Goal: Task Accomplishment & Management: Manage account settings

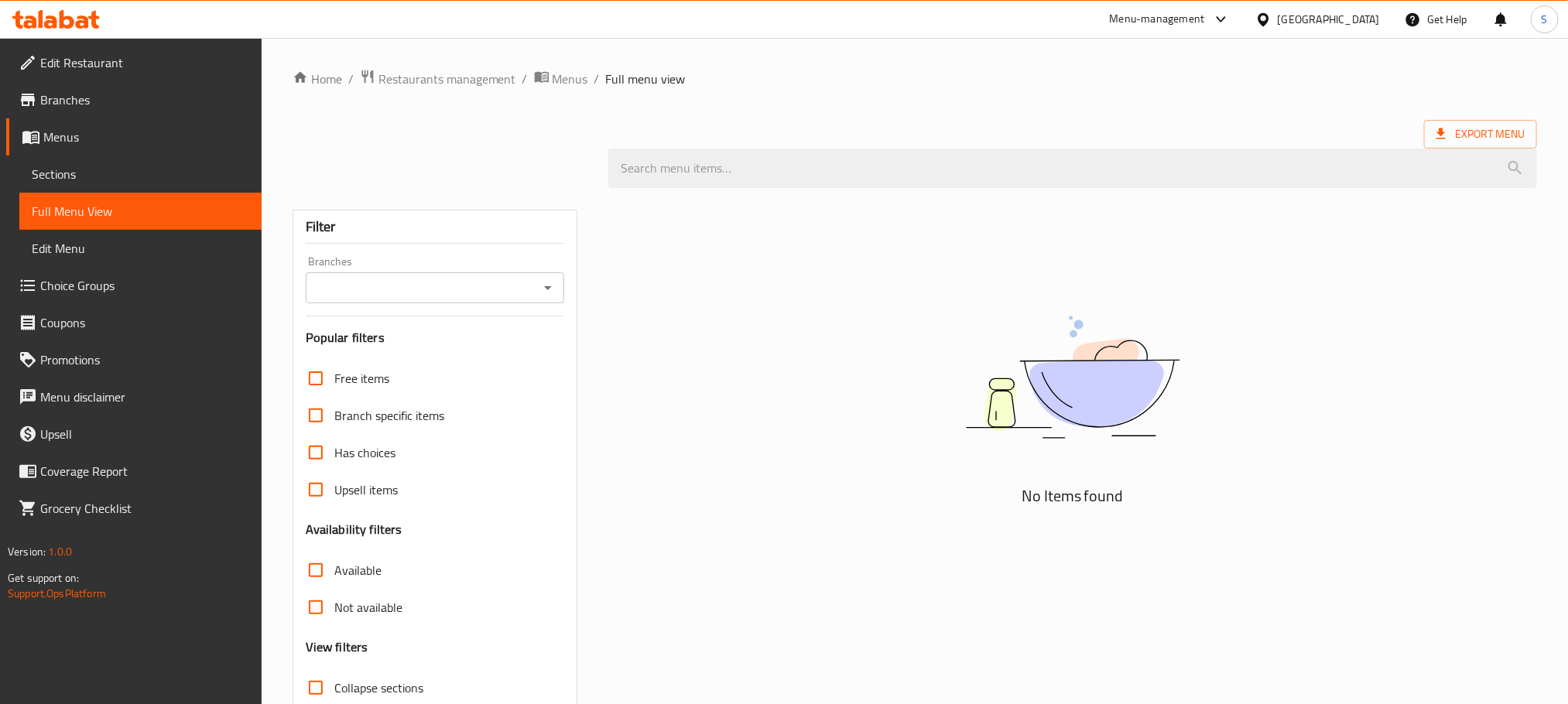
click at [91, 23] on icon at bounding box center [93, 19] width 11 height 17
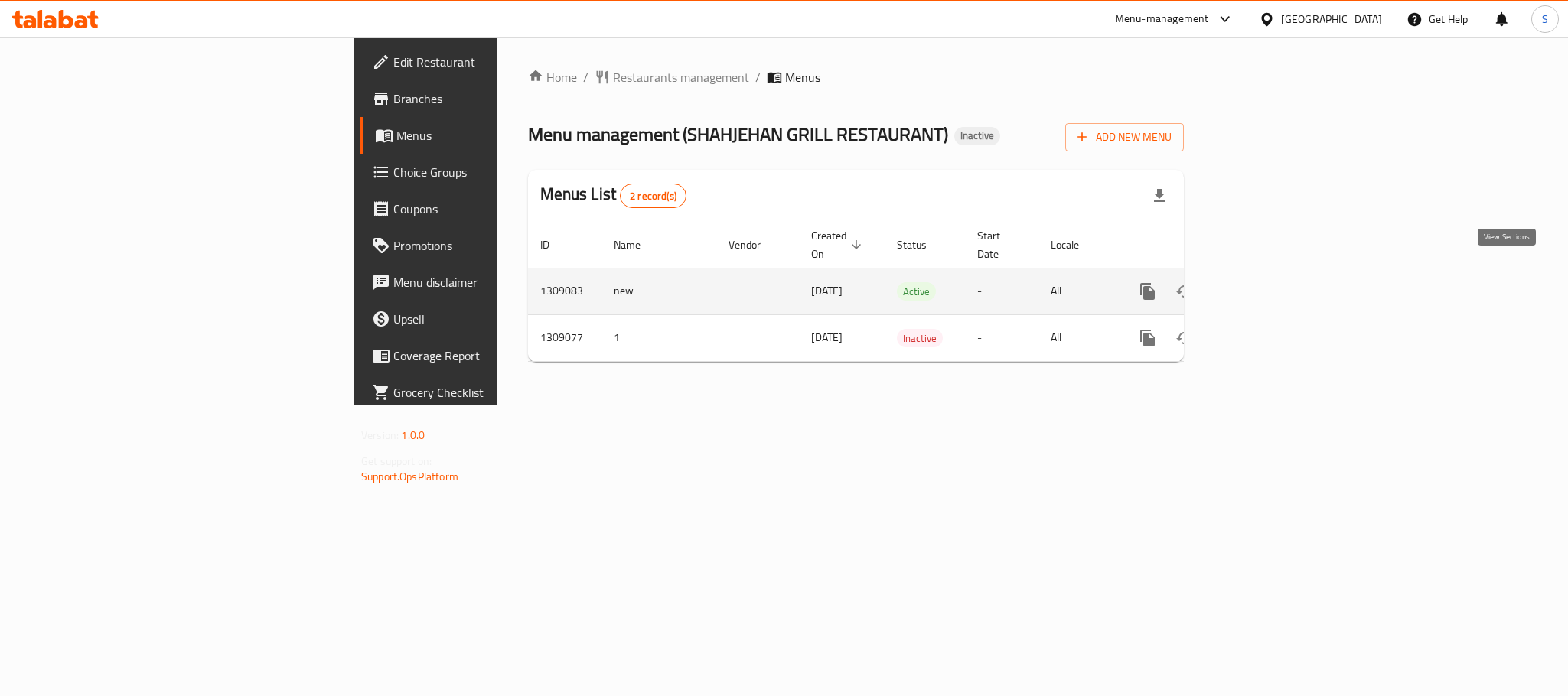
click at [1265, 284] on icon "enhanced table" at bounding box center [1258, 291] width 14 height 14
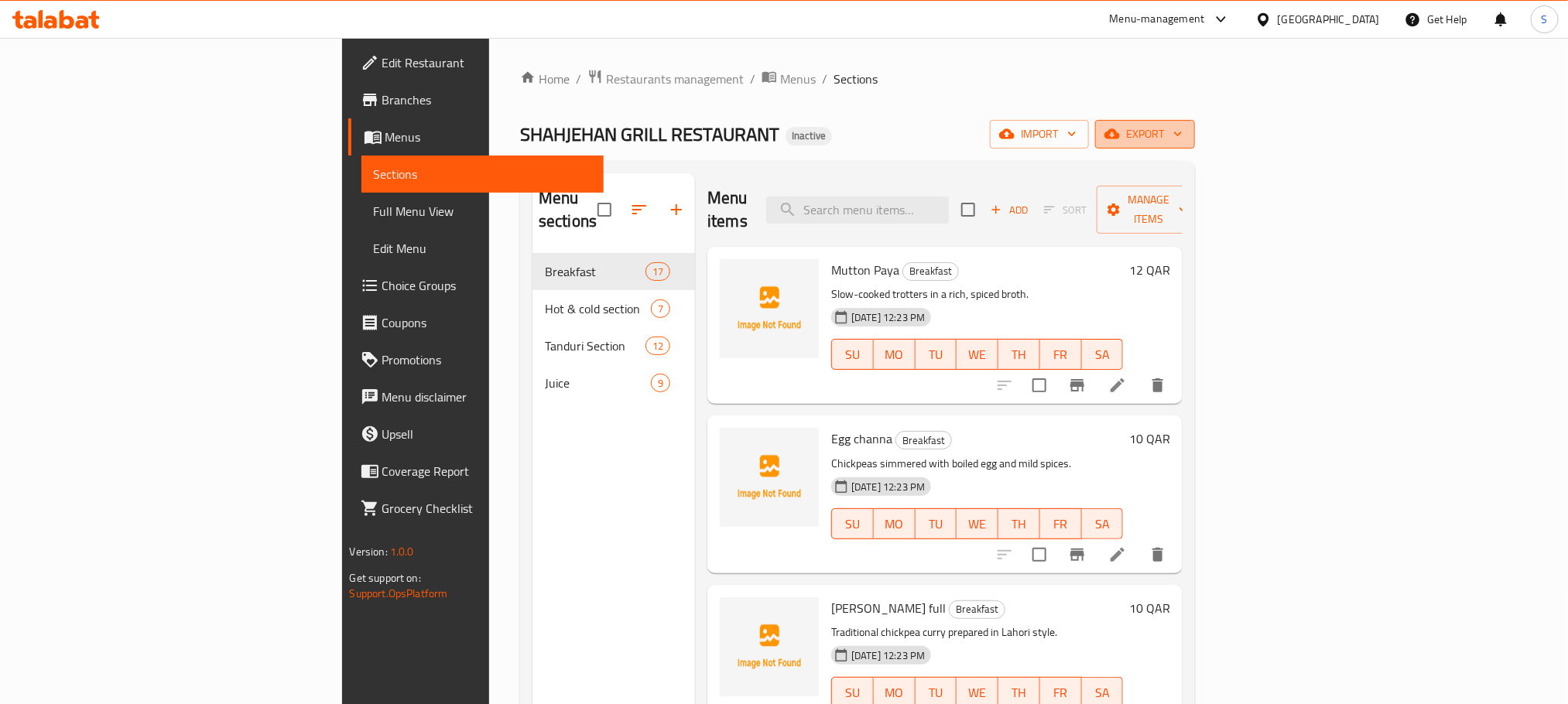
click at [1183, 135] on span "export" at bounding box center [1145, 133] width 75 height 19
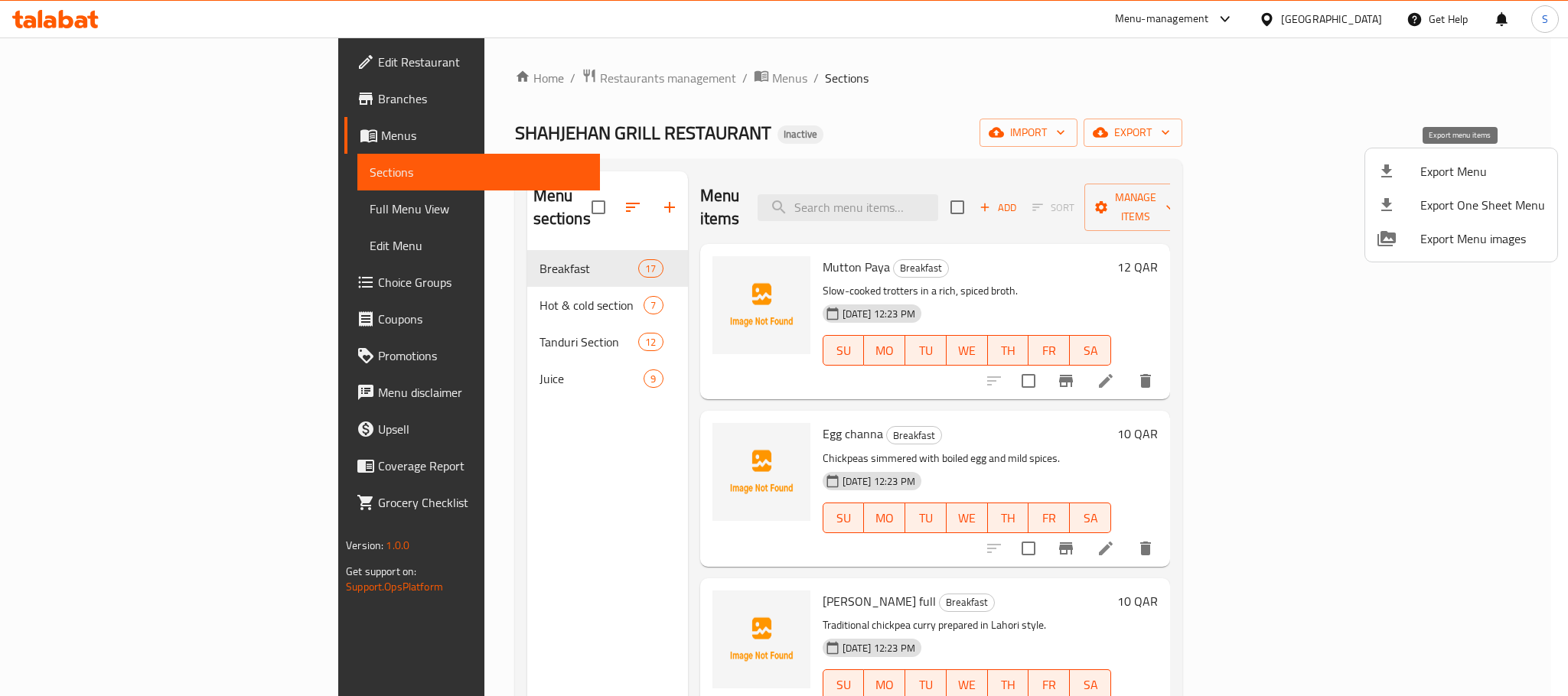
click at [1466, 163] on span "Export Menu" at bounding box center [1482, 171] width 125 height 18
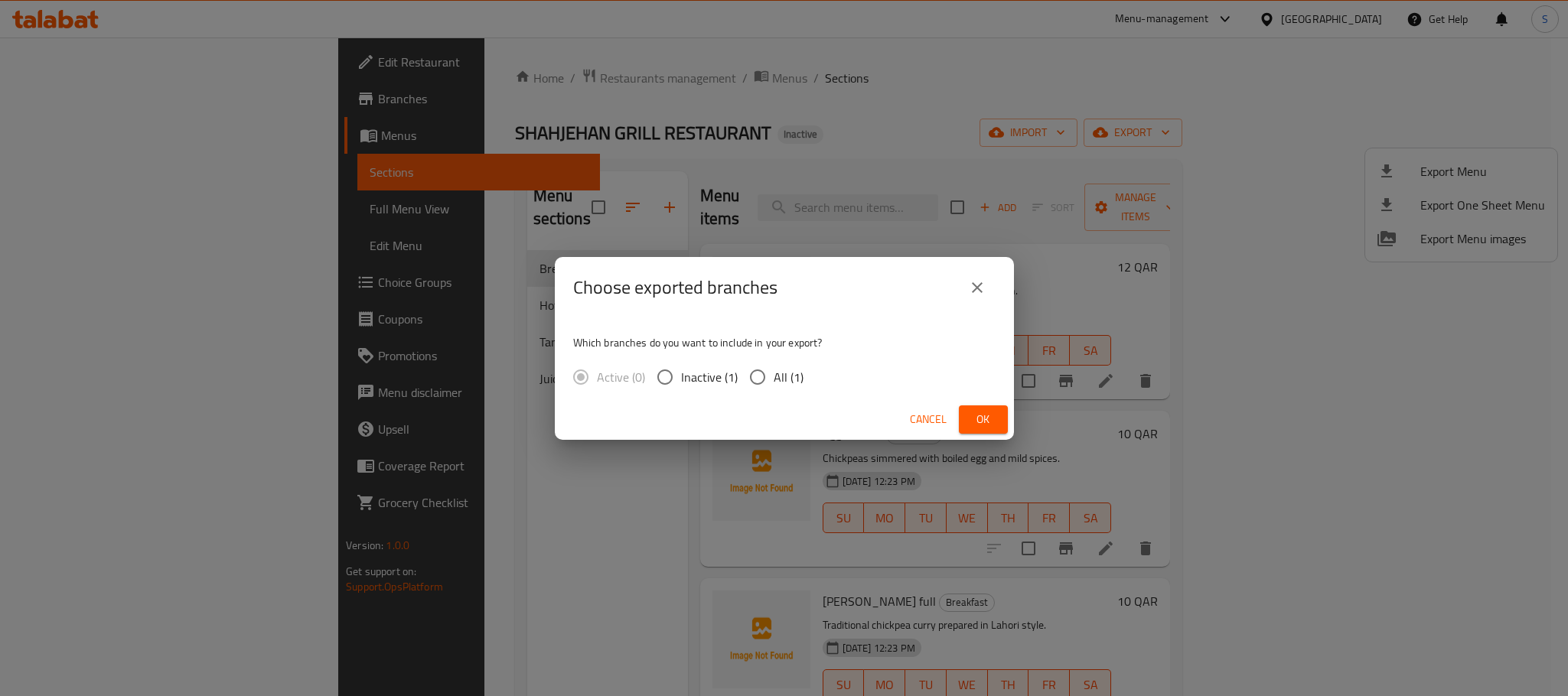
click at [786, 368] on span "All (1)" at bounding box center [788, 377] width 29 height 18
click at [773, 367] on input "All (1)" at bounding box center [757, 377] width 32 height 32
radio input "true"
click at [983, 432] on button "Ok" at bounding box center [983, 419] width 49 height 29
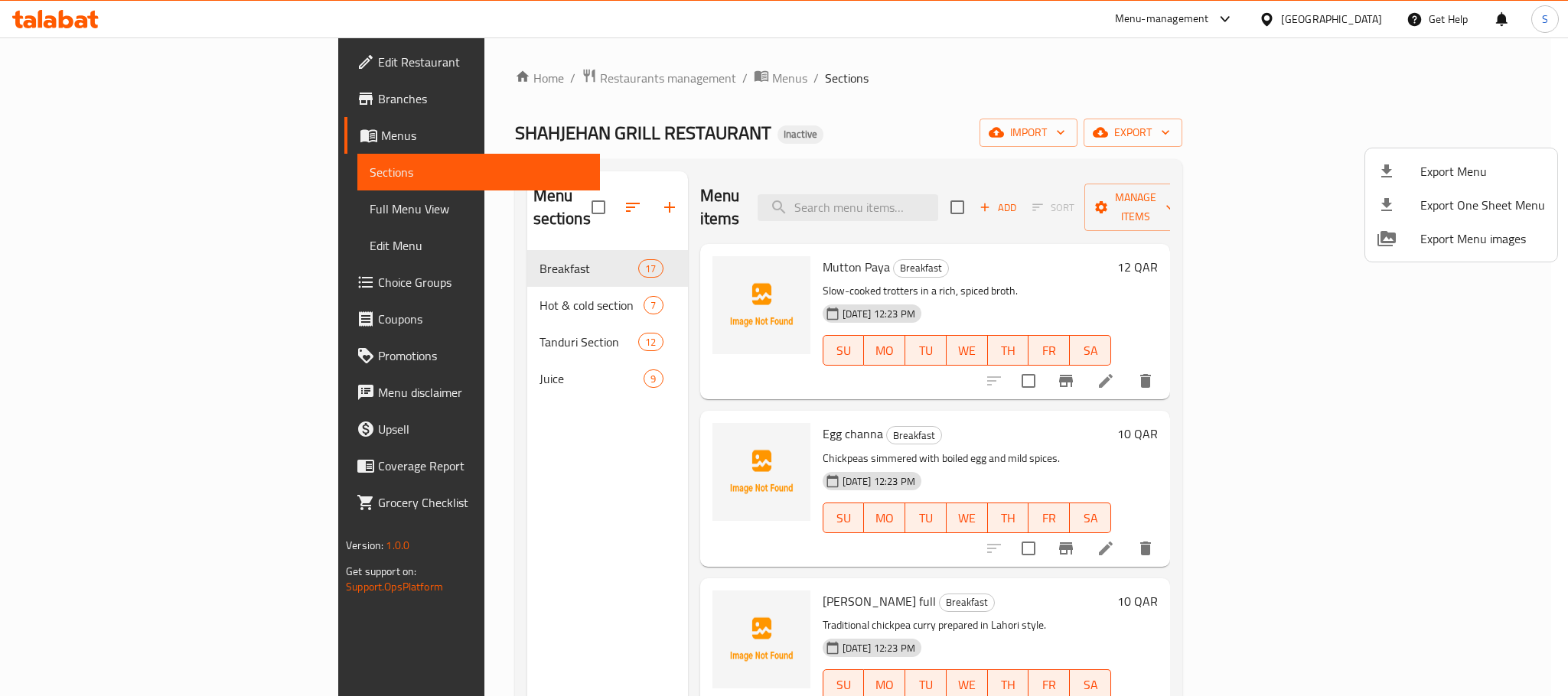
click at [737, 110] on div at bounding box center [784, 348] width 1568 height 696
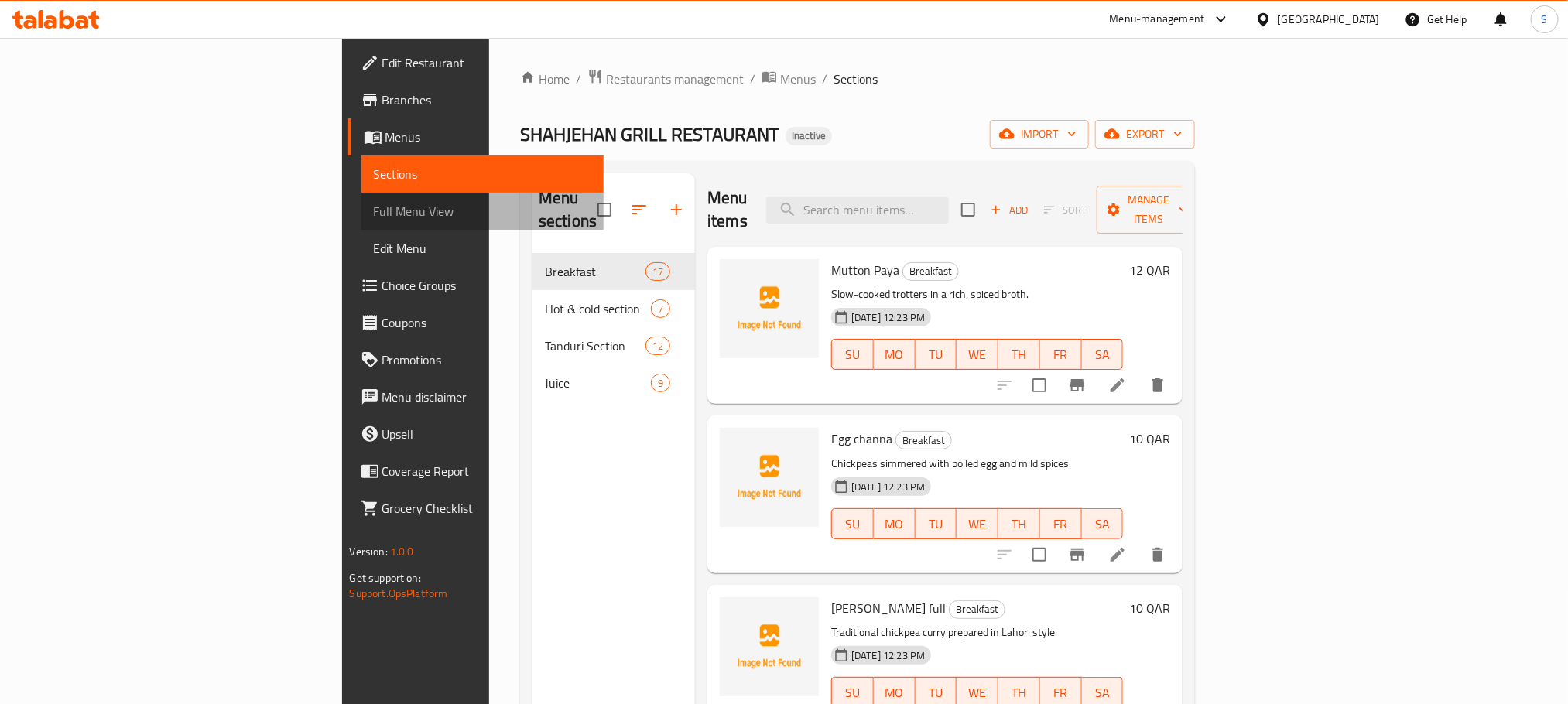
click at [361, 221] on link "Full Menu View" at bounding box center [482, 211] width 242 height 37
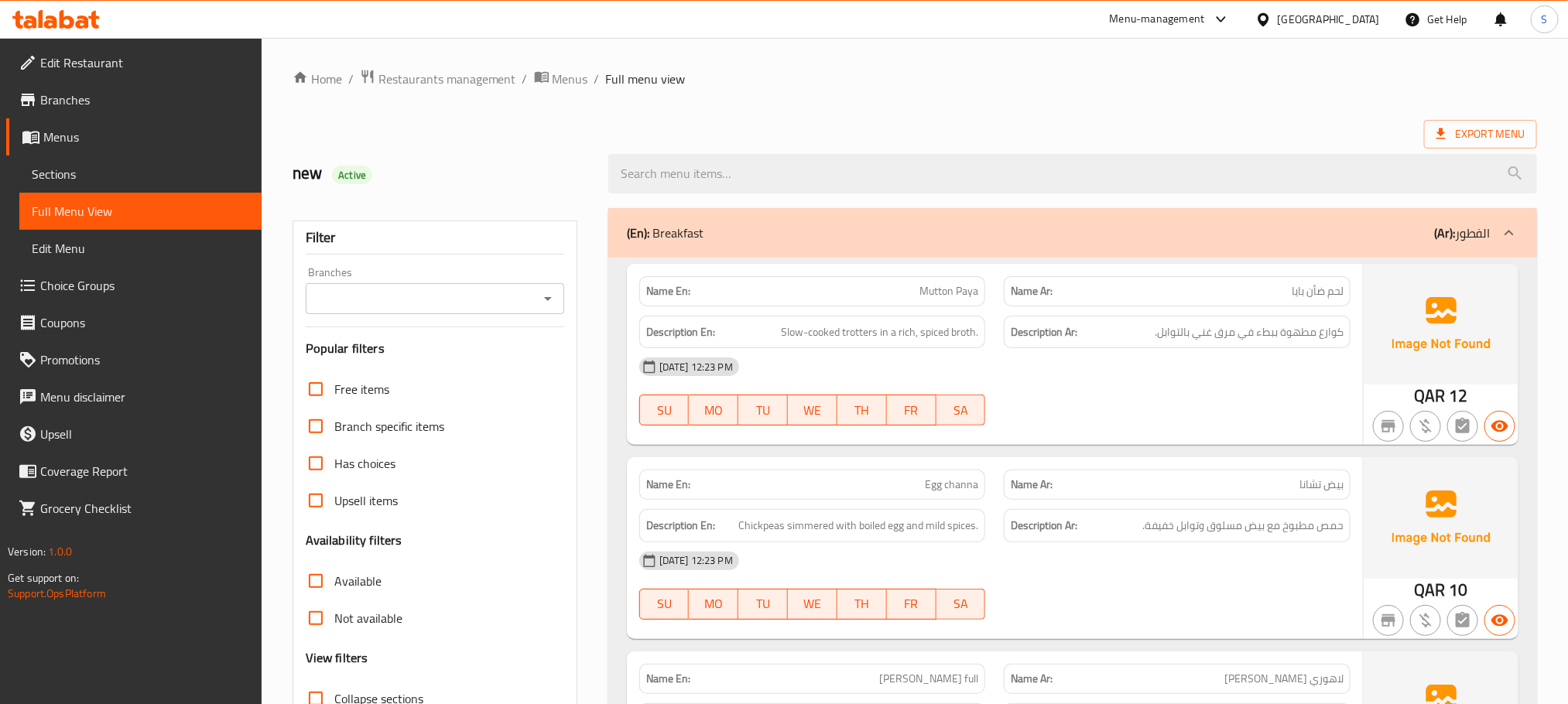
scroll to position [348, 0]
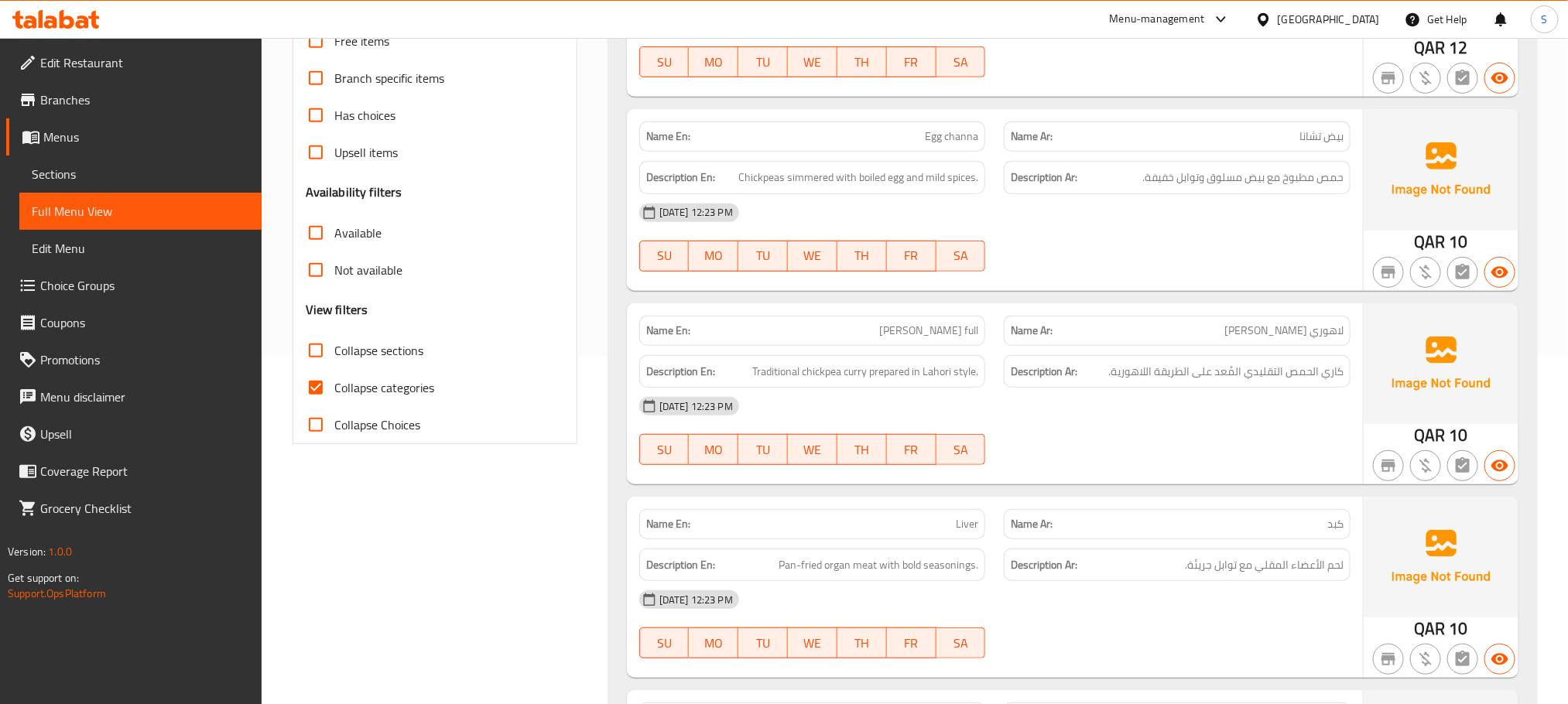
click at [314, 386] on input "Collapse categories" at bounding box center [316, 387] width 37 height 37
checkbox input "false"
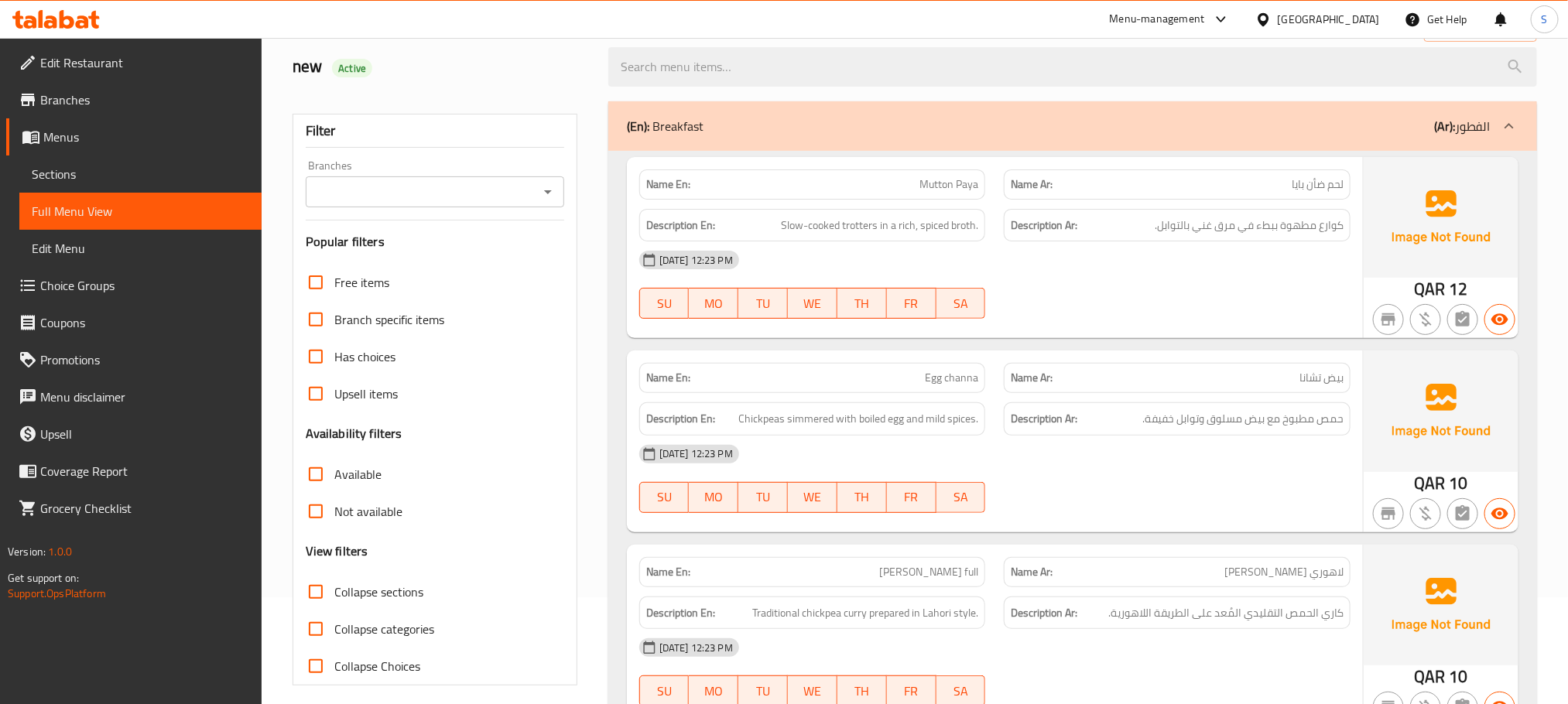
scroll to position [232, 0]
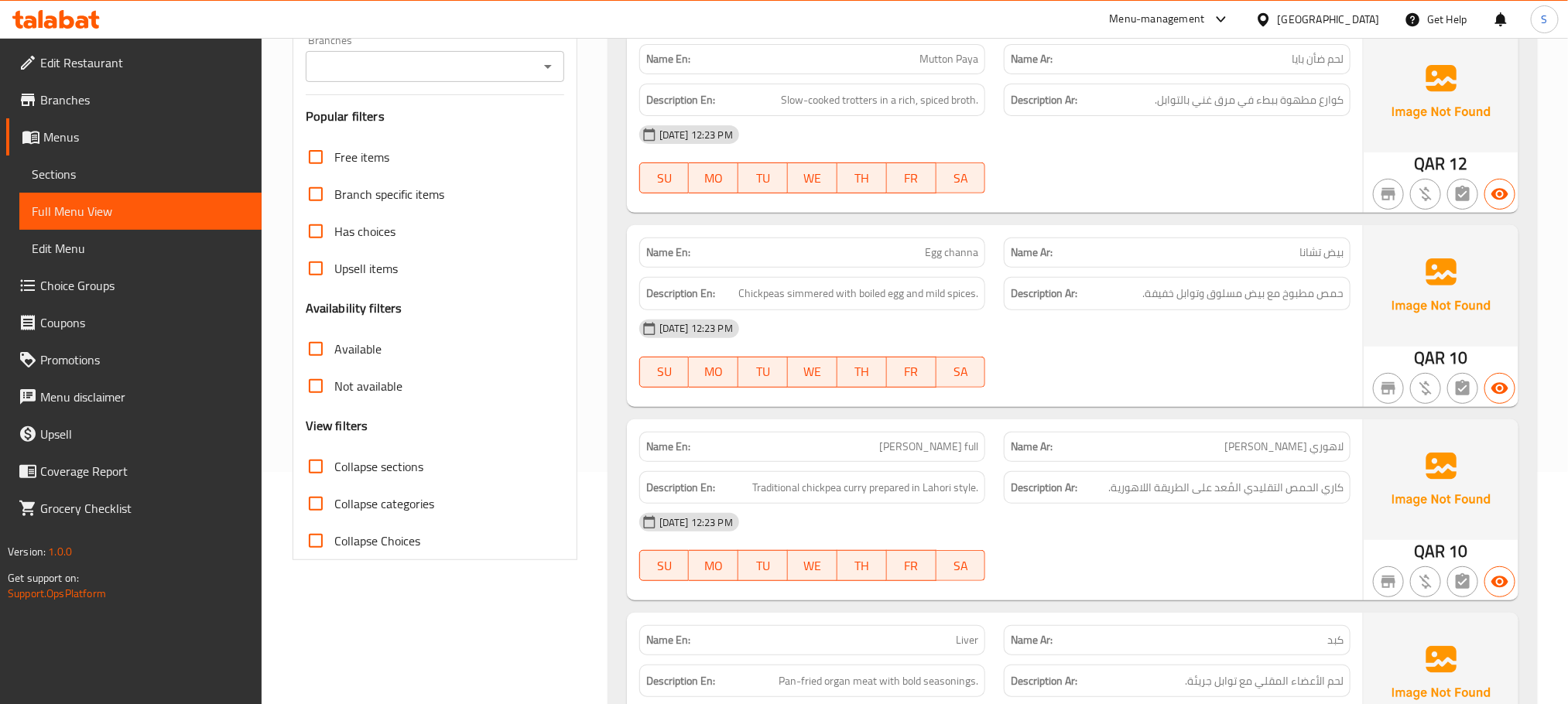
click at [322, 453] on input "Collapse sections" at bounding box center [316, 466] width 37 height 37
checkbox input "true"
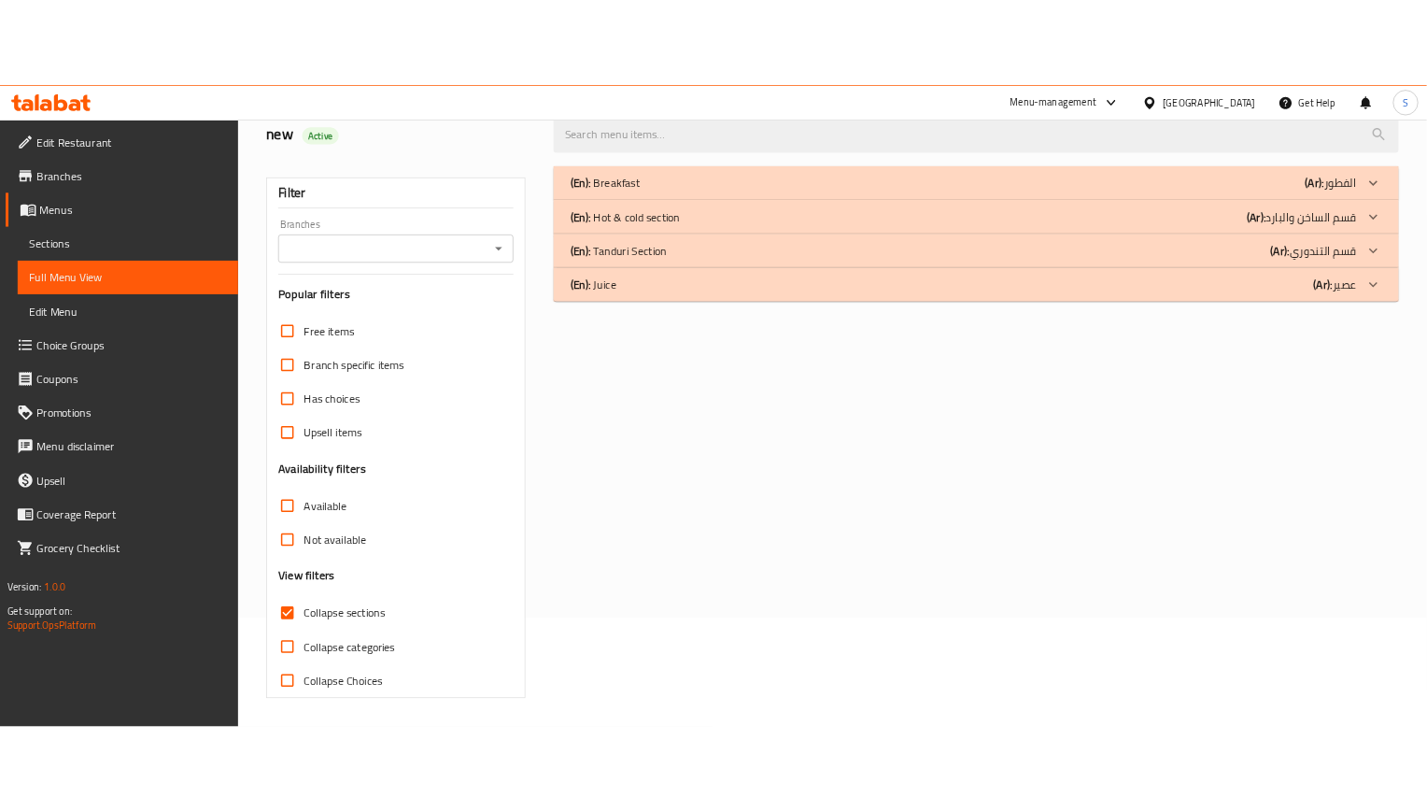
scroll to position [146, 0]
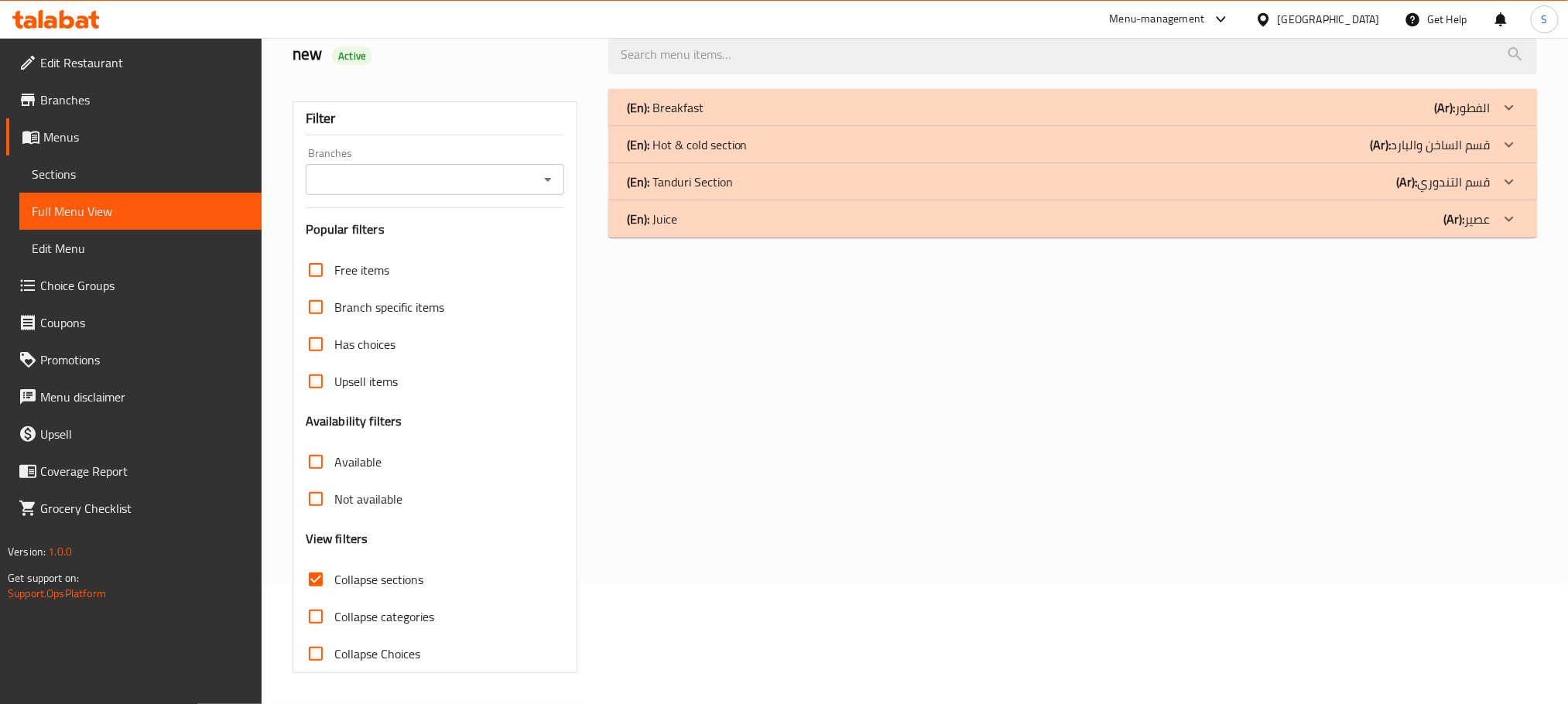
click at [1353, 546] on div "(En): Breakfast (Ar): الفطور Name En: Mutton Paya Name Ar: لحم ضأن بايا Descrip…" at bounding box center [1072, 381] width 947 height 603
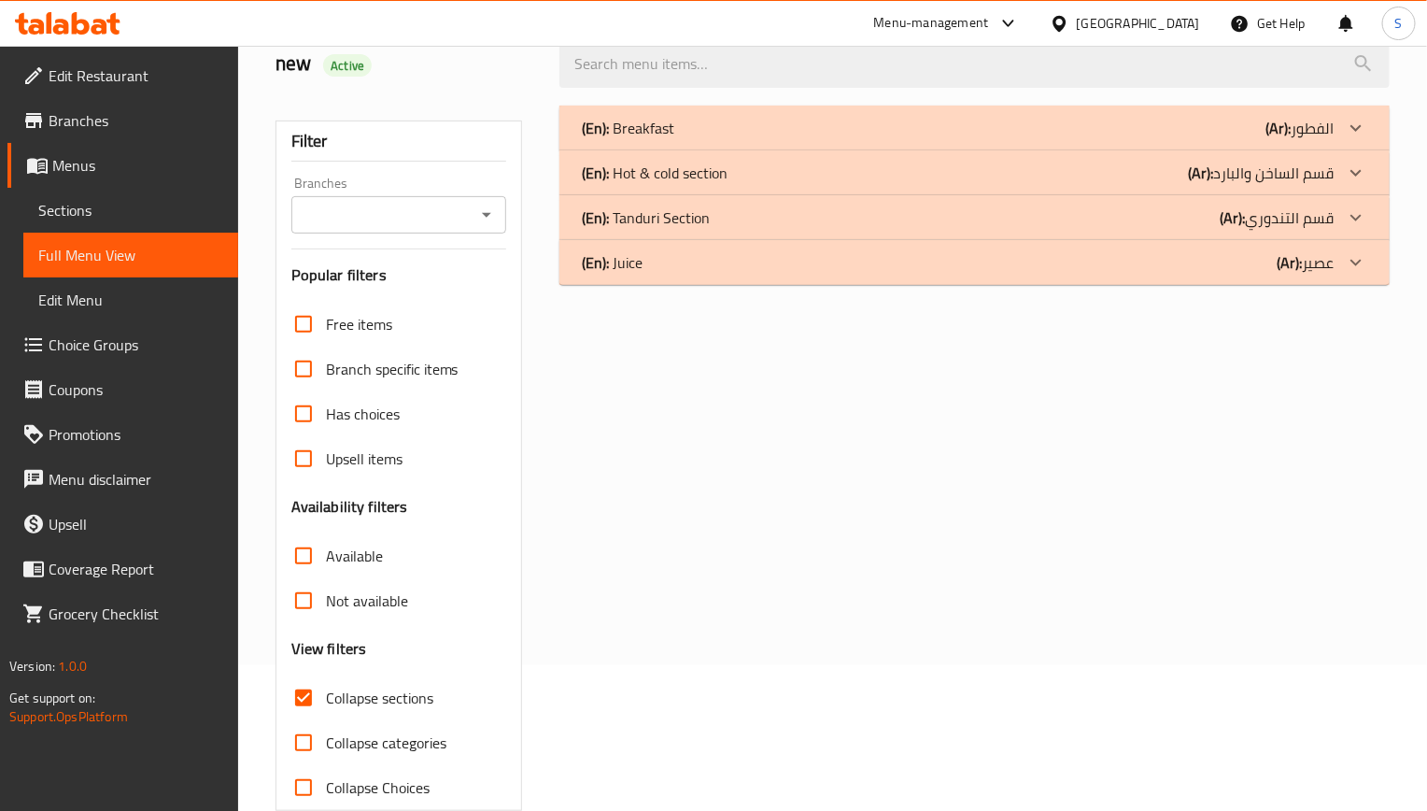
click at [687, 133] on div "(En): Breakfast (Ar): الفطور" at bounding box center [958, 128] width 752 height 22
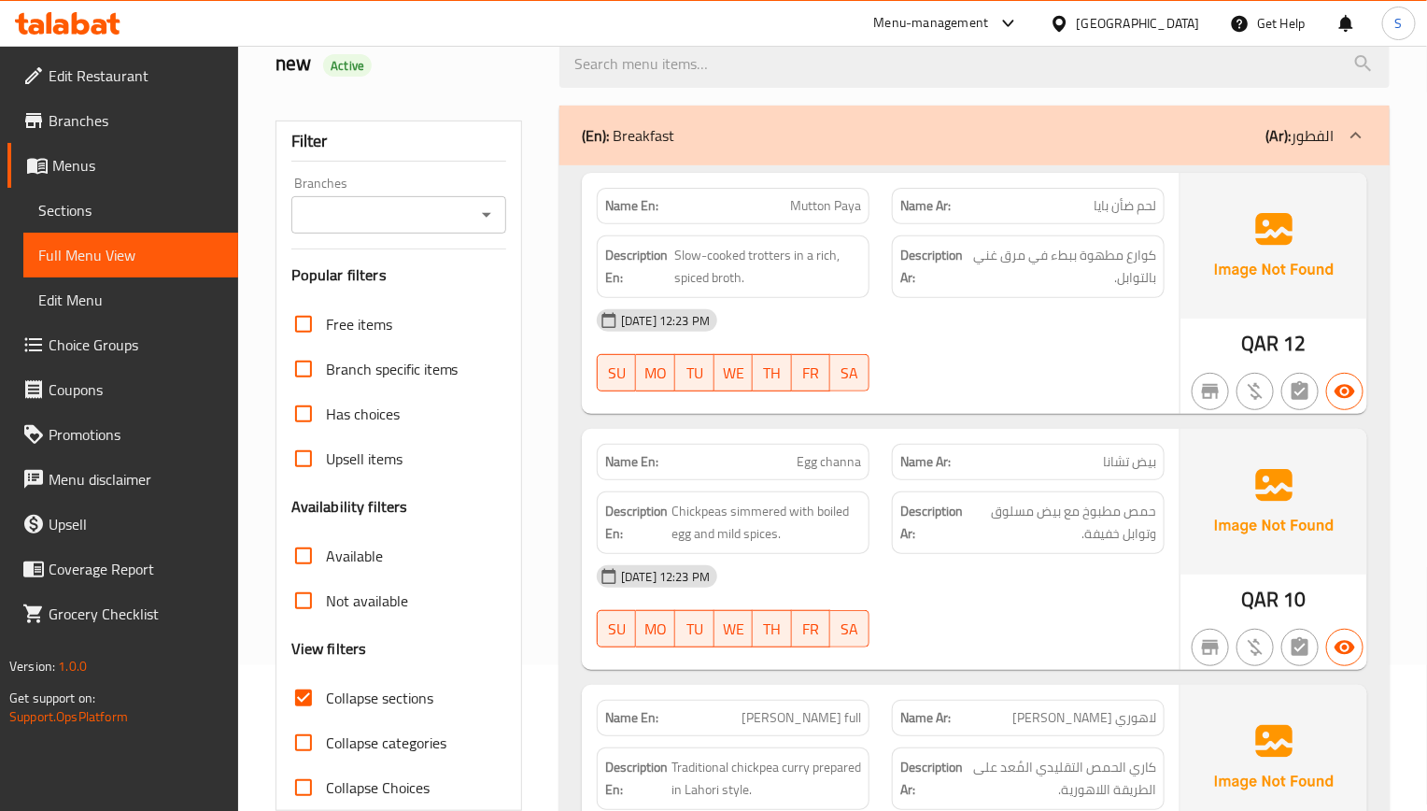
click at [724, 406] on div "Name En: Mutton Paya Name Ar: لحم ضأن بايا Description En: Slow-cooked trotters…" at bounding box center [881, 293] width 598 height 241
click at [1140, 385] on div at bounding box center [1028, 391] width 295 height 22
click at [92, 222] on link "Sections" at bounding box center [130, 210] width 215 height 45
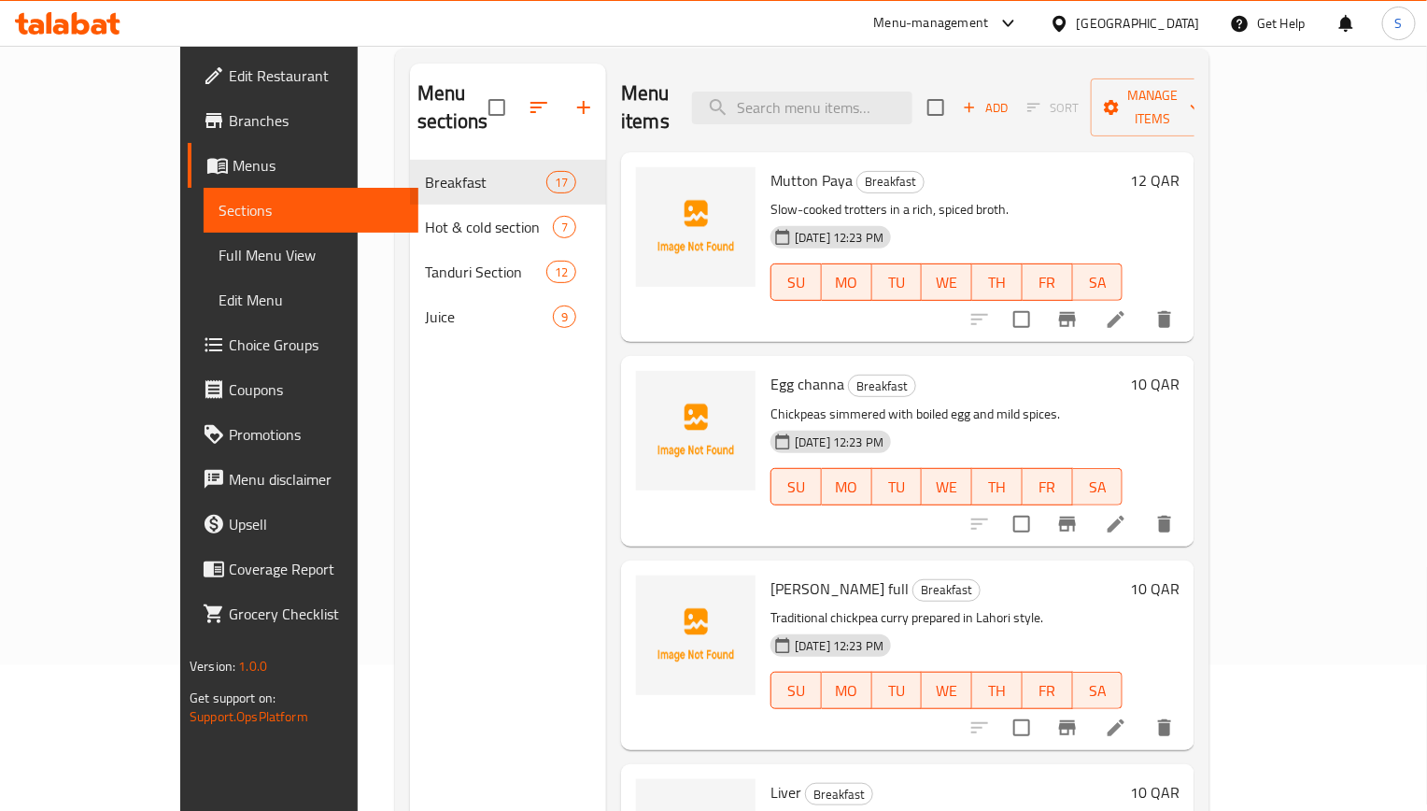
click at [219, 256] on span "Full Menu View" at bounding box center [311, 255] width 185 height 22
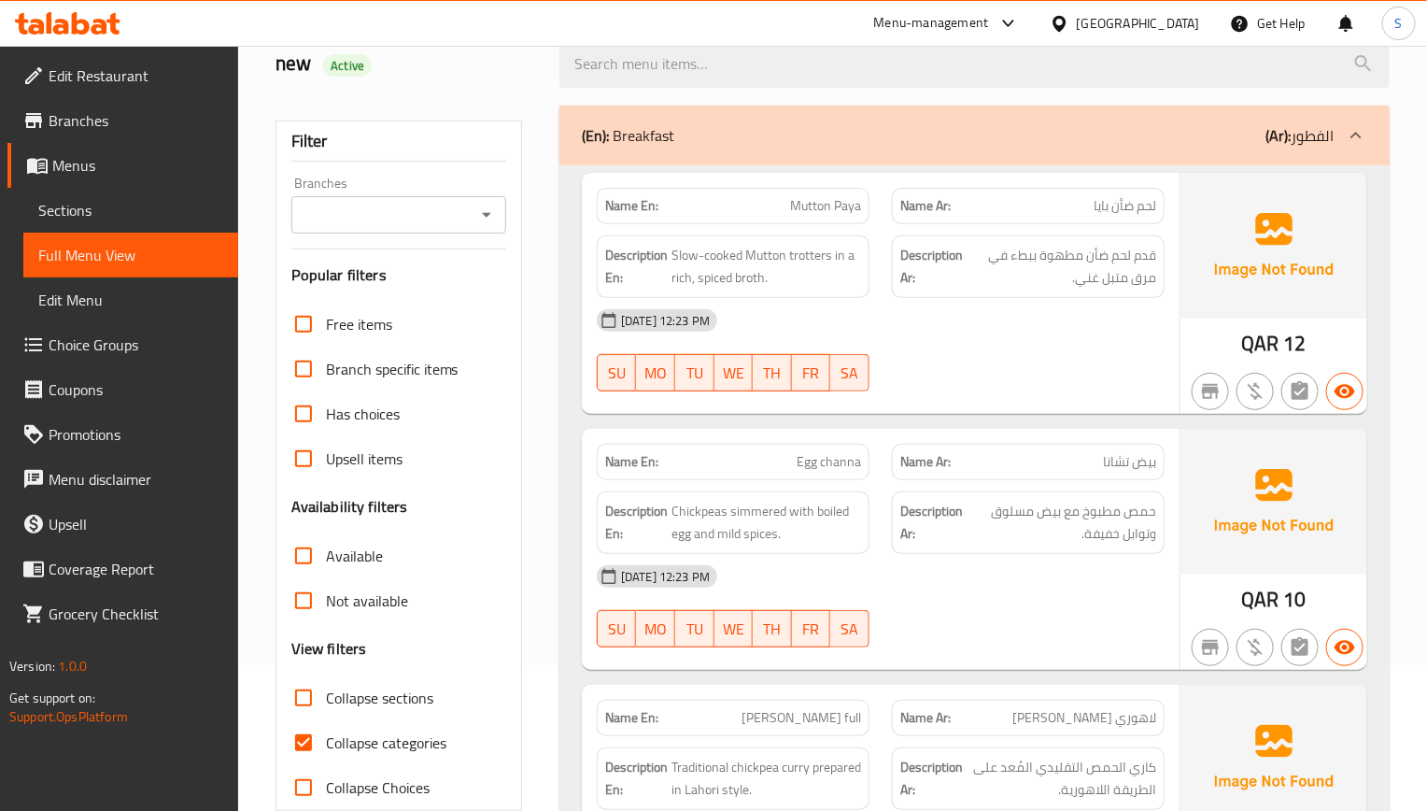
click at [298, 742] on input "Collapse categories" at bounding box center [303, 742] width 45 height 45
checkbox input "false"
click at [306, 703] on input "Collapse sections" at bounding box center [303, 697] width 45 height 45
checkbox input "true"
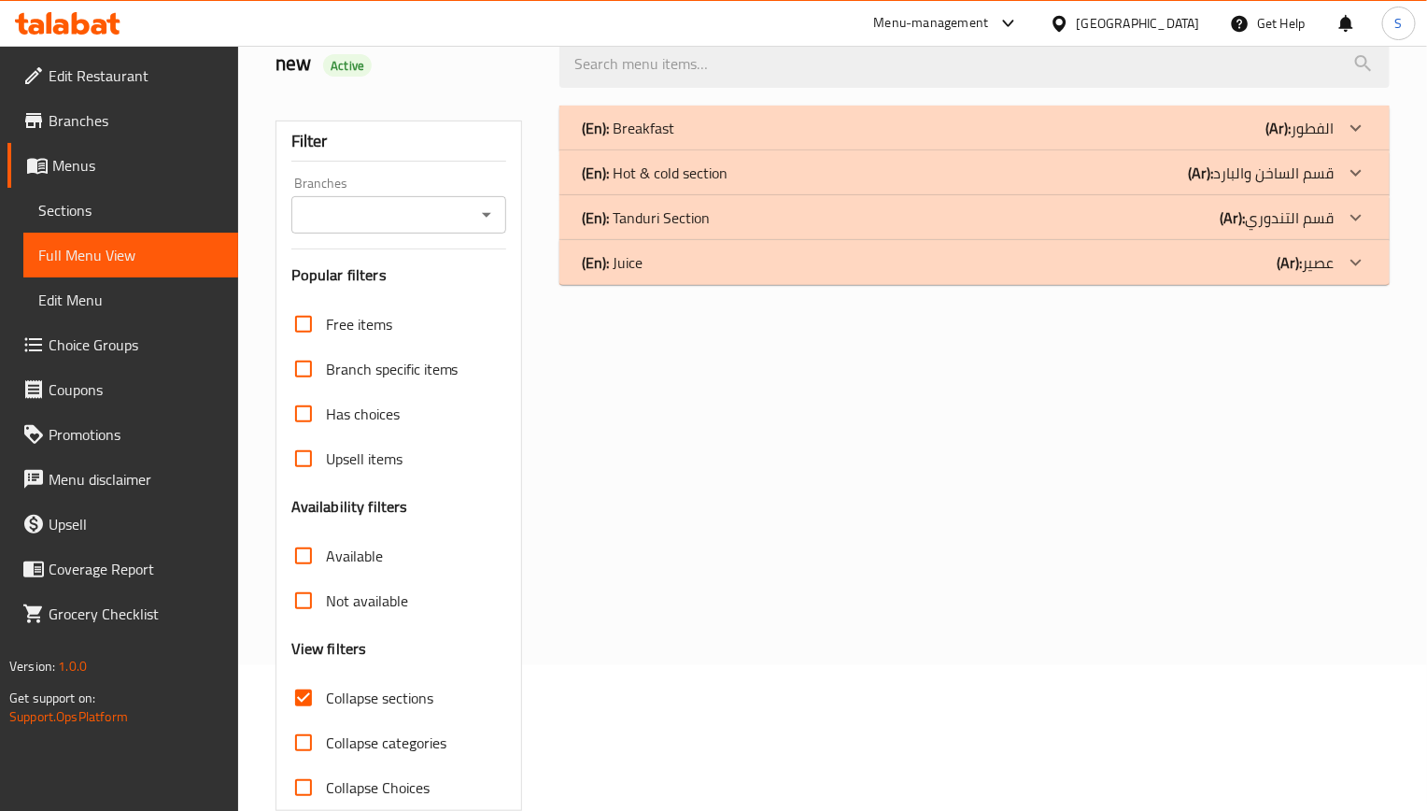
click at [701, 124] on div "(En): Breakfast (Ar): الفطور" at bounding box center [958, 128] width 752 height 22
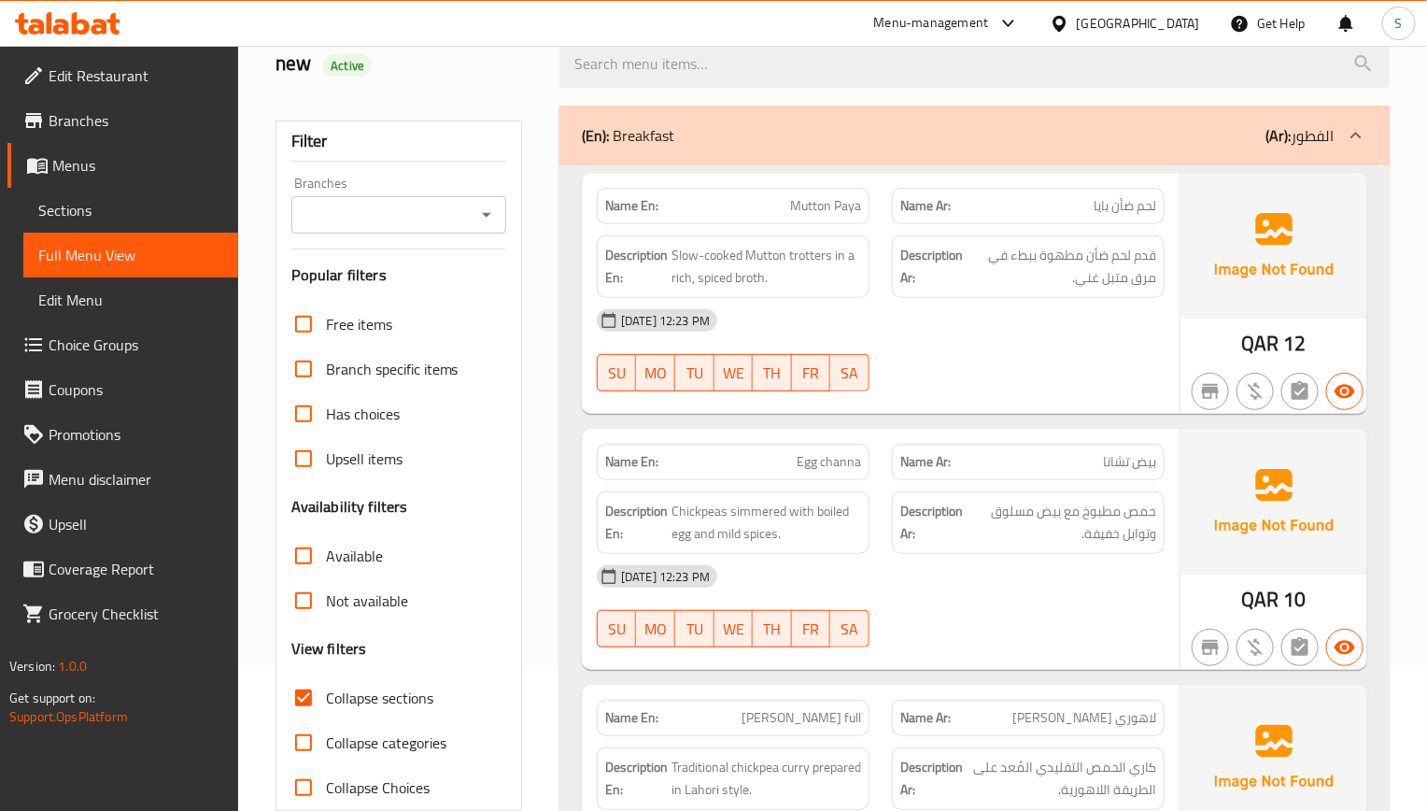
click at [914, 580] on div "[DATE] 12:23 PM" at bounding box center [881, 576] width 590 height 45
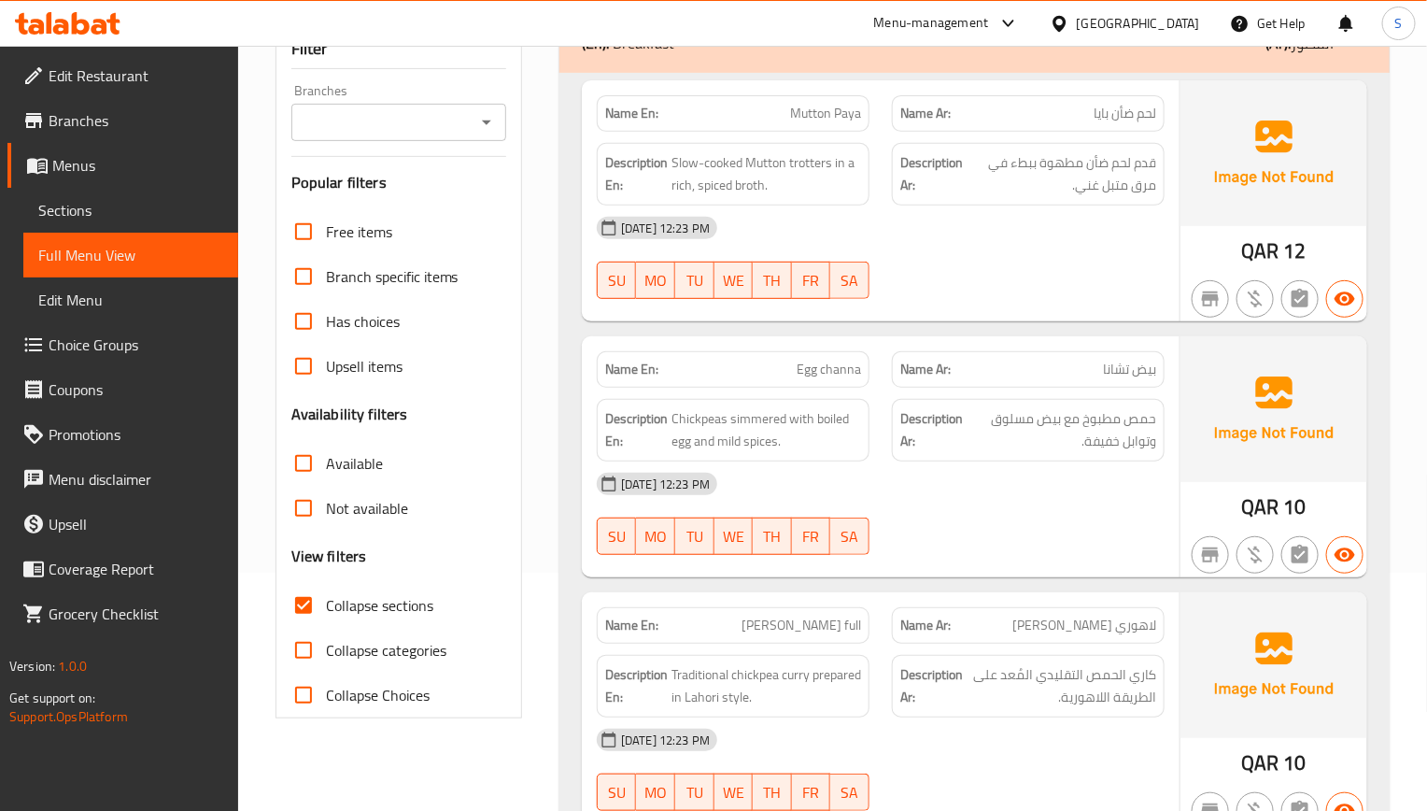
scroll to position [286, 0]
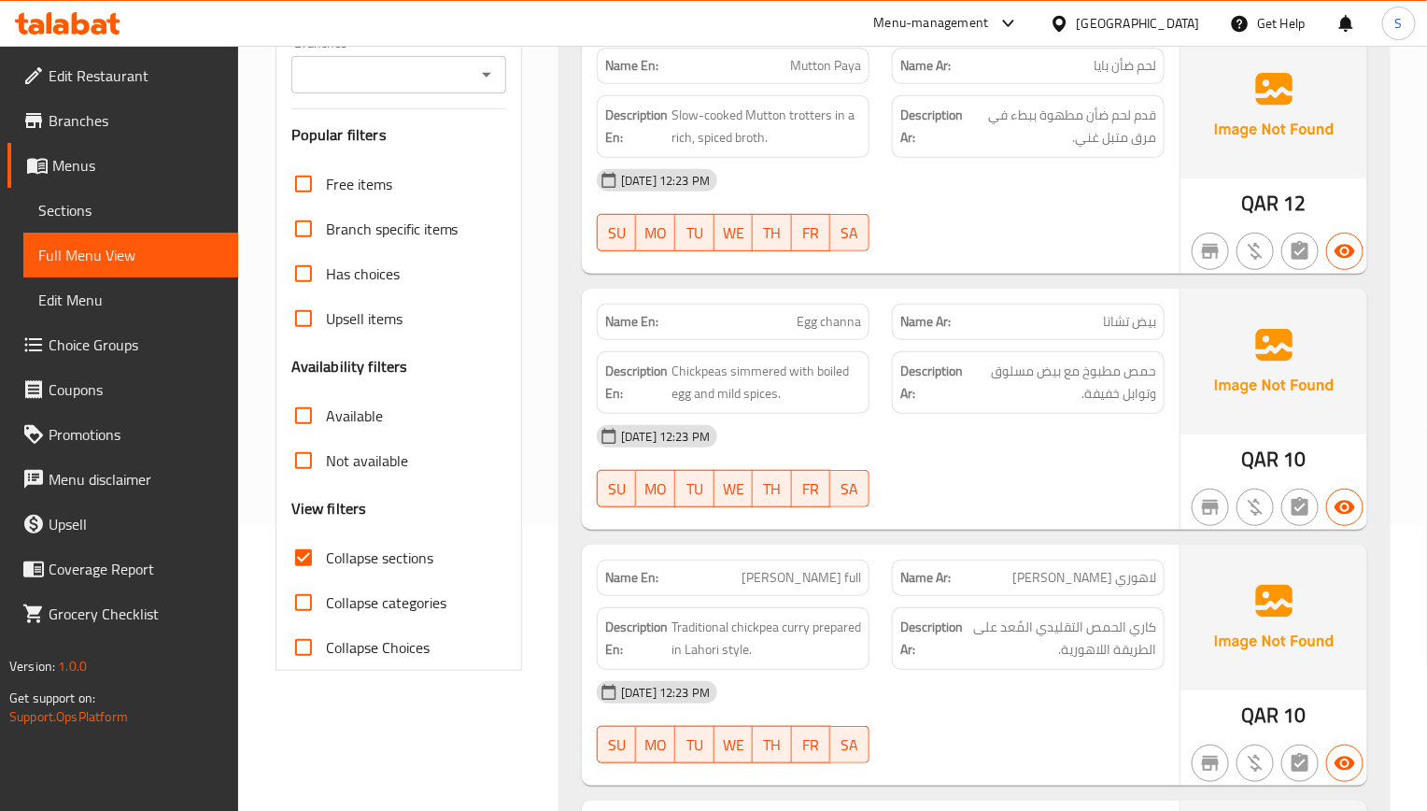
click at [839, 325] on span "Egg channa" at bounding box center [829, 322] width 64 height 20
copy span "channa"
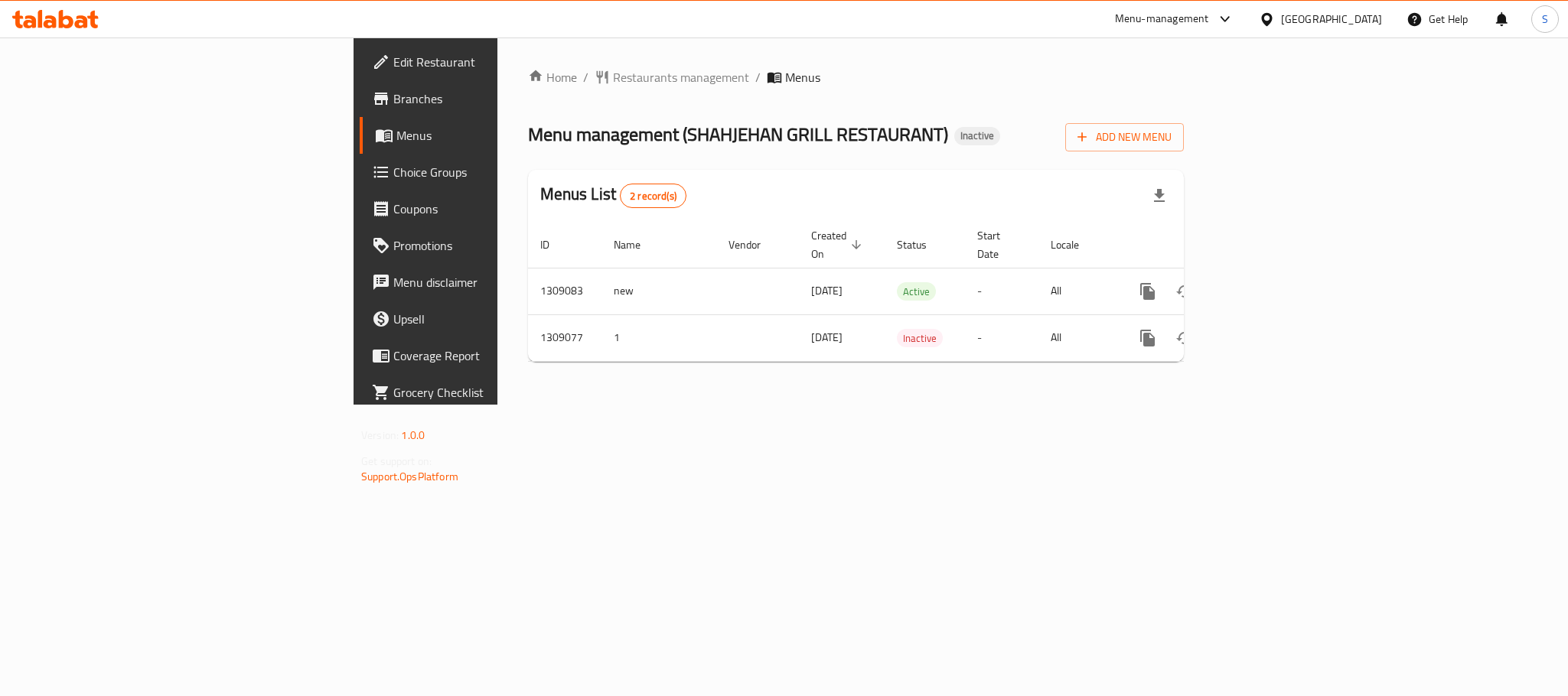
click at [393, 57] on span "Edit Restaurant" at bounding box center [498, 61] width 210 height 18
click at [393, 62] on span "Edit Restaurant" at bounding box center [498, 61] width 210 height 18
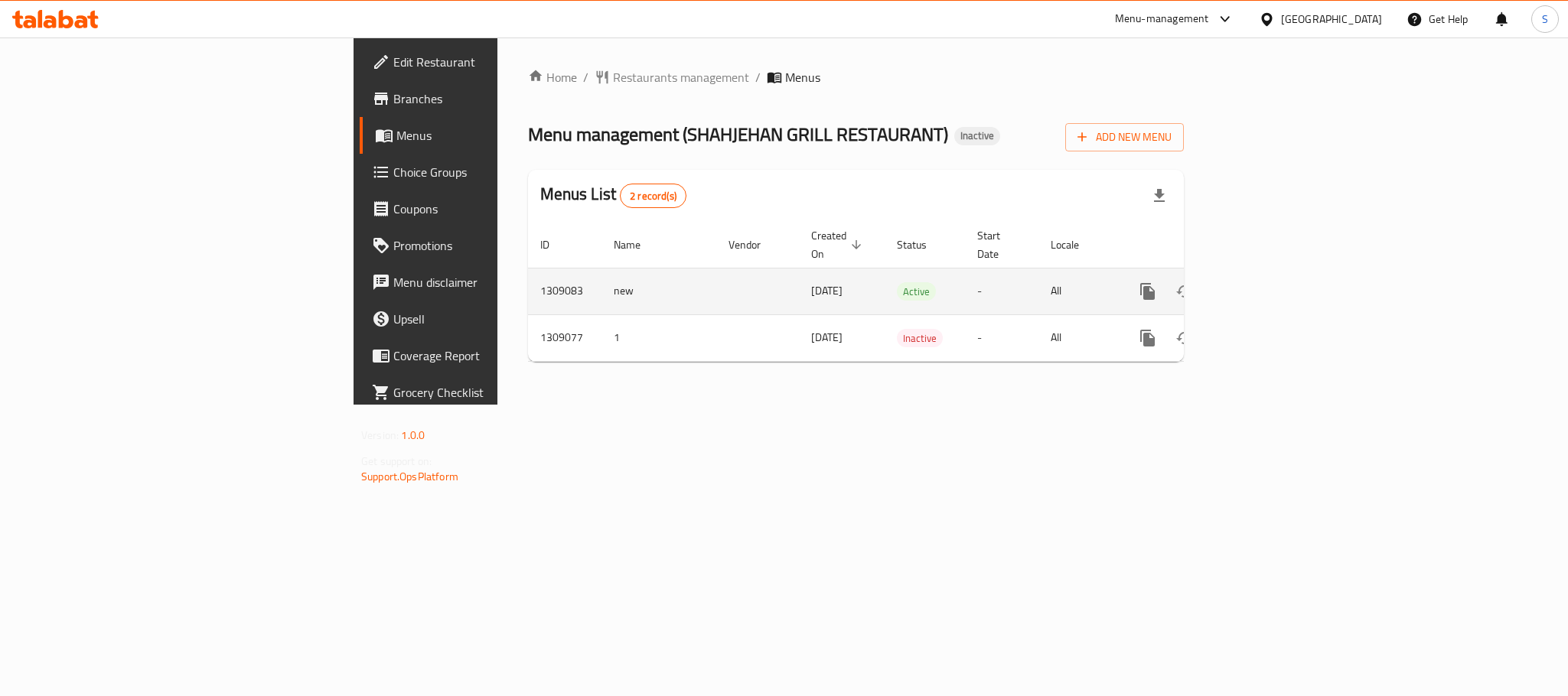
click at [1276, 273] on link "enhanced table" at bounding box center [1258, 291] width 37 height 37
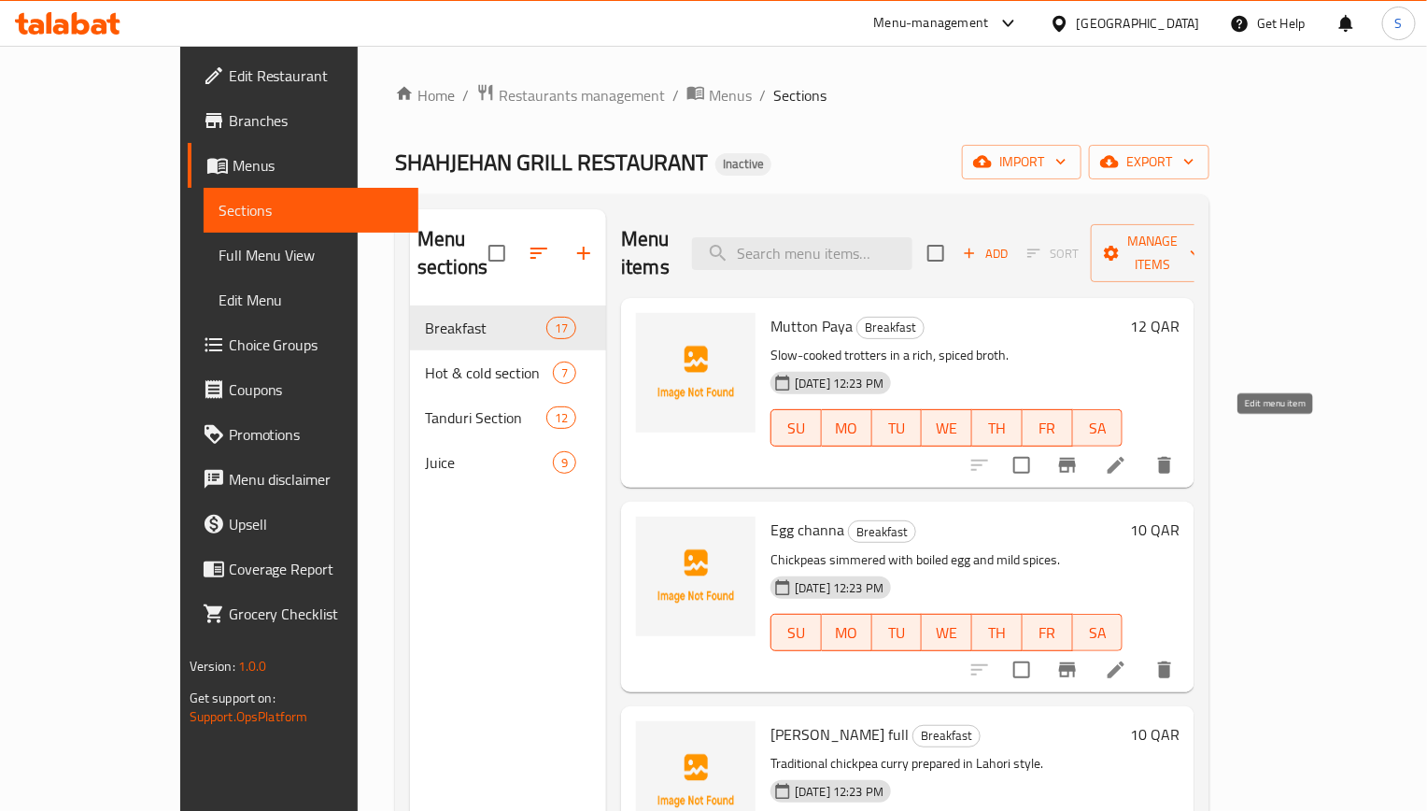
click at [1127, 454] on icon at bounding box center [1116, 465] width 22 height 22
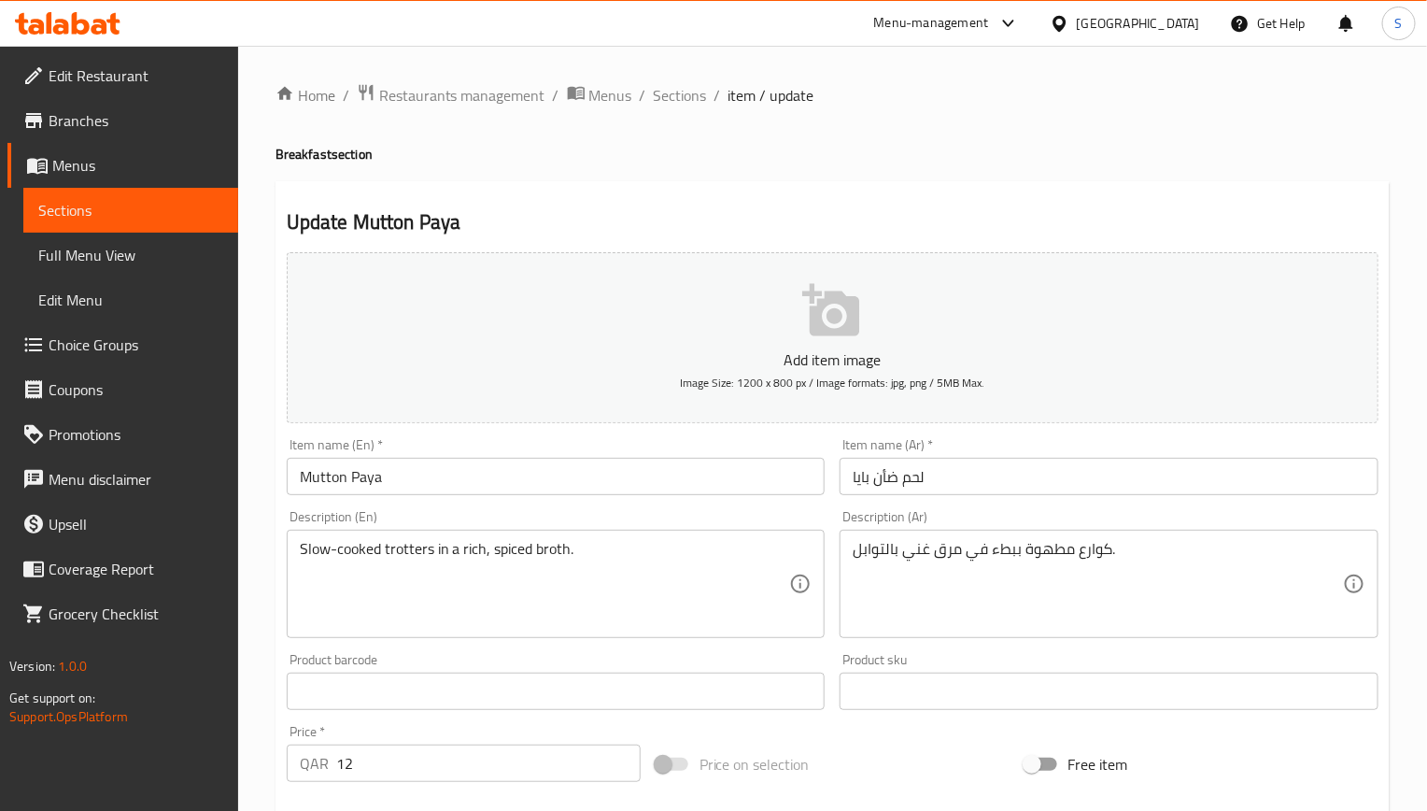
click at [542, 563] on textarea "Slow-cooked trotters in a rich, spiced broth." at bounding box center [545, 584] width 490 height 89
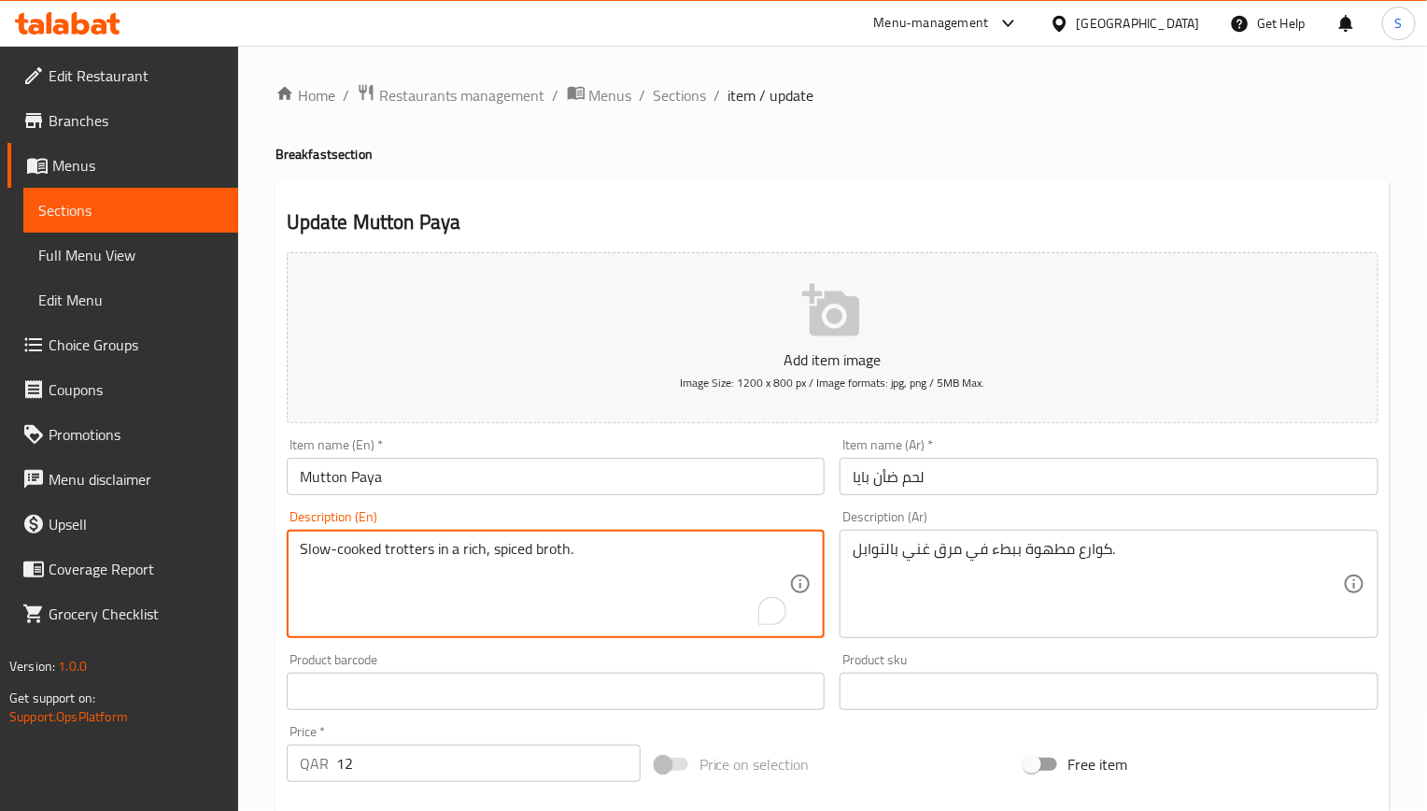
click at [505, 558] on textarea "Slow-cooked trotters in a rich, spiced broth." at bounding box center [545, 584] width 490 height 89
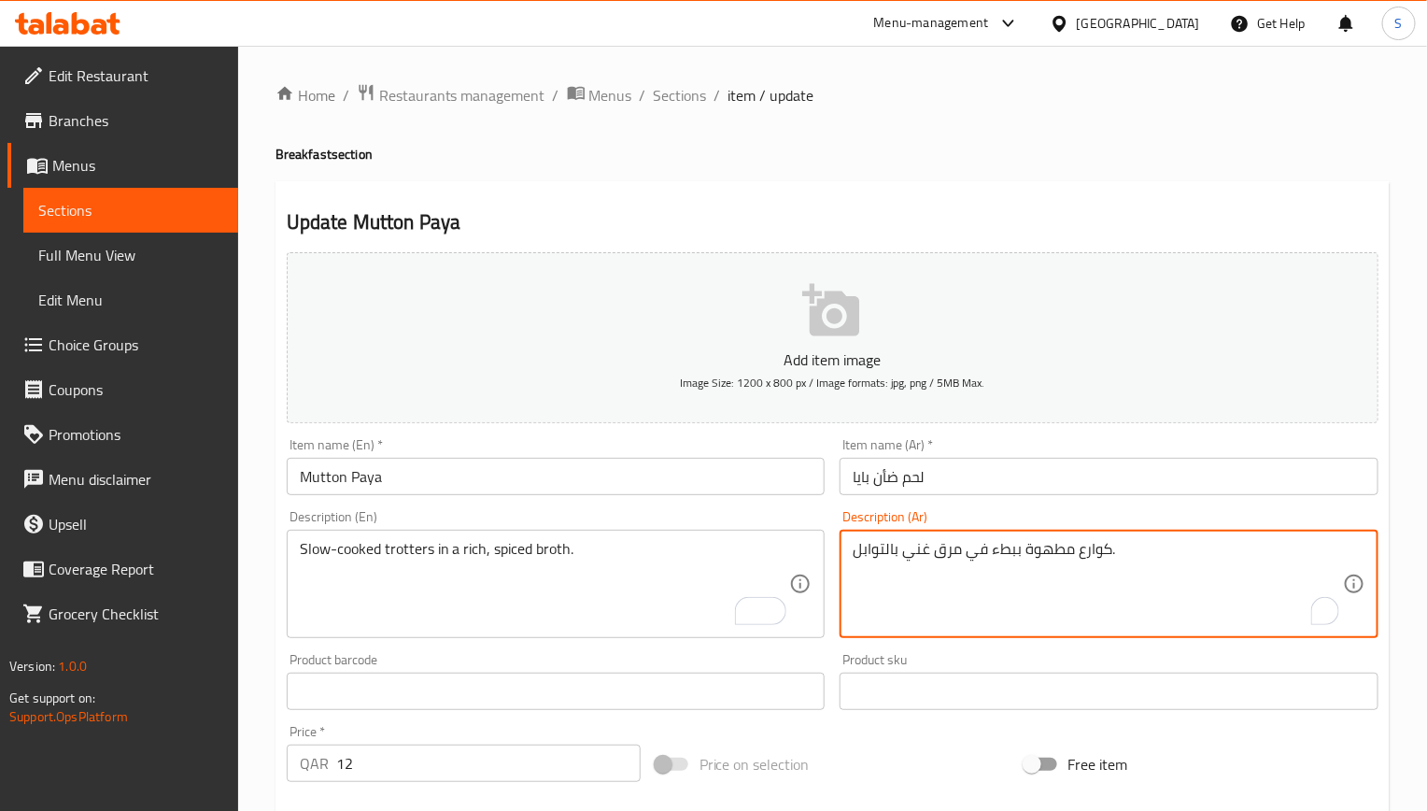
paste textarea "متبل"
click at [894, 558] on textarea "كوارع مطهوة ببطء في مرق متبل غني بالتوابل." at bounding box center [1098, 584] width 490 height 89
type textarea "كوارع مطهوة ببطء في مرق متبل غني."
click at [325, 477] on input "Mutton Paya" at bounding box center [556, 476] width 539 height 37
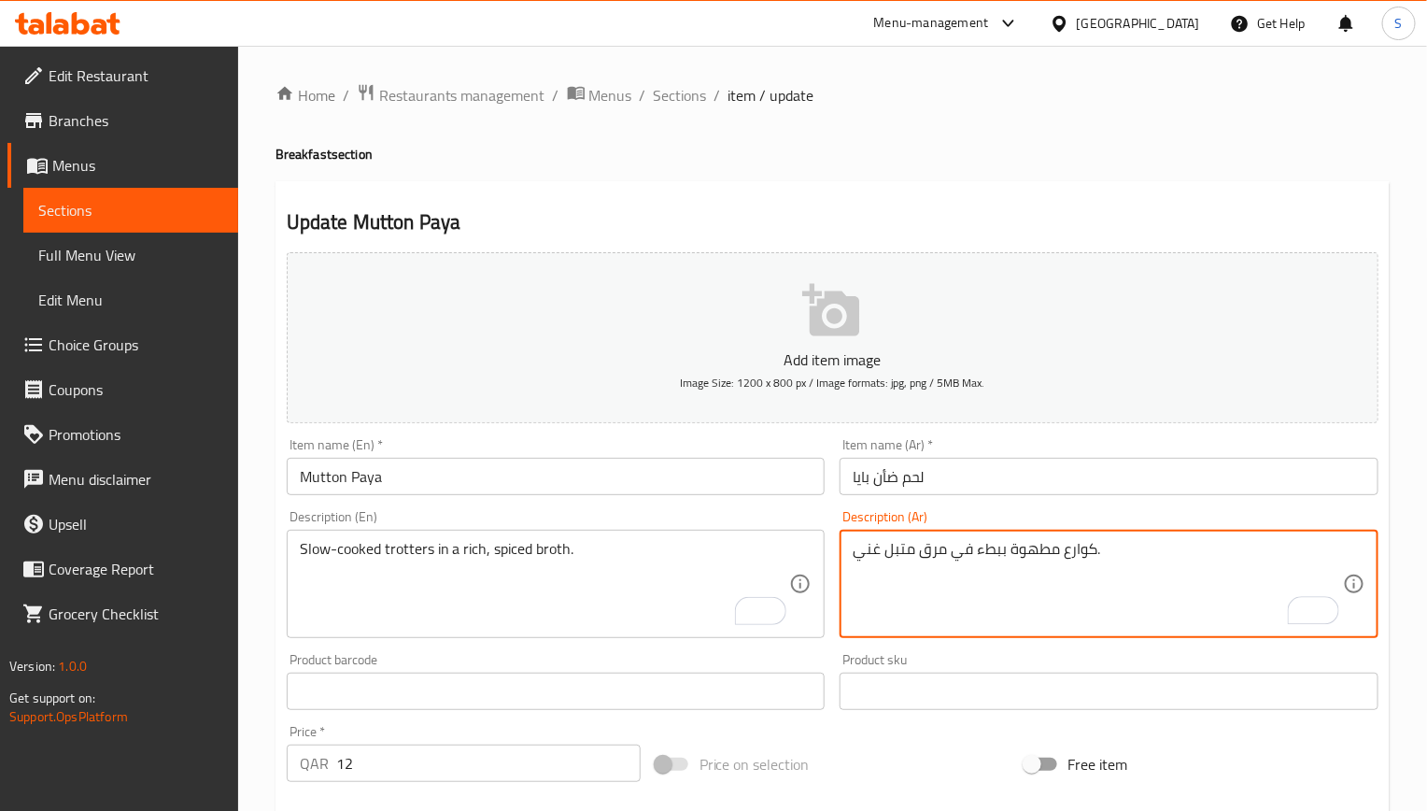
click at [325, 477] on input "Mutton Paya" at bounding box center [556, 476] width 539 height 37
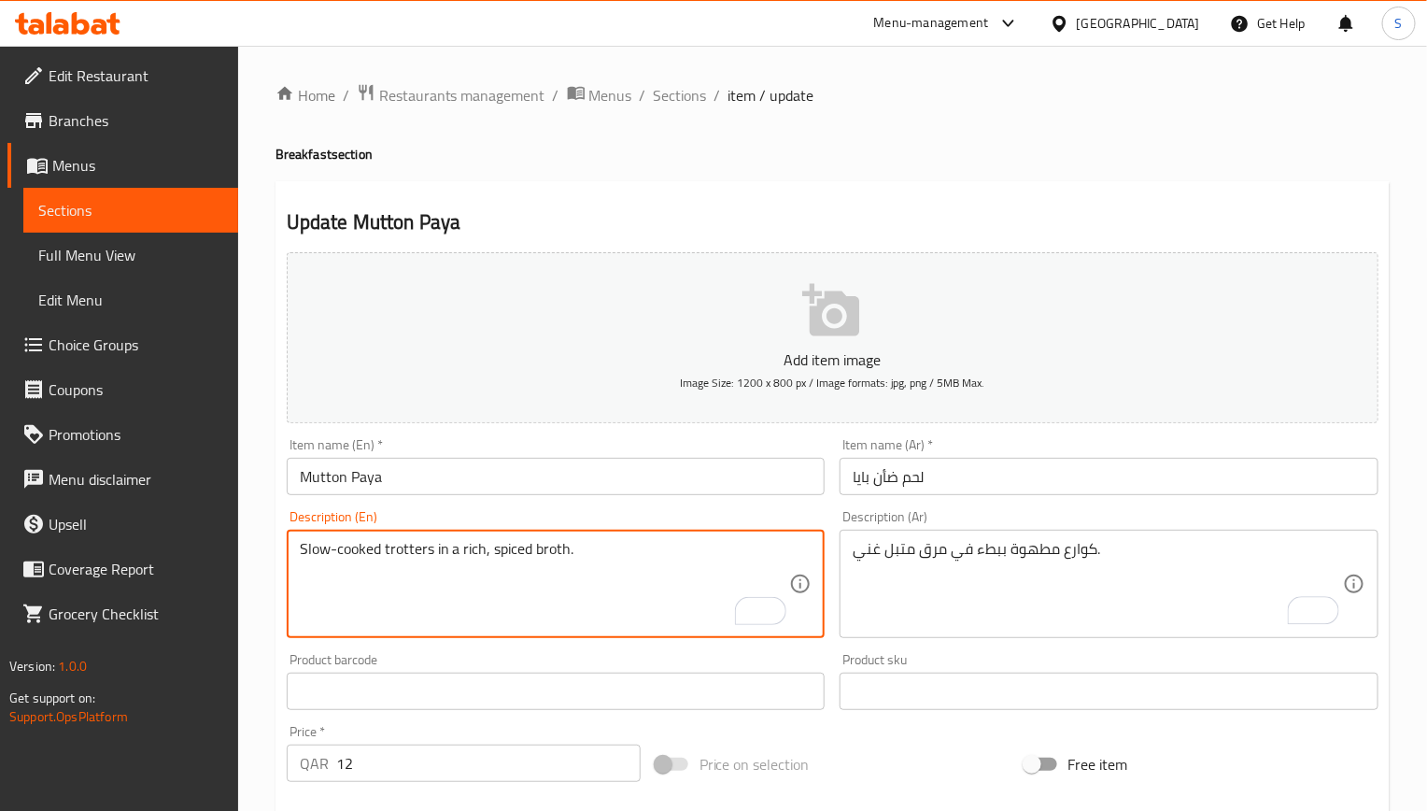
paste textarea "Mutton"
type textarea "Slow-cooked Mutton trotters in a rich, spiced broth."
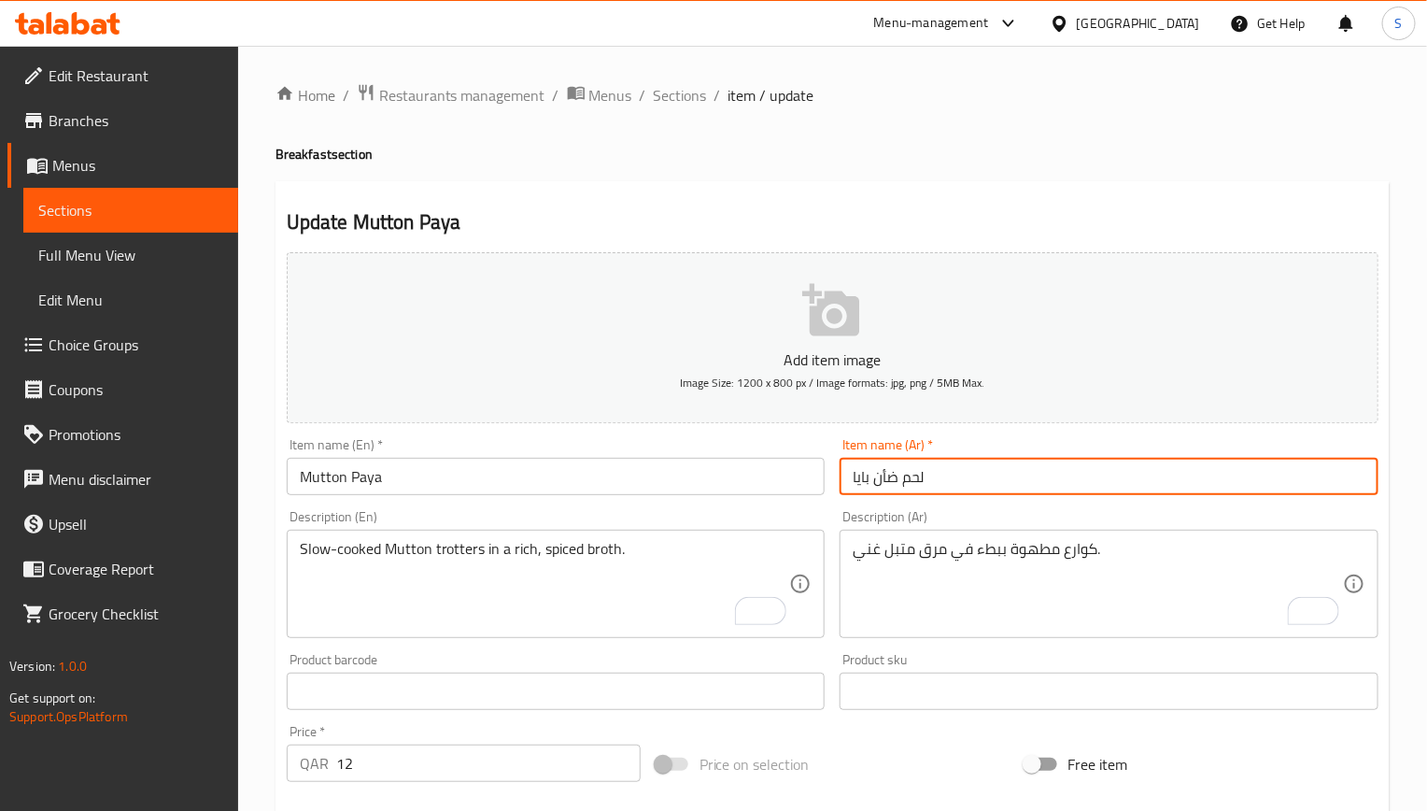
drag, startPoint x: 874, startPoint y: 483, endPoint x: 961, endPoint y: 482, distance: 86.9
click at [961, 482] on input "لحم ضأن بايا" at bounding box center [1109, 476] width 539 height 37
drag, startPoint x: 950, startPoint y: 200, endPoint x: 983, endPoint y: 276, distance: 82.8
click at [950, 200] on div "Update Mutton Paya Add item image Image Size: 1200 x 800 px / Image formats: jp…" at bounding box center [833, 724] width 1114 height 1087
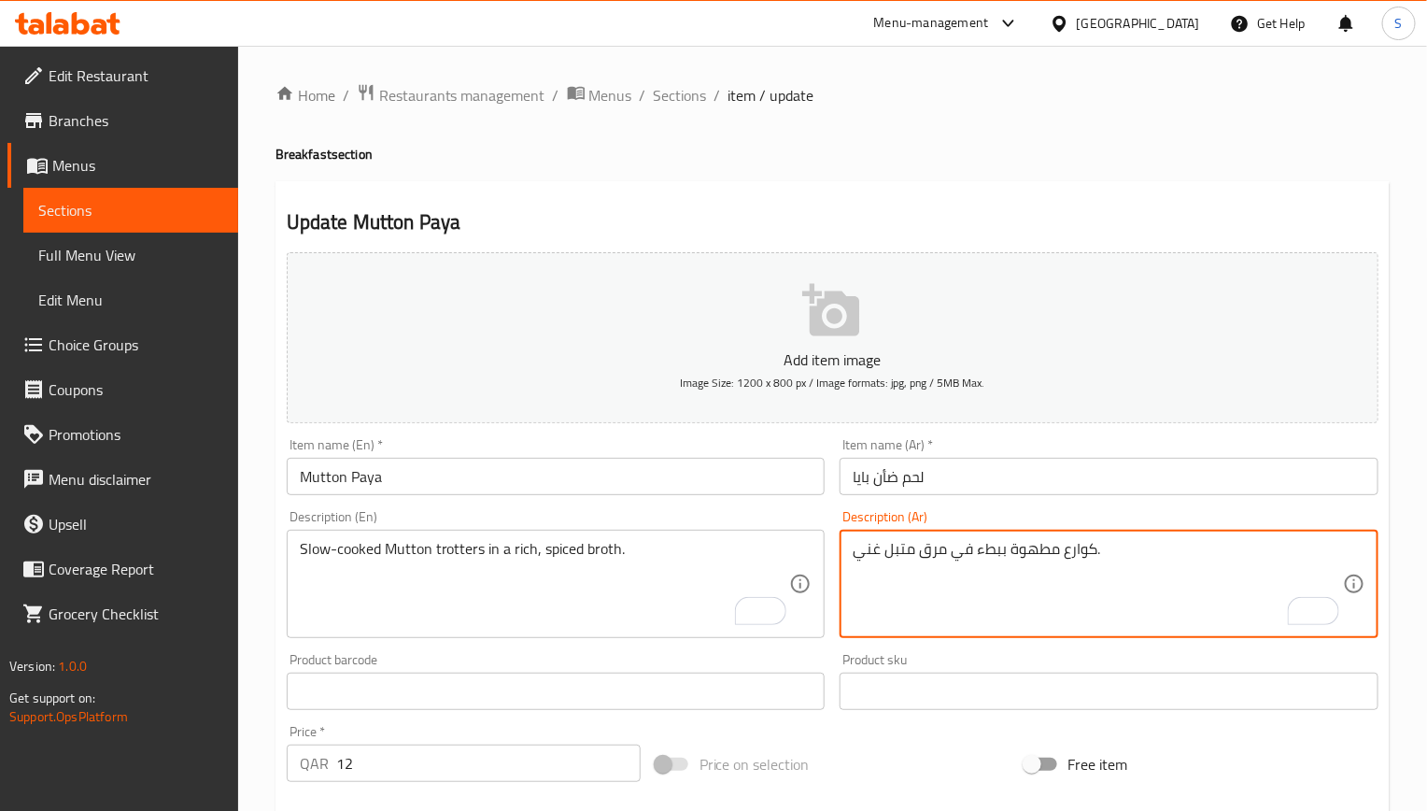
click at [1079, 563] on textarea "كوارع مطهوة ببطء في مرق متبل غني." at bounding box center [1098, 584] width 490 height 89
paste textarea "حم ضأن"
type textarea "قدم لحم ضأن مطهوة ببطء في مرق متبل غني."
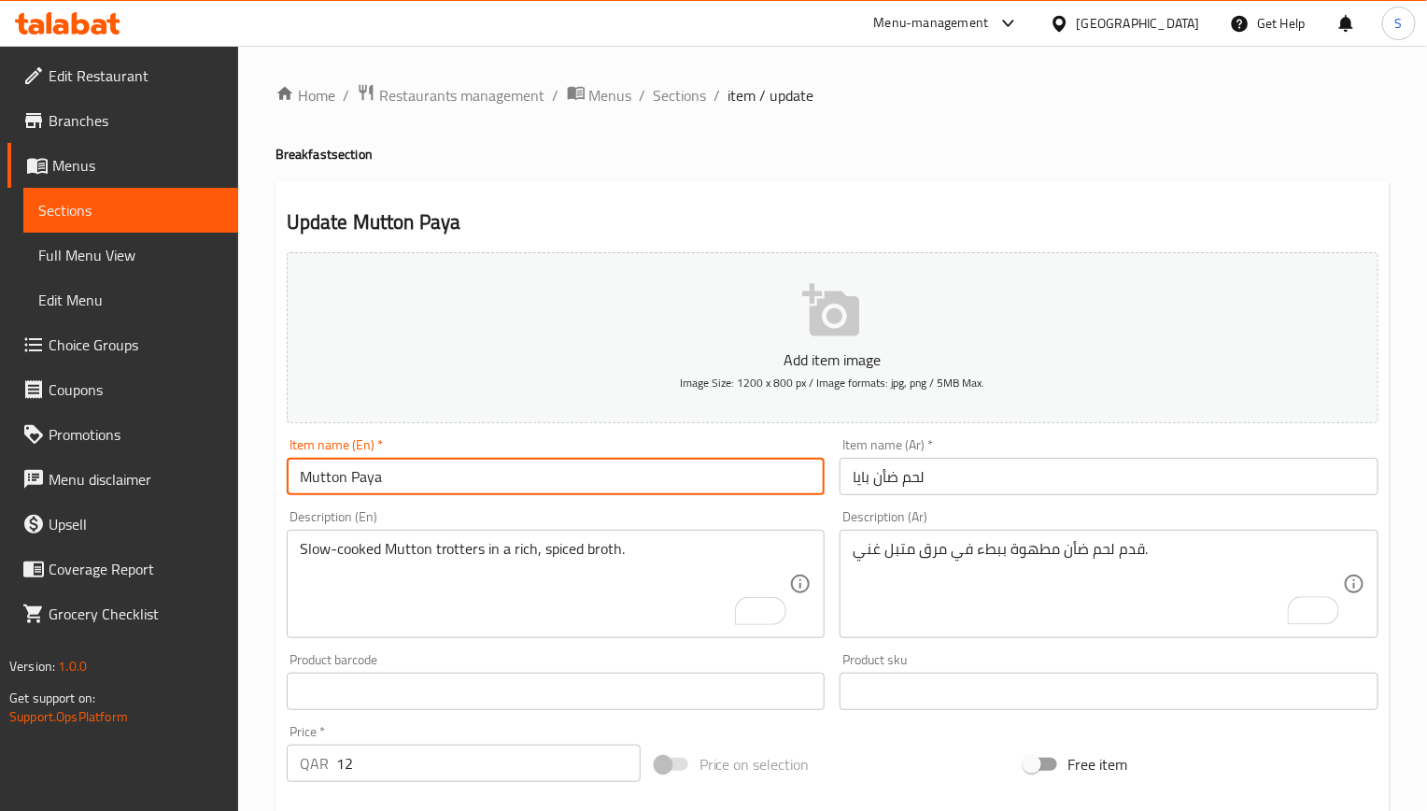
click at [661, 488] on input "Mutton Paya" at bounding box center [556, 476] width 539 height 37
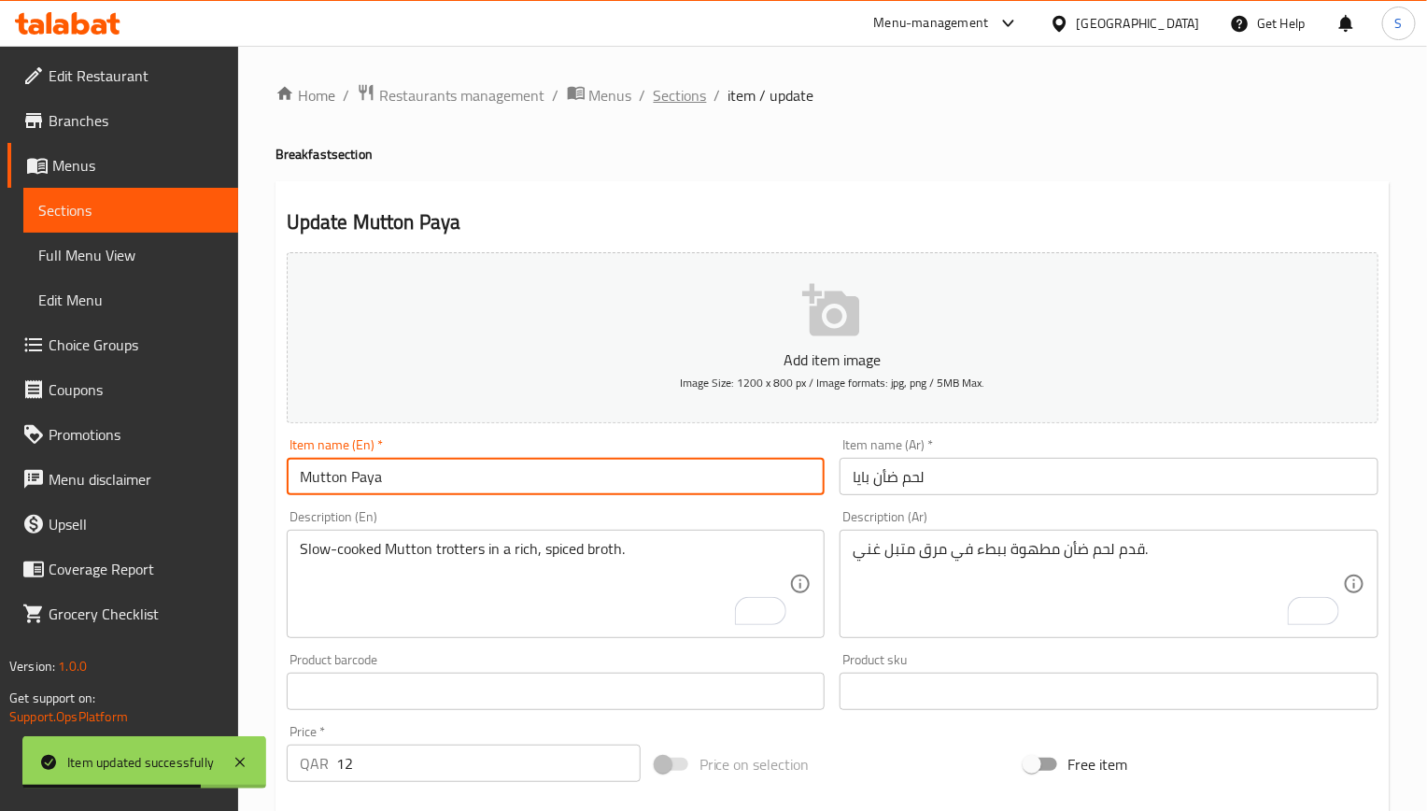
click at [698, 84] on span "Sections" at bounding box center [680, 95] width 53 height 22
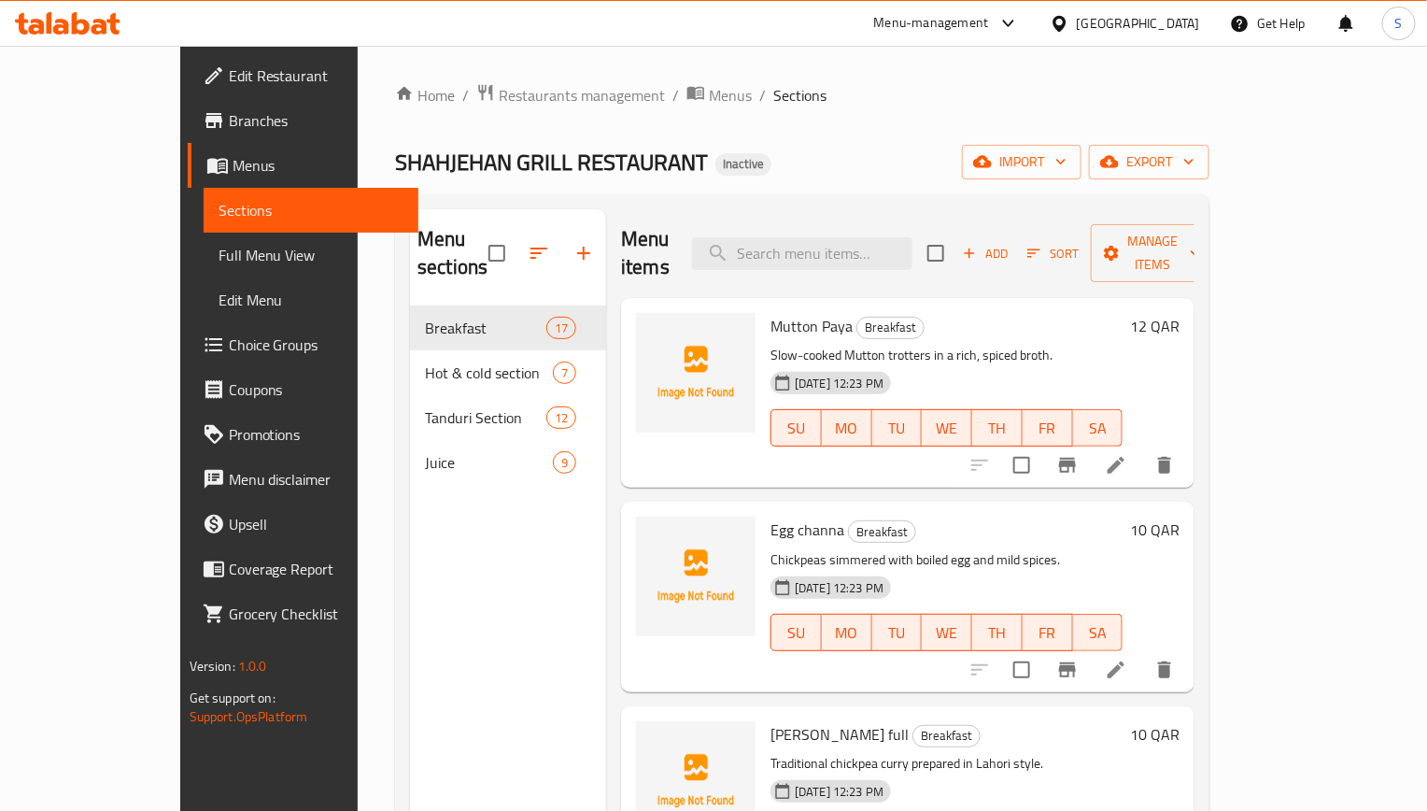
click at [1142, 653] on li at bounding box center [1116, 670] width 52 height 34
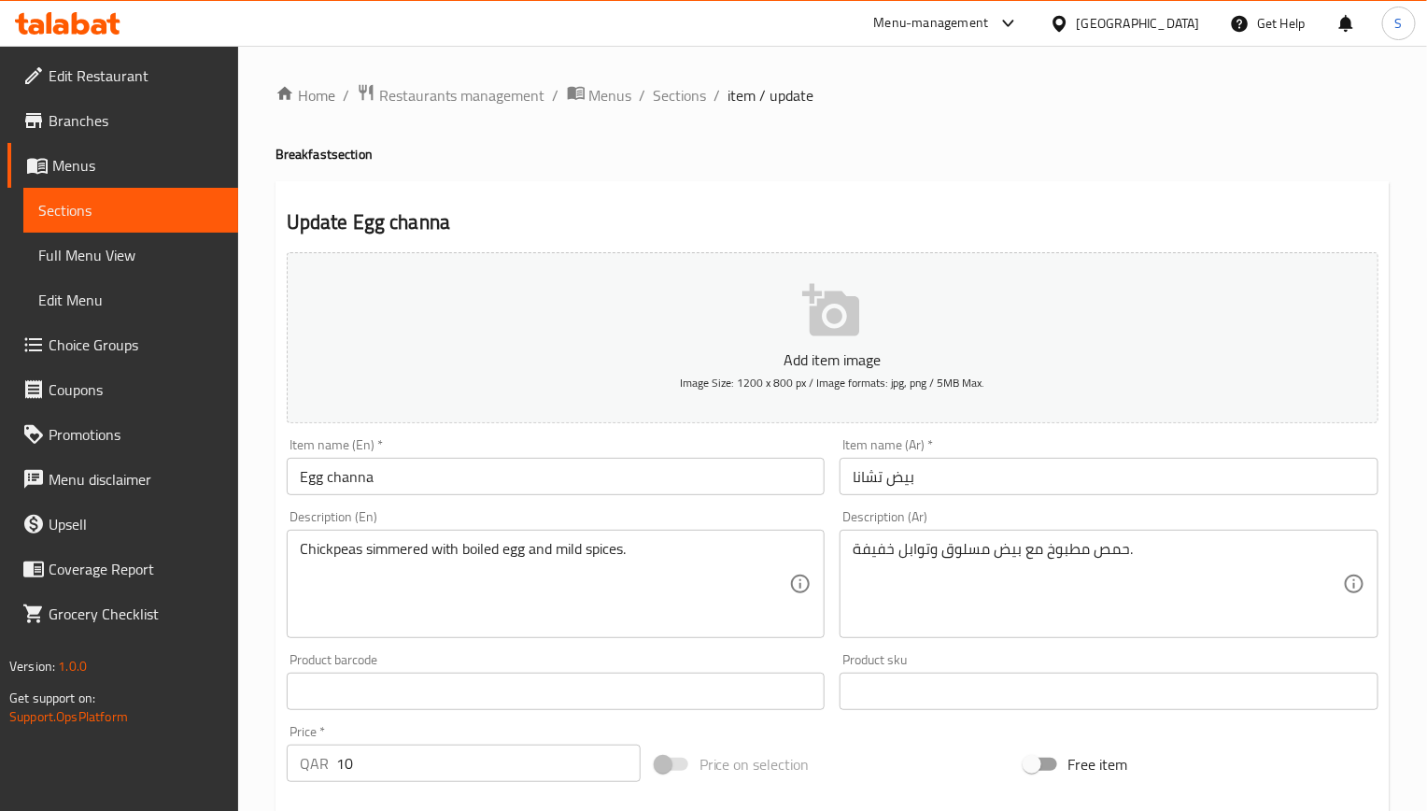
click at [877, 482] on input "بيض تشانا" at bounding box center [1109, 476] width 539 height 37
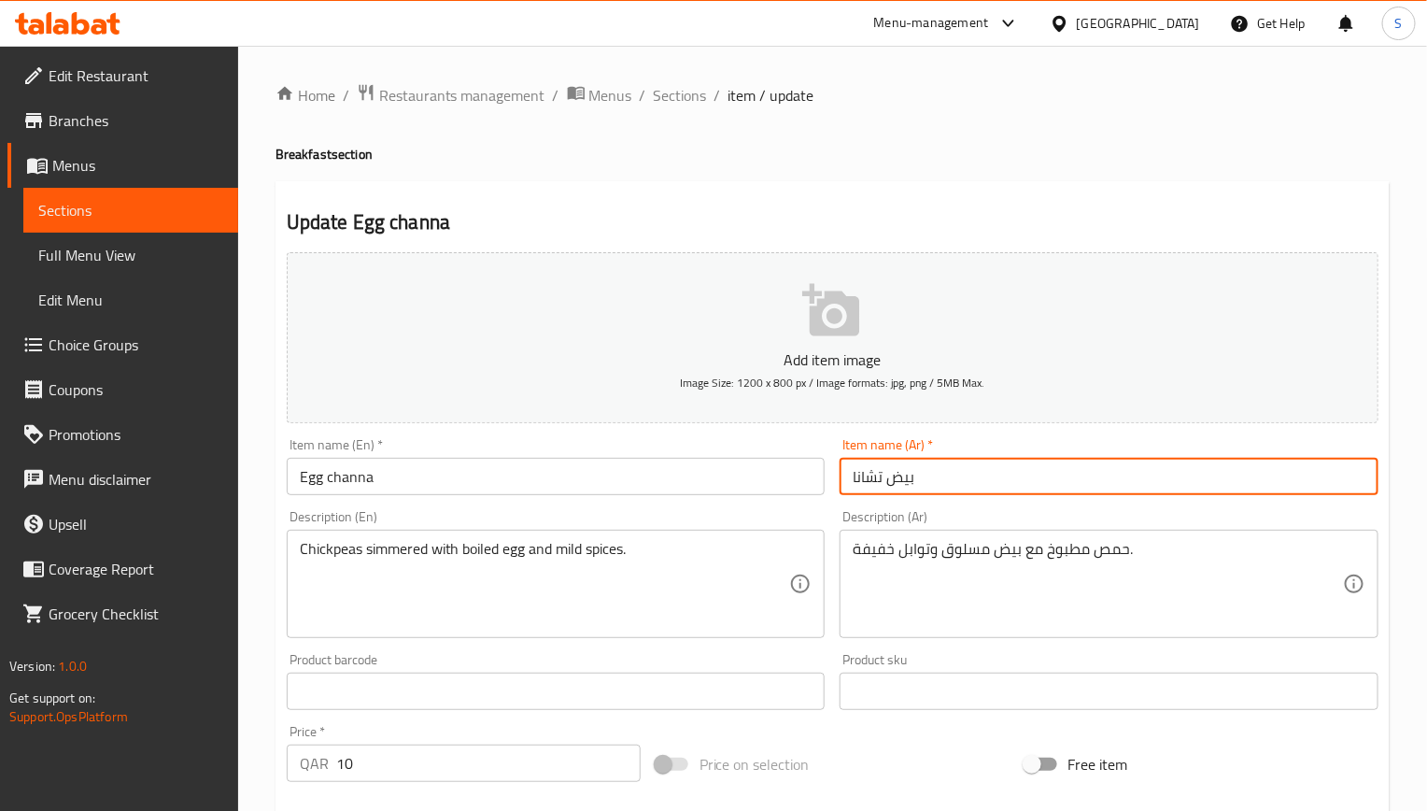
click at [877, 482] on input "بيض تشانا" at bounding box center [1109, 476] width 539 height 37
paste input "text"
type input "بيض شانا"
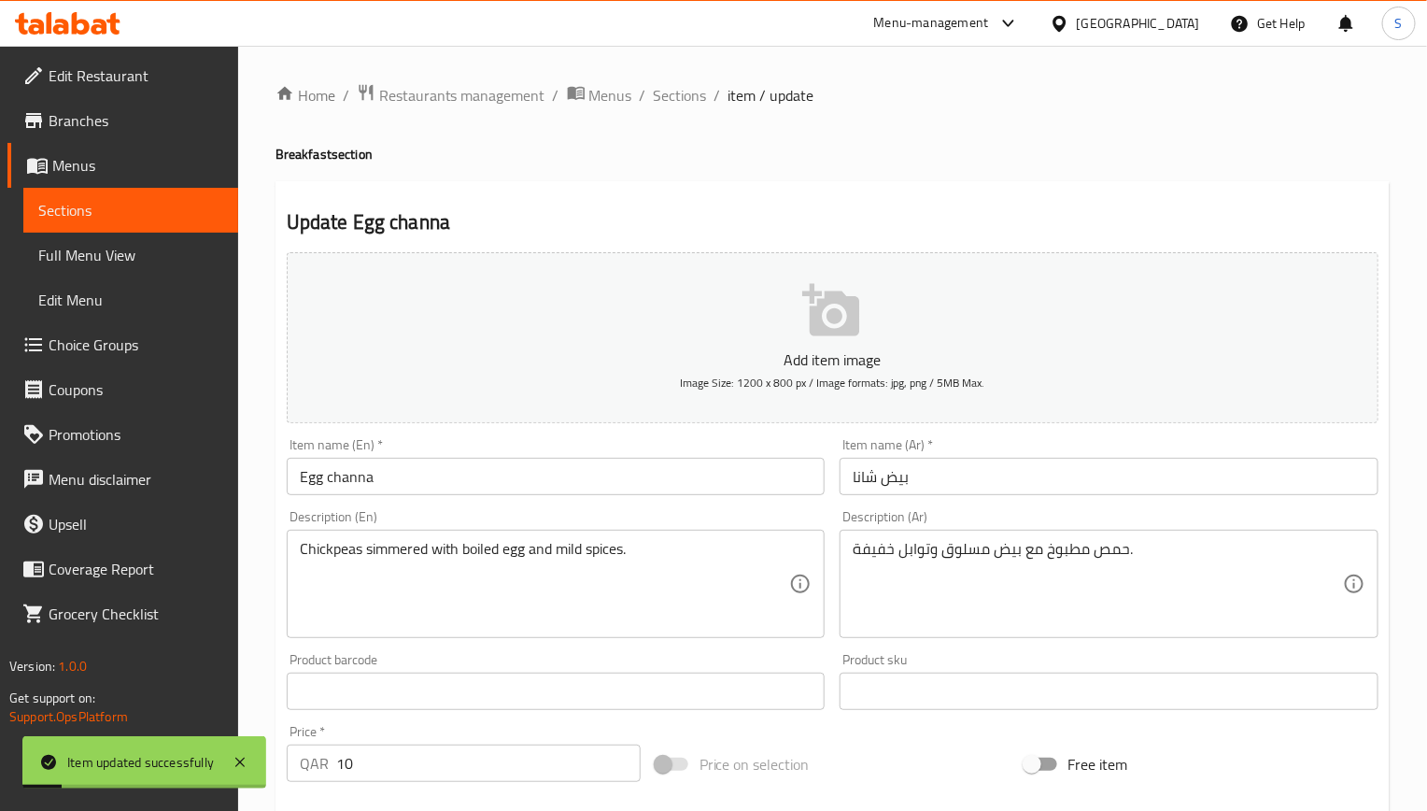
click at [634, 217] on h2 "Update Egg channa" at bounding box center [833, 222] width 1092 height 28
click at [407, 535] on div "Chickpeas simmered with boiled egg and mild spices. Description (En)" at bounding box center [556, 584] width 539 height 108
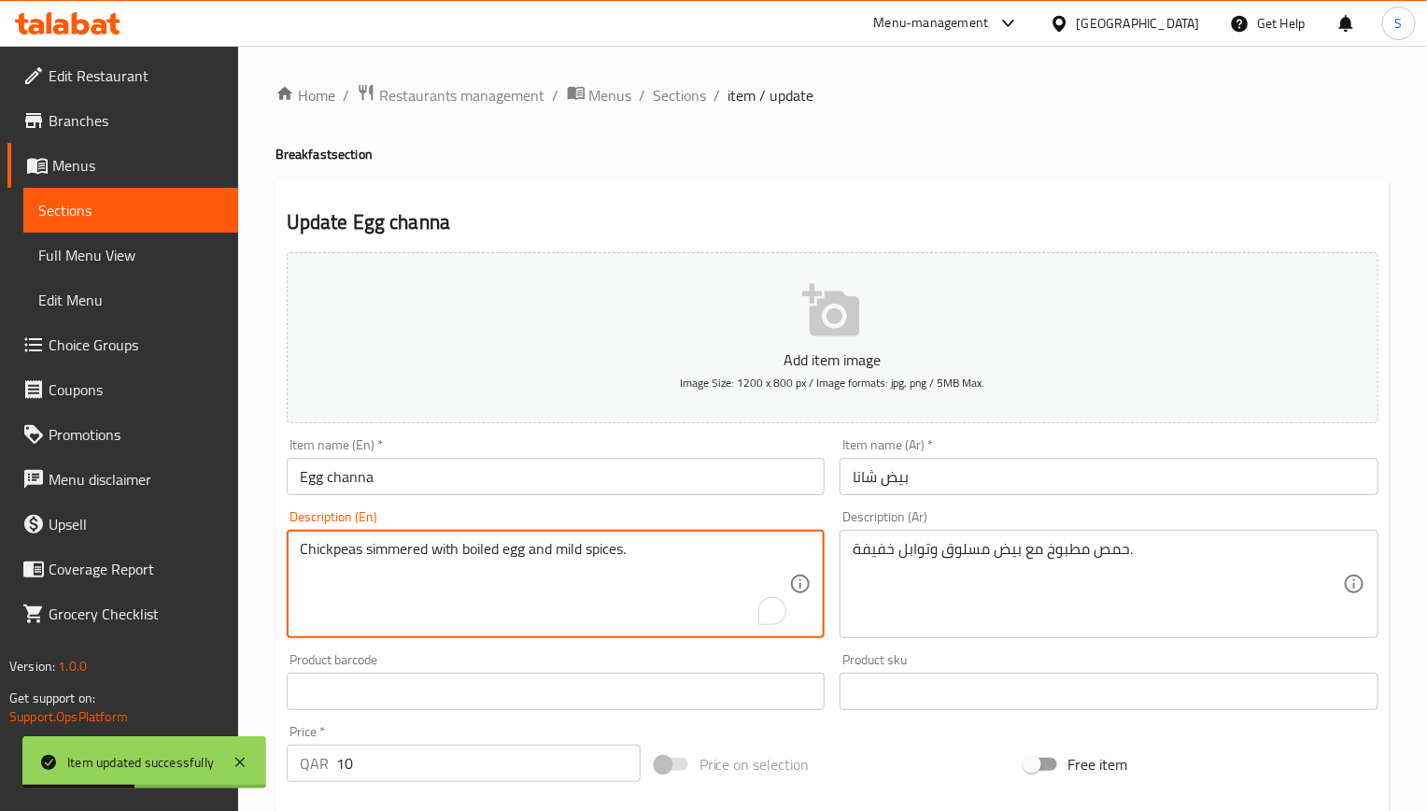
click at [407, 544] on textarea "Chickpeas simmered with boiled egg and mild spices." at bounding box center [545, 584] width 490 height 89
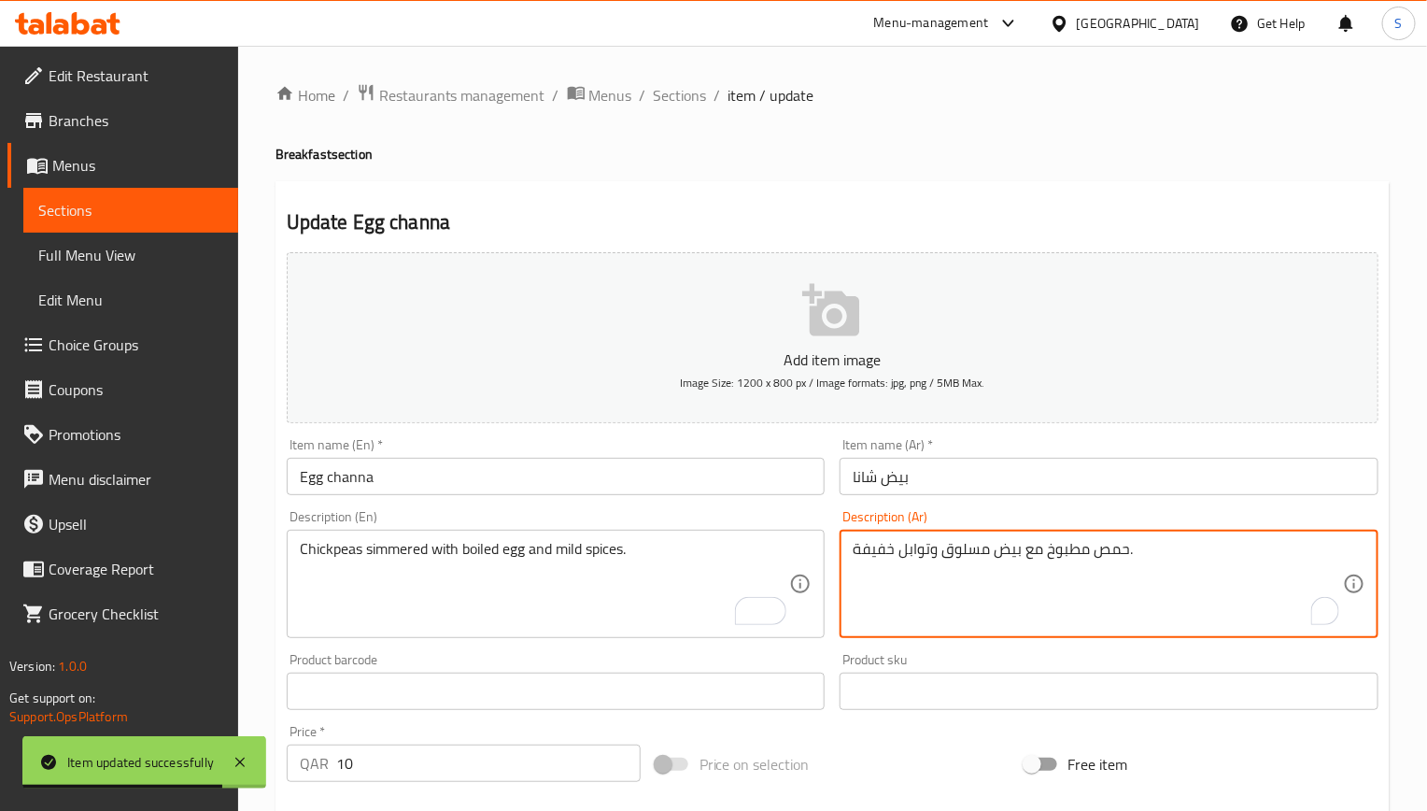
click at [1071, 563] on textarea "حمص مطبوخ مع بيض مسلوق وتوابل خفيفة." at bounding box center [1098, 584] width 490 height 89
paste textarea "طبخ بنار هادئة"
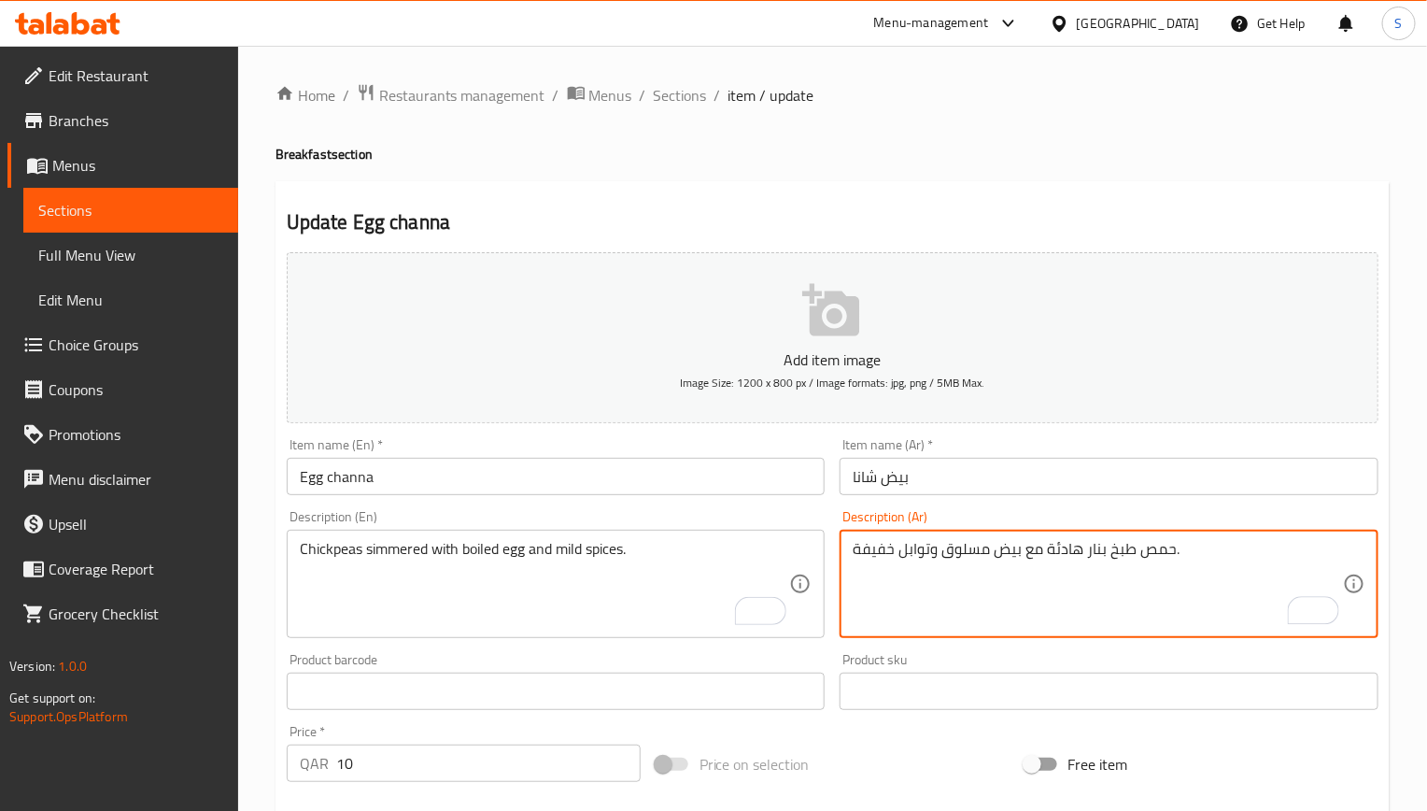
type textarea "حمص طبخ بنار هادئة مع بيض مسلوق وتوابل خفيفة."
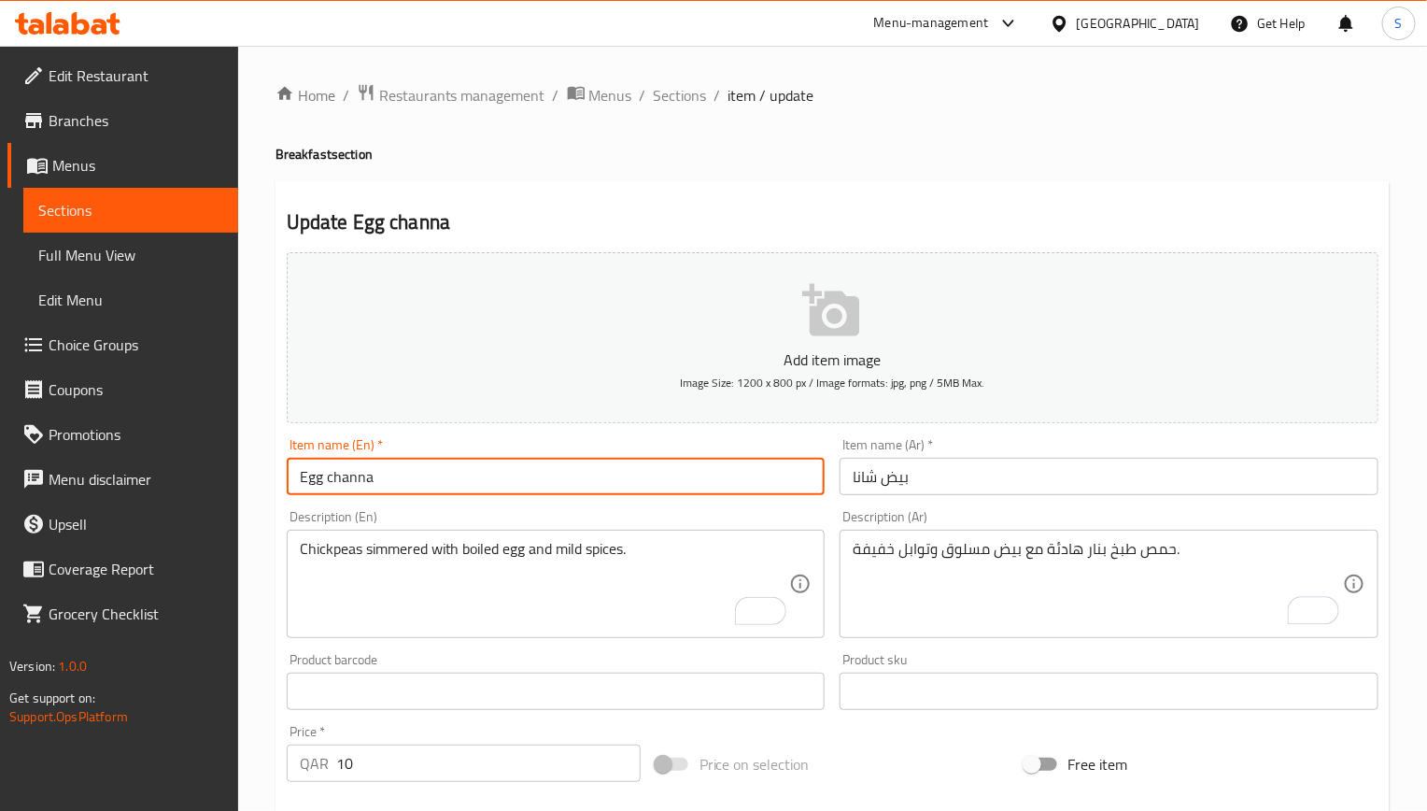
click at [679, 485] on input "Egg channa" at bounding box center [556, 476] width 539 height 37
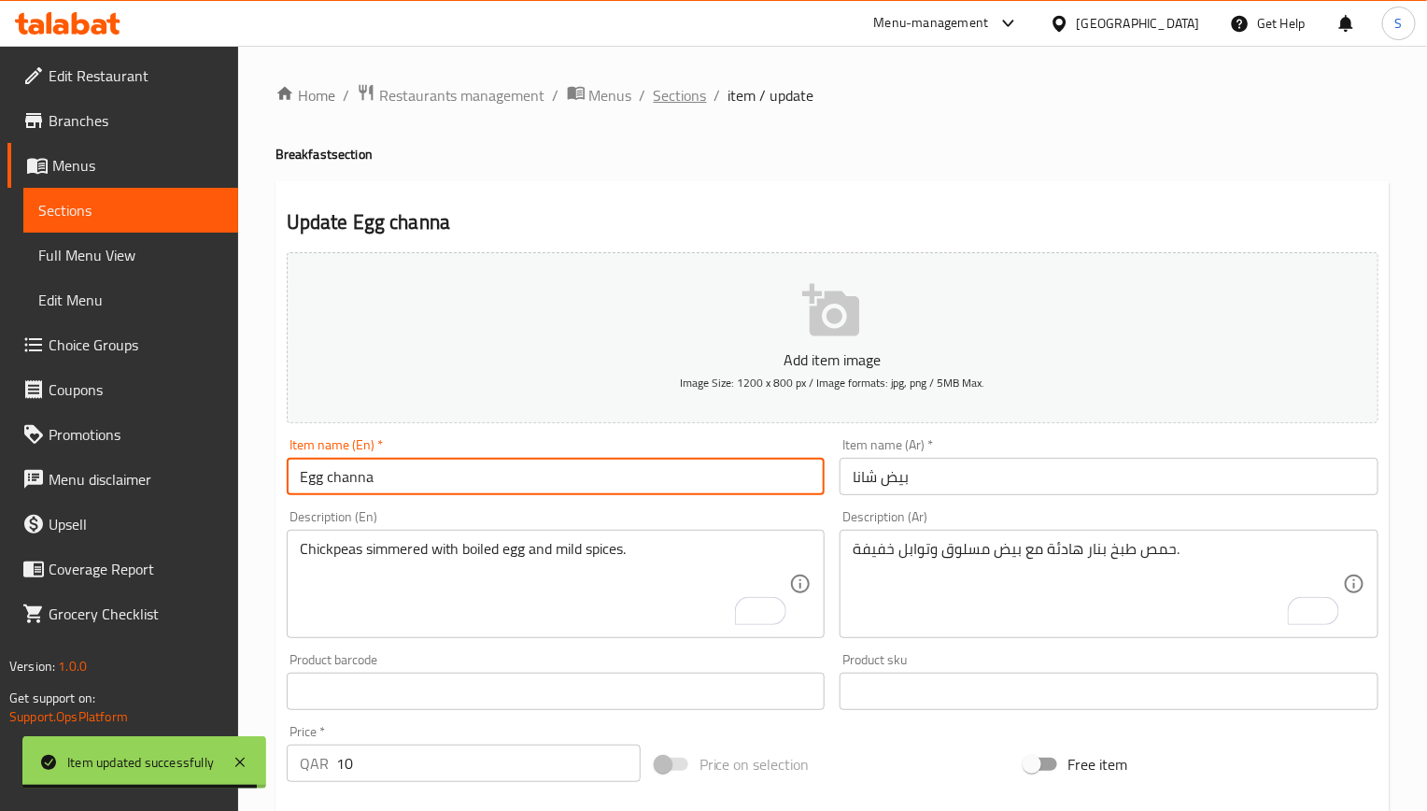
click at [698, 93] on span "Sections" at bounding box center [680, 95] width 53 height 22
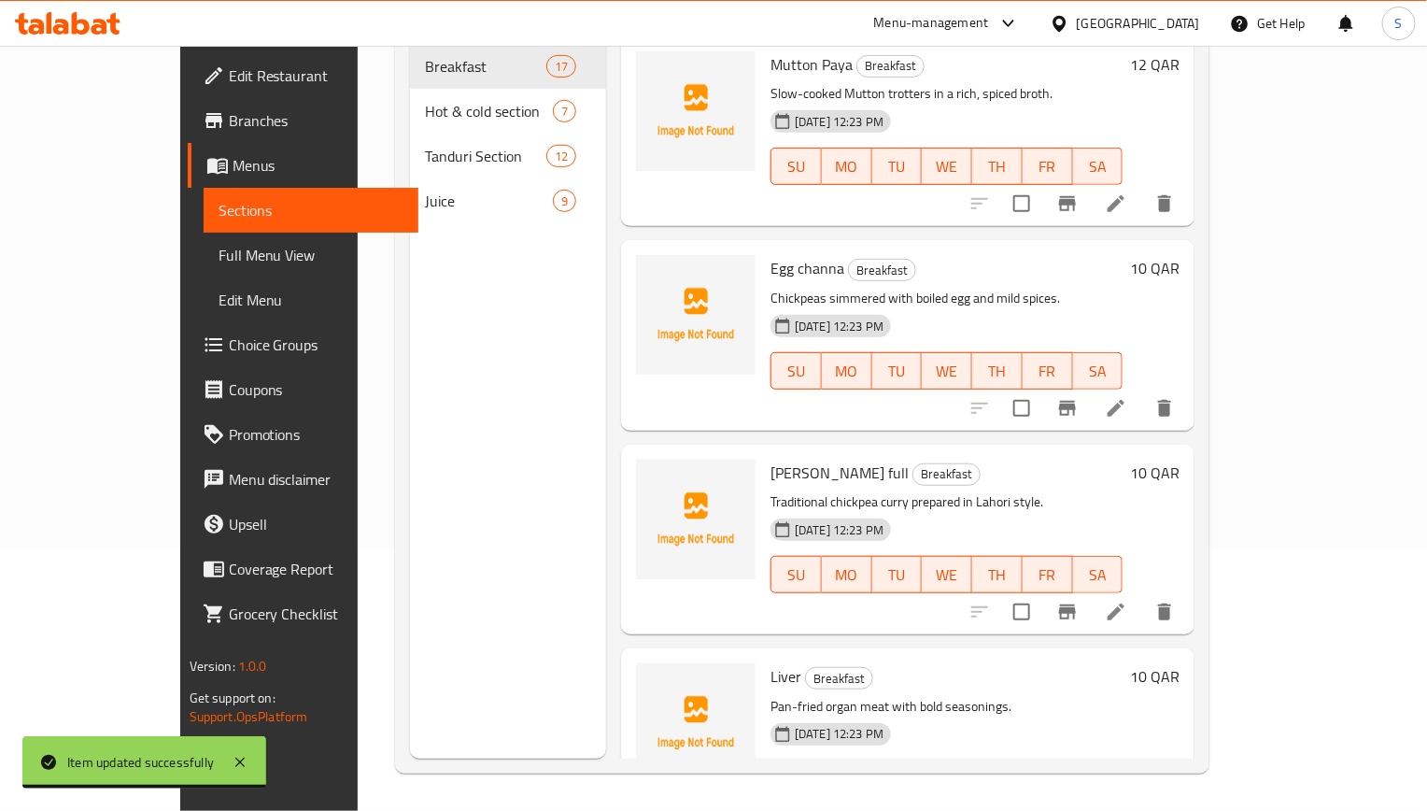
scroll to position [140, 0]
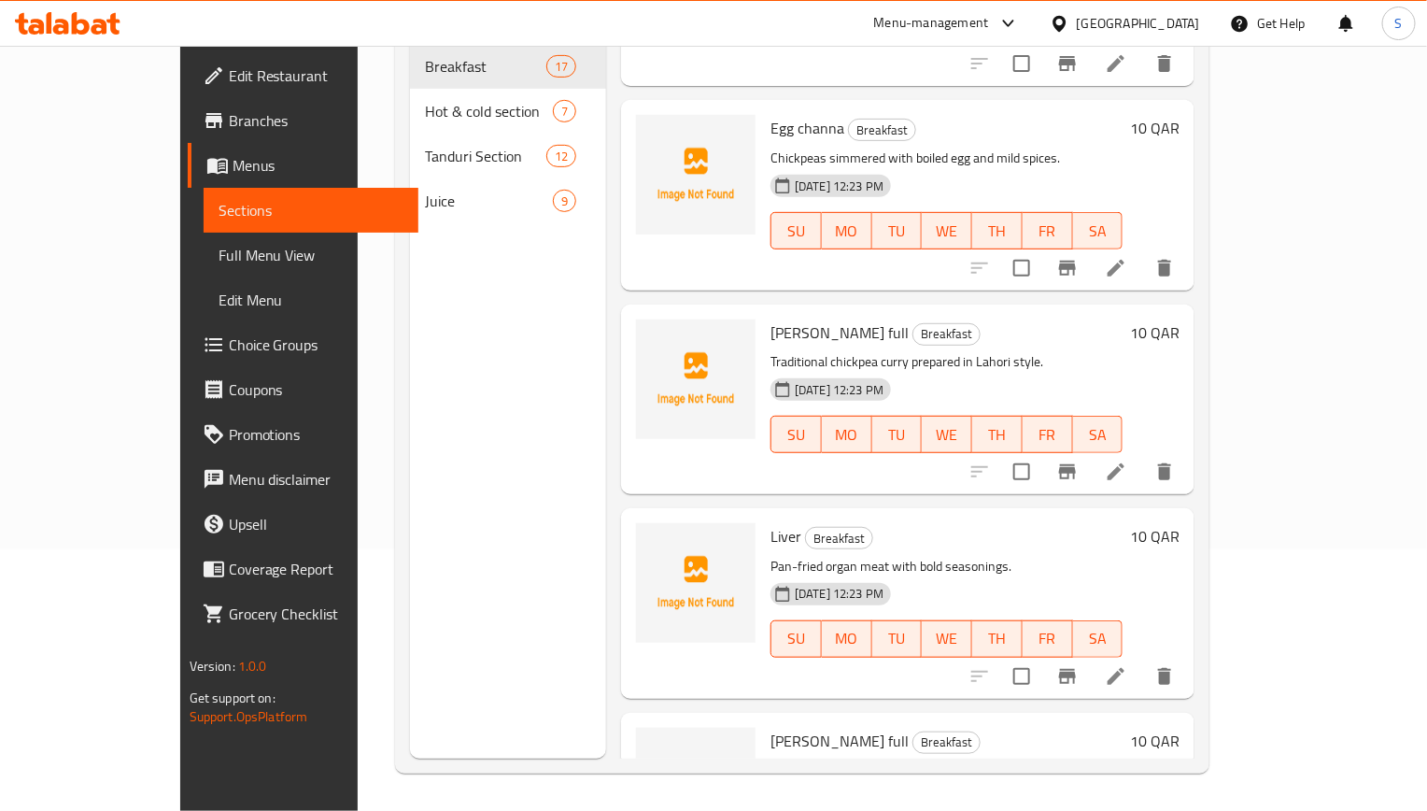
click at [1142, 659] on li at bounding box center [1116, 676] width 52 height 34
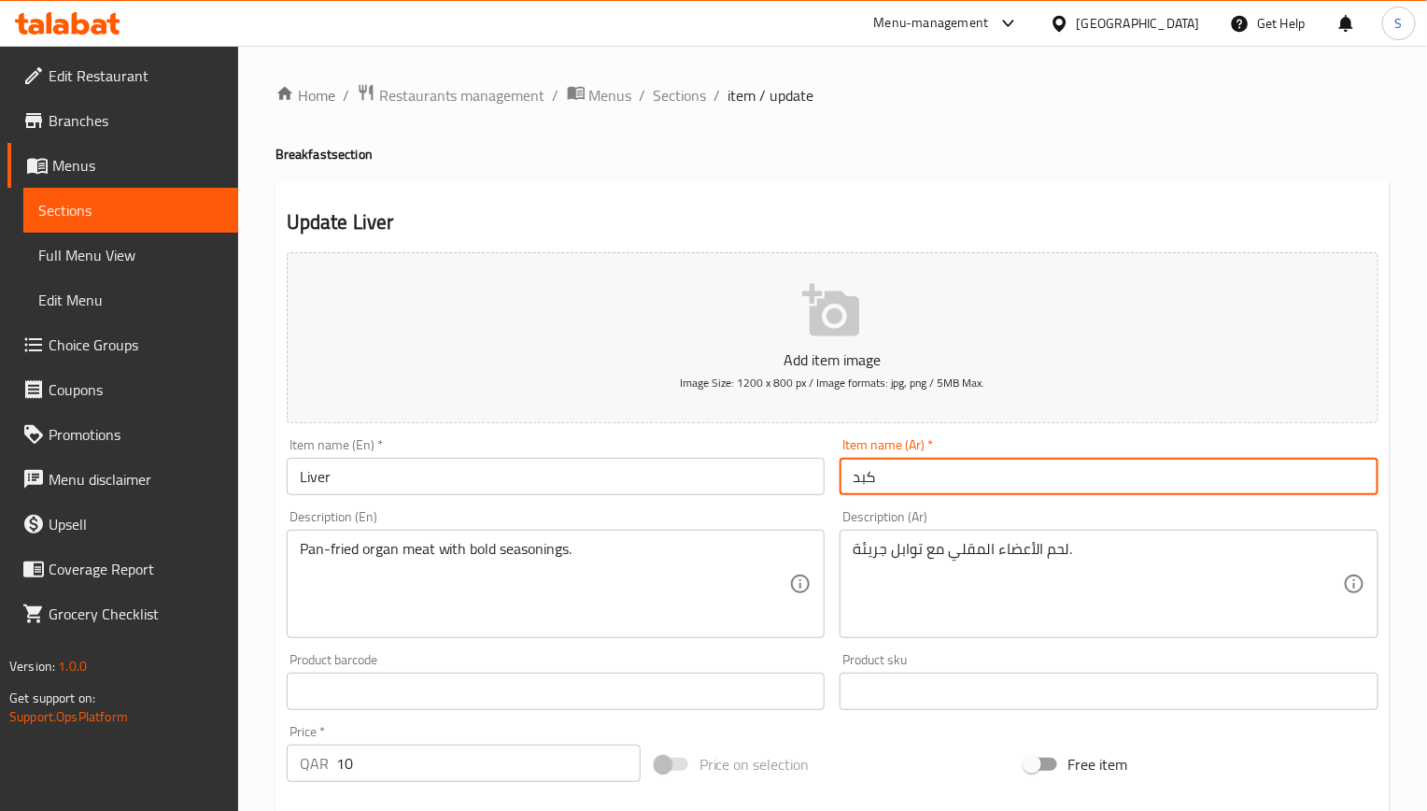
click at [1011, 483] on input "كبد" at bounding box center [1109, 476] width 539 height 37
type input "كبدة"
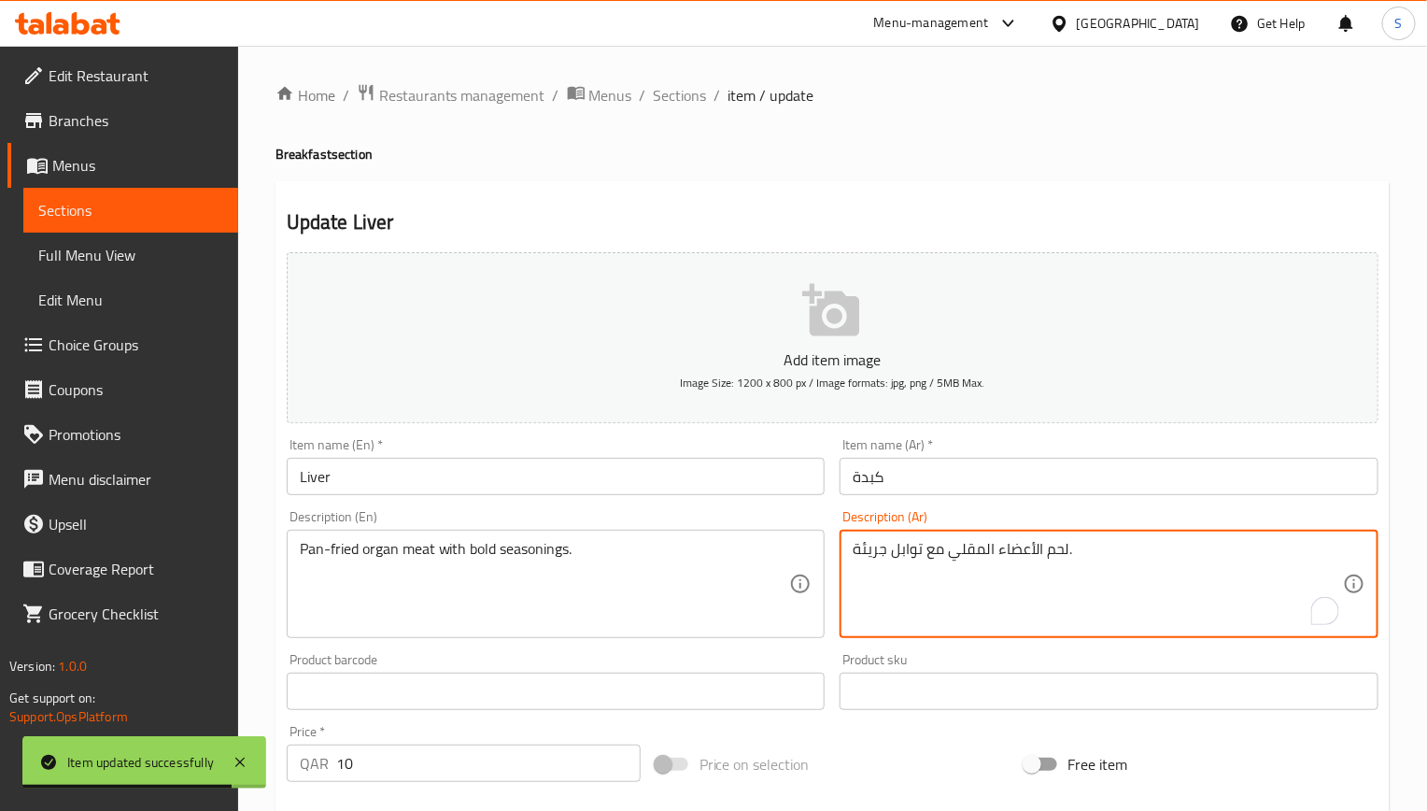
click at [978, 558] on textarea "لحم الأعضاء المقلي مع توابل جريئة." at bounding box center [1098, 584] width 490 height 89
paste textarea "مقلي بالطاسة"
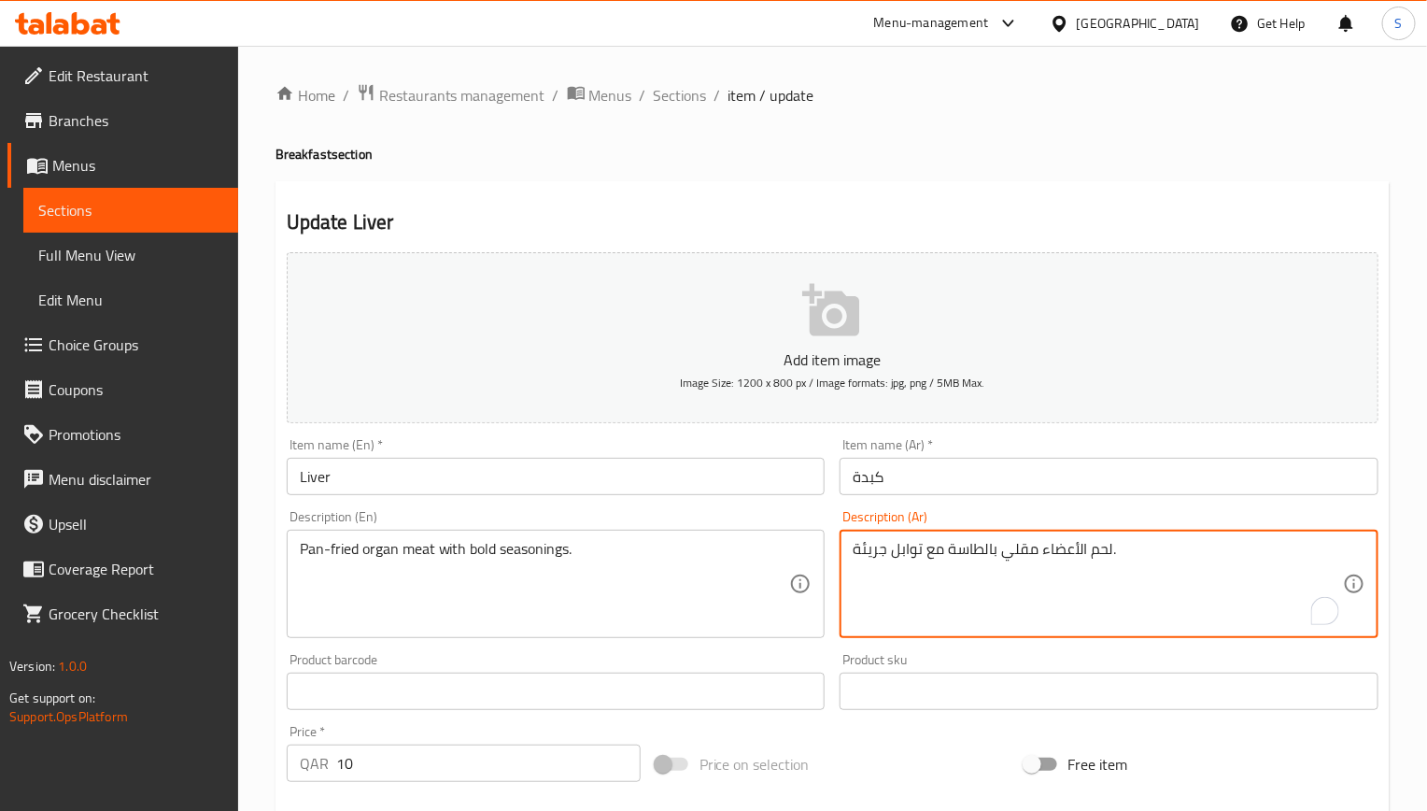
click at [724, 488] on input "Liver" at bounding box center [556, 476] width 539 height 37
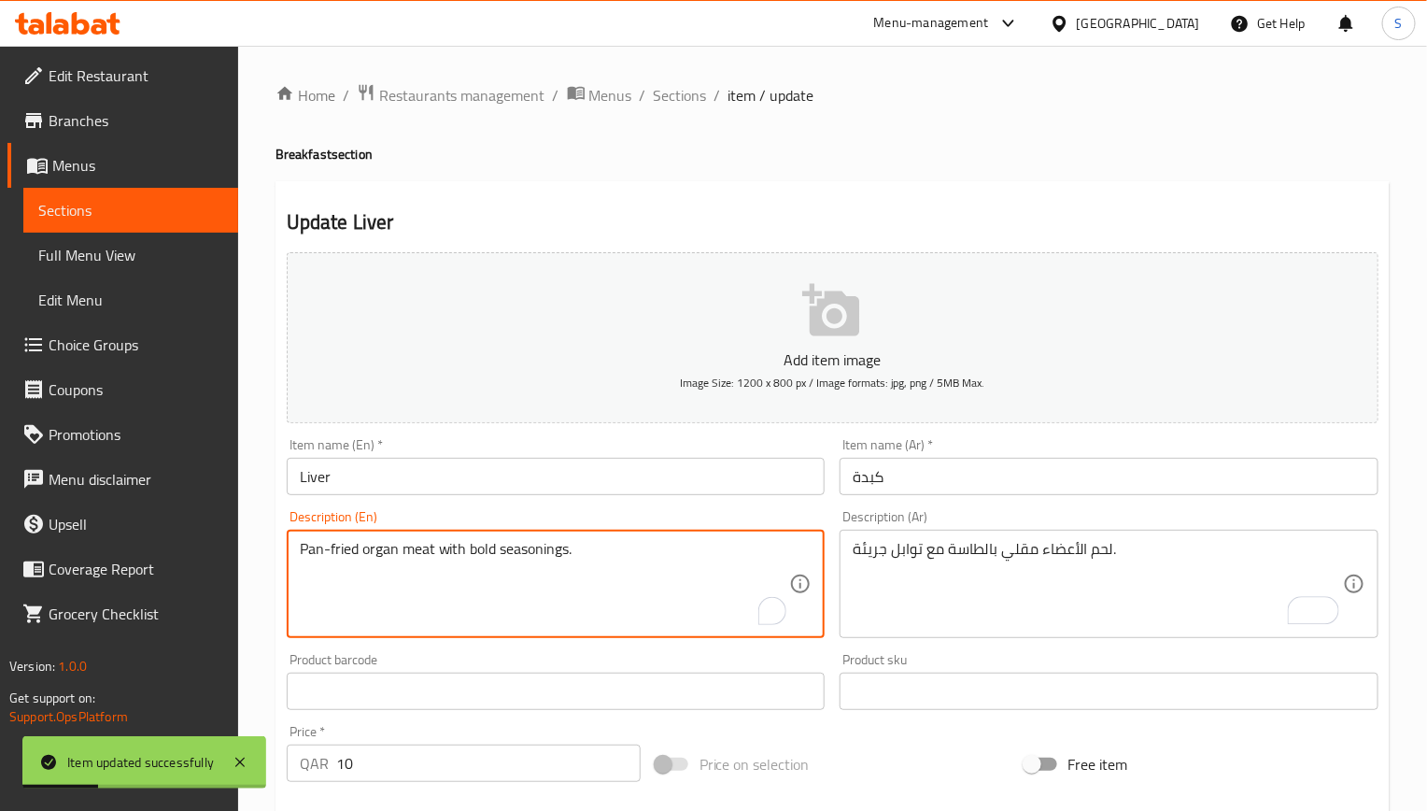
click at [476, 549] on textarea "Pan-fried organ meat with bold seasonings." at bounding box center [545, 584] width 490 height 89
click at [608, 574] on textarea "Pan-fried organ meat with bold seasonings." at bounding box center [545, 584] width 490 height 89
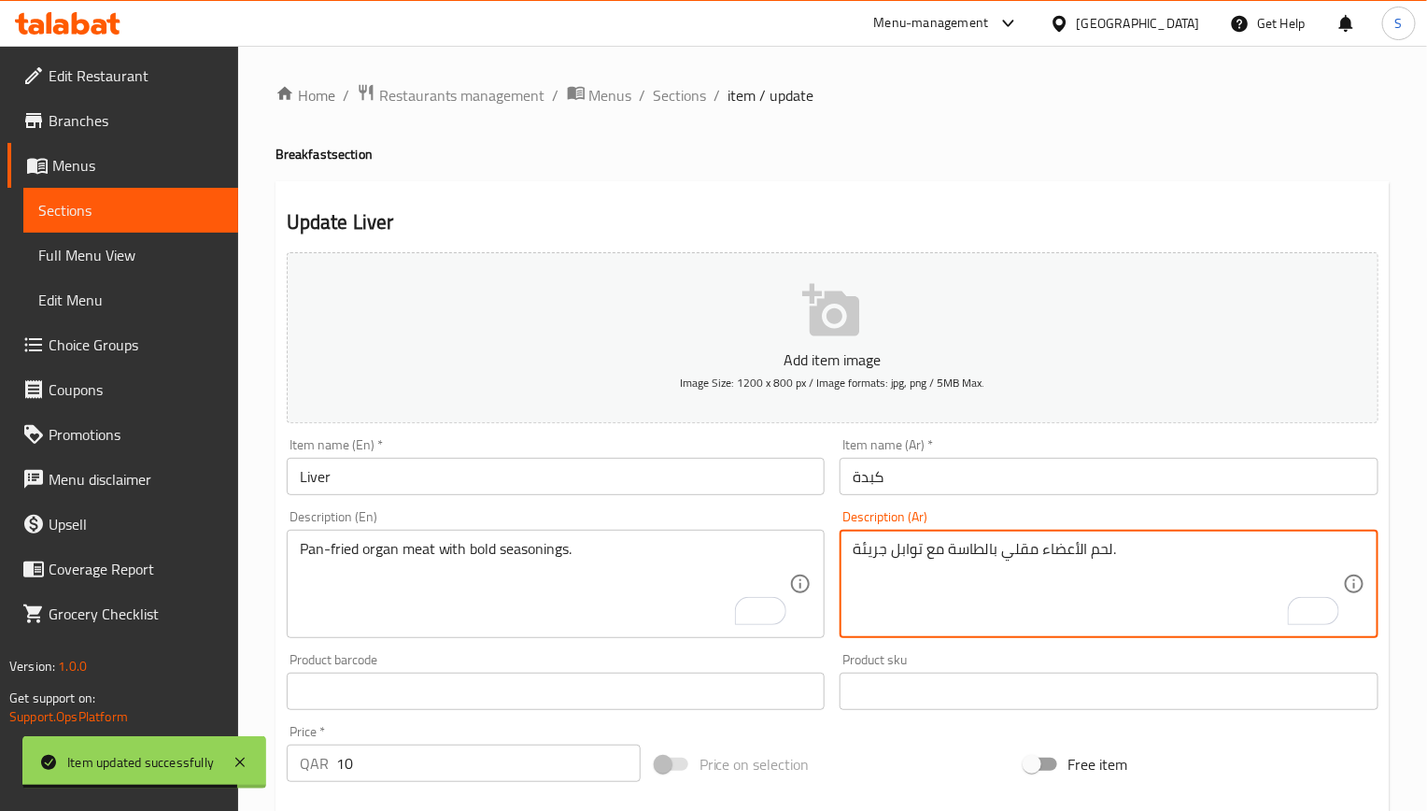
click at [864, 553] on textarea "لحم الأعضاء مقلي بالطاسة مع توابل جريئة." at bounding box center [1098, 584] width 490 height 89
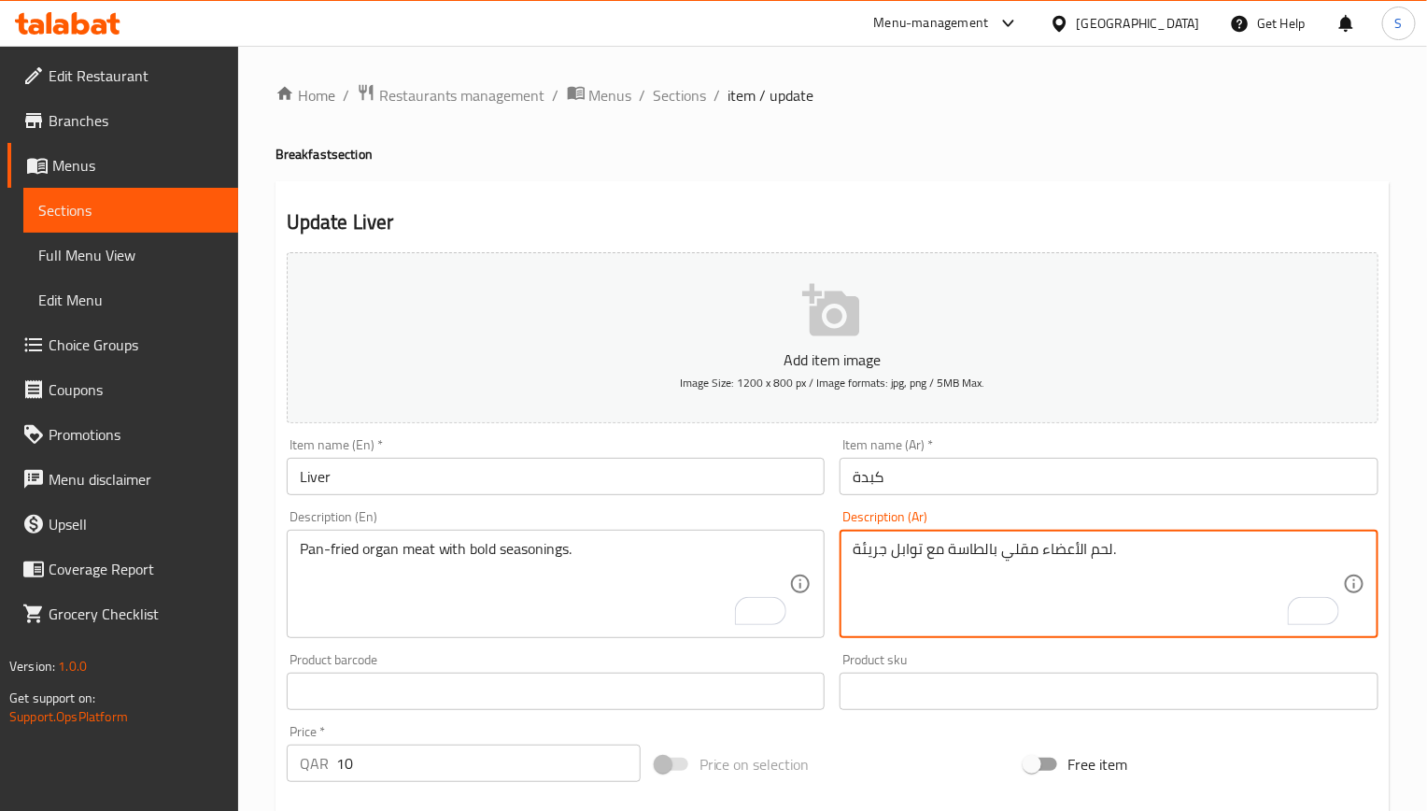
click at [866, 553] on textarea "لحم الأعضاء مقلي بالطاسة مع توابل جريئة." at bounding box center [1098, 584] width 490 height 89
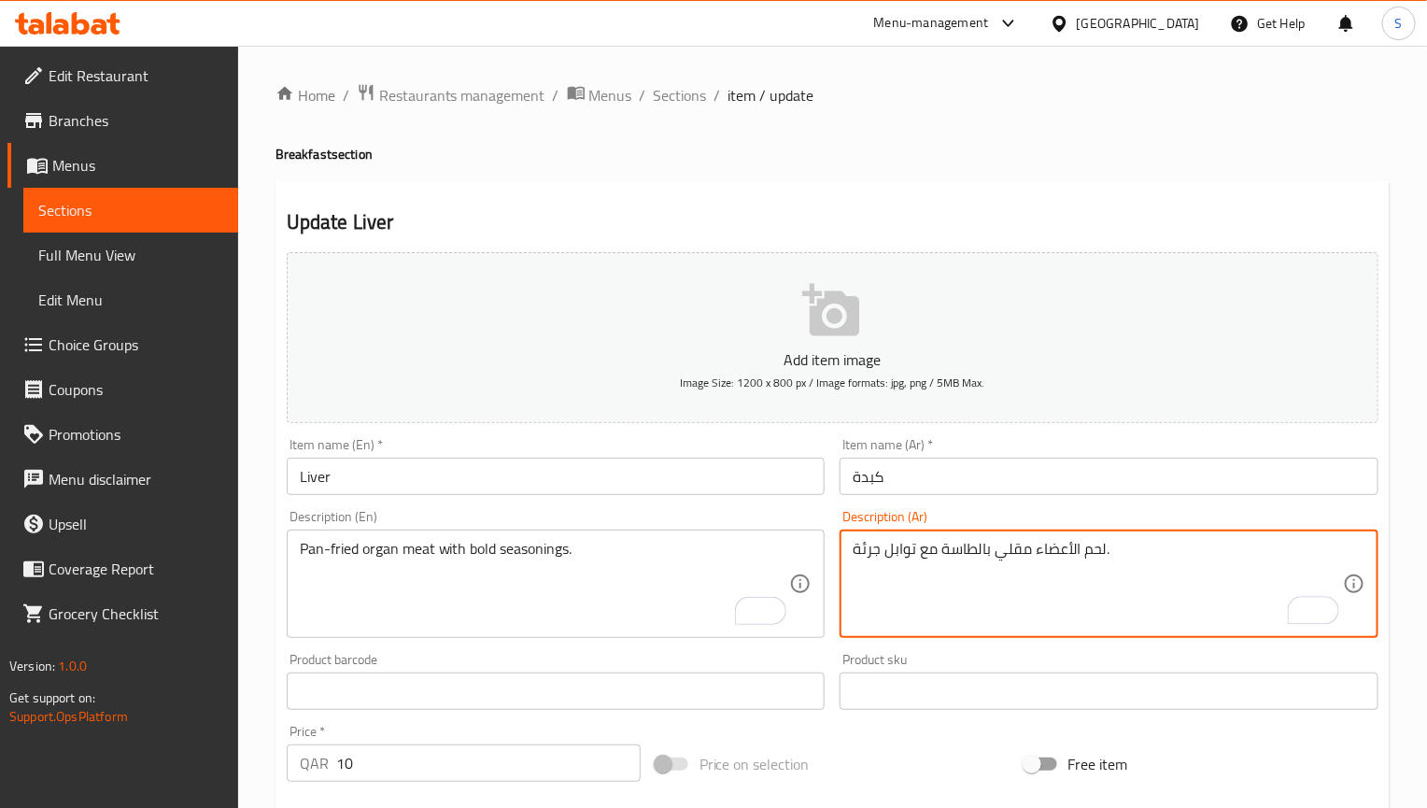
type textarea "لحم الأعضاء مقلي بالطاسة مع توابل جرئة."
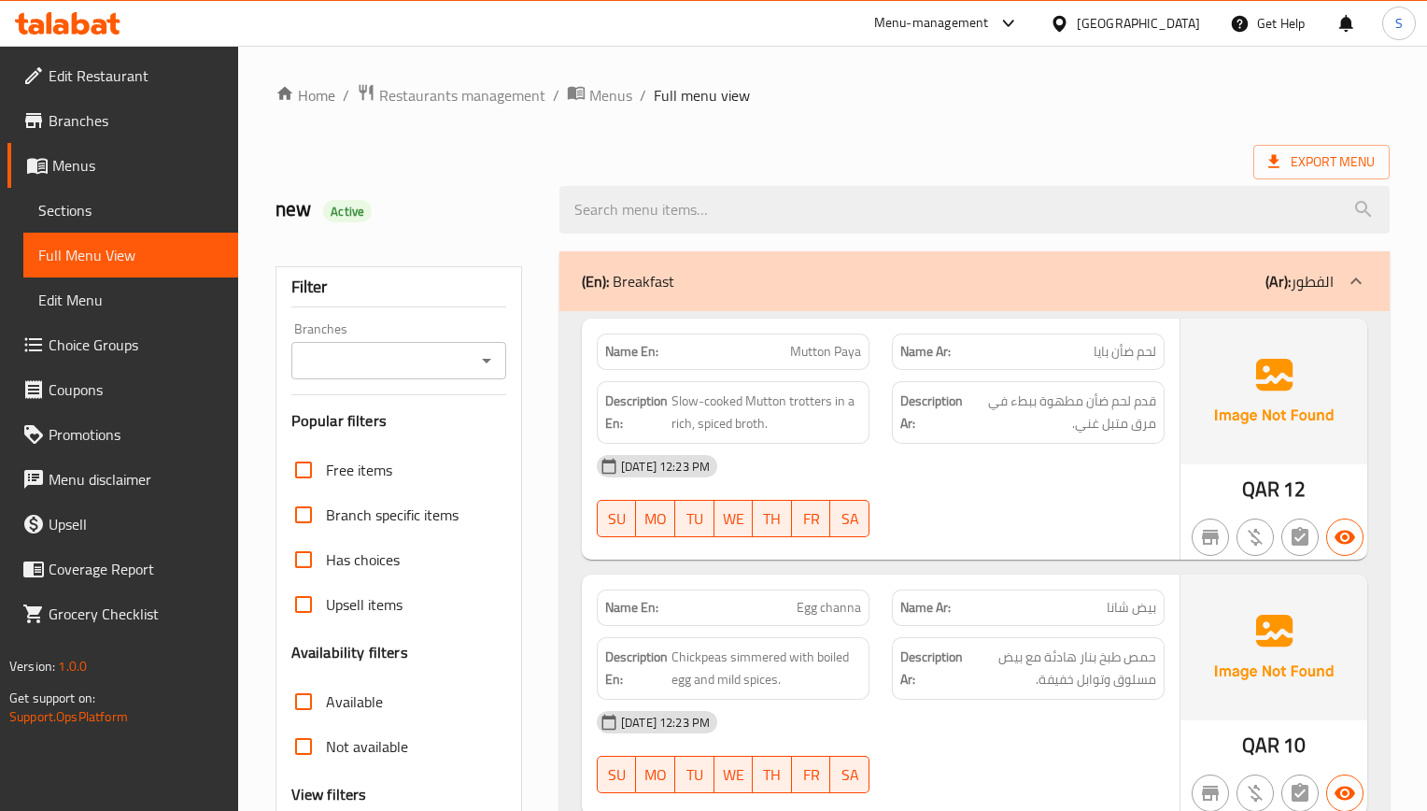
scroll to position [286, 0]
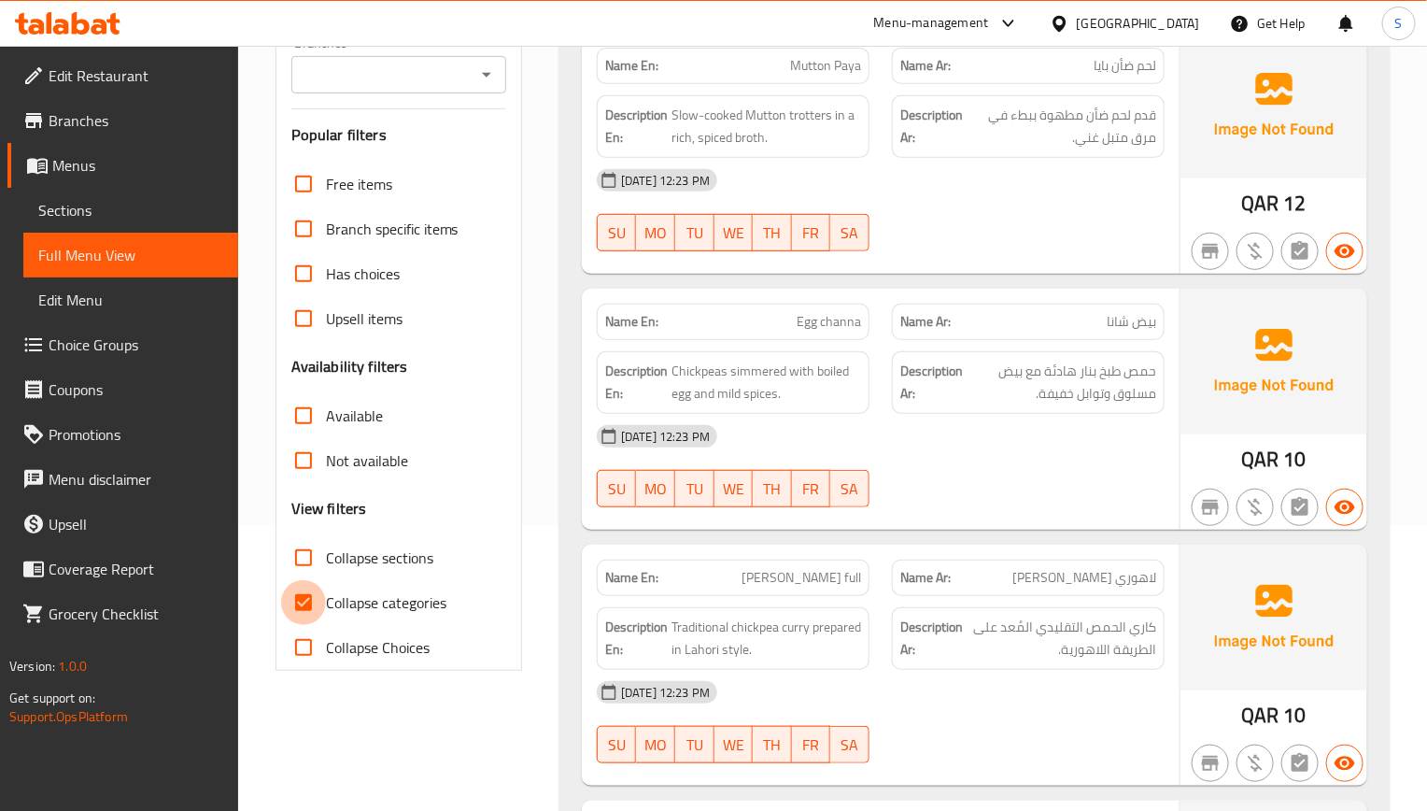
click at [318, 602] on input "Collapse categories" at bounding box center [303, 602] width 45 height 45
checkbox input "false"
click at [318, 561] on input "Collapse sections" at bounding box center [303, 557] width 45 height 45
checkbox input "true"
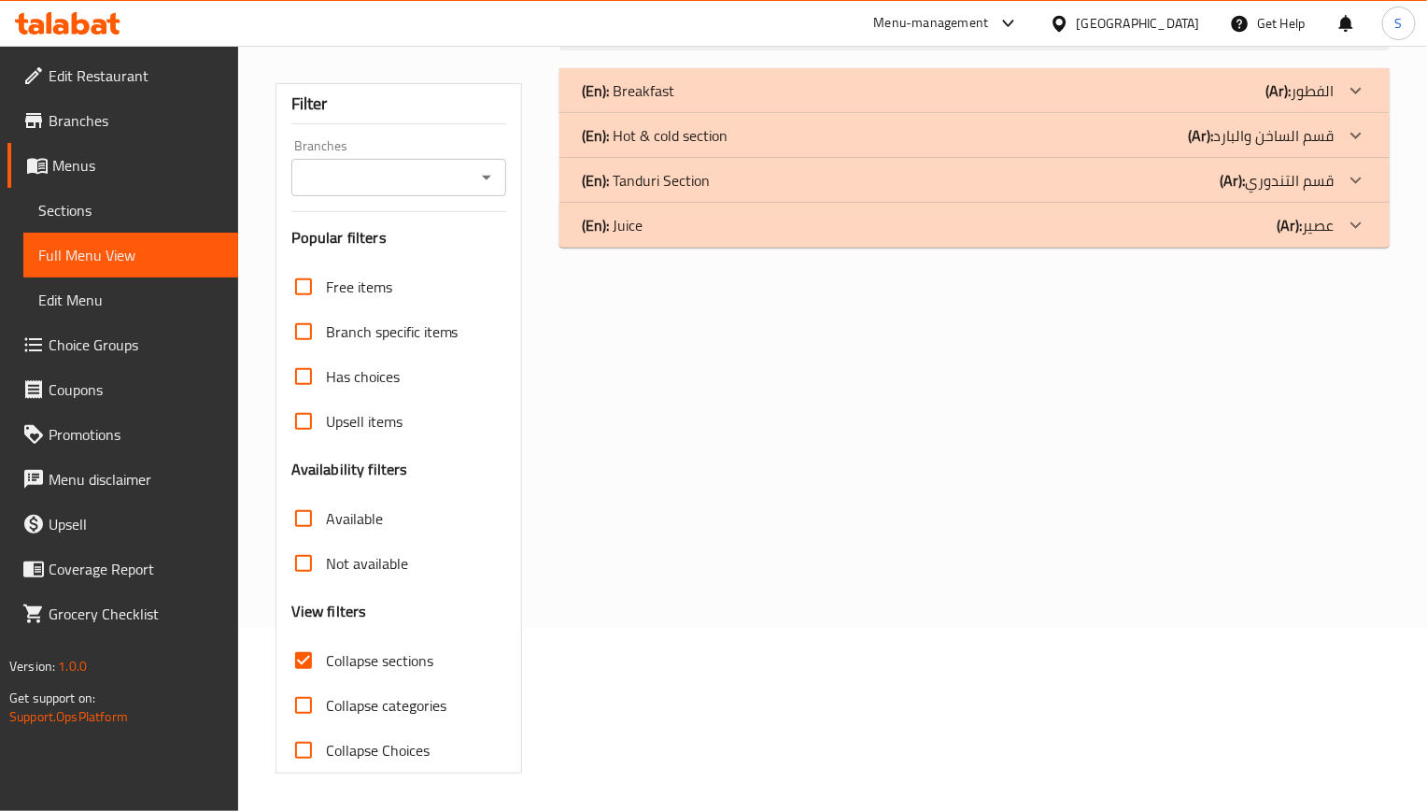
scroll to position [185, 0]
click at [672, 64] on div "(En): Breakfast (Ar): الفطور Name En: Mutton Paya Name Ar: لحم ضأن بايا Descrip…" at bounding box center [974, 421] width 853 height 728
click at [672, 87] on p "(En): Breakfast" at bounding box center [628, 90] width 92 height 22
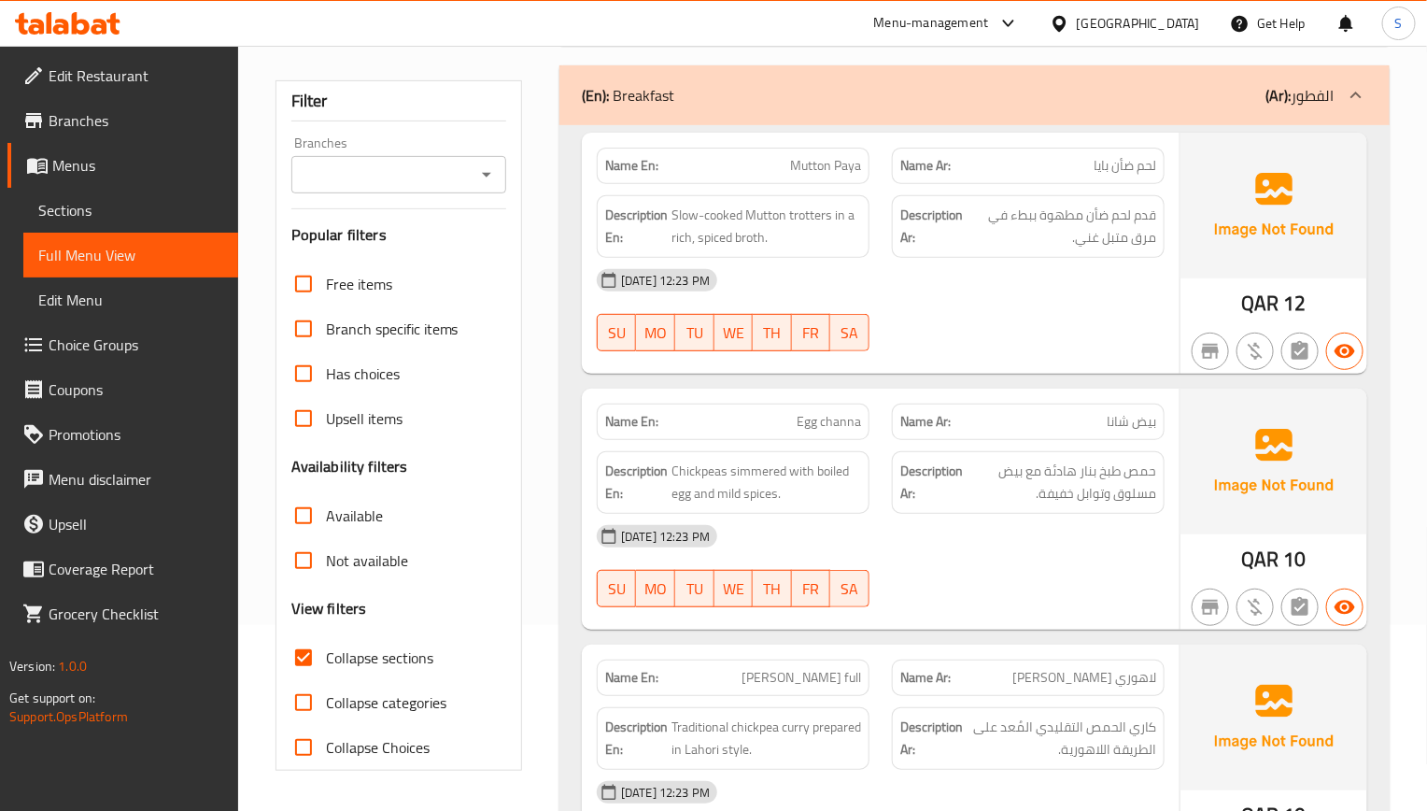
scroll to position [465, 0]
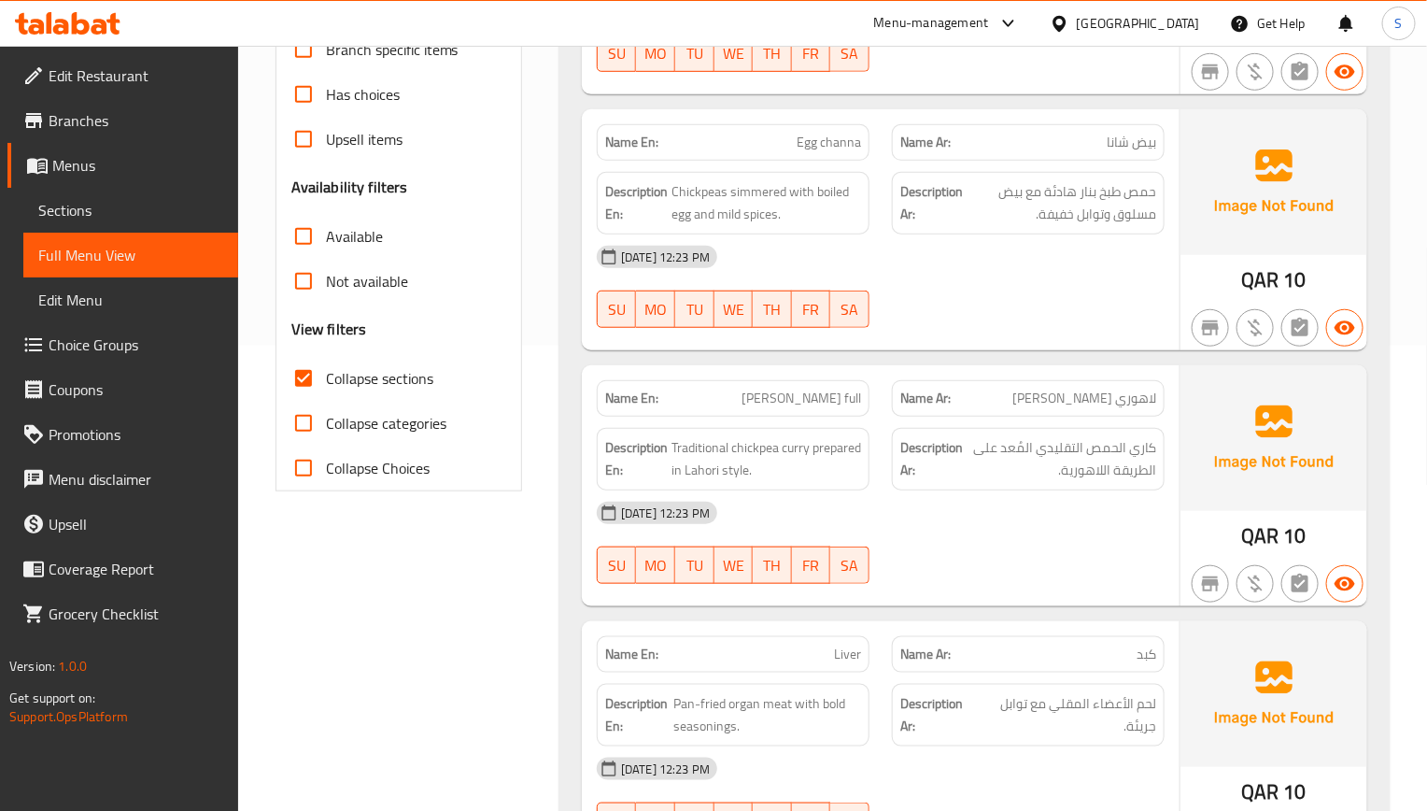
click at [1138, 496] on div "[DATE] 12:23 PM" at bounding box center [881, 512] width 590 height 45
drag, startPoint x: 1224, startPoint y: 614, endPoint x: 1096, endPoint y: 402, distance: 247.6
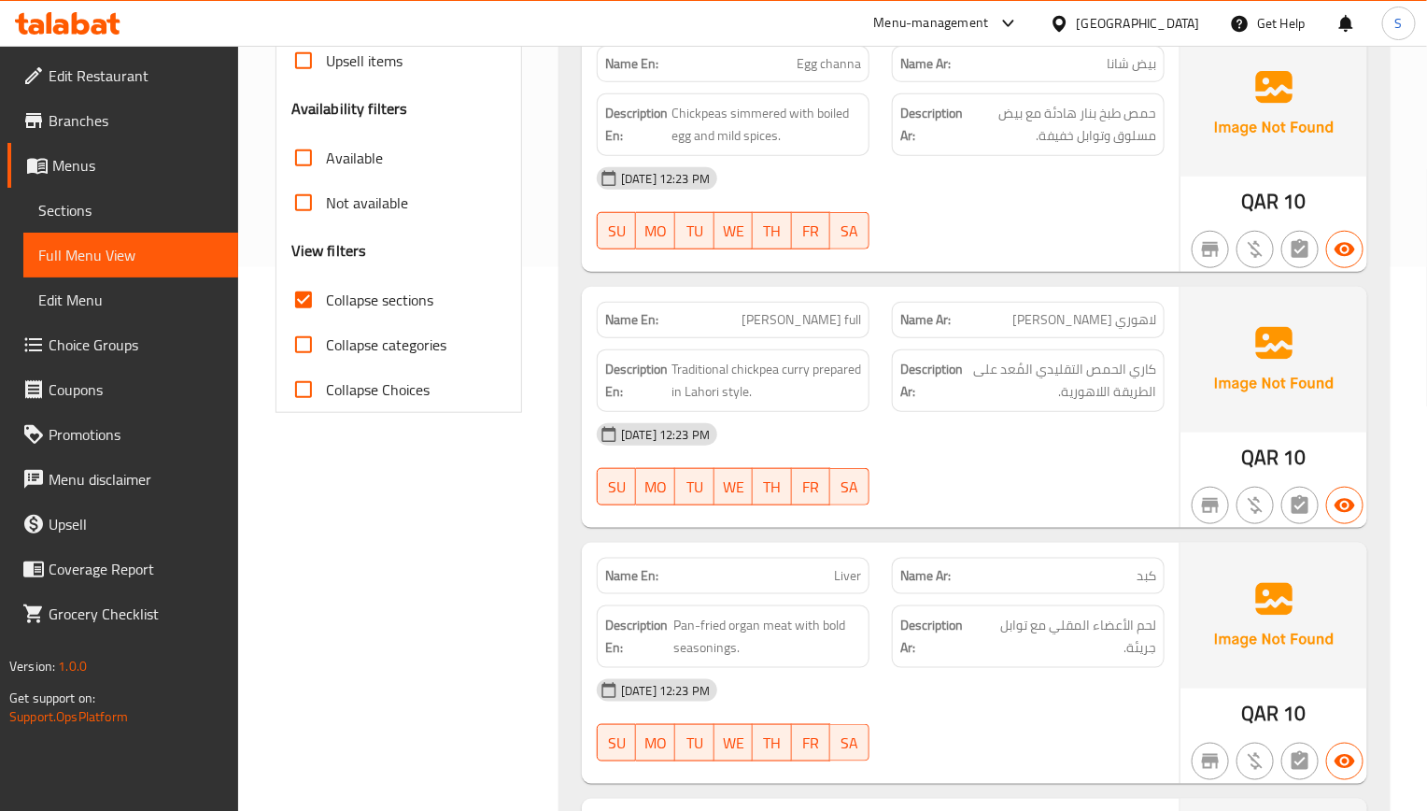
scroll to position [605, 0]
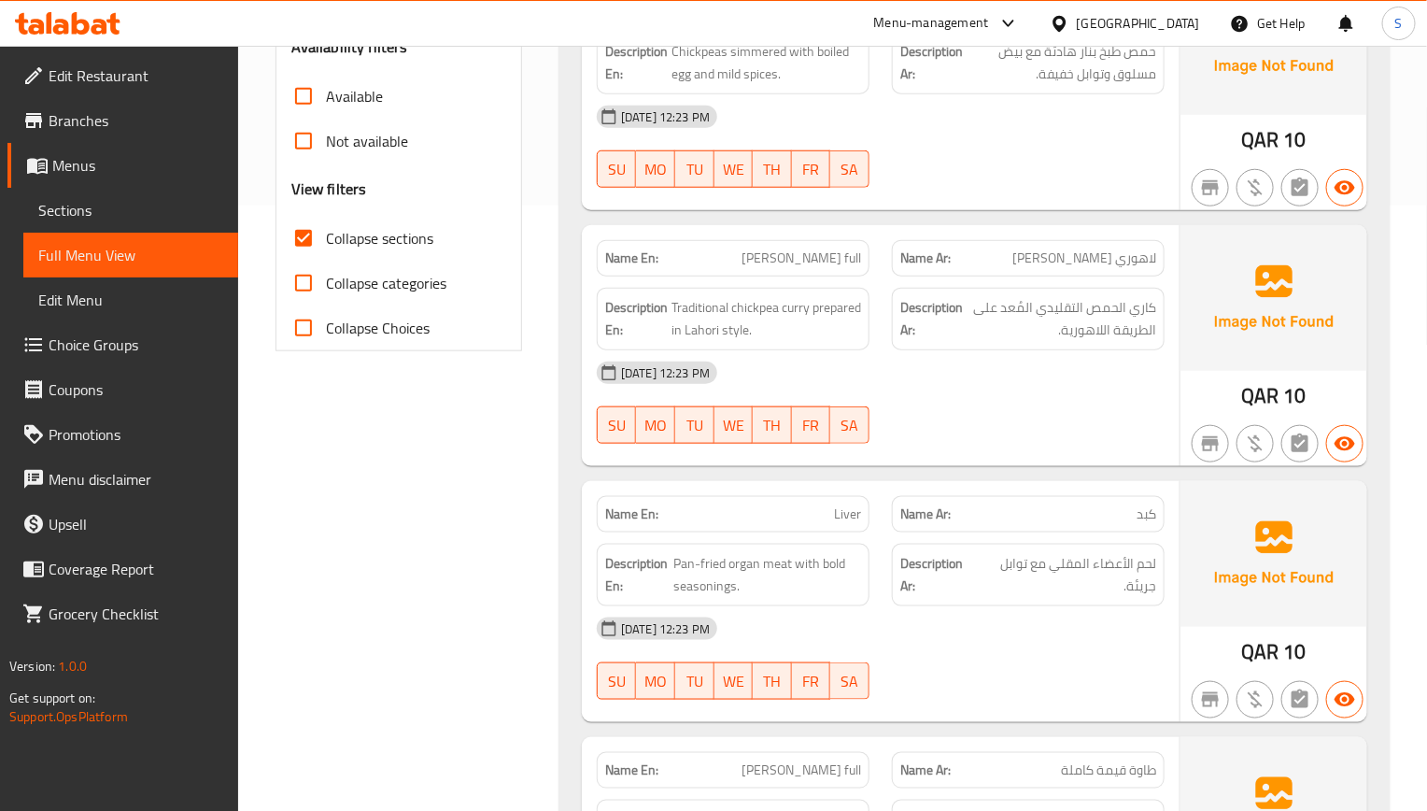
click at [1015, 449] on div at bounding box center [1028, 443] width 295 height 22
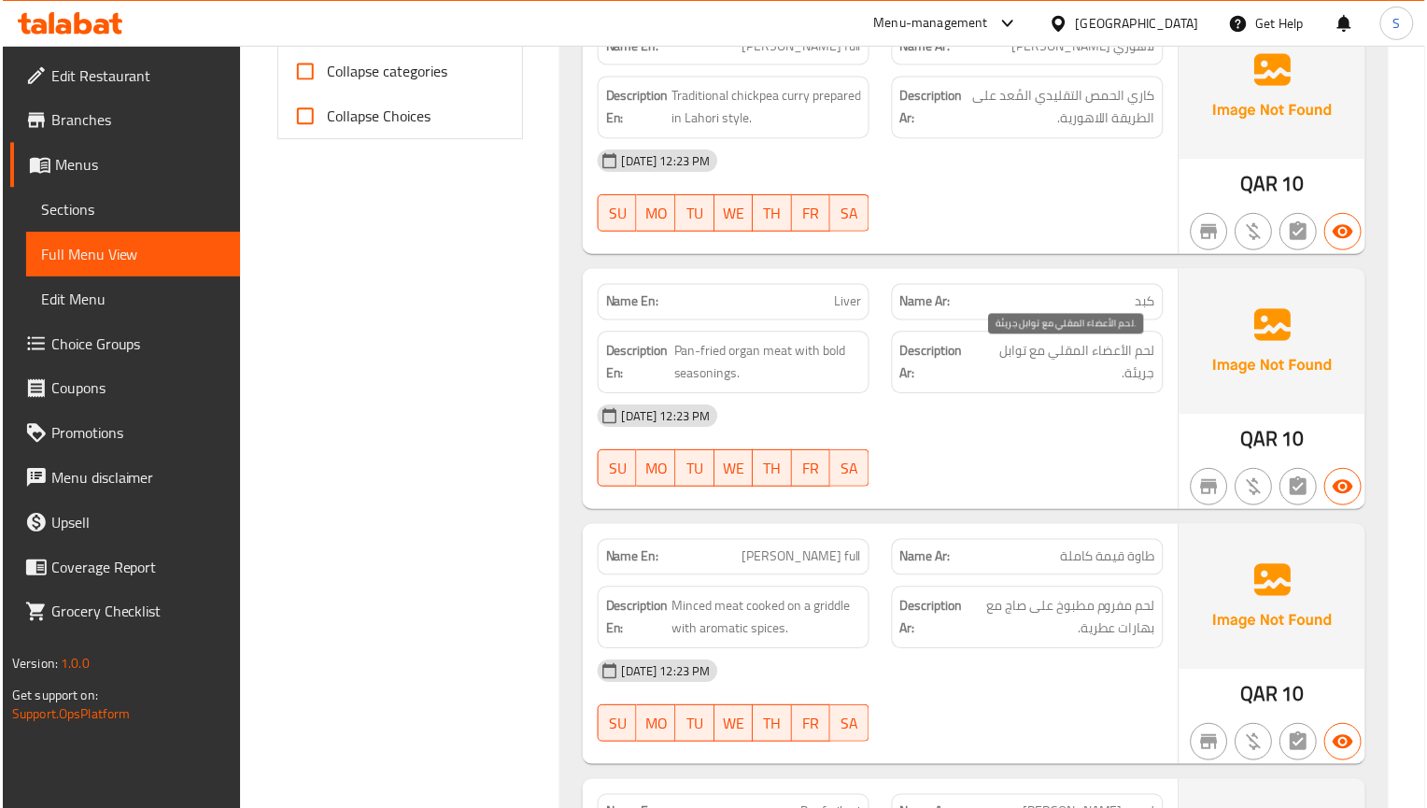
scroll to position [885, 0]
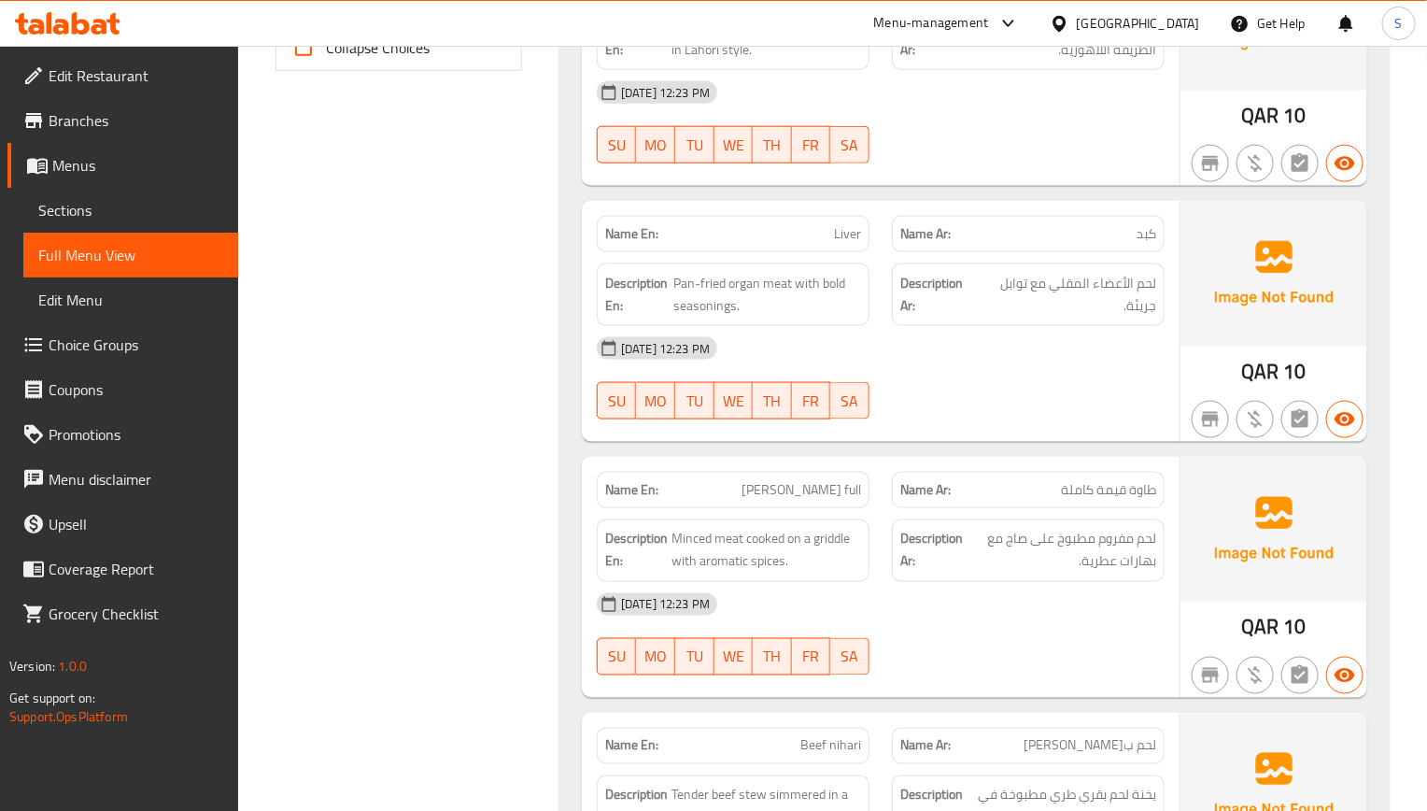
click at [1309, 521] on img at bounding box center [1273, 530] width 187 height 146
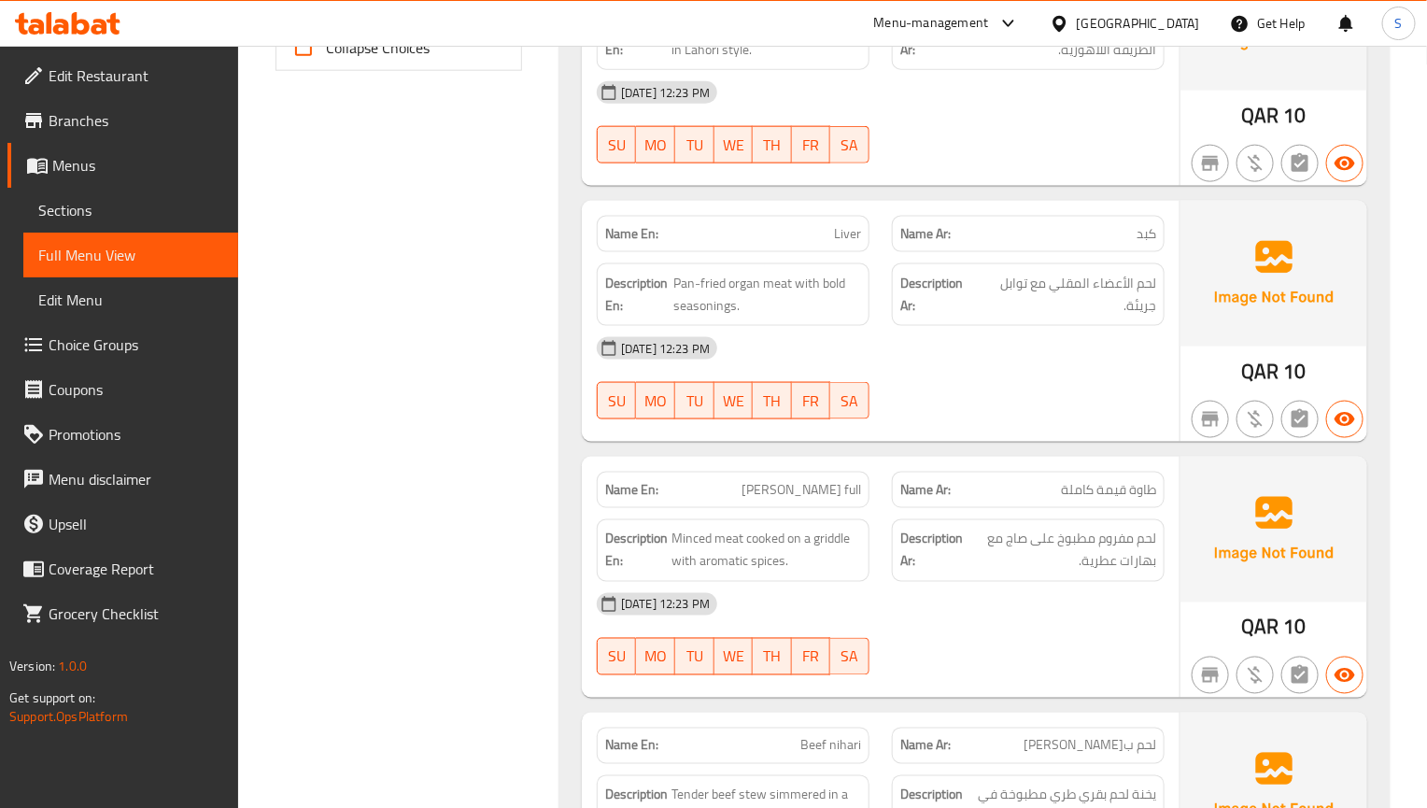
click at [1012, 483] on div "Name Ar: طاوة قيمة كاملة" at bounding box center [1028, 490] width 273 height 36
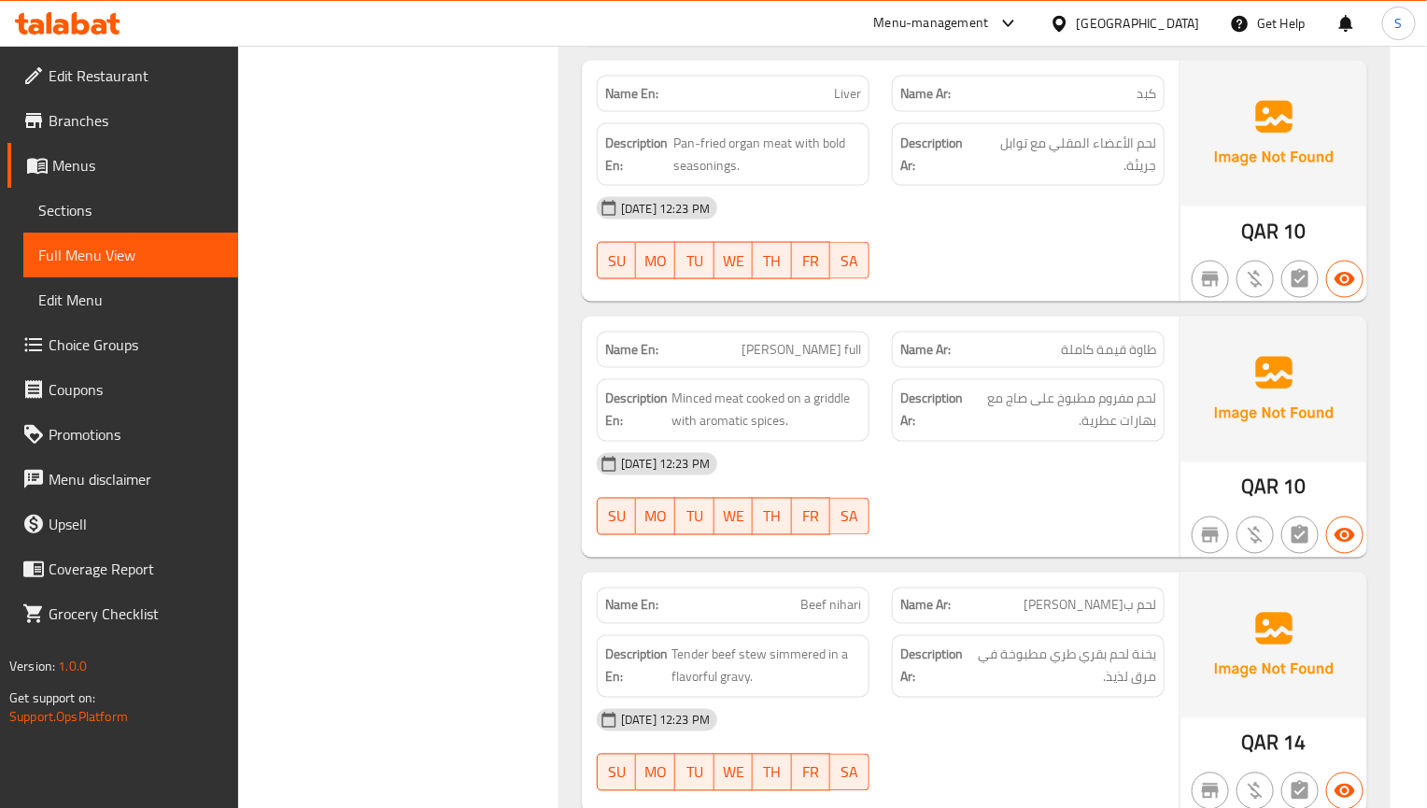
click at [975, 360] on p "Name Ar: طاوة قيمة كاملة" at bounding box center [1028, 350] width 256 height 20
click at [23, 216] on link "Sections" at bounding box center [130, 210] width 215 height 45
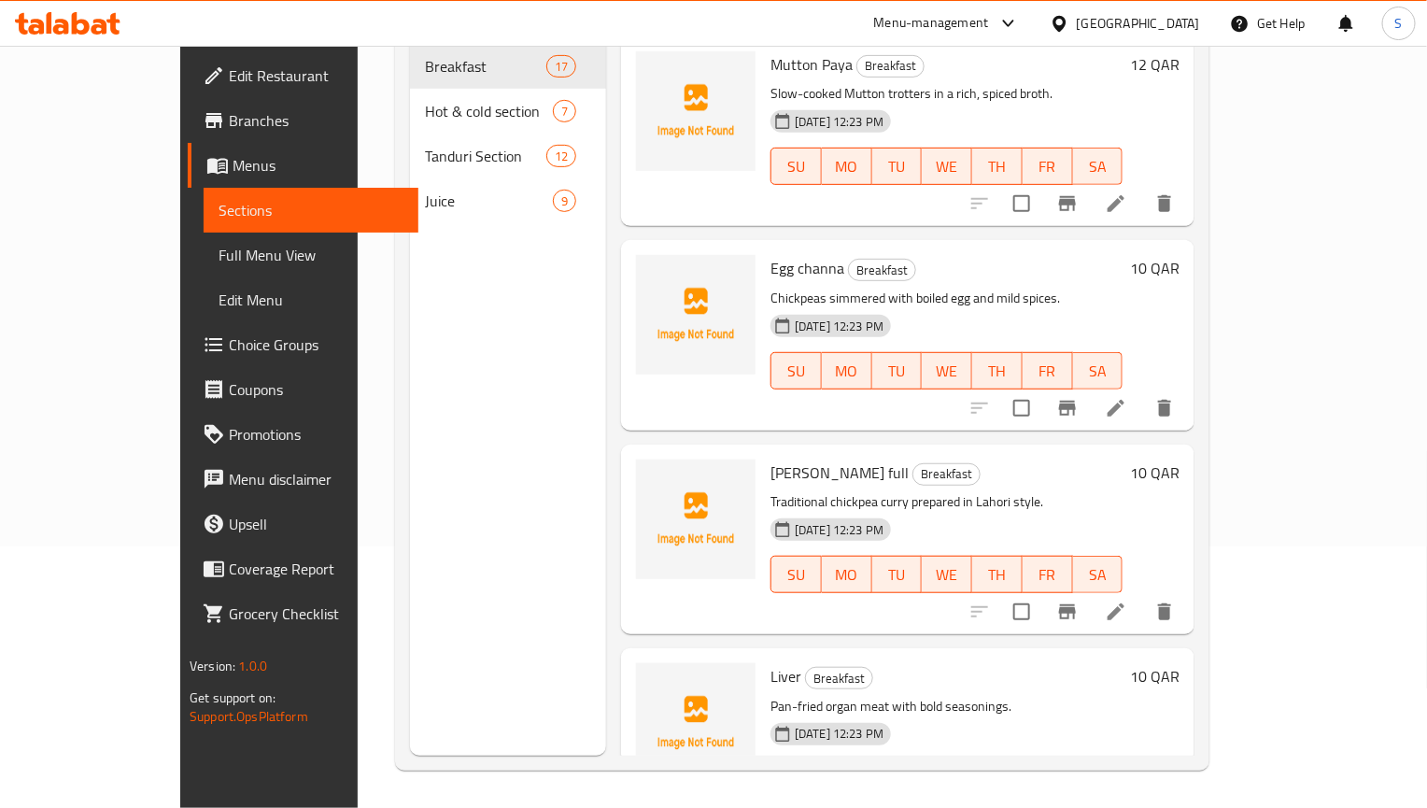
scroll to position [261, 0]
click at [219, 253] on span "Full Menu View" at bounding box center [311, 255] width 185 height 22
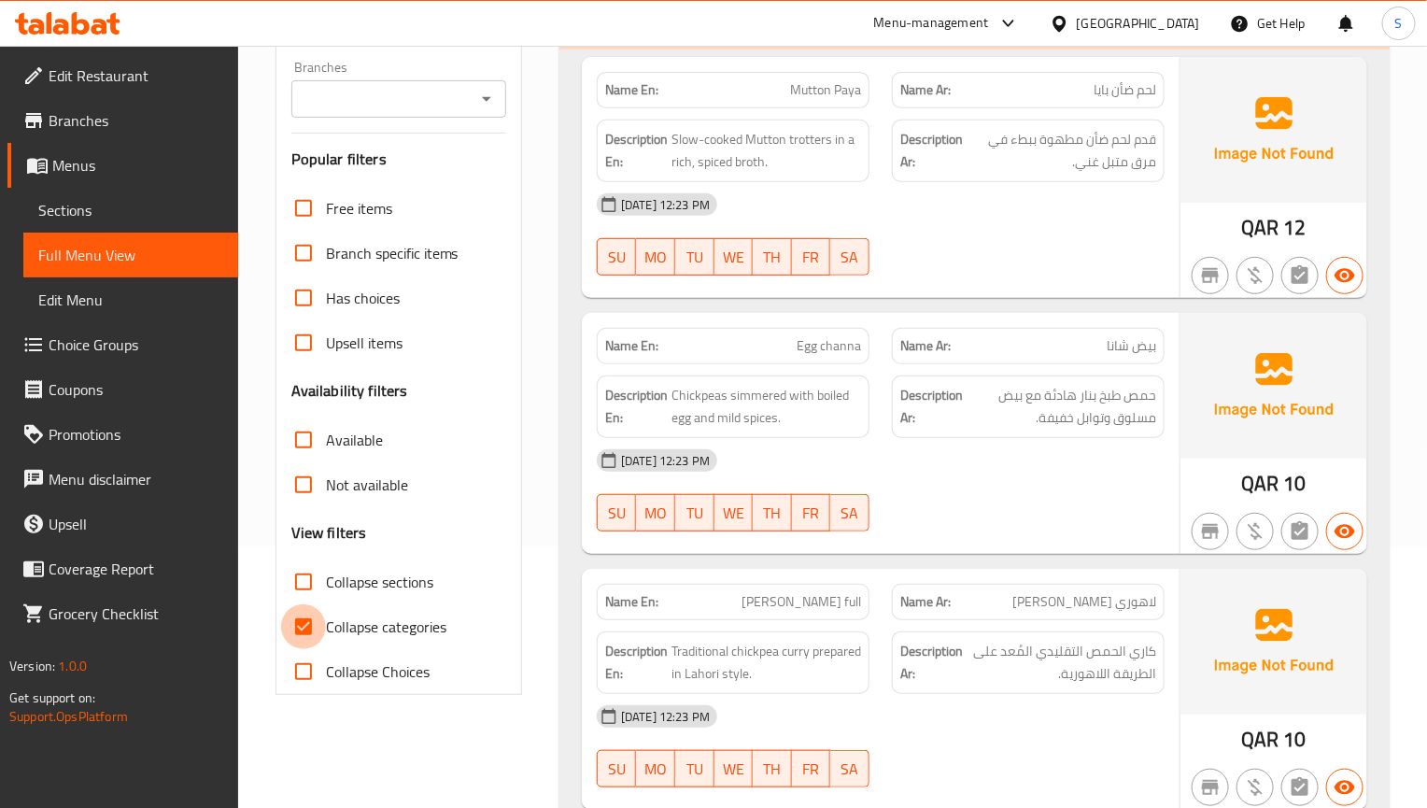
click at [309, 630] on input "Collapse categories" at bounding box center [303, 626] width 45 height 45
checkbox input "false"
click at [306, 577] on input "Collapse sections" at bounding box center [303, 581] width 45 height 45
checkbox input "true"
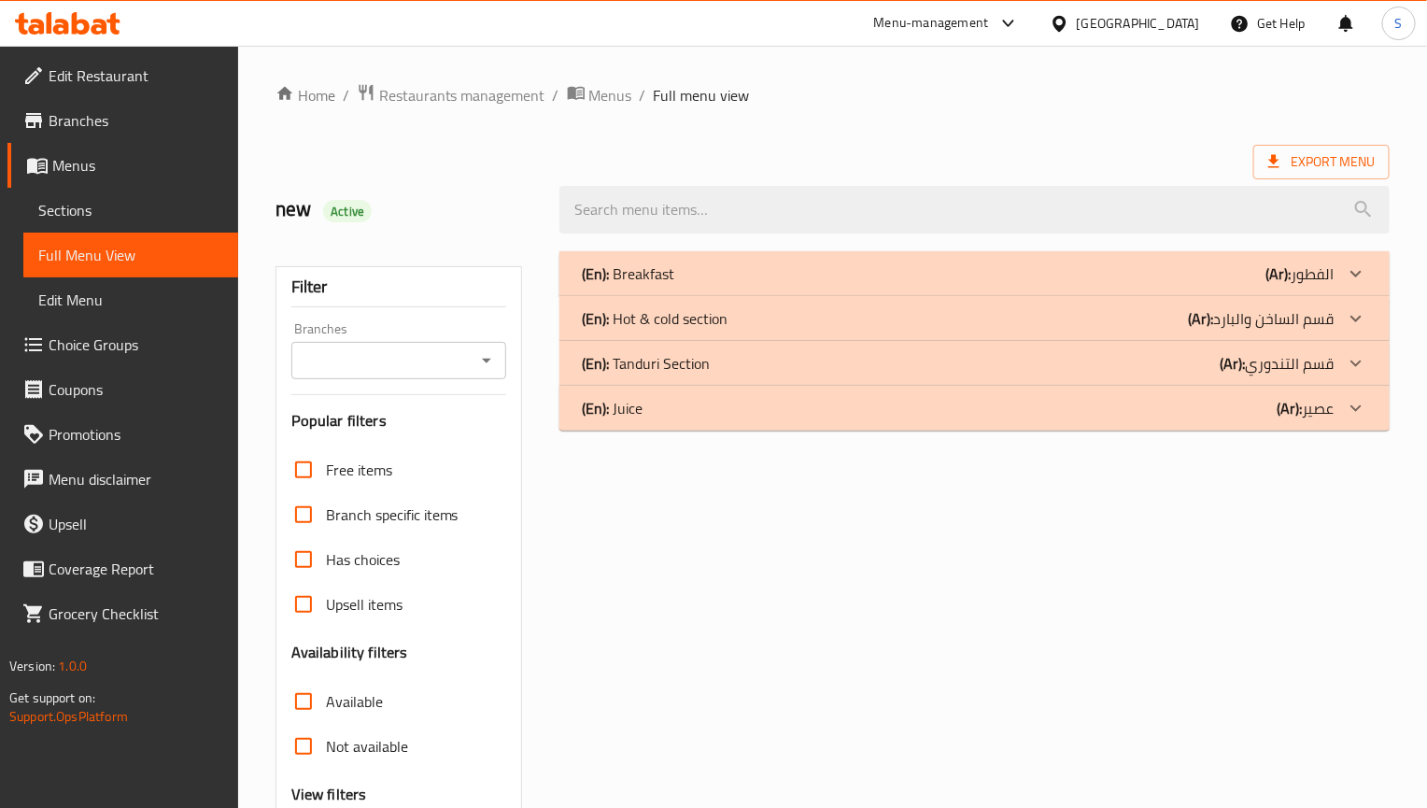
click at [710, 266] on div "(En): Breakfast (Ar): الفطور" at bounding box center [958, 273] width 752 height 22
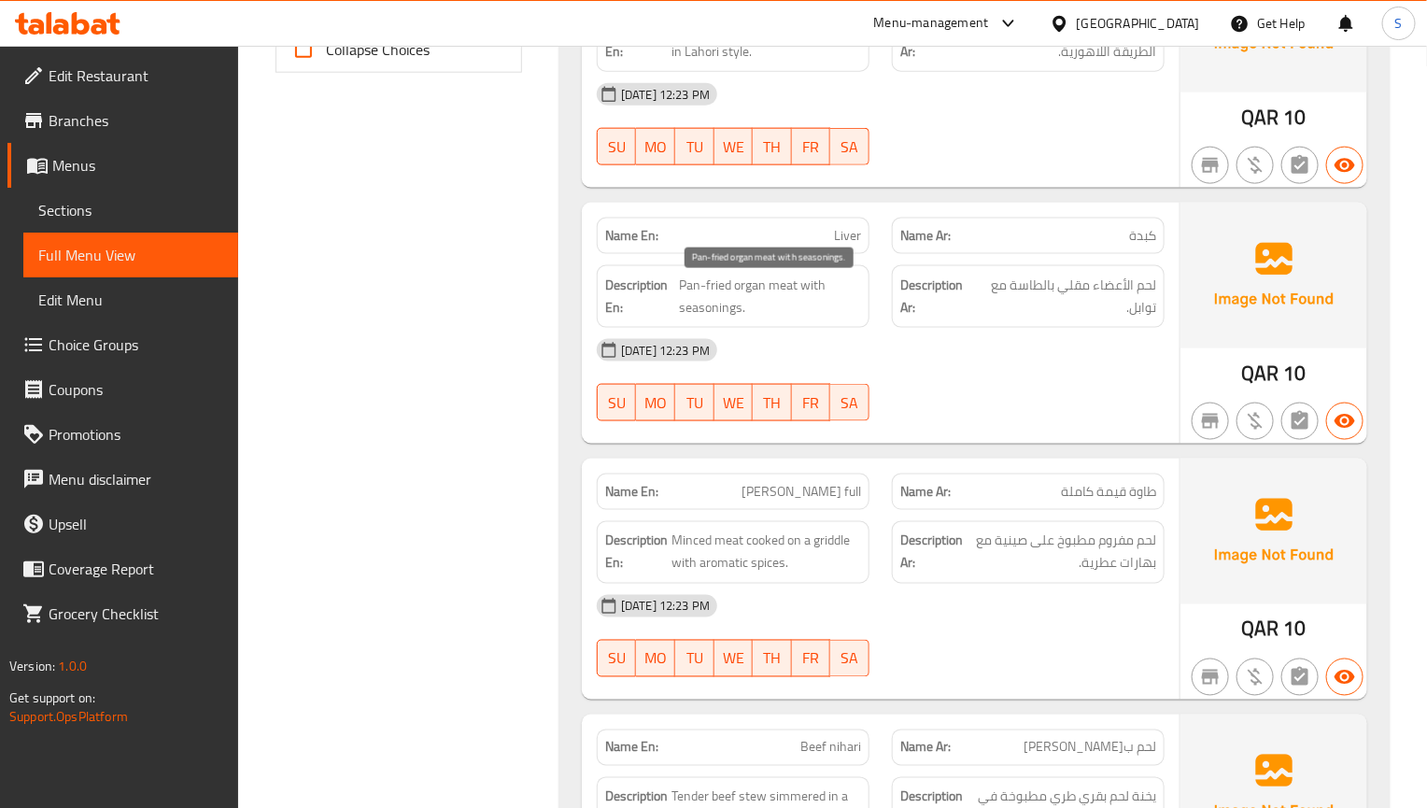
scroll to position [1024, 0]
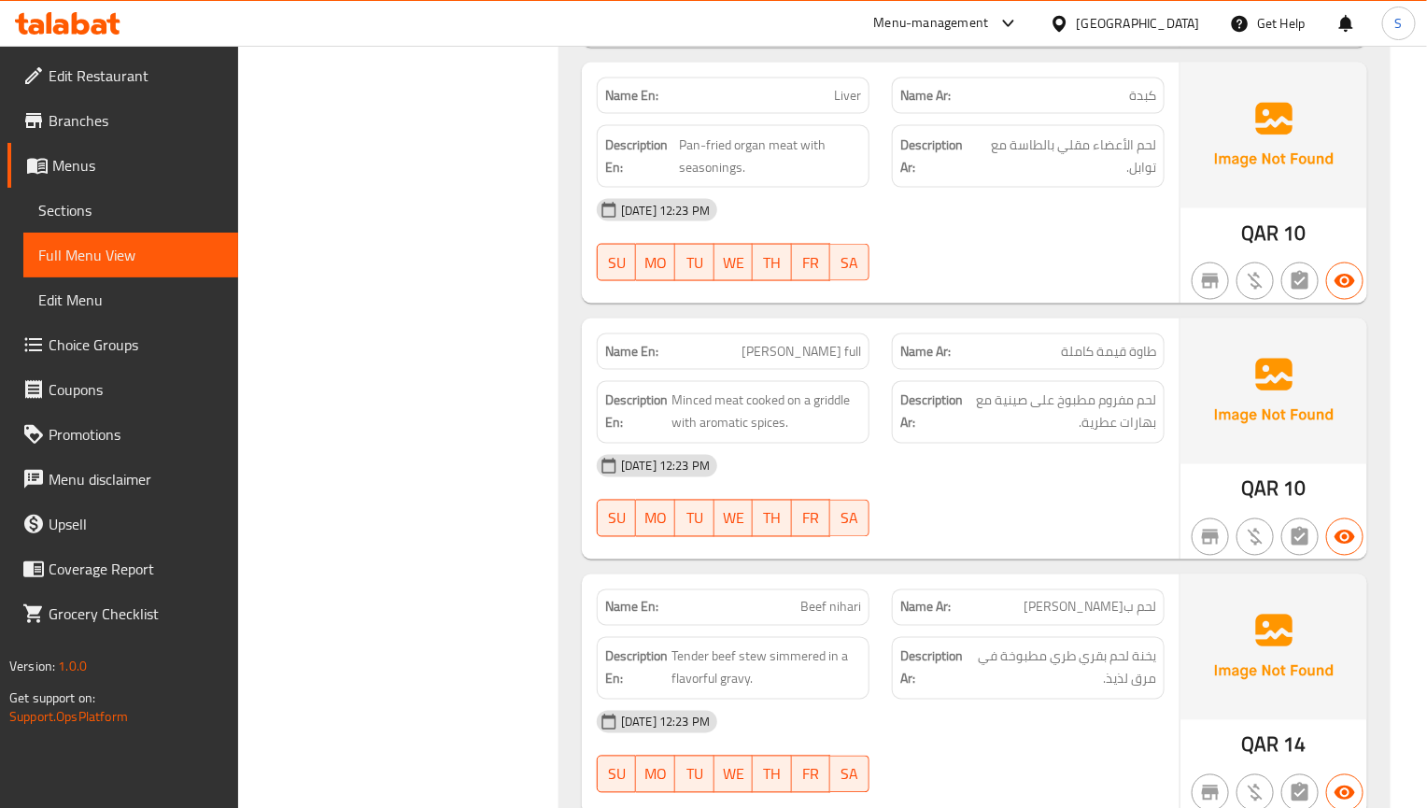
click at [788, 361] on span "[PERSON_NAME] full" at bounding box center [802, 352] width 120 height 20
copy span "Tawa"
click at [808, 361] on span "[PERSON_NAME] full" at bounding box center [802, 352] width 120 height 20
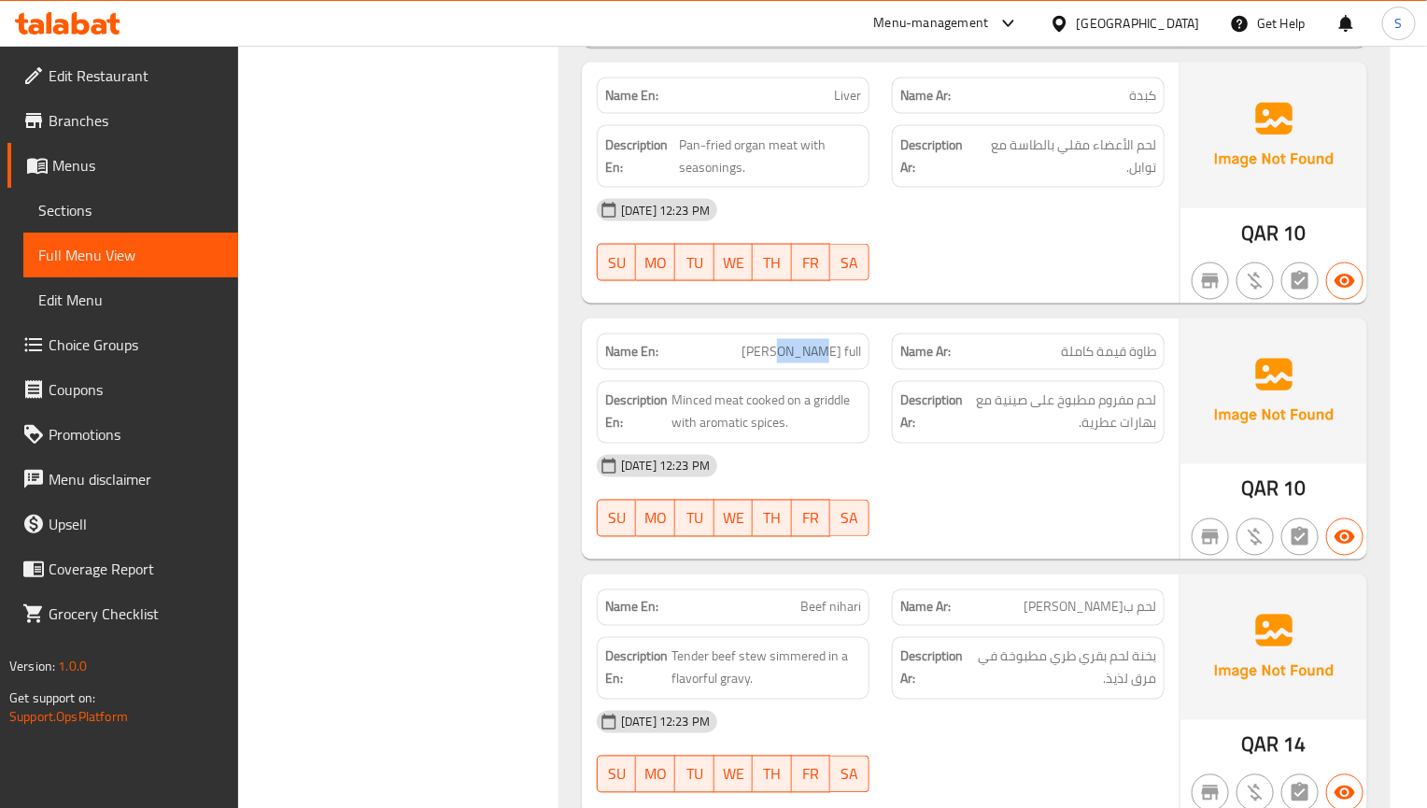
click at [808, 361] on span "[PERSON_NAME] full" at bounding box center [802, 352] width 120 height 20
copy span "Qeema"
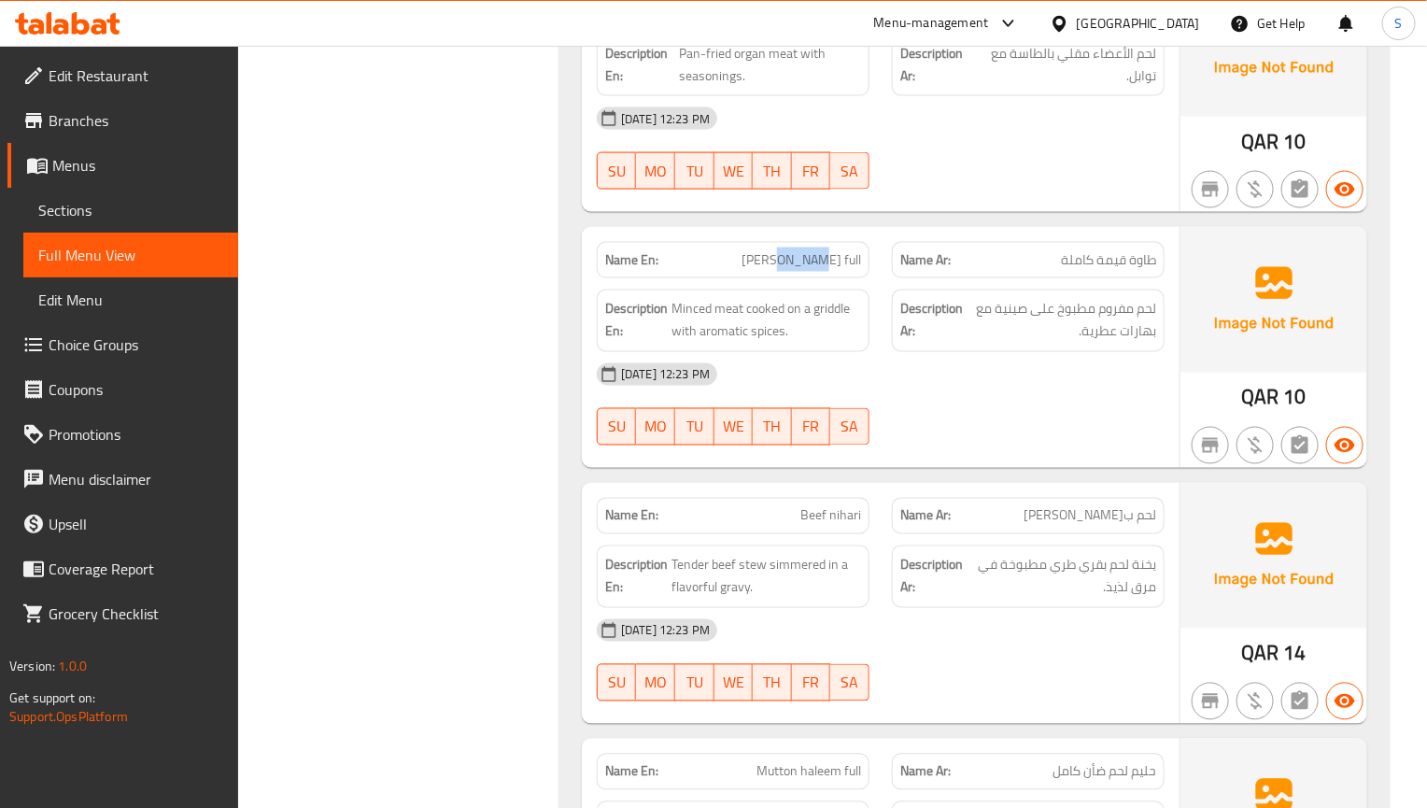
scroll to position [1164, 0]
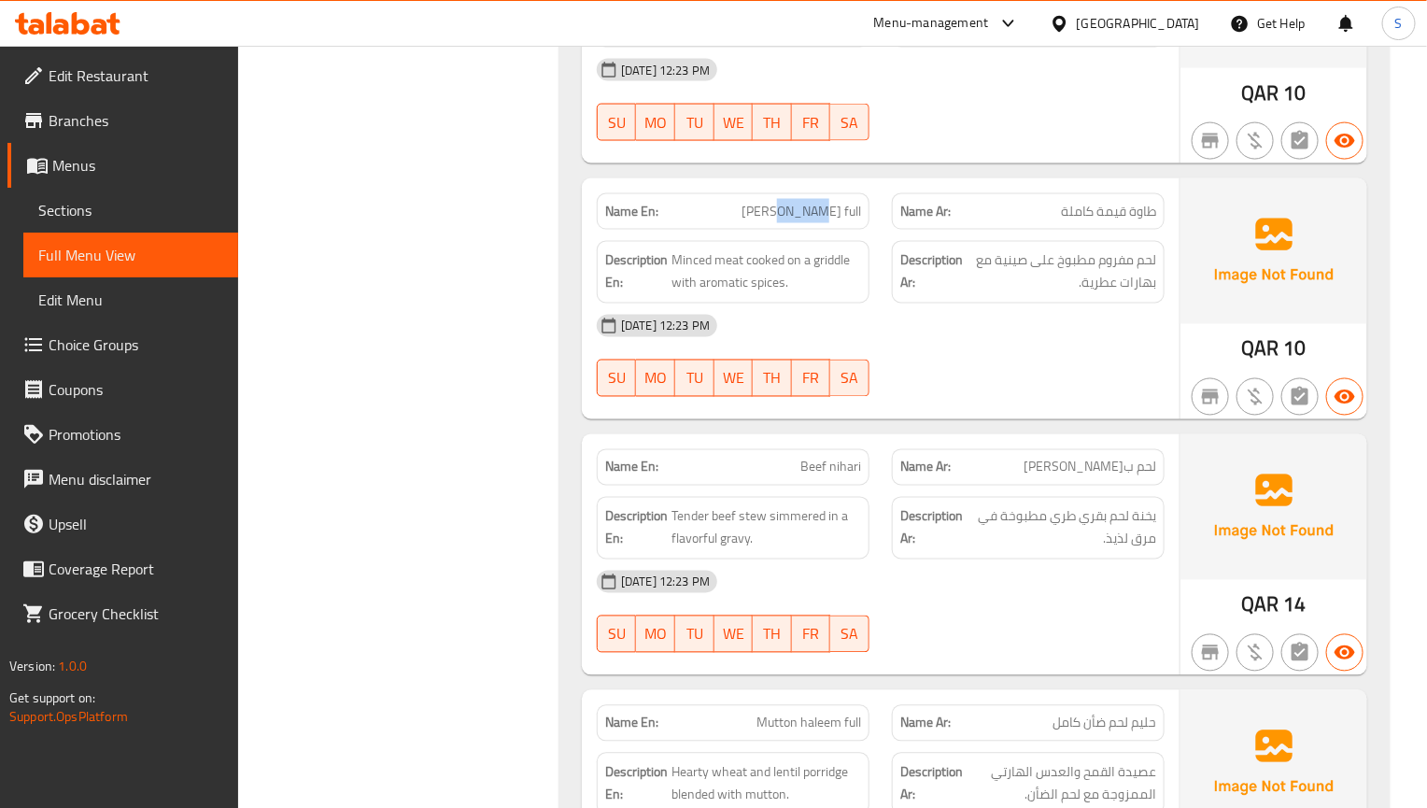
click at [746, 385] on button "WE" at bounding box center [733, 378] width 39 height 37
type button "3"
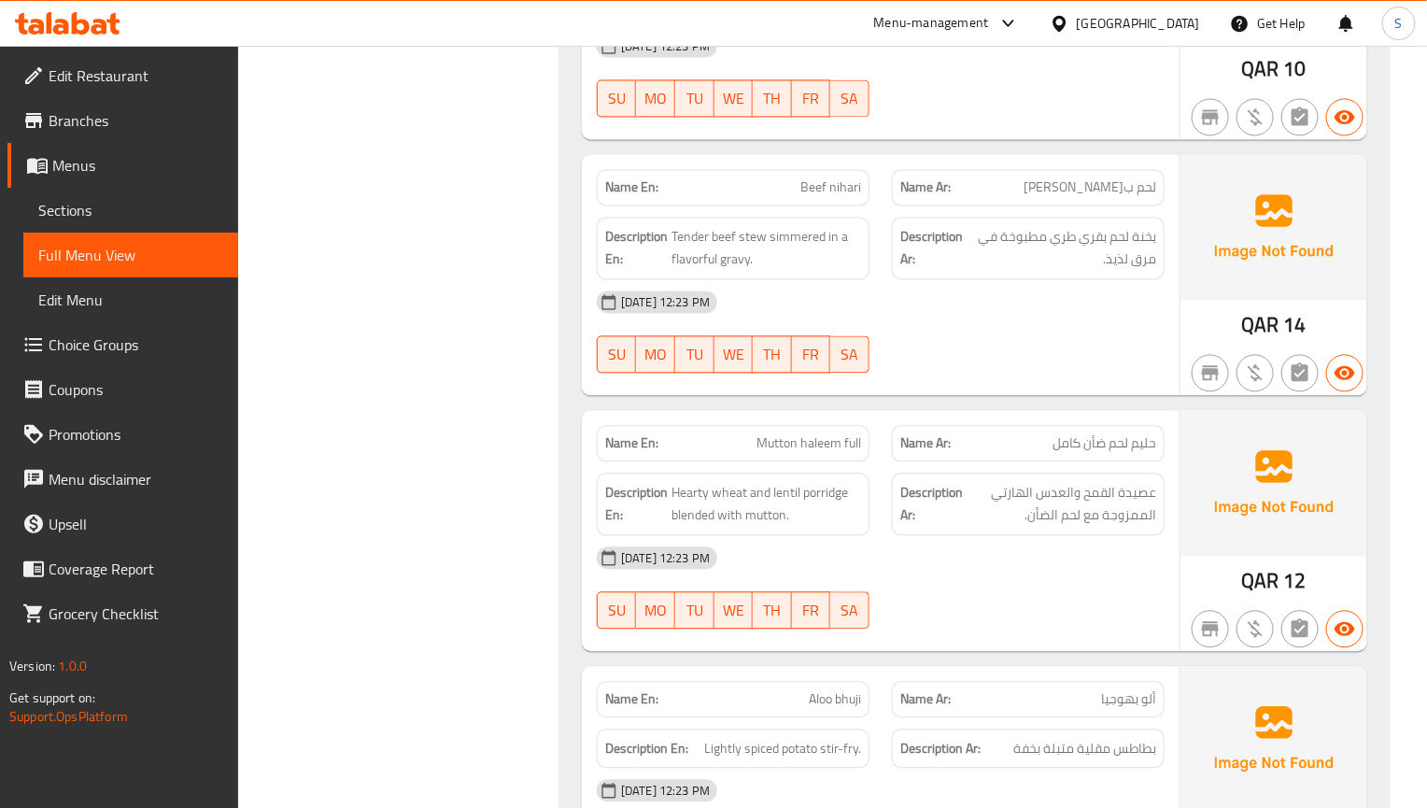
click at [796, 580] on div "[DATE] 12:23 PM" at bounding box center [881, 557] width 590 height 45
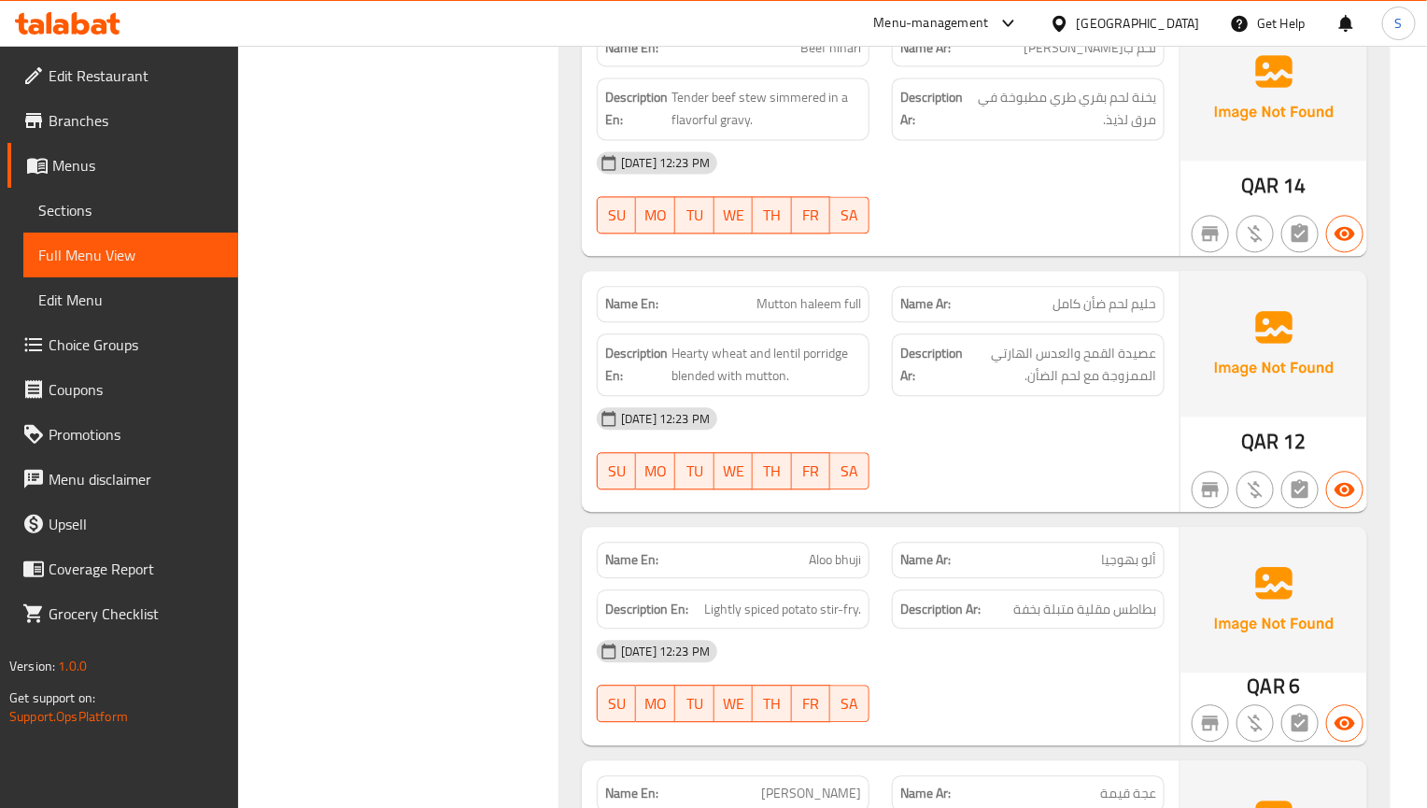
scroll to position [1584, 0]
click at [794, 407] on div "[DATE] 12:23 PM" at bounding box center [881, 417] width 590 height 45
click at [1241, 485] on div at bounding box center [1255, 488] width 45 height 45
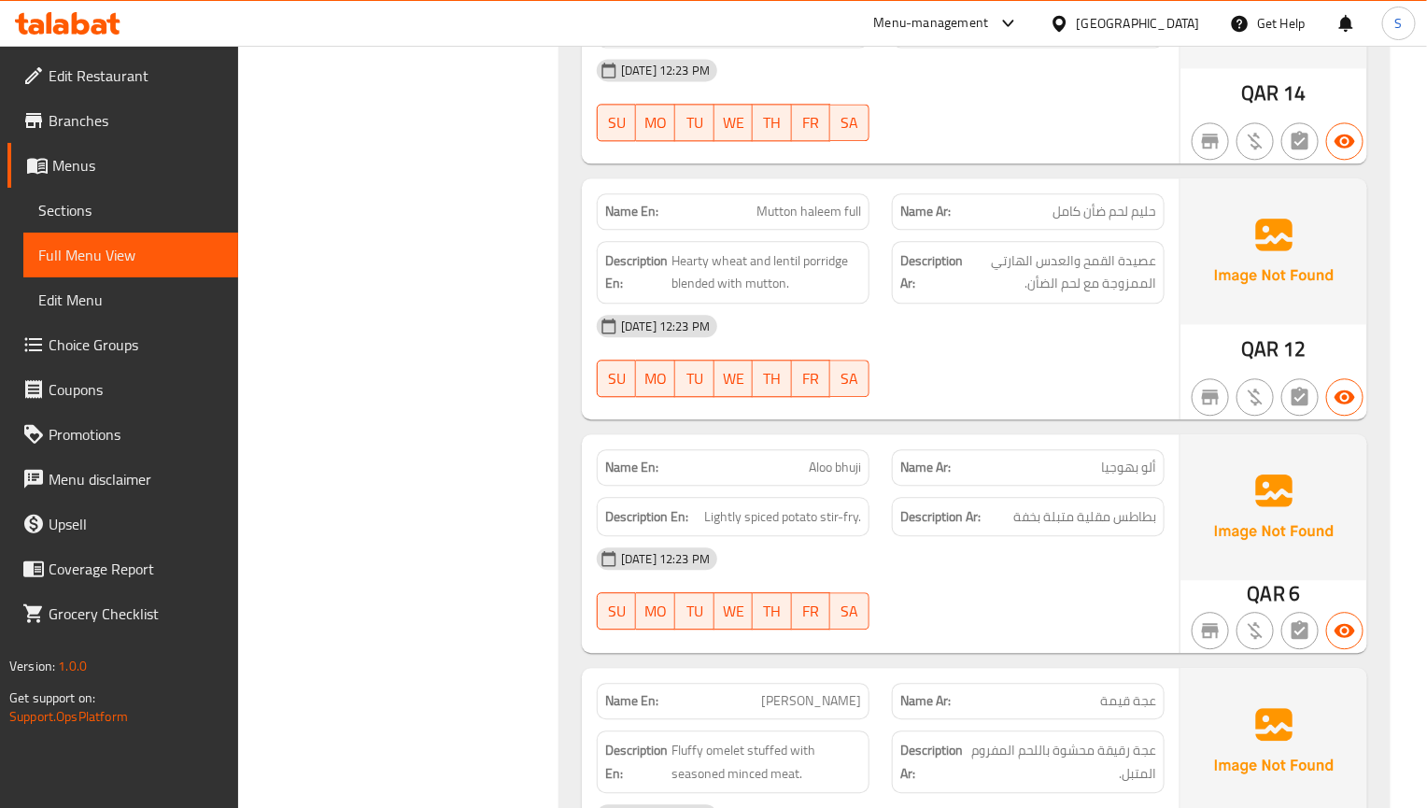
scroll to position [1724, 0]
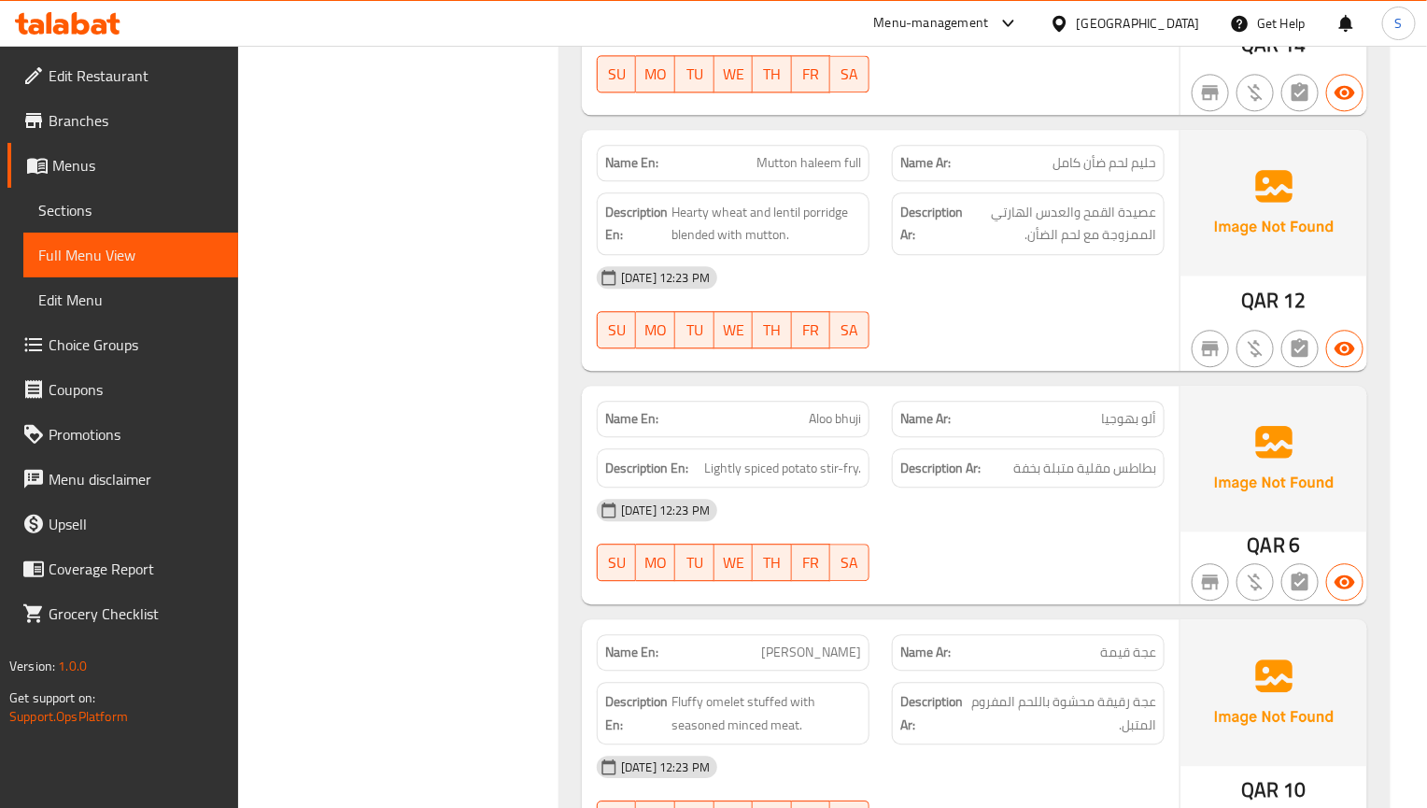
click at [919, 426] on strong "Name Ar:" at bounding box center [925, 419] width 50 height 20
click at [835, 429] on span "Aloo bhuji" at bounding box center [835, 419] width 52 height 20
click at [841, 429] on span "Aloo bhuji" at bounding box center [835, 419] width 52 height 20
copy span "bhuji"
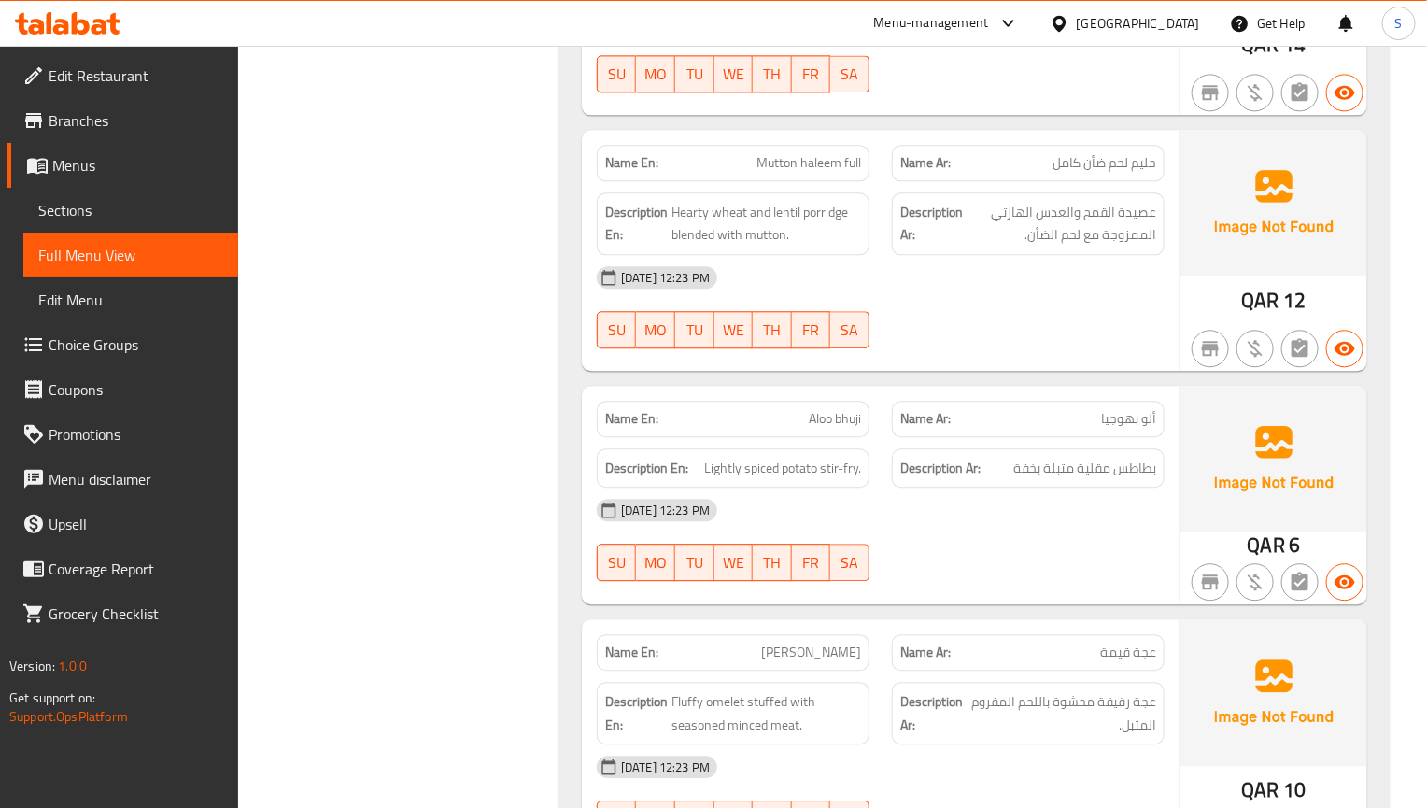
drag, startPoint x: 955, startPoint y: 583, endPoint x: 922, endPoint y: 426, distance: 160.5
click at [955, 583] on div at bounding box center [1028, 581] width 295 height 22
click at [1109, 567] on div "01-09-2025 12:23 PM SU MO TU WE TH FR SA" at bounding box center [881, 540] width 590 height 105
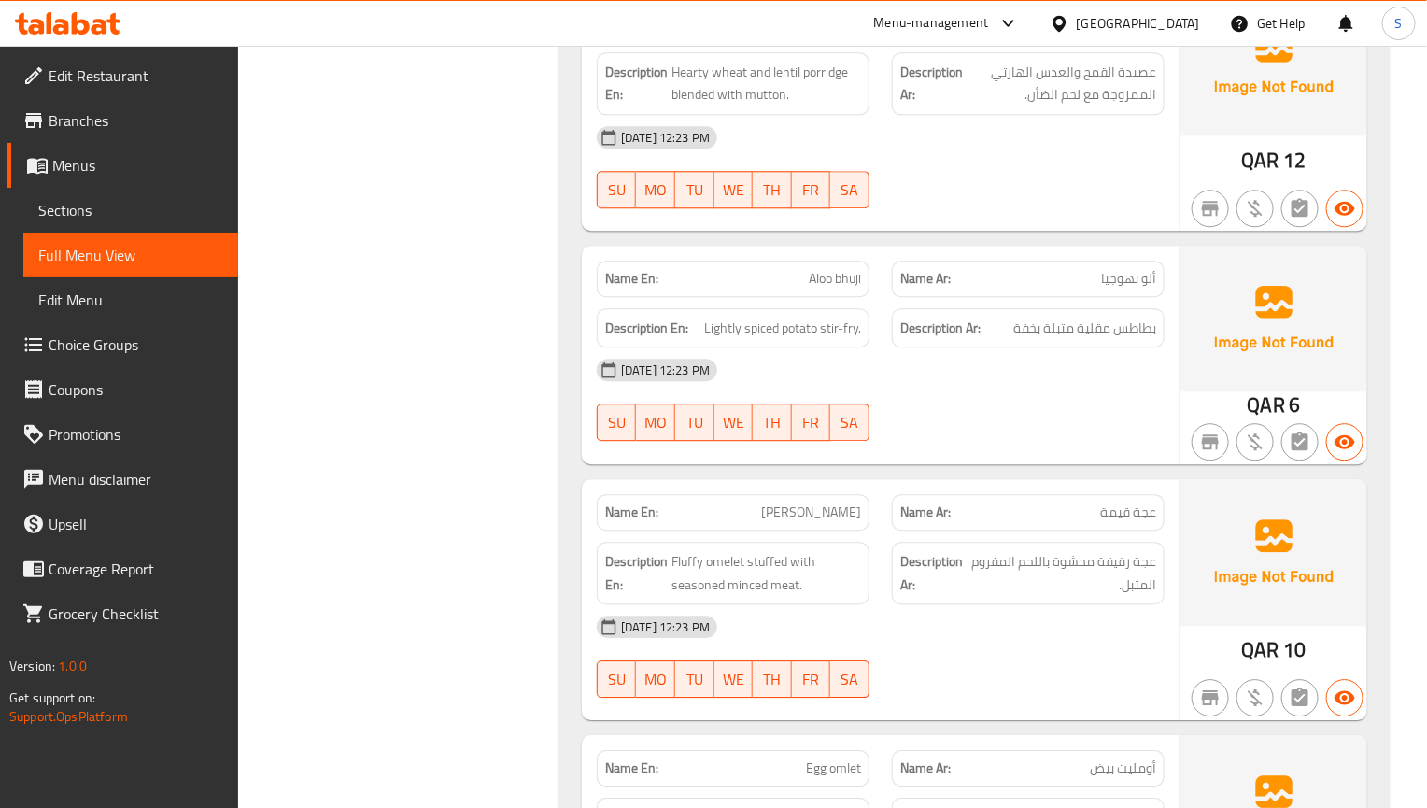
scroll to position [2004, 0]
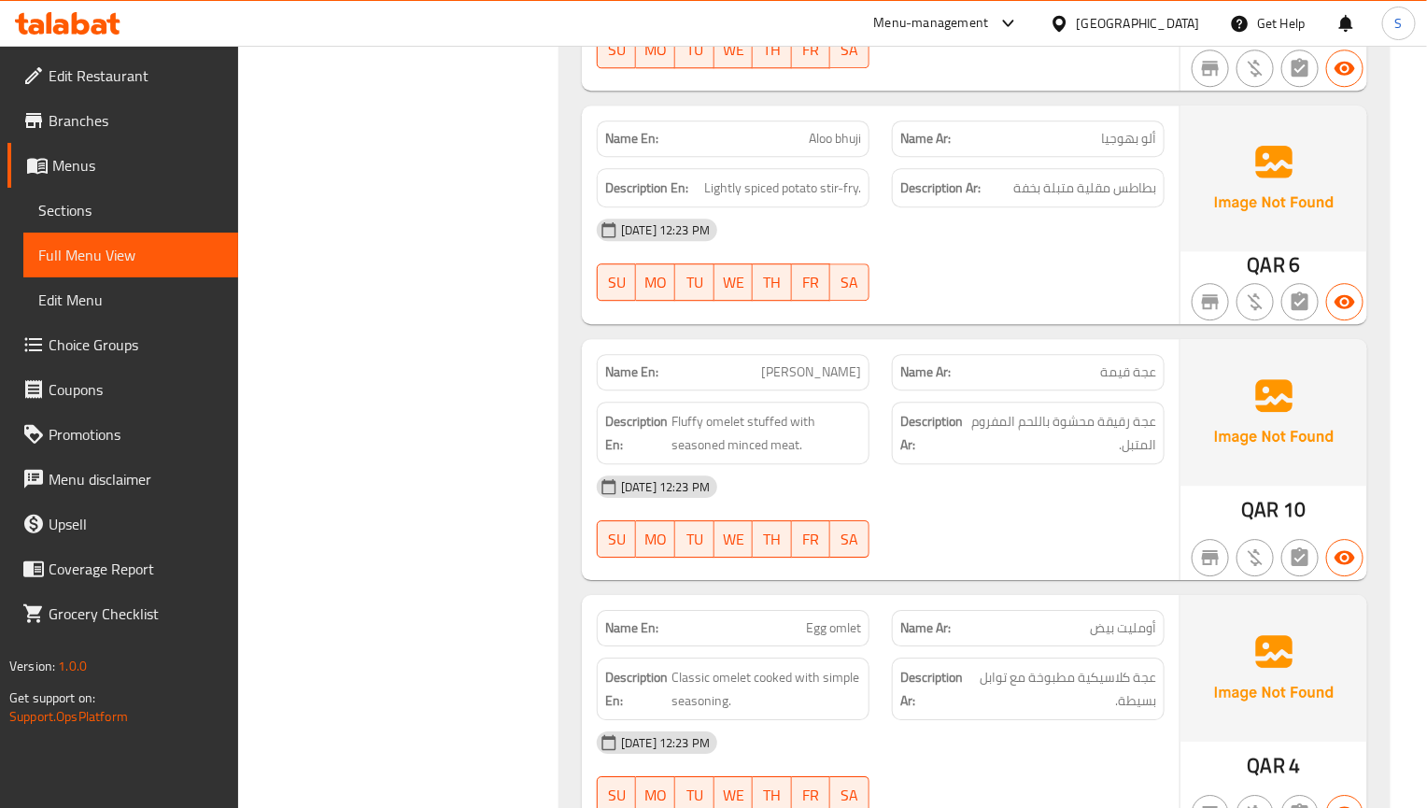
drag, startPoint x: 1034, startPoint y: 420, endPoint x: 1056, endPoint y: 317, distance: 106.1
click at [1034, 420] on div "Description Ar: عجة رقيقة محشوة باللحم المفروم المتبل." at bounding box center [1028, 433] width 273 height 63
click at [776, 456] on span "Fluffy omelet stuffed with seasoned minced meat." at bounding box center [766, 433] width 190 height 46
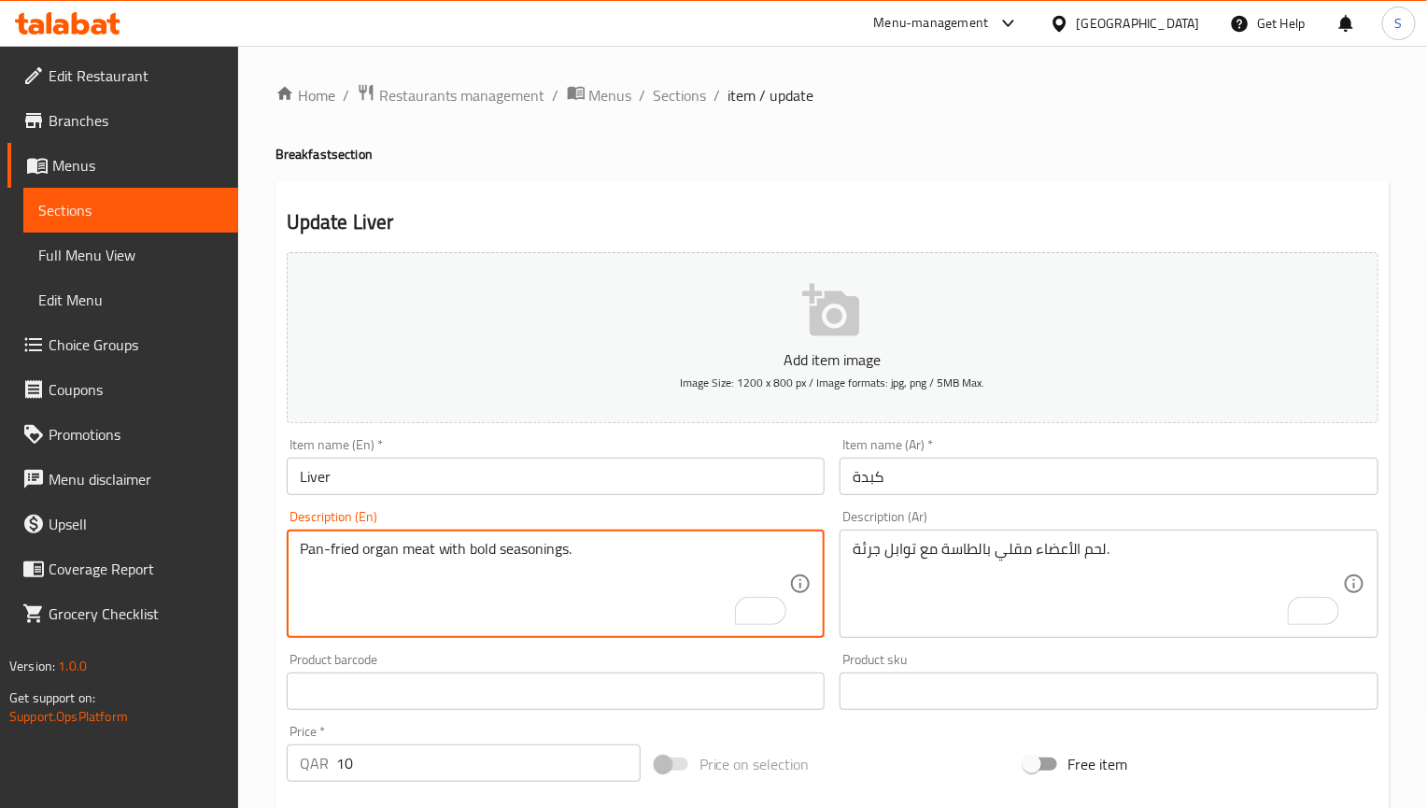
click at [496, 549] on textarea "Pan-fried organ meat with bold seasonings." at bounding box center [545, 584] width 490 height 89
click at [494, 549] on textarea "Pan-fried organ meat with bold seasonings." at bounding box center [545, 584] width 490 height 89
click at [499, 549] on textarea "Pan-fried organ meat with bold seasonings." at bounding box center [545, 584] width 490 height 89
click at [479, 555] on textarea "Pan-fried organ meat with bold seasonings." at bounding box center [545, 584] width 490 height 89
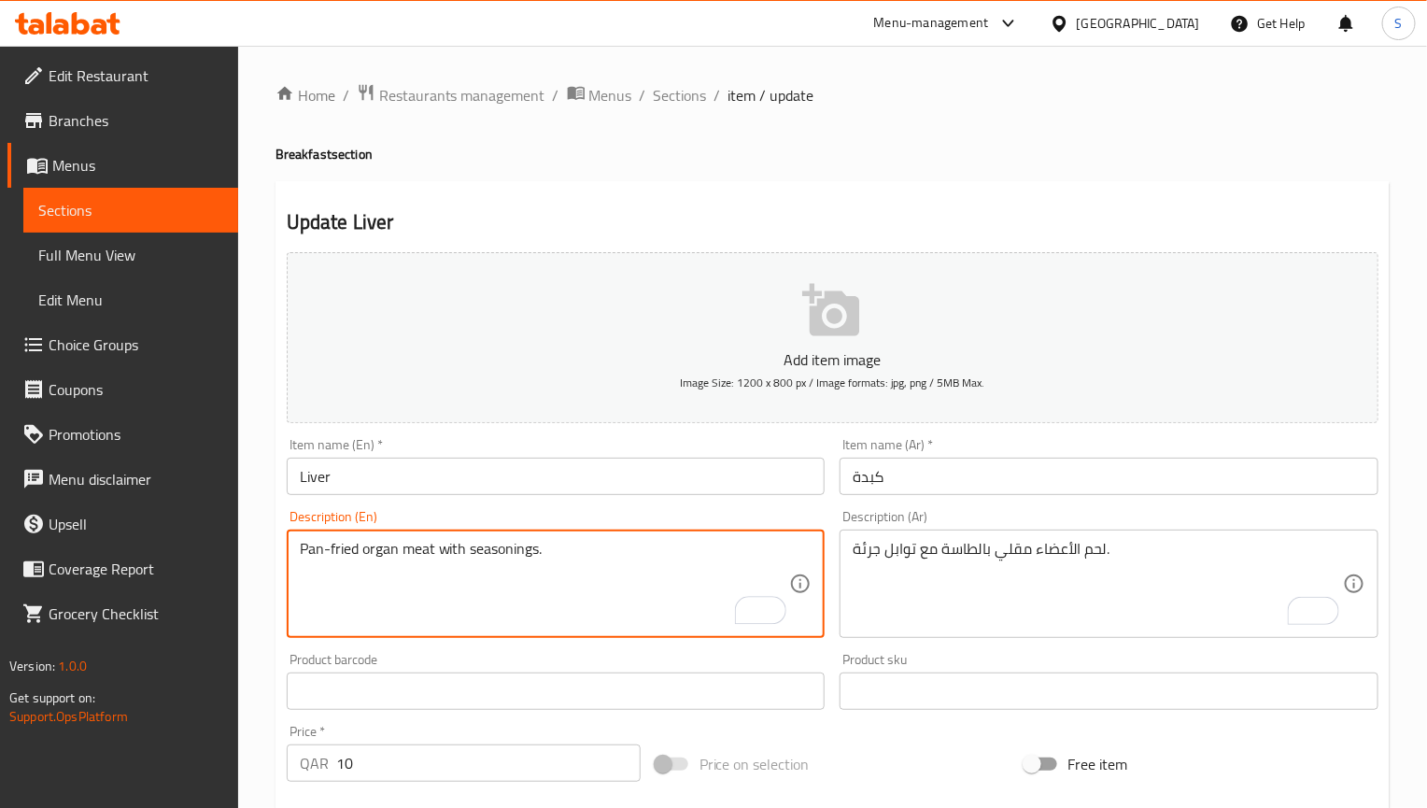
type textarea "Pan-fried organ meat with seasonings."
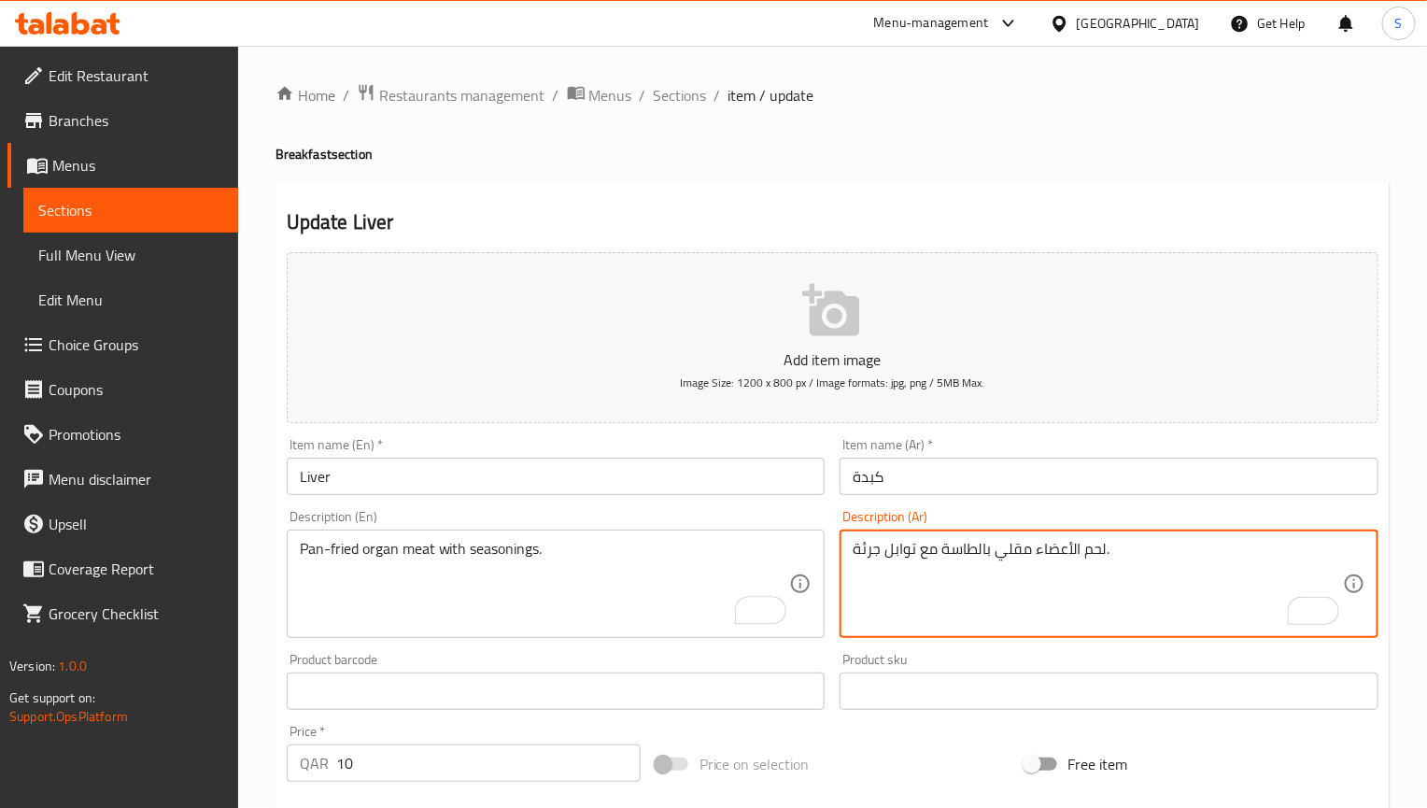
click at [867, 552] on textarea "لحم الأعضاء مقلي بالطاسة مع توابل جرئة." at bounding box center [1098, 584] width 490 height 89
type textarea "لحم الأعضاء مقلي بالطاسة مع توابل."
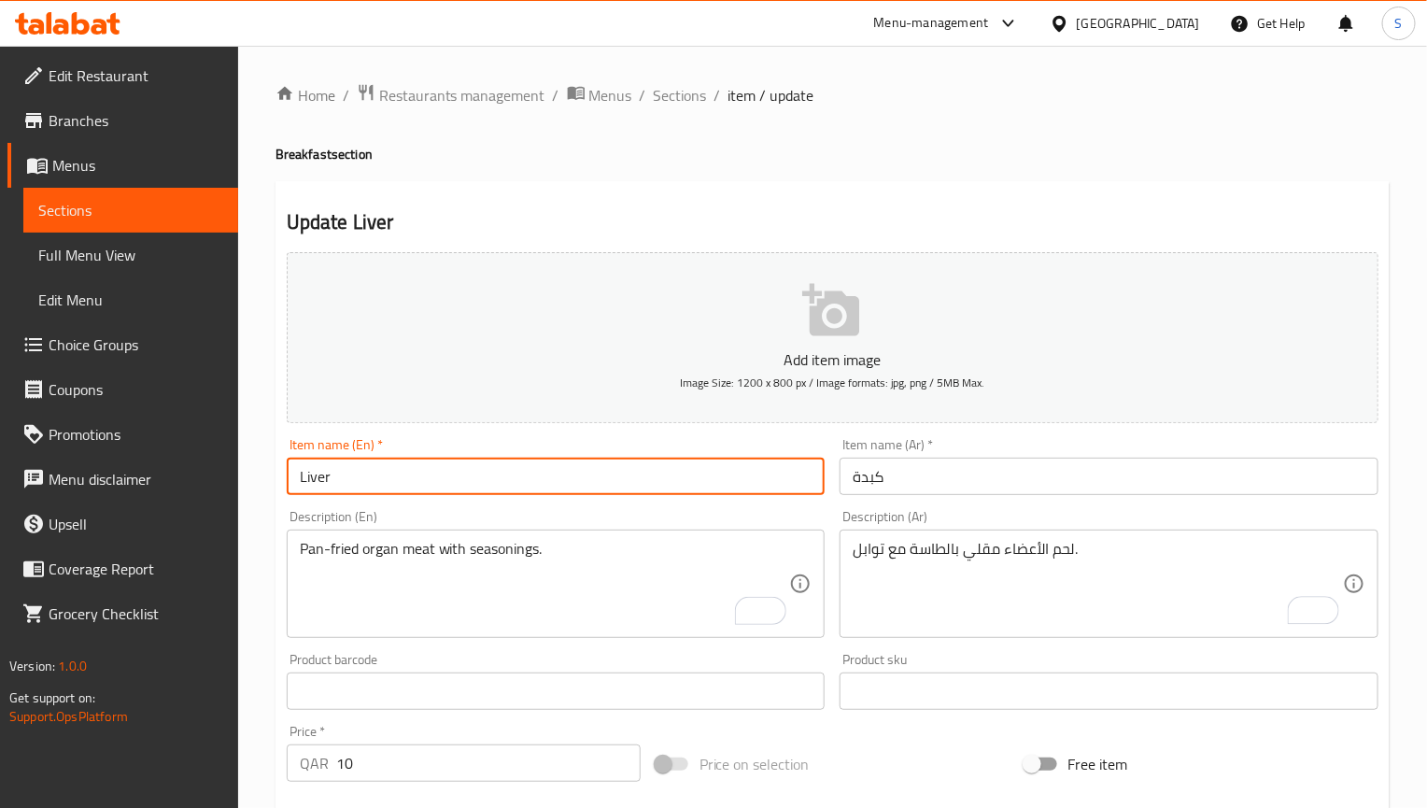
drag, startPoint x: 637, startPoint y: 476, endPoint x: 644, endPoint y: 459, distance: 18.4
click at [637, 476] on input "Liver" at bounding box center [556, 476] width 539 height 37
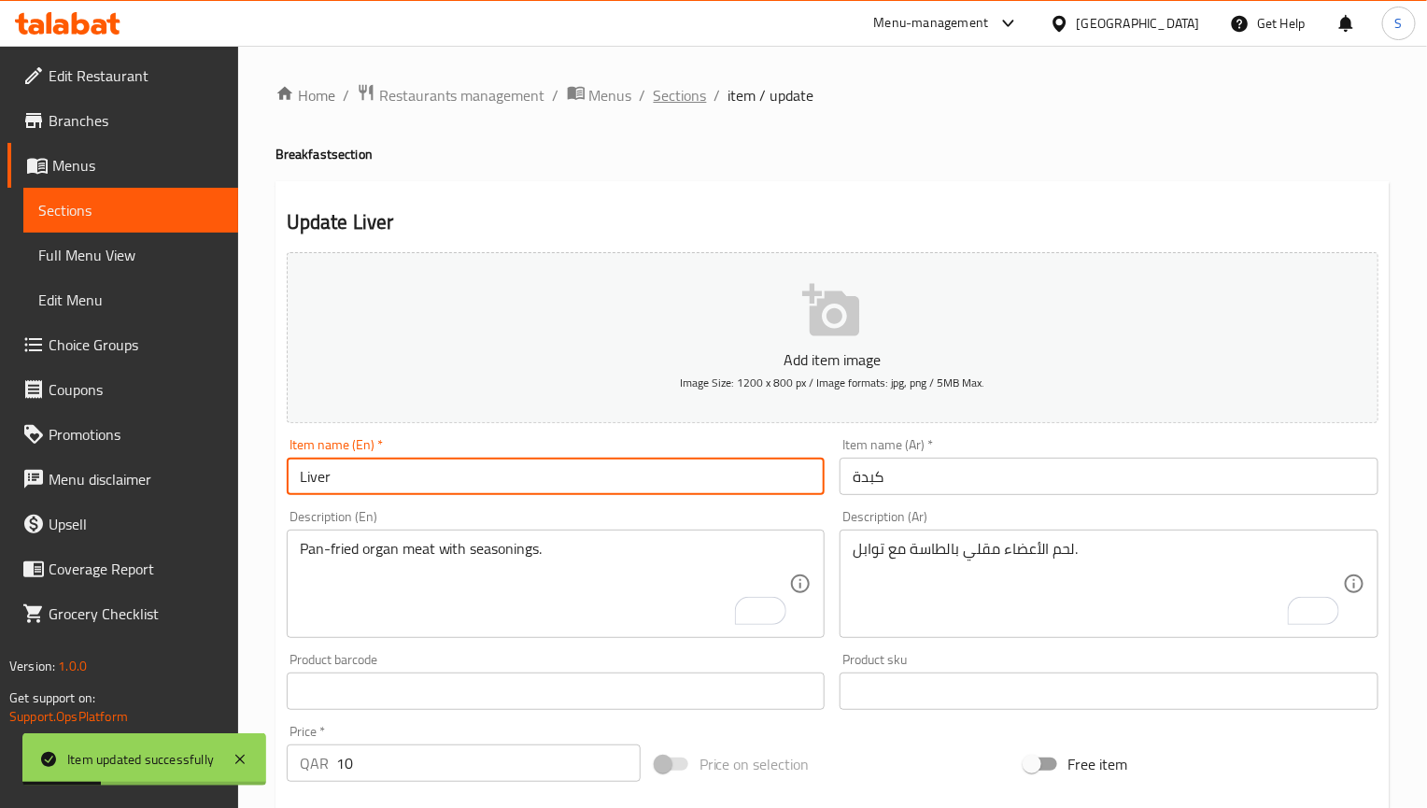
click at [675, 106] on span "Sections" at bounding box center [680, 95] width 53 height 22
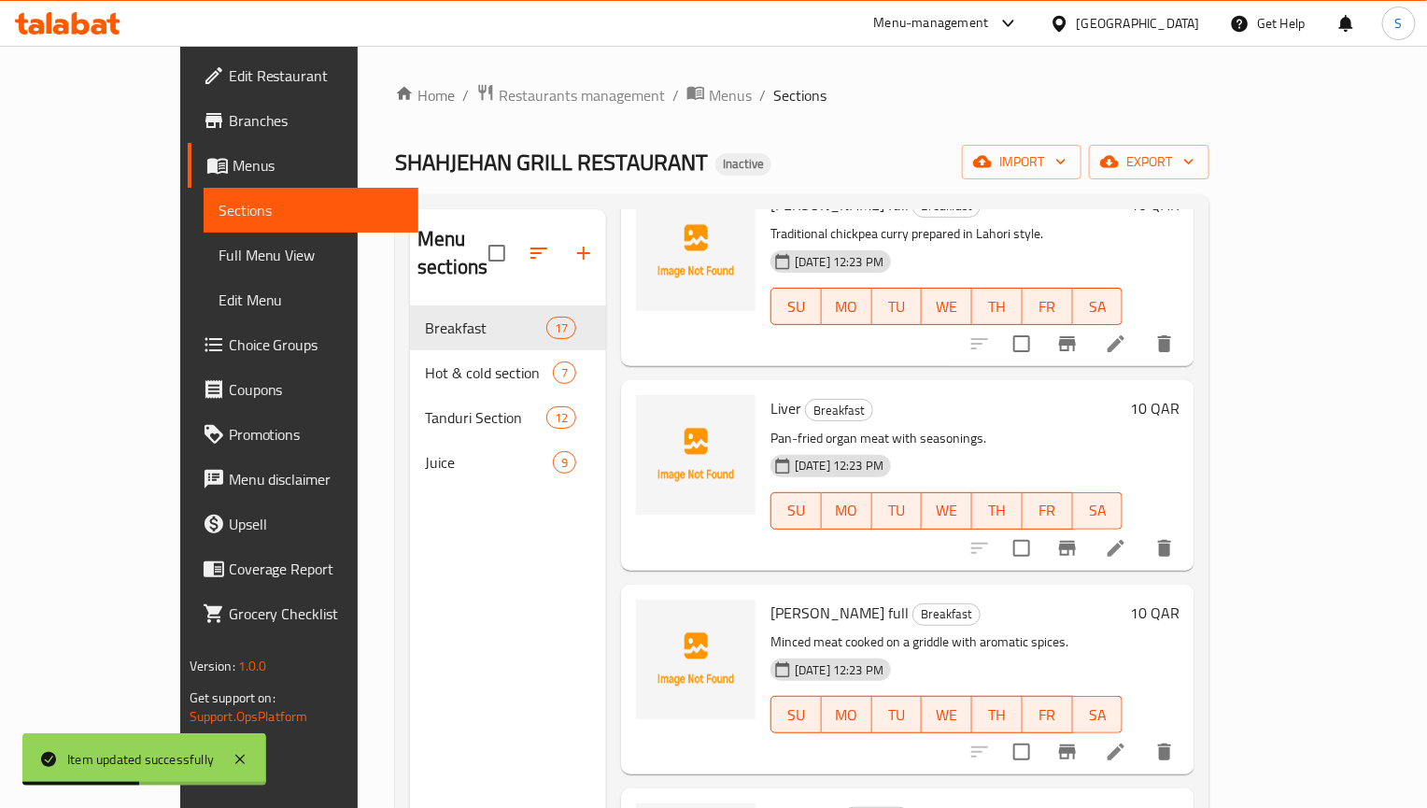
scroll to position [670, 0]
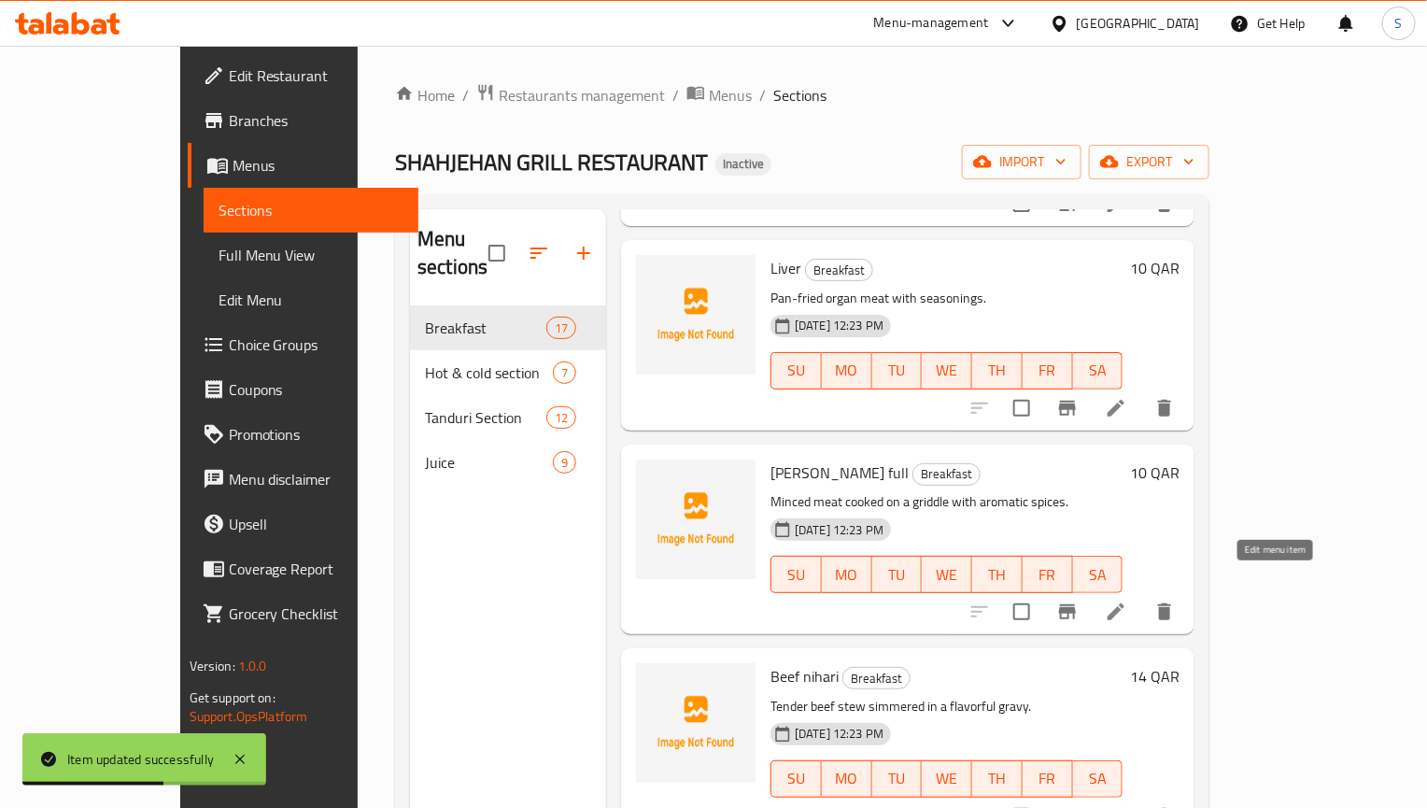
click at [1127, 601] on icon at bounding box center [1116, 612] width 22 height 22
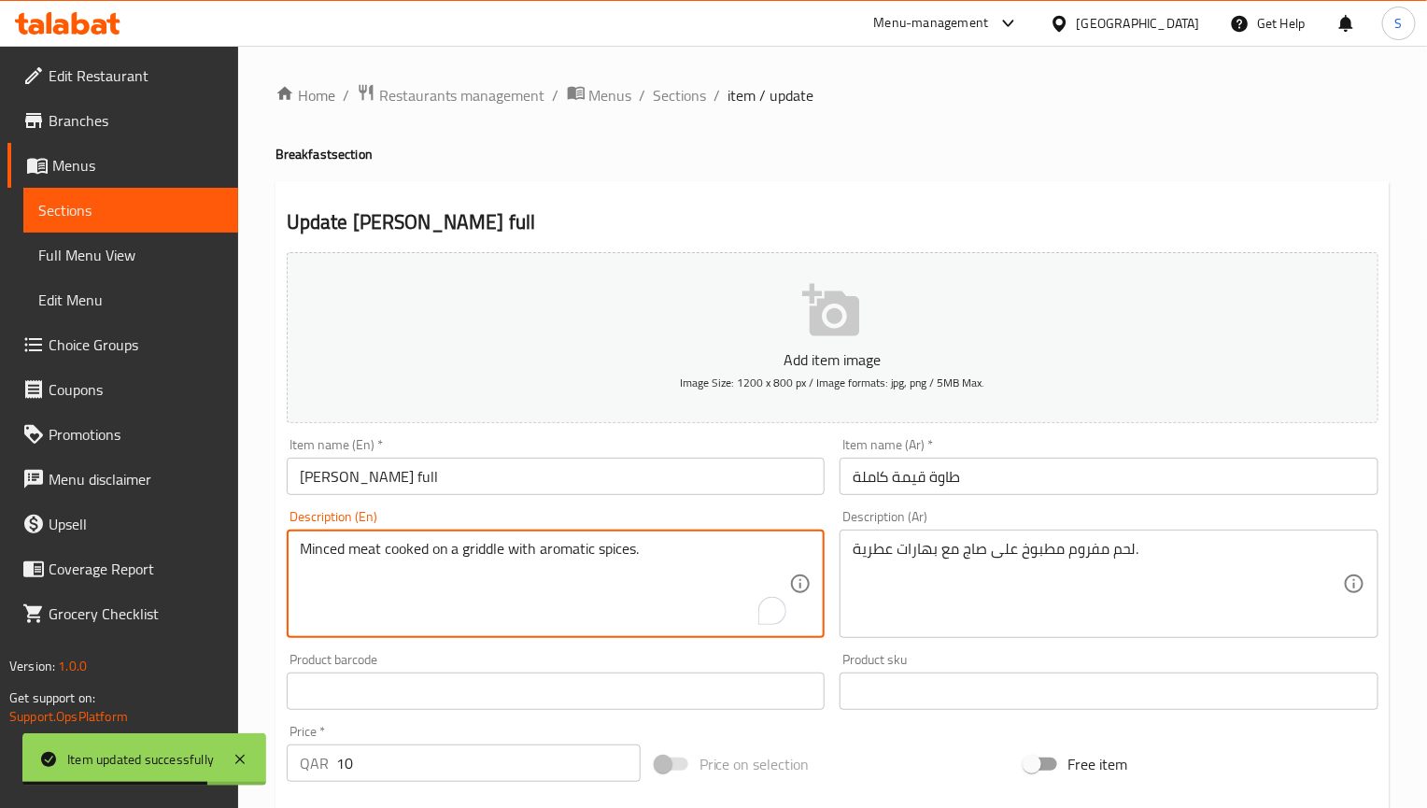
click at [504, 542] on textarea "Minced meat cooked on a griddle with aromatic spices." at bounding box center [545, 584] width 490 height 89
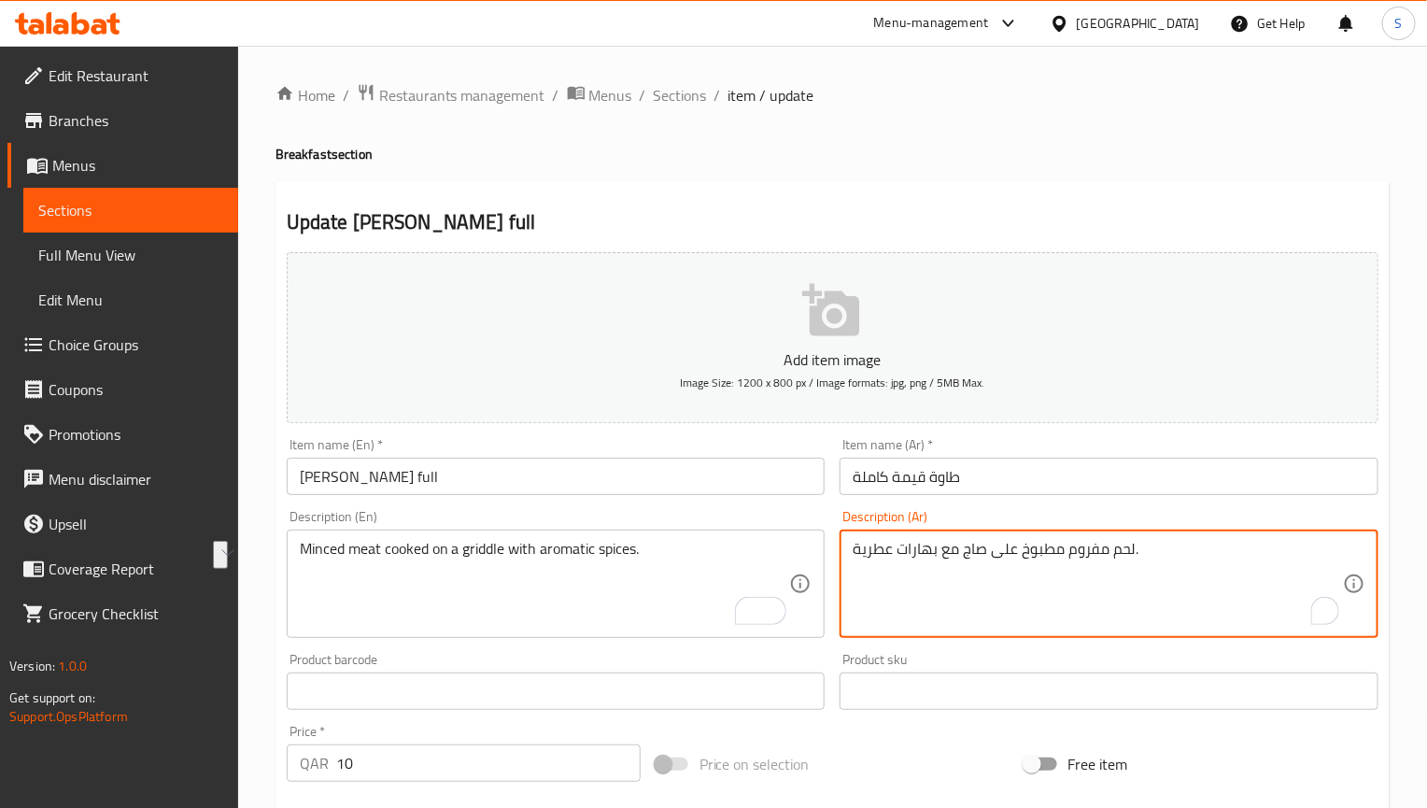
click at [972, 553] on textarea "لحم مفروم مطبوخ على صاج مع بهارات عطرية." at bounding box center [1098, 584] width 490 height 89
paste textarea "ينية"
type textarea "لحم مفروم مطبوخ على صينية مع بهارات عطرية."
click at [732, 477] on input "[PERSON_NAME] full" at bounding box center [556, 476] width 539 height 37
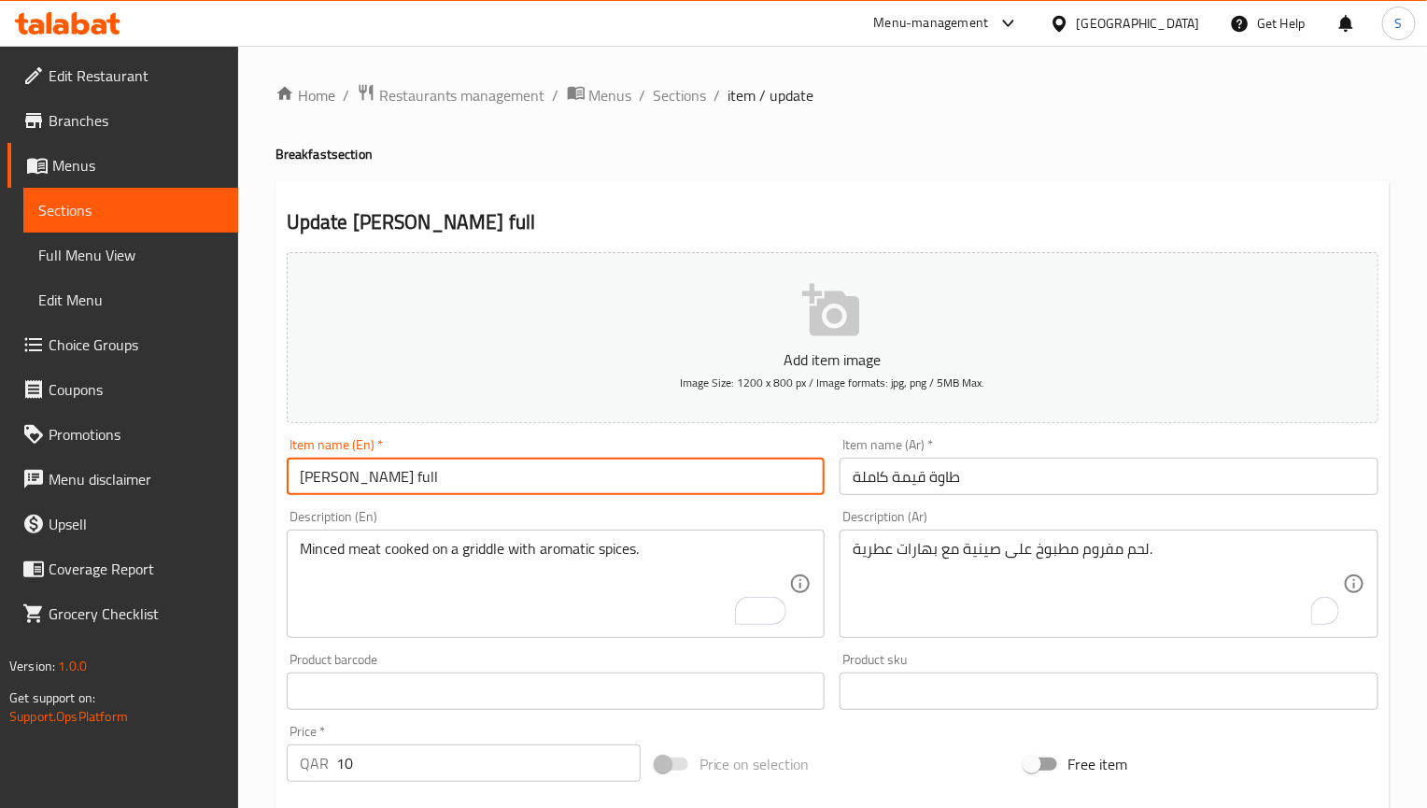
click at [916, 480] on input "طاوة قيمة كاملة" at bounding box center [1109, 476] width 539 height 37
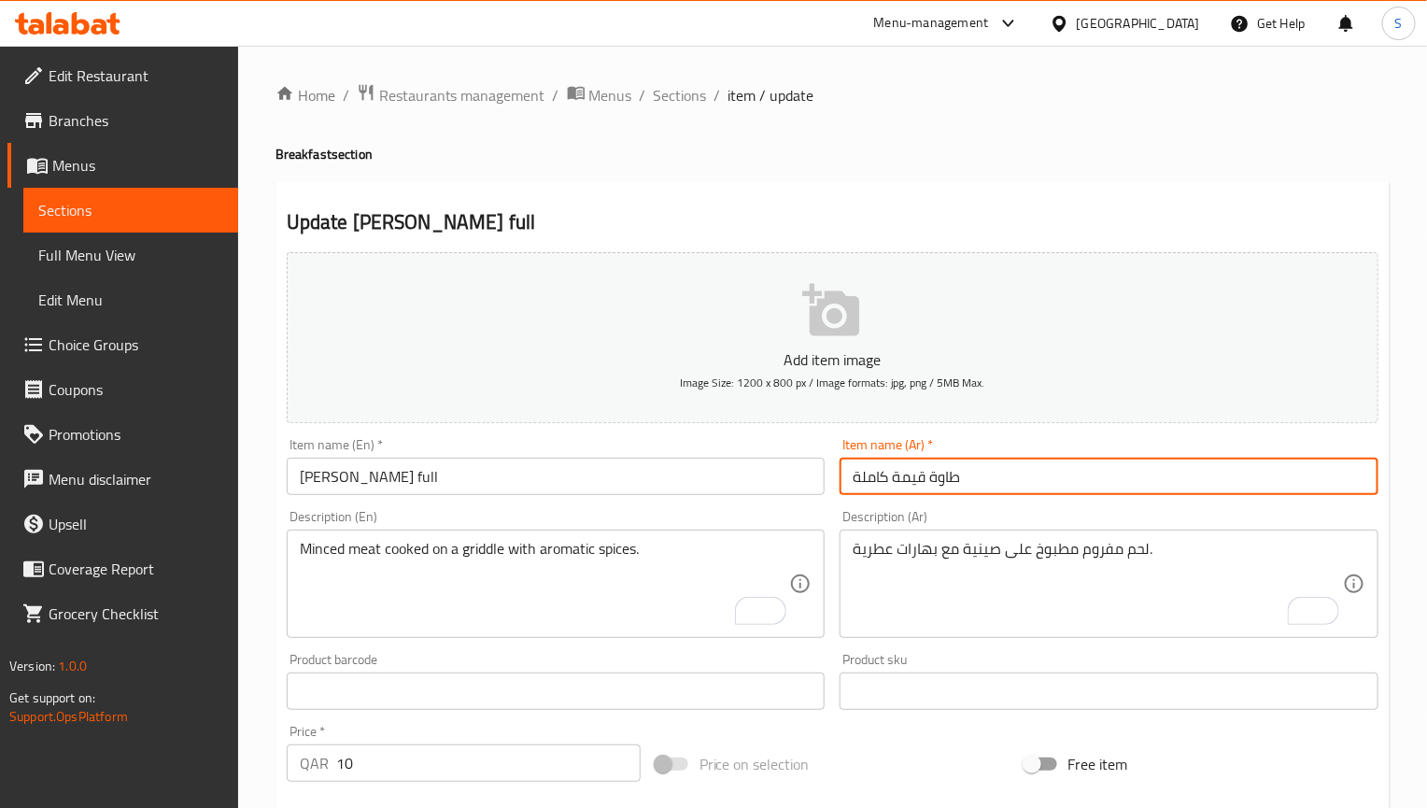
click at [916, 480] on input "طاوة قيمة كاملة" at bounding box center [1109, 476] width 539 height 37
paste input "[DEMOGRAPHIC_DATA]"
type input "طاوة كيما كاملة"
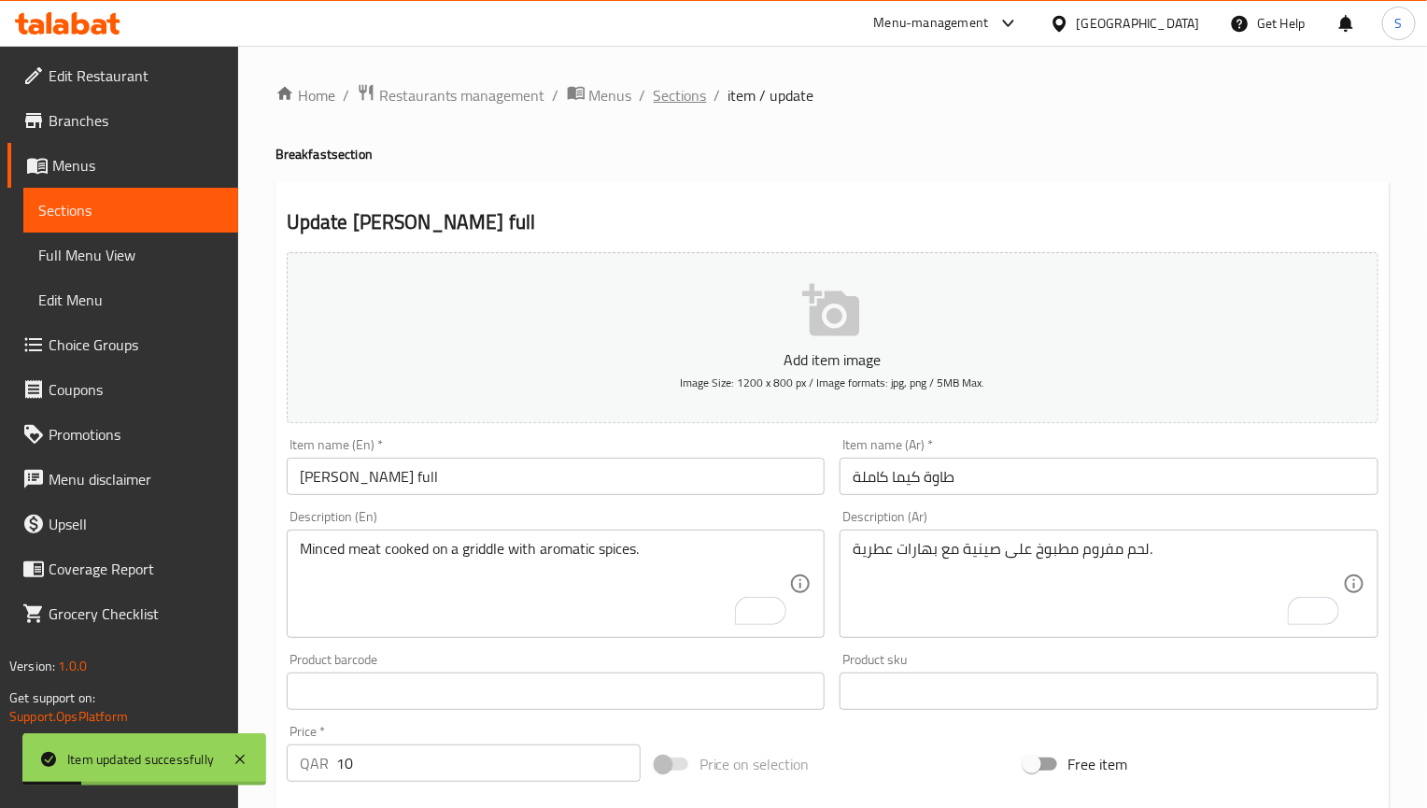
click at [685, 106] on span "Sections" at bounding box center [680, 95] width 53 height 22
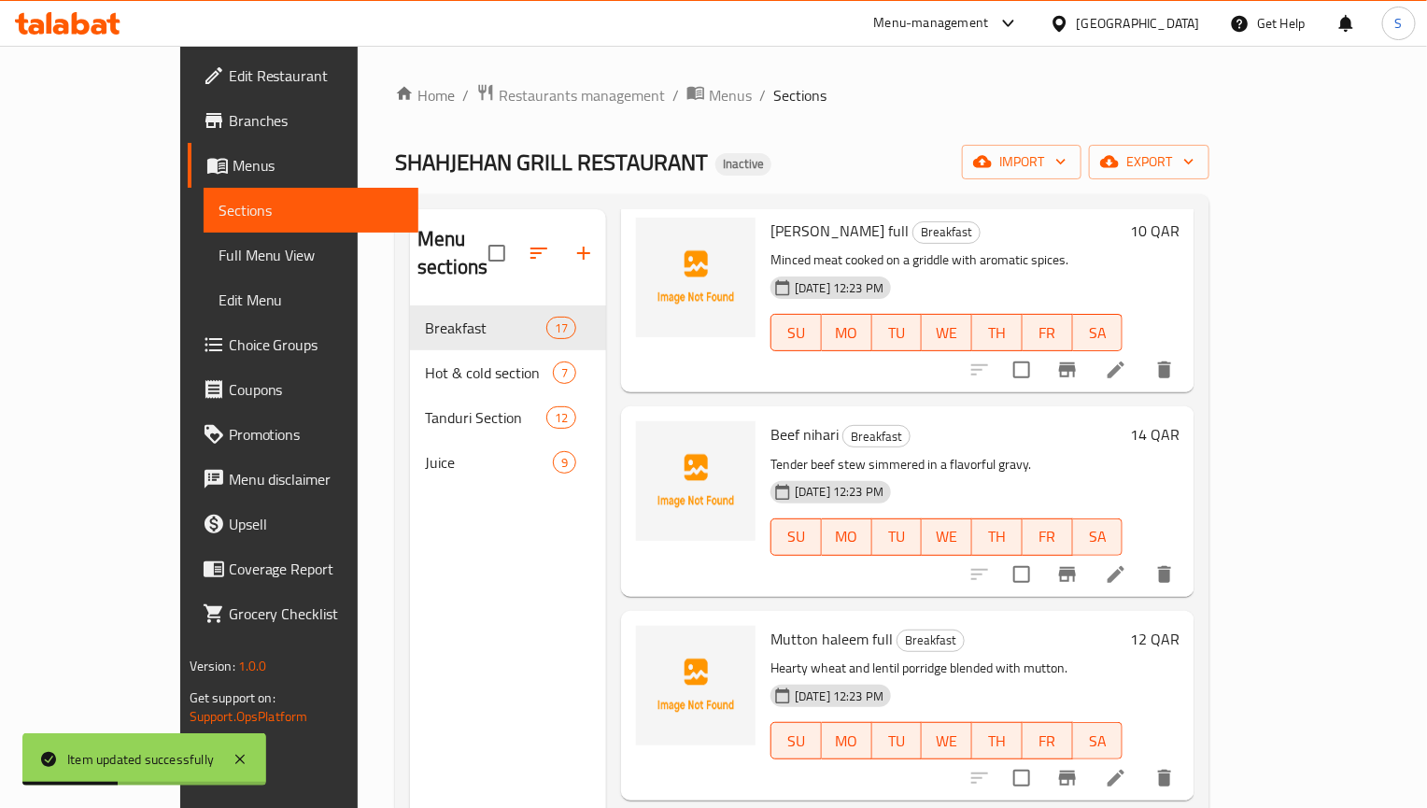
scroll to position [981, 0]
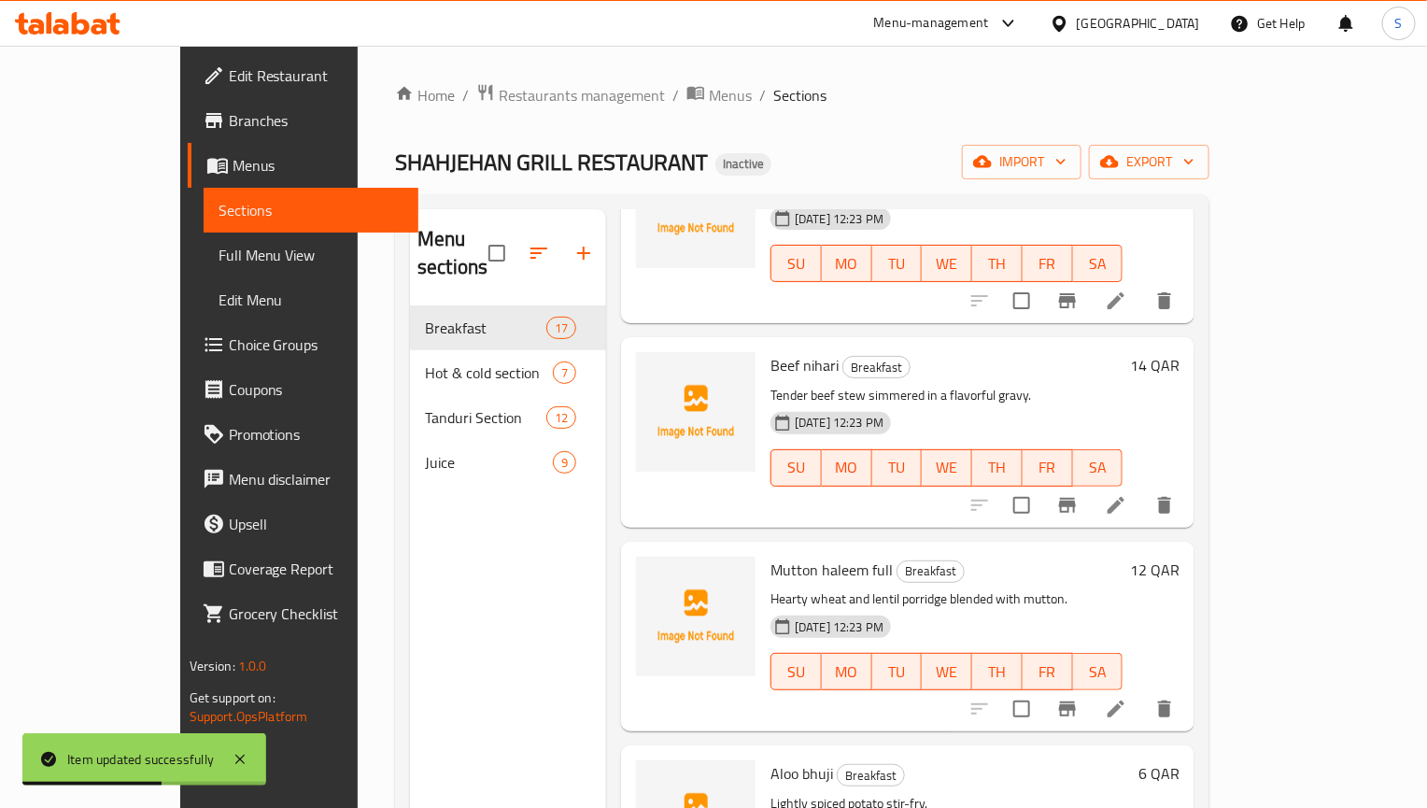
click at [1142, 488] on li at bounding box center [1116, 505] width 52 height 34
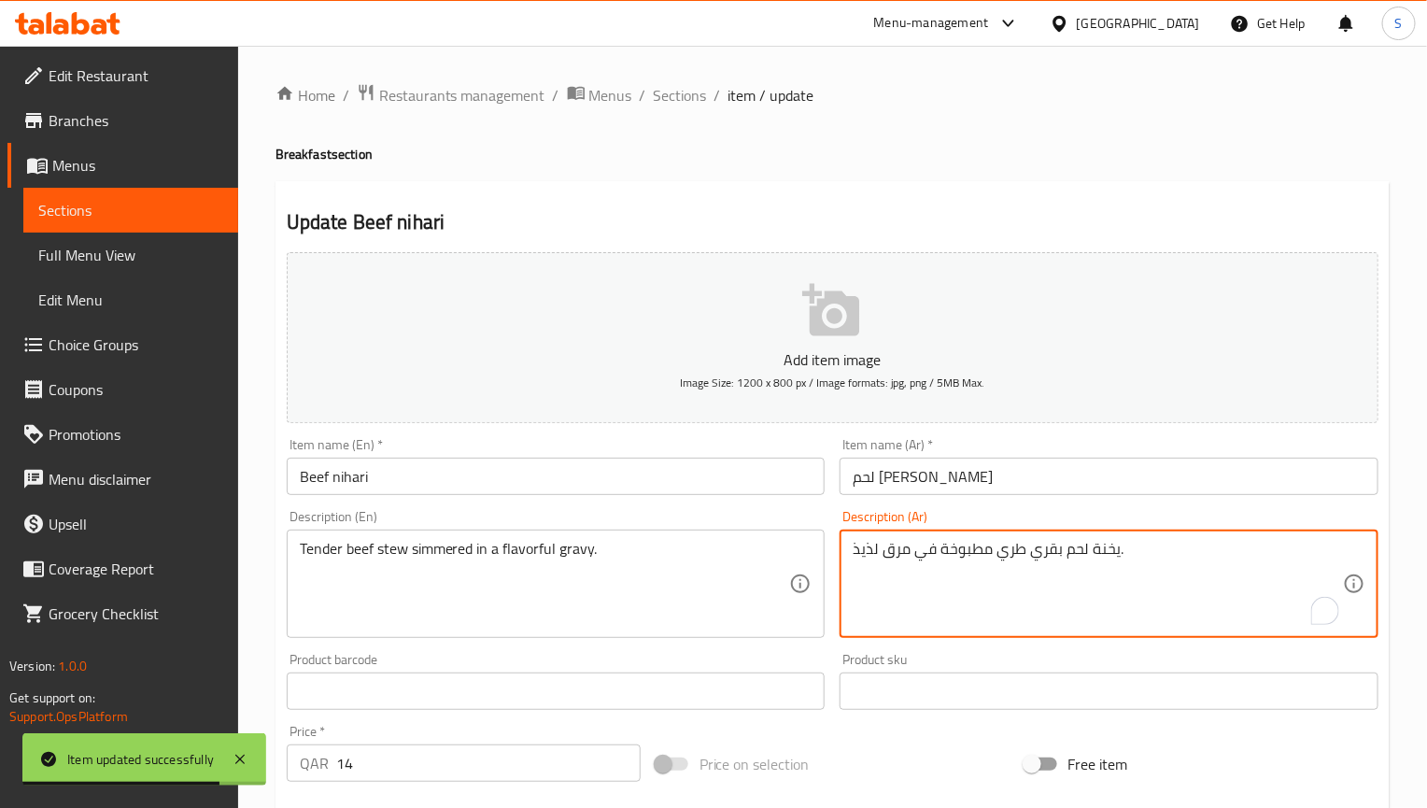
click at [975, 558] on textarea "يخنة لحم بقري طري مطبوخة في مرق لذيذ." at bounding box center [1098, 584] width 490 height 89
paste textarea "طبخ بنار هادئة"
type textarea "يخنة لحم بقري طري طبخ بنار هادئة في مرق لذيذ."
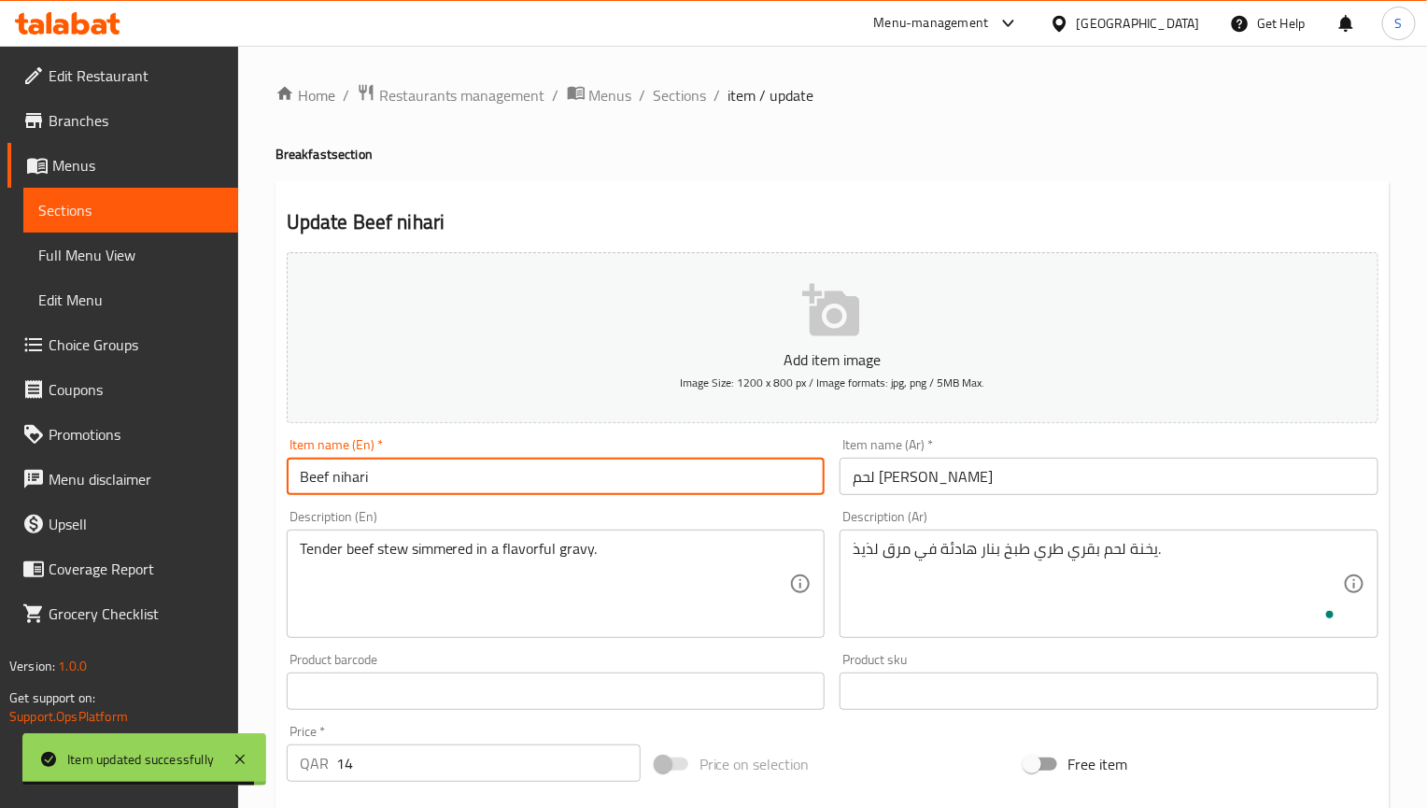
click at [684, 474] on input "Beef nihari" at bounding box center [556, 476] width 539 height 37
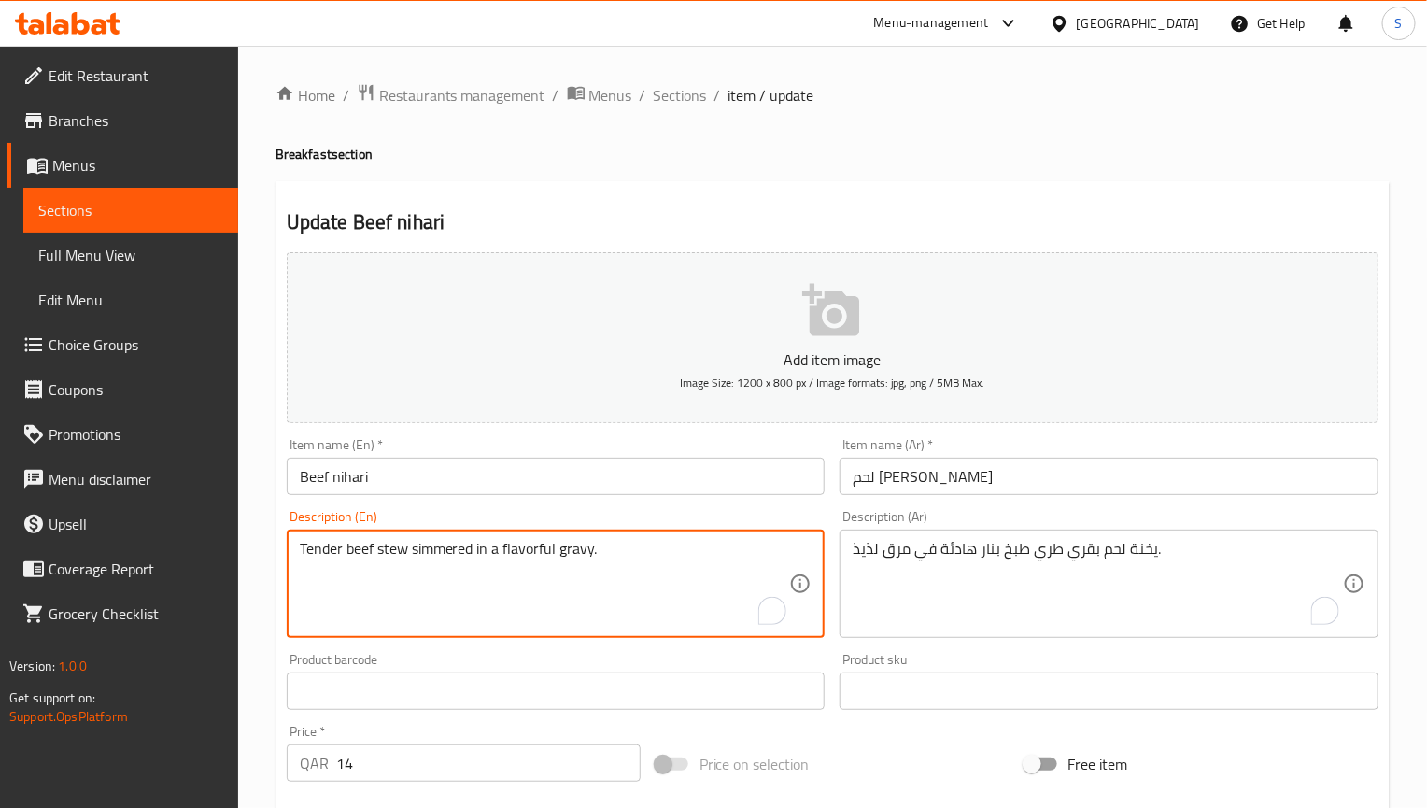
click at [533, 550] on textarea "Tender beef stew simmered in a flavorful gravy." at bounding box center [545, 584] width 490 height 89
type textarea "Tender beef stew simmered in gravy."
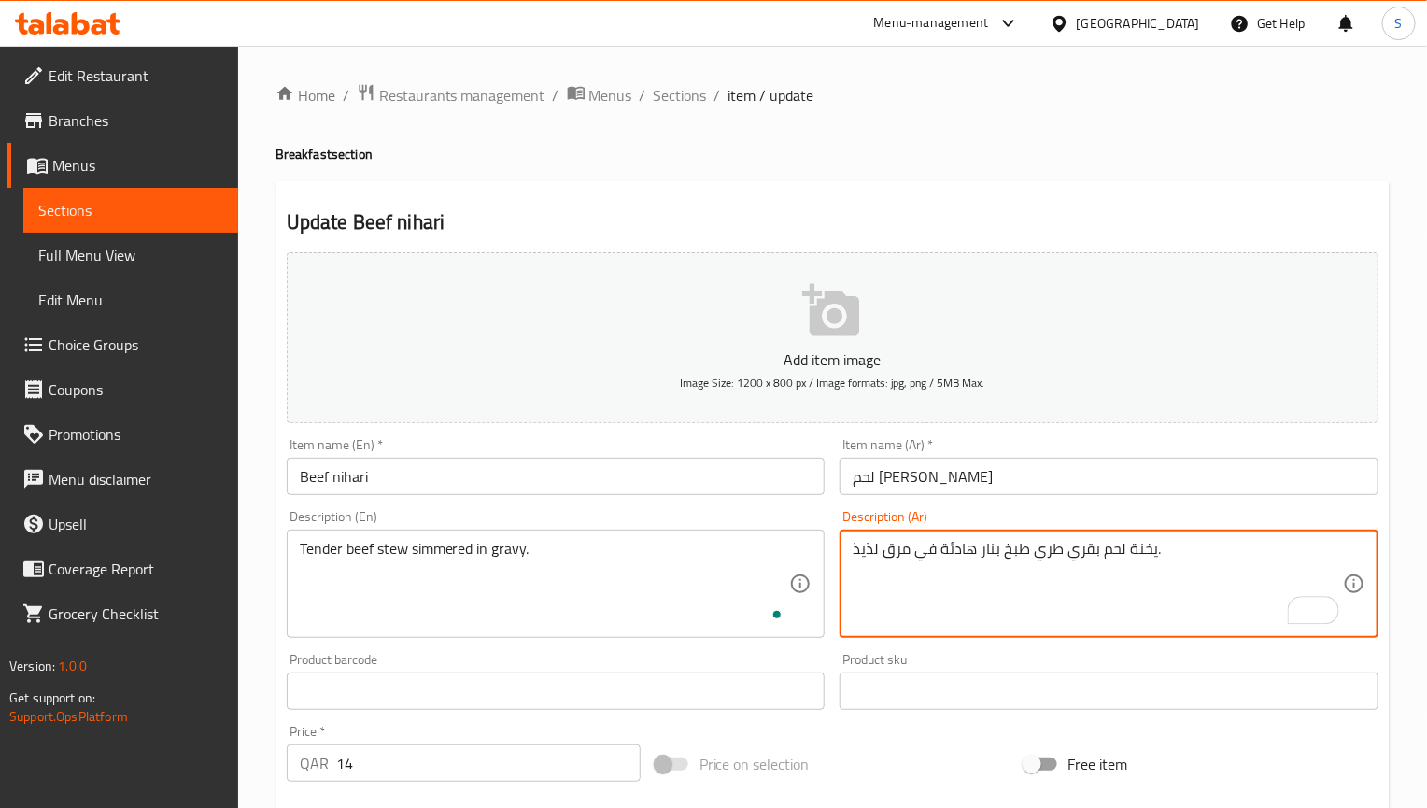
click at [871, 552] on textarea "يخنة لحم بقري طري طبخ بنار هادئة في مرق لذيذ." at bounding box center [1098, 584] width 490 height 89
type textarea "يخنة لحم بقري طري طبخ بنار هادئة في مرق."
click at [546, 476] on input "Beef nihari" at bounding box center [556, 476] width 539 height 37
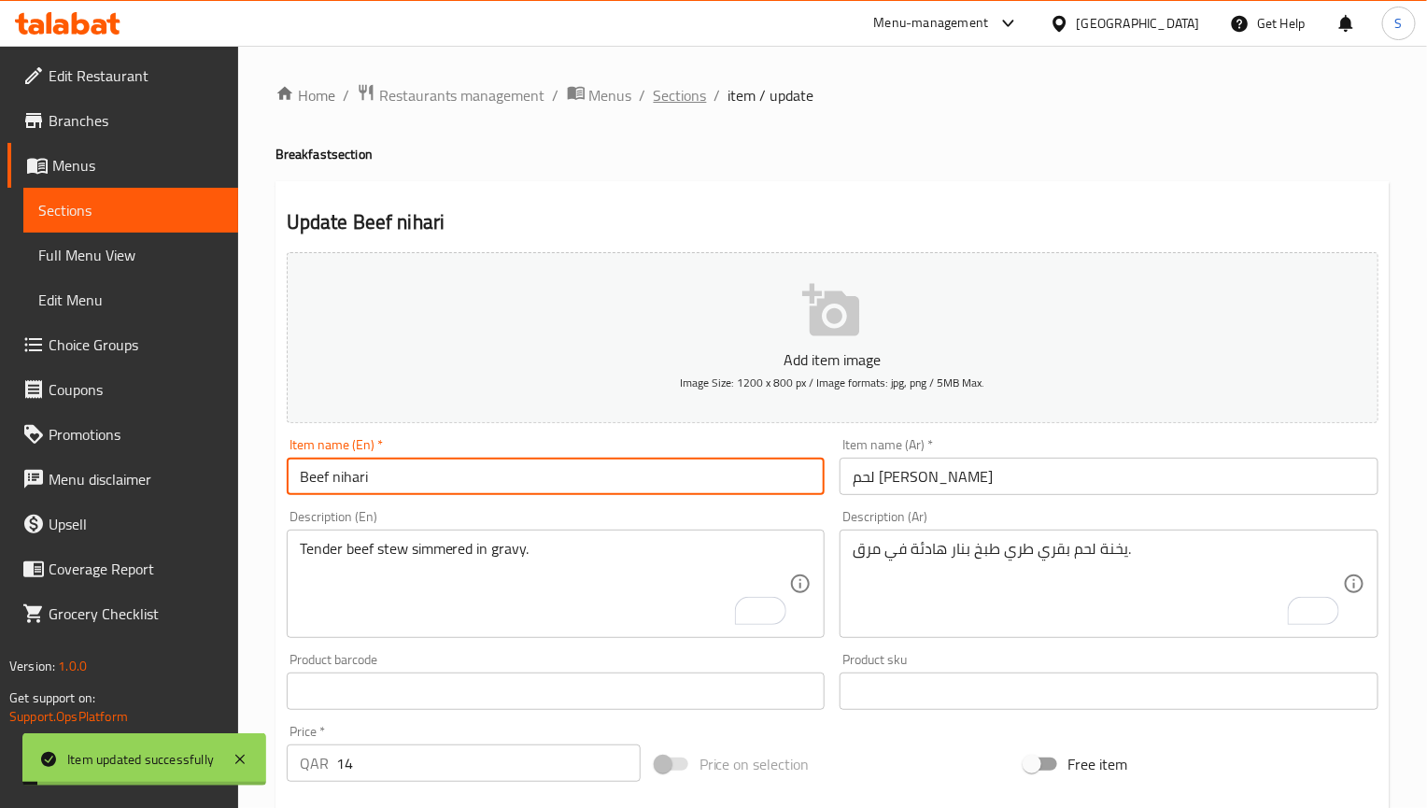
click at [673, 102] on span "Sections" at bounding box center [680, 95] width 53 height 22
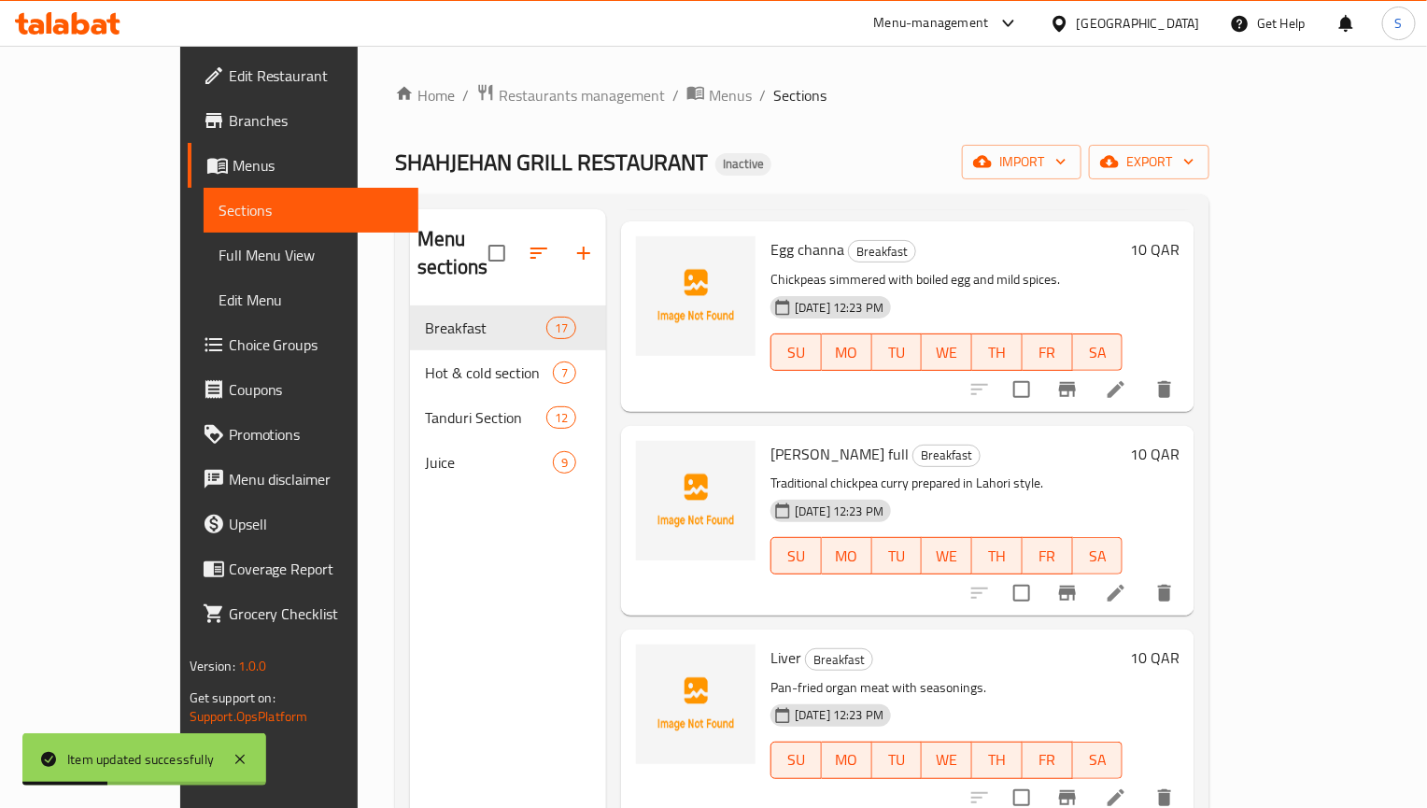
scroll to position [937, 0]
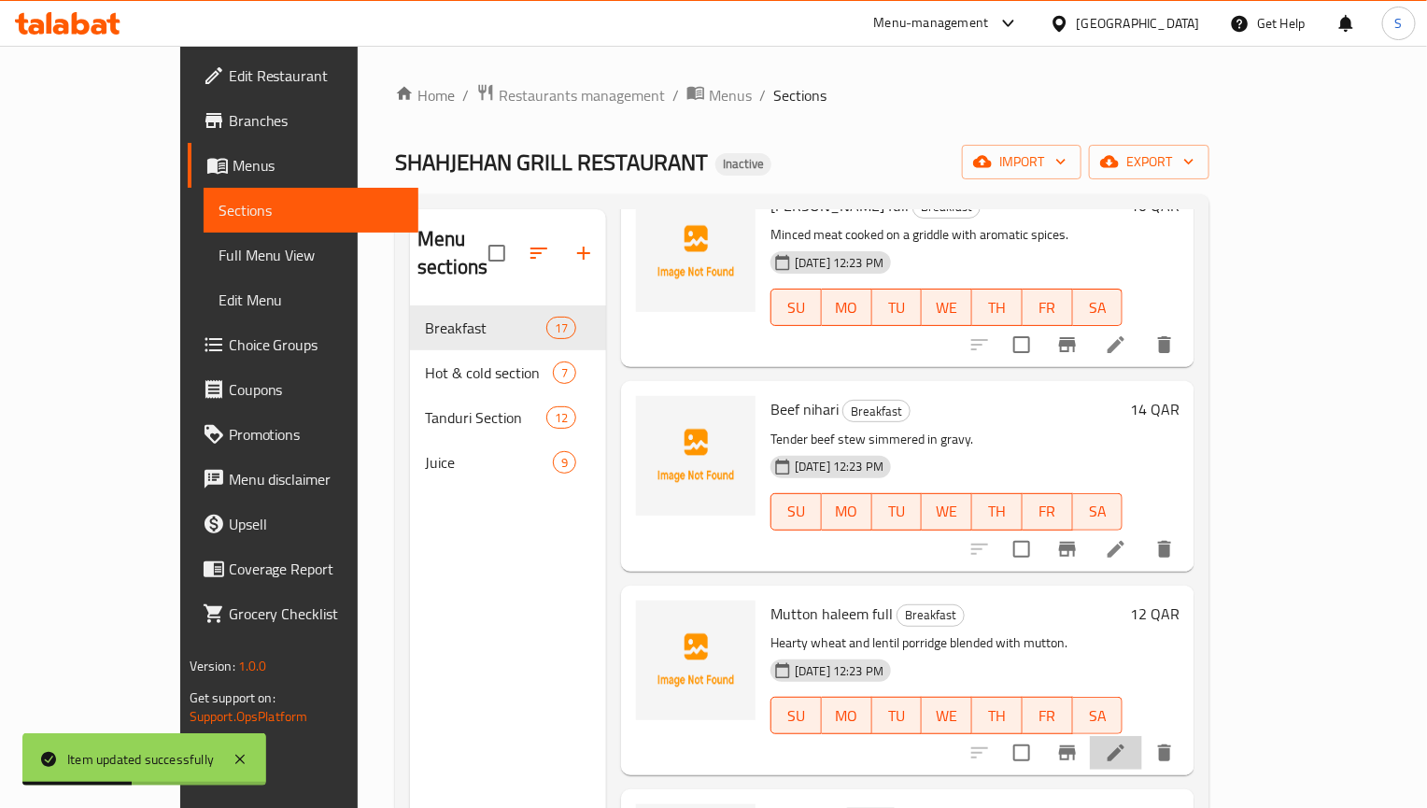
click at [1142, 736] on li at bounding box center [1116, 753] width 52 height 34
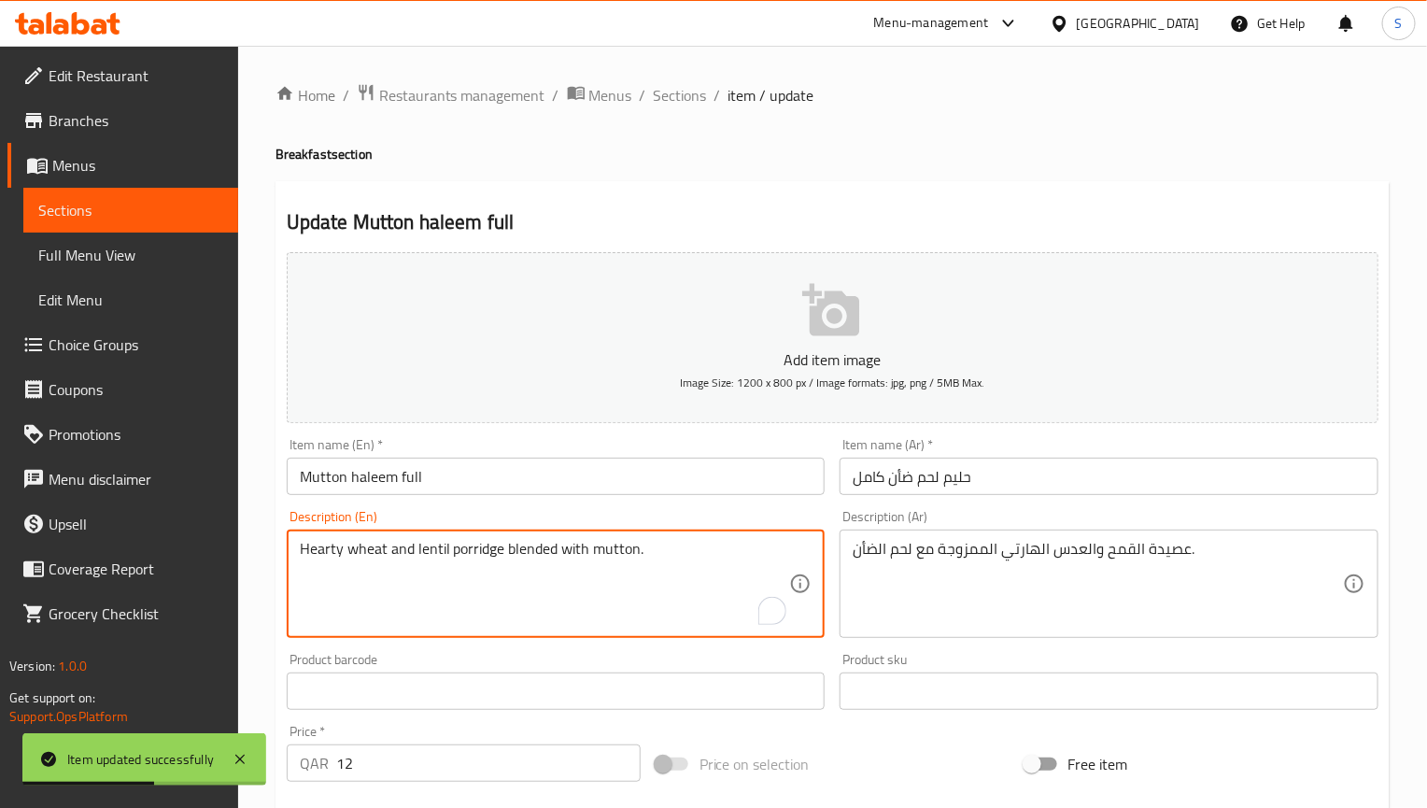
click at [311, 558] on textarea "Hearty wheat and lentil porridge blended with mutton." at bounding box center [545, 584] width 490 height 89
type textarea "wheat and lentil porridge blended with mutton."
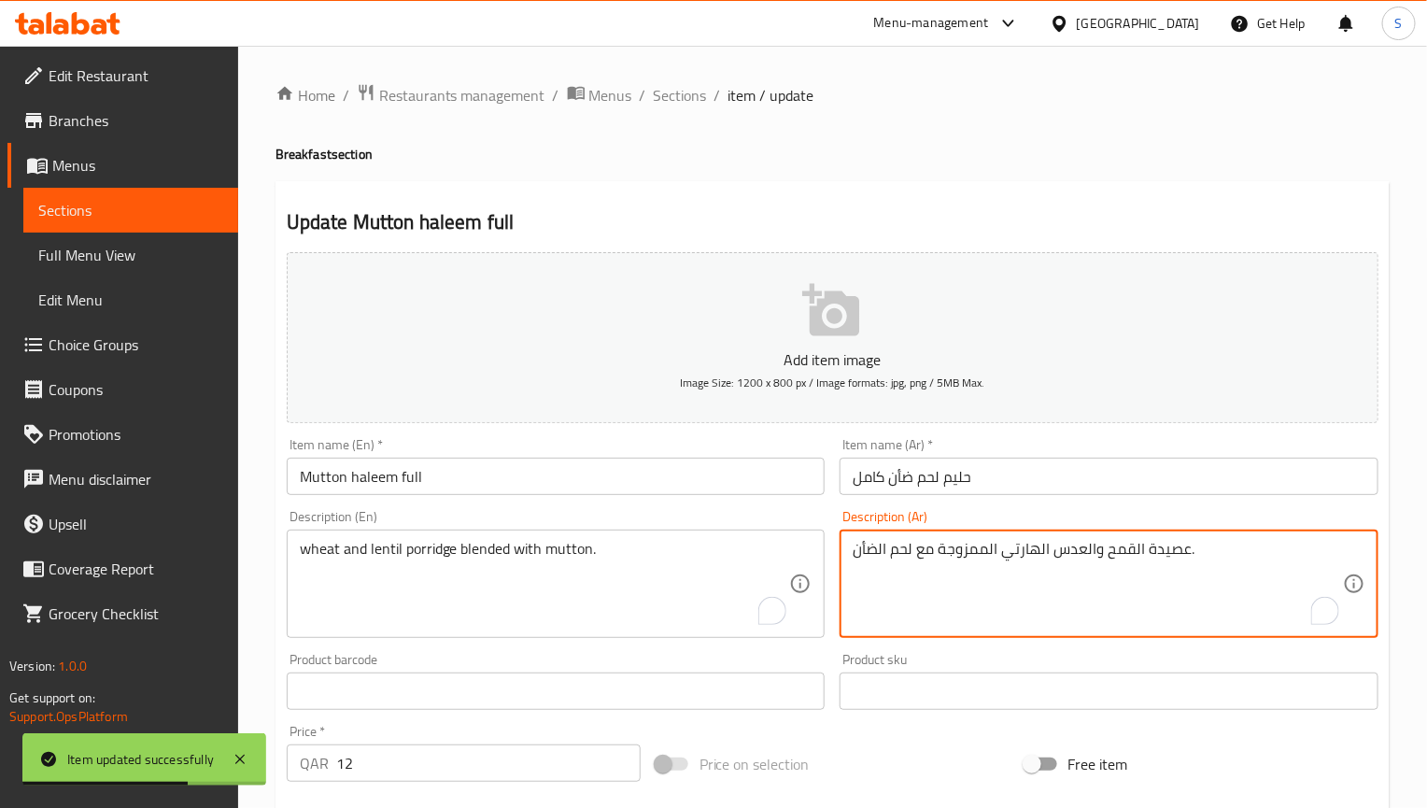
click at [1037, 550] on textarea "عصيدة القمح والعدس الهارتي الممزوجة مع لحم الضأن." at bounding box center [1098, 584] width 490 height 89
type textarea "عصيدة القمح والعدس الممزوجة مع لحم الضأن."
click at [659, 486] on input "Mutton haleem full" at bounding box center [556, 476] width 539 height 37
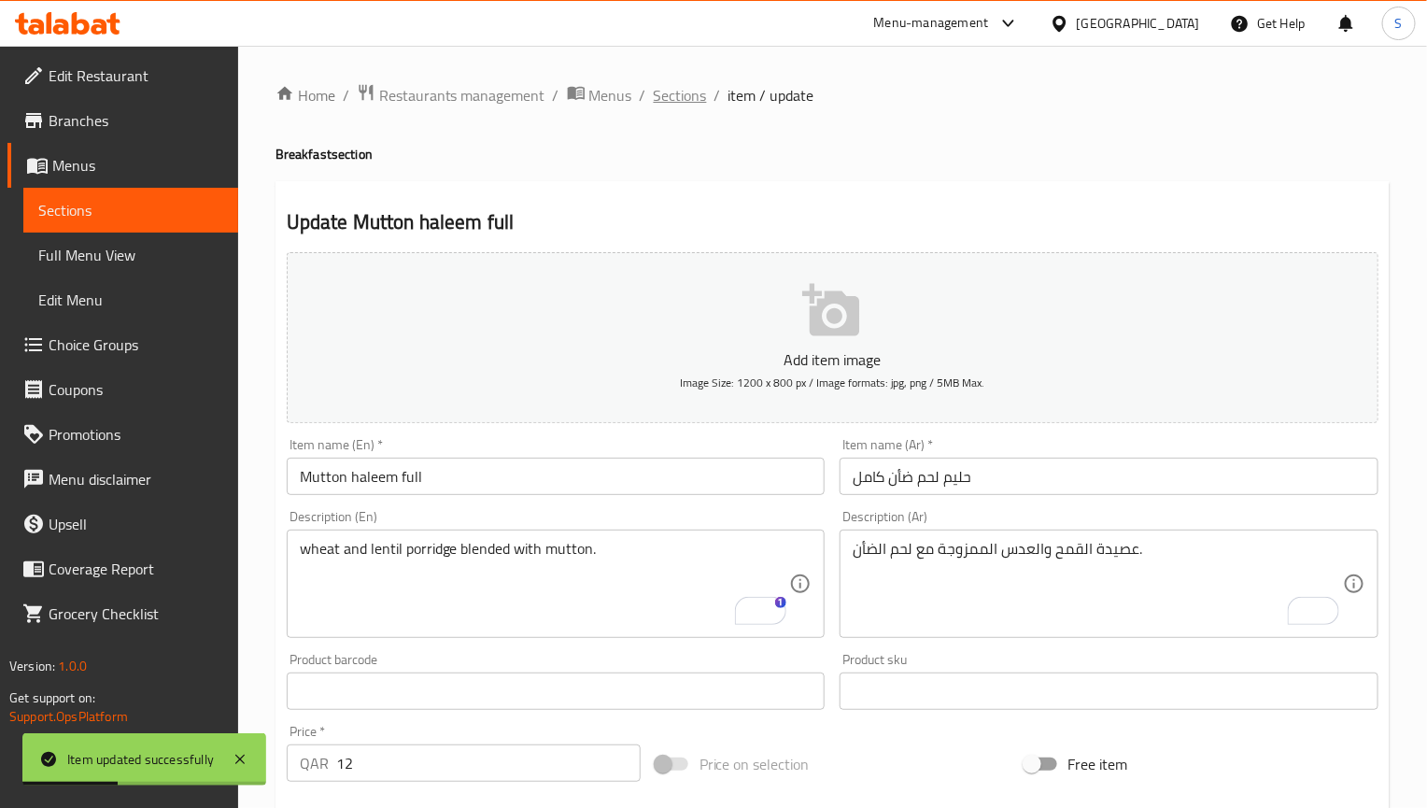
click at [696, 96] on span "Sections" at bounding box center [680, 95] width 53 height 22
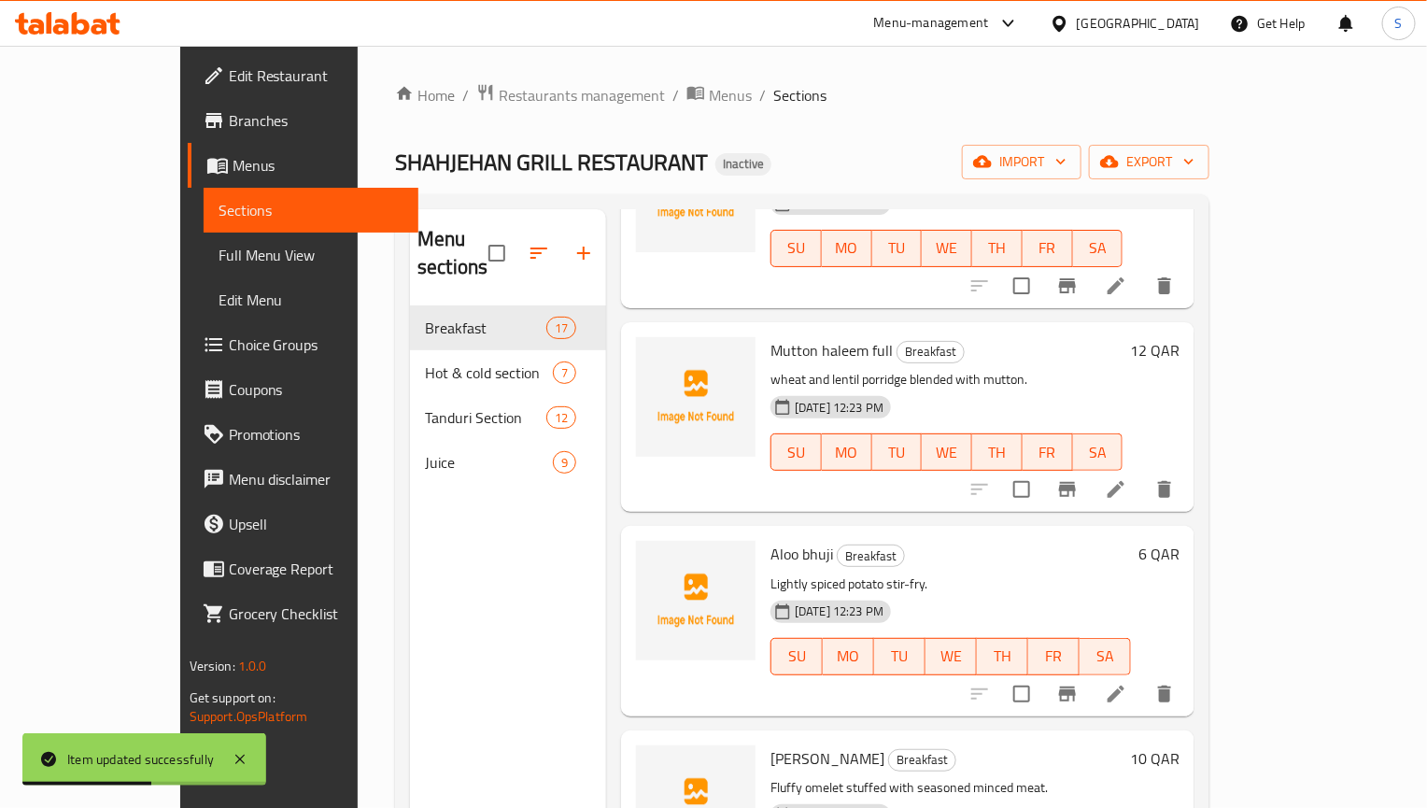
scroll to position [1261, 0]
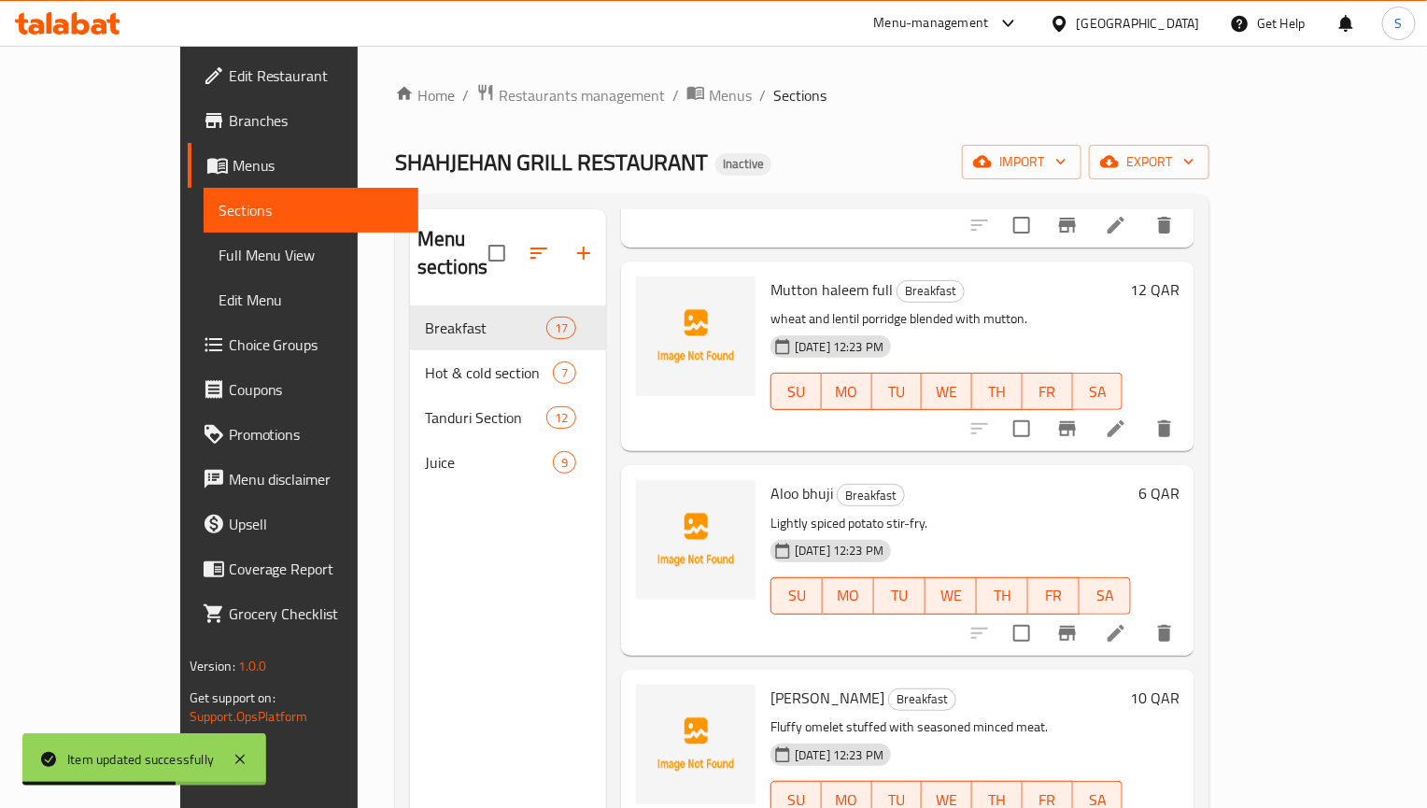
click at [1142, 616] on li at bounding box center [1116, 633] width 52 height 34
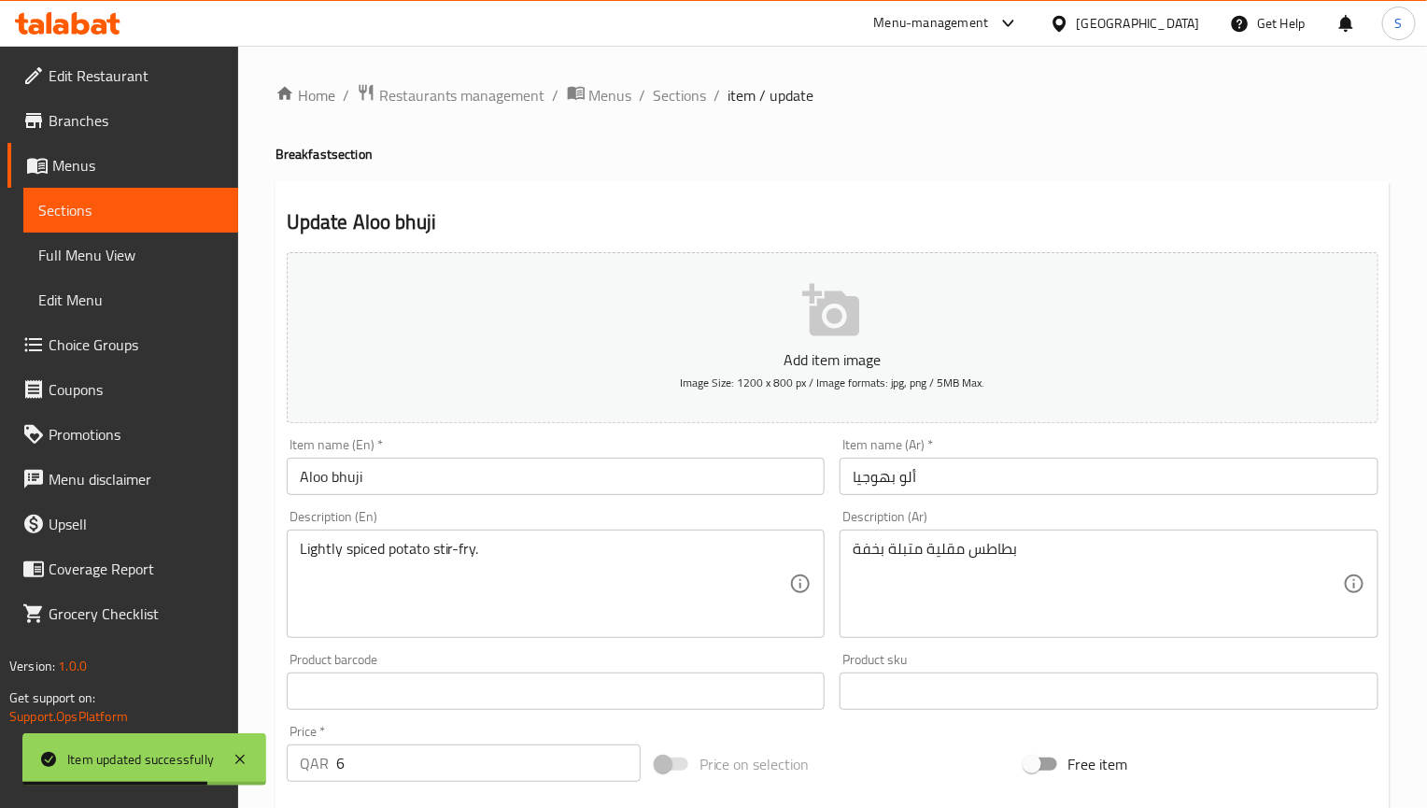
click at [881, 469] on input "ألو بهوجيا" at bounding box center [1109, 476] width 539 height 37
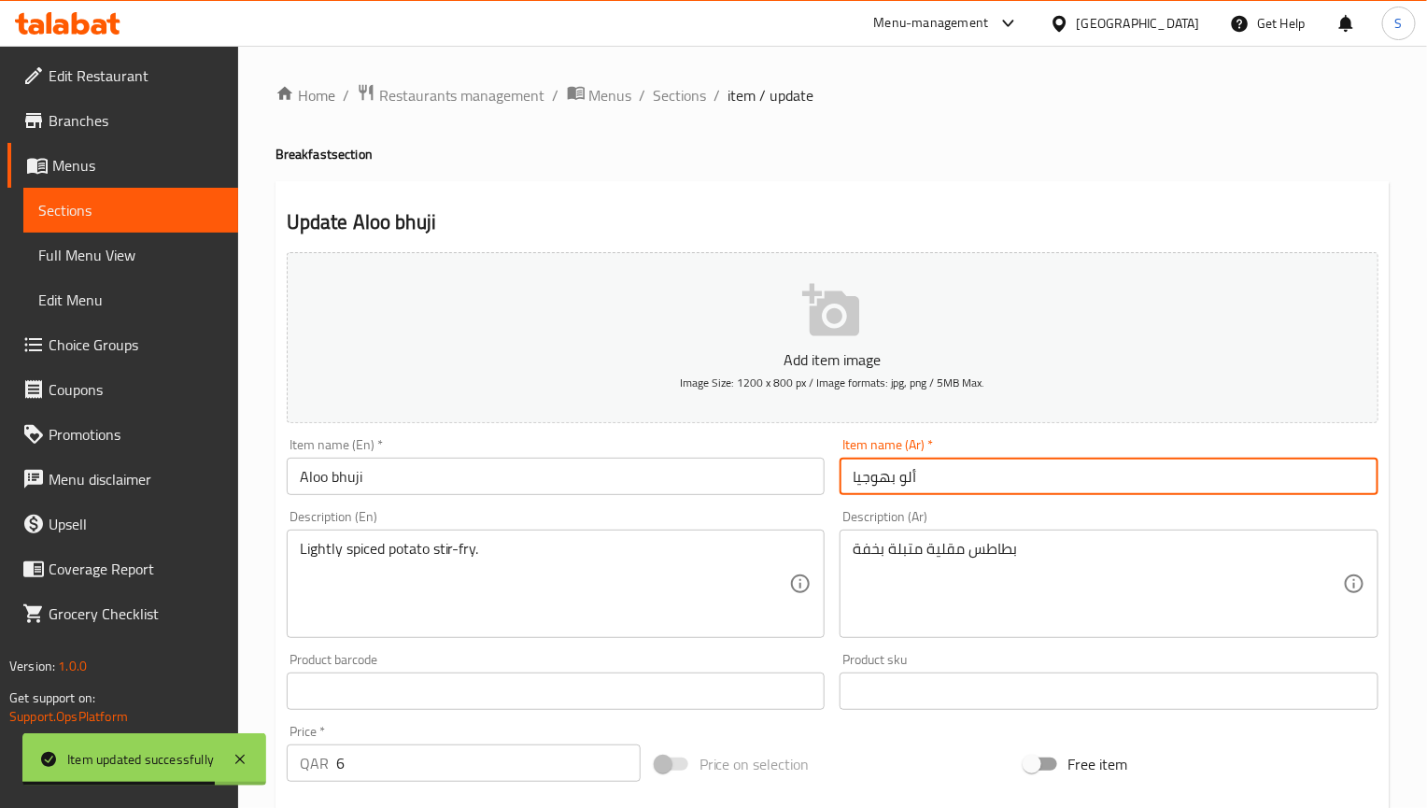
click at [881, 469] on input "ألو بهوجيا" at bounding box center [1109, 476] width 539 height 37
paste input "text"
type input "ألو بهوجي"
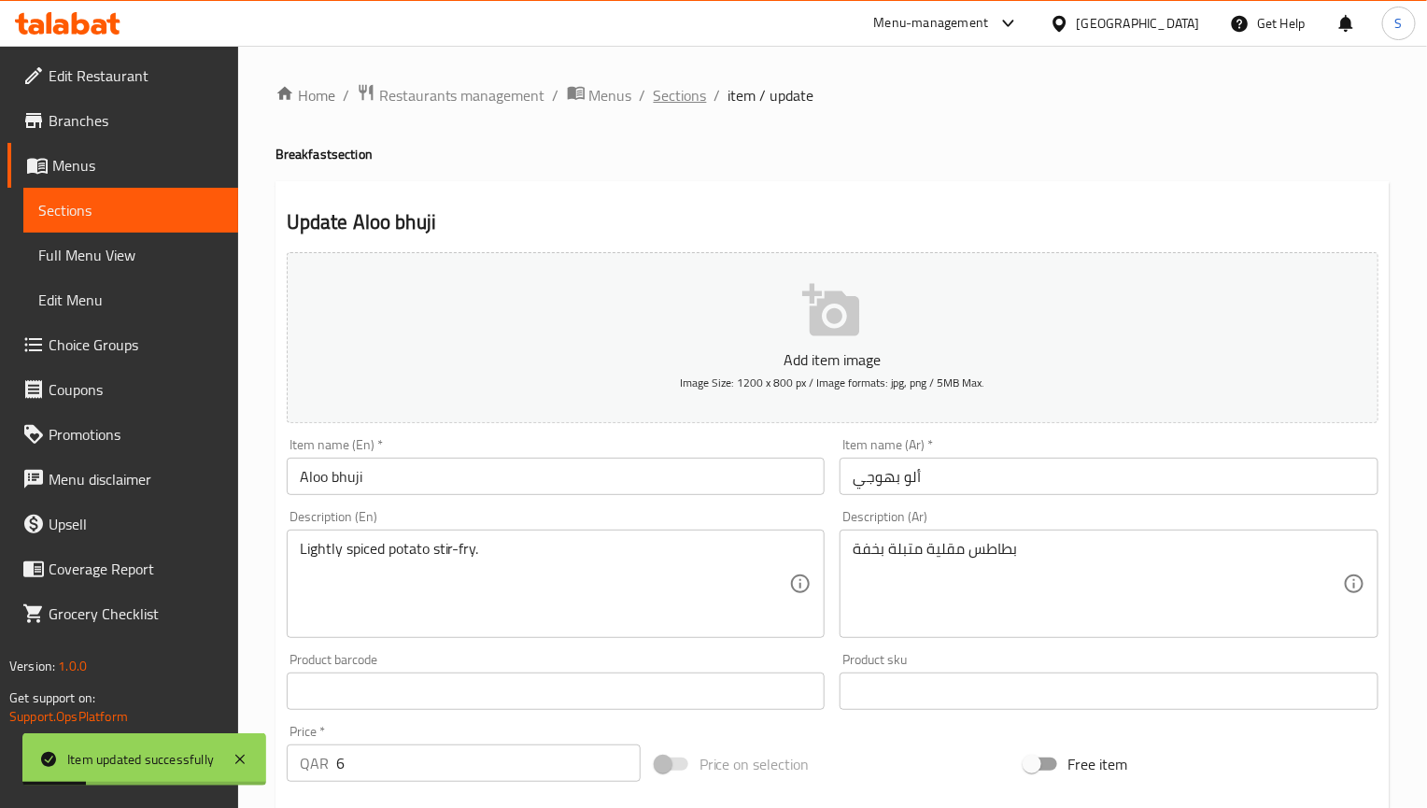
click at [654, 101] on span "Sections" at bounding box center [680, 95] width 53 height 22
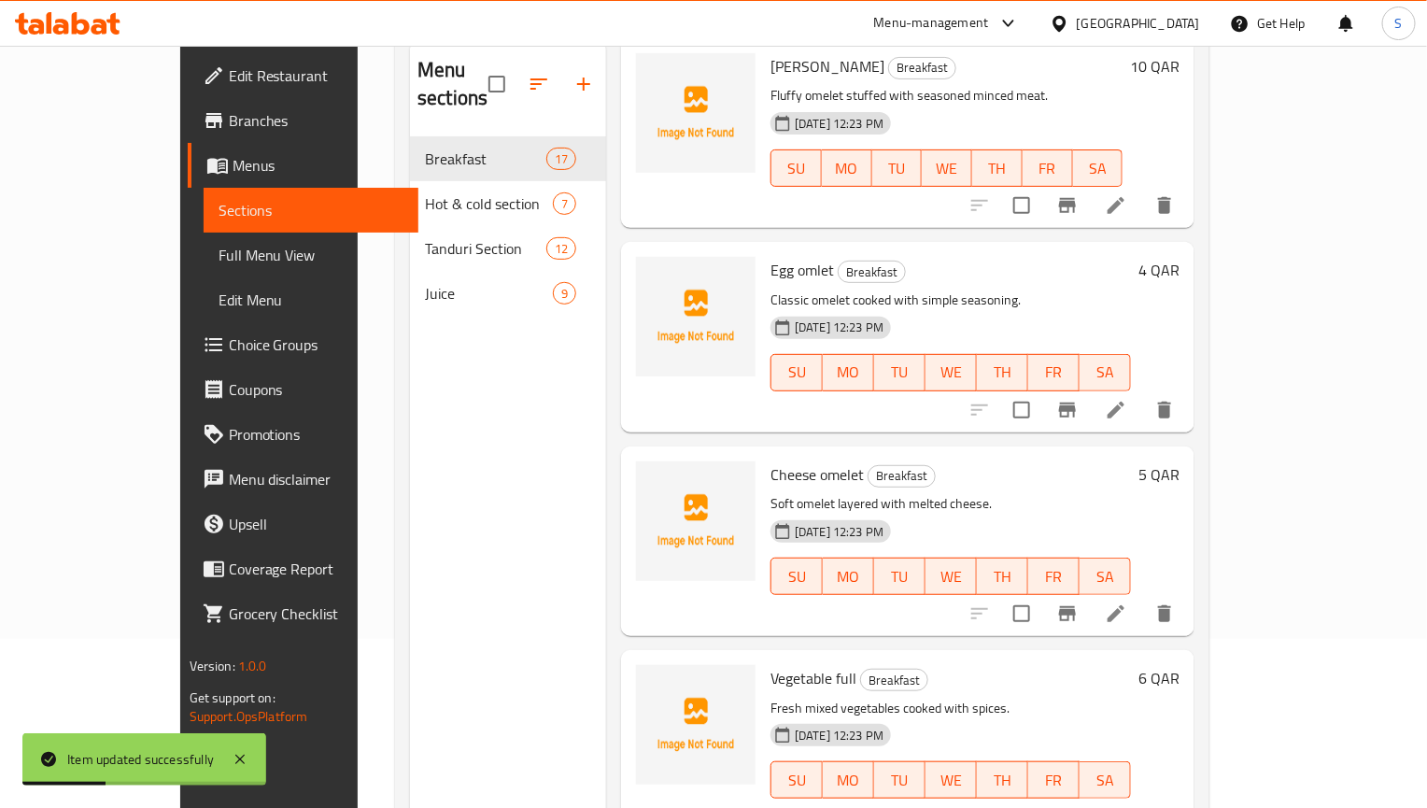
scroll to position [261, 0]
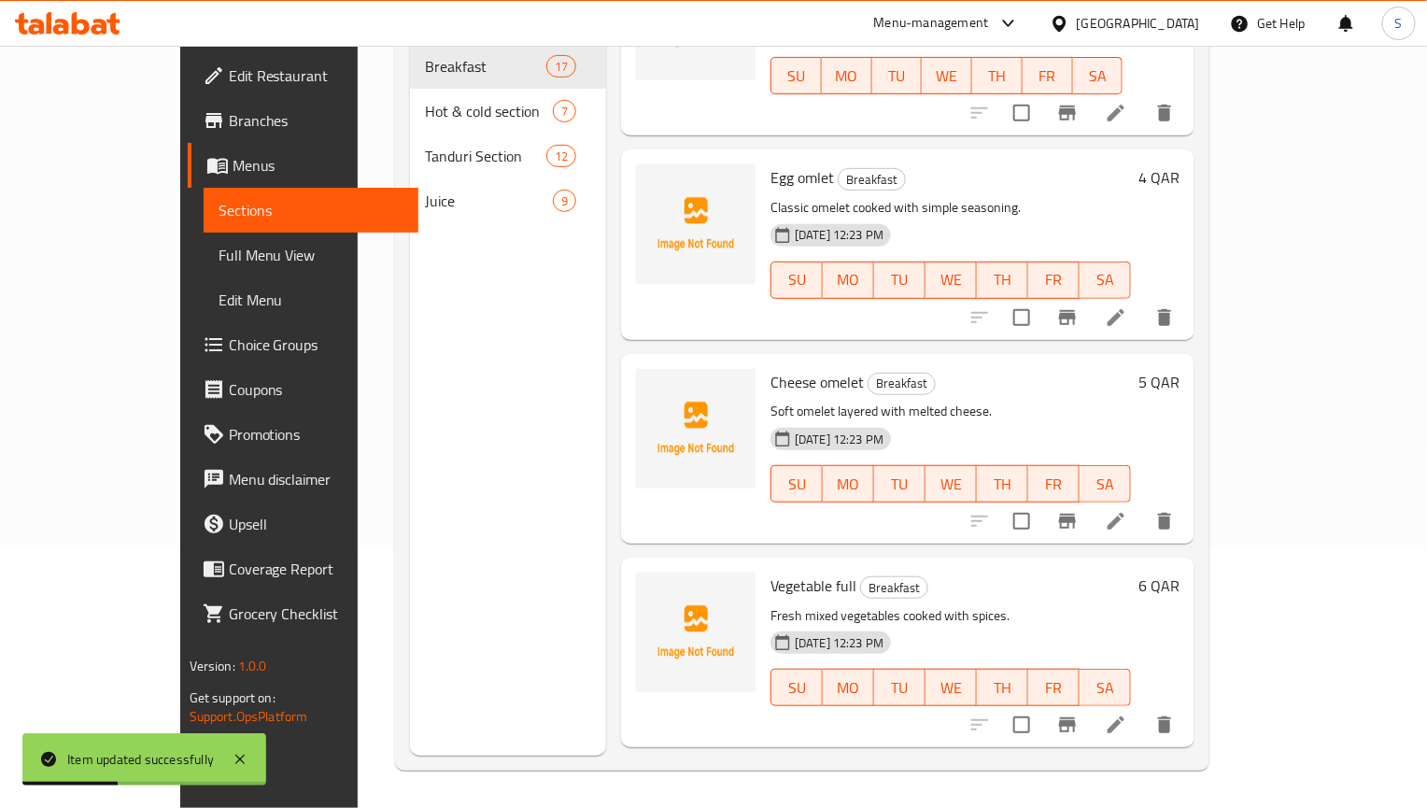
click at [1127, 510] on icon at bounding box center [1116, 521] width 22 height 22
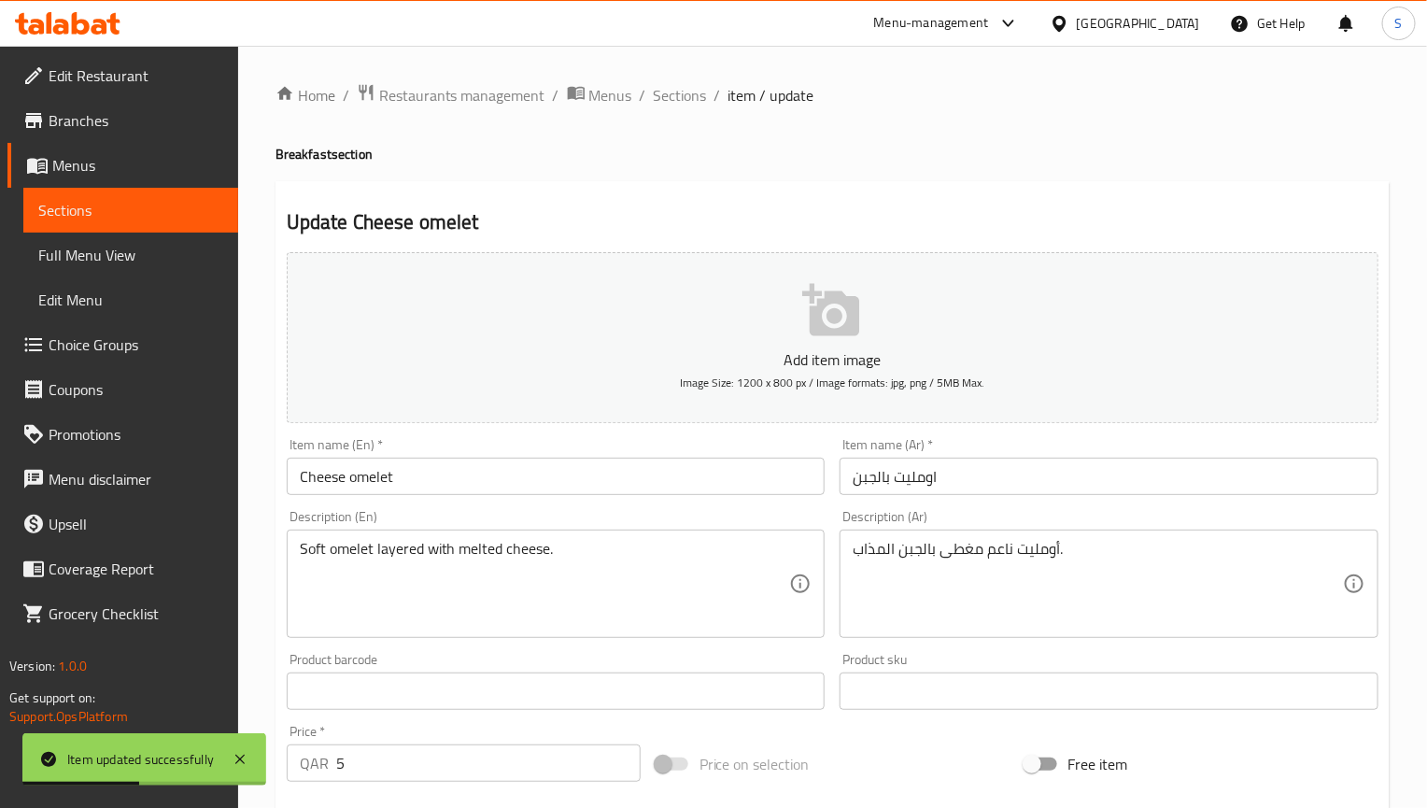
click at [474, 485] on input "Cheese omelet" at bounding box center [556, 476] width 539 height 37
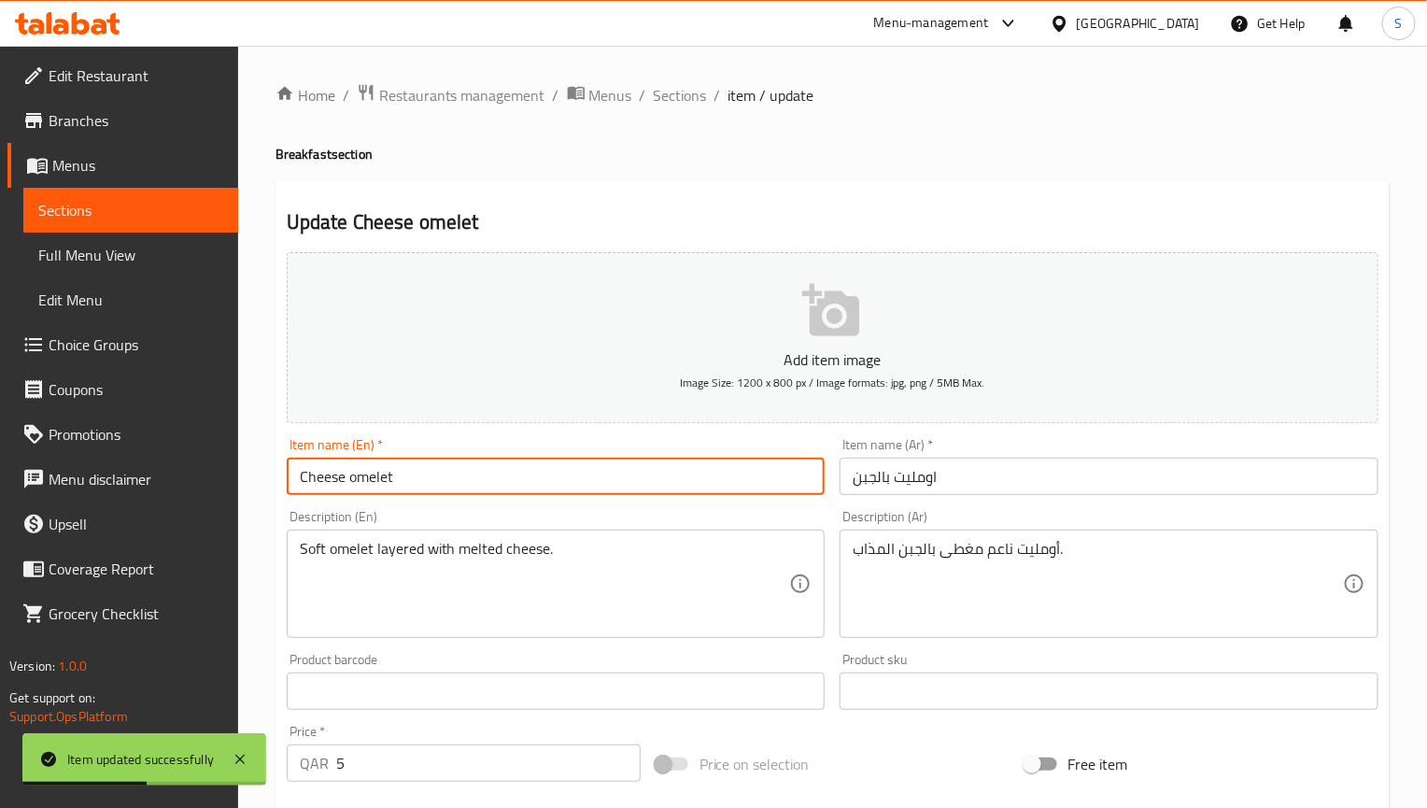
click at [474, 485] on input "Cheese omelet" at bounding box center [556, 476] width 539 height 37
click at [984, 485] on input "اومليت بالجبن" at bounding box center [1109, 476] width 539 height 37
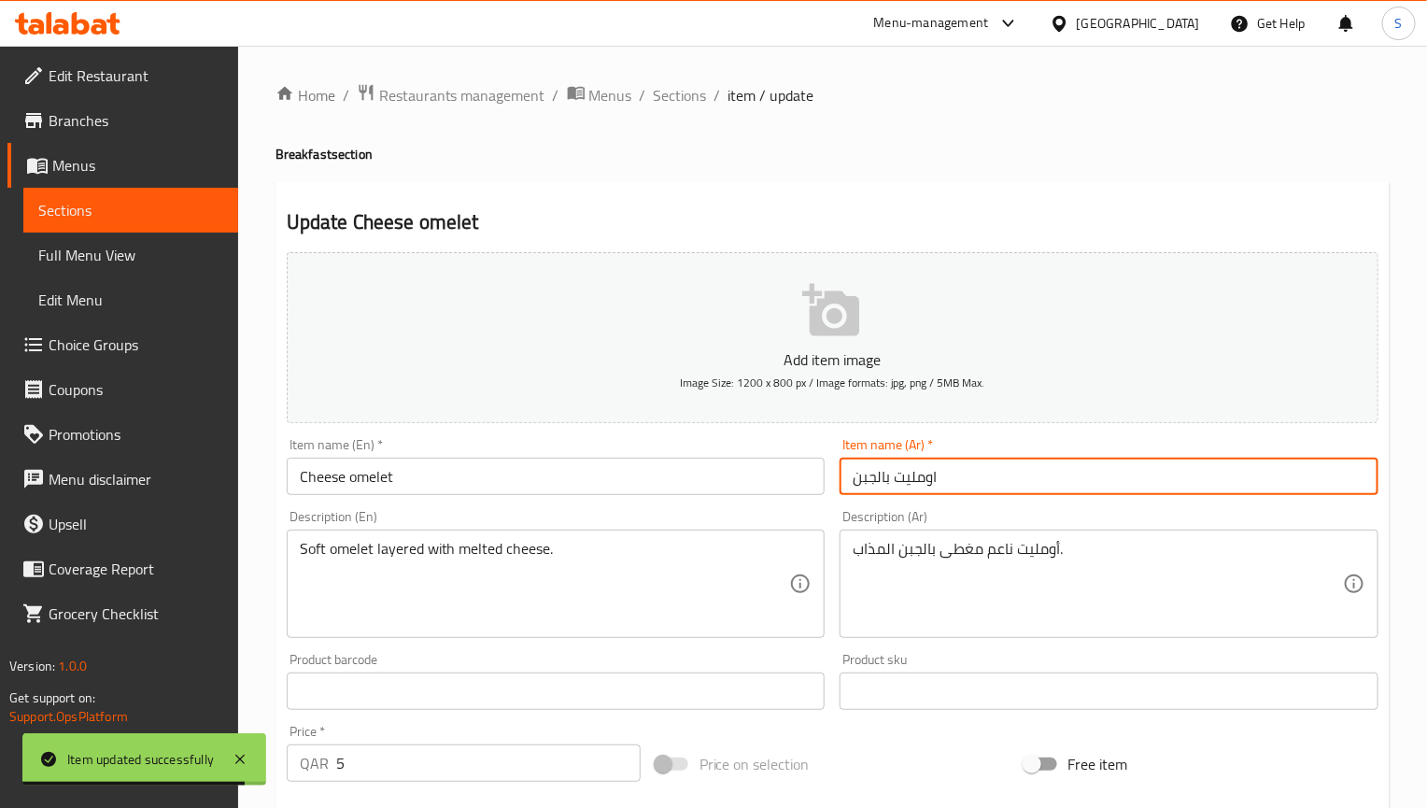
click at [984, 485] on input "اومليت بالجبن" at bounding box center [1109, 476] width 539 height 37
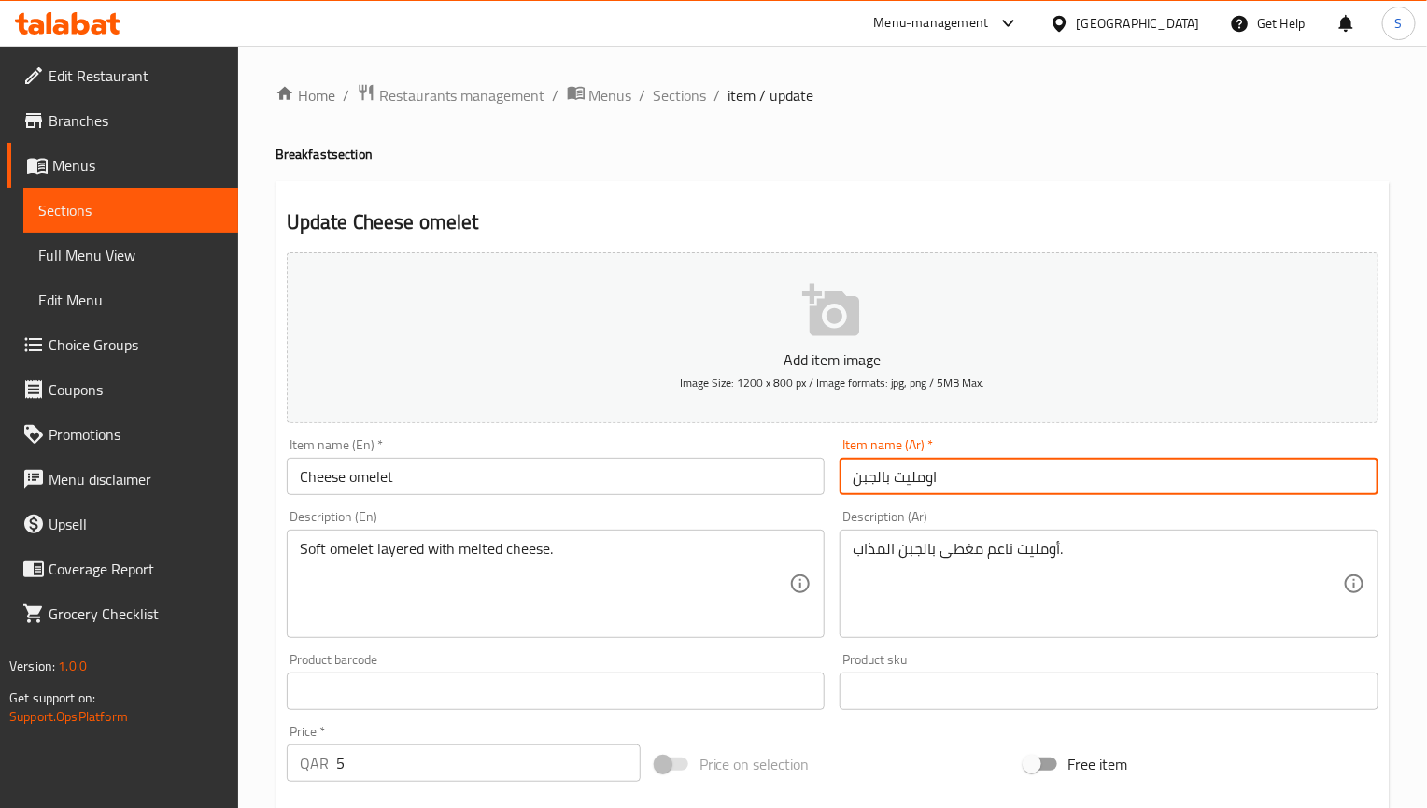
paste input "كيما"
click at [864, 486] on input "اومليت كيما" at bounding box center [1109, 476] width 539 height 37
type input "اومليت بالجبن"
click at [350, 473] on input "Cheese omelet" at bounding box center [556, 476] width 539 height 37
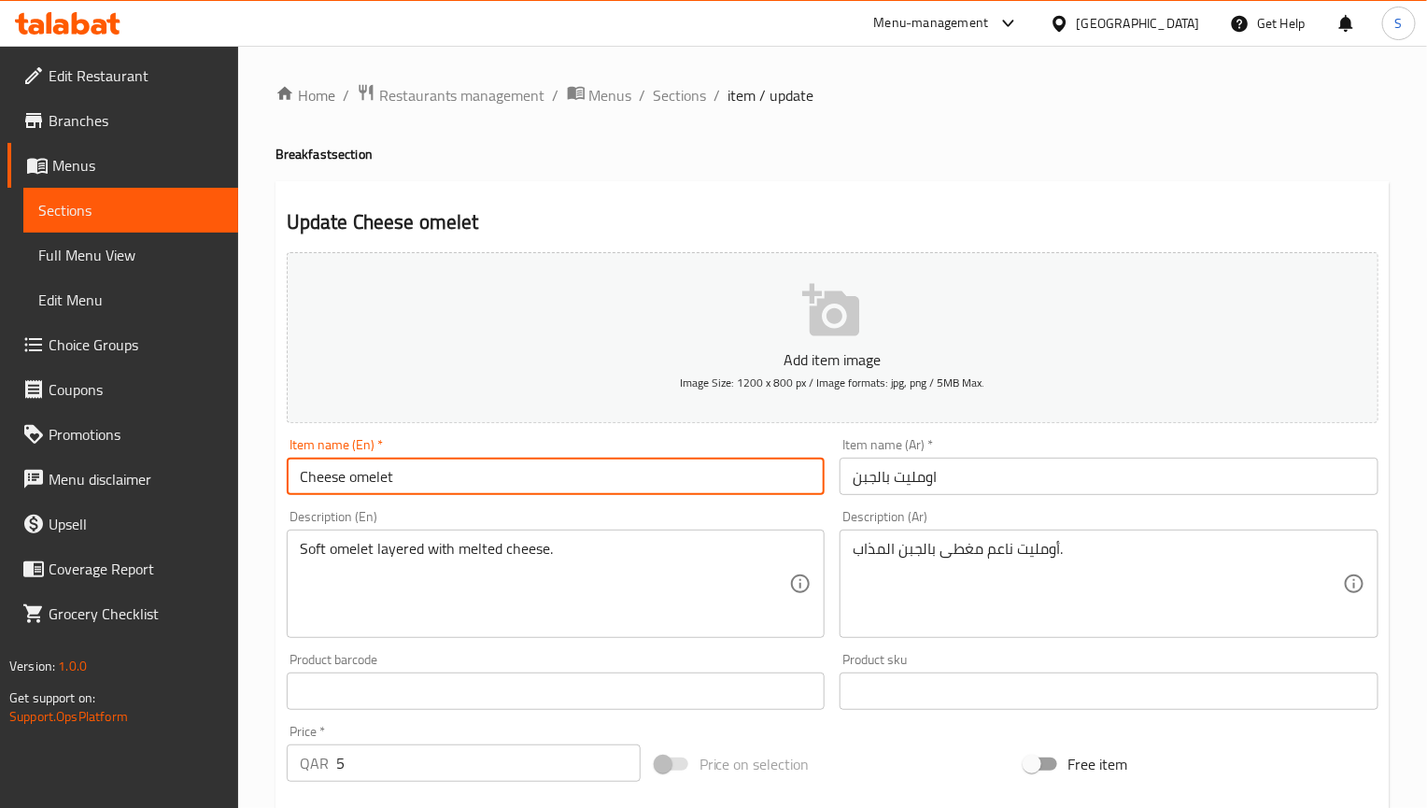
click at [350, 473] on input "Cheese omelet" at bounding box center [556, 476] width 539 height 37
click at [630, 472] on input "Cheese omelet" at bounding box center [556, 476] width 539 height 37
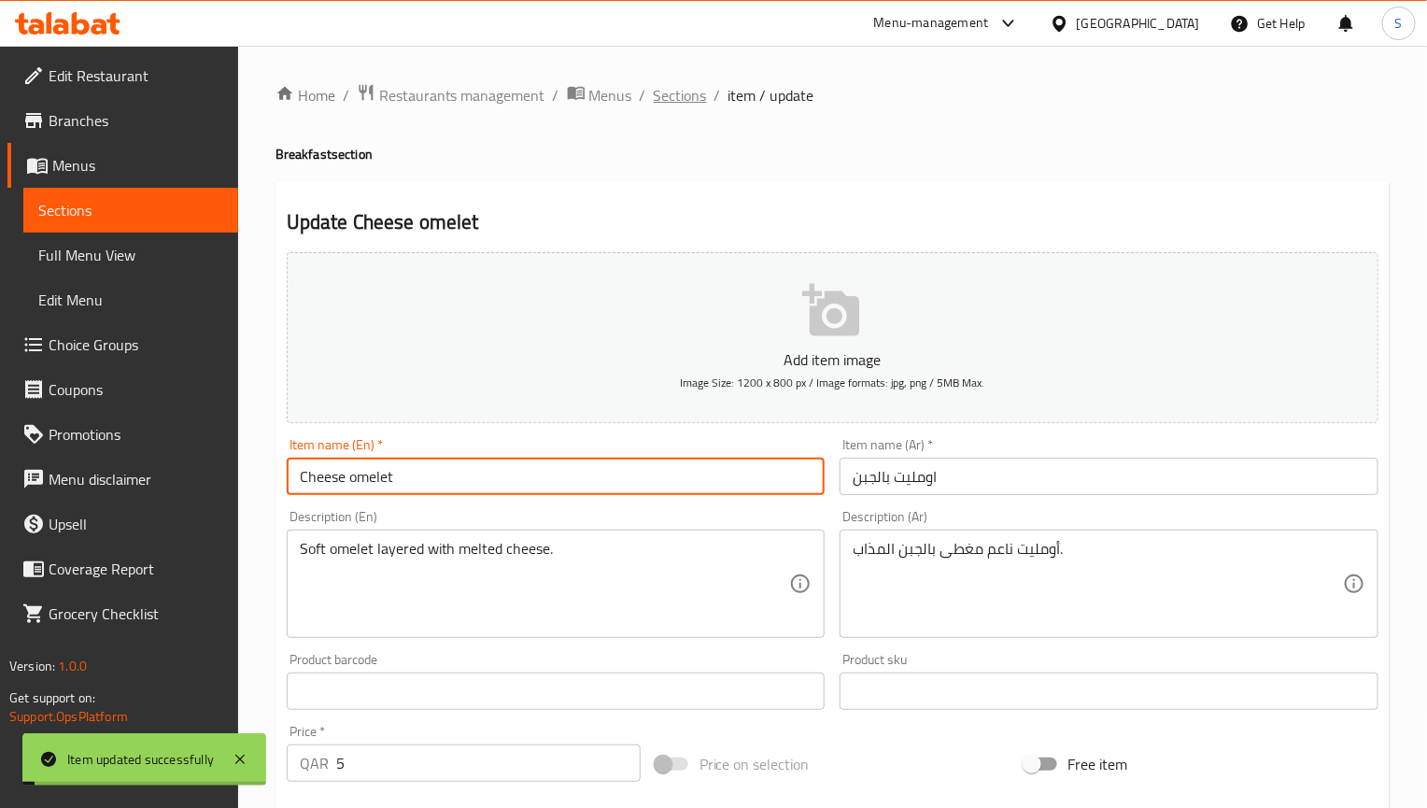
click at [667, 99] on span "Sections" at bounding box center [680, 95] width 53 height 22
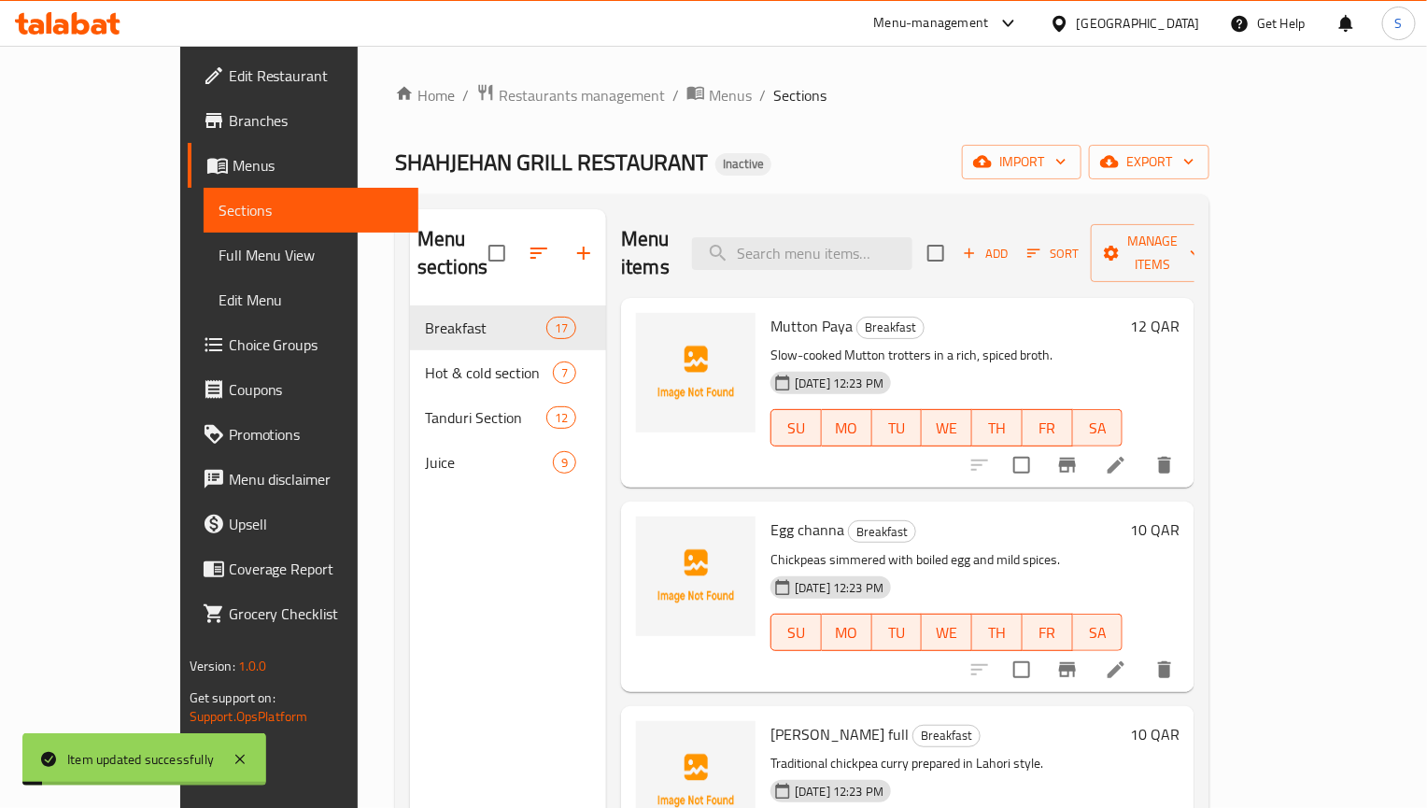
scroll to position [1315, 0]
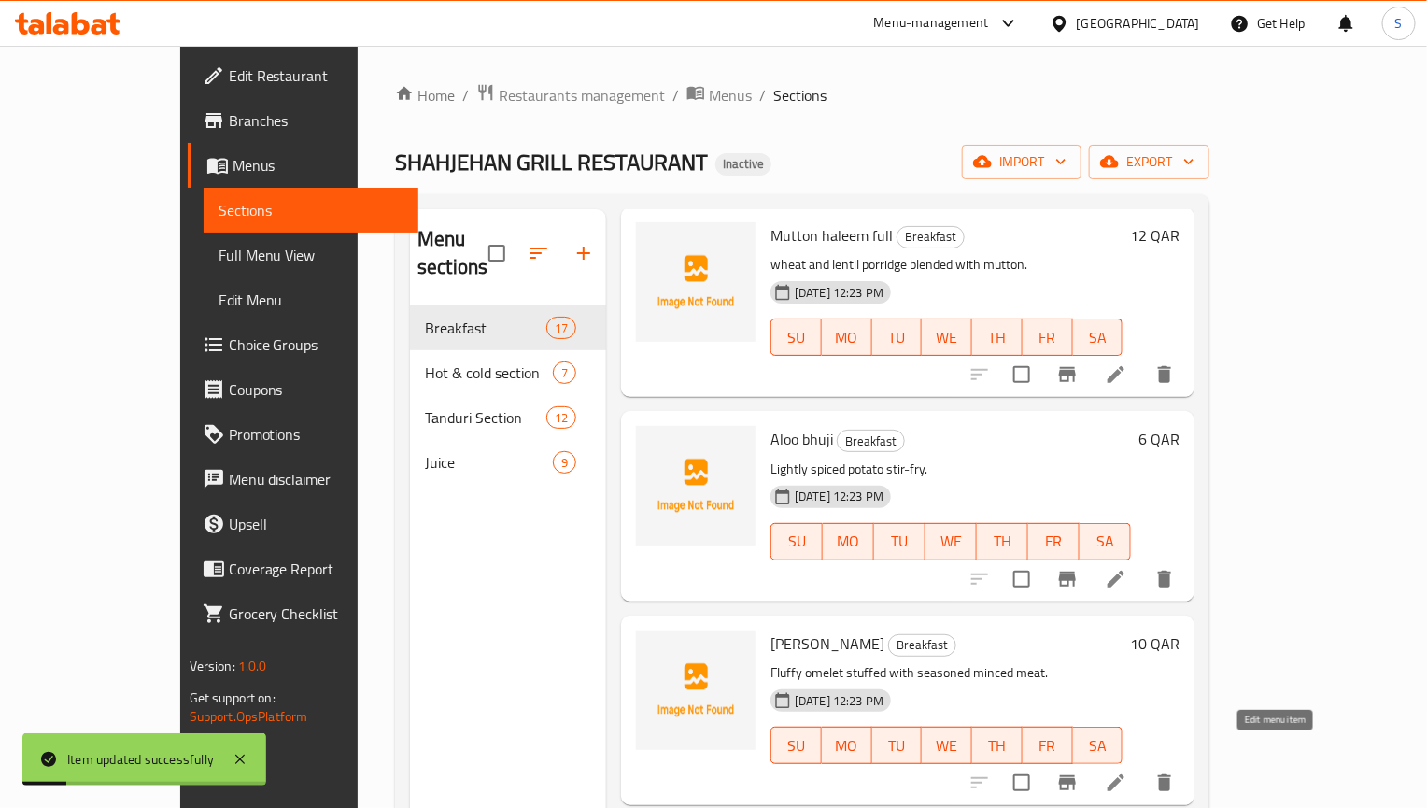
click at [1127, 771] on icon at bounding box center [1116, 782] width 22 height 22
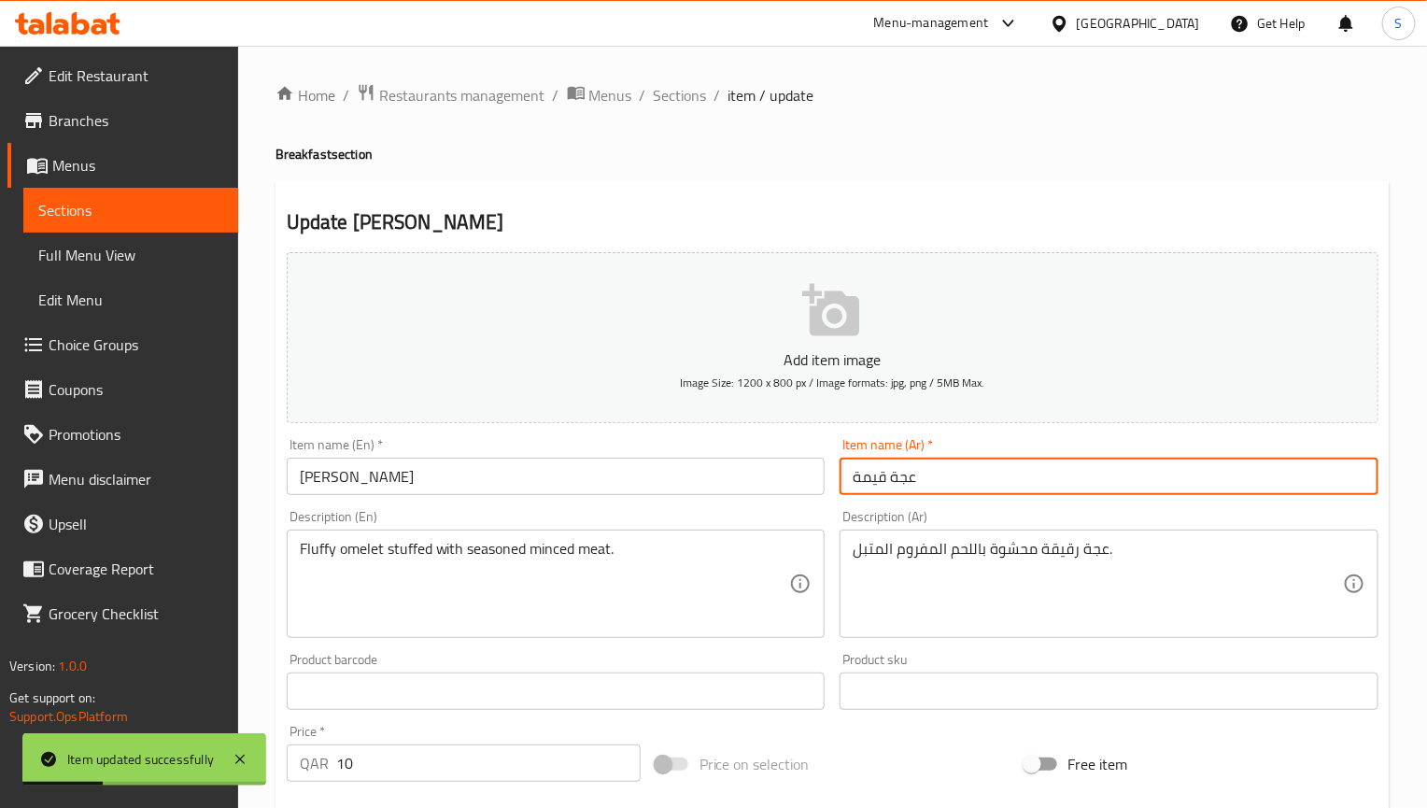
click at [888, 477] on input "عجة قيمة" at bounding box center [1109, 476] width 539 height 37
click at [368, 500] on div "Item name (En)   * Qeema Omelet Item name (En) *" at bounding box center [556, 467] width 554 height 72
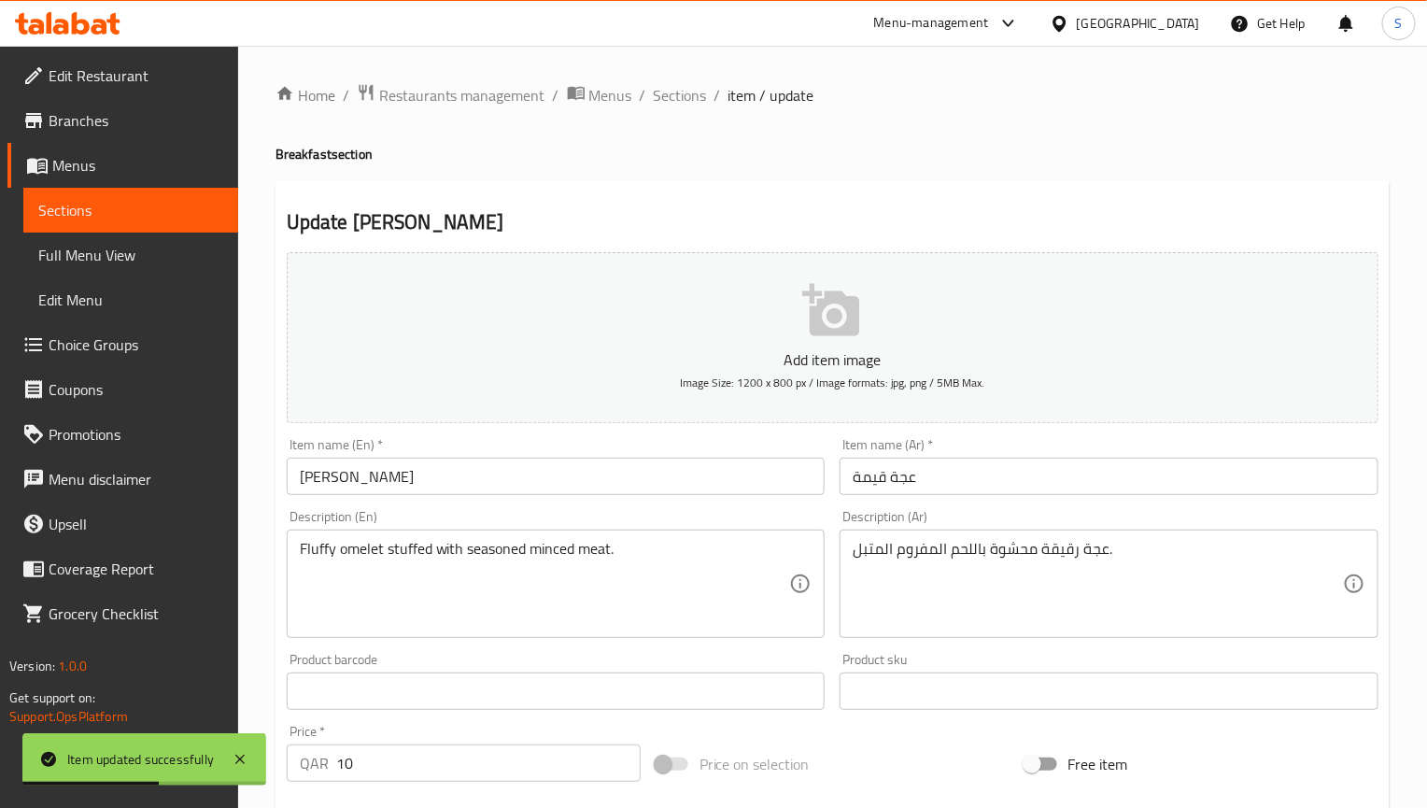
click at [371, 490] on input "[PERSON_NAME]" at bounding box center [556, 476] width 539 height 37
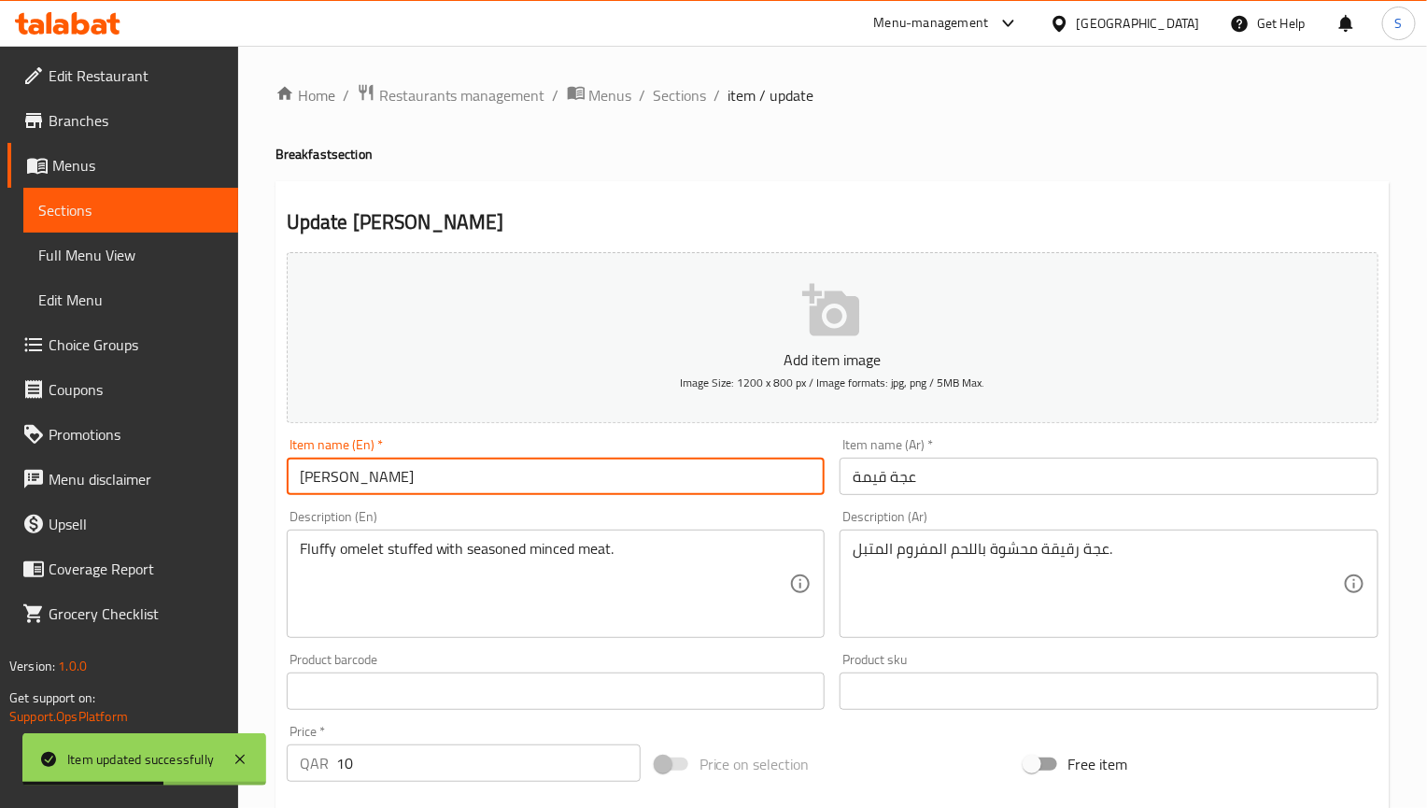
click at [371, 490] on input "[PERSON_NAME]" at bounding box center [556, 476] width 539 height 37
click at [905, 477] on input "عجة قيمة" at bounding box center [1109, 476] width 539 height 37
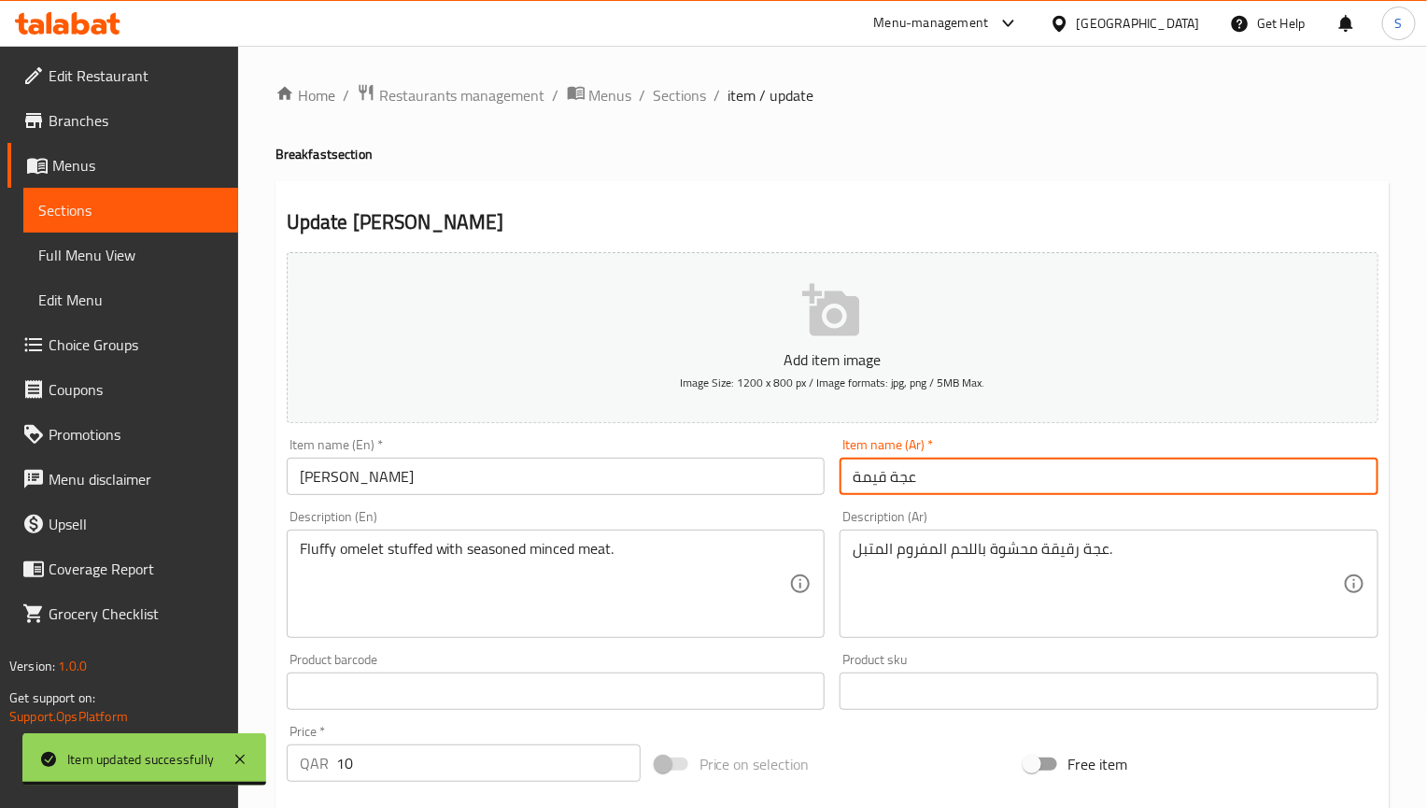
click at [905, 477] on input "عجة قيمة" at bounding box center [1109, 476] width 539 height 37
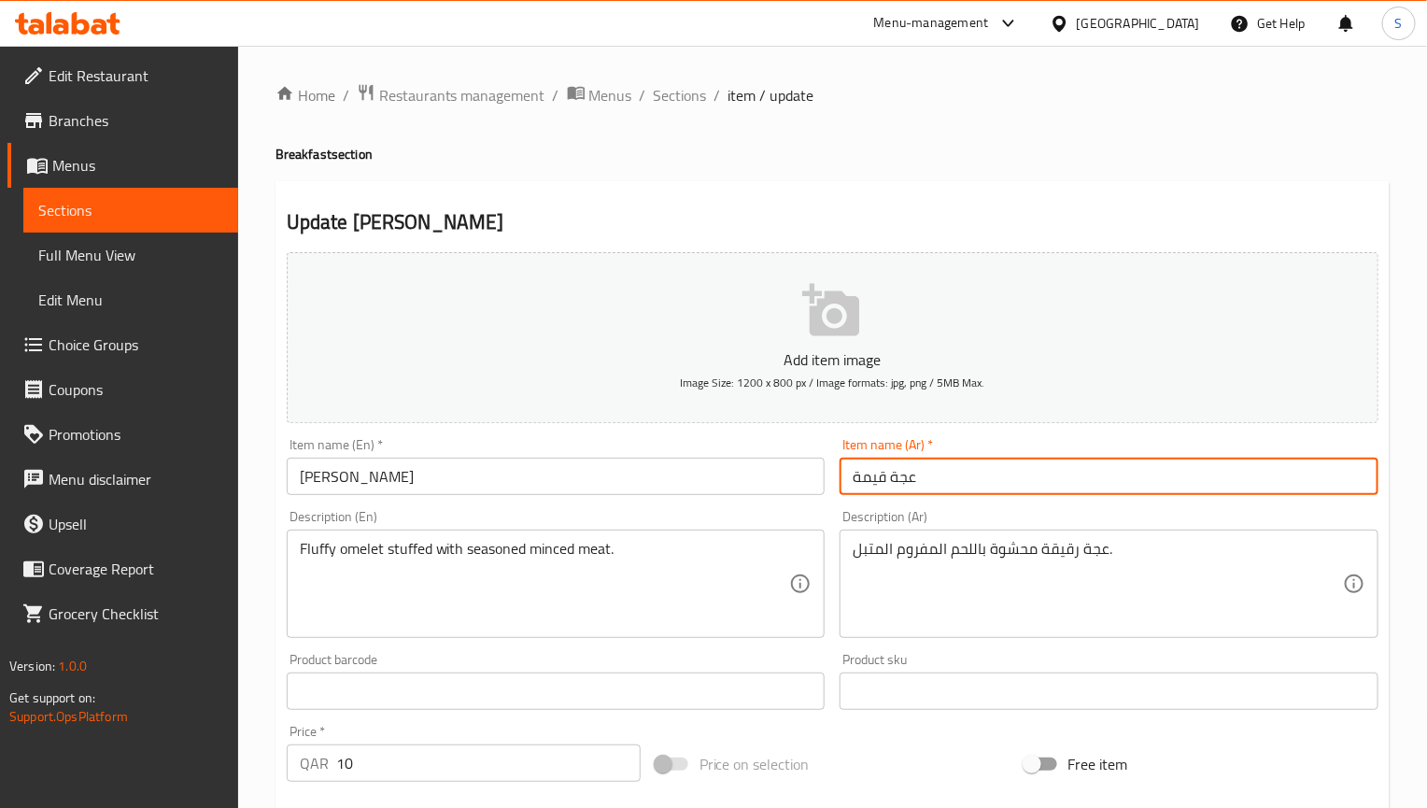
paste input "ومليت"
click at [880, 479] on input "أومليت قيمة" at bounding box center [1109, 476] width 539 height 37
type input "أومليت كيما"
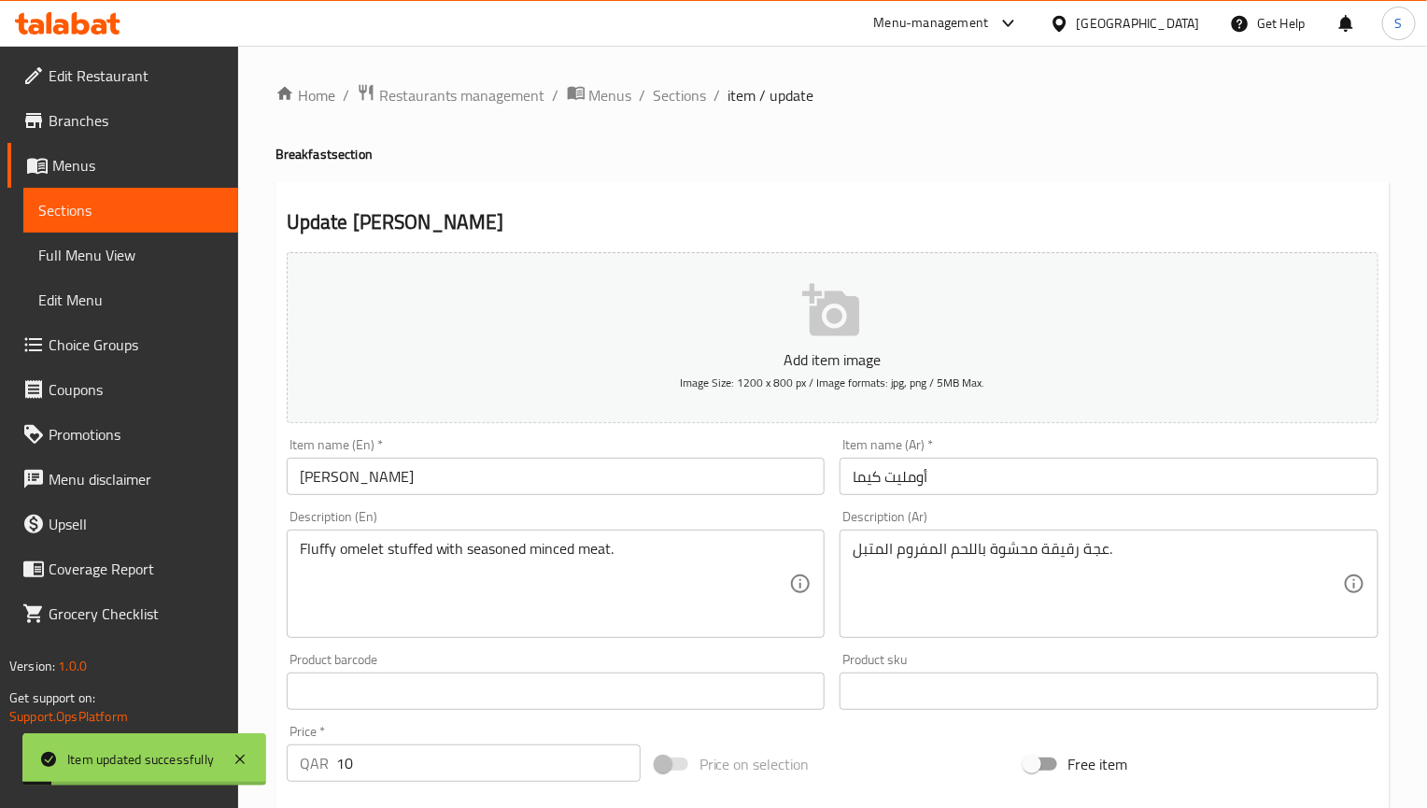
click at [617, 191] on div "Update Qeema Omelet Add item image Image Size: 1200 x 800 px / Image formats: j…" at bounding box center [833, 724] width 1114 height 1087
click at [911, 476] on input "أومليت كيما" at bounding box center [1109, 476] width 539 height 37
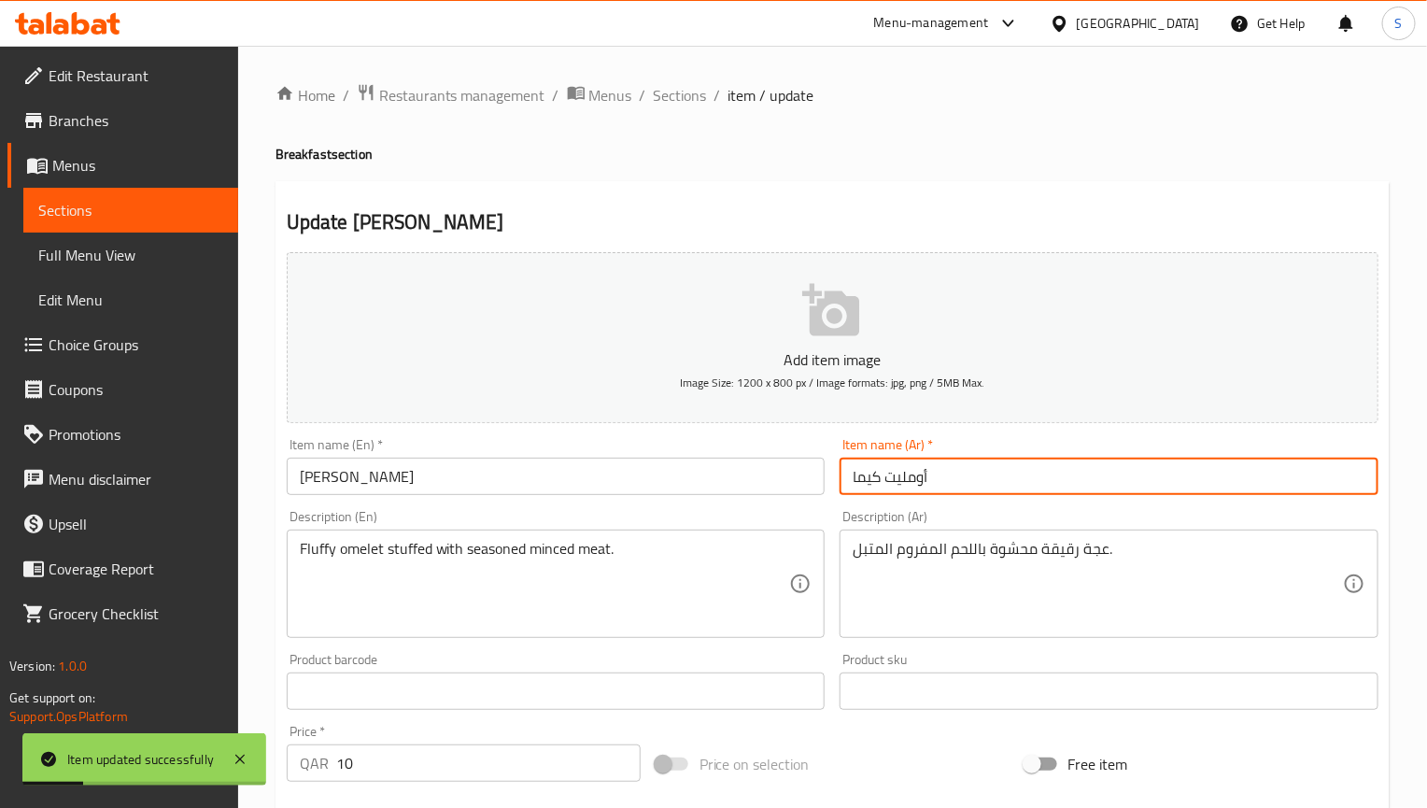
click at [911, 476] on input "أومليت كيما" at bounding box center [1109, 476] width 539 height 37
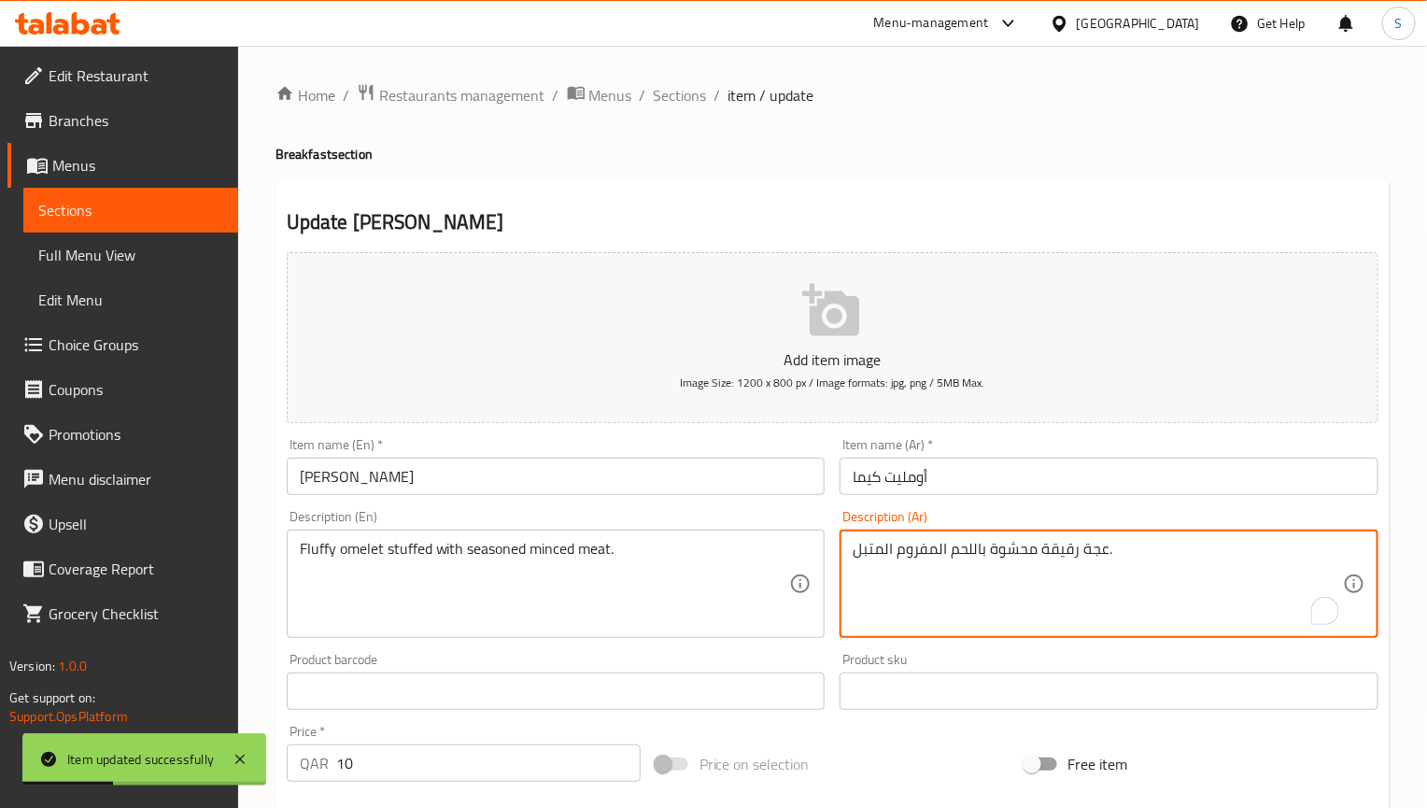
click at [1096, 553] on textarea "عجة رقيقة محشوة باللحم المفروم المتبل." at bounding box center [1098, 584] width 490 height 89
paste textarea "ومليت"
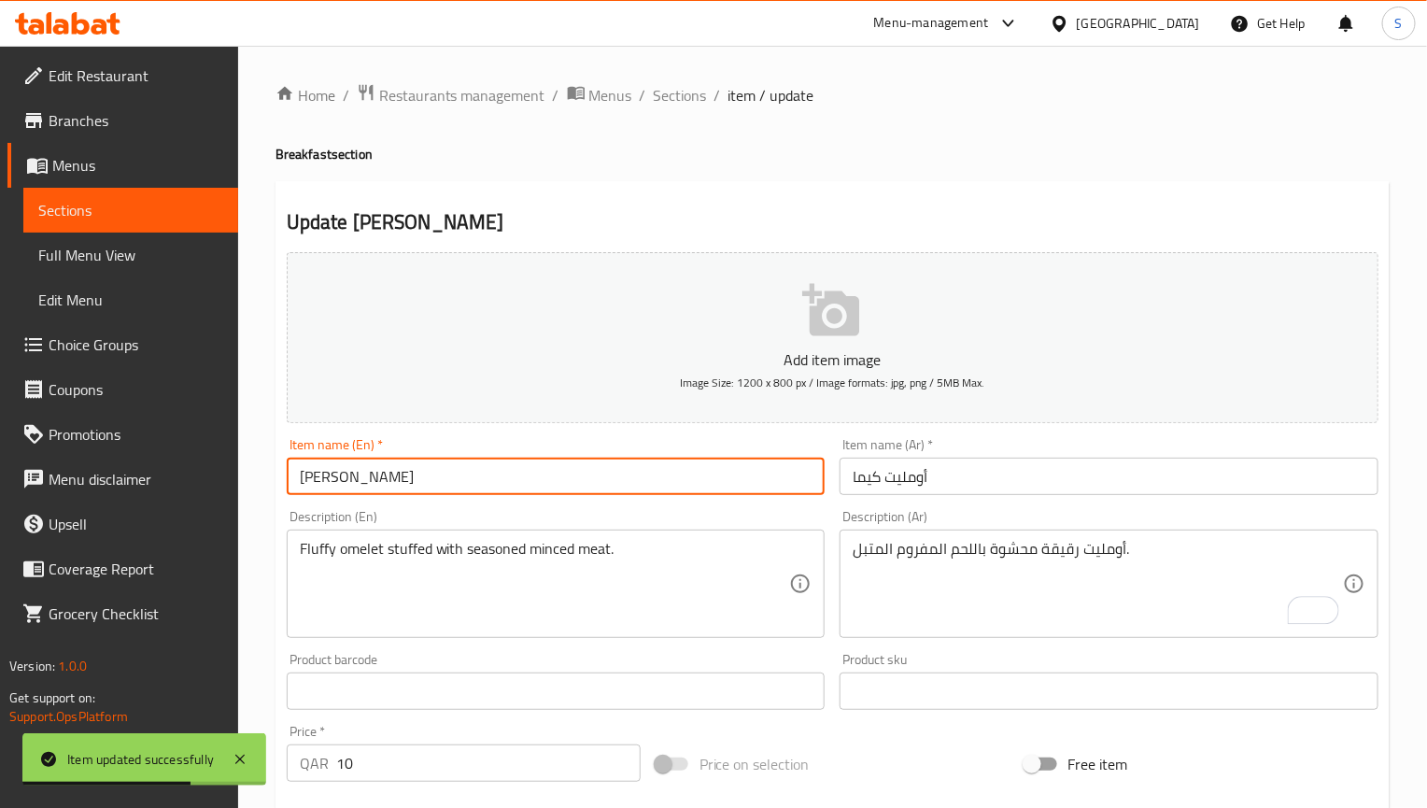
click at [681, 485] on input "[PERSON_NAME]" at bounding box center [556, 476] width 539 height 37
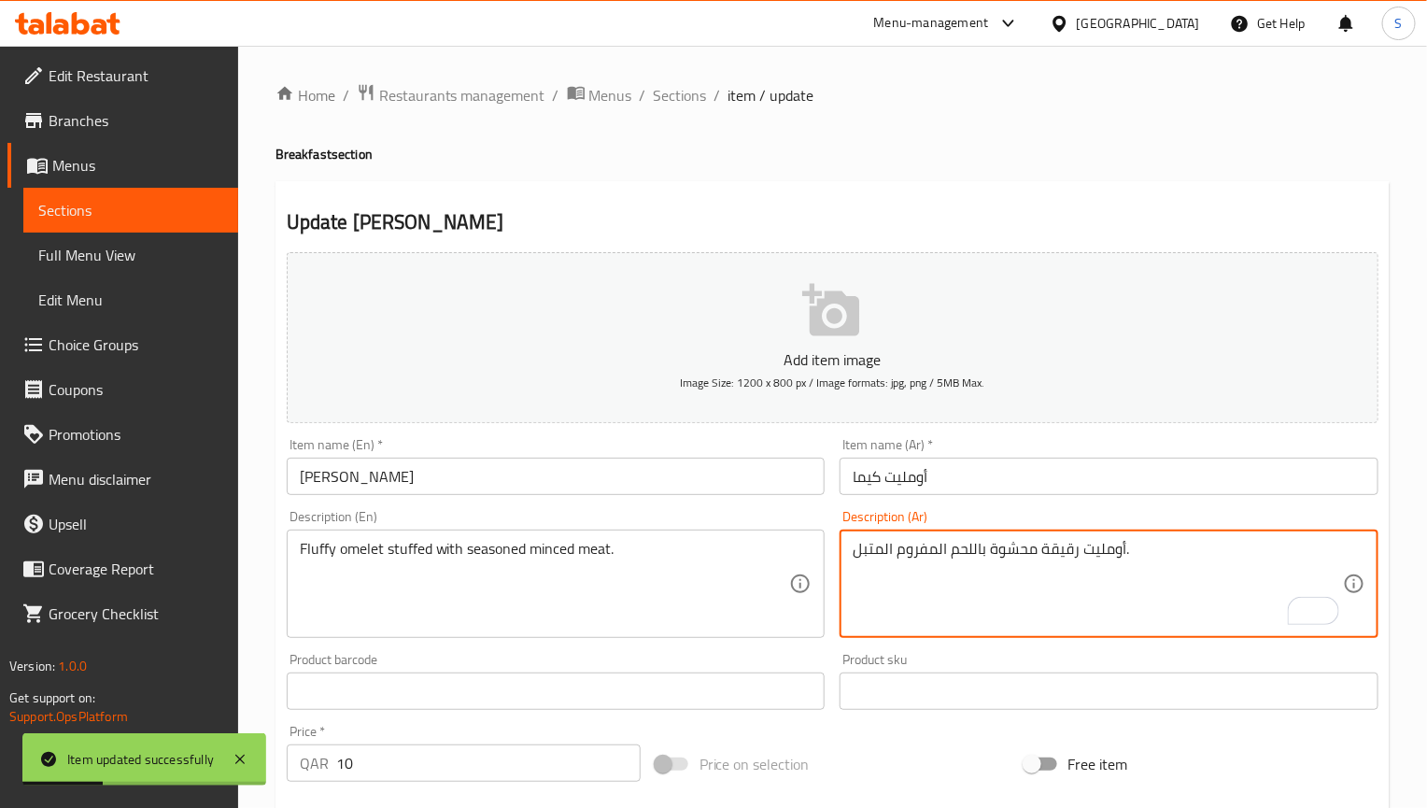
click at [1043, 555] on textarea "أومليت رقيقة محشوة باللحم المفروم المتبل." at bounding box center [1098, 584] width 490 height 89
click at [1060, 553] on textarea "أومليت رقيقة محشوة باللحم المفروم المتبل." at bounding box center [1098, 584] width 490 height 89
click at [798, 483] on input "[PERSON_NAME]" at bounding box center [556, 476] width 539 height 37
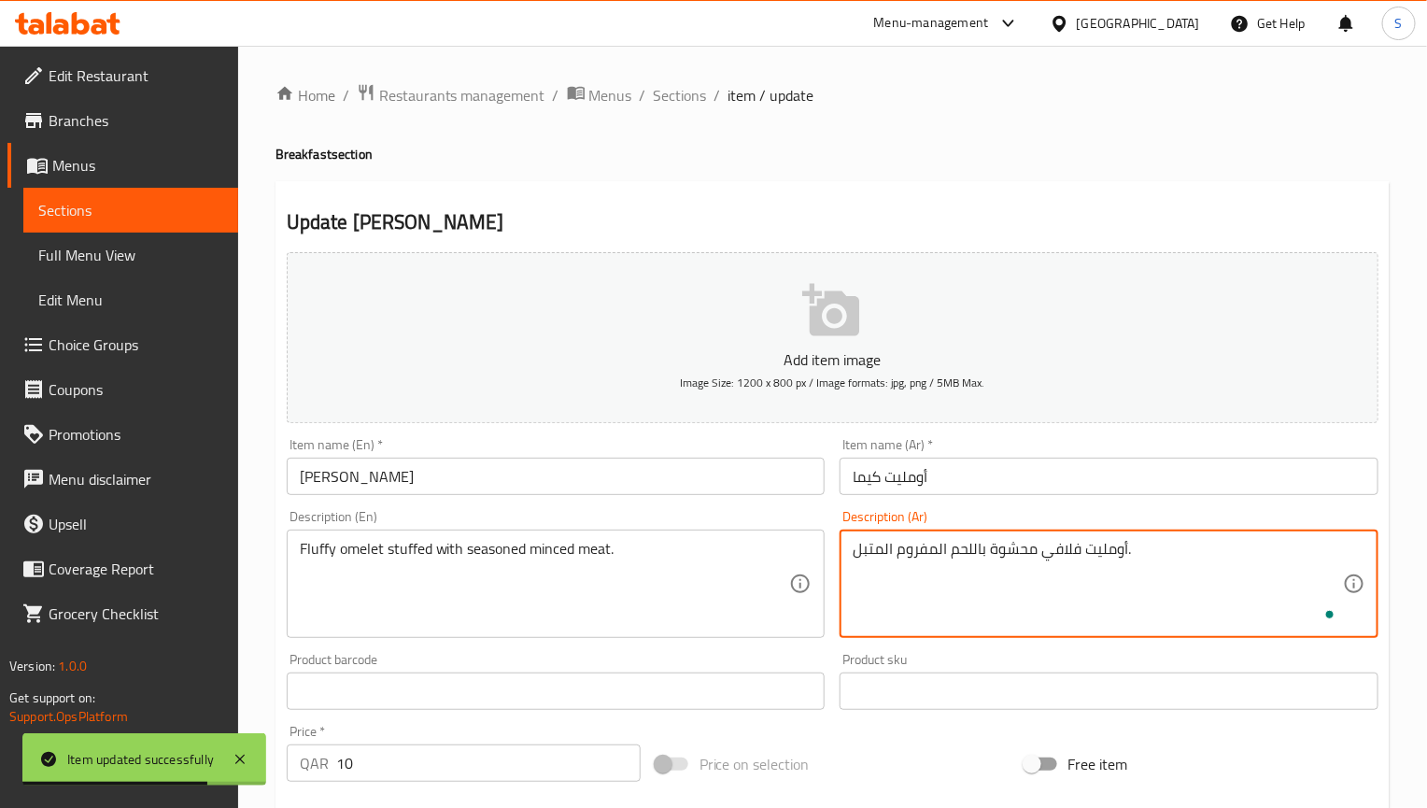
click at [992, 556] on textarea "أومليت فلافي محشوة باللحم المفروم المتبل." at bounding box center [1098, 584] width 490 height 89
type textarea "أومليت فلافي محشو باللحم المفروم المتبل."
click at [626, 482] on input "[PERSON_NAME]" at bounding box center [556, 476] width 539 height 37
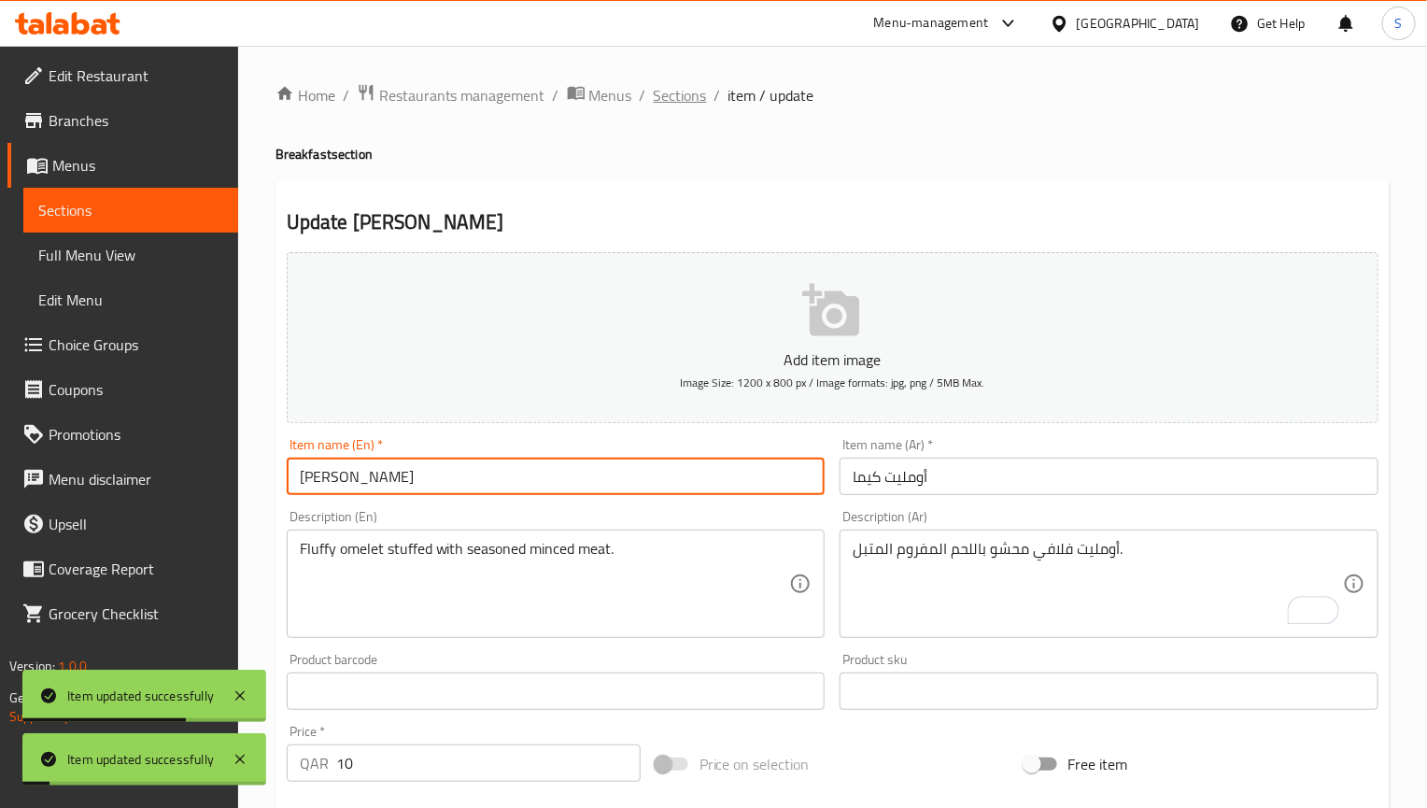
click at [690, 105] on span "Sections" at bounding box center [680, 95] width 53 height 22
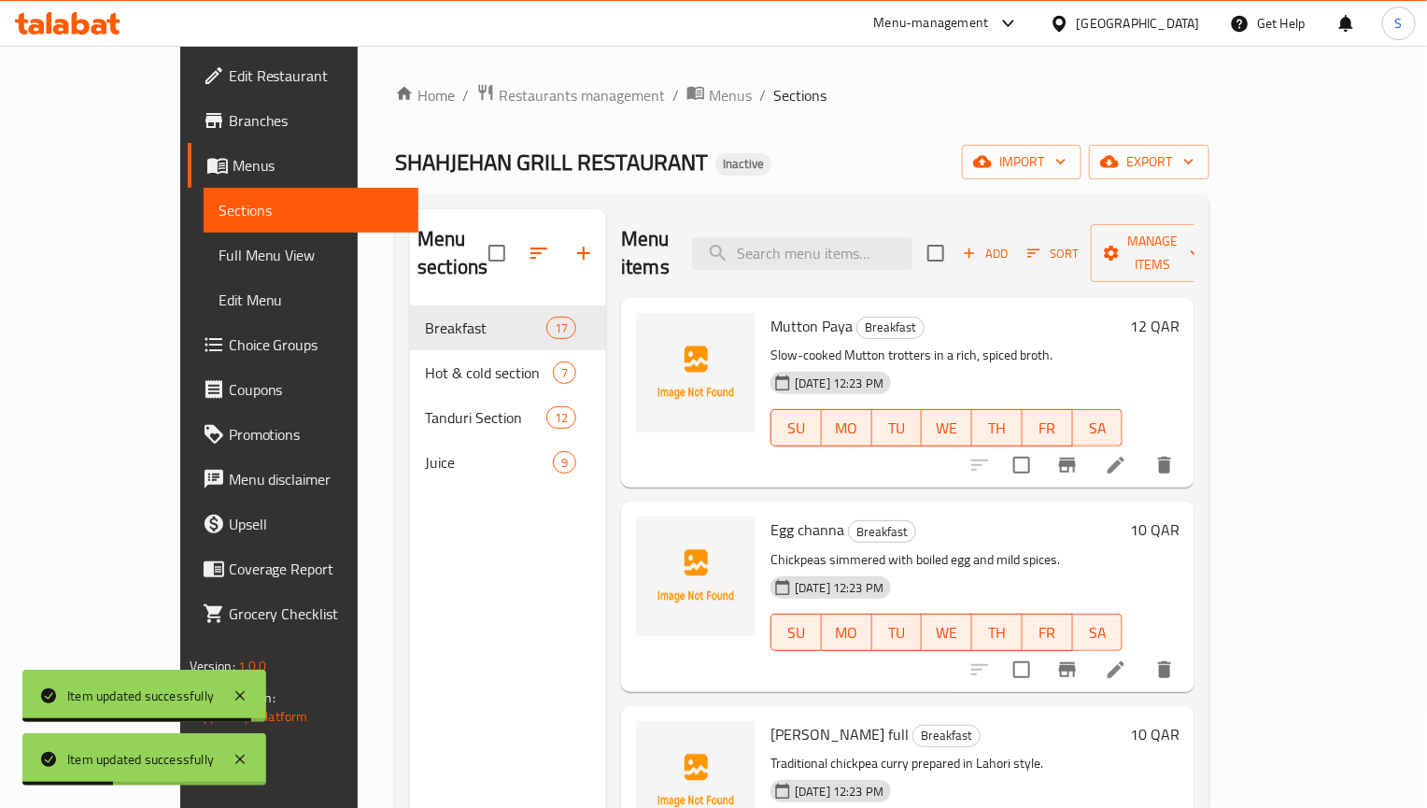
click at [995, 171] on div "SHAHJEHAN GRILL RESTAURANT Inactive import export" at bounding box center [802, 162] width 814 height 35
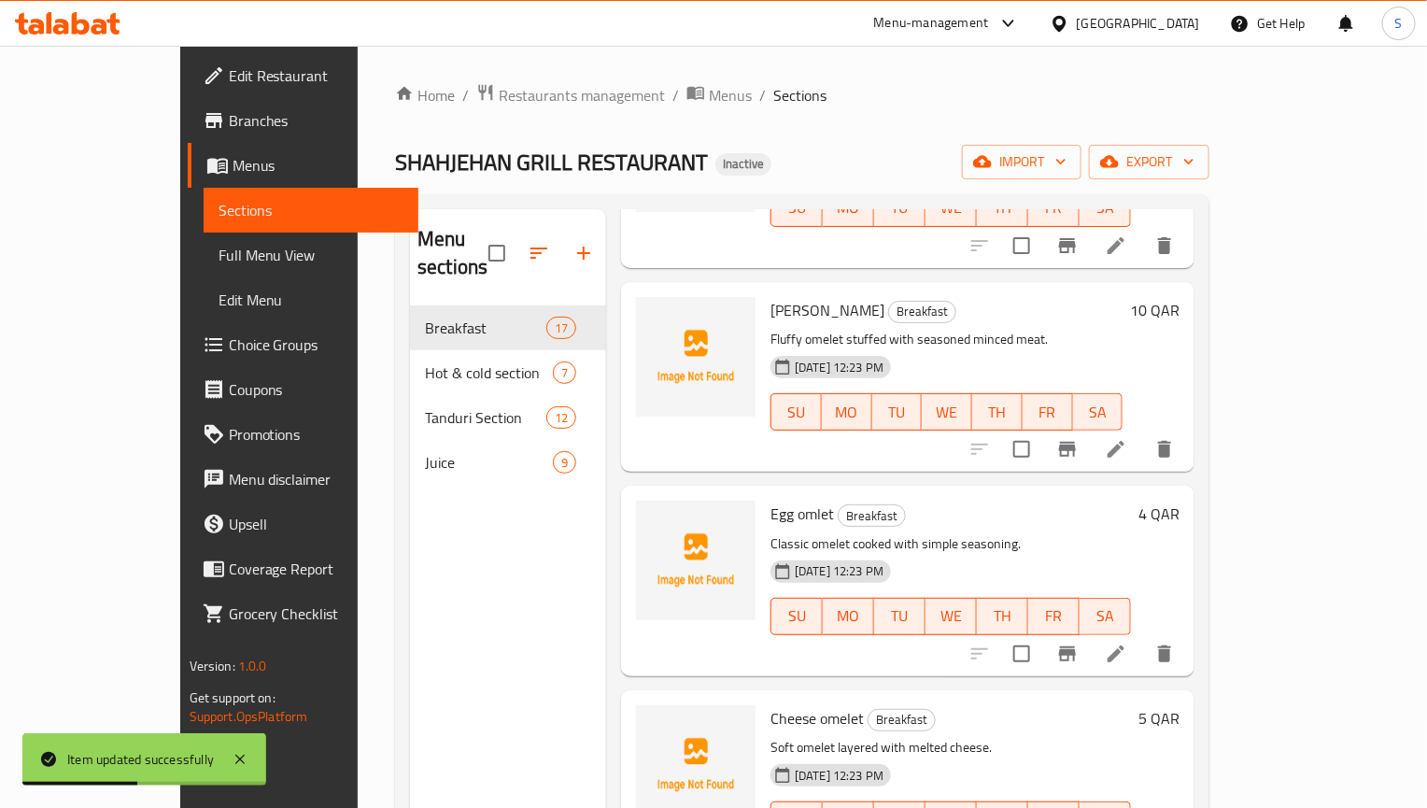
scroll to position [1660, 0]
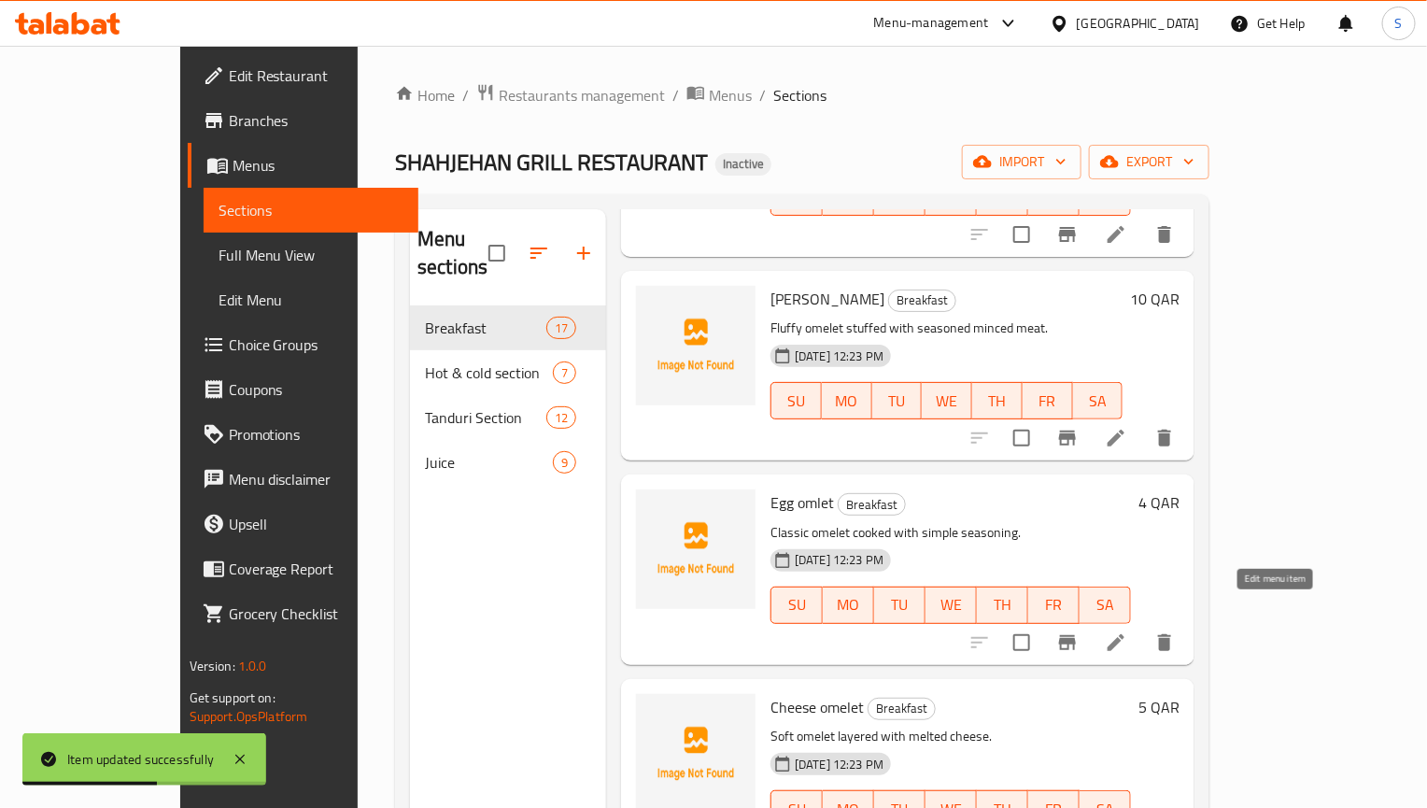
click at [1127, 631] on icon at bounding box center [1116, 642] width 22 height 22
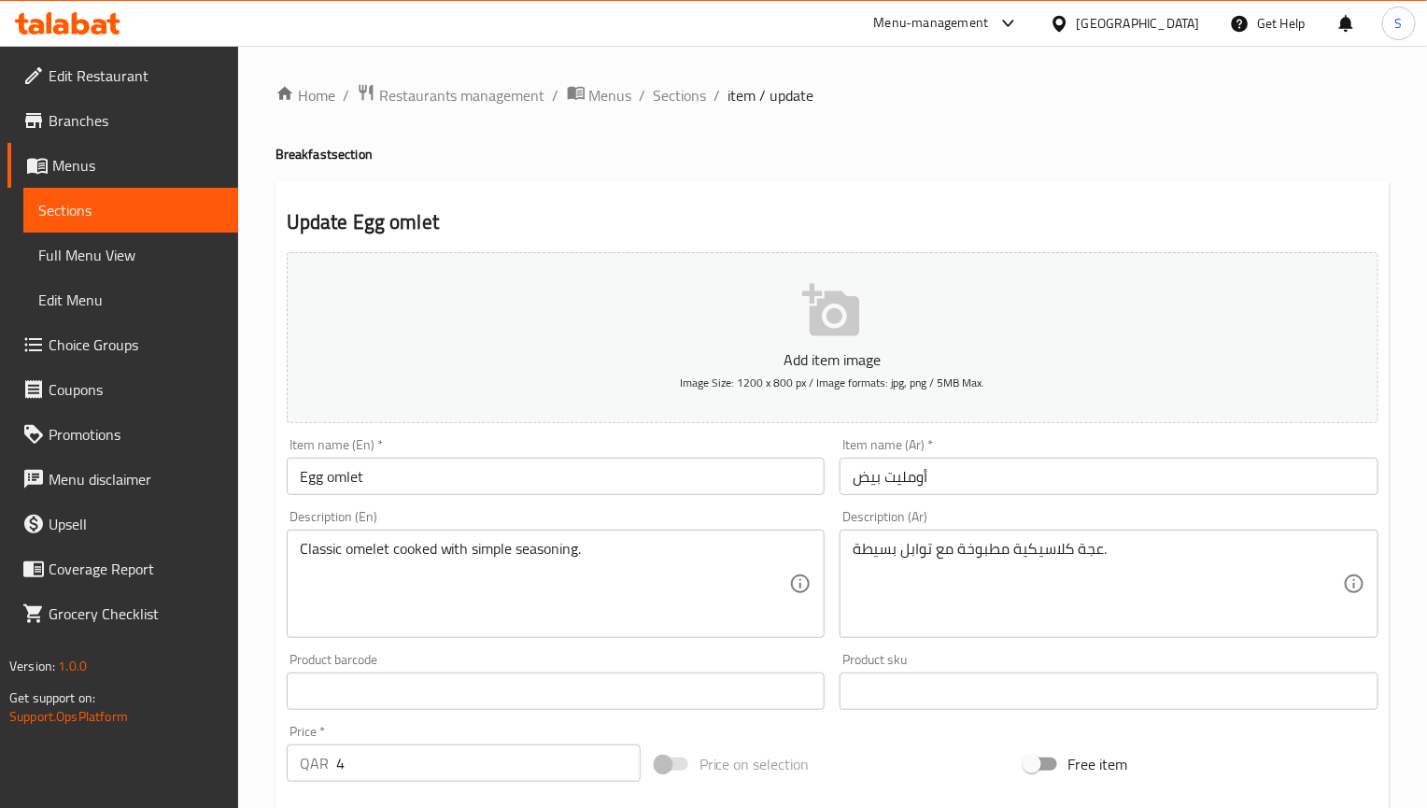
click at [741, 208] on h2 "Update Egg omlet" at bounding box center [833, 222] width 1092 height 28
click at [889, 483] on input "أومليت بيض" at bounding box center [1109, 476] width 539 height 37
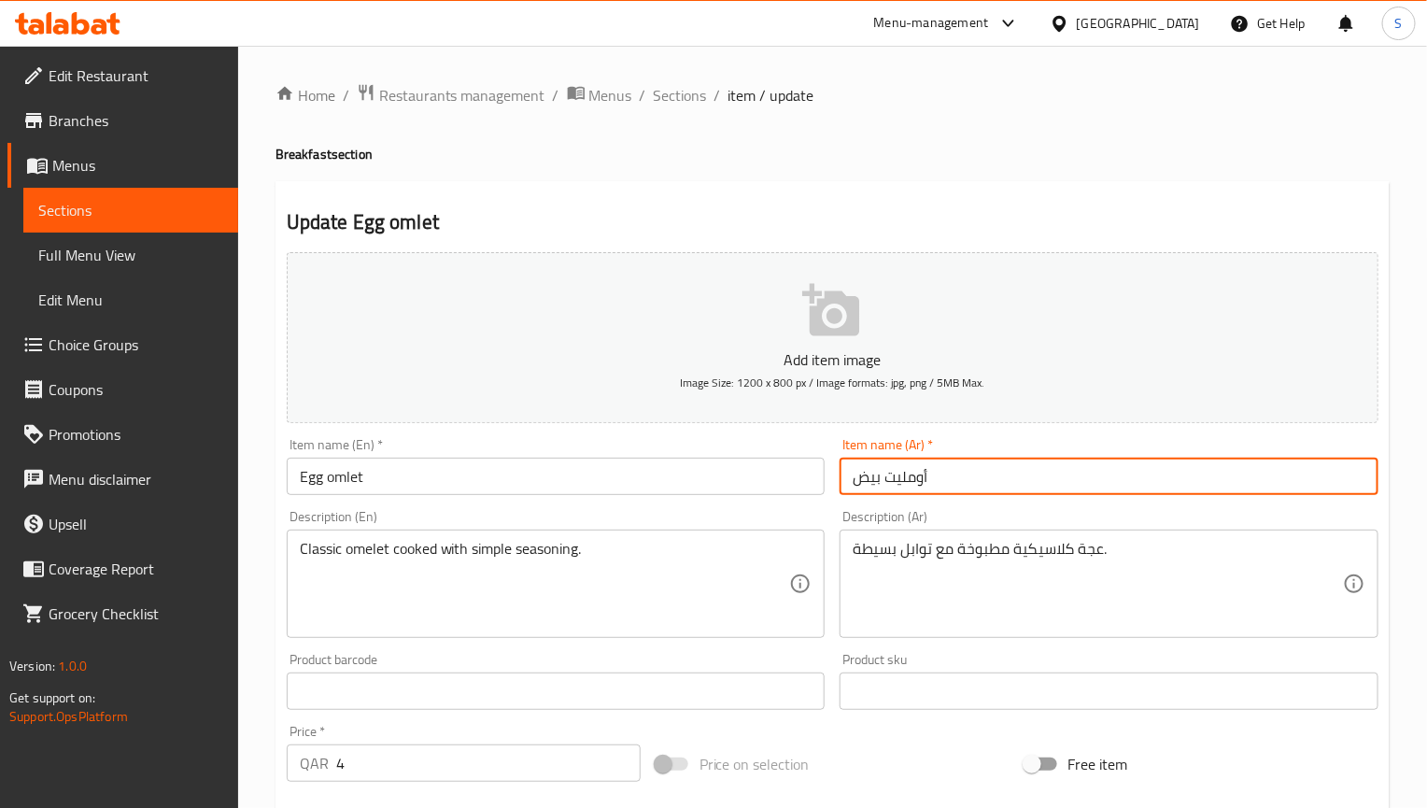
click at [889, 483] on input "أومليت بيض" at bounding box center [1109, 476] width 539 height 37
click at [908, 483] on input "أومليت بيض" at bounding box center [1109, 476] width 539 height 37
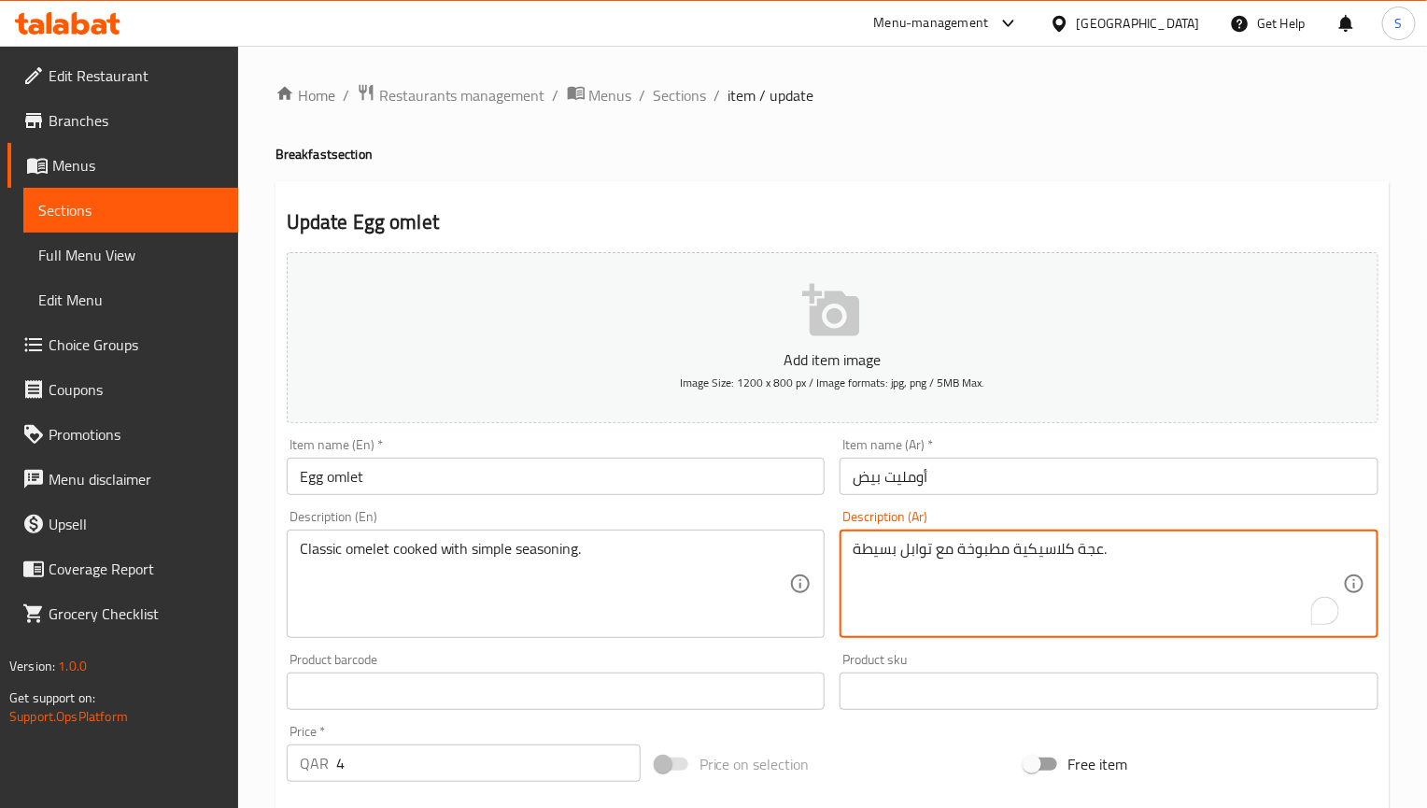
click at [1094, 547] on textarea "عجة كلاسيكية مطبوخة مع توابل بسيطة." at bounding box center [1098, 584] width 490 height 89
paste textarea "ومليت"
type textarea "أومليت كلاسيكية مطبوخة مع توابل بسيطة."
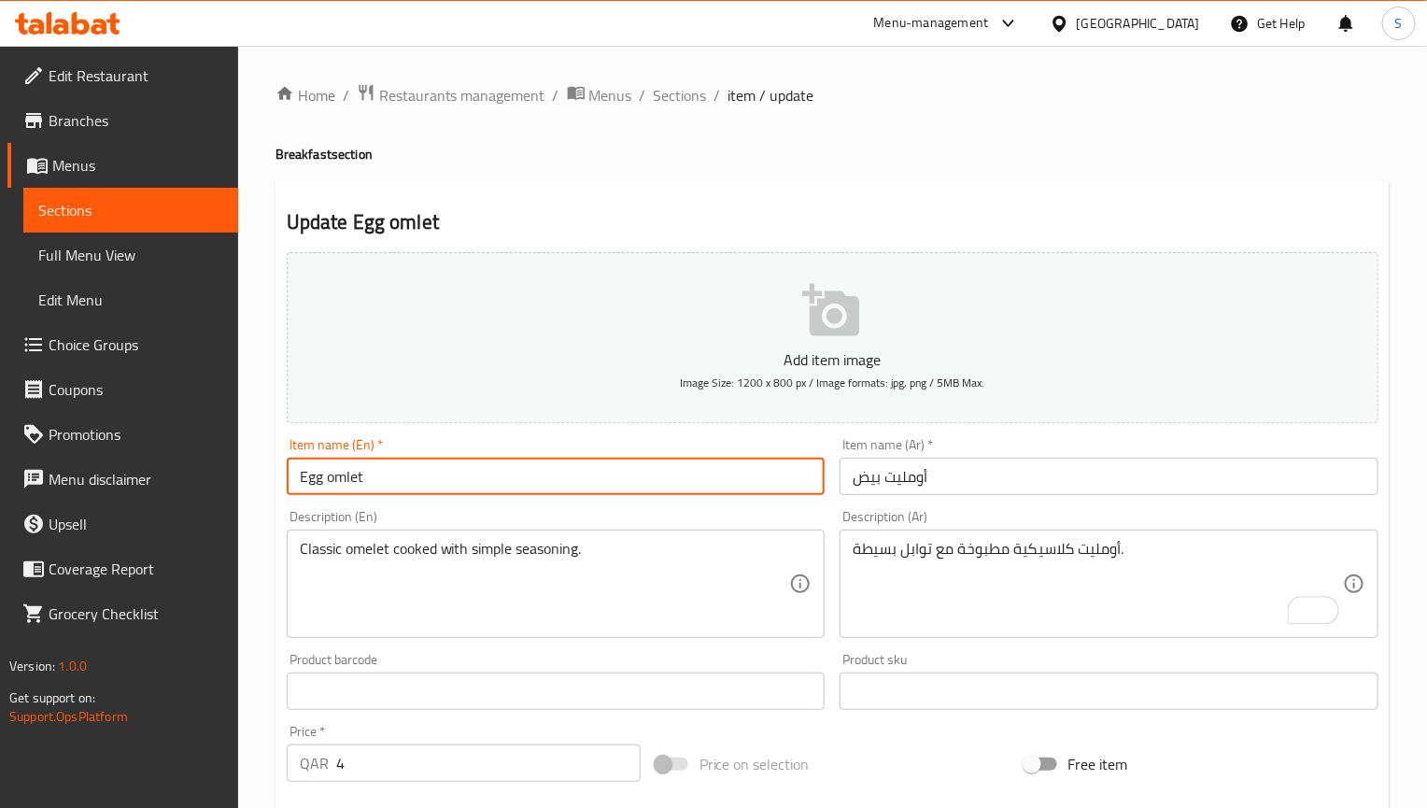
click at [686, 491] on input "Egg omlet" at bounding box center [556, 476] width 539 height 37
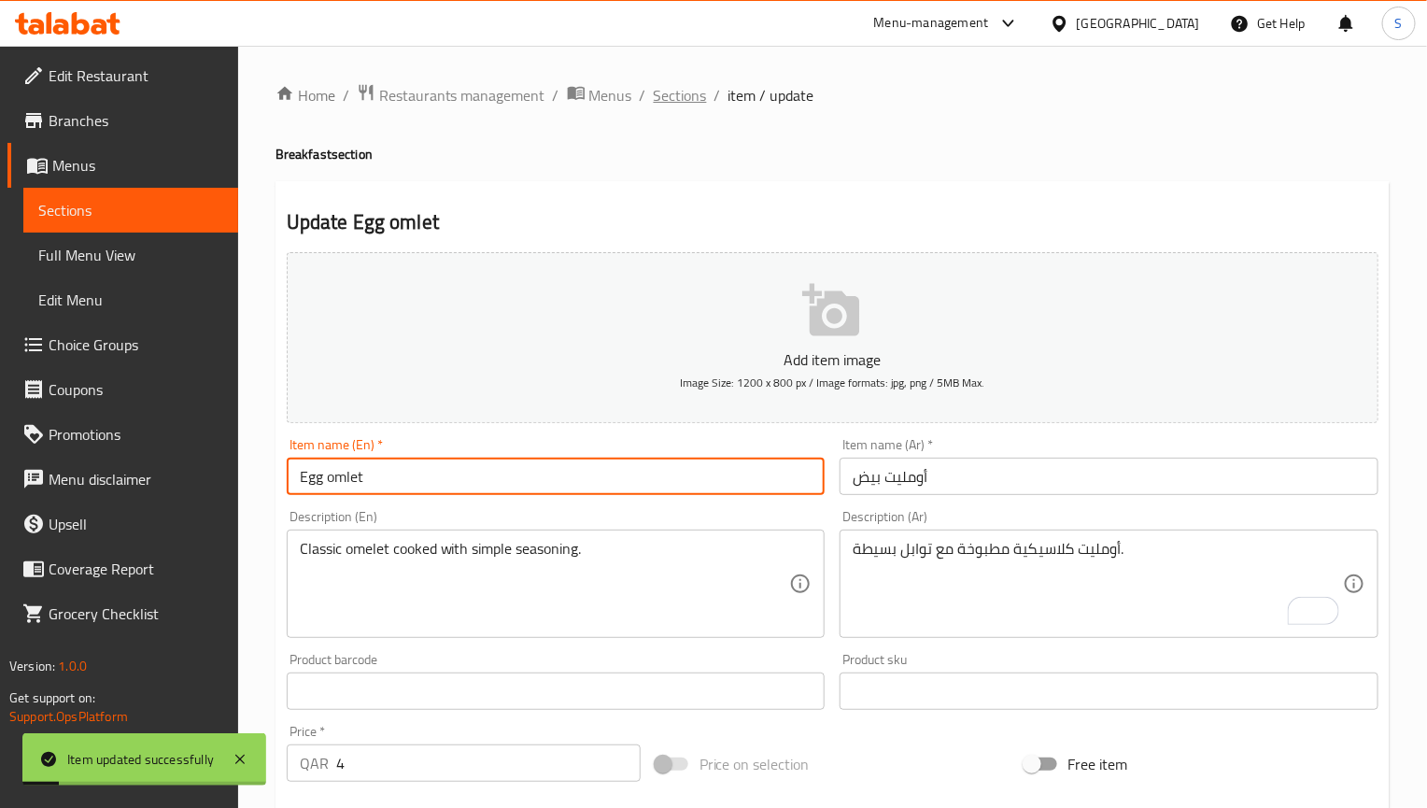
click at [667, 106] on span "Sections" at bounding box center [680, 95] width 53 height 22
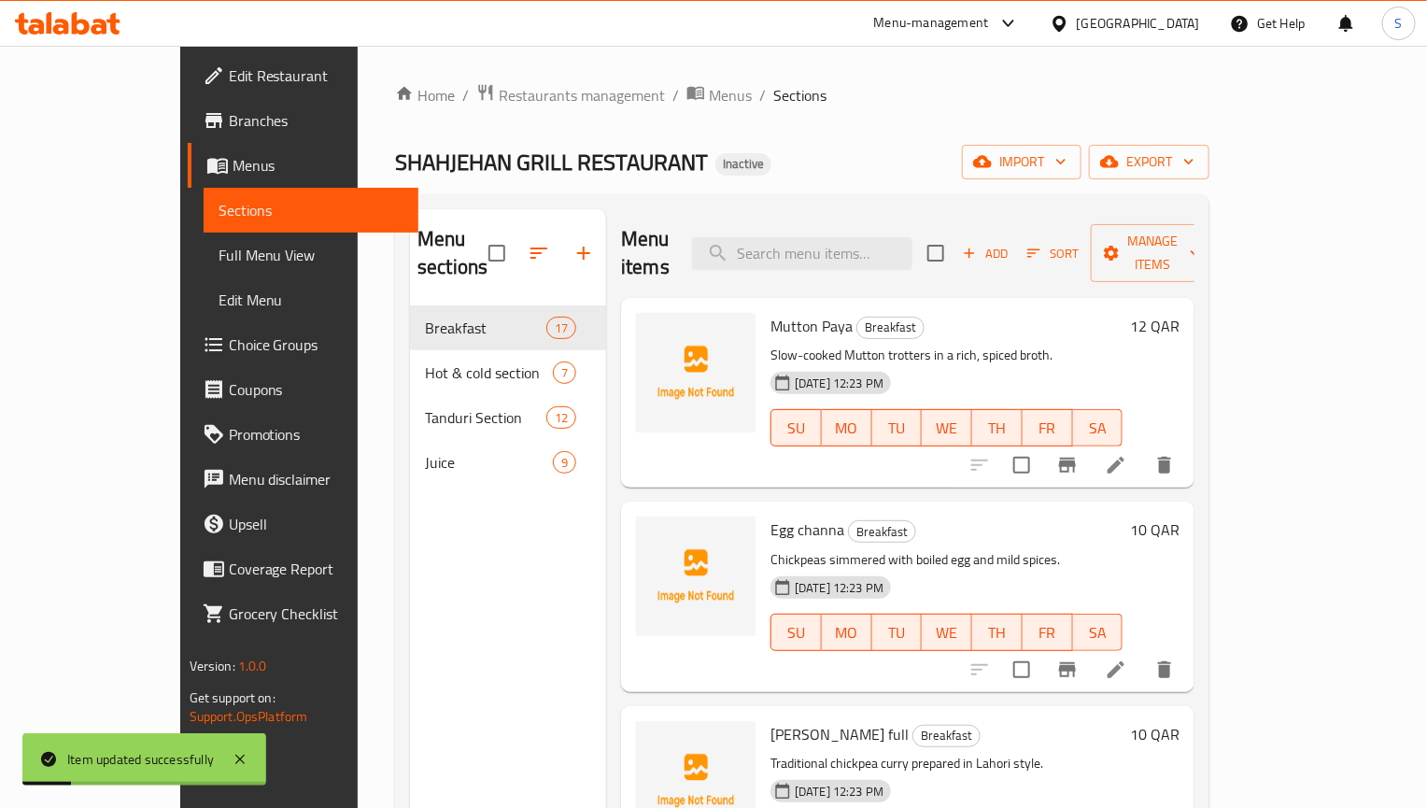
scroll to position [2032, 0]
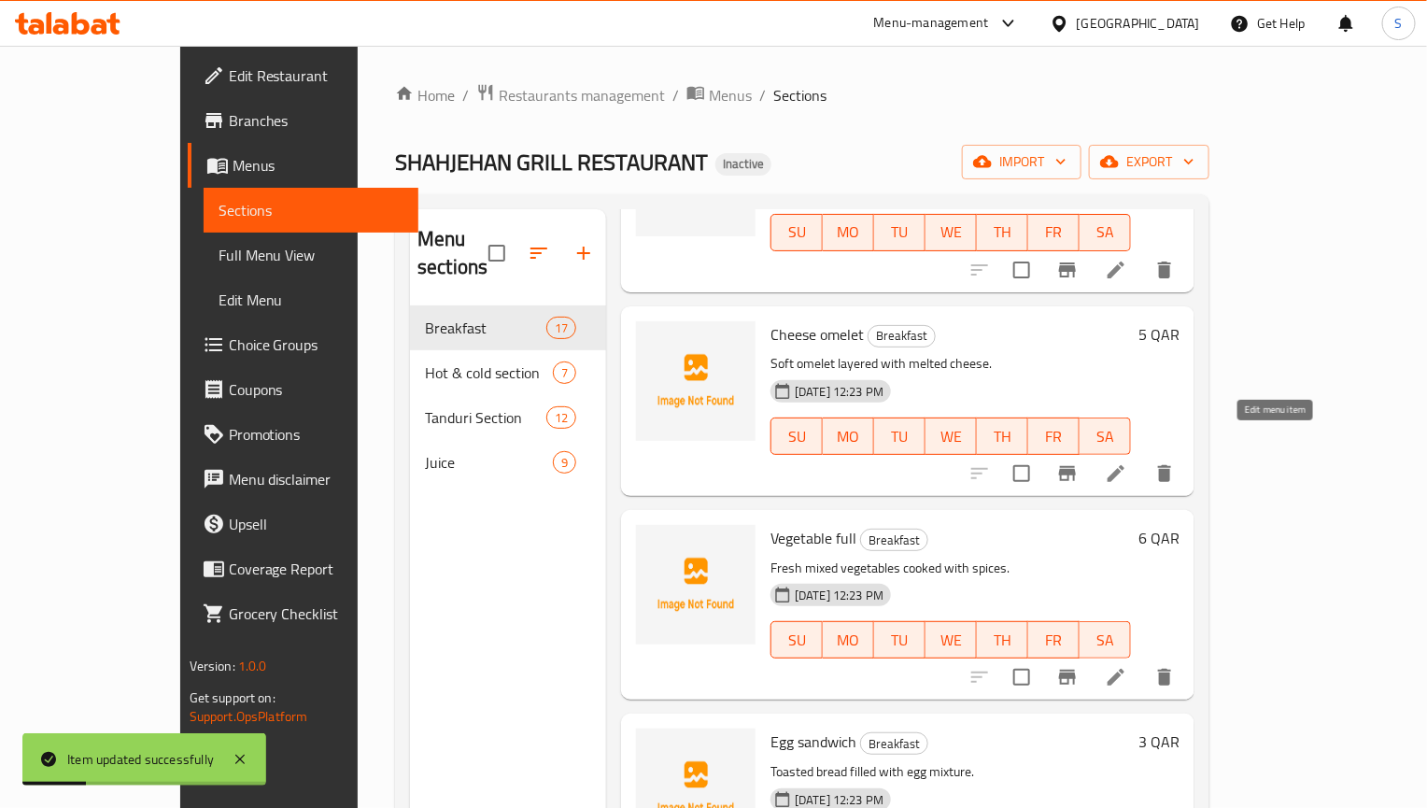
click at [1127, 462] on icon at bounding box center [1116, 473] width 22 height 22
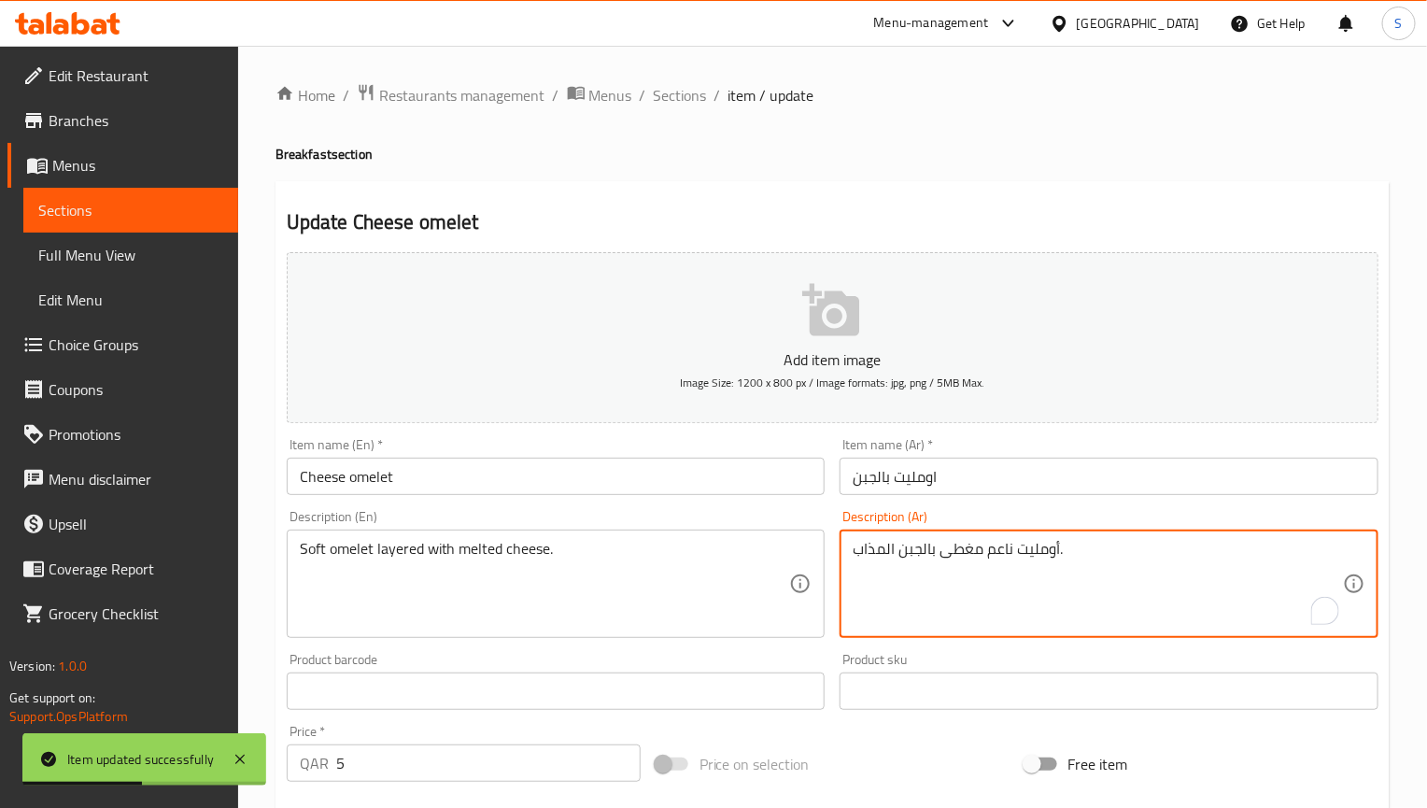
click at [964, 553] on textarea "أومليت ناعم مغطى بالجبن المذاب." at bounding box center [1098, 584] width 490 height 89
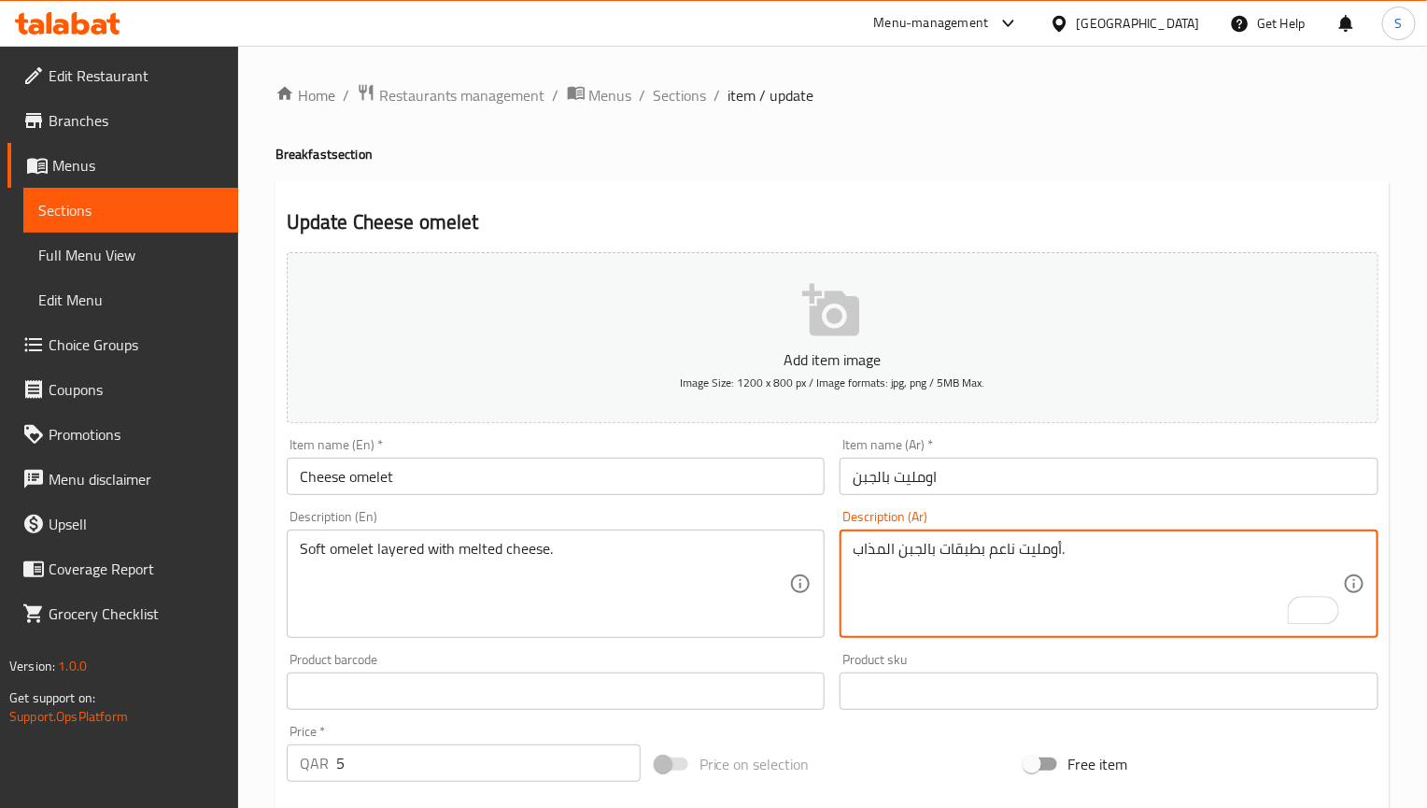
click at [922, 552] on textarea "أومليت ناعم بطبقات بالجبن المذاب." at bounding box center [1098, 584] width 490 height 89
click at [602, 485] on input "Cheese omelet" at bounding box center [556, 476] width 539 height 37
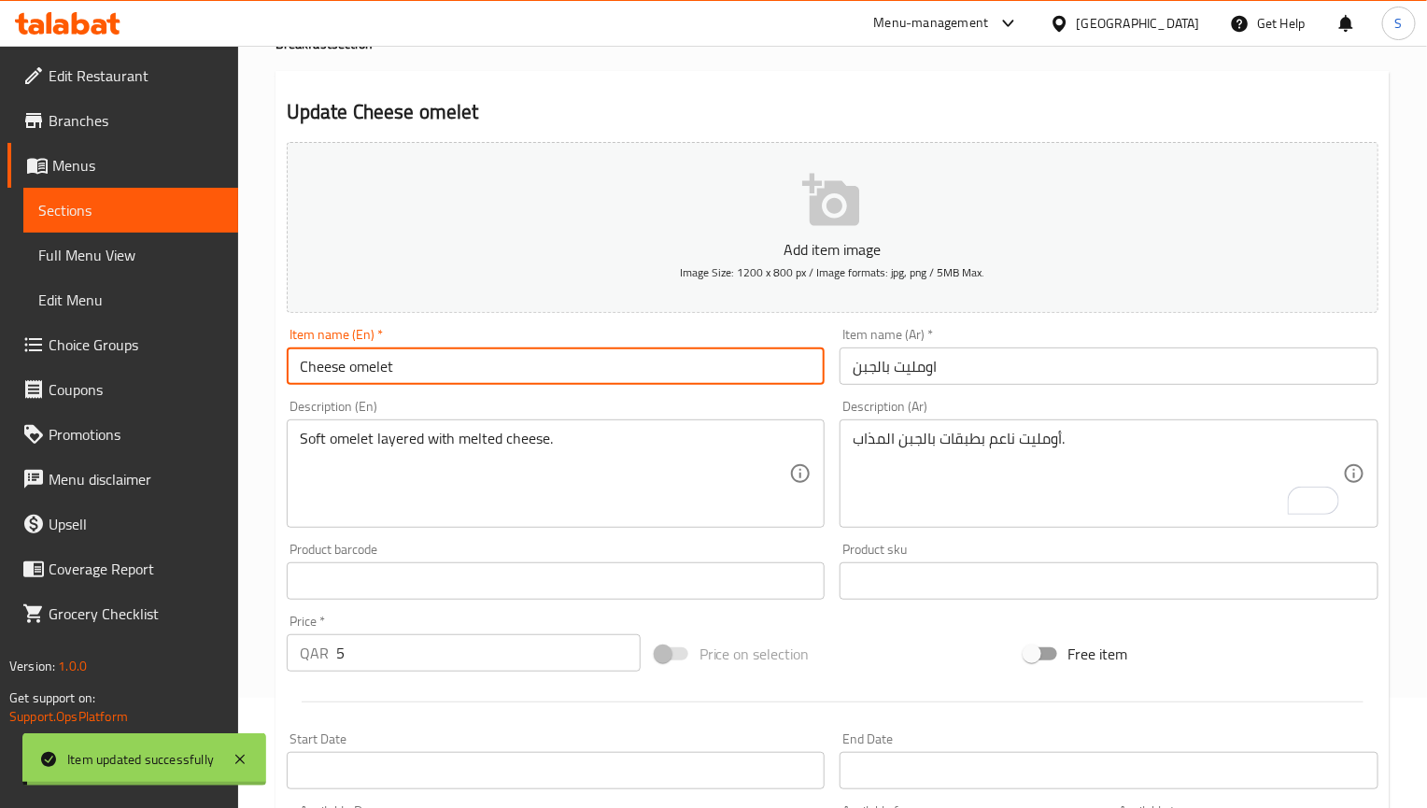
scroll to position [140, 0]
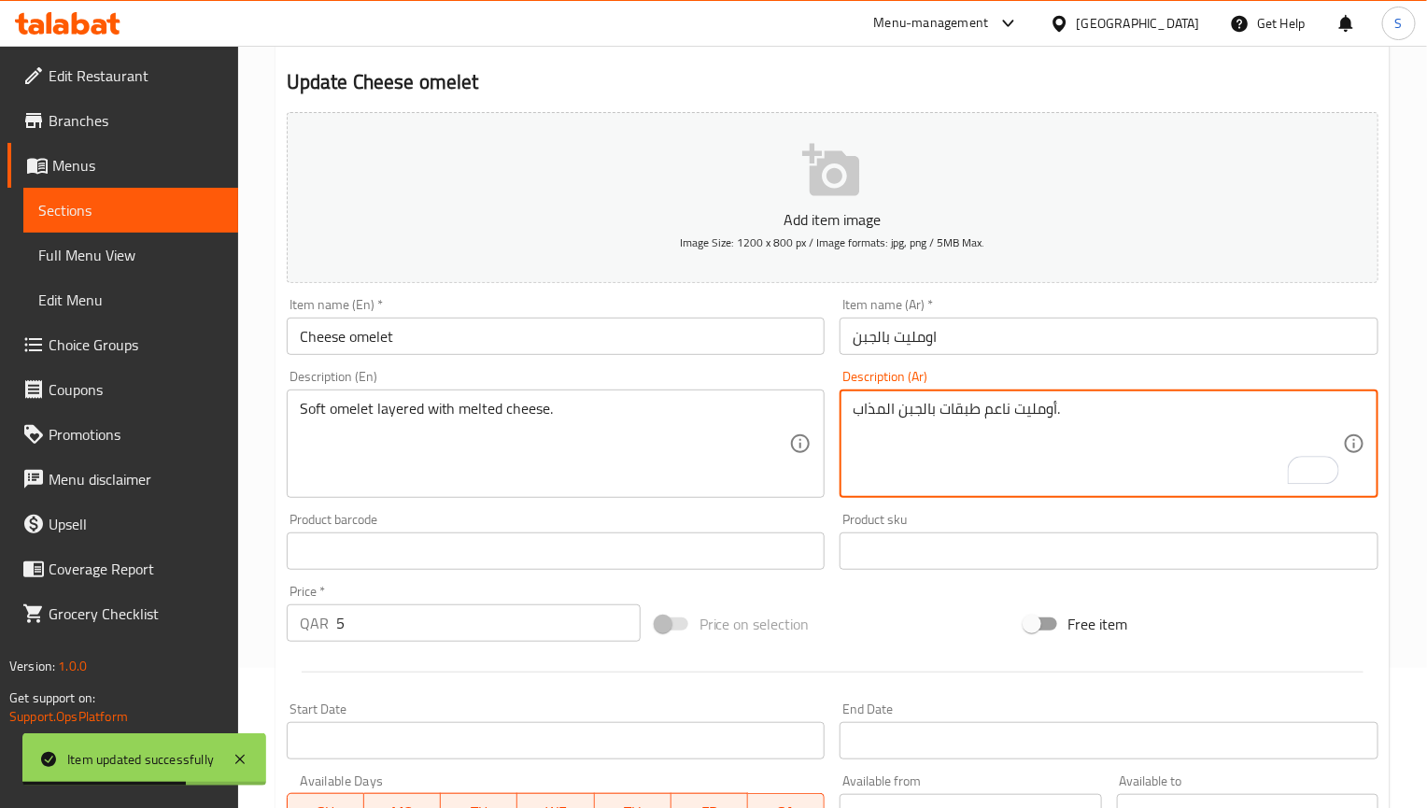
type textarea "أومليت ناعم طبقات بالجبن المذاب."
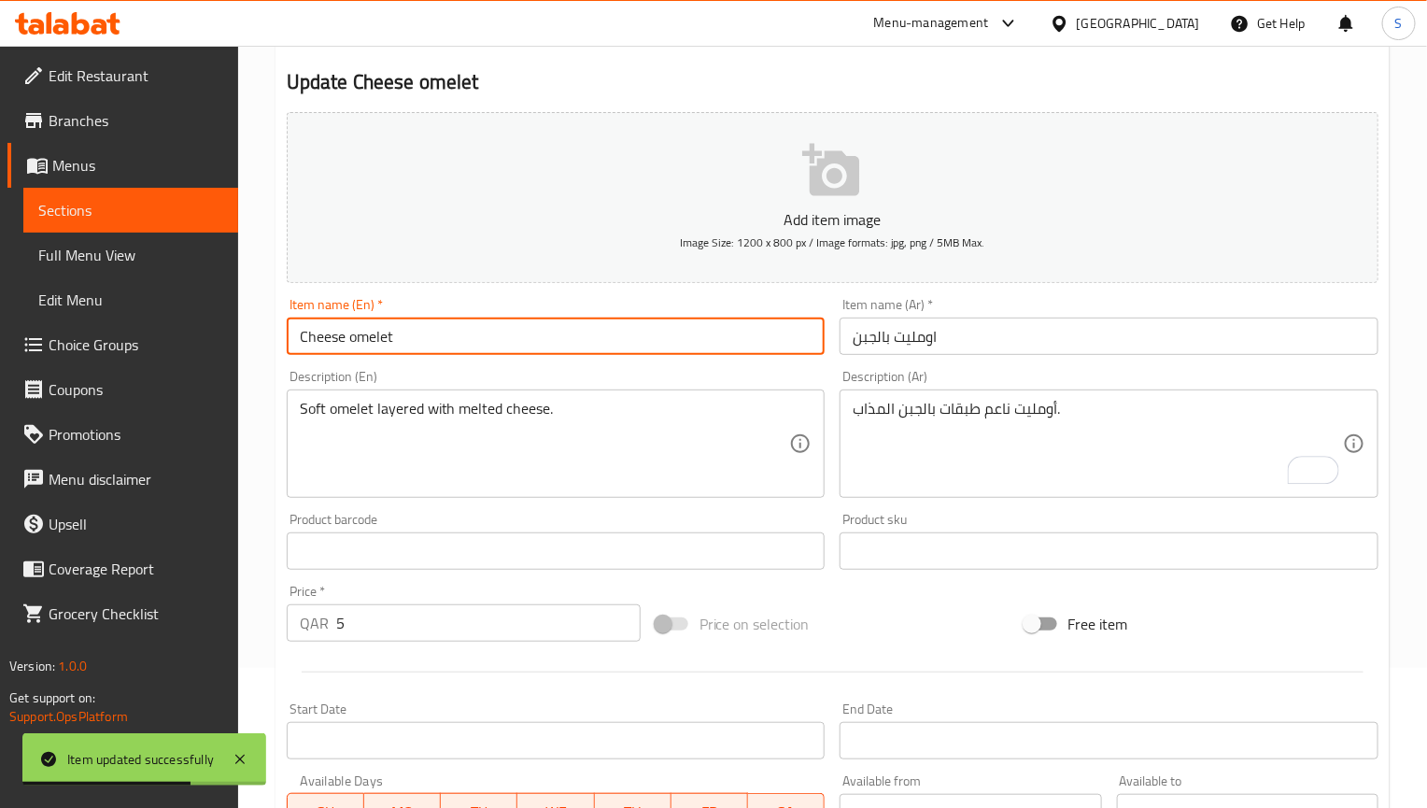
click at [662, 342] on input "Cheese omelet" at bounding box center [556, 336] width 539 height 37
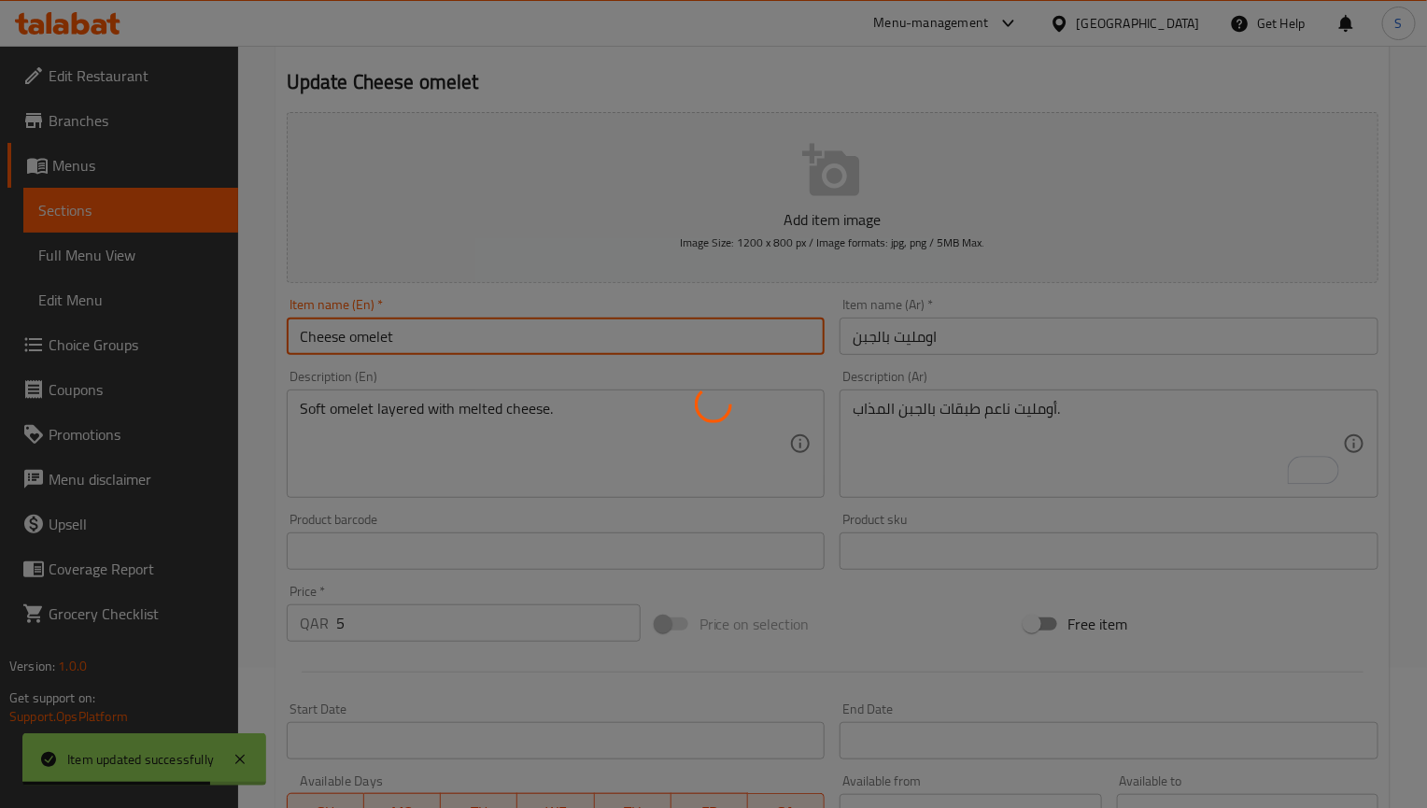
scroll to position [0, 0]
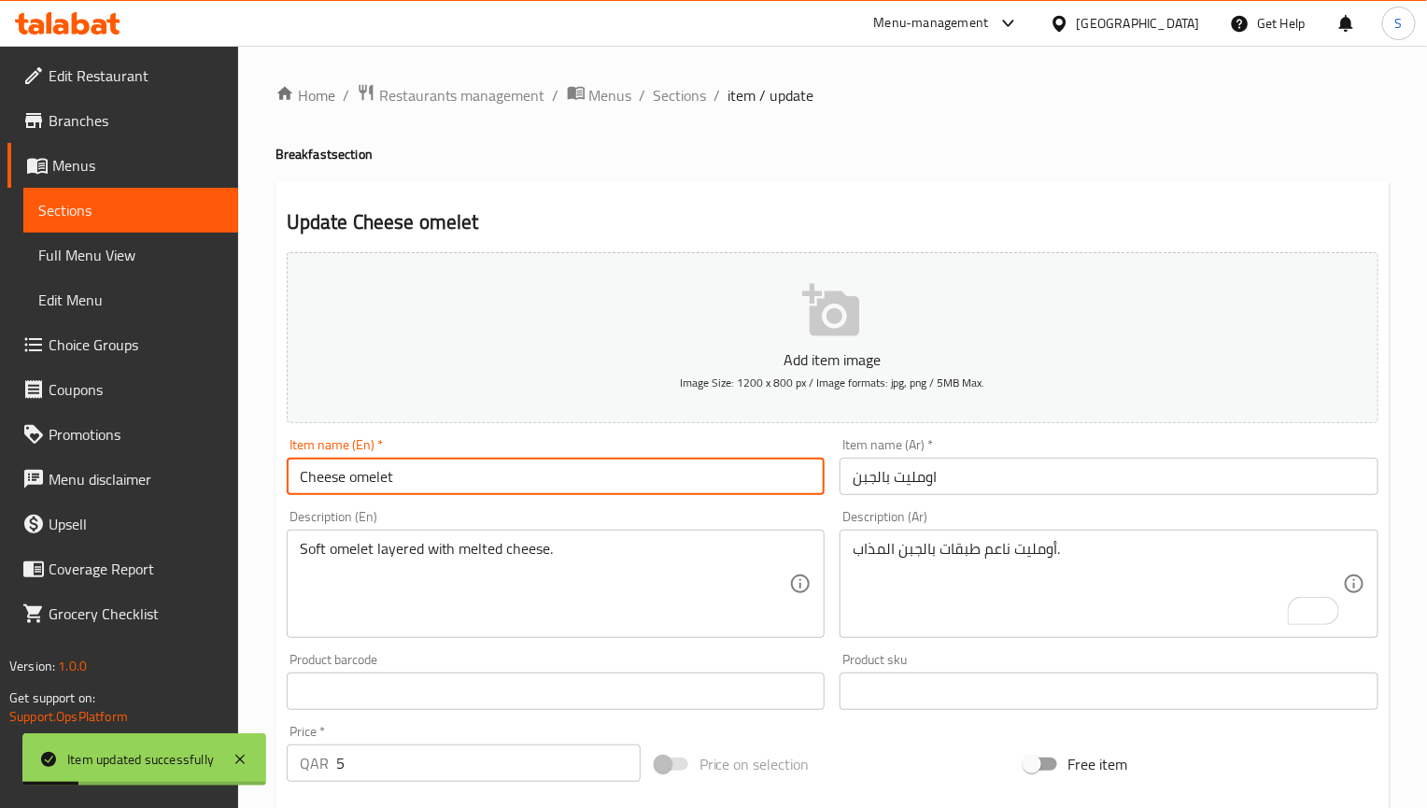
drag, startPoint x: 690, startPoint y: 93, endPoint x: 671, endPoint y: 49, distance: 48.9
click at [690, 93] on span "Sections" at bounding box center [680, 95] width 53 height 22
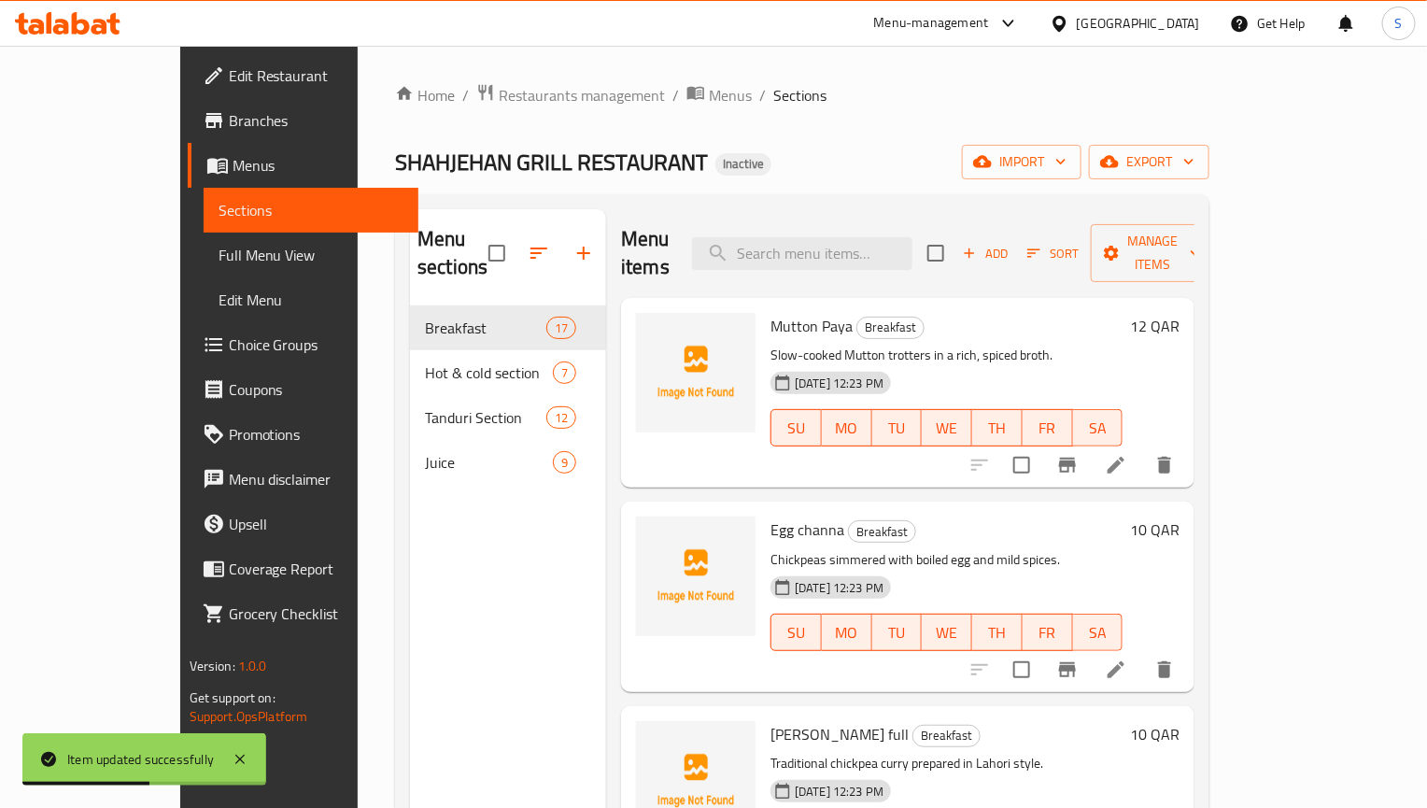
scroll to position [2161, 0]
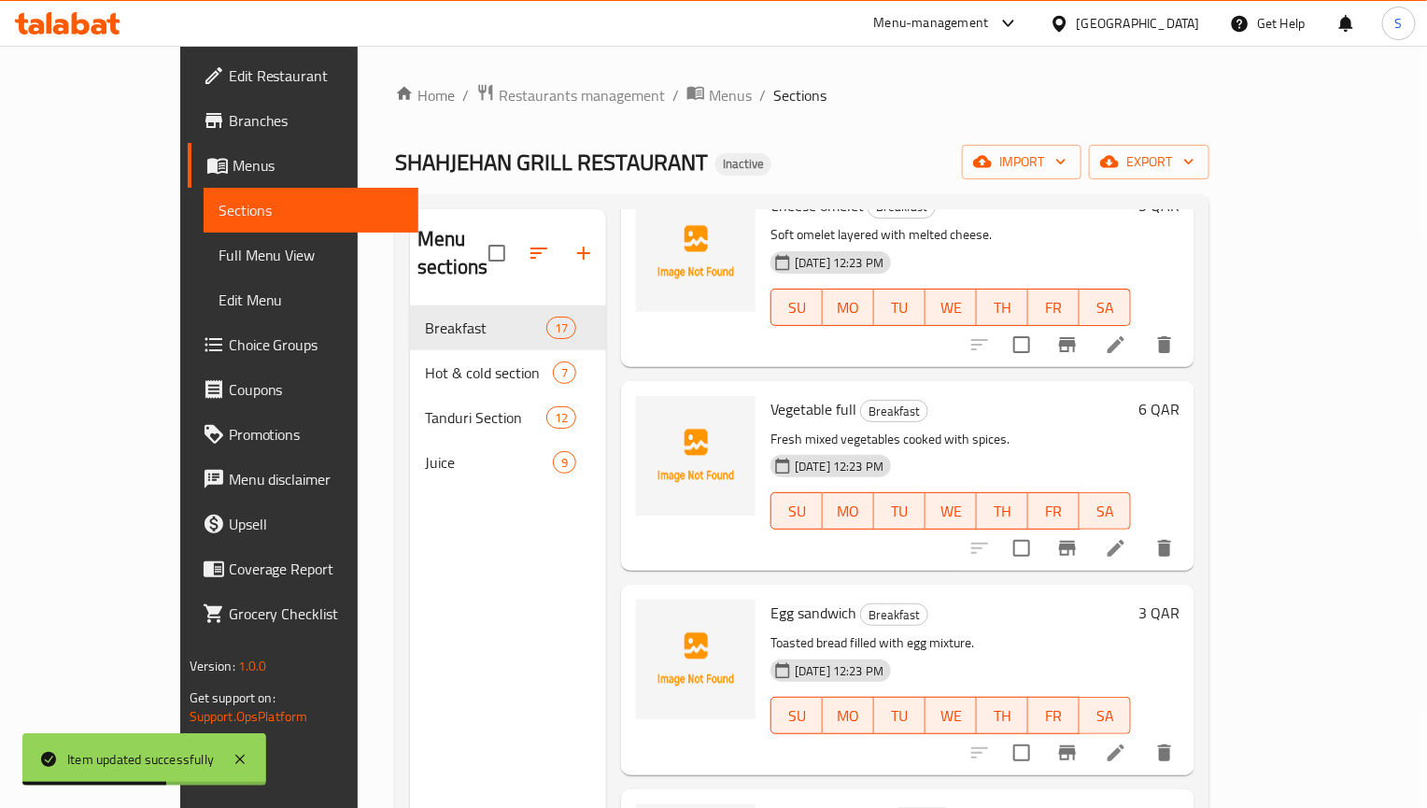
click at [1142, 736] on li at bounding box center [1116, 753] width 52 height 34
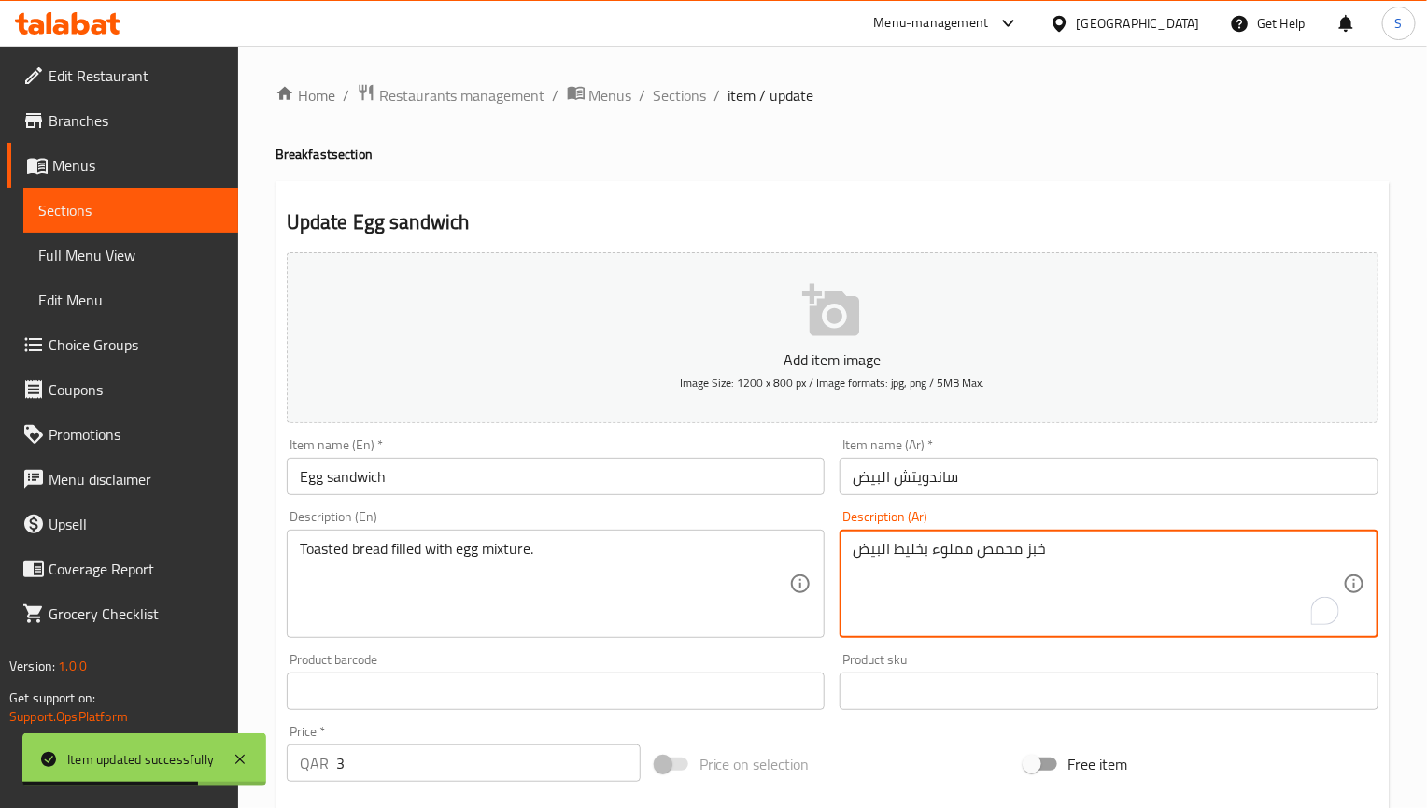
click at [965, 544] on textarea "خبز محمص مملوء بخليط البيض" at bounding box center [1098, 584] width 490 height 89
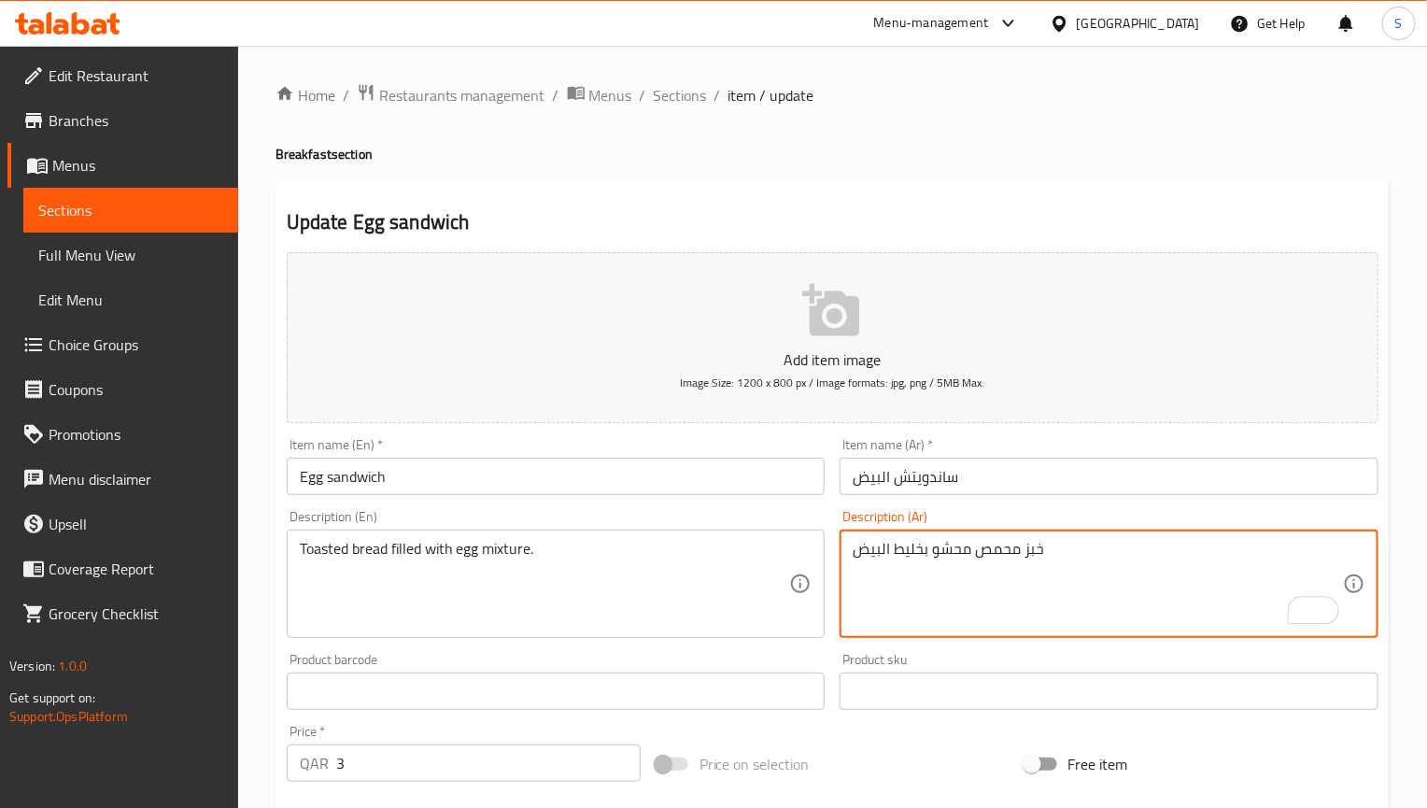
type textarea "خبز محمص محشو بخليط البيض"
click at [636, 490] on input "Egg sandwich" at bounding box center [556, 476] width 539 height 37
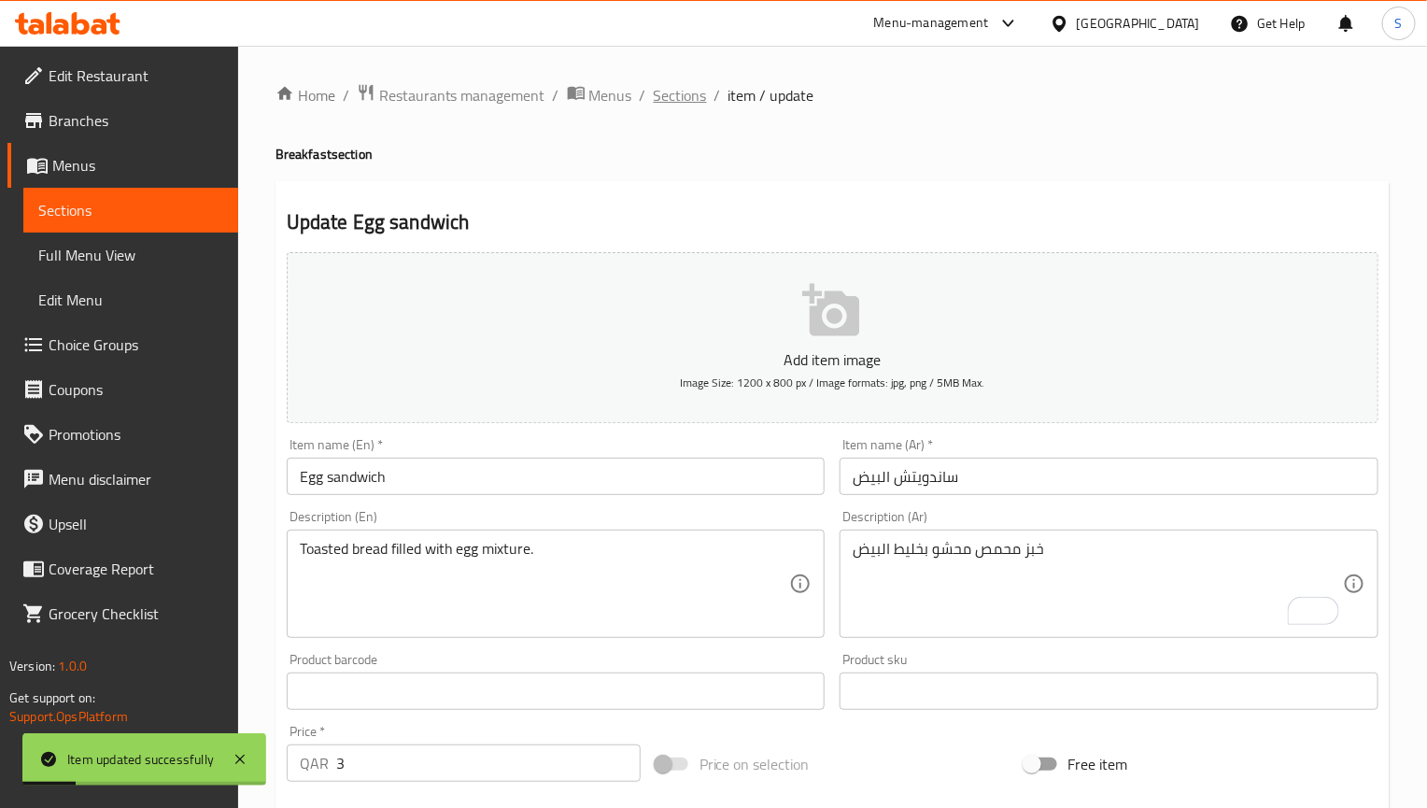
click at [684, 88] on span "Sections" at bounding box center [680, 95] width 53 height 22
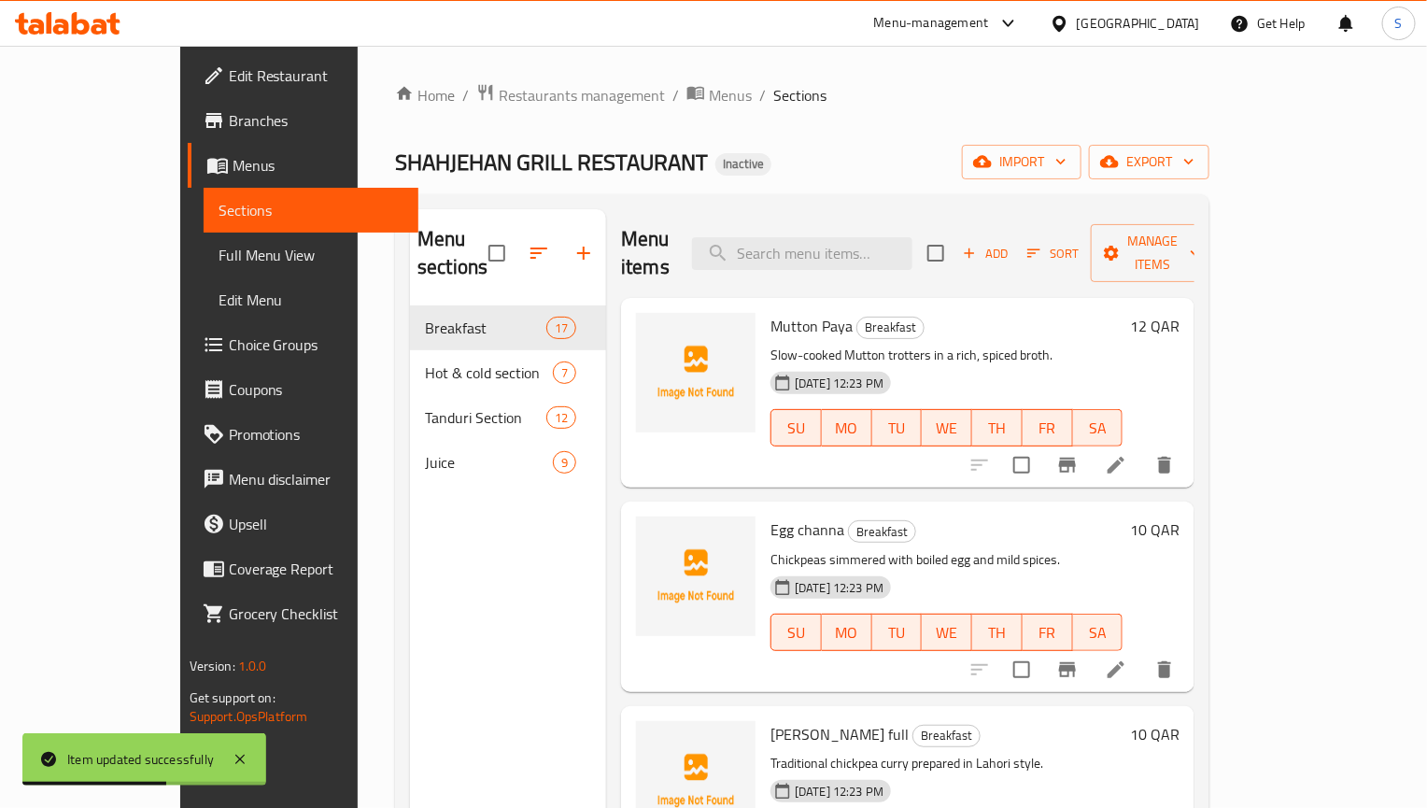
scroll to position [2705, 0]
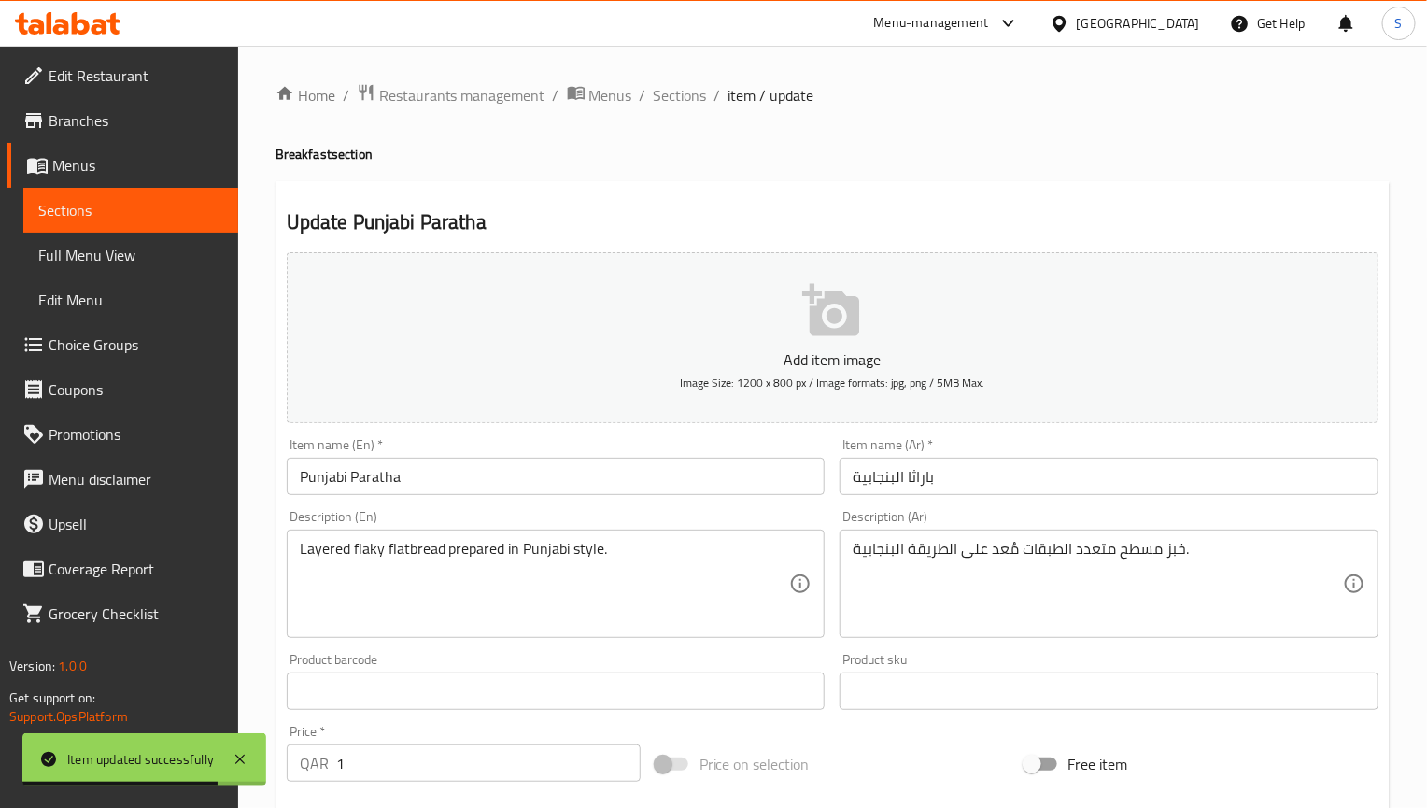
click at [437, 486] on input "Punjabi Paratha" at bounding box center [556, 476] width 539 height 37
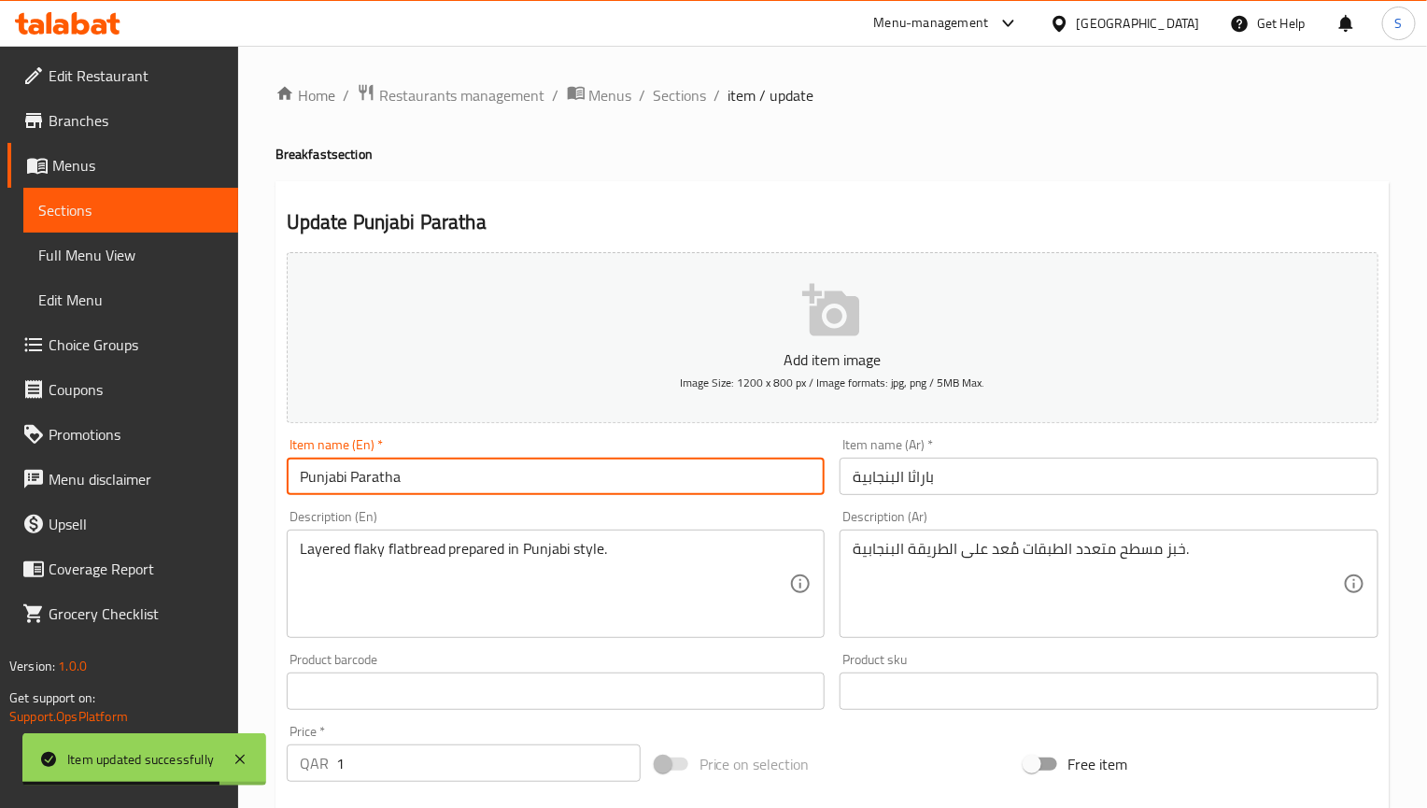
click at [437, 486] on input "Punjabi Paratha" at bounding box center [556, 476] width 539 height 37
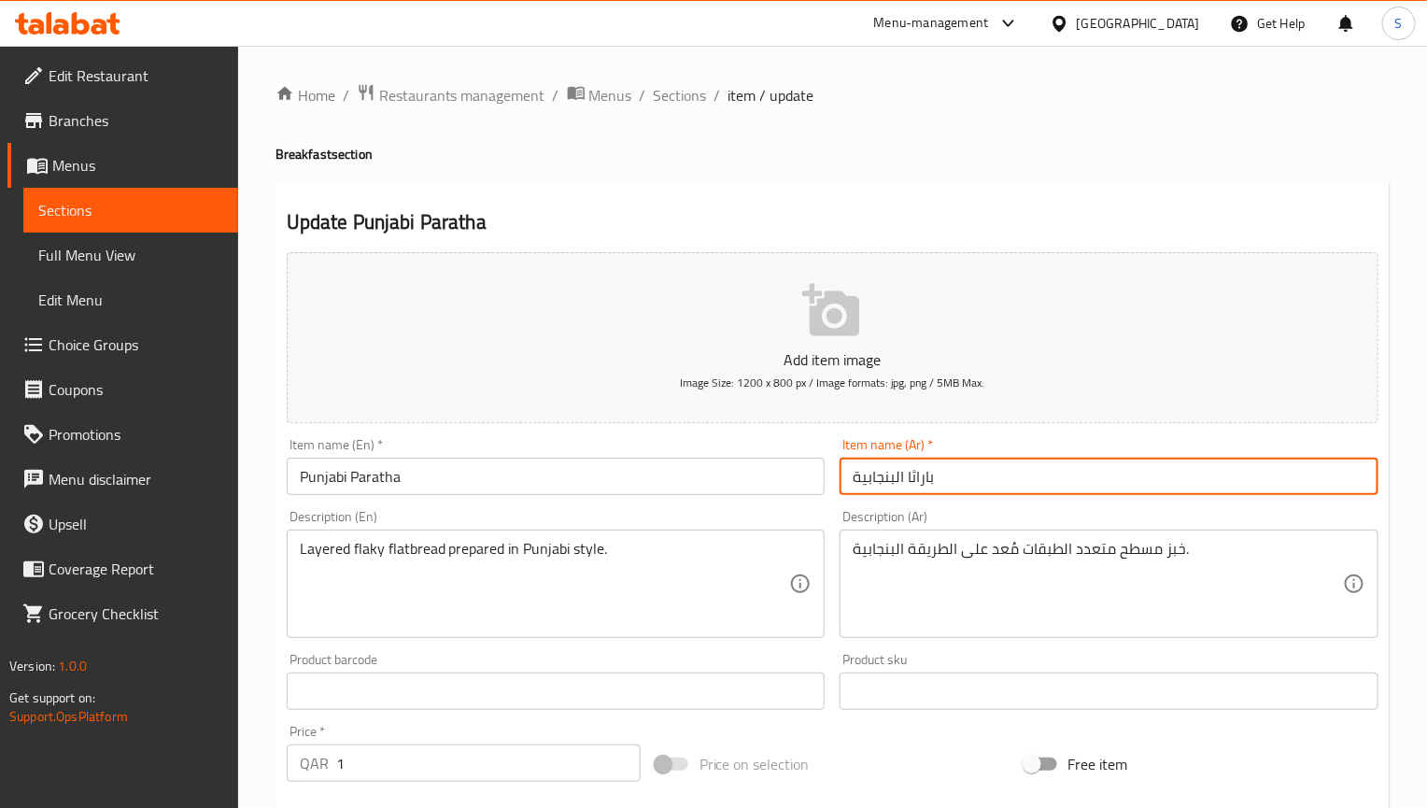
click at [927, 483] on input "باراثا البنجابية" at bounding box center [1109, 476] width 539 height 37
paste input "اتا"
type input "براتا البنجابية"
click at [300, 477] on input "Punjabi Paratha" at bounding box center [556, 476] width 539 height 37
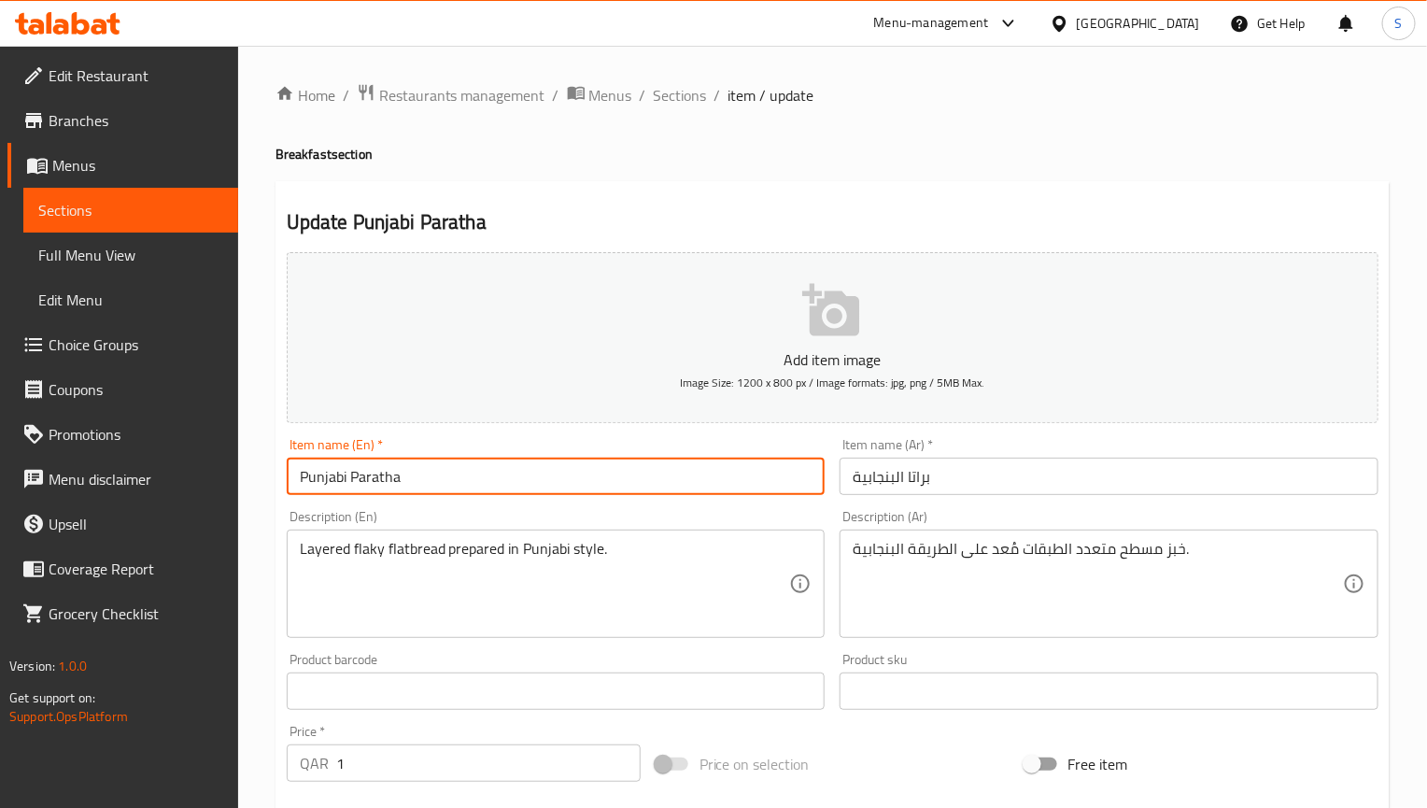
click at [300, 477] on input "Punjabi Paratha" at bounding box center [556, 476] width 539 height 37
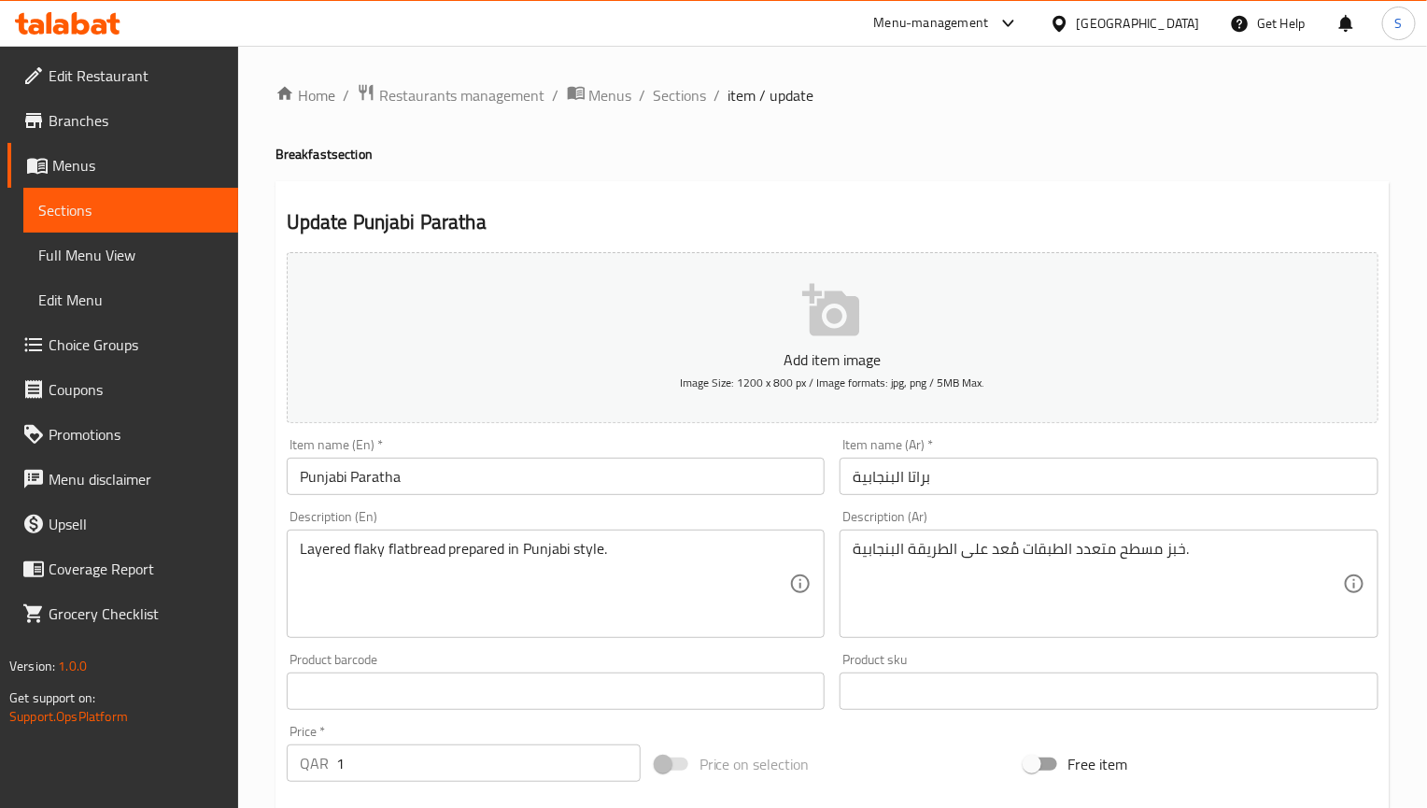
click at [745, 455] on div "Item name (En)   * Punjabi Paratha Item name (En) *" at bounding box center [556, 466] width 539 height 57
click at [745, 469] on input "Punjabi Paratha" at bounding box center [556, 476] width 539 height 37
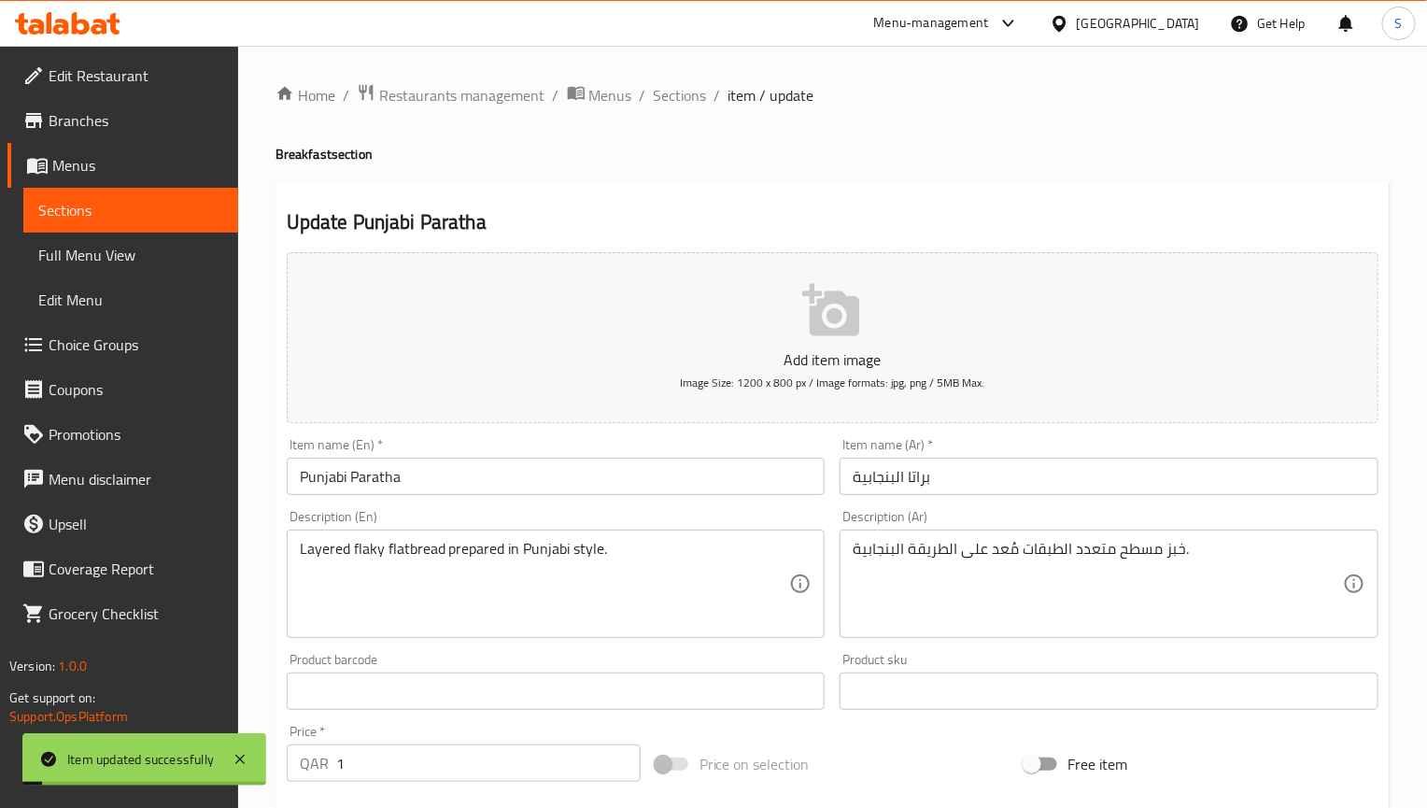
click at [846, 127] on div "Home / Restaurants management / Menus / Sections / item / update Breakfast sect…" at bounding box center [833, 682] width 1114 height 1199
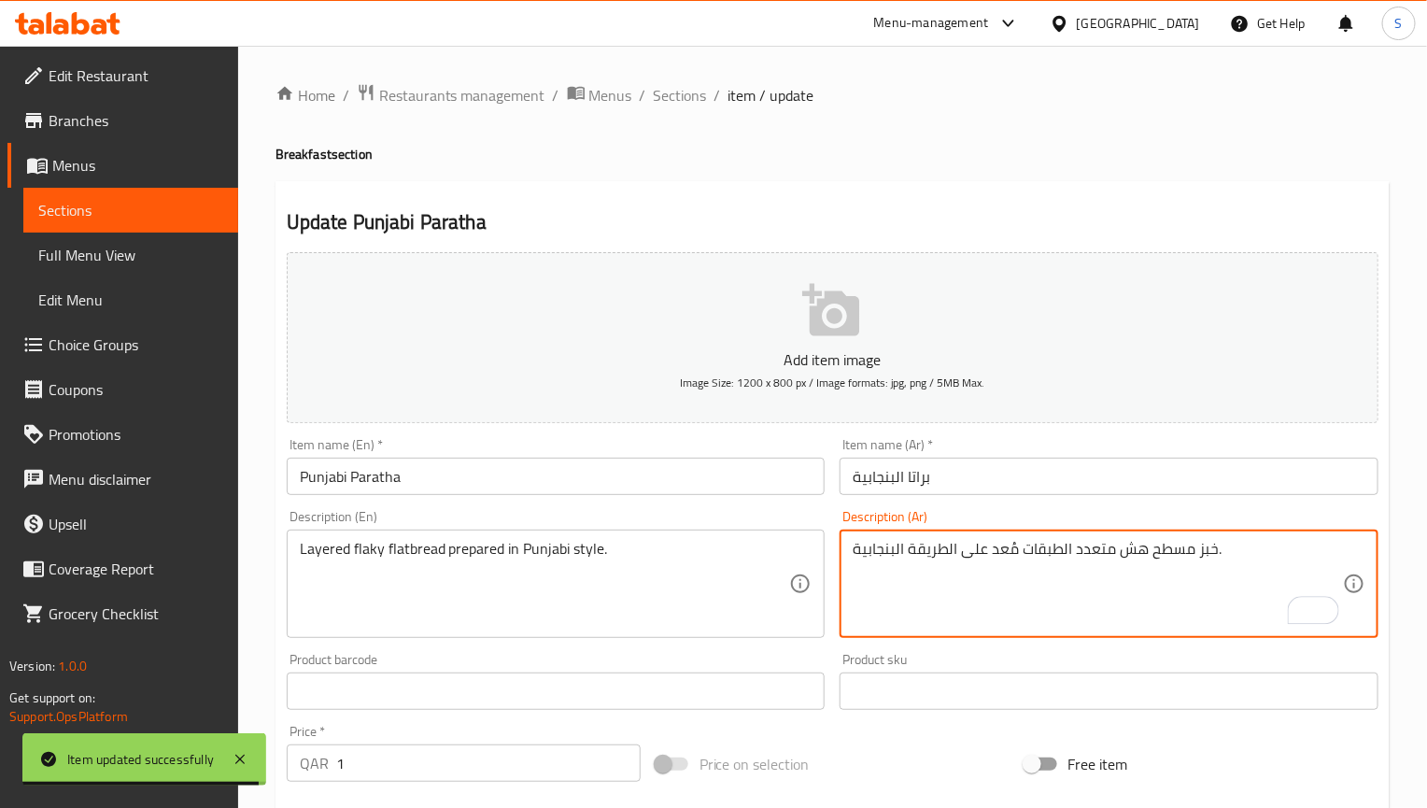
type textarea "خبز مسطح هش متعدد الطبقات مُعد على الطريقة البنجابية."
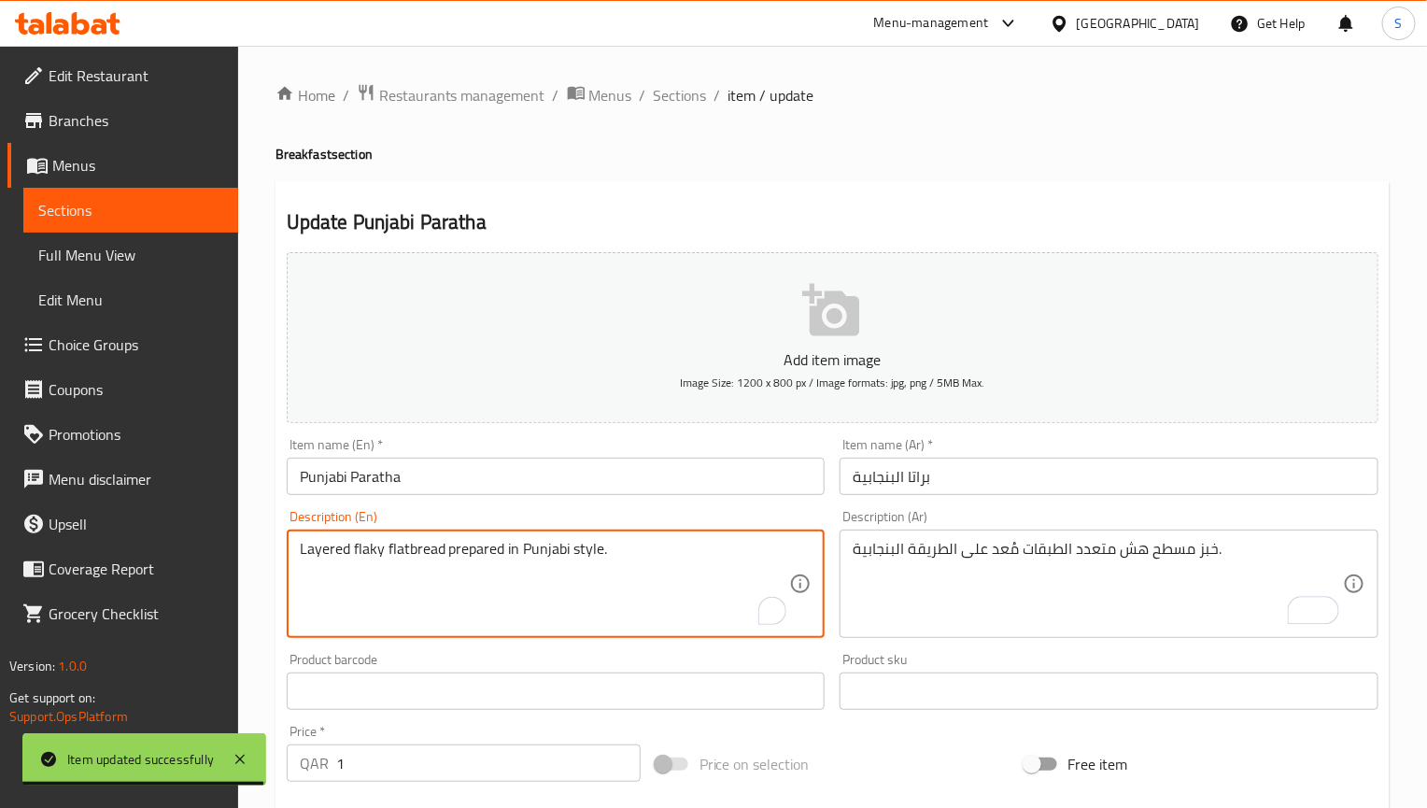
click at [468, 553] on textarea "Layered flaky flatbread prepared in Punjabi style." at bounding box center [545, 584] width 490 height 89
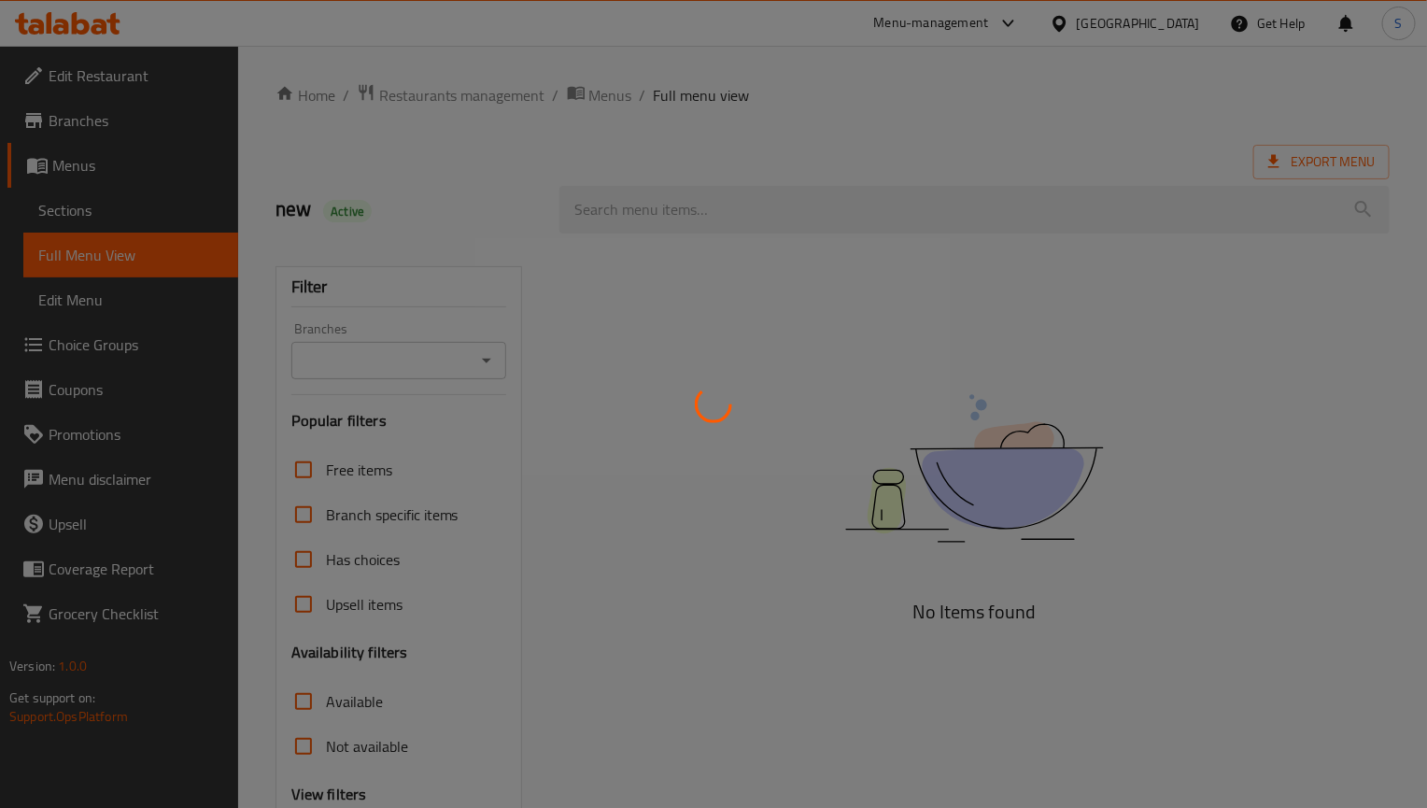
click at [961, 547] on div at bounding box center [713, 404] width 1427 height 808
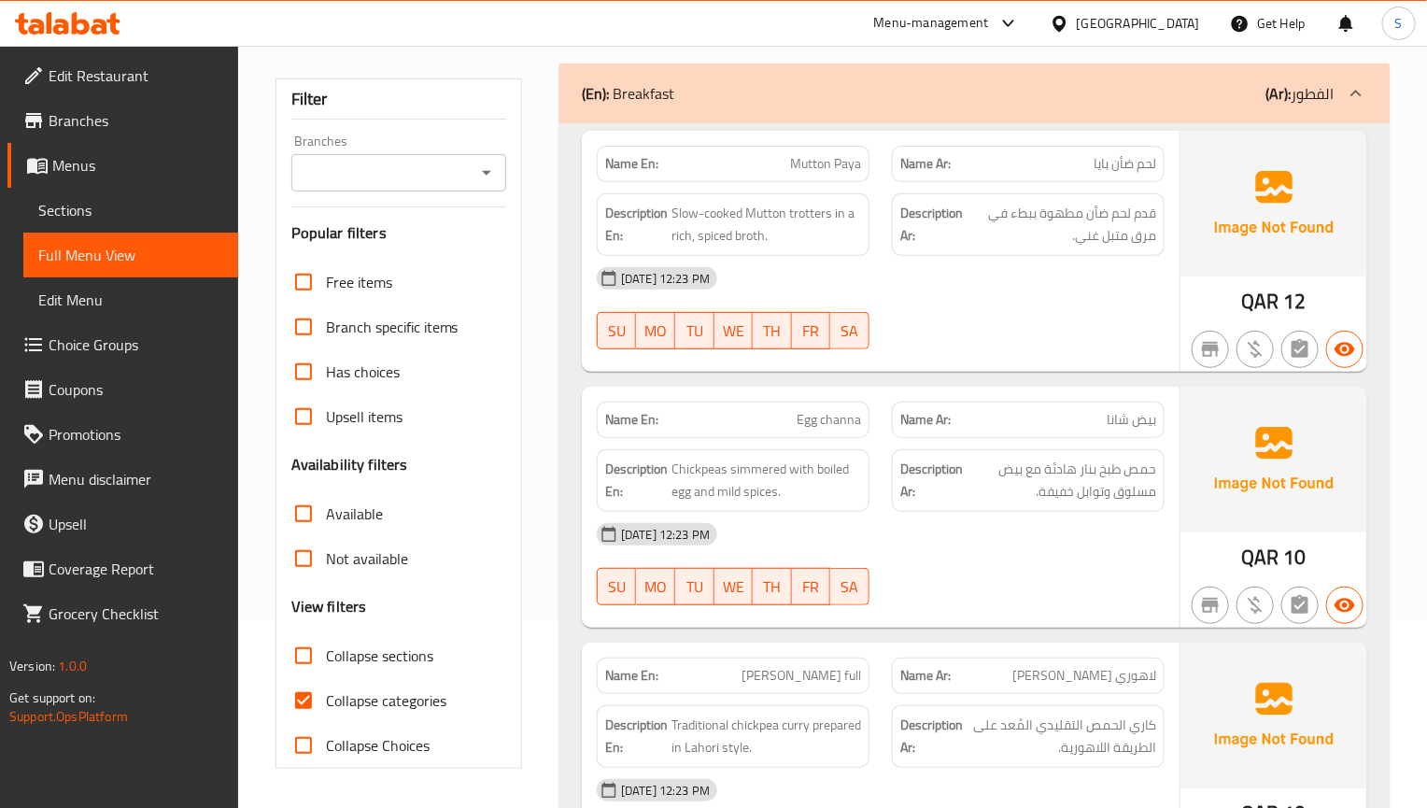
click at [807, 536] on div "[DATE] 12:23 PM" at bounding box center [881, 534] width 590 height 45
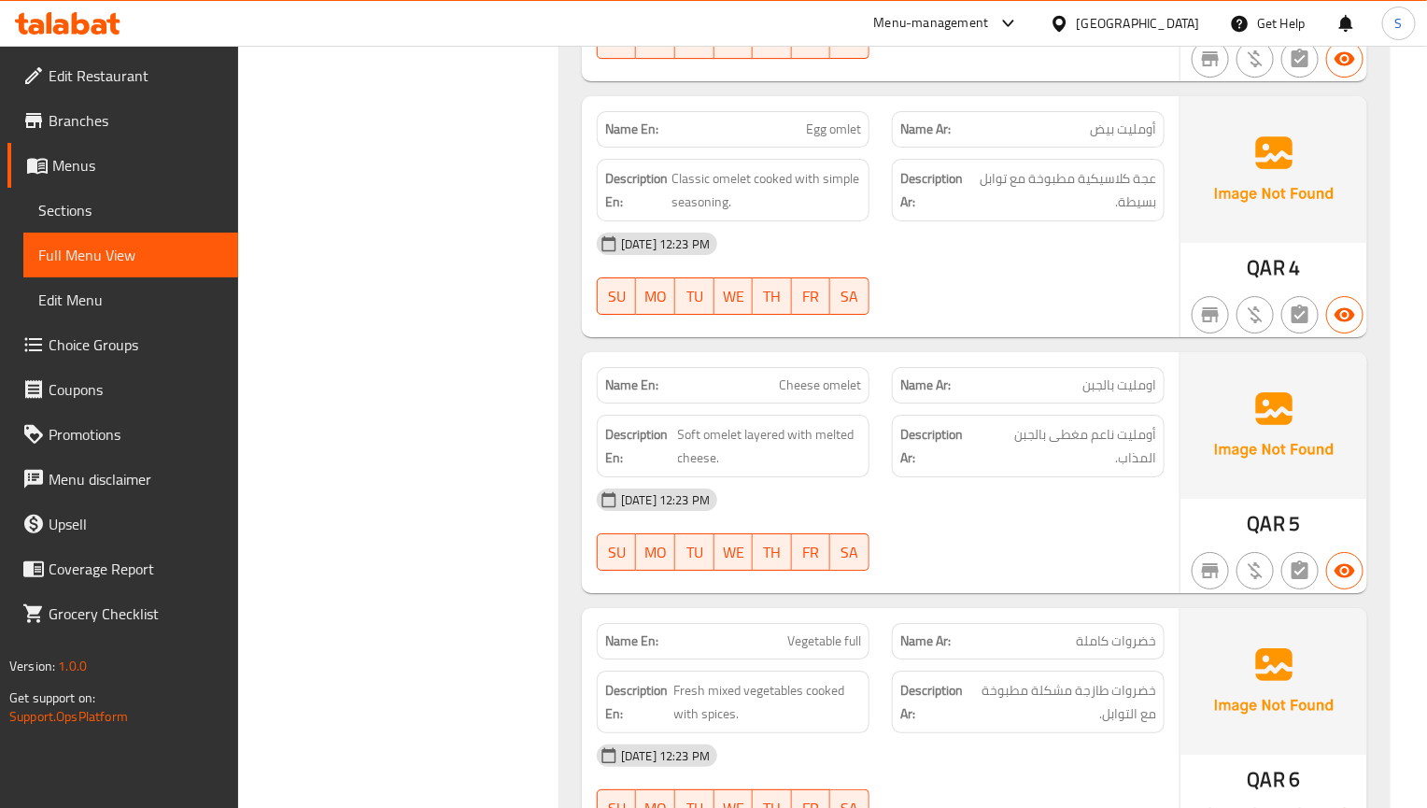
click at [1133, 542] on div "[DATE] 12:23 PM SU MO TU WE TH FR SA" at bounding box center [881, 529] width 590 height 105
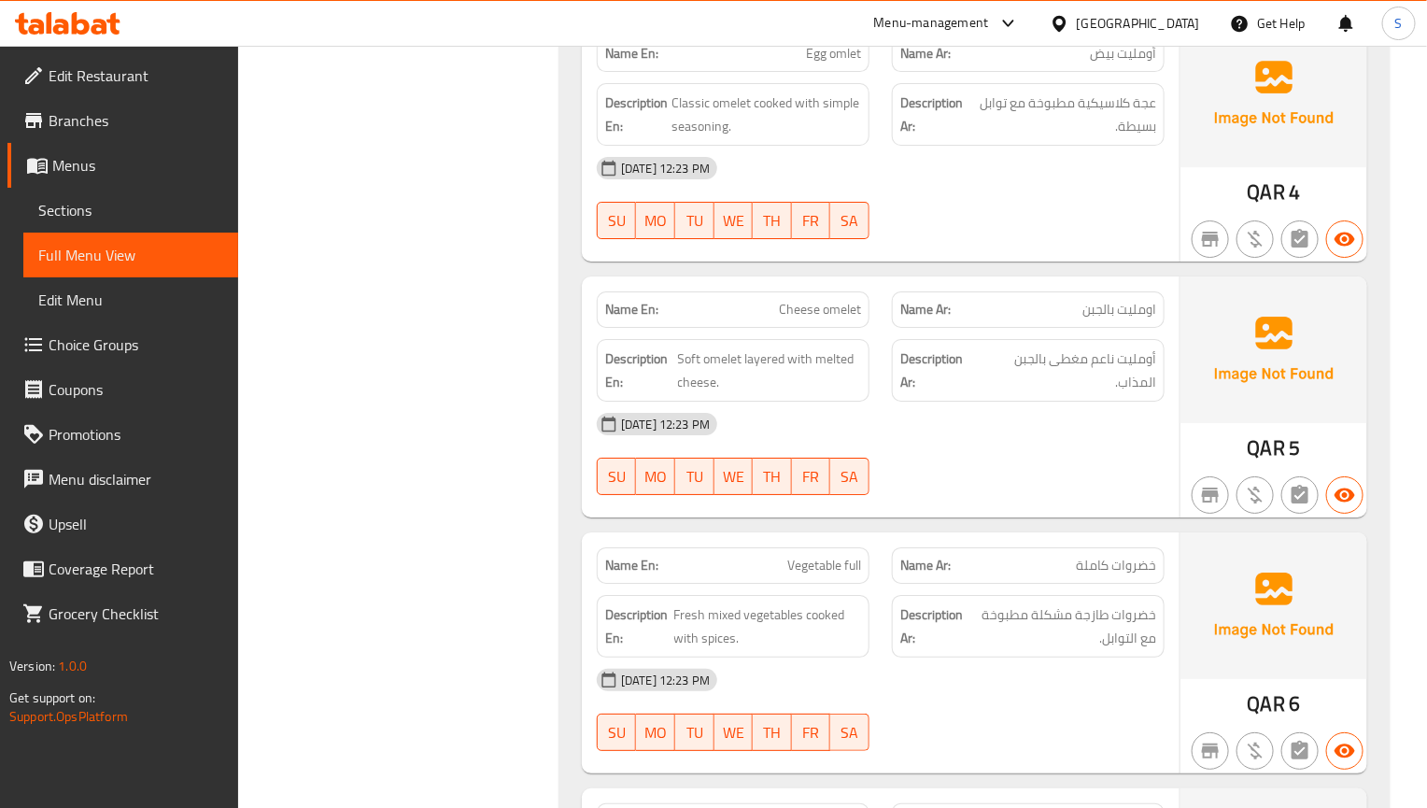
scroll to position [2642, 0]
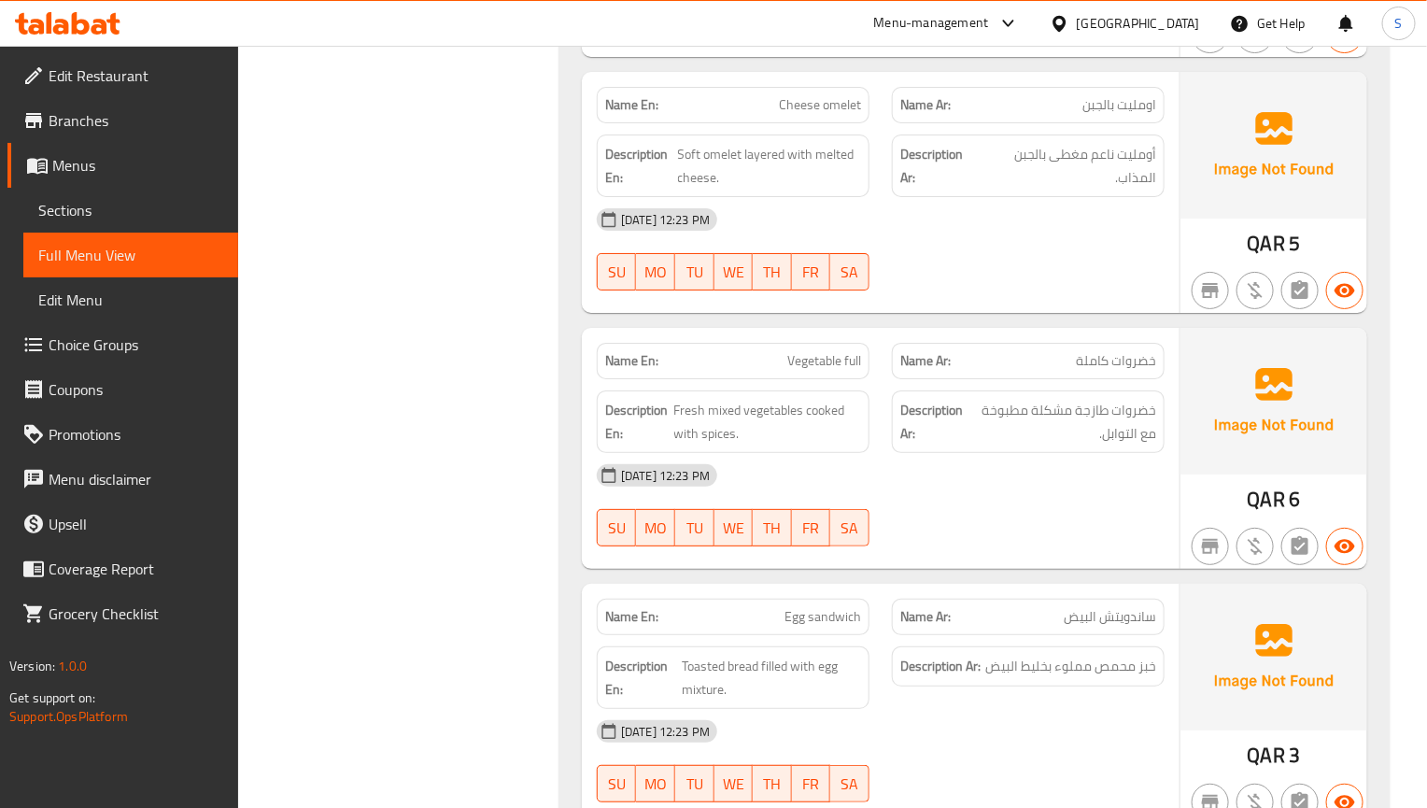
click at [1034, 445] on span "خضروات طازجة مشكلة مطبوخة مع التوابل." at bounding box center [1062, 422] width 188 height 46
click at [844, 611] on div "Name En: Egg sandwich" at bounding box center [733, 616] width 295 height 59
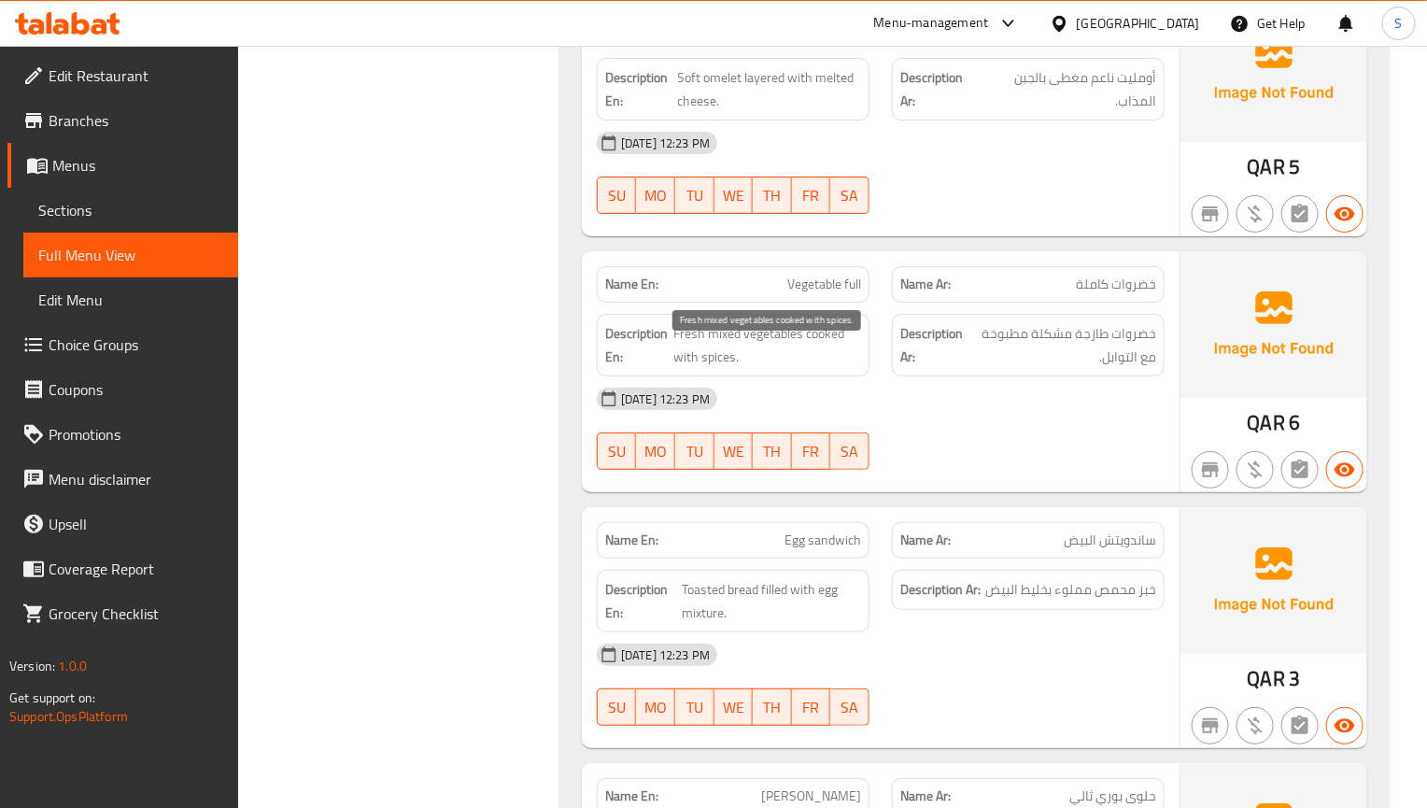
scroll to position [2922, 0]
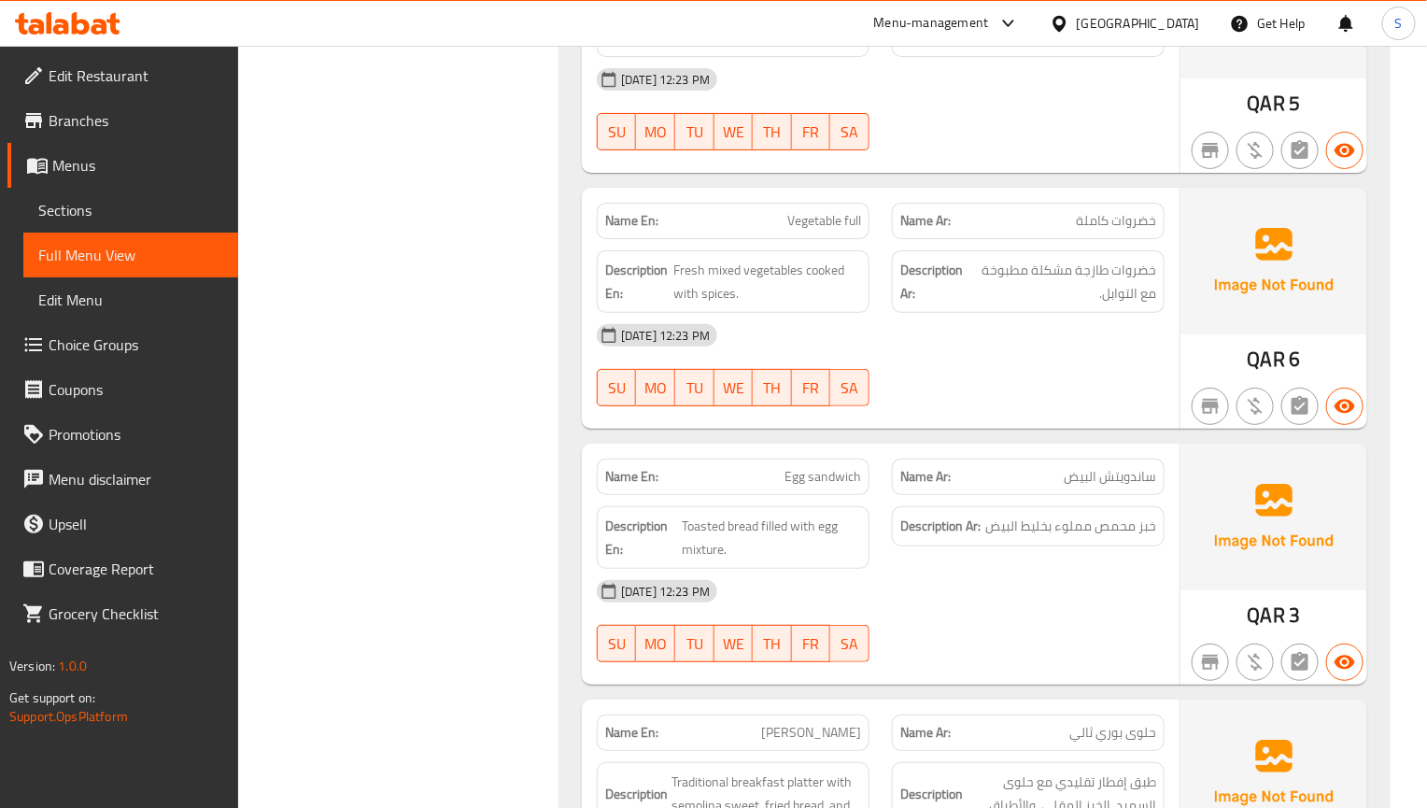
click at [1237, 589] on img at bounding box center [1273, 517] width 187 height 146
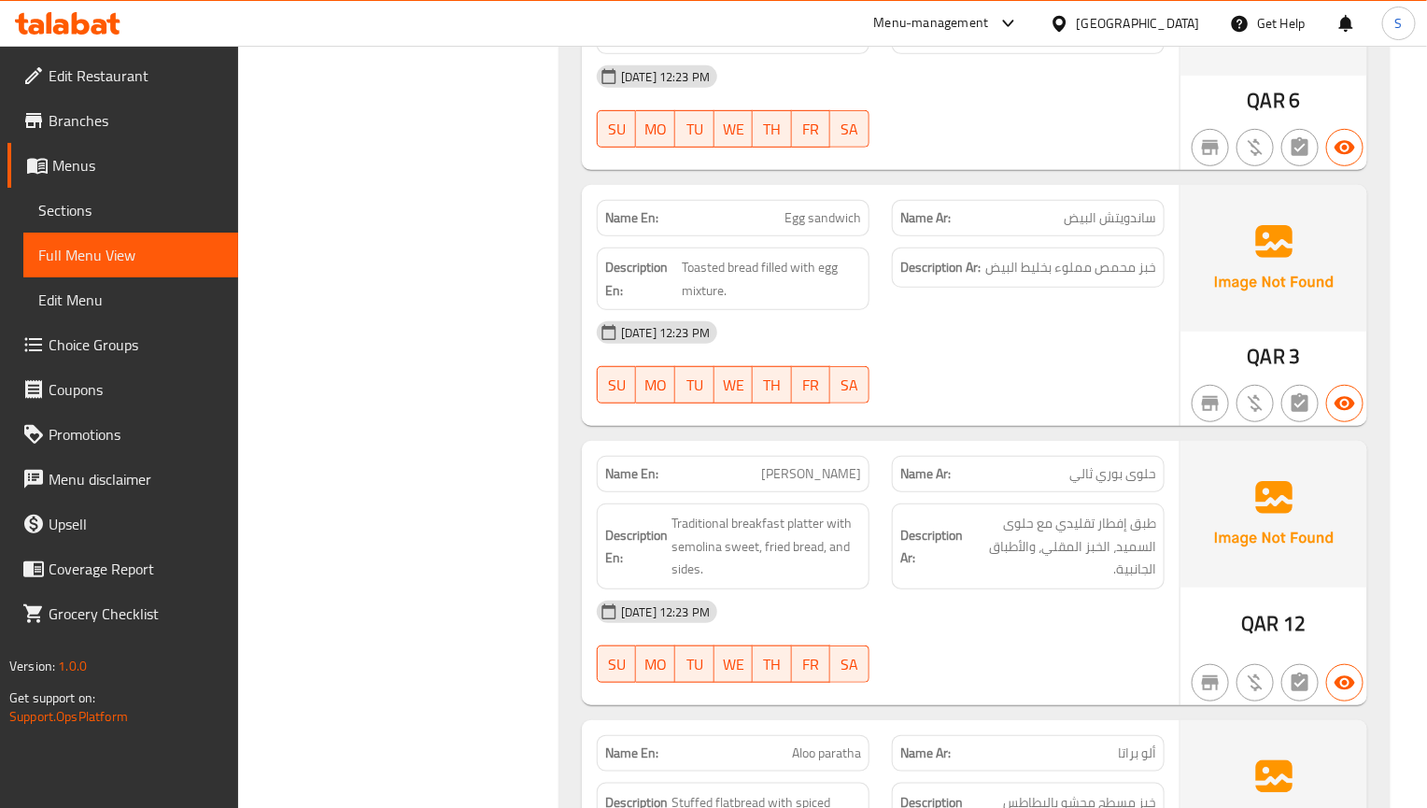
scroll to position [3342, 0]
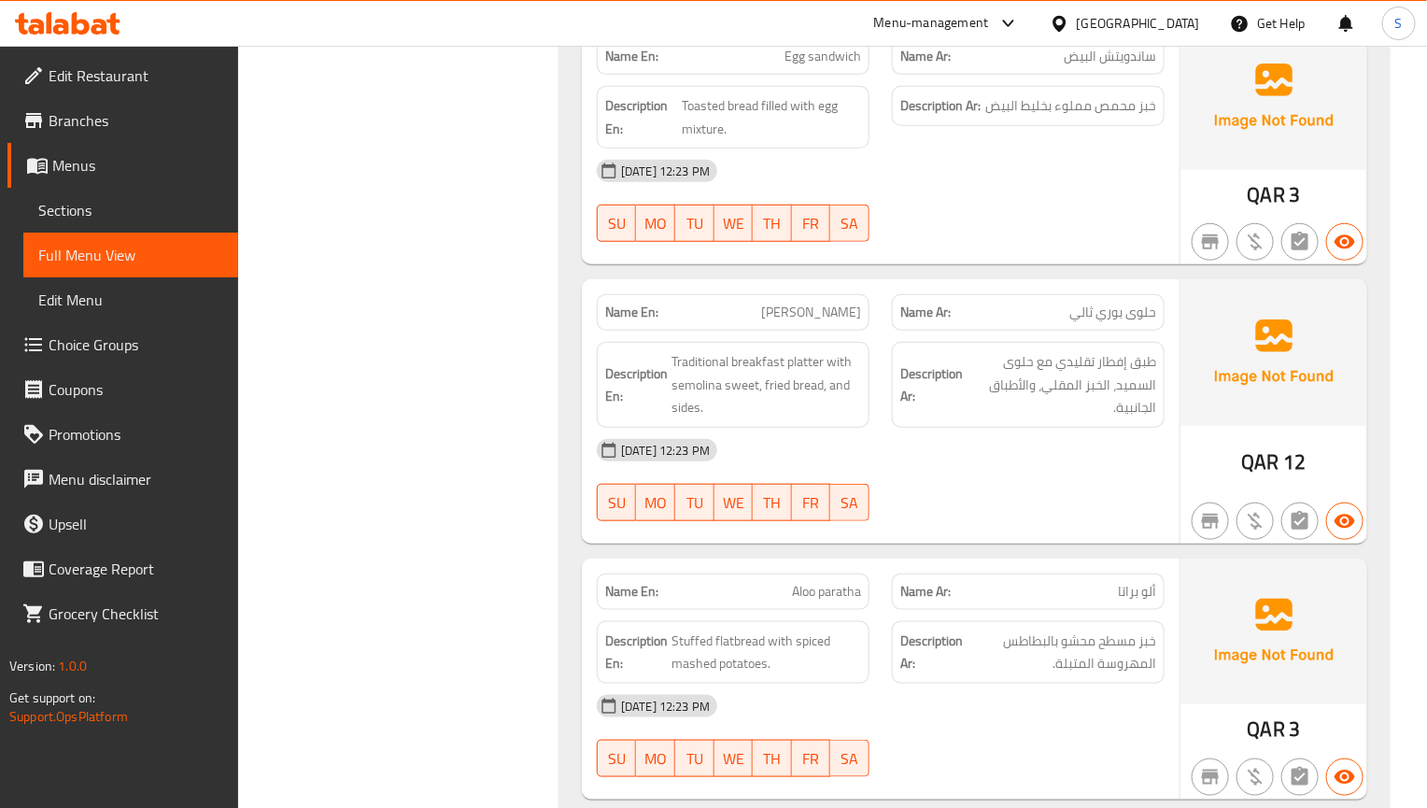
click at [1040, 532] on div at bounding box center [1028, 521] width 295 height 22
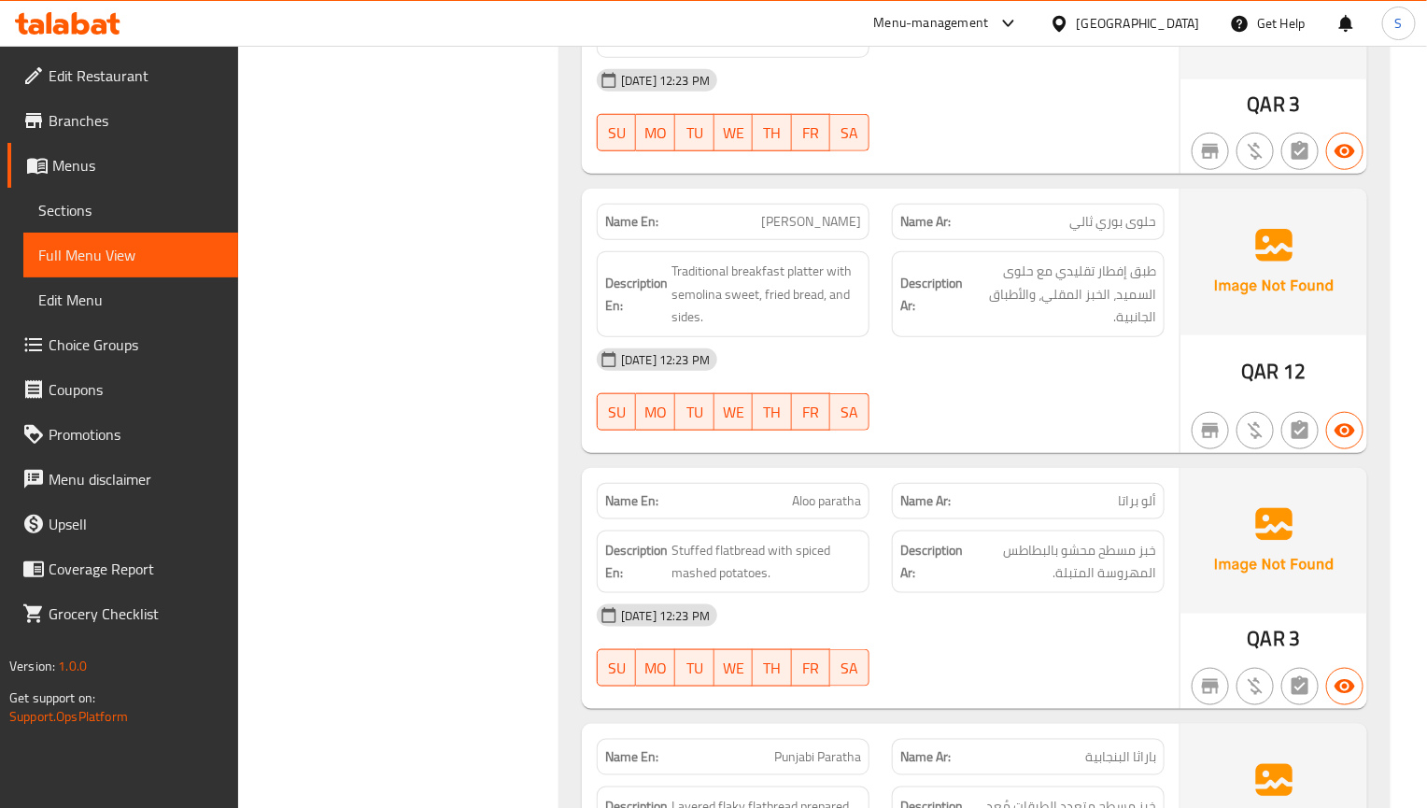
scroll to position [3483, 0]
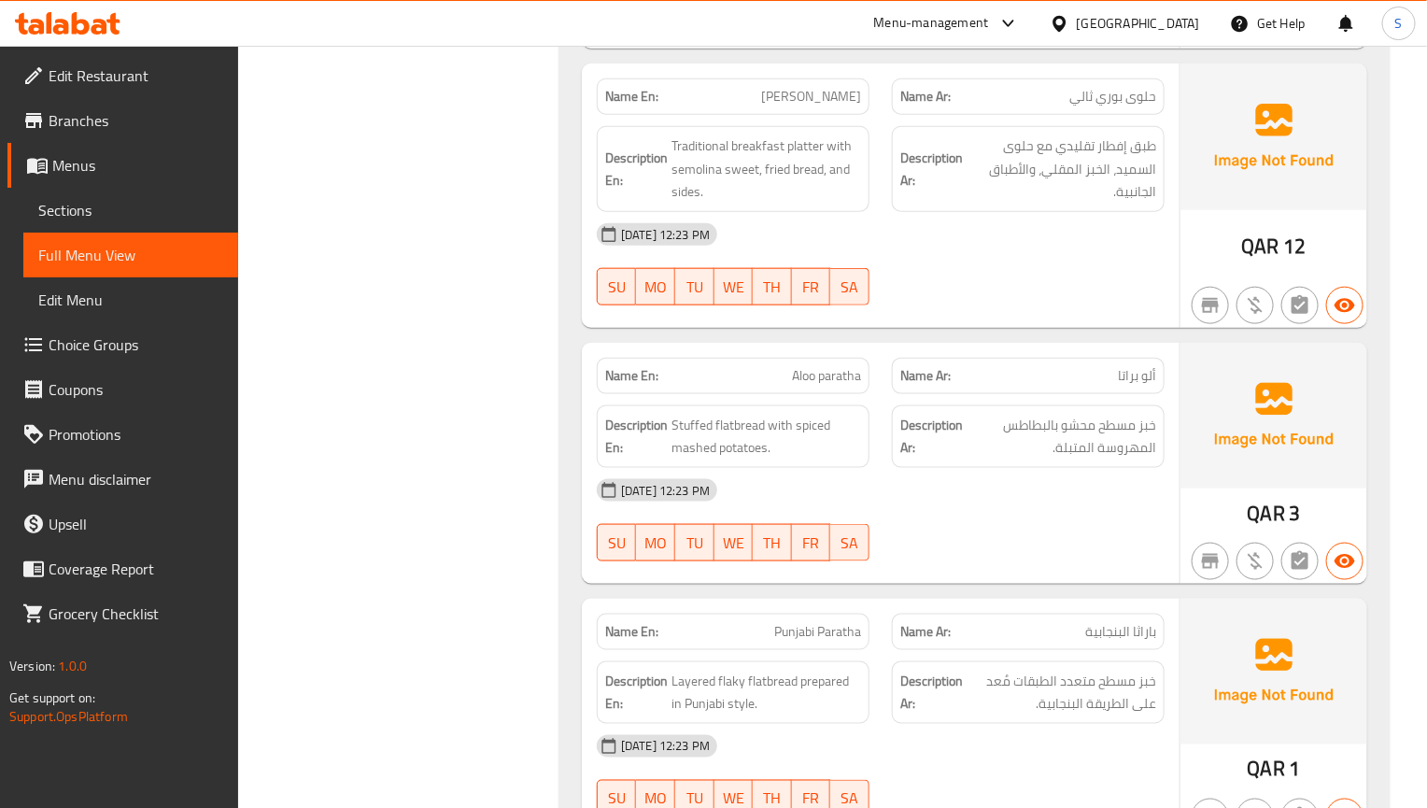
scroll to position [3623, 0]
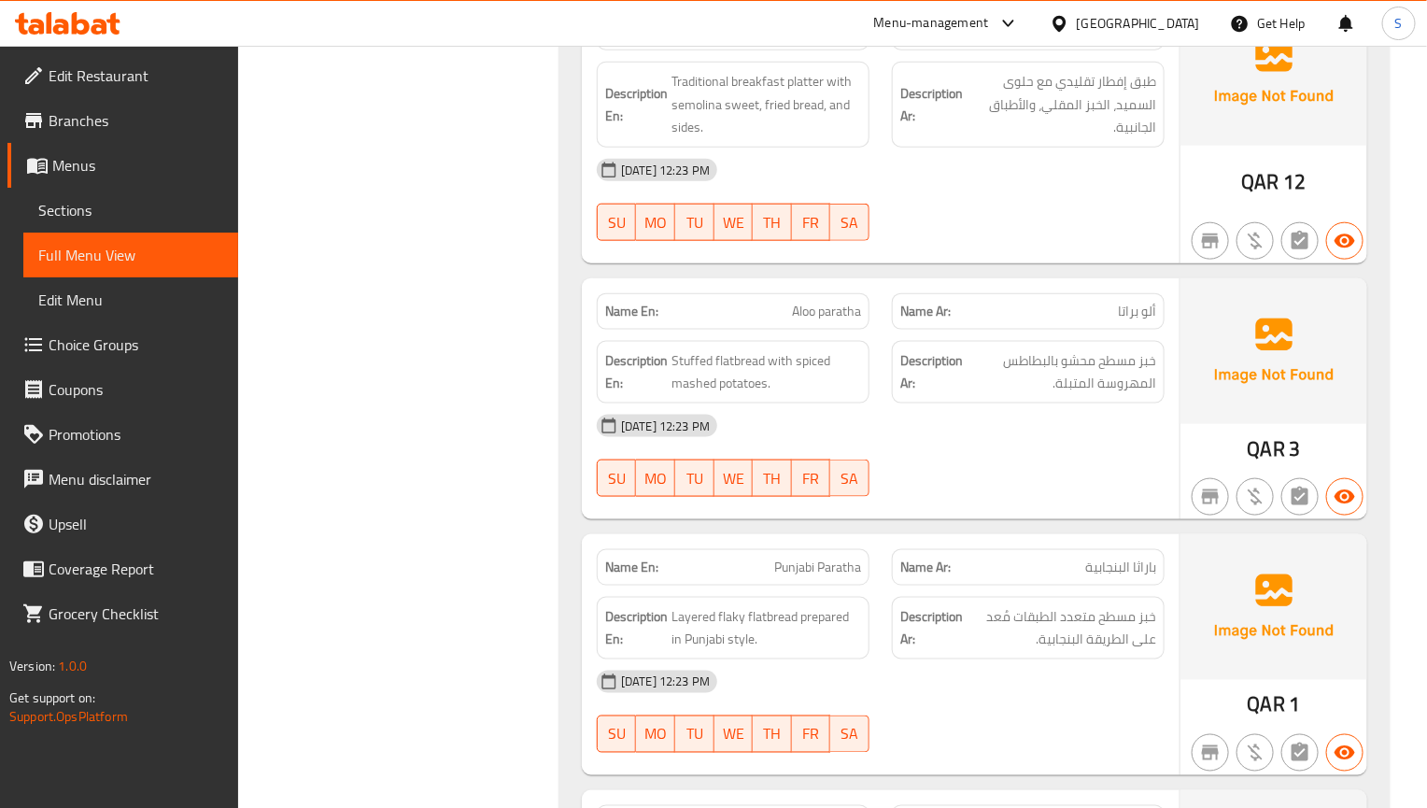
click at [1101, 508] on div at bounding box center [1028, 497] width 295 height 22
click at [1032, 519] on div "Name En: Aloo paratha Name Ar: ألو براتا Description En: Stuffed flatbread with…" at bounding box center [881, 398] width 598 height 241
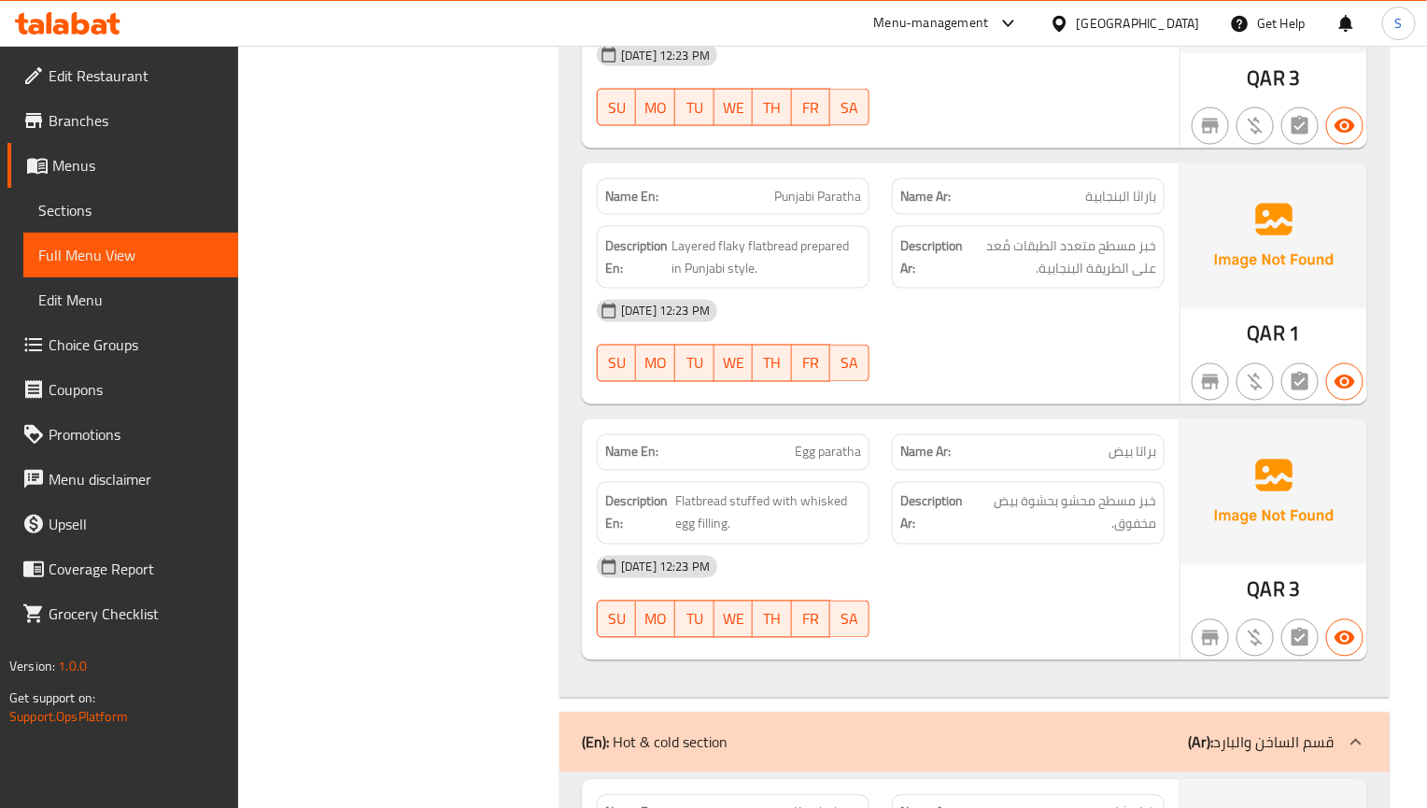
scroll to position [4043, 0]
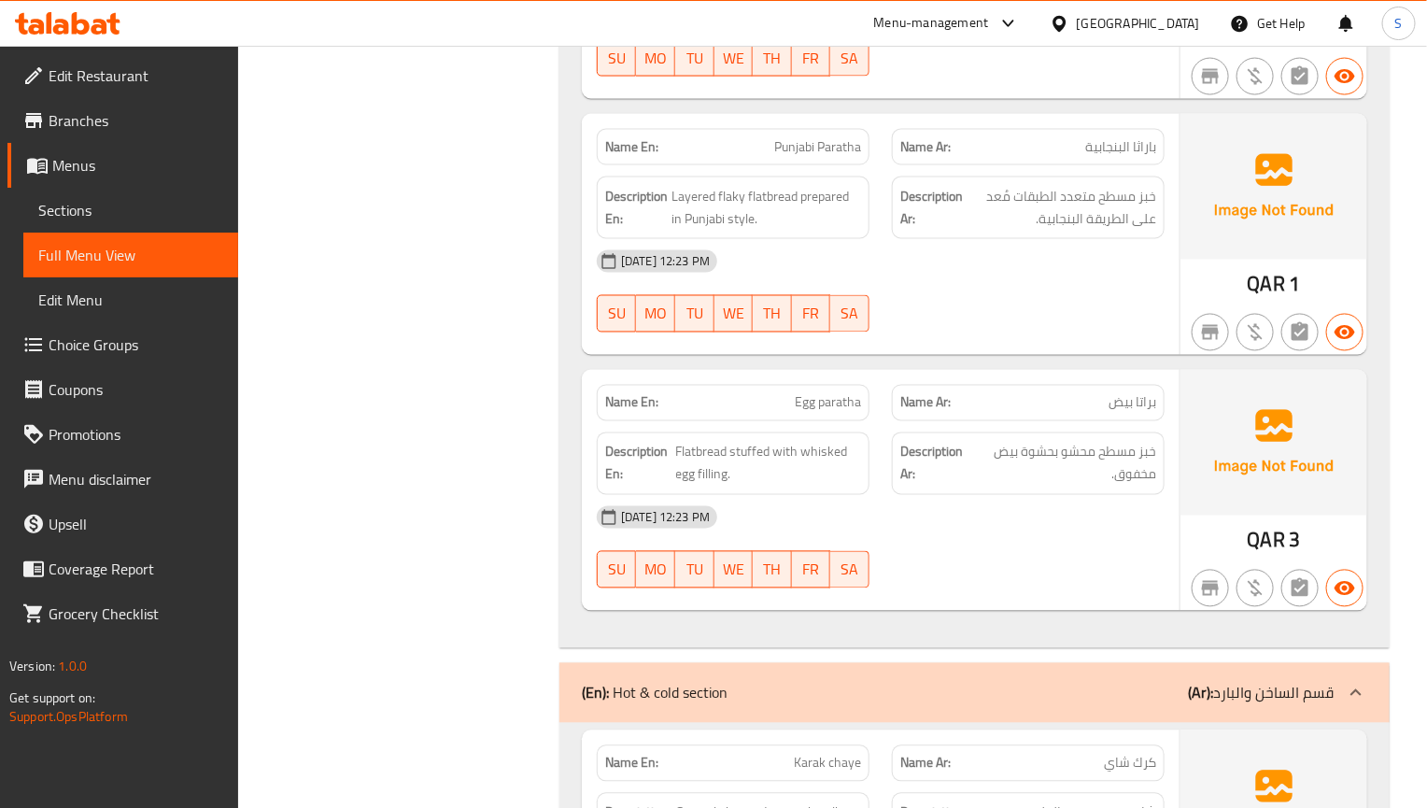
click at [1085, 540] on div "[DATE] 12:23 PM" at bounding box center [881, 517] width 590 height 45
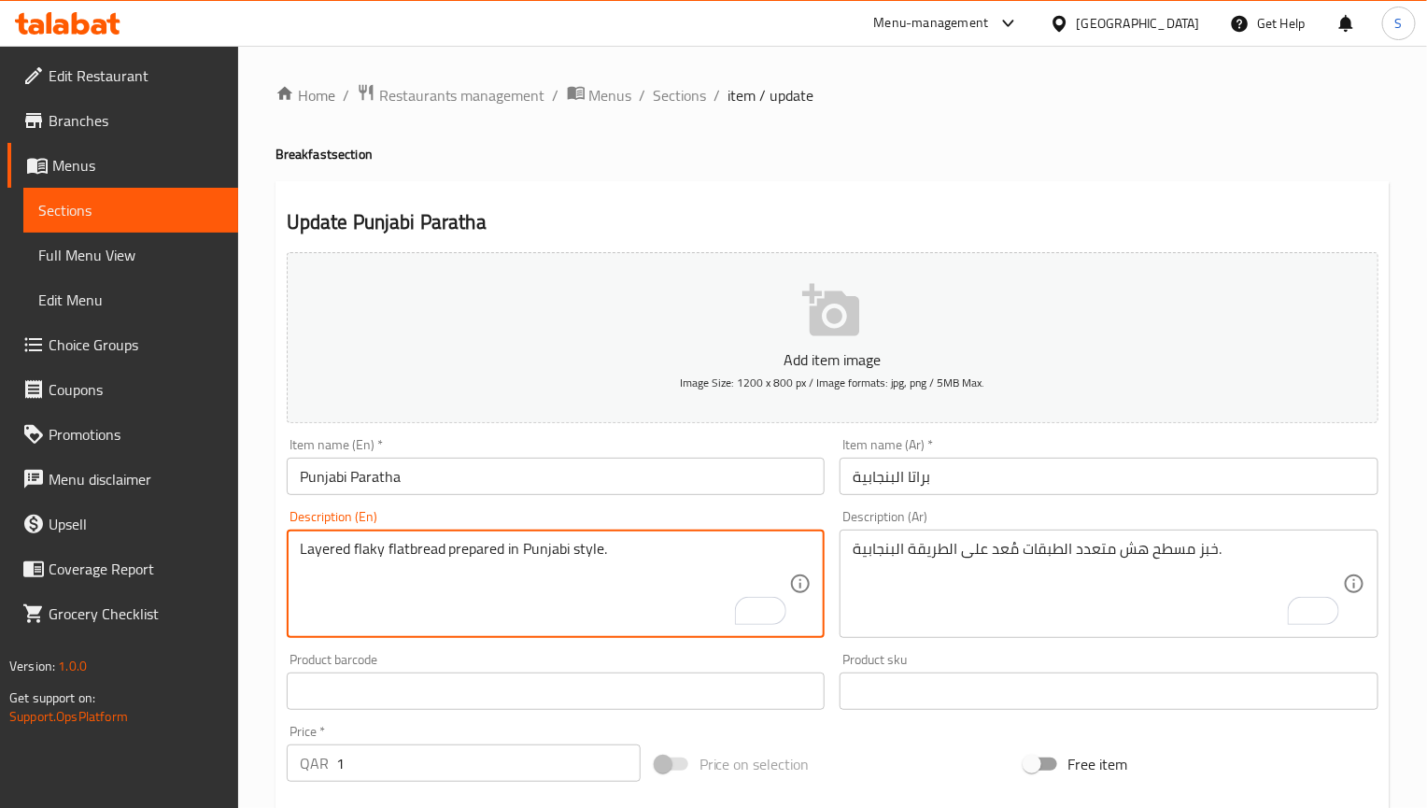
click at [547, 482] on input "Punjabi Paratha" at bounding box center [556, 476] width 539 height 37
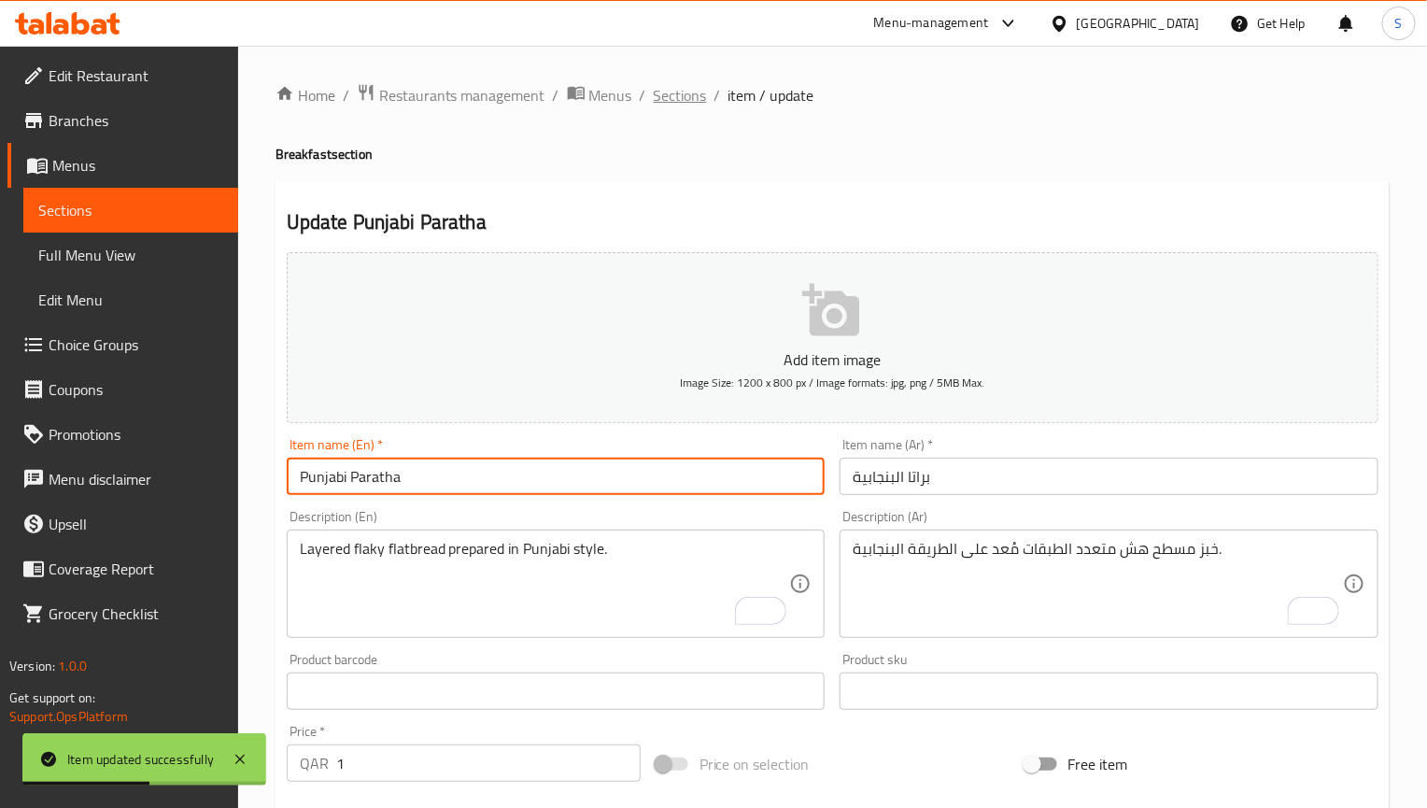
click at [695, 99] on span "Sections" at bounding box center [680, 95] width 53 height 22
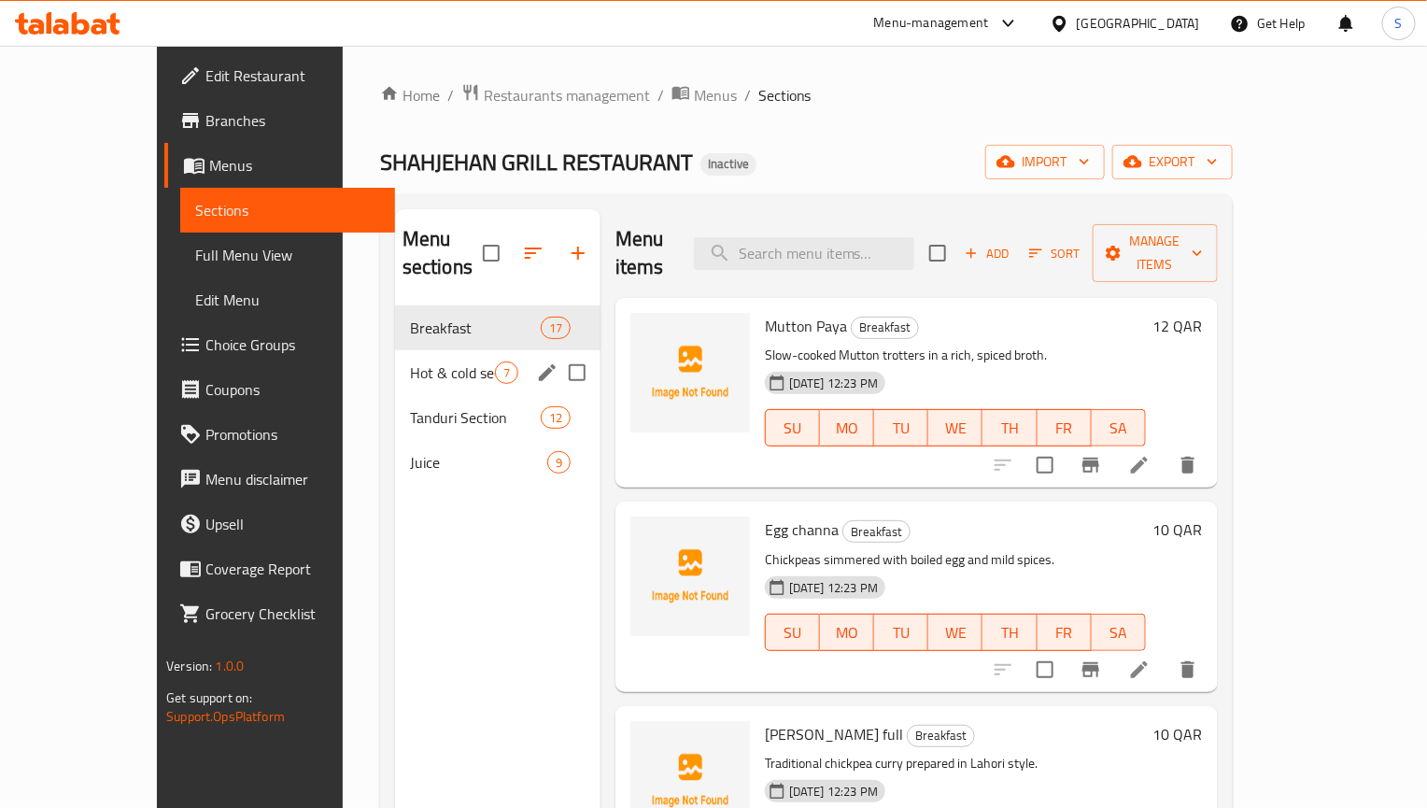
click at [395, 361] on div "Hot & cold section 7" at bounding box center [497, 372] width 205 height 45
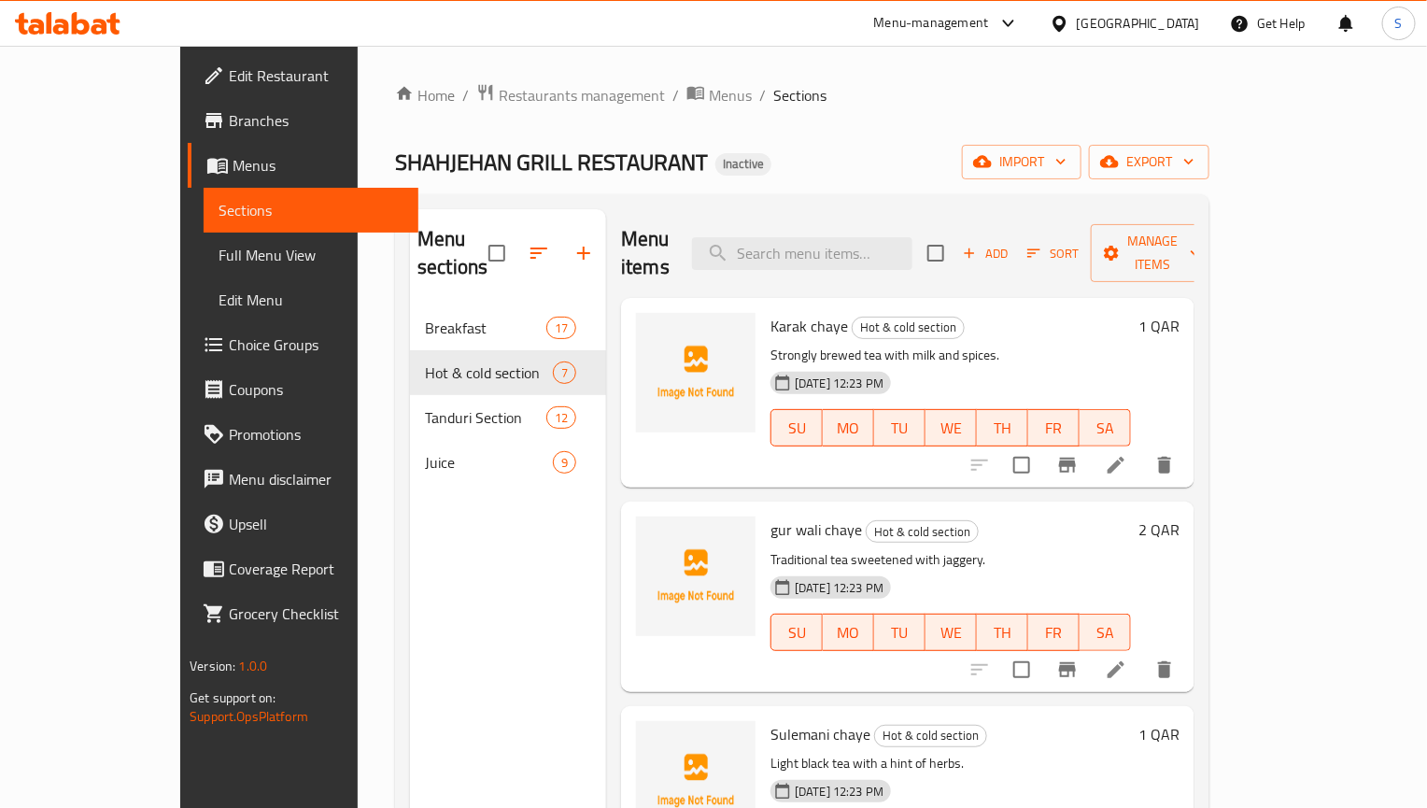
click at [1187, 455] on div at bounding box center [1072, 465] width 230 height 45
click at [1124, 457] on icon at bounding box center [1116, 465] width 17 height 17
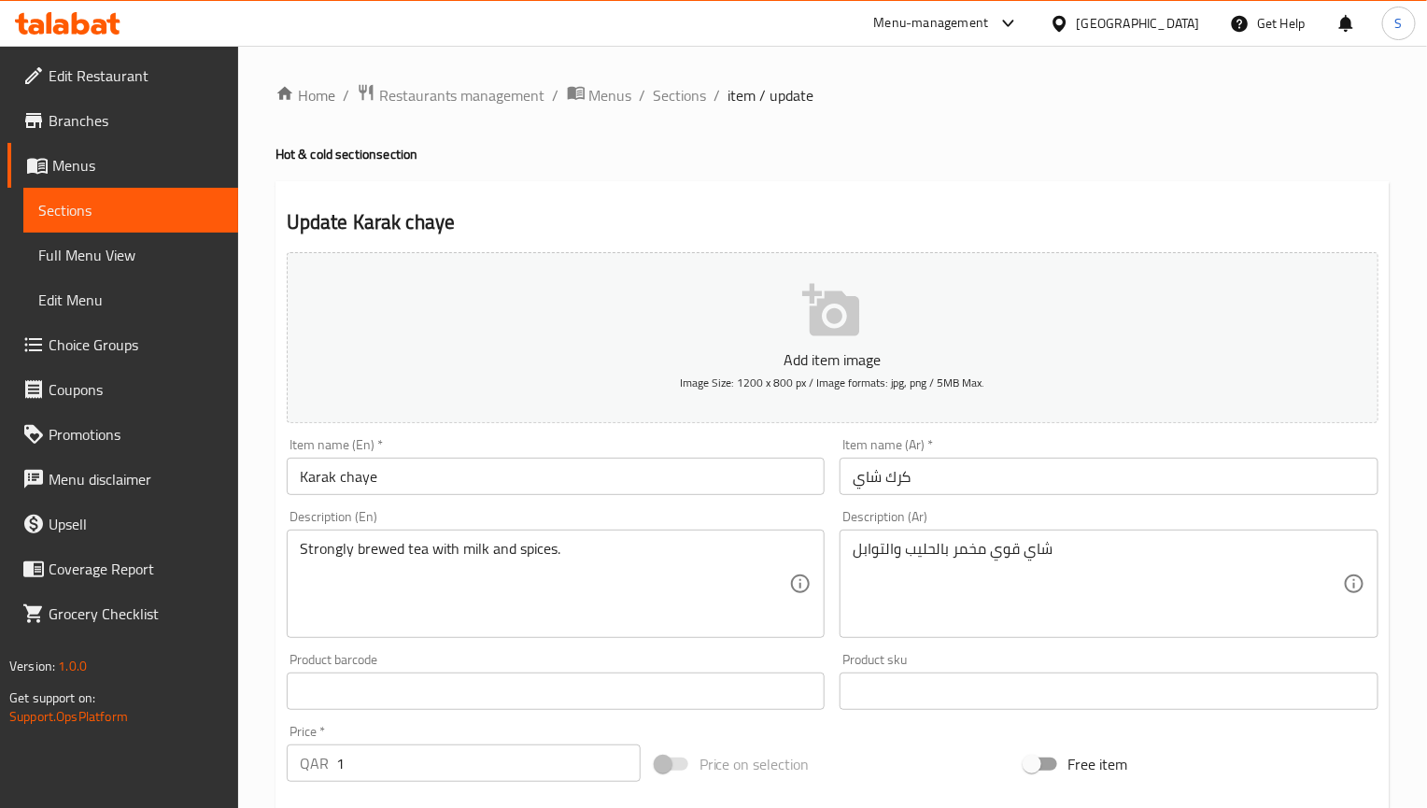
click at [874, 486] on input "كرك شاي" at bounding box center [1109, 476] width 539 height 37
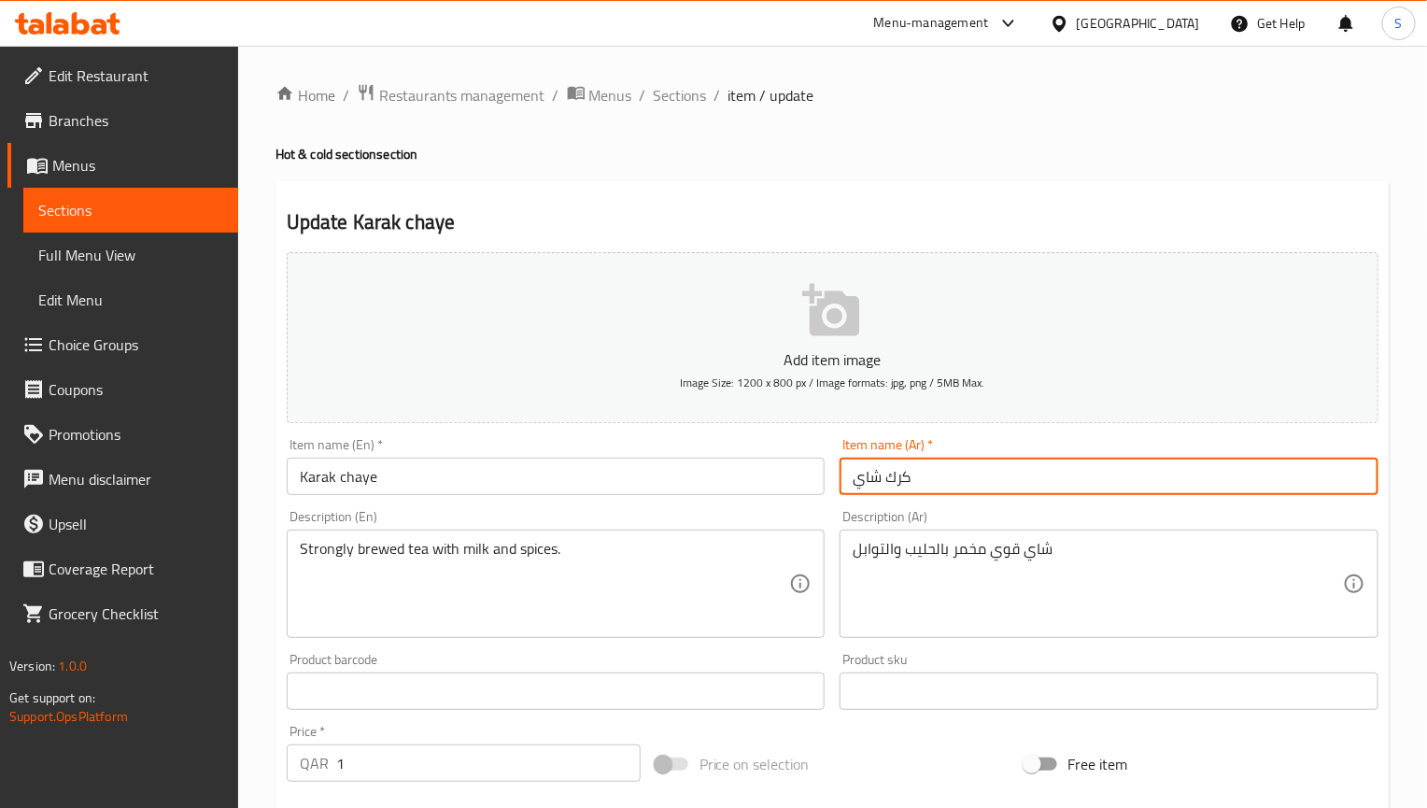
click at [874, 486] on input "كرك شاي" at bounding box center [1109, 476] width 539 height 37
click at [852, 485] on input "كرك" at bounding box center [1109, 476] width 539 height 37
type input "شاي كرك"
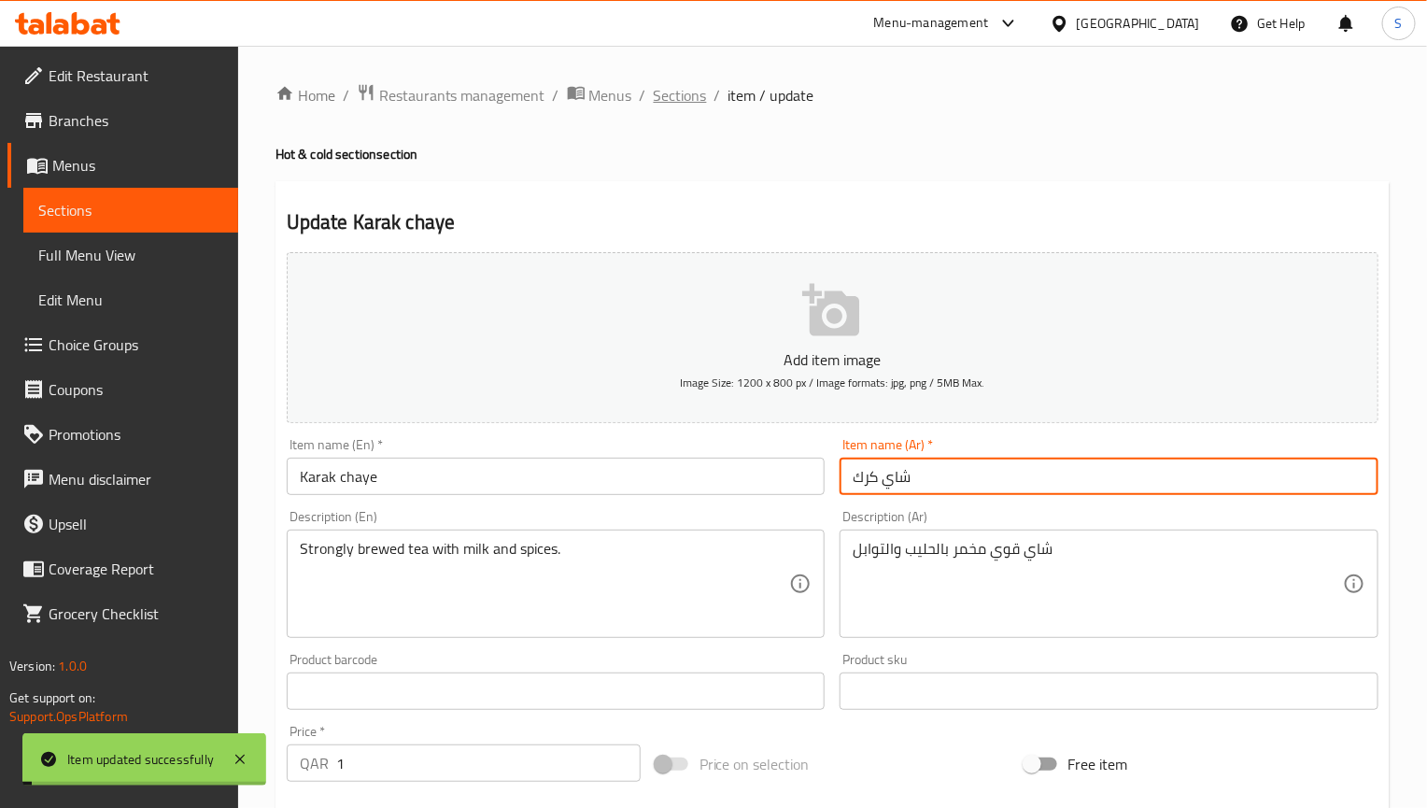
click at [701, 84] on span "Sections" at bounding box center [680, 95] width 53 height 22
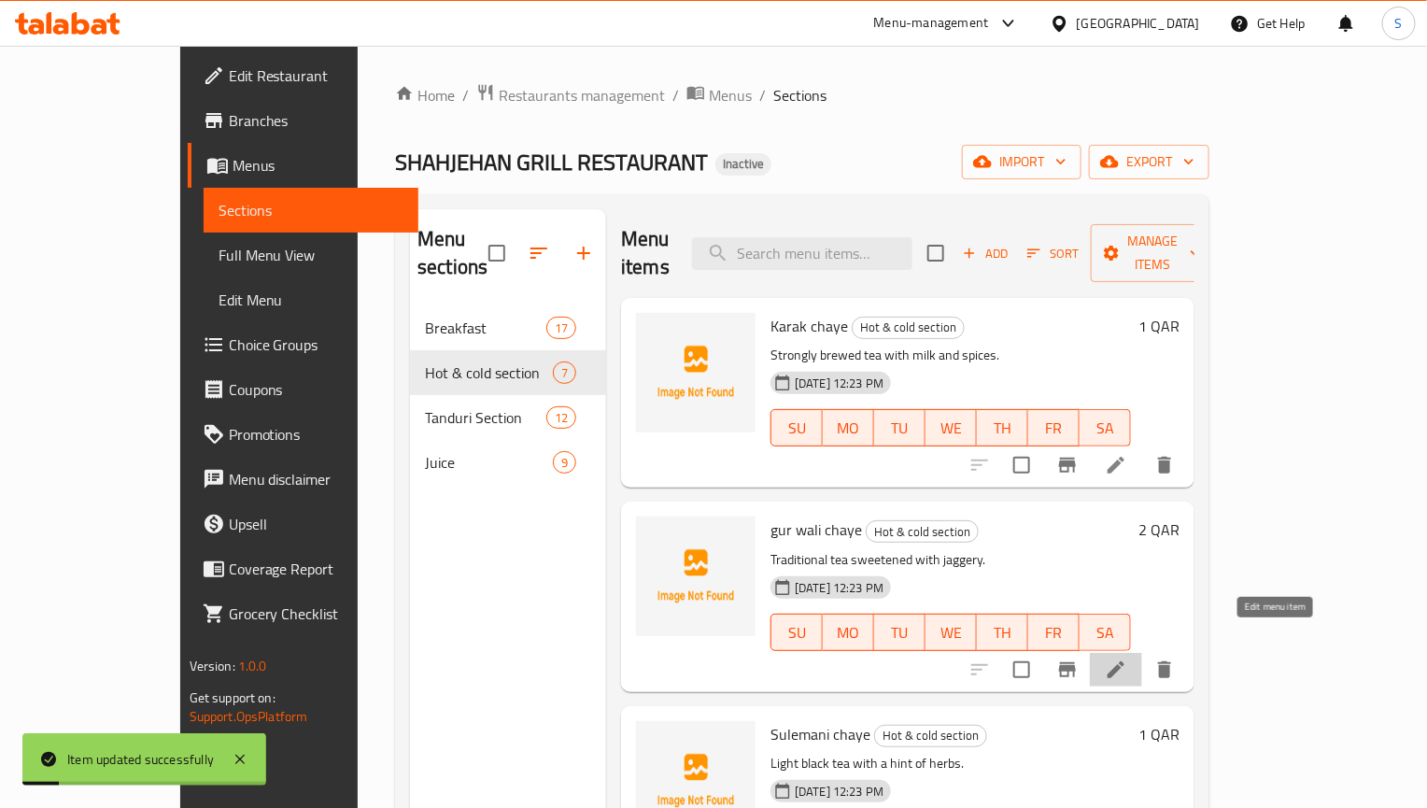
click at [1127, 658] on icon at bounding box center [1116, 669] width 22 height 22
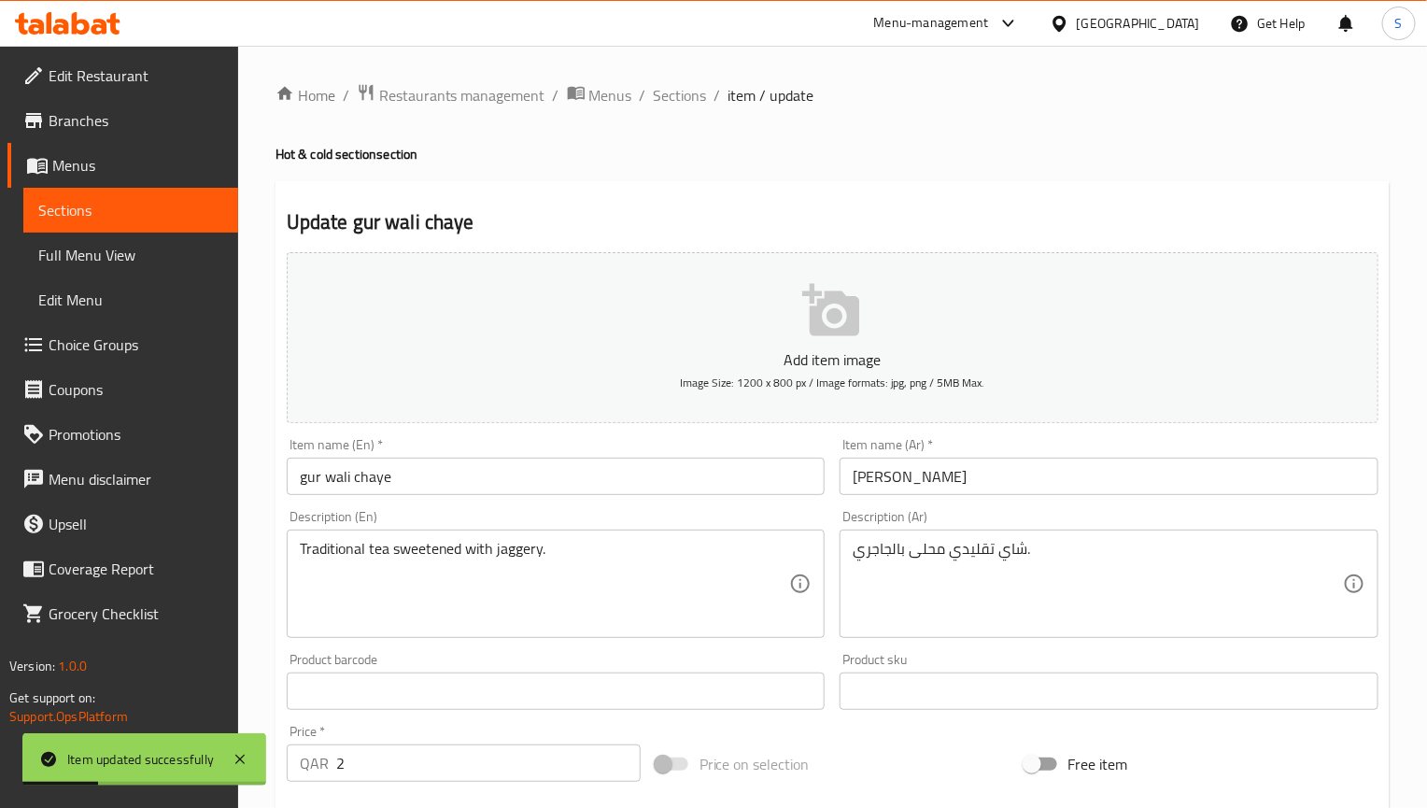
click at [902, 474] on input "[PERSON_NAME] والي" at bounding box center [1109, 476] width 539 height 37
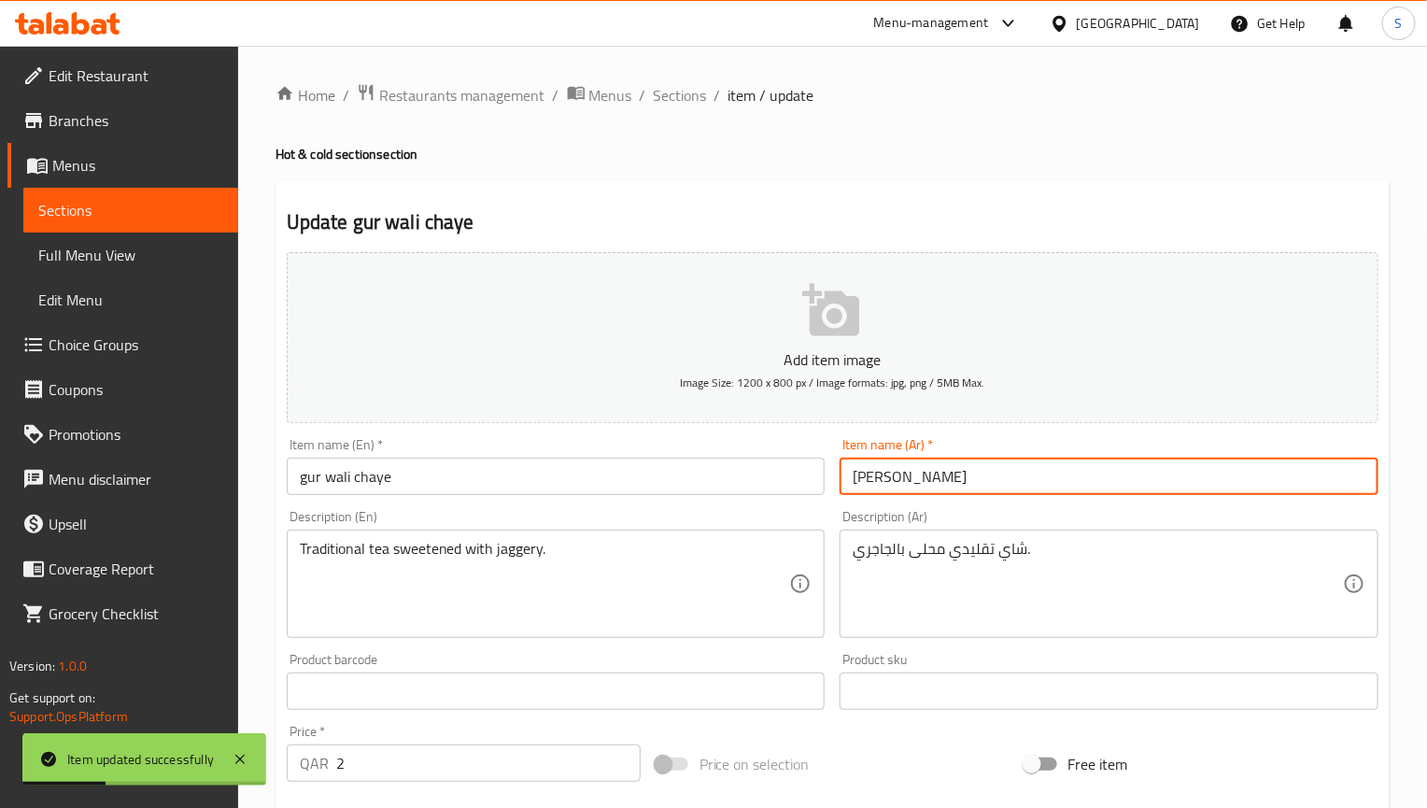
click at [902, 474] on input "[PERSON_NAME] والي" at bounding box center [1109, 476] width 539 height 37
paste input "text"
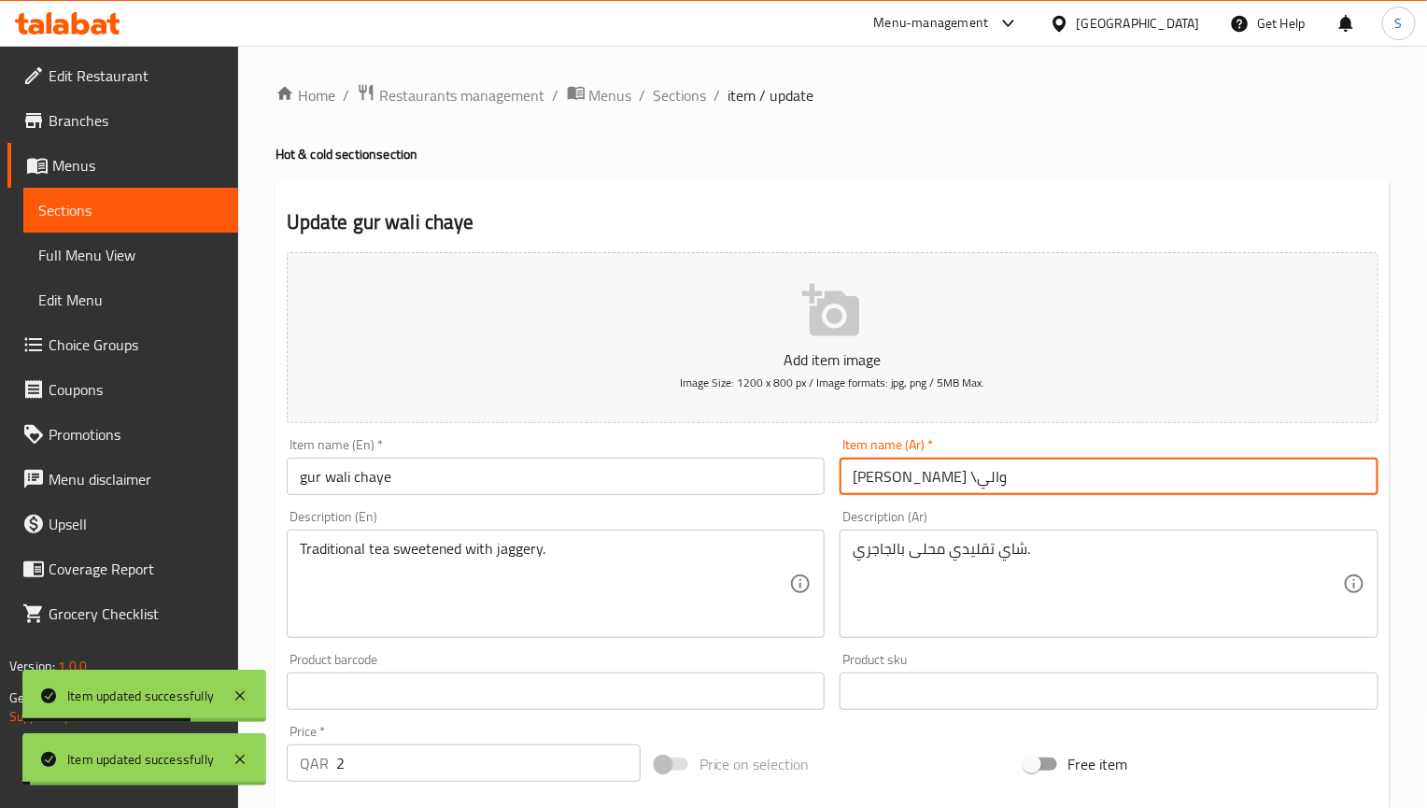
type input "شاي جور والي"
click at [685, 93] on span "Sections" at bounding box center [680, 95] width 53 height 22
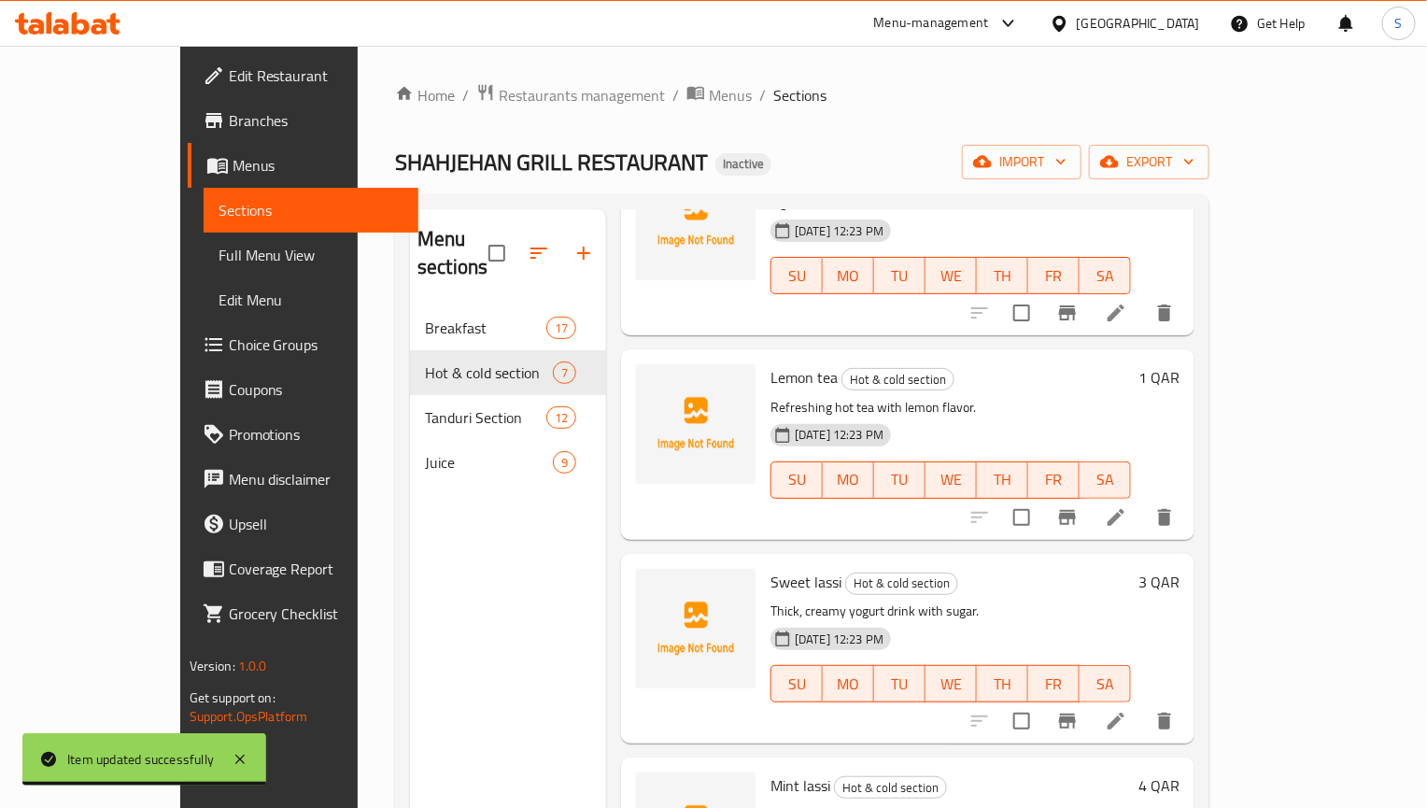
scroll to position [665, 0]
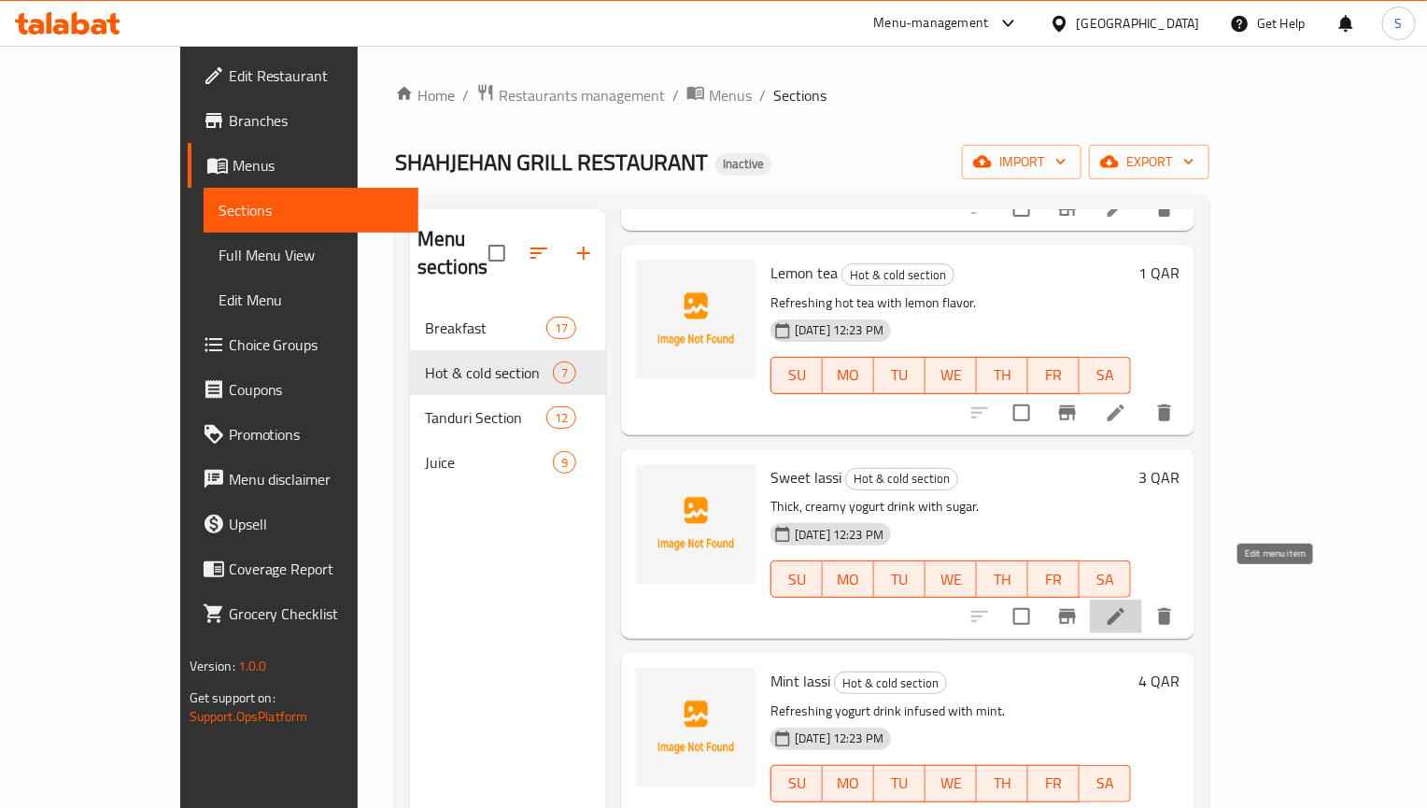
click at [1127, 605] on icon at bounding box center [1116, 616] width 22 height 22
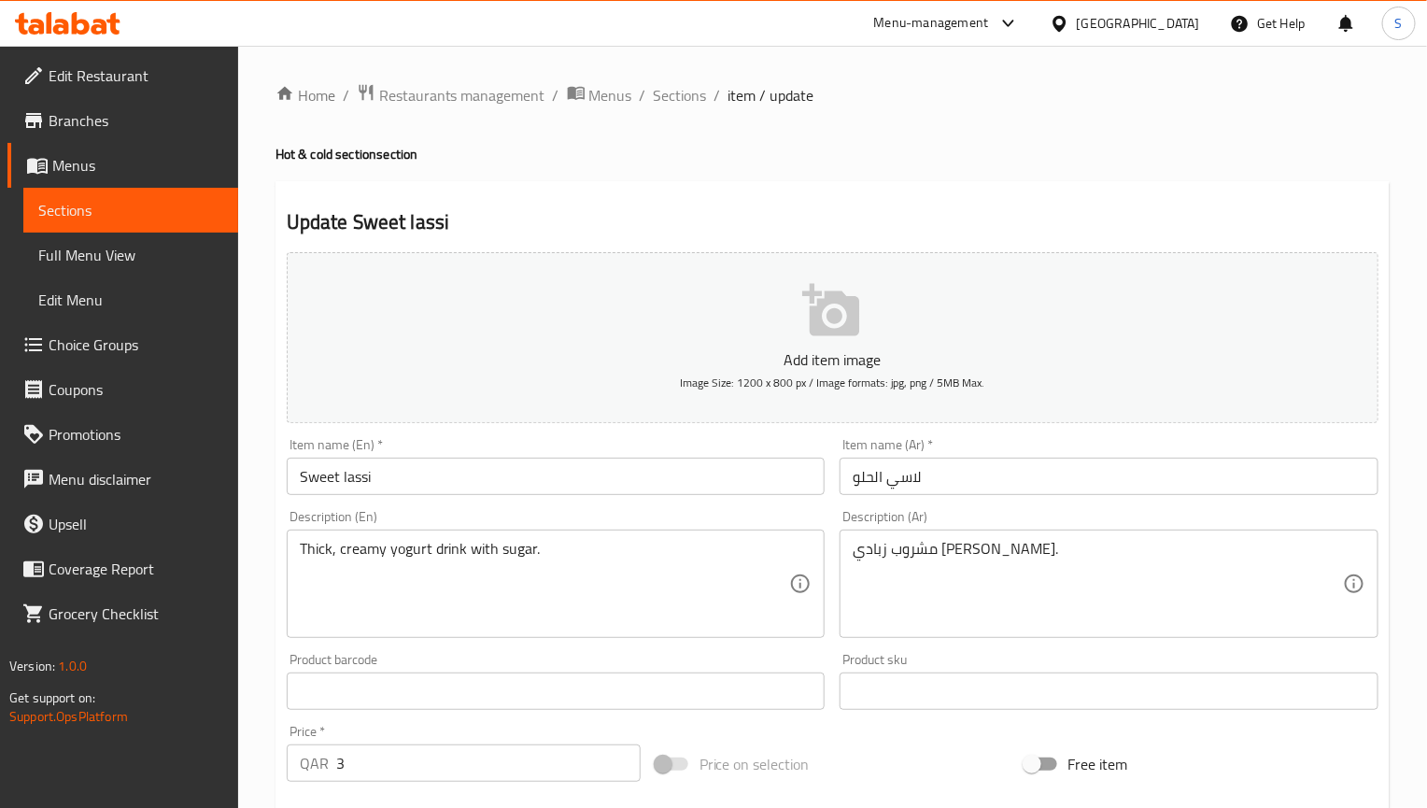
click at [871, 480] on input "لاسي الحلو" at bounding box center [1109, 476] width 539 height 37
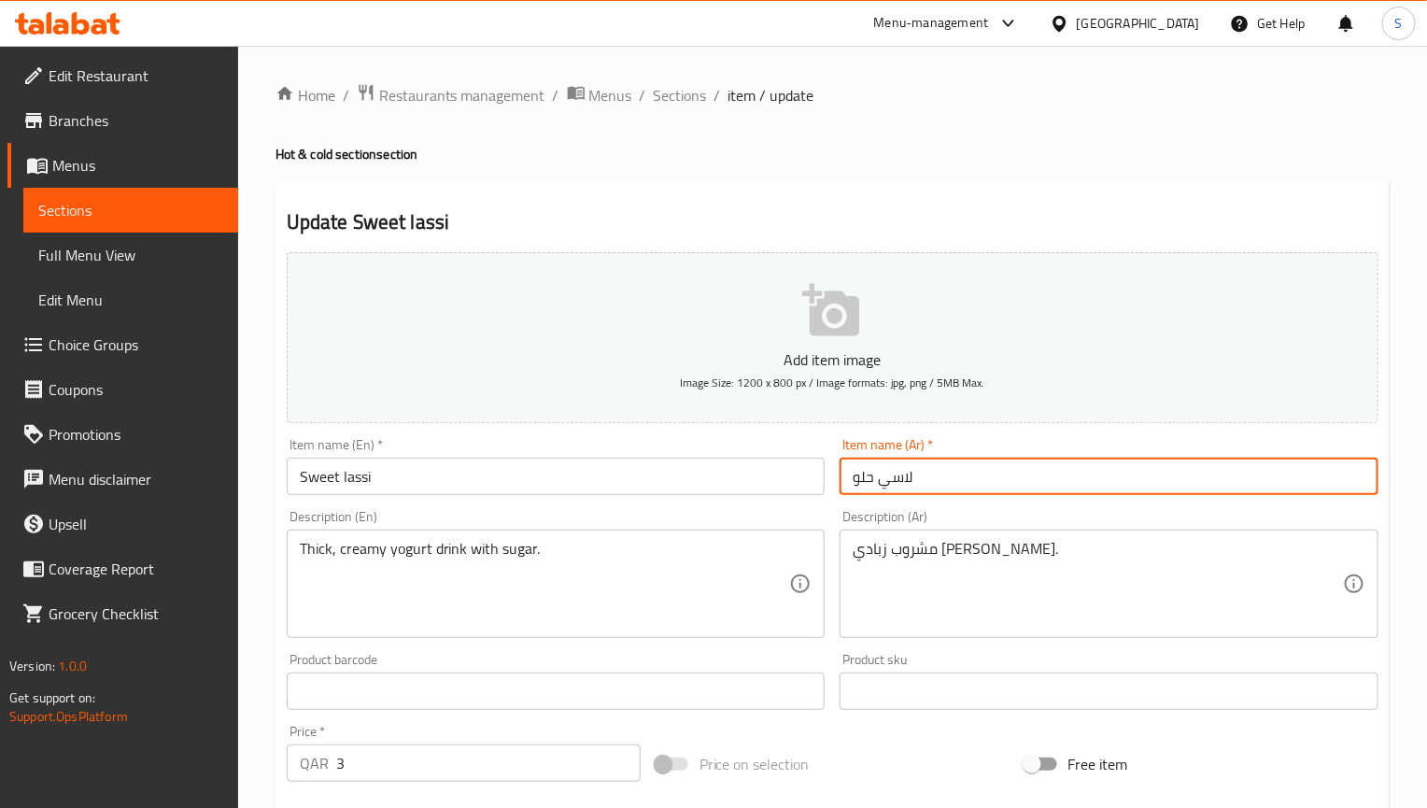
type input "لاسي حلو"
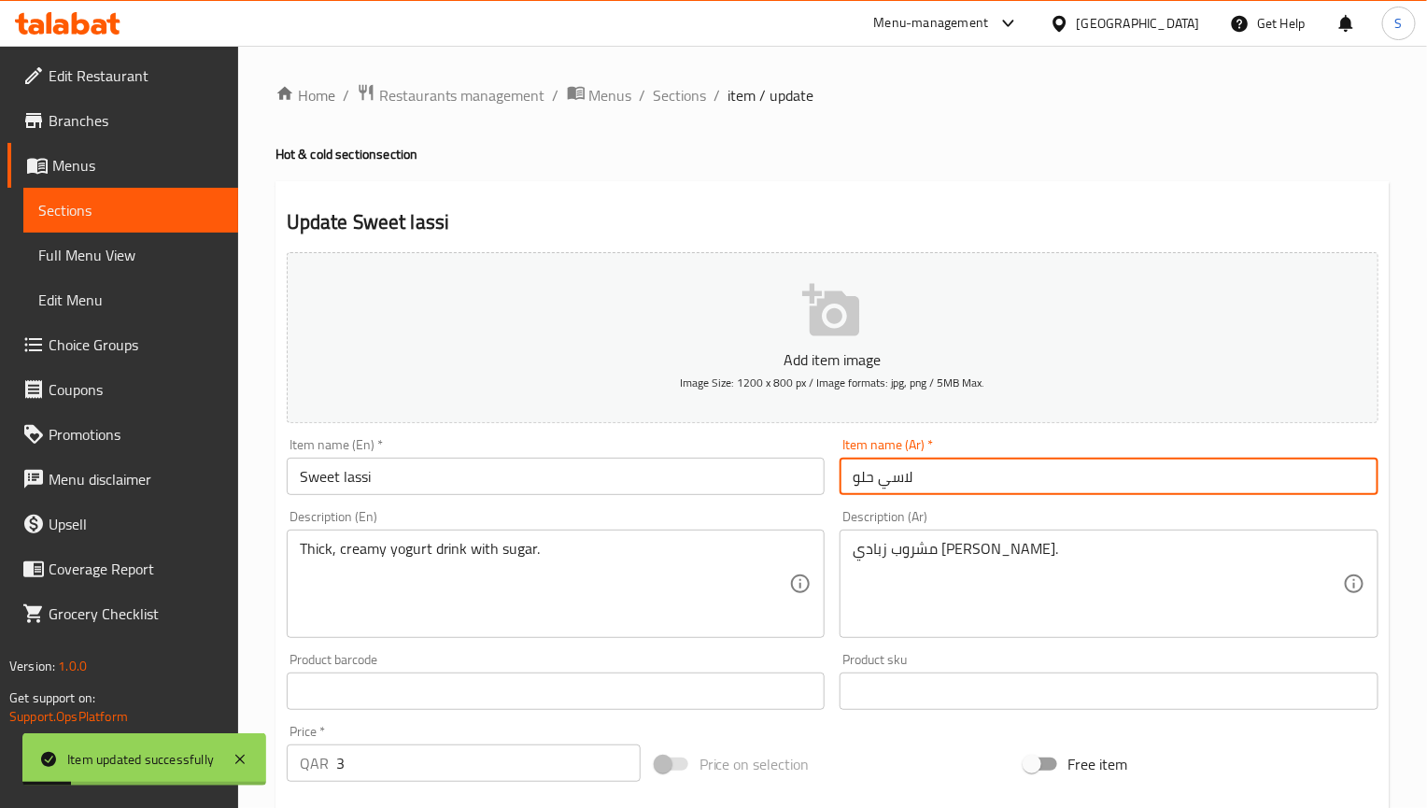
click at [693, 110] on div "Home / Restaurants management / Menus / Sections / item / update Hot & cold sec…" at bounding box center [833, 682] width 1114 height 1199
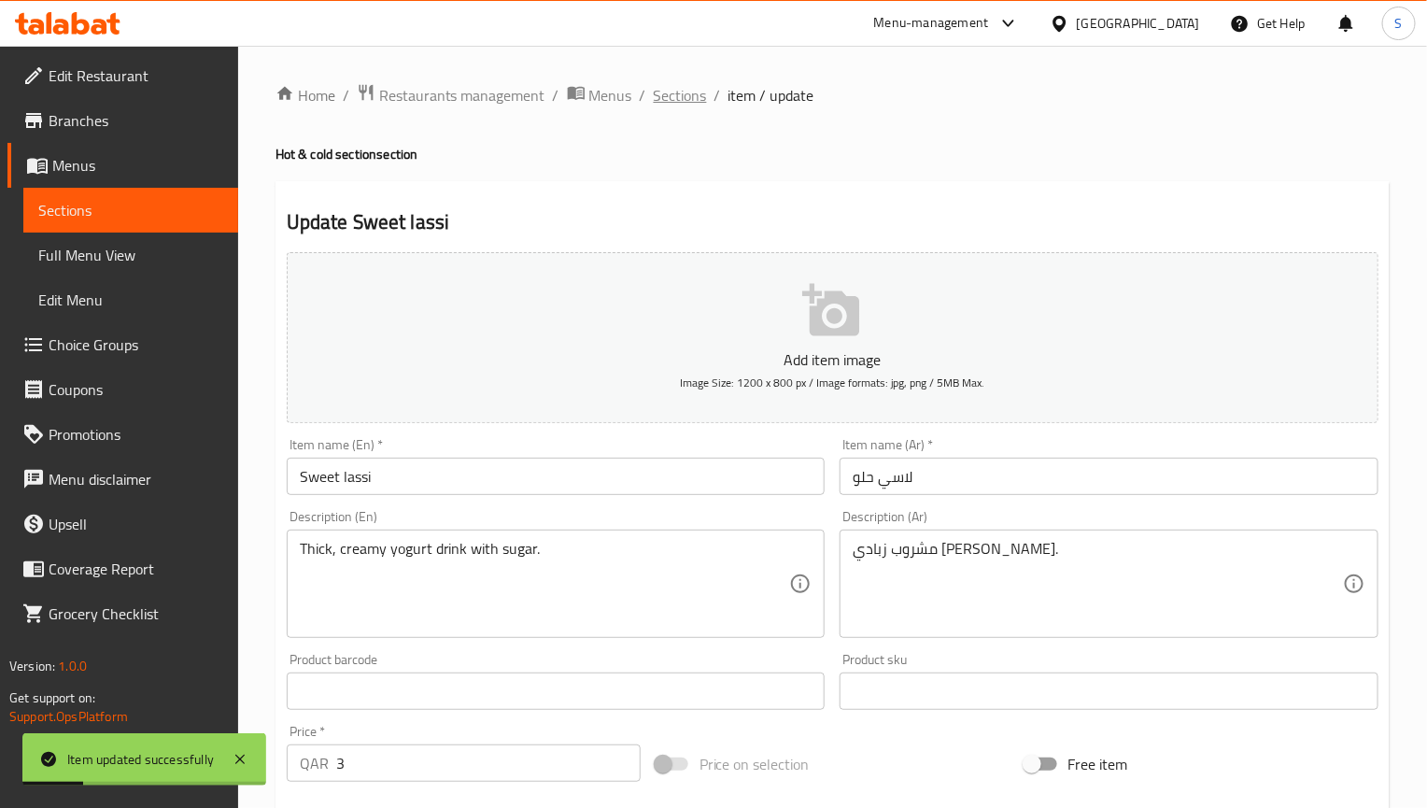
click at [693, 101] on span "Sections" at bounding box center [680, 95] width 53 height 22
click at [670, 90] on span "Sections" at bounding box center [680, 95] width 53 height 22
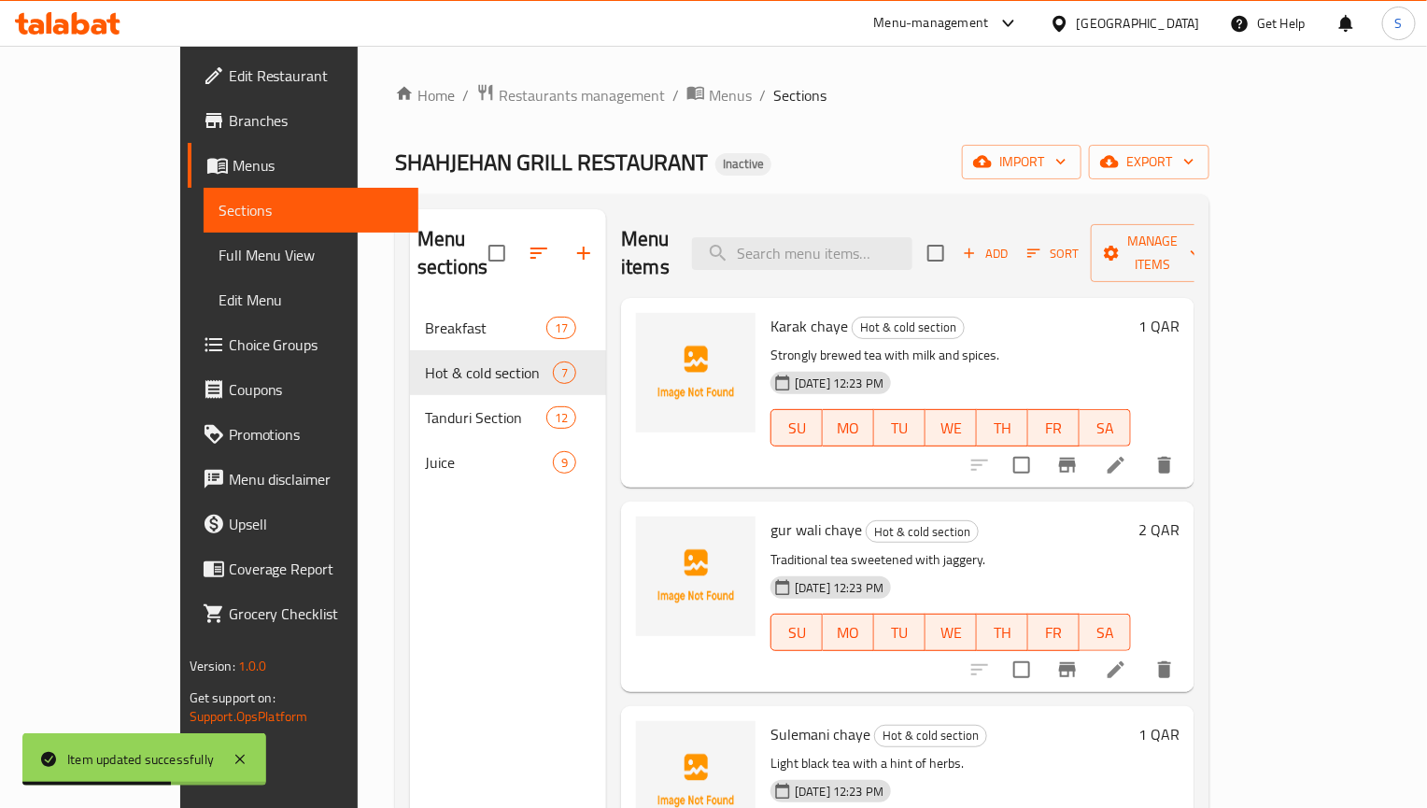
scroll to position [665, 0]
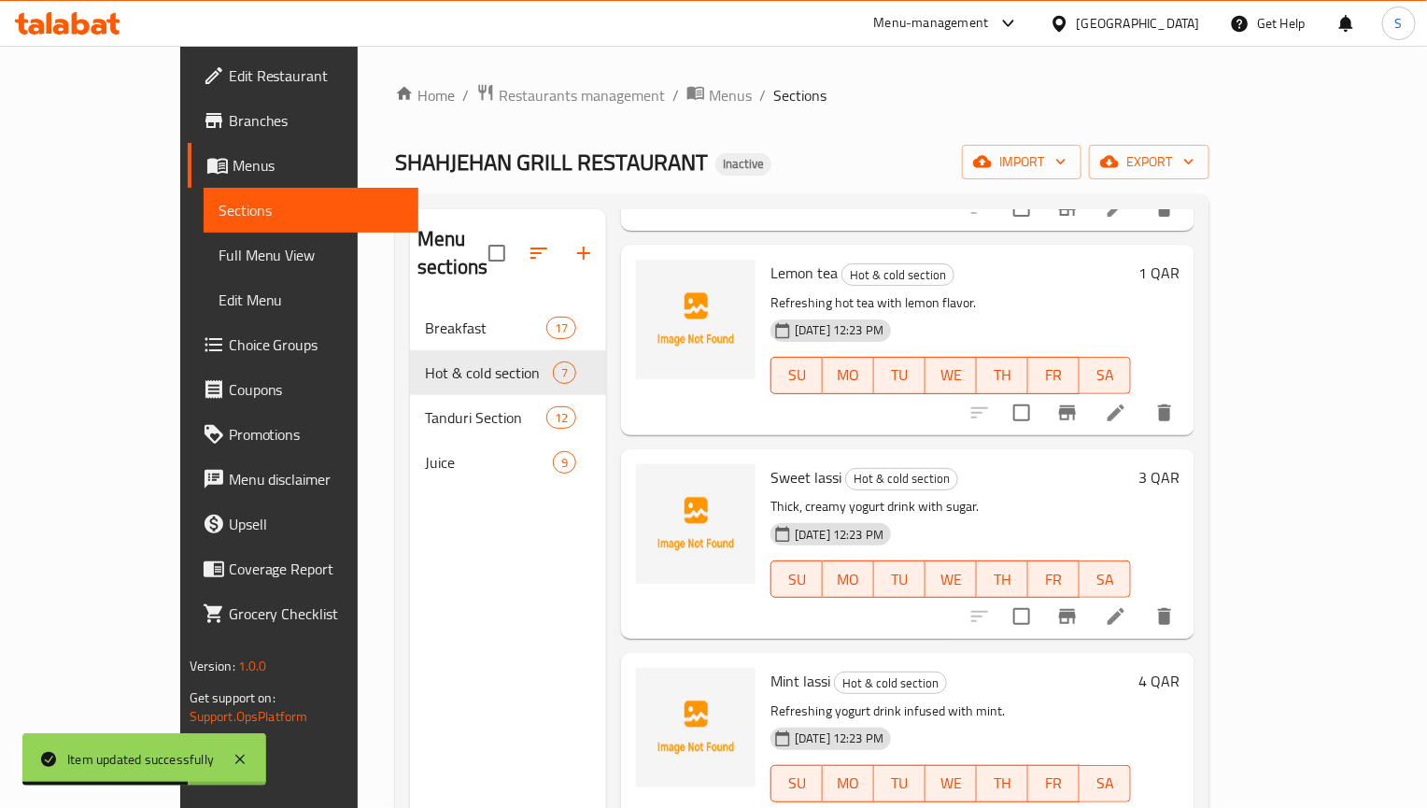
click at [1142, 804] on li at bounding box center [1116, 821] width 52 height 34
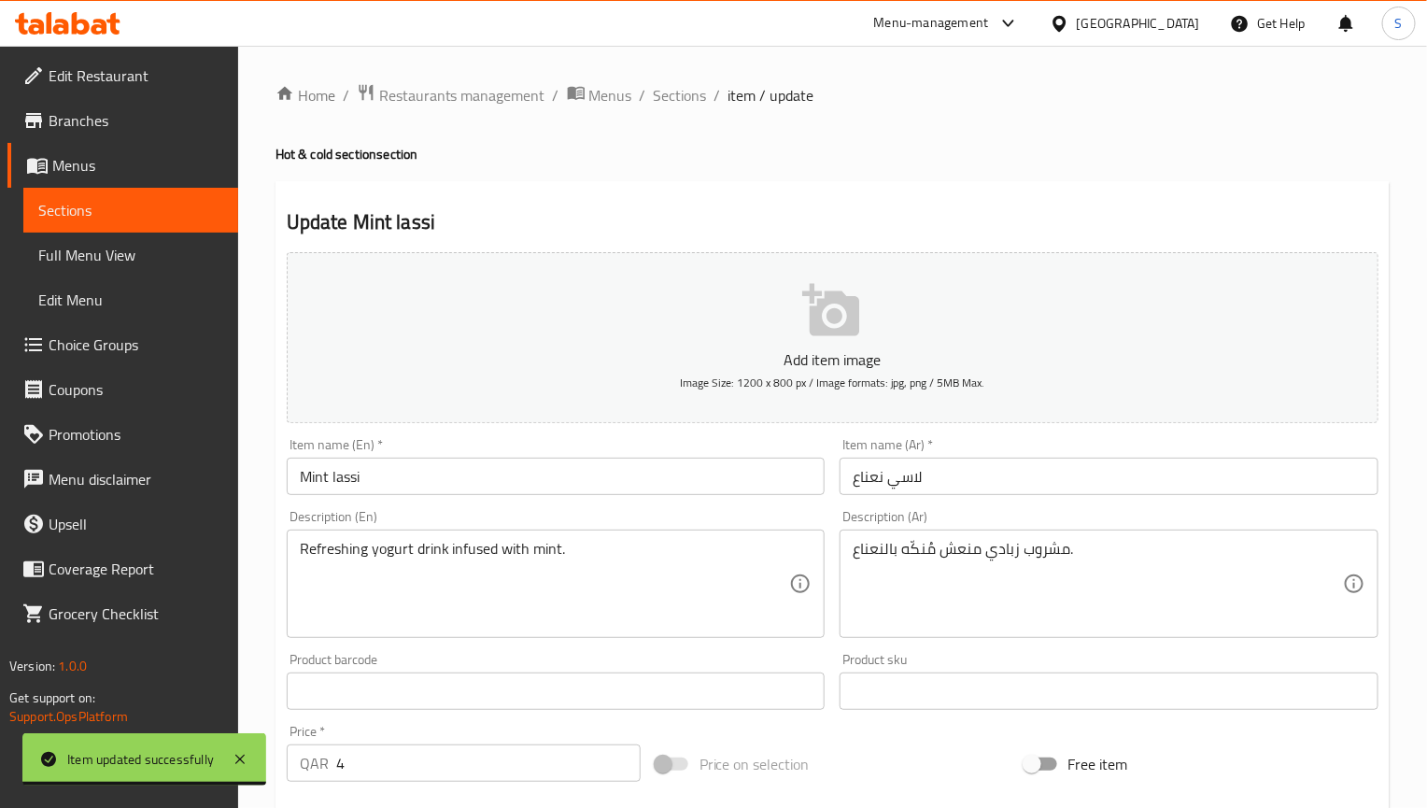
click at [925, 558] on textarea "مشروب زبادي منعش مُنكّه بالنعناع." at bounding box center [1098, 584] width 490 height 89
paste textarea "قوع"
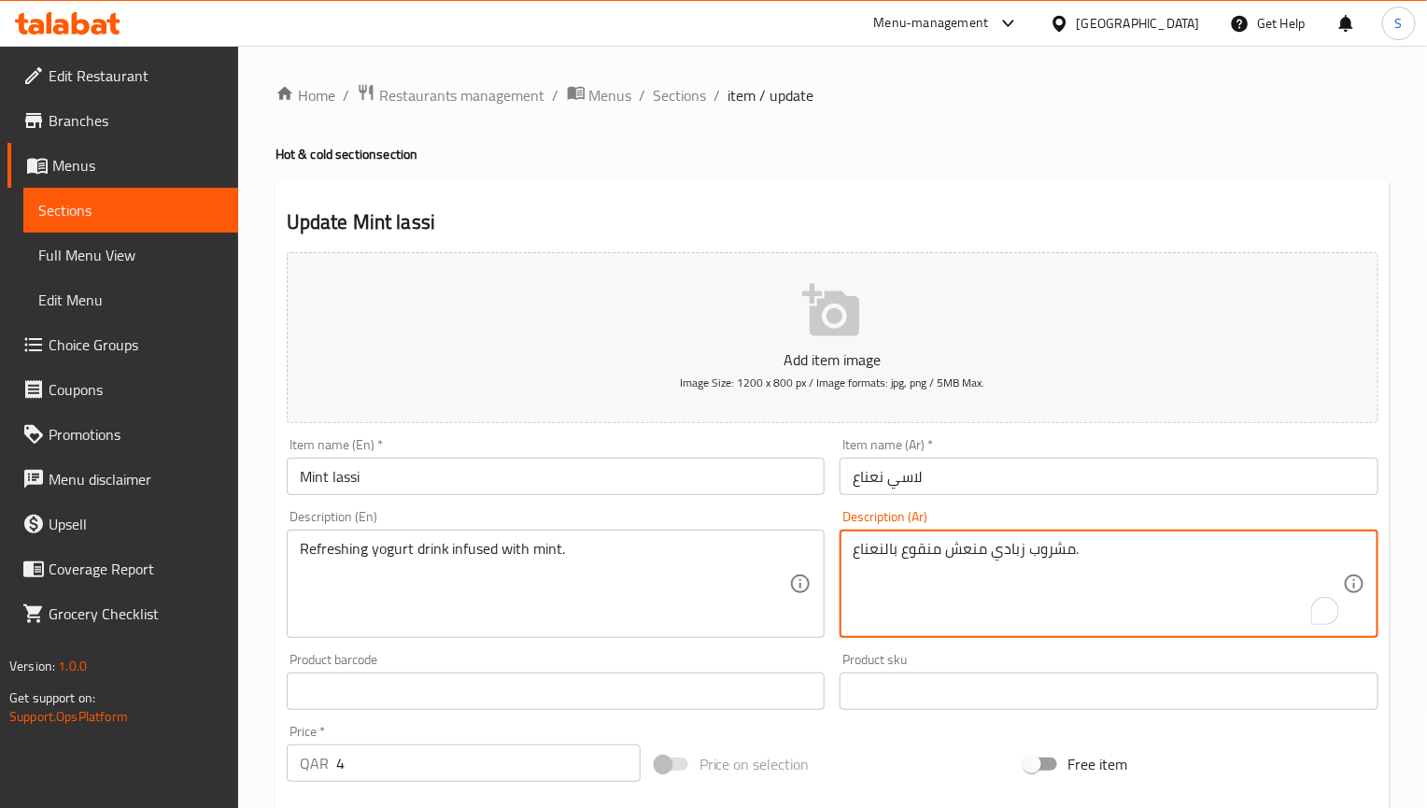
click at [864, 556] on textarea "مشروب زبادي منعش منقوع بالنعناع." at bounding box center [1098, 584] width 490 height 89
click at [869, 547] on textarea "مشروب زبادي منعش منقوع بالنعناع." at bounding box center [1098, 584] width 490 height 89
click at [880, 558] on textarea "مشروب زبادي منعش منقوع بالنناع." at bounding box center [1098, 584] width 490 height 89
click at [874, 552] on textarea "مشروب زبادي منعش منقوع مع نعناع." at bounding box center [1098, 584] width 490 height 89
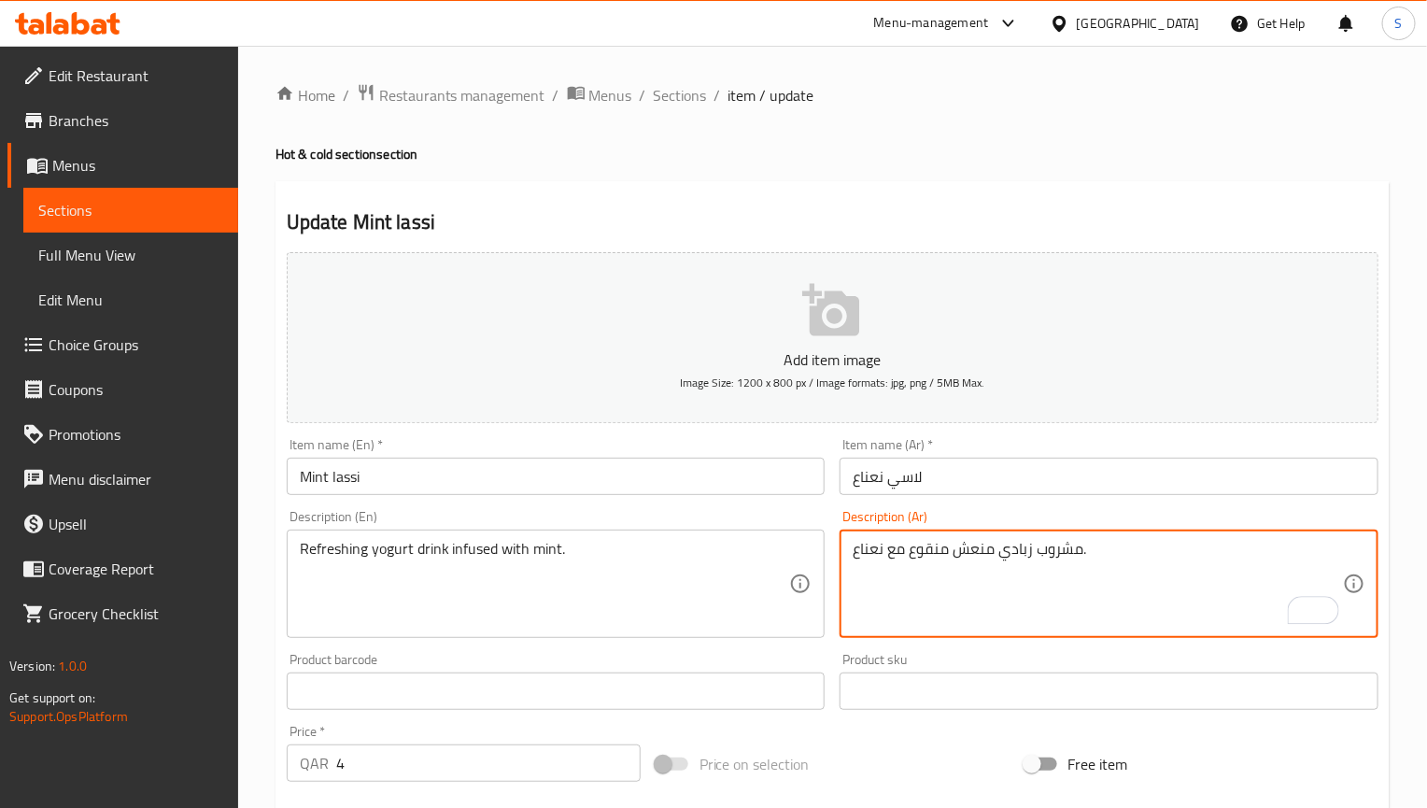
click at [874, 552] on textarea "مشروب زبادي منعش منقوع مع نعناع." at bounding box center [1098, 584] width 490 height 89
drag, startPoint x: 874, startPoint y: 552, endPoint x: 911, endPoint y: 709, distance: 161.1
click at [872, 552] on textarea "مشروب زبادي منعش منقوع مع نعناع." at bounding box center [1098, 584] width 490 height 89
click at [404, 490] on input "Mint lassi" at bounding box center [556, 476] width 539 height 37
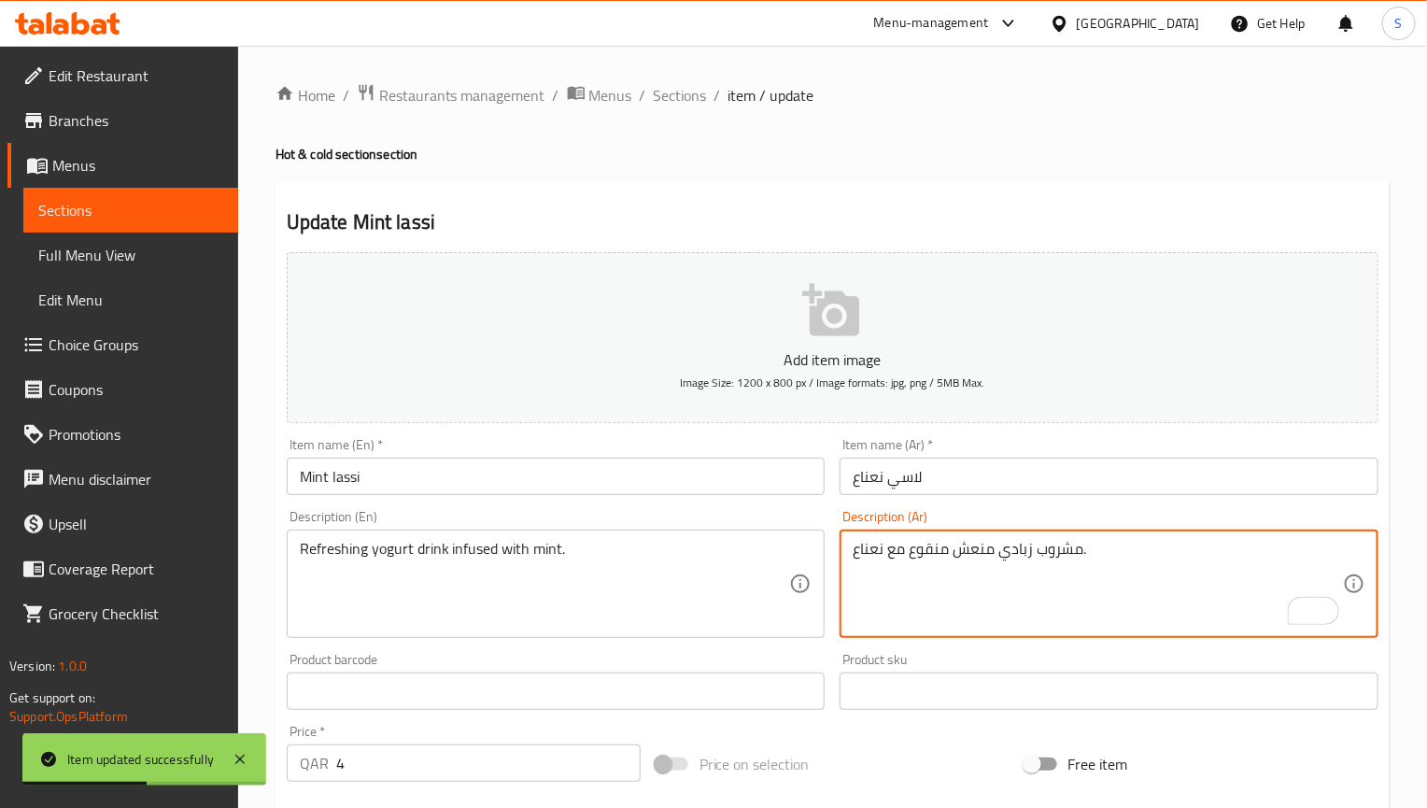
click at [891, 550] on textarea "مشروب زبادي منعش منقوع مع نعناع." at bounding box center [1098, 584] width 490 height 89
click at [909, 558] on textarea "مشروب زبادي منعش منقوع مع نعناع." at bounding box center [1098, 584] width 490 height 89
click at [885, 544] on textarea "مشروب زبادي منعش منقوع مع نعناع." at bounding box center [1098, 584] width 490 height 89
click at [892, 555] on textarea "مشروب زبادي منعش منقوع مع نعناع." at bounding box center [1098, 584] width 490 height 89
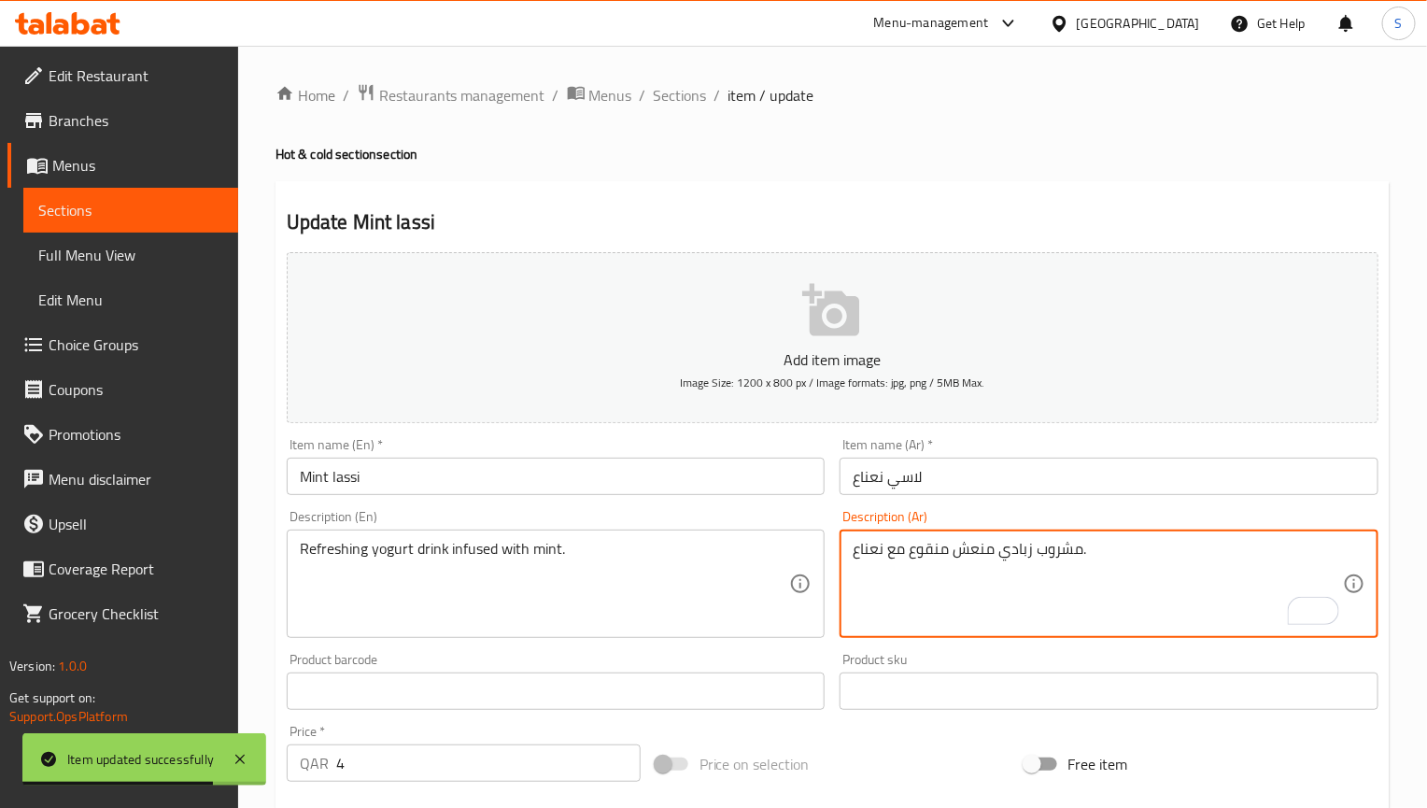
click at [892, 555] on textarea "مشروب زبادي منعش منقوع مع نعناع." at bounding box center [1098, 584] width 490 height 89
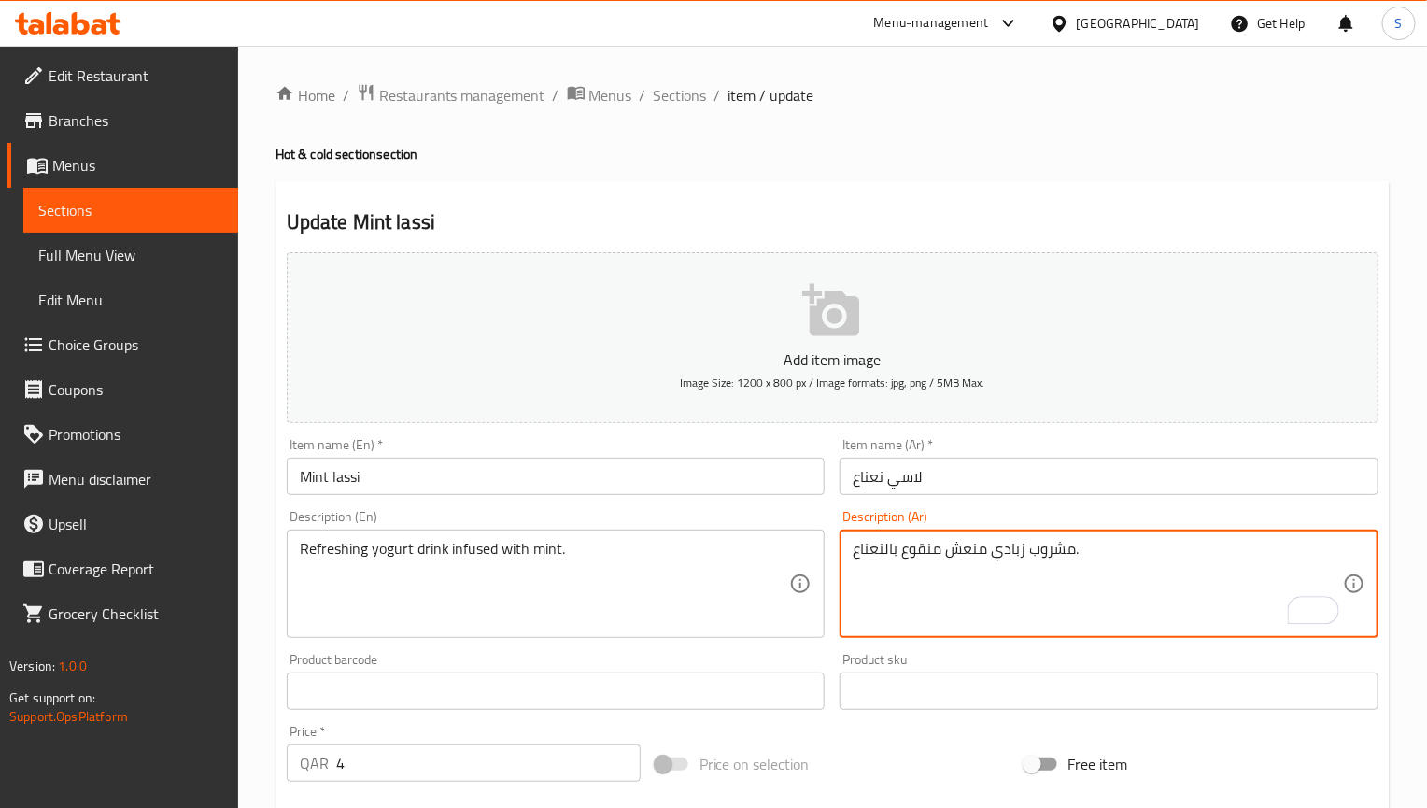
type textarea "مشروب زبادي منعش منقوع بالنعناع."
click at [628, 480] on input "Mint lassi" at bounding box center [556, 476] width 539 height 37
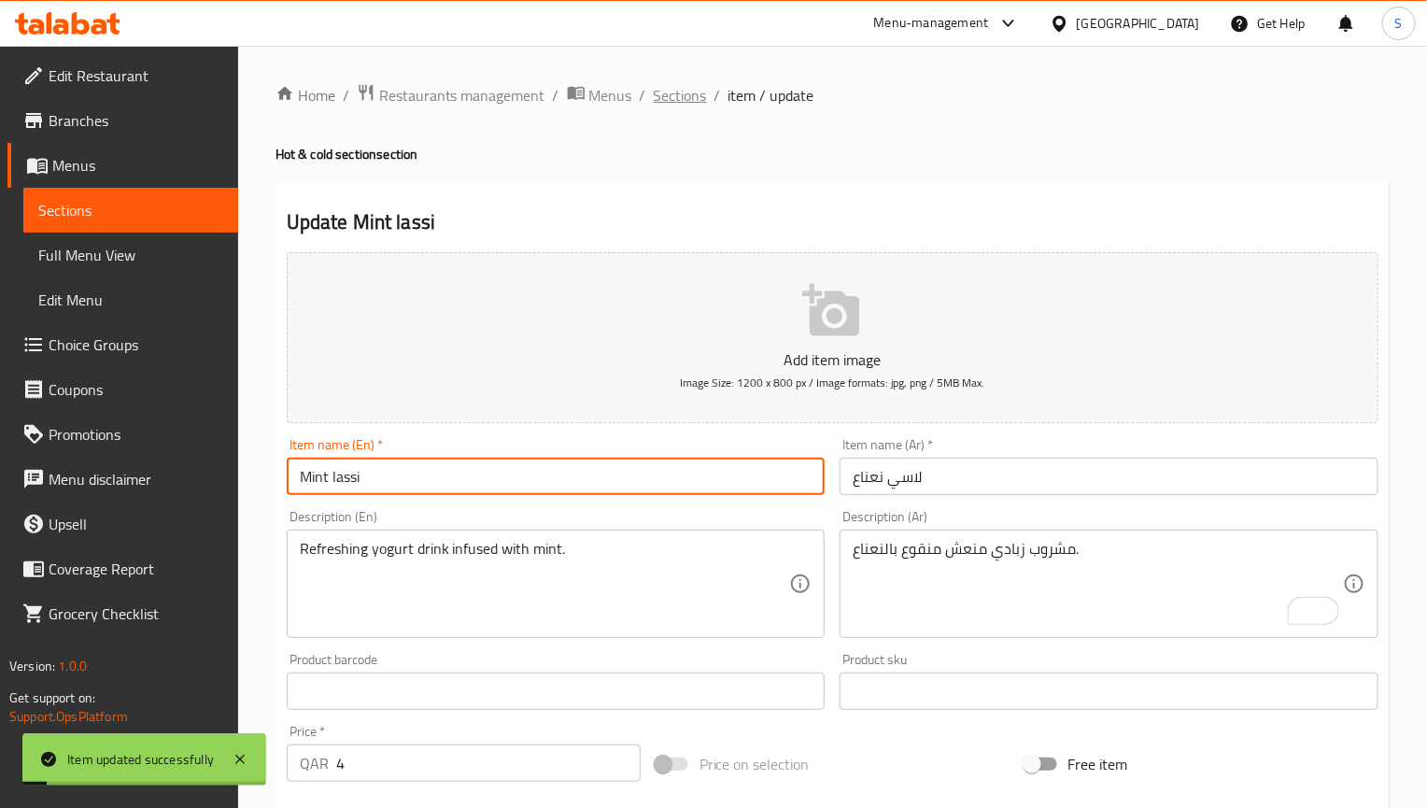
click at [654, 88] on span "Sections" at bounding box center [680, 95] width 53 height 22
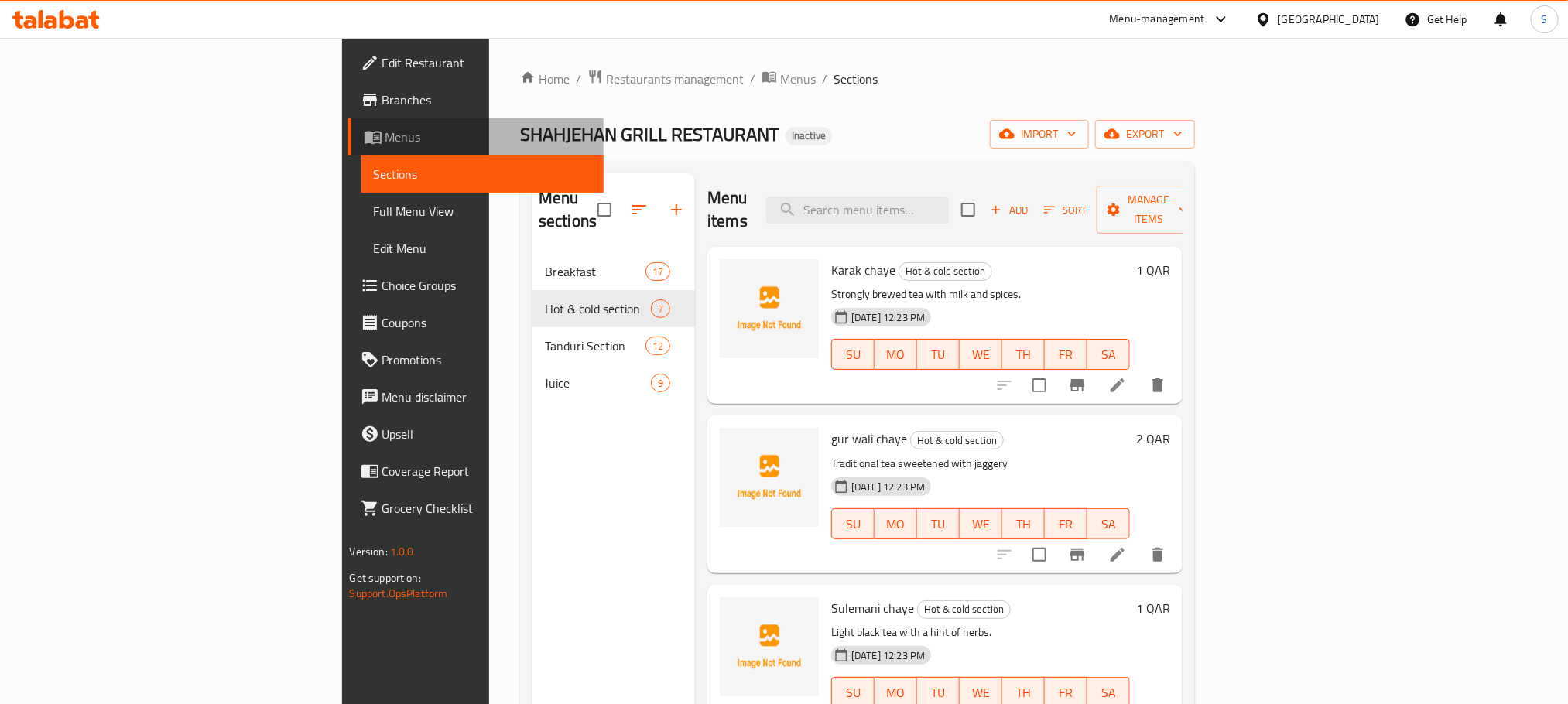
click at [385, 137] on span "Menus" at bounding box center [488, 137] width 206 height 18
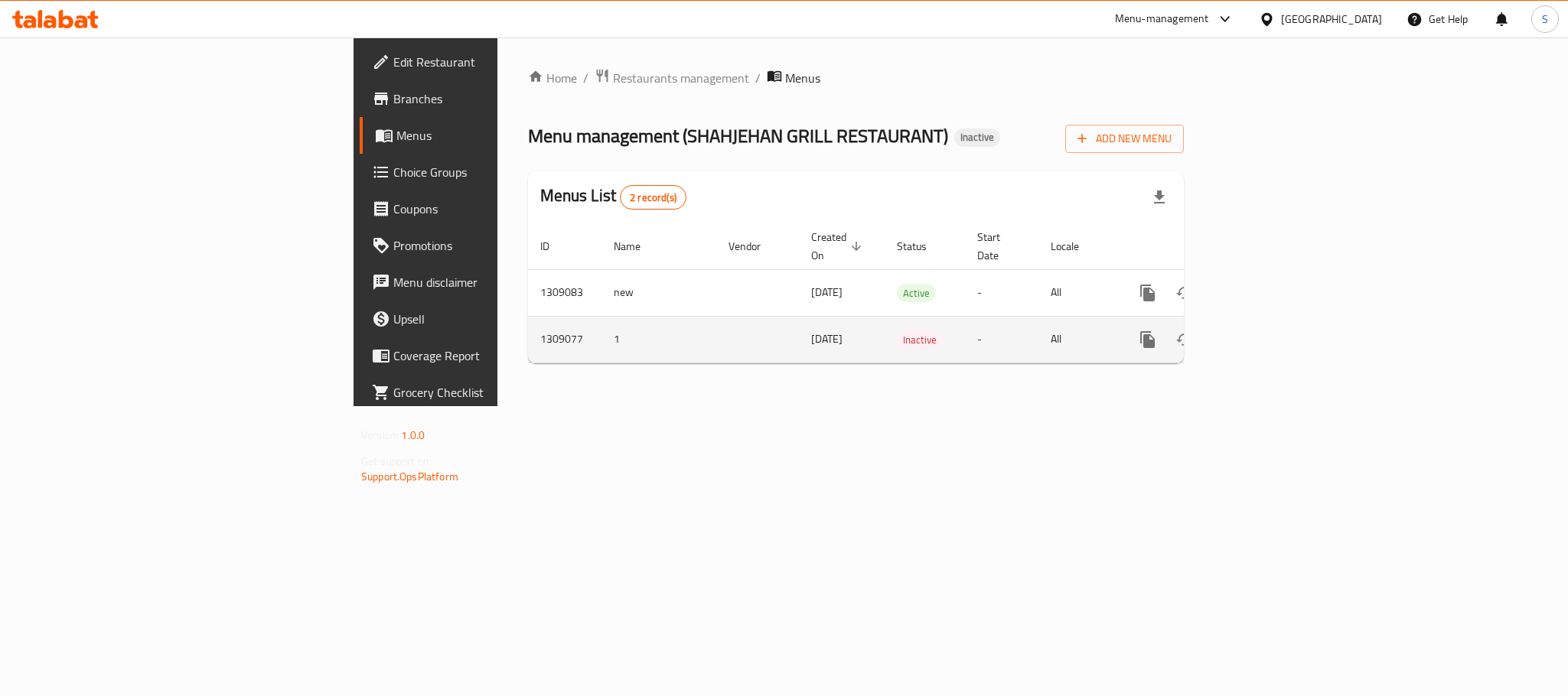
click at [1168, 338] on link "enhanced table" at bounding box center [1258, 339] width 37 height 37
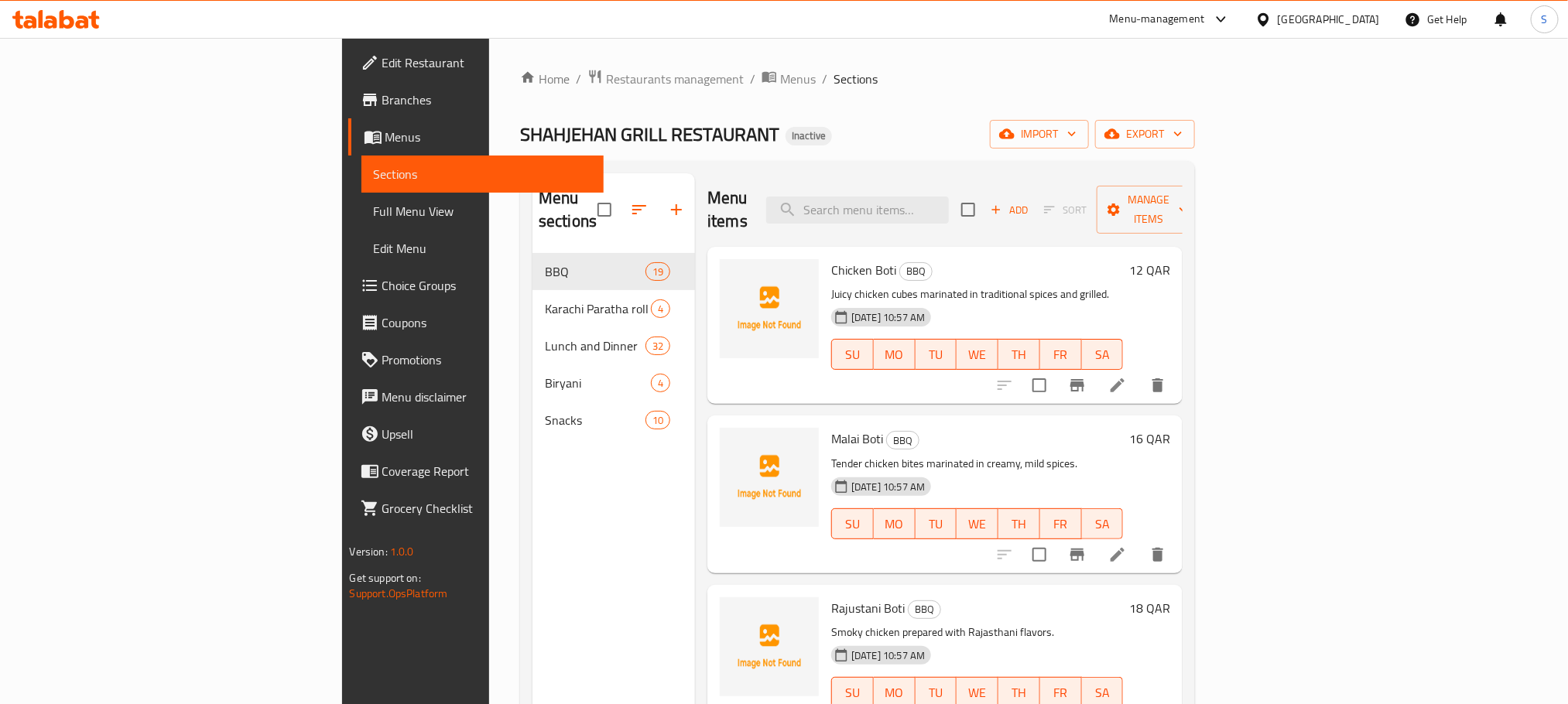
click at [385, 139] on span "Menus" at bounding box center [488, 137] width 206 height 18
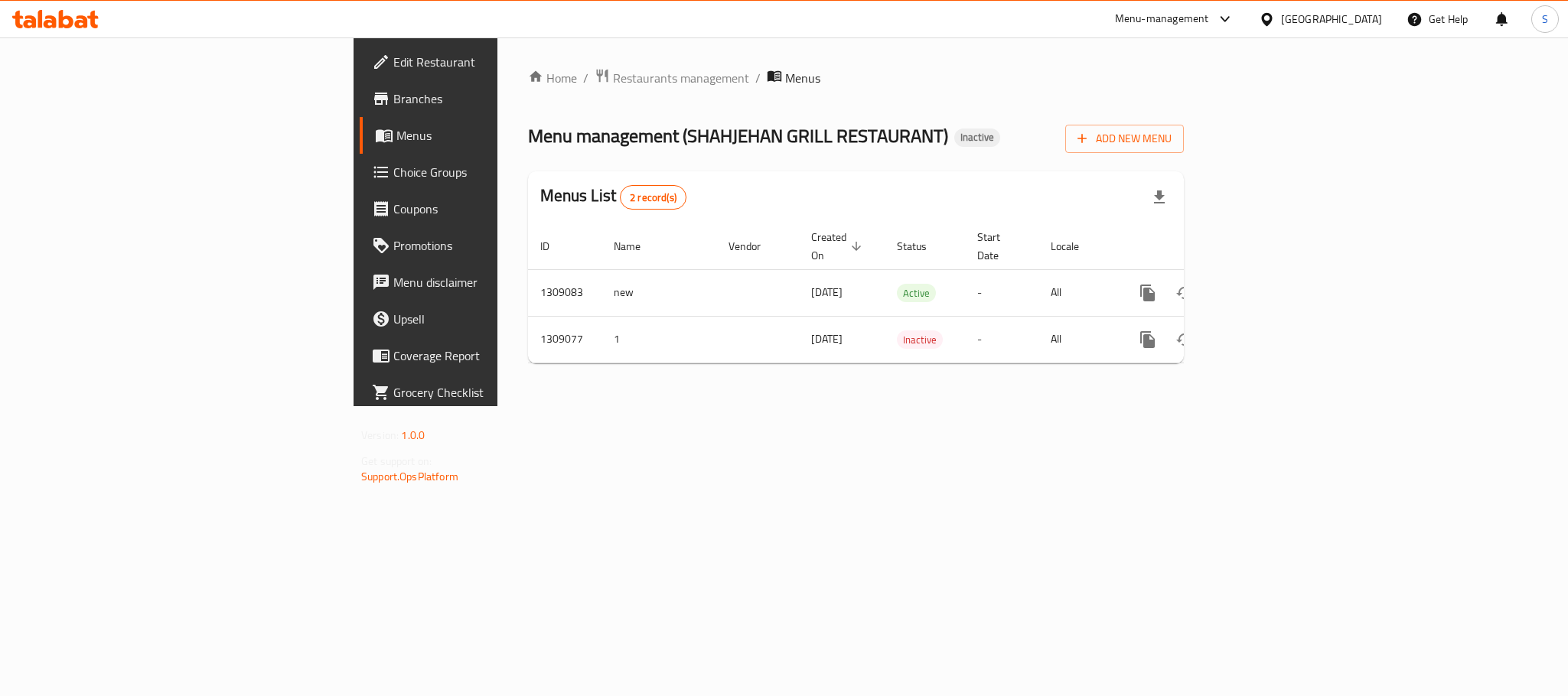
click at [1168, 281] on link "enhanced table" at bounding box center [1258, 292] width 37 height 37
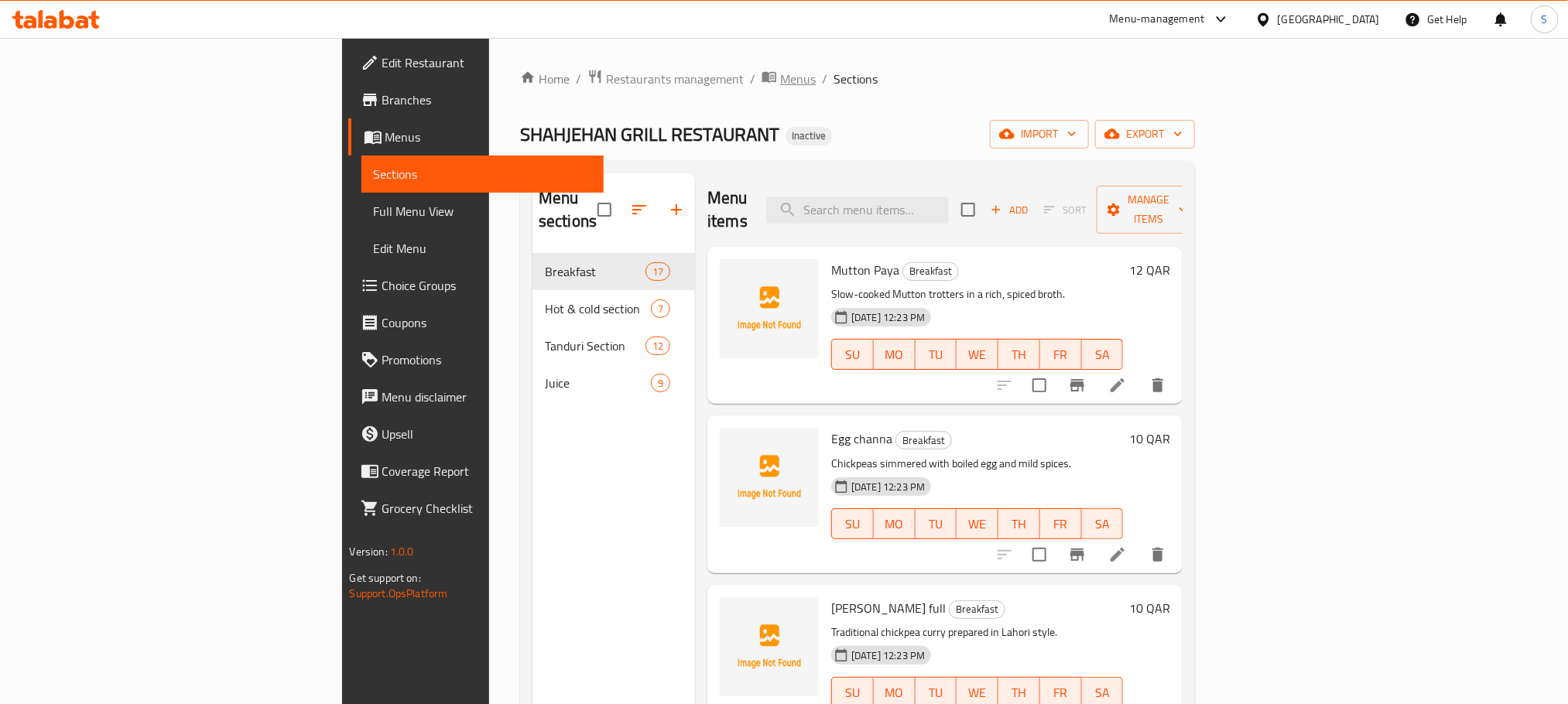
click at [780, 84] on span "Menus" at bounding box center [797, 79] width 36 height 18
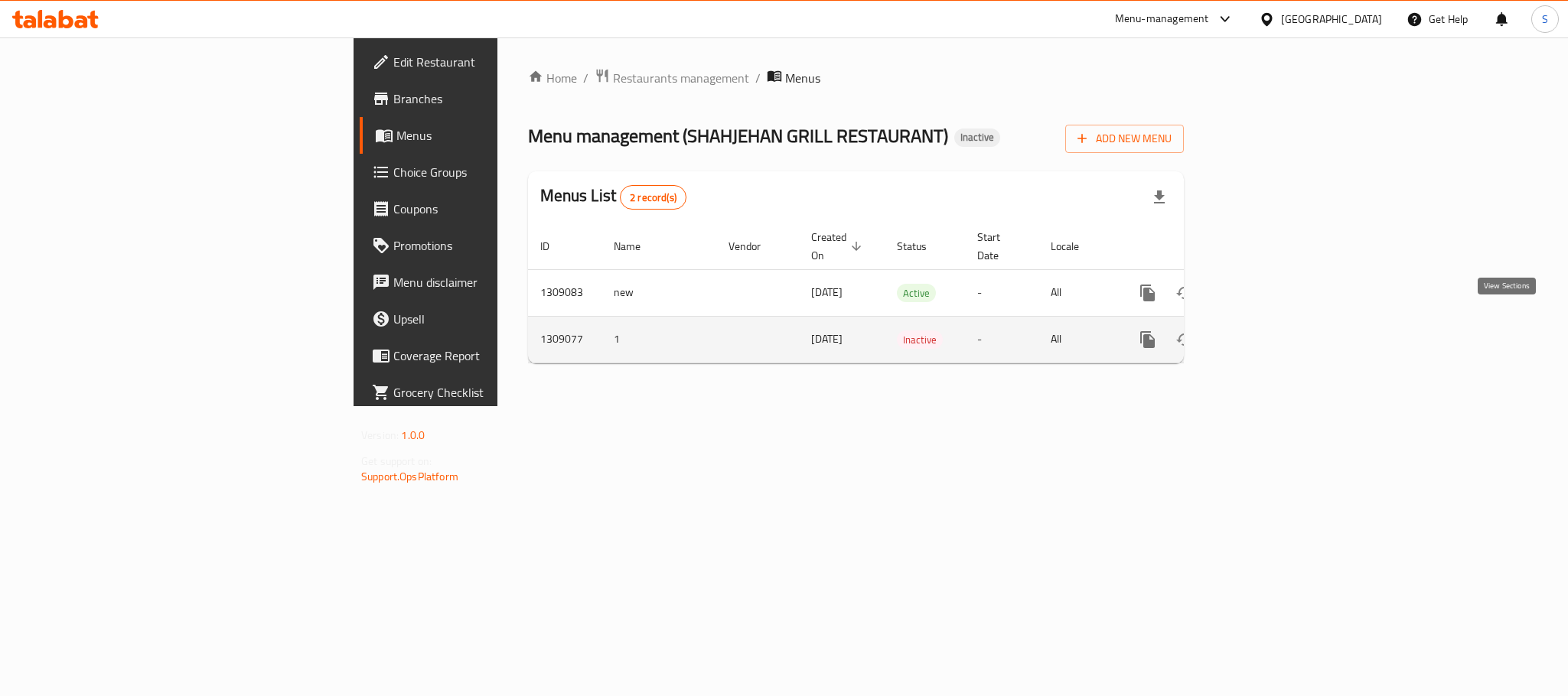
click at [1168, 330] on icon "enhanced table" at bounding box center [1258, 339] width 18 height 18
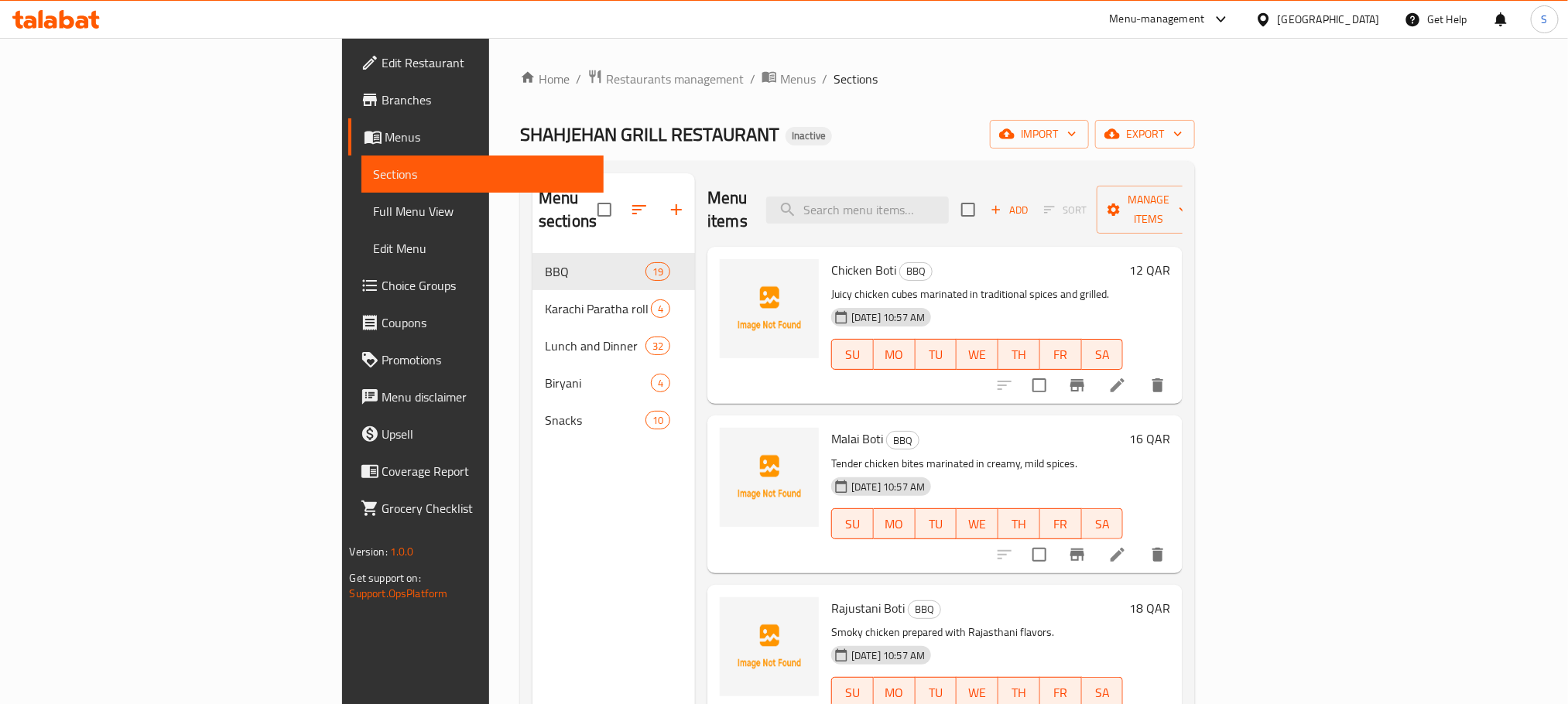
click at [997, 110] on div "Home / Restaurants management / Menus / Sections SHAHJEHAN GRILL RESTAURANT Ina…" at bounding box center [858, 479] width 675 height 821
click at [1182, 128] on span "export" at bounding box center [1145, 133] width 75 height 19
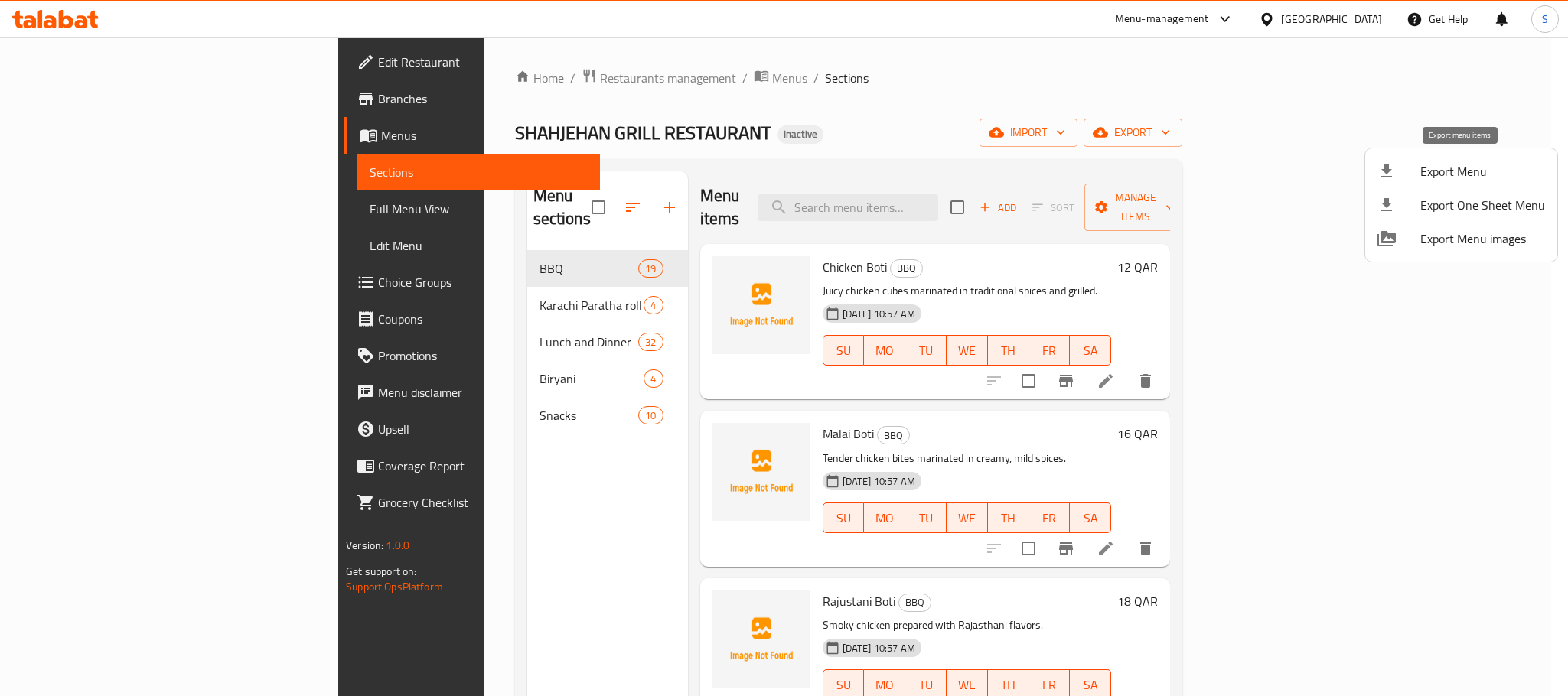
click at [1168, 159] on li "Export Menu" at bounding box center [1461, 171] width 192 height 34
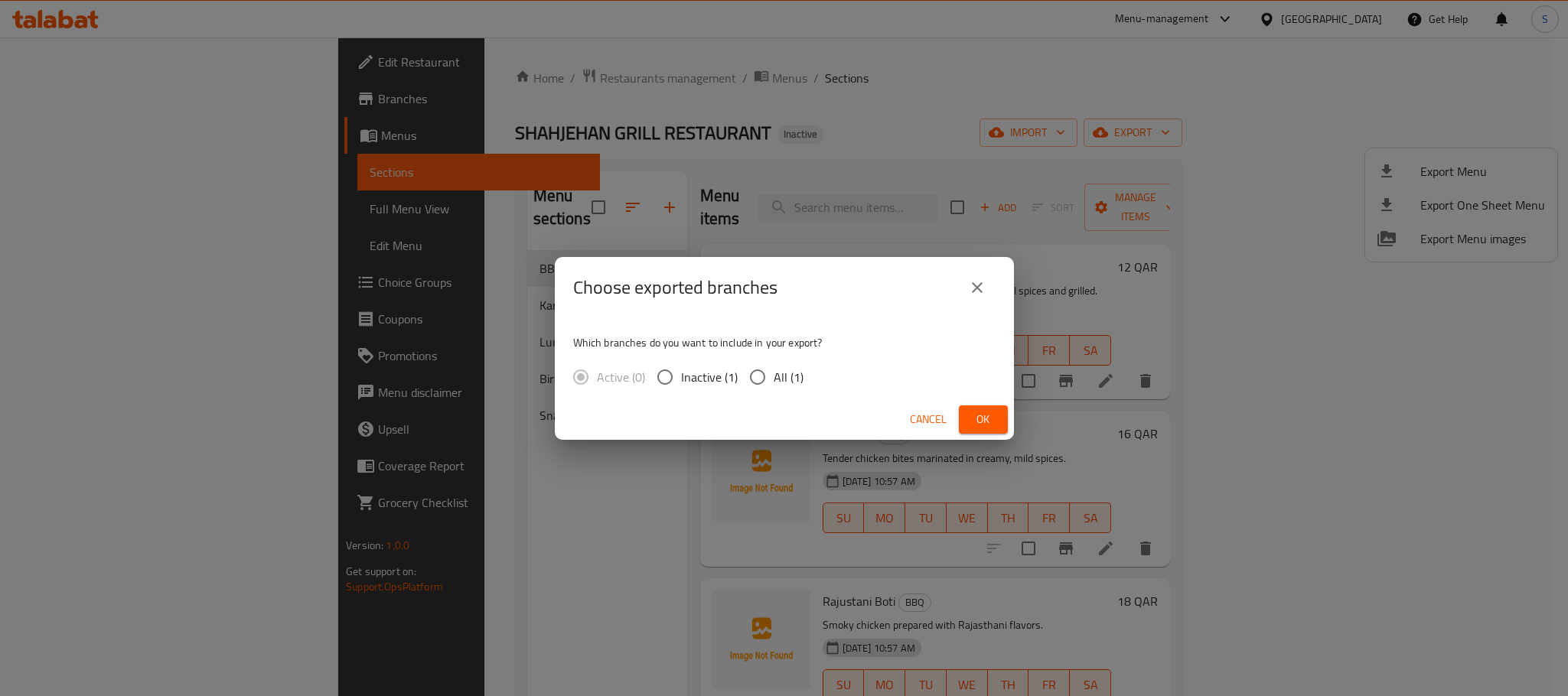
click at [794, 386] on span "All (1)" at bounding box center [788, 377] width 29 height 18
click at [773, 386] on input "All (1)" at bounding box center [757, 377] width 32 height 32
radio input "true"
click at [990, 423] on span "Ok" at bounding box center [983, 419] width 25 height 19
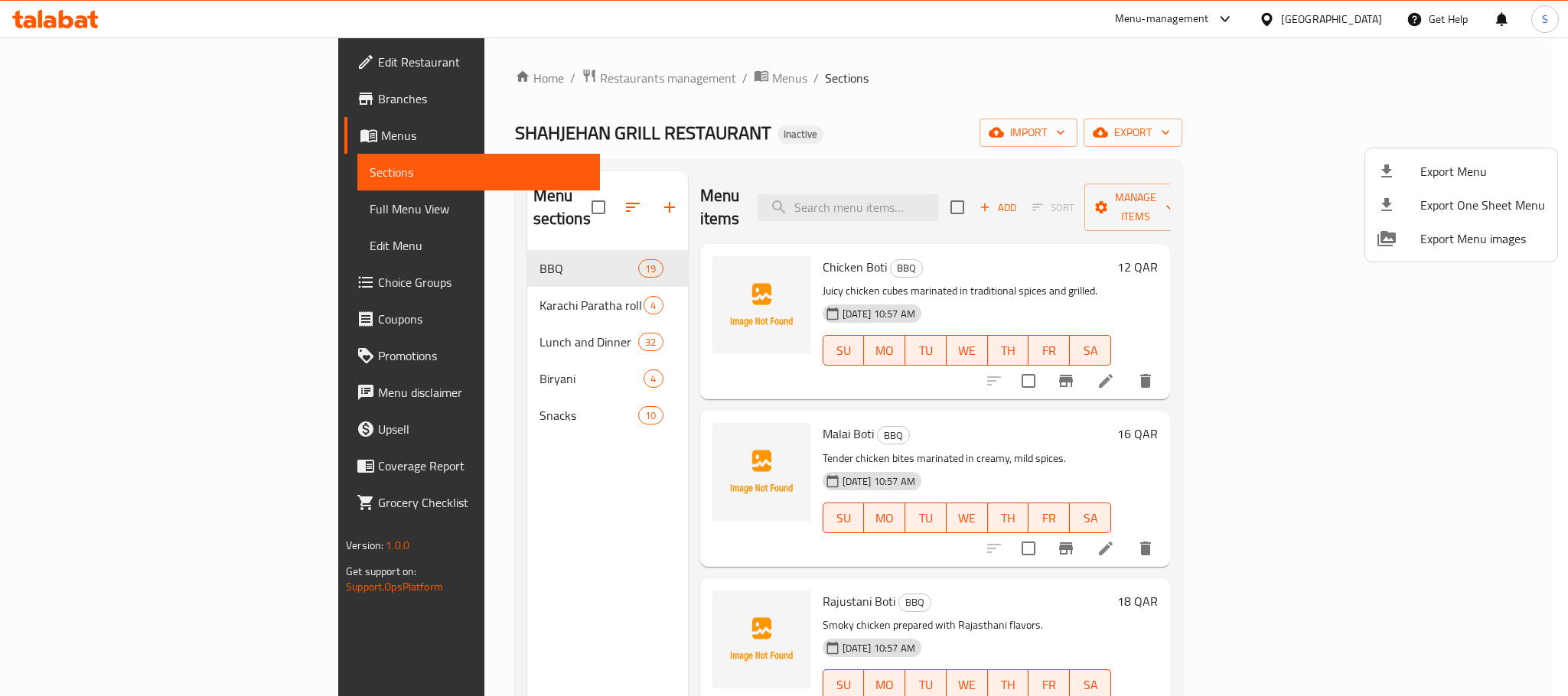
click at [101, 133] on div at bounding box center [784, 348] width 1568 height 696
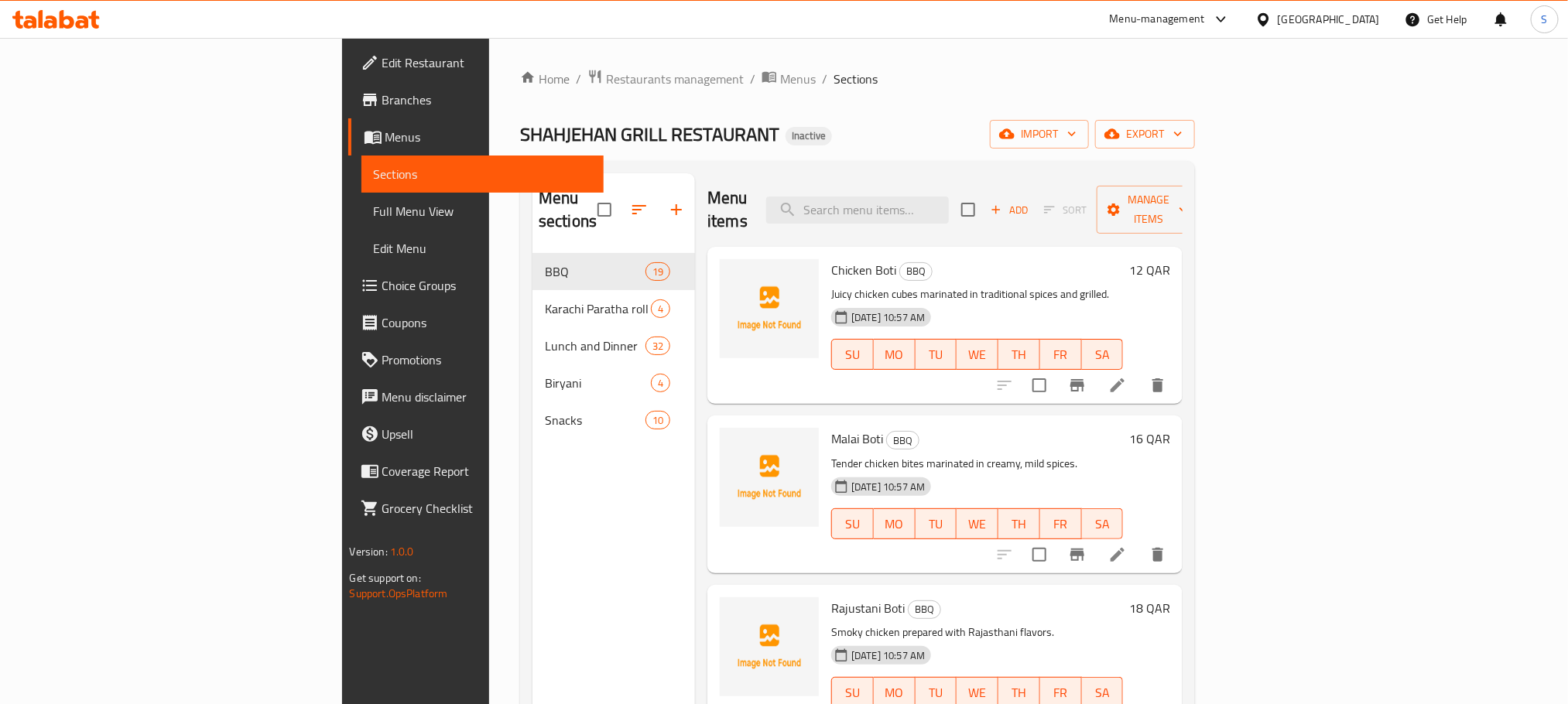
click at [385, 135] on span "Menus" at bounding box center [488, 137] width 206 height 18
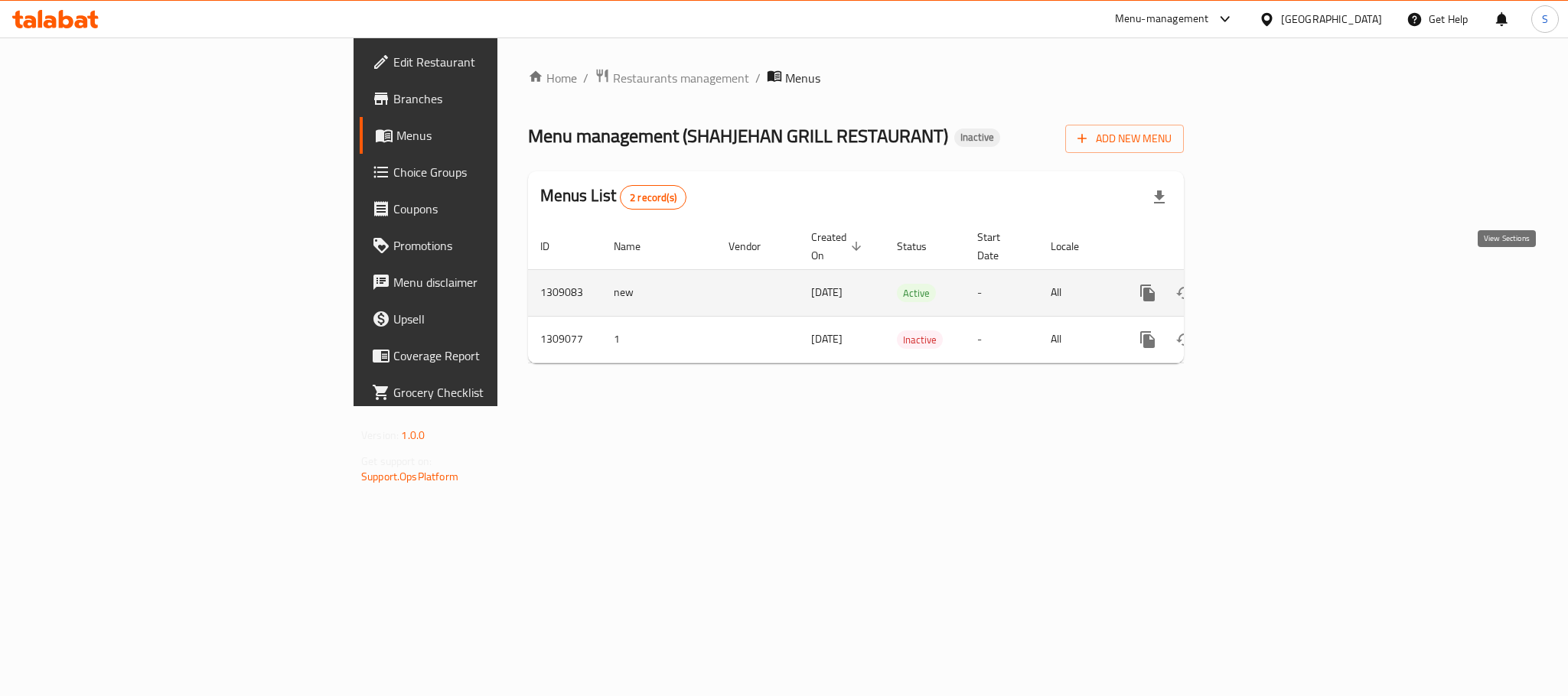
click at [1168, 283] on icon "enhanced table" at bounding box center [1258, 292] width 18 height 18
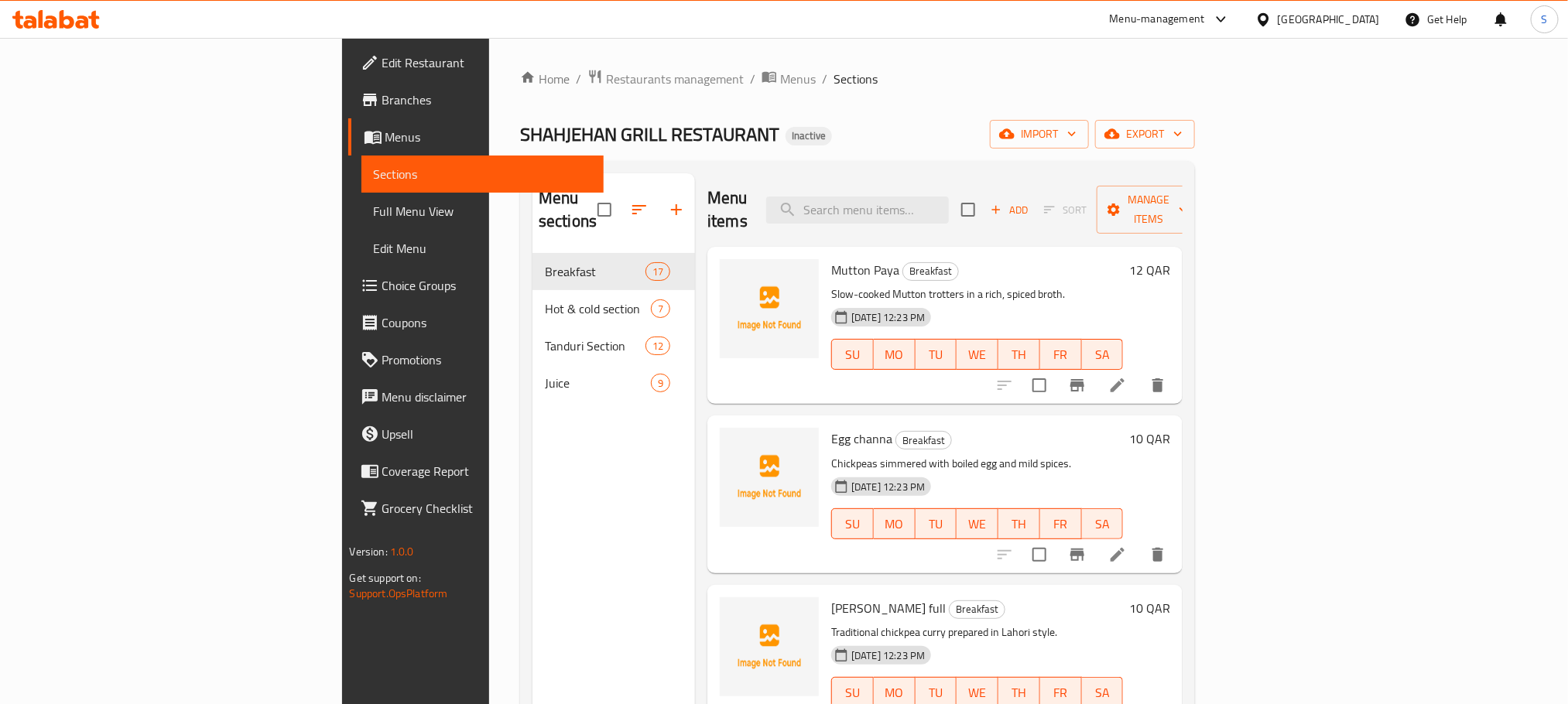
click at [1006, 131] on div "SHAHJEHAN GRILL RESTAURANT Inactive import export" at bounding box center [858, 134] width 675 height 29
click at [1077, 133] on span "import" at bounding box center [1039, 133] width 75 height 19
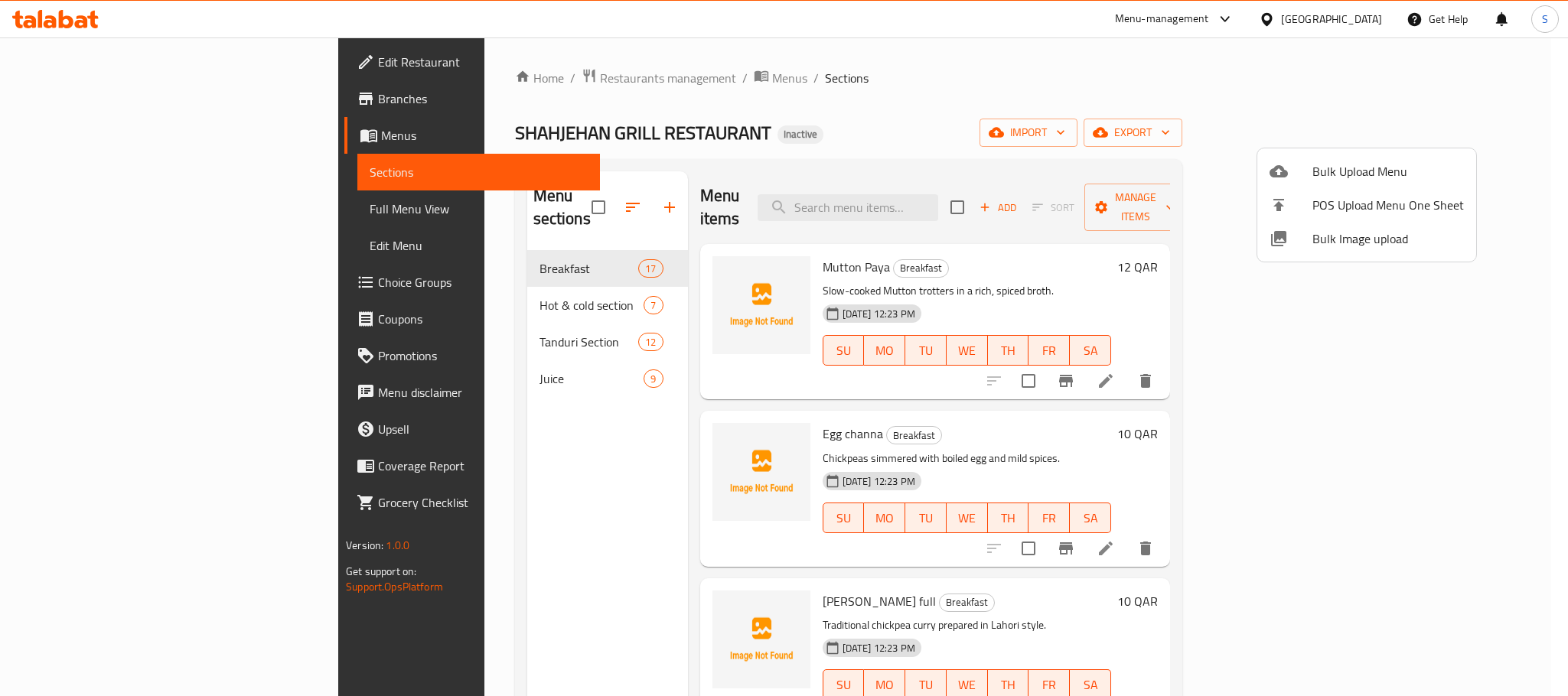
click at [1150, 62] on div at bounding box center [784, 348] width 1568 height 696
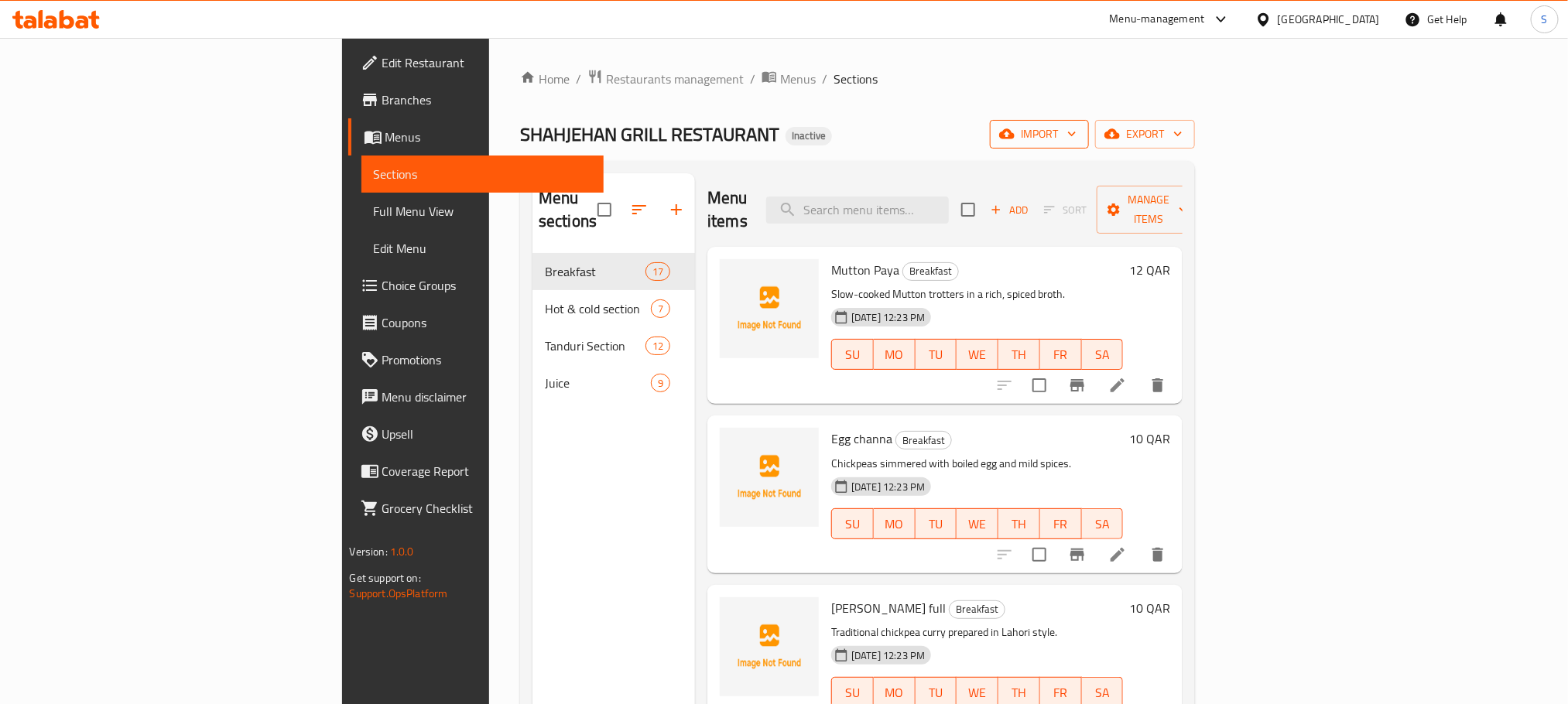
click at [1077, 139] on span "import" at bounding box center [1039, 133] width 75 height 19
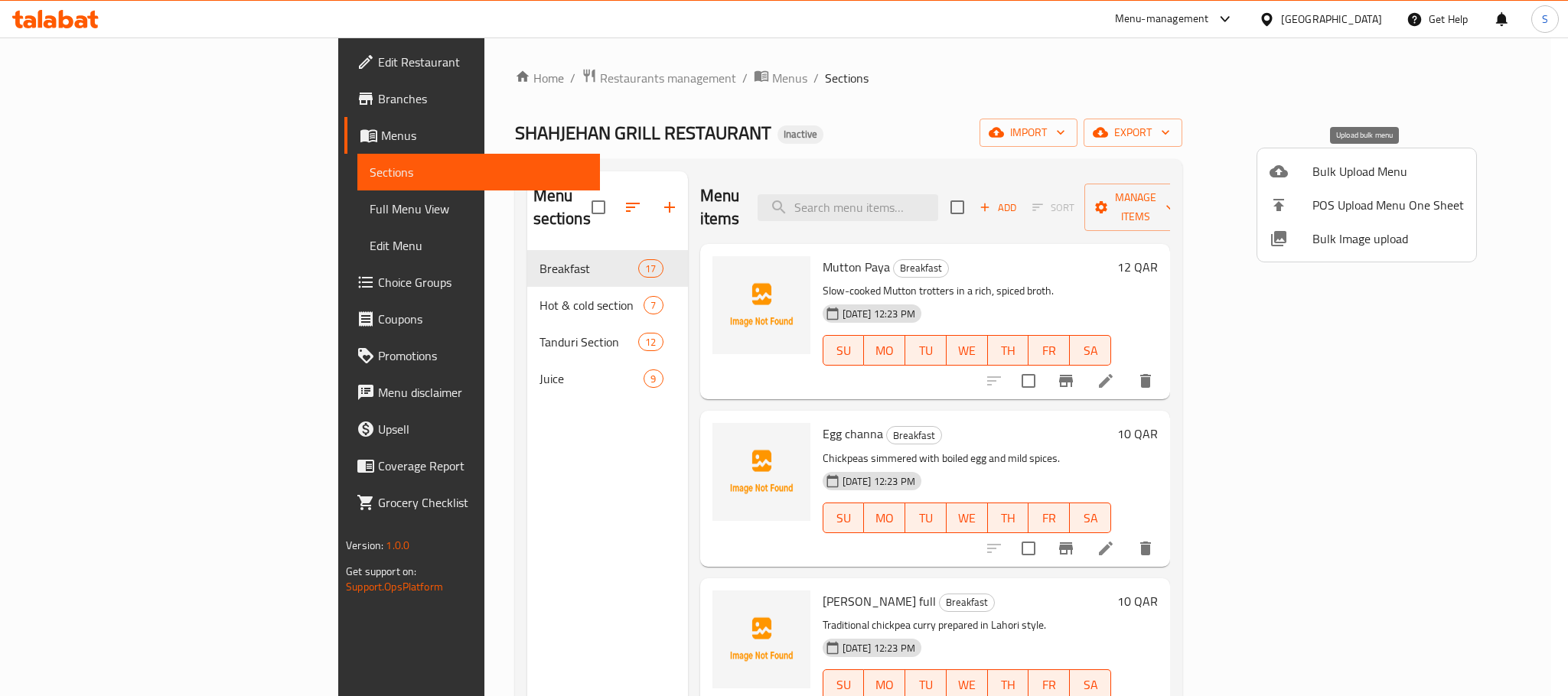
click at [1168, 175] on span "Bulk Upload Menu" at bounding box center [1388, 171] width 152 height 18
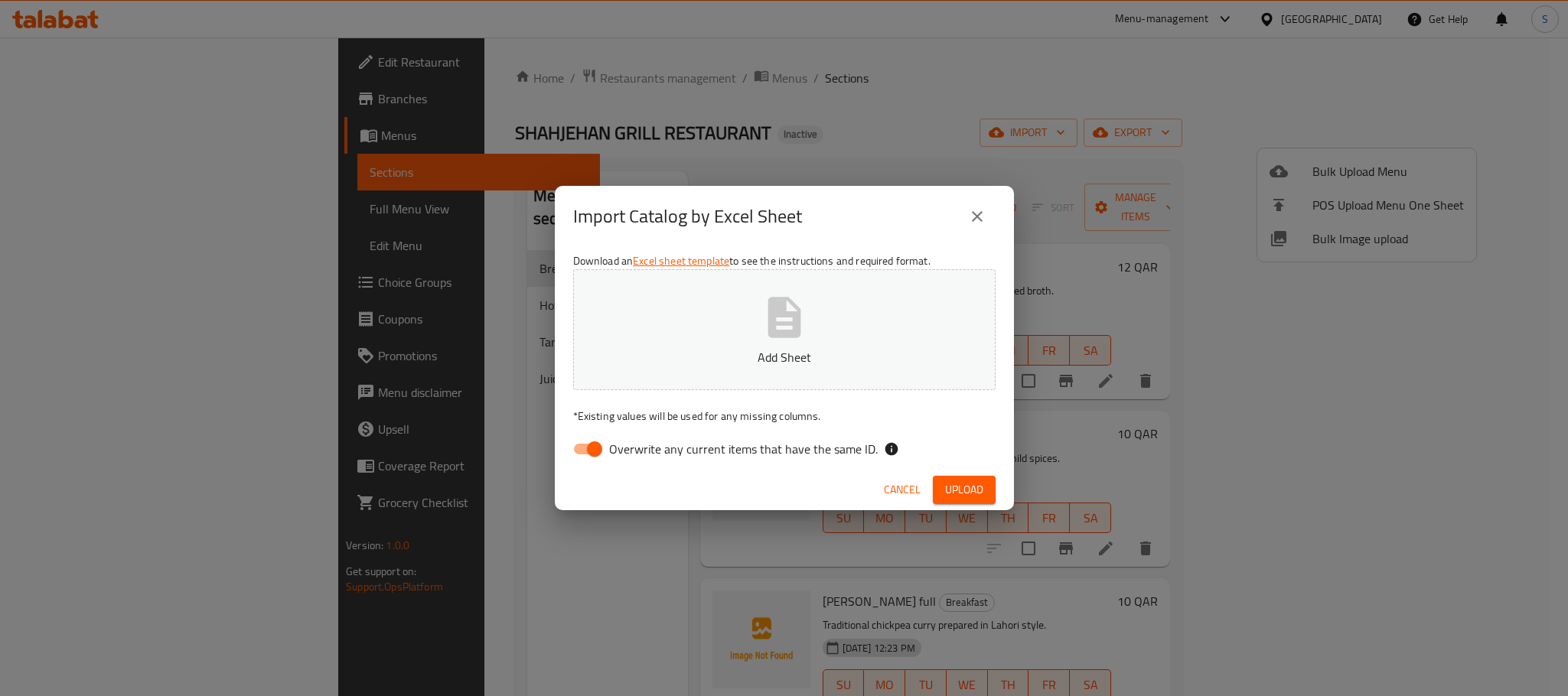
click at [596, 445] on input "Overwrite any current items that have the same ID." at bounding box center [594, 448] width 87 height 29
checkbox input "false"
click at [777, 318] on icon "button" at bounding box center [784, 318] width 49 height 49
click at [909, 489] on span "Cancel" at bounding box center [902, 489] width 37 height 19
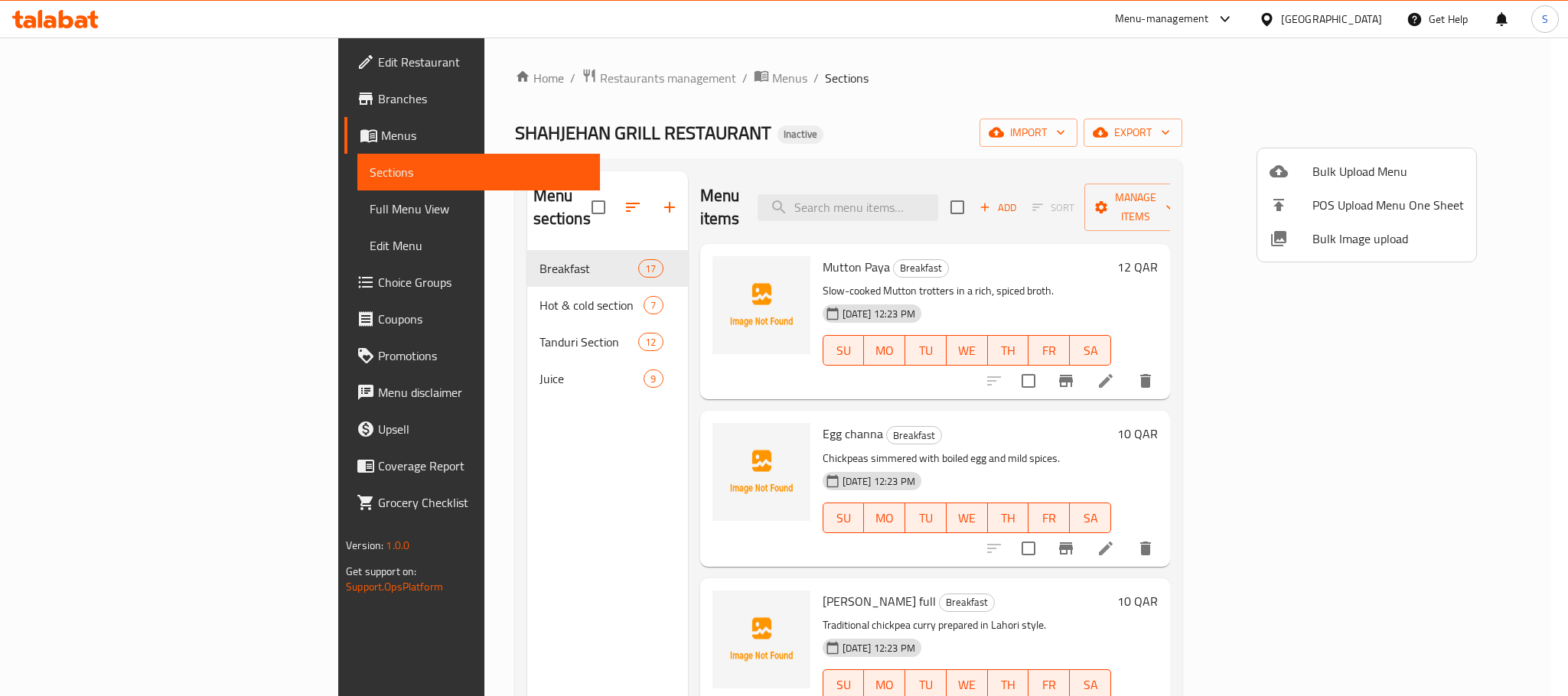
drag, startPoint x: 928, startPoint y: 124, endPoint x: 842, endPoint y: 11, distance: 142.0
click at [926, 121] on div at bounding box center [784, 348] width 1568 height 696
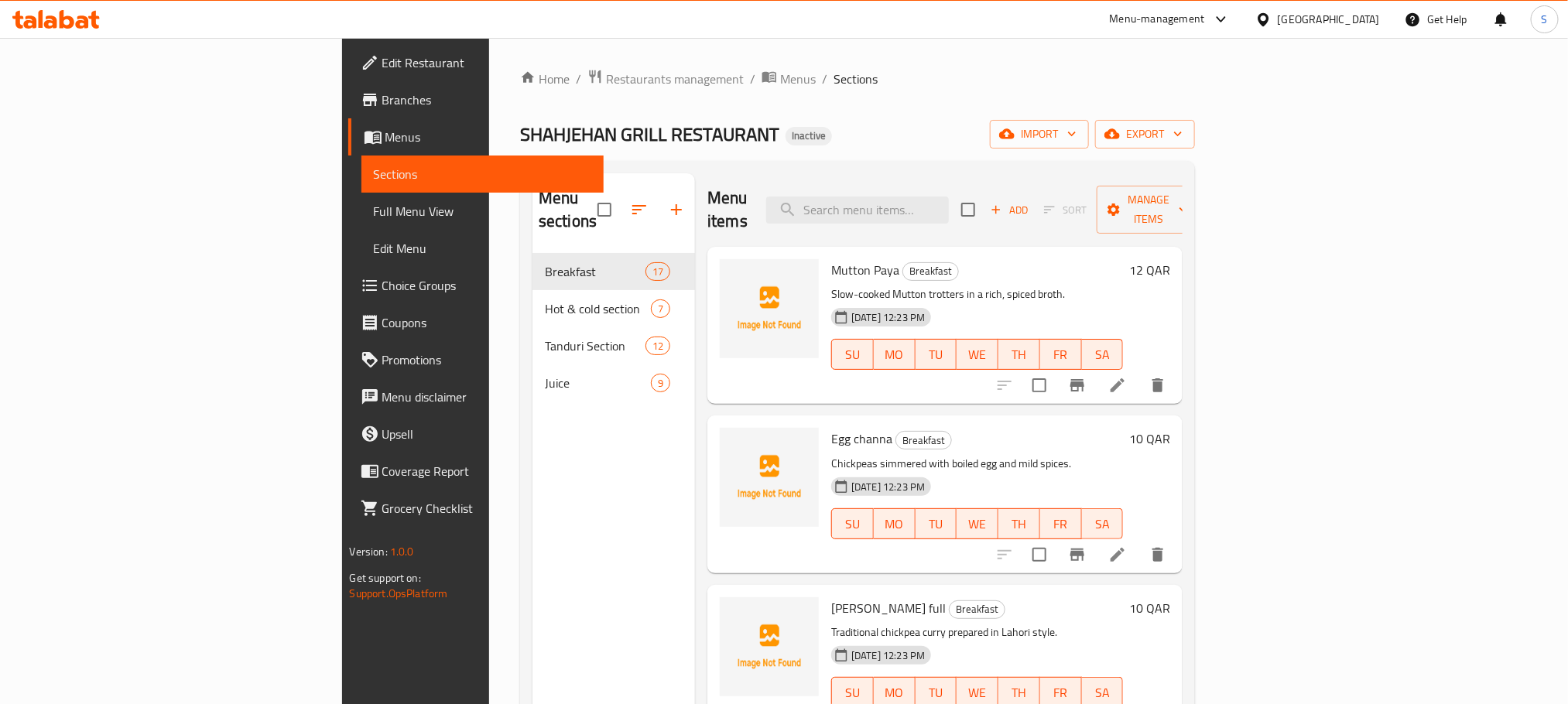
click at [910, 84] on ol "Home / Restaurants management / Menus / Sections" at bounding box center [858, 79] width 675 height 20
click at [1089, 147] on button "import" at bounding box center [1039, 134] width 99 height 29
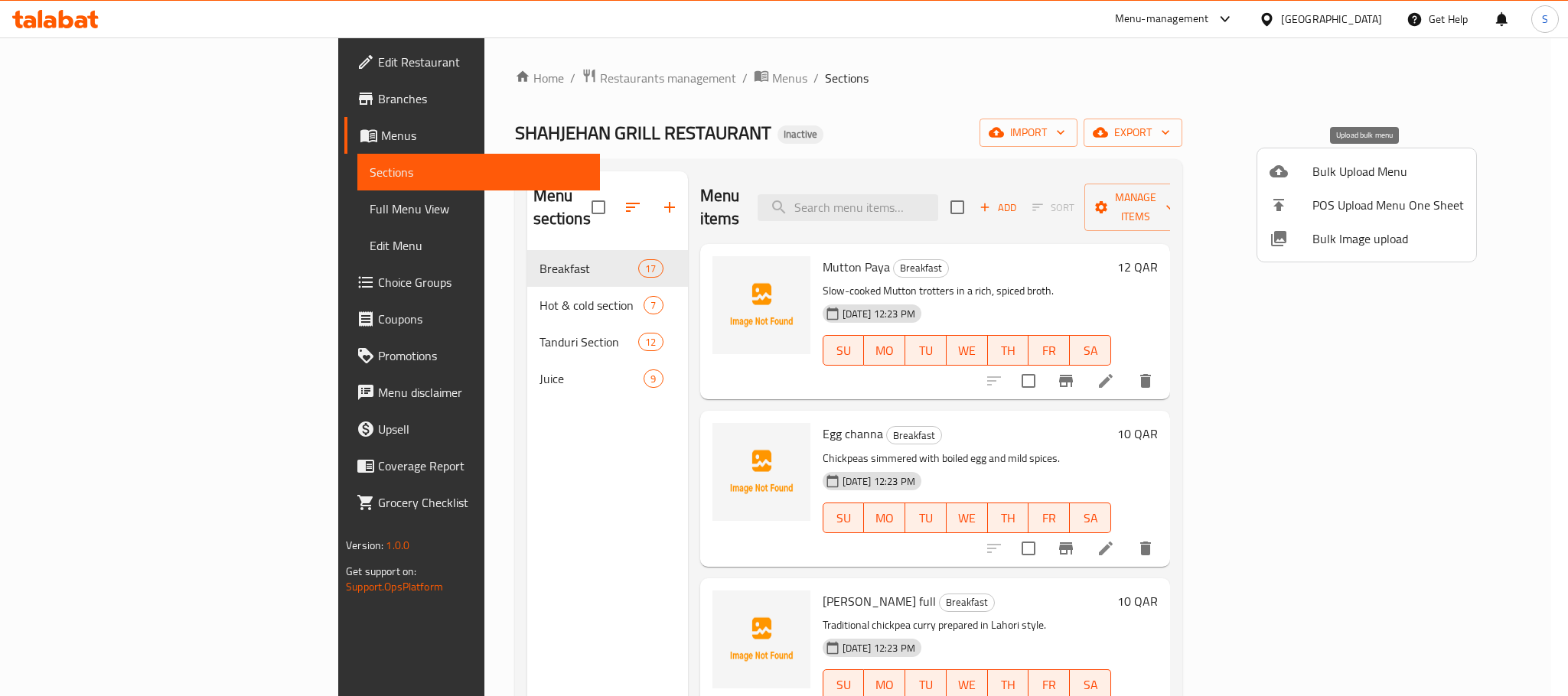
click at [1168, 186] on li "Bulk Upload Menu" at bounding box center [1366, 171] width 219 height 34
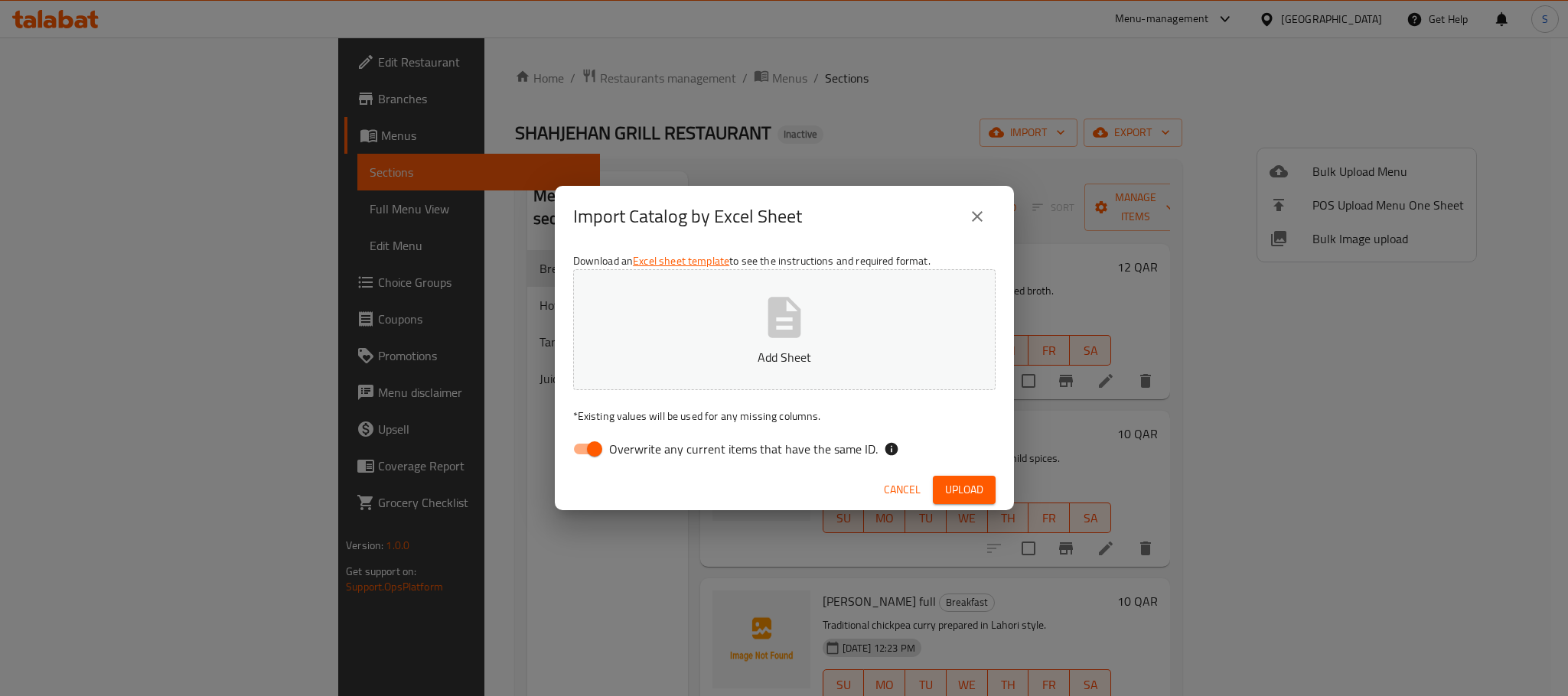
click at [539, 455] on div "Import Catalog by Excel Sheet Download an Excel sheet template to see the instr…" at bounding box center [784, 348] width 1568 height 696
click at [573, 450] on input "Overwrite any current items that have the same ID." at bounding box center [594, 448] width 87 height 29
checkbox input "false"
click at [748, 341] on button "Add Sheet" at bounding box center [785, 330] width 423 height 121
click at [951, 484] on span "Upload" at bounding box center [963, 489] width 39 height 19
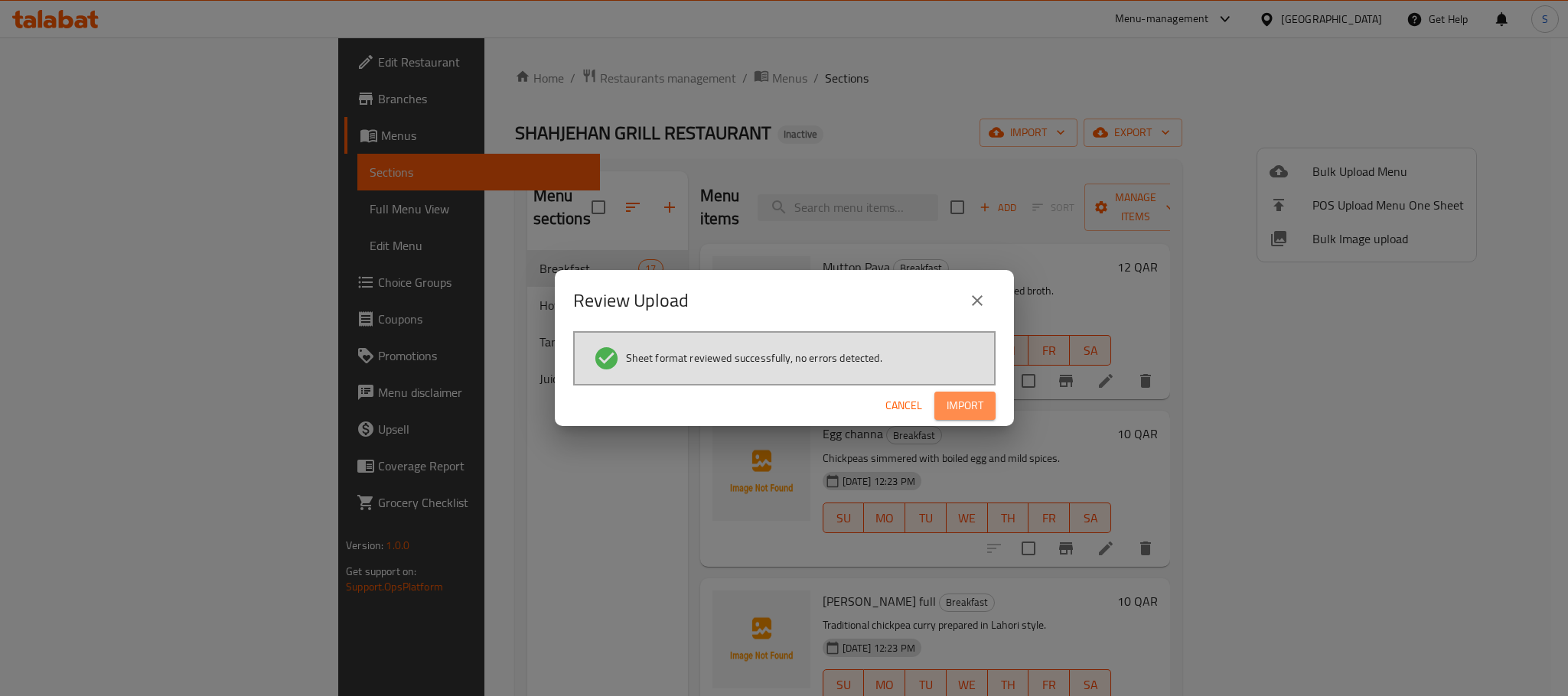
click at [969, 400] on span "Import" at bounding box center [964, 405] width 37 height 19
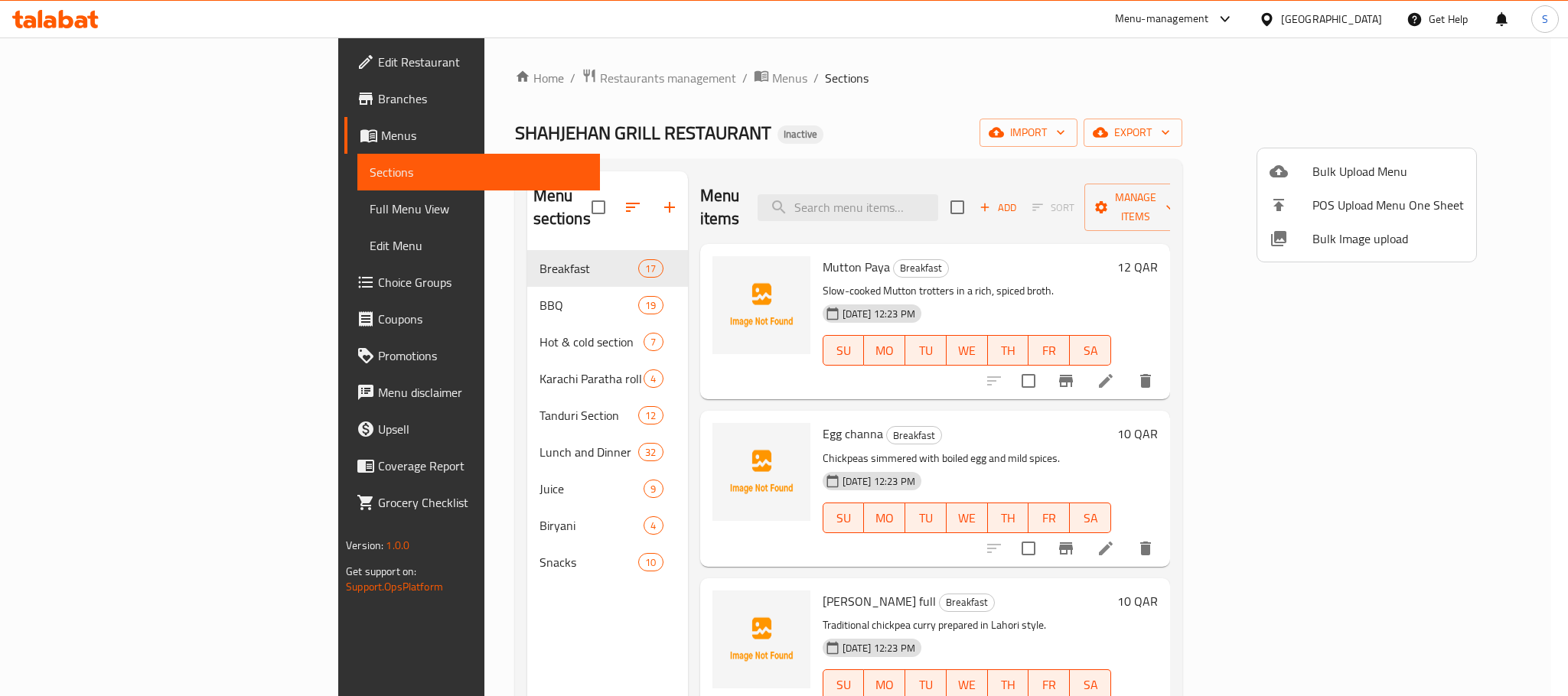
click at [868, 85] on div at bounding box center [784, 348] width 1568 height 696
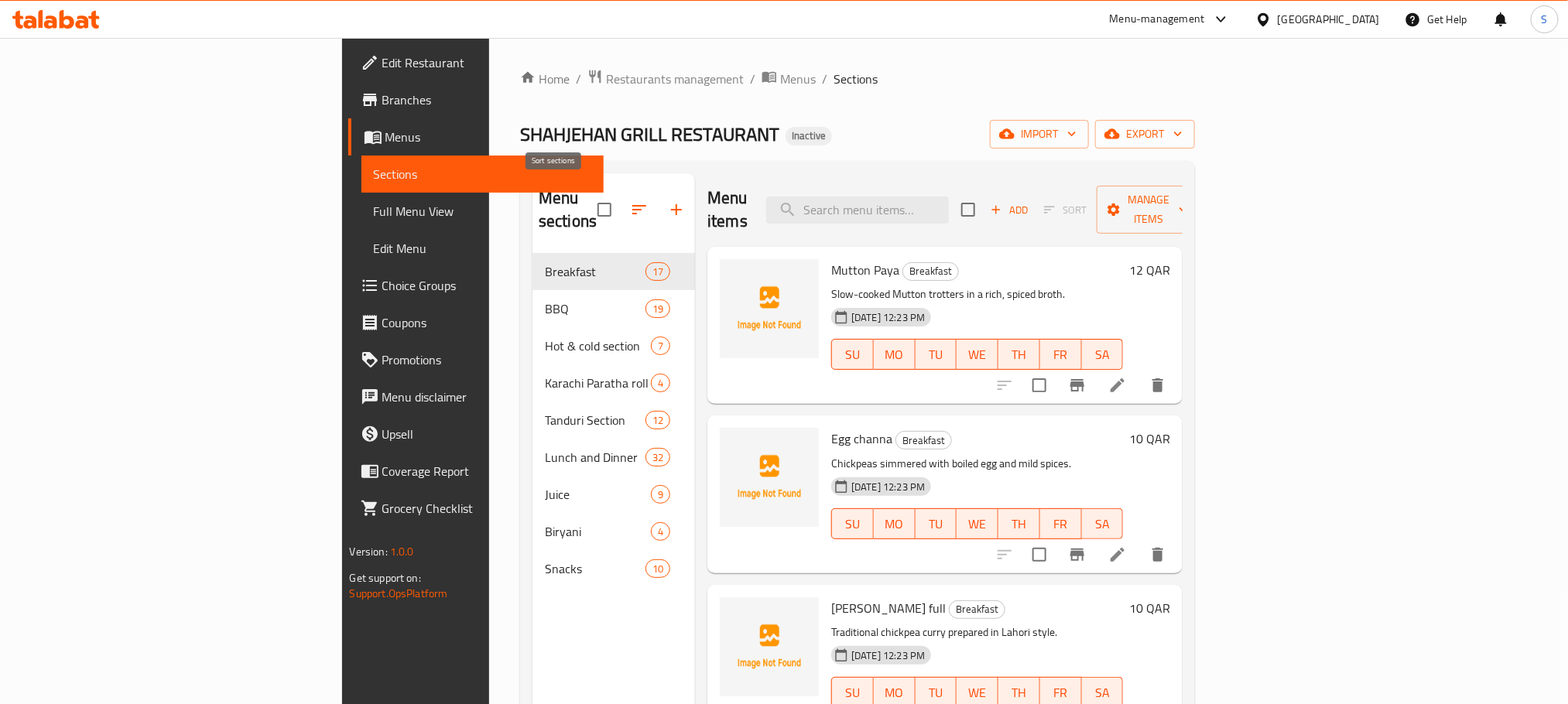
click at [630, 200] on icon "button" at bounding box center [639, 210] width 18 height 18
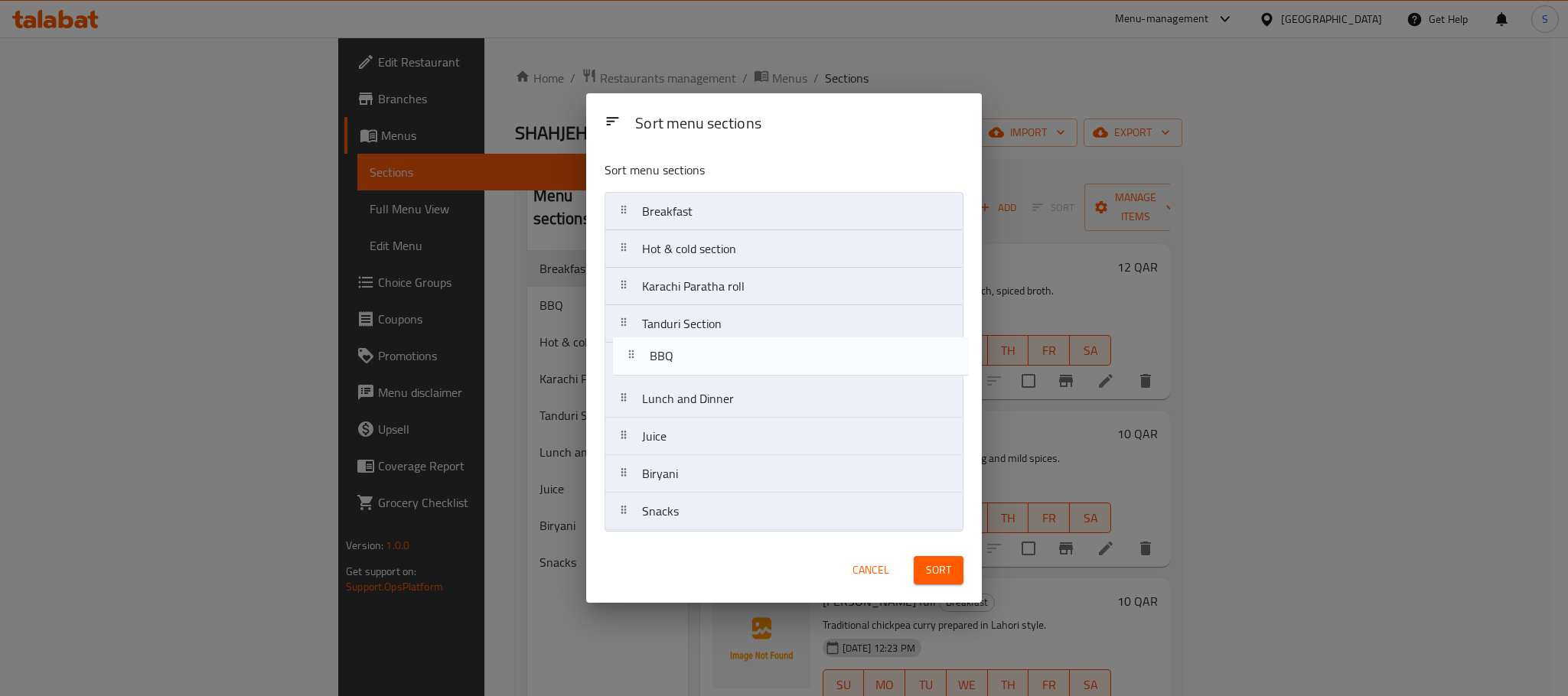
drag, startPoint x: 657, startPoint y: 239, endPoint x: 664, endPoint y: 351, distance: 112.2
click at [664, 351] on nav "Breakfast BBQ Hot & cold section Karachi Paratha roll Tanduri Section Lunch and…" at bounding box center [784, 361] width 359 height 339
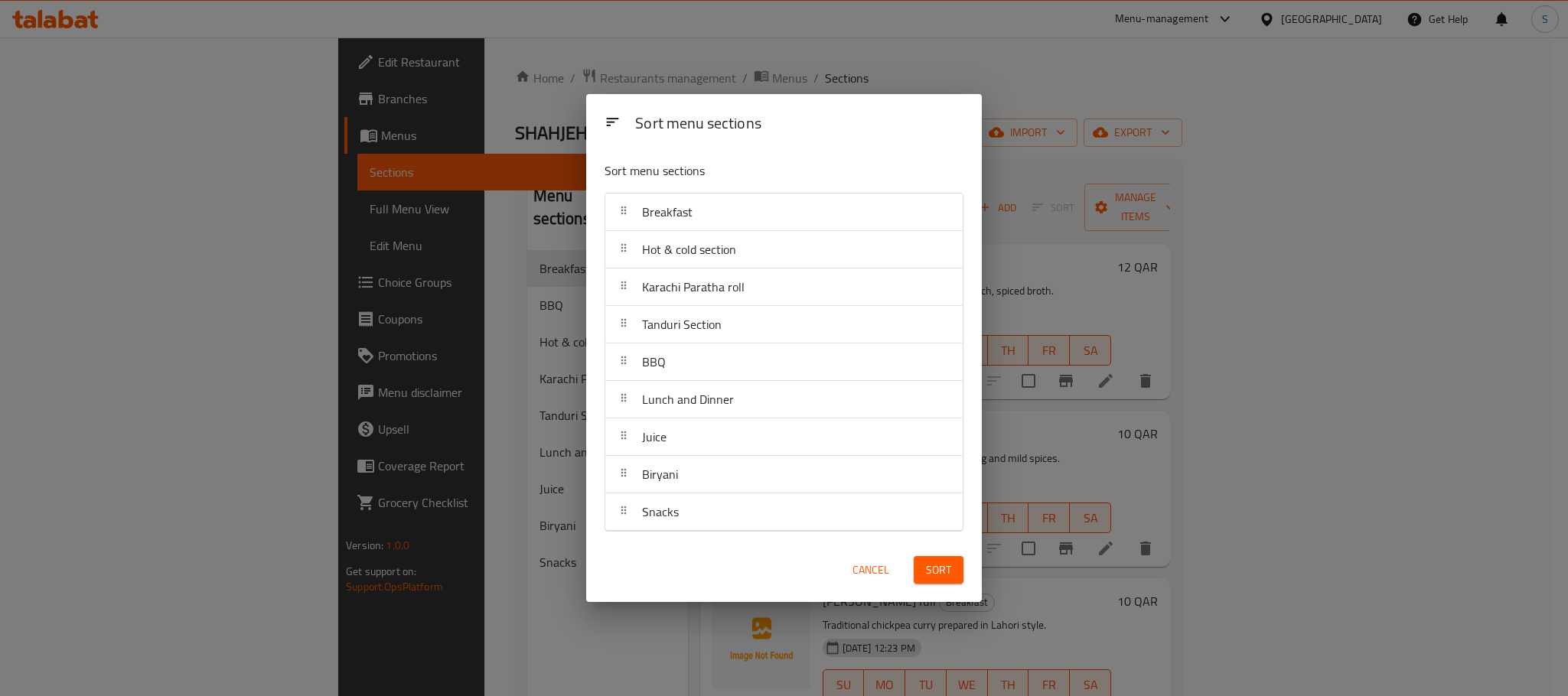
click at [818, 163] on p "Sort menu sections" at bounding box center [746, 170] width 284 height 19
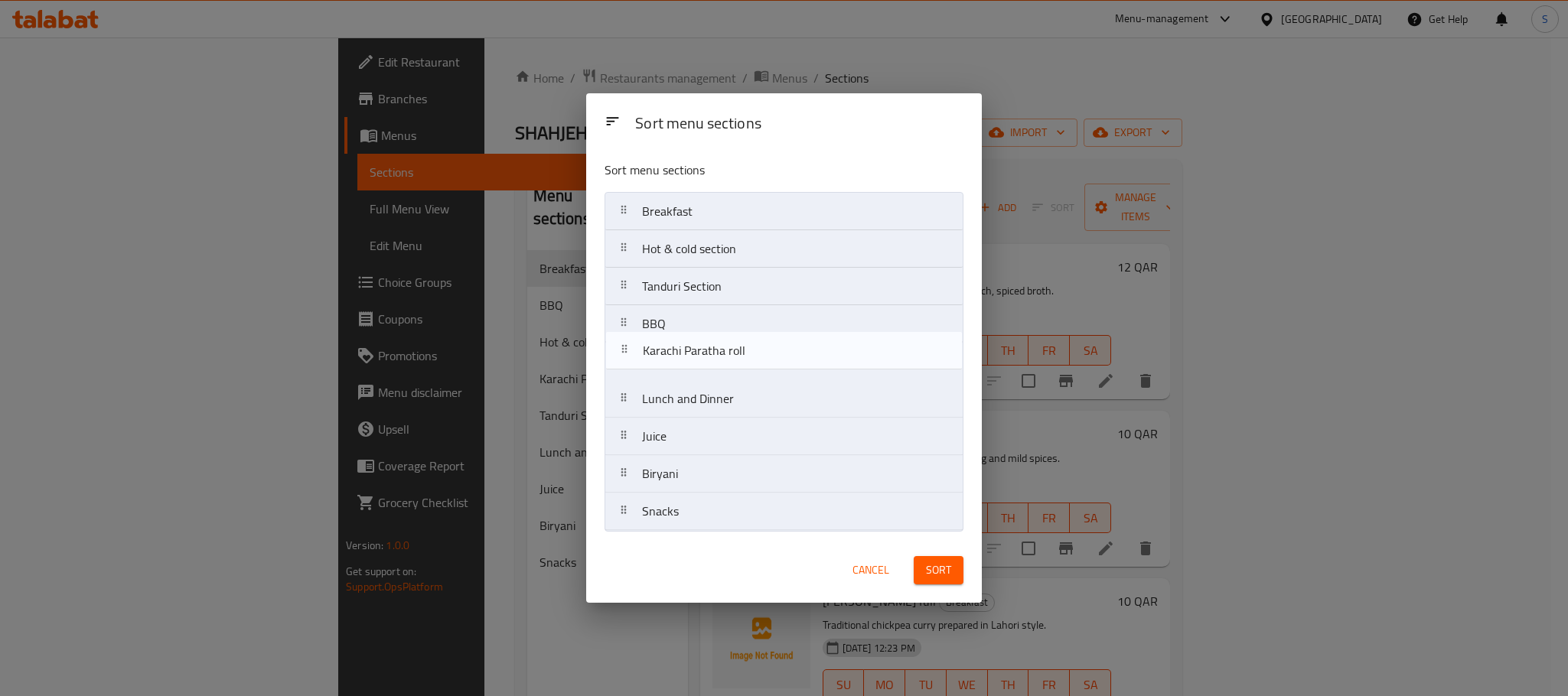
drag, startPoint x: 744, startPoint y: 290, endPoint x: 745, endPoint y: 359, distance: 69.0
click at [745, 359] on nav "Breakfast Hot & cold section Karachi Paratha roll Tanduri Section BBQ Lunch and…" at bounding box center [784, 361] width 359 height 339
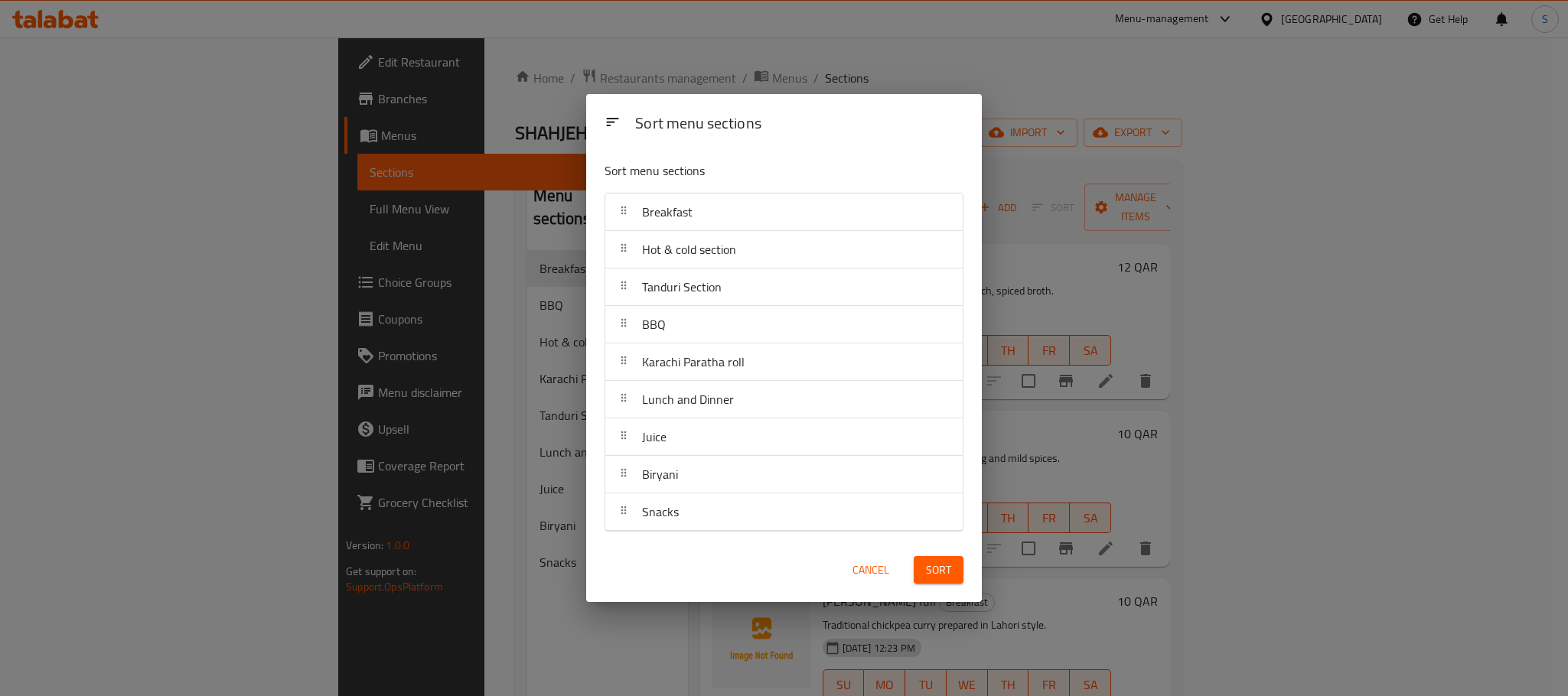
click at [774, 421] on div "Juice" at bounding box center [783, 436] width 345 height 37
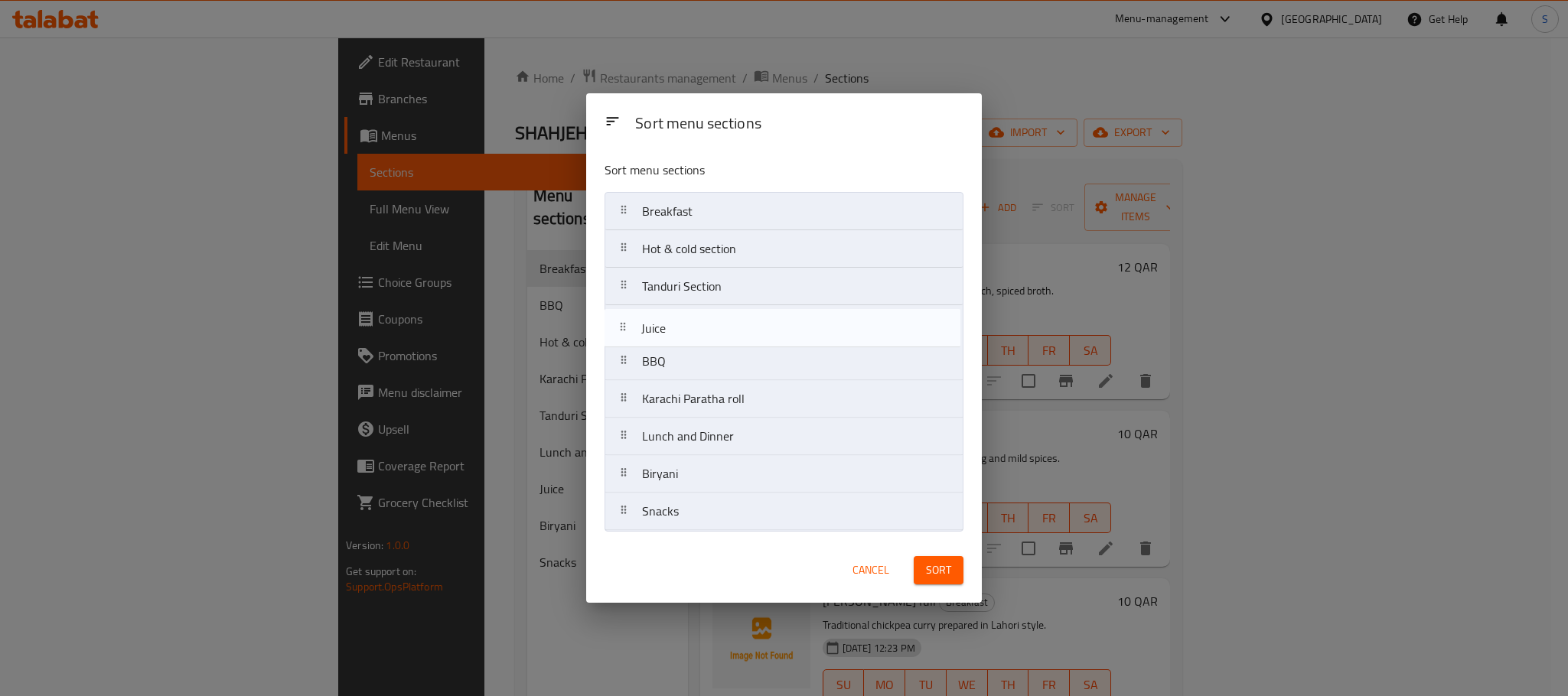
drag, startPoint x: 733, startPoint y: 436, endPoint x: 728, endPoint y: 315, distance: 121.1
click at [728, 315] on nav "Breakfast Hot & cold section Tanduri Section BBQ Karachi Paratha roll Lunch and…" at bounding box center [784, 361] width 359 height 339
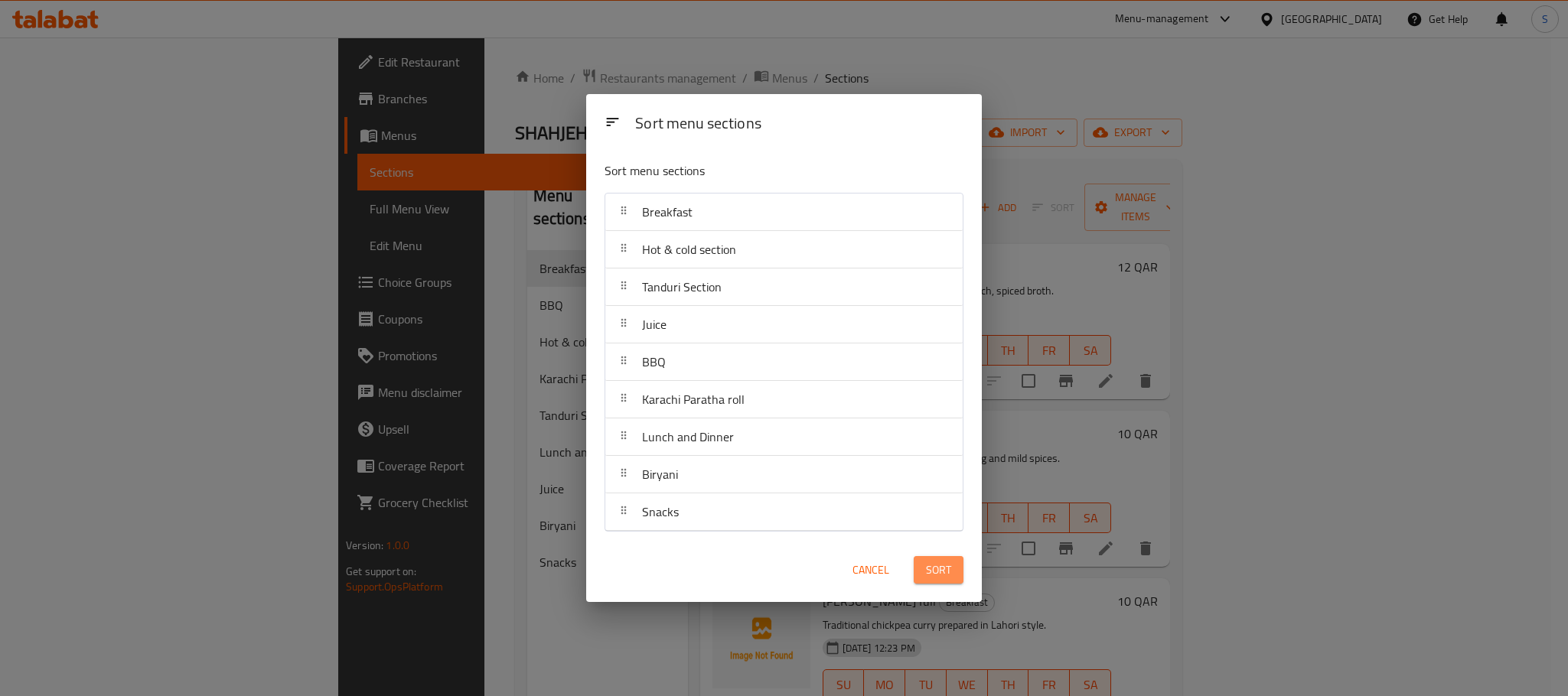
click at [932, 561] on span "Sort" at bounding box center [938, 570] width 25 height 19
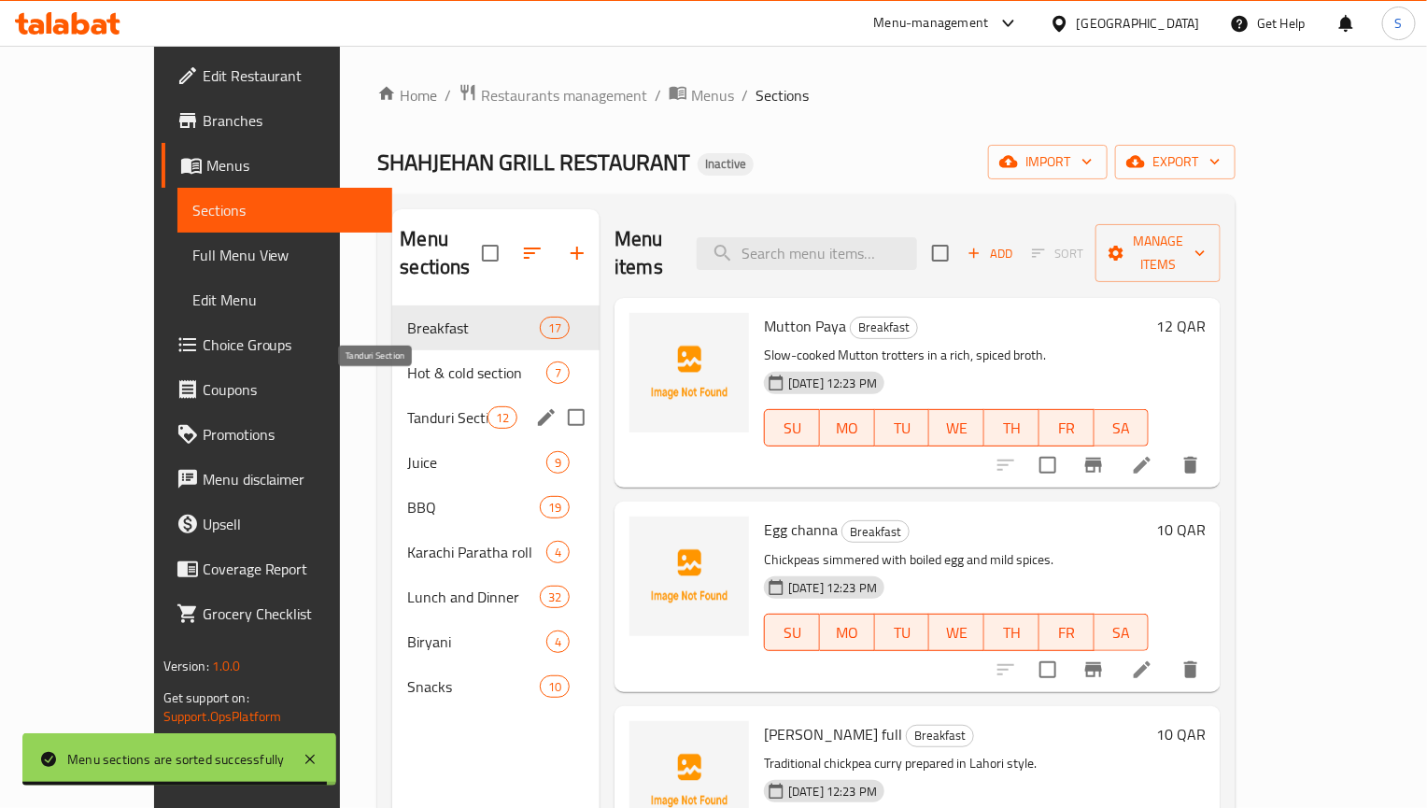
click at [407, 406] on span "Tanduri Section" at bounding box center [446, 417] width 79 height 22
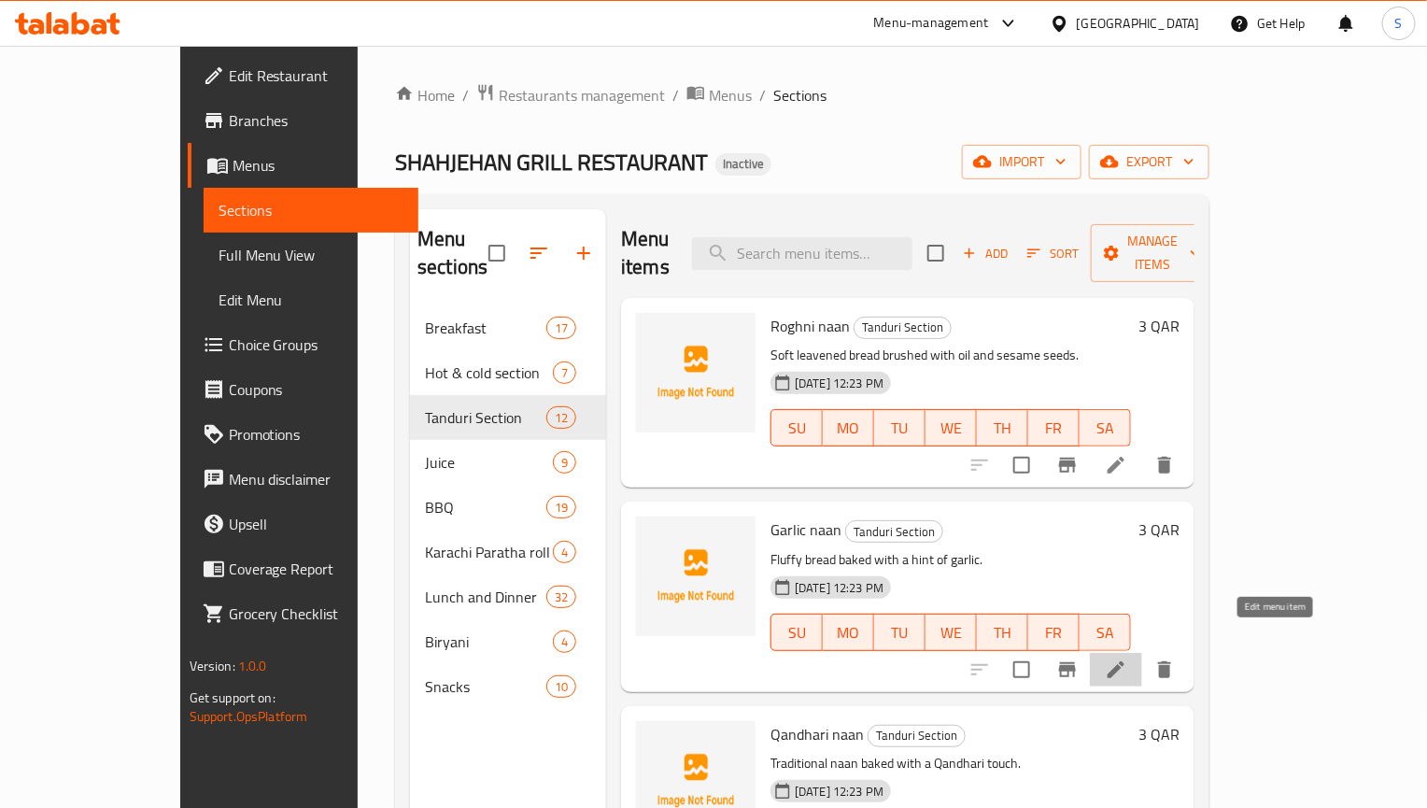
click at [1127, 658] on icon at bounding box center [1116, 669] width 22 height 22
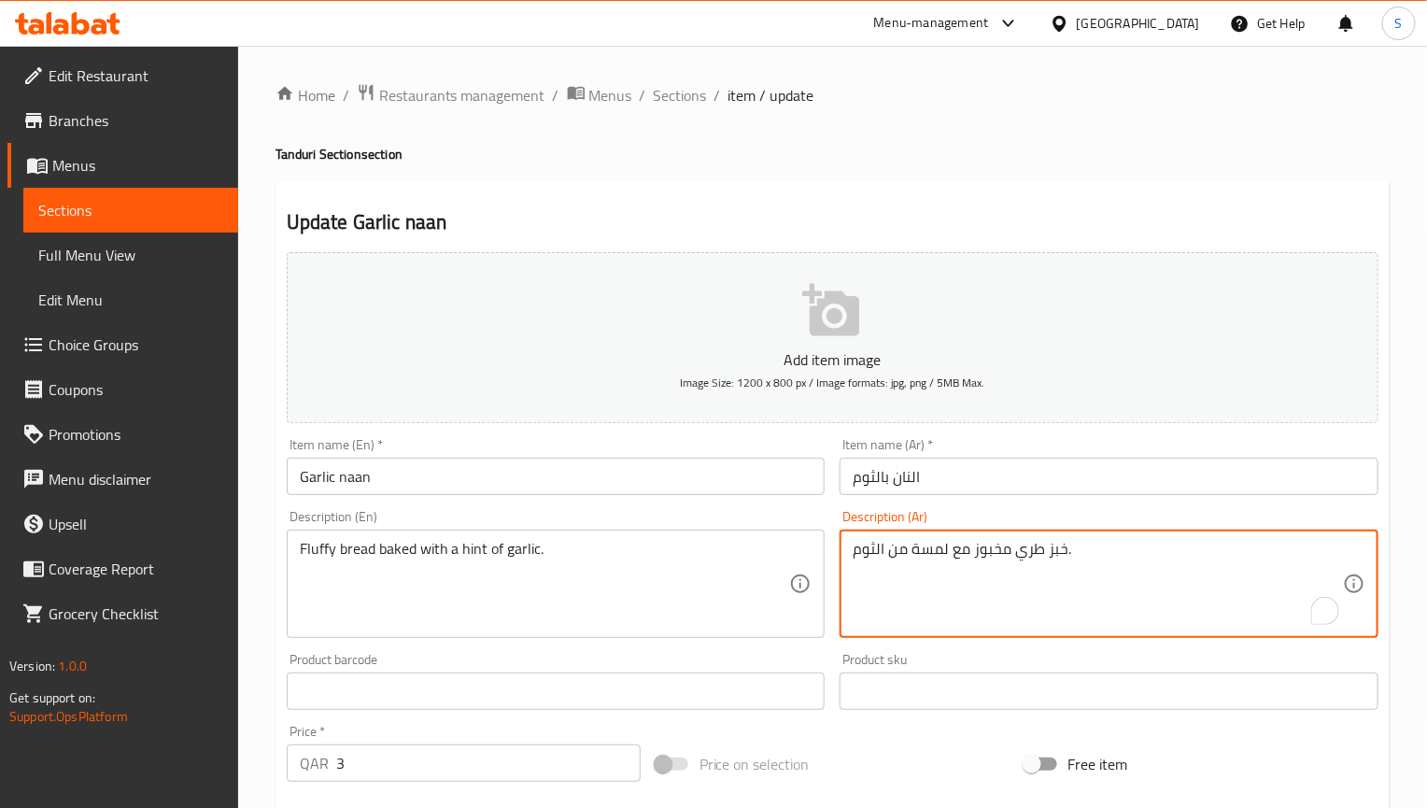
click at [1031, 555] on textarea "خبز طري مخبوز مع لمسة من الثوم." at bounding box center [1098, 584] width 490 height 89
type textarea "خبز فلافي مخبوز مع لمسة من الثوم."
click at [658, 476] on input "Garlic naan" at bounding box center [556, 476] width 539 height 37
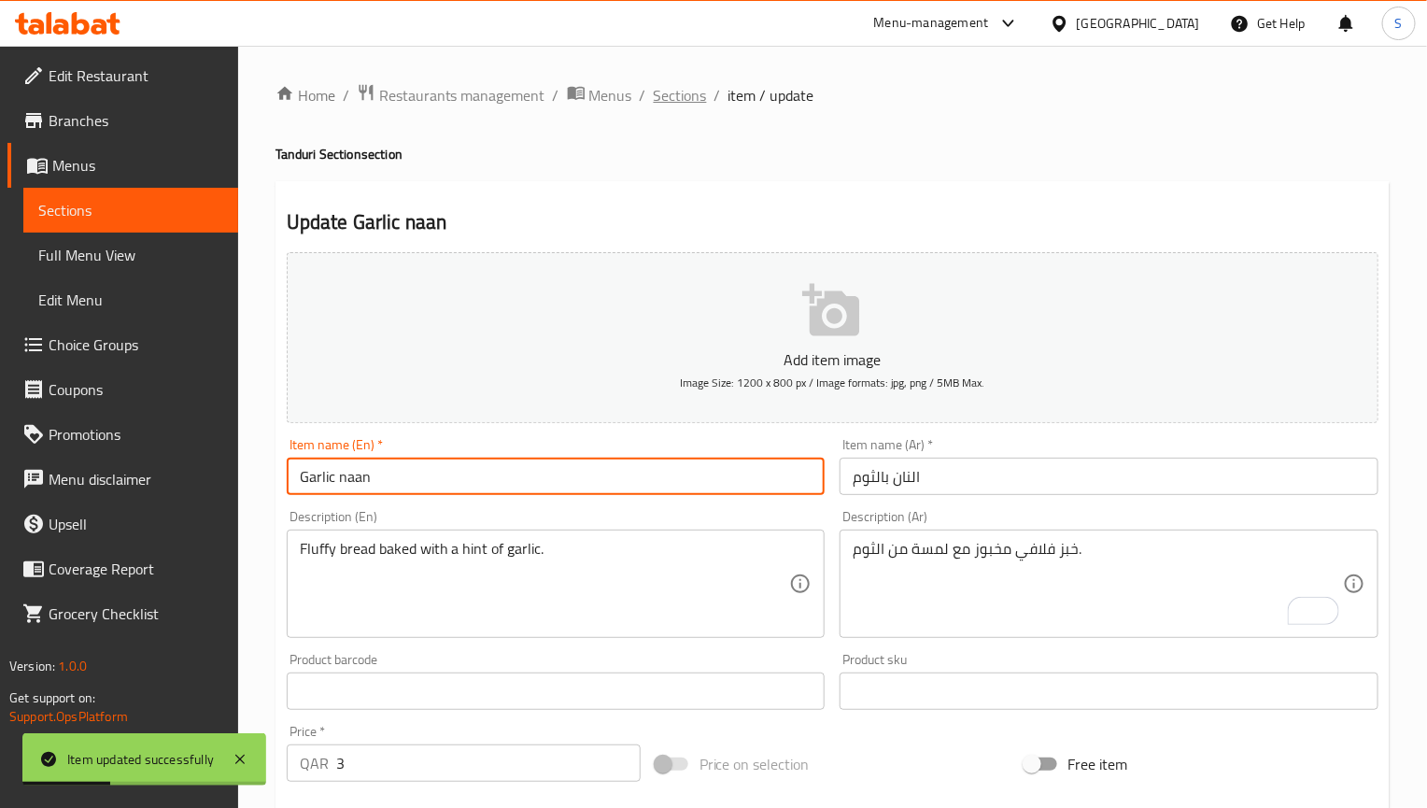
click at [684, 91] on span "Sections" at bounding box center [680, 95] width 53 height 22
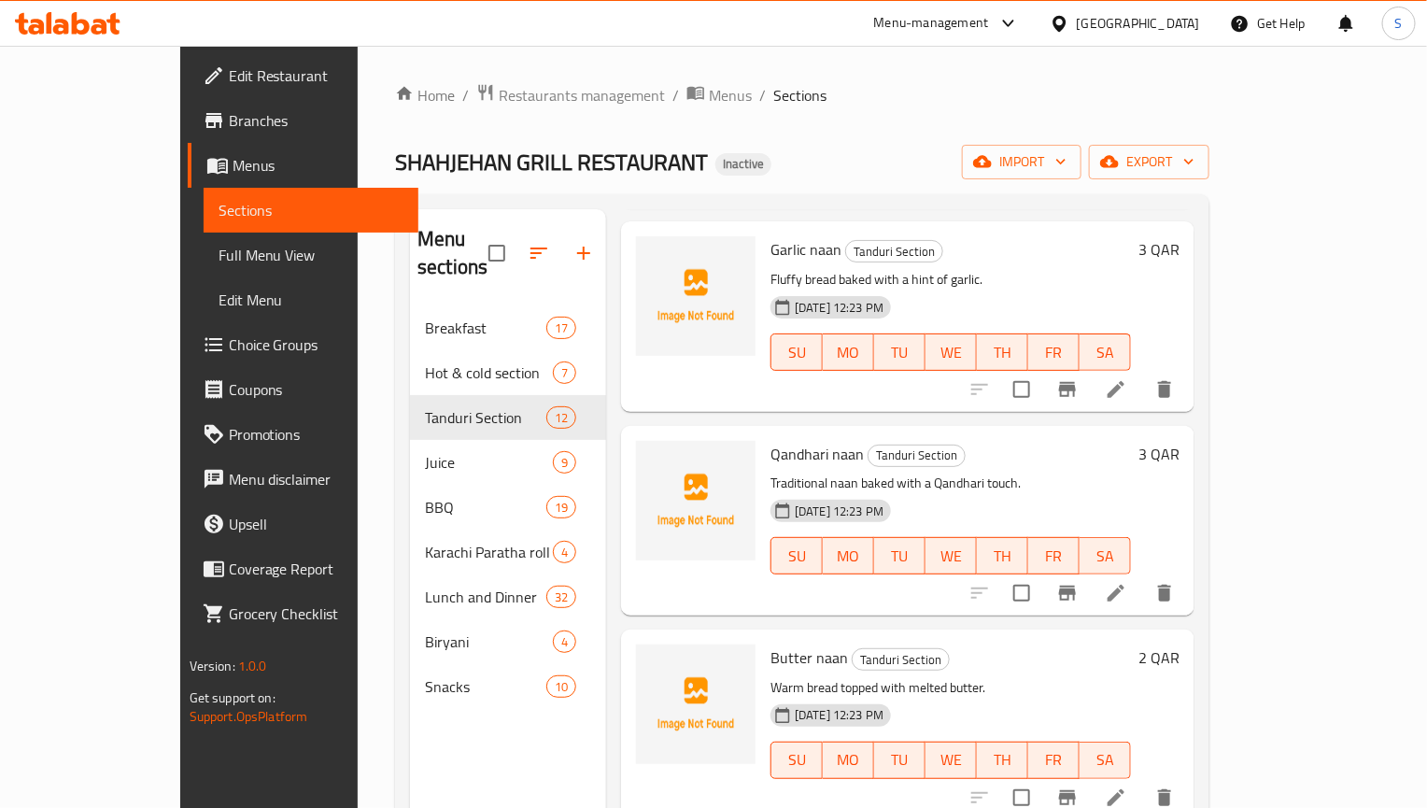
scroll to position [420, 0]
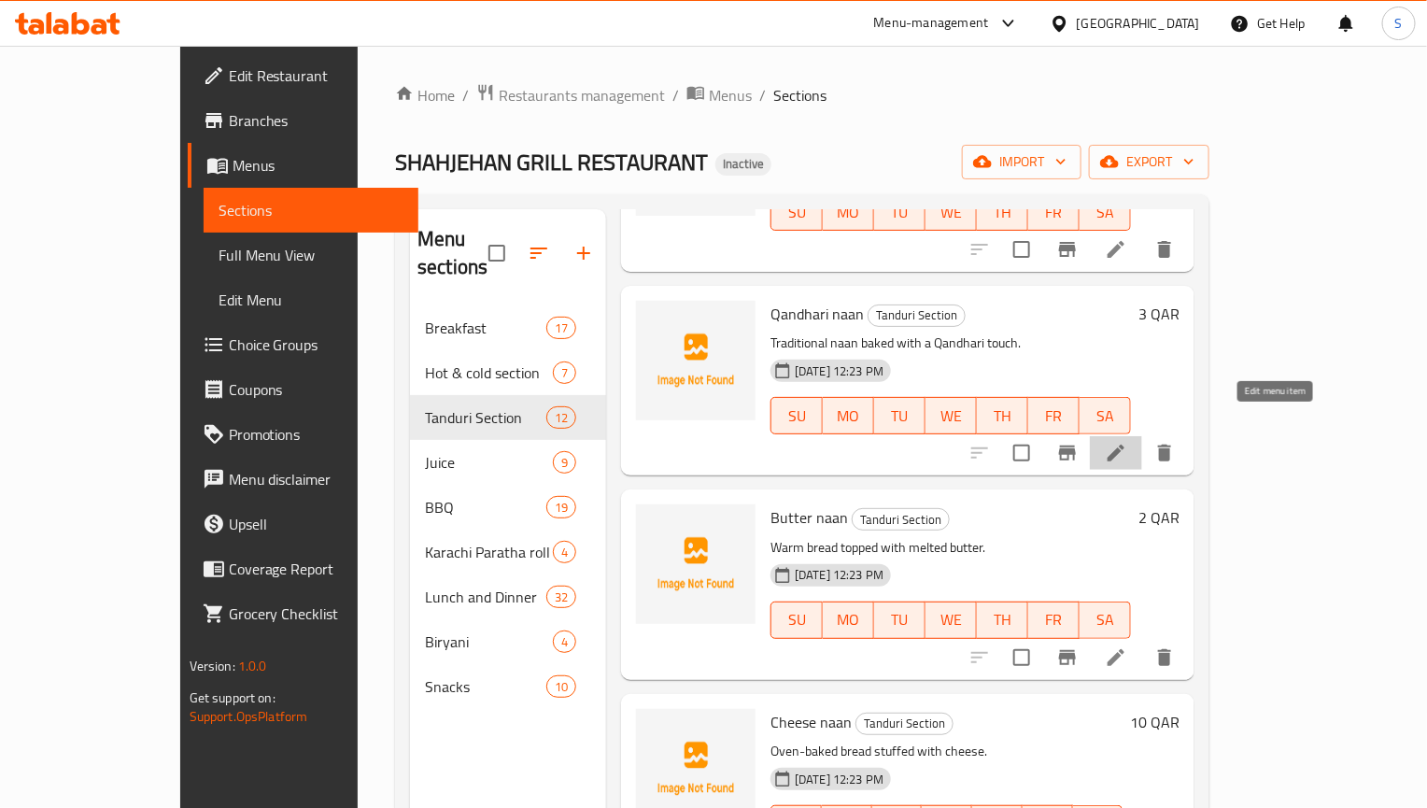
click at [1127, 442] on icon at bounding box center [1116, 453] width 22 height 22
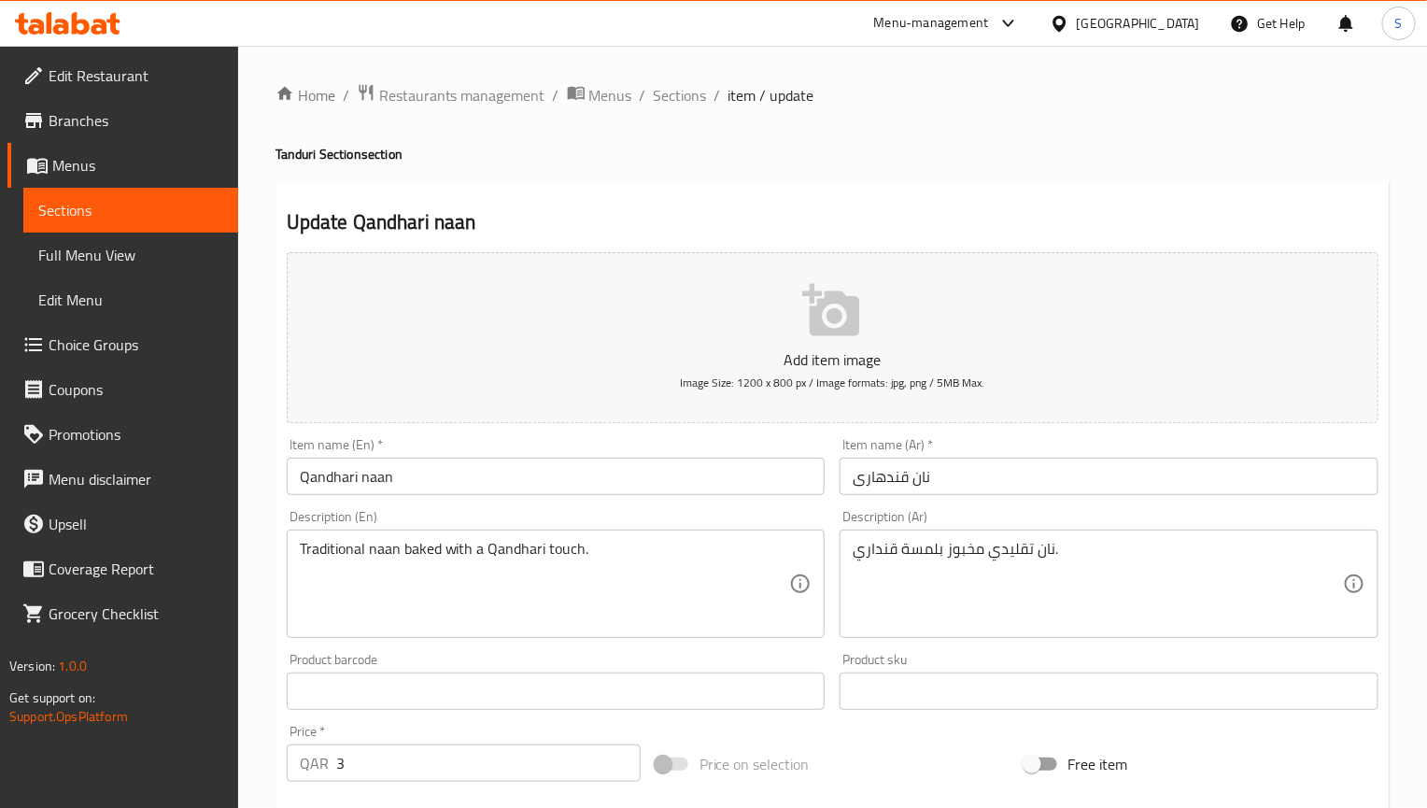
click at [892, 490] on input "نان قندھاری" at bounding box center [1109, 476] width 539 height 37
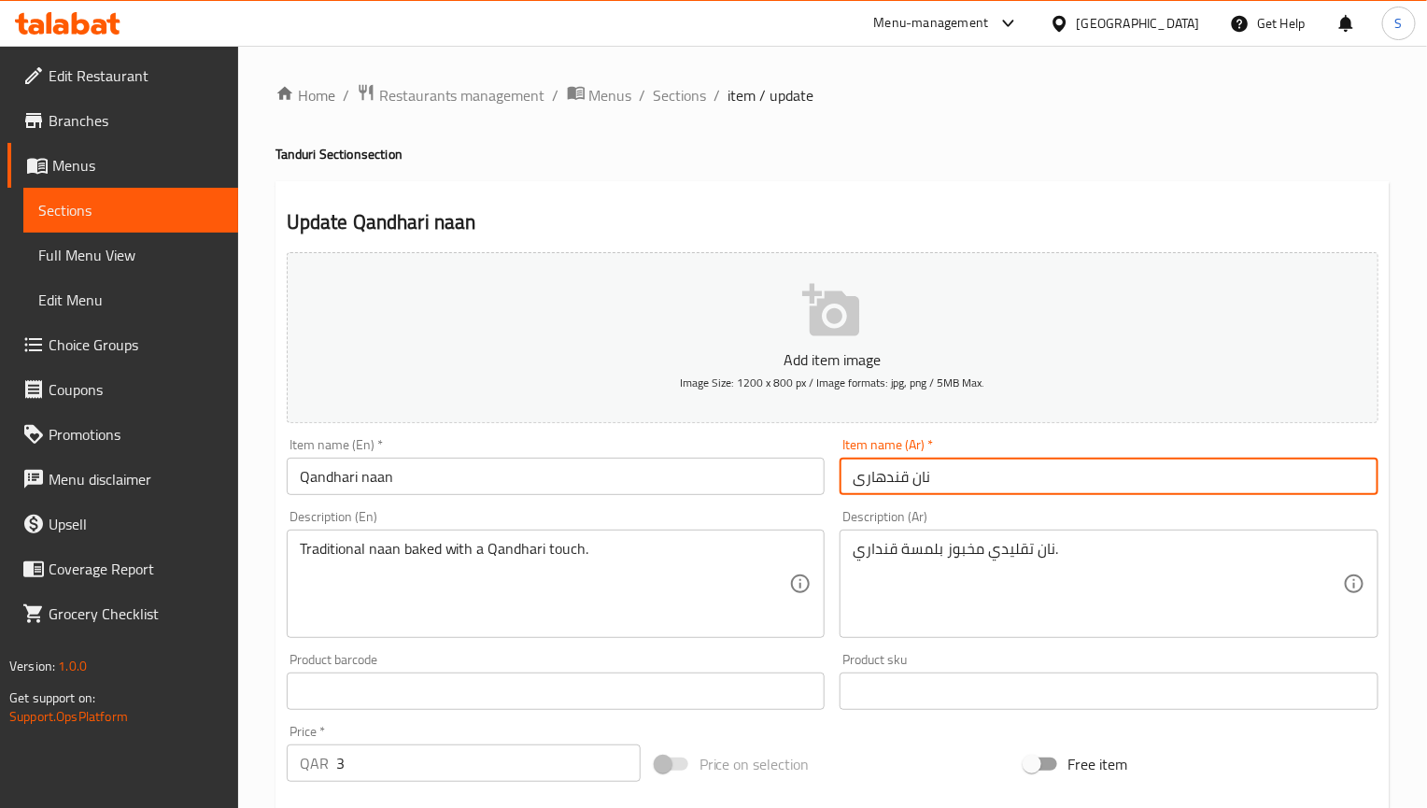
click at [892, 490] on input "نان قندھاری" at bounding box center [1109, 476] width 539 height 37
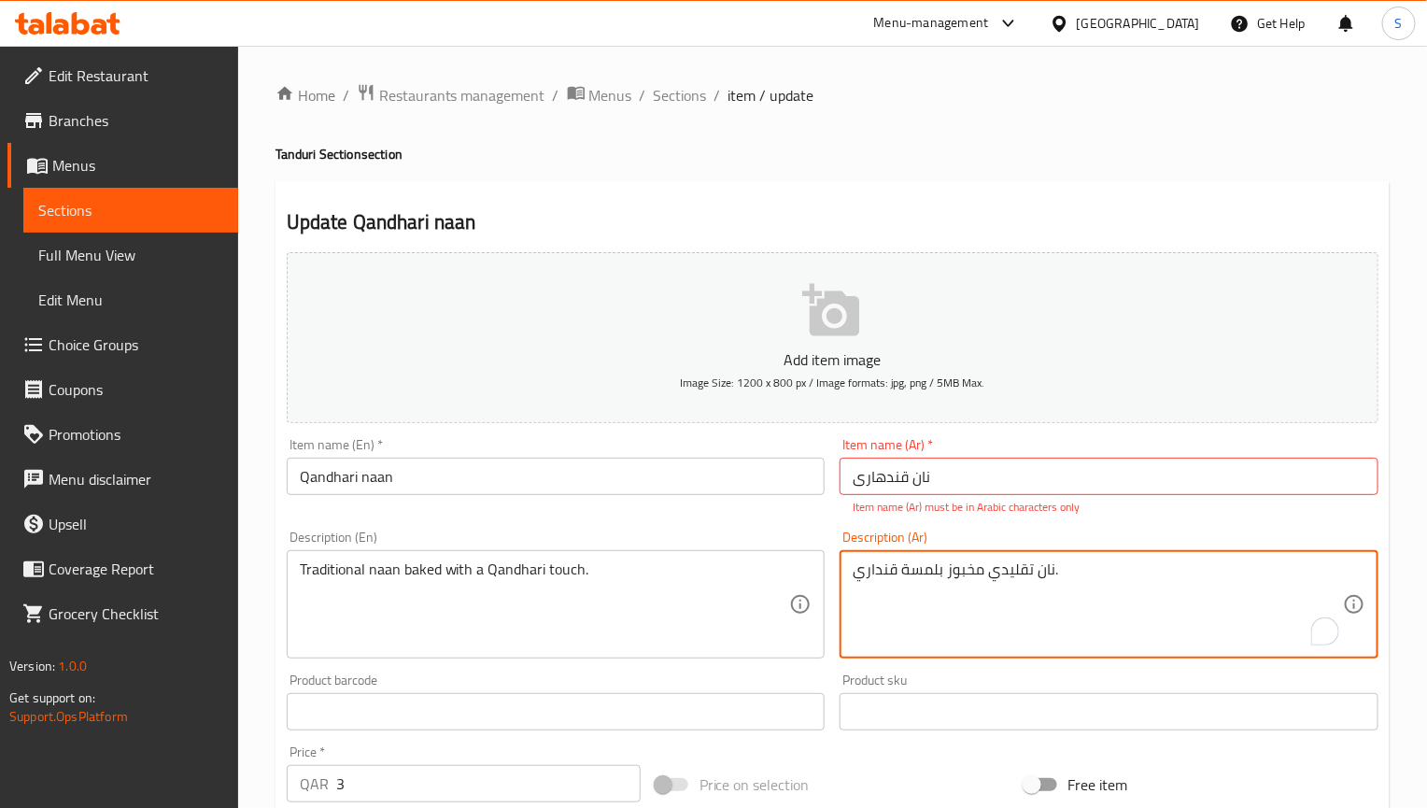
click at [889, 550] on div "نان تقليدي مخبوز بلمسة قنداري. Description (Ar)" at bounding box center [1109, 604] width 539 height 108
click at [878, 586] on textarea "نان تقليدي مخبوز بلمسة قنداري." at bounding box center [1098, 604] width 490 height 89
paste textarea "ھاری"
type textarea "نان تقليدي مخبوز بلمسة قندھاری."
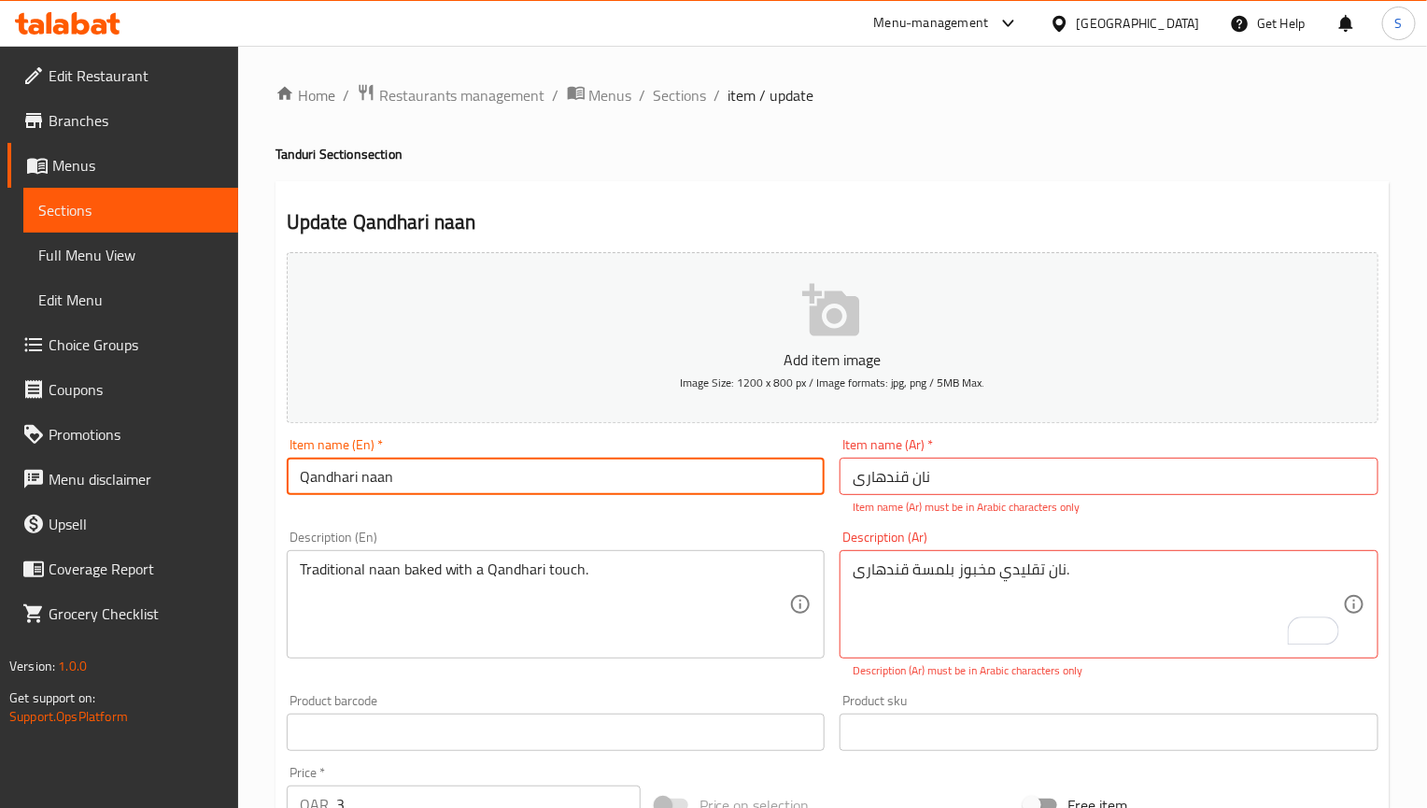
click at [728, 483] on input "Qandhari naan" at bounding box center [556, 476] width 539 height 37
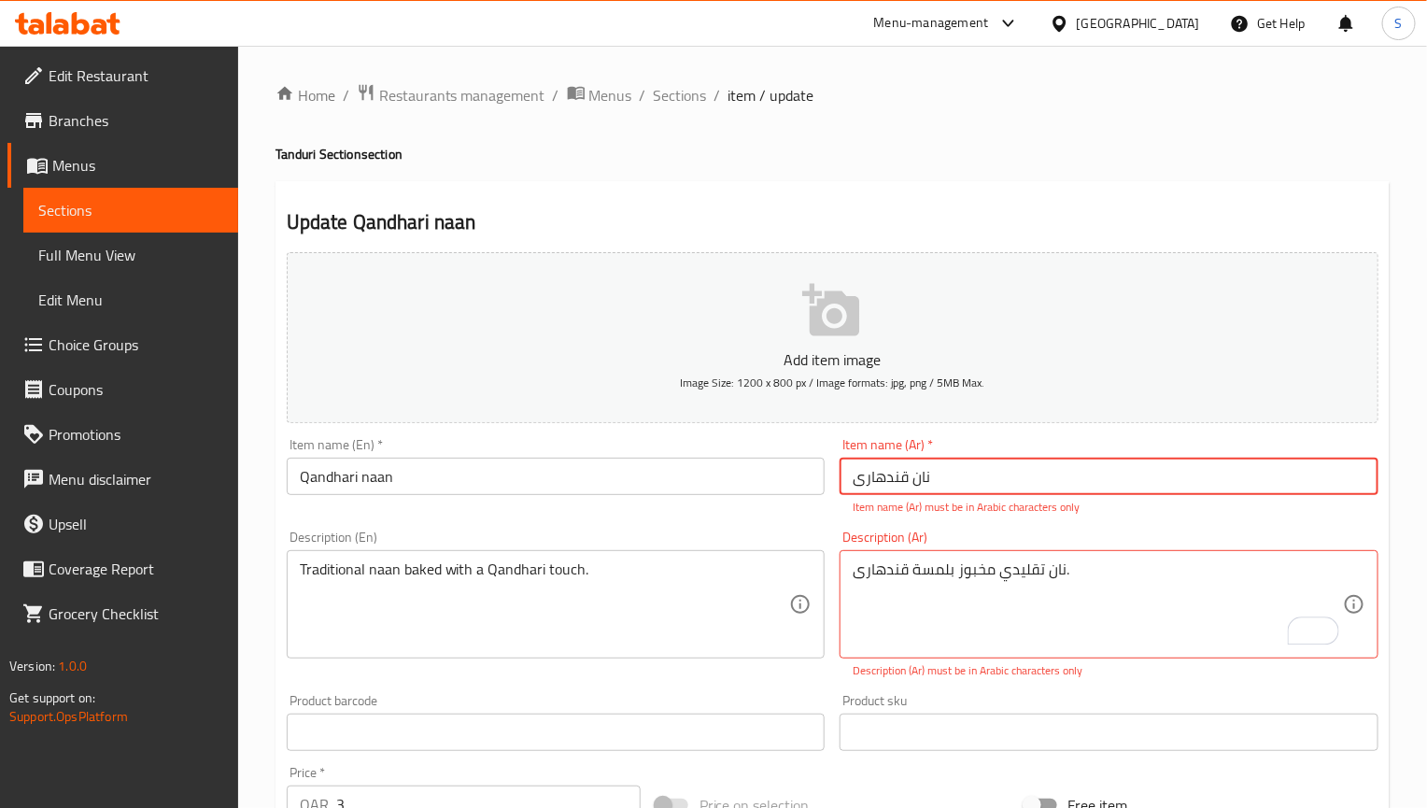
click at [996, 472] on input "نان قندھاری" at bounding box center [1109, 476] width 539 height 37
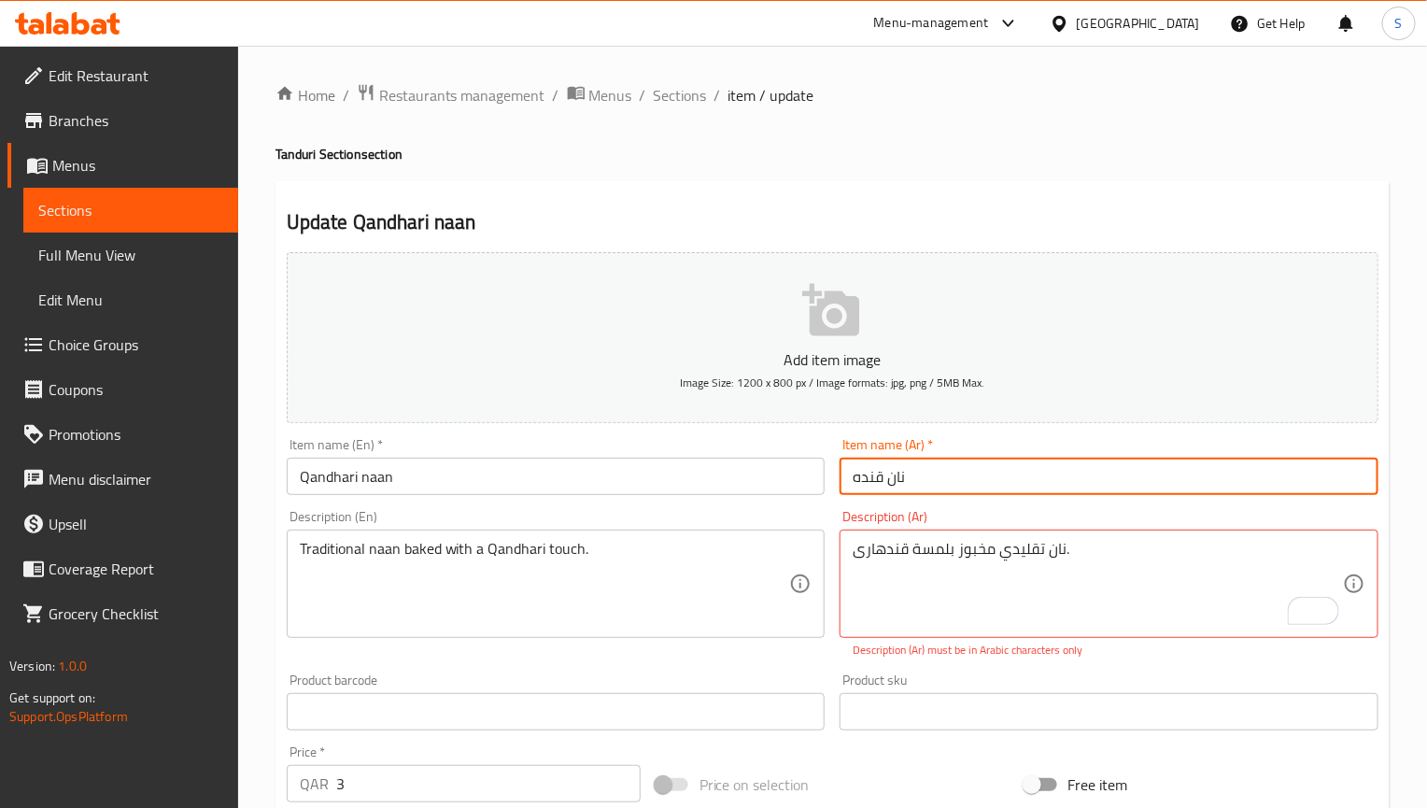
type input "نان قندها"
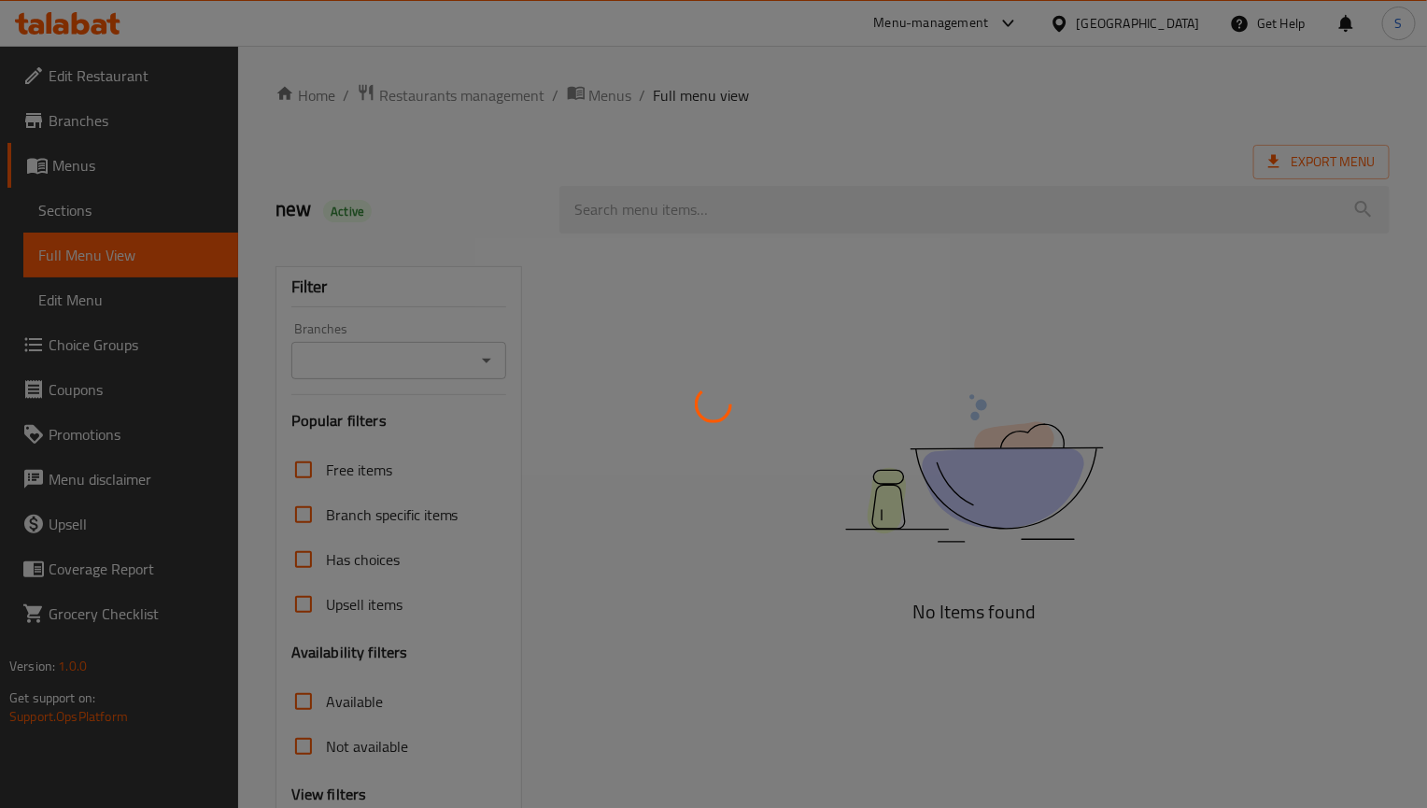
click at [897, 415] on div at bounding box center [713, 404] width 1427 height 808
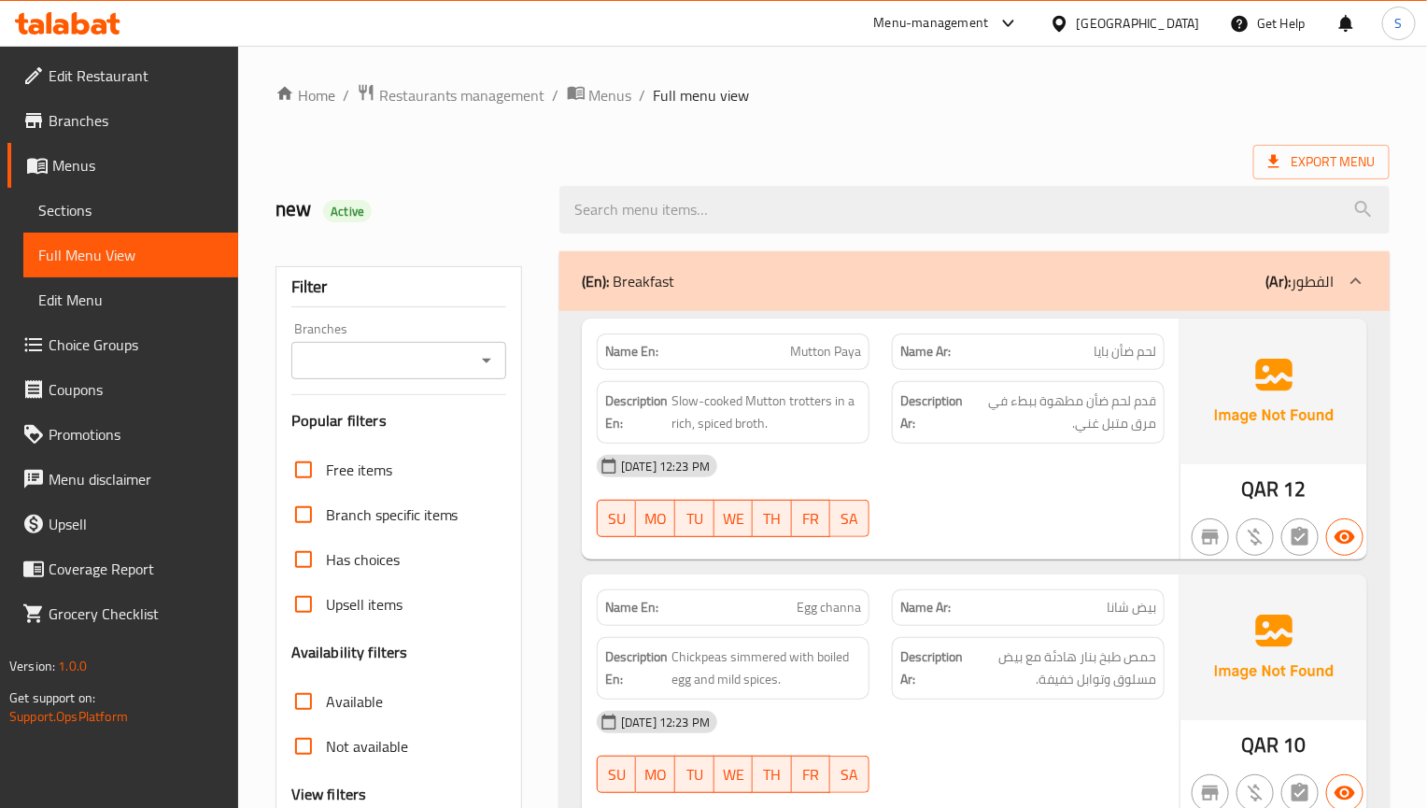
scroll to position [188, 0]
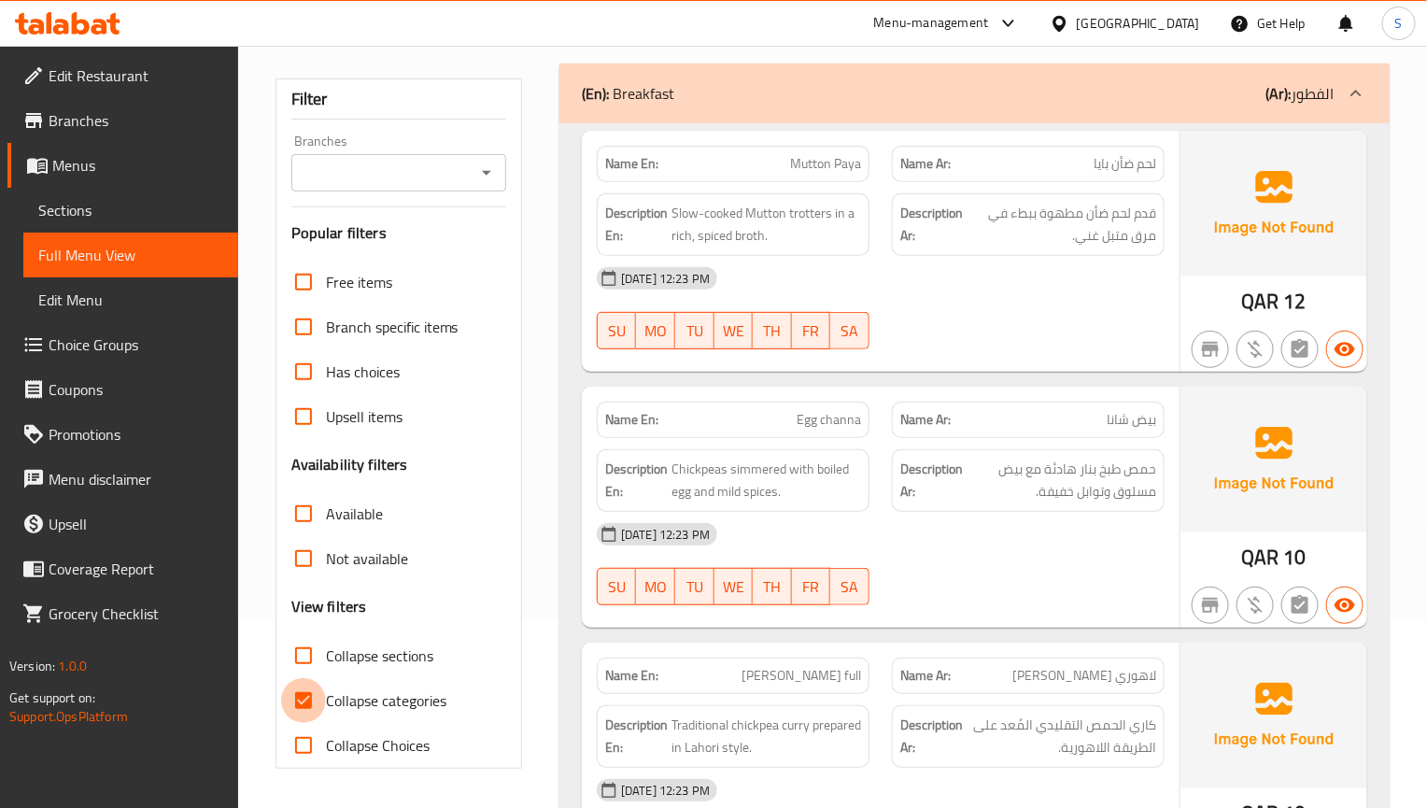
click at [300, 703] on input "Collapse categories" at bounding box center [303, 700] width 45 height 45
checkbox input "false"
click at [967, 532] on div "[DATE] 12:23 PM" at bounding box center [881, 534] width 590 height 45
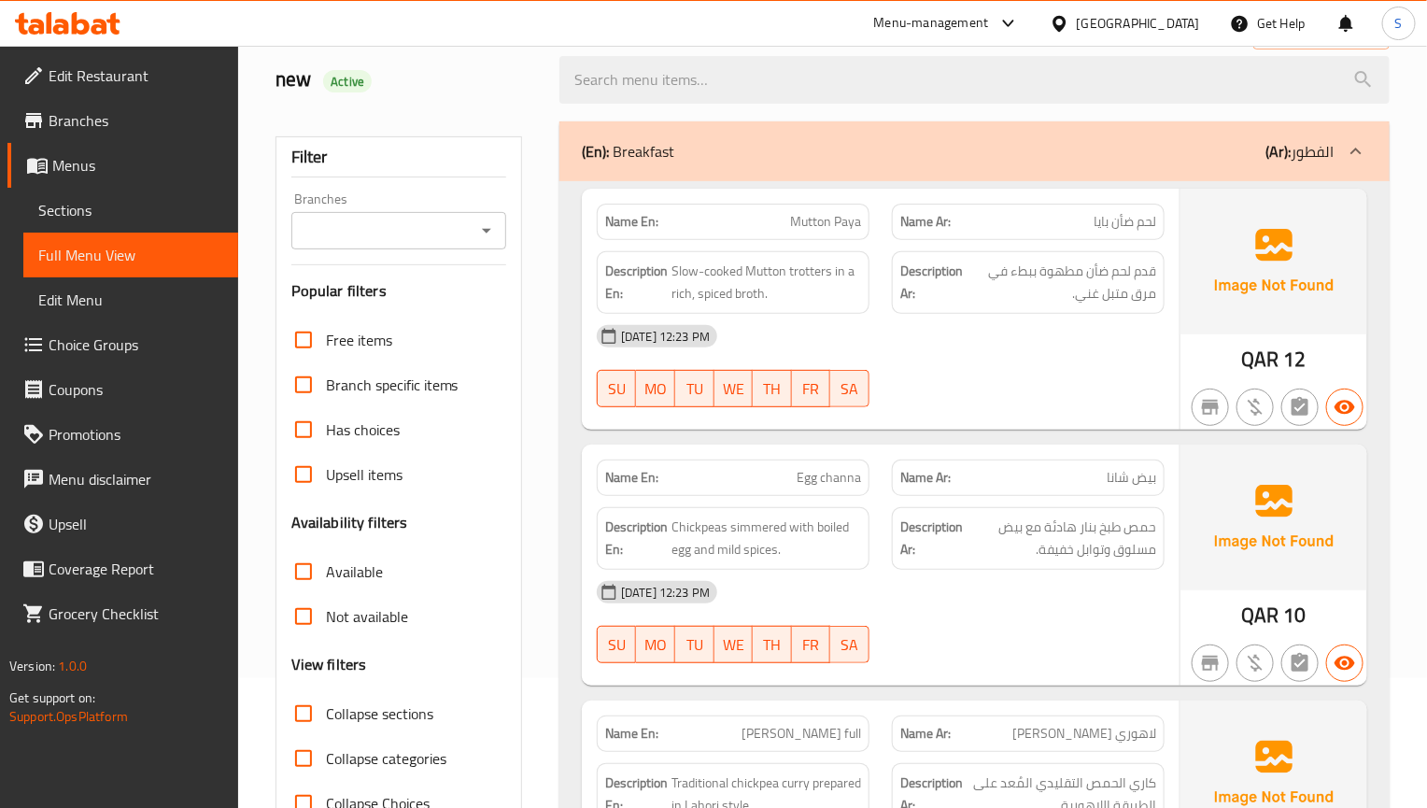
scroll to position [280, 0]
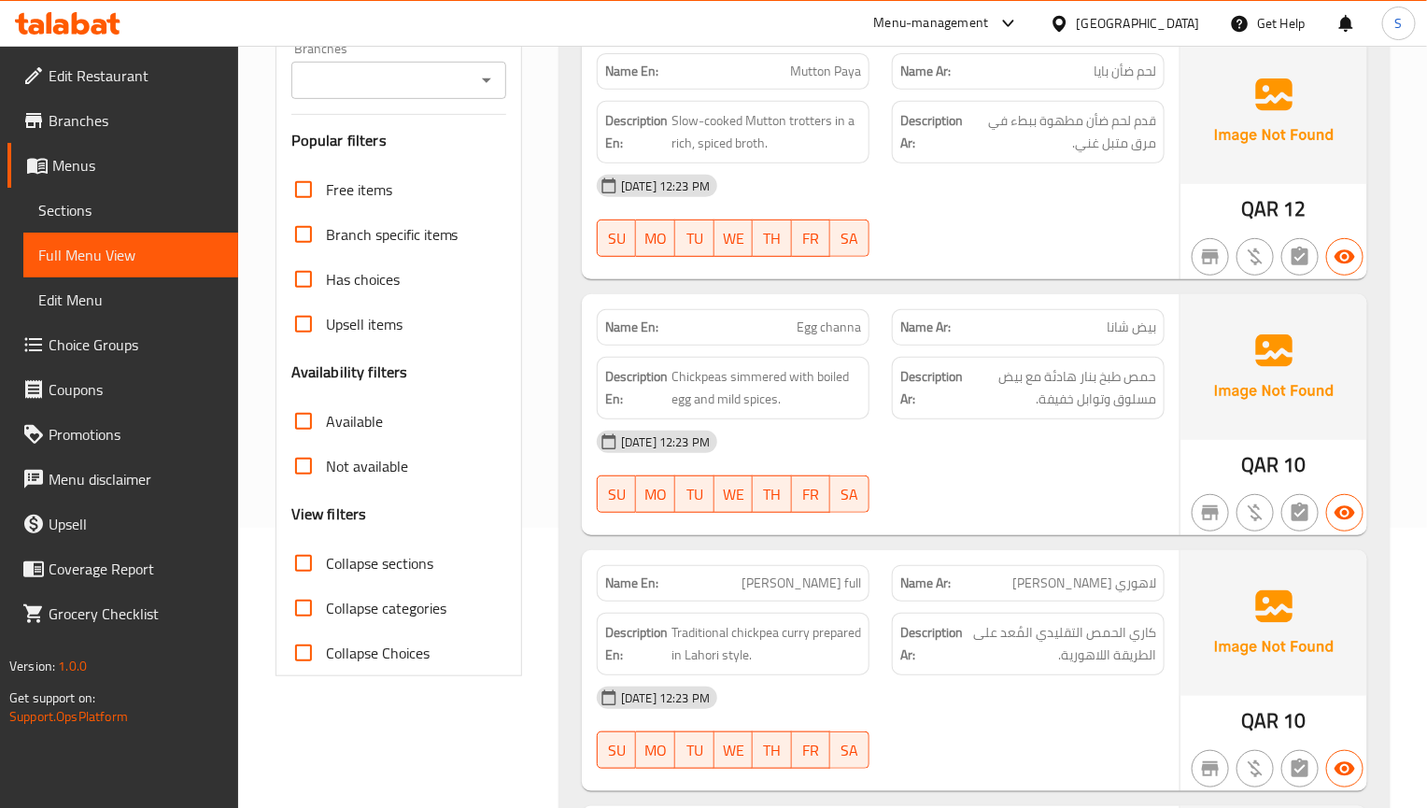
click at [315, 583] on input "Collapse sections" at bounding box center [303, 563] width 45 height 45
checkbox input "true"
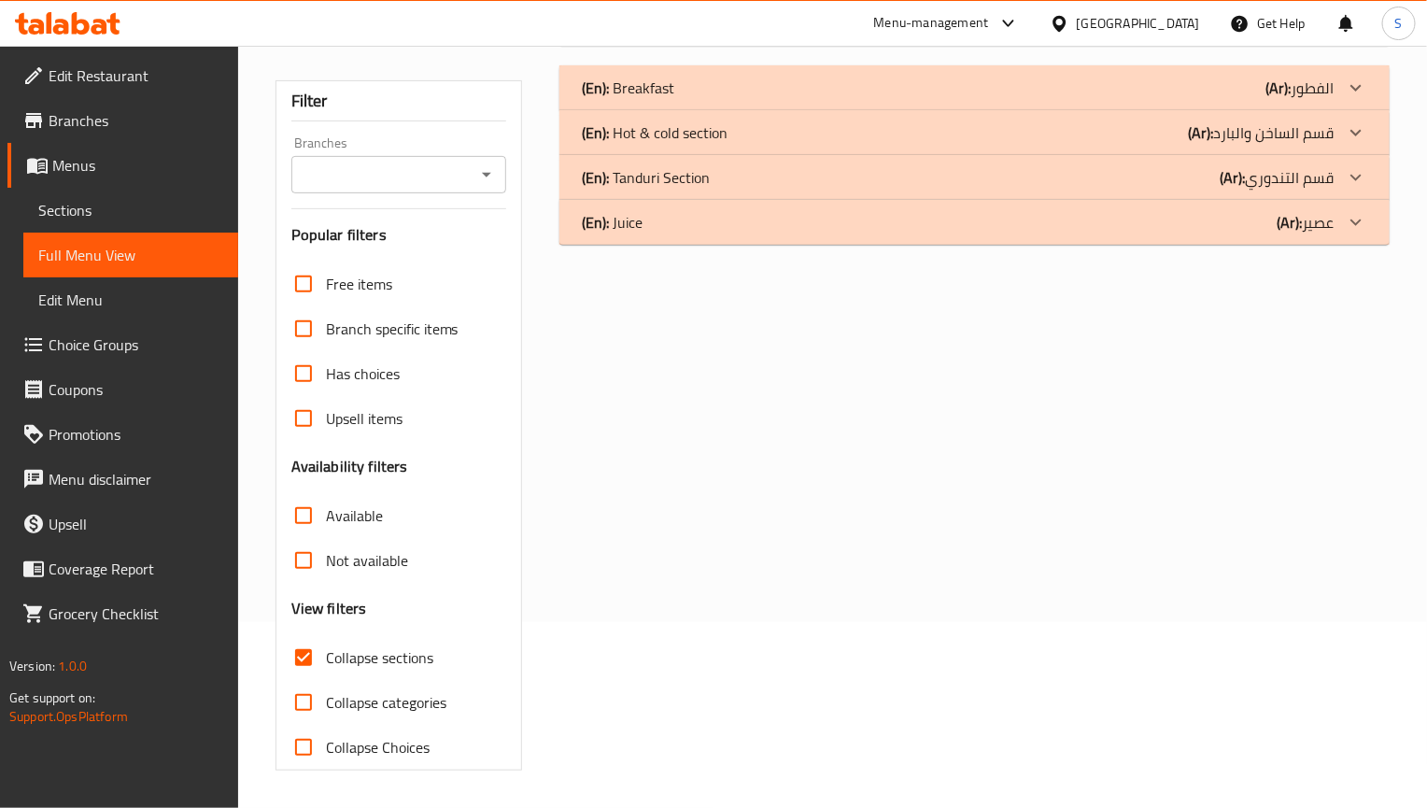
scroll to position [188, 0]
click at [759, 99] on div "(En): Hot & cold section (Ar): قسم الساخن والبارد" at bounding box center [958, 88] width 752 height 22
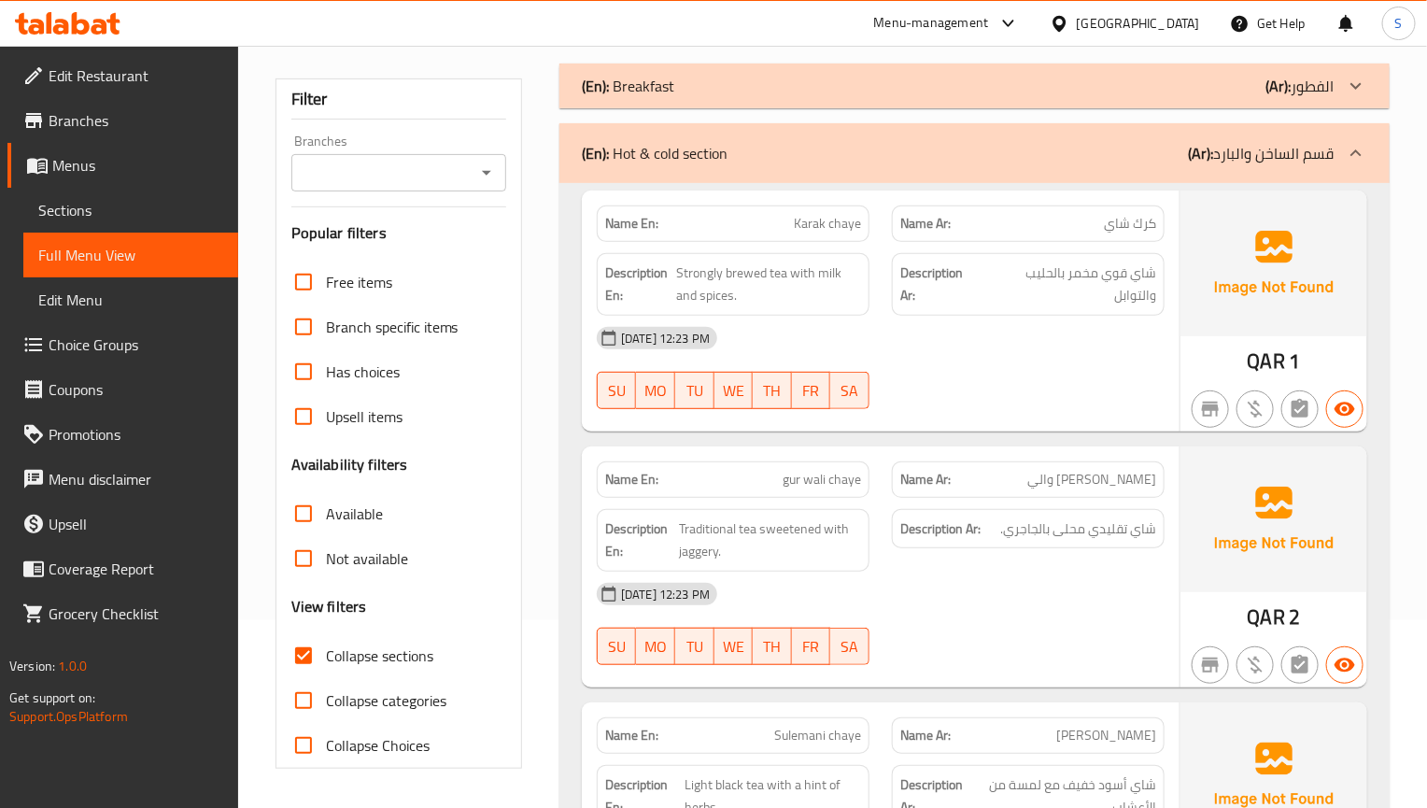
drag, startPoint x: 1003, startPoint y: 452, endPoint x: 965, endPoint y: 373, distance: 88.1
click at [1003, 452] on div "Name Ar: [PERSON_NAME] والي" at bounding box center [1028, 479] width 295 height 59
drag, startPoint x: 1269, startPoint y: 462, endPoint x: 927, endPoint y: 491, distance: 343.0
click at [1269, 462] on img at bounding box center [1273, 519] width 187 height 146
click at [1024, 561] on div "Description Ar: شاي تقليدي محلى بالجاجري." at bounding box center [1028, 540] width 295 height 85
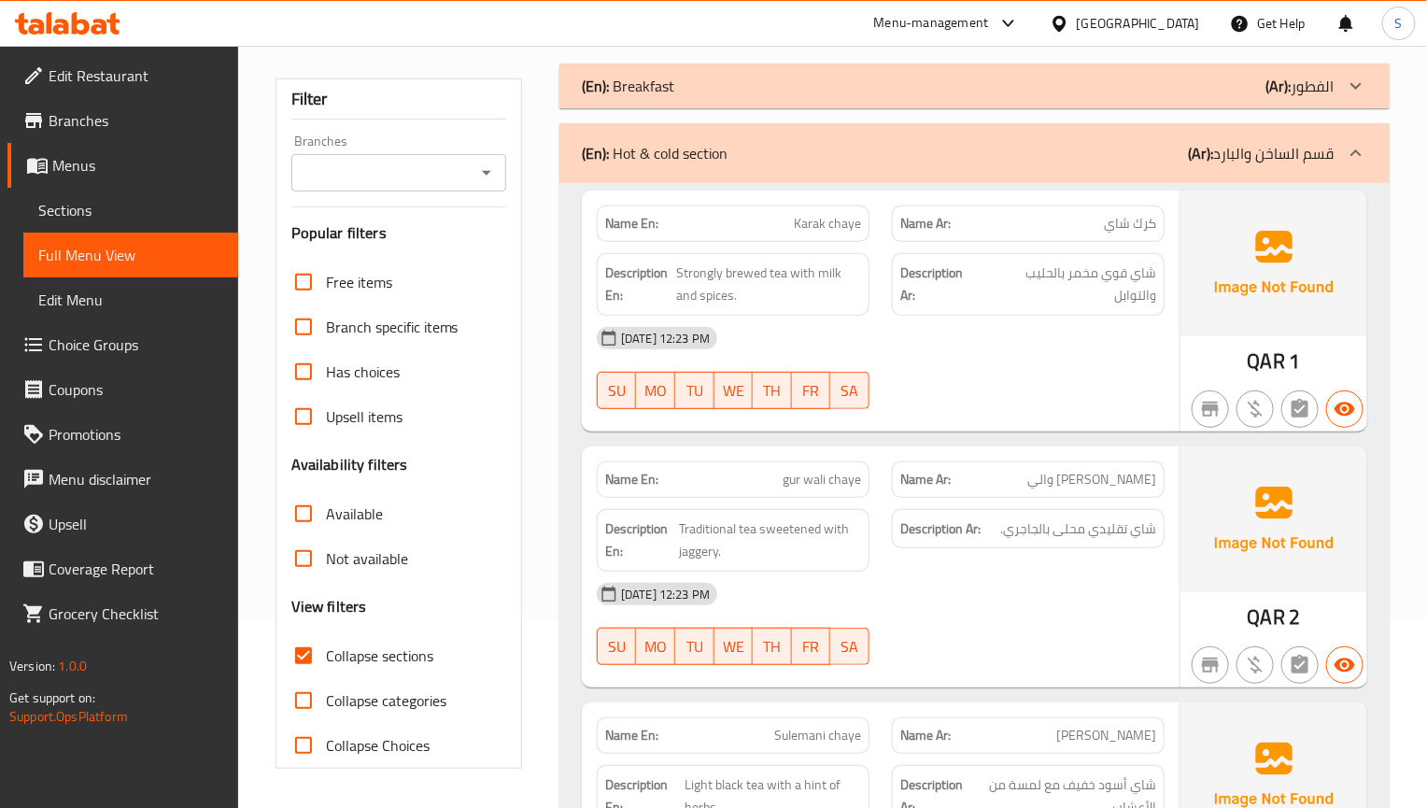
scroll to position [328, 0]
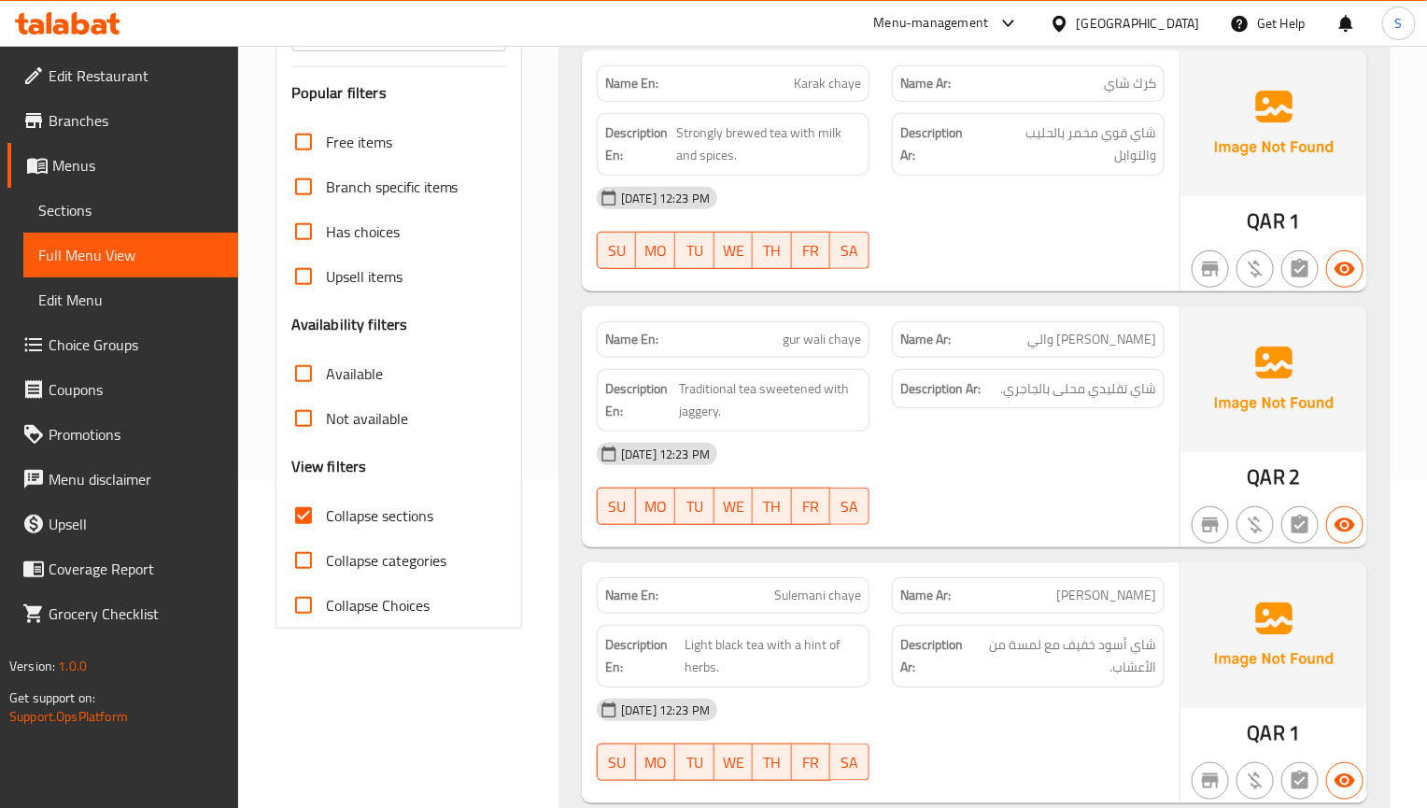
click at [670, 476] on div "[DATE] 12:23 PM" at bounding box center [881, 453] width 590 height 45
click at [1031, 463] on div "[DATE] 12:23 PM" at bounding box center [881, 453] width 590 height 45
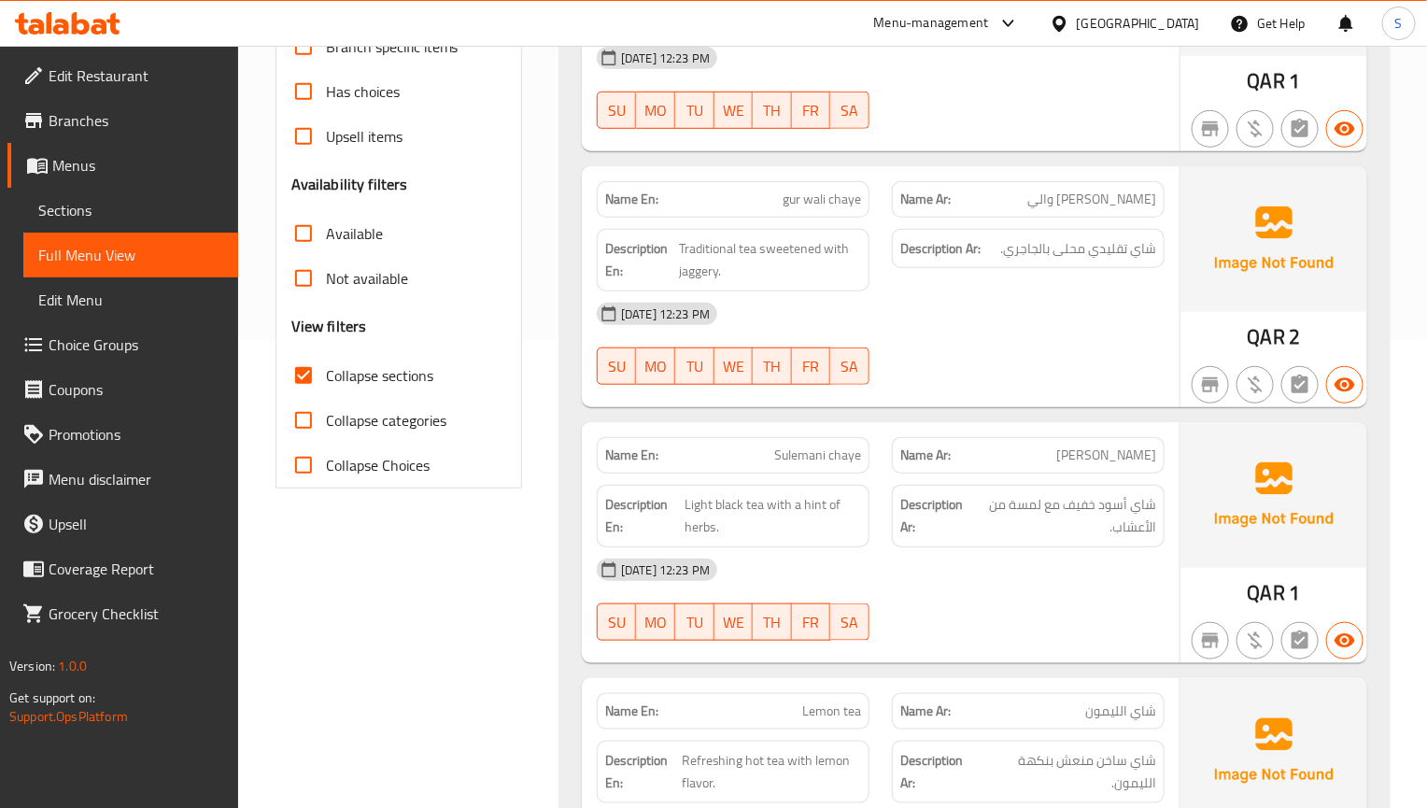
click at [793, 230] on div "Description En: Traditional tea sweetened with jaggery." at bounding box center [733, 260] width 295 height 85
click at [804, 199] on span "gur wali chaye" at bounding box center [822, 200] width 78 height 20
copy span "gur wali chaye"
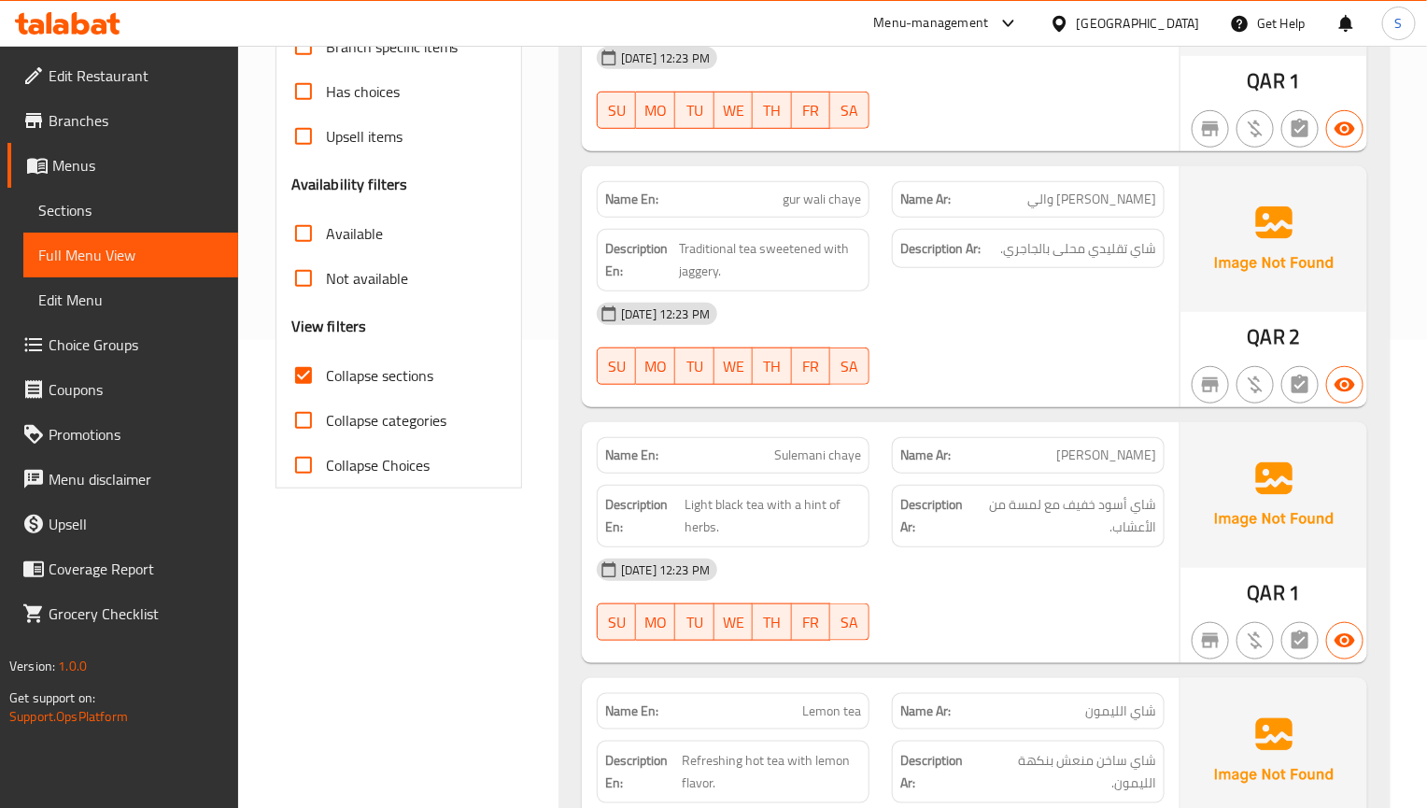
click at [1045, 496] on div "Description Ar: شاي أسود خفيف مع لمسة من الأعشاب." at bounding box center [1028, 516] width 273 height 63
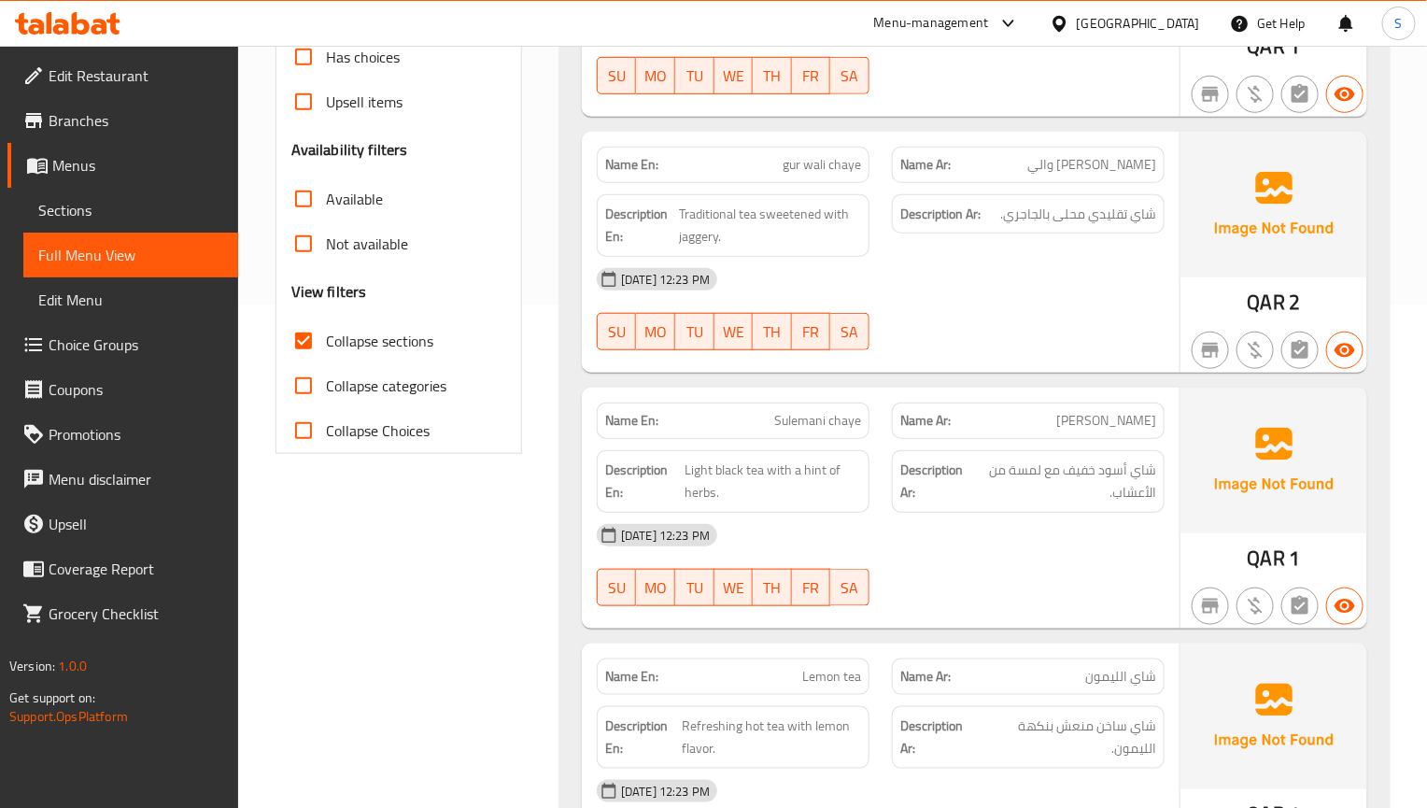
scroll to position [608, 0]
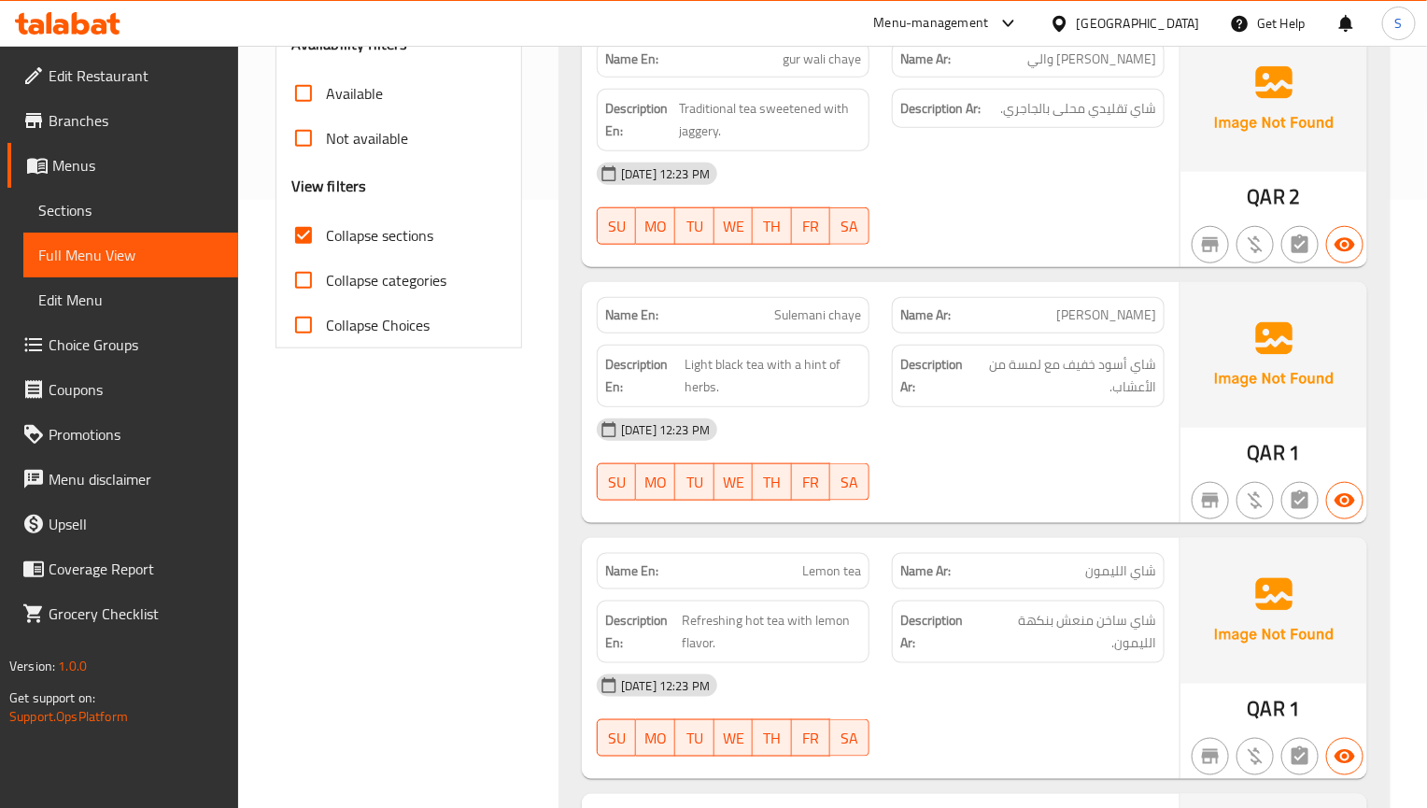
click at [1039, 558] on div "Name Ar: شاي الليمون" at bounding box center [1028, 571] width 273 height 36
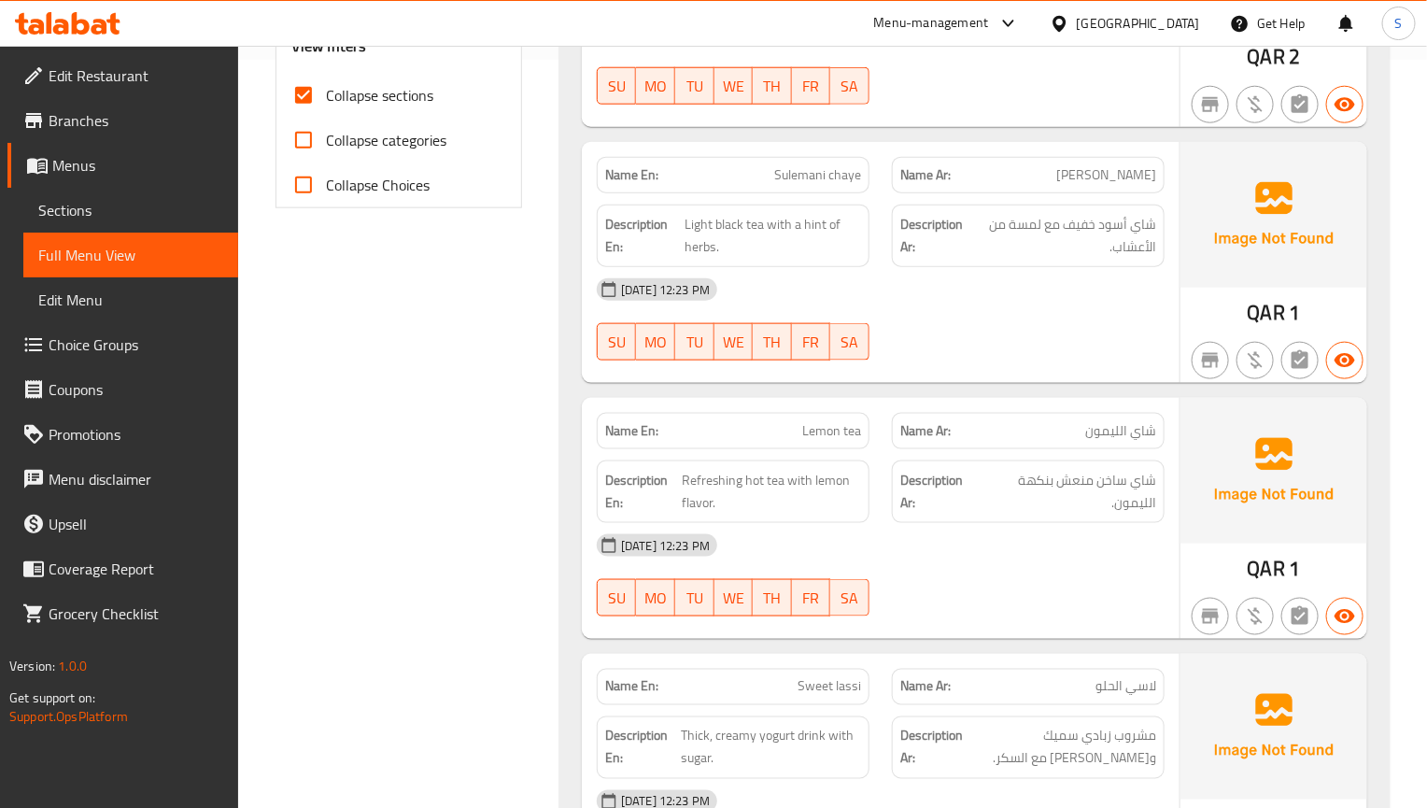
scroll to position [888, 0]
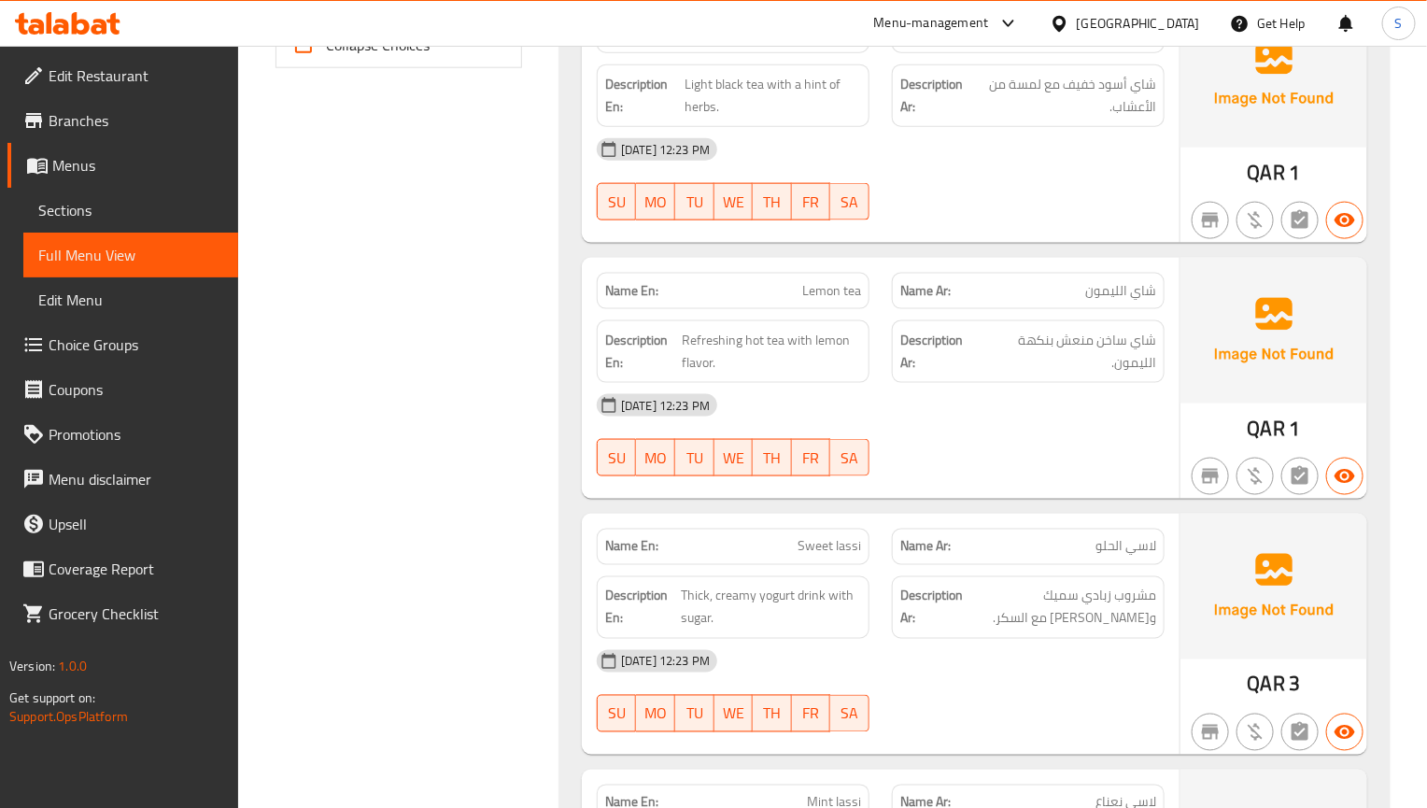
click at [1010, 472] on div at bounding box center [1028, 476] width 295 height 22
click at [1009, 488] on div at bounding box center [1028, 476] width 295 height 22
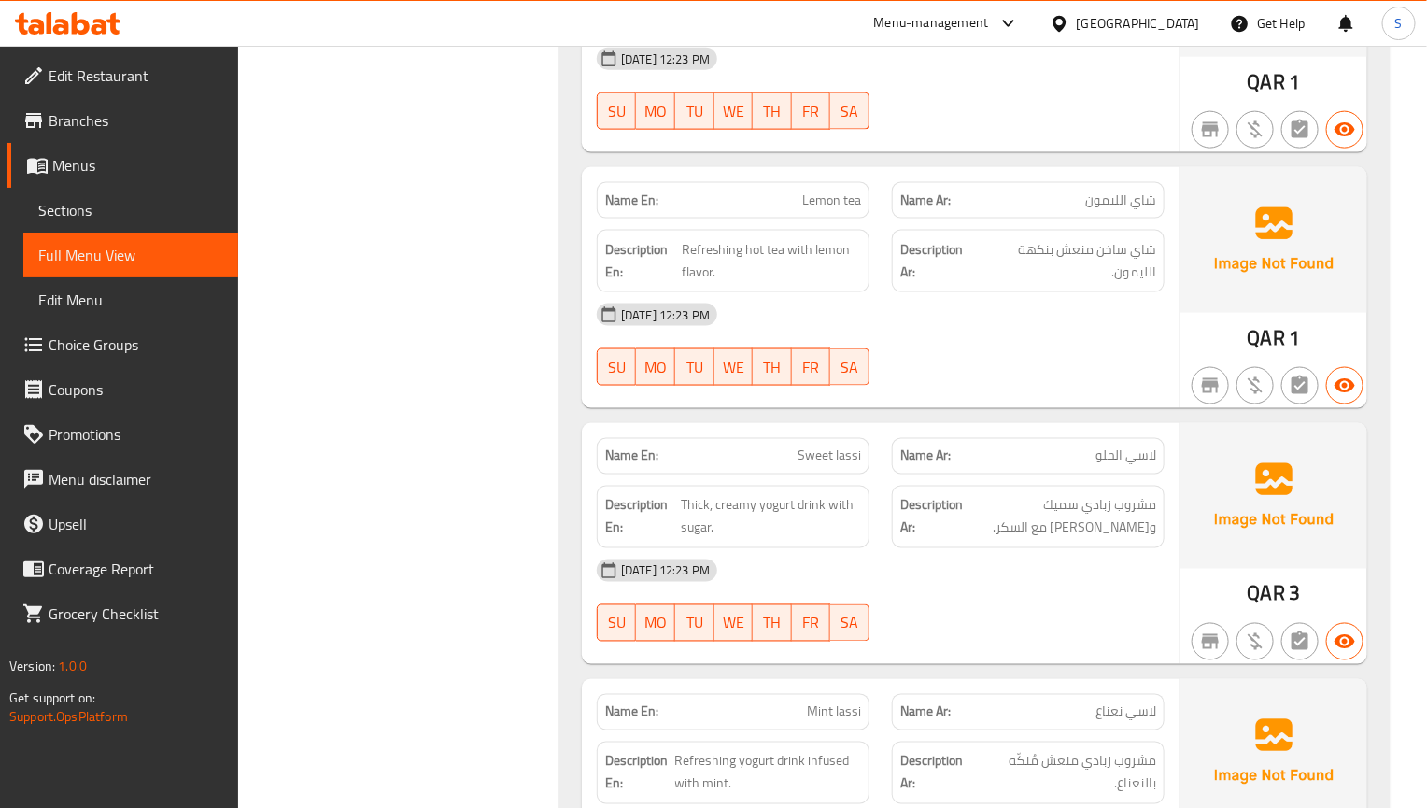
scroll to position [1028, 0]
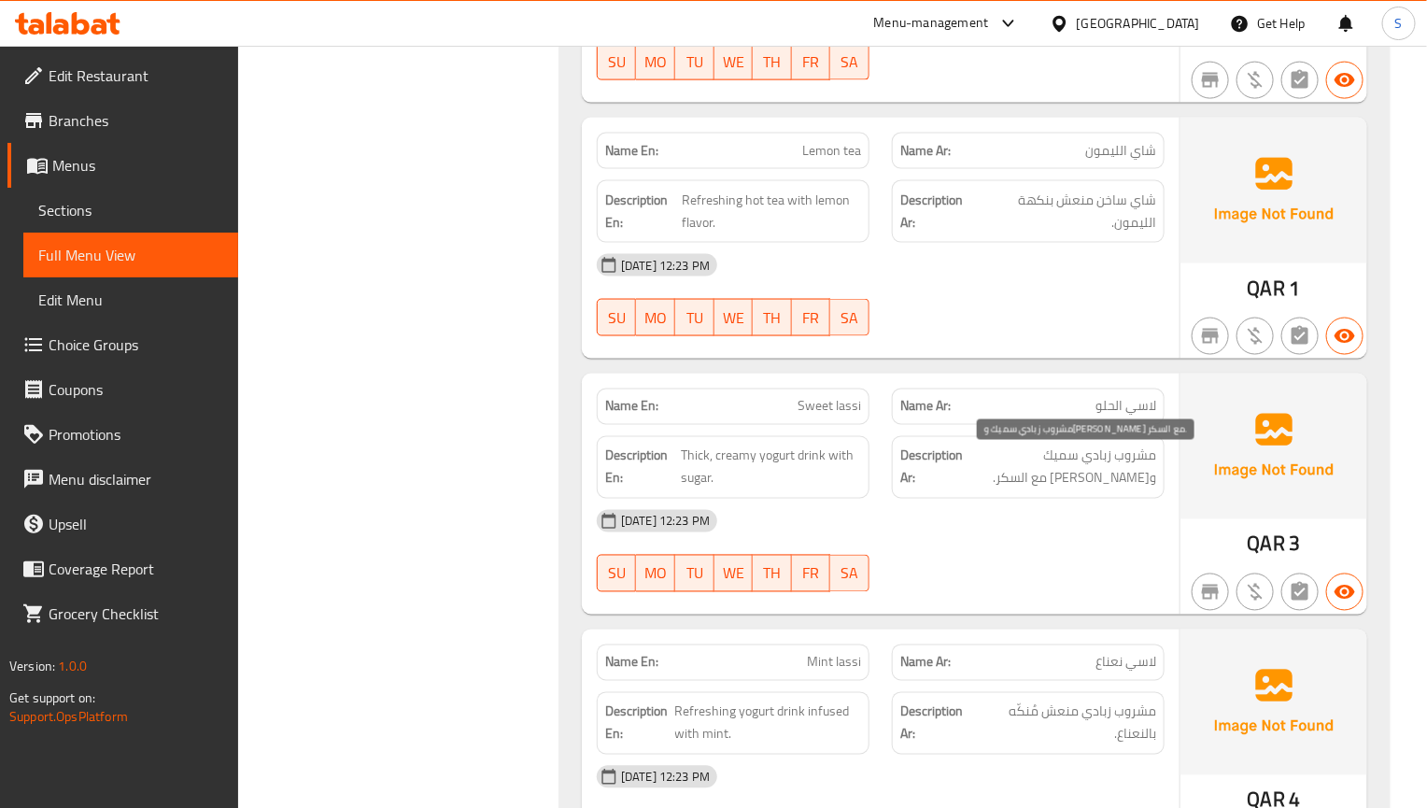
click at [1099, 488] on span "مشروب زبادي سميك وكريمي مع السكر." at bounding box center [1062, 468] width 190 height 46
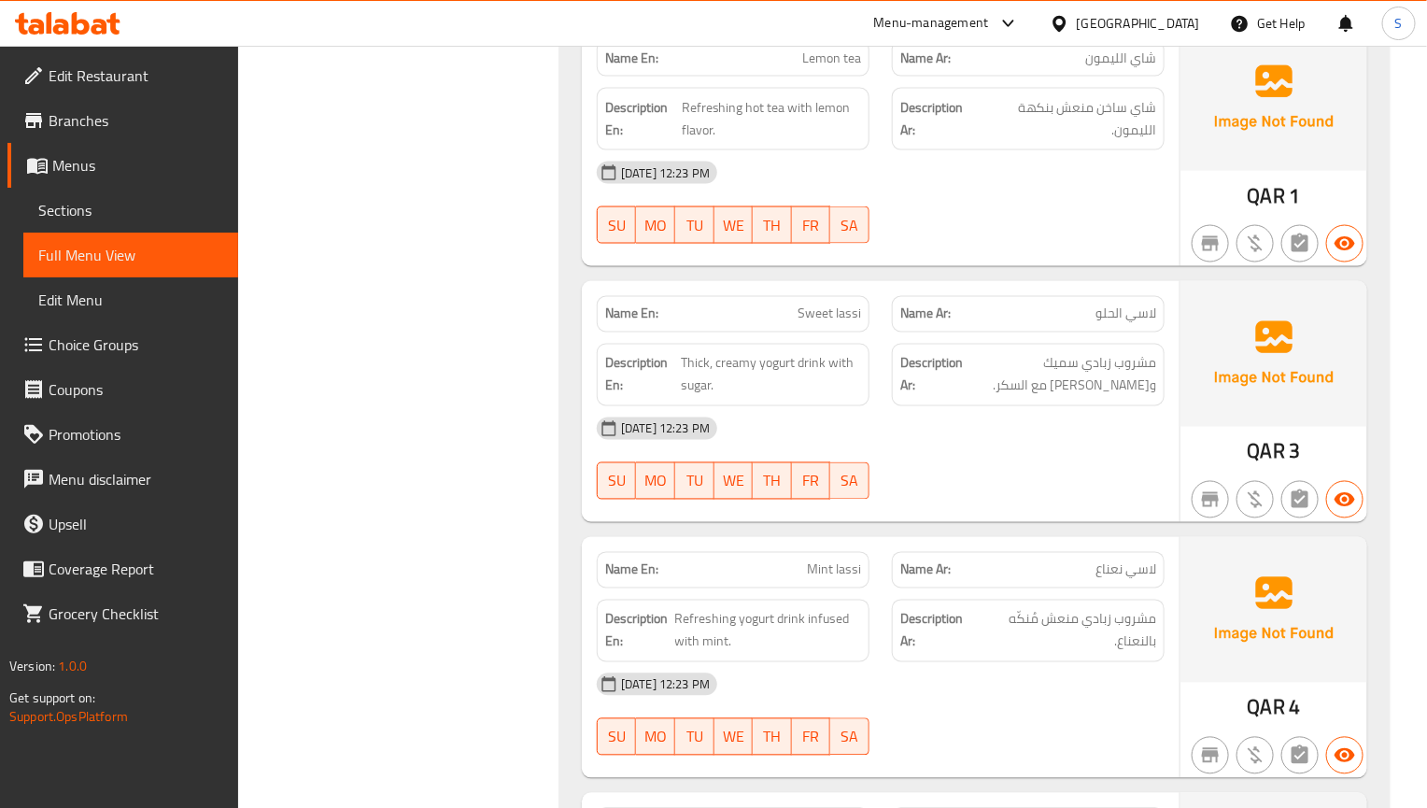
click at [738, 406] on div "Name En: Sweet lassi Name Ar: لاسي الحلو Description En: Thick, creamy yogurt d…" at bounding box center [881, 401] width 598 height 241
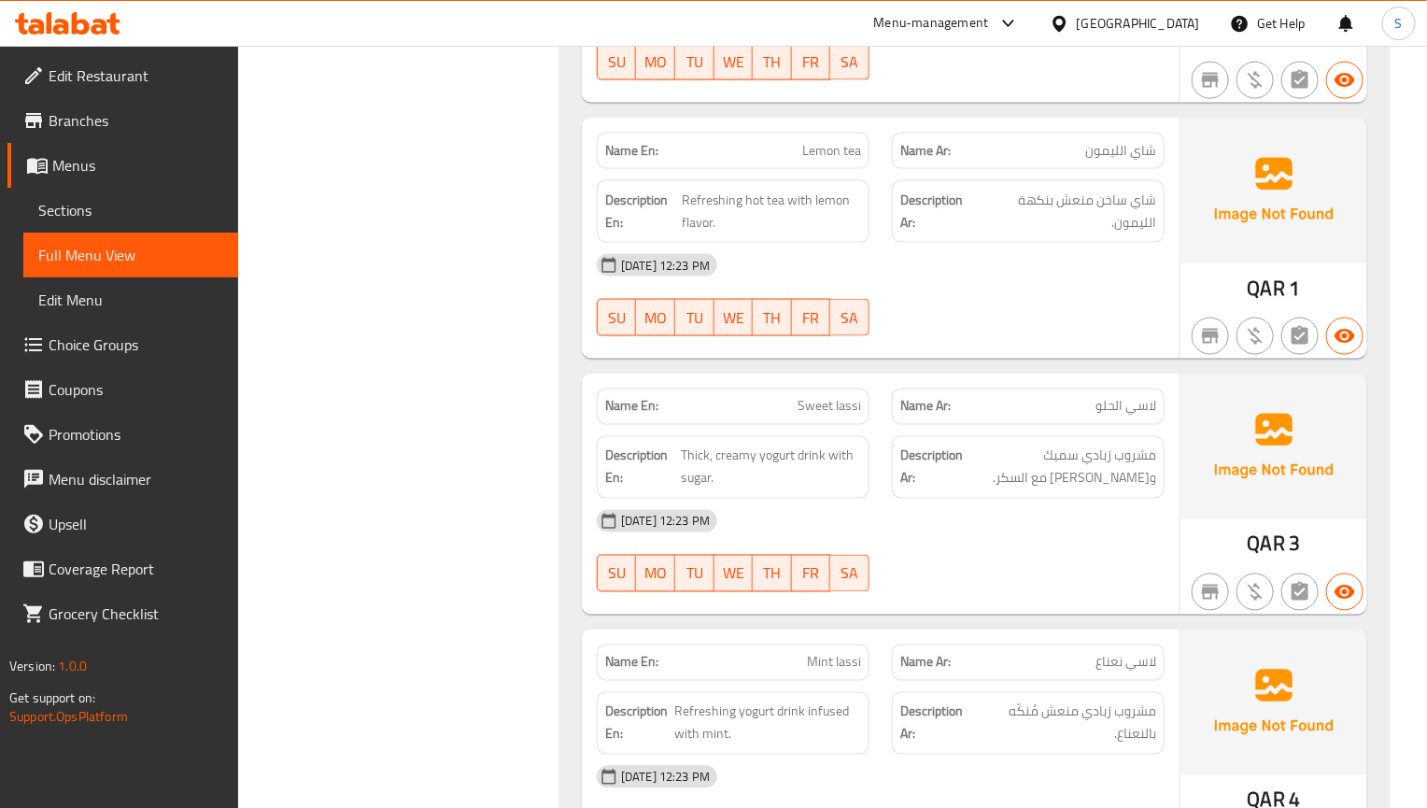
click at [1158, 466] on div "Description Ar: مشروب زبادي سميك وكريمي مع السكر." at bounding box center [1028, 467] width 273 height 63
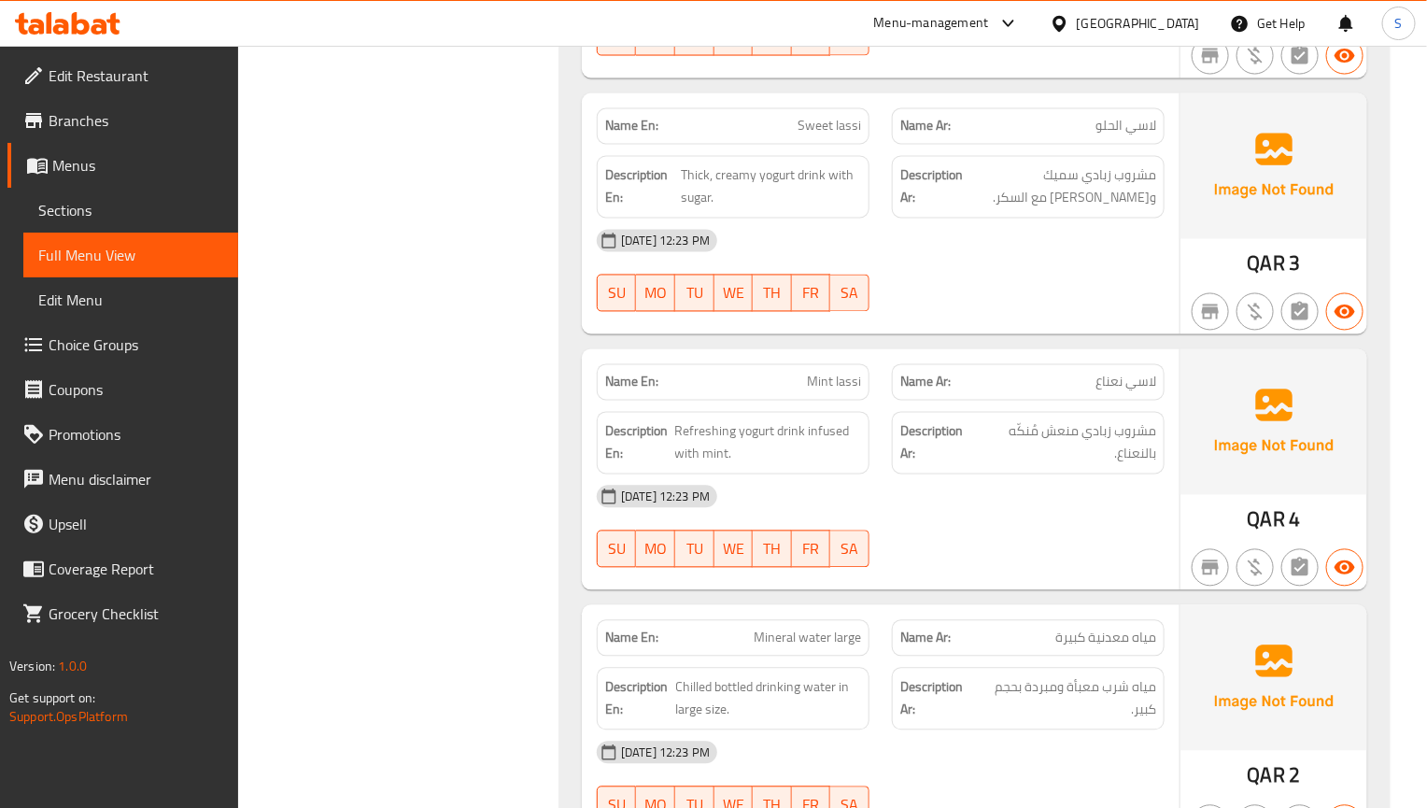
click at [113, 222] on link "Sections" at bounding box center [130, 210] width 215 height 45
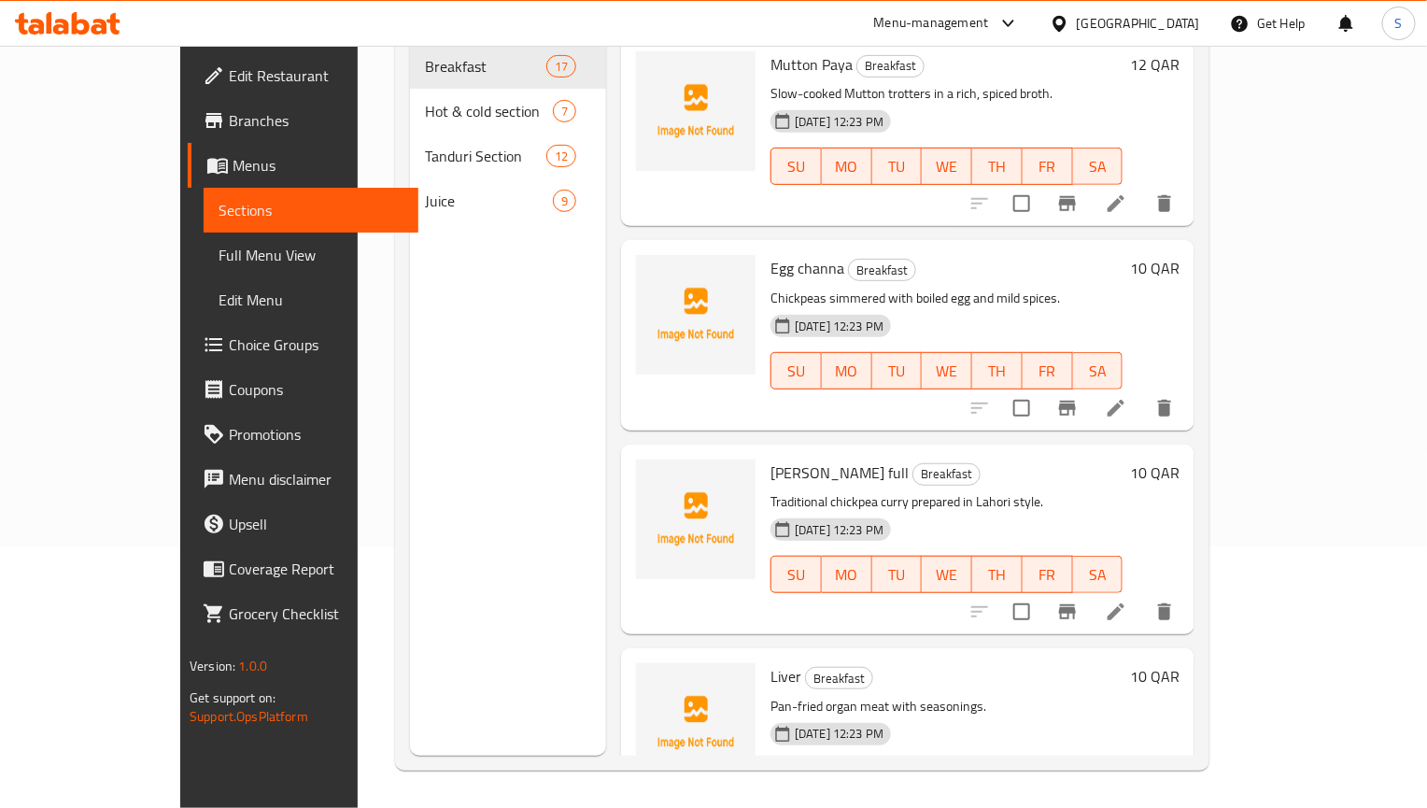
scroll to position [261, 0]
click at [219, 258] on span "Full Menu View" at bounding box center [311, 255] width 185 height 22
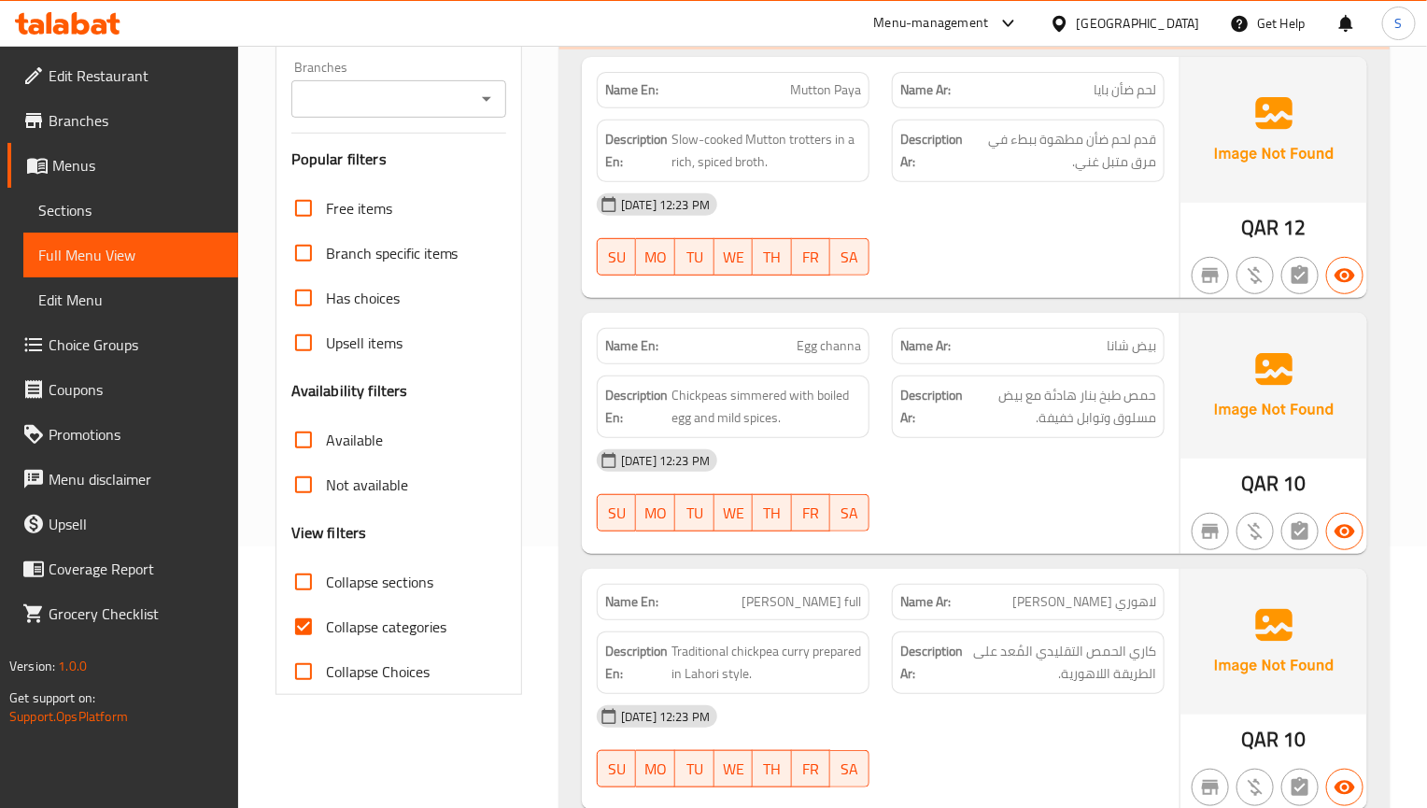
click at [291, 615] on input "Collapse categories" at bounding box center [303, 626] width 45 height 45
checkbox input "false"
click at [298, 581] on input "Collapse sections" at bounding box center [303, 581] width 45 height 45
checkbox input "true"
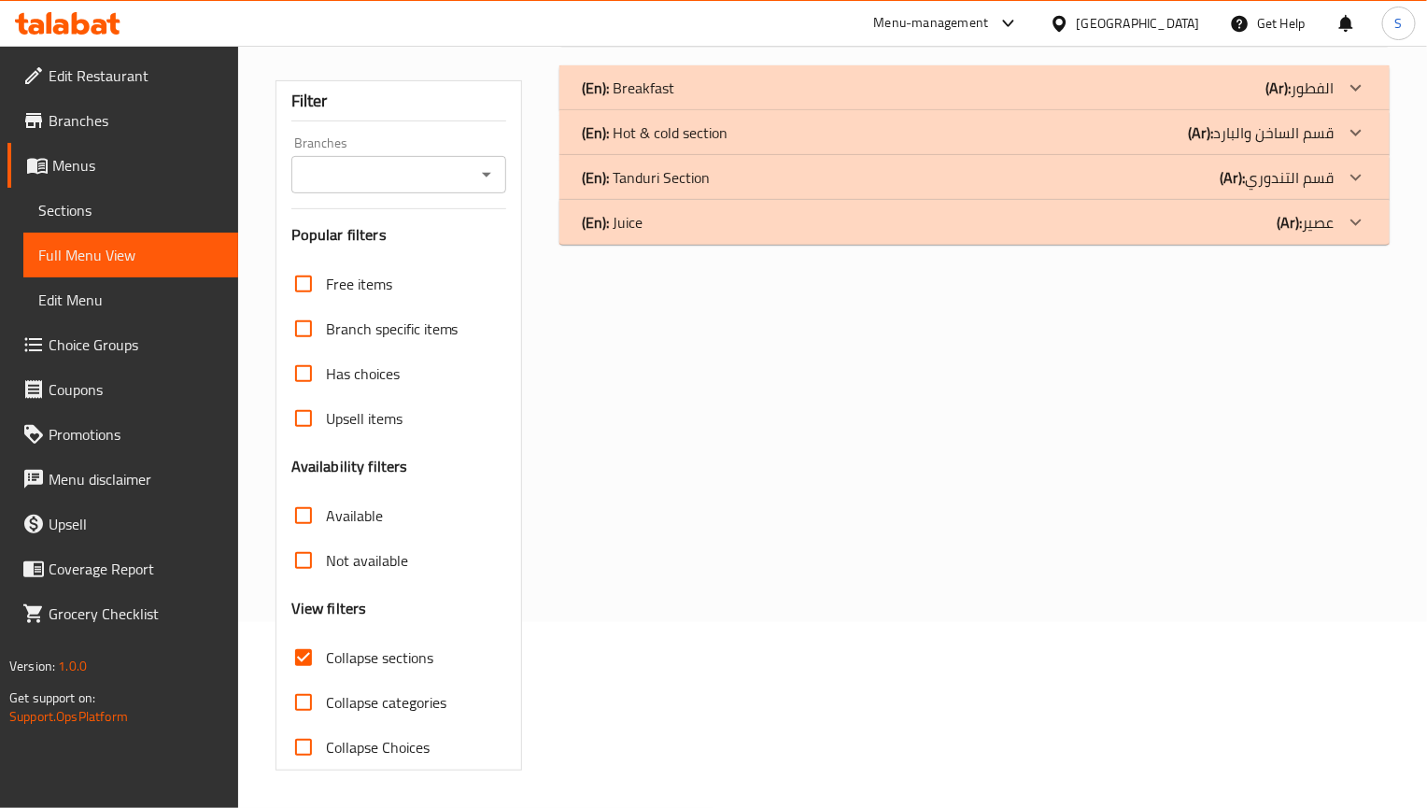
scroll to position [188, 0]
click at [674, 99] on p "(En): Hot & cold section" at bounding box center [628, 88] width 92 height 22
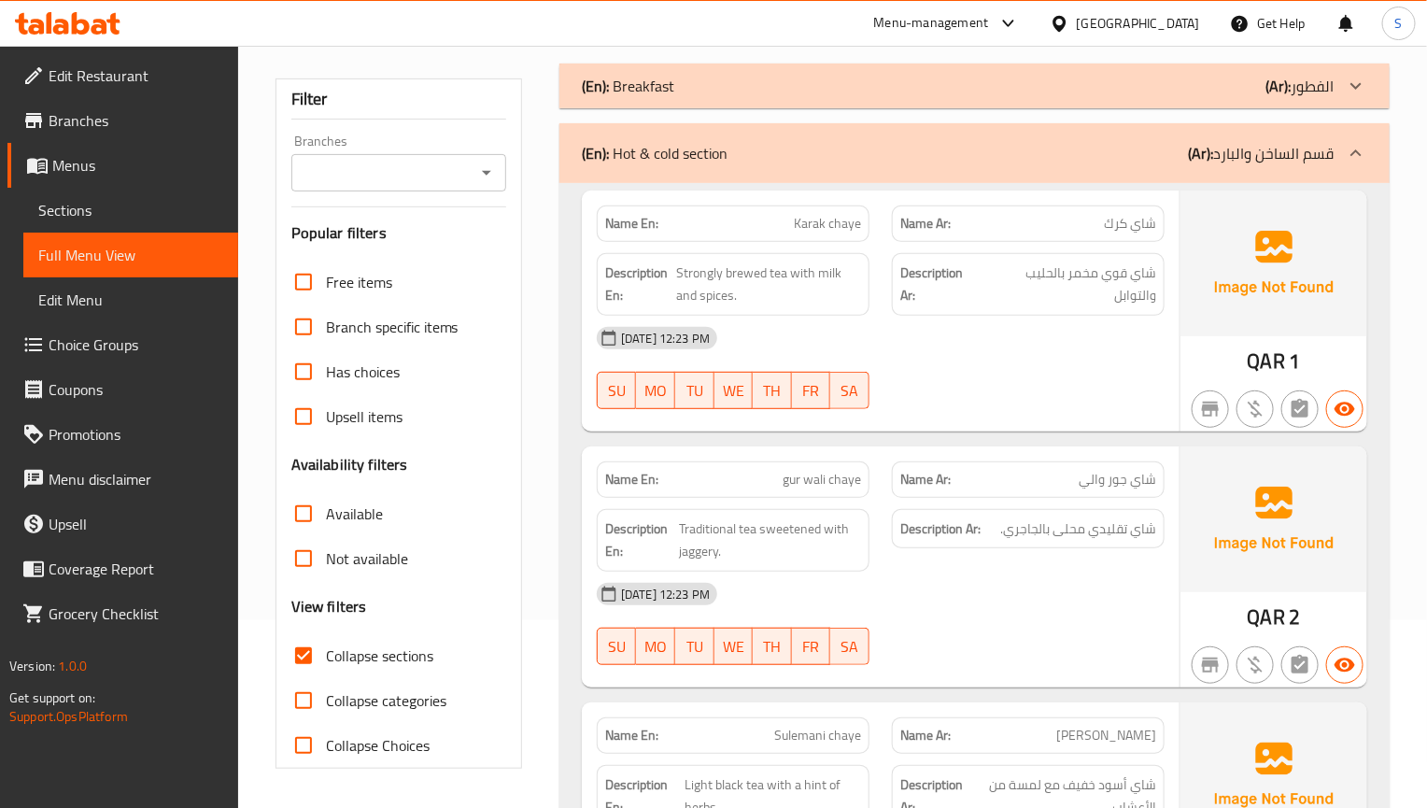
scroll to position [1357, 0]
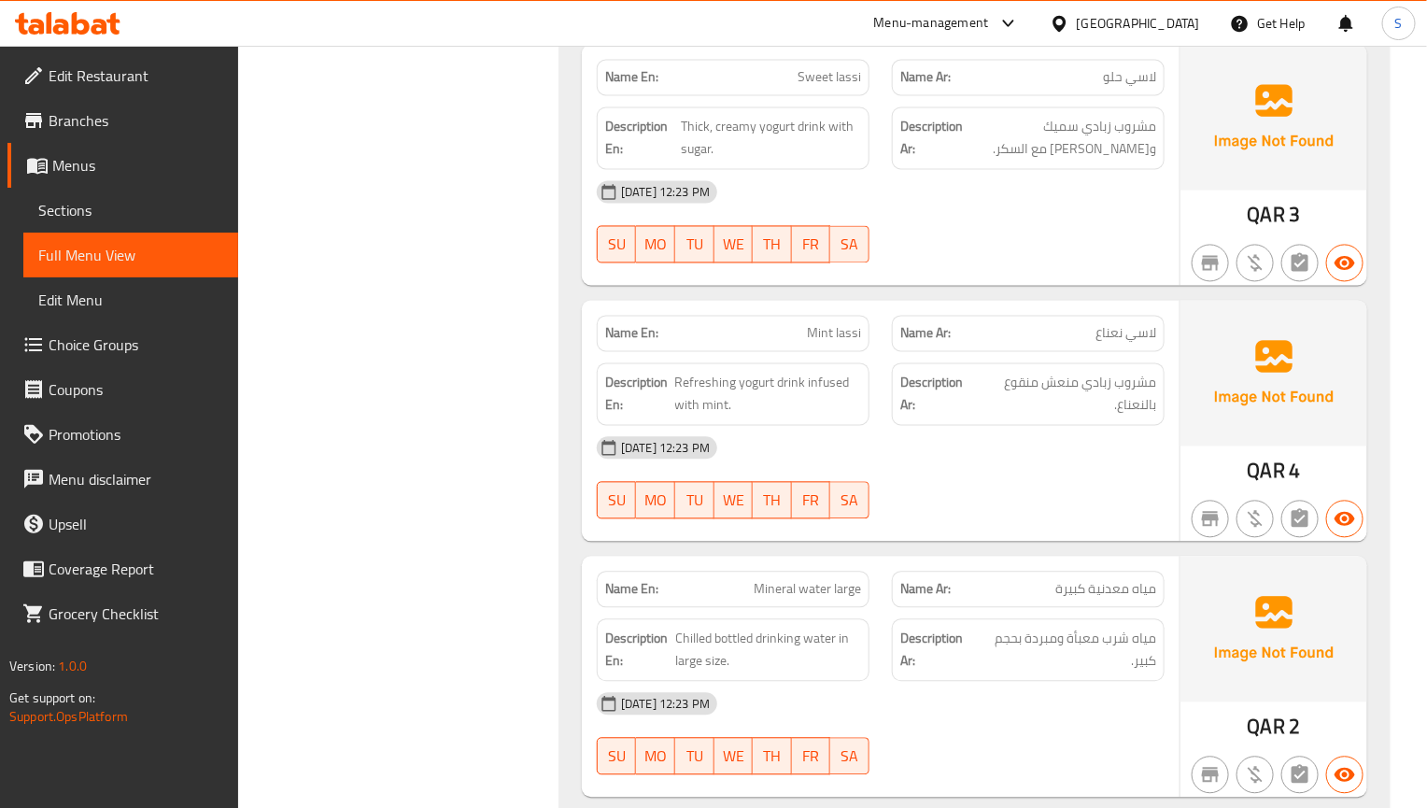
click at [1009, 530] on div at bounding box center [1028, 519] width 295 height 22
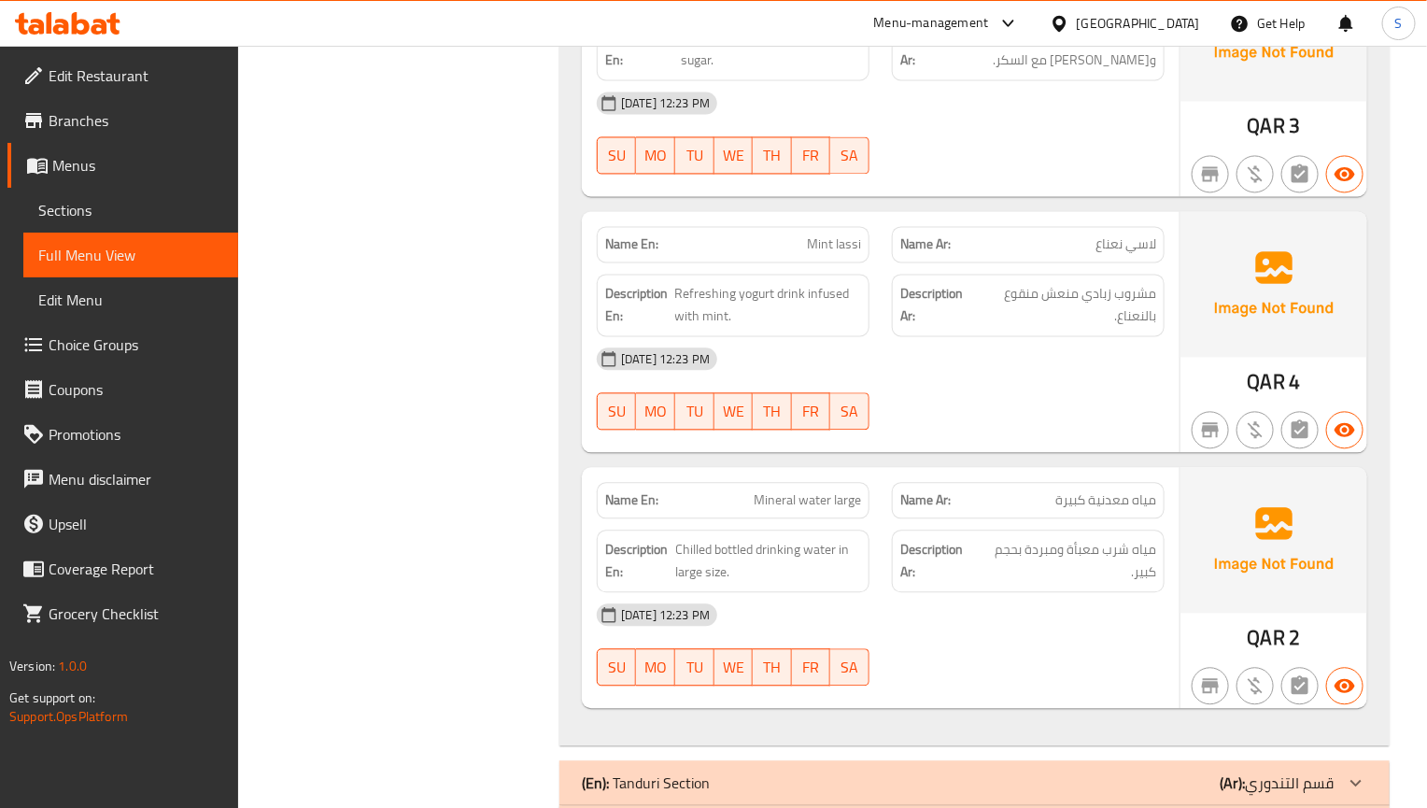
scroll to position [1497, 0]
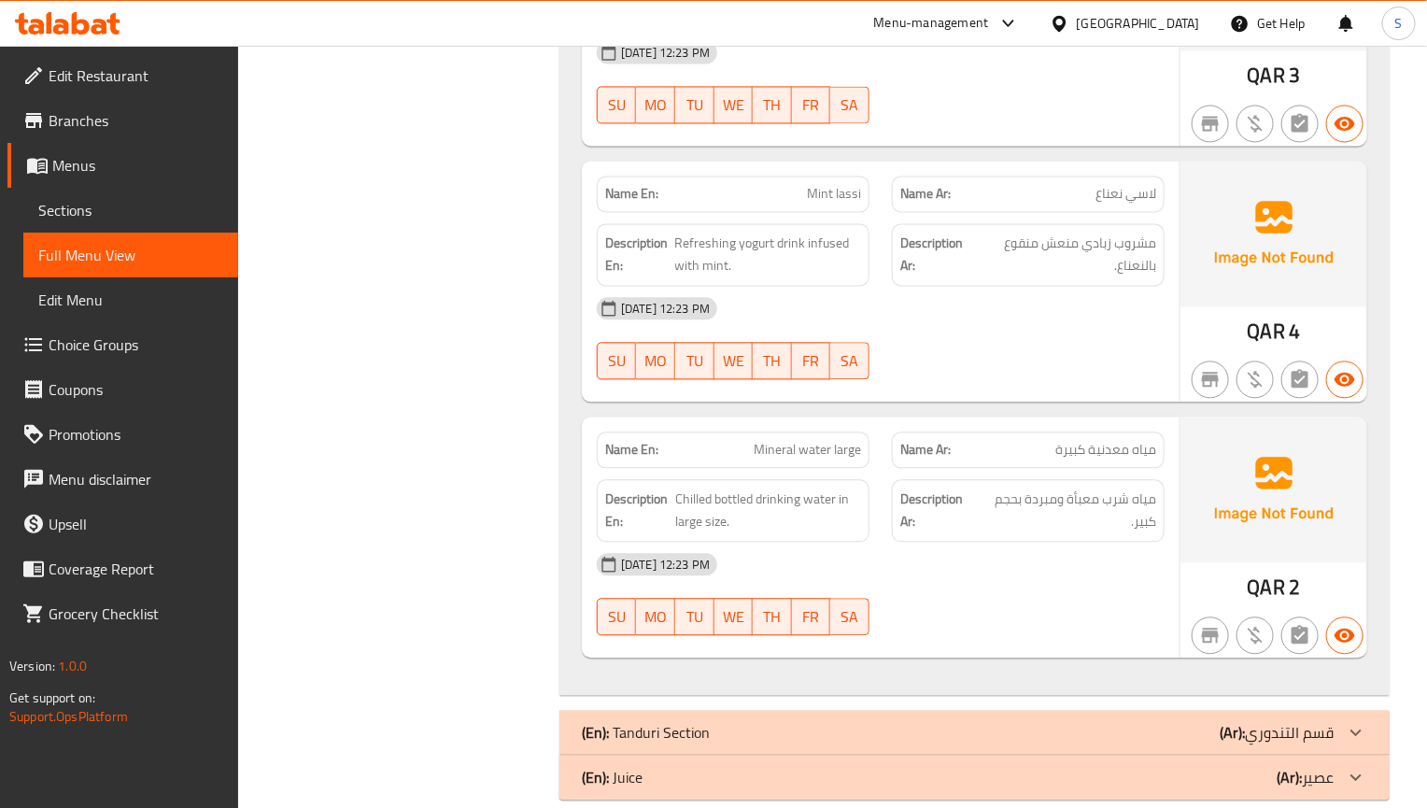
click at [1091, 532] on span "مياه شرب معبأة ومبردة بحجم كبير." at bounding box center [1067, 511] width 177 height 46
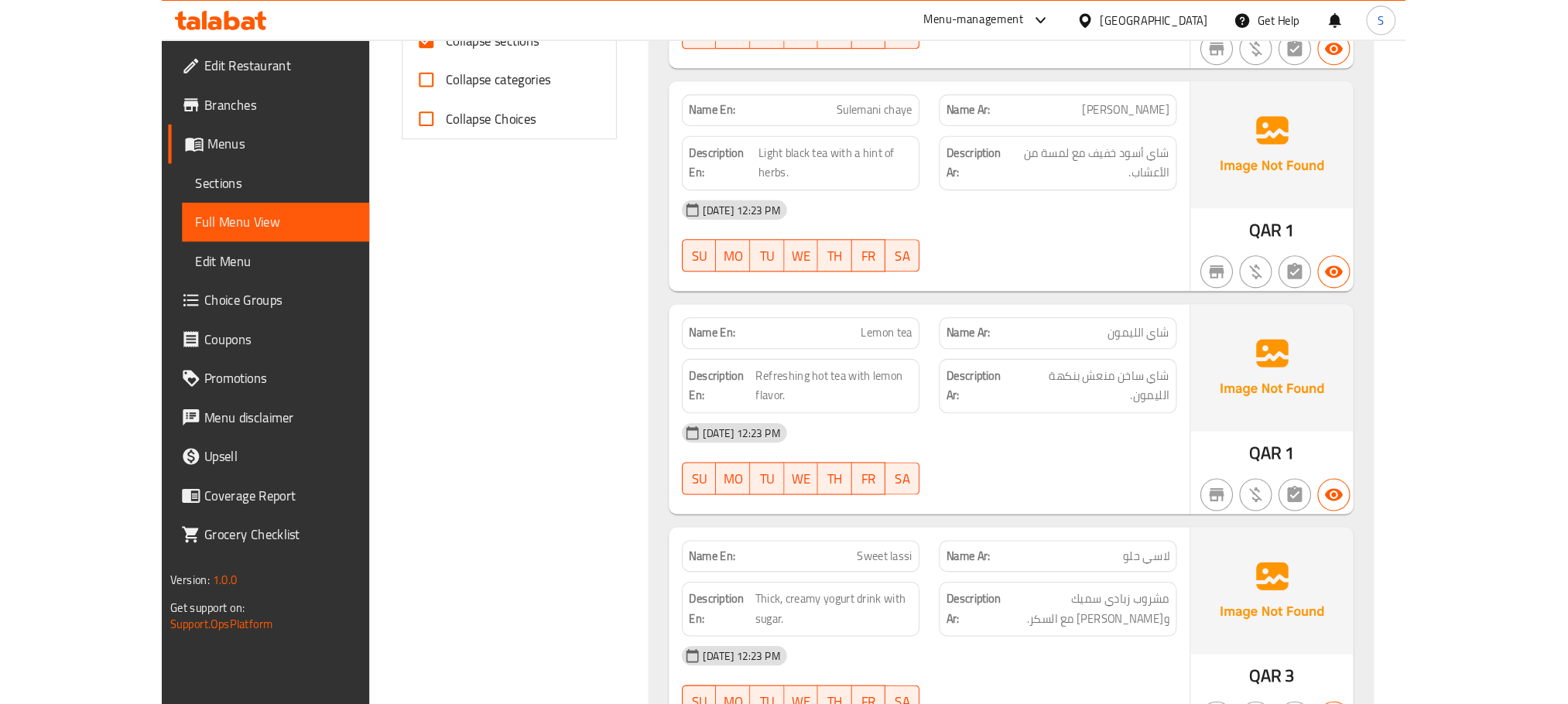
scroll to position [80, 0]
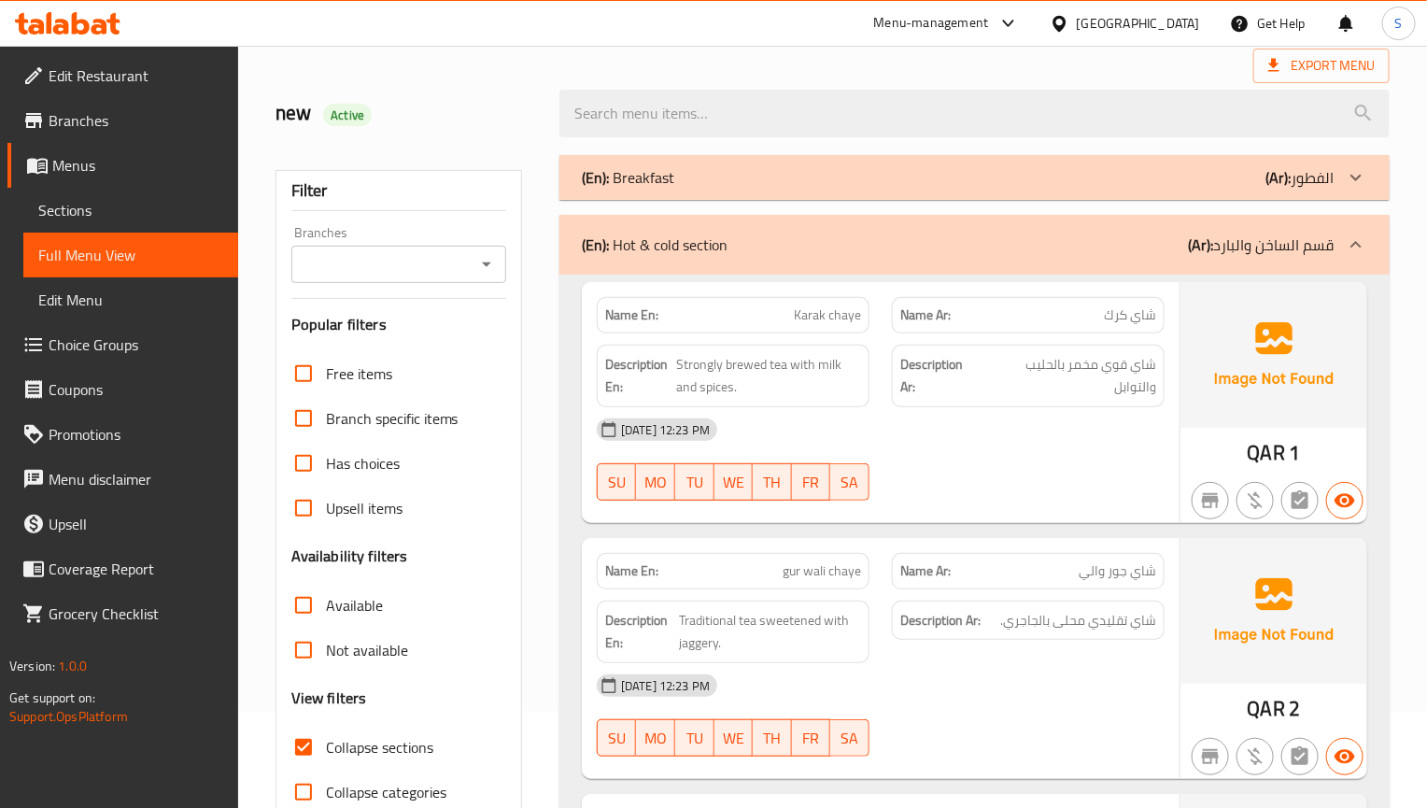
click at [628, 247] on p "(En): Hot & cold section" at bounding box center [655, 244] width 146 height 22
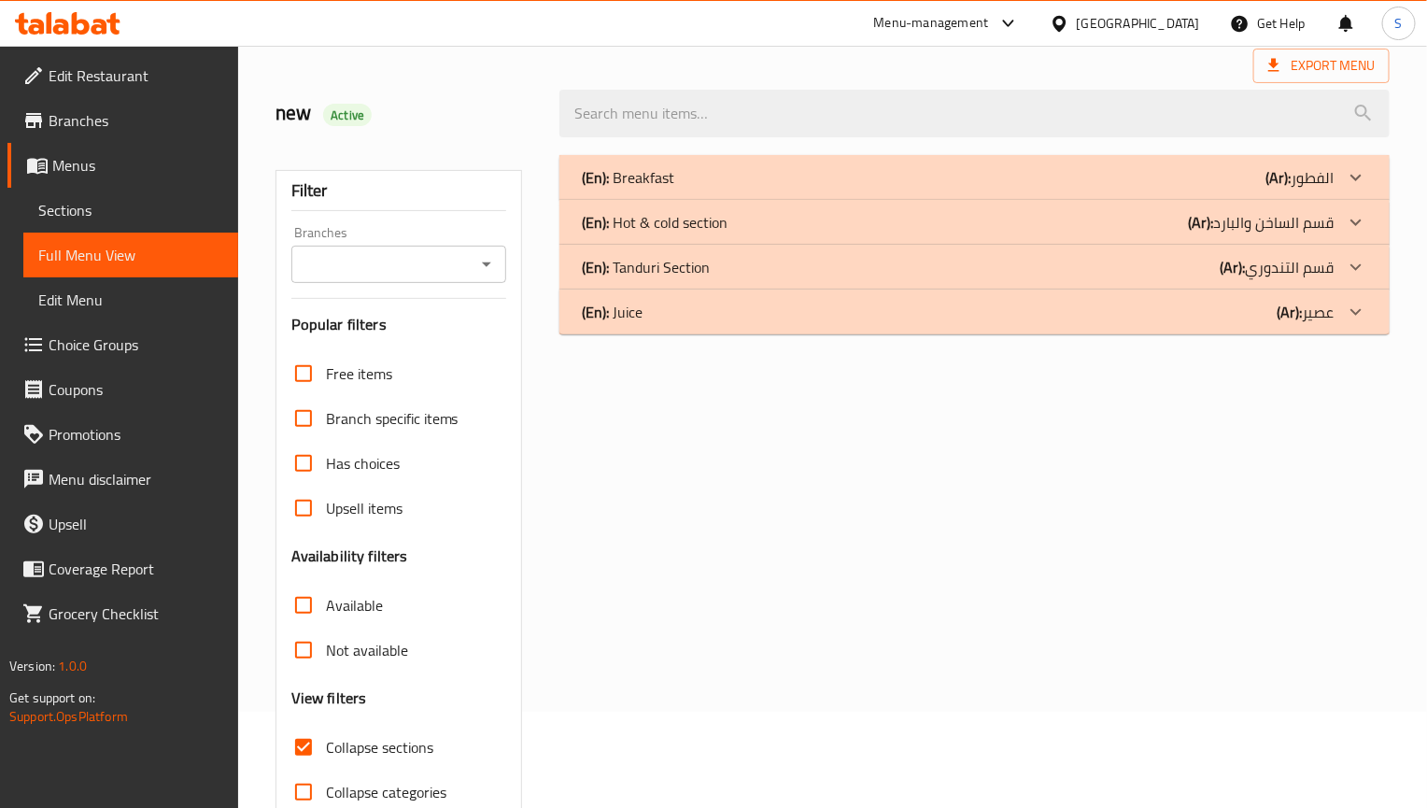
click at [674, 189] on p "(En): Tanduri Section" at bounding box center [628, 177] width 92 height 22
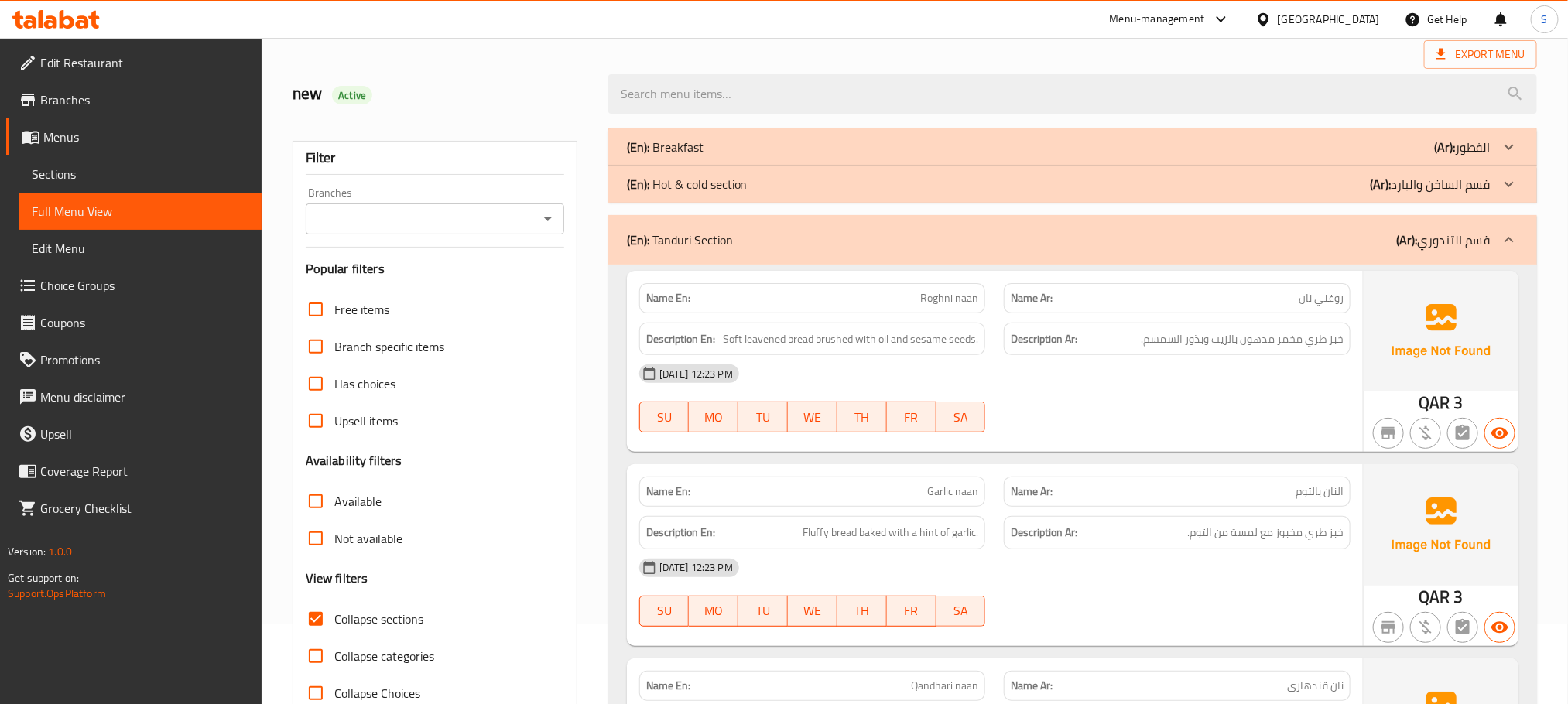
click at [788, 484] on div "Name En: Garlic naan" at bounding box center [812, 491] width 346 height 30
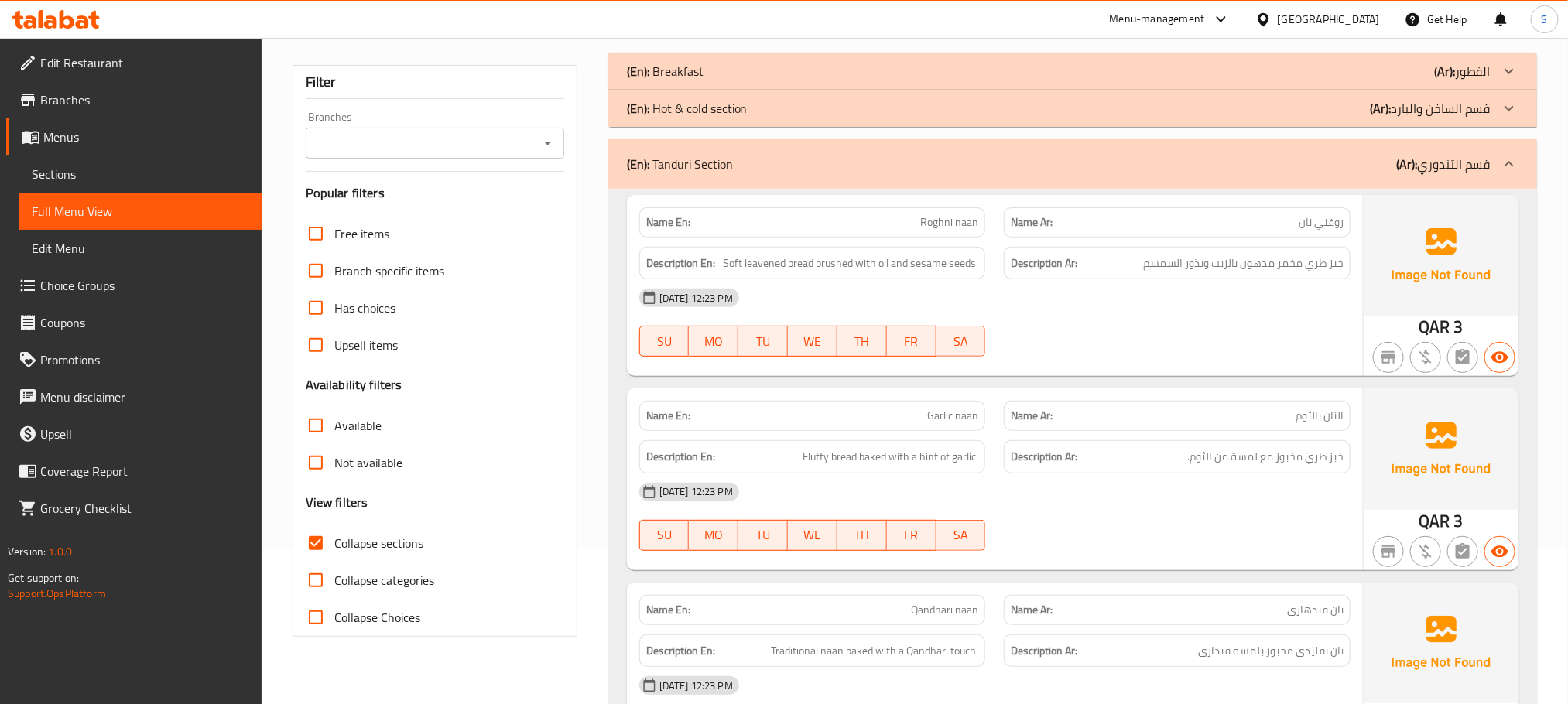
scroll to position [195, 0]
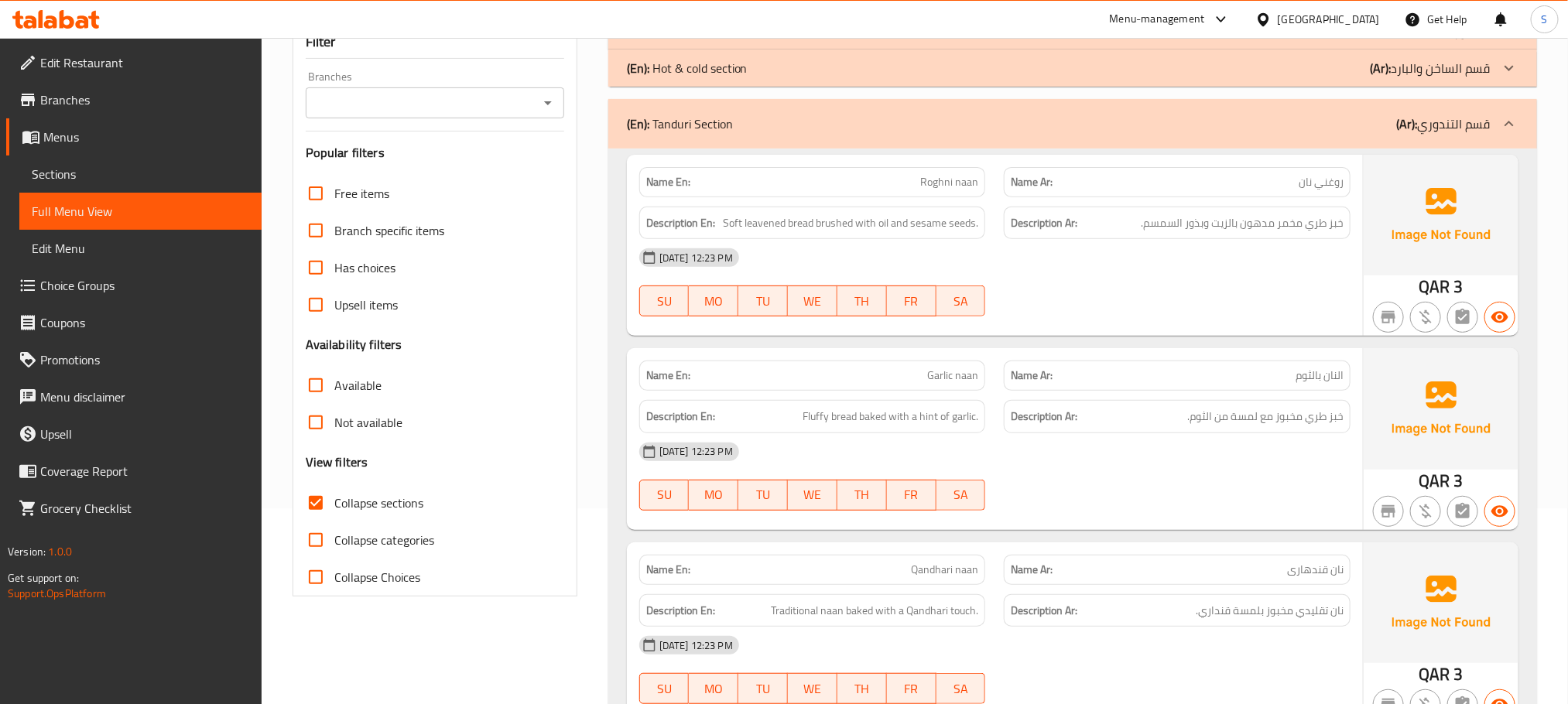
click at [119, 170] on span "Sections" at bounding box center [140, 174] width 217 height 18
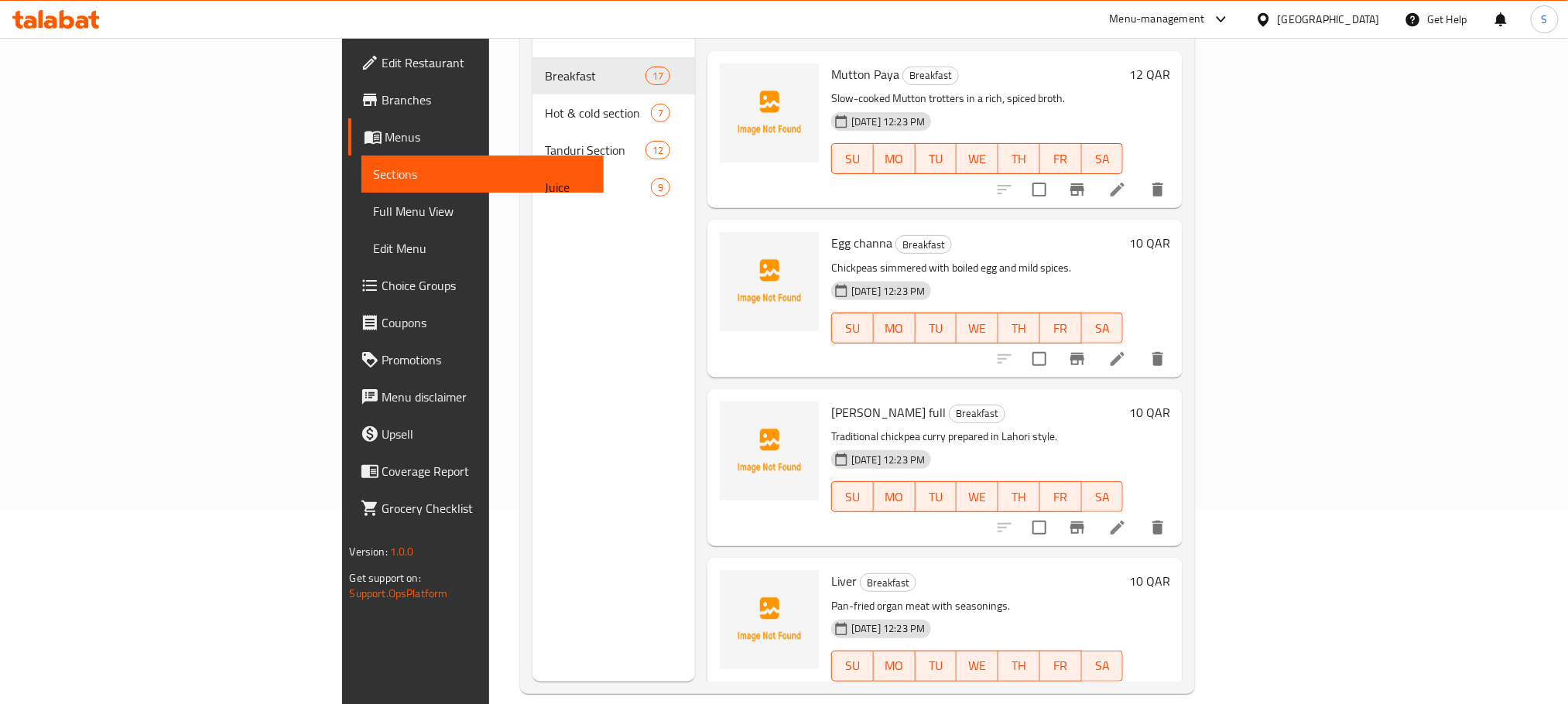
click at [374, 206] on span "Full Menu View" at bounding box center [482, 211] width 217 height 18
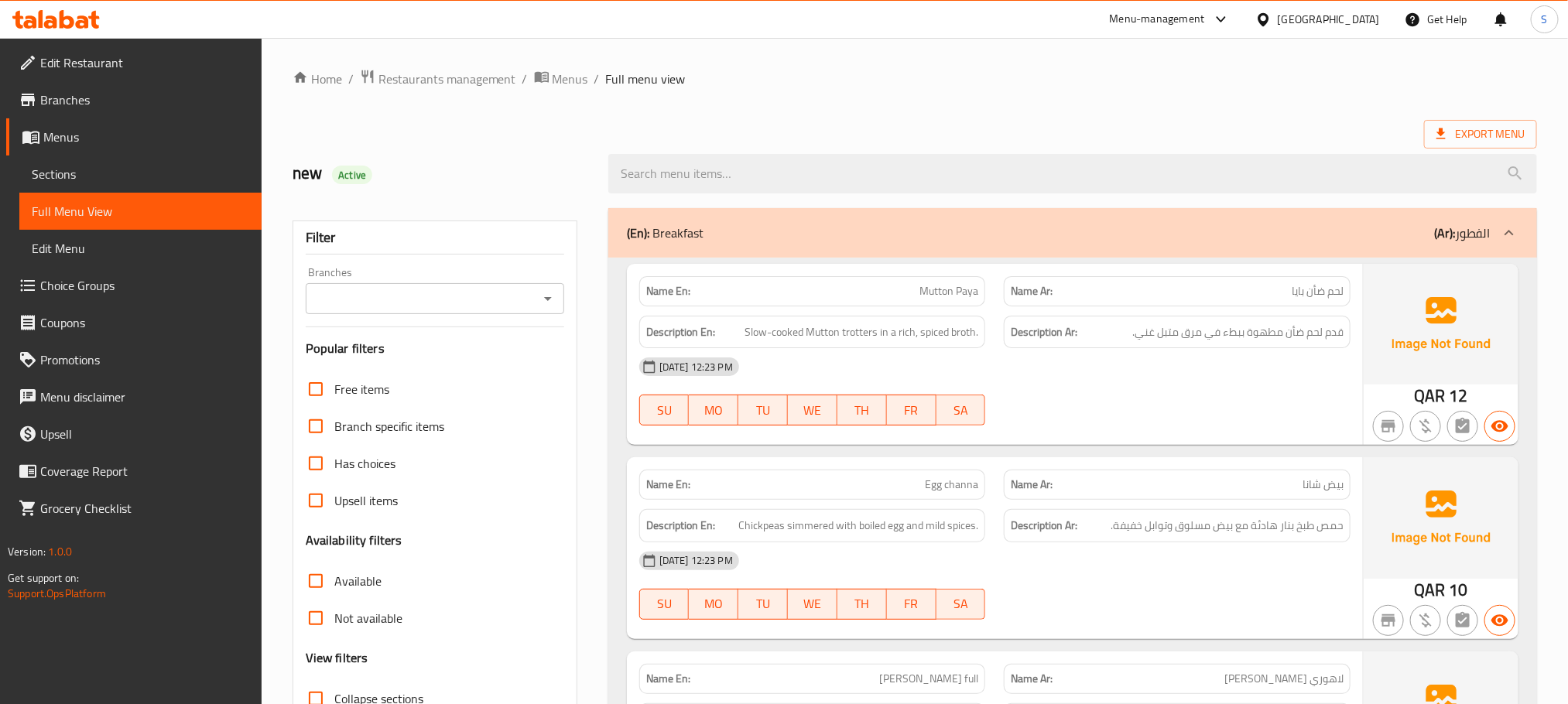
scroll to position [232, 0]
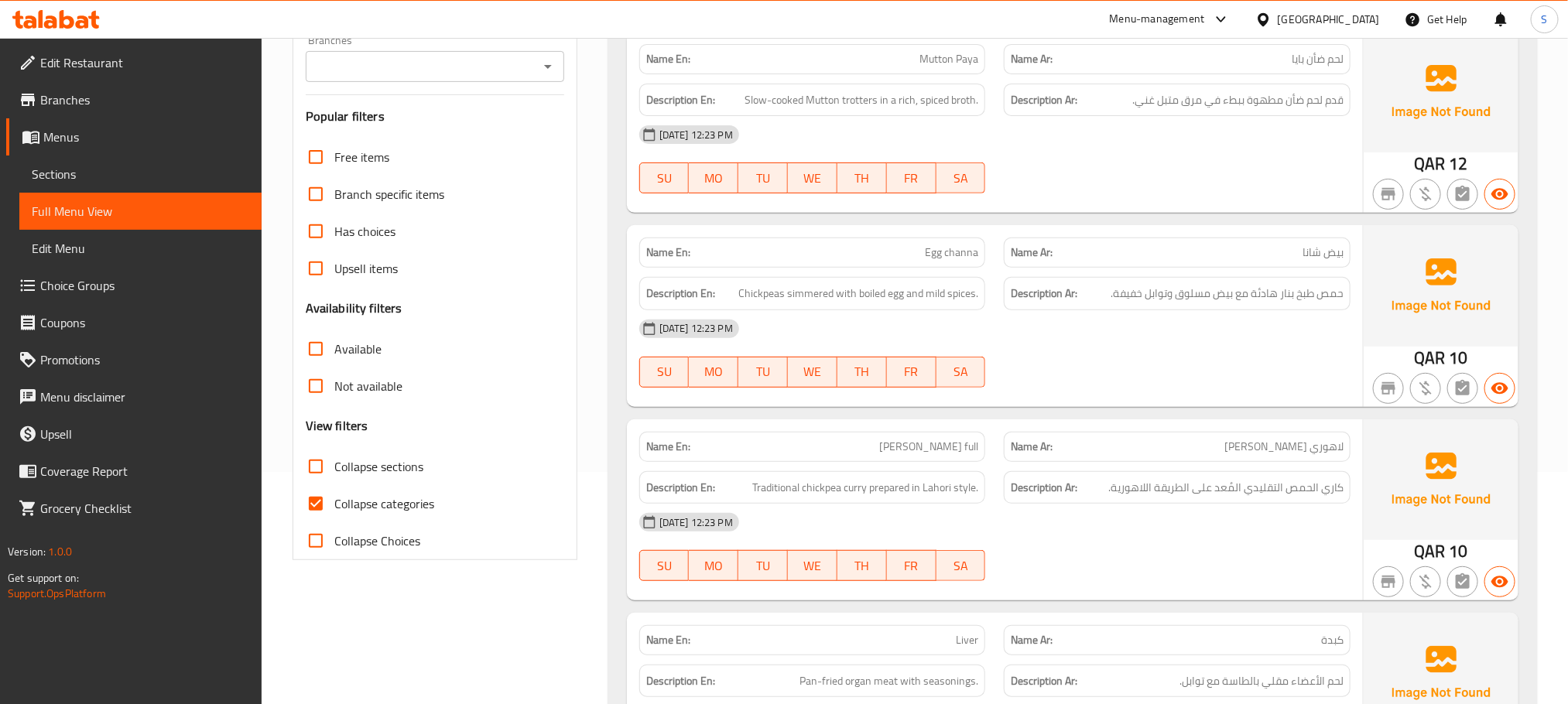
click at [318, 504] on input "Collapse categories" at bounding box center [316, 504] width 37 height 37
checkbox input "false"
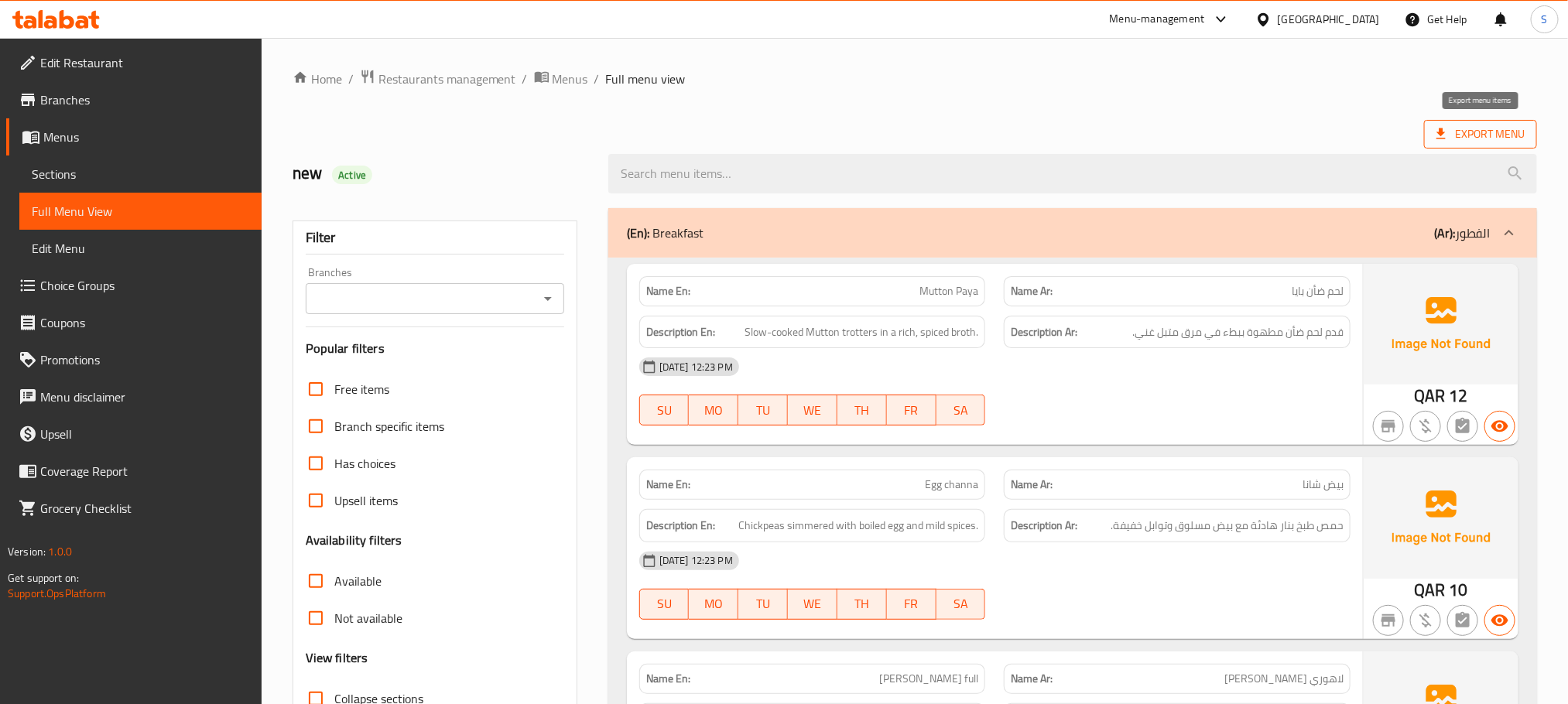
click at [1182, 135] on span "Export Menu" at bounding box center [1480, 133] width 88 height 19
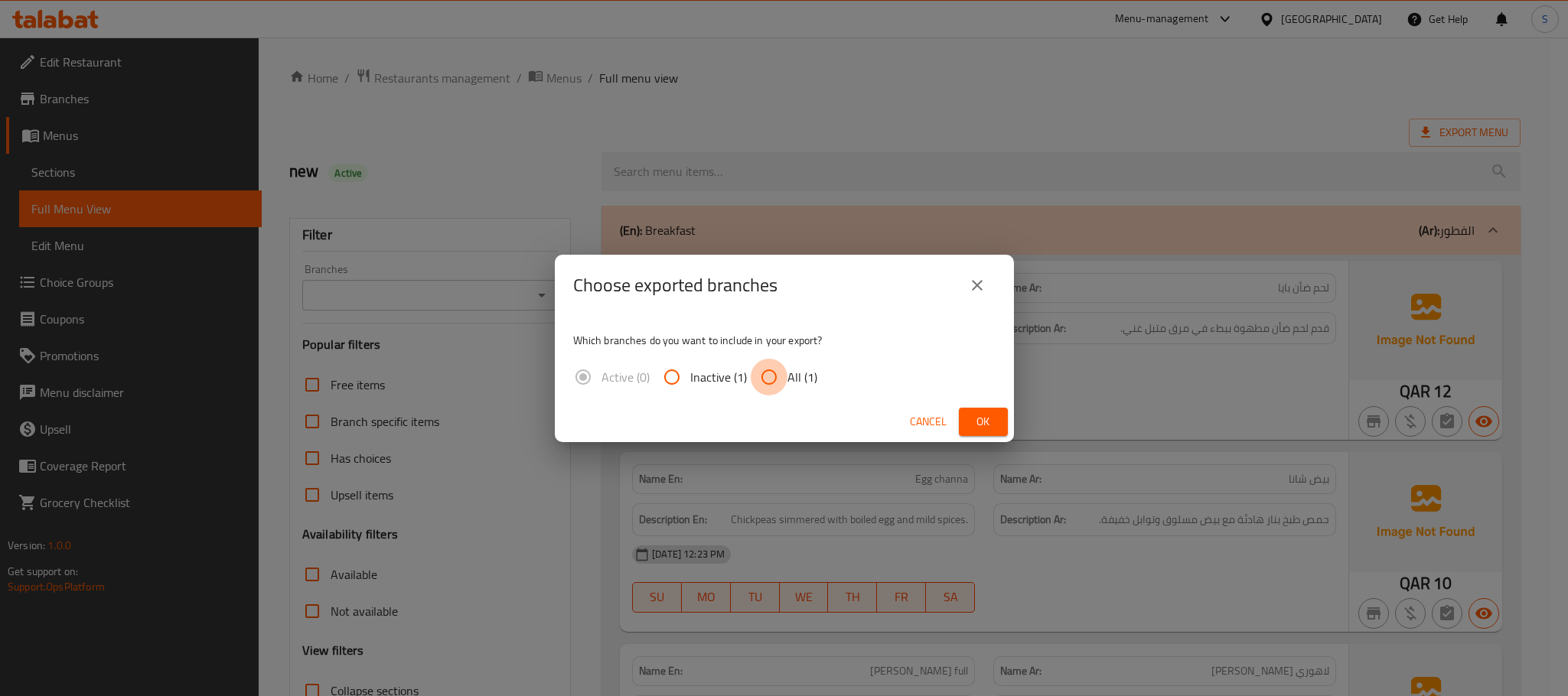
click at [782, 360] on input "All (1)" at bounding box center [768, 377] width 37 height 37
radio input "true"
click at [978, 423] on span "Ok" at bounding box center [983, 421] width 25 height 19
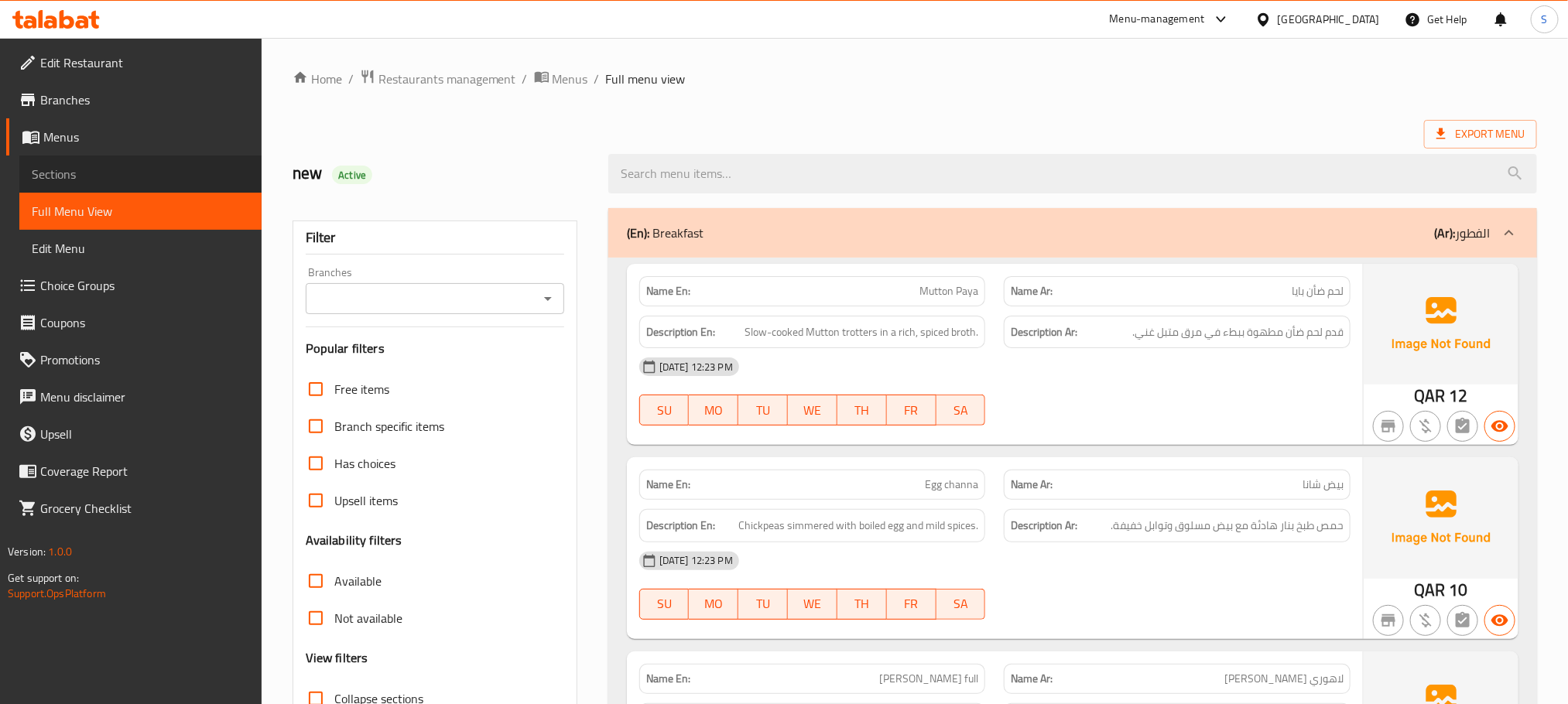
click at [99, 176] on span "Sections" at bounding box center [140, 174] width 217 height 18
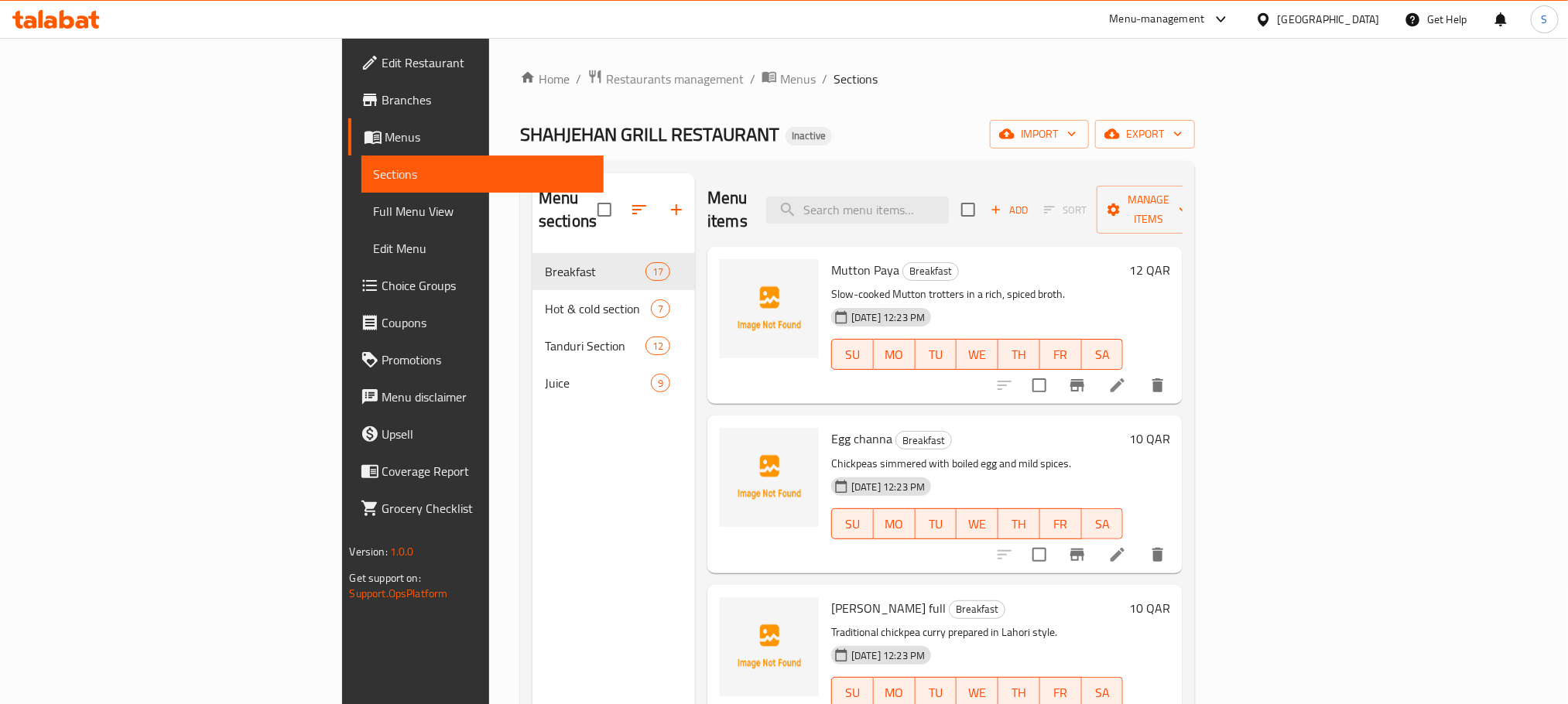
click at [374, 209] on span "Full Menu View" at bounding box center [482, 211] width 217 height 18
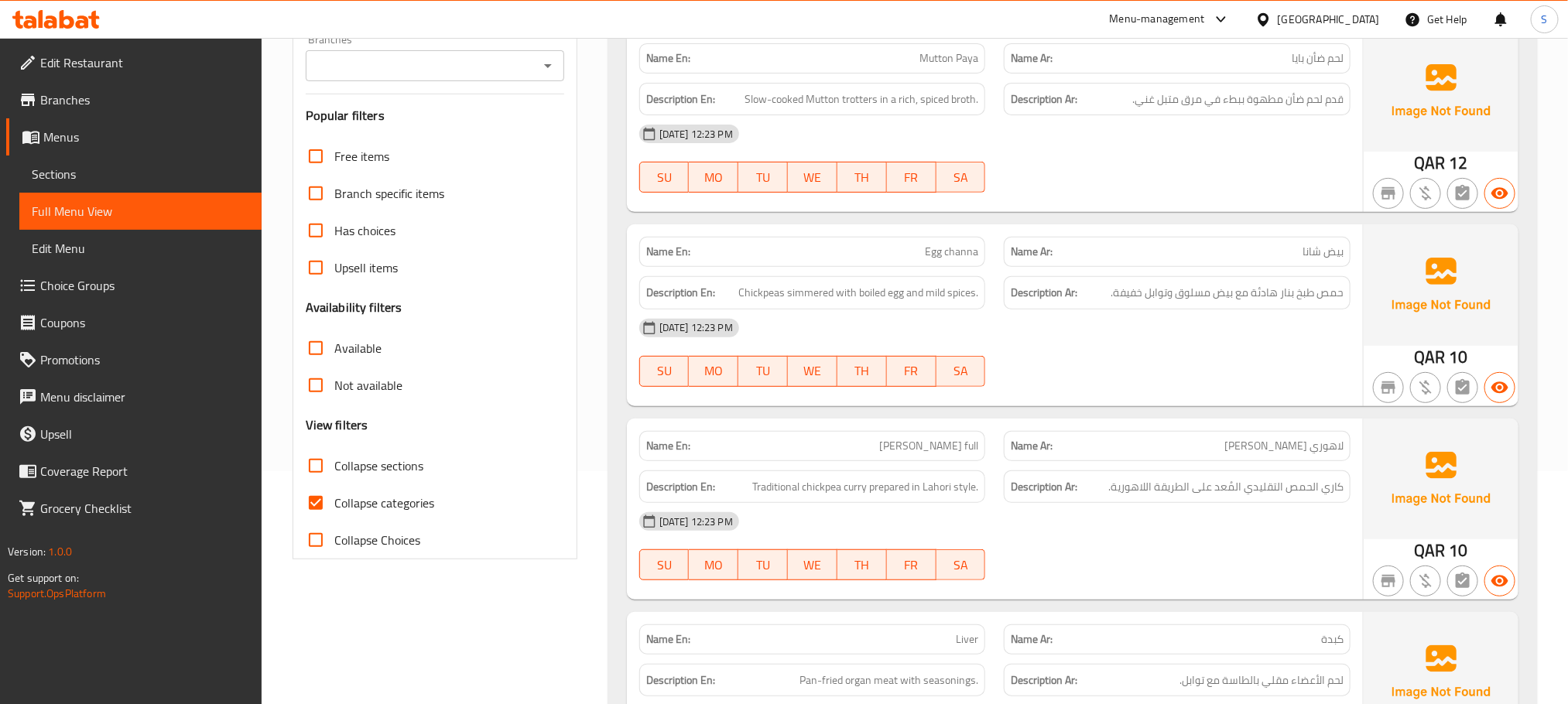
scroll to position [353, 0]
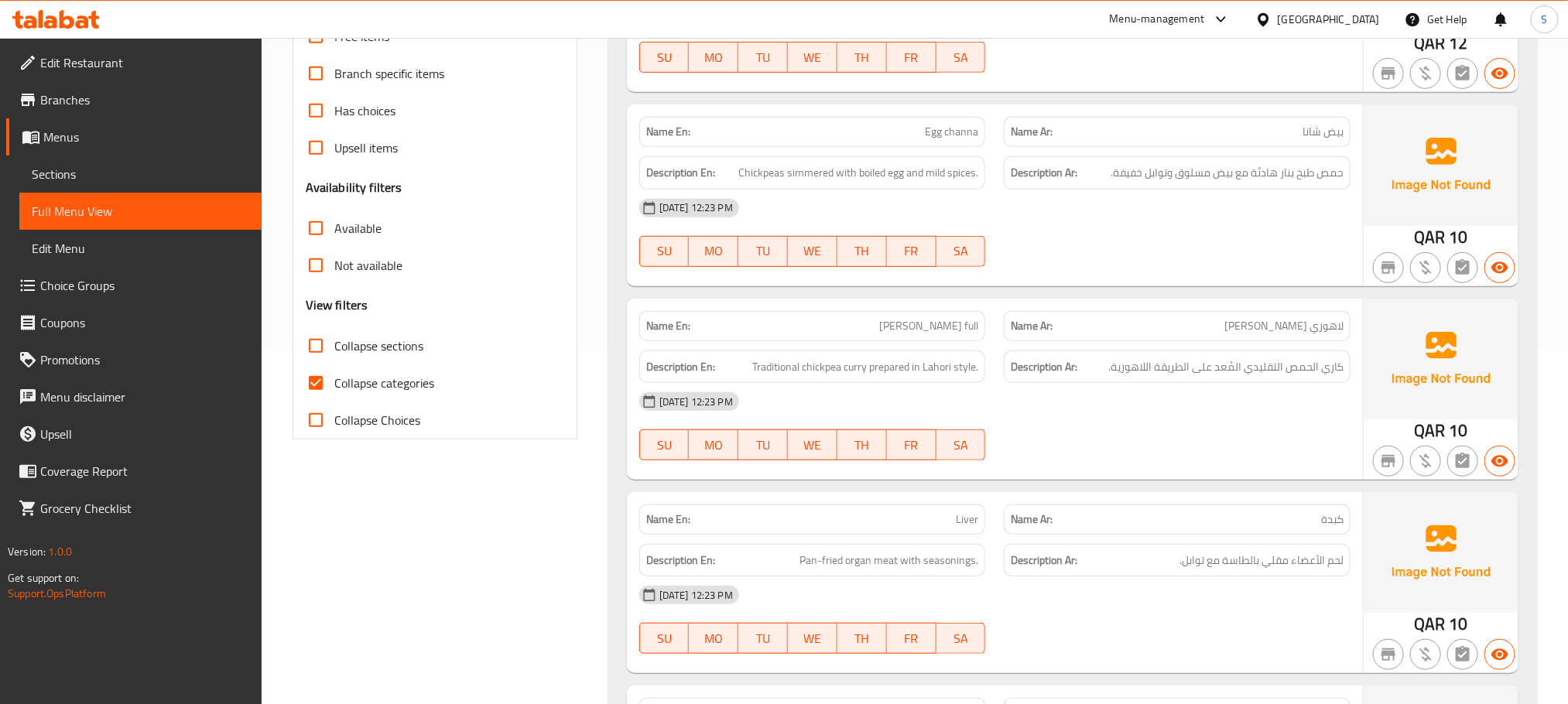
click at [304, 383] on input "Collapse categories" at bounding box center [316, 383] width 37 height 37
checkbox input "false"
click at [318, 350] on input "Collapse sections" at bounding box center [316, 345] width 37 height 37
checkbox input "true"
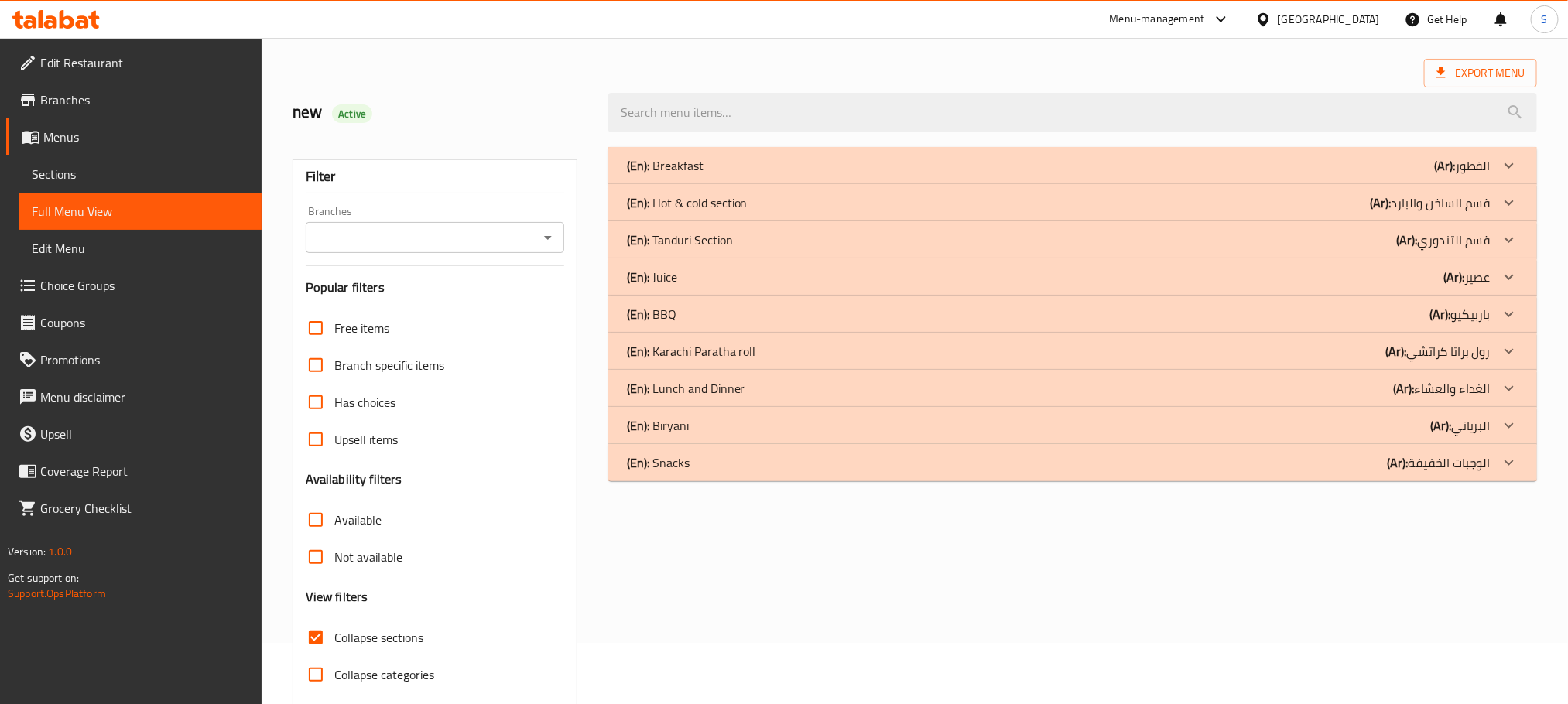
scroll to position [116, 0]
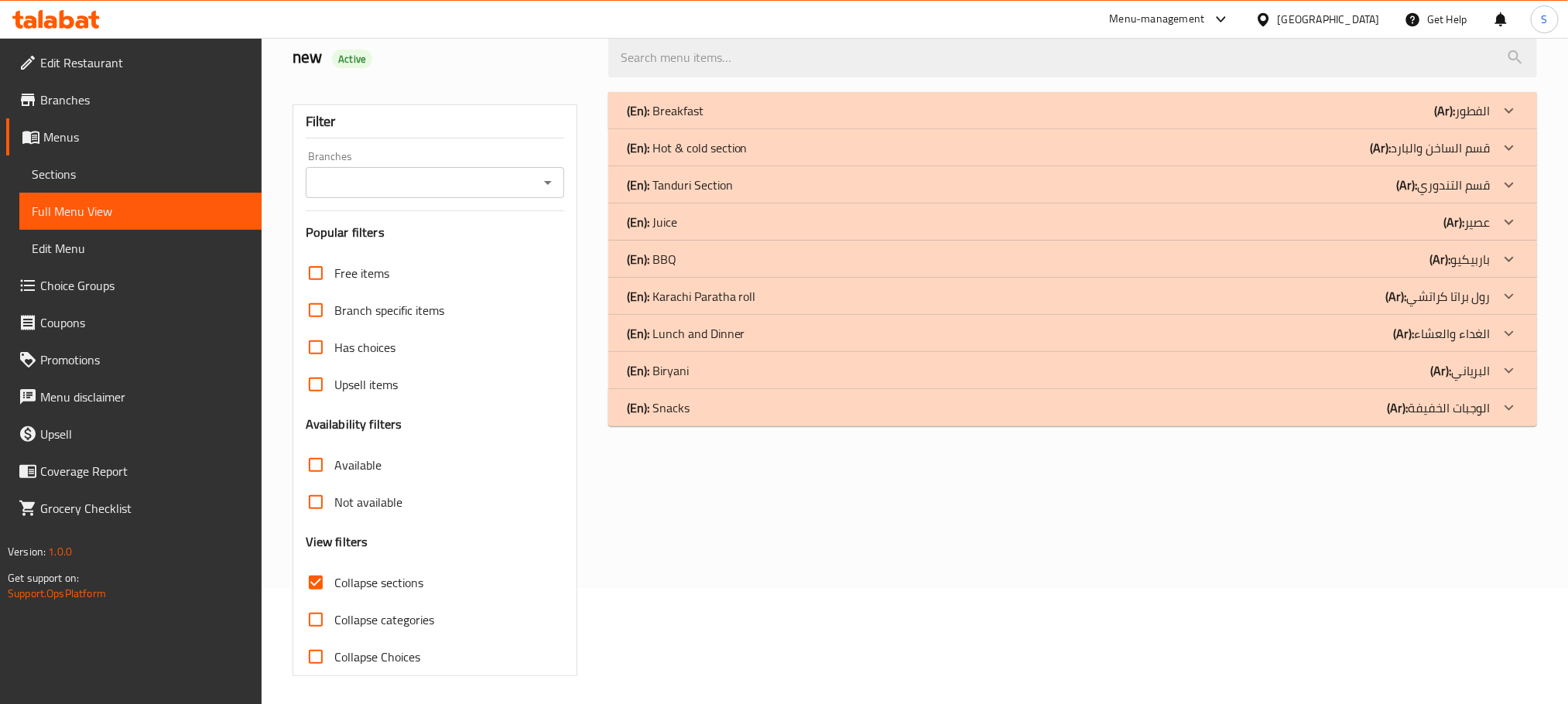
click at [678, 120] on p "(En): Tanduri Section" at bounding box center [665, 110] width 76 height 18
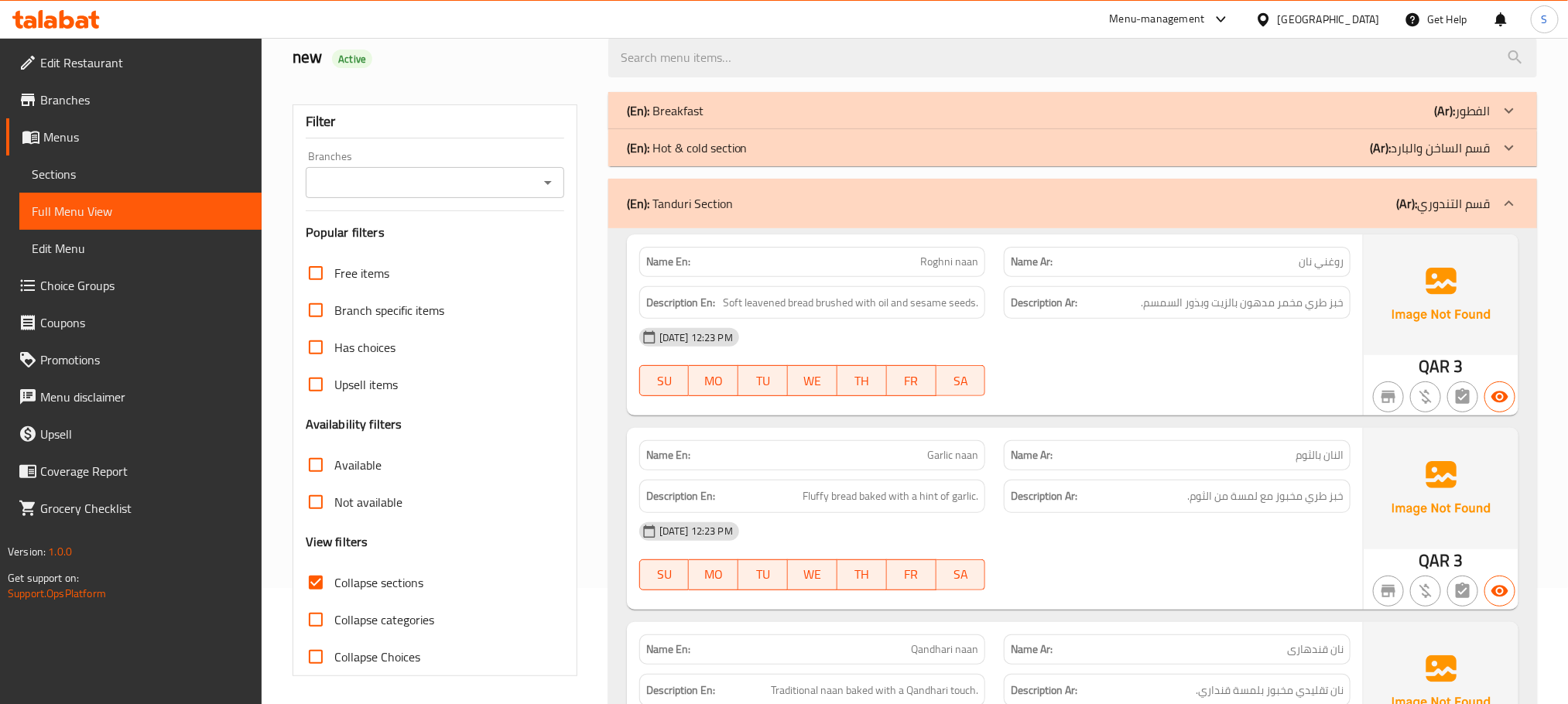
click at [704, 120] on p "(En): Hot & cold section" at bounding box center [665, 110] width 76 height 18
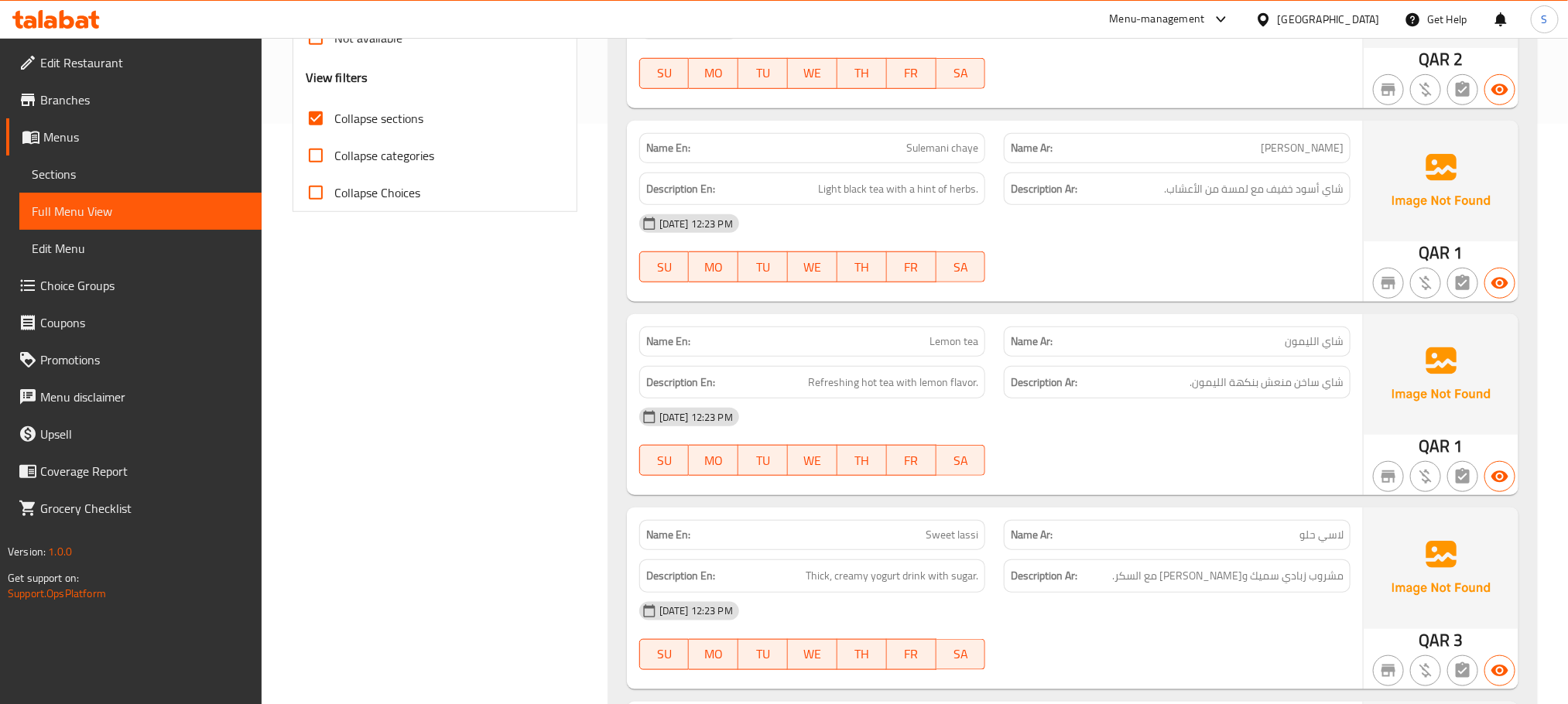
scroll to position [0, 0]
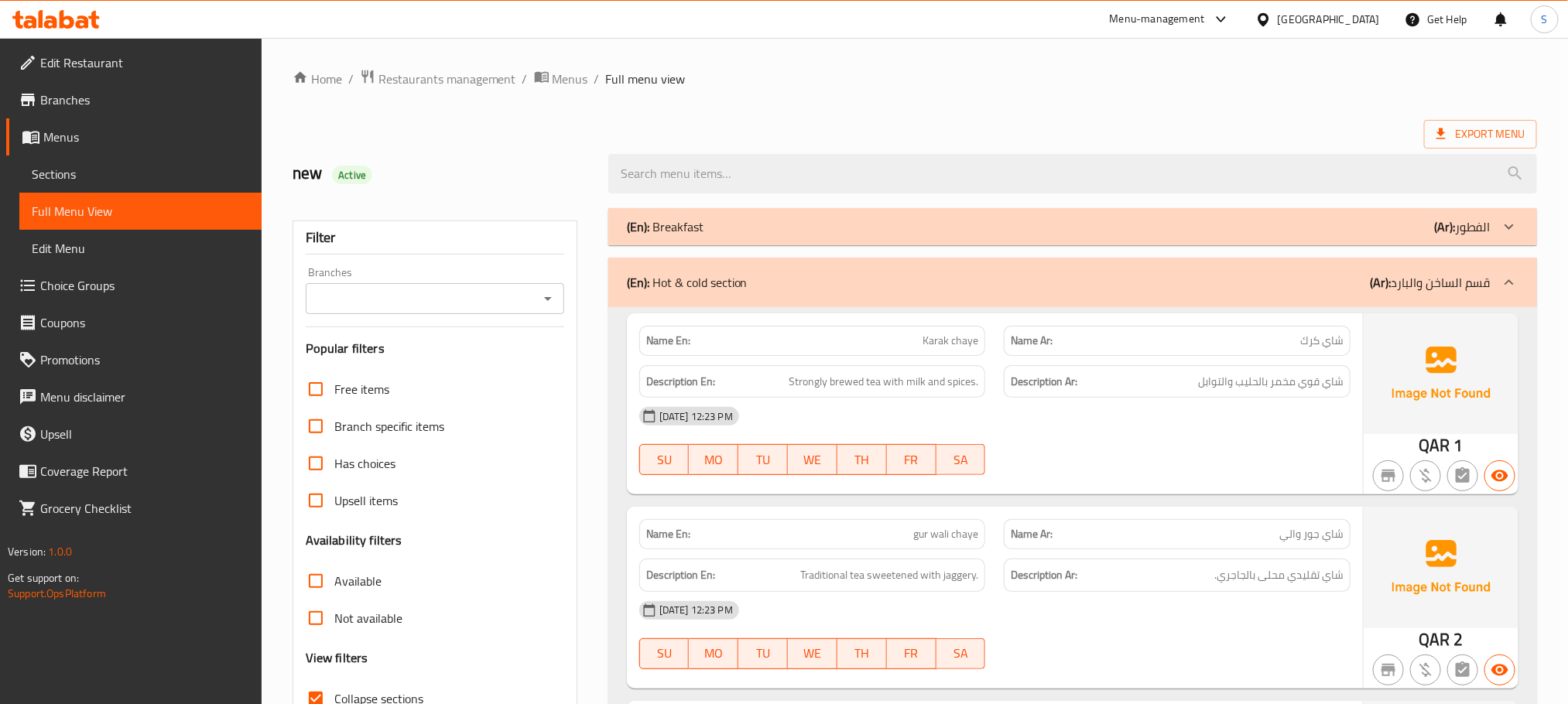
click at [743, 282] on p "(En): Hot & cold section" at bounding box center [687, 282] width 121 height 18
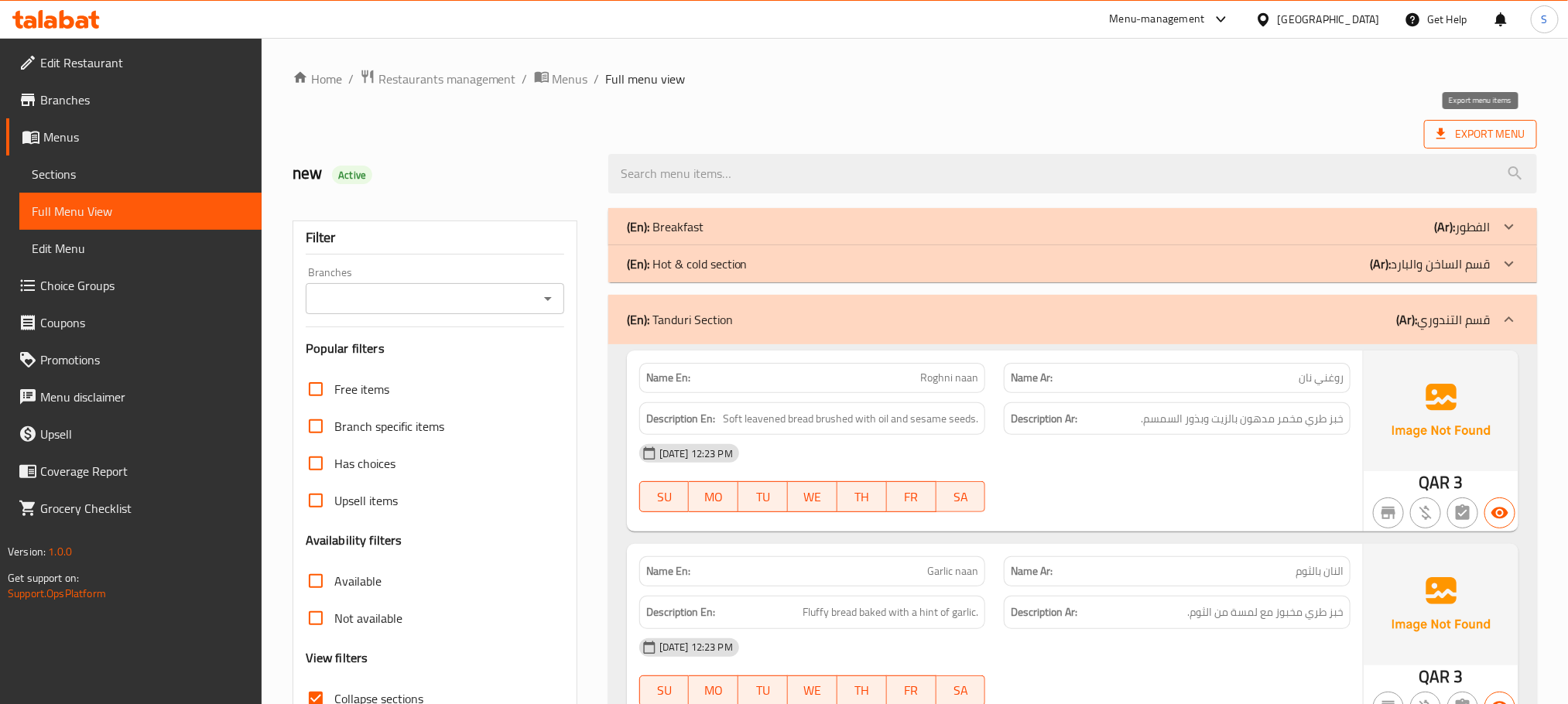
click at [1492, 122] on span "Export Menu" at bounding box center [1480, 134] width 113 height 29
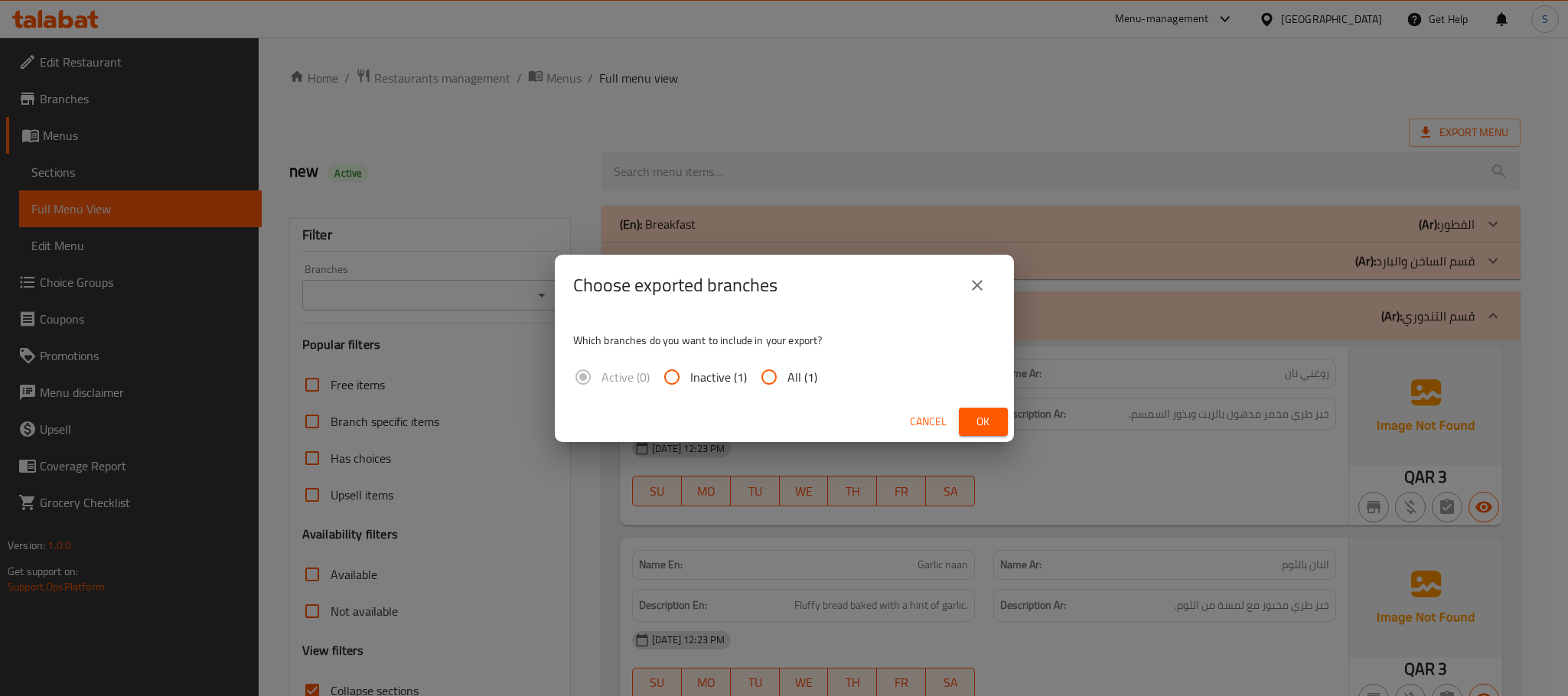
click at [774, 376] on input "All (1)" at bounding box center [768, 377] width 37 height 37
radio input "true"
click at [973, 418] on span "Ok" at bounding box center [983, 421] width 25 height 19
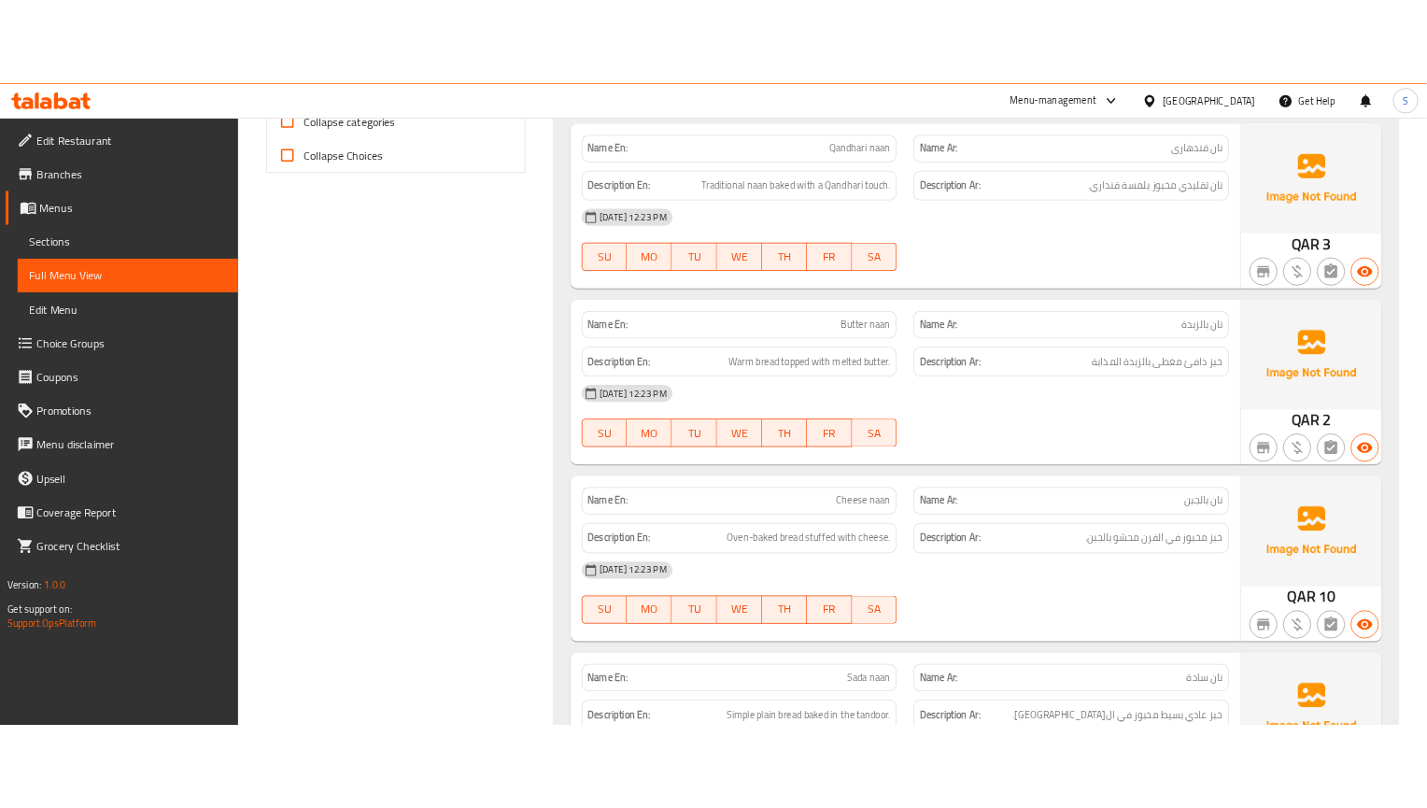
scroll to position [841, 0]
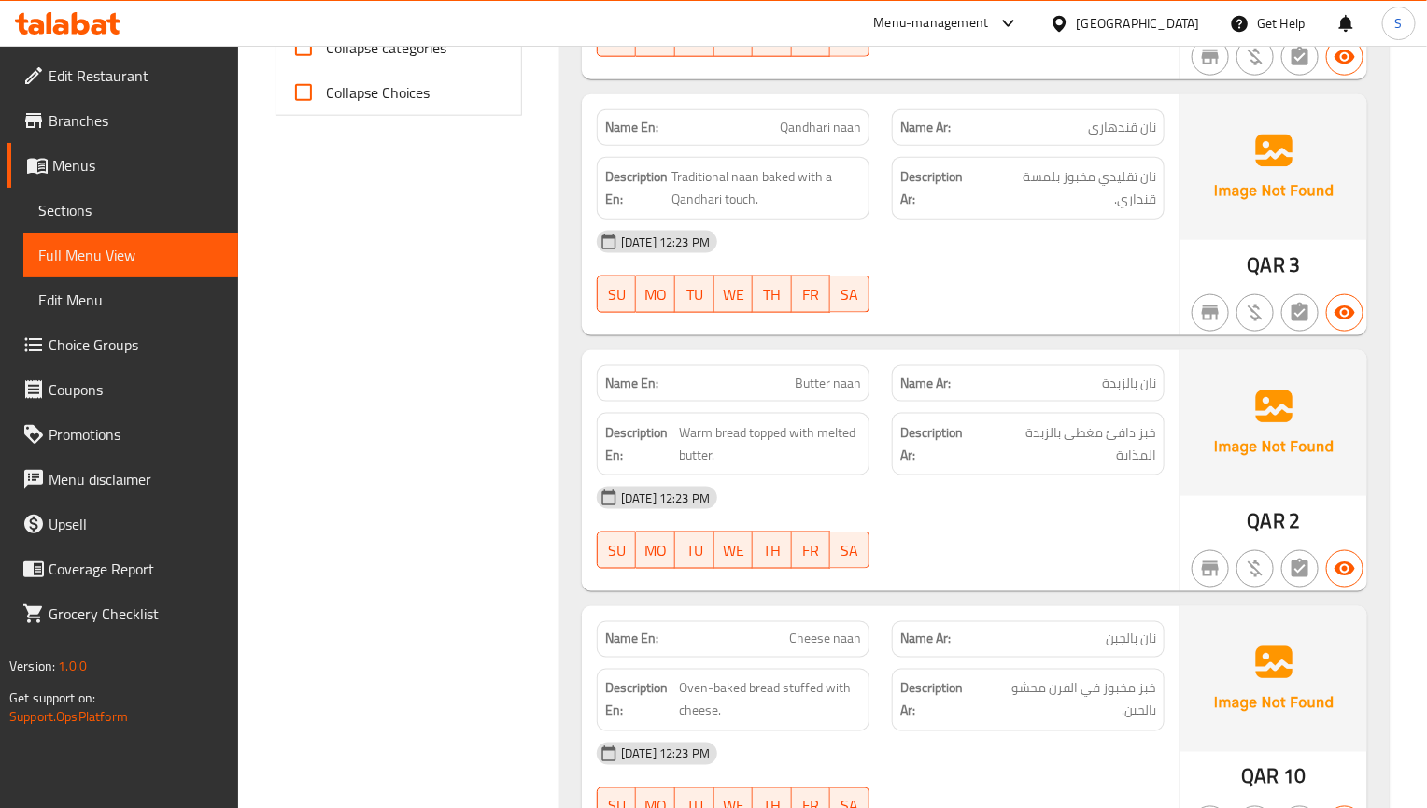
click at [1150, 384] on span "نان بالزبدة" at bounding box center [1129, 384] width 54 height 20
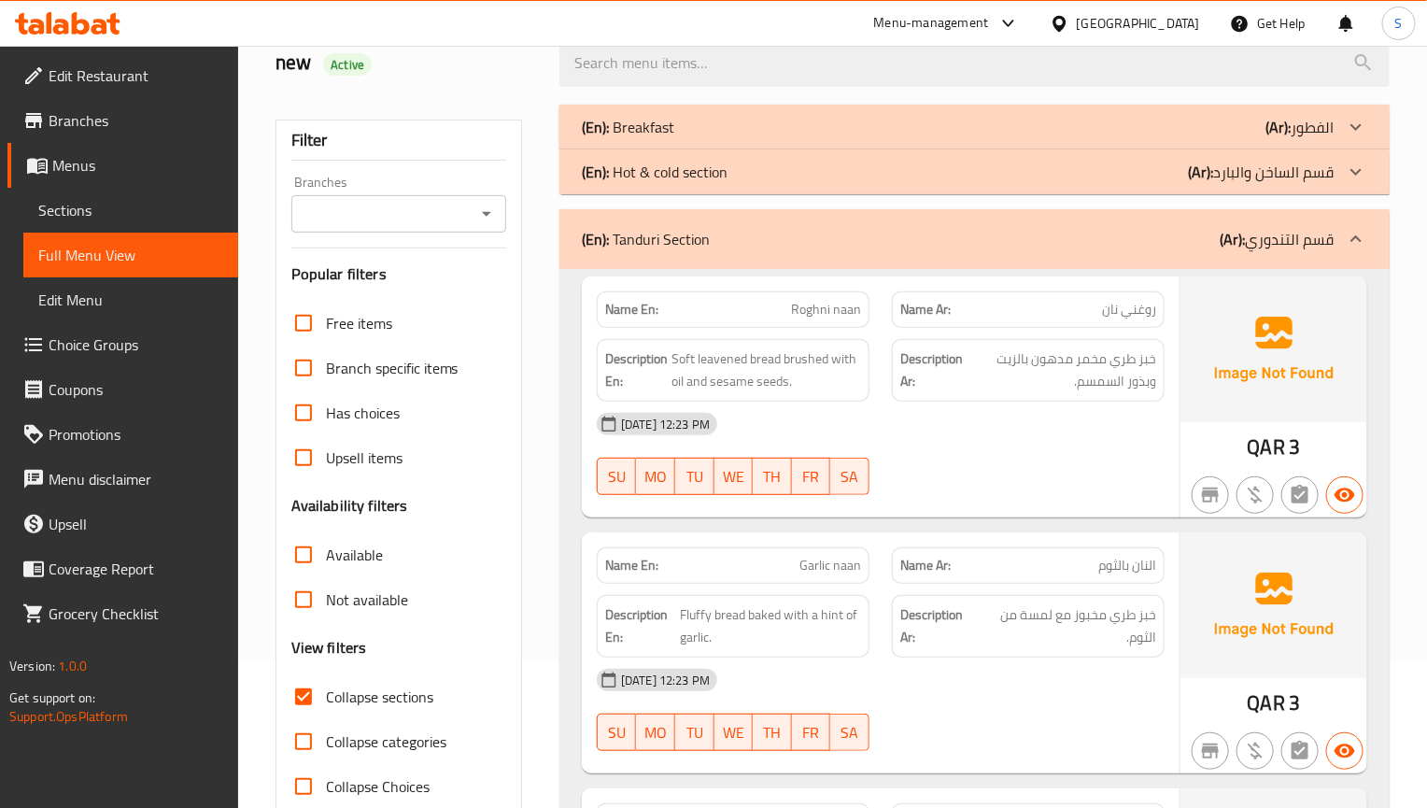
scroll to position [193, 0]
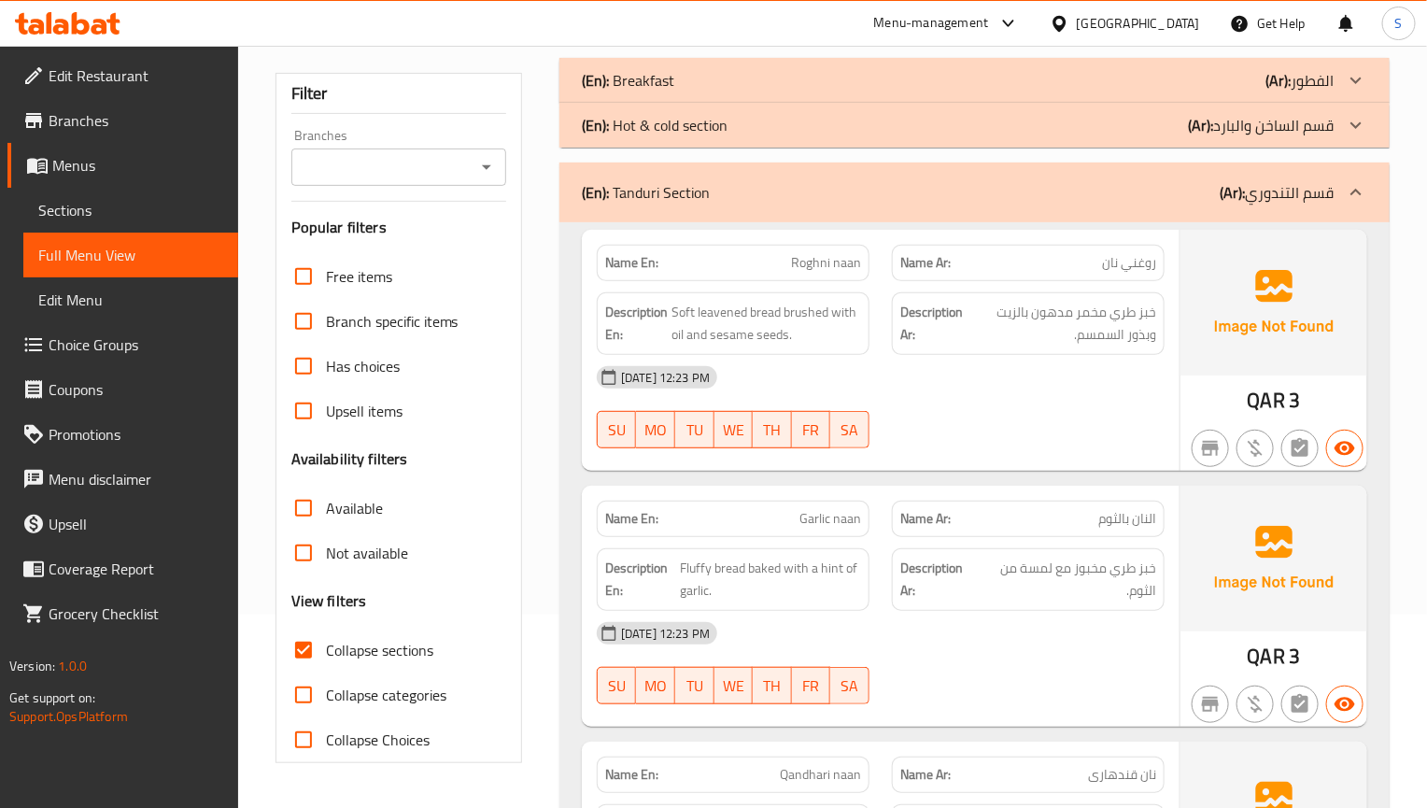
drag, startPoint x: 1172, startPoint y: 528, endPoint x: 1163, endPoint y: 522, distance: 10.9
click at [1172, 528] on div "Name Ar: النان بالثوم" at bounding box center [1028, 518] width 295 height 59
click at [967, 308] on span "خبز طري مخمر مدهون بالزيت وبذور السمسم." at bounding box center [1062, 324] width 190 height 46
click at [1116, 421] on div "[DATE] 12:23 PM SU MO TU WE TH FR SA" at bounding box center [881, 407] width 590 height 105
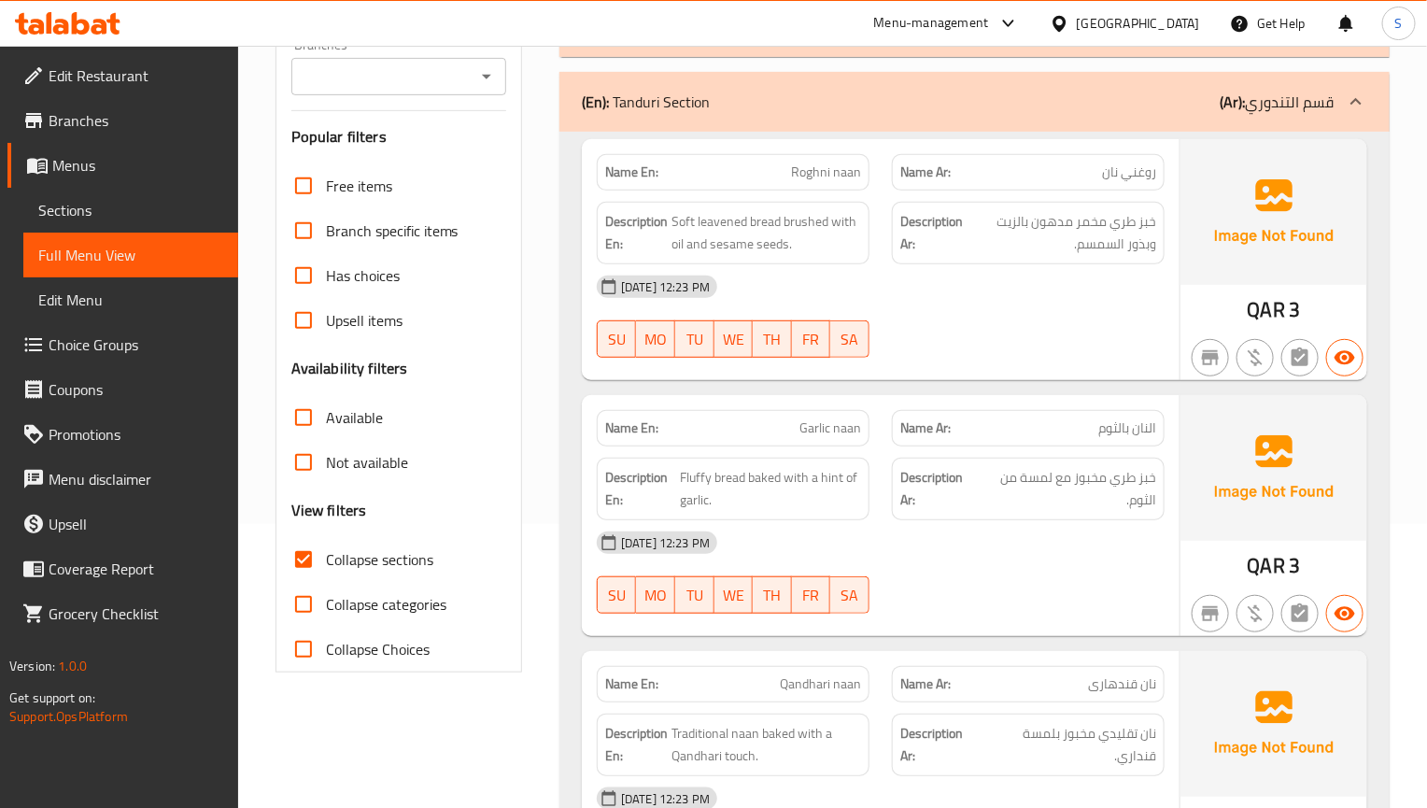
scroll to position [333, 0]
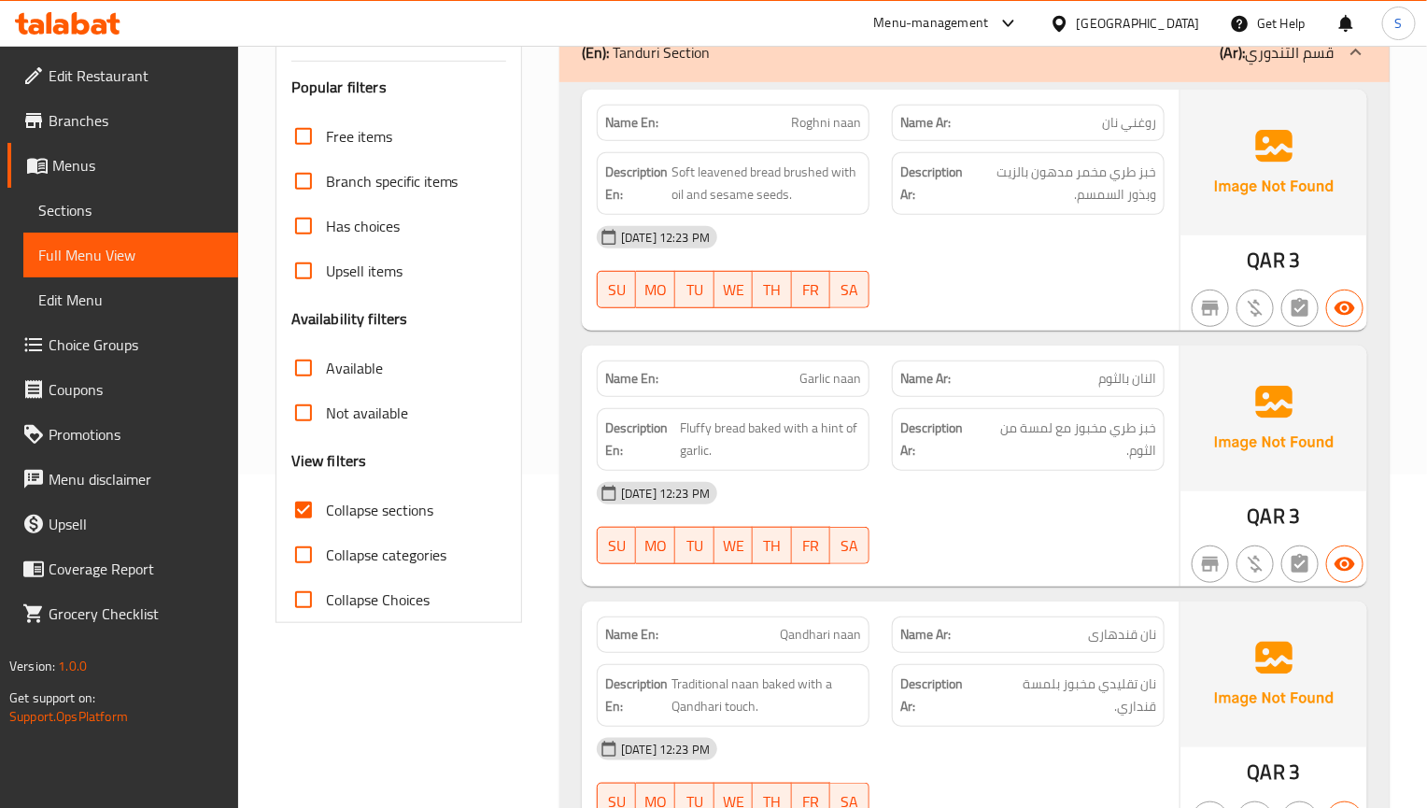
click at [951, 516] on div "[DATE] 12:23 PM" at bounding box center [881, 493] width 590 height 45
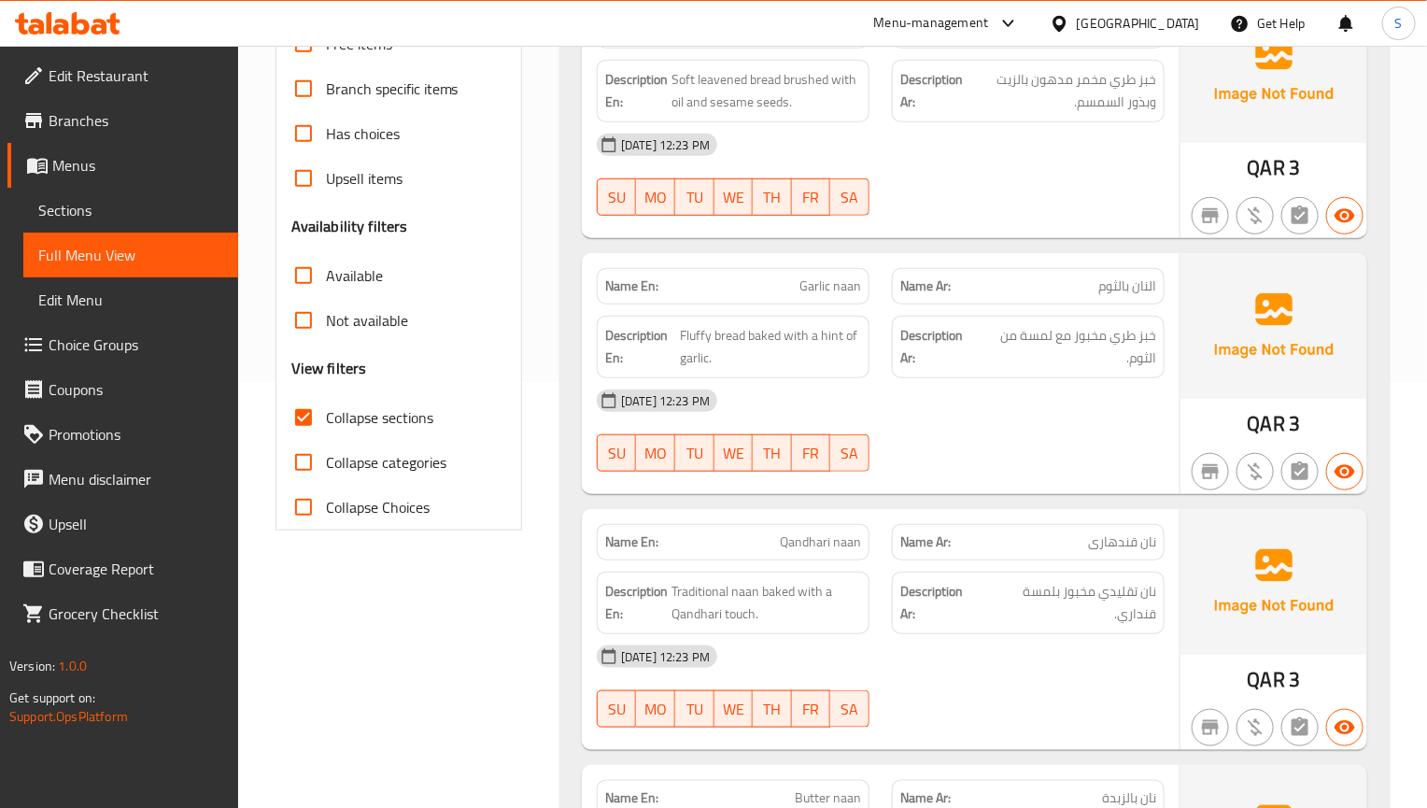
scroll to position [473, 0]
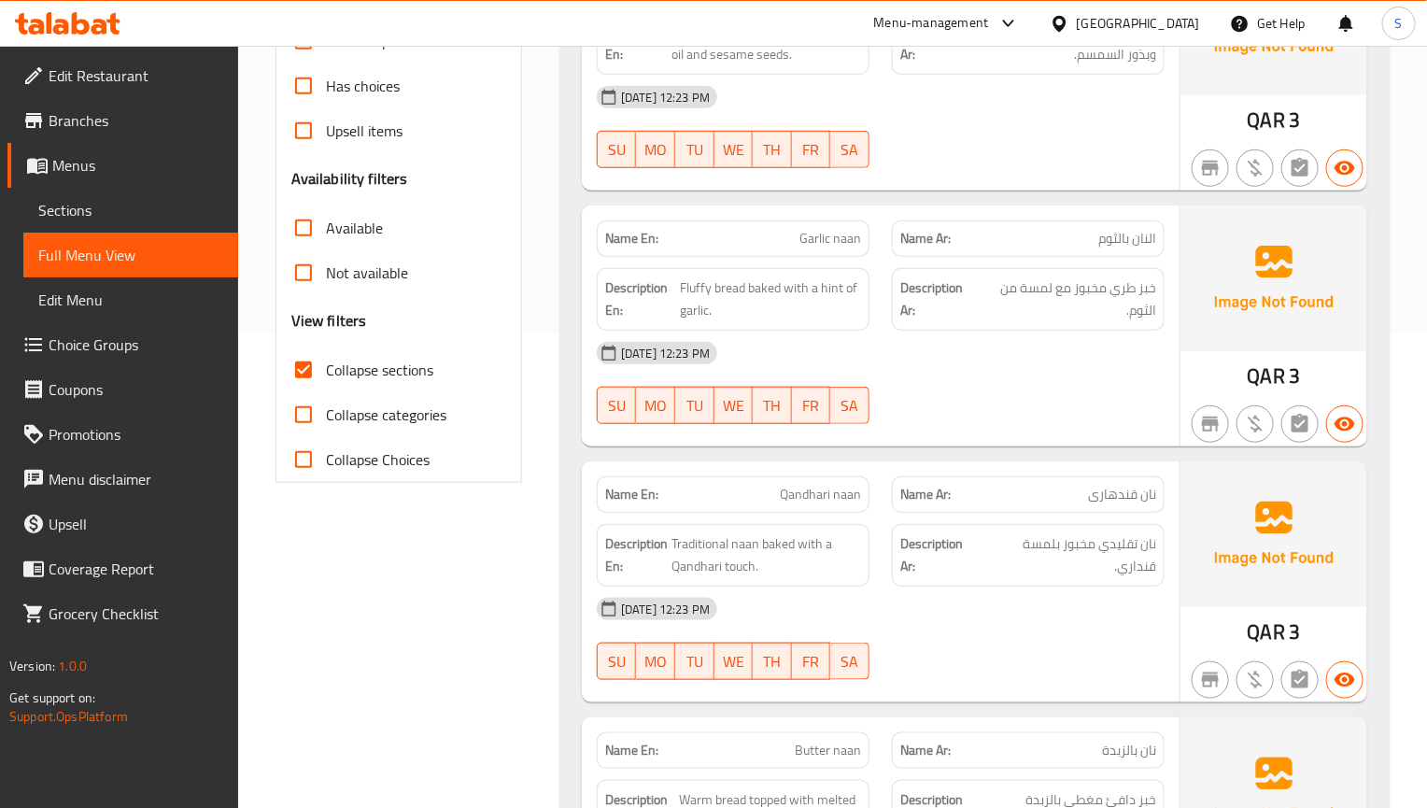
click at [127, 207] on span "Sections" at bounding box center [130, 210] width 185 height 22
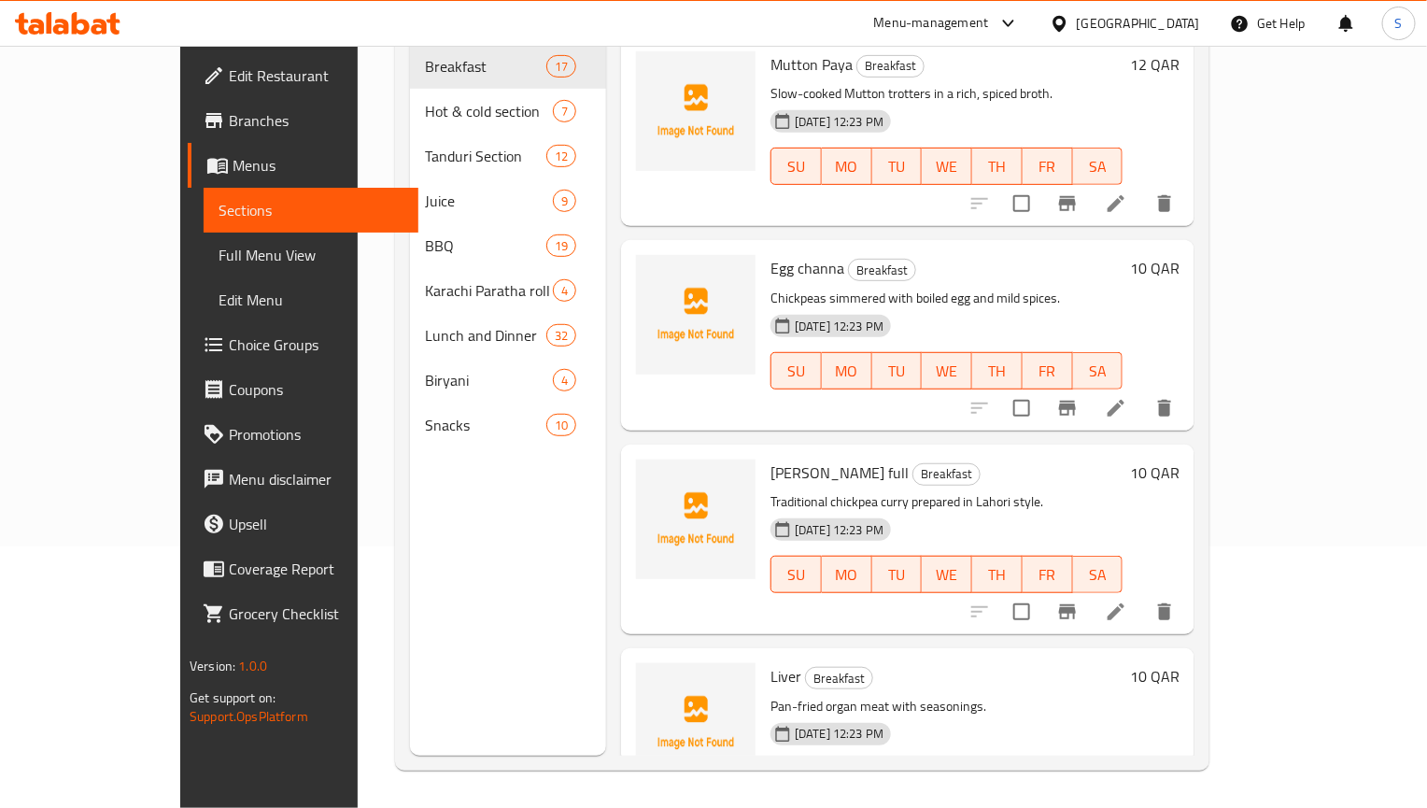
scroll to position [261, 0]
click at [219, 247] on span "Full Menu View" at bounding box center [311, 255] width 185 height 22
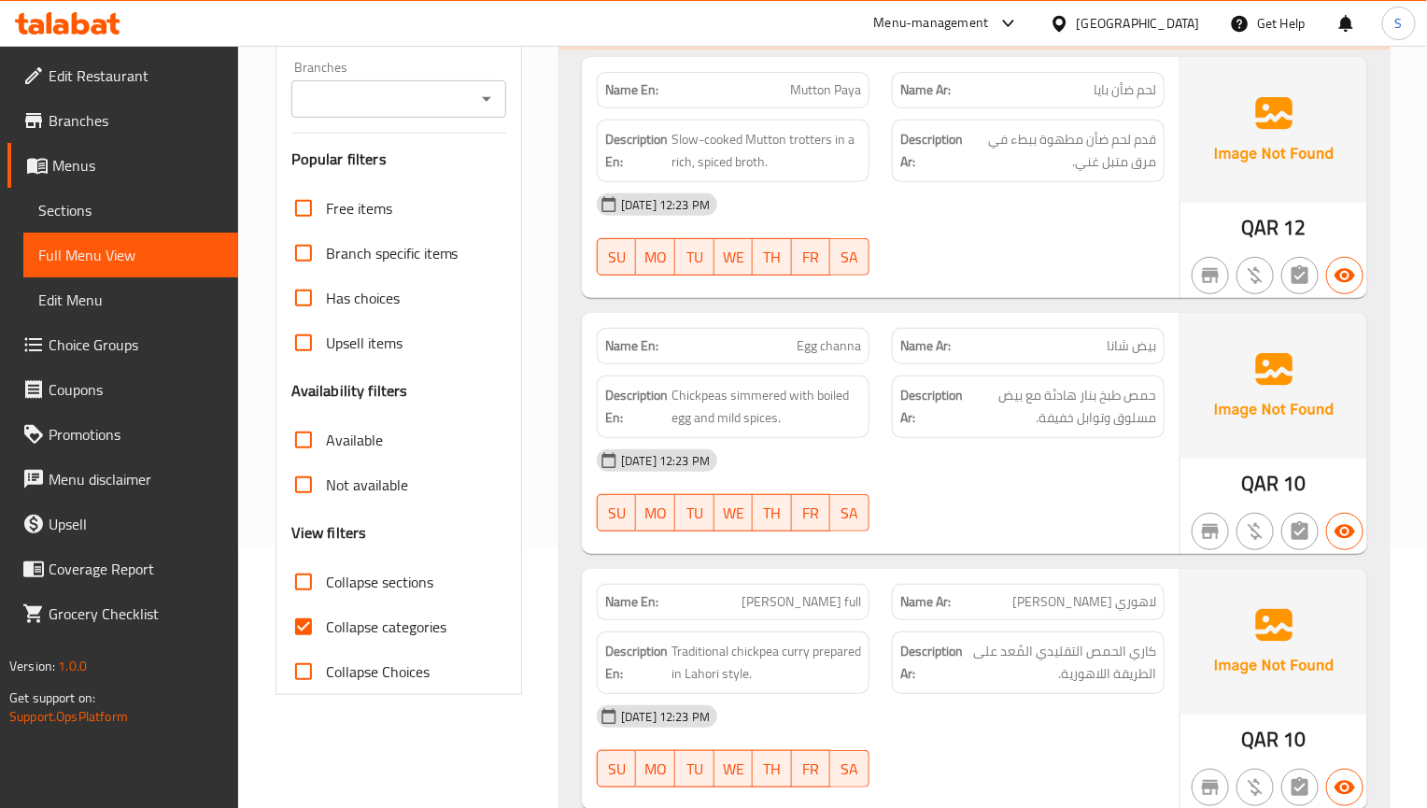
click at [799, 438] on div "Description En: Chickpeas simmered with boiled egg and mild spices." at bounding box center [733, 406] width 273 height 63
click at [309, 617] on input "Collapse categories" at bounding box center [303, 626] width 45 height 45
checkbox input "false"
click at [309, 586] on input "Collapse sections" at bounding box center [303, 581] width 45 height 45
checkbox input "true"
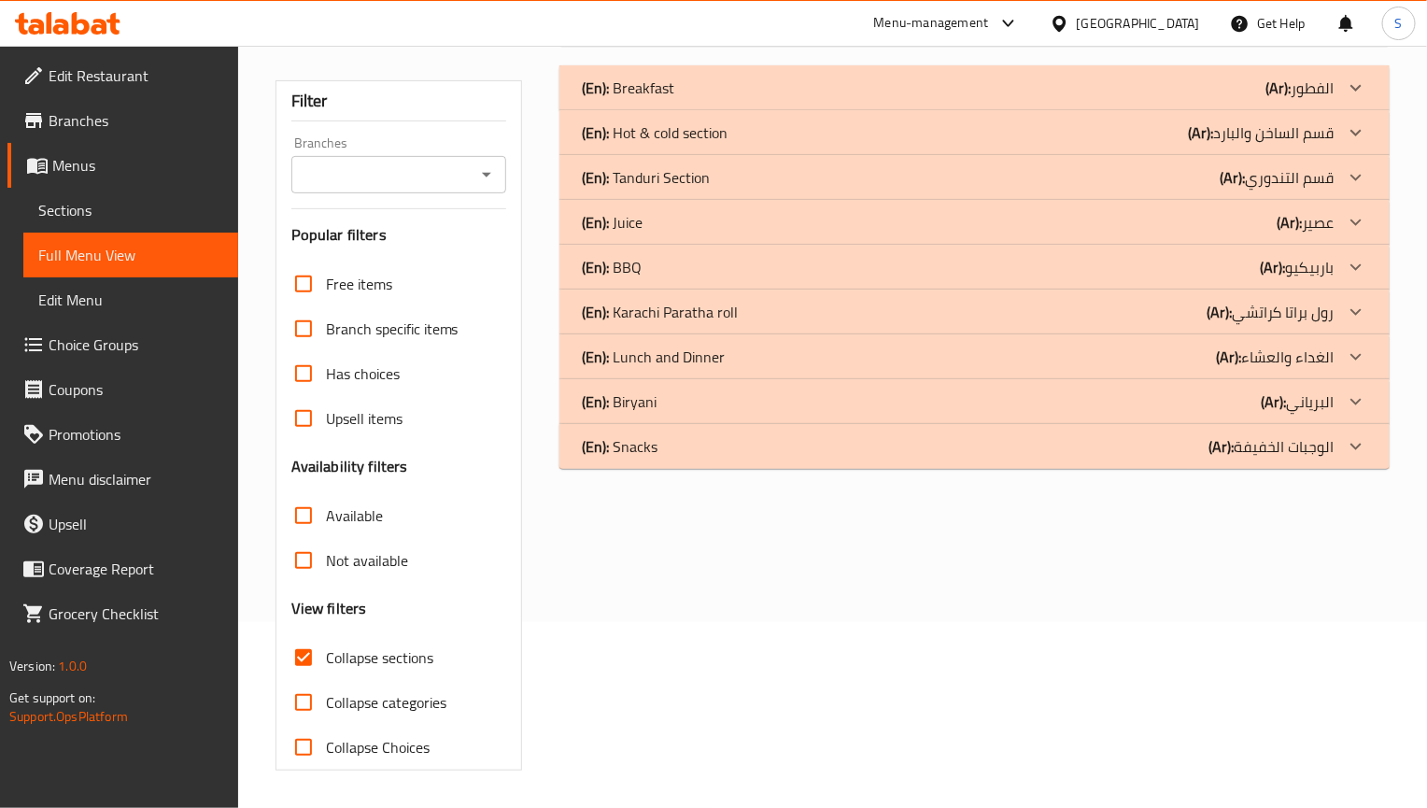
scroll to position [188, 0]
click at [742, 99] on div "(En): Tanduri Section (Ar): قسم التندوري" at bounding box center [958, 88] width 752 height 22
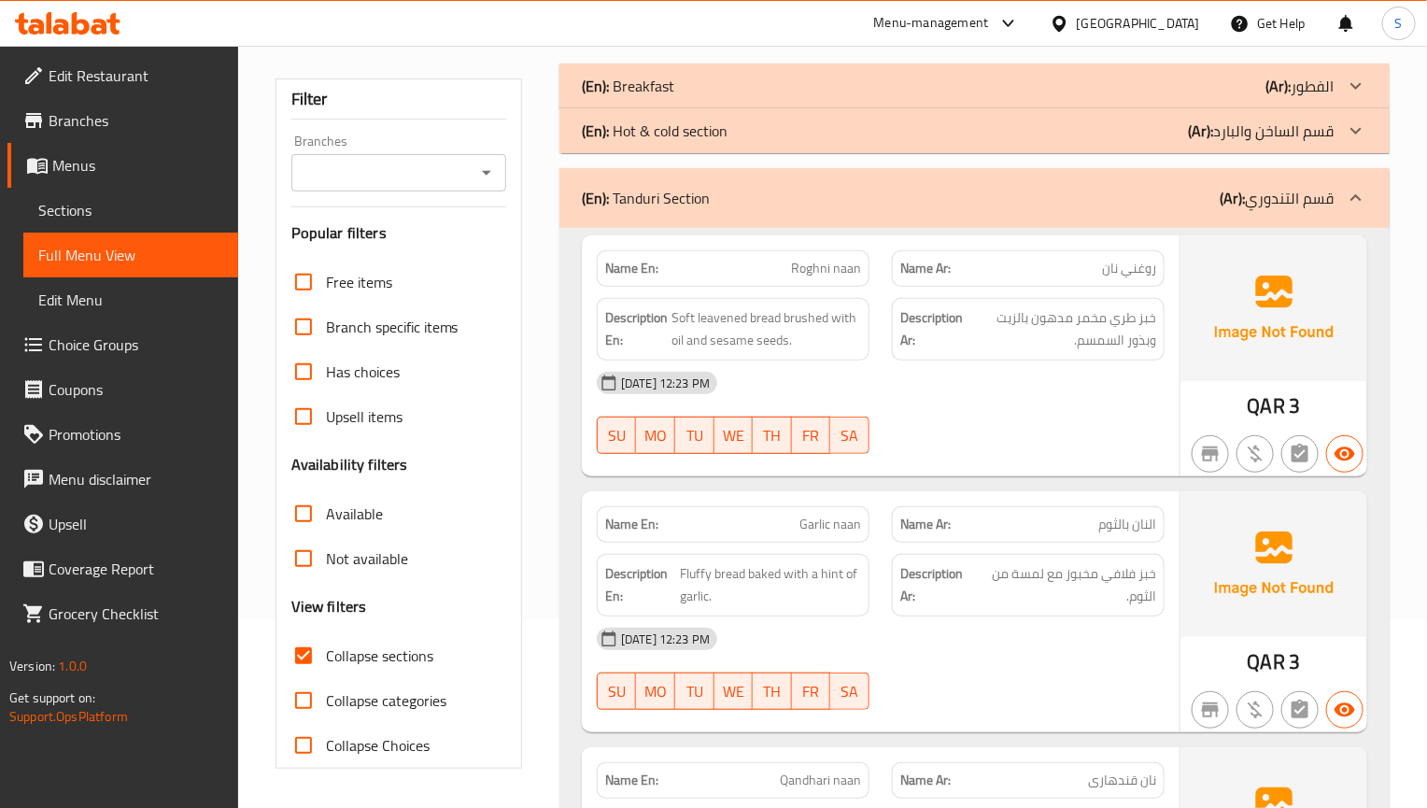
scroll to position [468, 0]
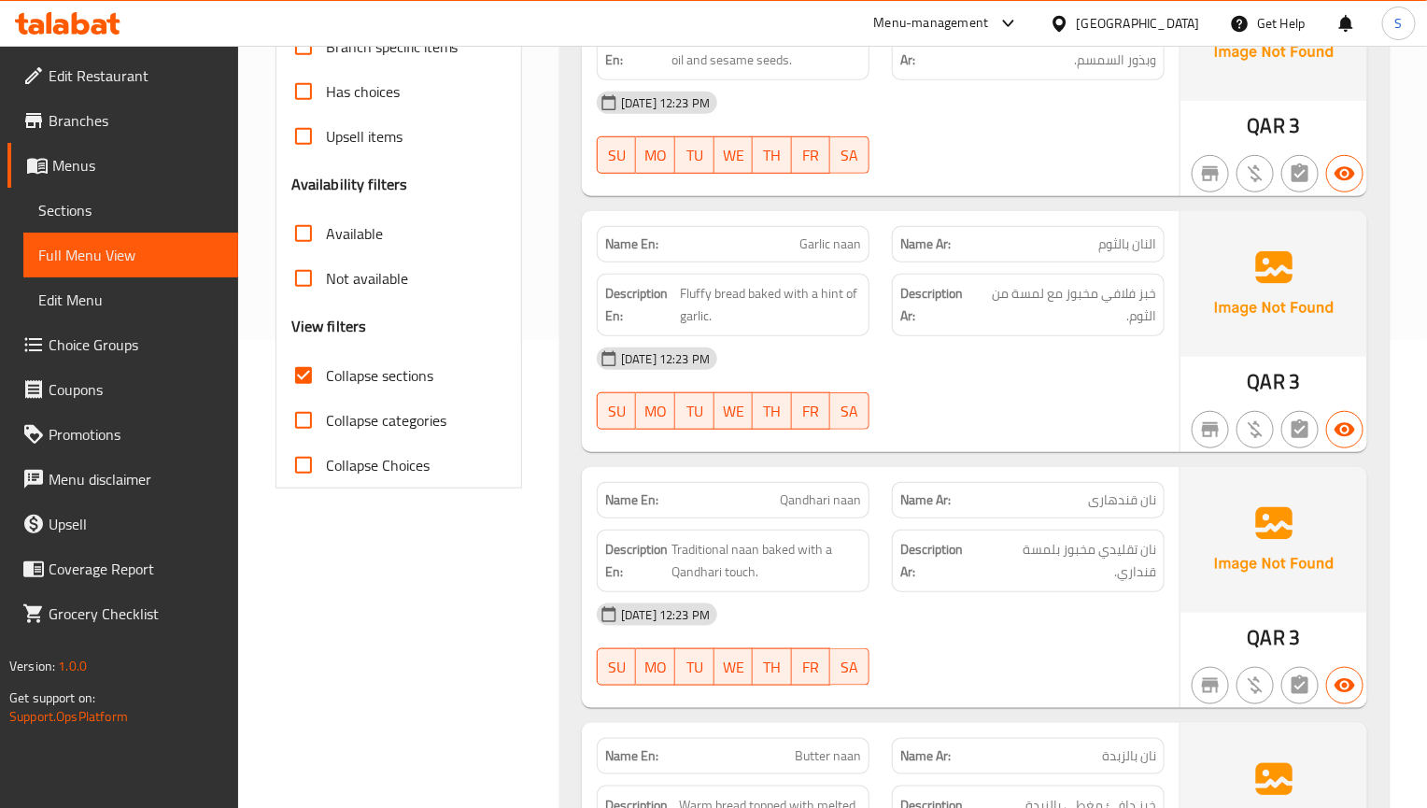
click at [875, 477] on div "Name En: Qandhari naan" at bounding box center [733, 500] width 295 height 59
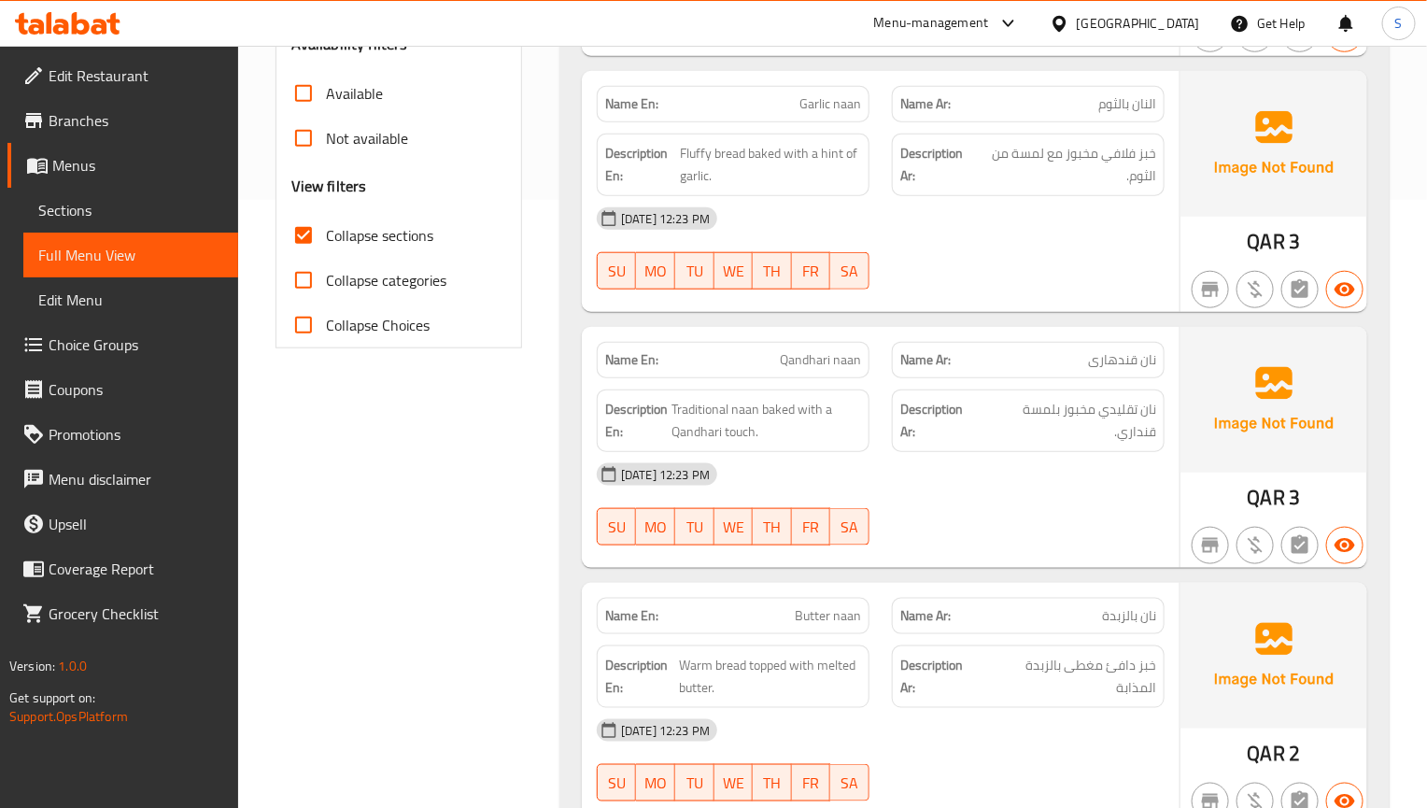
click at [1076, 490] on div "[DATE] 12:23 PM" at bounding box center [881, 474] width 590 height 45
click at [102, 211] on span "Sections" at bounding box center [130, 210] width 185 height 22
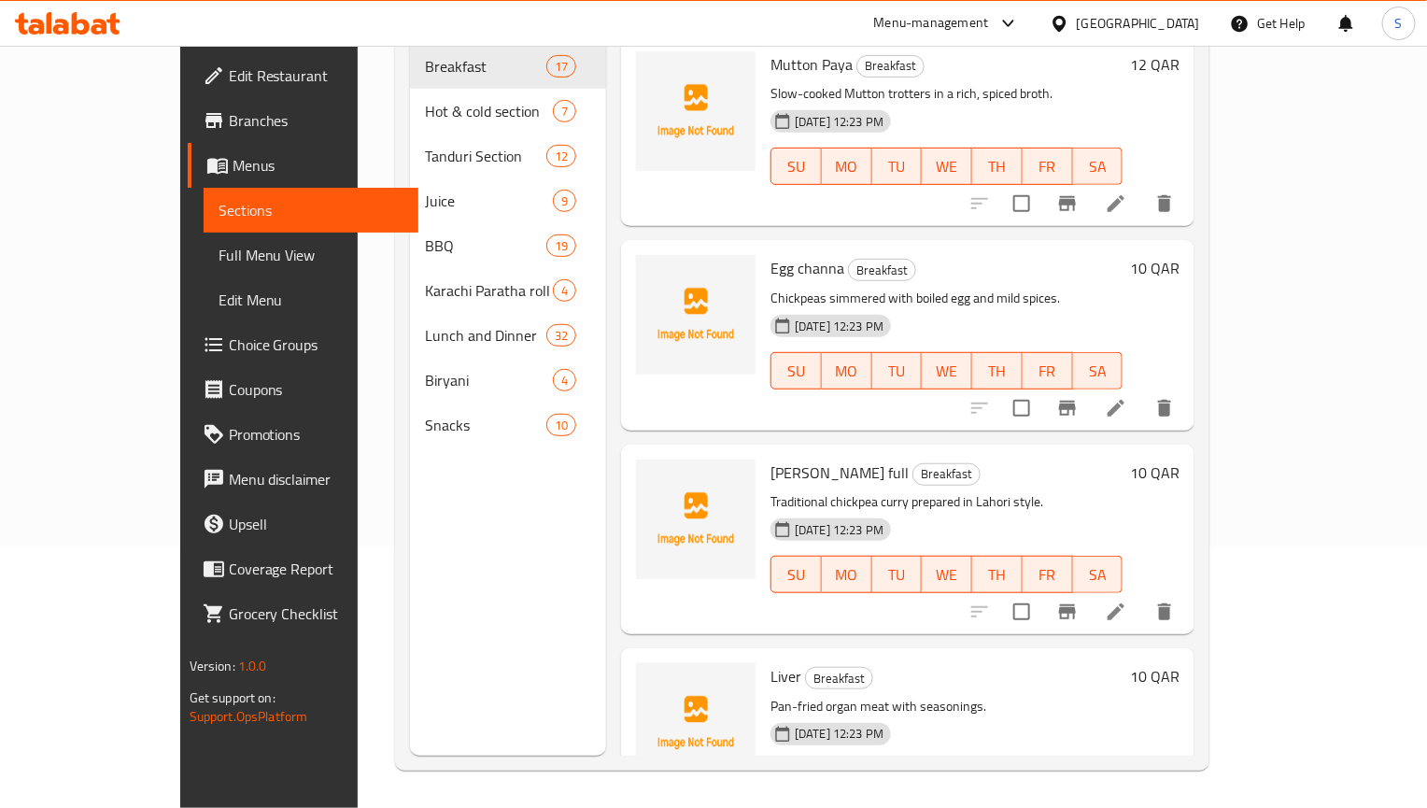
scroll to position [261, 0]
click at [219, 261] on span "Full Menu View" at bounding box center [311, 255] width 185 height 22
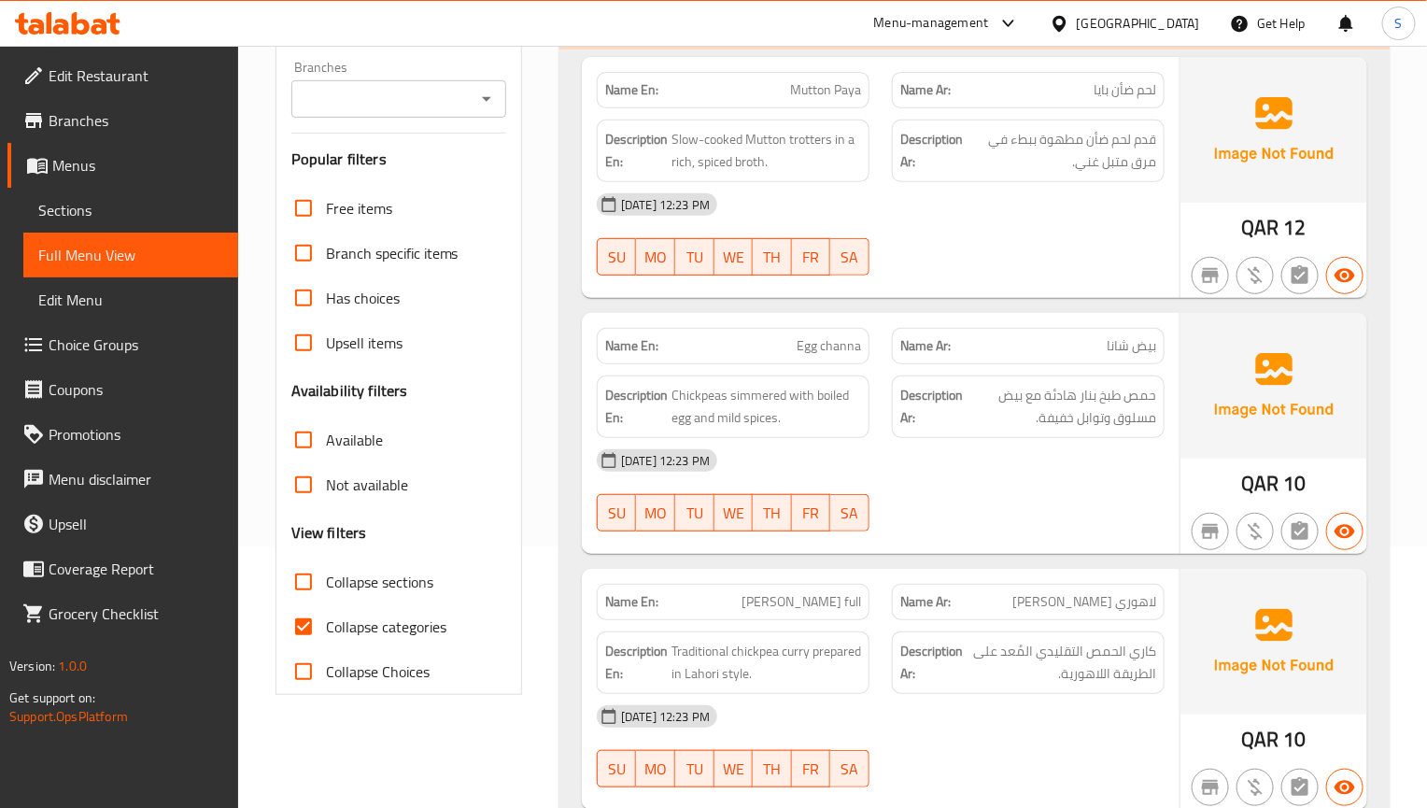
click at [712, 426] on span "Chickpeas simmered with boiled egg and mild spices." at bounding box center [766, 407] width 190 height 46
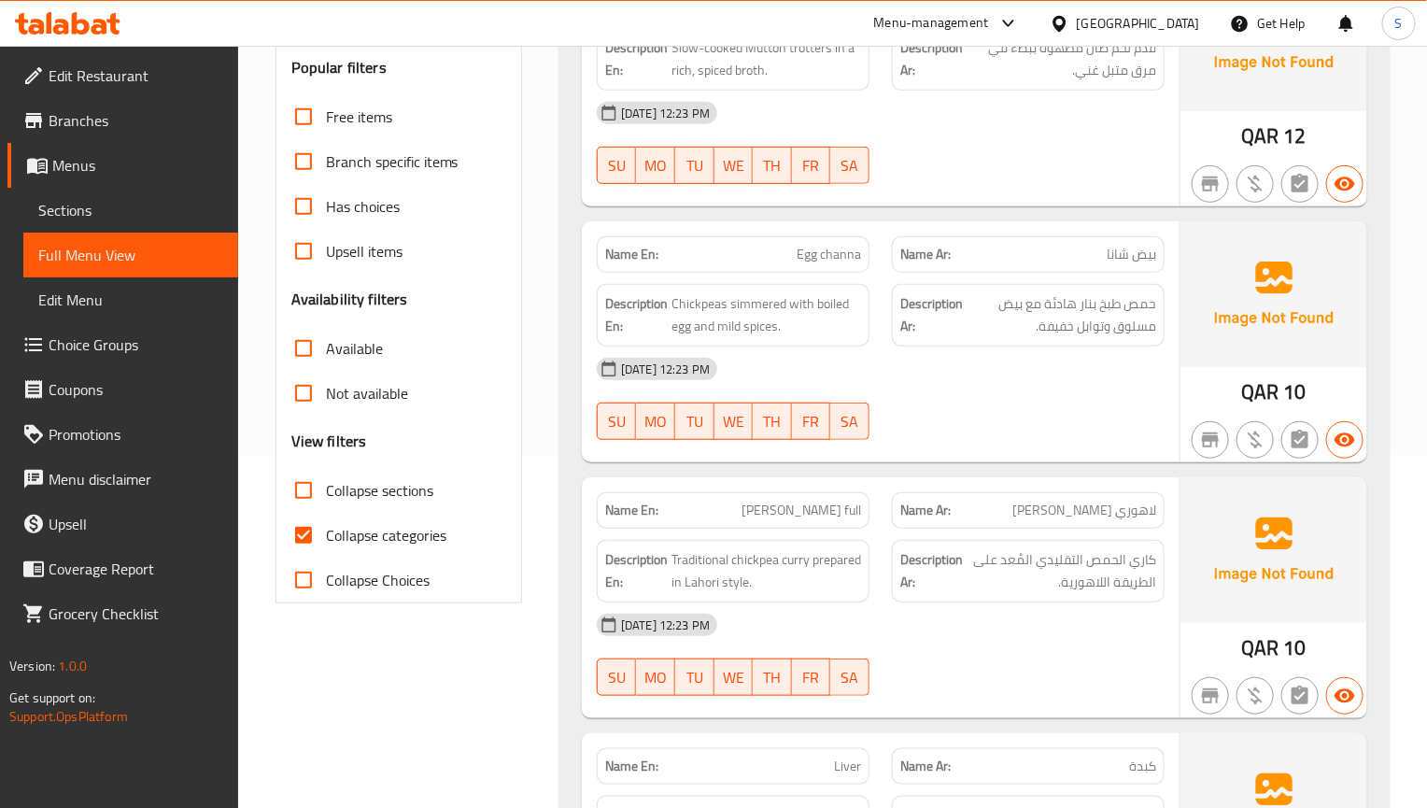
scroll to position [402, 0]
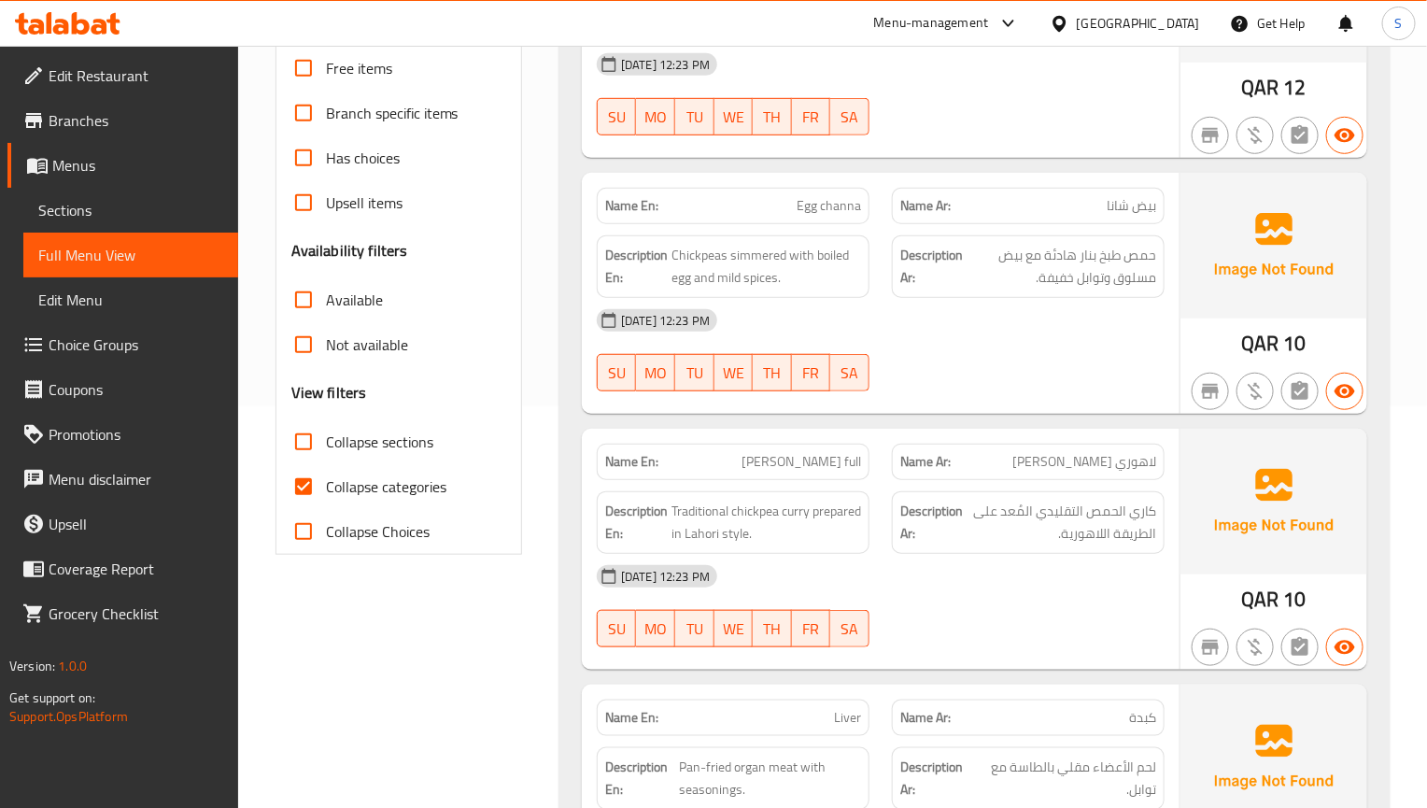
click at [297, 500] on input "Collapse categories" at bounding box center [303, 486] width 45 height 45
checkbox input "false"
click at [305, 446] on input "Collapse sections" at bounding box center [303, 441] width 45 height 45
checkbox input "true"
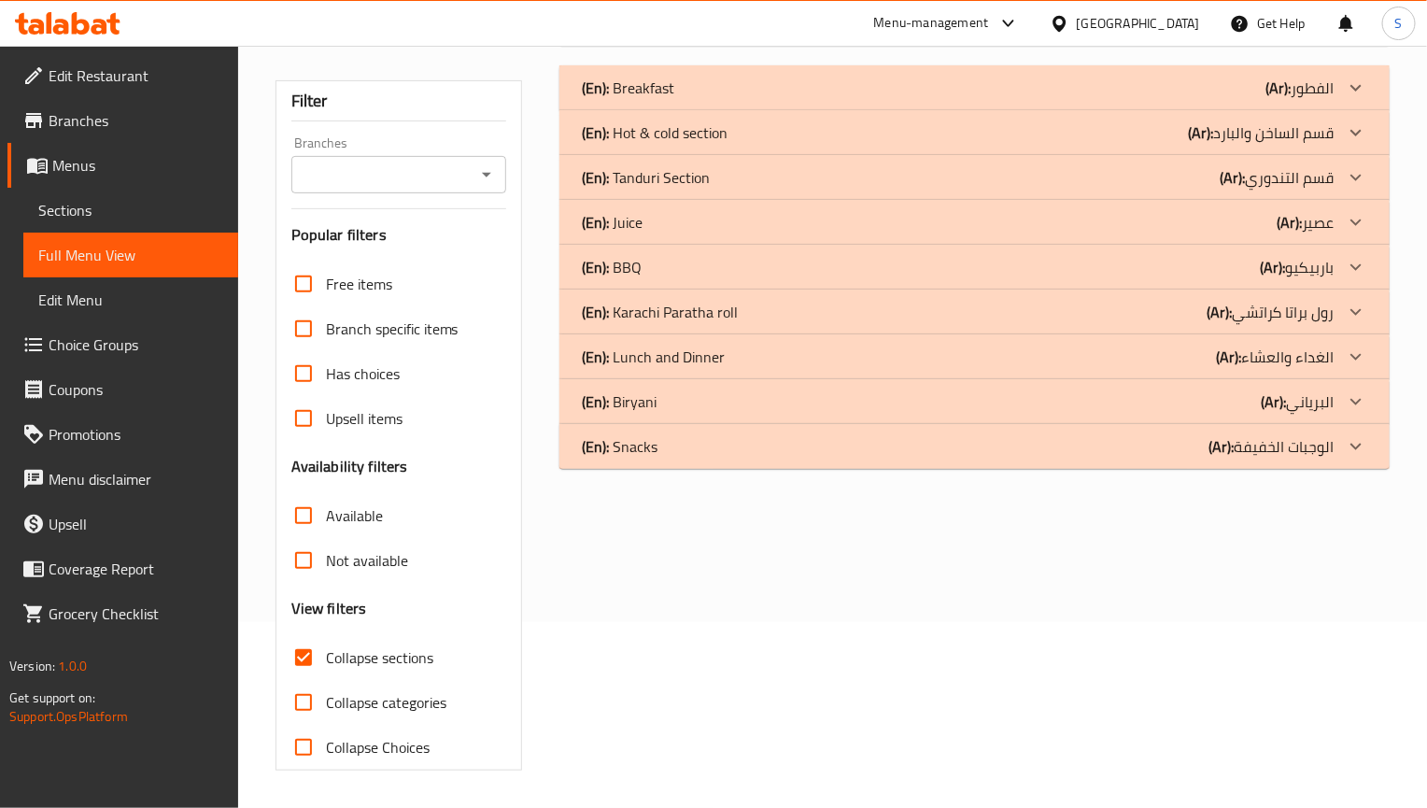
scroll to position [188, 0]
click at [690, 110] on div "(En): Tanduri Section (Ar): قسم التندوري" at bounding box center [974, 87] width 830 height 45
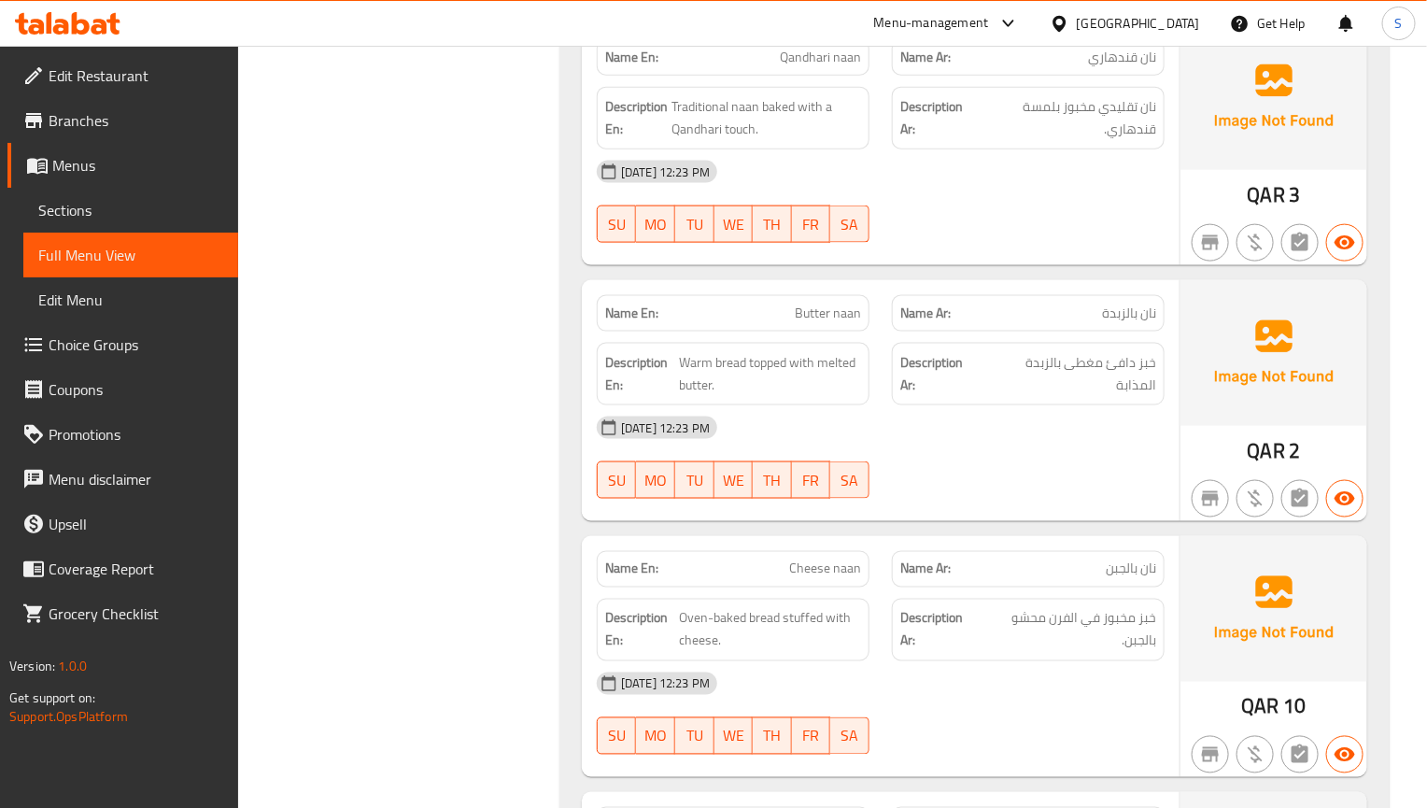
scroll to position [770, 0]
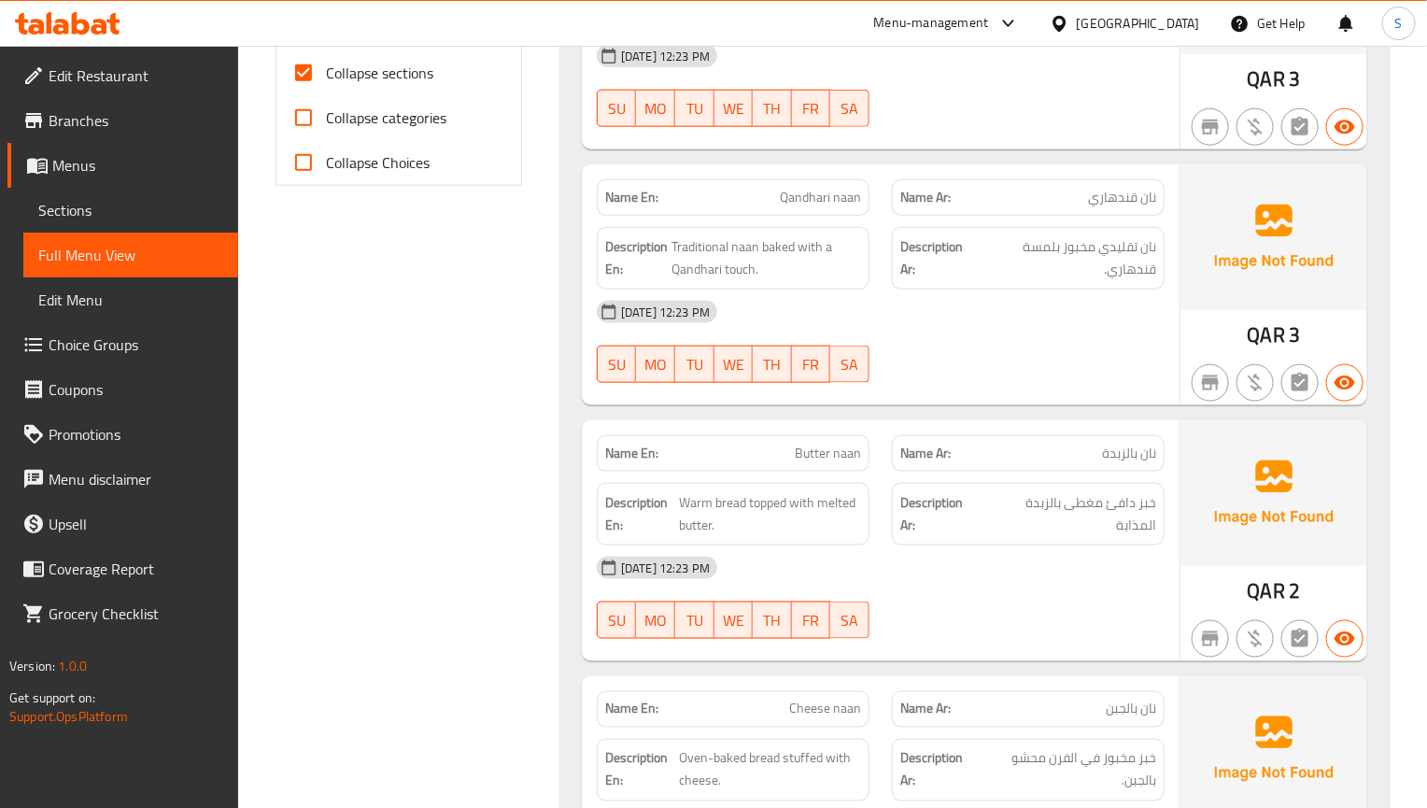
click at [690, 452] on p "Name En: Butter naan" at bounding box center [733, 454] width 256 height 20
click at [925, 615] on div "01-09-2025 12:23 PM SU MO TU WE TH FR SA" at bounding box center [881, 597] width 590 height 105
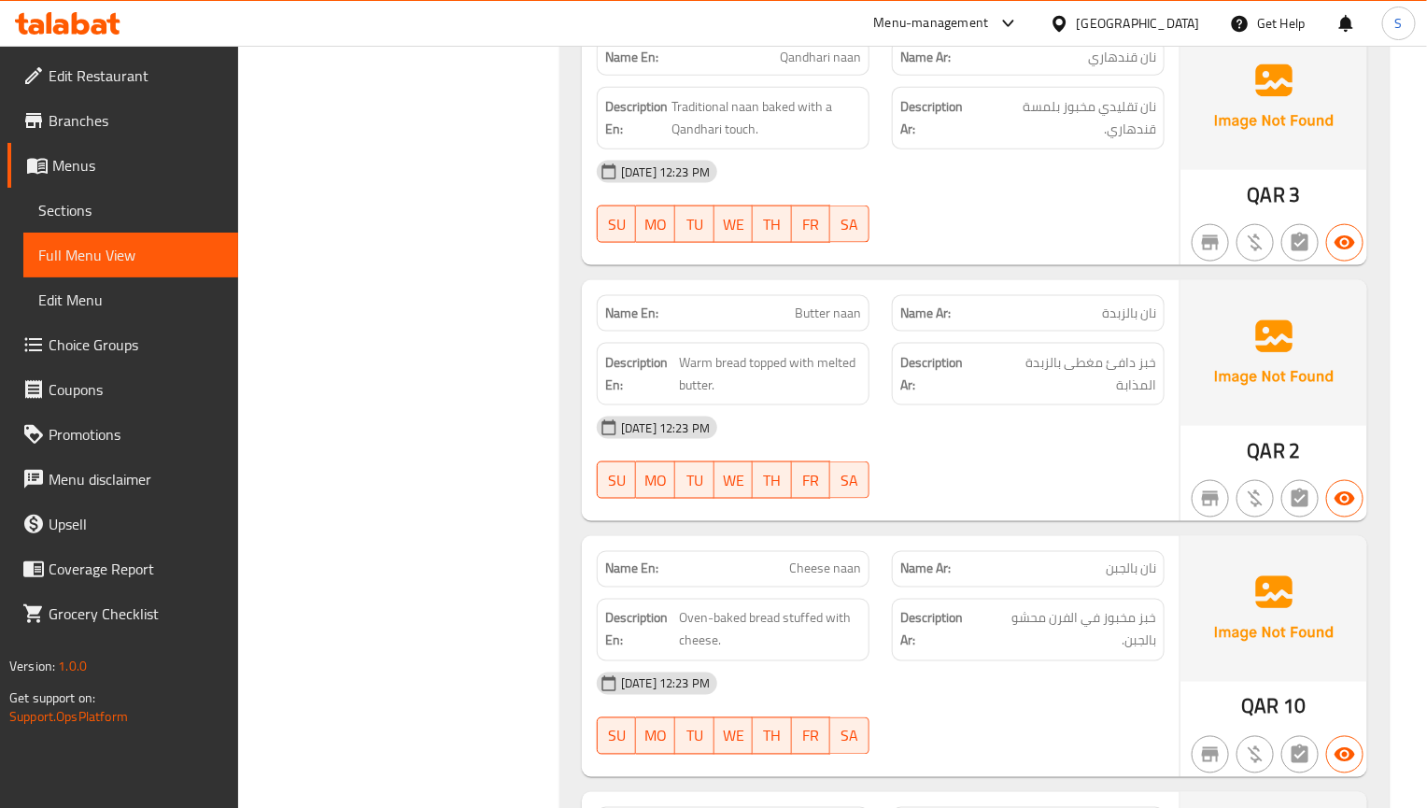
click at [951, 483] on div "01-09-2025 12:23 PM SU MO TU WE TH FR SA" at bounding box center [881, 457] width 590 height 105
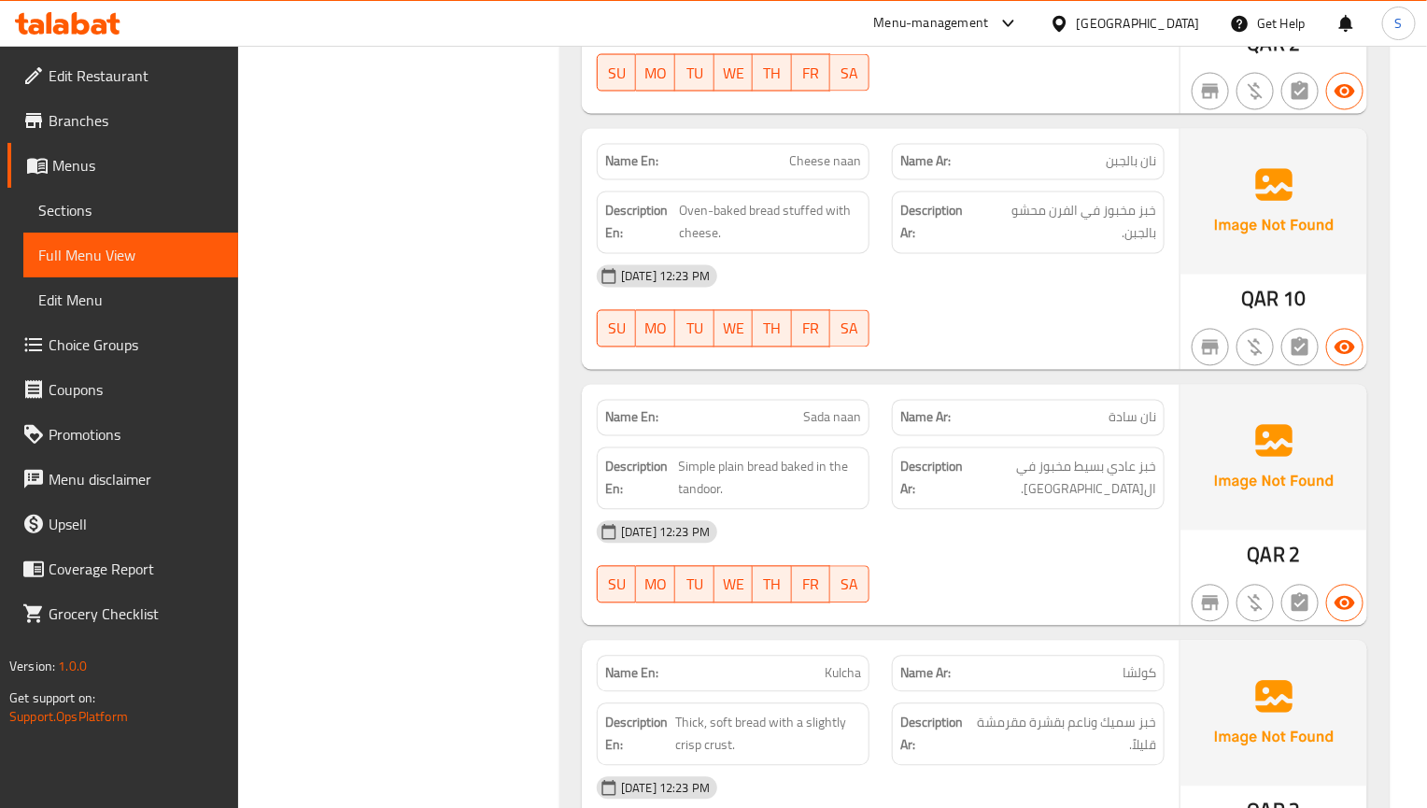
scroll to position [1331, 0]
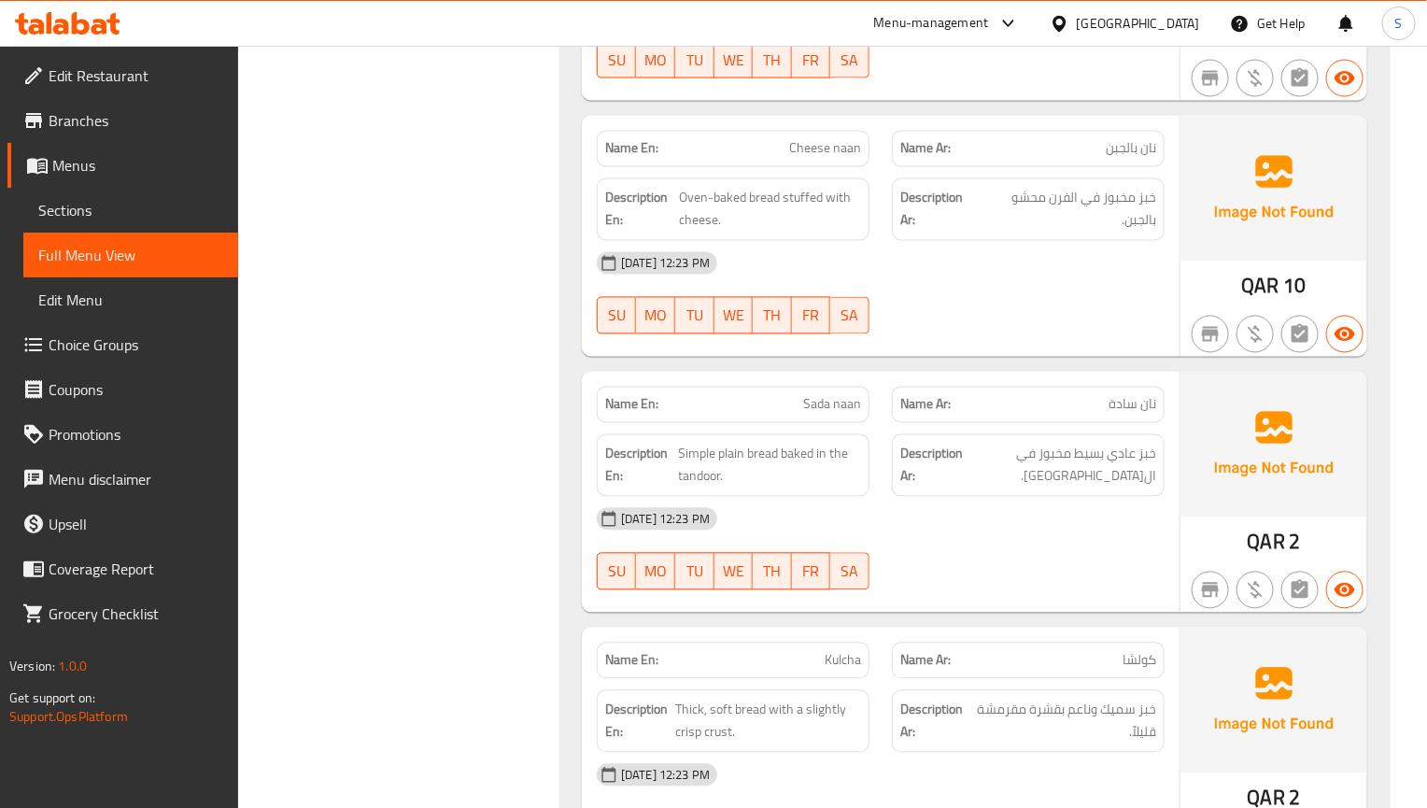
click at [671, 415] on p "Name En: Sada naan" at bounding box center [733, 405] width 256 height 20
click at [665, 423] on div "Name En: Sada naan" at bounding box center [733, 405] width 273 height 36
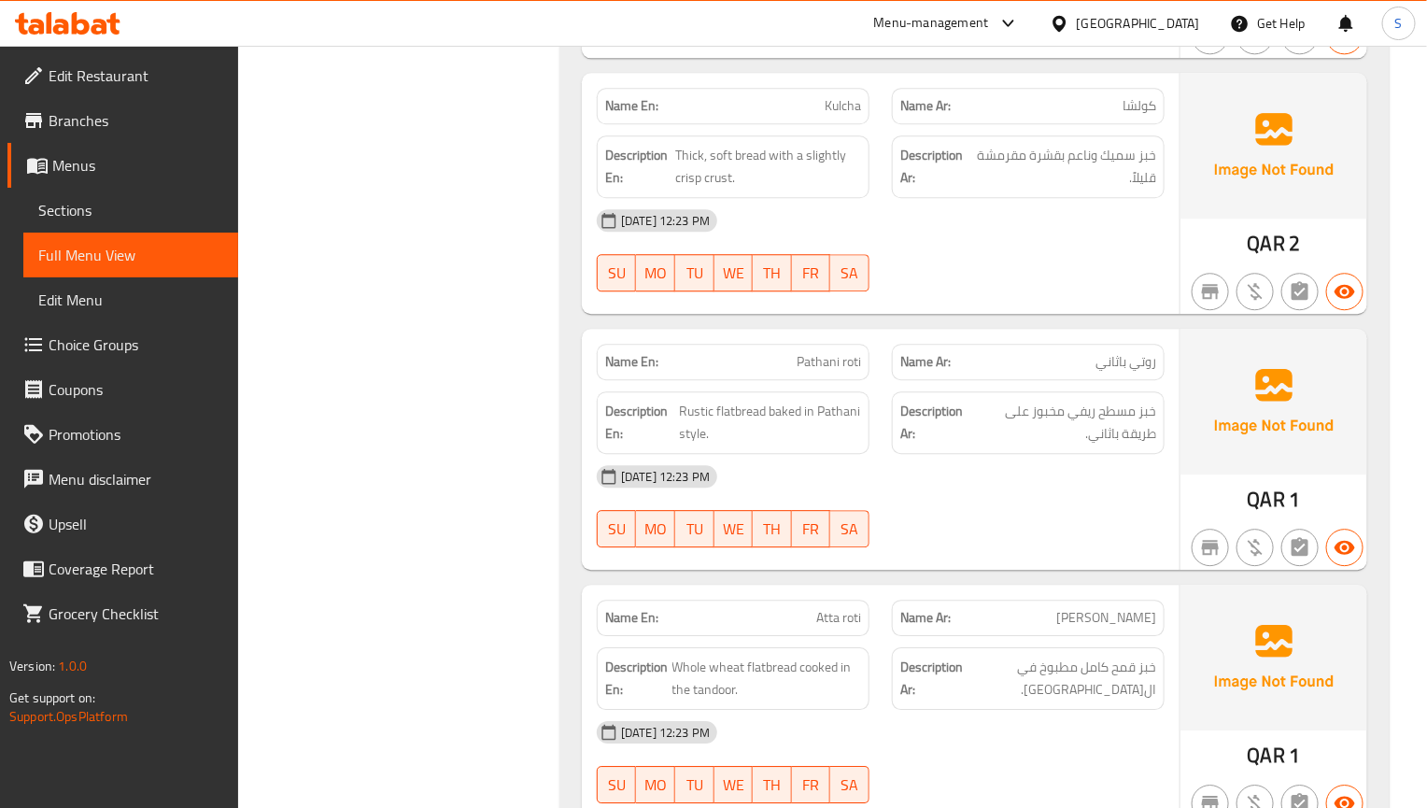
scroll to position [1891, 0]
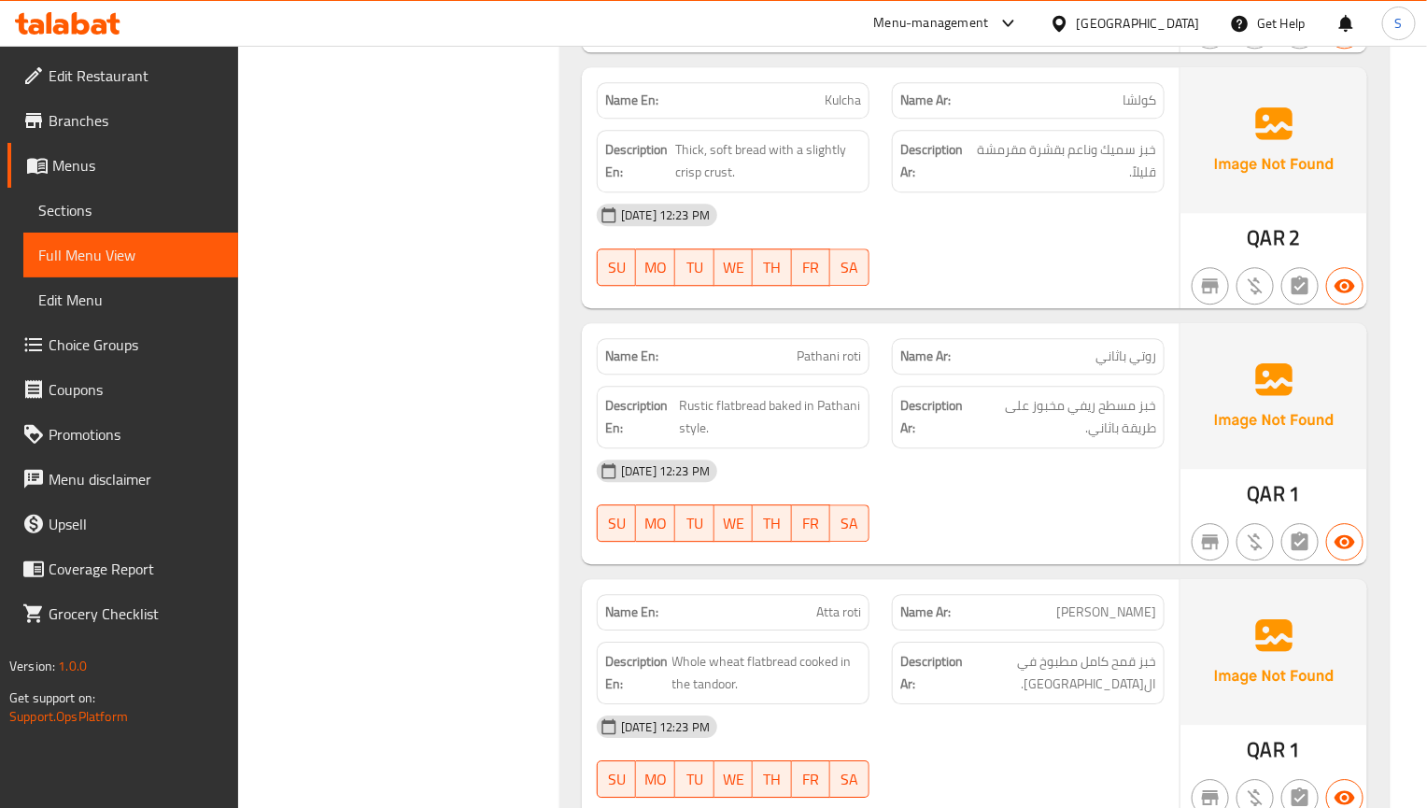
click at [928, 525] on div "01-09-2025 12:23 PM SU MO TU WE TH FR SA" at bounding box center [881, 500] width 590 height 105
click at [832, 366] on span "Pathani roti" at bounding box center [829, 356] width 64 height 20
copy span "Pathani roti"
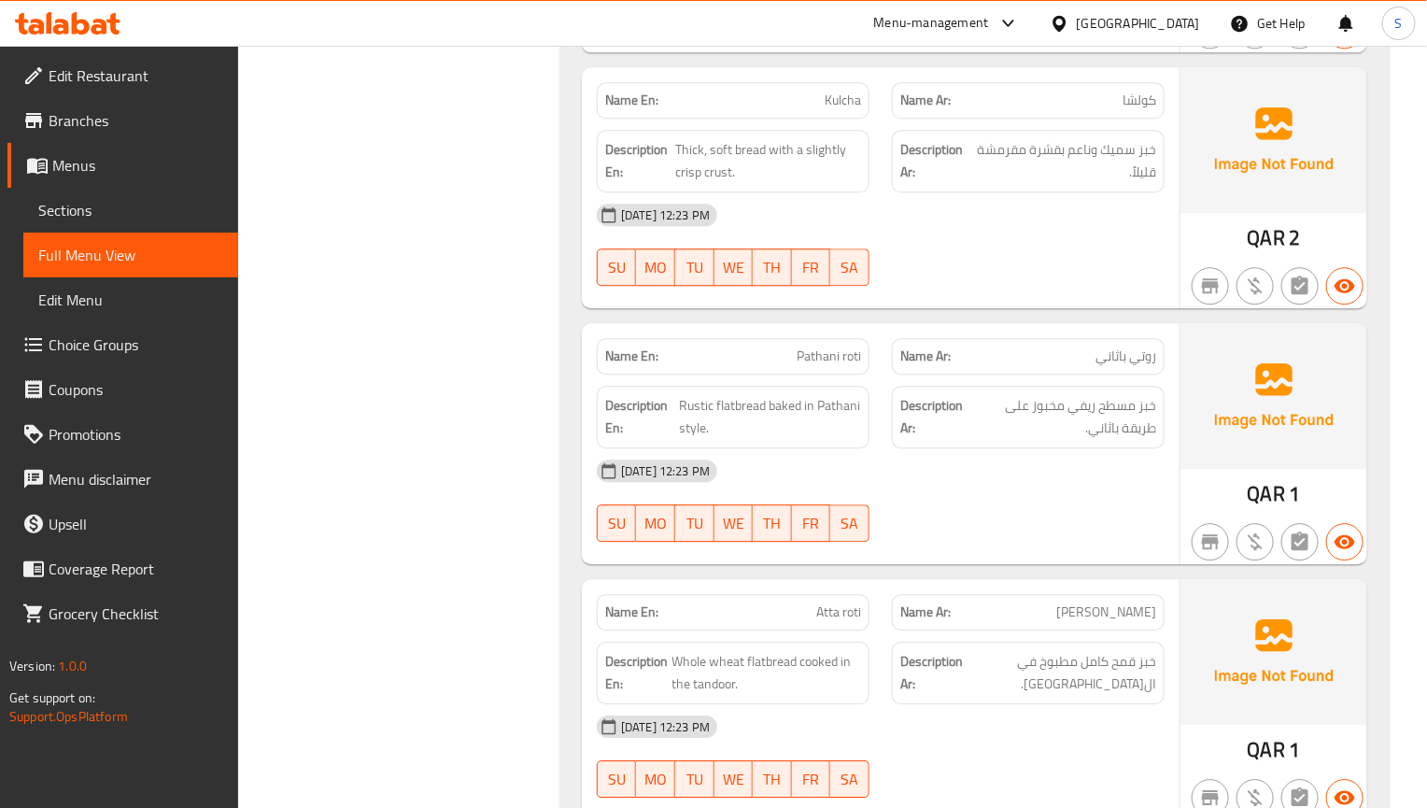
click at [743, 469] on div "[DATE] 12:23 PM" at bounding box center [881, 470] width 590 height 45
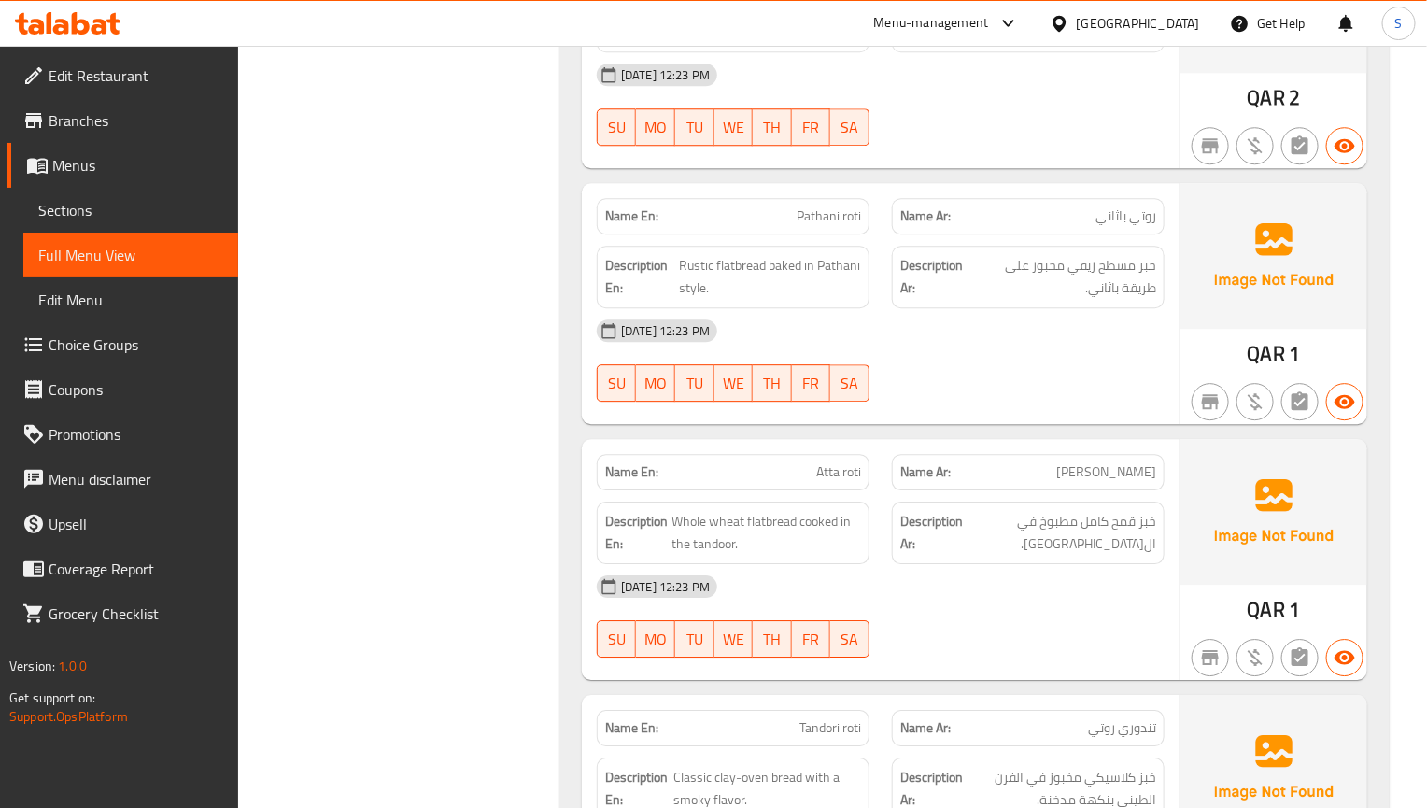
drag, startPoint x: 1161, startPoint y: 511, endPoint x: 1126, endPoint y: 482, distance: 45.1
click at [1161, 511] on div "Description Ar: خبز قمح كامل مطبوخ في التندور." at bounding box center [1028, 532] width 295 height 85
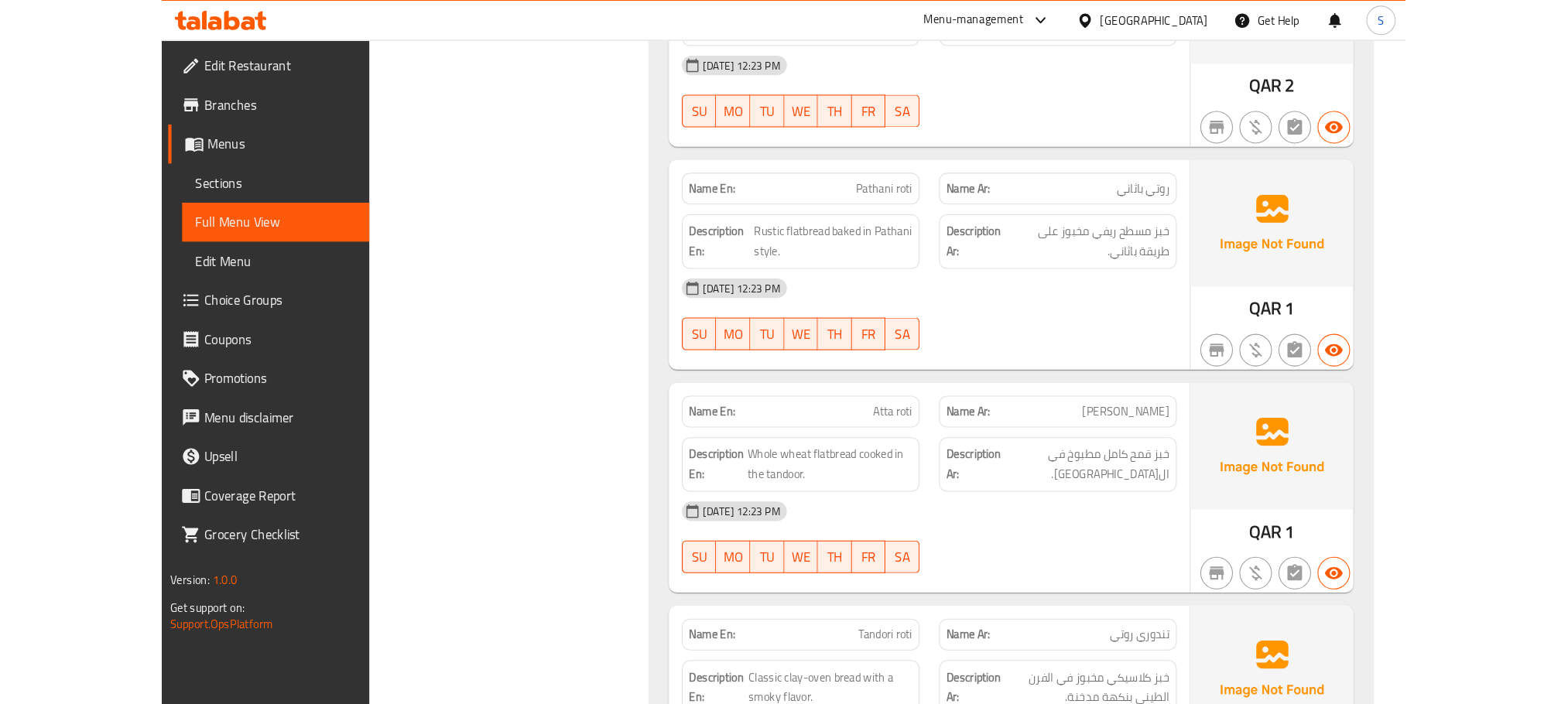
scroll to position [1798, 0]
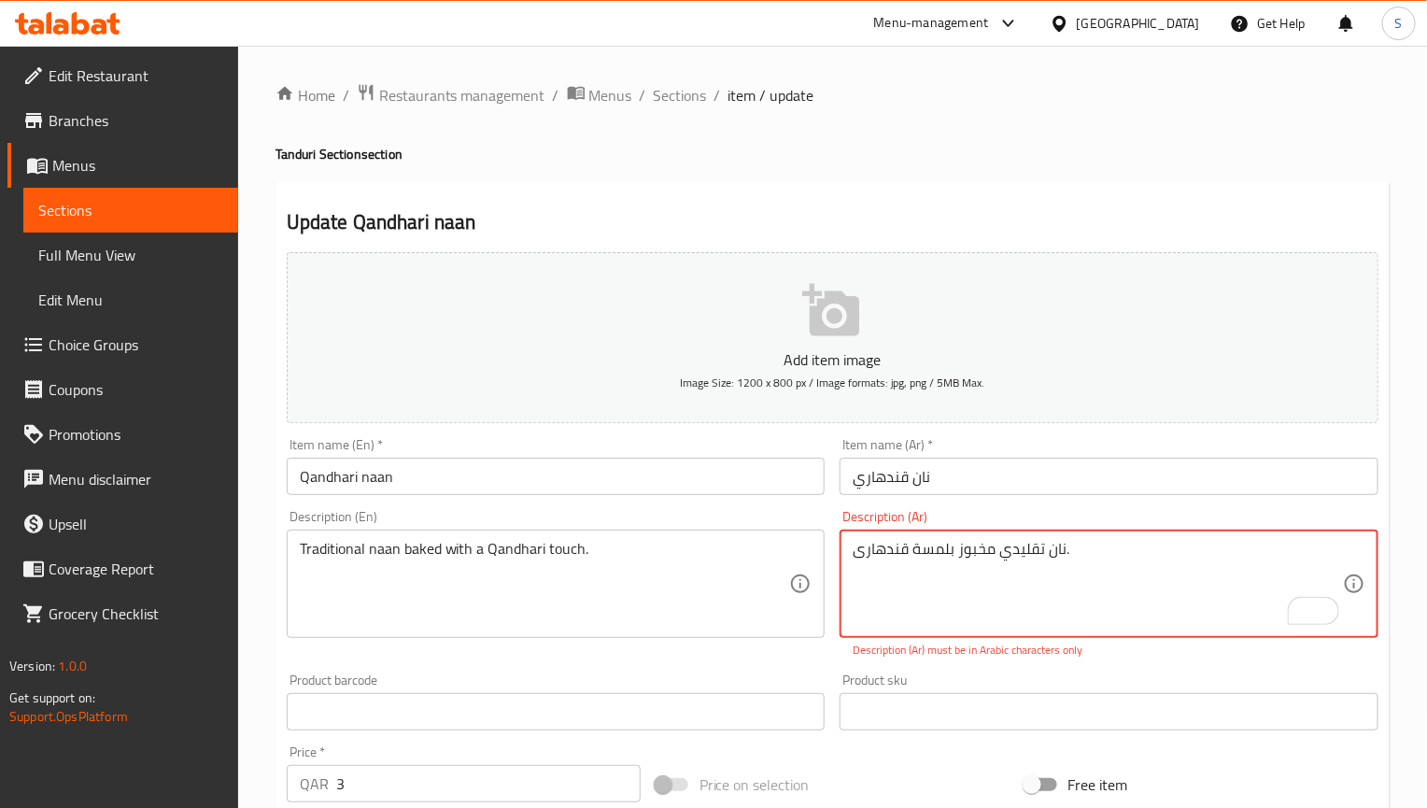
click at [978, 553] on textarea "نان تقليدي مخبوز بلمسة قندھاری." at bounding box center [1098, 584] width 490 height 89
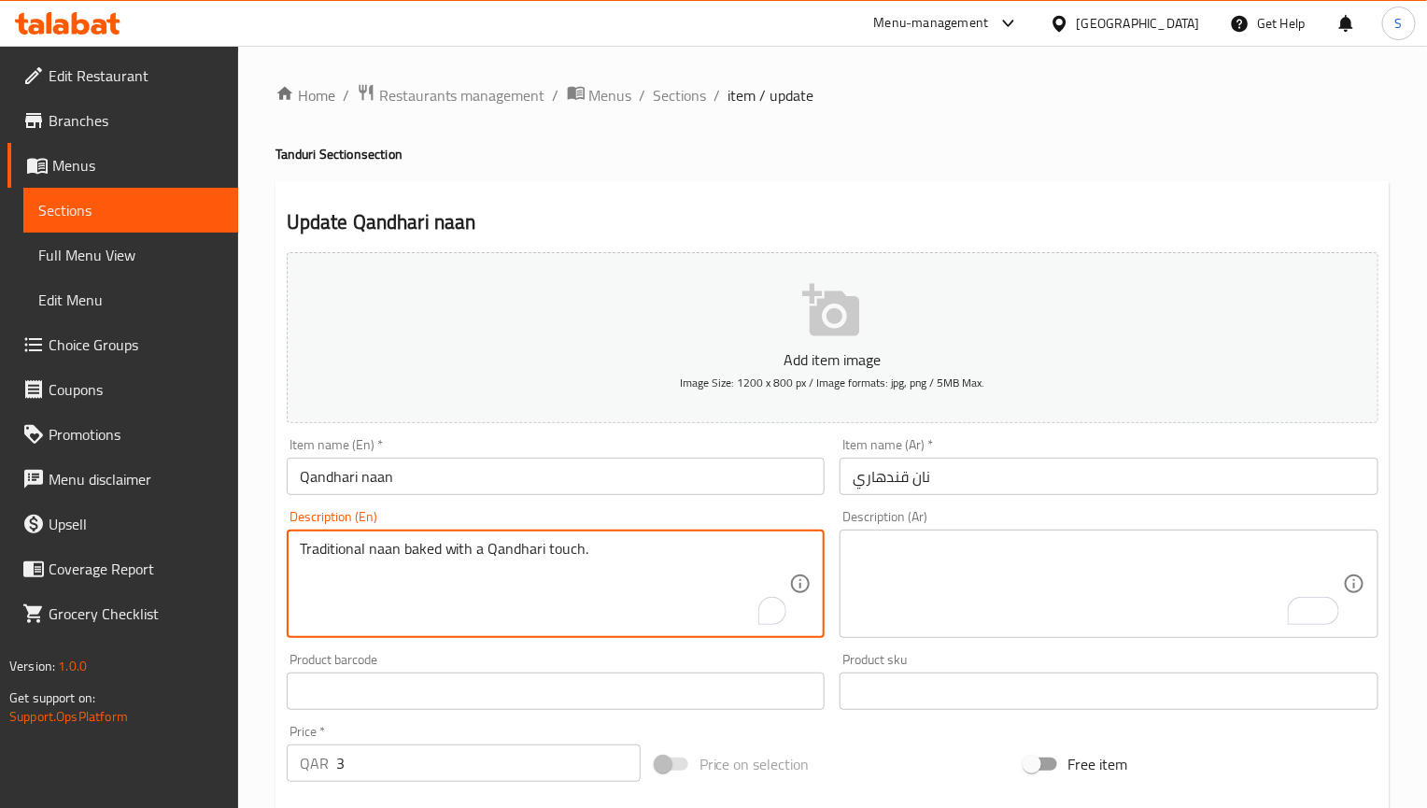
click at [642, 544] on textarea "Traditional naan baked with a Qandhari touch." at bounding box center [545, 584] width 490 height 89
click at [939, 556] on textarea "To enrich screen reader interactions, please activate Accessibility in Grammarl…" at bounding box center [1098, 584] width 490 height 89
paste textarea "نان تقليدي مخبوز بلمسة قنداري."
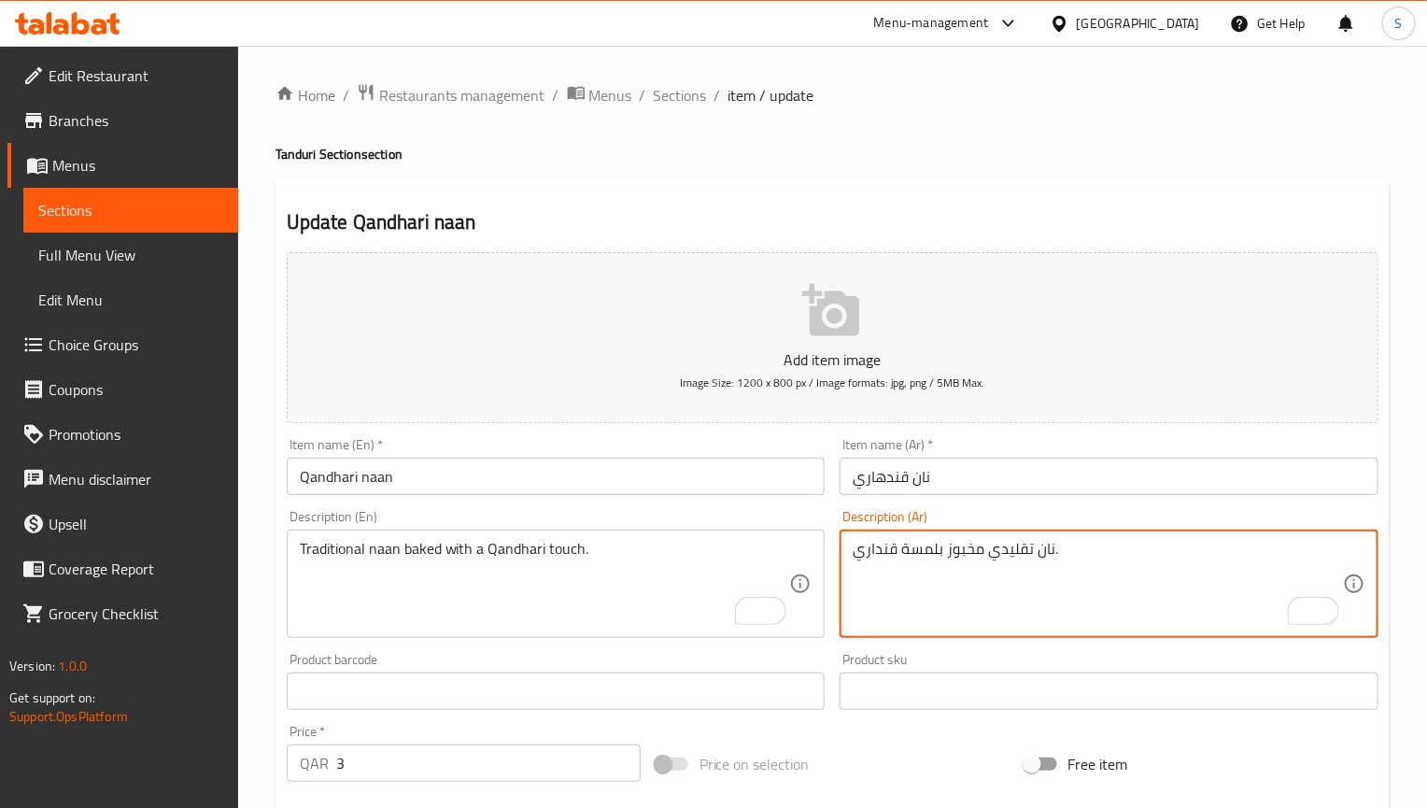
click at [883, 558] on textarea "نان تقليدي مخبوز بلمسة قنداري." at bounding box center [1098, 584] width 490 height 89
click at [345, 474] on input "Qandhari naan" at bounding box center [556, 476] width 539 height 37
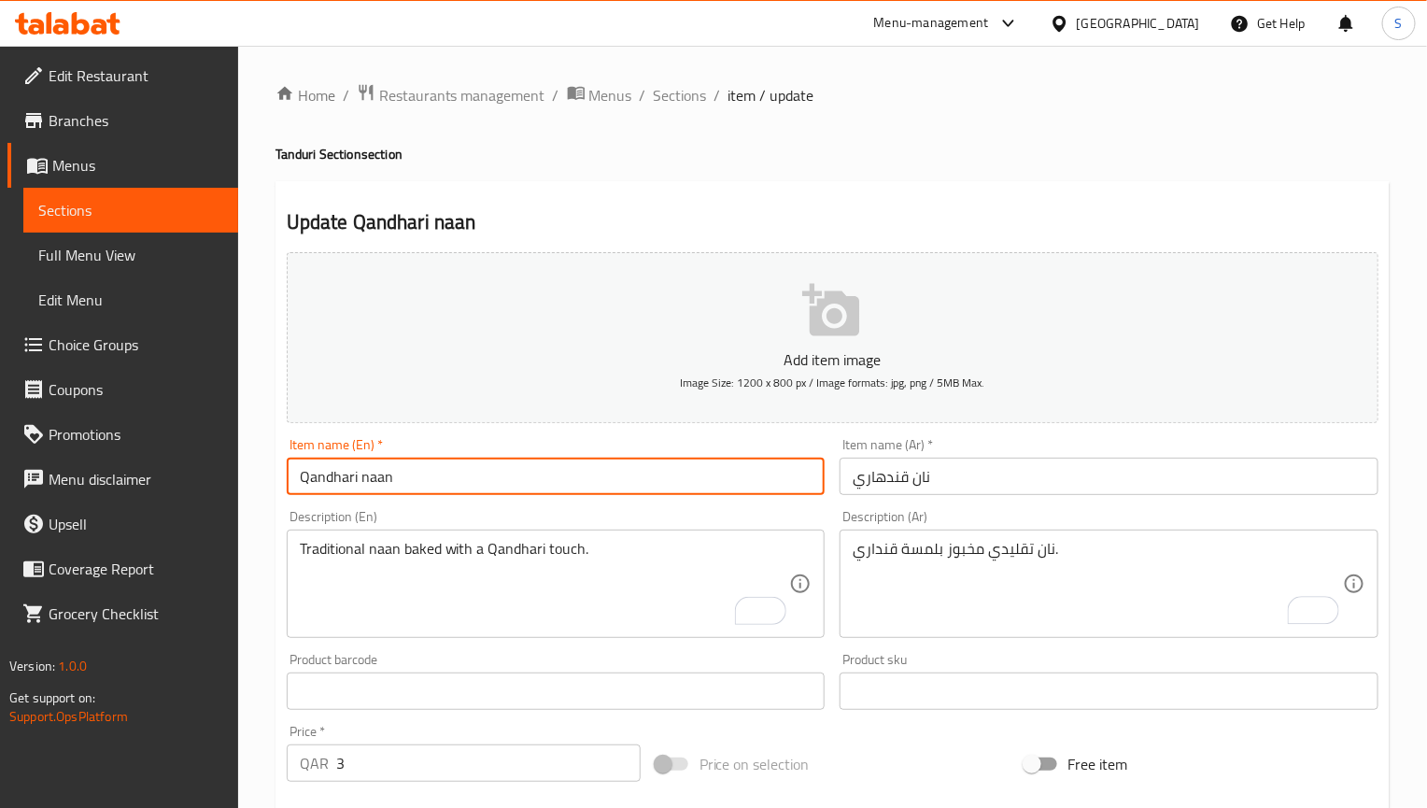
click at [345, 474] on input "Qandhari naan" at bounding box center [556, 476] width 539 height 37
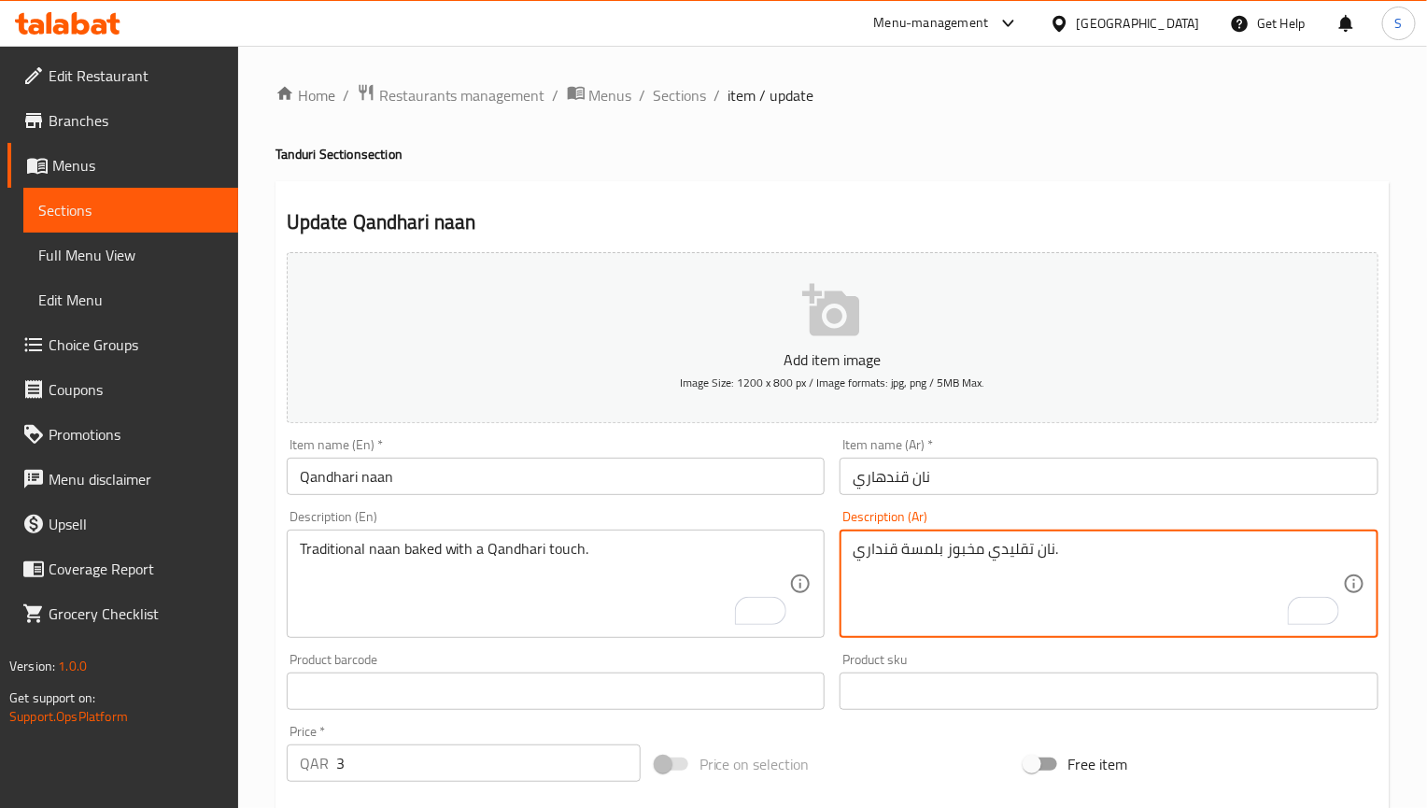
click at [880, 558] on textarea "نان تقليدي مخبوز بلمسة قنداري." at bounding box center [1098, 584] width 490 height 89
paste textarea "ه"
type textarea "نان تقليدي مخبوز بلمسة قندهاري."
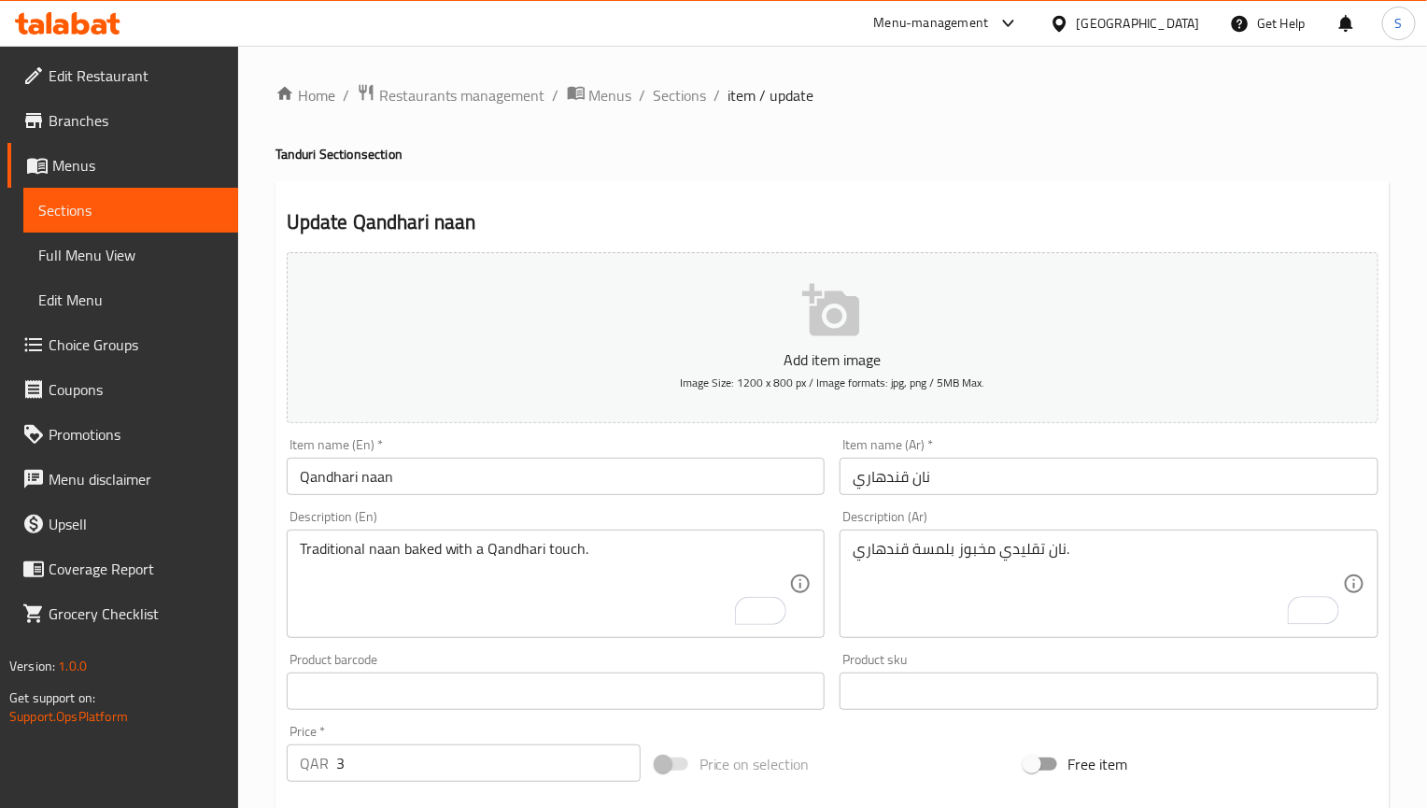
click at [1015, 485] on input "نان قندهاري" at bounding box center [1109, 476] width 539 height 37
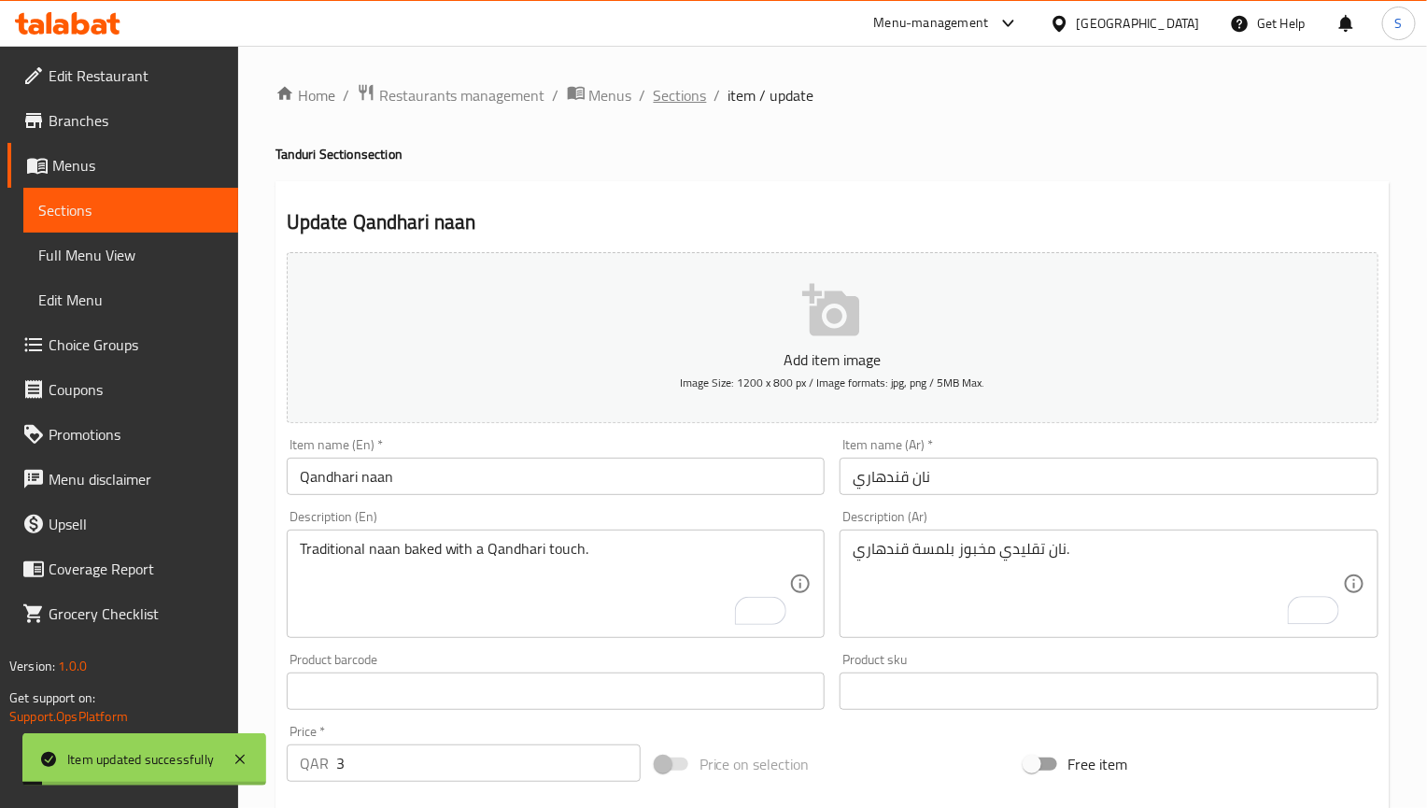
click at [686, 92] on span "Sections" at bounding box center [680, 95] width 53 height 22
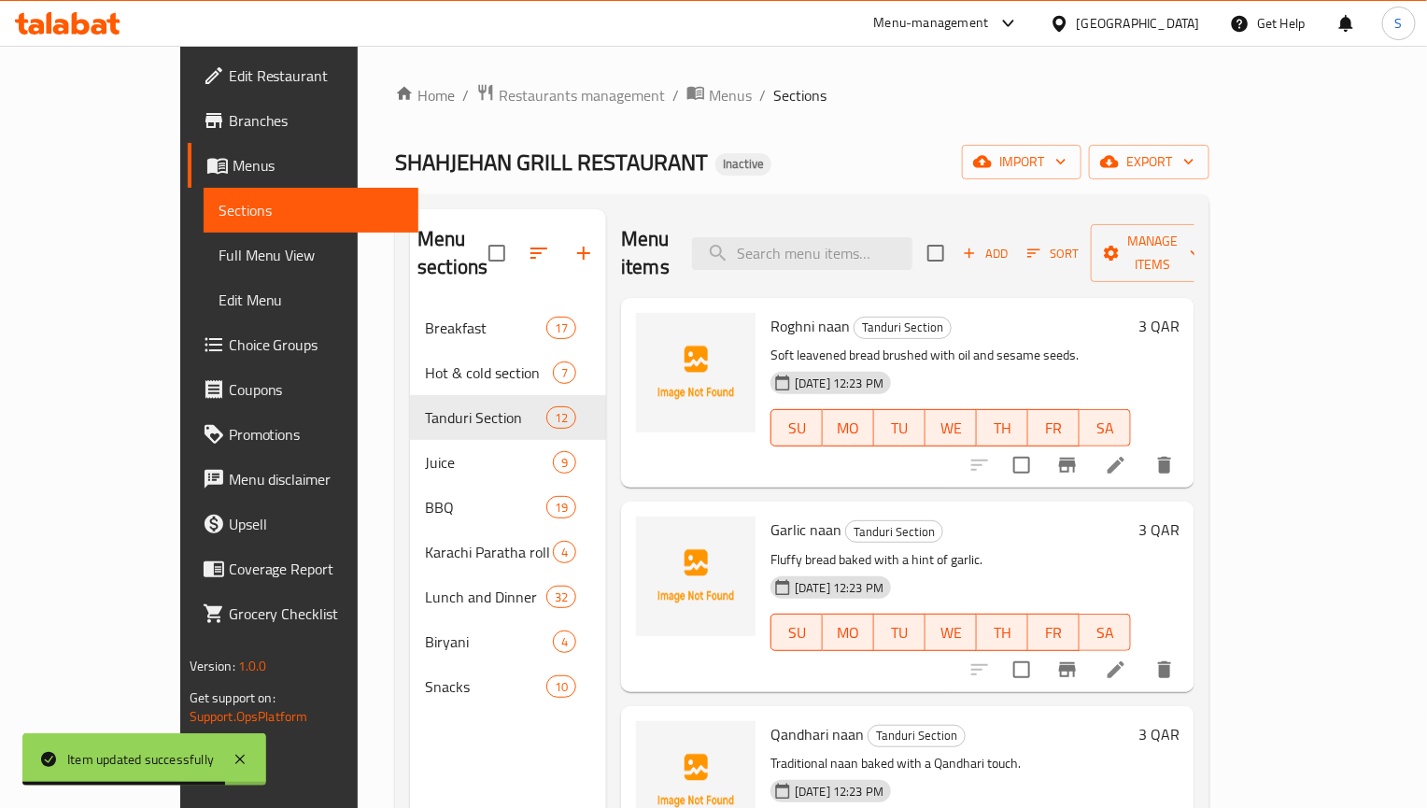
scroll to position [530, 0]
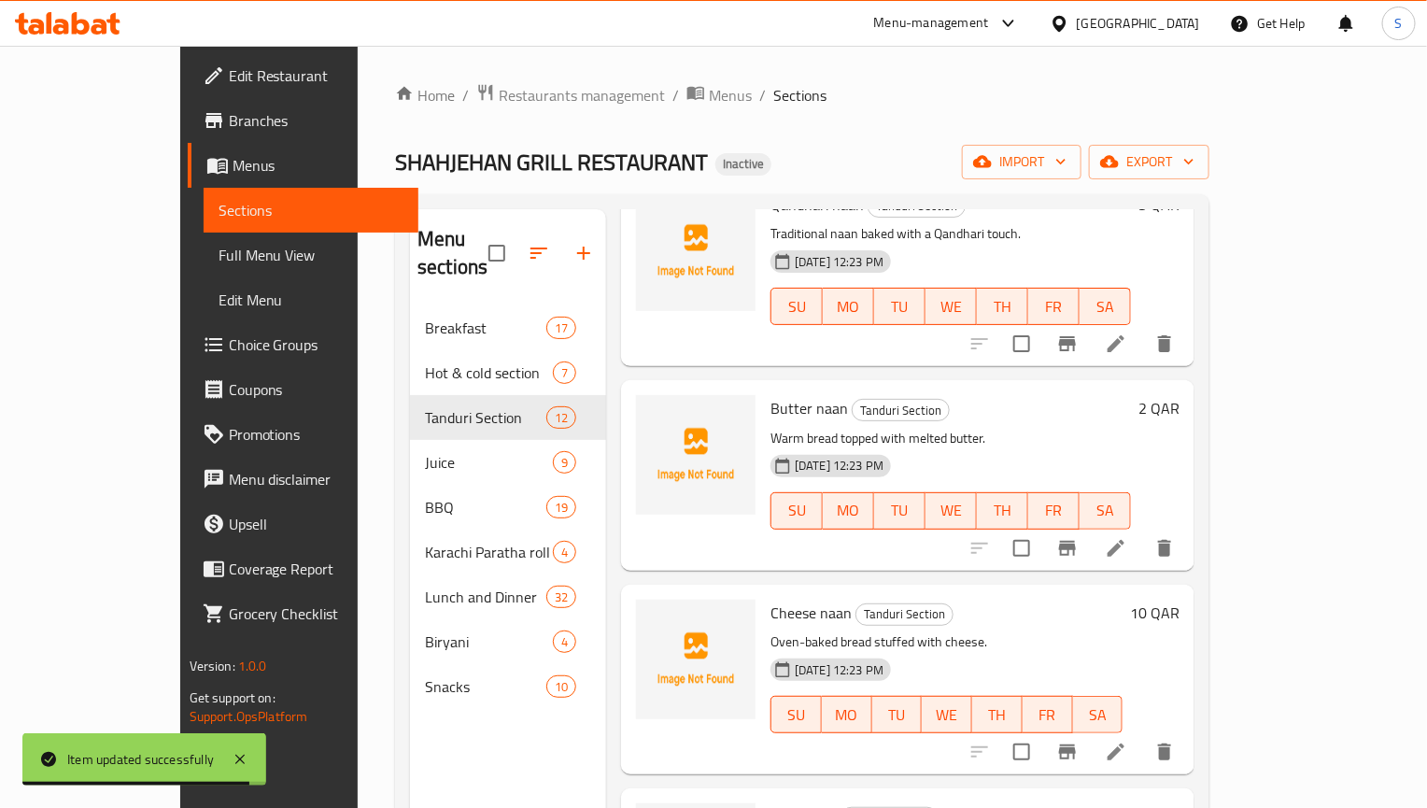
click at [1142, 735] on li at bounding box center [1116, 752] width 52 height 34
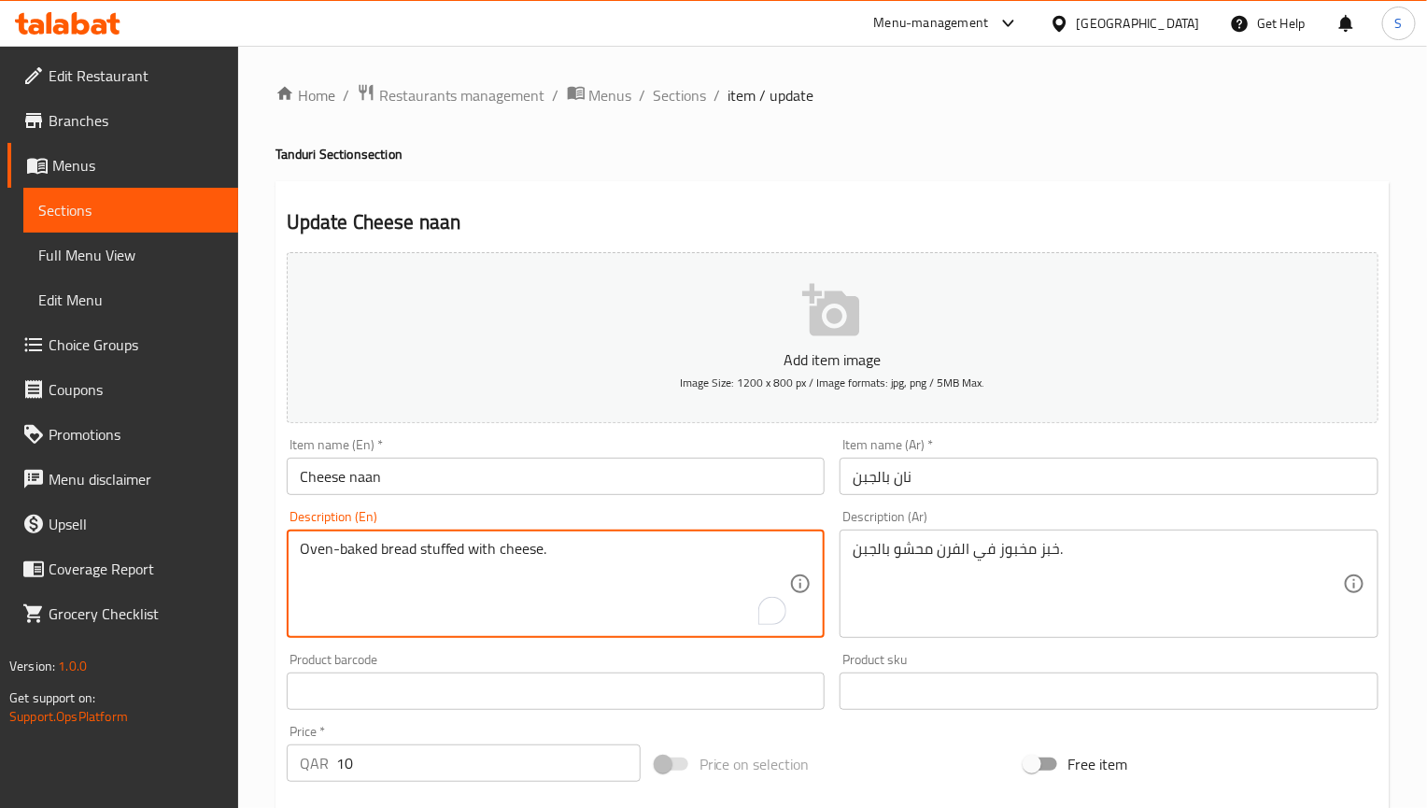
click at [385, 556] on textarea "Oven-baked bread stuffed with cheese." at bounding box center [545, 584] width 490 height 89
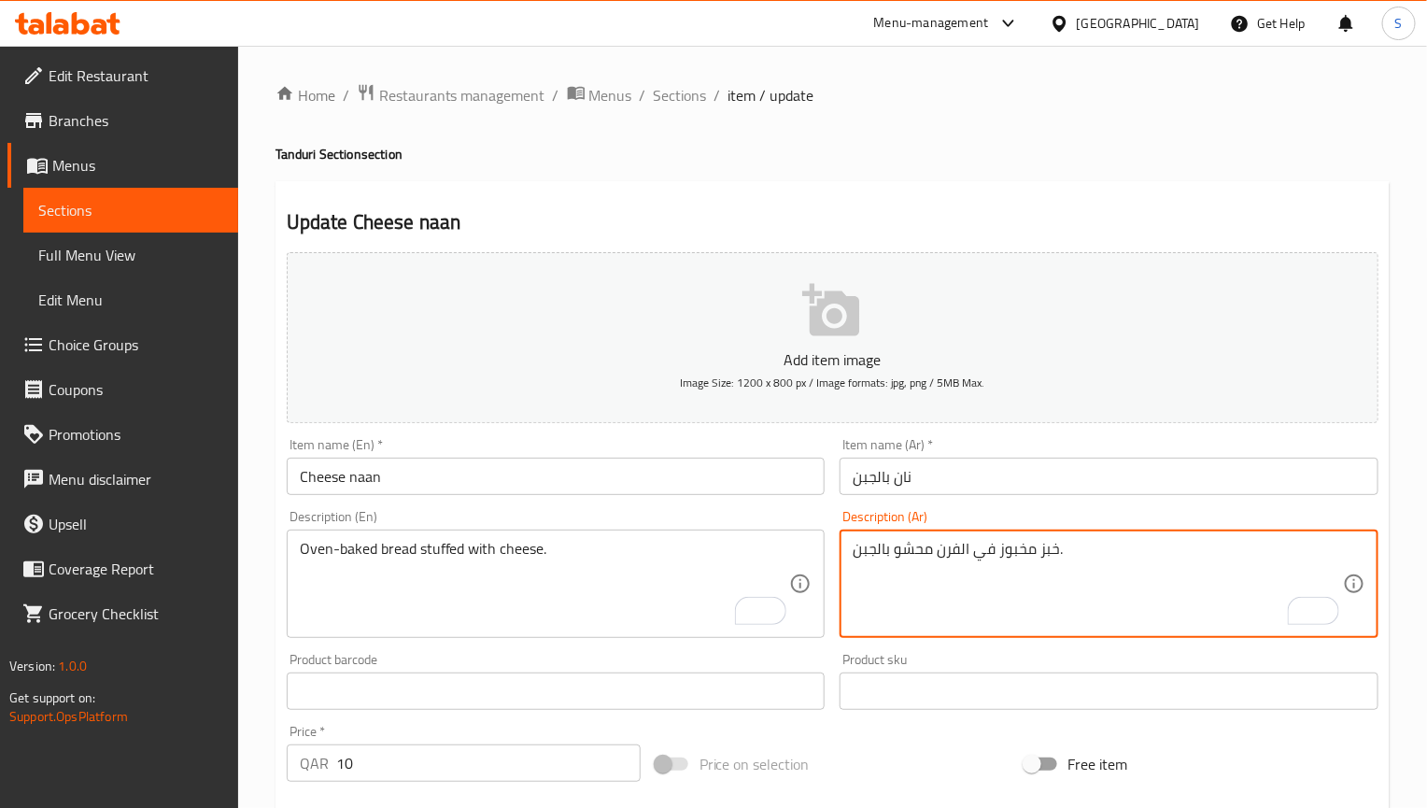
drag, startPoint x: 939, startPoint y: 558, endPoint x: 1034, endPoint y: 550, distance: 95.6
paste textarea "ب"
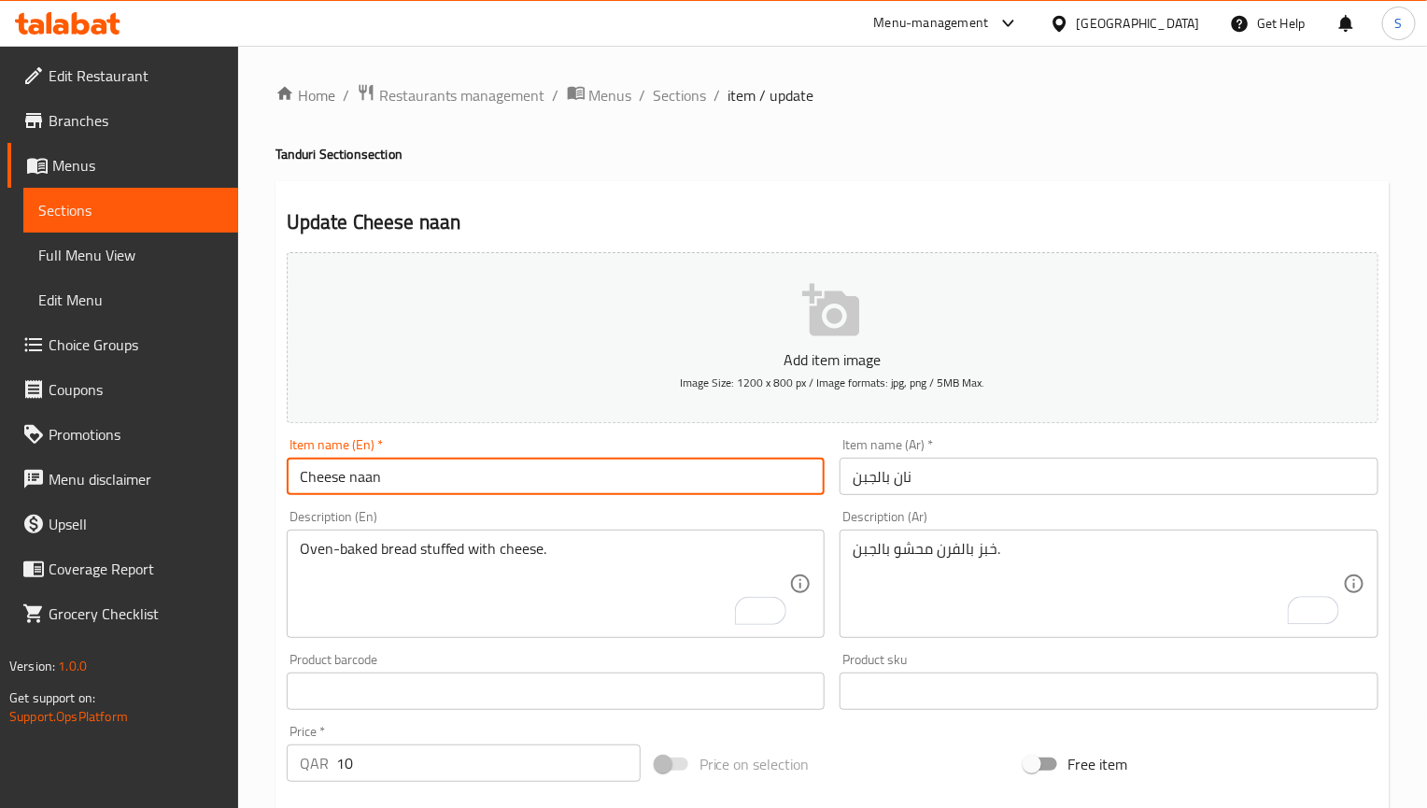
click at [502, 483] on input "Cheese naan" at bounding box center [556, 476] width 539 height 37
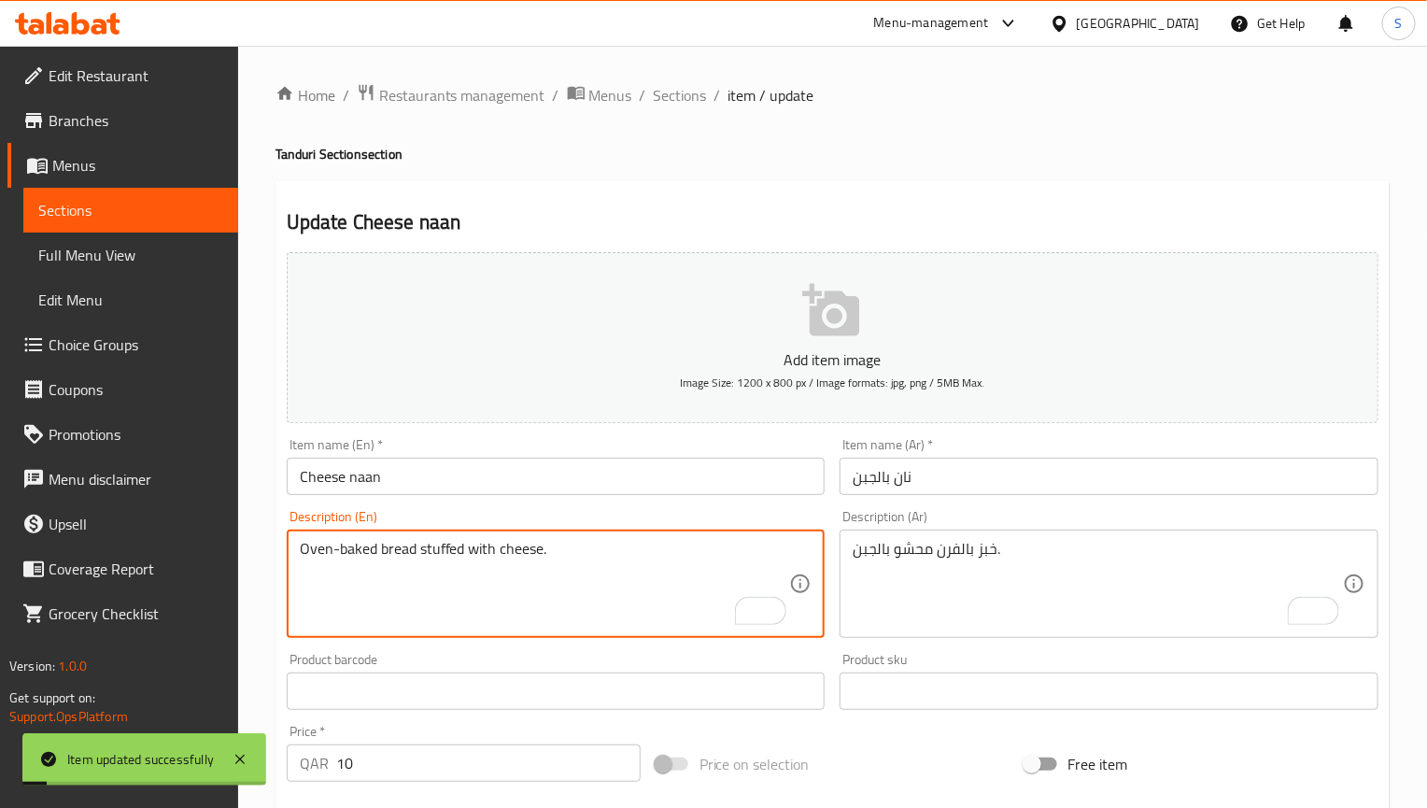
click at [546, 553] on textarea "Oven-baked bread stuffed with cheese." at bounding box center [545, 584] width 490 height 89
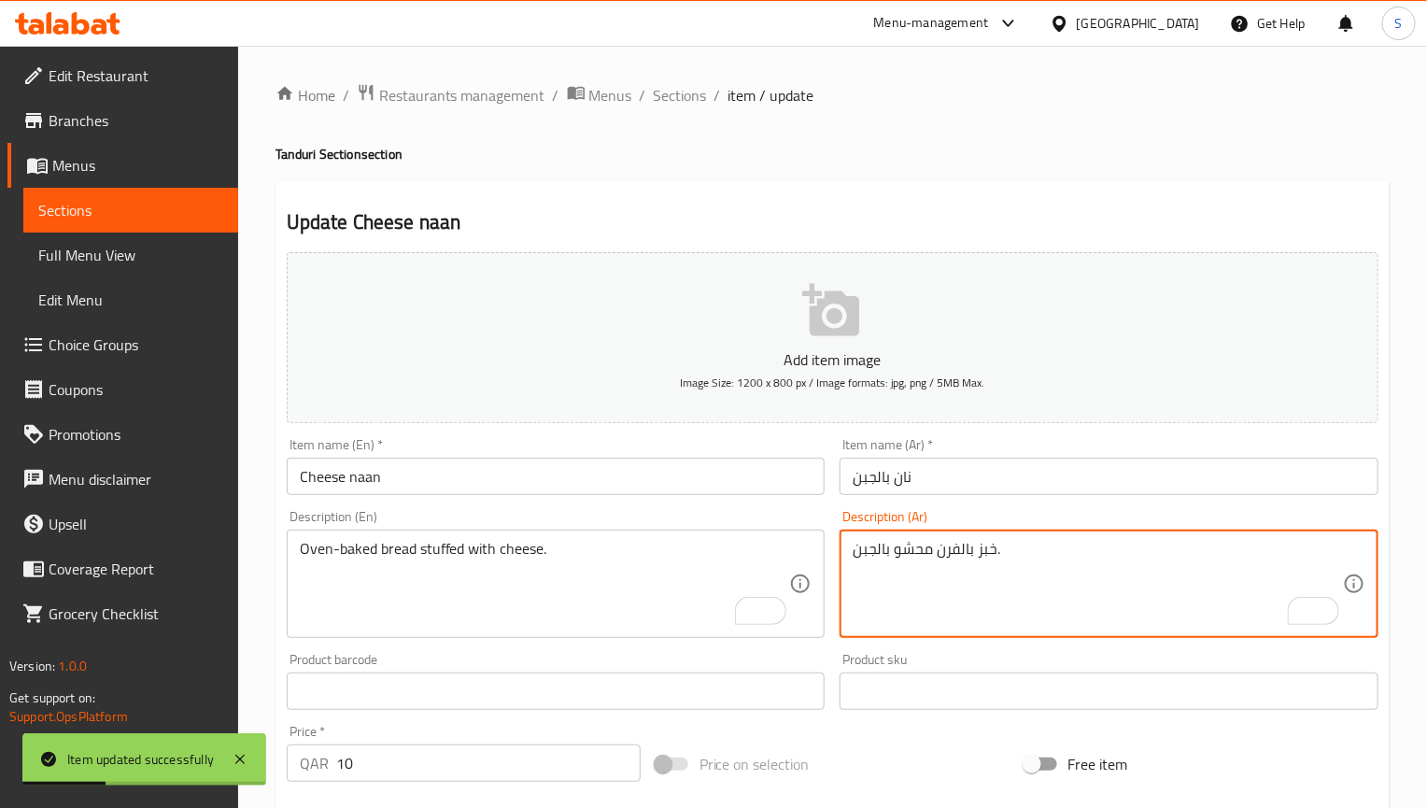
click at [972, 549] on textarea "خبز بالفرن محشو بالجبن." at bounding box center [1098, 584] width 490 height 89
paste textarea "مخبوز في الفرن محشو بالجبن."
type textarea "خبز مخبوز في الفرن محشو بالجبن."
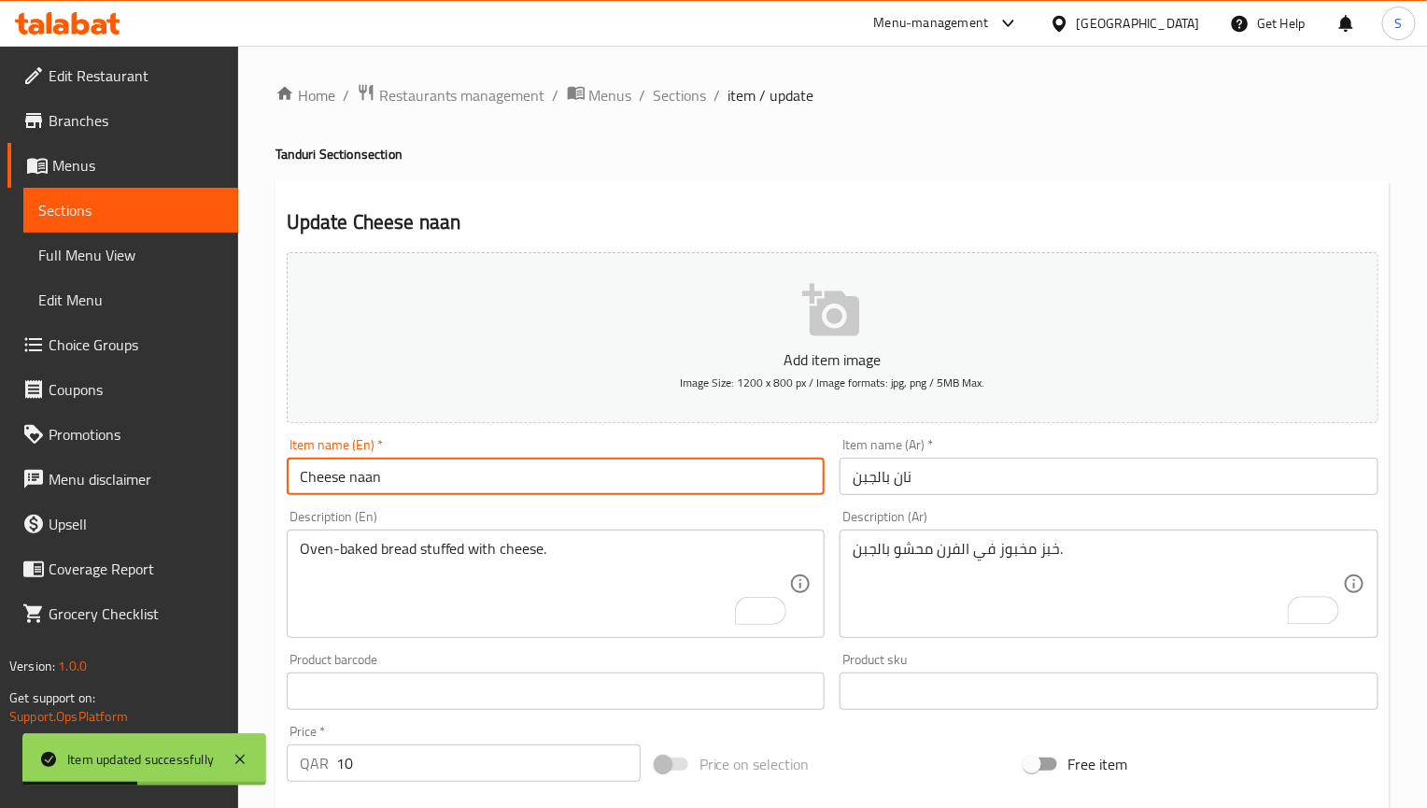
click at [648, 476] on input "Cheese naan" at bounding box center [556, 476] width 539 height 37
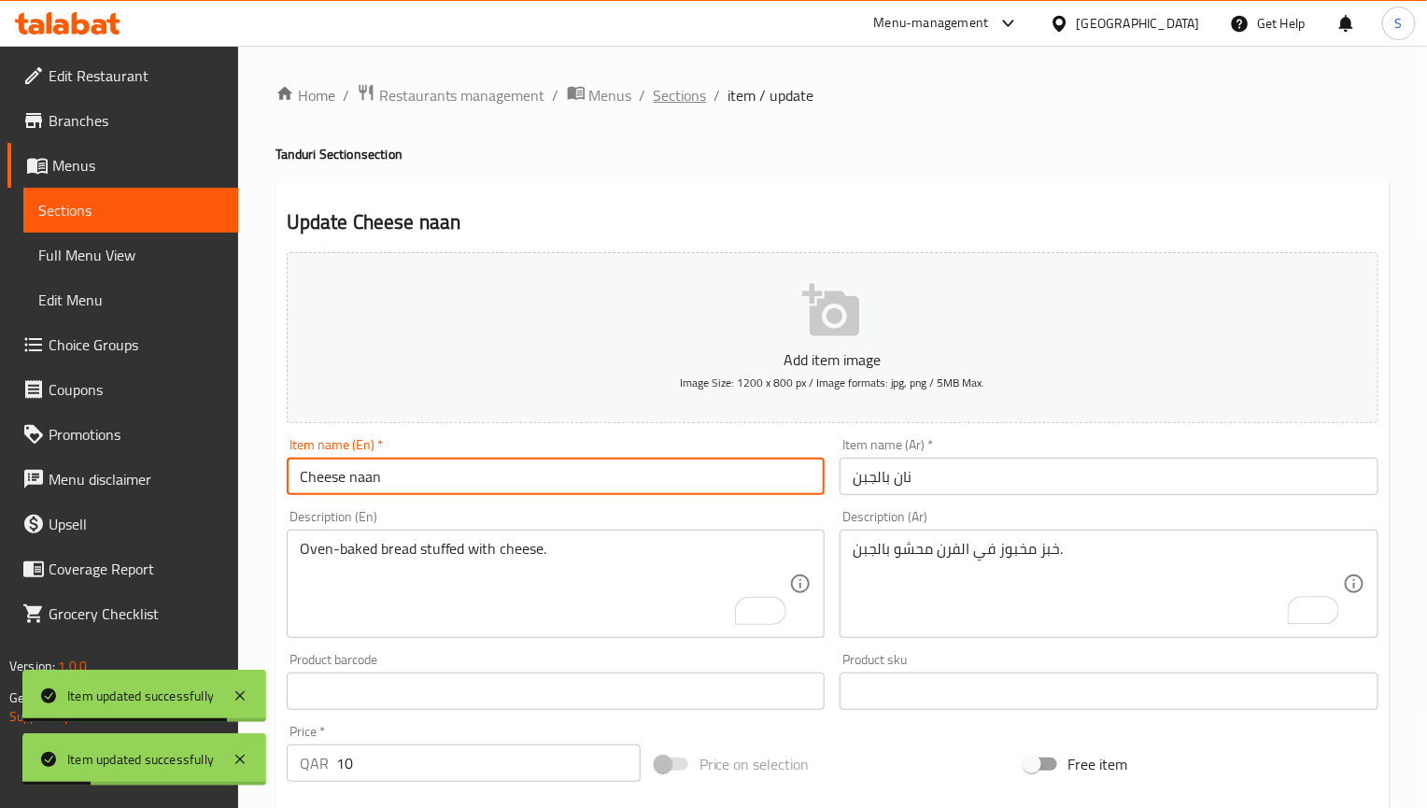
click at [665, 98] on span "Sections" at bounding box center [680, 95] width 53 height 22
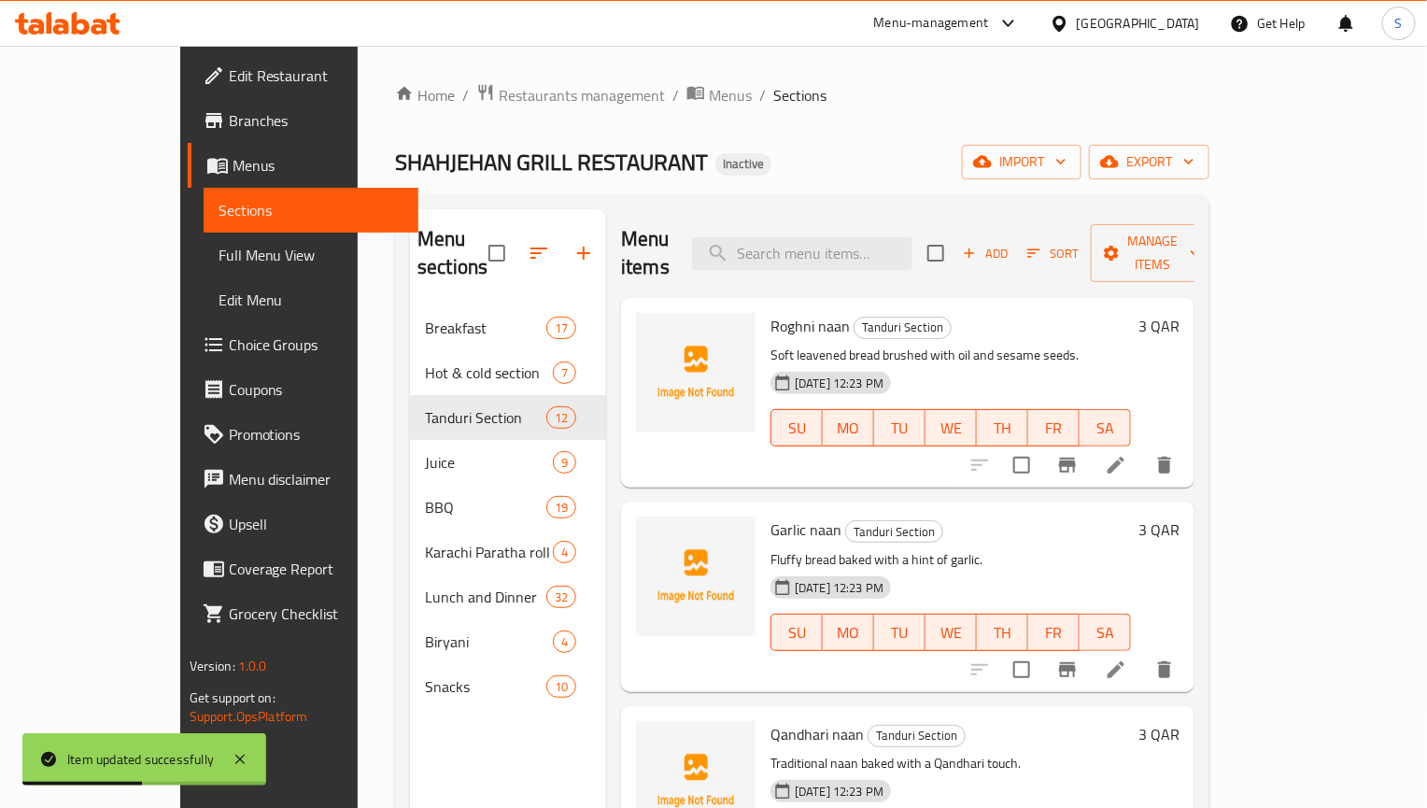
scroll to position [734, 0]
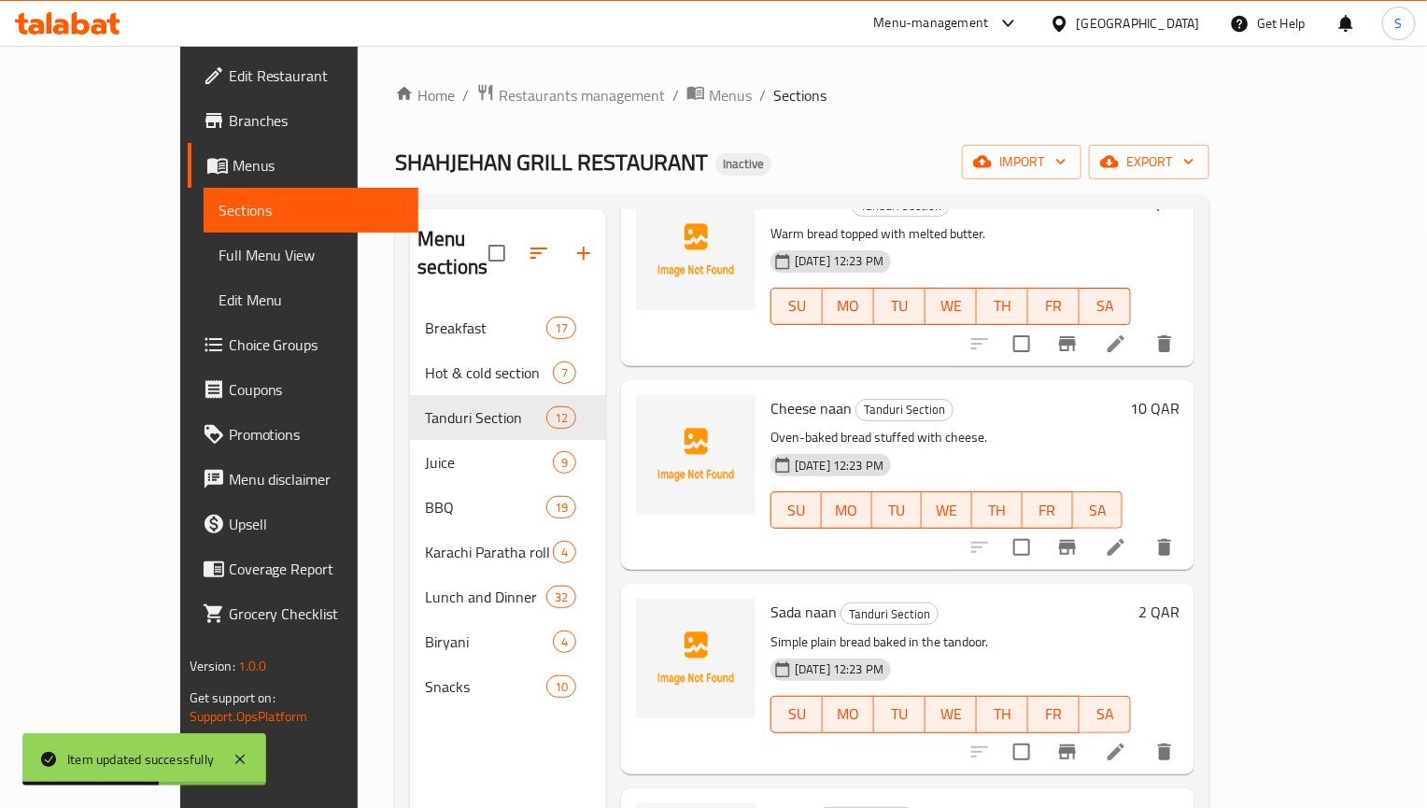
click at [1142, 735] on li at bounding box center [1116, 752] width 52 height 34
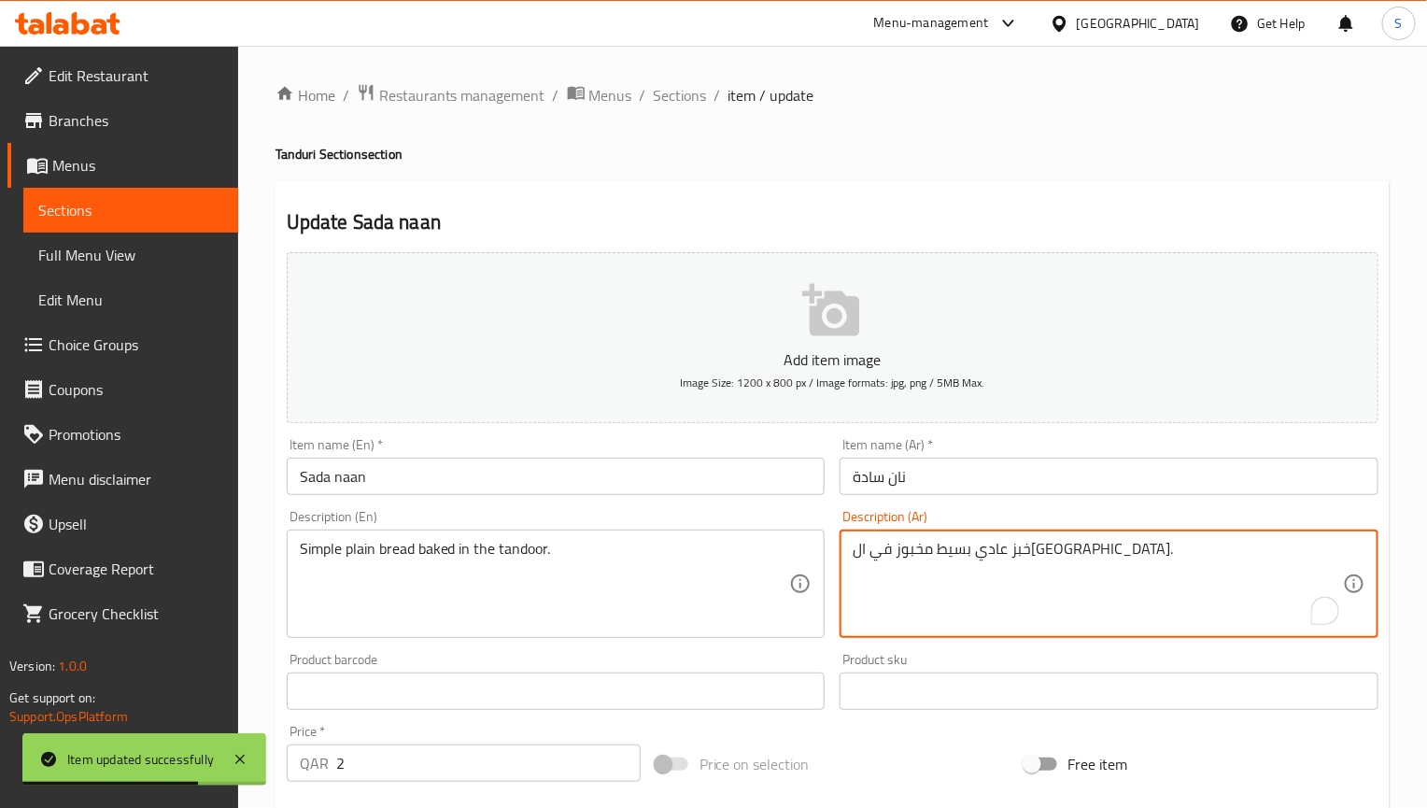
click at [1021, 560] on textarea "خبز عادي بسيط مخبوز في ال[GEOGRAPHIC_DATA]." at bounding box center [1098, 584] width 490 height 89
type textarea "خبز سادة بسيط مخبوز في ال[GEOGRAPHIC_DATA]."
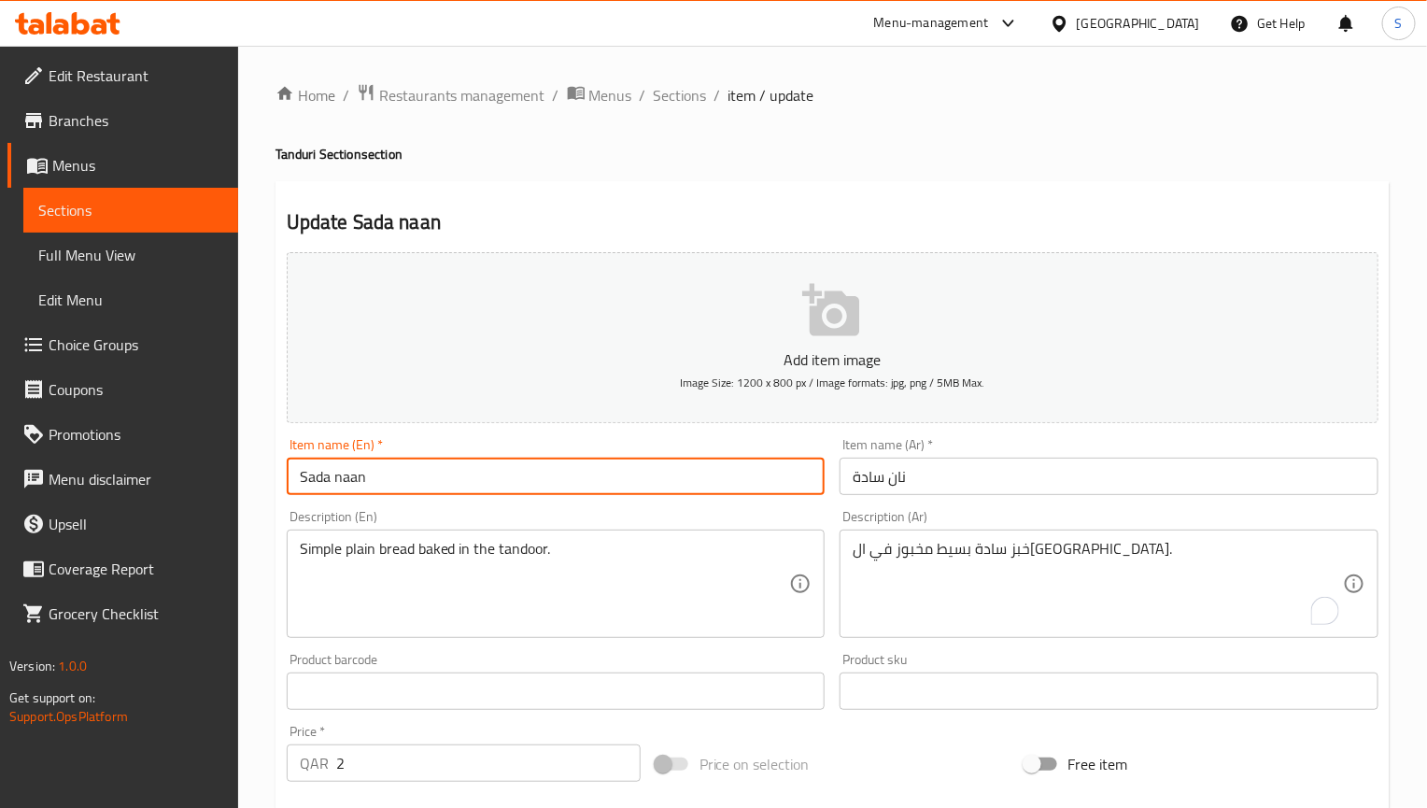
click at [533, 485] on input "Sada naan" at bounding box center [556, 476] width 539 height 37
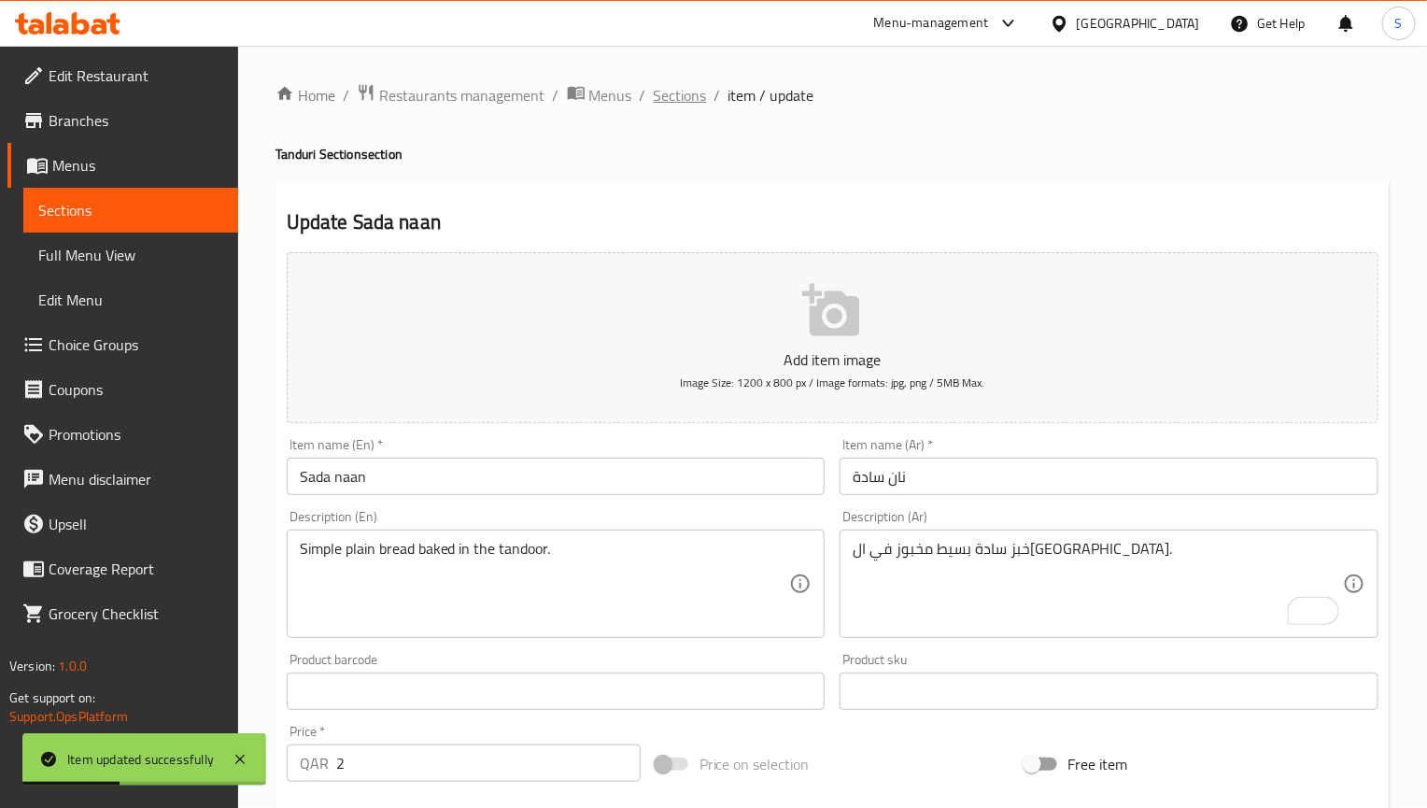
click at [682, 101] on span "Sections" at bounding box center [680, 95] width 53 height 22
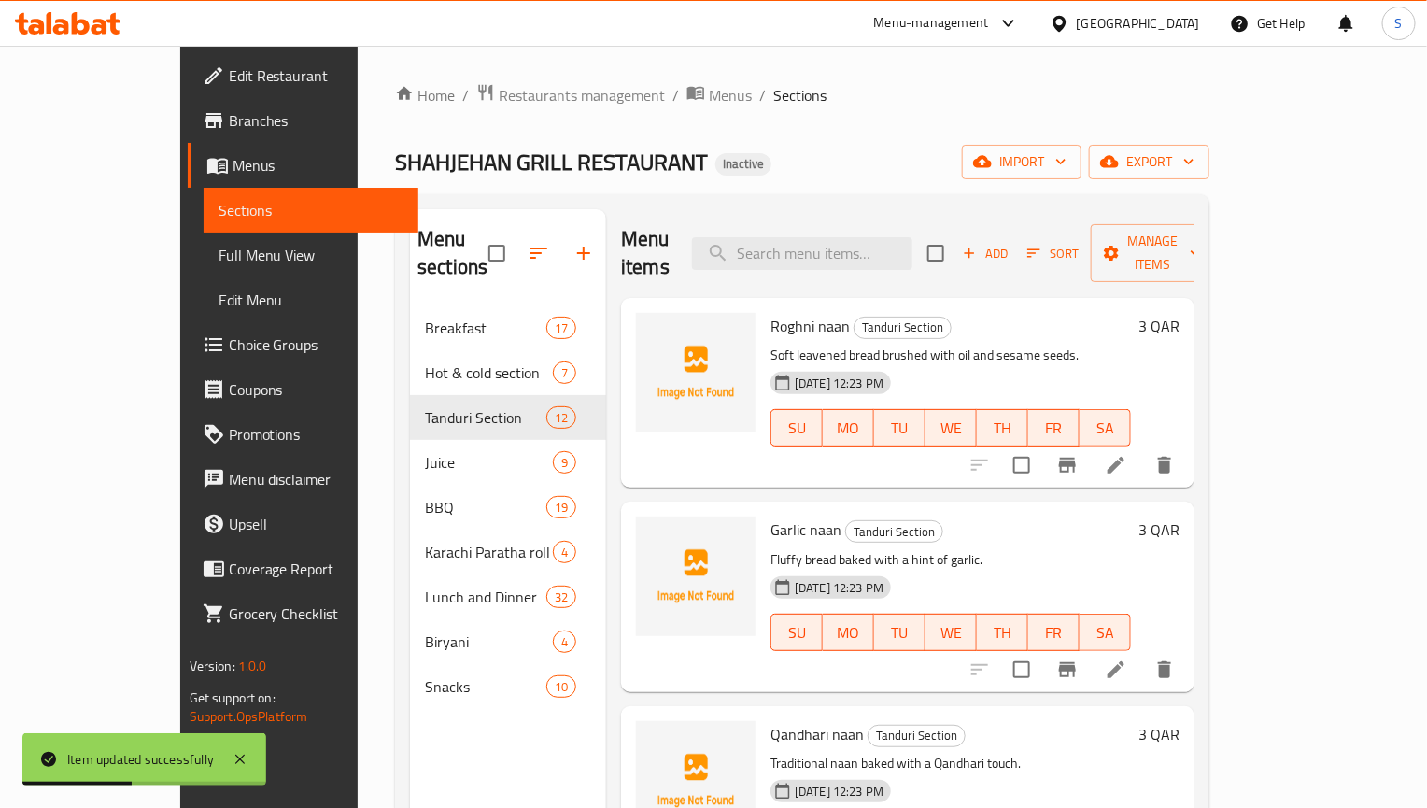
scroll to position [937, 0]
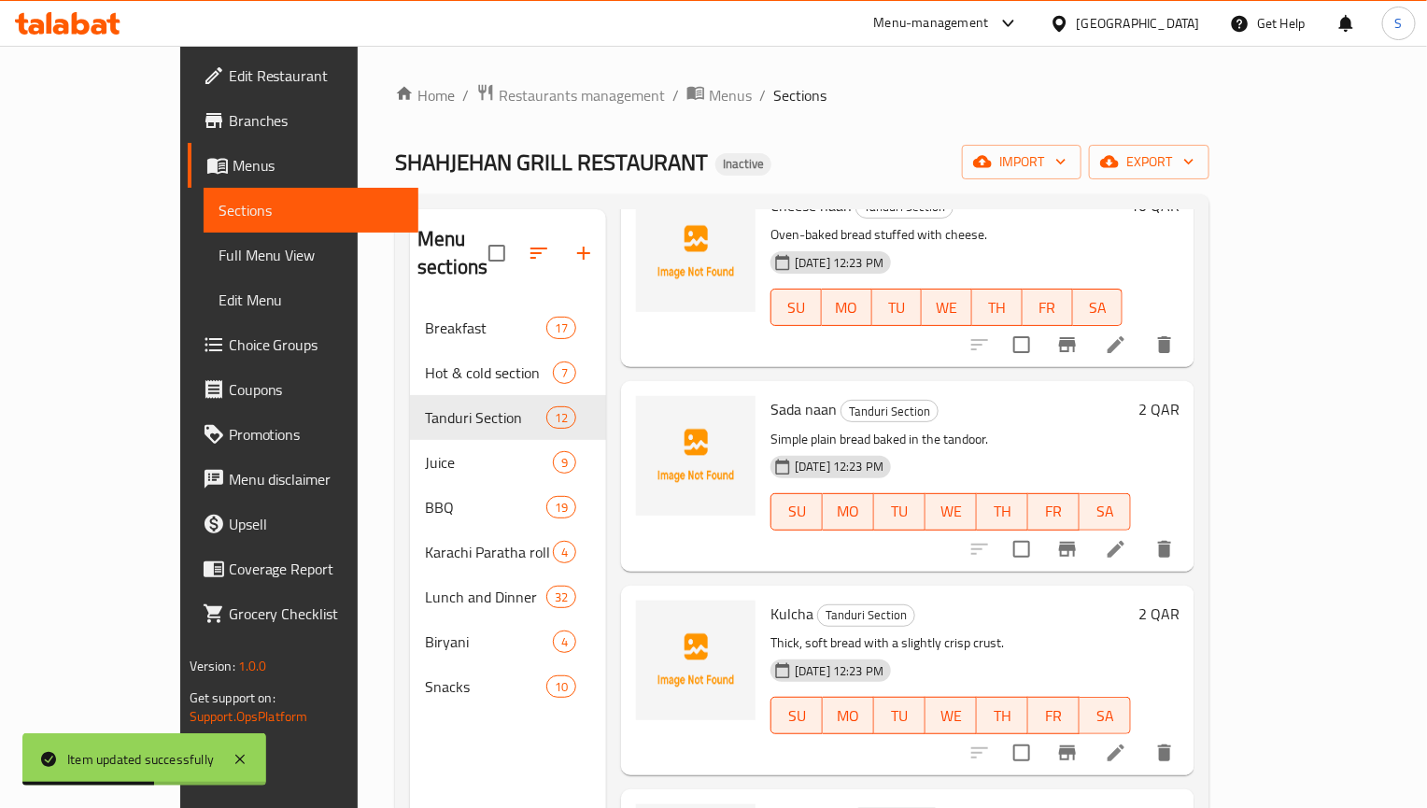
click at [1142, 736] on li at bounding box center [1116, 753] width 52 height 34
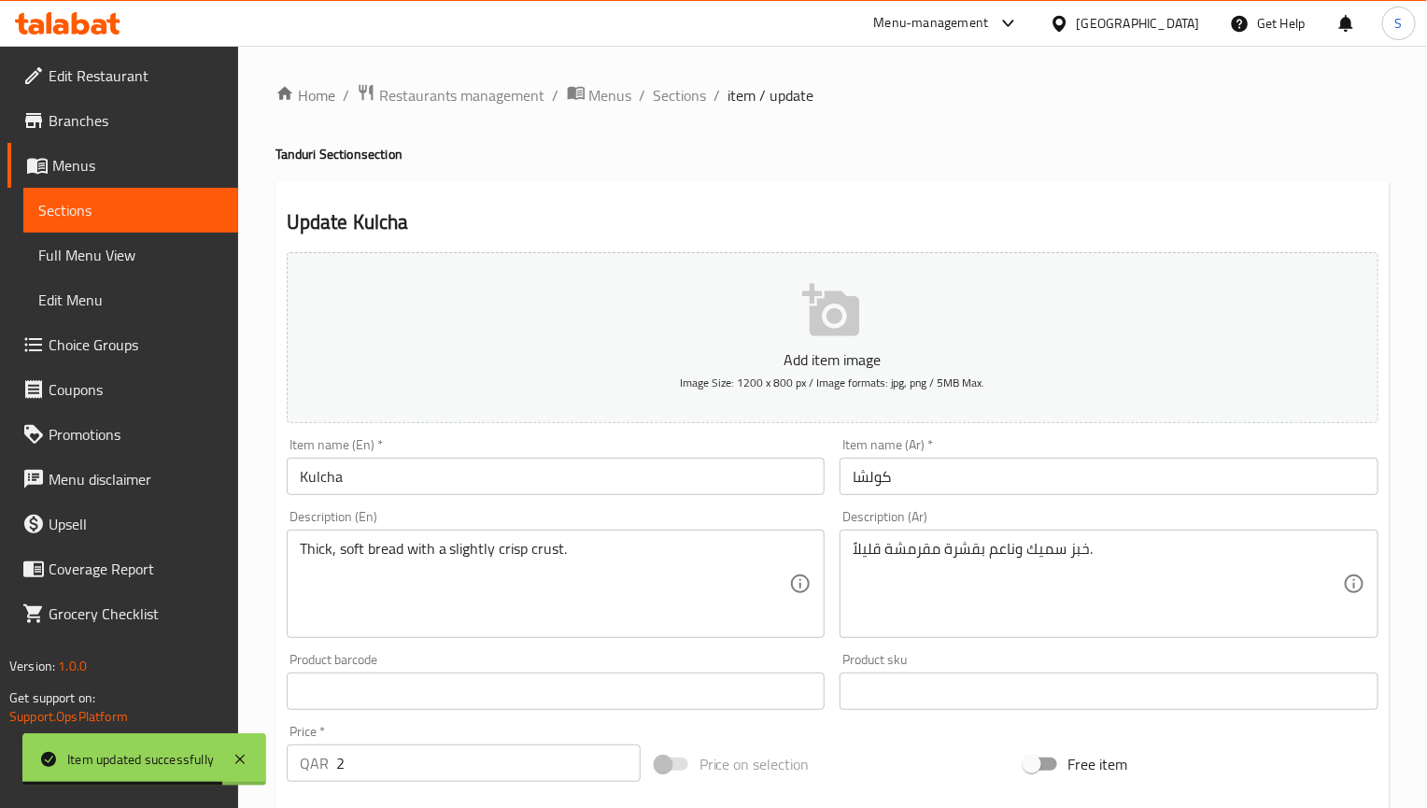
click at [1011, 553] on textarea "خبز سميك وناعم بقشرة مقرمشة قليلاً." at bounding box center [1098, 584] width 490 height 89
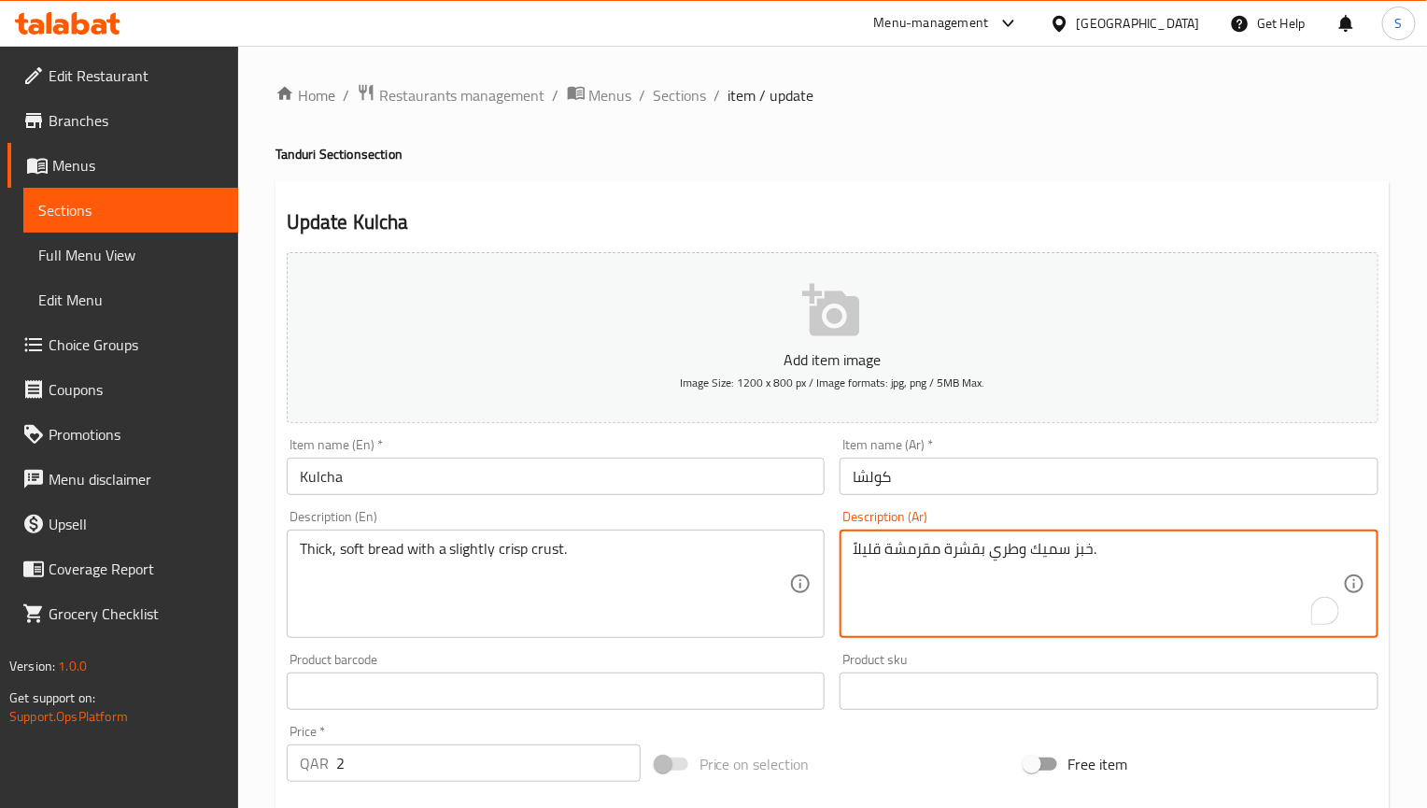
click at [978, 549] on textarea "خبز سميك وطري بقشرة مقرمشة قليلاً." at bounding box center [1098, 584] width 490 height 89
type textarea "خبز سميك وطري بعجينة مقرمشة قليلاً."
click at [575, 482] on input "Kulcha" at bounding box center [556, 476] width 539 height 37
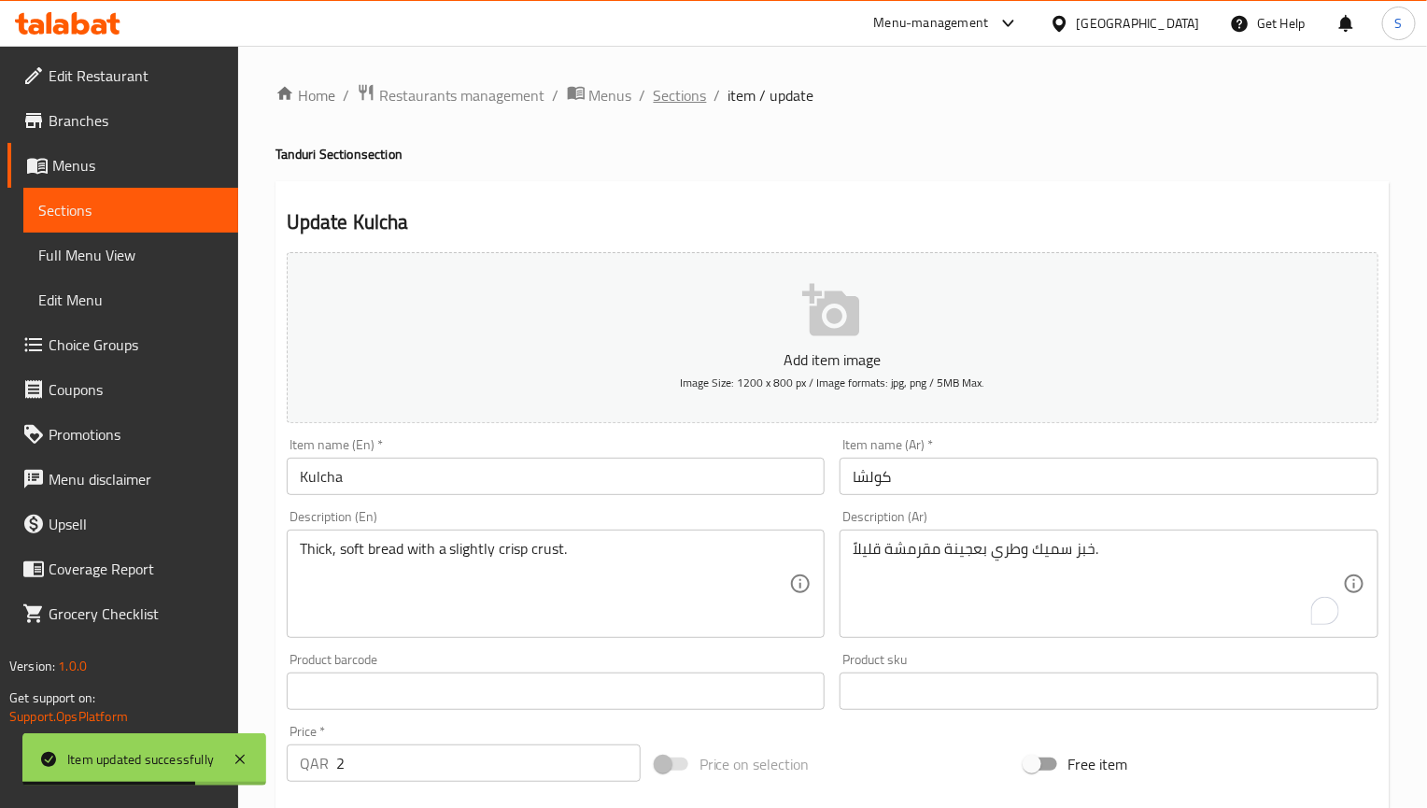
click at [692, 85] on span "Sections" at bounding box center [680, 95] width 53 height 22
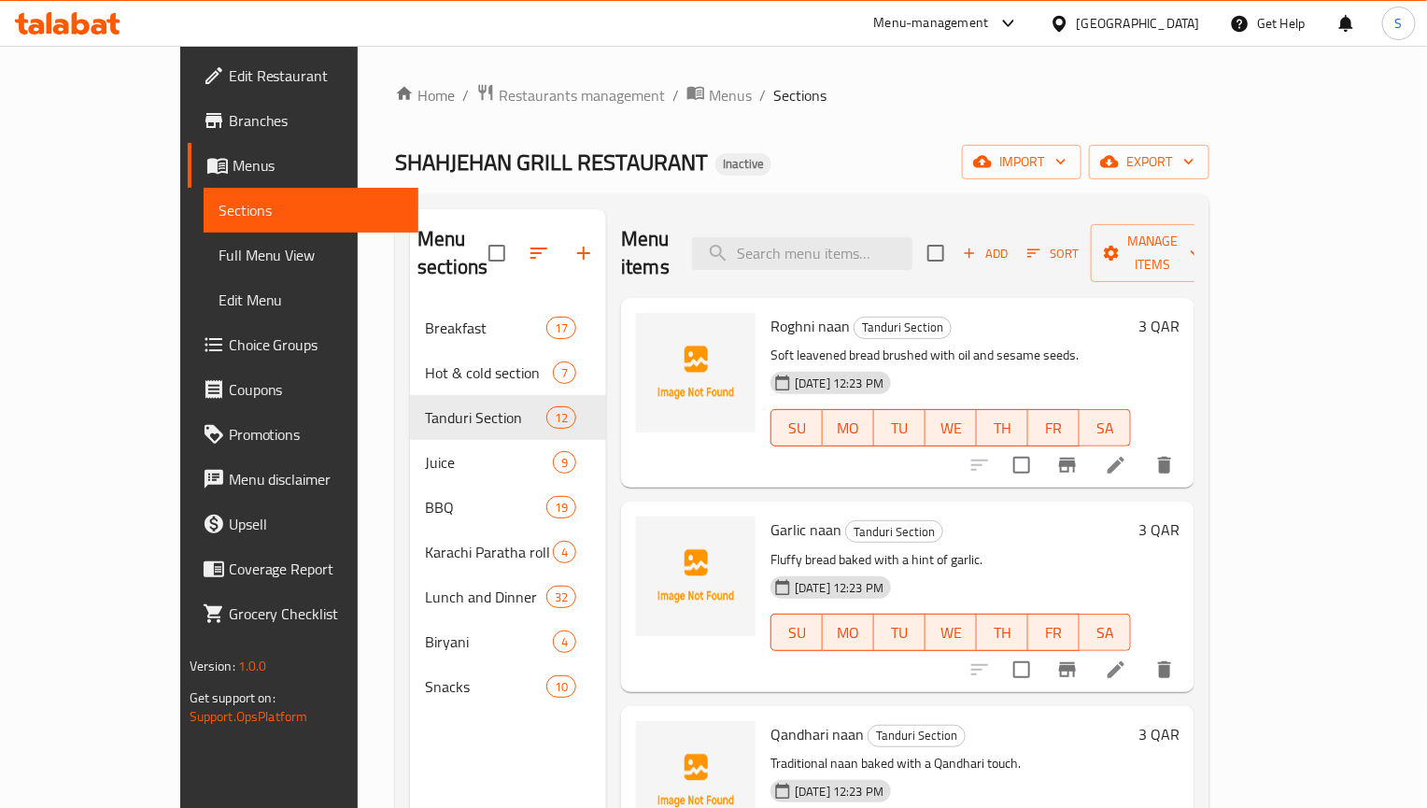
scroll to position [1345, 0]
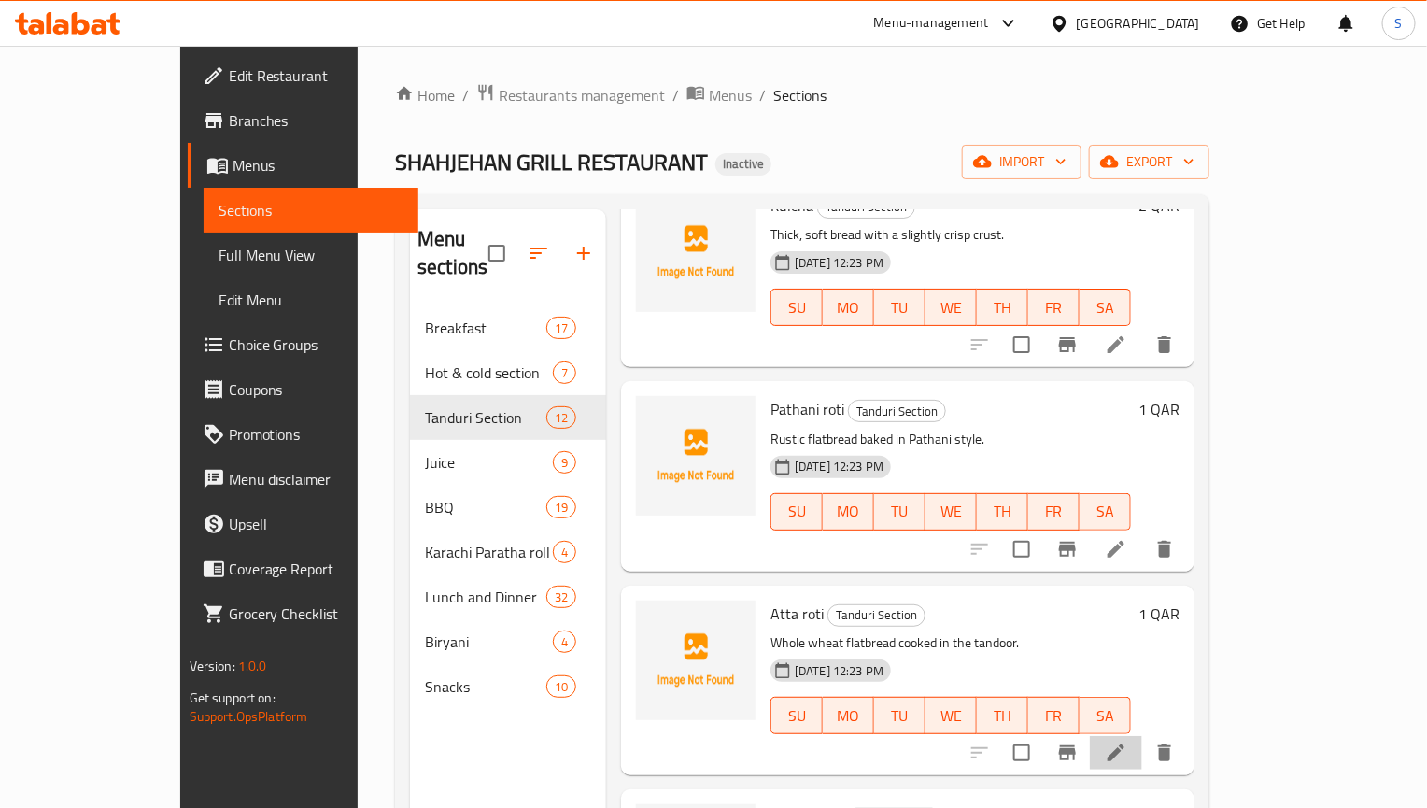
click at [1142, 736] on li at bounding box center [1116, 753] width 52 height 34
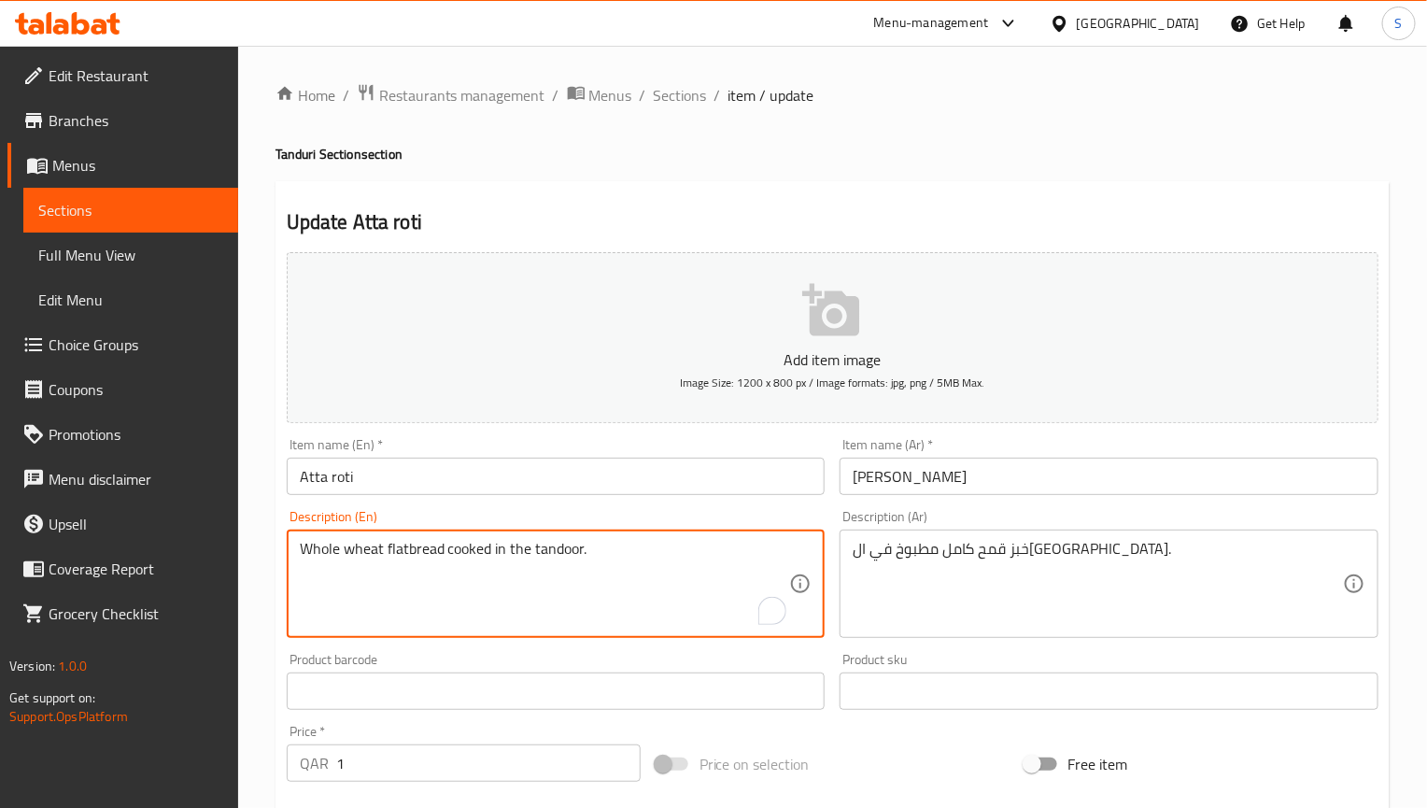
click at [396, 553] on textarea "Whole wheat flatbread cooked in the tandoor." at bounding box center [545, 584] width 490 height 89
click at [608, 555] on textarea "Whole wheat flatbread cooked in the tandoor." at bounding box center [545, 584] width 490 height 89
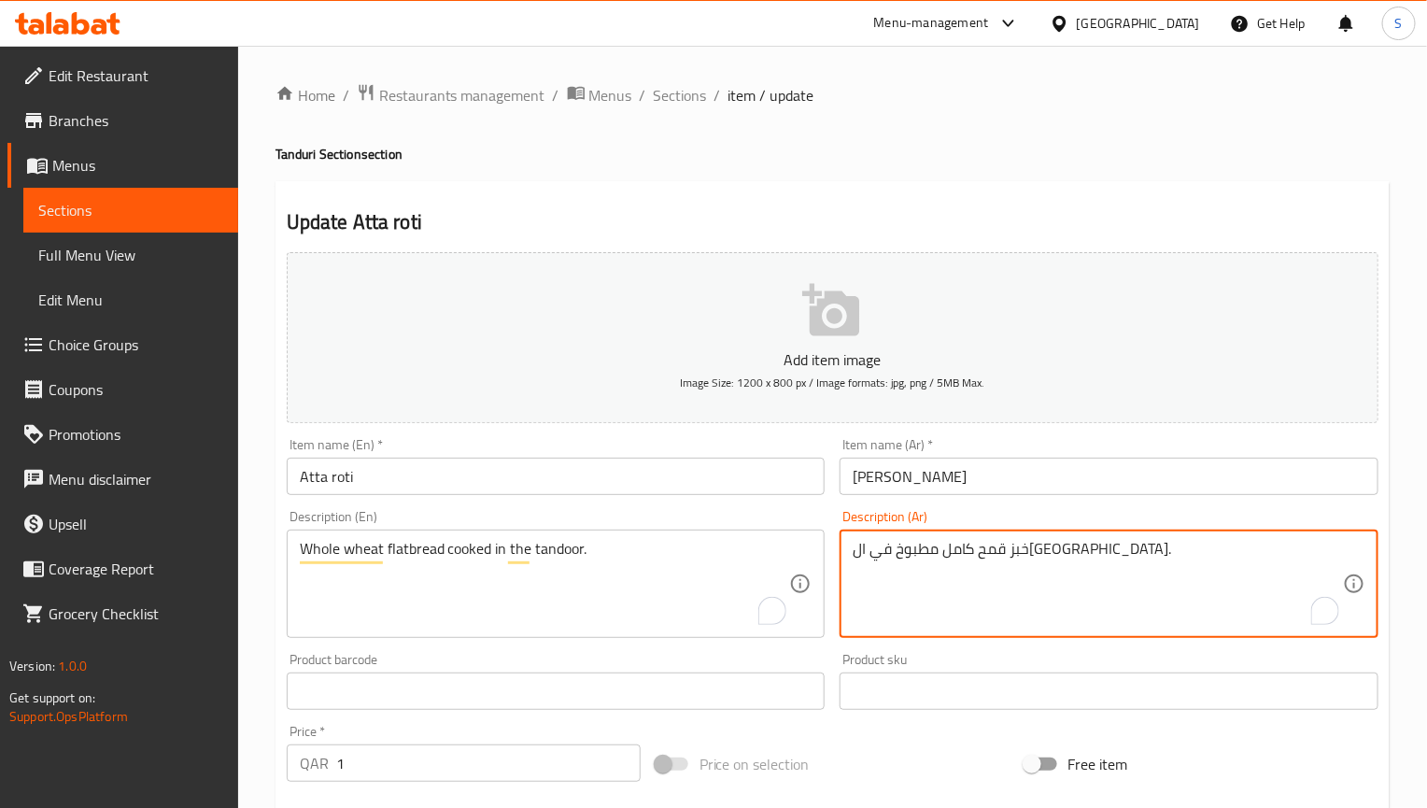
click at [1011, 550] on textarea "خبز قمح كامل مطبوخ في ال[GEOGRAPHIC_DATA]." at bounding box center [1098, 584] width 490 height 89
click at [993, 575] on textarea "خبز قمح كامل مطبوخ في ال[GEOGRAPHIC_DATA]." at bounding box center [1098, 584] width 490 height 89
click at [1028, 547] on textarea "خبز قمح كامل مطبوخ في ال[GEOGRAPHIC_DATA]." at bounding box center [1098, 584] width 490 height 89
click at [1034, 560] on textarea "خبز قمح كامل مطبوخ في ال[GEOGRAPHIC_DATA]." at bounding box center [1098, 584] width 490 height 89
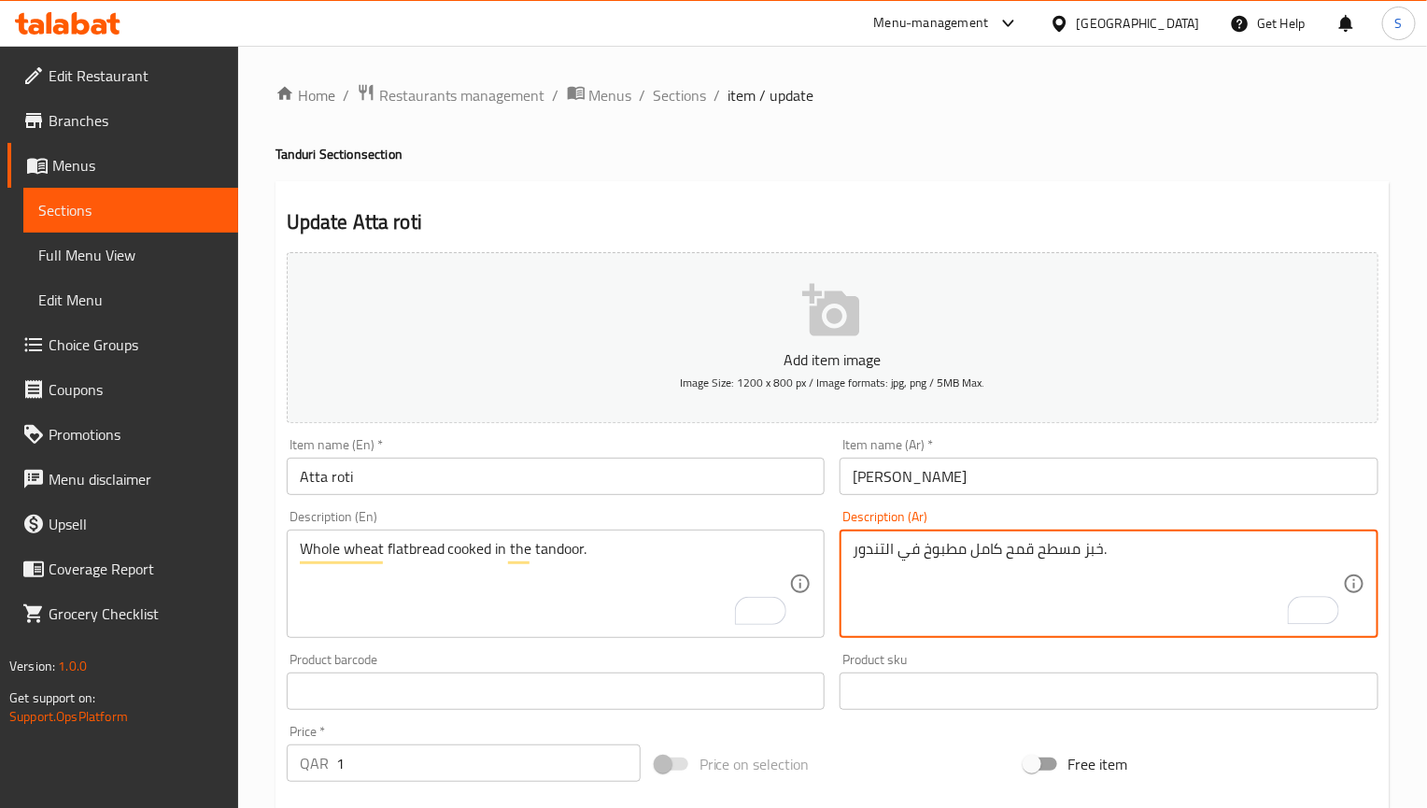
type textarea "خبز مسطح قمح كامل مطبوخ في التندور."
click at [547, 472] on input "Atta roti" at bounding box center [556, 476] width 539 height 37
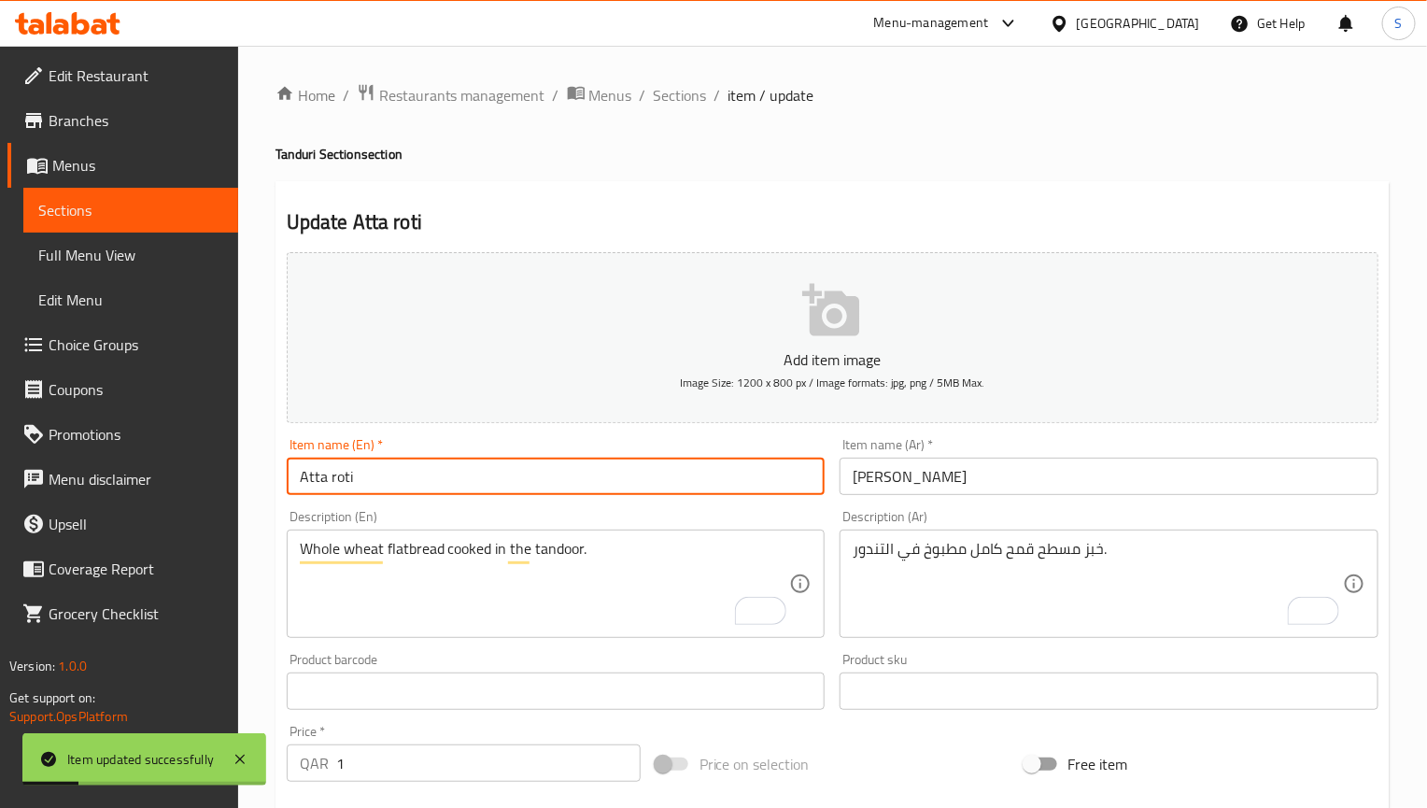
click at [471, 488] on input "Atta roti" at bounding box center [556, 476] width 539 height 37
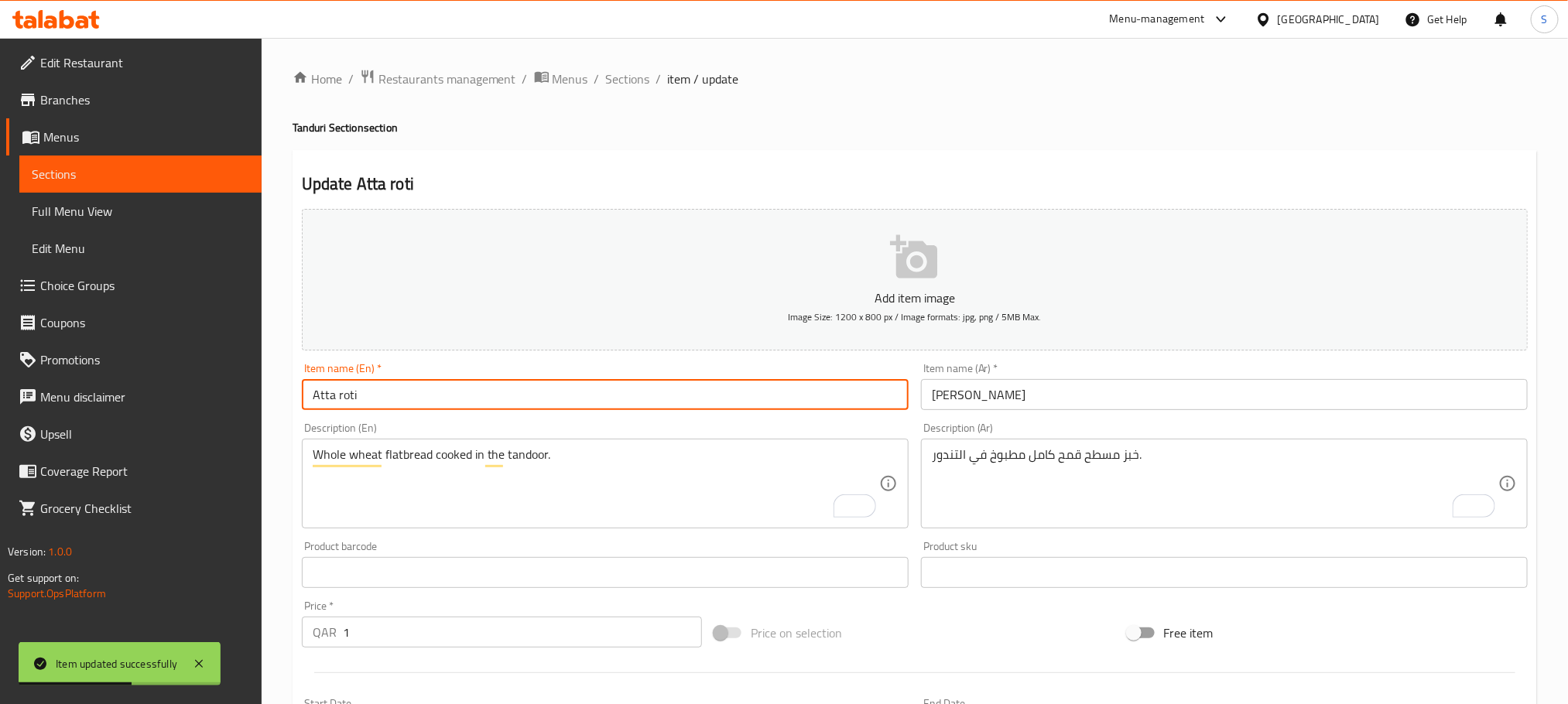
click at [553, 406] on input "Atta roti" at bounding box center [605, 394] width 607 height 31
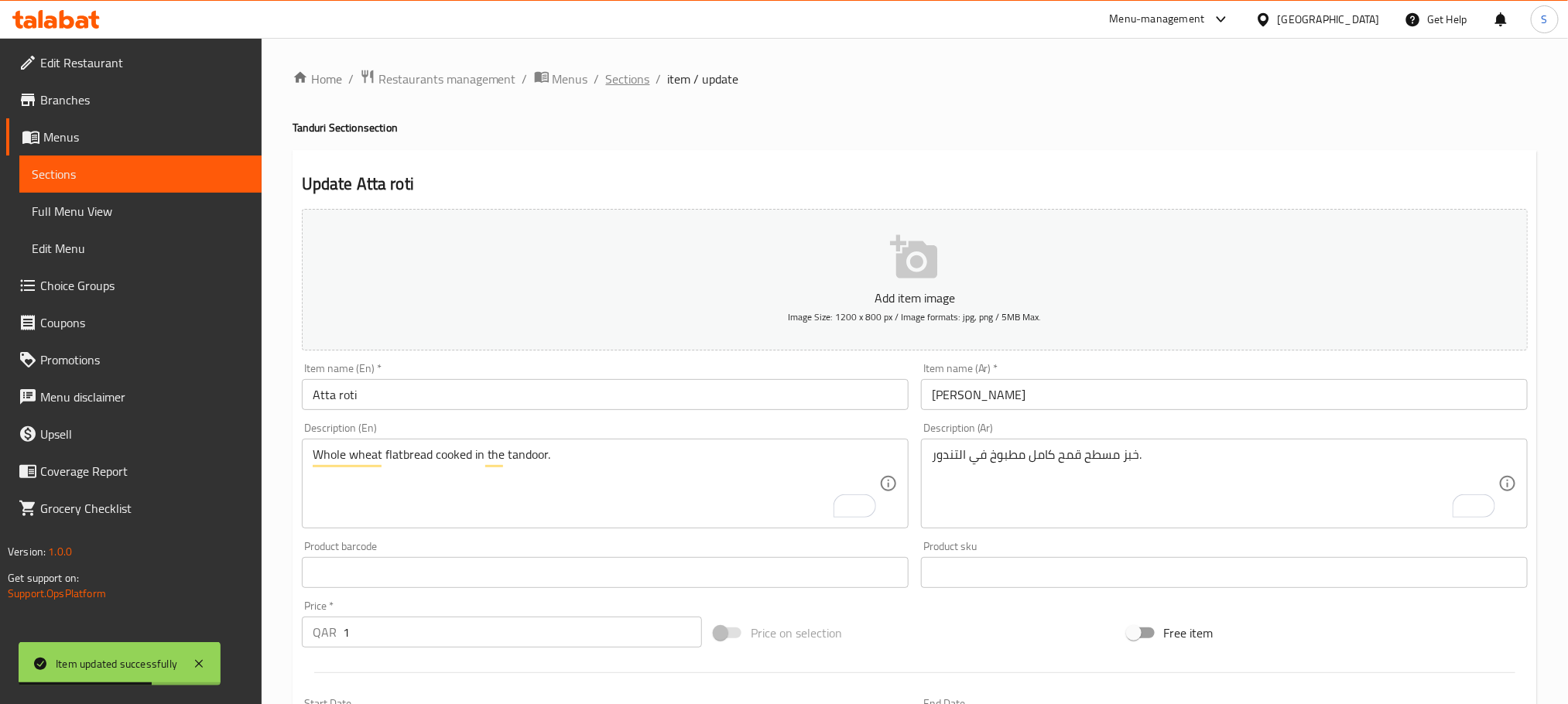
click at [622, 77] on span "Sections" at bounding box center [627, 79] width 44 height 18
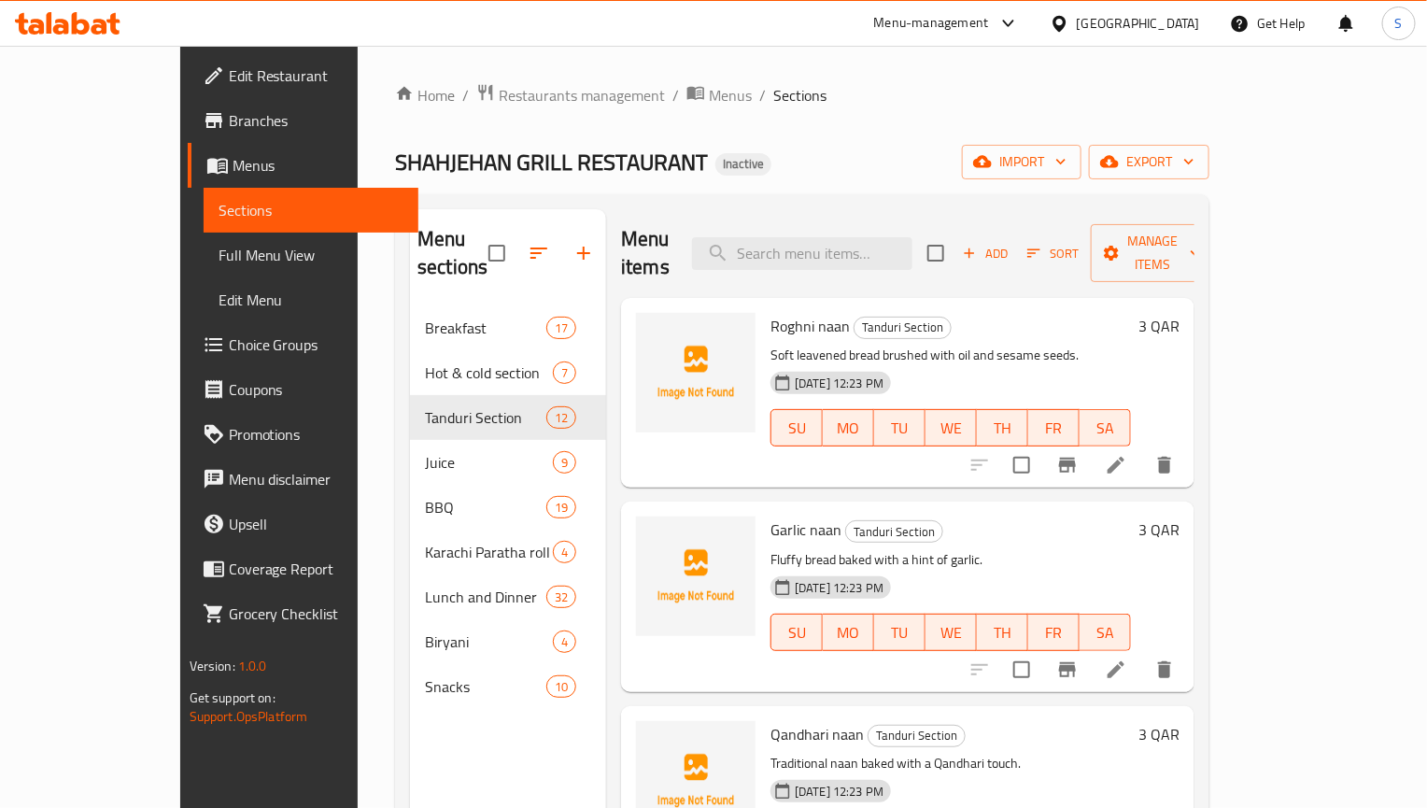
scroll to position [1549, 0]
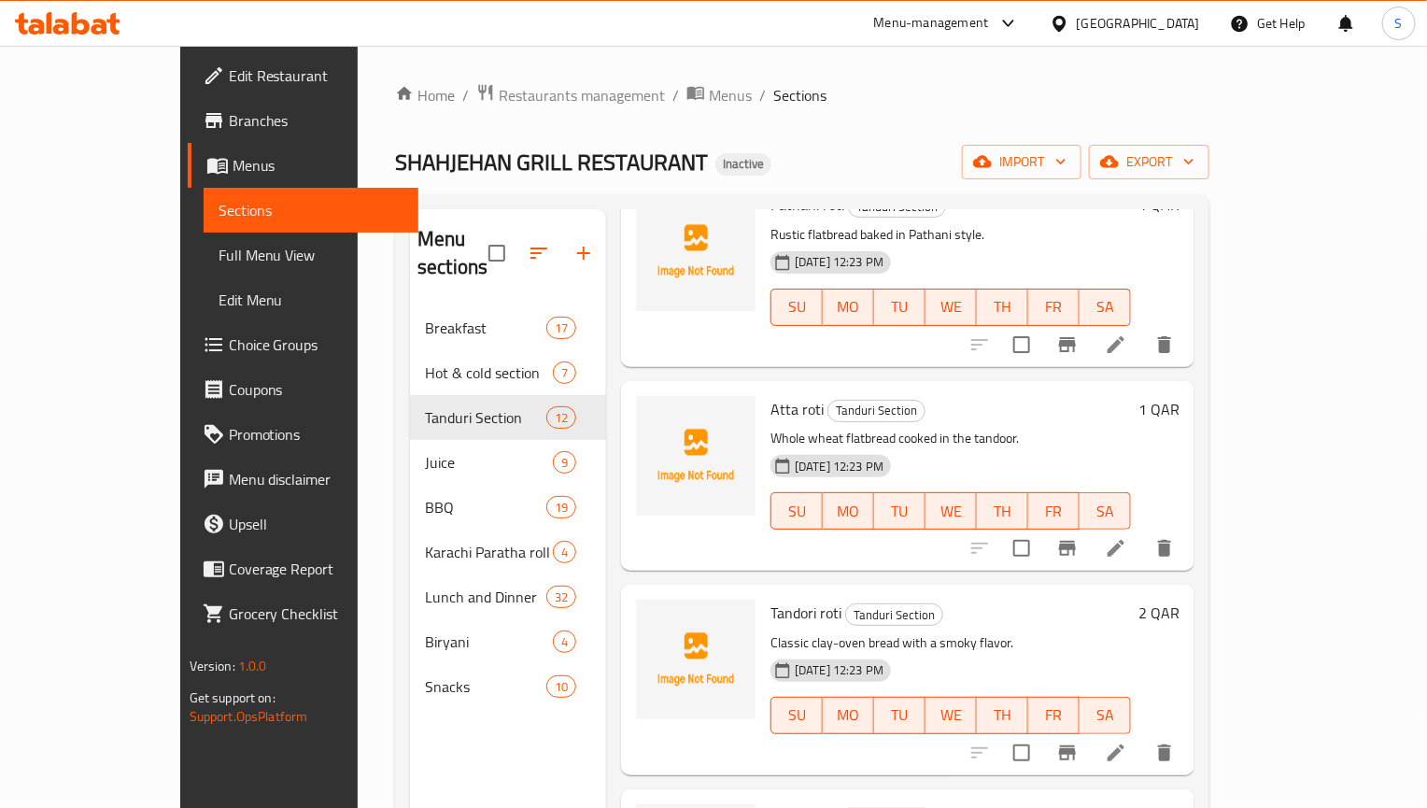
click at [1127, 742] on icon at bounding box center [1116, 753] width 22 height 22
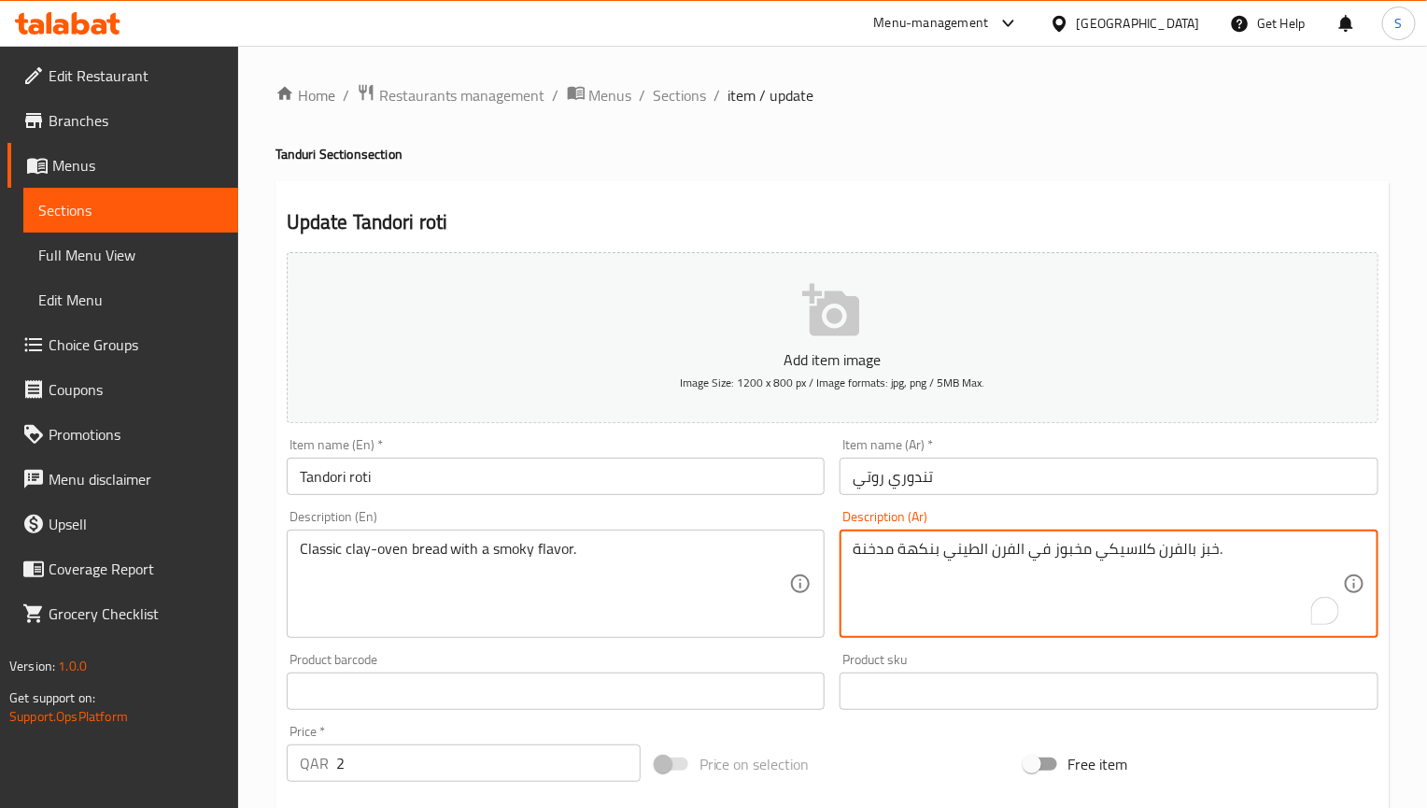
click at [982, 550] on textarea "خبز بالفرن كلاسيكي مخبوز في الفرن الطيني بنكهة مدخنة." at bounding box center [1098, 584] width 490 height 89
click at [975, 547] on textarea "خبز بالفرن كلاسيكي مخبوز في الفرن الطيني بنكهة مدخنة." at bounding box center [1098, 584] width 490 height 89
click at [1065, 555] on textarea "خبز بالفرن كلاسيكي طيني بنكهة مدخنة." at bounding box center [1098, 584] width 490 height 89
click at [975, 550] on textarea "خبز كلاسيكي طيني بنكهة مدخنة." at bounding box center [1098, 584] width 490 height 89
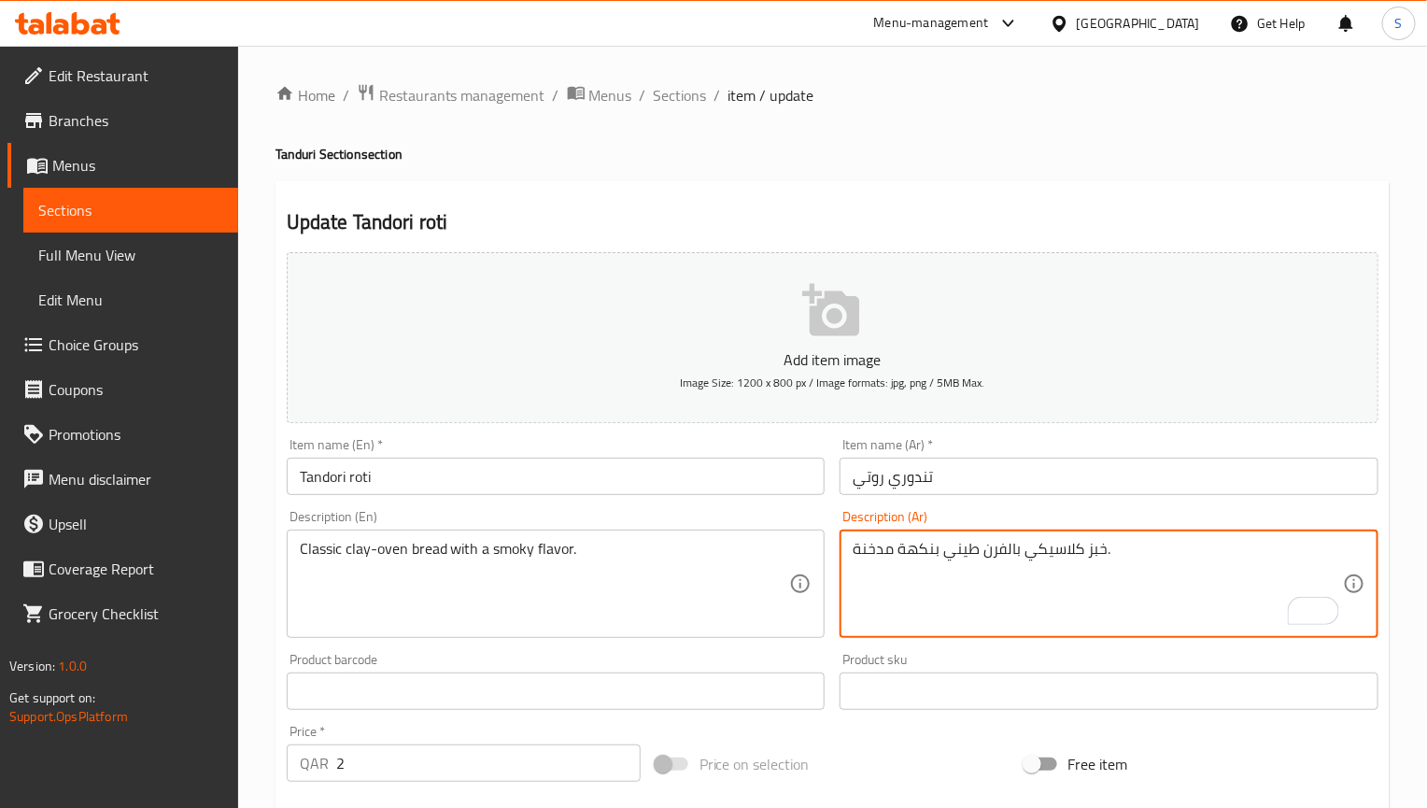
type textarea "خبز كلاسيكي بالفرن طيني بنكهة مدخنة."
click at [615, 485] on input "Tandori roti" at bounding box center [556, 476] width 539 height 37
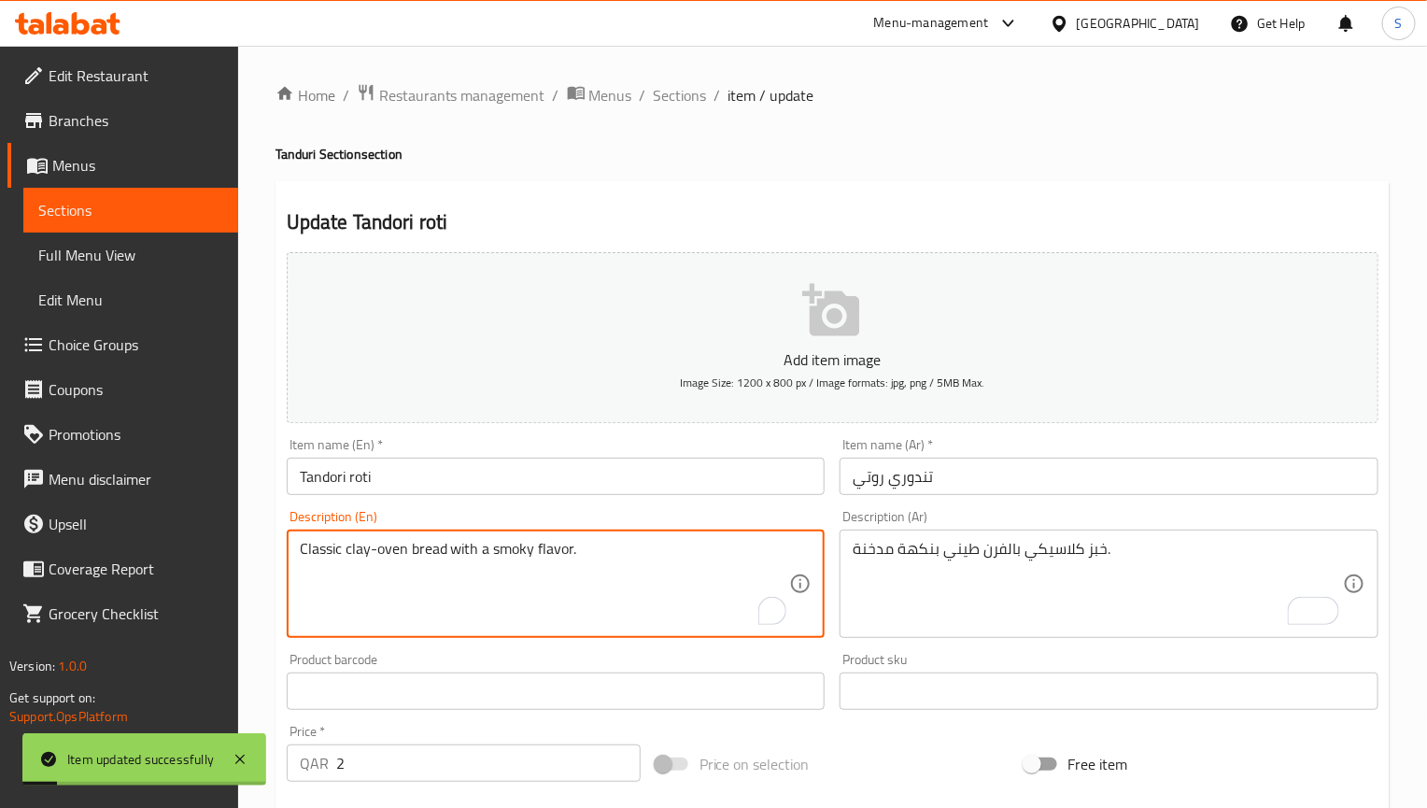
click at [409, 553] on textarea "Classic clay-oven bread with a smoky flavor." at bounding box center [545, 584] width 490 height 89
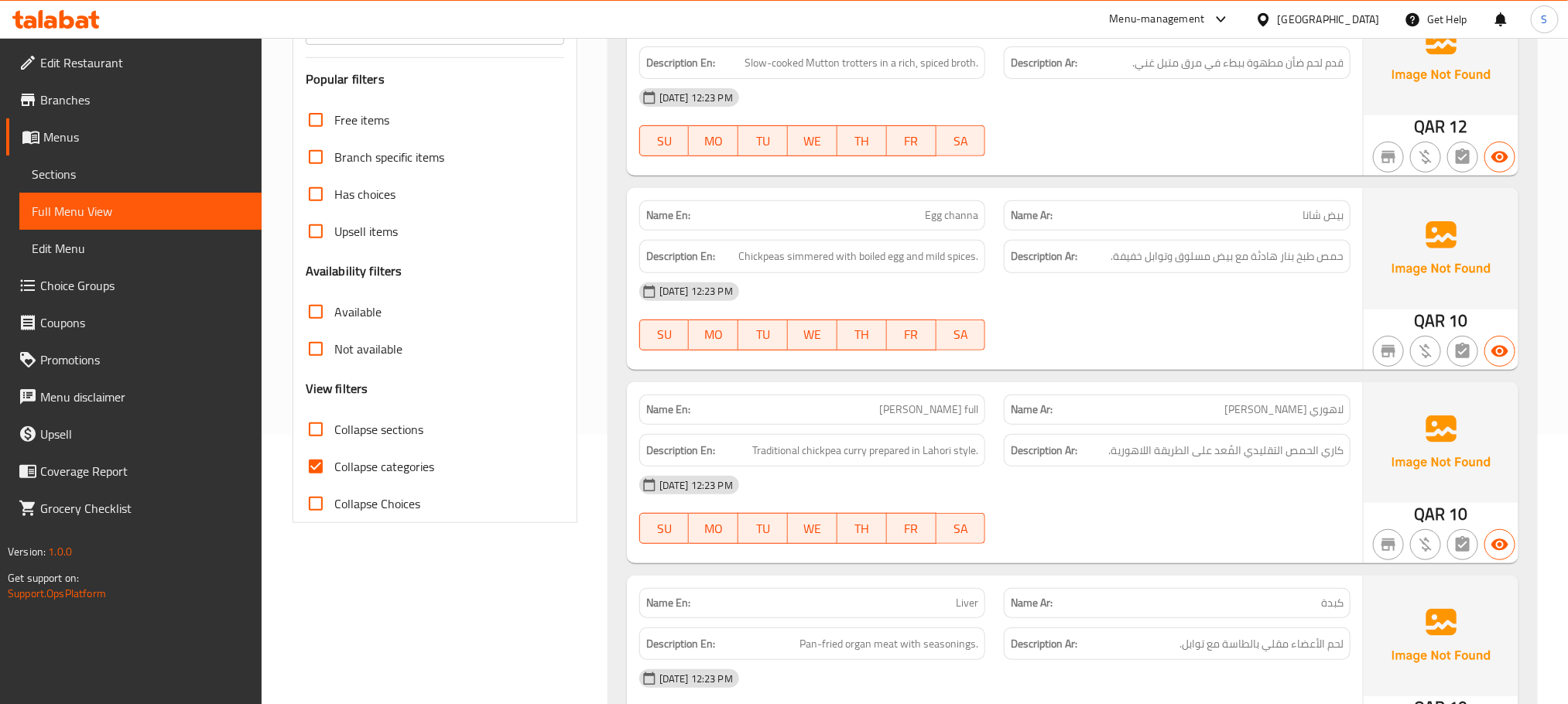
scroll to position [348, 0]
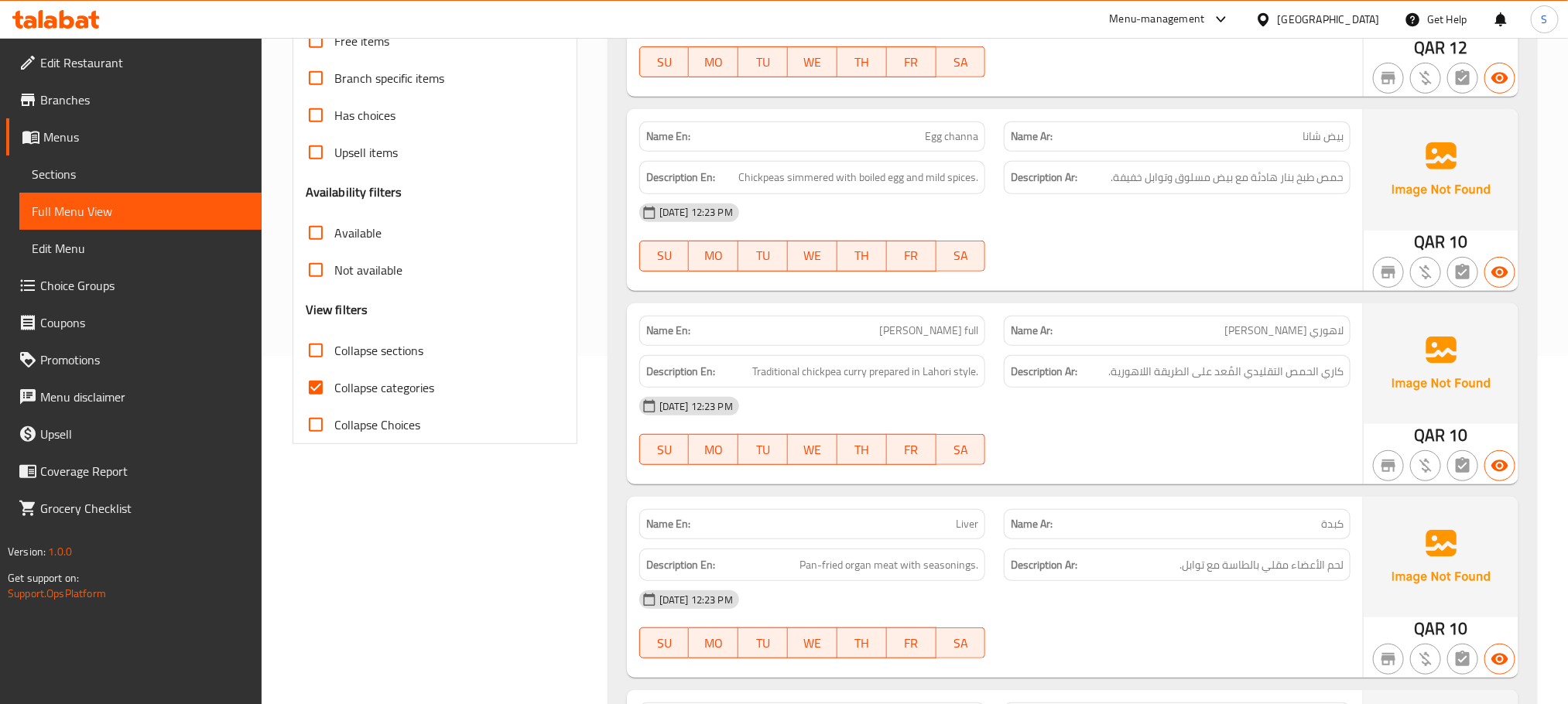
click at [313, 379] on input "Collapse categories" at bounding box center [316, 387] width 37 height 37
checkbox input "false"
click at [319, 354] on input "Collapse sections" at bounding box center [316, 350] width 37 height 37
checkbox input "true"
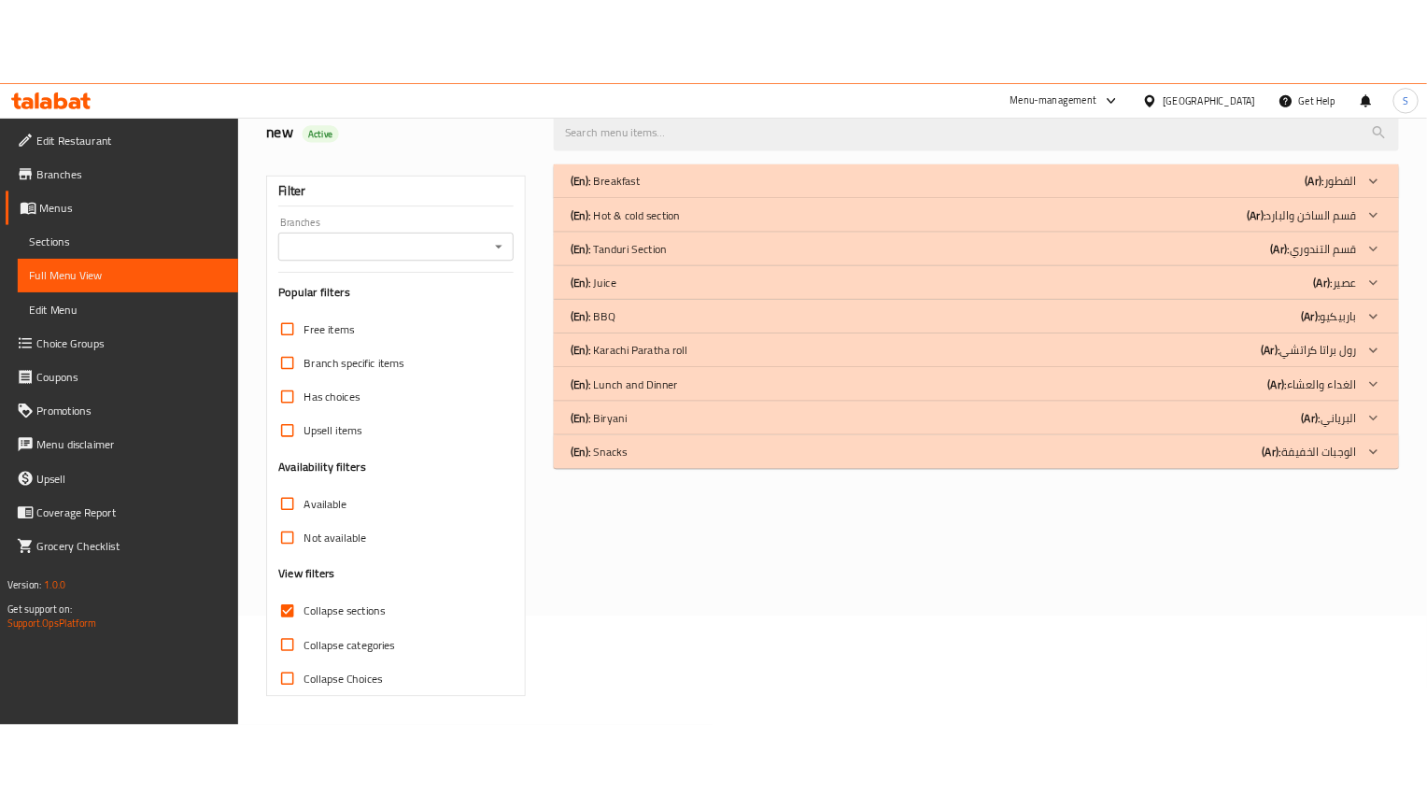
scroll to position [188, 0]
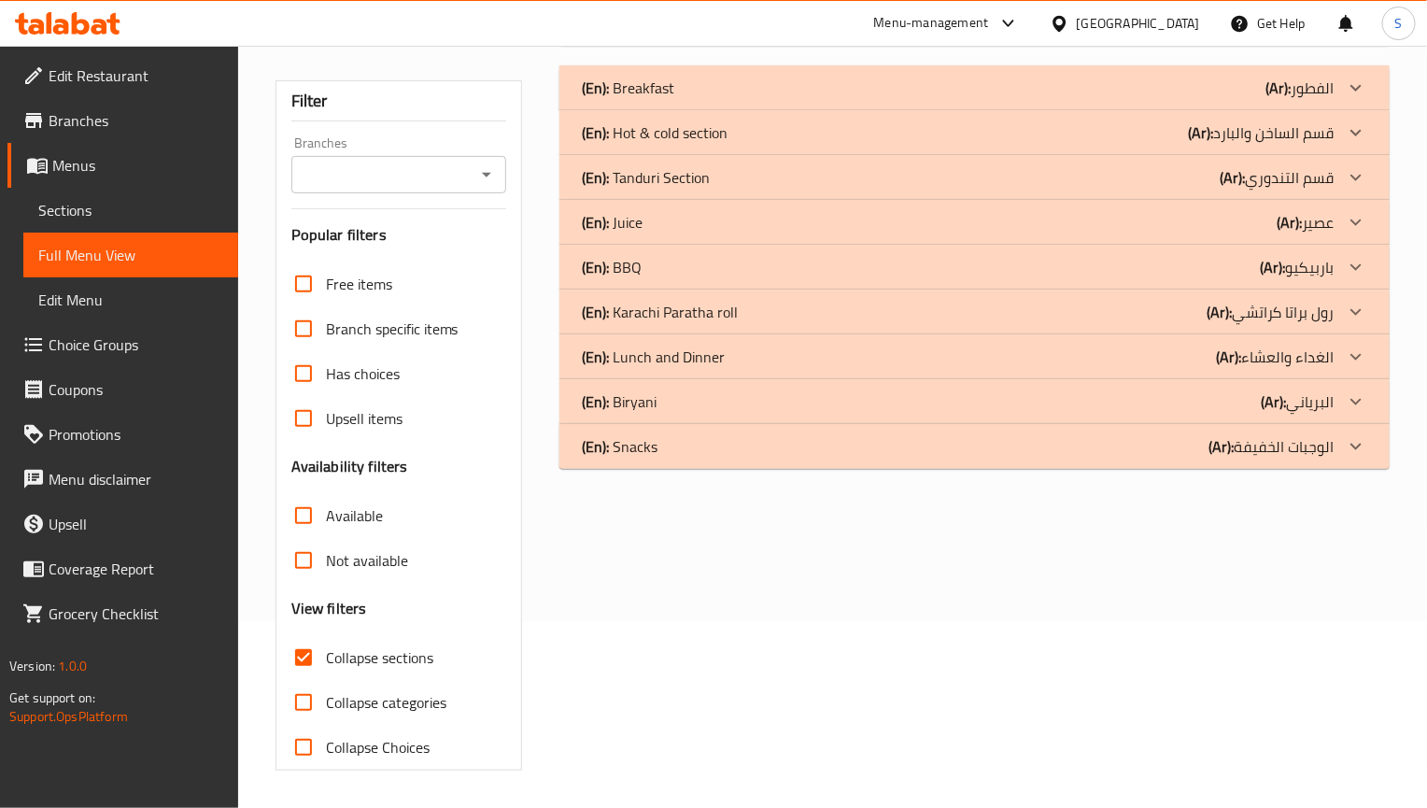
click at [657, 99] on p "(En): Tanduri Section" at bounding box center [628, 88] width 92 height 22
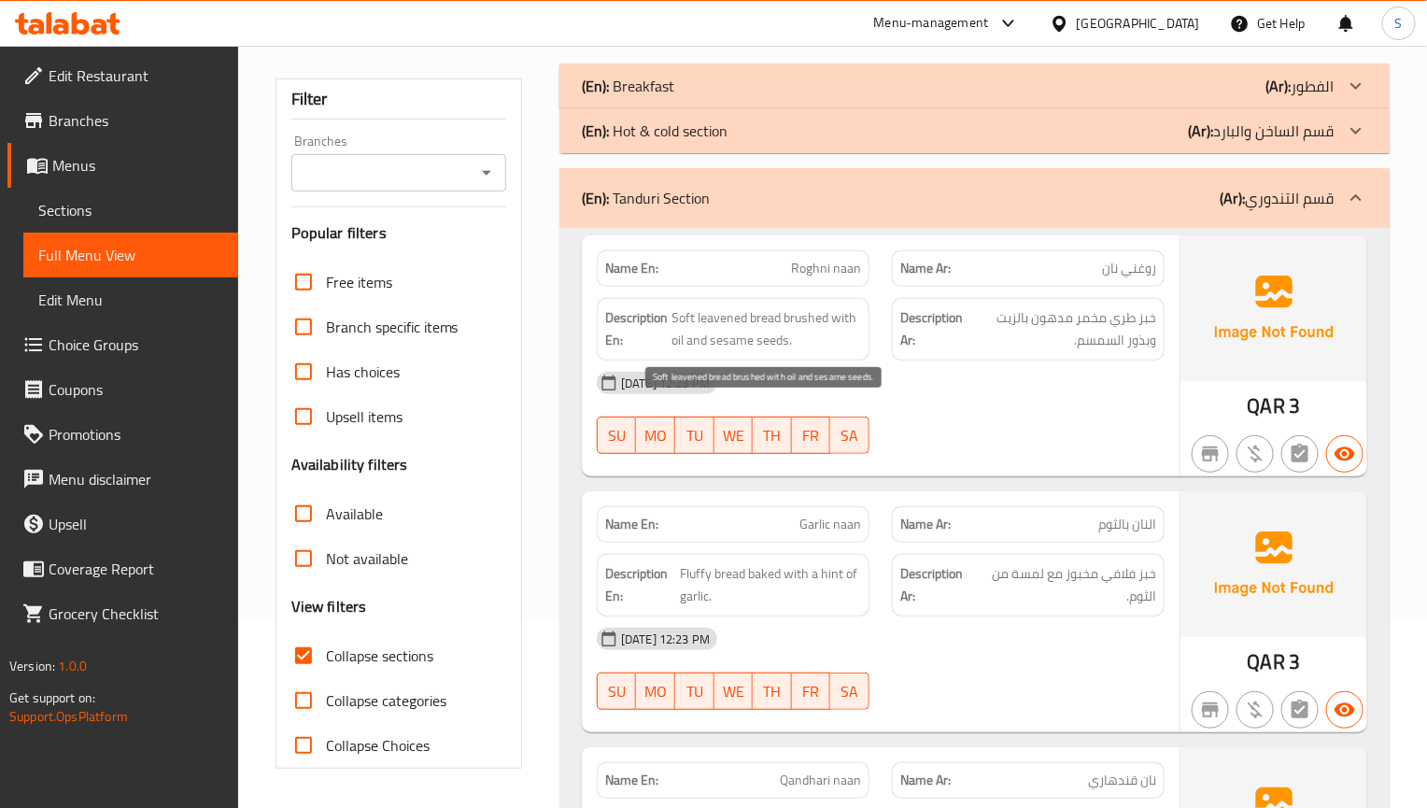
scroll to position [2175, 0]
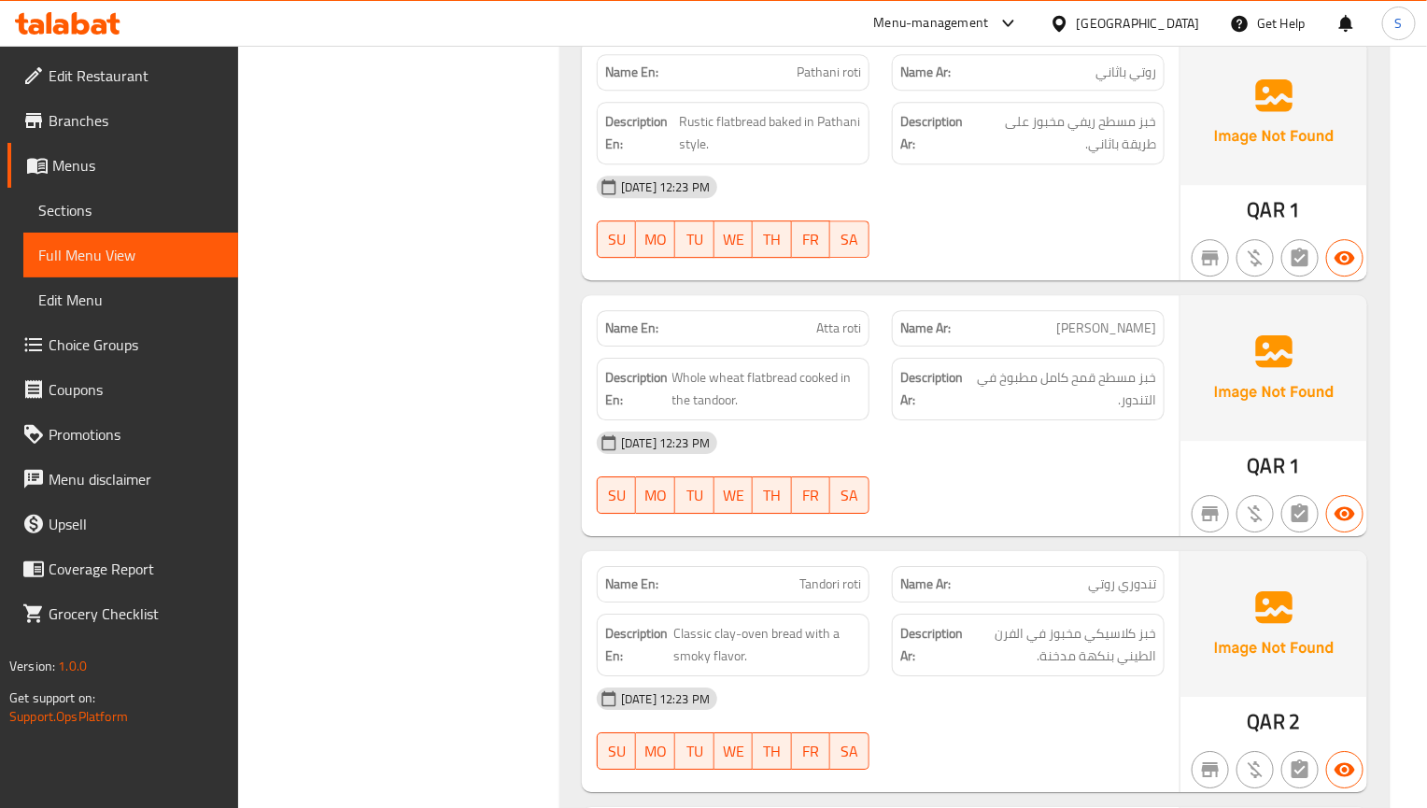
click at [1088, 465] on div "[DATE] 12:23 PM" at bounding box center [881, 442] width 590 height 45
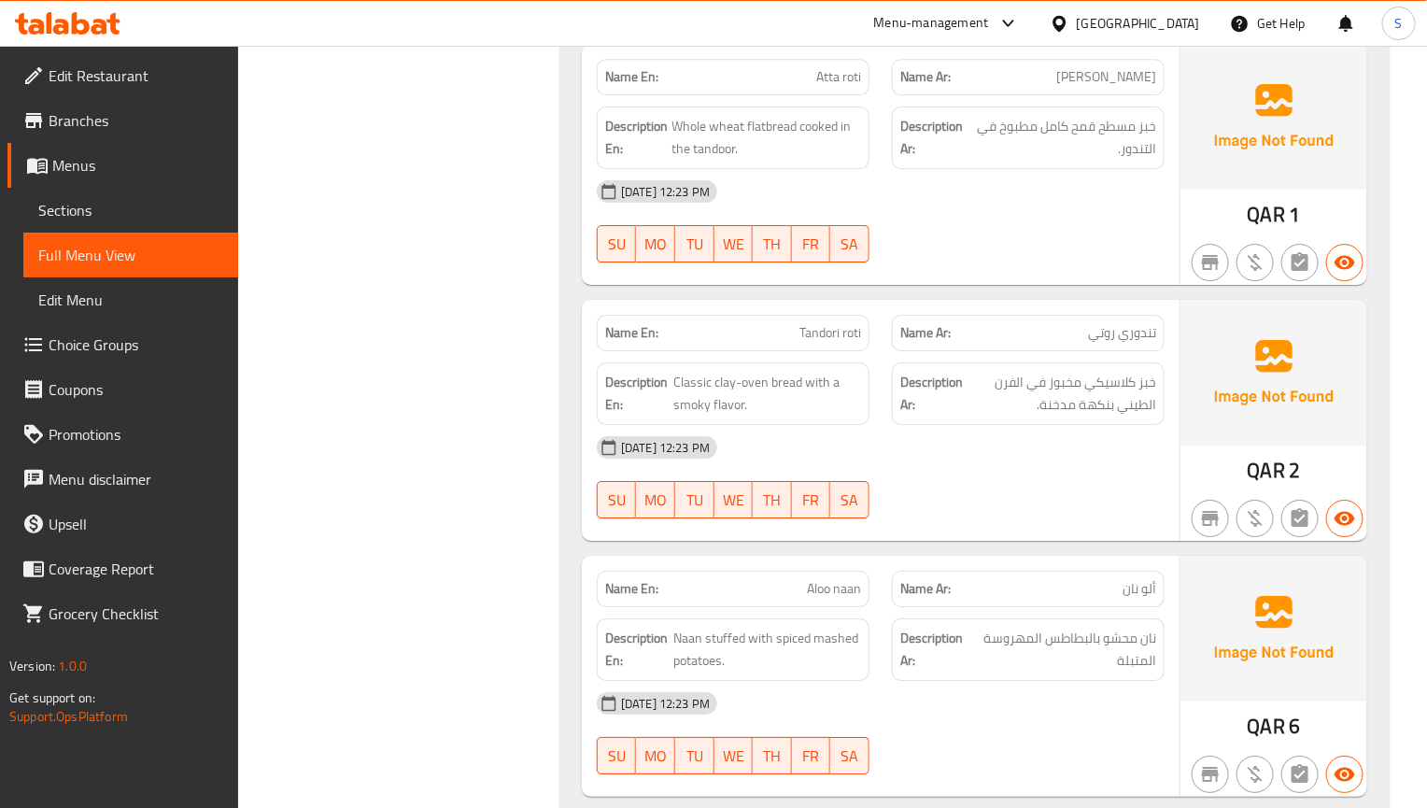
scroll to position [2455, 0]
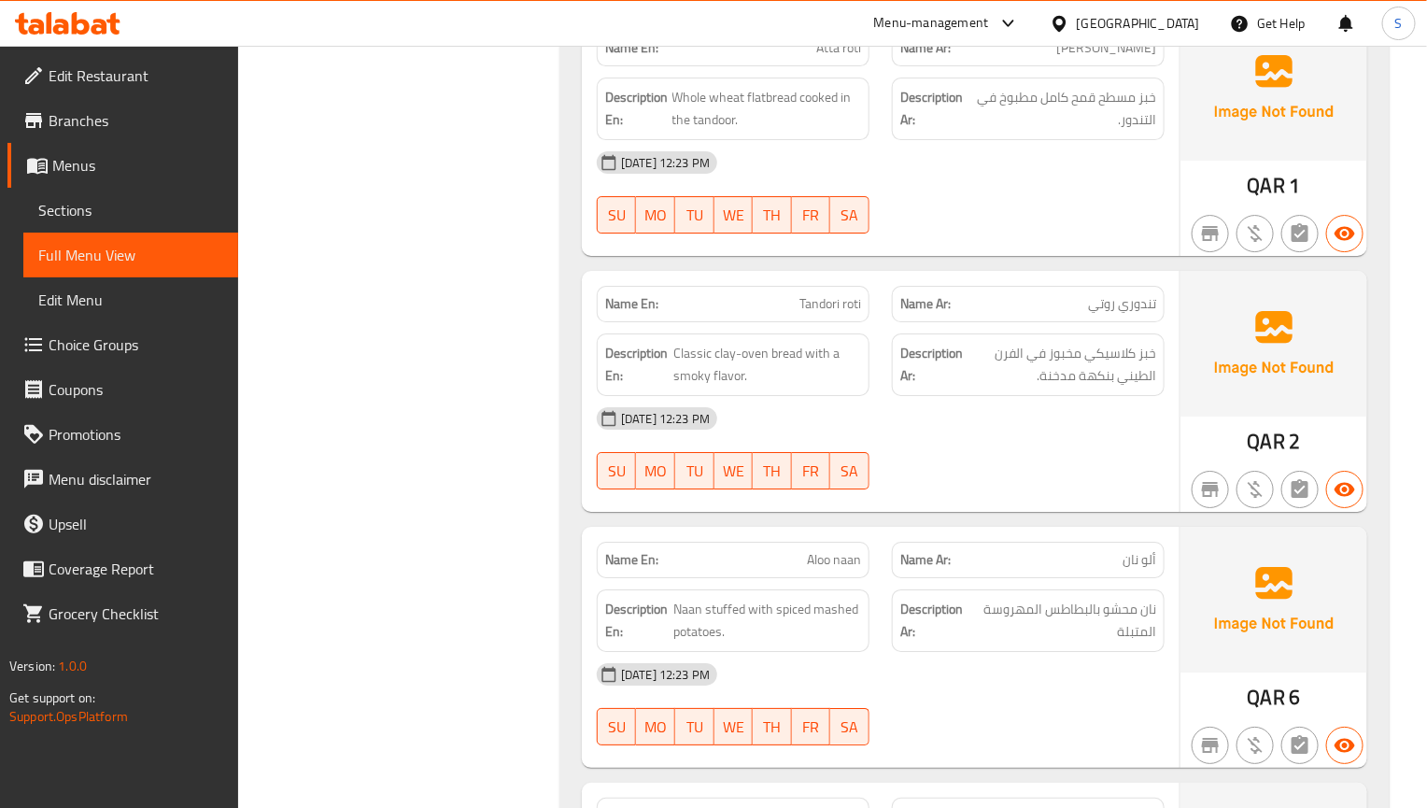
click at [1138, 482] on div "01-09-2025 12:23 PM SU MO TU WE TH FR SA" at bounding box center [881, 448] width 590 height 105
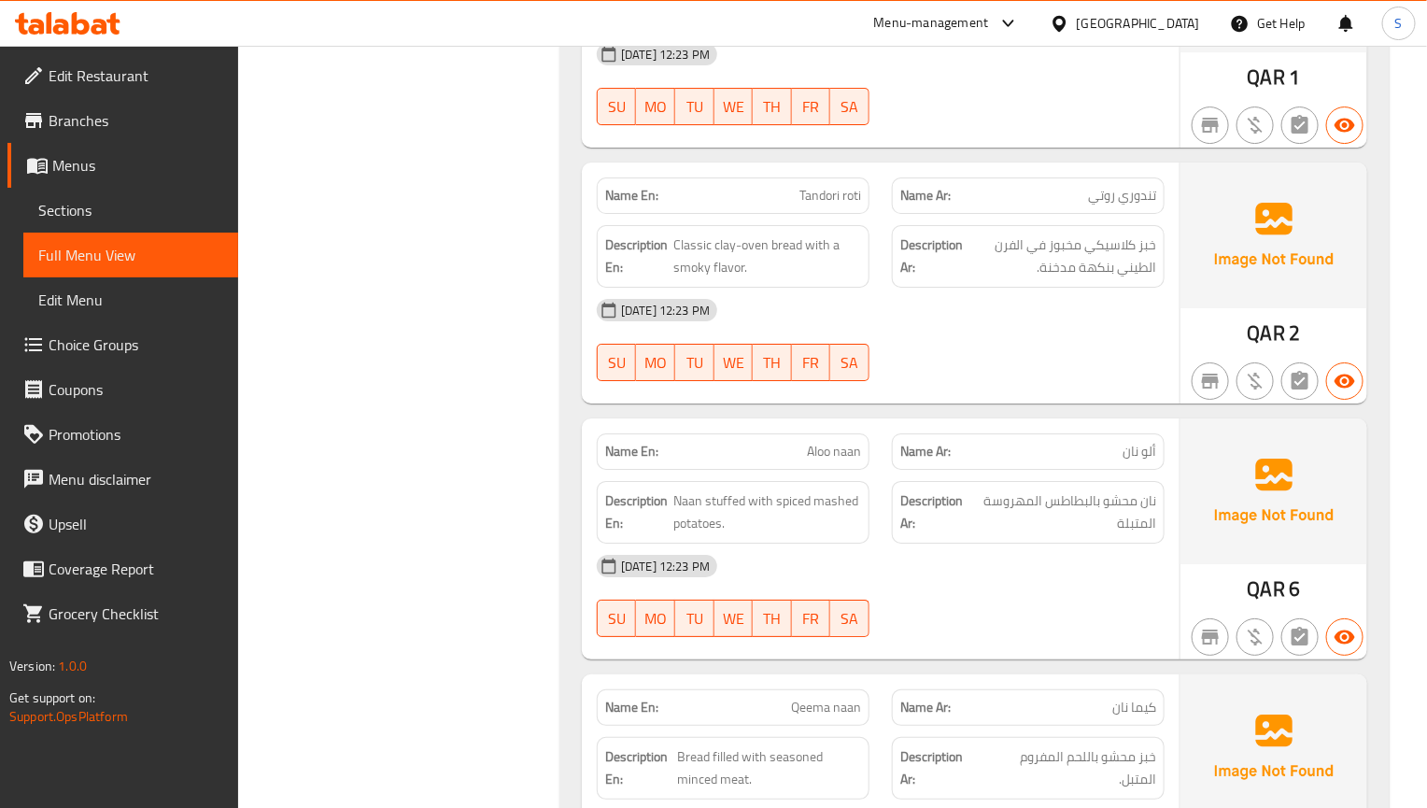
scroll to position [2595, 0]
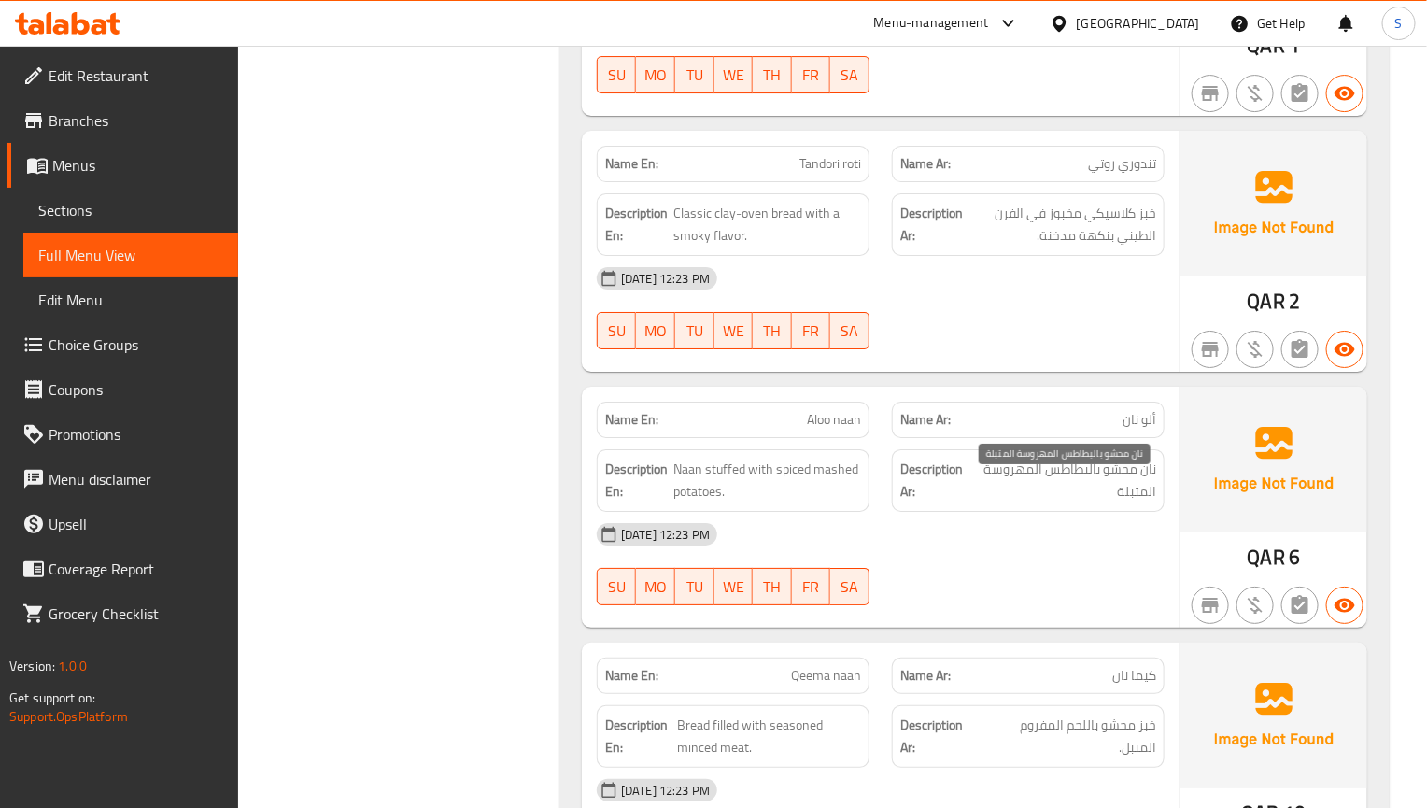
click at [1135, 500] on span "نان محشو بالبطاطس المهروسة المتبلة" at bounding box center [1064, 481] width 184 height 46
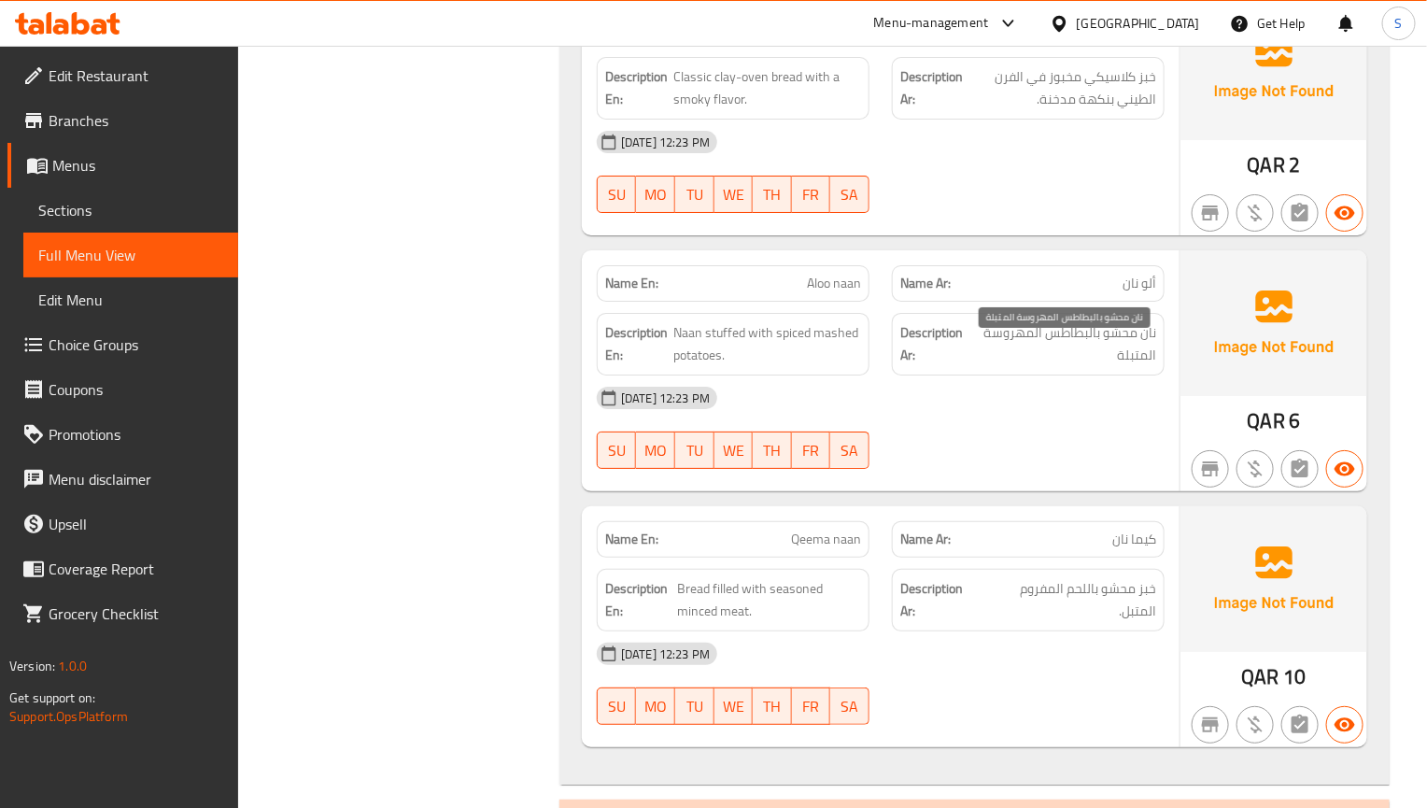
scroll to position [2735, 0]
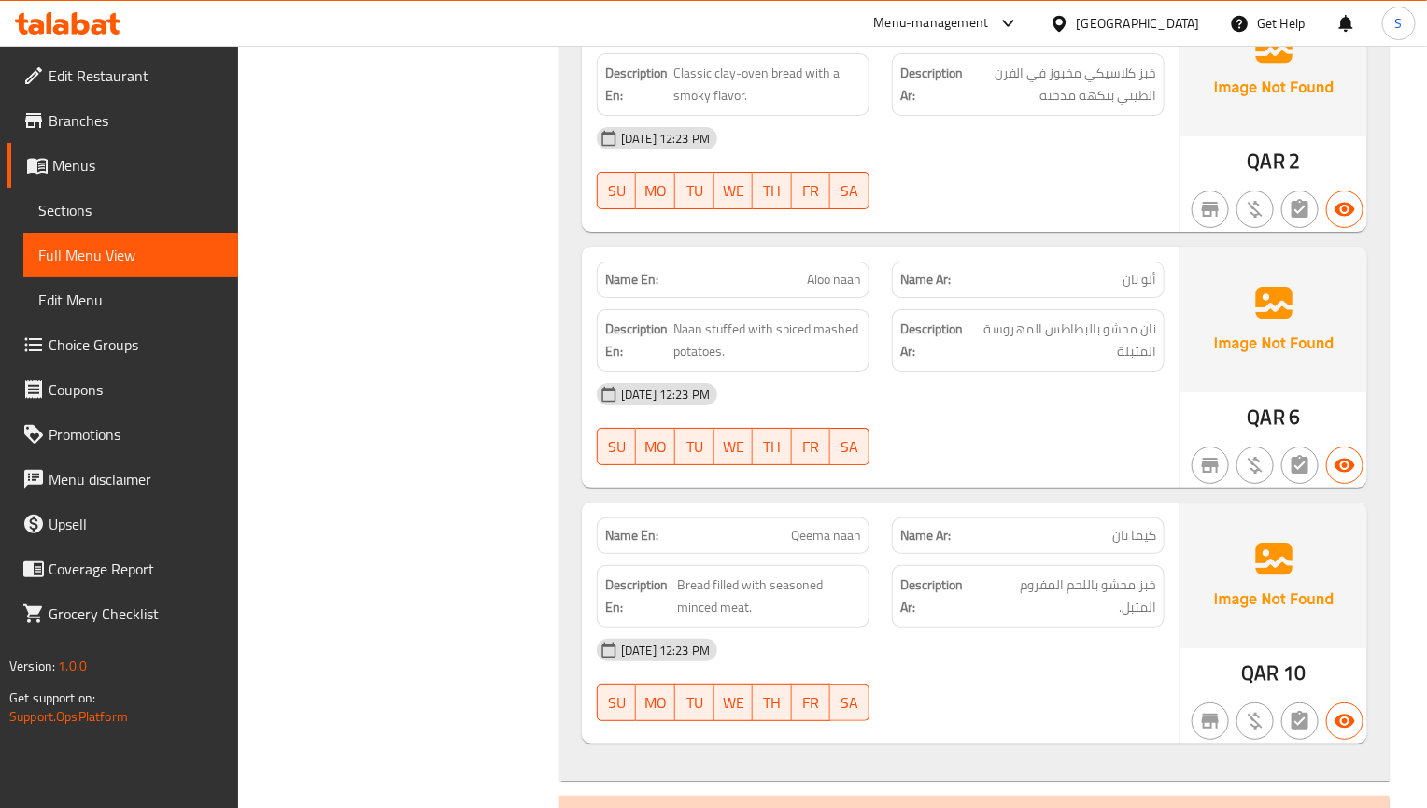
click at [1009, 469] on div "[DATE] 12:23 PM SU MO TU WE TH FR SA" at bounding box center [881, 424] width 590 height 105
click at [1040, 575] on div "Description Ar: خبز محشو باللحم المفروم المتبل." at bounding box center [1028, 596] width 295 height 85
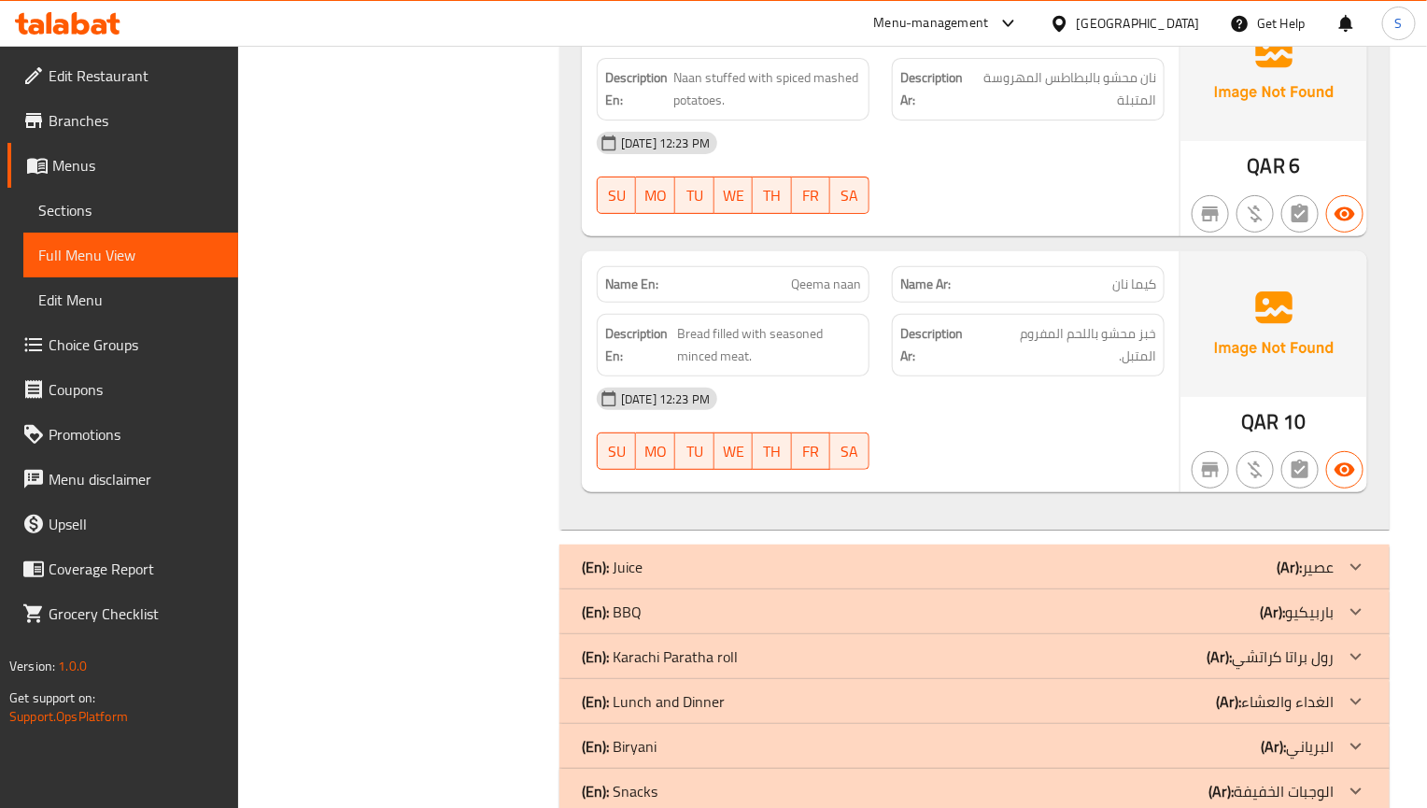
scroll to position [3016, 0]
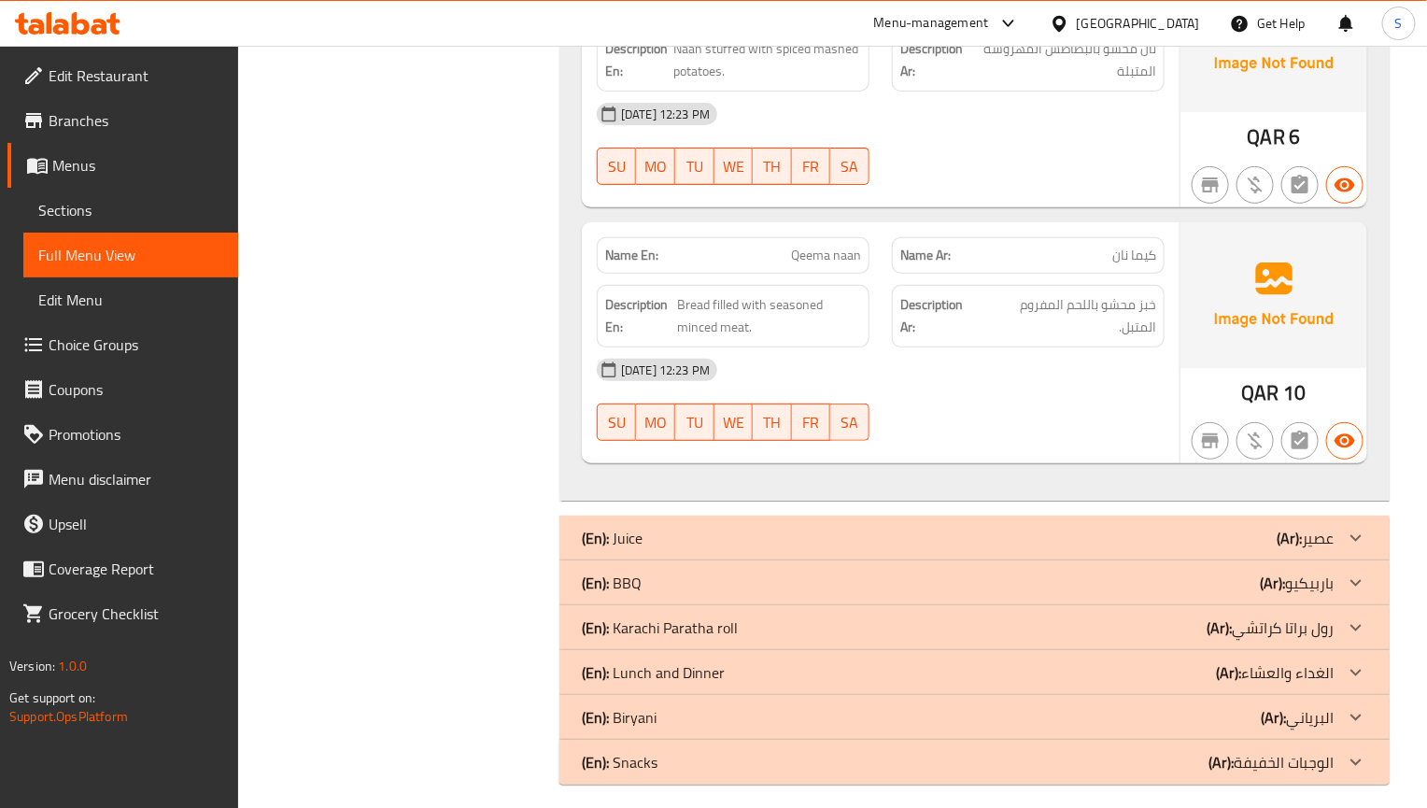
click at [939, 432] on div "[DATE] 12:23 PM SU MO TU WE TH FR SA" at bounding box center [881, 399] width 590 height 105
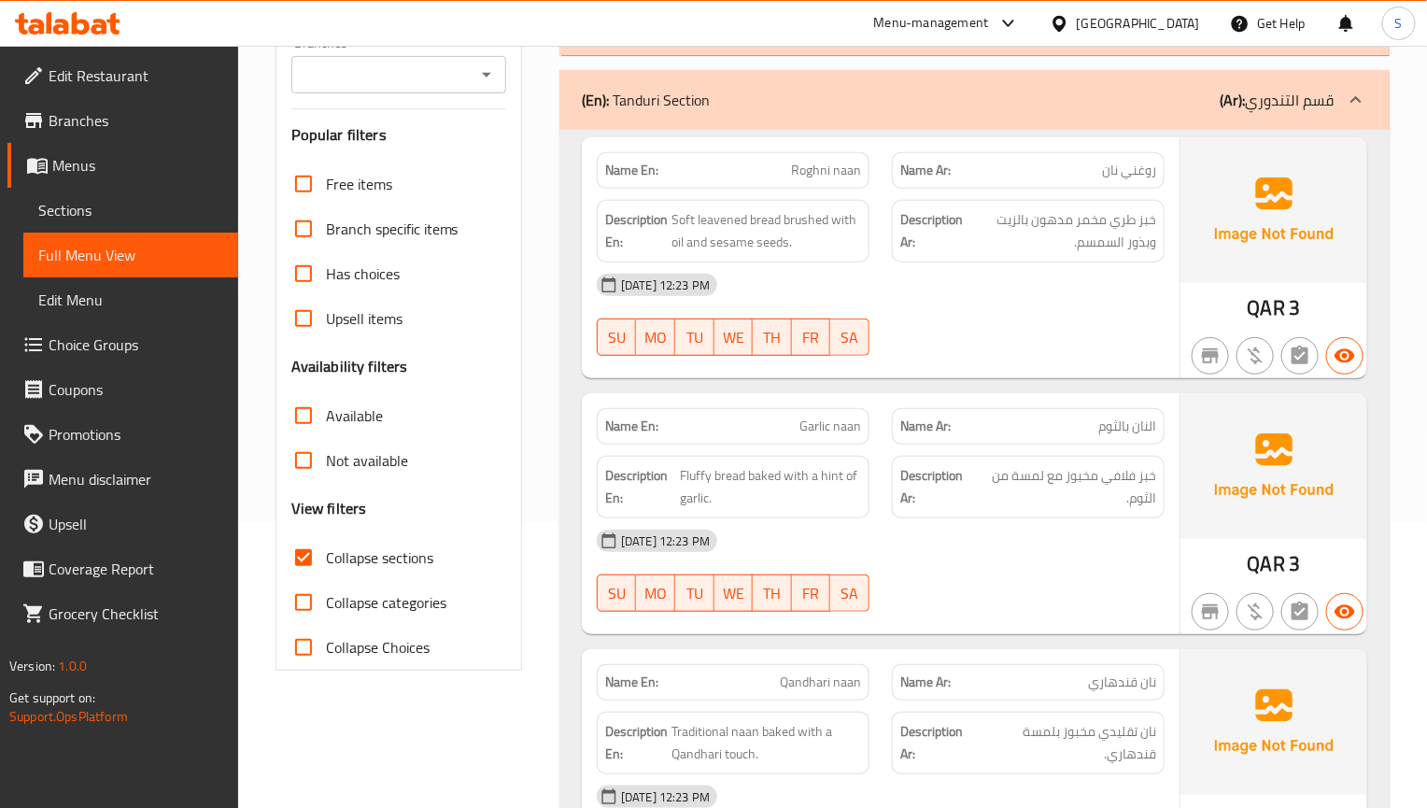
scroll to position [74, 0]
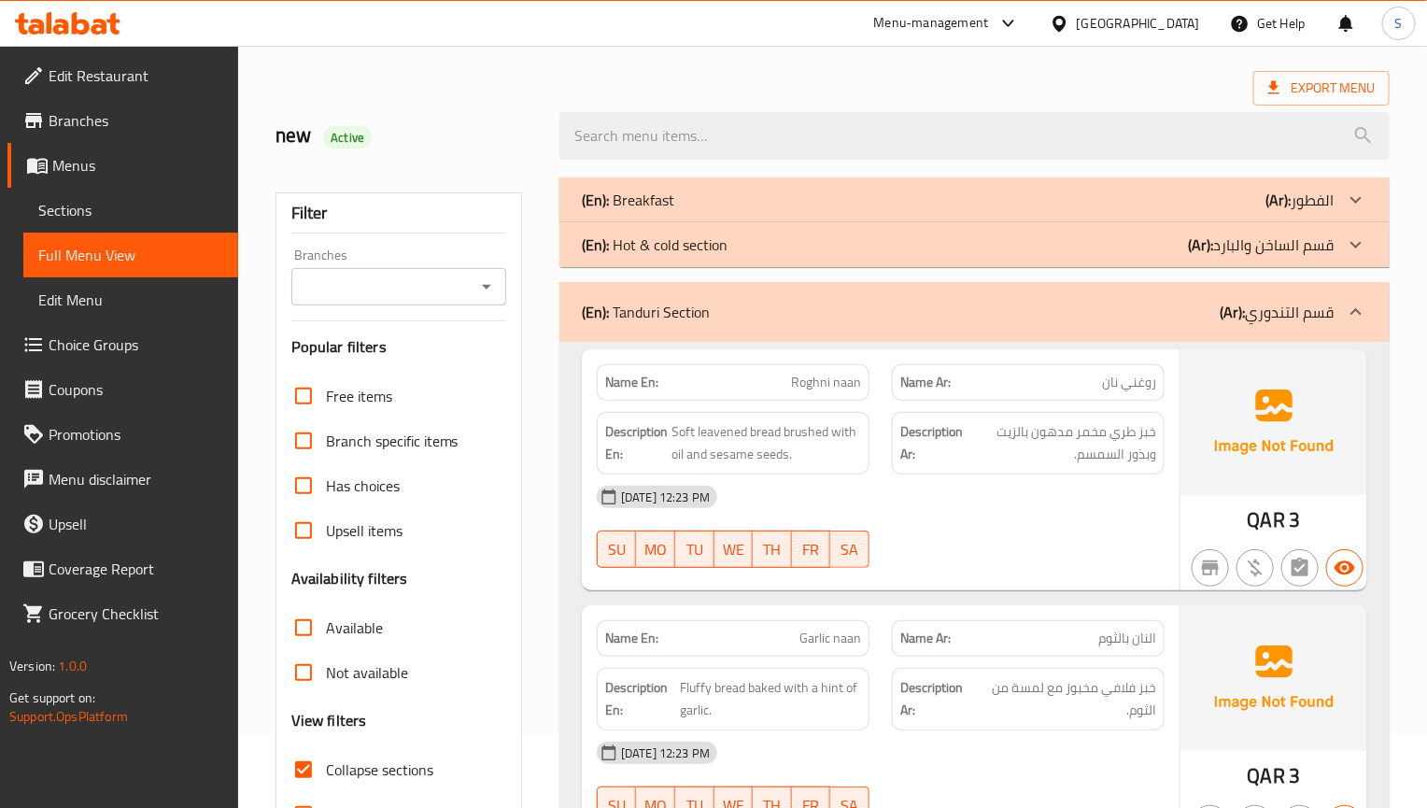
click at [704, 318] on p "(En): Tanduri Section" at bounding box center [646, 312] width 128 height 22
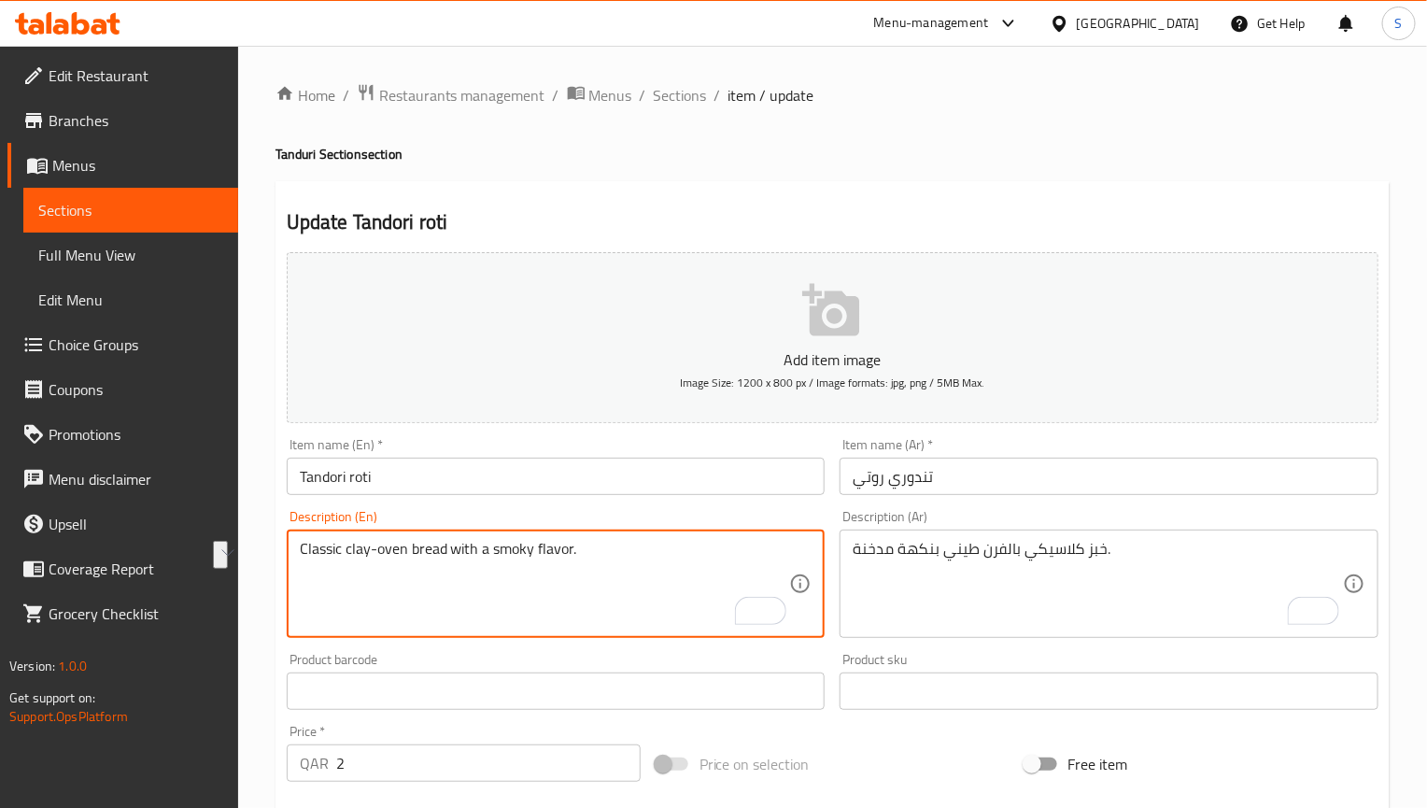
click at [709, 491] on input "Tandori roti" at bounding box center [556, 476] width 539 height 37
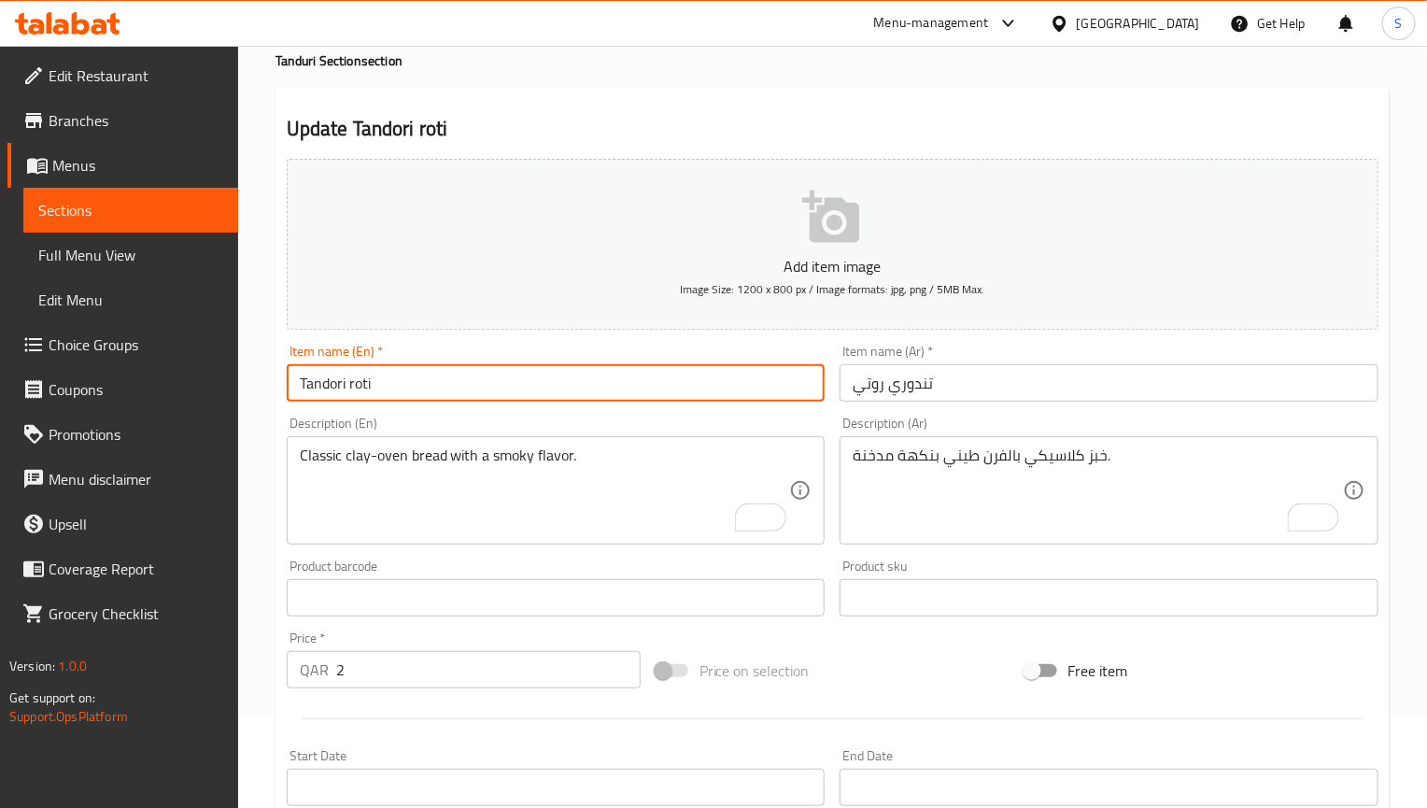
scroll to position [140, 0]
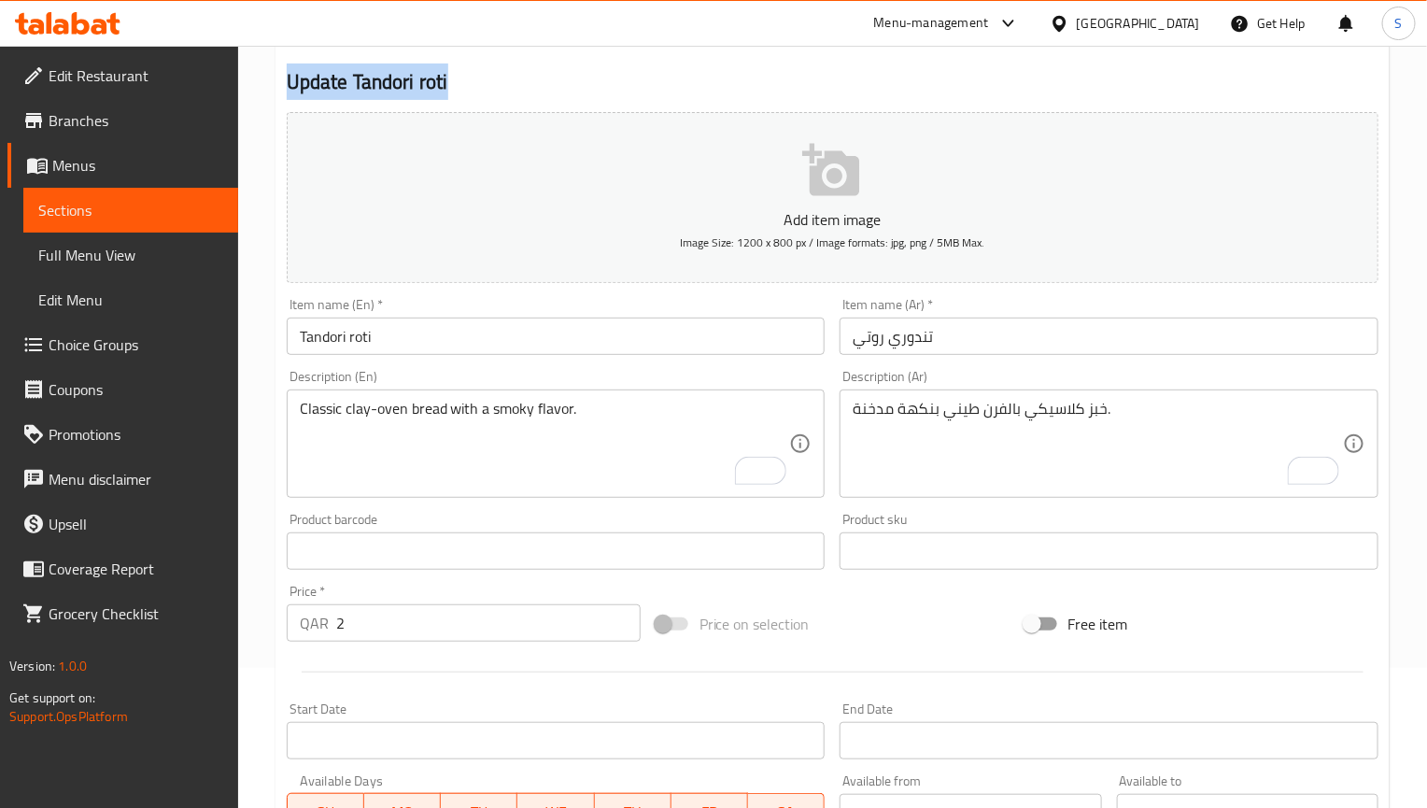
drag, startPoint x: 455, startPoint y: 82, endPoint x: 280, endPoint y: 79, distance: 174.7
click at [280, 79] on div "Update Tandori roti Add item image Image Size: 1200 x 800 px / Image formats: j…" at bounding box center [833, 584] width 1114 height 1087
click at [535, 90] on h2 "Update Tandori roti" at bounding box center [833, 82] width 1092 height 28
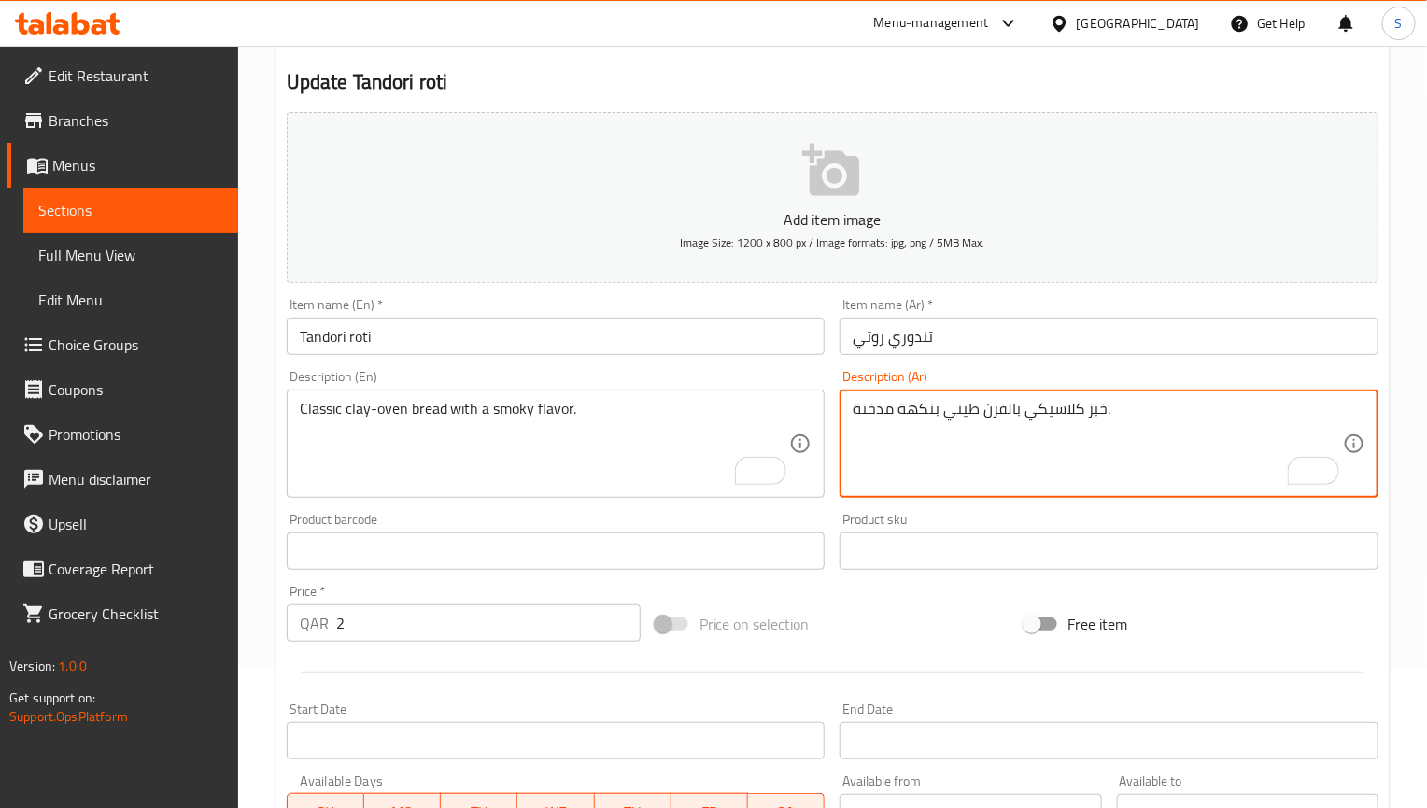
click at [1037, 416] on textarea "خبز كلاسيكي بالفرن طيني بنكهة مدخنة." at bounding box center [1098, 444] width 490 height 89
click at [1003, 415] on textarea "خبز بالفرن طيني بنكهة مدخنة." at bounding box center [1098, 444] width 490 height 89
click at [937, 403] on textarea "خبز فرن طيني بنكهة مدخنة." at bounding box center [1098, 444] width 490 height 89
paste textarea "كلاسيكي"
click at [661, 343] on input "Tandori roti" at bounding box center [556, 336] width 539 height 37
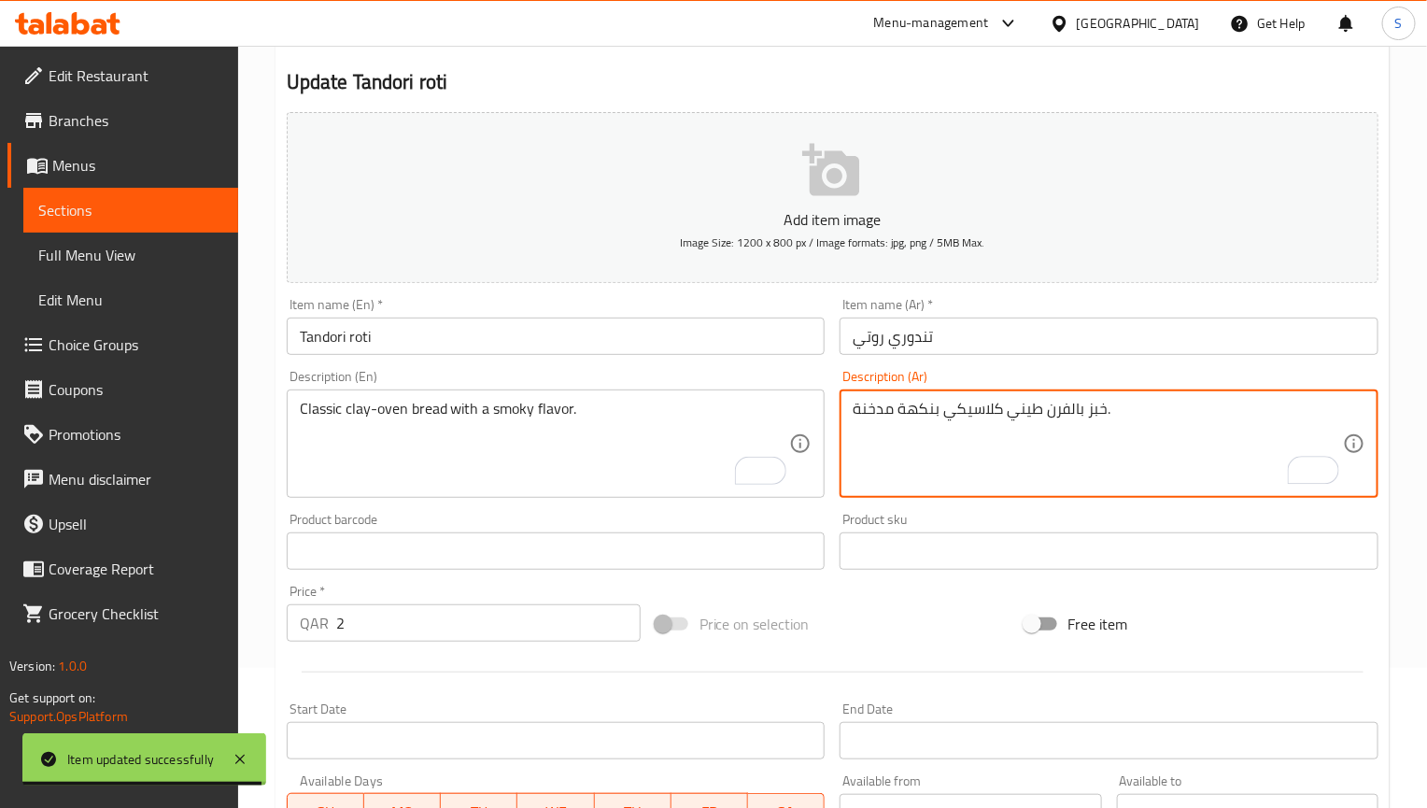
click at [1034, 418] on textarea "خبز بالفرن طيني كلاسيكي بنكهة مدخنة." at bounding box center [1098, 444] width 490 height 89
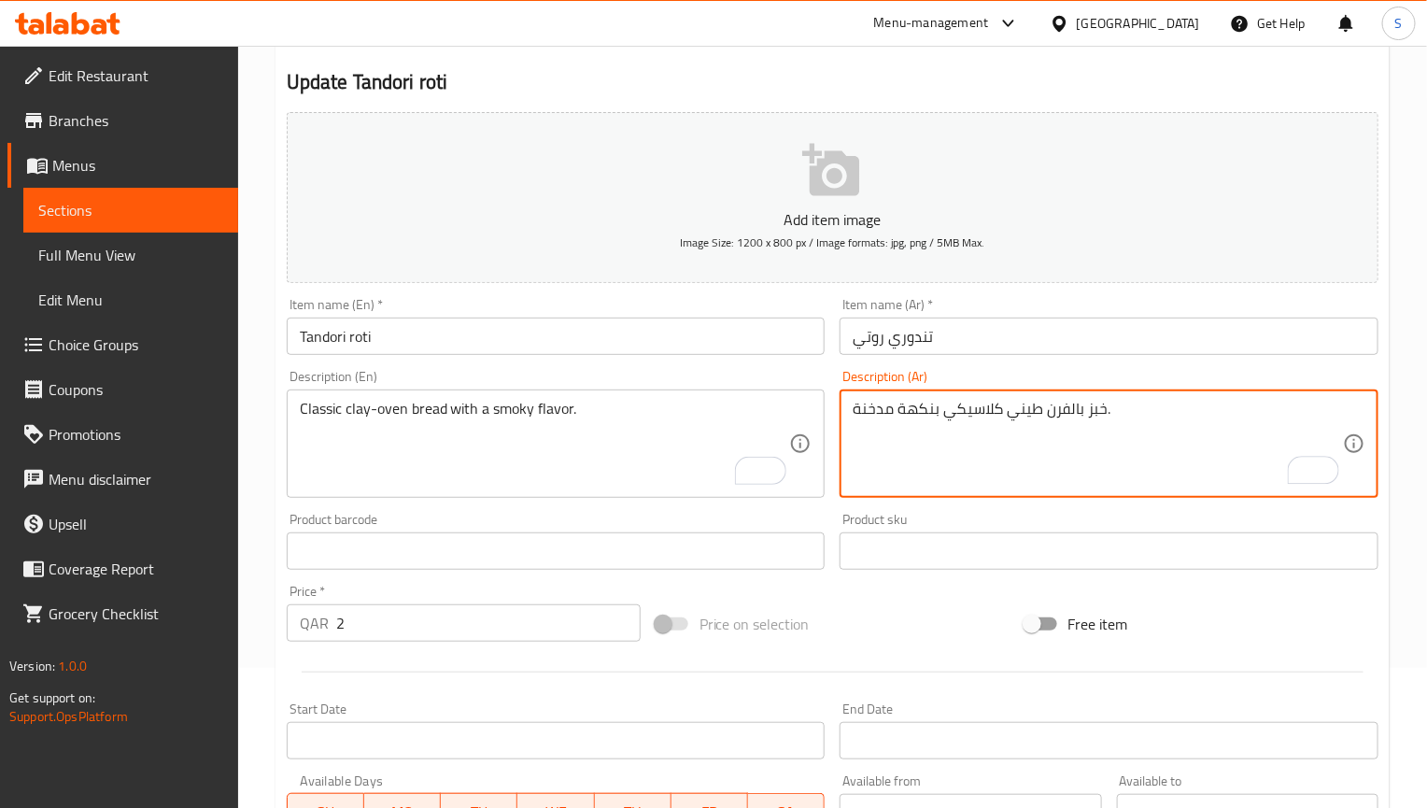
click at [1037, 410] on textarea "خبز بالفرن طيني كلاسيكي بنكهة مدخنة." at bounding box center [1098, 444] width 490 height 89
type textarea "خبز بالفرن الطيني كلاسيكي بنكهة مدخنة."
click at [679, 346] on input "Tandori roti" at bounding box center [556, 336] width 539 height 37
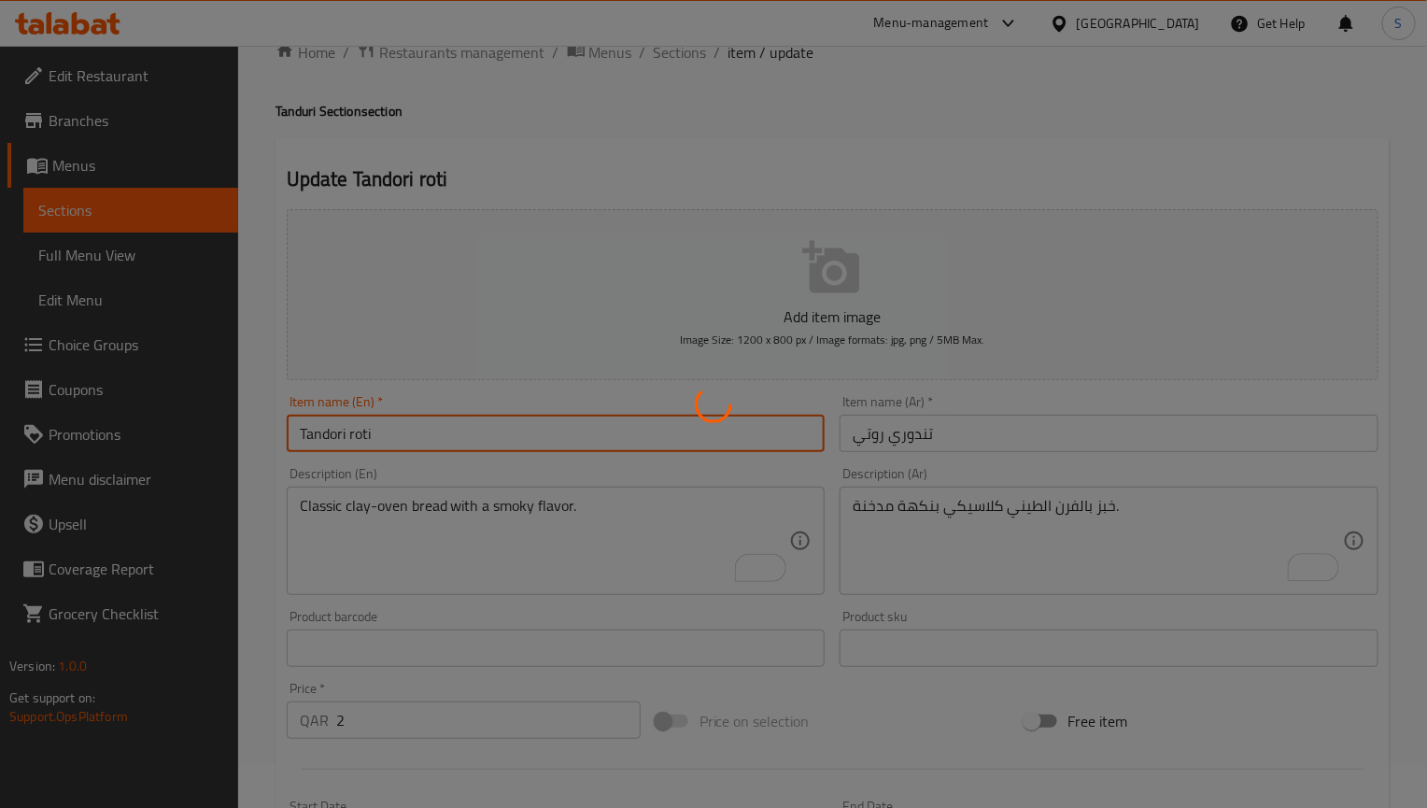
scroll to position [0, 0]
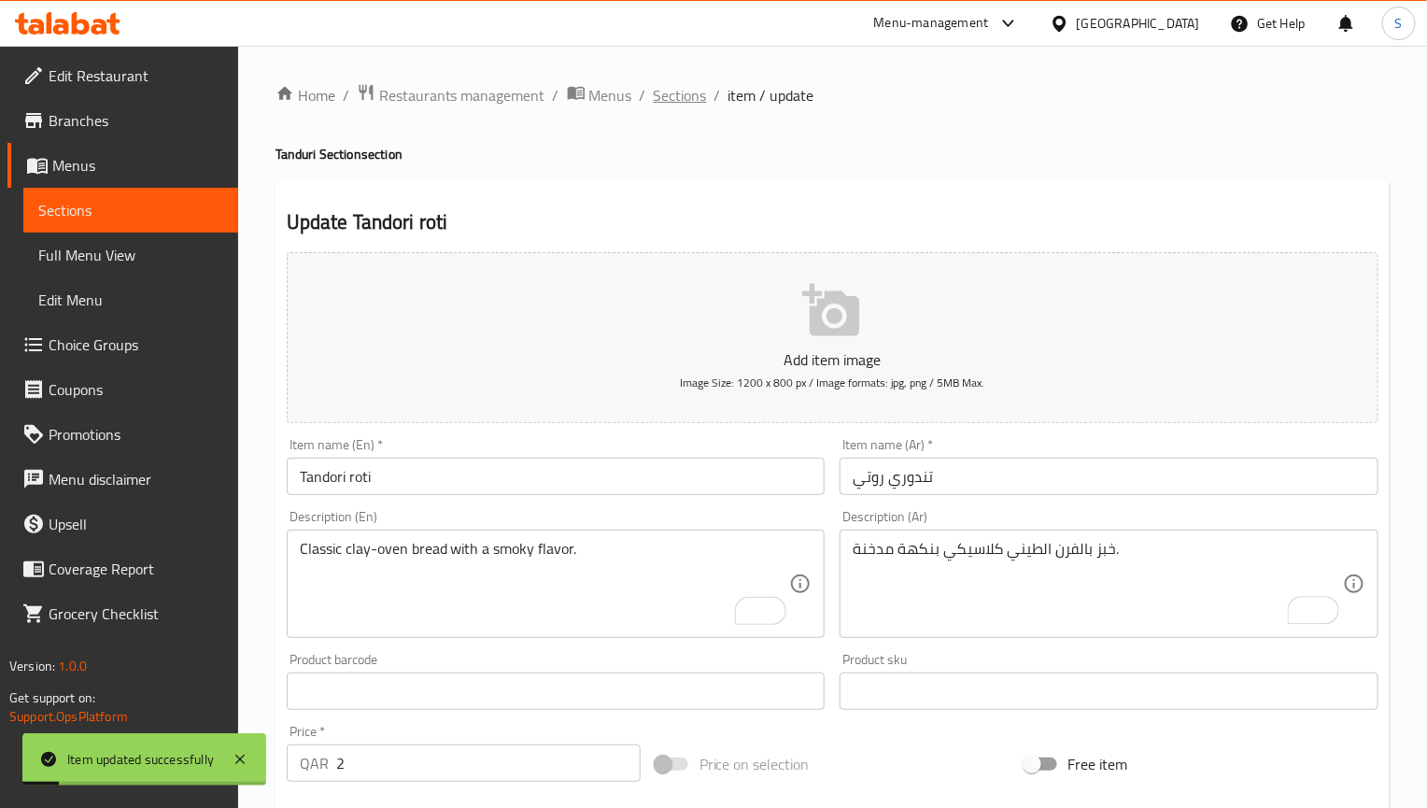
click at [675, 90] on span "Sections" at bounding box center [680, 95] width 53 height 22
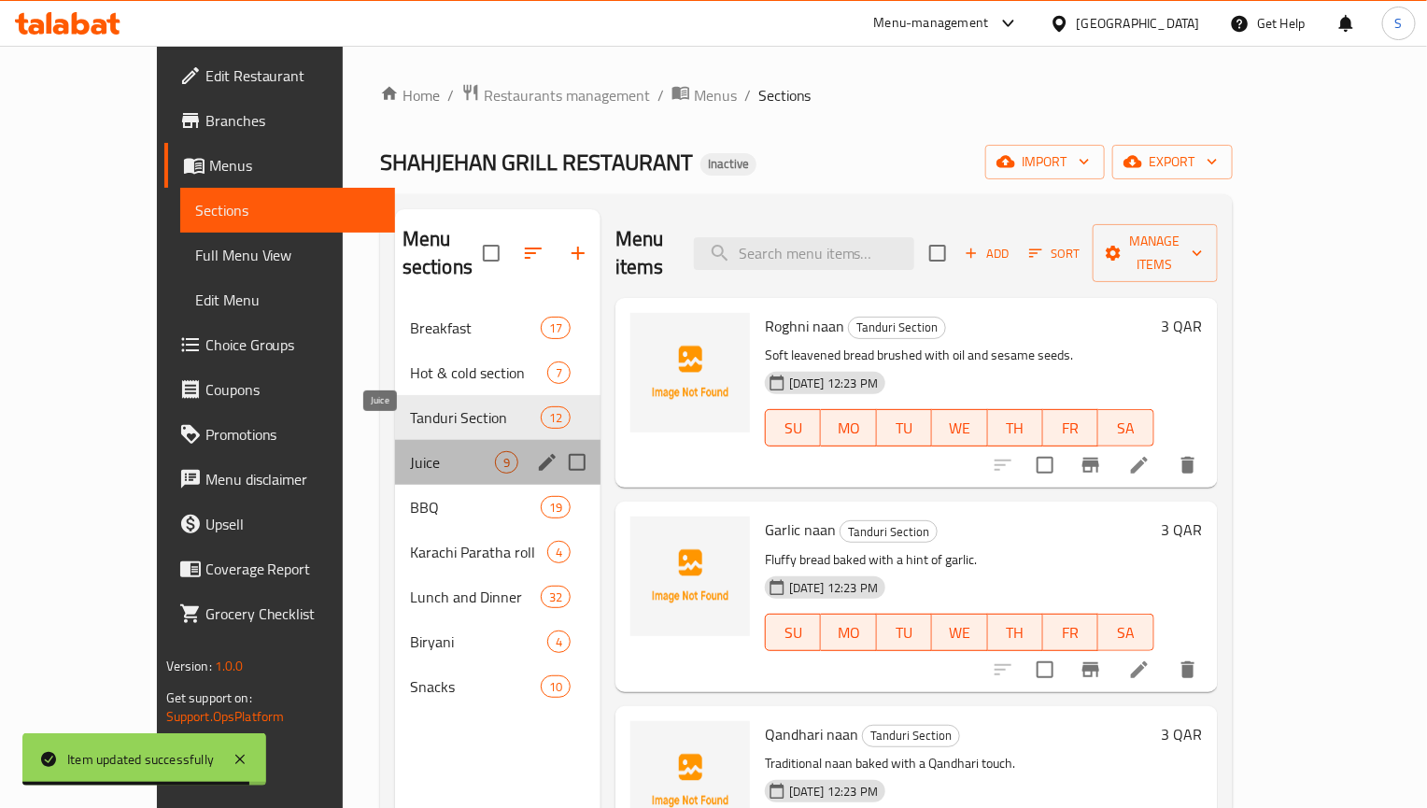
click at [410, 451] on span "Juice" at bounding box center [452, 462] width 85 height 22
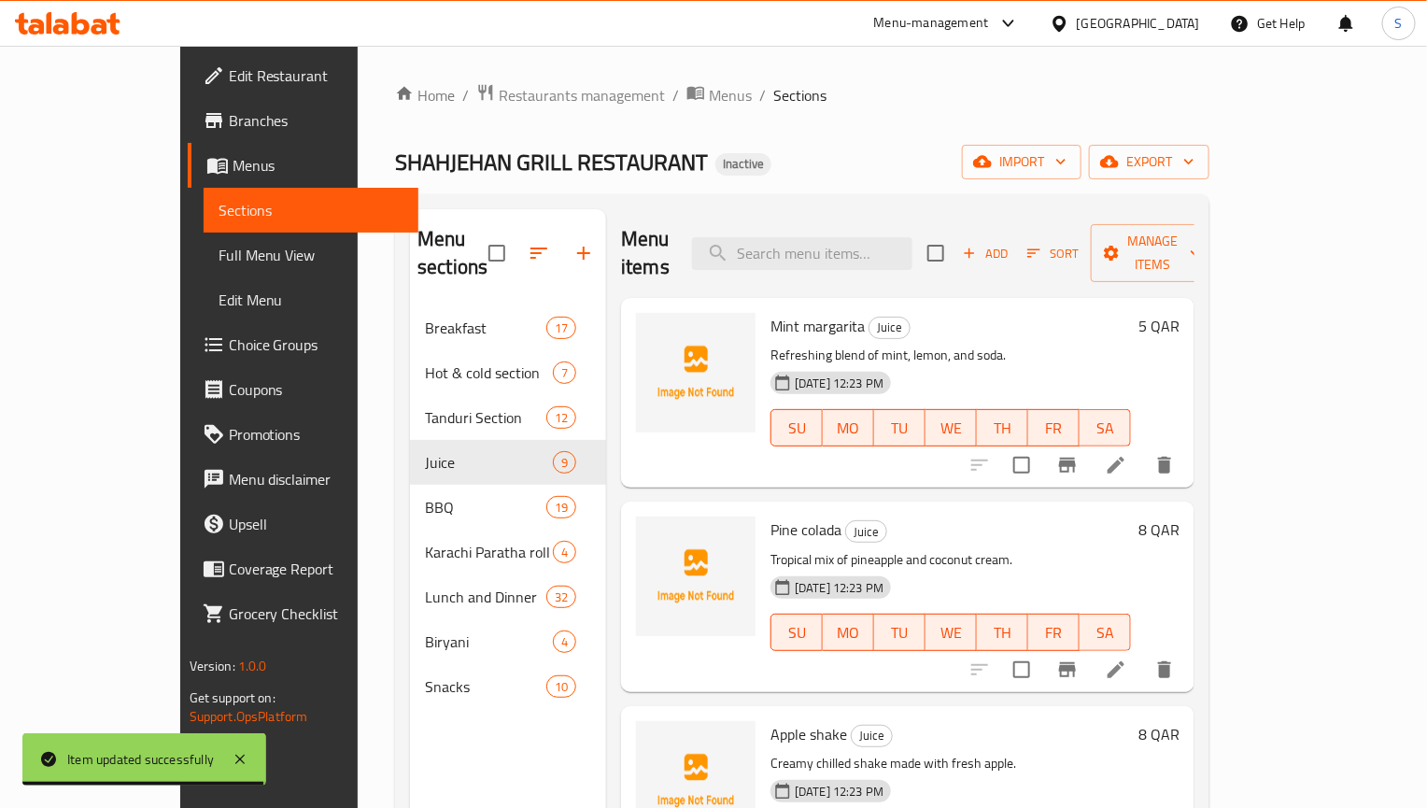
click at [770, 312] on span "Mint margarita" at bounding box center [817, 326] width 94 height 28
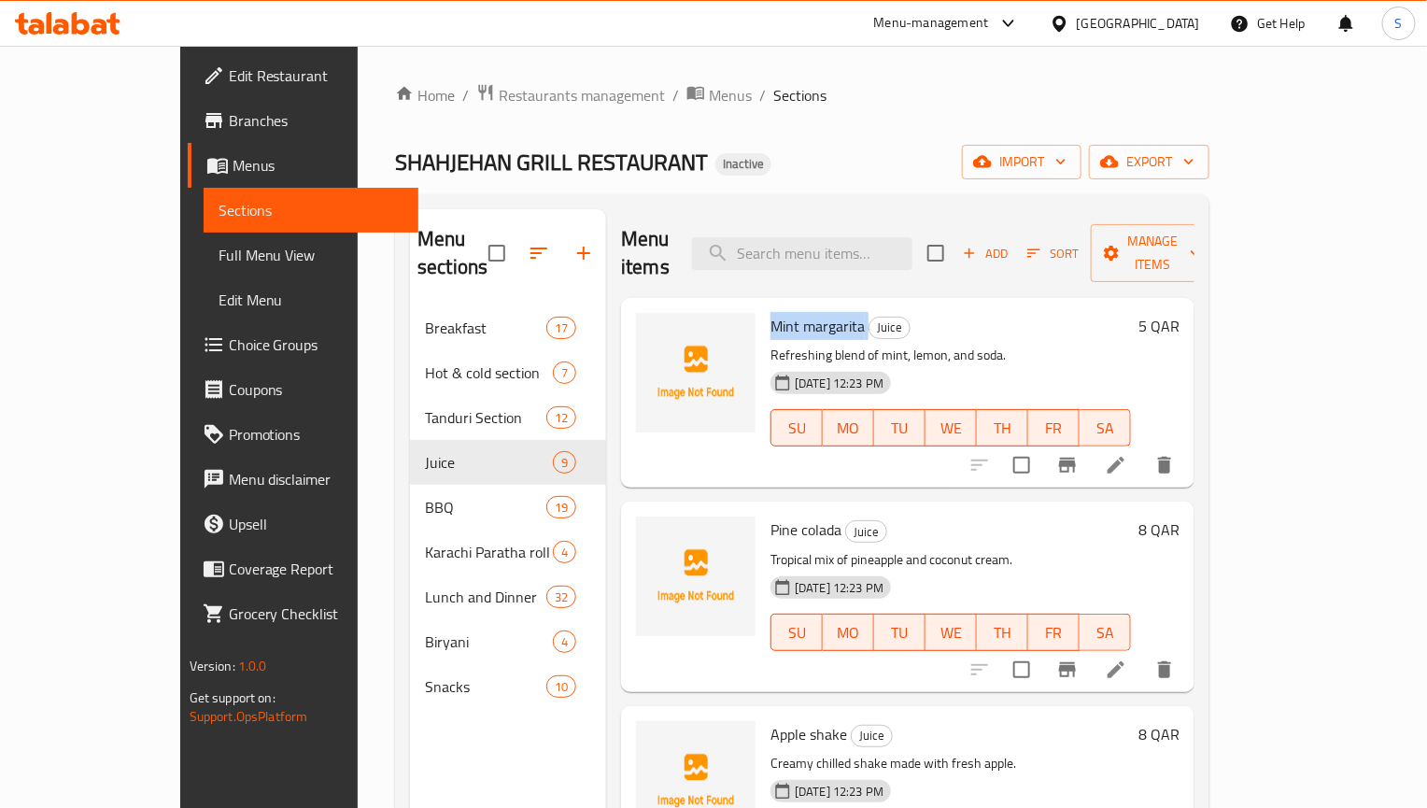
click at [770, 312] on span "Mint margarita" at bounding box center [817, 326] width 94 height 28
copy h6 "Mint margarita"
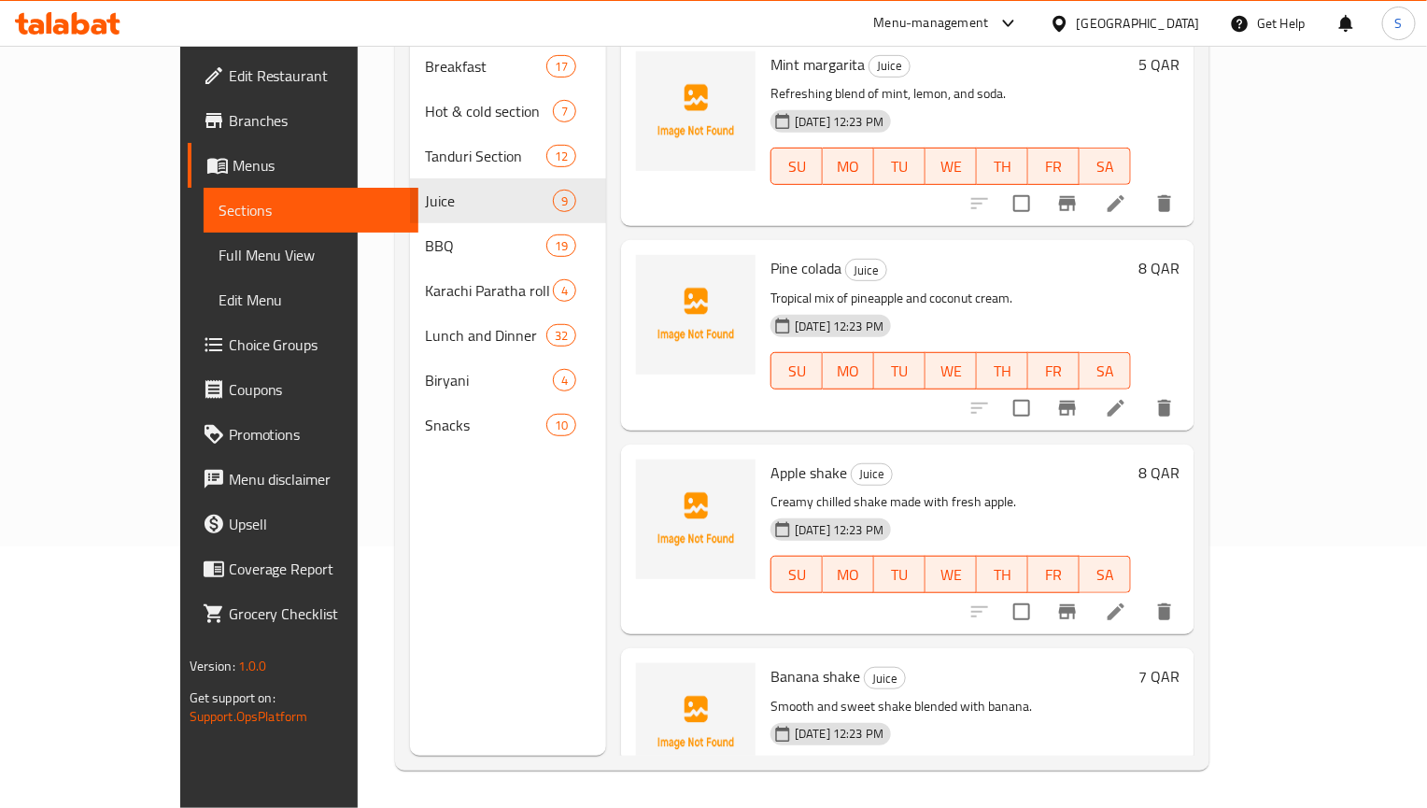
scroll to position [140, 0]
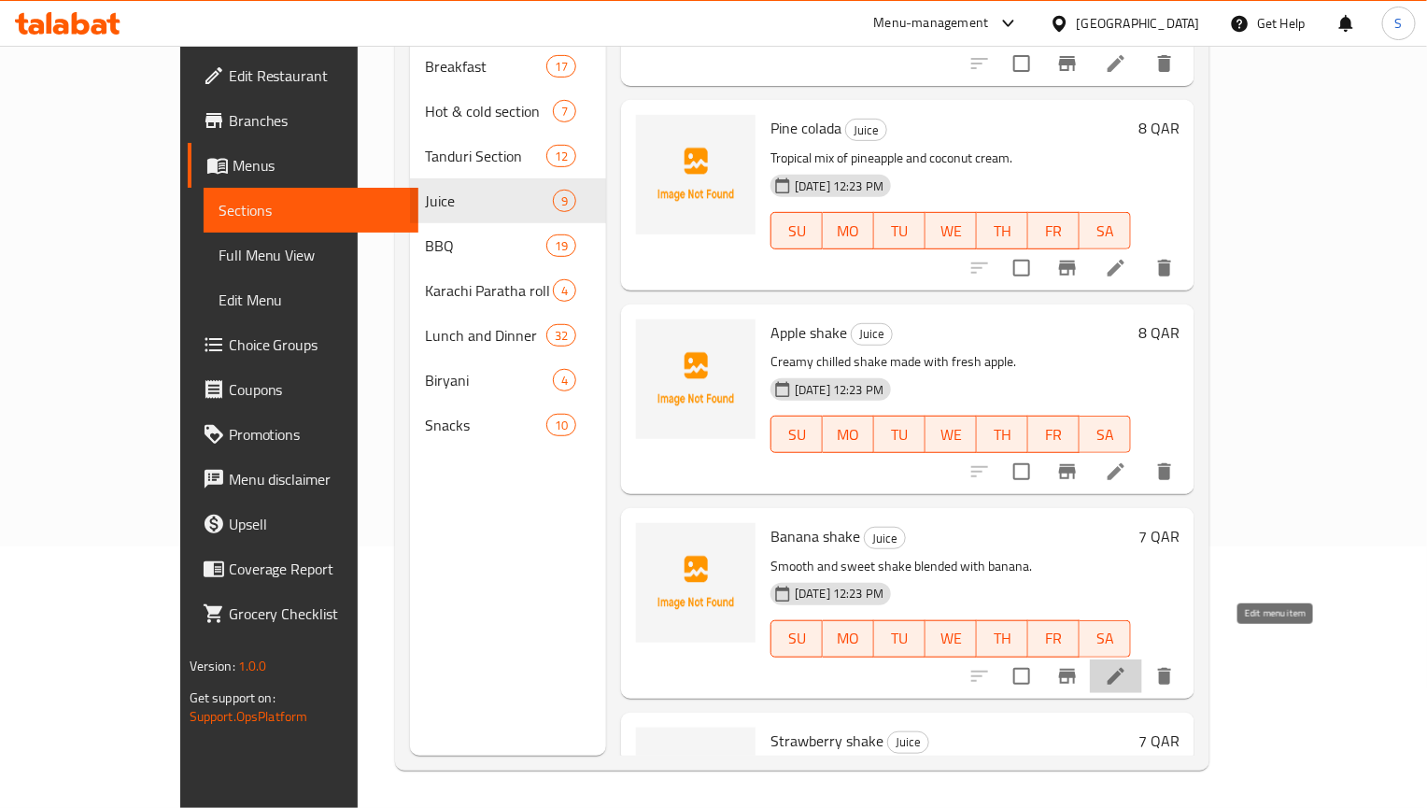
click at [1124, 668] on icon at bounding box center [1116, 676] width 17 height 17
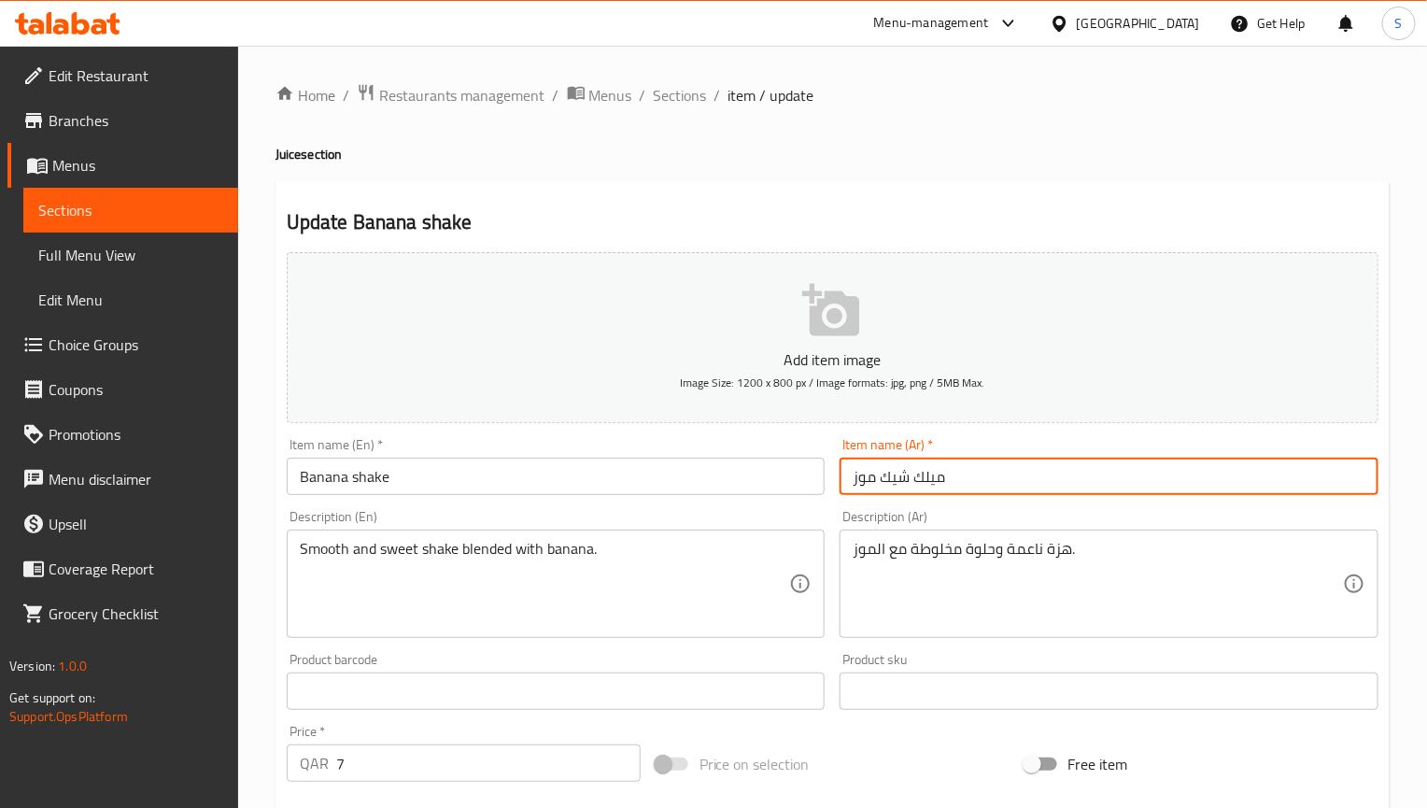
click at [937, 472] on input "ميلك شيك موز" at bounding box center [1109, 476] width 539 height 37
type input "شيك موز"
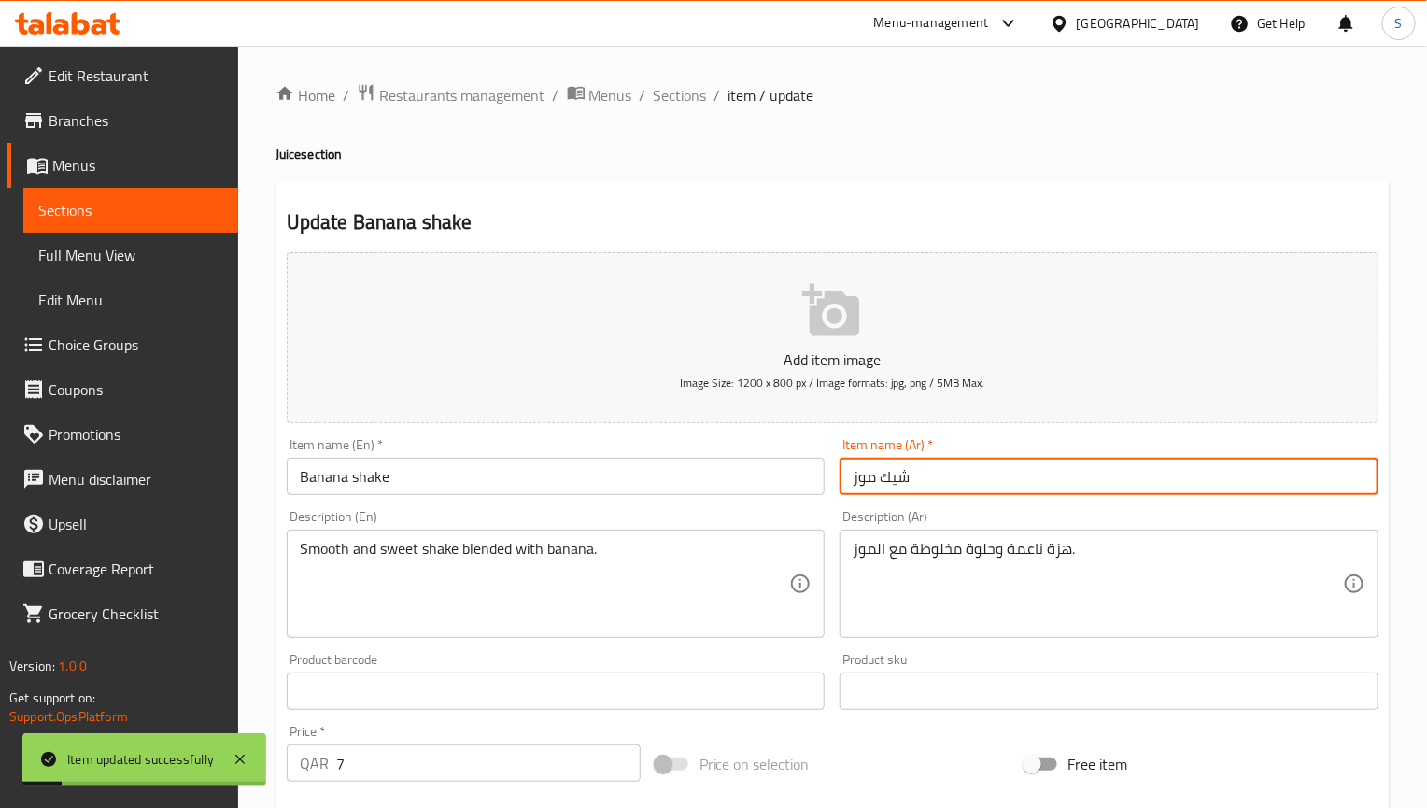
click at [1059, 538] on div "هزة ناعمة وحلوة مخلوطة مع الموز. Description (Ar)" at bounding box center [1109, 584] width 539 height 108
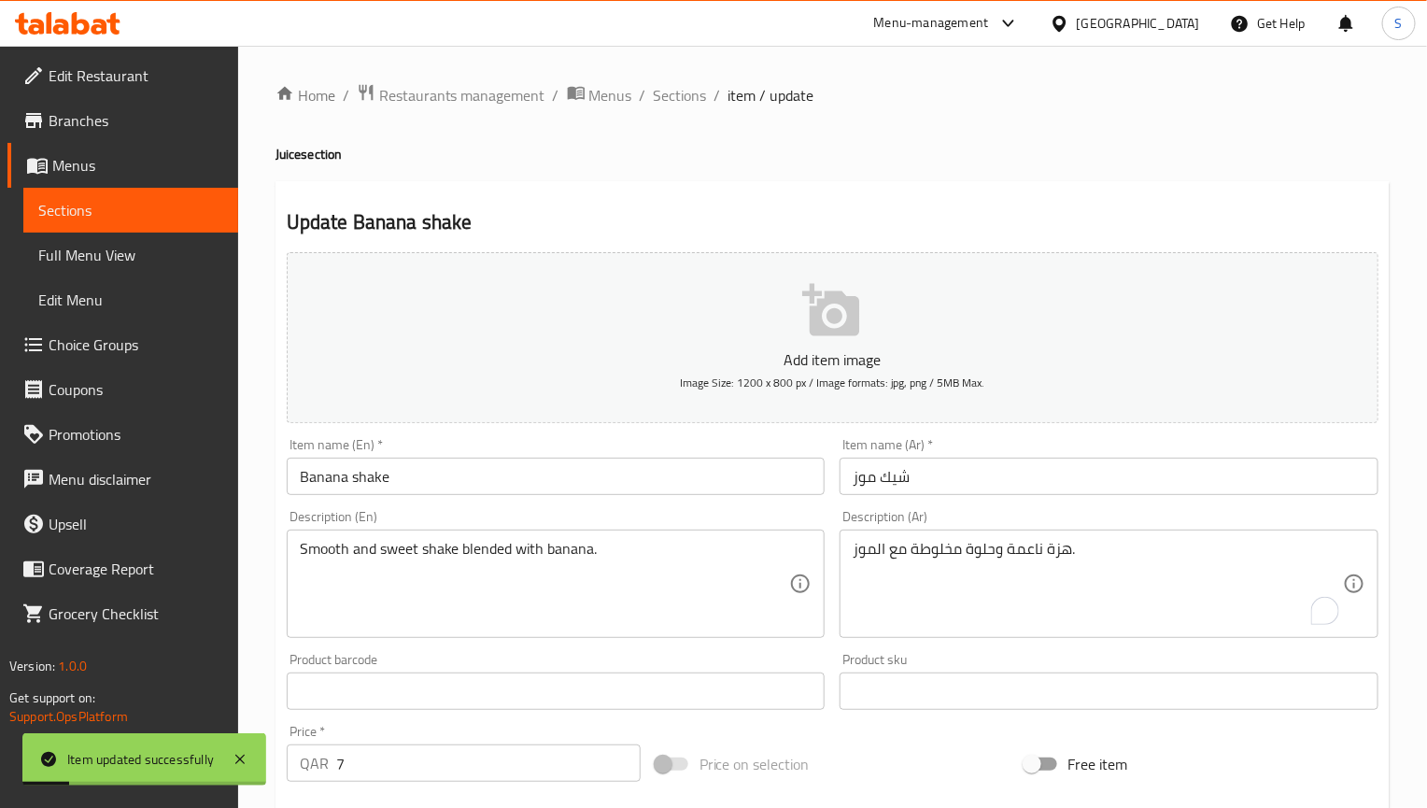
click at [1059, 538] on div "هزة ناعمة وحلوة مخلوطة مع الموز. Description (Ar)" at bounding box center [1109, 584] width 539 height 108
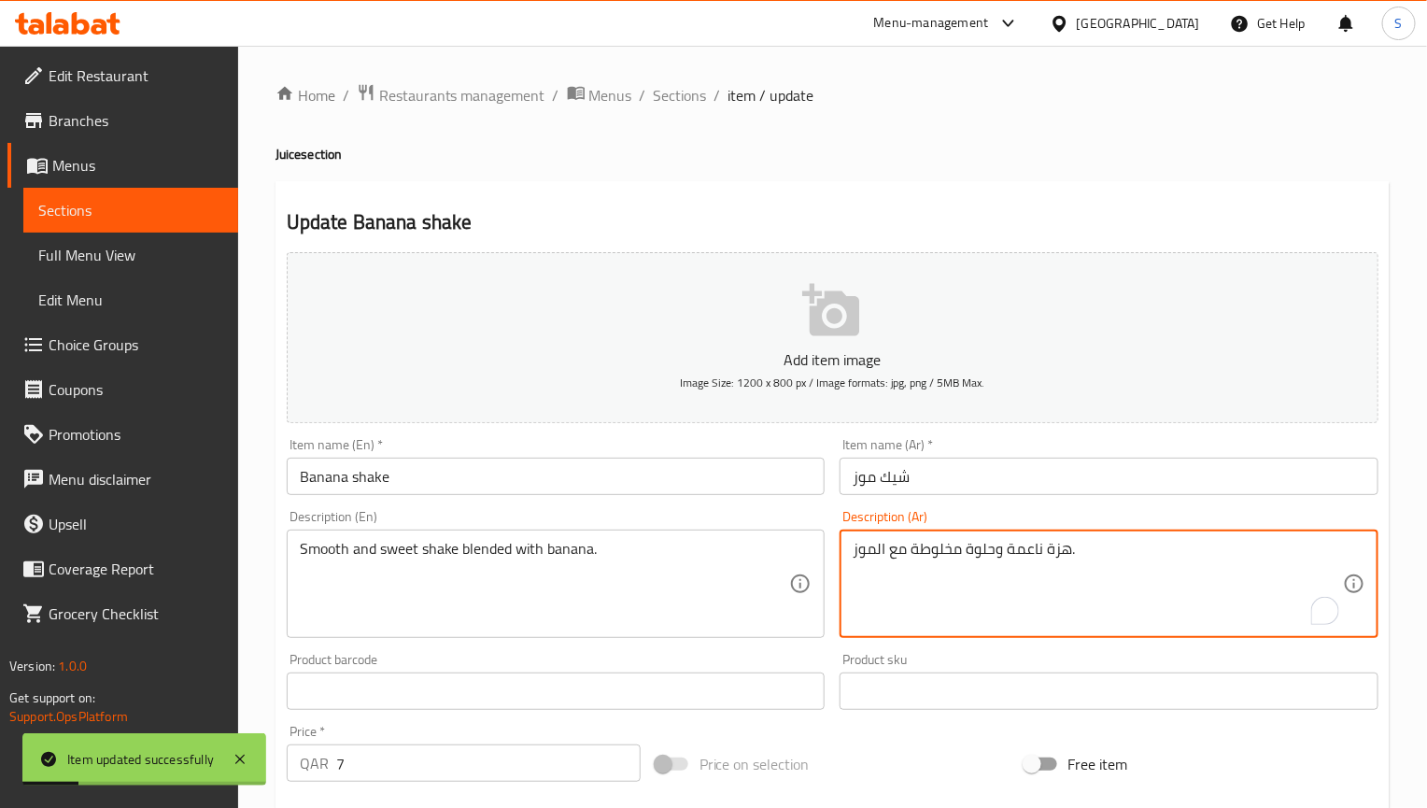
click at [1059, 558] on textarea "هزة ناعمة وحلوة مخلوطة مع الموز." at bounding box center [1098, 584] width 490 height 89
type textarea "شيك ناعمة وحلوة مخلوطة مع الموز."
click at [592, 477] on input "Banana shake" at bounding box center [556, 476] width 539 height 37
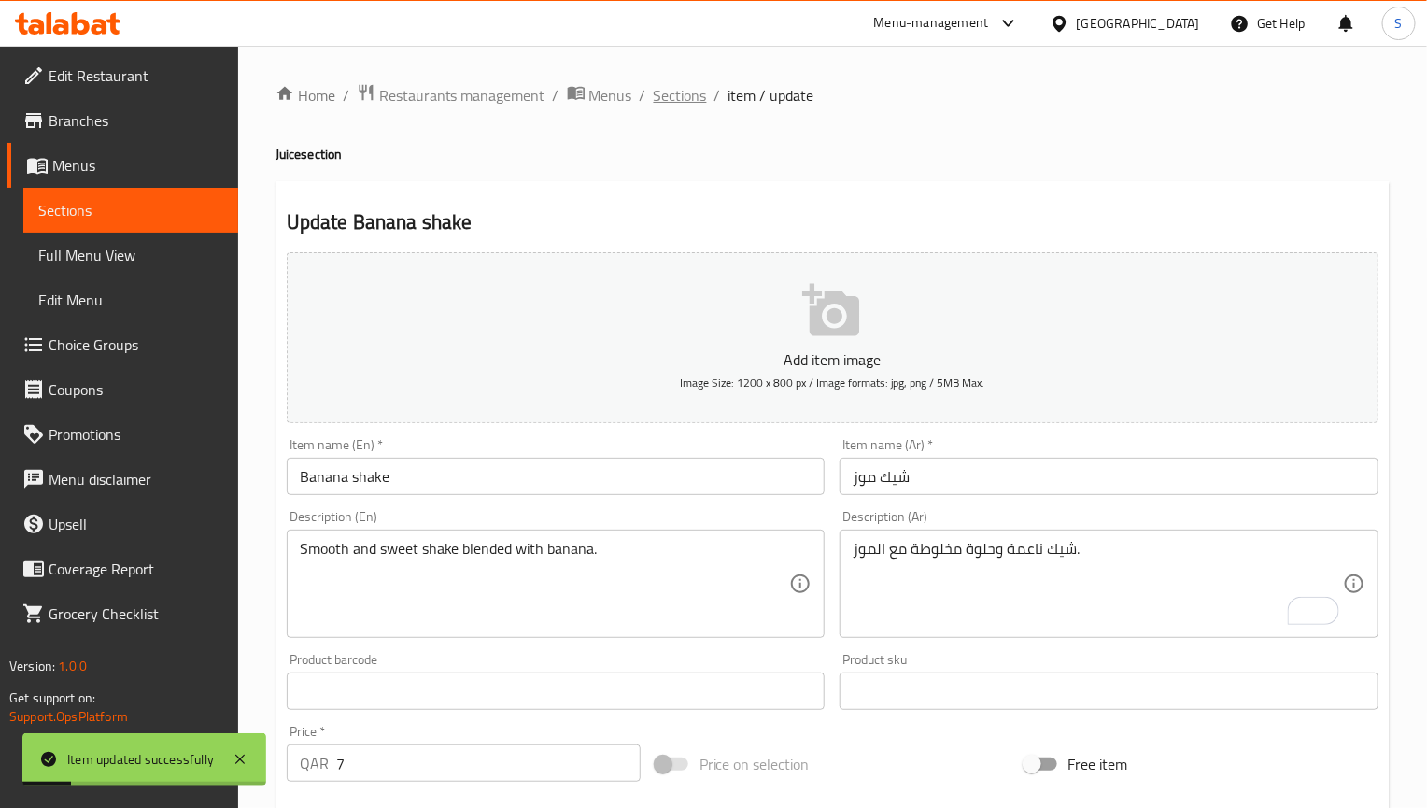
drag, startPoint x: 665, startPoint y: 74, endPoint x: 670, endPoint y: 90, distance: 16.5
click at [668, 77] on div "Home / Restaurants management / Menus / Sections / item / update Juice section …" at bounding box center [832, 683] width 1189 height 1274
click at [670, 90] on span "Sections" at bounding box center [680, 95] width 53 height 22
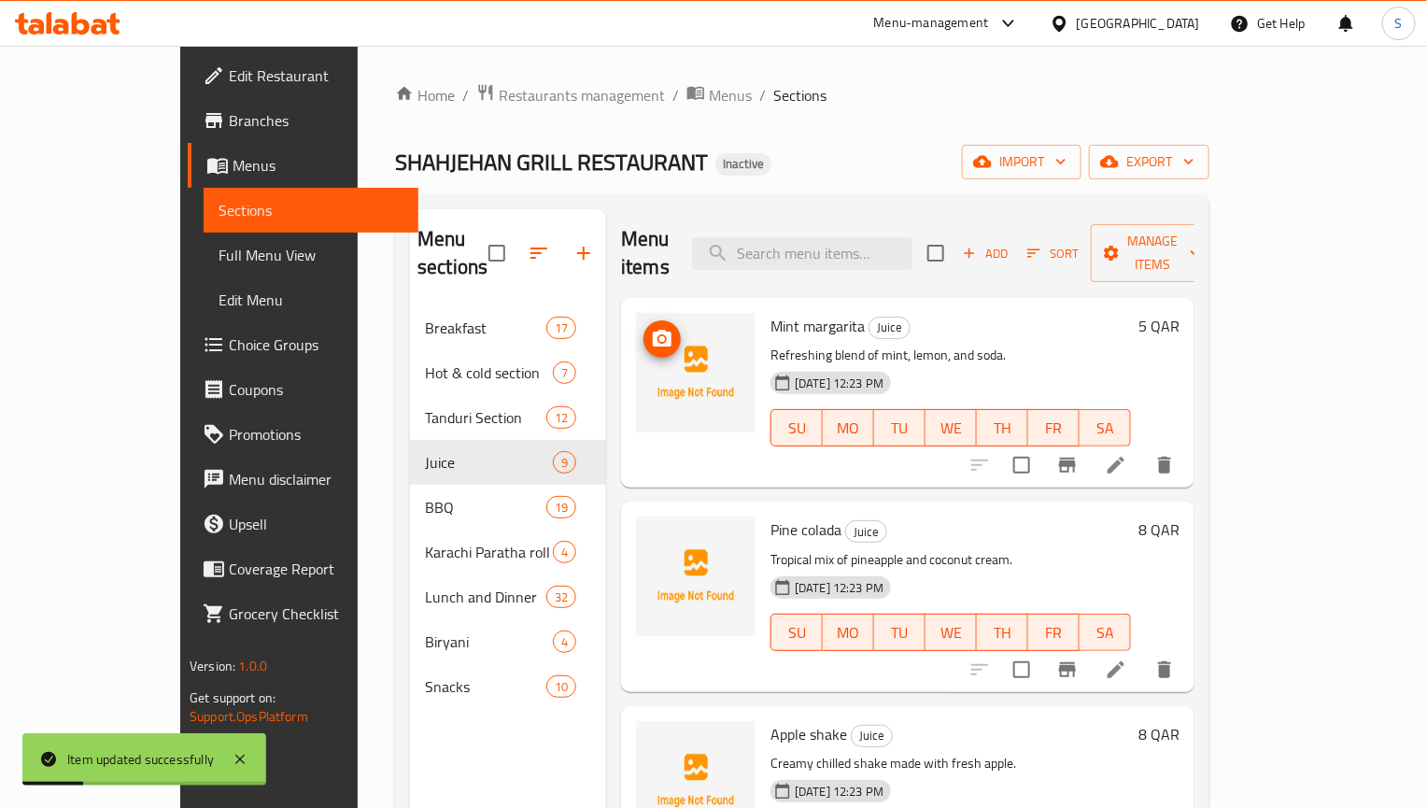
scroll to position [530, 0]
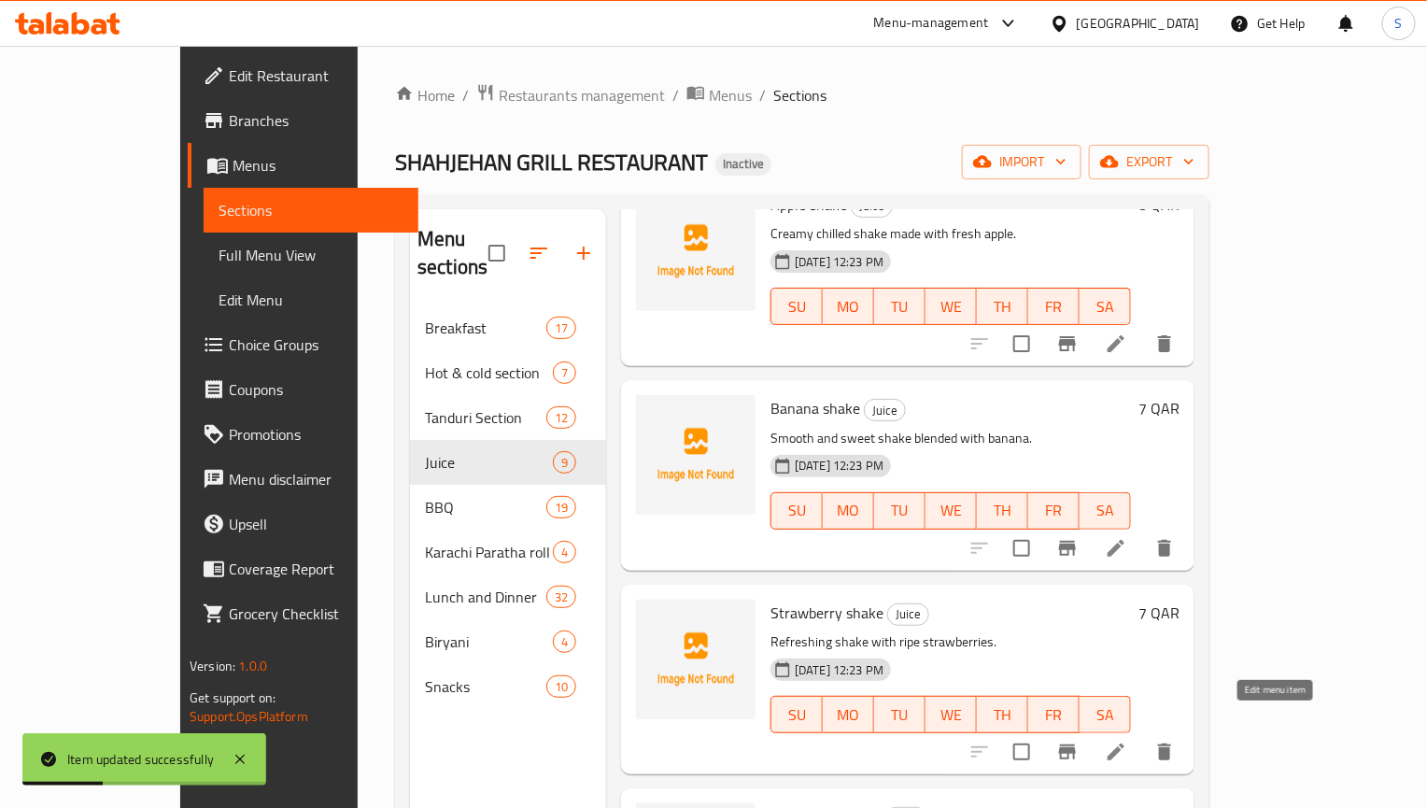
click at [1127, 741] on icon at bounding box center [1116, 752] width 22 height 22
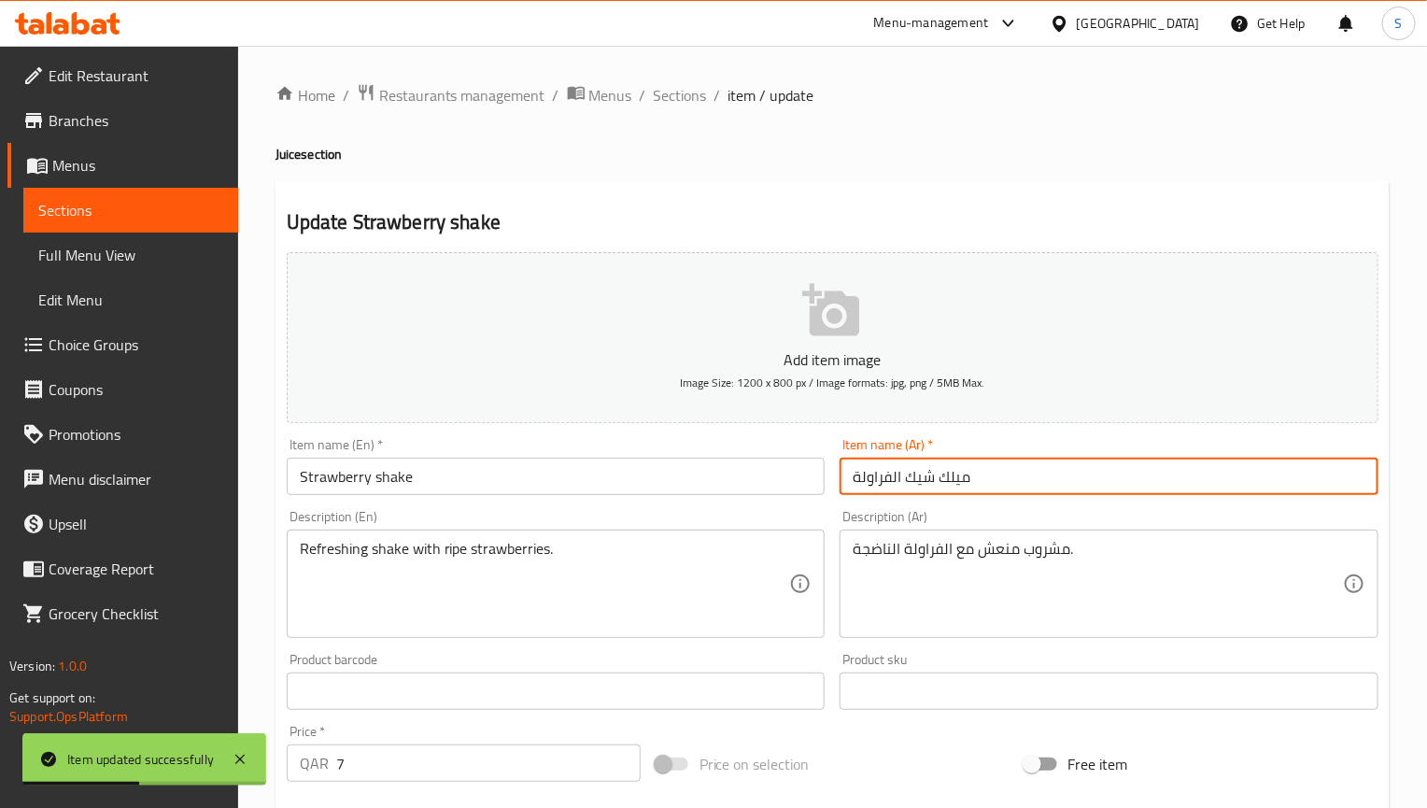
click at [956, 479] on input "ميلك شيك الفراولة" at bounding box center [1109, 476] width 539 height 37
click at [892, 474] on input "شيك الفراولة" at bounding box center [1109, 476] width 539 height 37
type input "شيك فراولة"
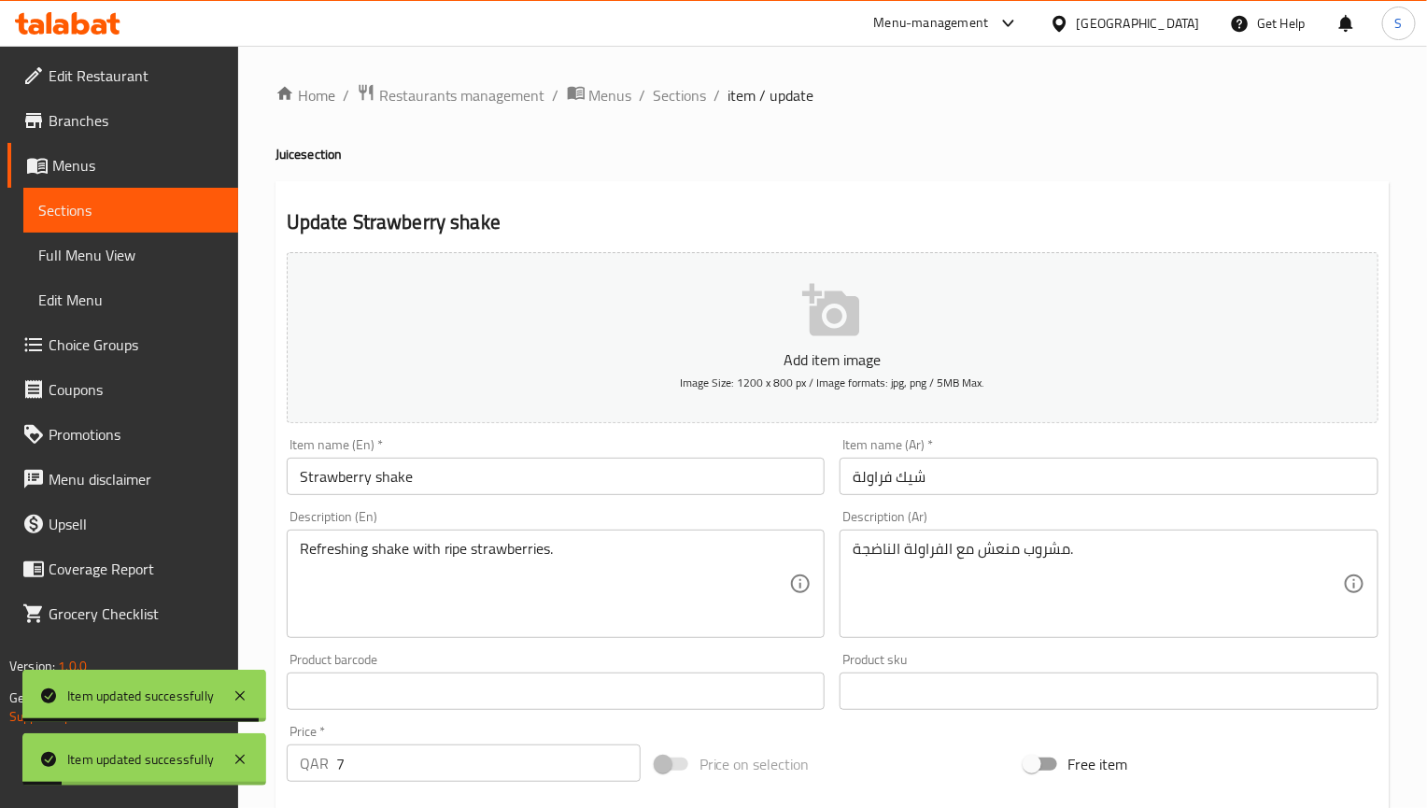
click at [742, 179] on div "Home / Restaurants management / Menus / Sections / item / update Juice section …" at bounding box center [833, 682] width 1114 height 1199
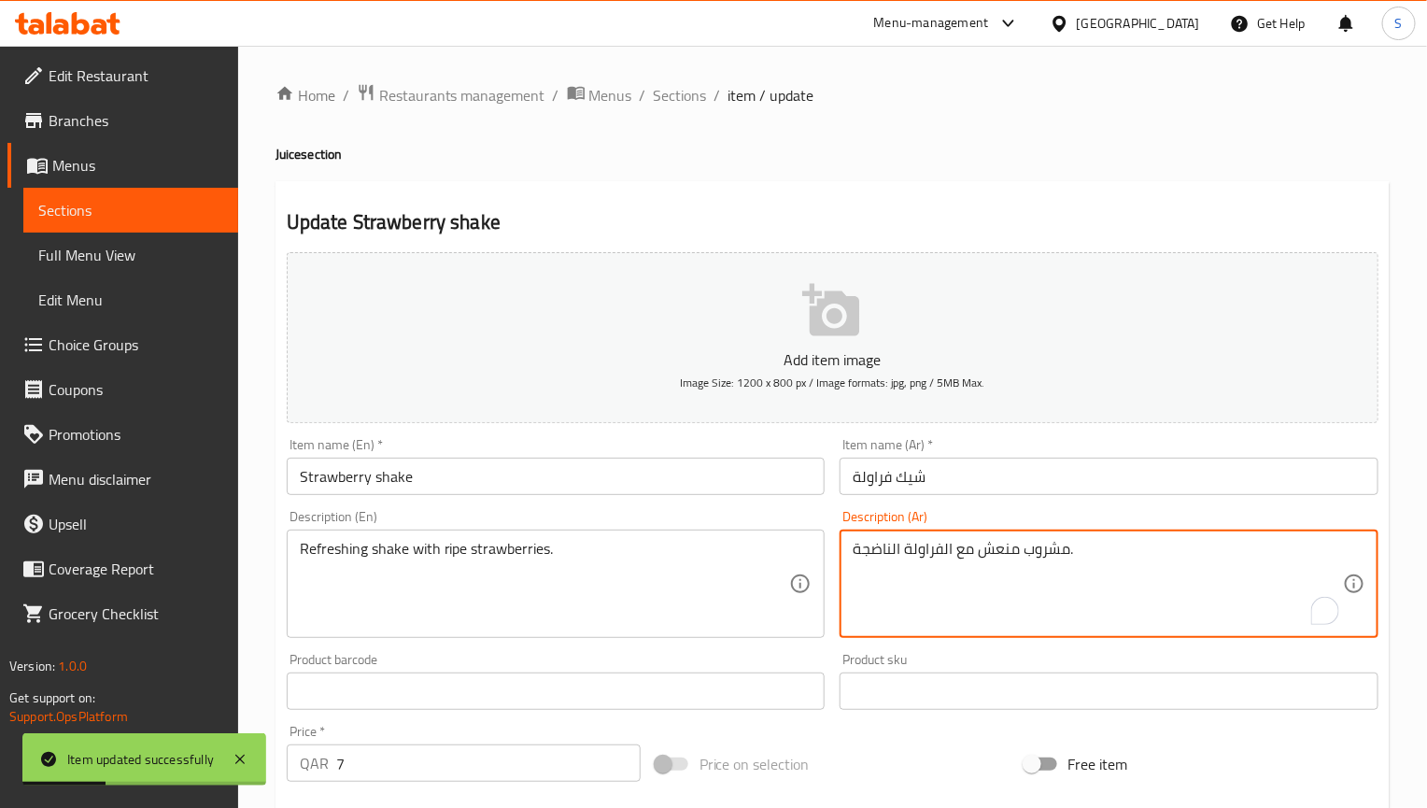
click at [1032, 553] on textarea "مشروب منعش مع الفراولة الناضجة." at bounding box center [1098, 584] width 490 height 89
click at [1076, 549] on textarea "مشروب منعش مع الفراولة الناضجة." at bounding box center [1098, 584] width 490 height 89
click at [905, 474] on input "شيك فراولة" at bounding box center [1109, 476] width 539 height 37
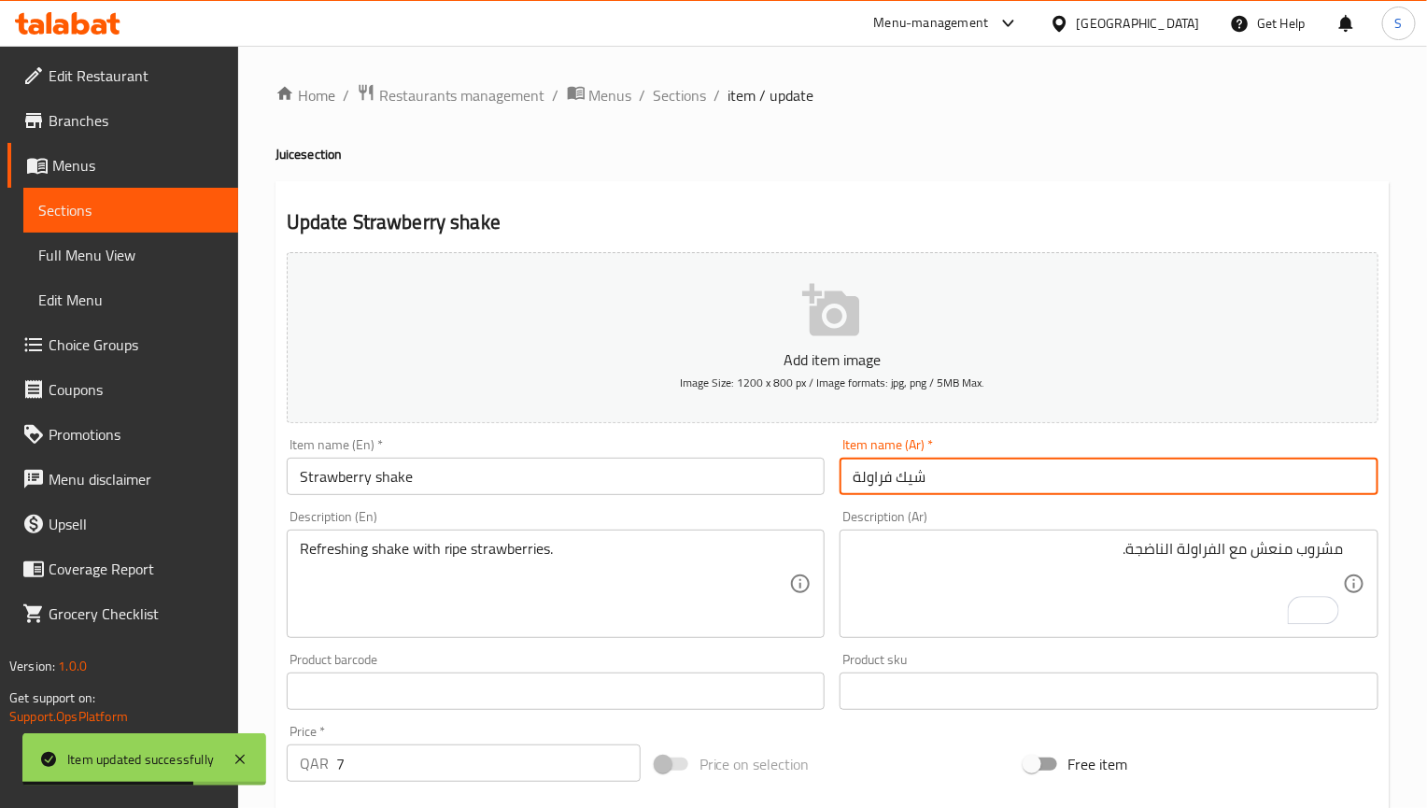
click at [905, 474] on input "شيك فراولة" at bounding box center [1109, 476] width 539 height 37
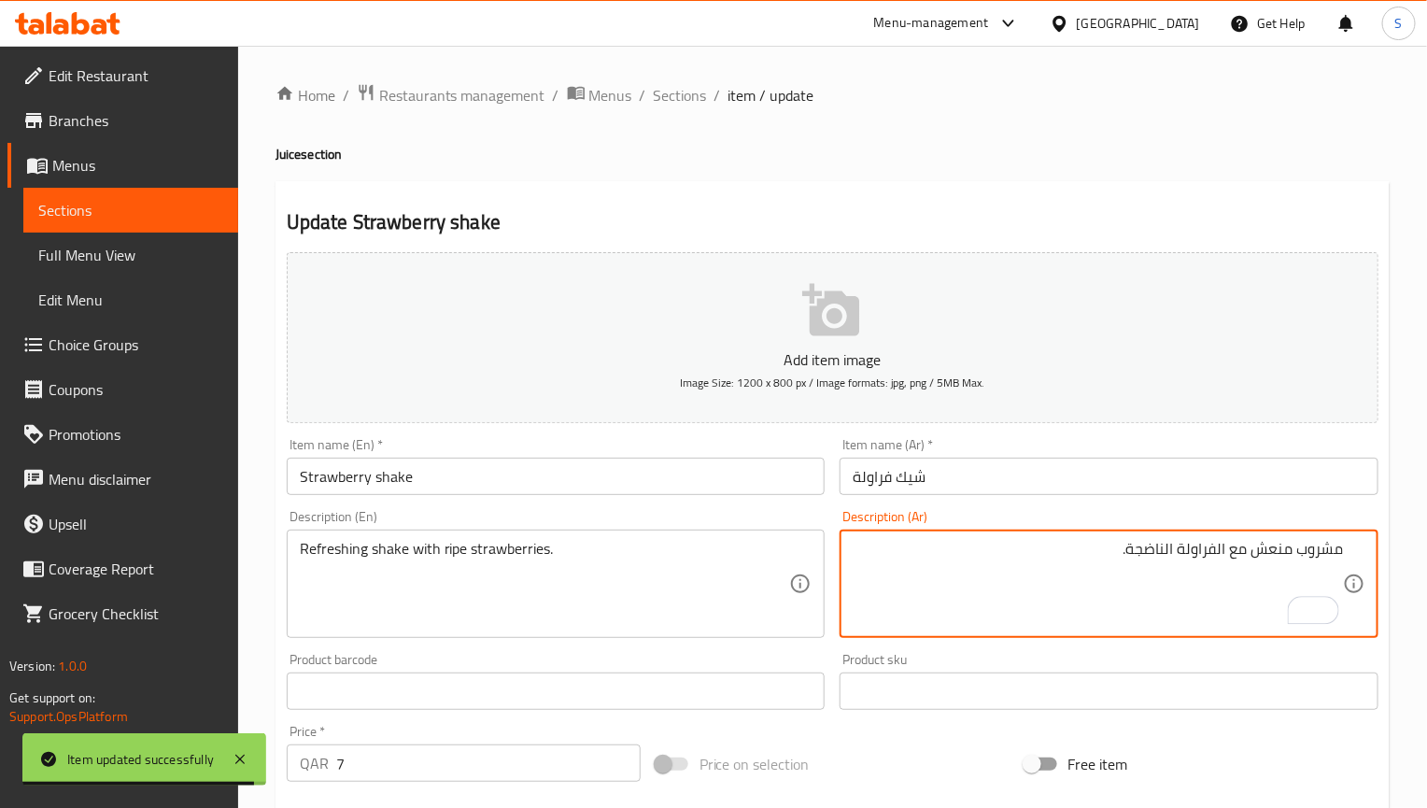
click at [1329, 552] on textarea "مشروب منعش مع الفراولة الناضجة." at bounding box center [1098, 584] width 490 height 89
paste textarea "شيك"
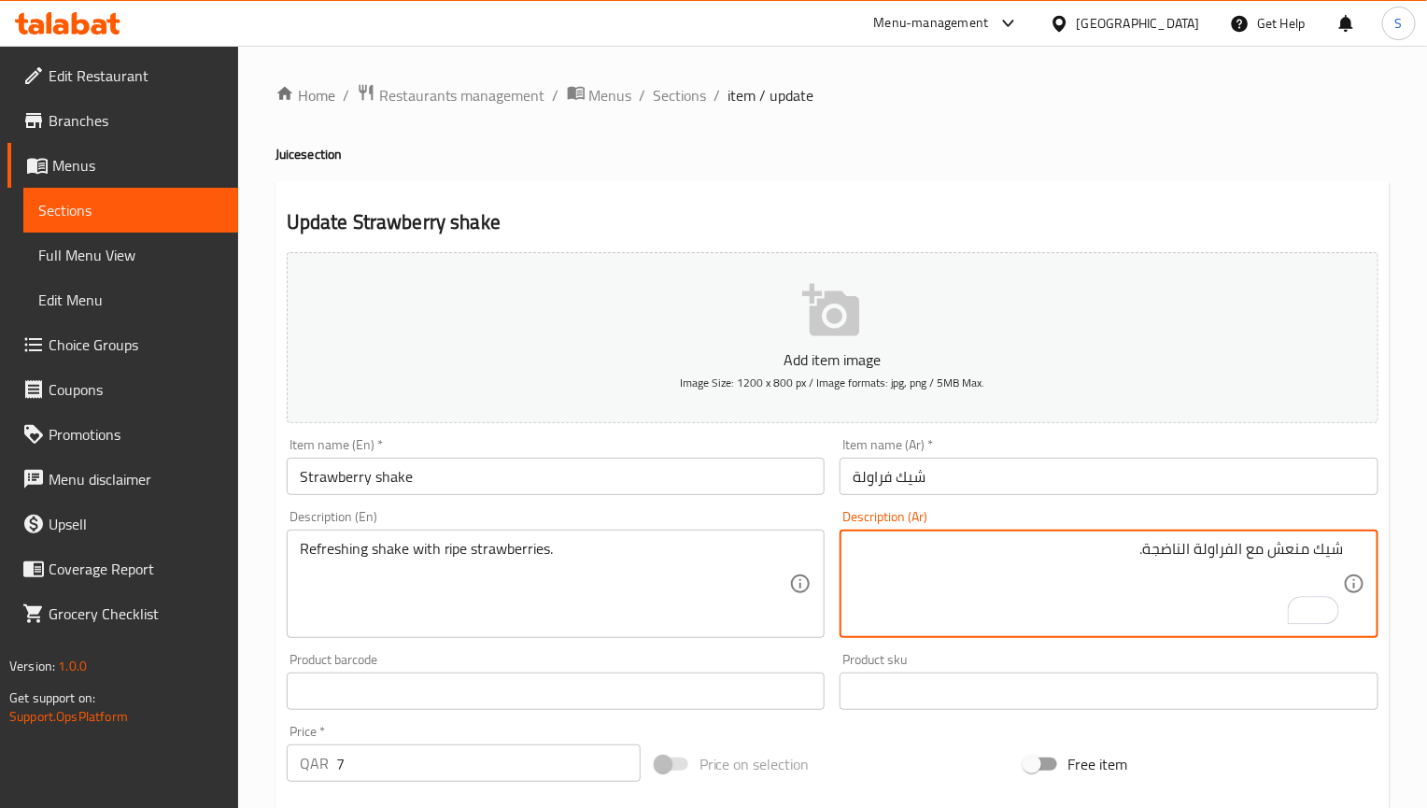
type textarea "شيك منعش مع الفراولة الناضجة."
click at [813, 488] on input "Strawberry shake" at bounding box center [556, 476] width 539 height 37
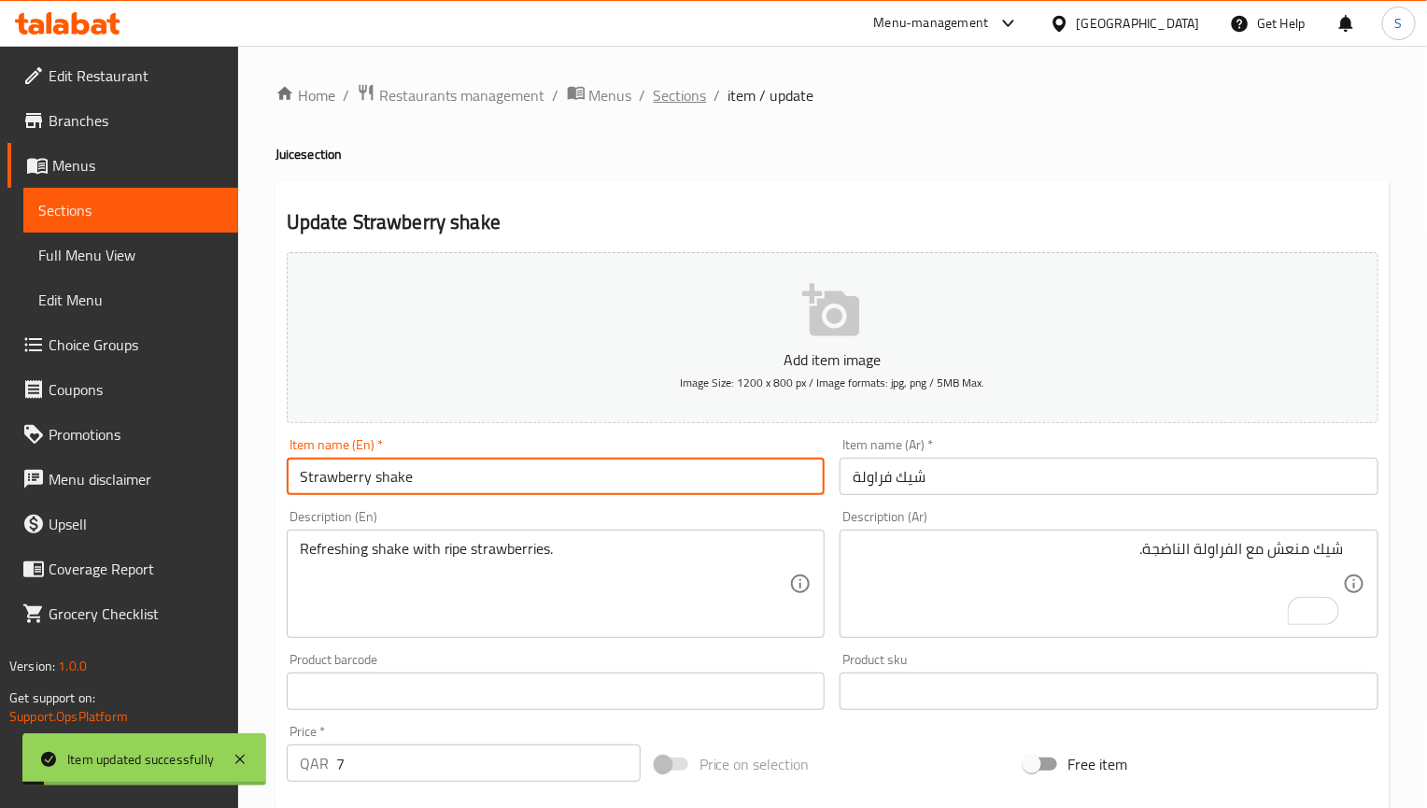
click at [684, 106] on span "Sections" at bounding box center [680, 95] width 53 height 22
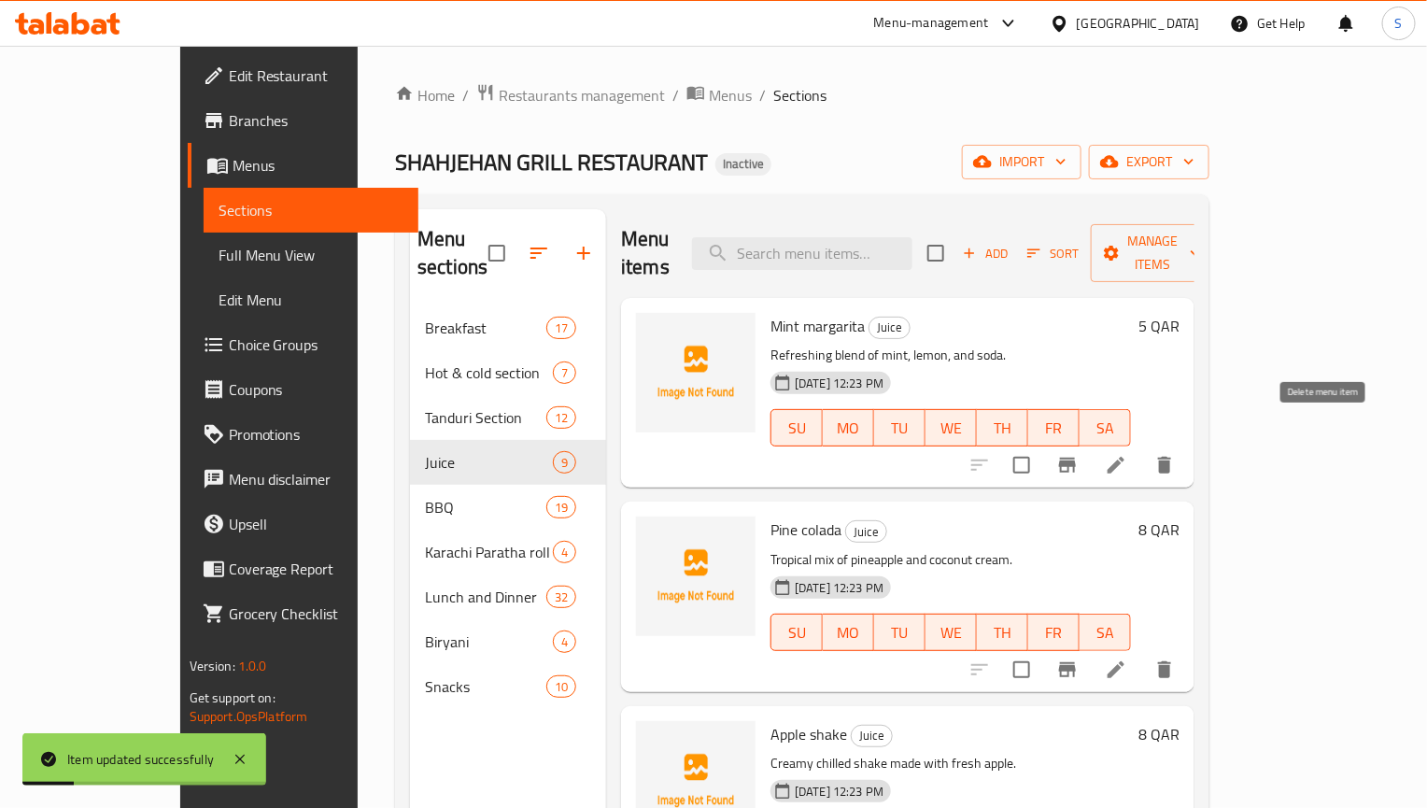
click at [1171, 457] on icon "delete" at bounding box center [1164, 465] width 13 height 17
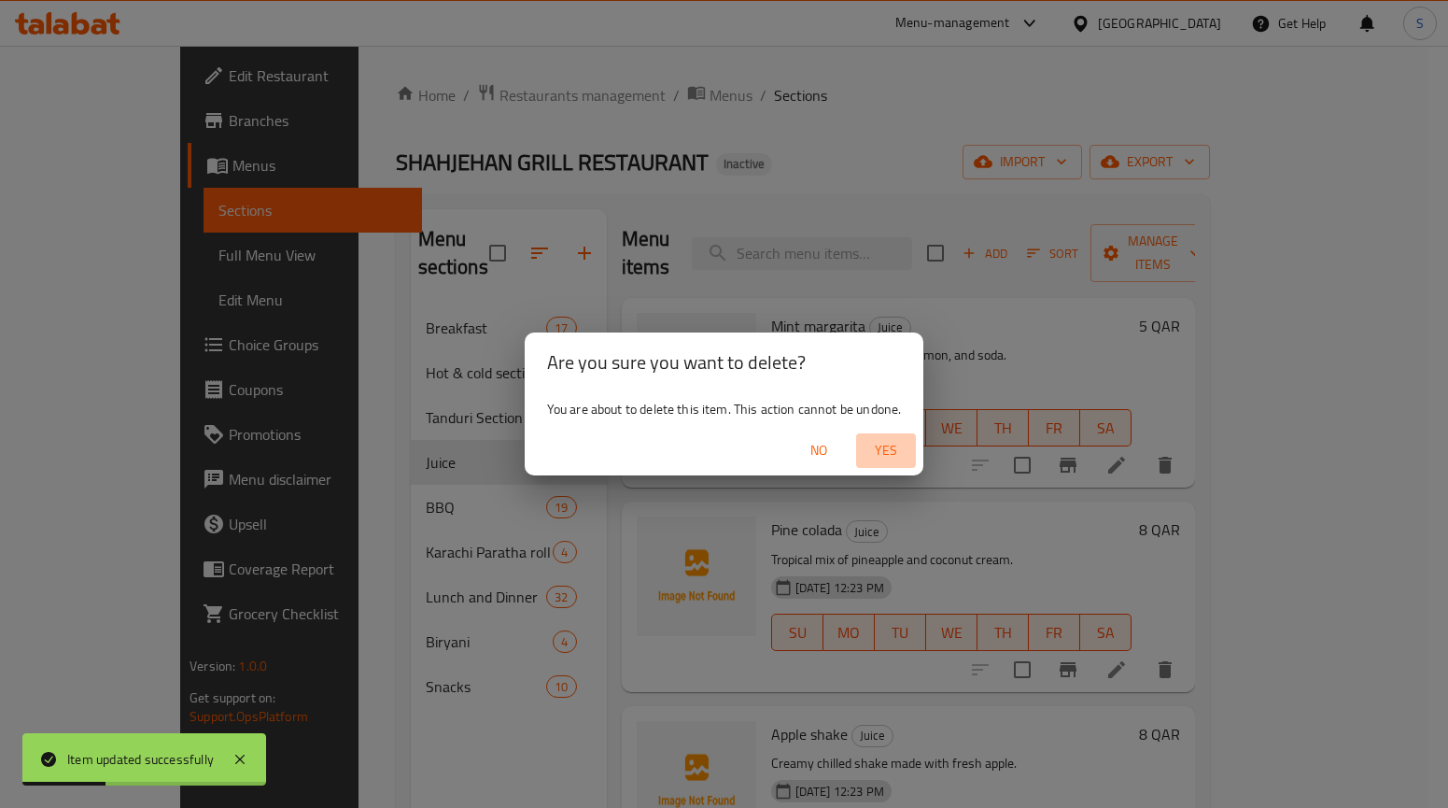
click at [881, 457] on span "Yes" at bounding box center [886, 450] width 45 height 23
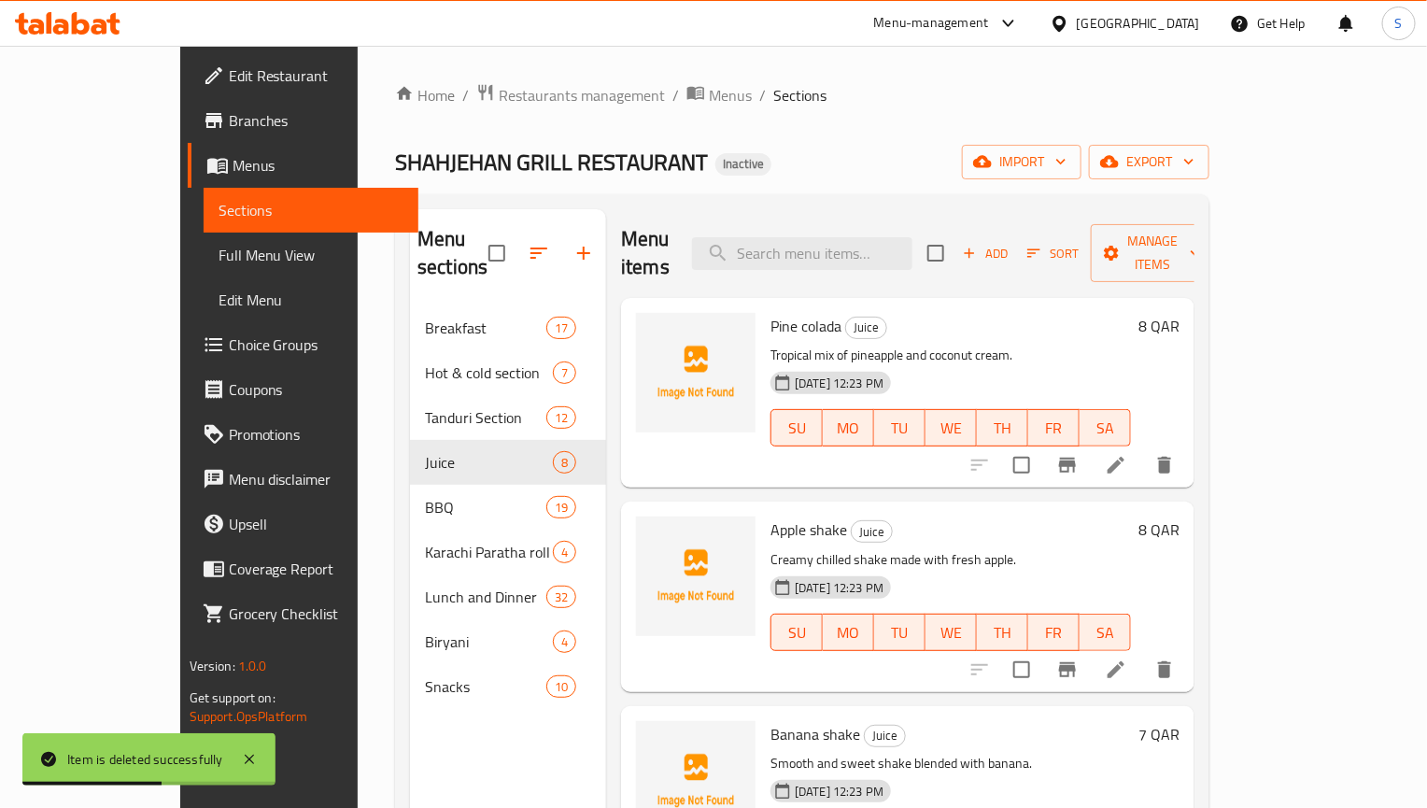
scroll to position [530, 0]
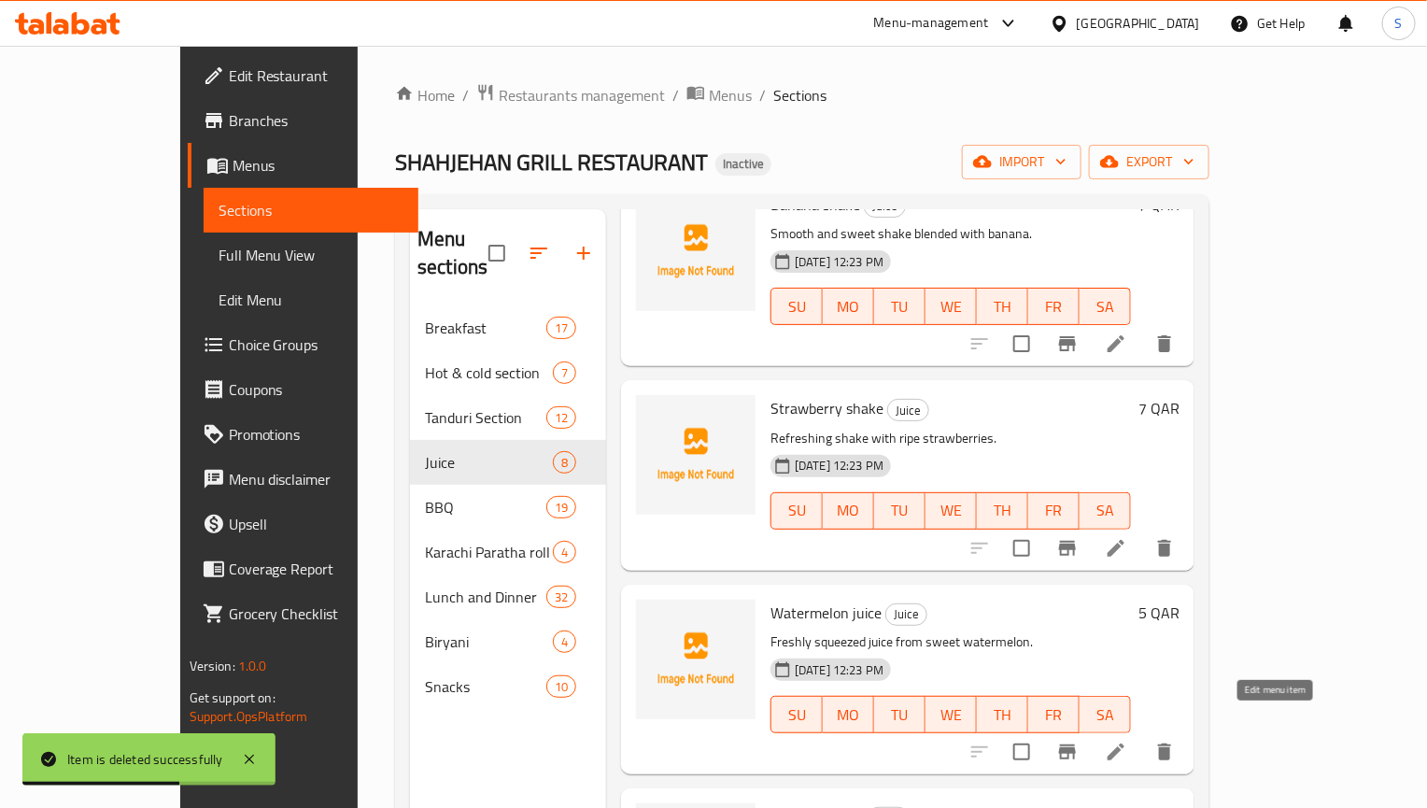
click at [1127, 741] on icon at bounding box center [1116, 752] width 22 height 22
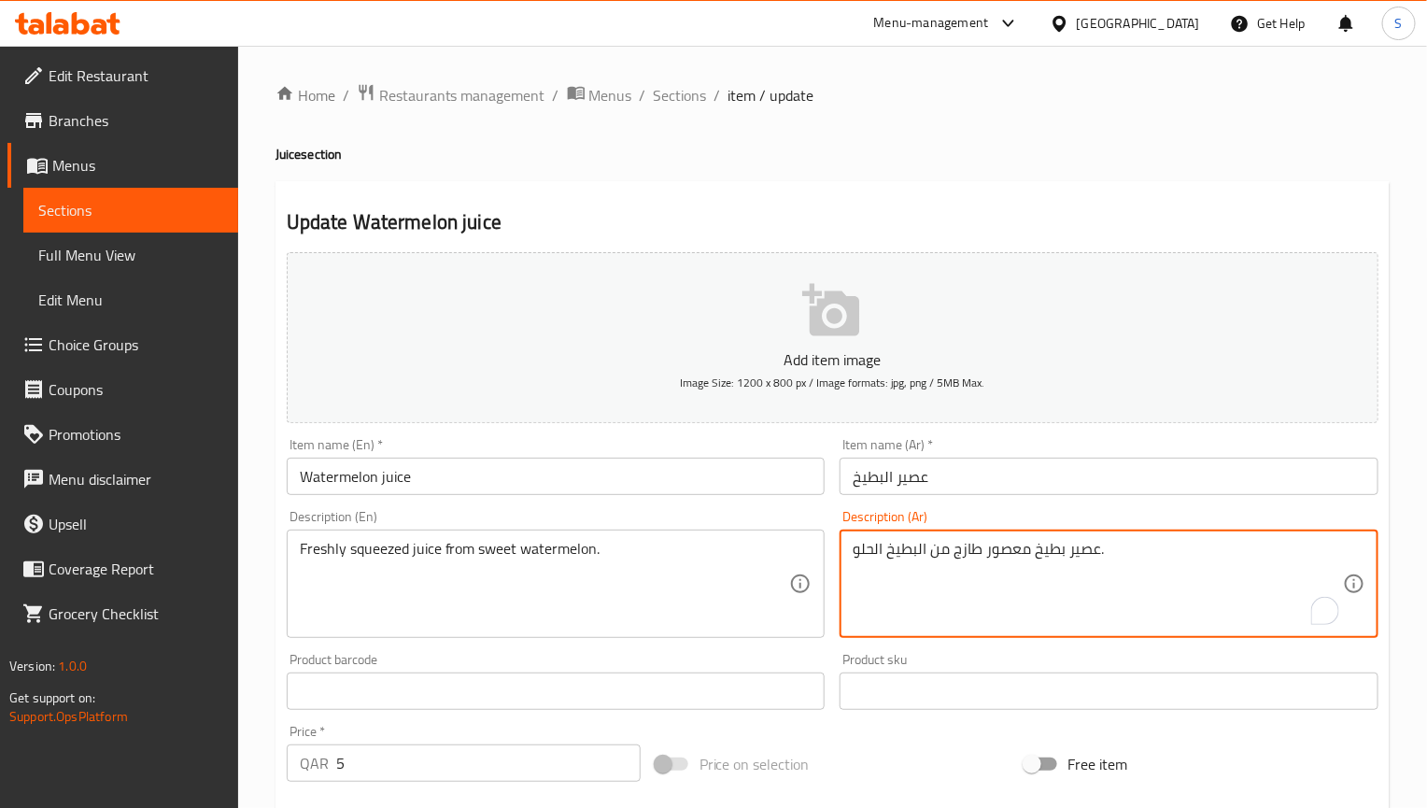
click at [1043, 553] on textarea "عصير بطيخ معصور طازج من البطيخ الحلو." at bounding box center [1098, 584] width 490 height 89
type textarea "ع"
click at [983, 558] on textarea "عصير كبس طازج من البطيخ الحلو" at bounding box center [1098, 584] width 490 height 89
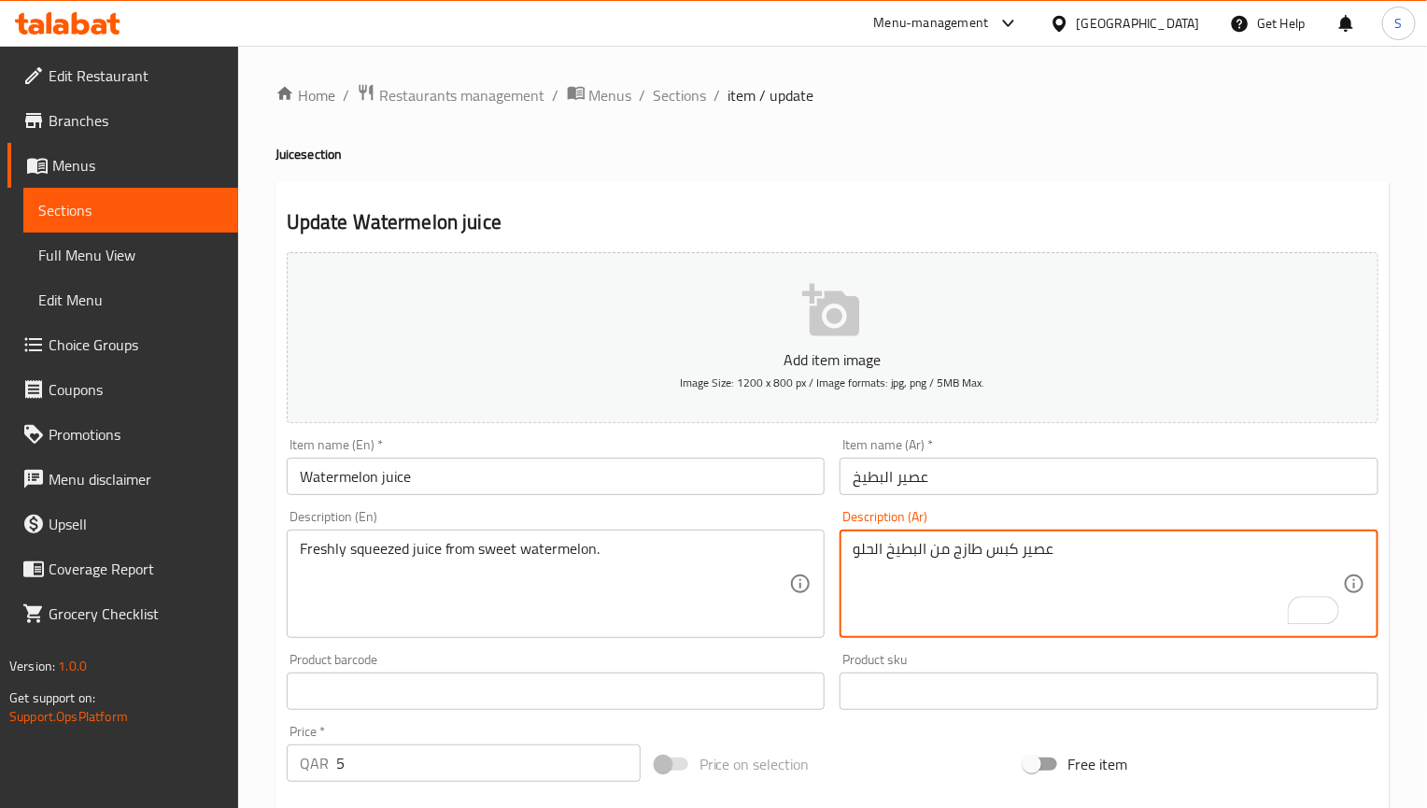
click at [983, 558] on textarea "عصير كبس طازج من البطيخ الحلو" at bounding box center [1098, 584] width 490 height 89
type textarea "عصير كبس طازج من البطيخ الحلو"
click at [682, 472] on input "Watermelon juice" at bounding box center [556, 476] width 539 height 37
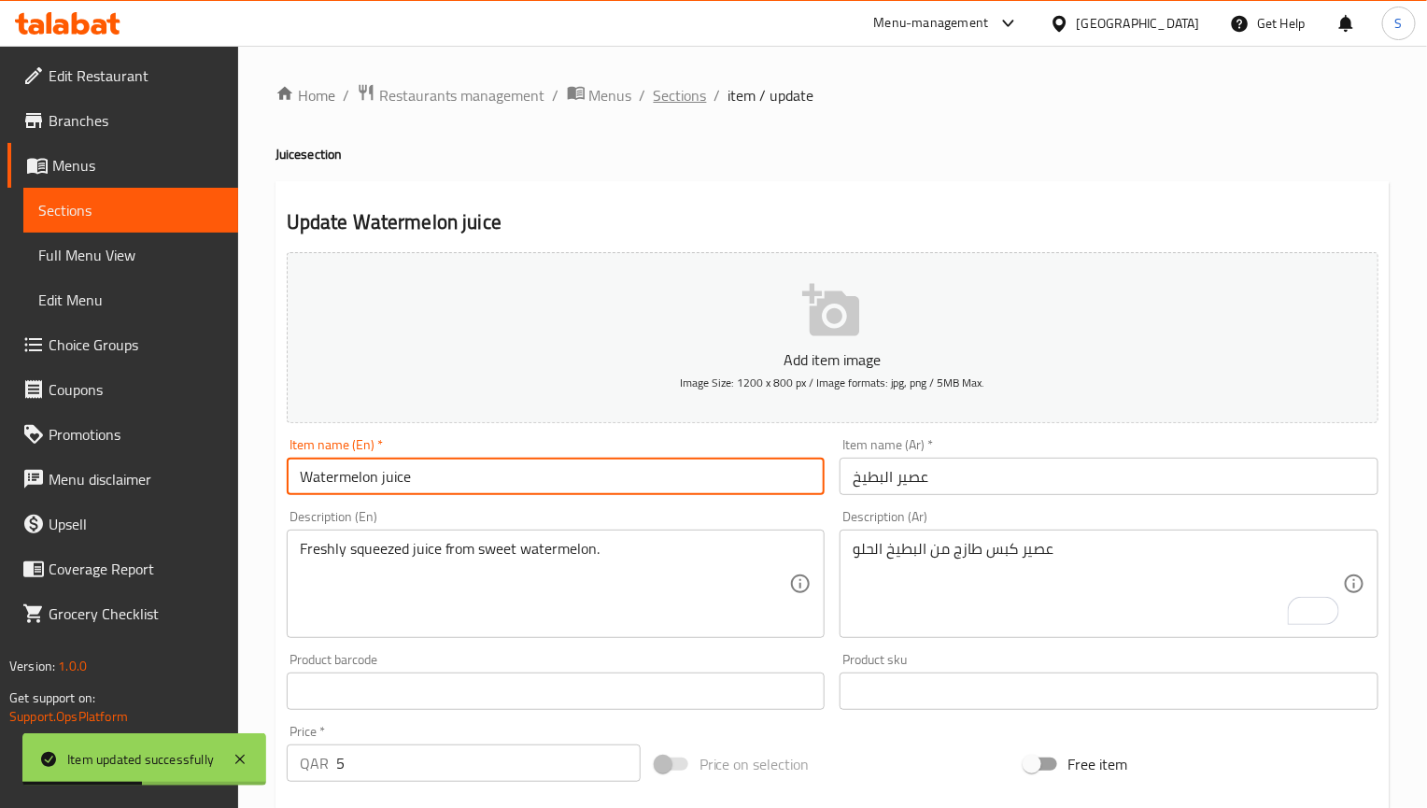
click at [696, 104] on span "Sections" at bounding box center [680, 95] width 53 height 22
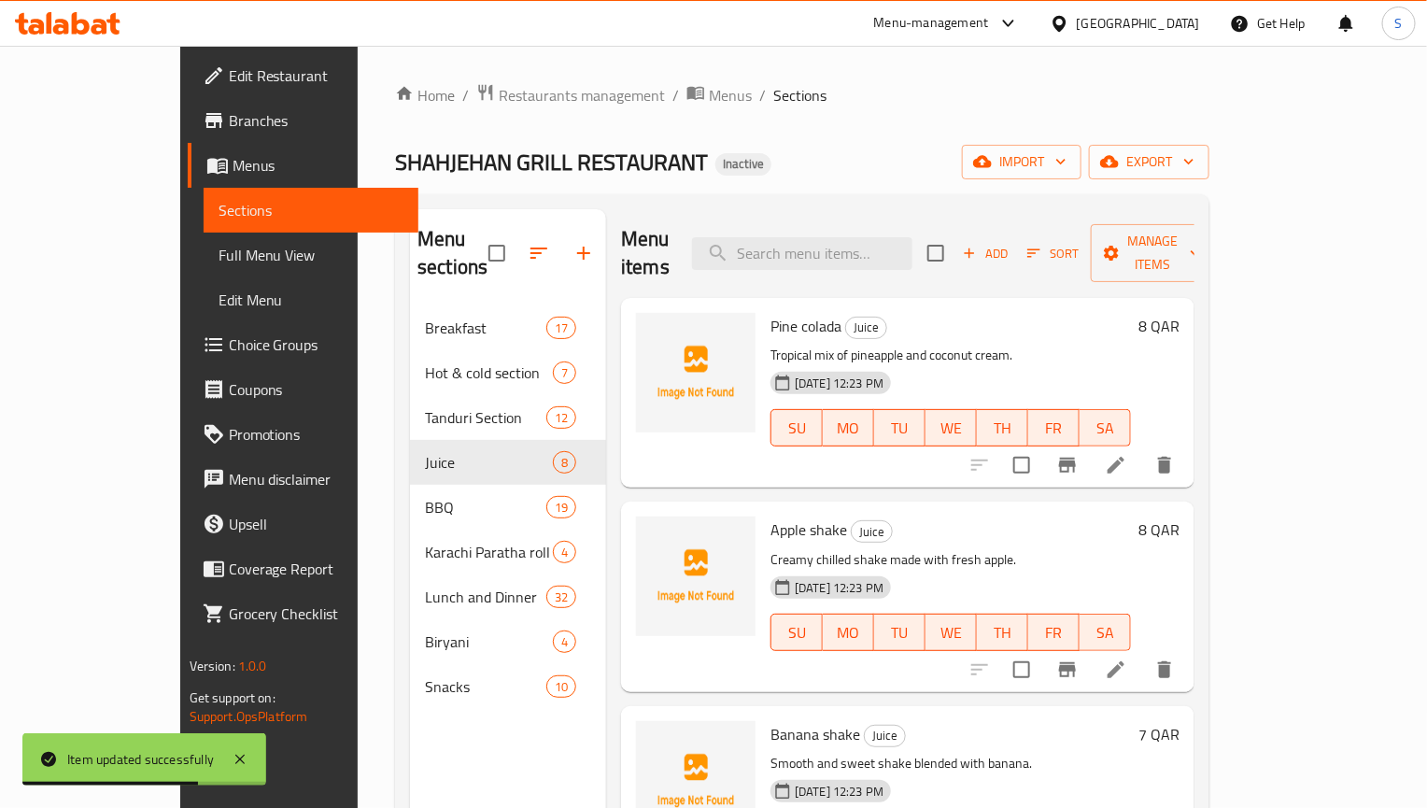
scroll to position [734, 0]
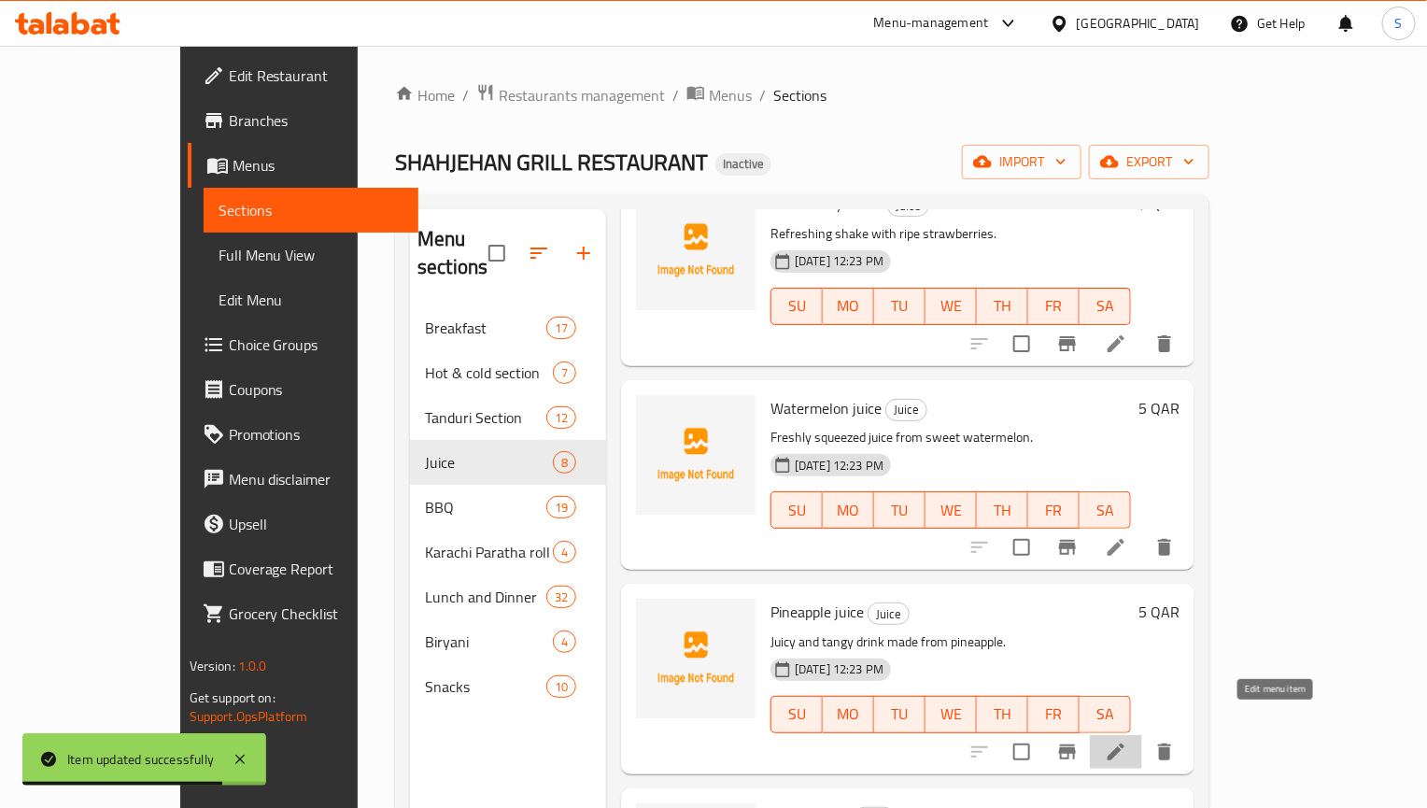
click at [1127, 741] on icon at bounding box center [1116, 752] width 22 height 22
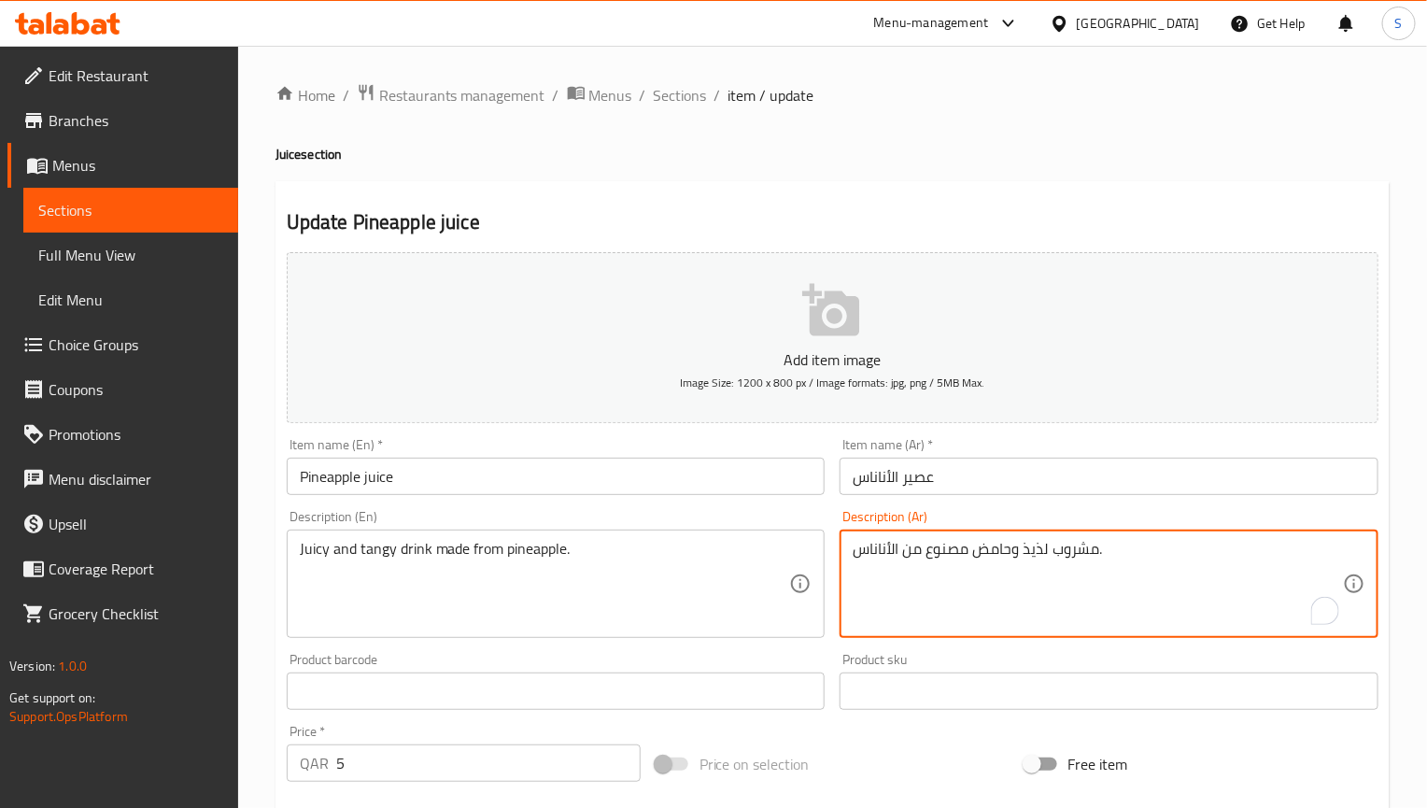
click at [1031, 553] on textarea "مشروب لذيذ وحامض مصنوع من الأناناس." at bounding box center [1098, 584] width 490 height 89
click at [1000, 550] on textarea "مشروب جوسي وحامض مصنوع من الأناناس." at bounding box center [1098, 584] width 490 height 89
type textarea "مشروب جوسي ومنعش مصنوع من الأناناس."
click at [700, 491] on input "Pineapple juice" at bounding box center [556, 476] width 539 height 37
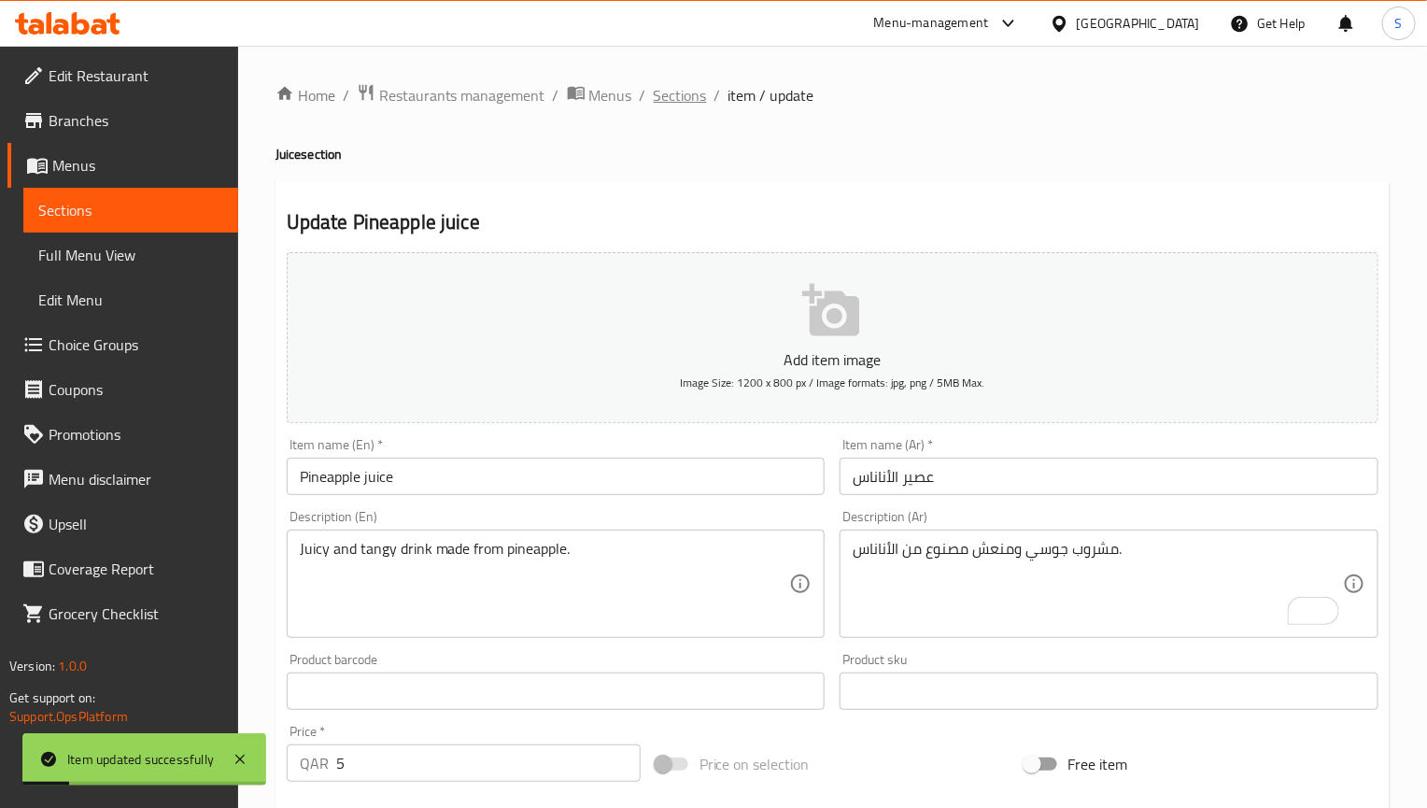
click at [689, 106] on span "Sections" at bounding box center [680, 95] width 53 height 22
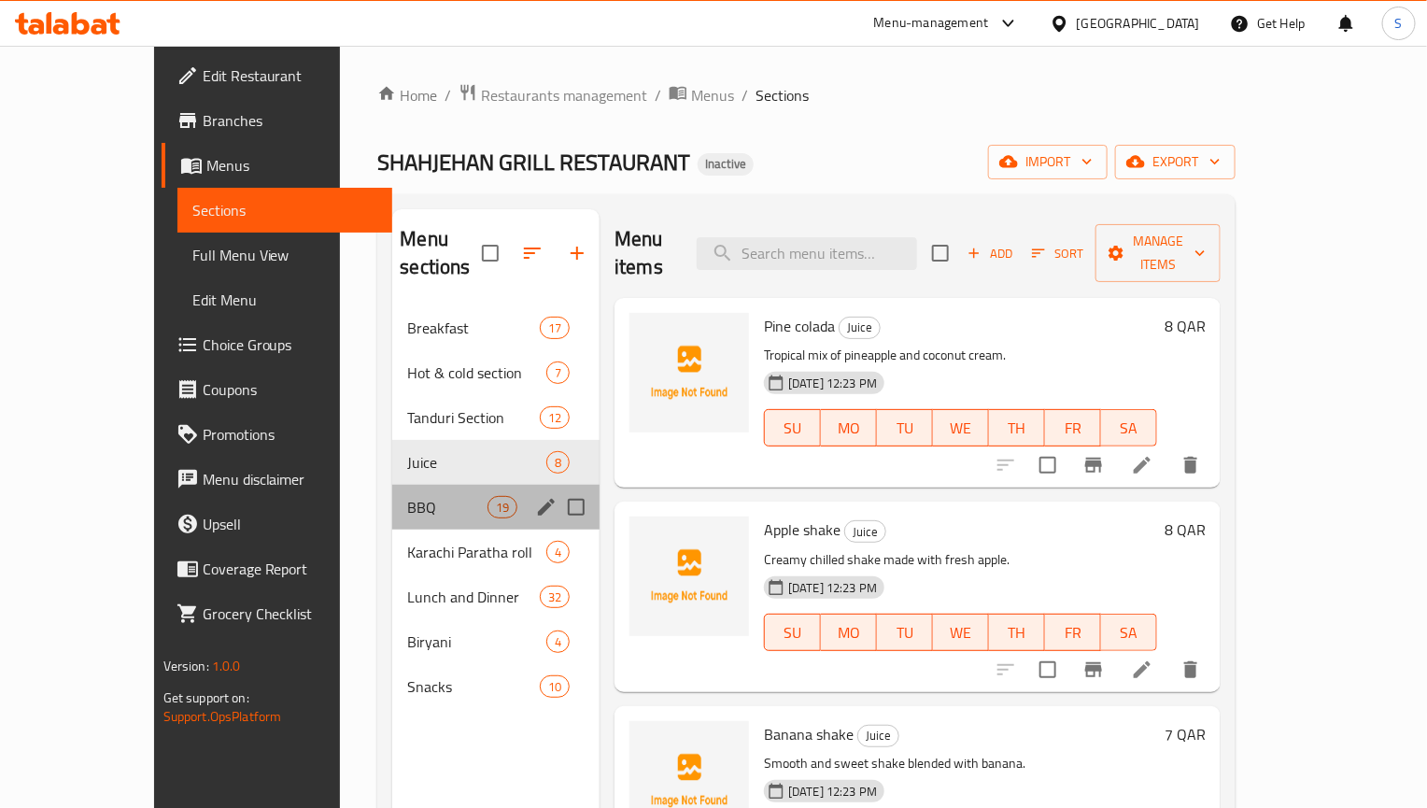
click at [392, 485] on div "BBQ 19" at bounding box center [495, 507] width 207 height 45
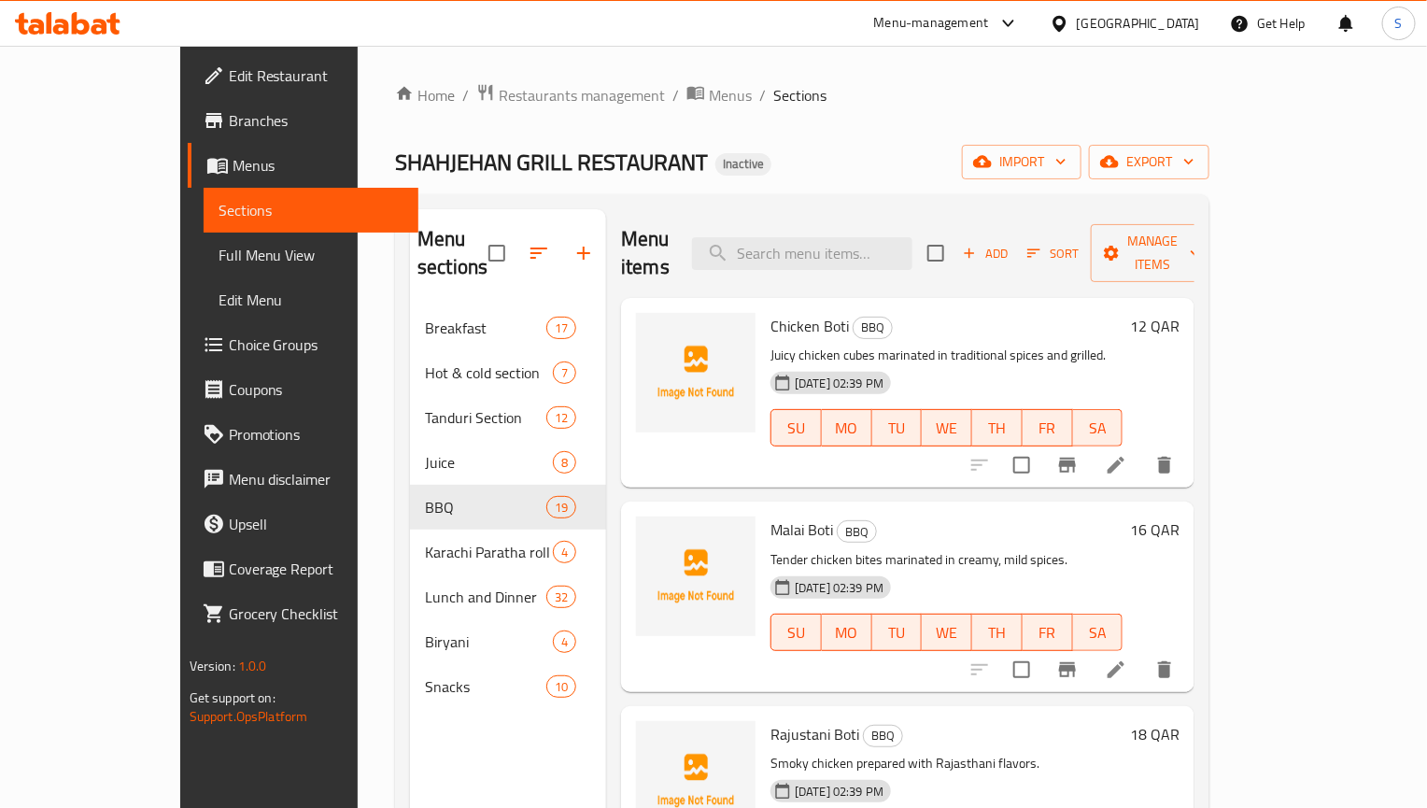
click at [1142, 653] on li at bounding box center [1116, 670] width 52 height 34
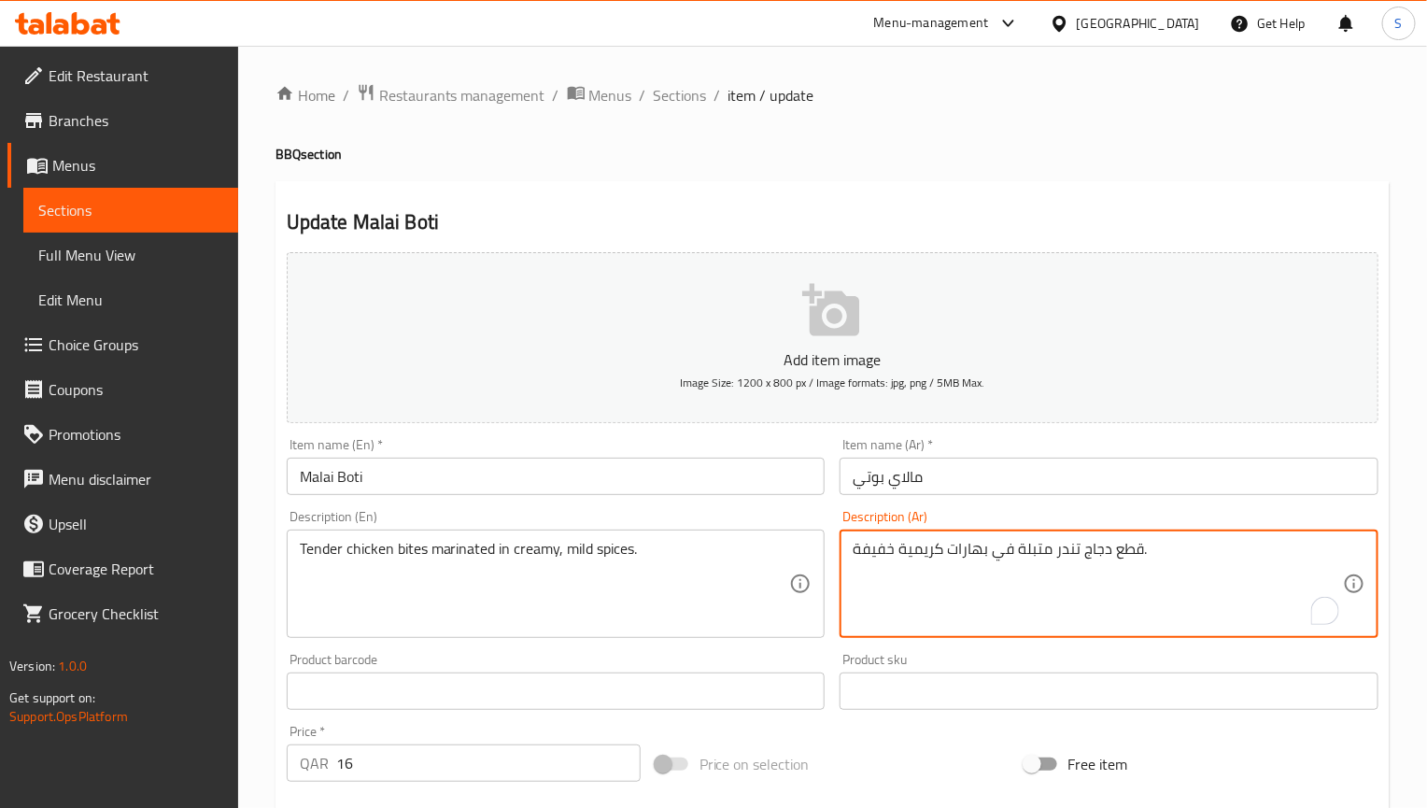
click at [981, 556] on textarea "قطع دجاج تندر متبلة في بهارات كريمية خفيفة." at bounding box center [1098, 584] width 490 height 89
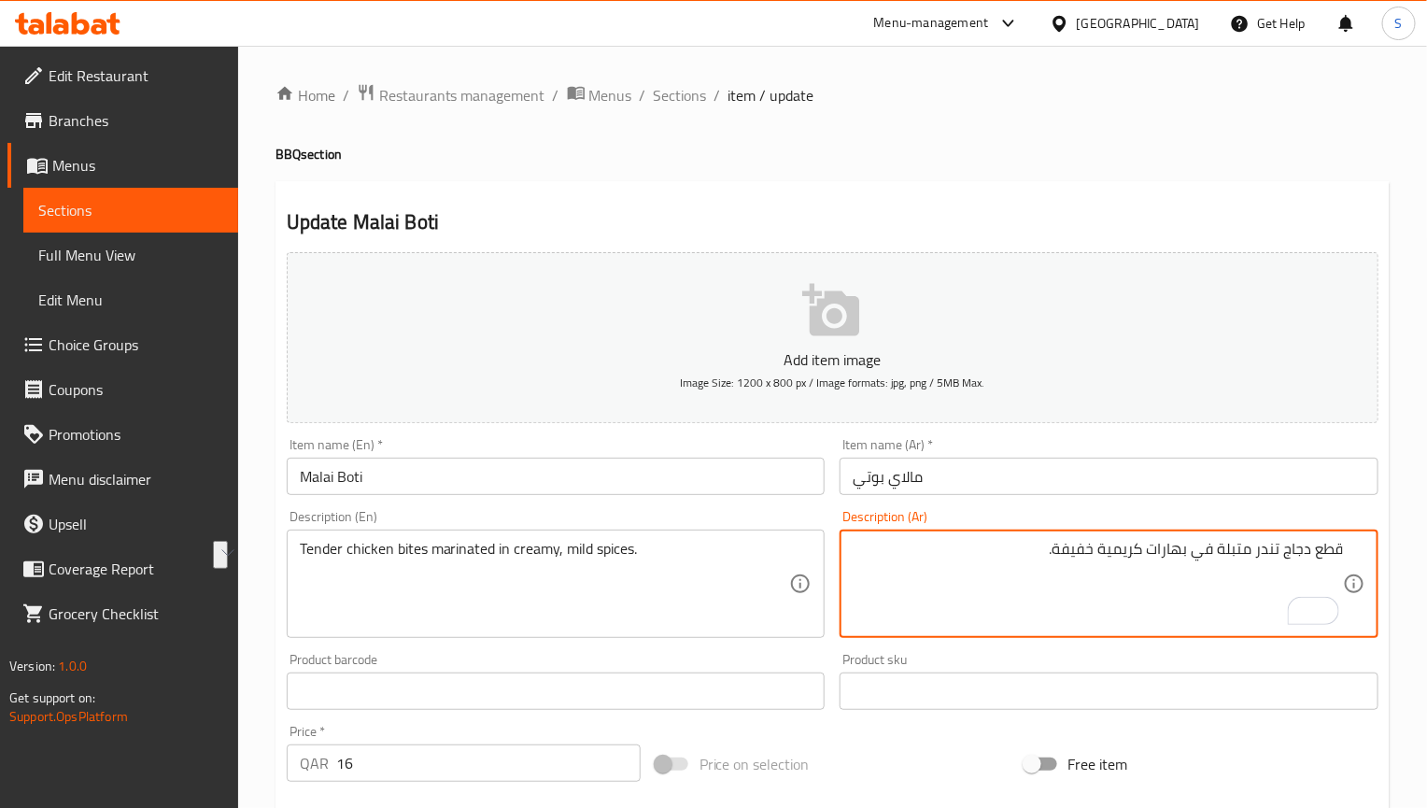
click at [1331, 556] on textarea "قطع دجاج تندر متبلة في بهارات كريمية خفيفة." at bounding box center [1098, 584] width 490 height 89
type textarea "بايتس دجاج تندر متبلة في بهارات كريمية خفيفة."
click at [556, 486] on input "Malai Boti" at bounding box center [556, 476] width 539 height 37
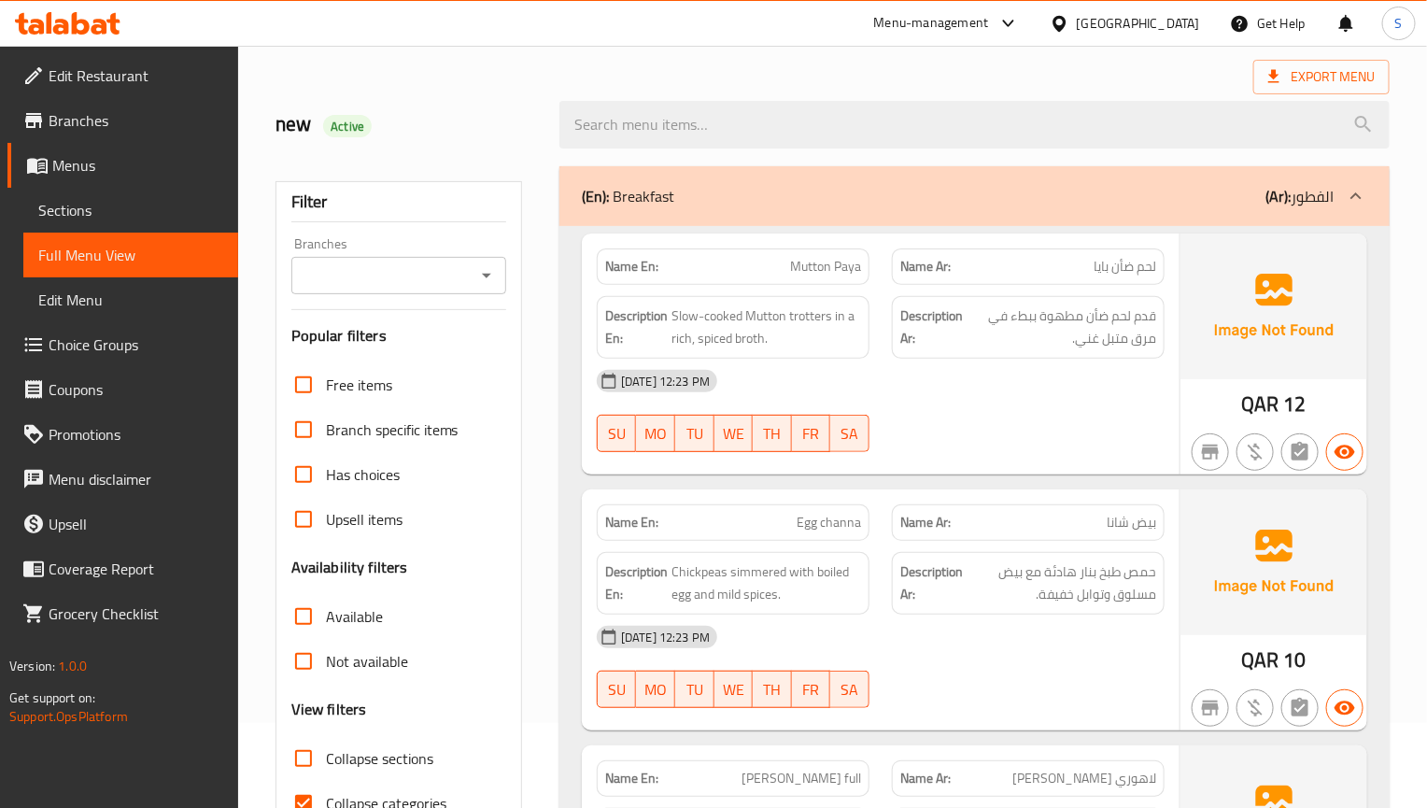
scroll to position [280, 0]
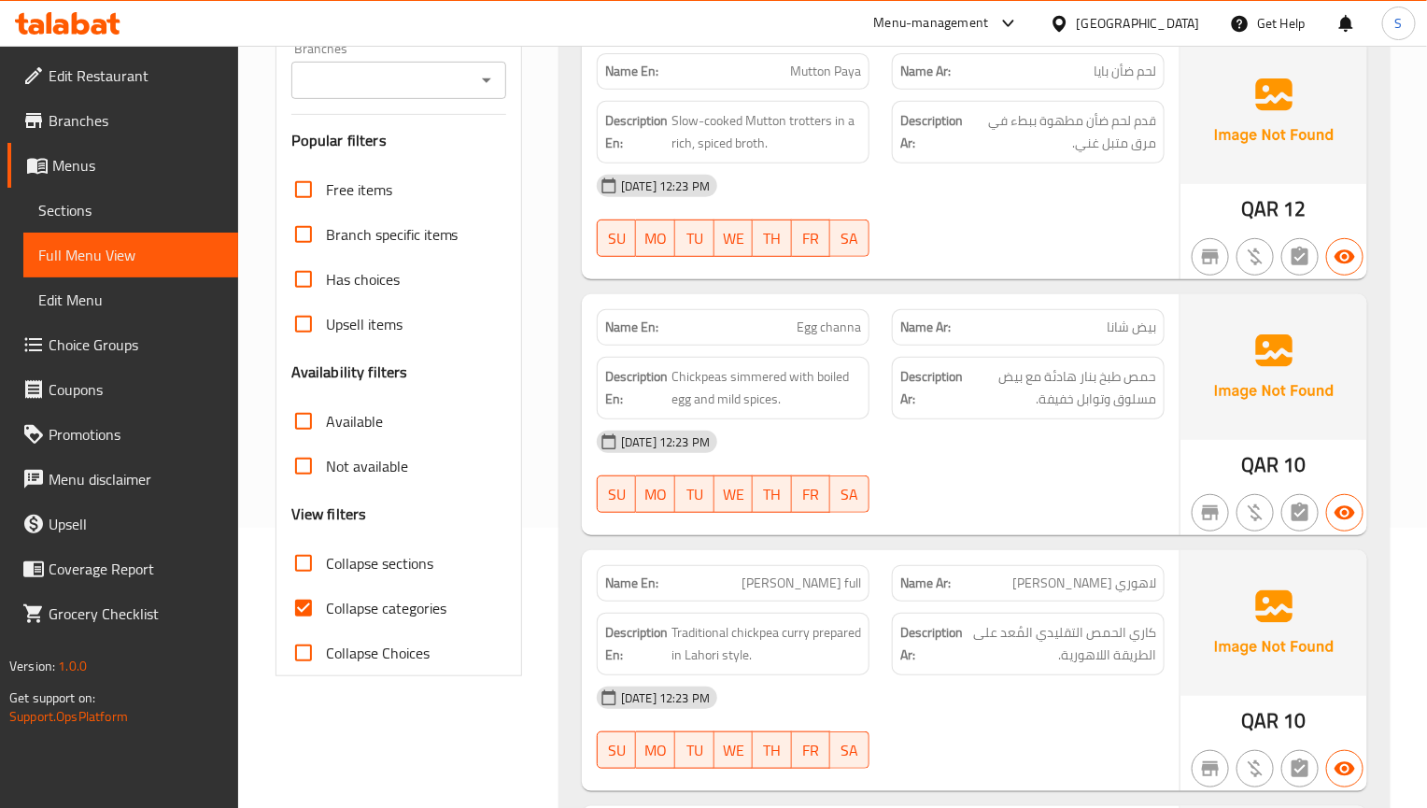
click at [311, 602] on input "Collapse categories" at bounding box center [303, 608] width 45 height 45
checkbox input "false"
click at [308, 552] on input "Collapse sections" at bounding box center [303, 563] width 45 height 45
checkbox input "true"
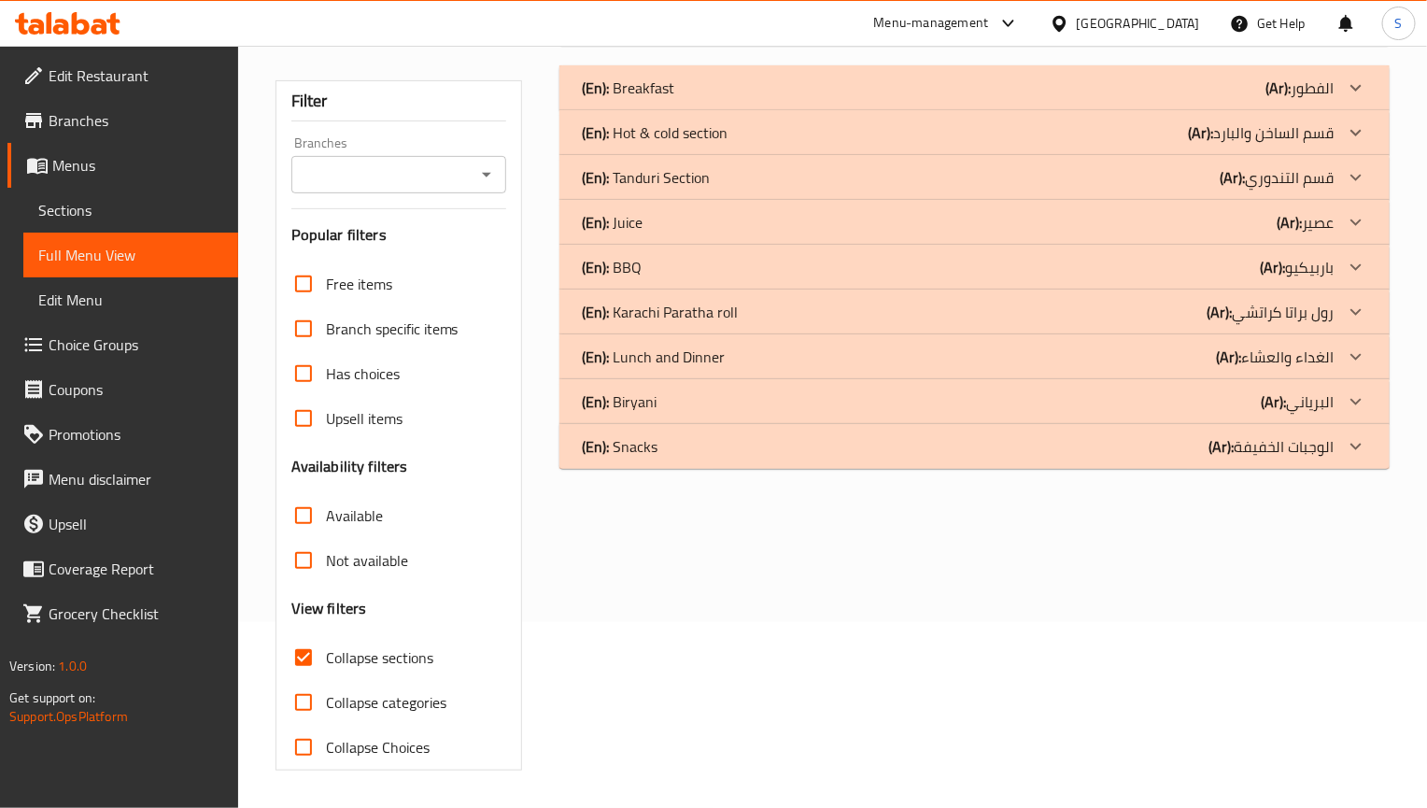
scroll to position [188, 0]
click at [648, 99] on div "(En): Juice (Ar): عصير" at bounding box center [958, 88] width 752 height 22
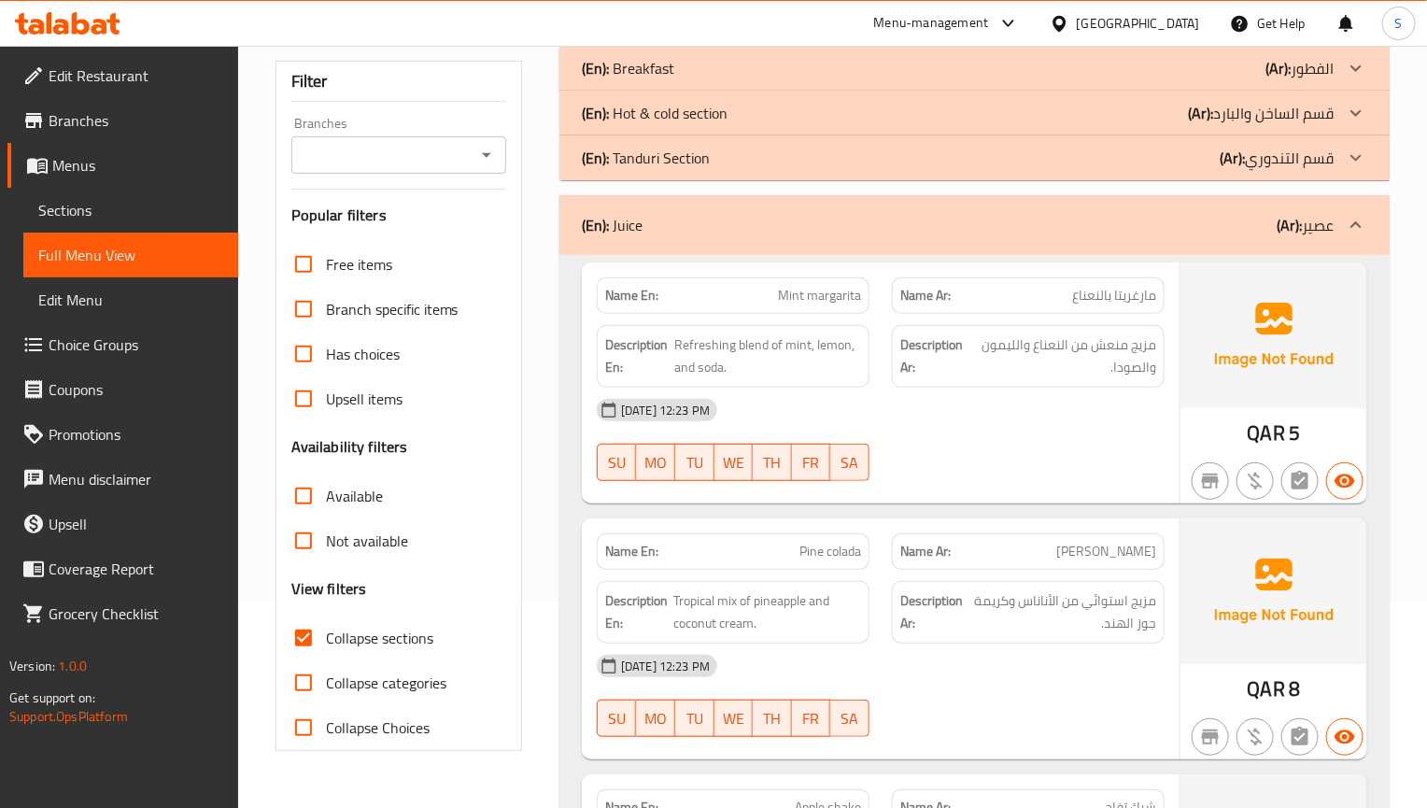
scroll to position [346, 0]
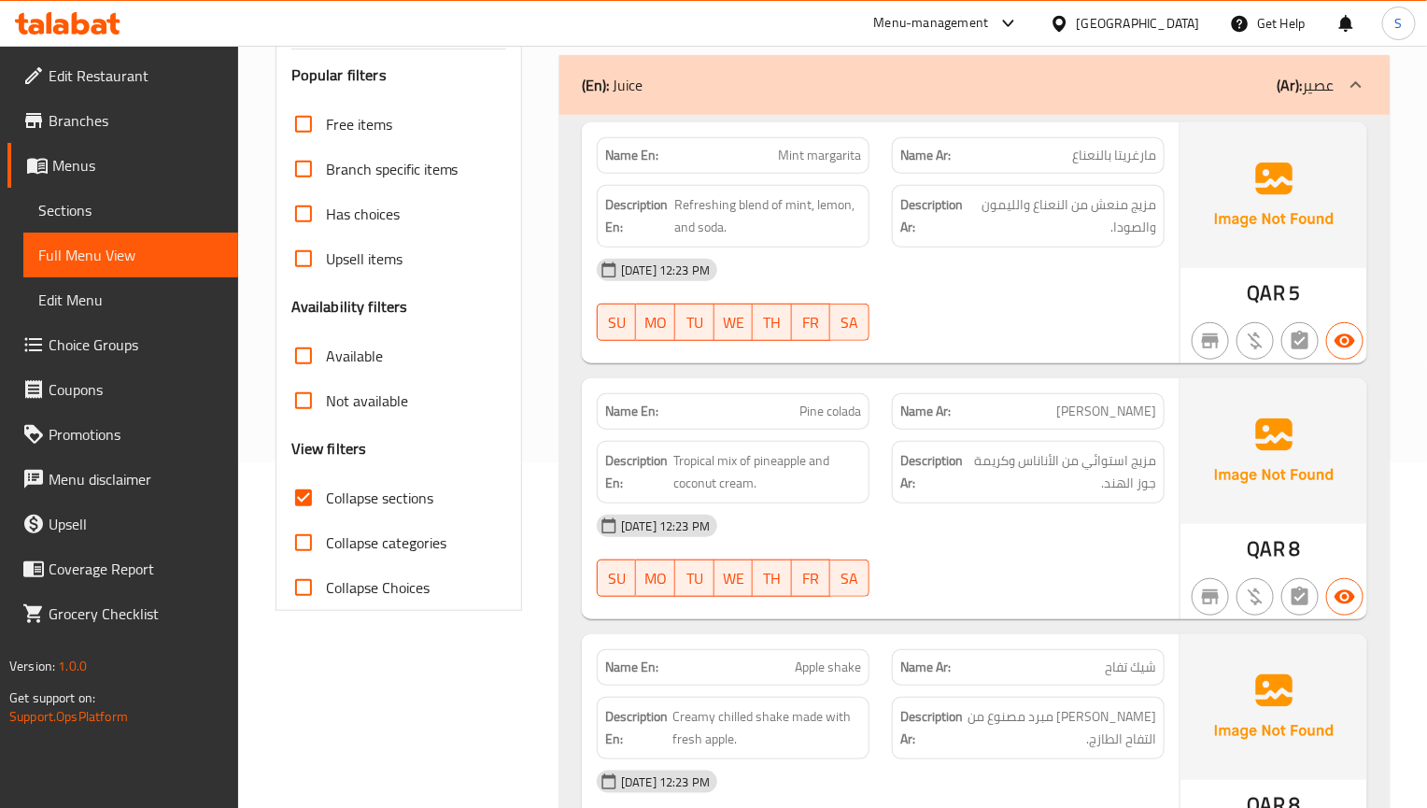
click at [1054, 430] on div "Name Ar: بينا كولادا" at bounding box center [1028, 411] width 273 height 36
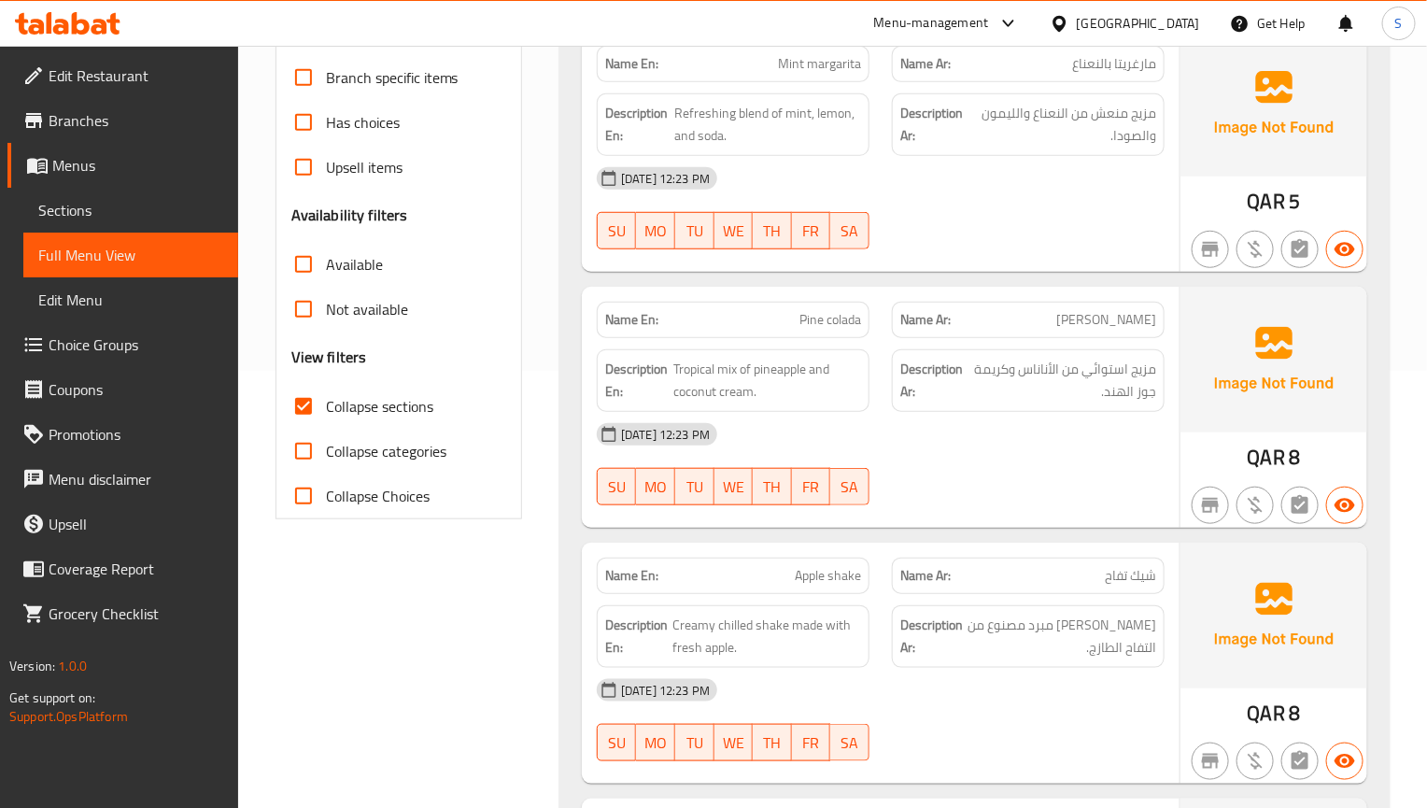
scroll to position [486, 0]
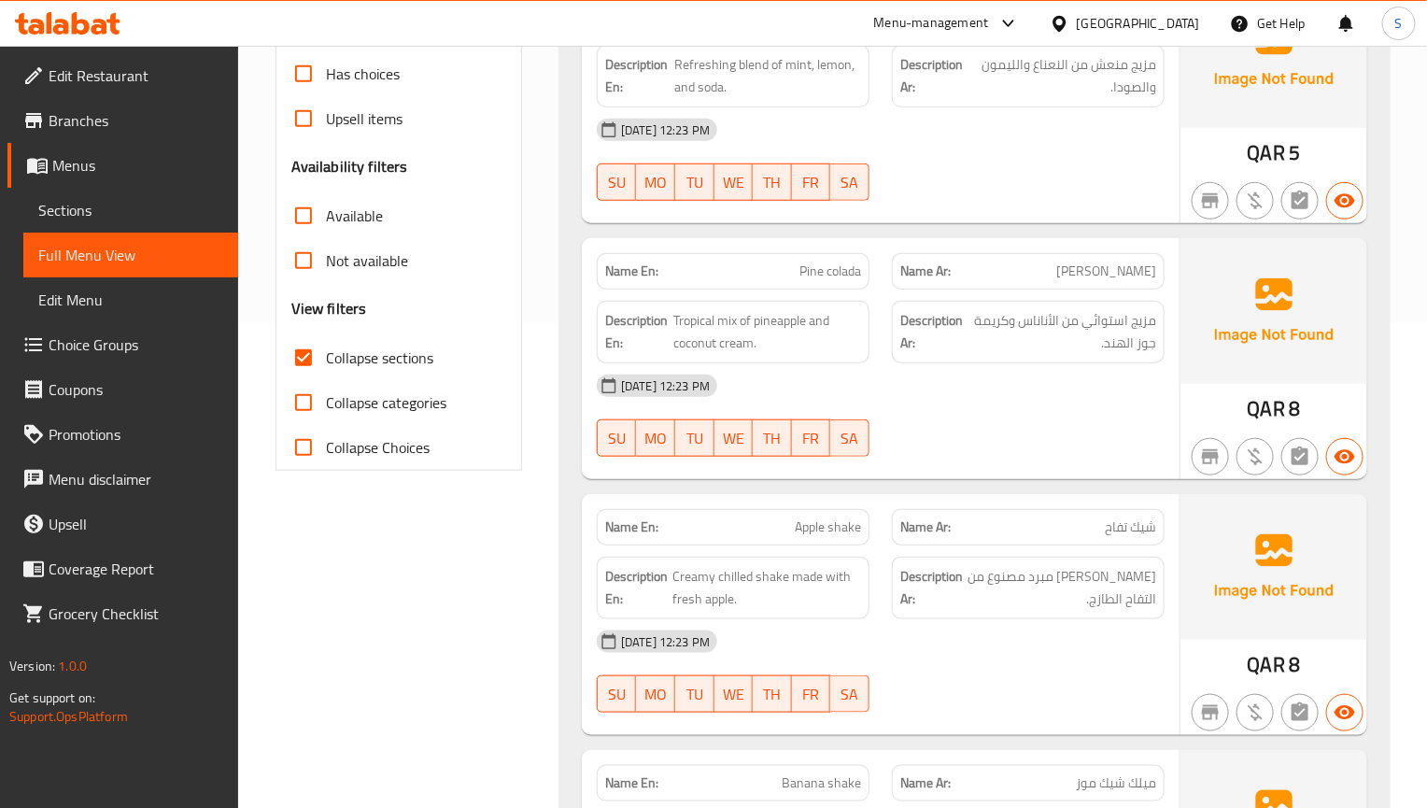
click at [965, 468] on div at bounding box center [1028, 456] width 295 height 22
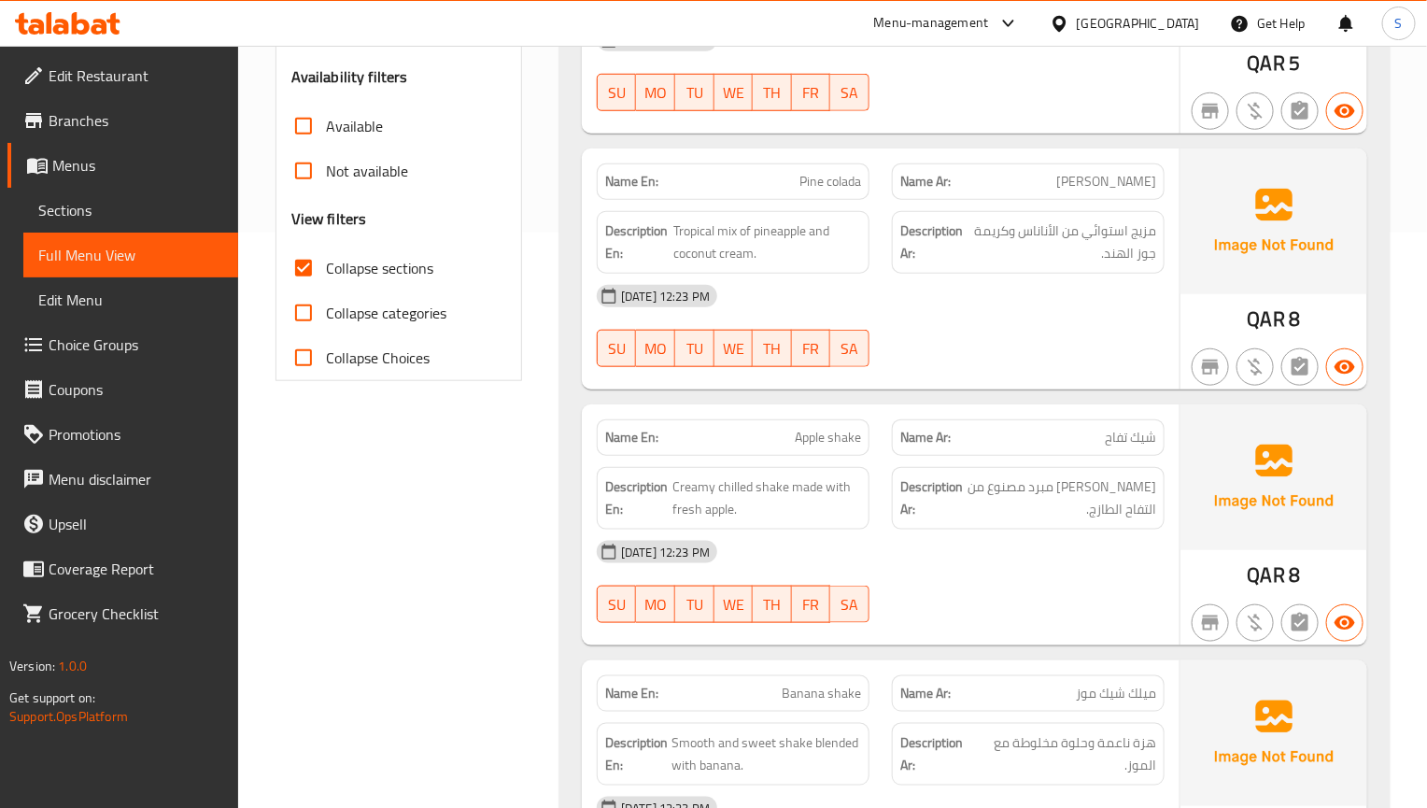
scroll to position [626, 0]
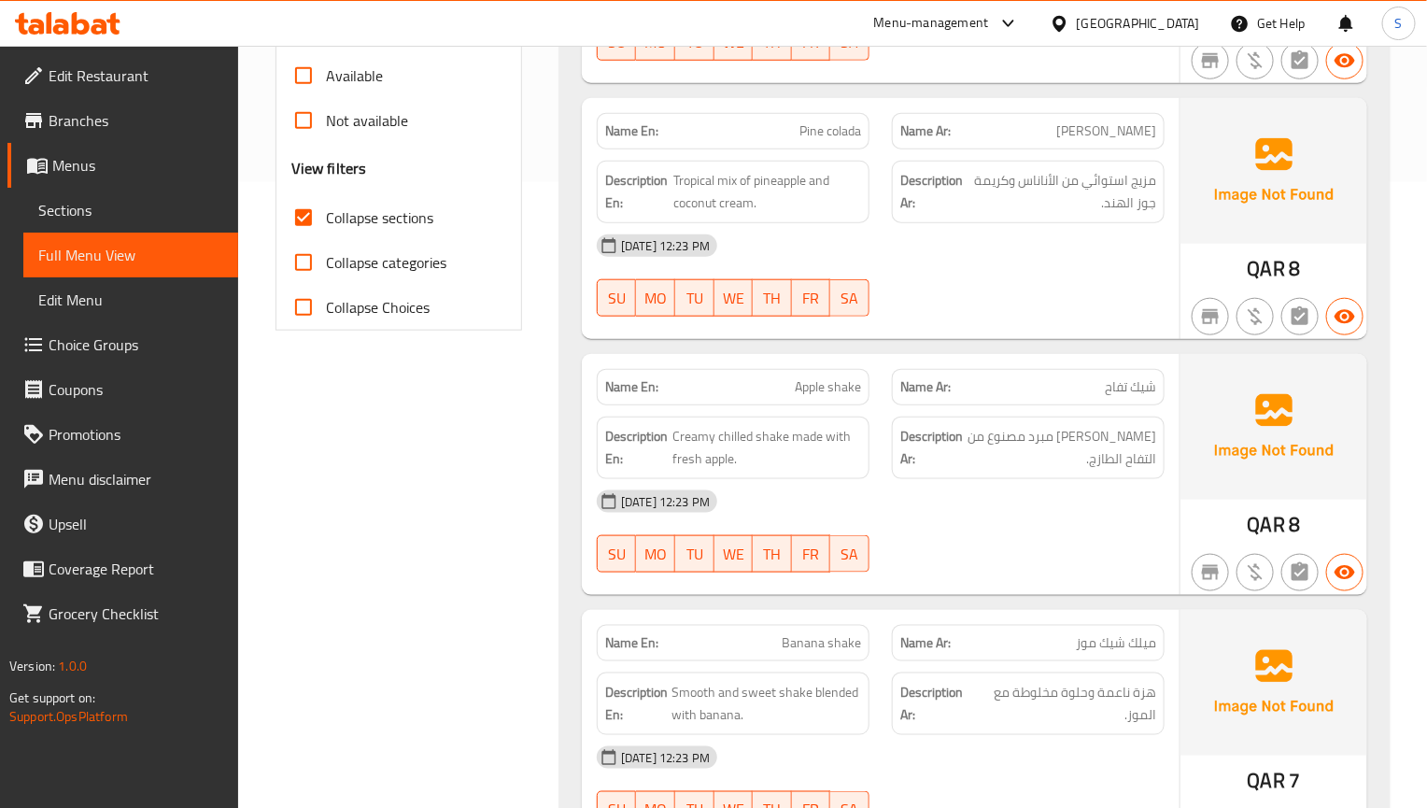
click at [975, 488] on div "[DATE] 12:23 PM" at bounding box center [881, 501] width 590 height 45
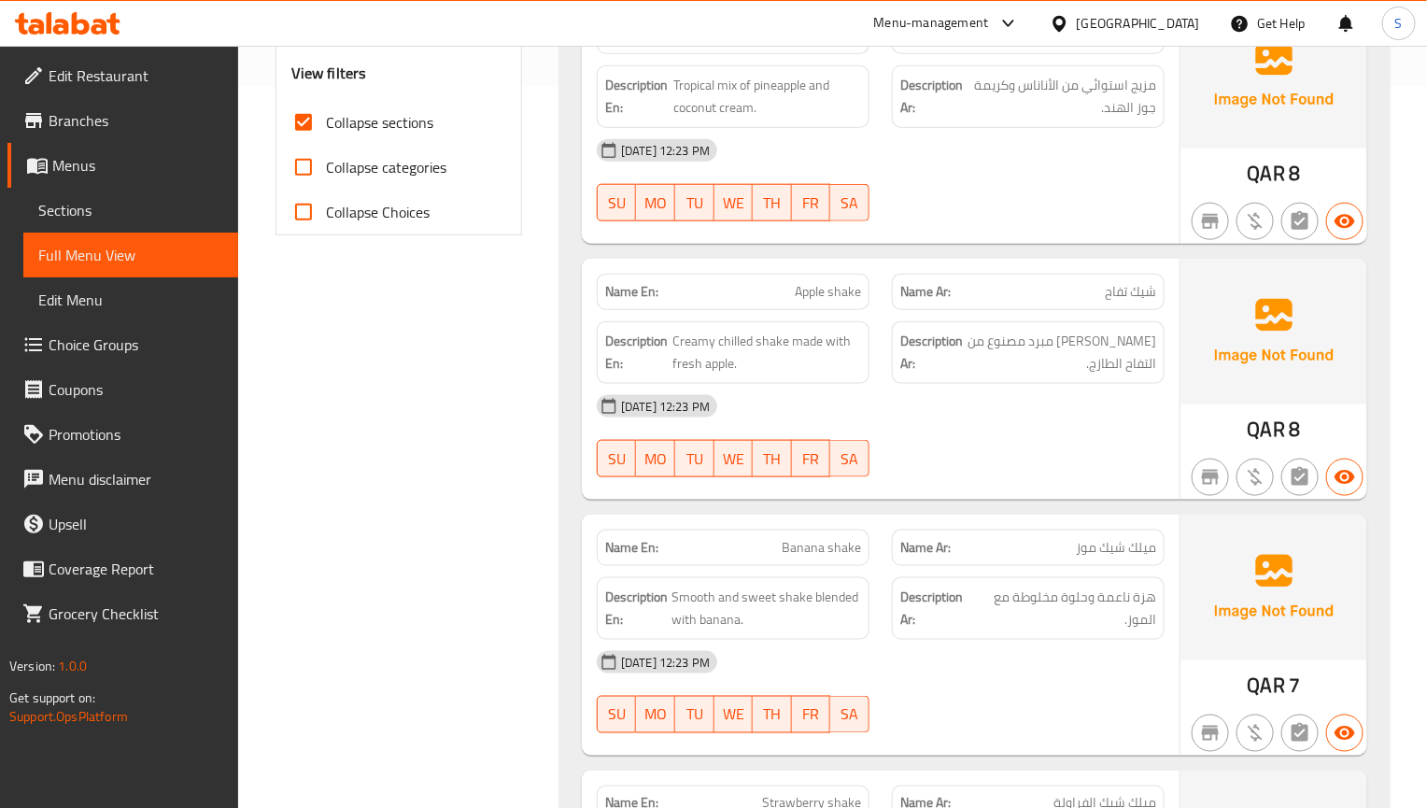
scroll to position [766, 0]
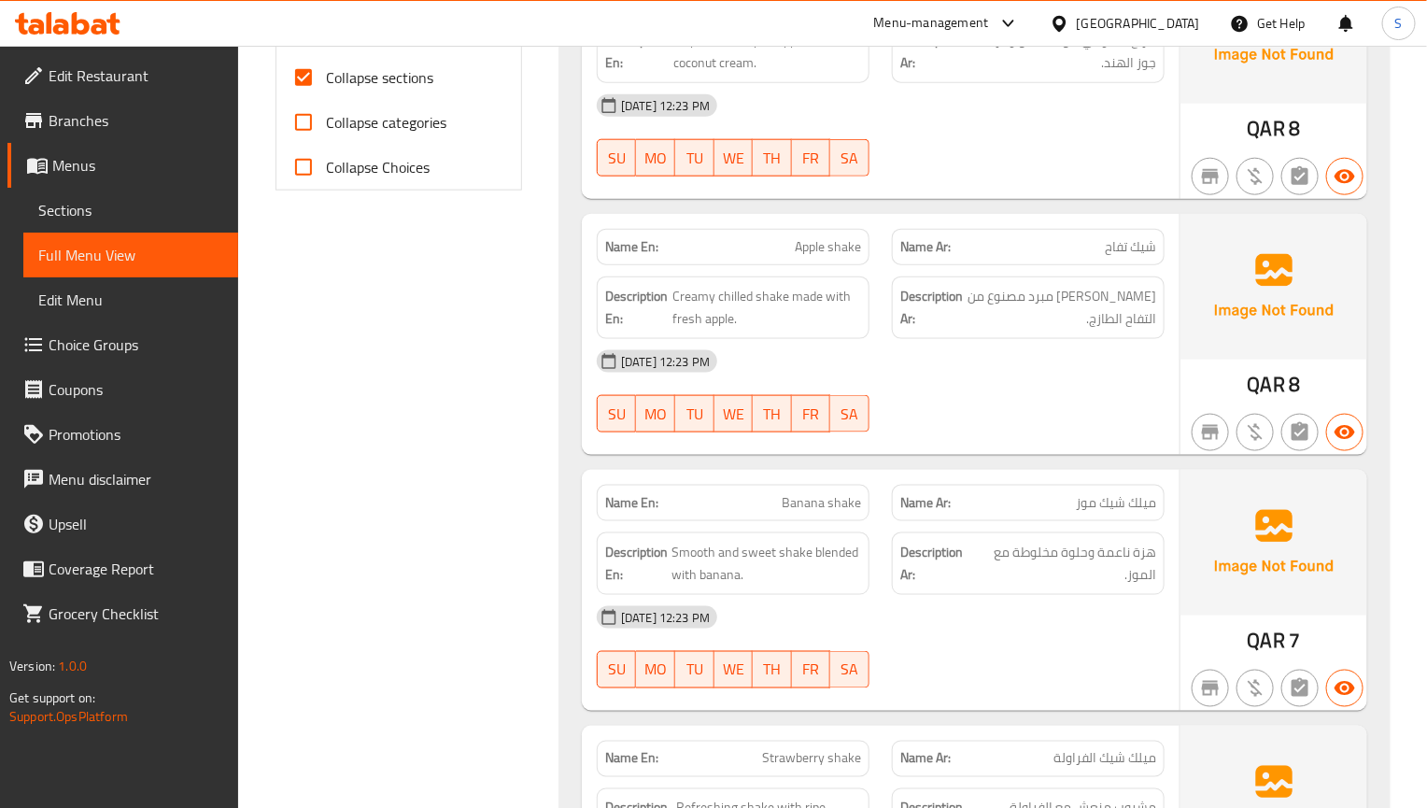
click at [1046, 493] on div "Name Ar: ميلك شيك موز" at bounding box center [1028, 503] width 273 height 36
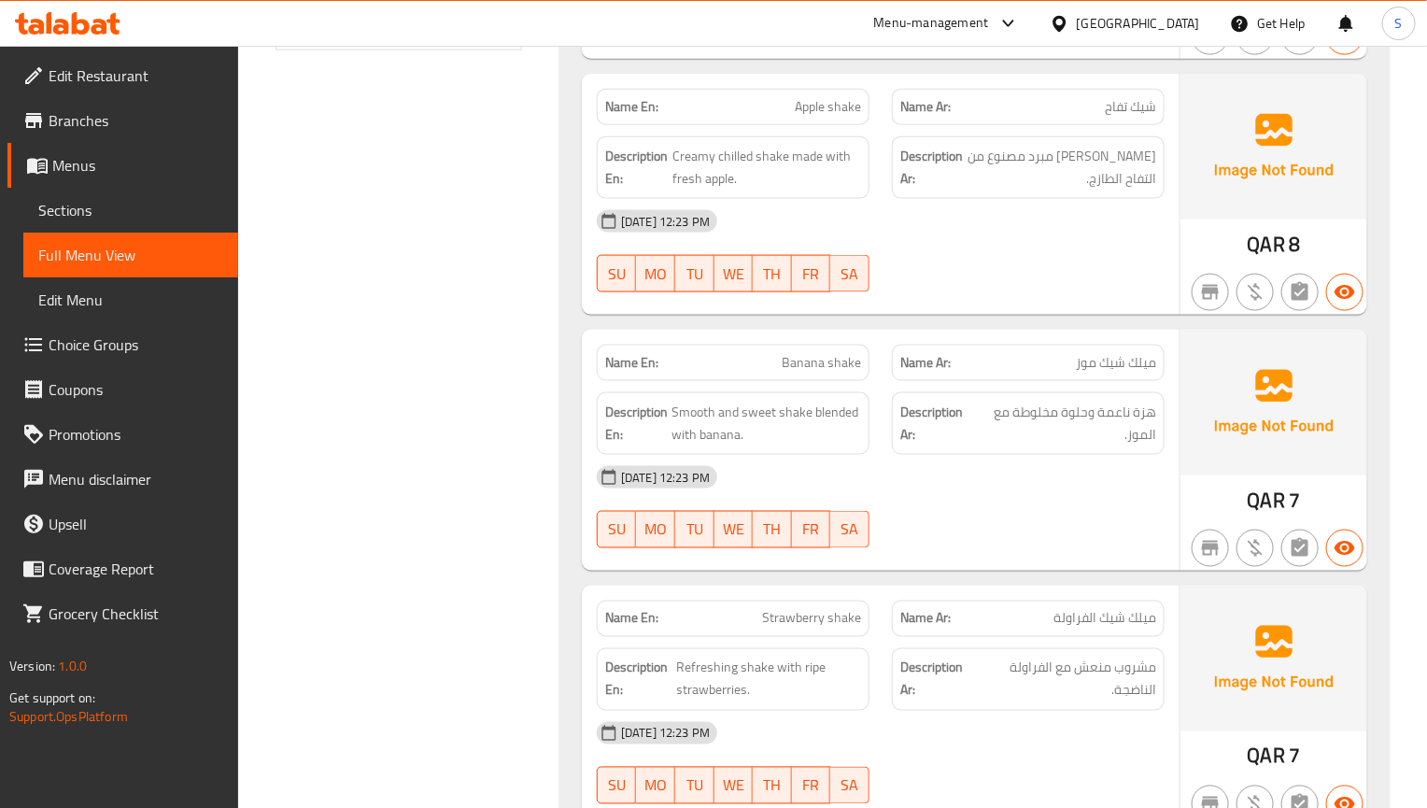
click at [961, 524] on div "01-09-2025 12:23 PM SU MO TU WE TH FR SA" at bounding box center [881, 507] width 590 height 105
click at [1161, 538] on div "01-09-2025 12:23 PM SU MO TU WE TH FR SA" at bounding box center [881, 507] width 590 height 105
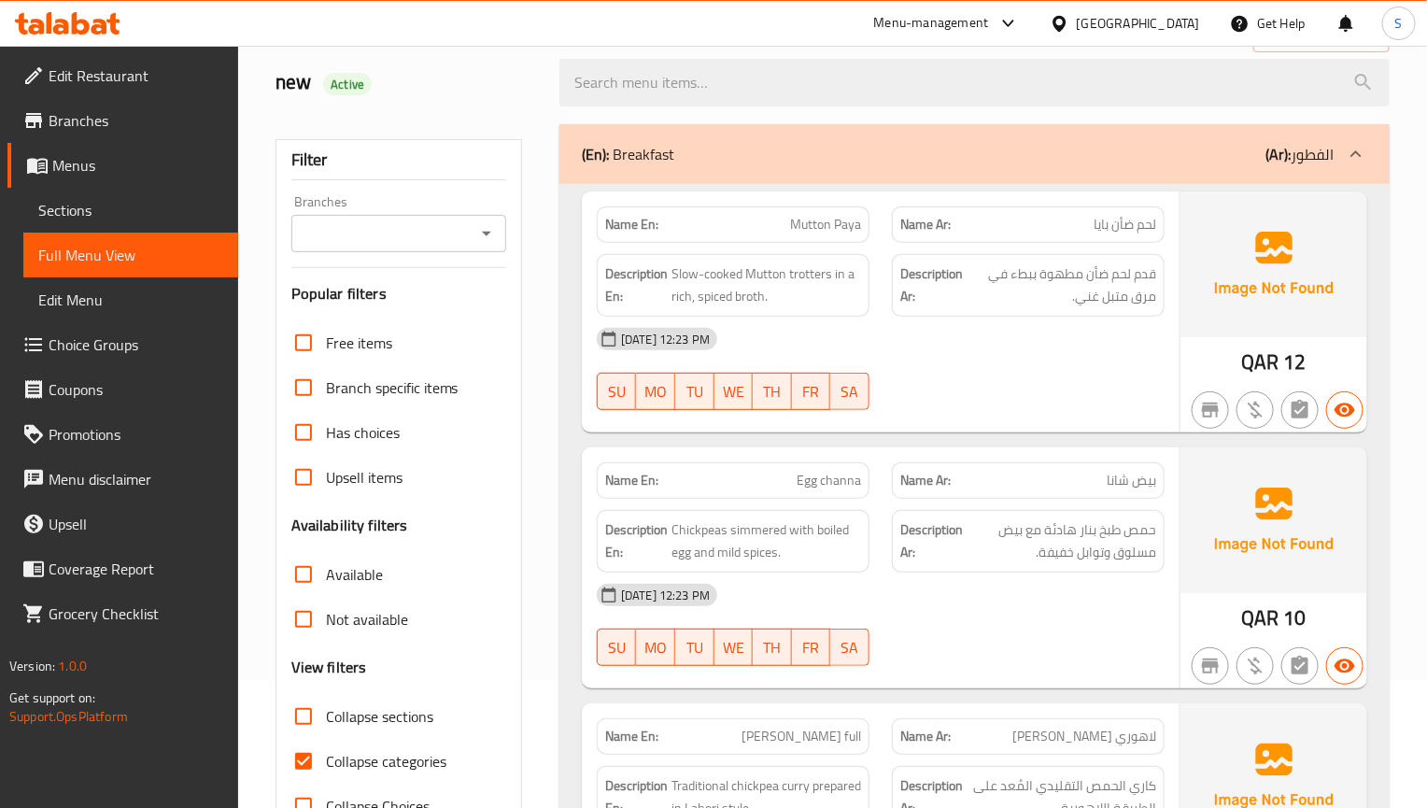
scroll to position [280, 0]
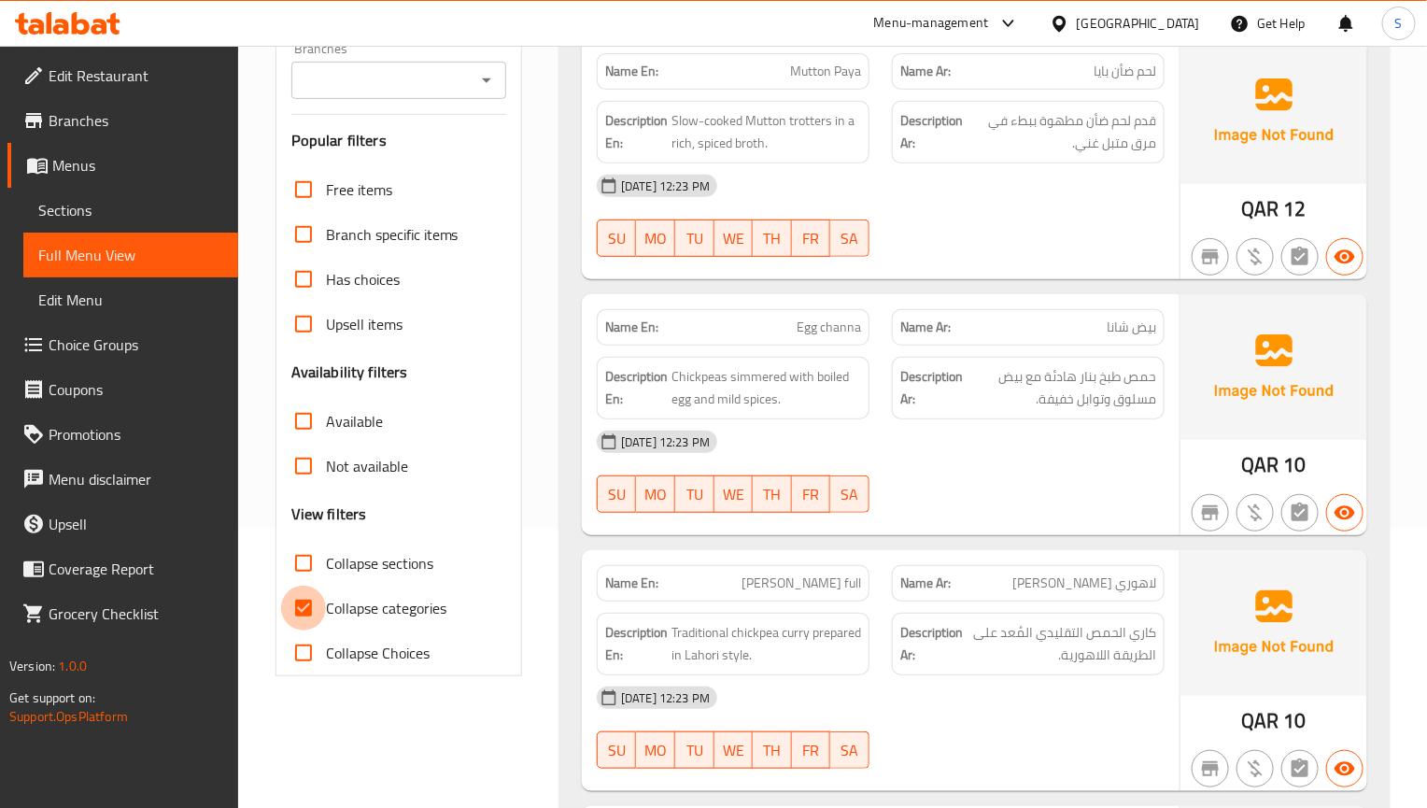
click at [303, 616] on input "Collapse categories" at bounding box center [303, 608] width 45 height 45
checkbox input "false"
click at [303, 564] on input "Collapse sections" at bounding box center [303, 563] width 45 height 45
checkbox input "true"
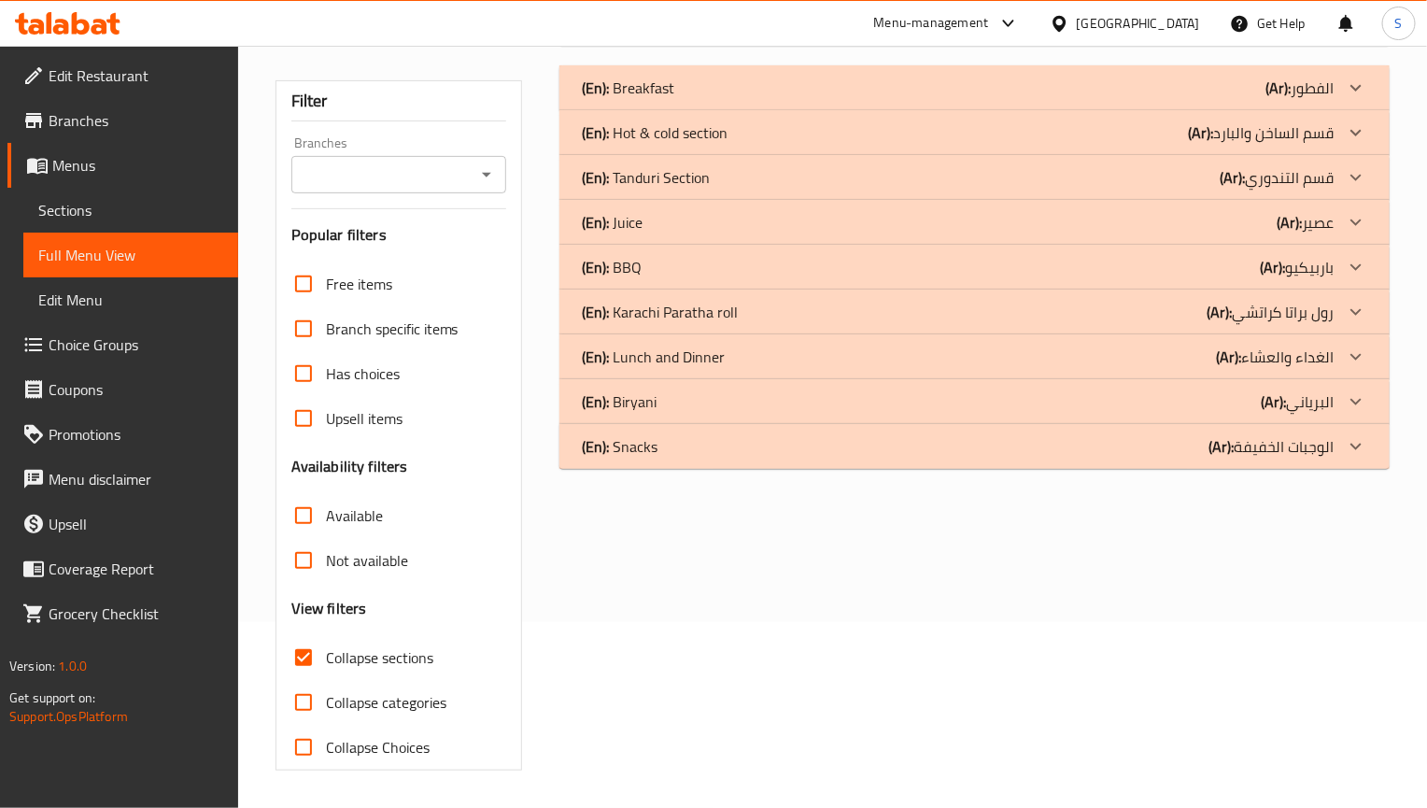
scroll to position [188, 0]
click at [692, 99] on div "(En): Juice (Ar): عصير" at bounding box center [958, 88] width 752 height 22
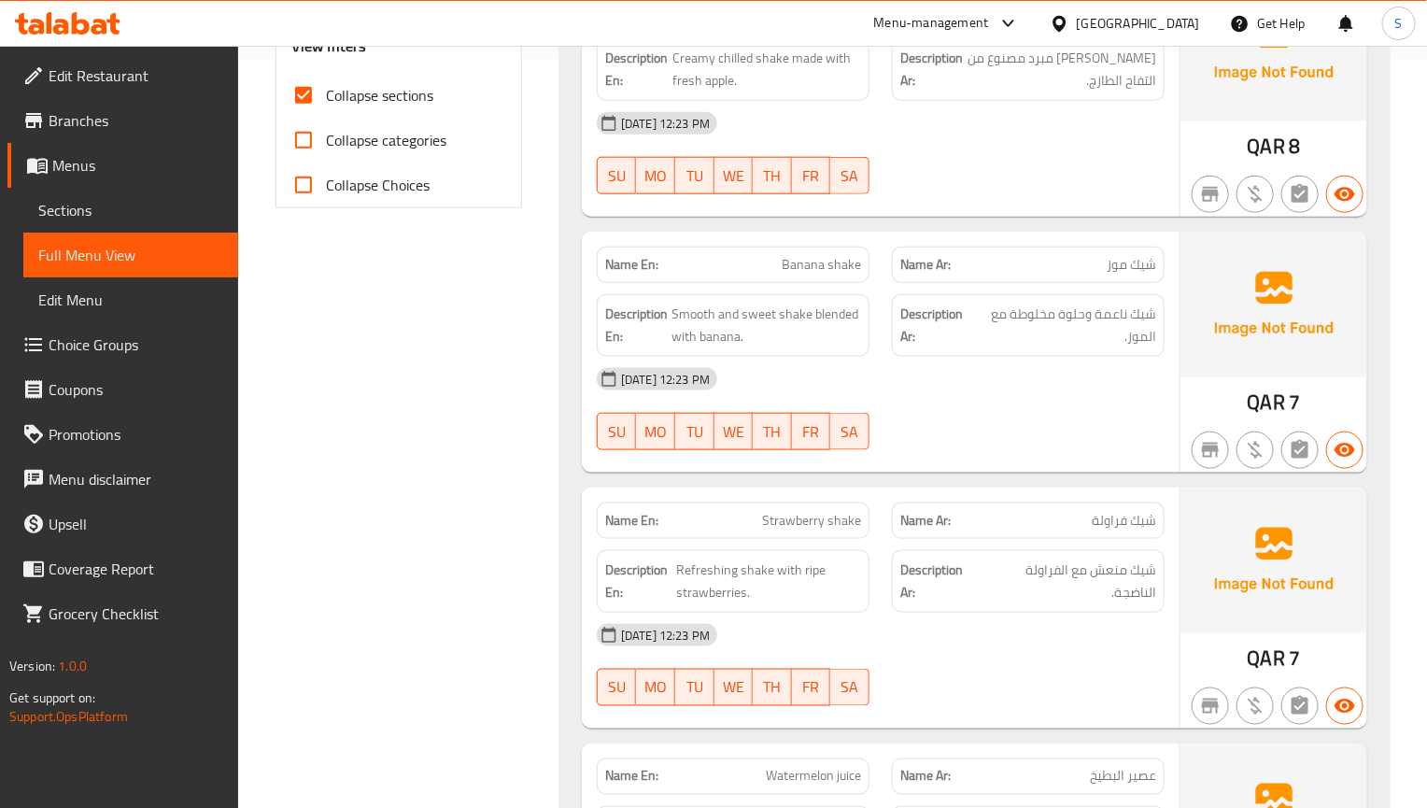
scroll to position [1028, 0]
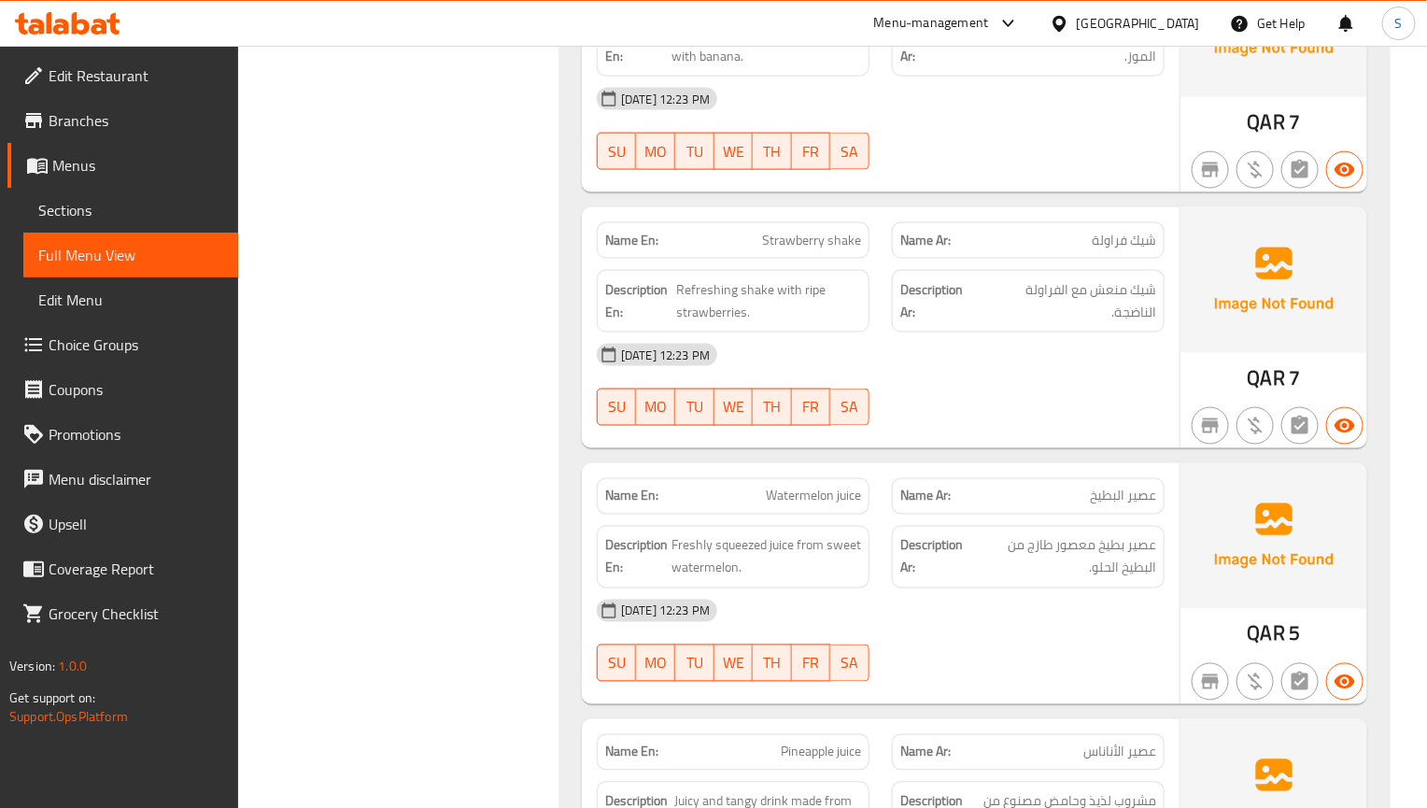
click at [995, 437] on div at bounding box center [1028, 426] width 295 height 22
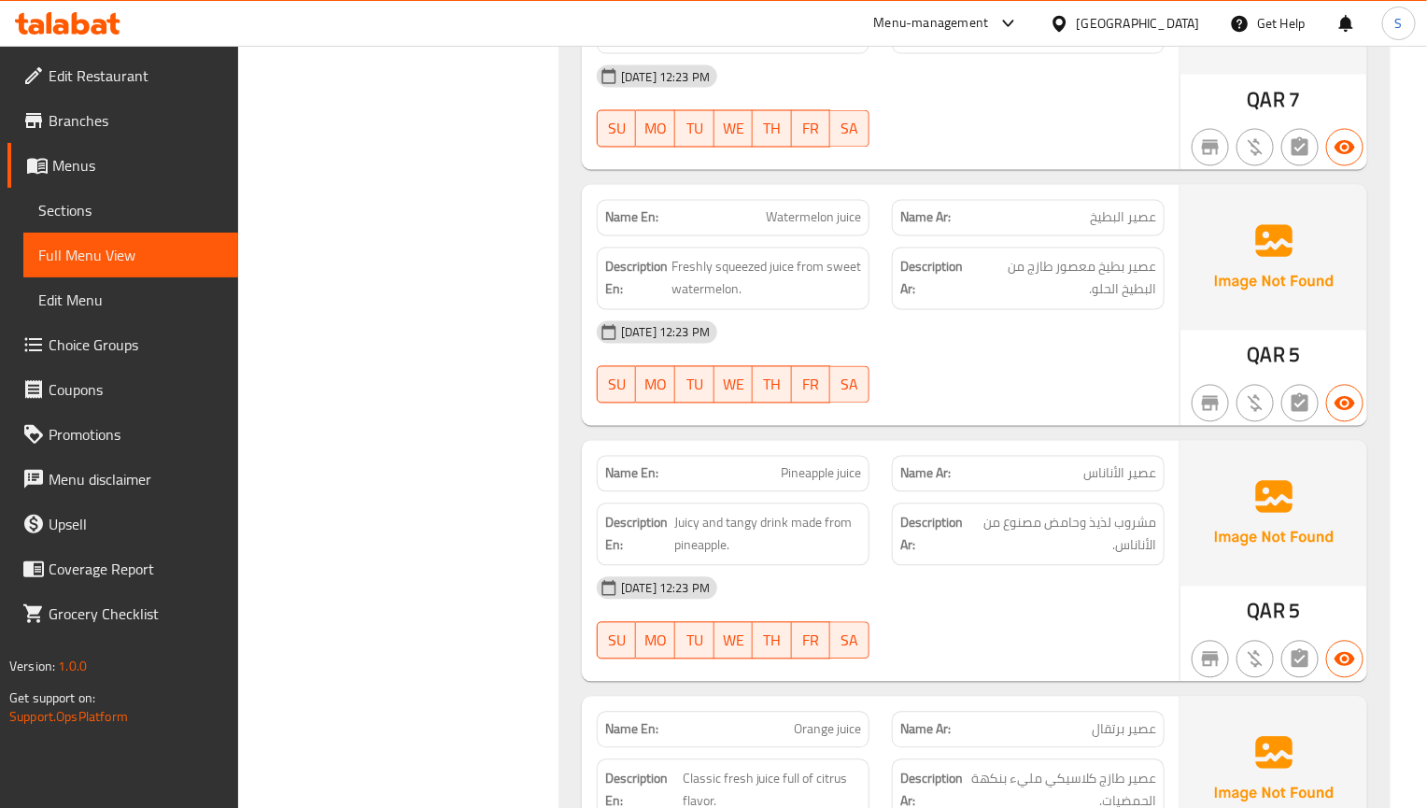
scroll to position [1308, 0]
click at [1012, 445] on div "Name En: Pine colada Name Ar: بينا كولادا Description En: Tropical mix of pinea…" at bounding box center [974, 190] width 830 height 2077
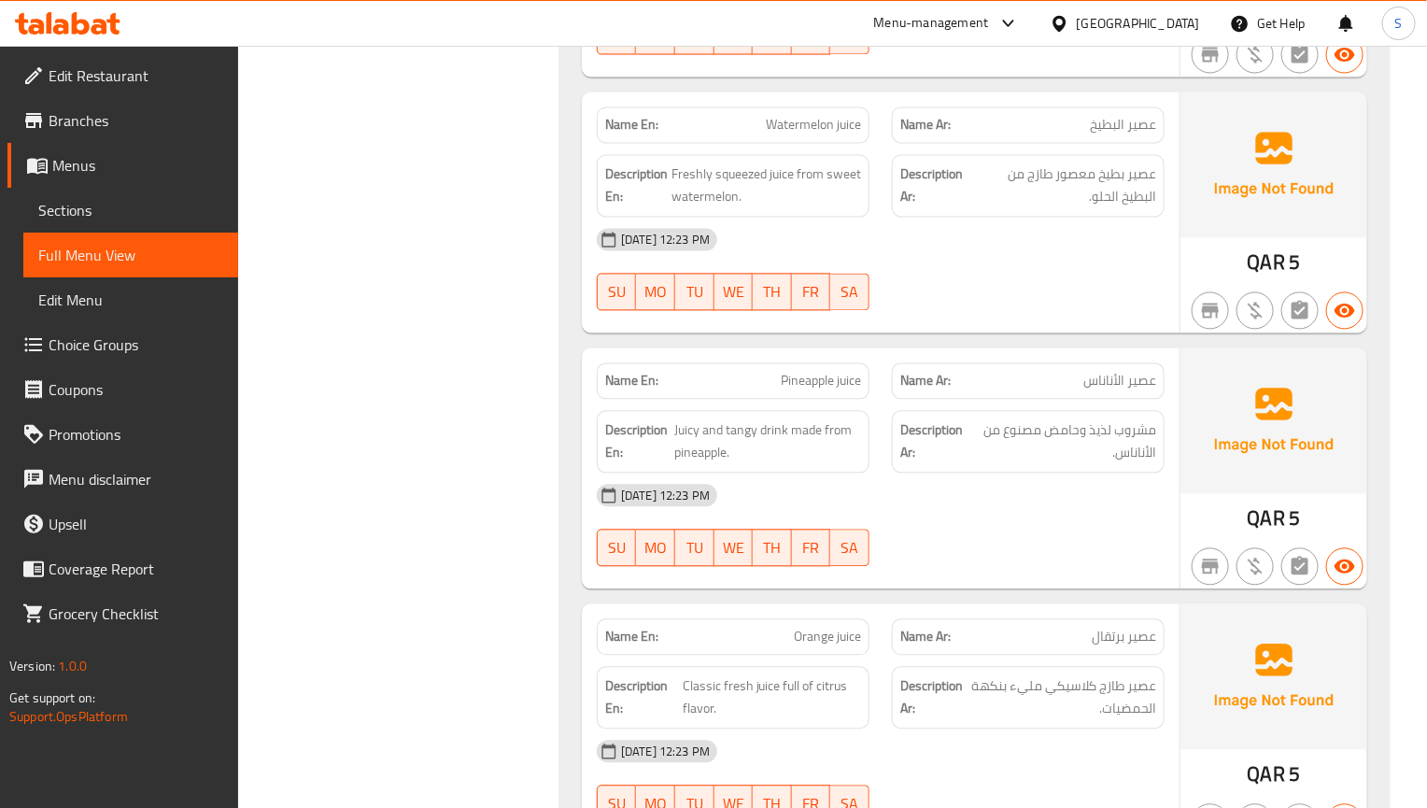
scroll to position [1448, 0]
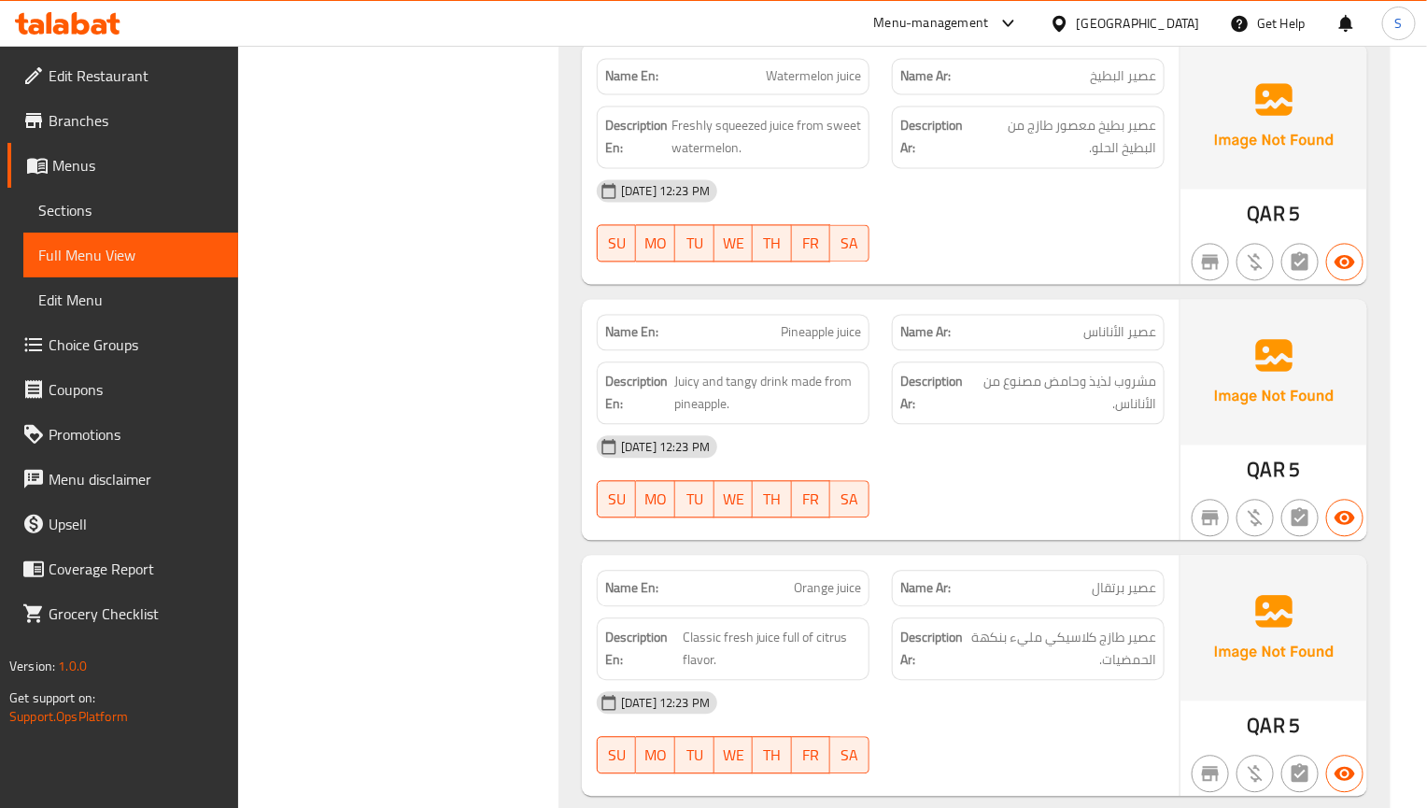
click at [953, 500] on div "01-09-2025 12:23 PM SU MO TU WE TH FR SA" at bounding box center [881, 476] width 590 height 105
click at [1065, 570] on div "Name Ar: عصير برتقال" at bounding box center [1028, 587] width 295 height 59
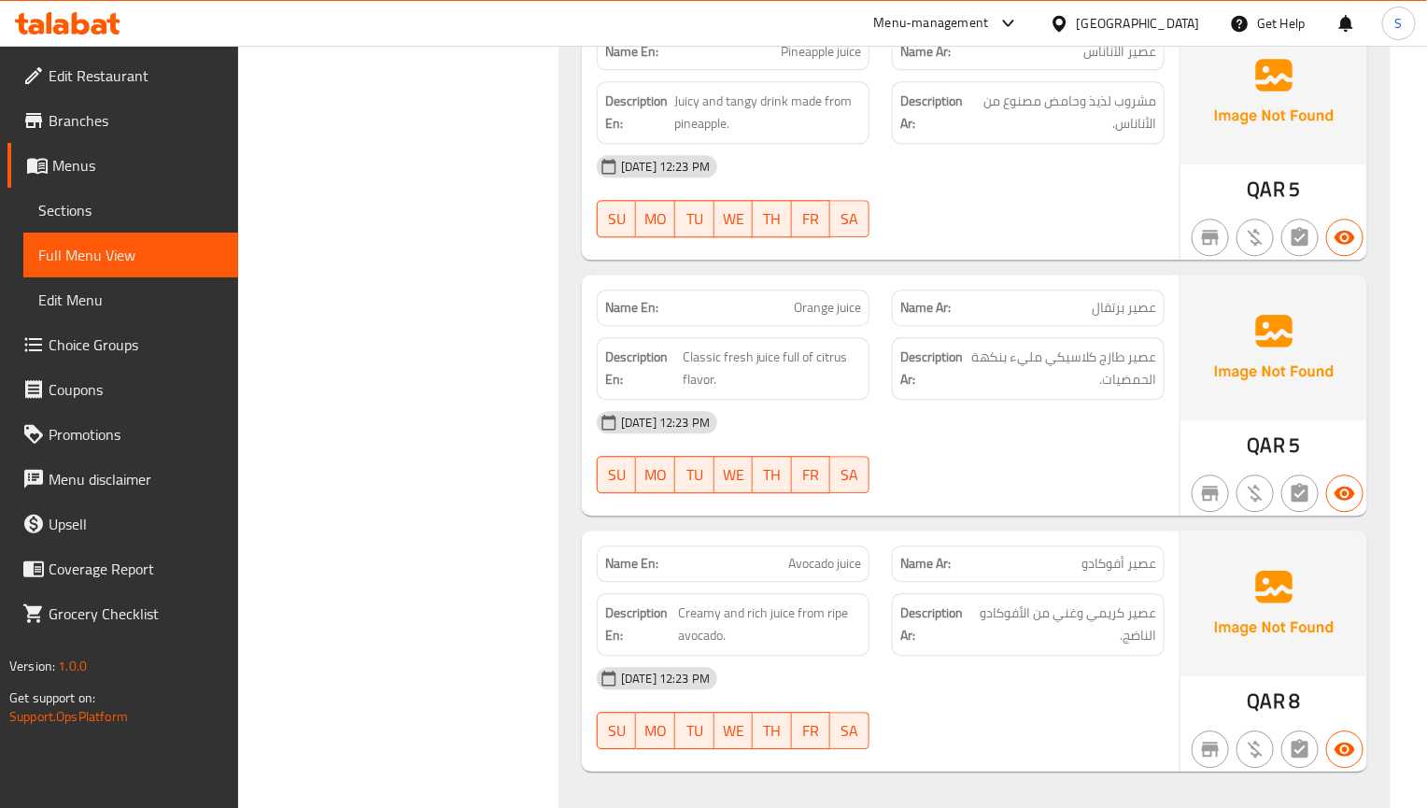
click at [983, 480] on div "01-09-2025 12:23 PM SU MO TU WE TH FR SA" at bounding box center [881, 452] width 590 height 105
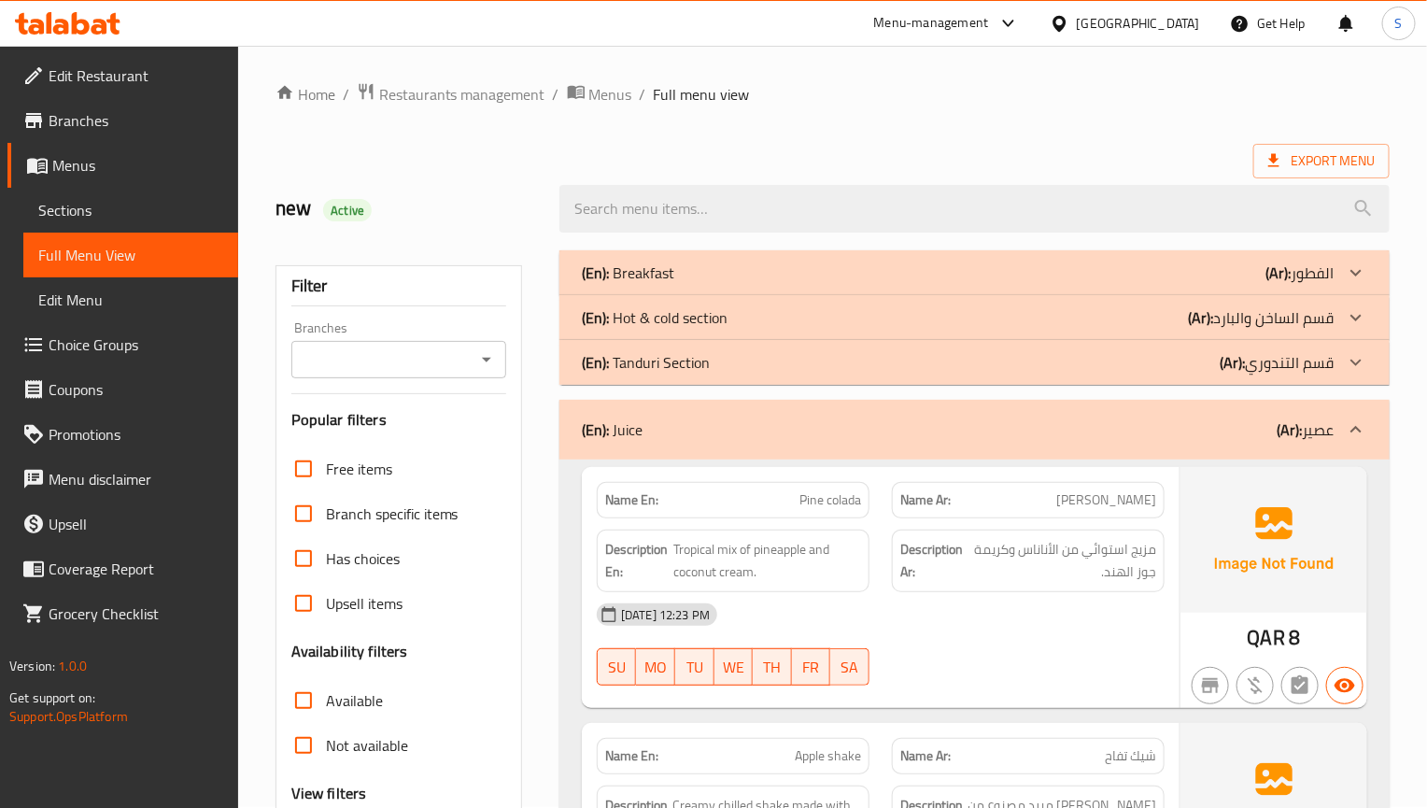
scroll to position [0, 0]
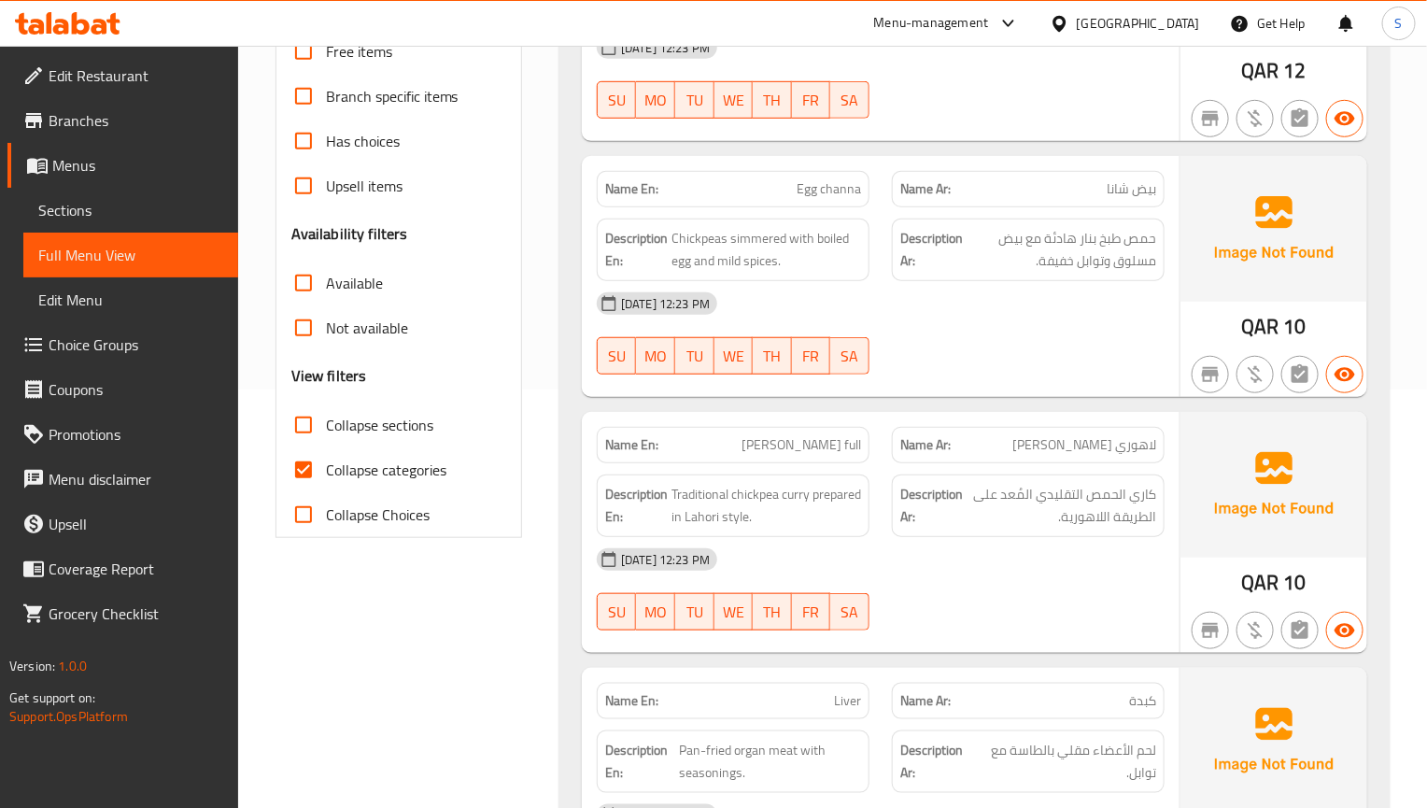
scroll to position [420, 0]
click at [291, 468] on input "Collapse categories" at bounding box center [303, 467] width 45 height 45
checkbox input "false"
click at [304, 426] on input "Collapse sections" at bounding box center [303, 423] width 45 height 45
checkbox input "true"
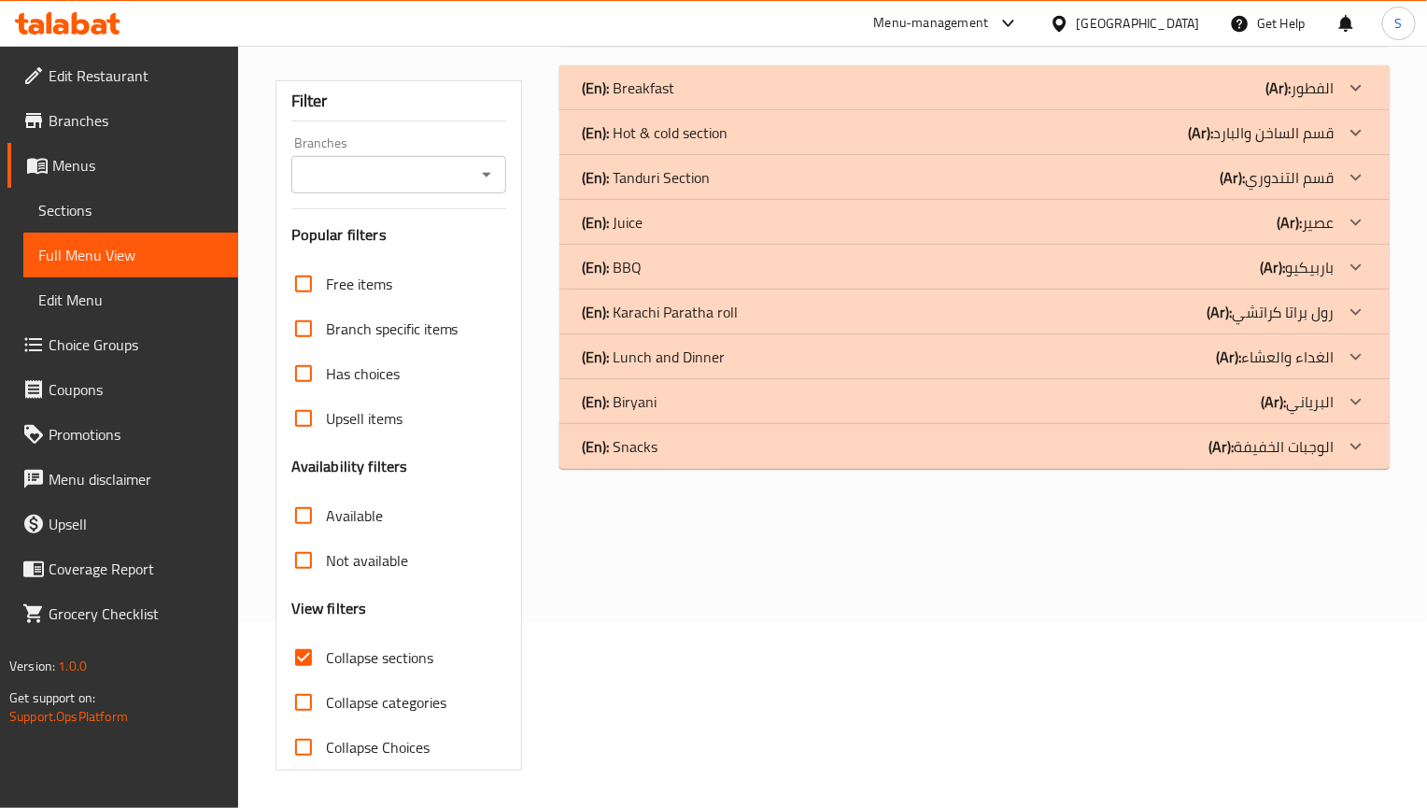
scroll to position [188, 0]
click at [679, 110] on div "(En): Juice (Ar): عصير" at bounding box center [974, 87] width 830 height 45
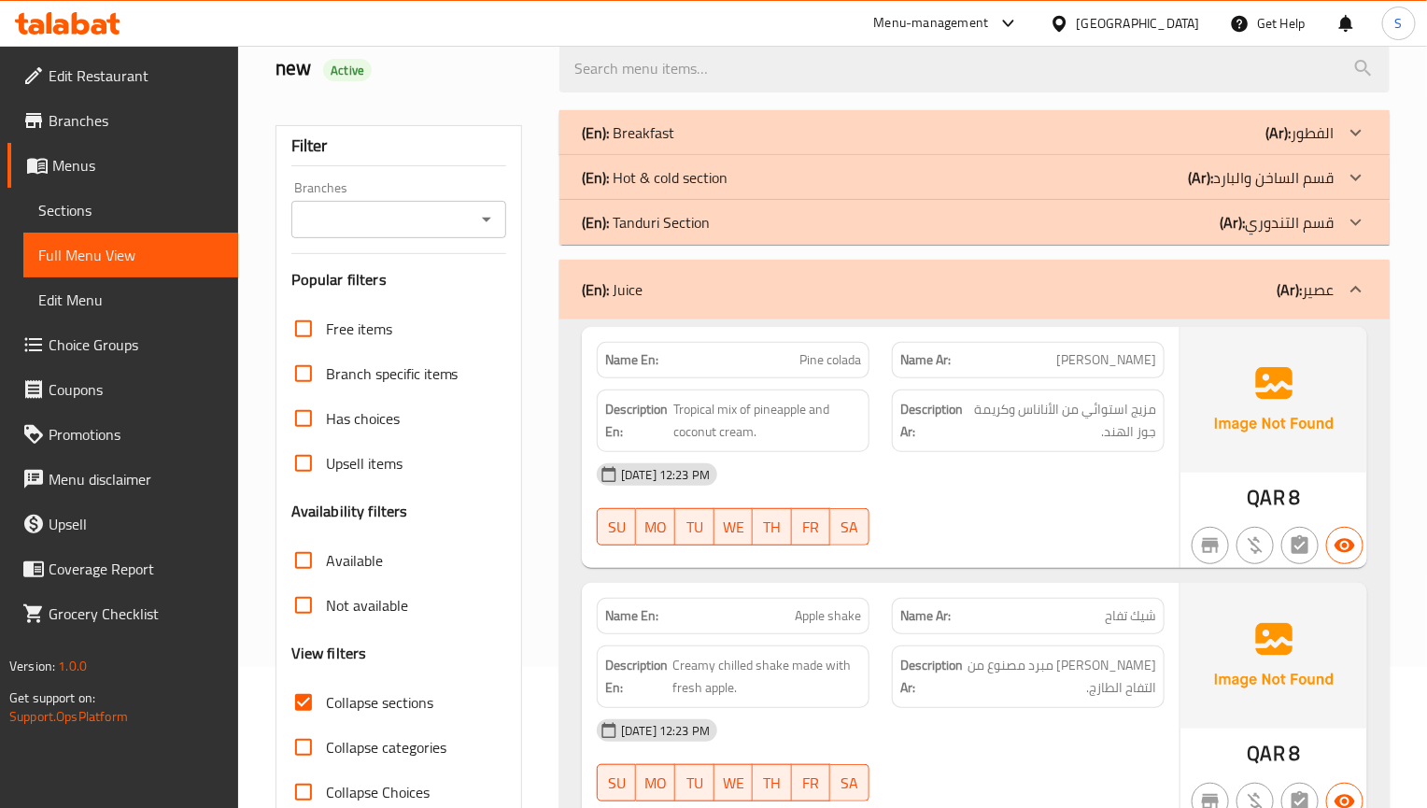
scroll to position [140, 0]
click at [647, 311] on div "(En): Juice (Ar): عصير" at bounding box center [974, 291] width 830 height 60
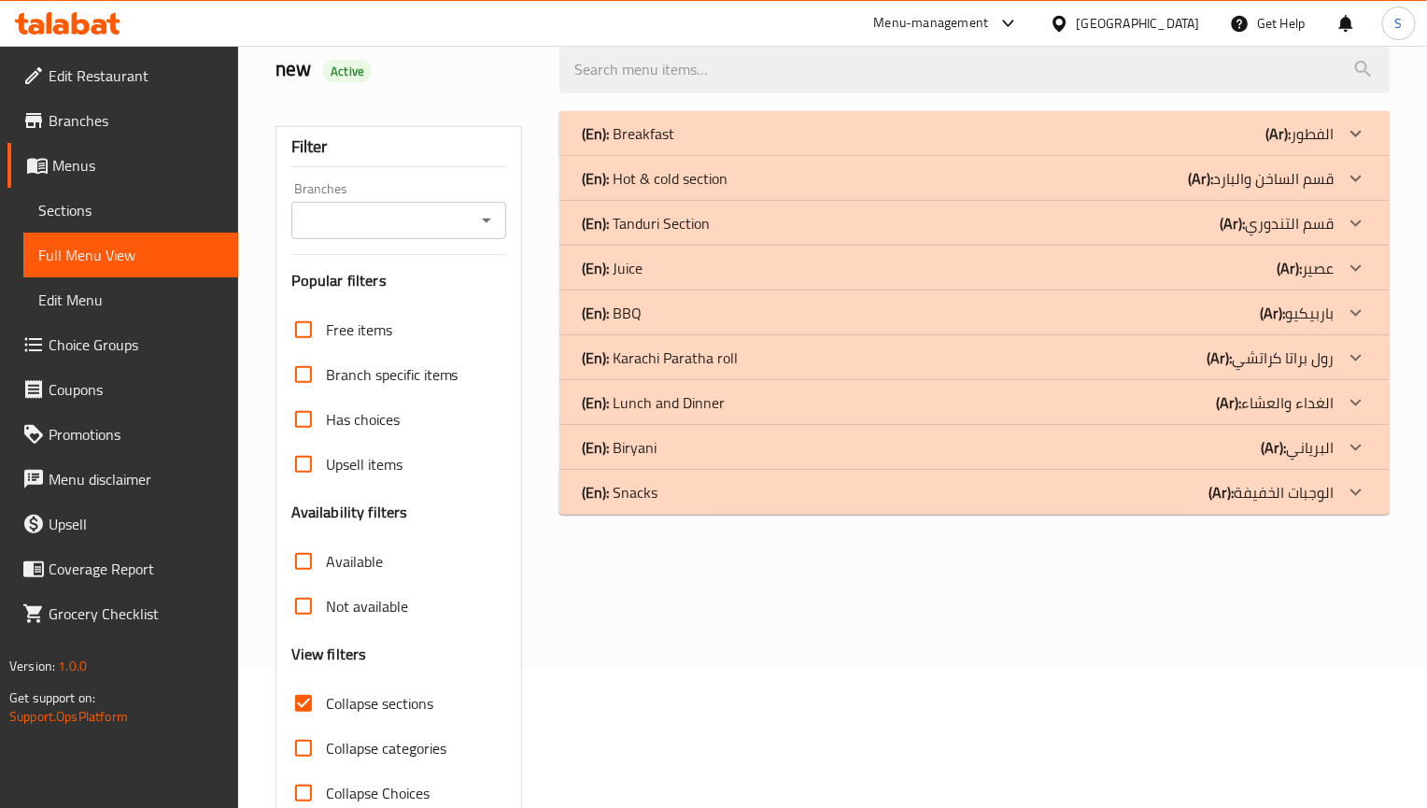
click at [647, 145] on div "(En): BBQ (Ar): باربيكيو" at bounding box center [958, 133] width 752 height 22
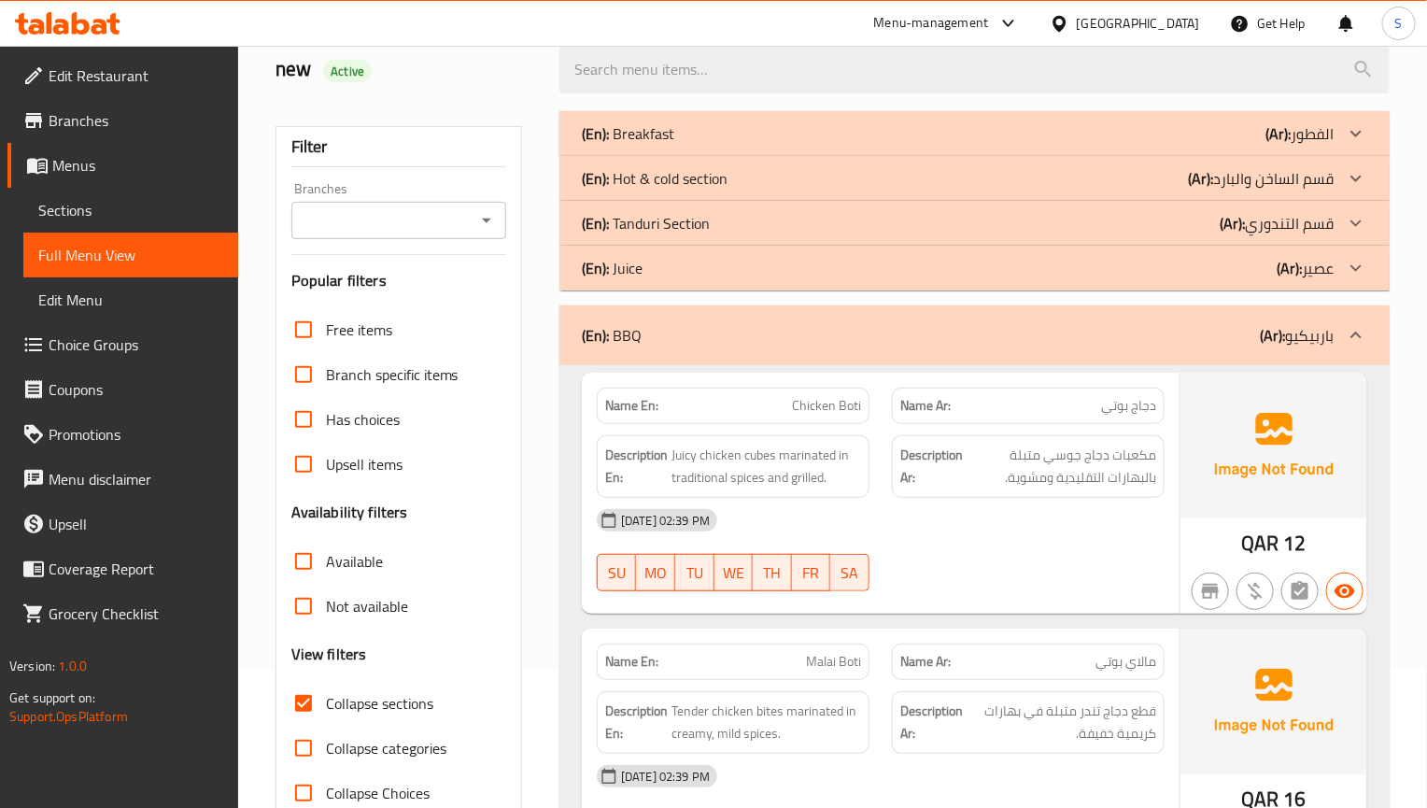
scroll to position [280, 0]
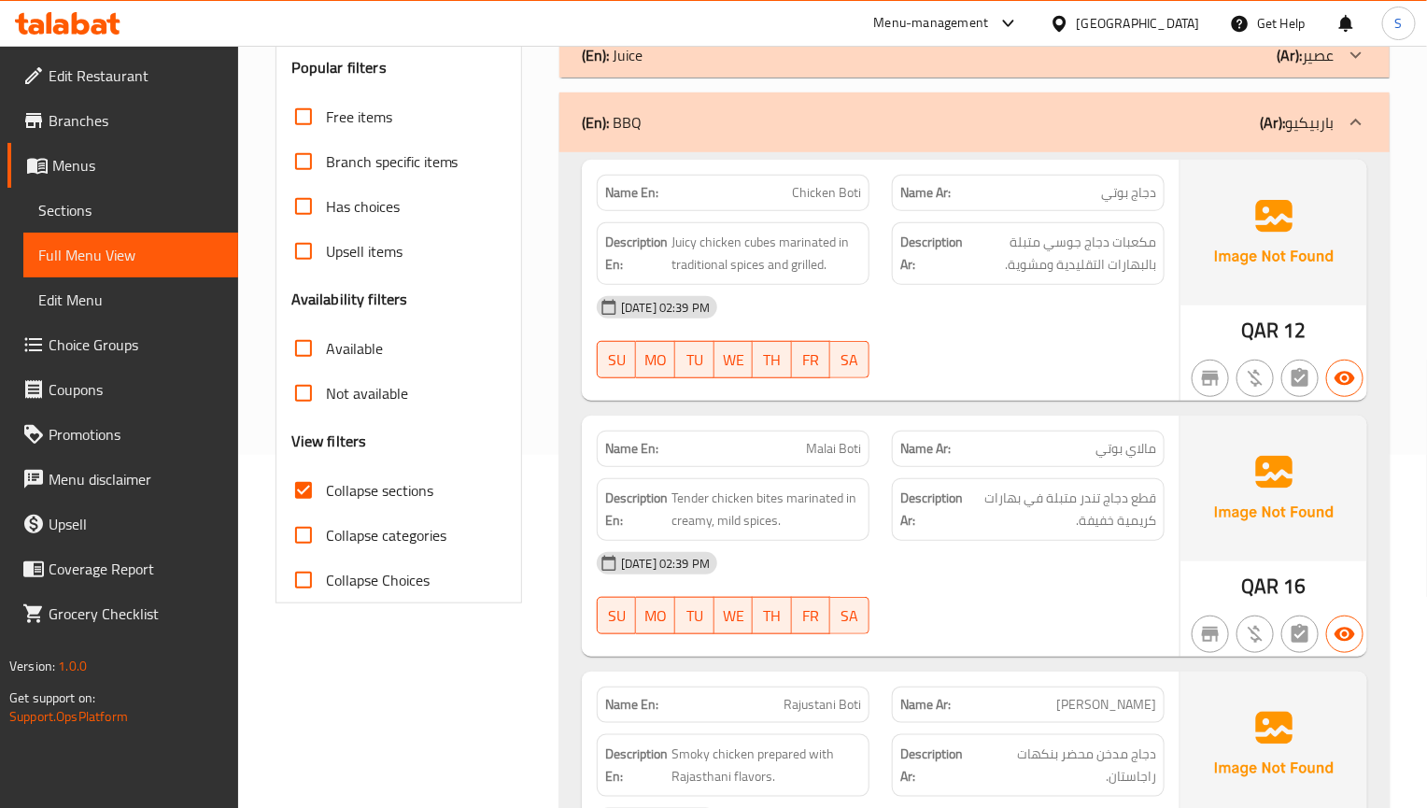
scroll to position [420, 0]
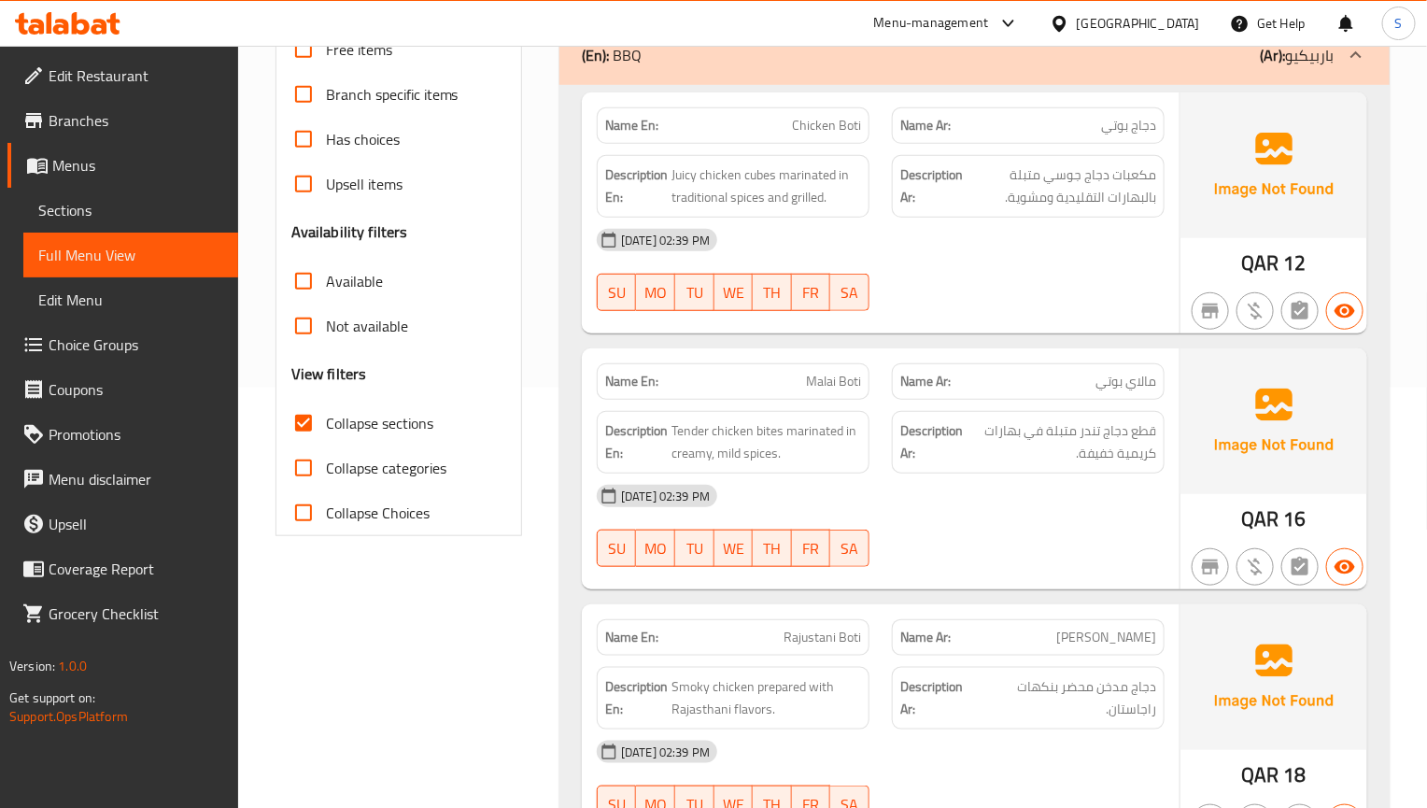
click at [794, 525] on div "SU MO TU WE TH FR SA" at bounding box center [733, 548] width 295 height 60
drag, startPoint x: 1180, startPoint y: 401, endPoint x: 1135, endPoint y: 404, distance: 45.9
click at [1180, 401] on img at bounding box center [1273, 421] width 187 height 146
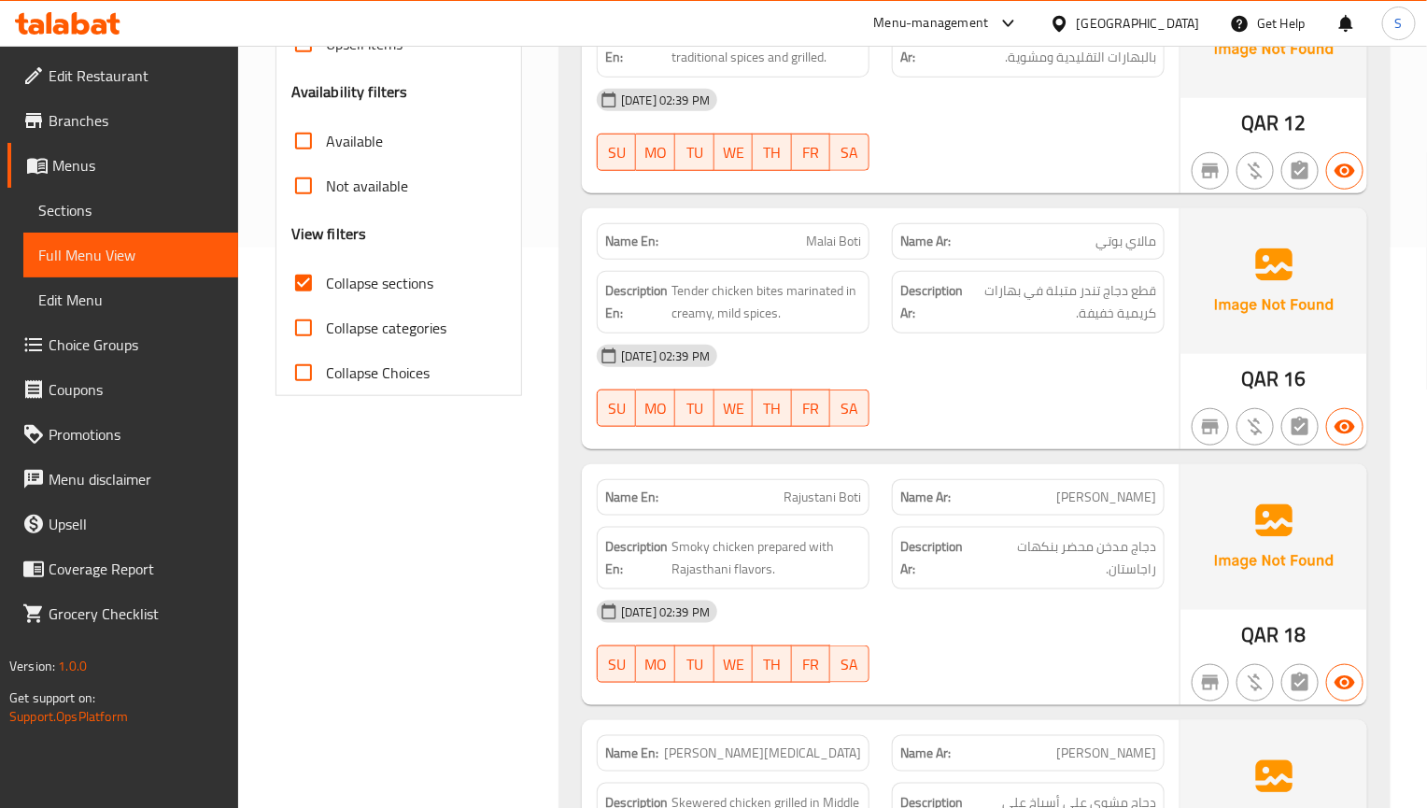
drag, startPoint x: 1154, startPoint y: 549, endPoint x: 1028, endPoint y: 413, distance: 185.7
click at [1154, 549] on span "دجاج مدخن محضر بنكهات راجاستان." at bounding box center [1066, 558] width 177 height 46
drag, startPoint x: 1059, startPoint y: 511, endPoint x: 1010, endPoint y: 398, distance: 123.4
click at [1059, 507] on p "Name Ar: راجستاني بوتي" at bounding box center [1028, 498] width 256 height 20
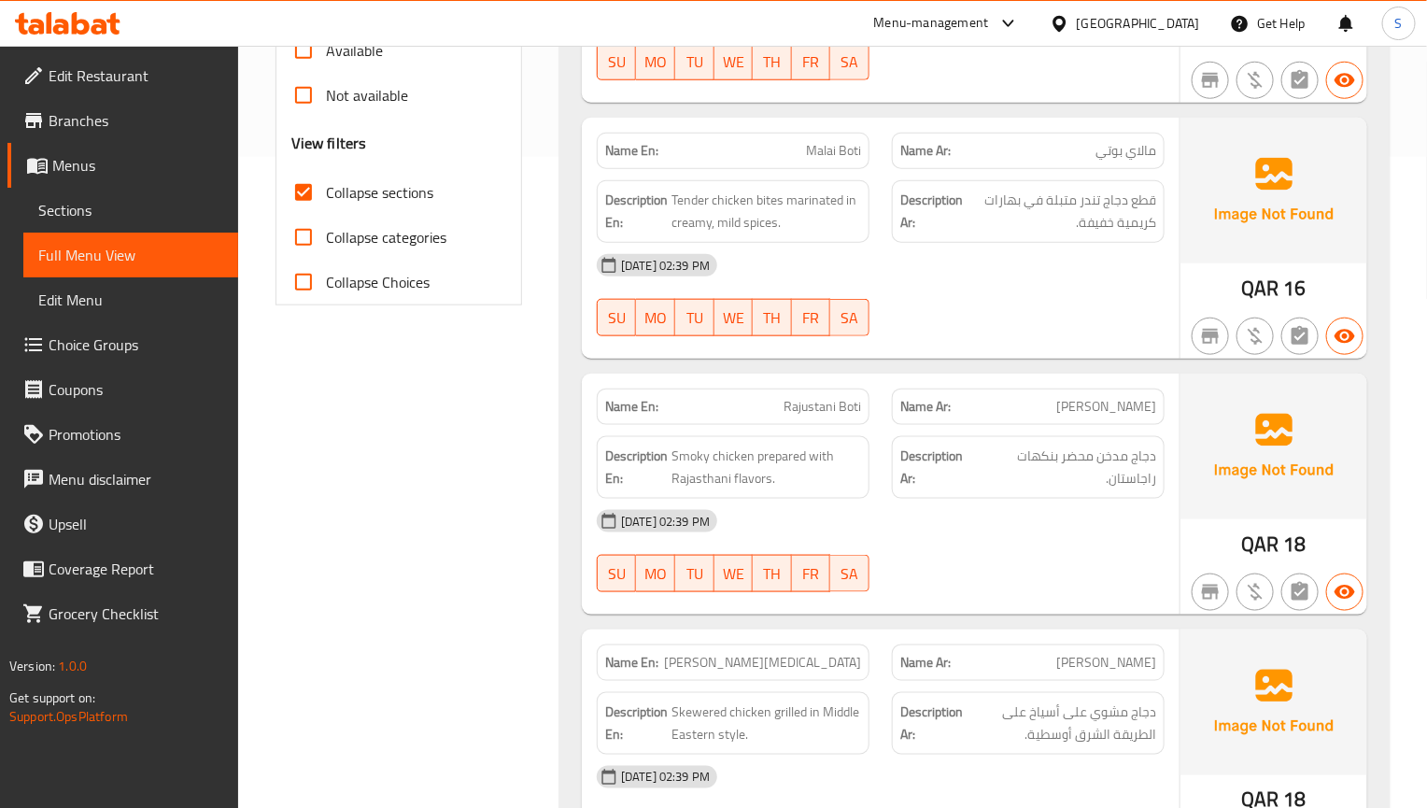
scroll to position [700, 0]
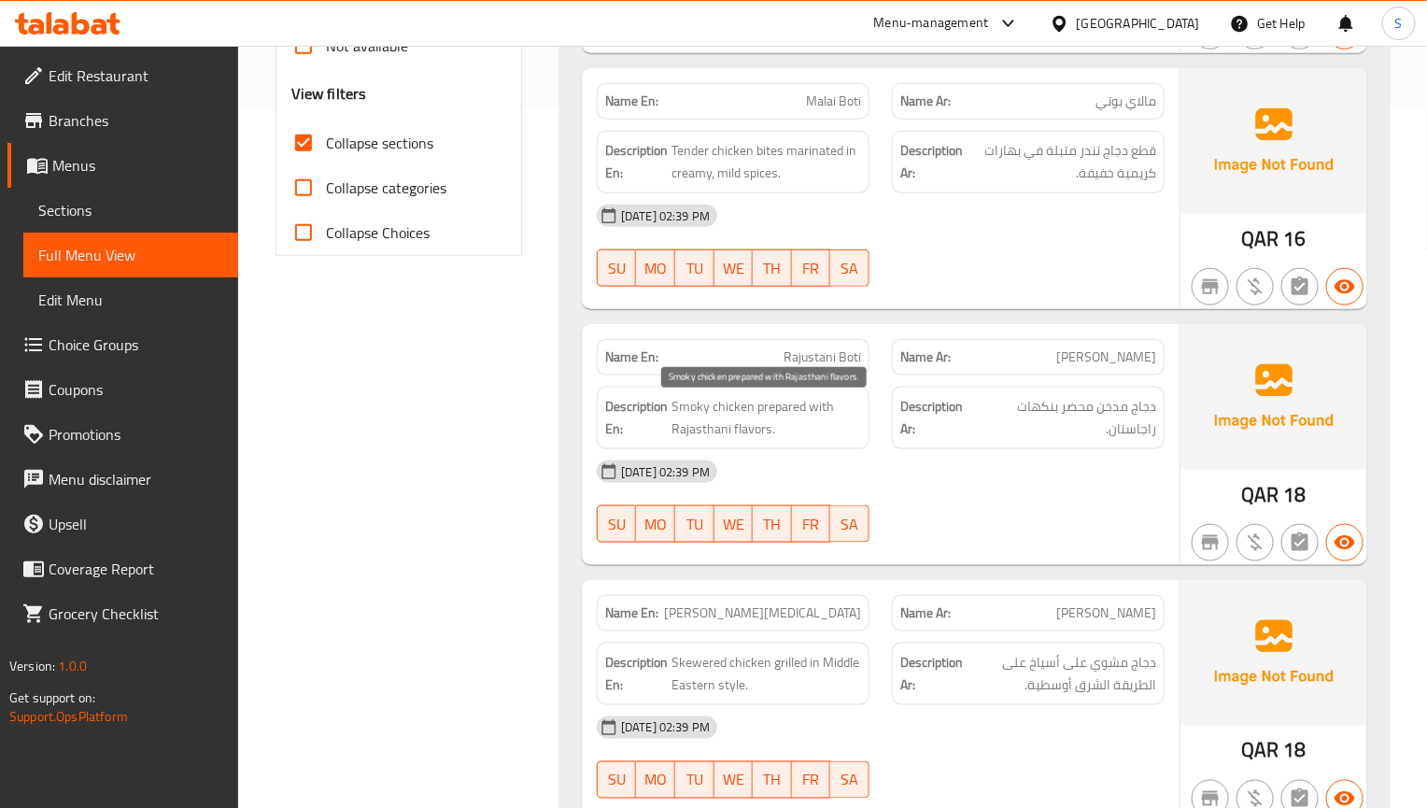
click at [777, 418] on span "Smoky chicken prepared with Rajasthani flavors." at bounding box center [766, 418] width 190 height 46
copy span "Smoky chicken prepared with Rajasthani flavors."
click at [947, 619] on strong "Name Ar:" at bounding box center [925, 613] width 50 height 20
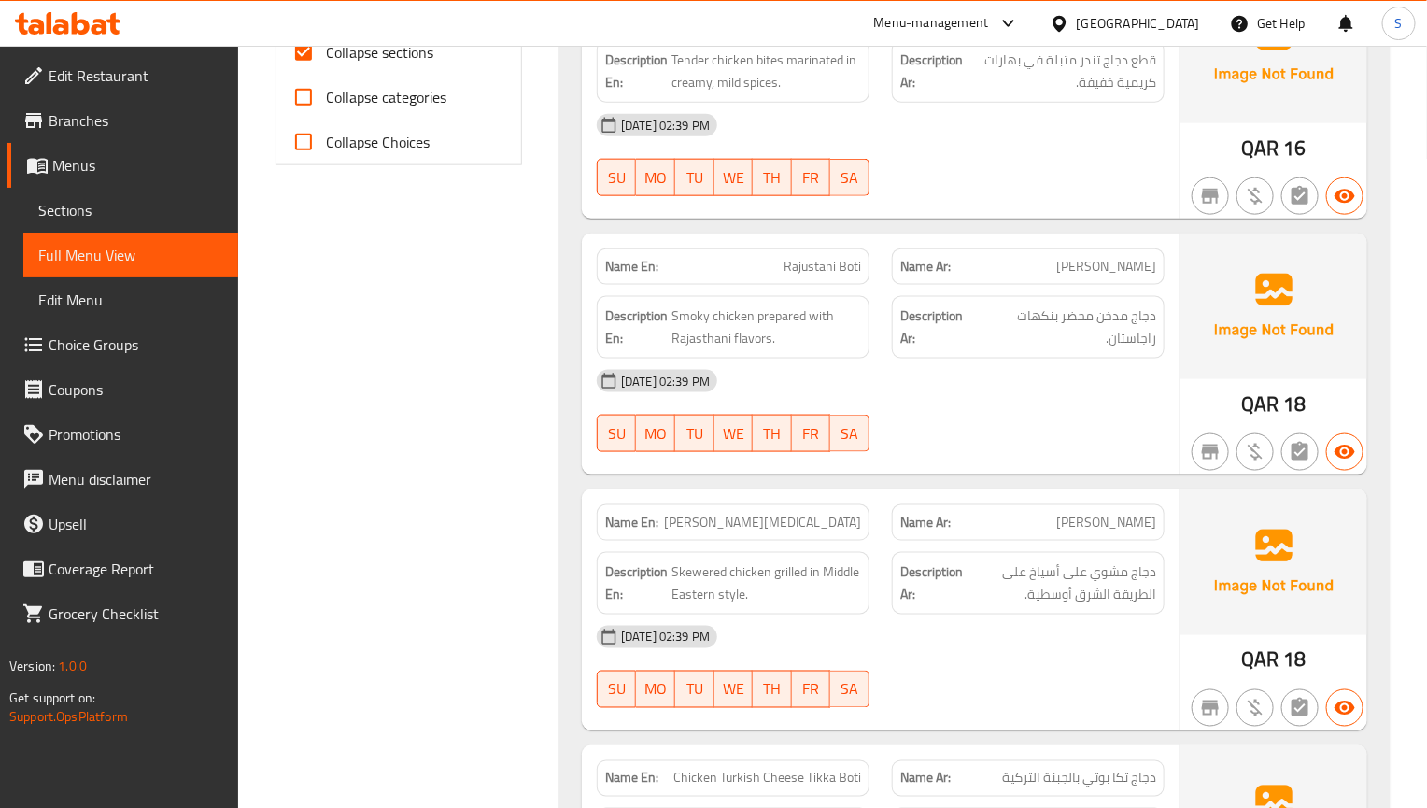
scroll to position [841, 0]
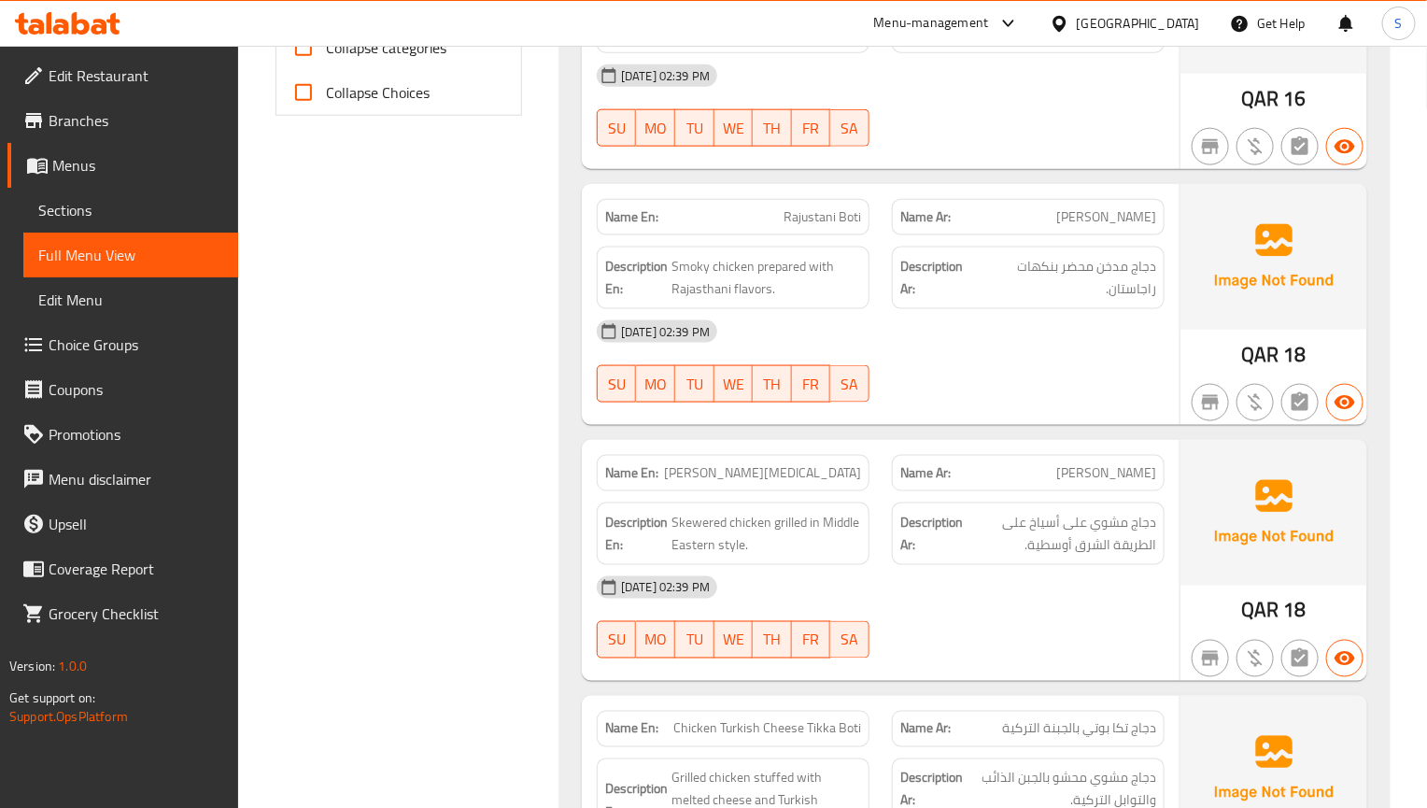
click at [909, 514] on div "Description Ar: دجاج مشوي على أسياخ على الطريقة الشرق أوسطية." at bounding box center [1028, 533] width 273 height 63
click at [850, 346] on div "[DATE] 02:39 PM" at bounding box center [881, 331] width 590 height 45
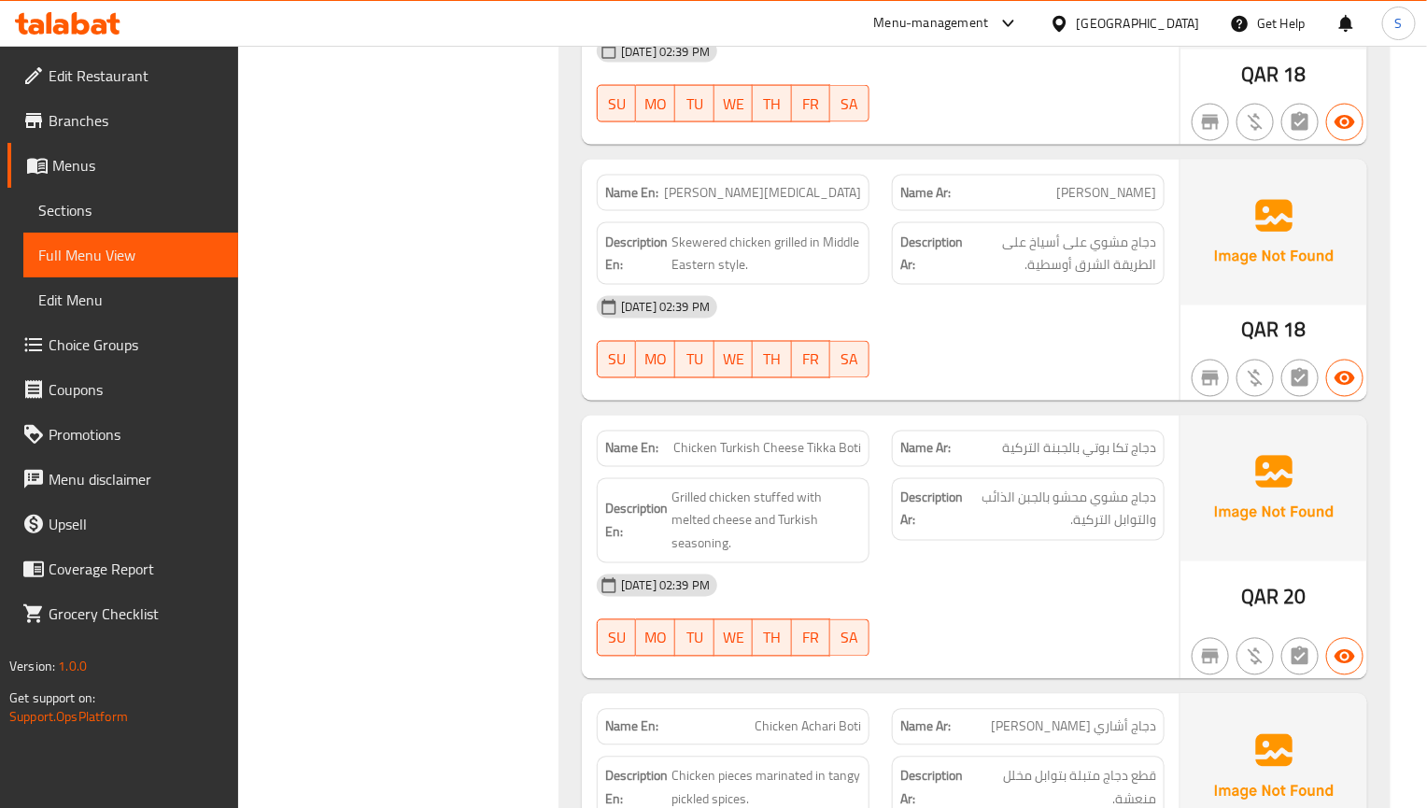
click at [714, 493] on div "Description En: Grilled chicken stuffed with melted cheese and Turkish seasonin…" at bounding box center [733, 521] width 273 height 86
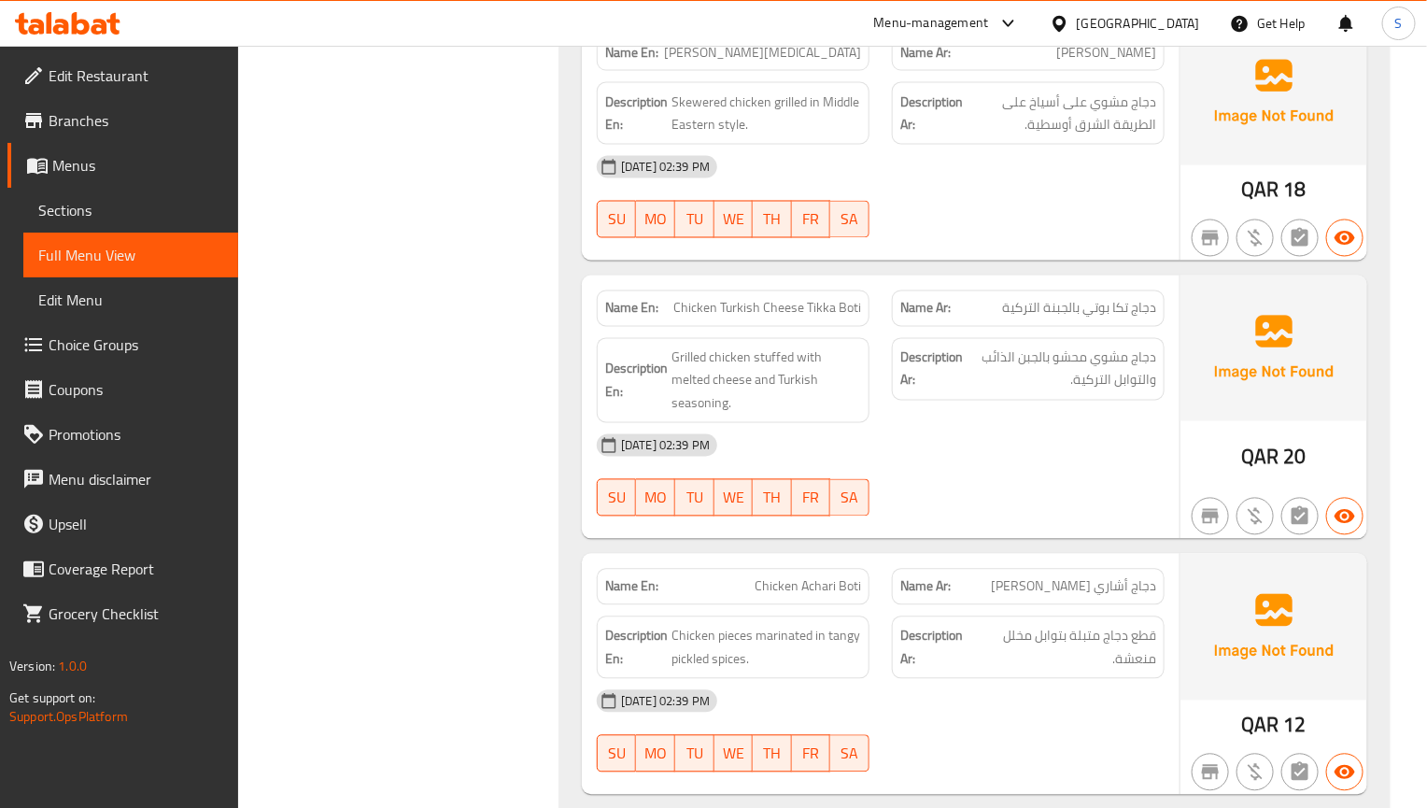
click at [889, 404] on div "Description Ar: دجاج مشوي محشو بالجبن الذائب والتوابل التركية." at bounding box center [1028, 381] width 295 height 108
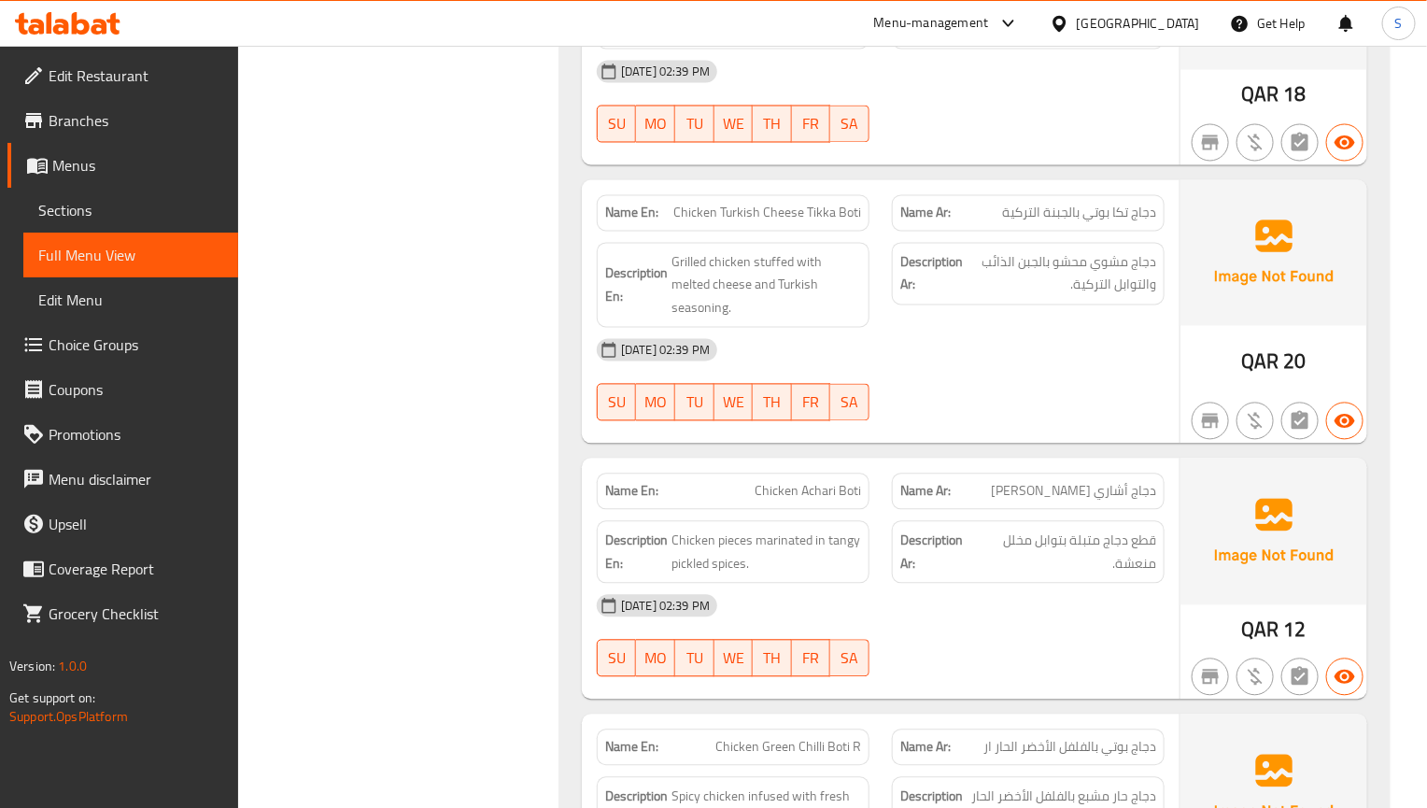
scroll to position [1401, 0]
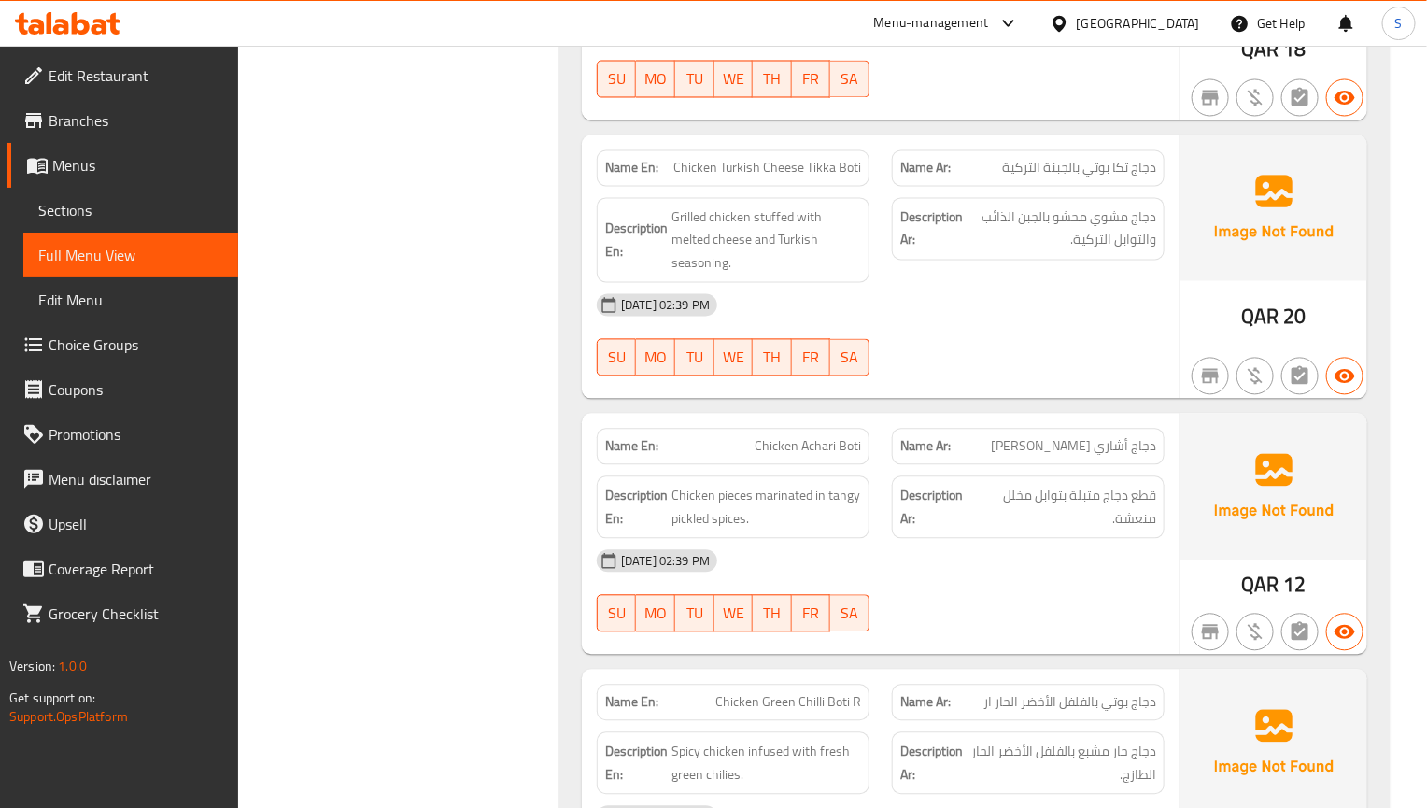
click at [1152, 552] on div "[DATE] 02:39 PM" at bounding box center [881, 561] width 590 height 45
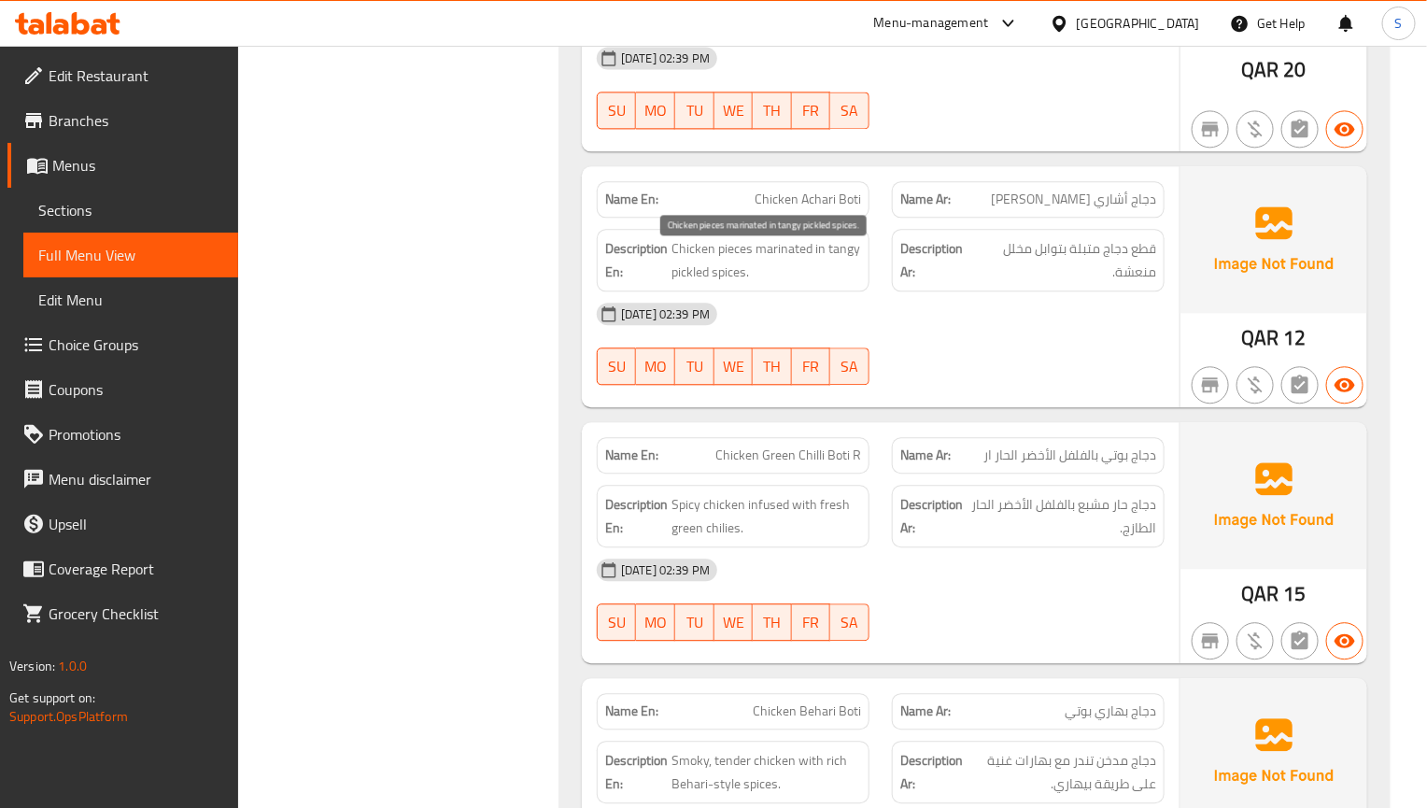
scroll to position [1681, 0]
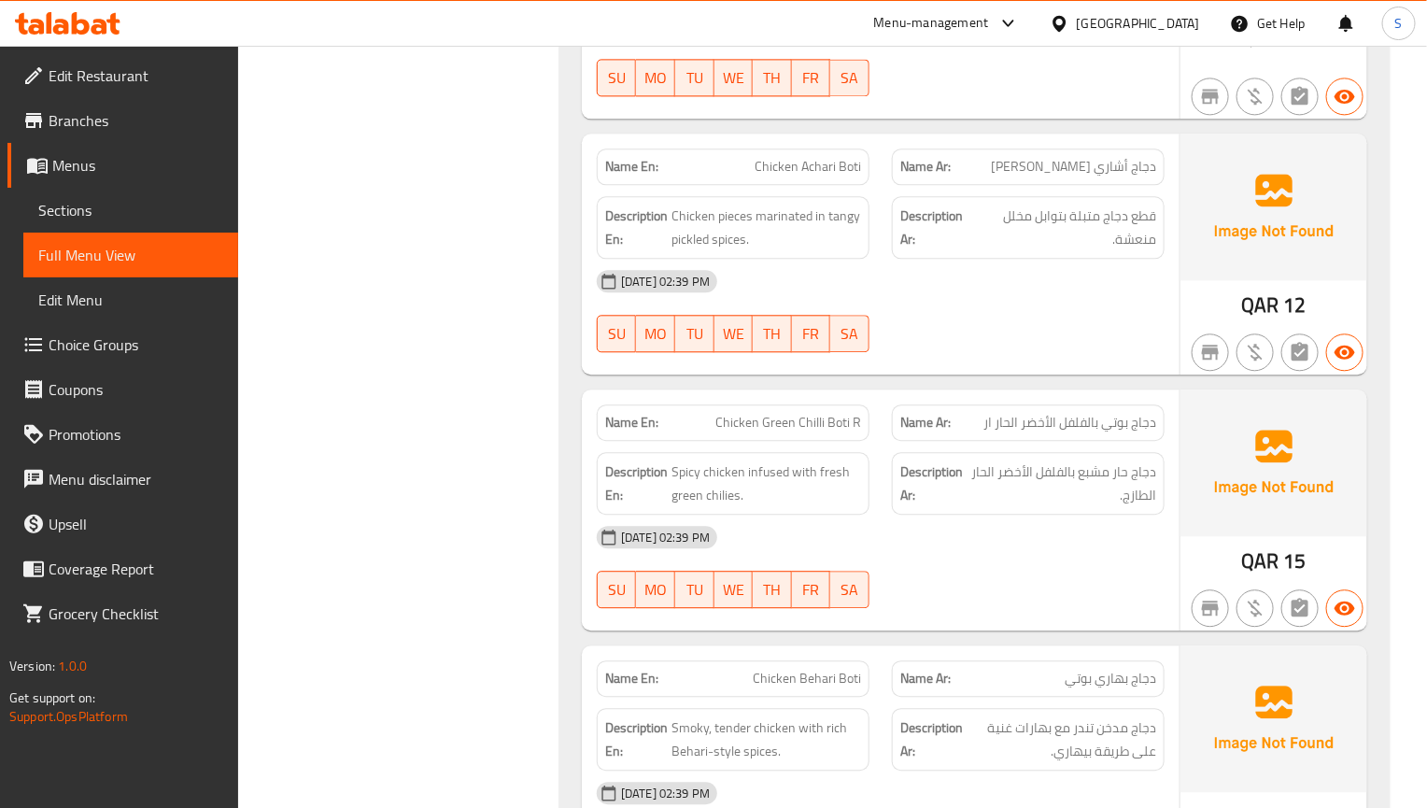
click at [1110, 494] on span "دجاج حار مشبع بالفلفل الأخضر الحار الطازج." at bounding box center [1063, 483] width 186 height 46
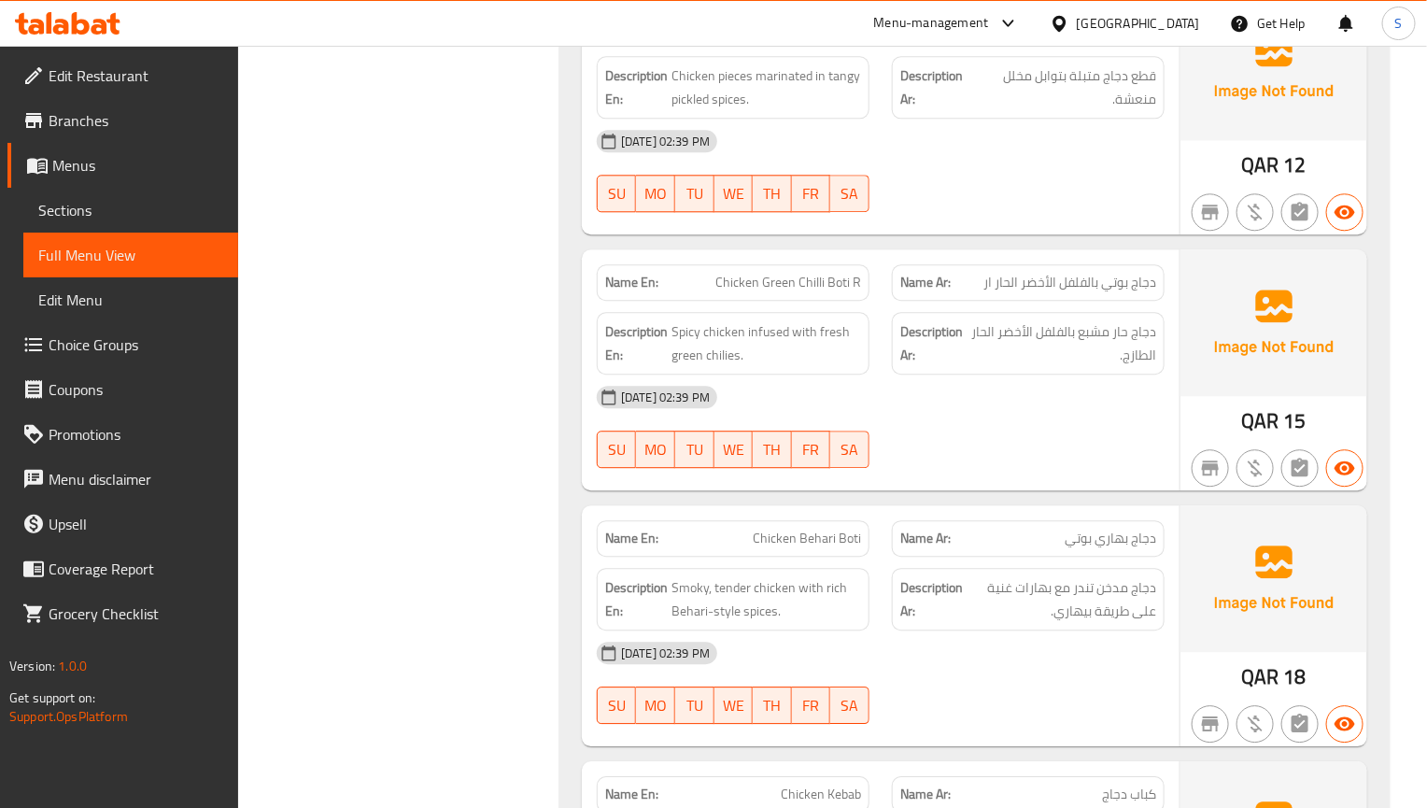
click at [815, 374] on div "Description En: Spicy chicken infused with fresh green chilies." at bounding box center [733, 343] width 273 height 63
drag, startPoint x: 855, startPoint y: 290, endPoint x: 861, endPoint y: 298, distance: 10.1
click at [861, 298] on div "Name En: Chicken Green Chilli Boti R" at bounding box center [733, 282] width 273 height 36
copy span "R"
click at [766, 292] on span "Chicken Green Chilli Boti R" at bounding box center [788, 283] width 146 height 20
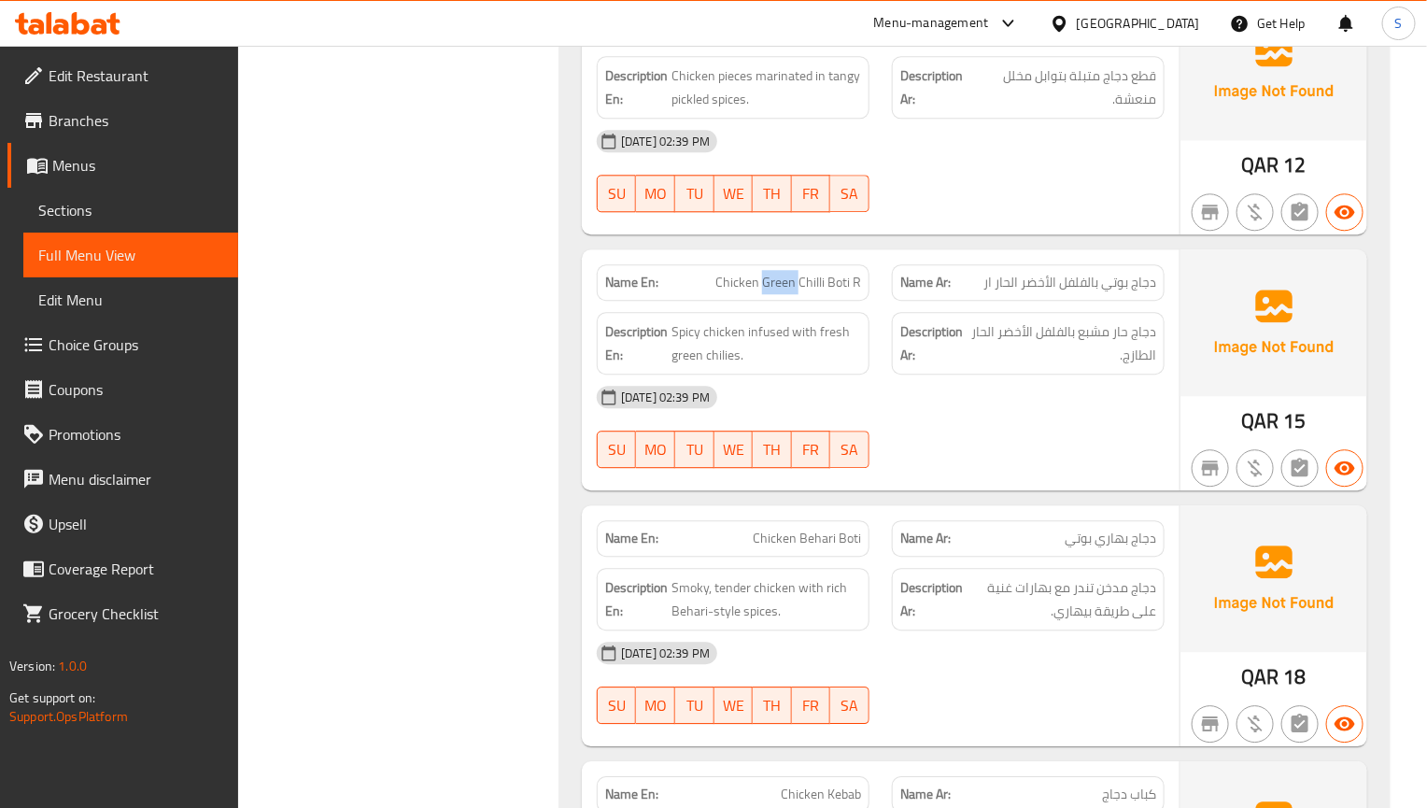
click at [766, 292] on span "Chicken Green Chilli Boti R" at bounding box center [788, 283] width 146 height 20
copy span "Chicken Green Chilli Boti R"
click at [863, 404] on div "[DATE] 02:39 PM" at bounding box center [881, 396] width 590 height 45
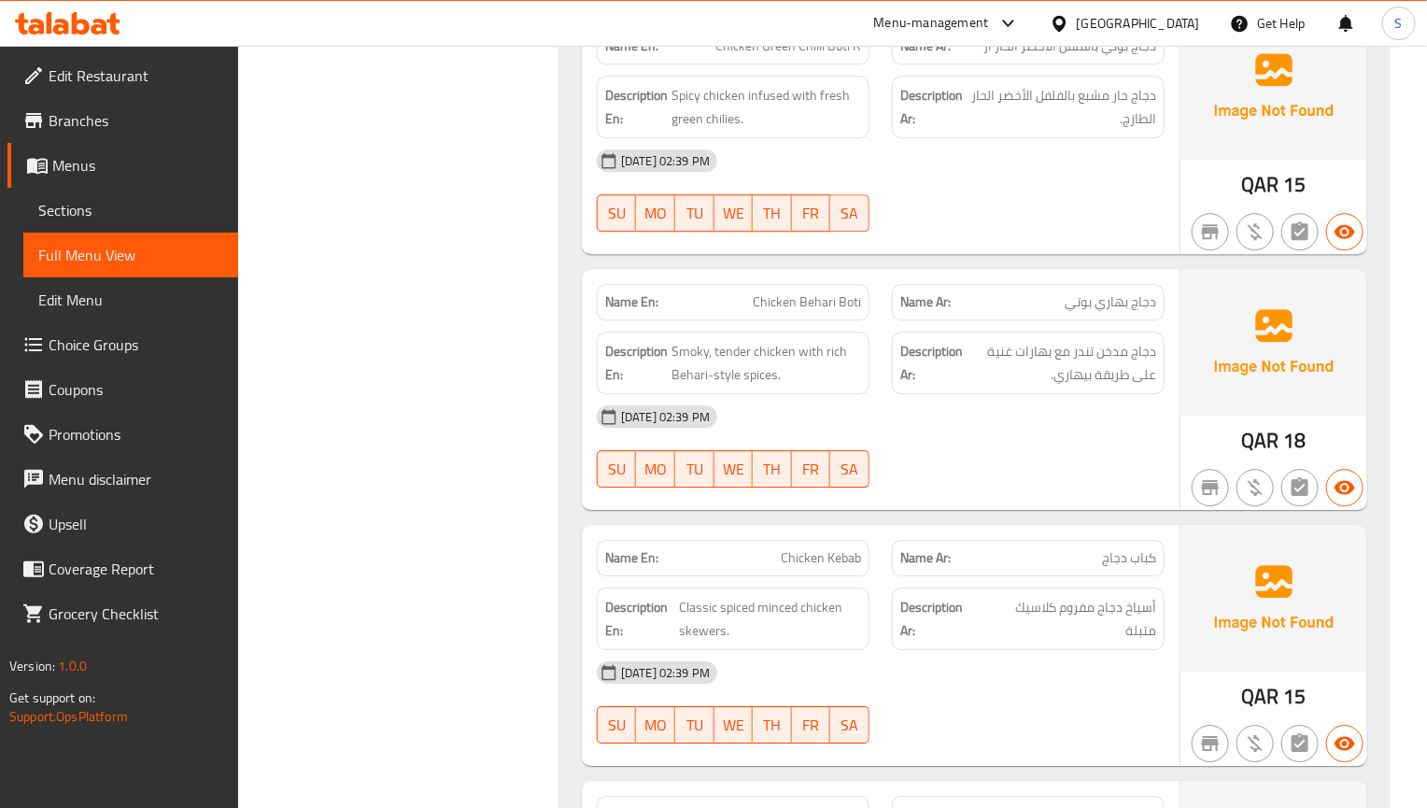
scroll to position [2101, 0]
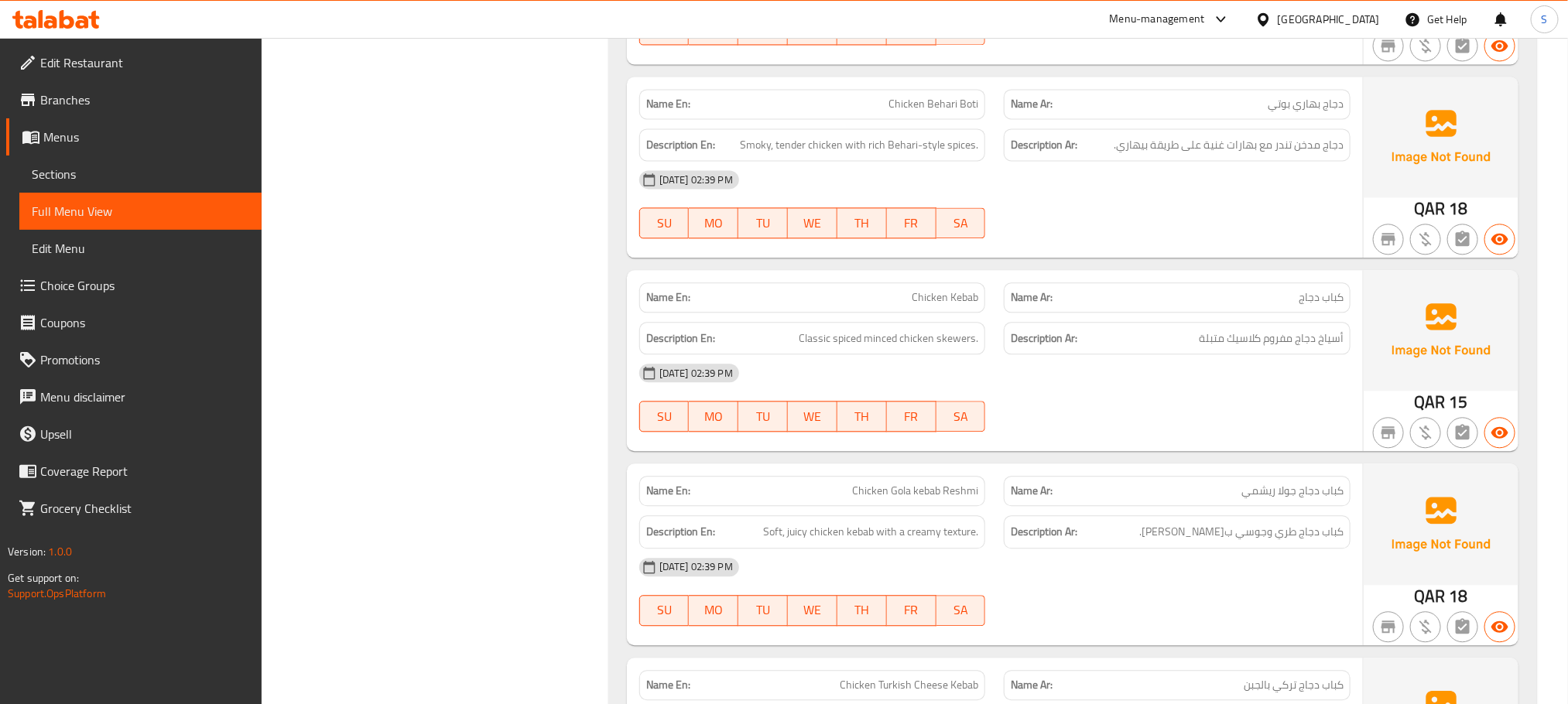
click at [1038, 224] on div "01-09-2025 02:39 PM SU MO TU WE TH FR SA" at bounding box center [995, 204] width 730 height 87
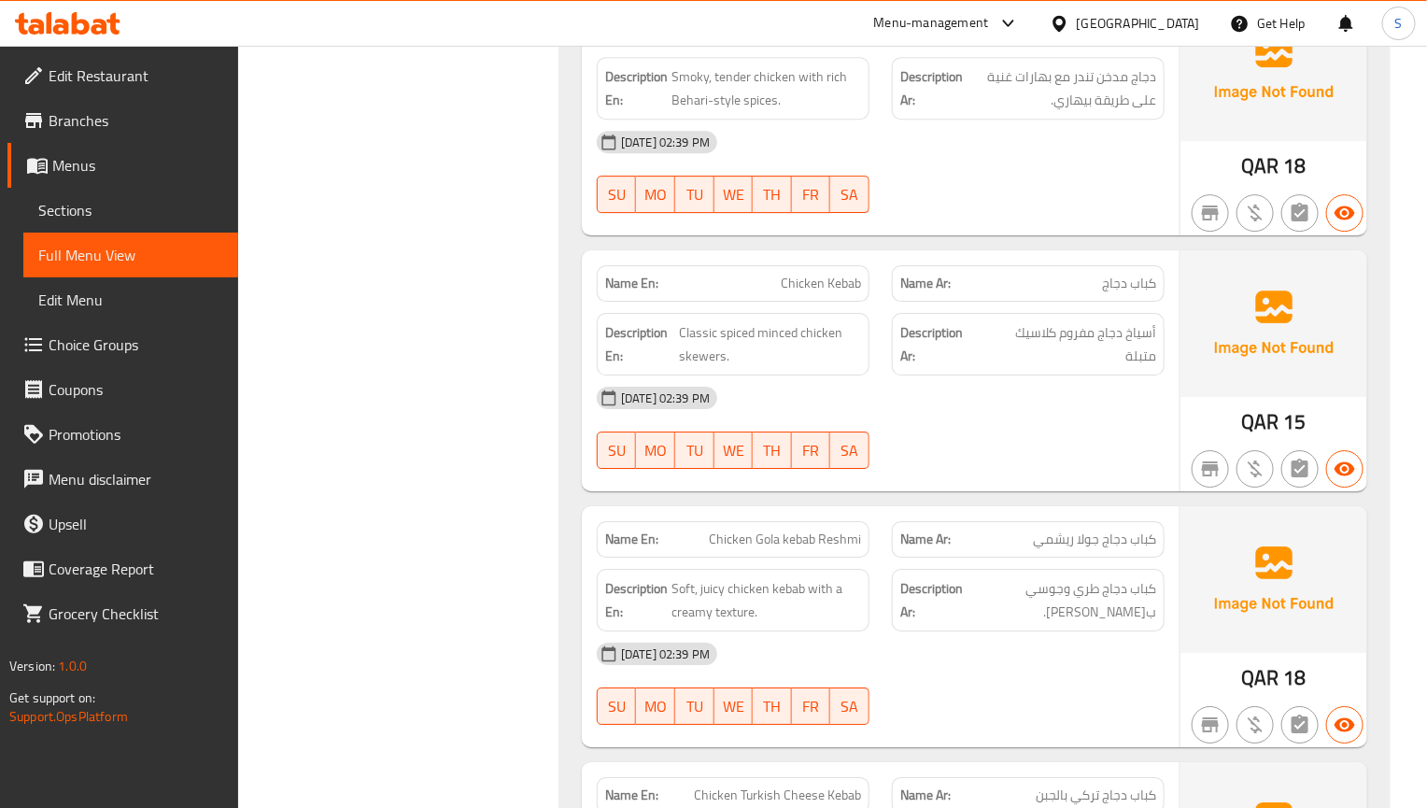
scroll to position [2381, 0]
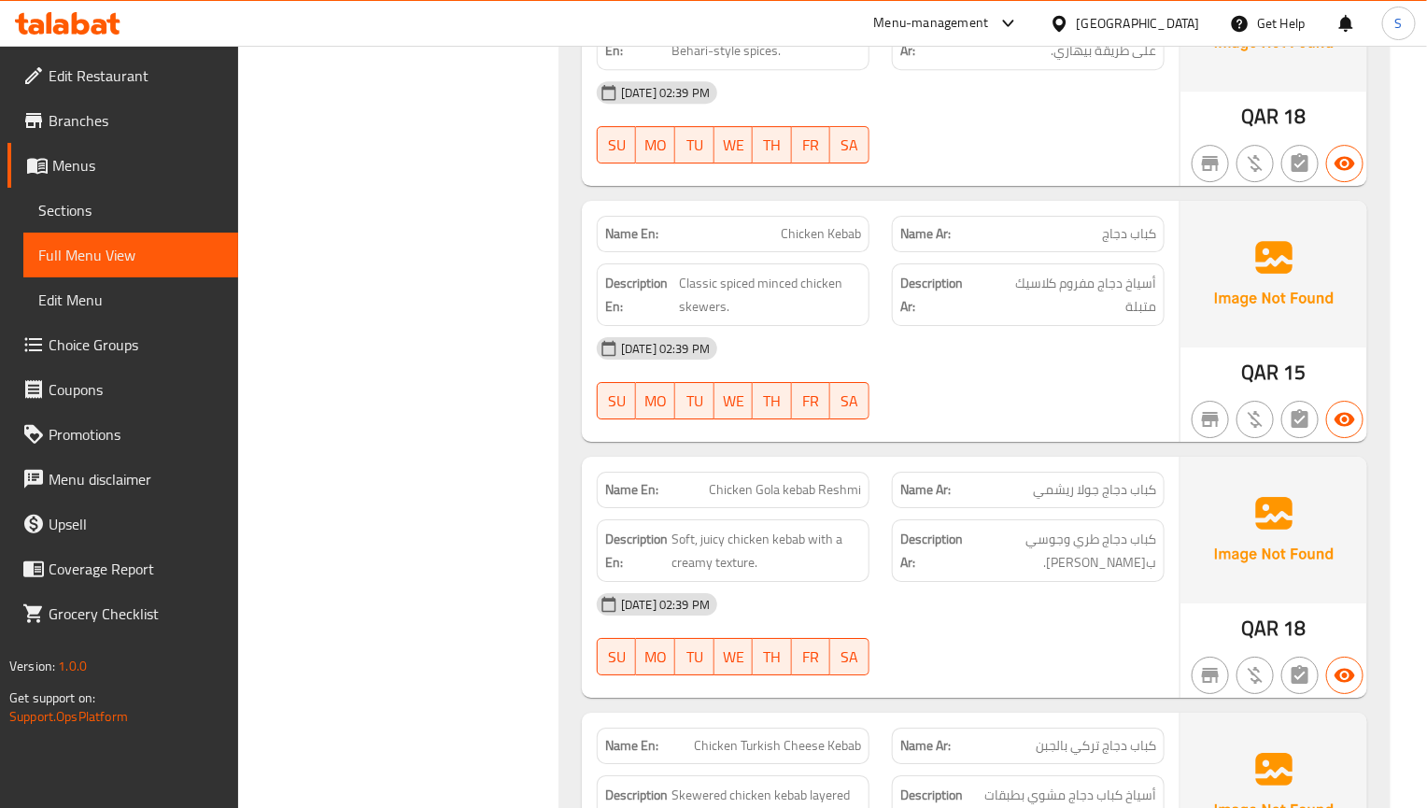
click at [855, 527] on div "Description En: Soft, juicy chicken kebab with a creamy texture." at bounding box center [733, 550] width 295 height 85
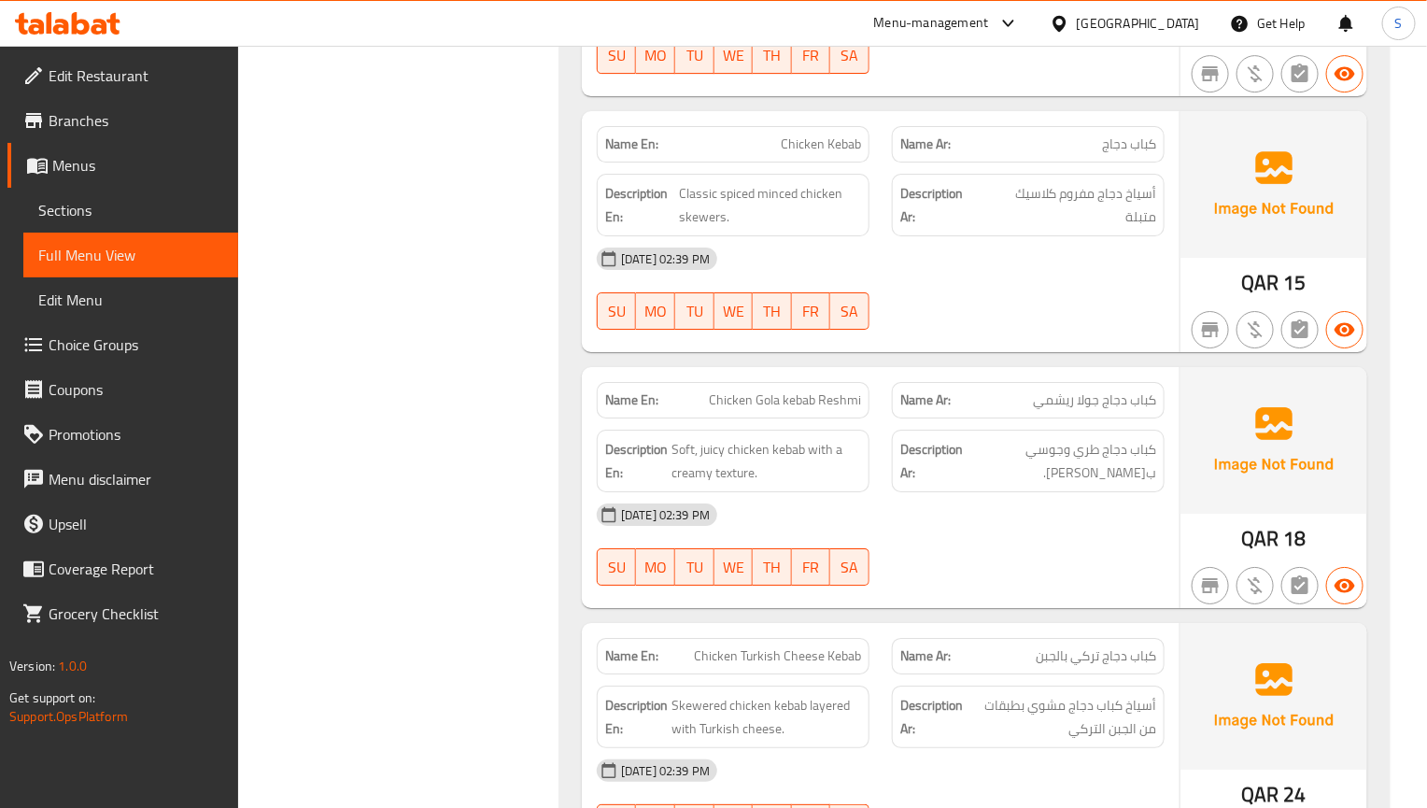
scroll to position [2522, 0]
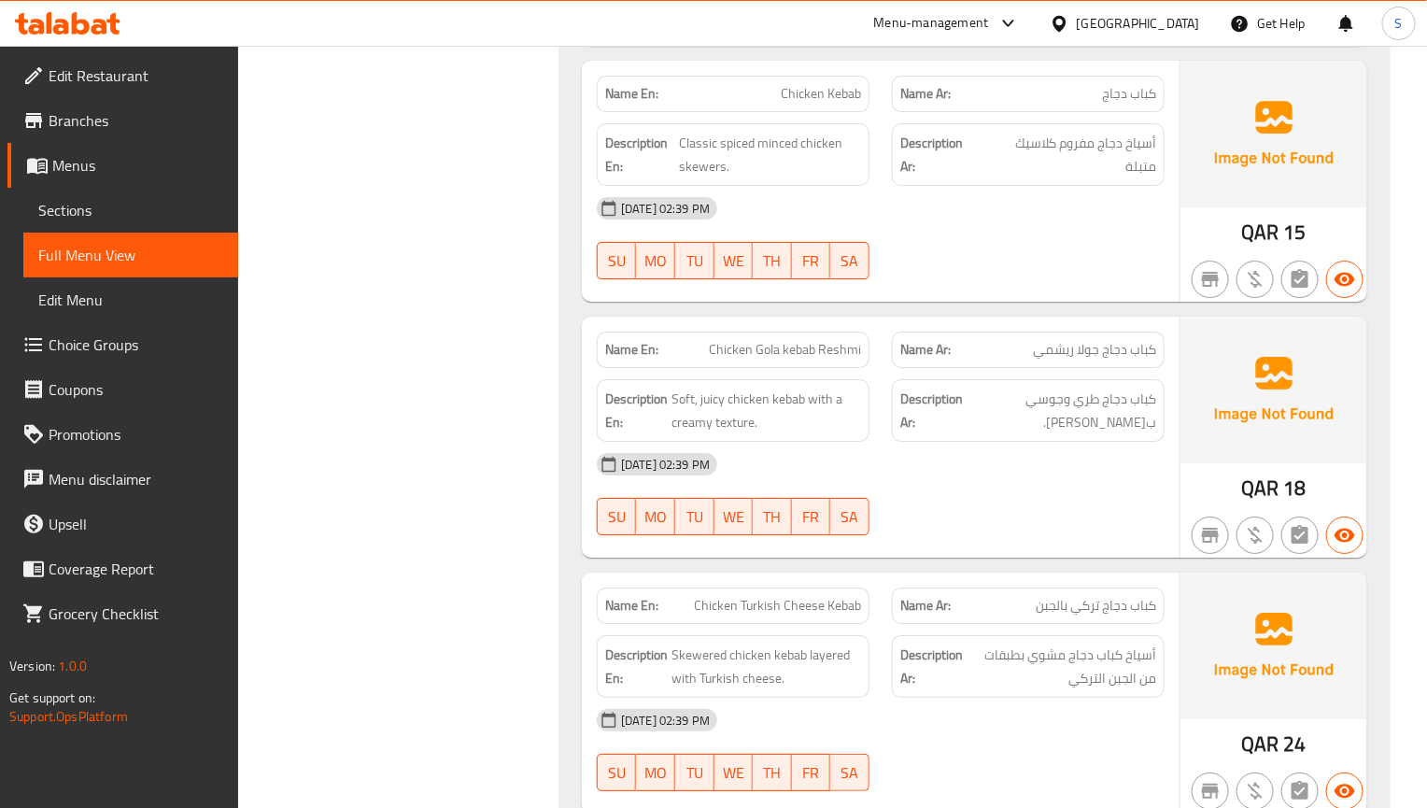
click at [836, 399] on div "Description En: Soft, juicy chicken kebab with a creamy texture." at bounding box center [733, 410] width 273 height 63
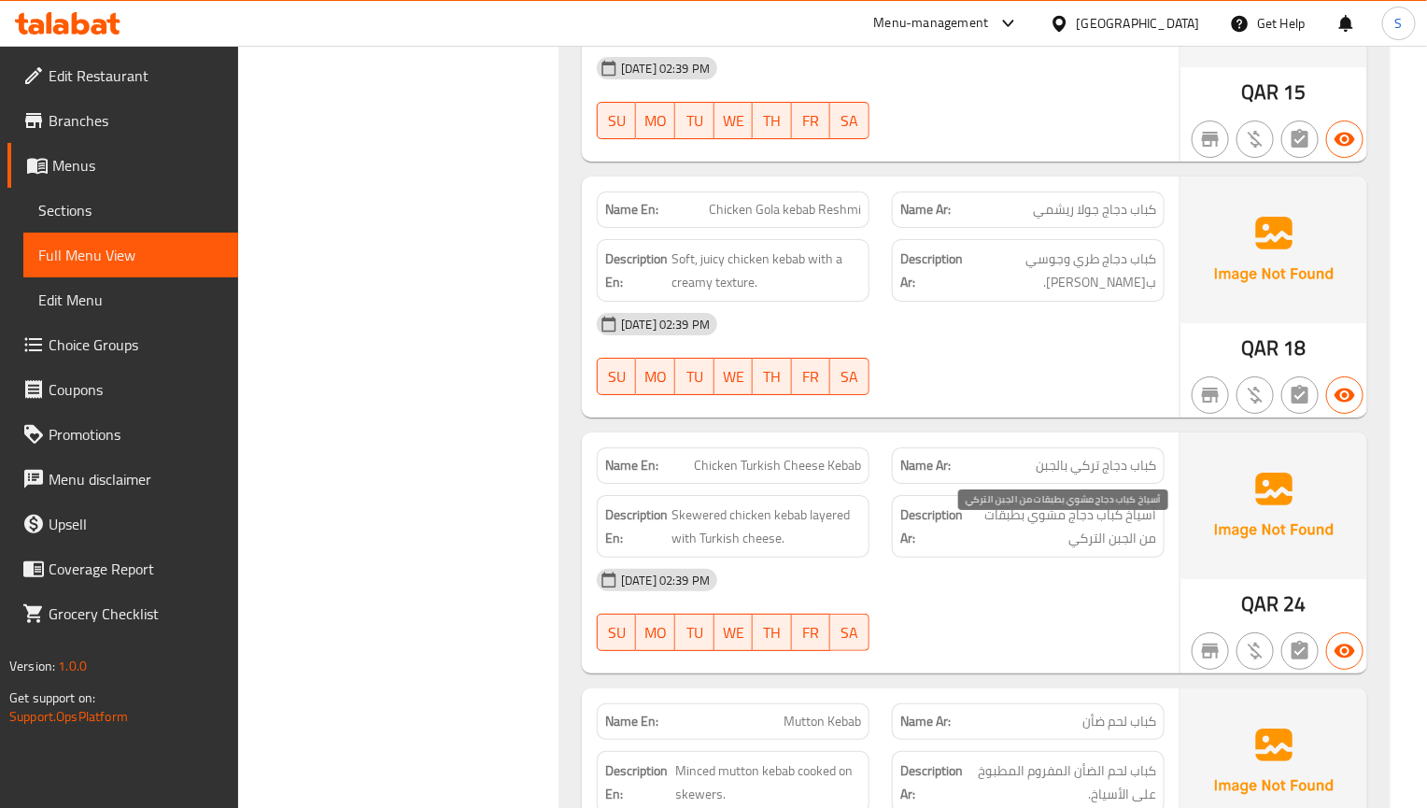
click at [1032, 538] on span "أسياخ كباب دجاج مشوي بطبقات من الجبن التركي" at bounding box center [1062, 526] width 190 height 46
click at [1065, 473] on span "كباب دجاج تركي بالجبن" at bounding box center [1096, 466] width 120 height 20
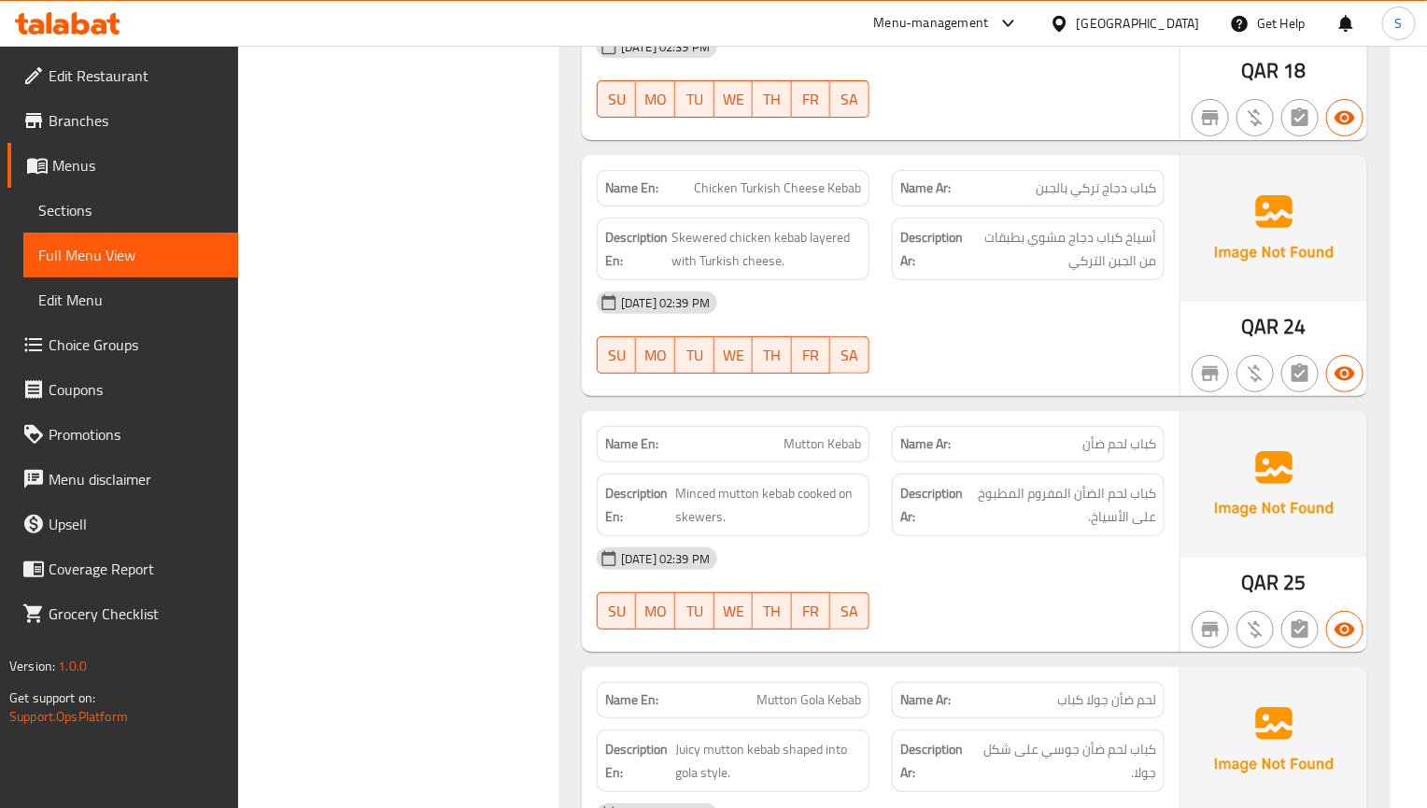
scroll to position [2942, 0]
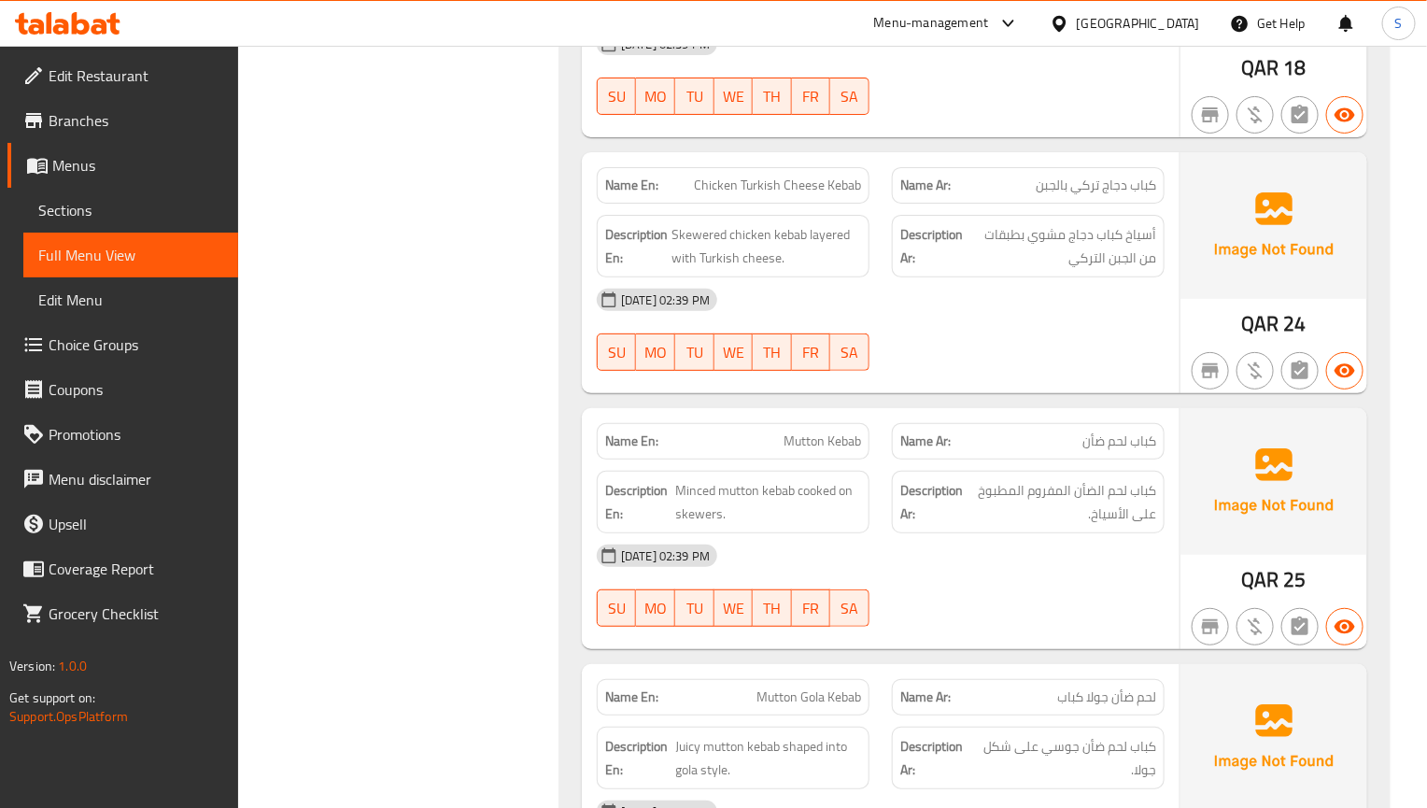
click at [1275, 511] on img at bounding box center [1273, 481] width 187 height 146
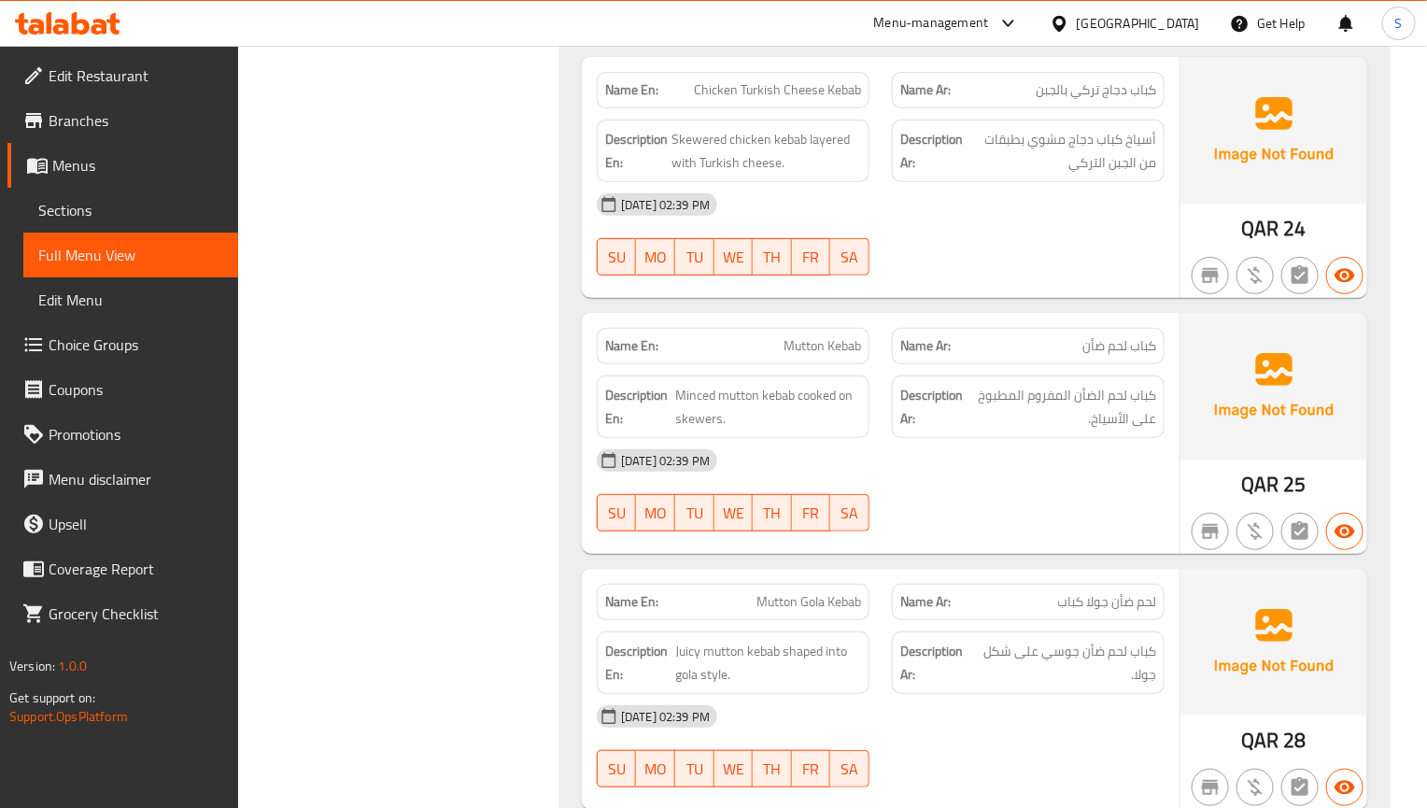
scroll to position [3082, 0]
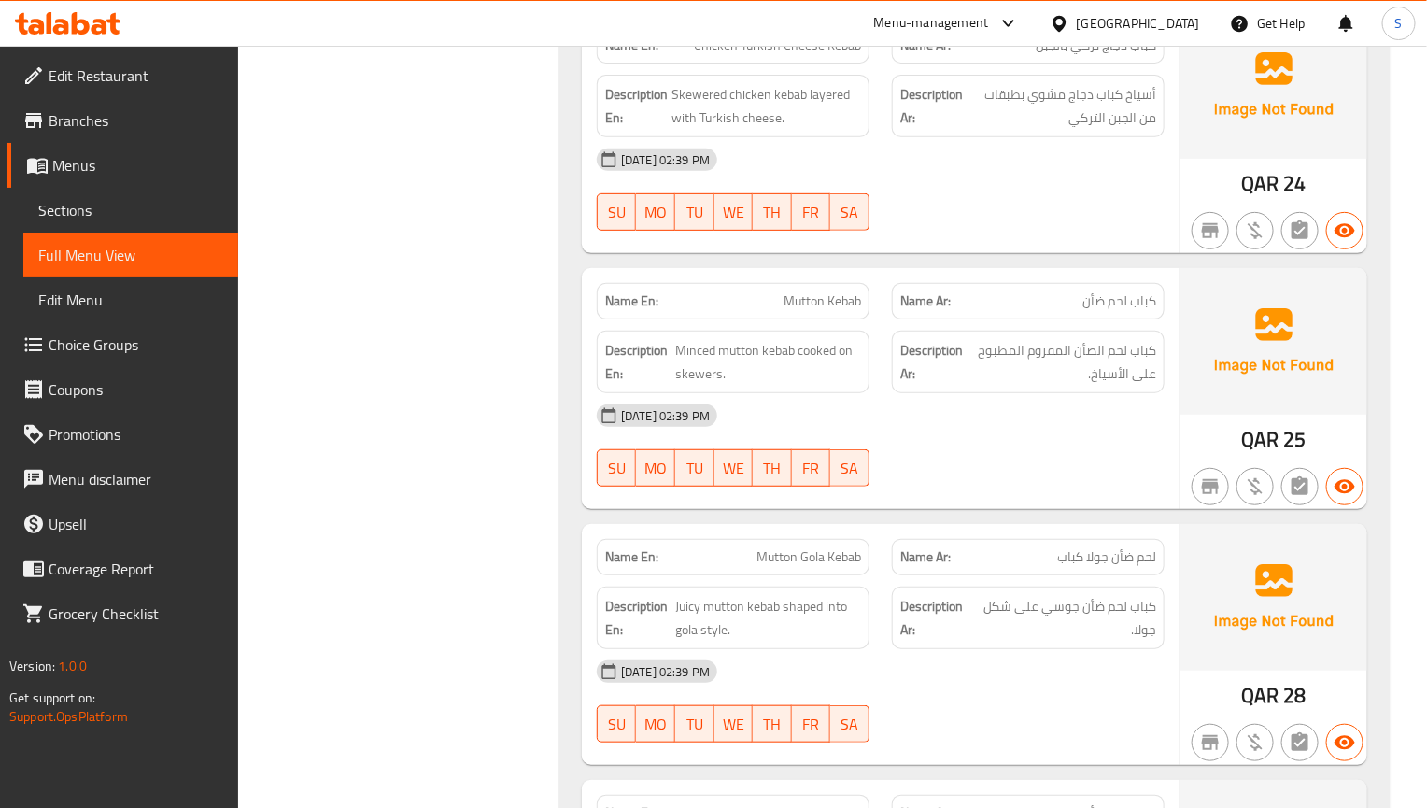
click at [785, 431] on div "[DATE] 02:39 PM" at bounding box center [881, 415] width 590 height 45
click at [972, 381] on span "كباب لحم الضأن المفروم المطبوخ على الأسياخ." at bounding box center [1062, 362] width 190 height 46
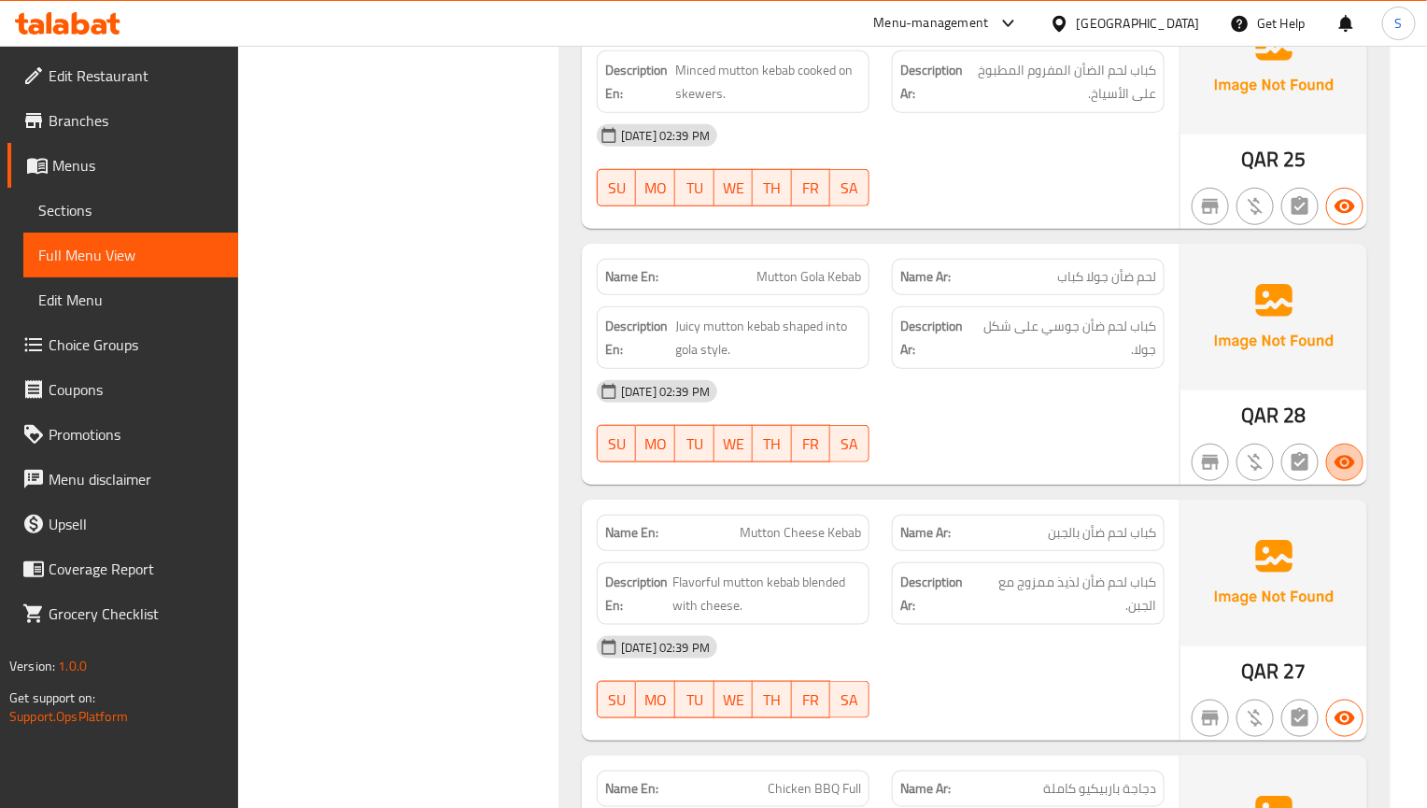
click at [1360, 473] on span "button" at bounding box center [1344, 462] width 35 height 22
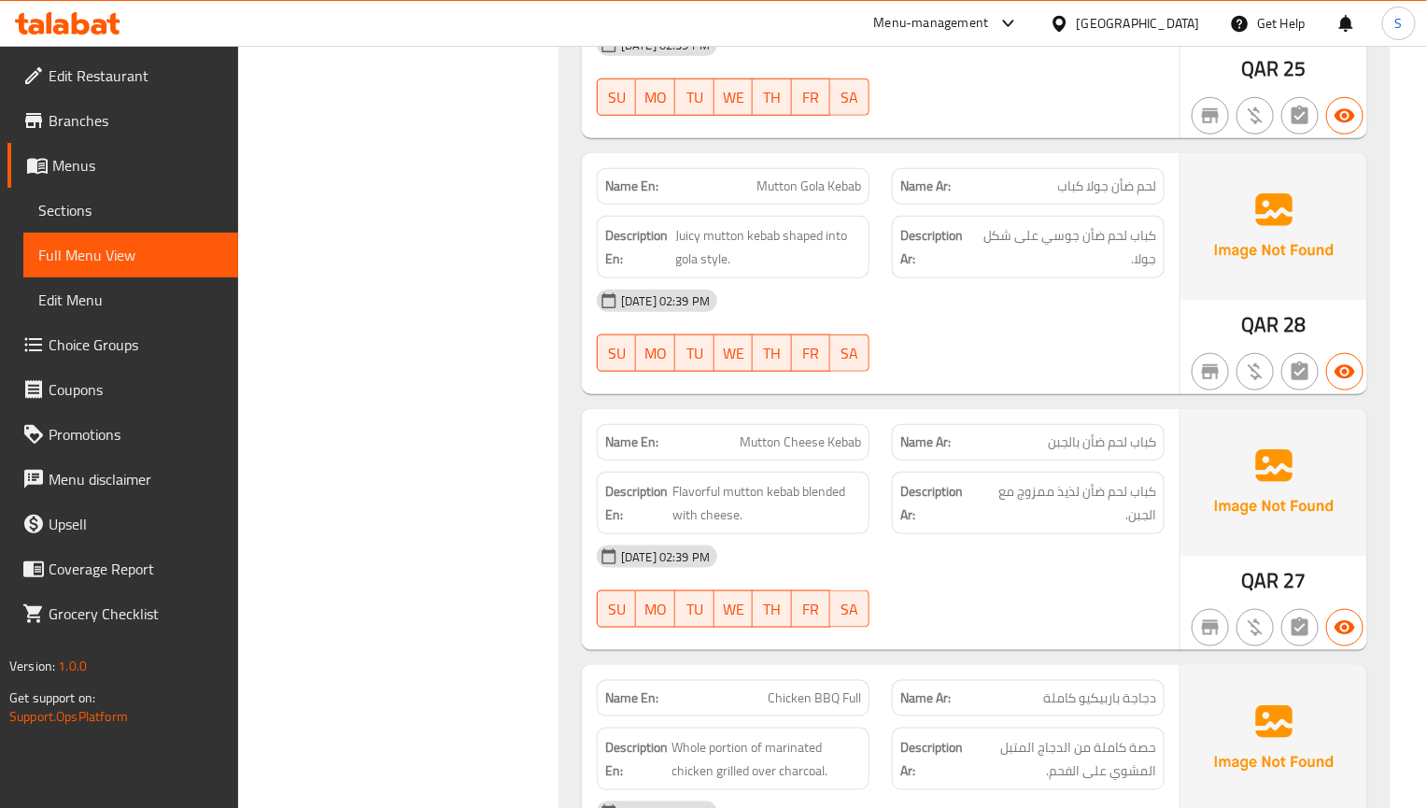
scroll to position [3502, 0]
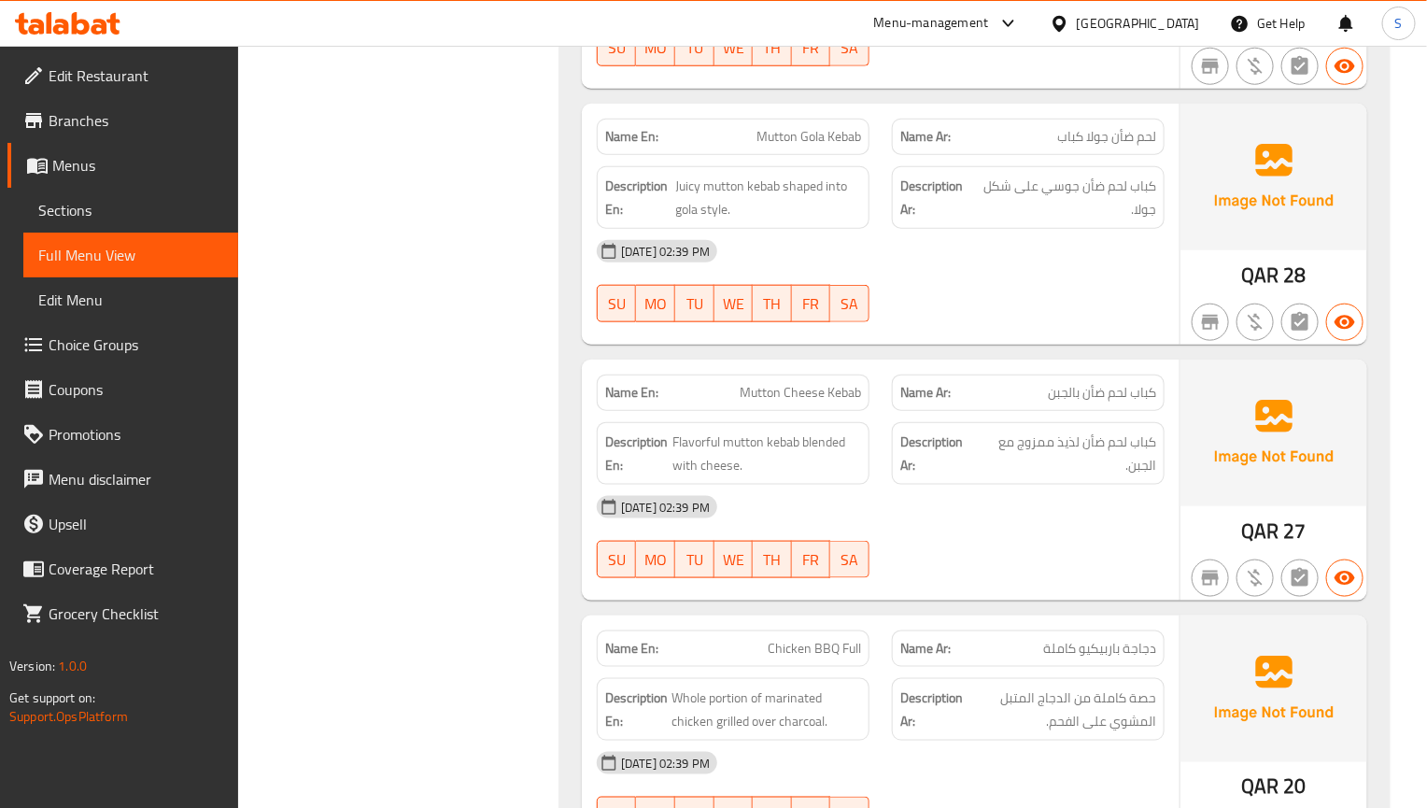
click at [1001, 392] on div "Name Ar: كباب لحم ضأن بالجبن" at bounding box center [1028, 392] width 295 height 59
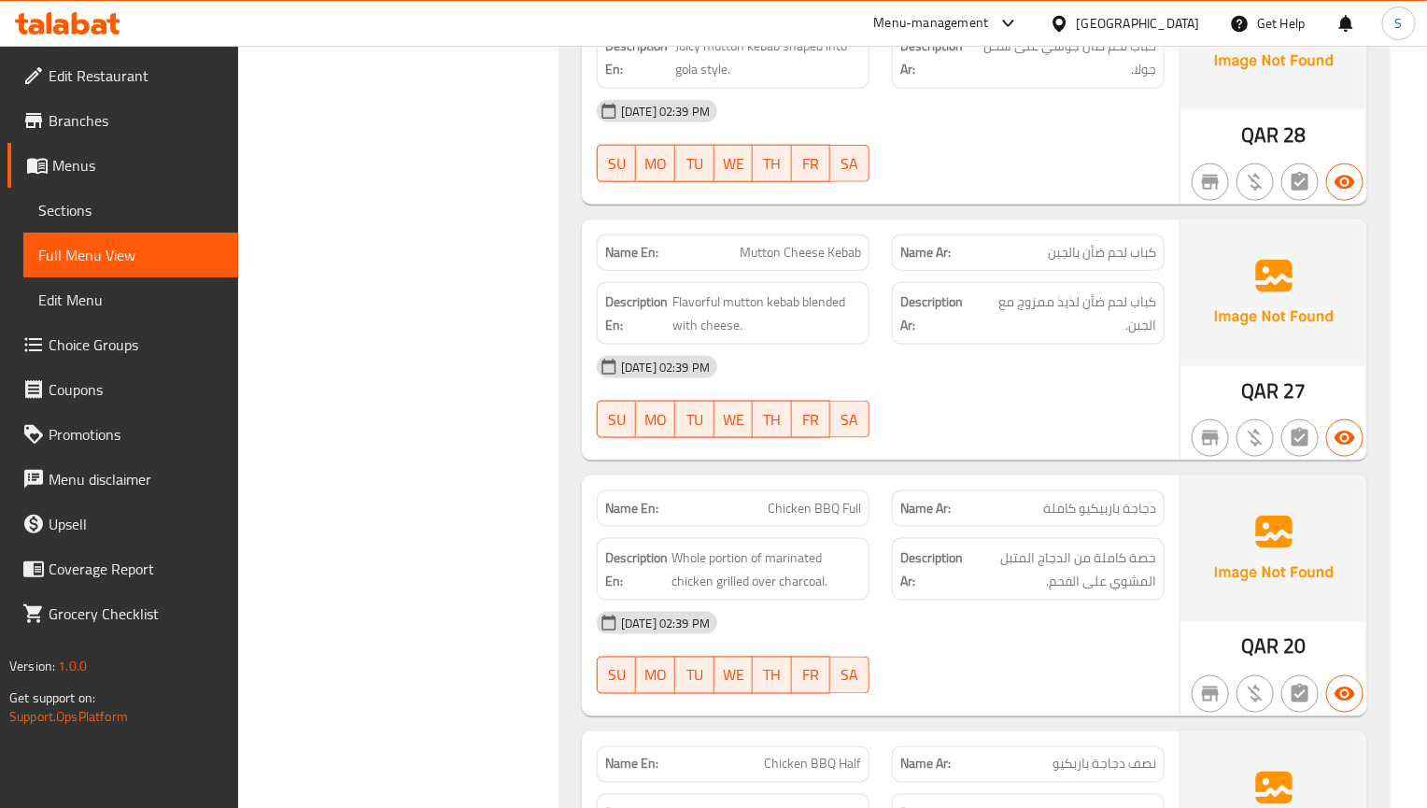
click at [1121, 449] on div at bounding box center [1028, 438] width 295 height 22
click at [827, 460] on div "Name En: Mutton Cheese Kebab Name Ar: كباب لحم ضأن بالجبن Description En: Flavo…" at bounding box center [881, 339] width 598 height 241
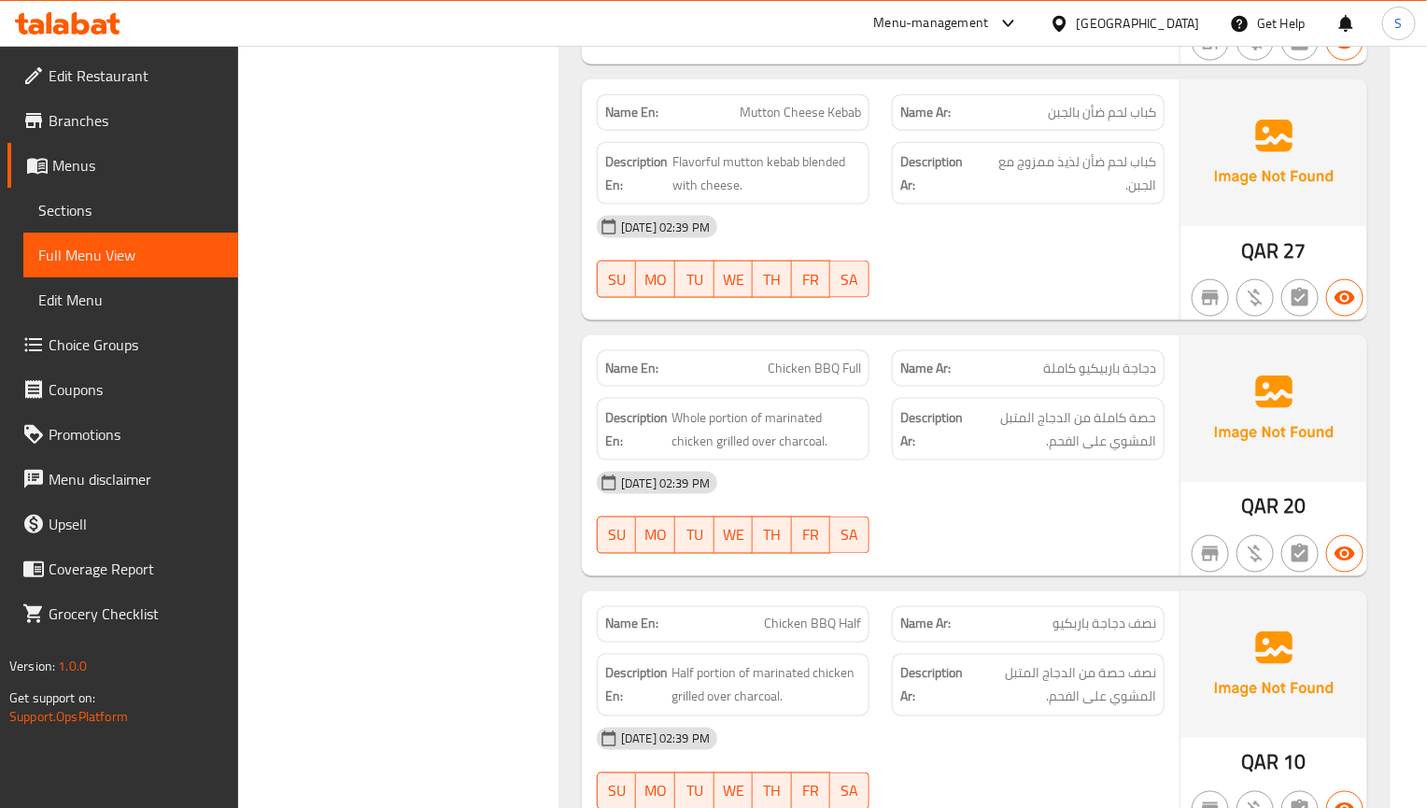
click at [1143, 565] on div at bounding box center [1028, 554] width 295 height 22
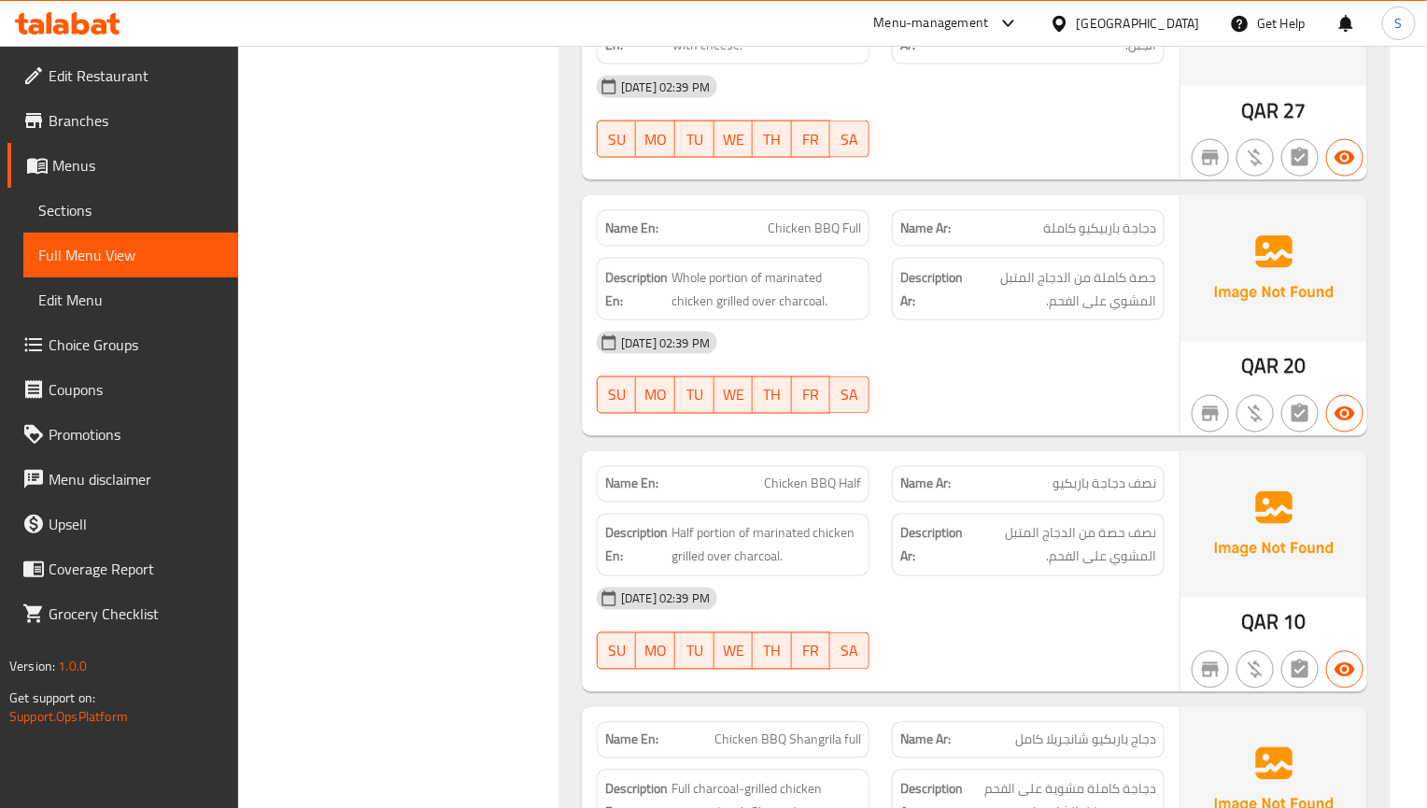
click at [1251, 493] on img at bounding box center [1273, 524] width 187 height 146
click at [973, 436] on div "Name En: Chicken BBQ Full Name Ar: دجاجة باربيكيو كاملة Description En: Whole p…" at bounding box center [881, 315] width 598 height 241
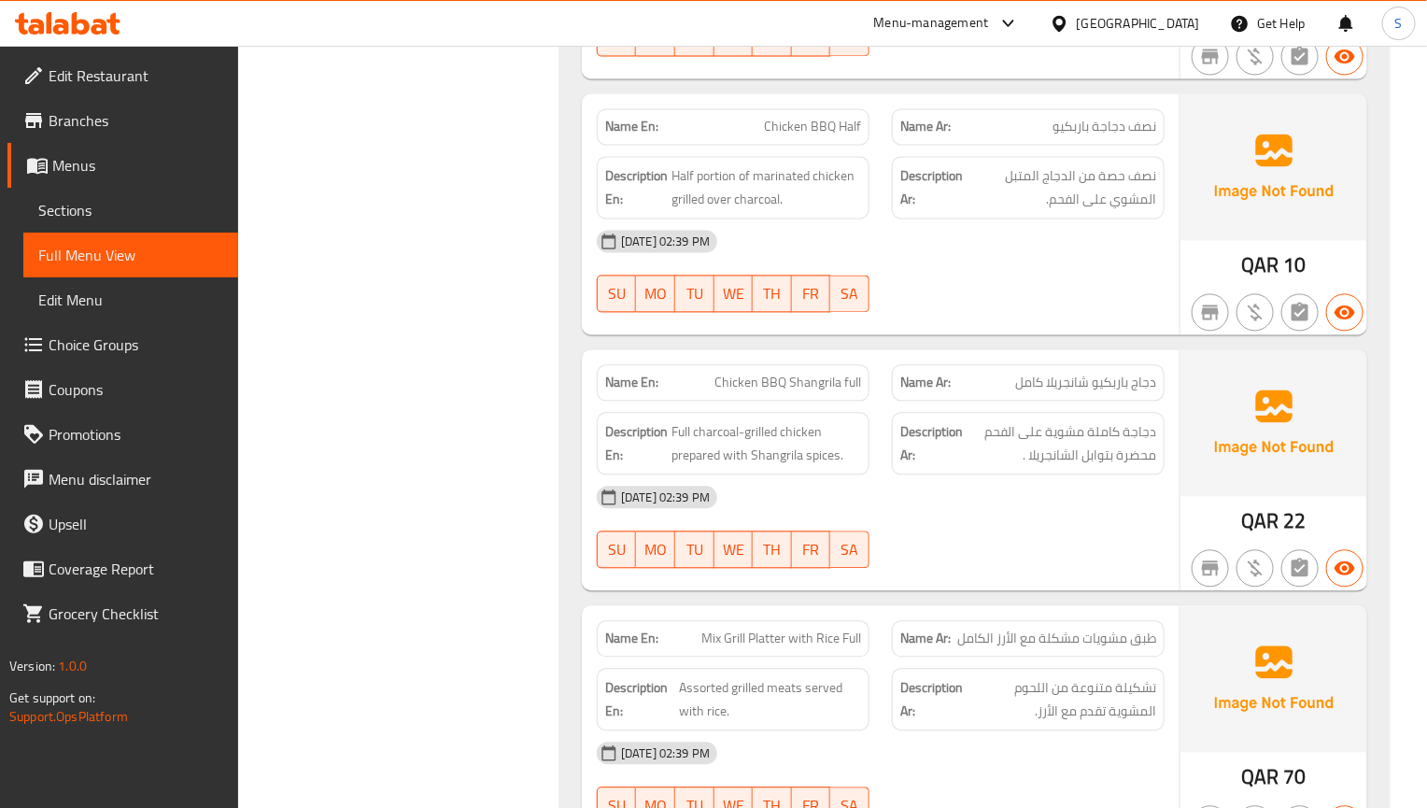
scroll to position [4343, 0]
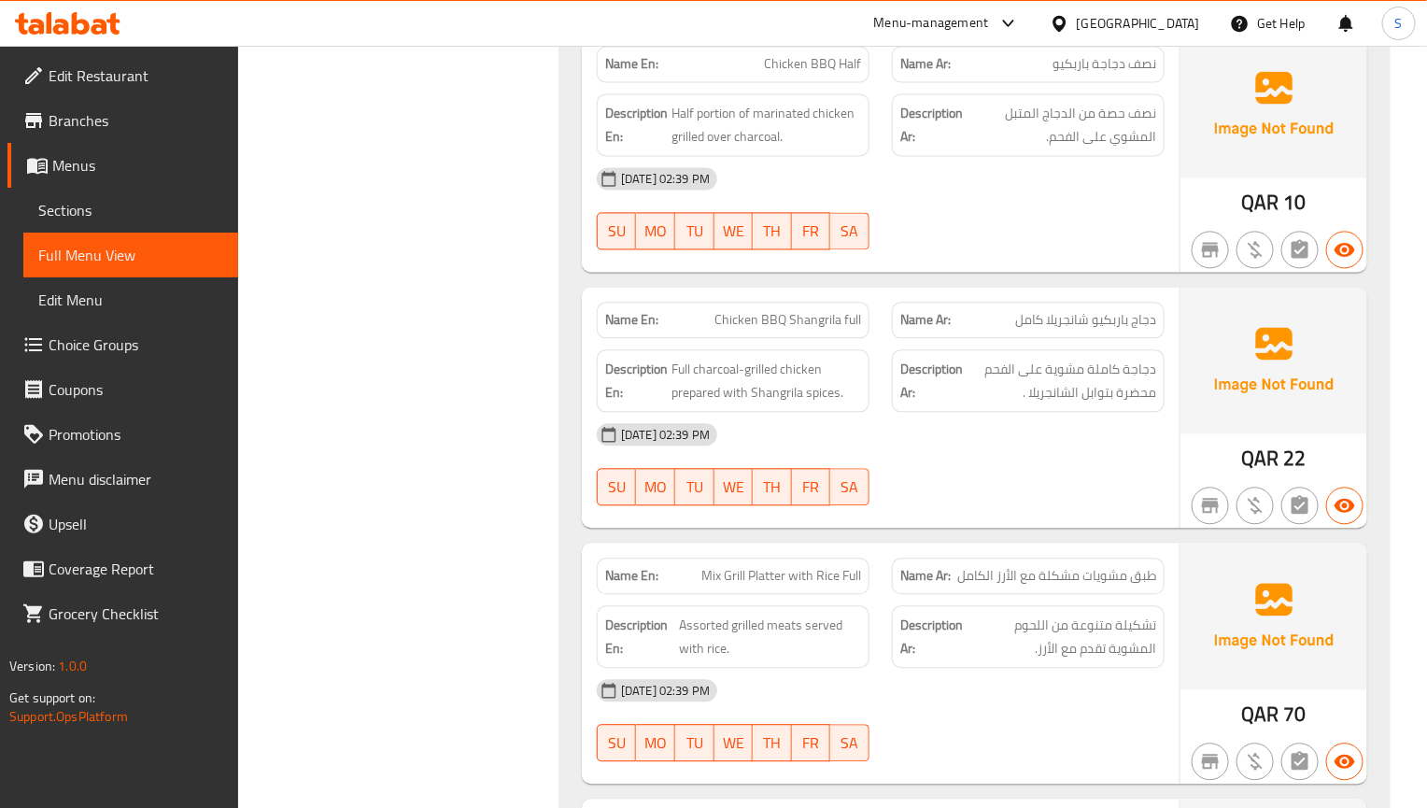
click at [799, 505] on button "FR" at bounding box center [811, 486] width 39 height 37
type button "5"
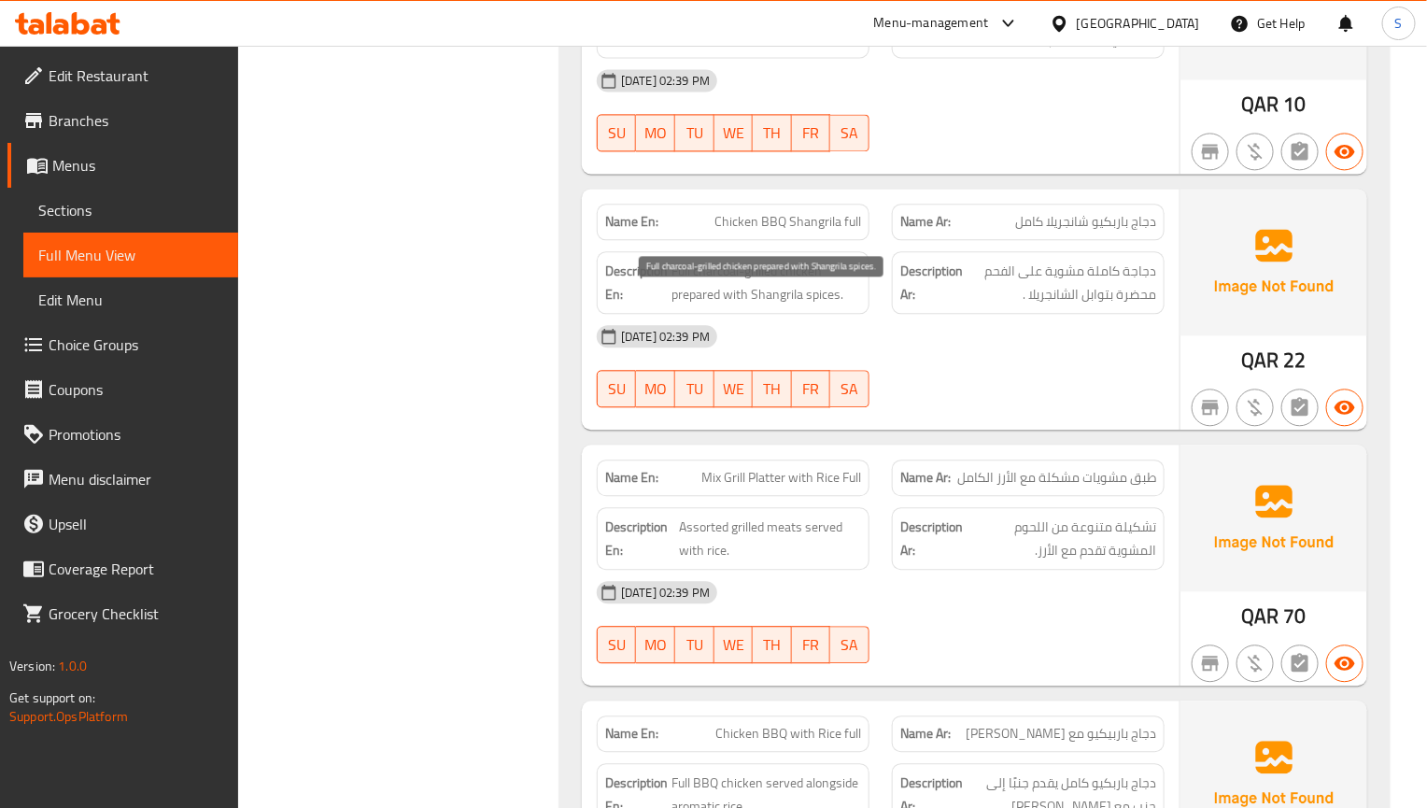
scroll to position [4483, 0]
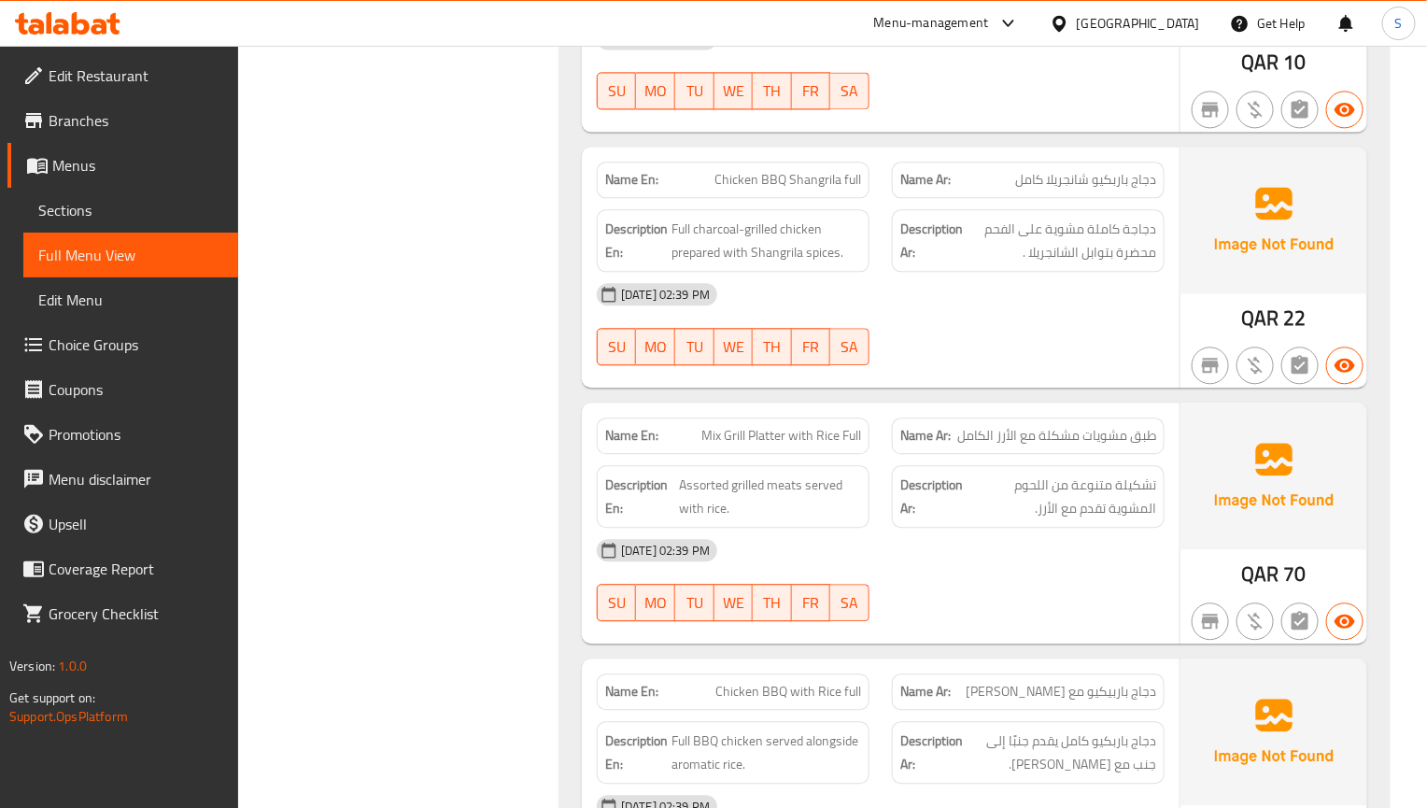
click at [1149, 454] on div "Name Ar: طبق مشويات مشكلة مع الأرز الكامل" at bounding box center [1028, 435] width 273 height 36
click at [1087, 519] on span "تشكيلة متنوعة من اللحوم المشوية تقدم مع الأرز." at bounding box center [1062, 496] width 190 height 46
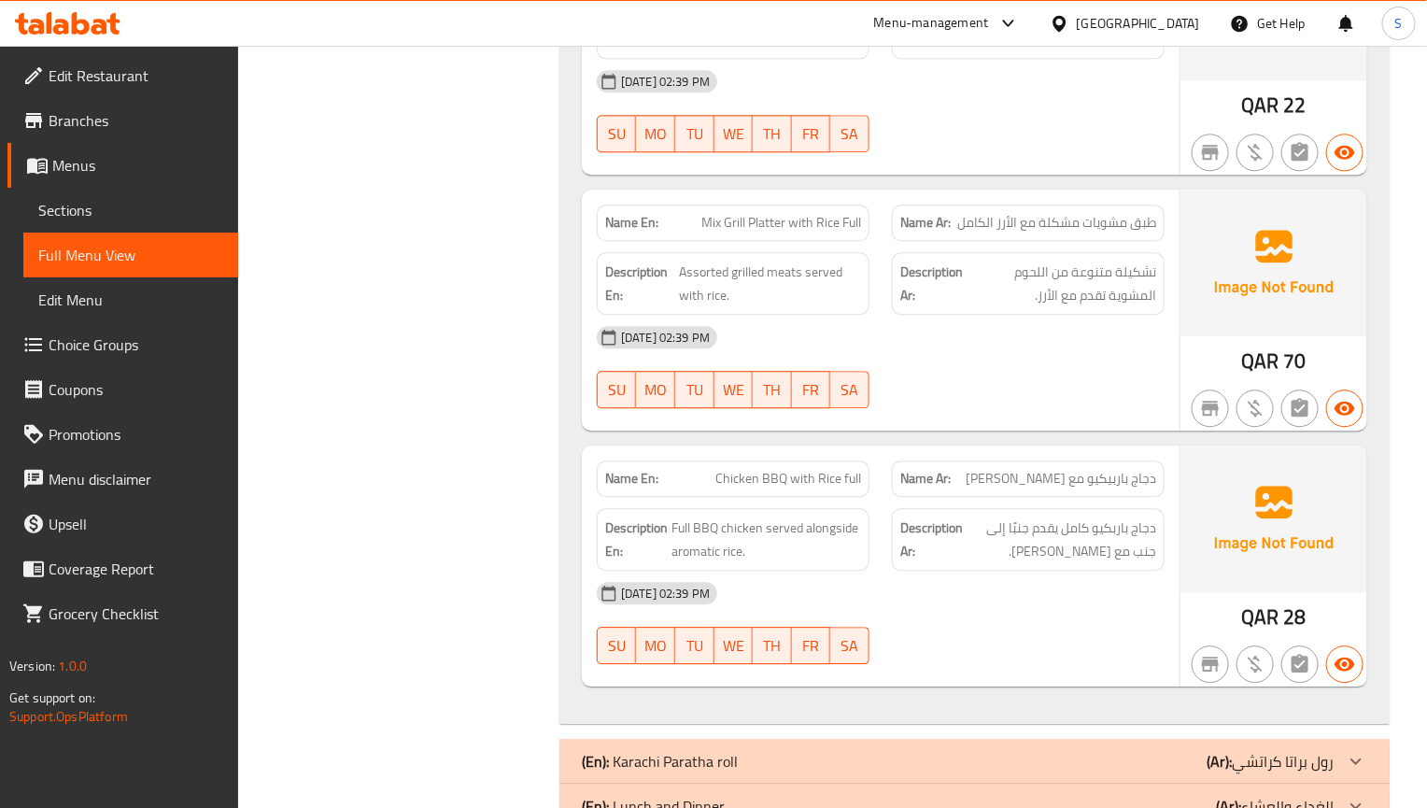
scroll to position [4763, 0]
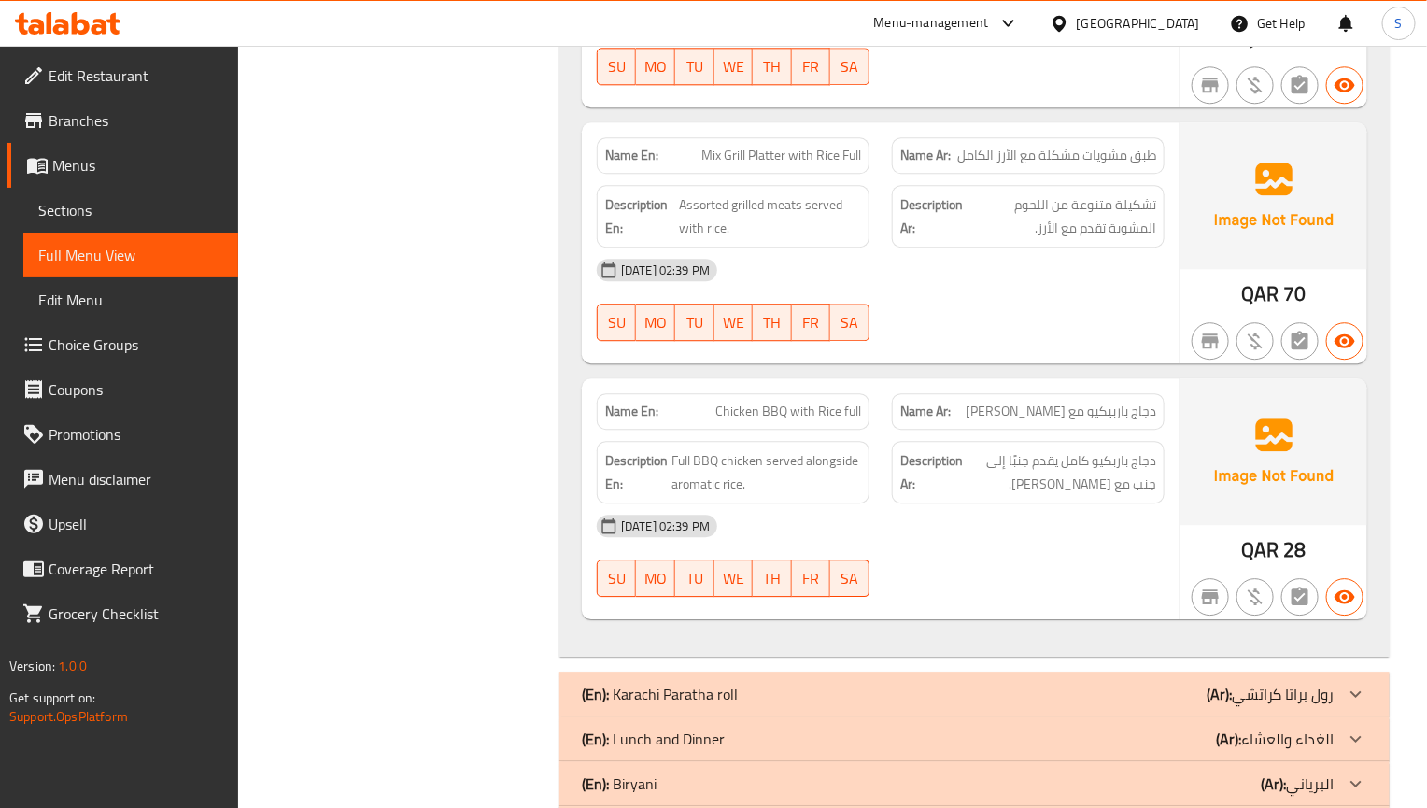
click at [908, 539] on div "[DATE] 02:39 PM" at bounding box center [881, 525] width 590 height 45
click at [827, 493] on span "Full BBQ chicken served alongside aromatic rice." at bounding box center [766, 472] width 190 height 46
copy span "alongside"
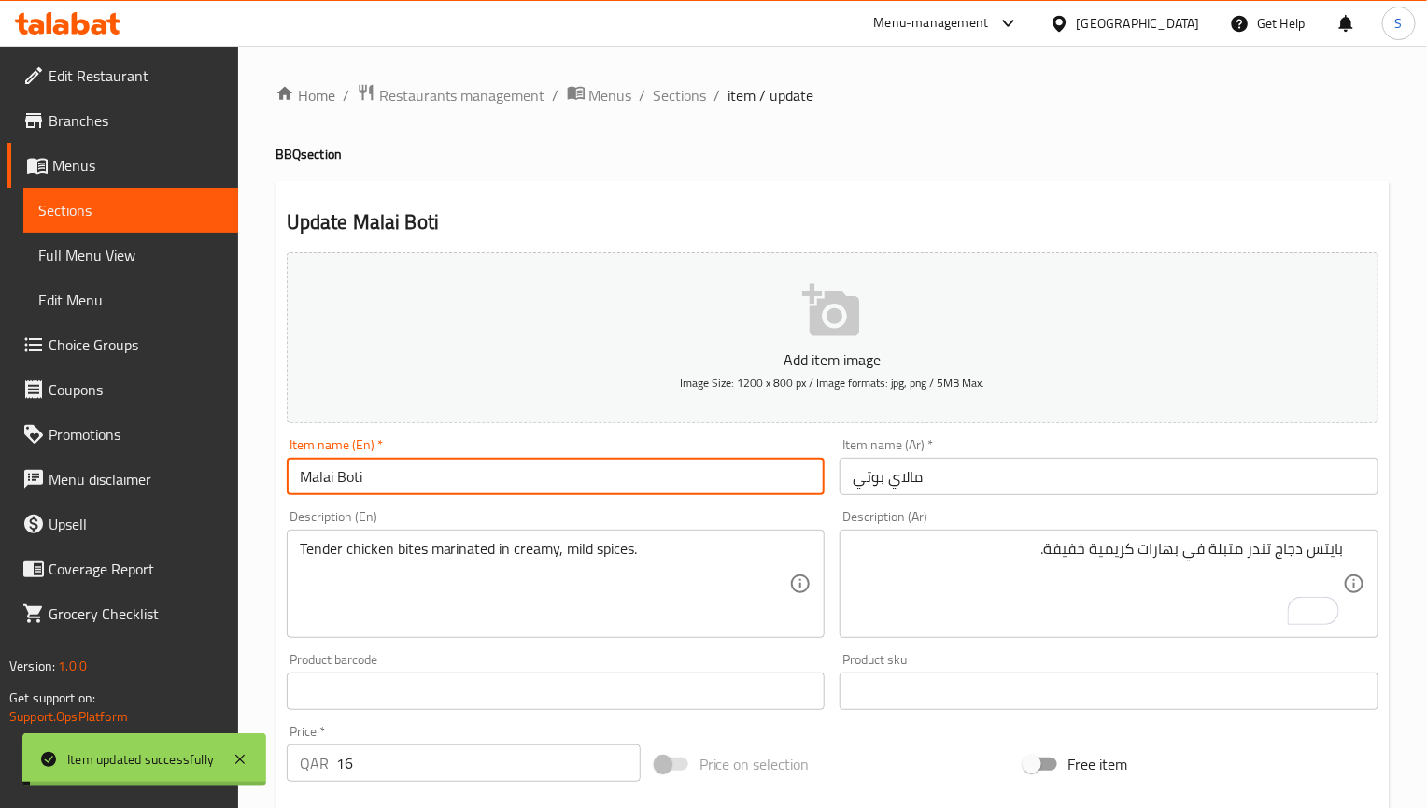
drag, startPoint x: 670, startPoint y: 99, endPoint x: 636, endPoint y: 50, distance: 59.1
click at [670, 99] on span "Sections" at bounding box center [680, 95] width 53 height 22
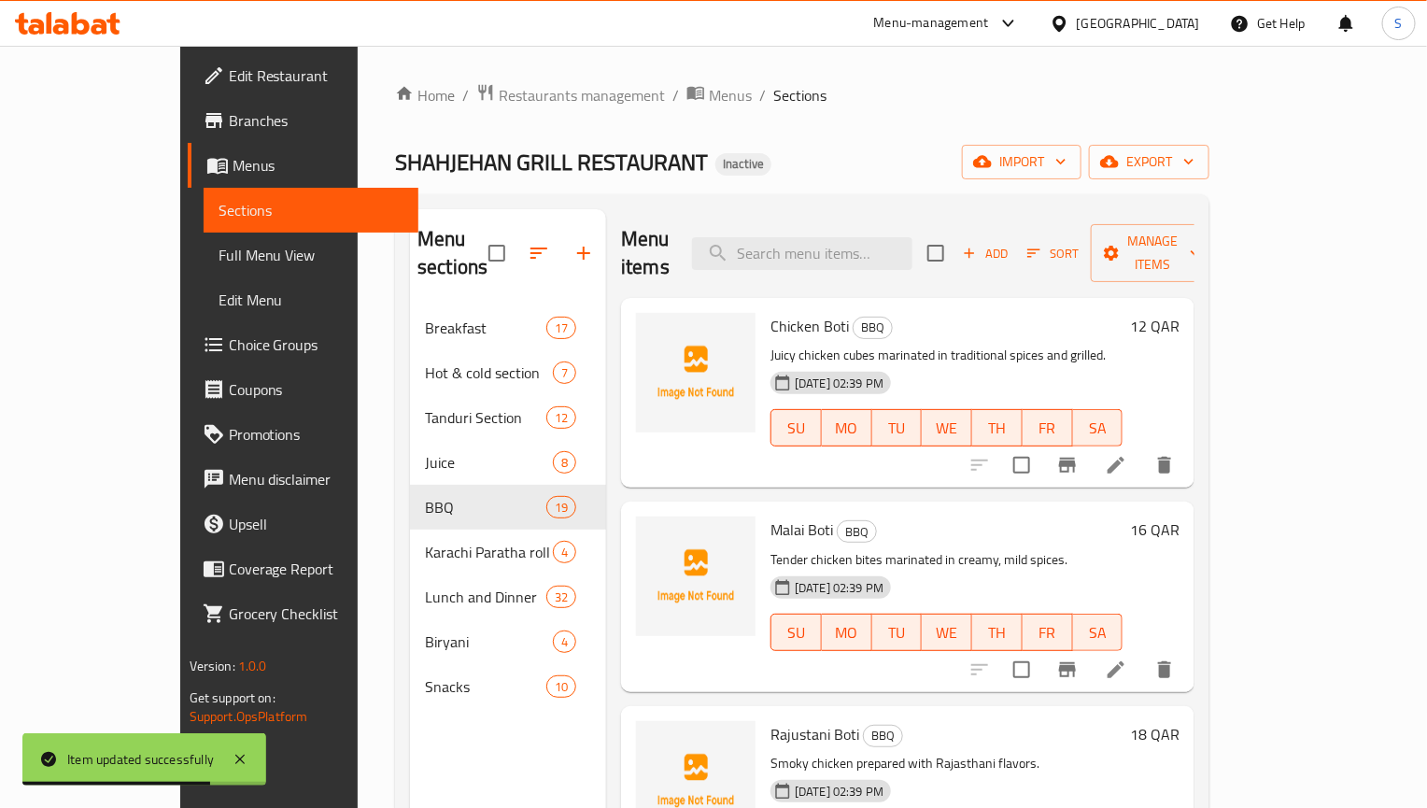
scroll to position [734, 0]
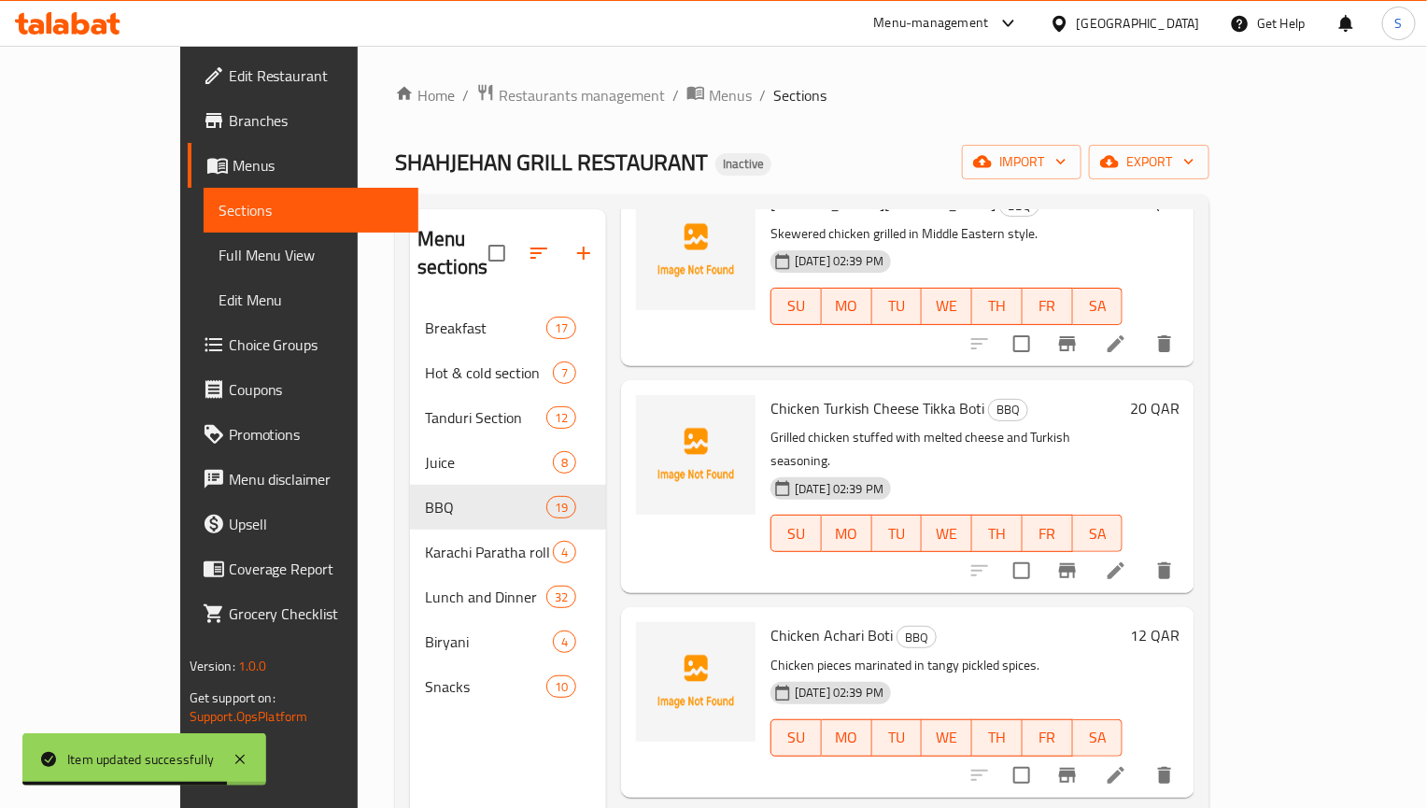
click at [1142, 758] on li at bounding box center [1116, 775] width 52 height 34
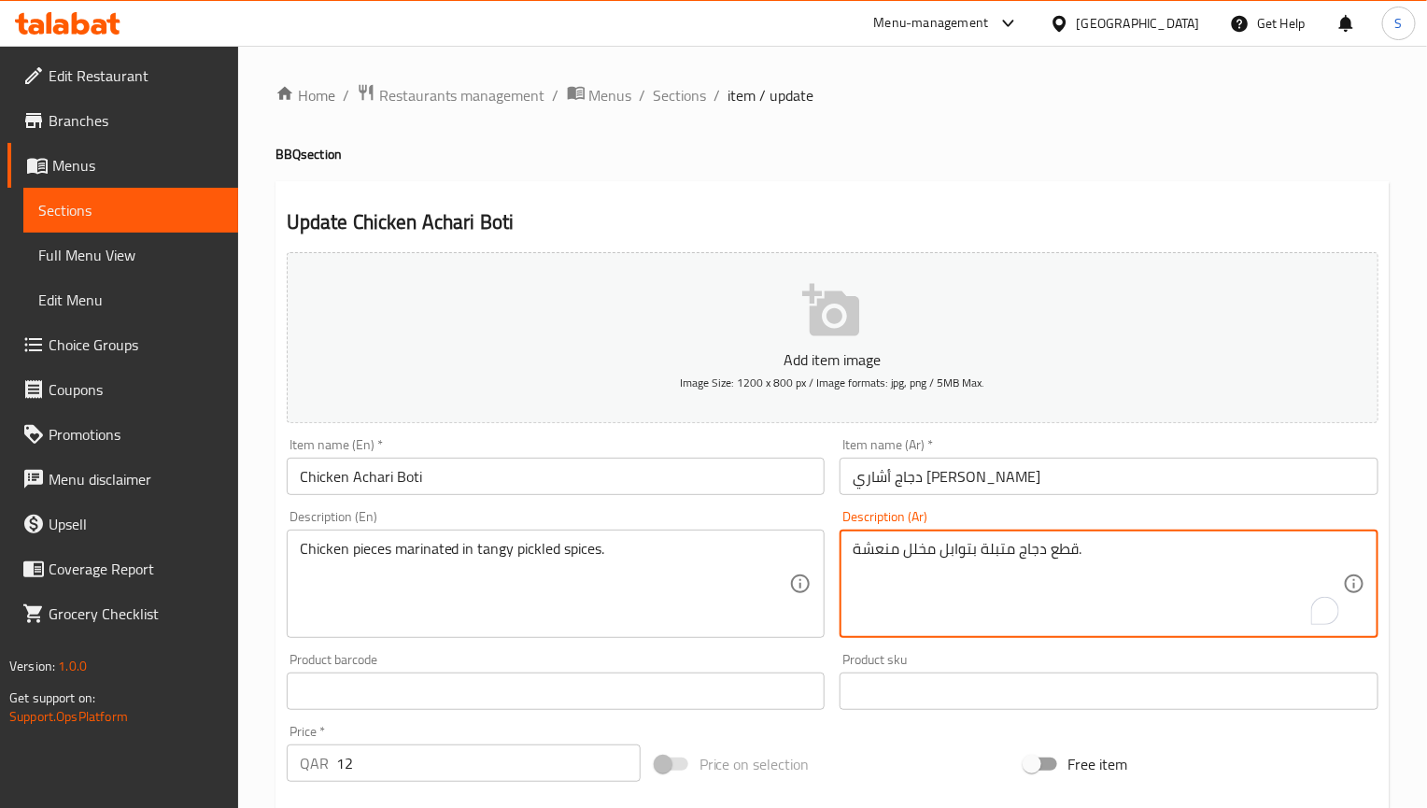
click at [923, 546] on textarea "قطع دجاج متبلة بتوابل مخلل منعشة." at bounding box center [1098, 584] width 490 height 89
paste textarea "ة"
type textarea "قطع دجاج متبلة بتوابل مخللة منعشة."
click at [637, 458] on input "Chicken Achari Boti" at bounding box center [556, 476] width 539 height 37
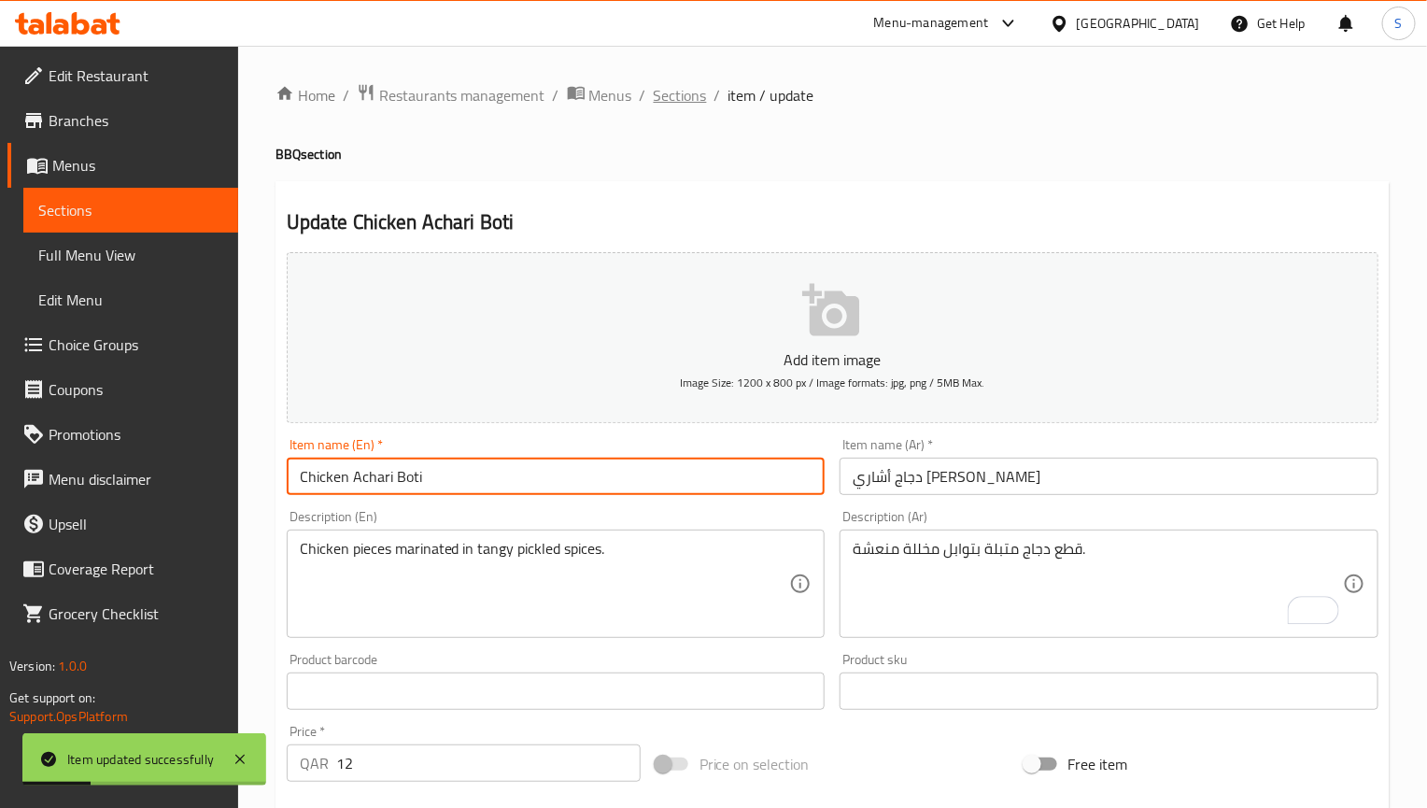
click at [676, 90] on span "Sections" at bounding box center [680, 95] width 53 height 22
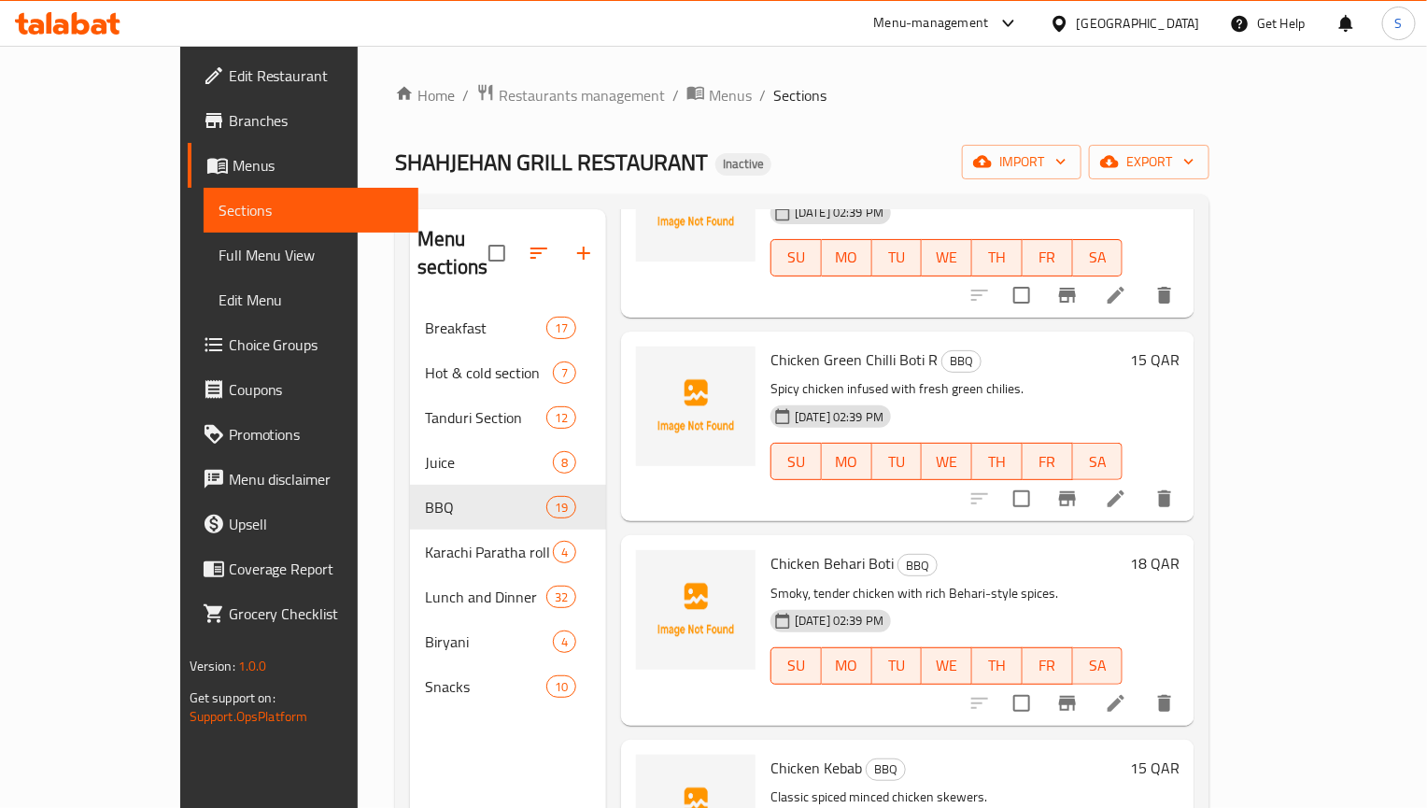
scroll to position [1217, 0]
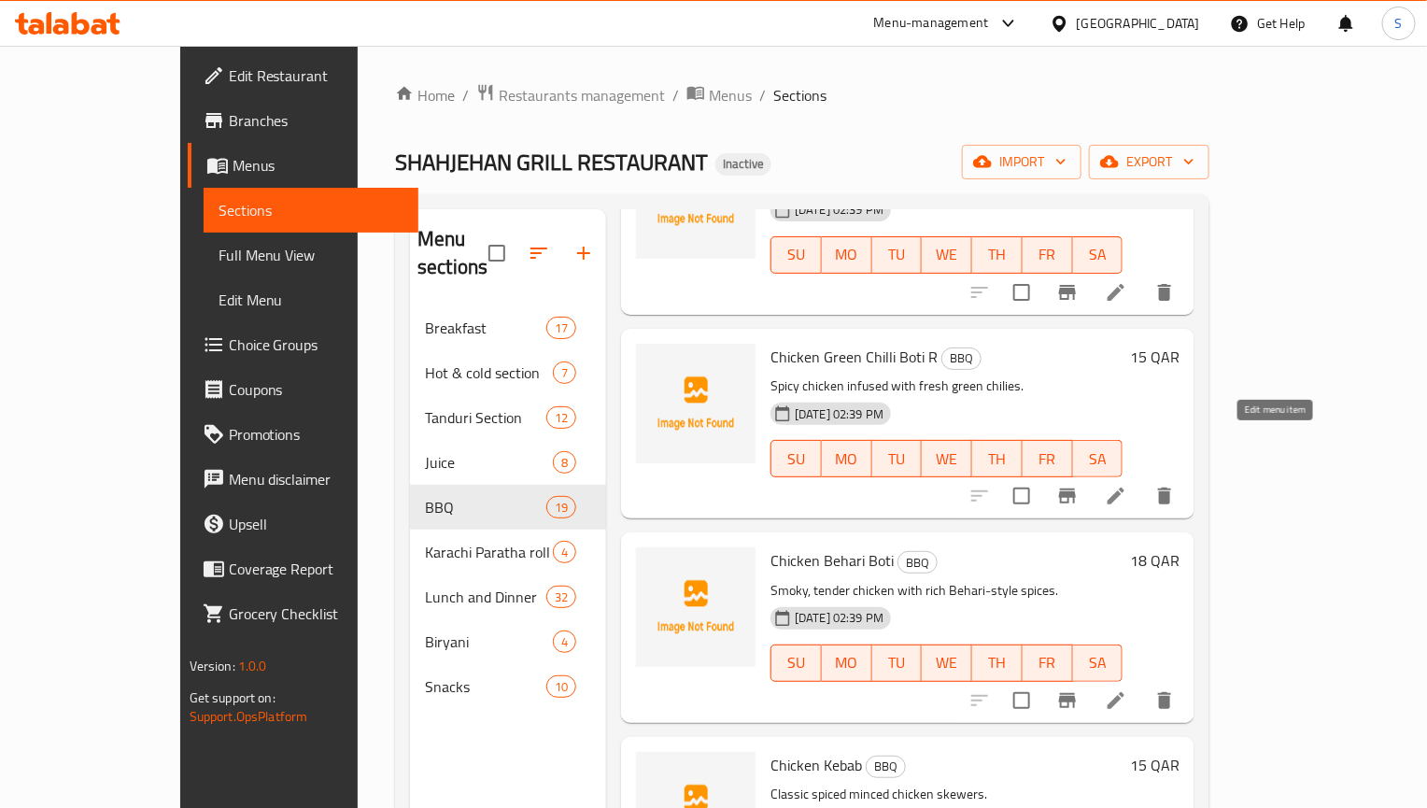
click at [1127, 485] on icon at bounding box center [1116, 496] width 22 height 22
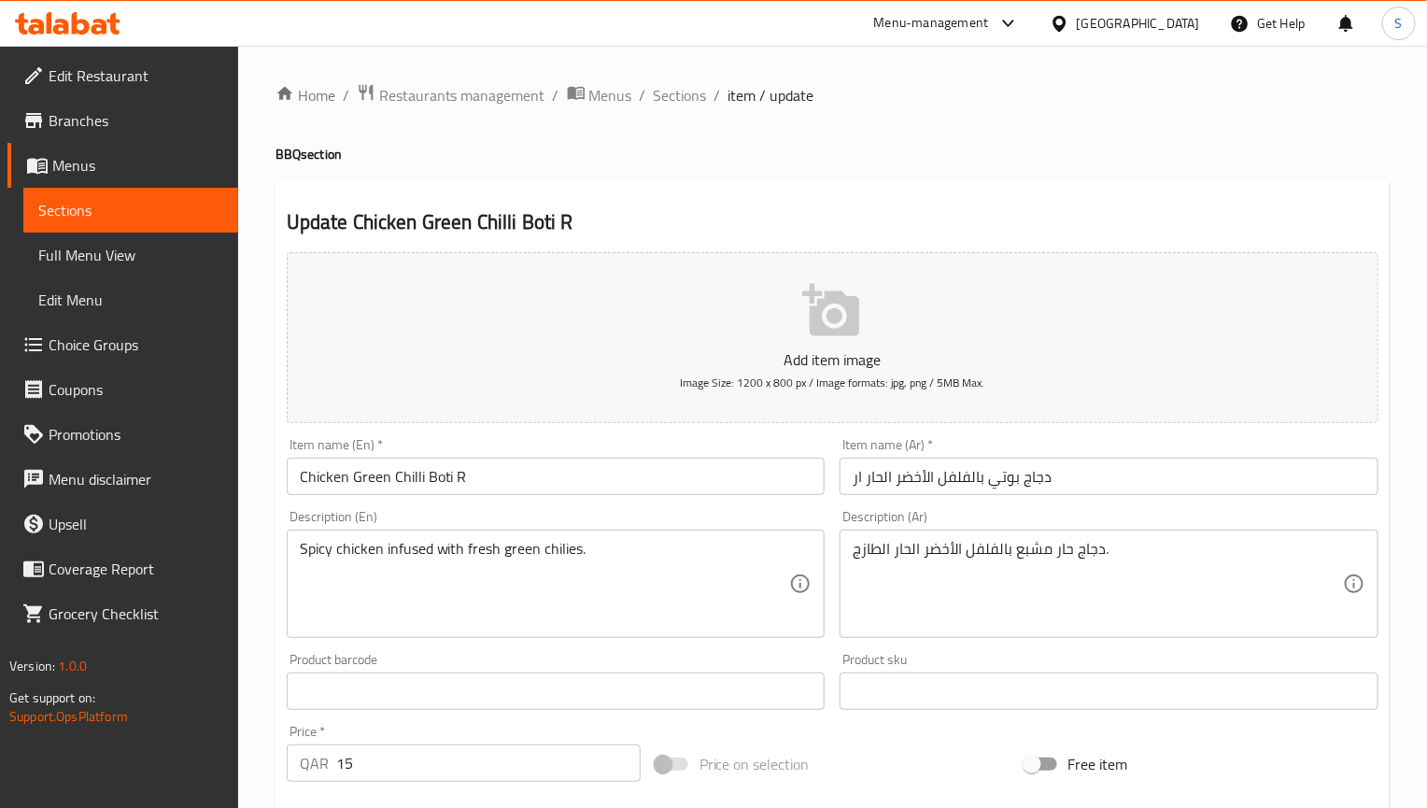
click at [578, 490] on input "Chicken Green Chilli Boti R" at bounding box center [556, 476] width 539 height 37
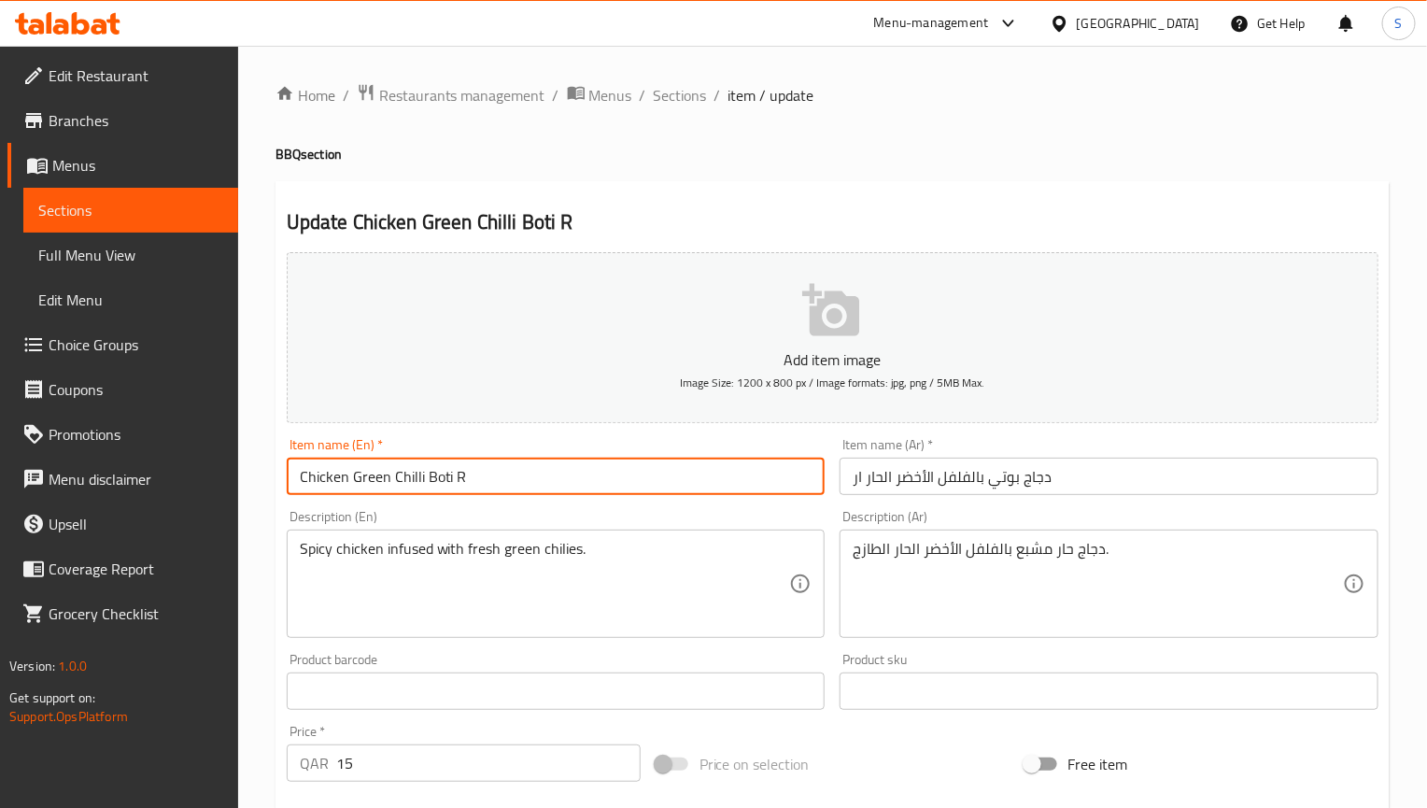
click at [578, 490] on input "Chicken Green Chilli Boti R" at bounding box center [556, 476] width 539 height 37
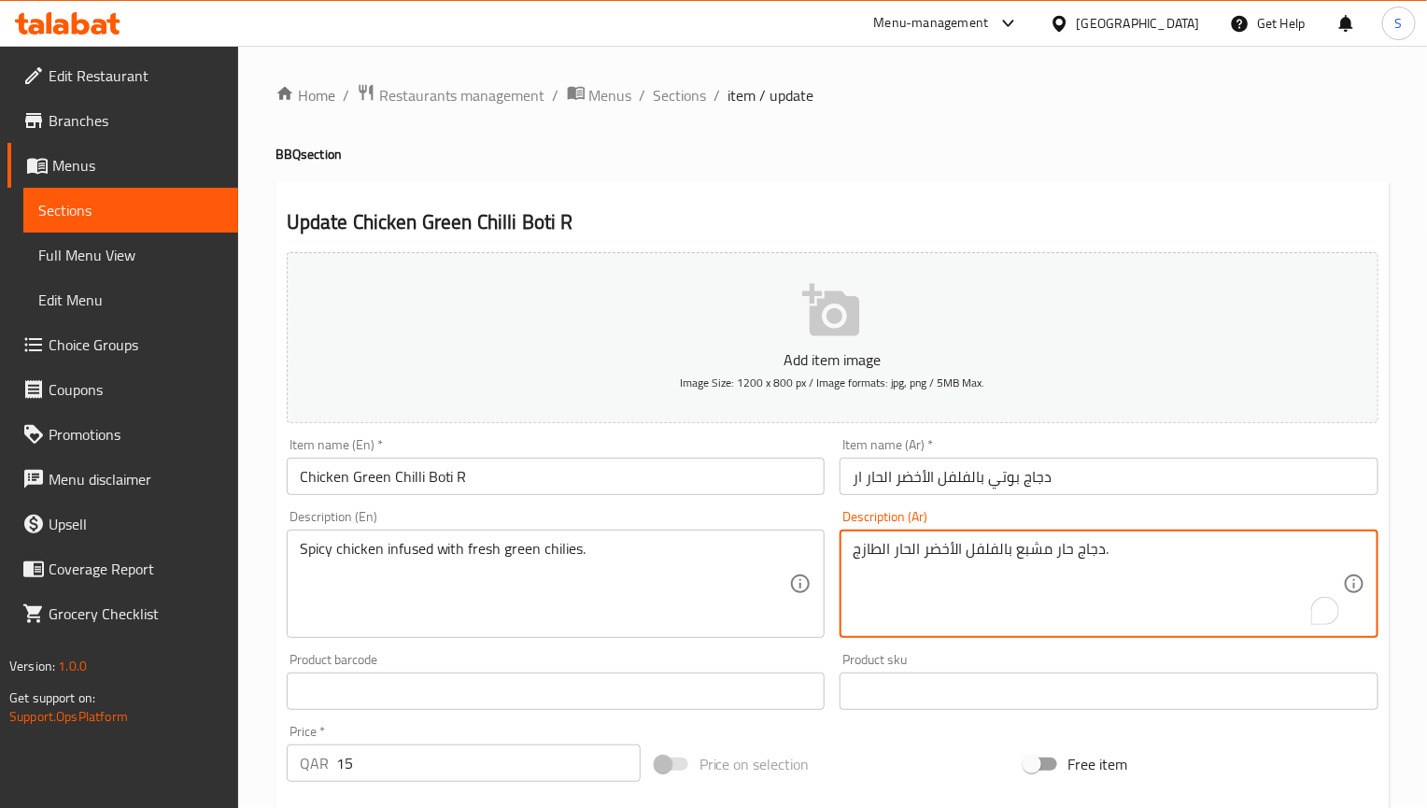
click at [1034, 553] on textarea "دجاج حار مشبع بالفلفل الأخضر الحار الطازج." at bounding box center [1098, 584] width 490 height 89
click at [1048, 547] on textarea "دجاج حار منعمش بالفلفل الأخضر الحار الطازج." at bounding box center [1098, 584] width 490 height 89
paste textarea "مس"
type textarea "دجاج حار منغمس بالفلفل الأخضر الحار الطازج."
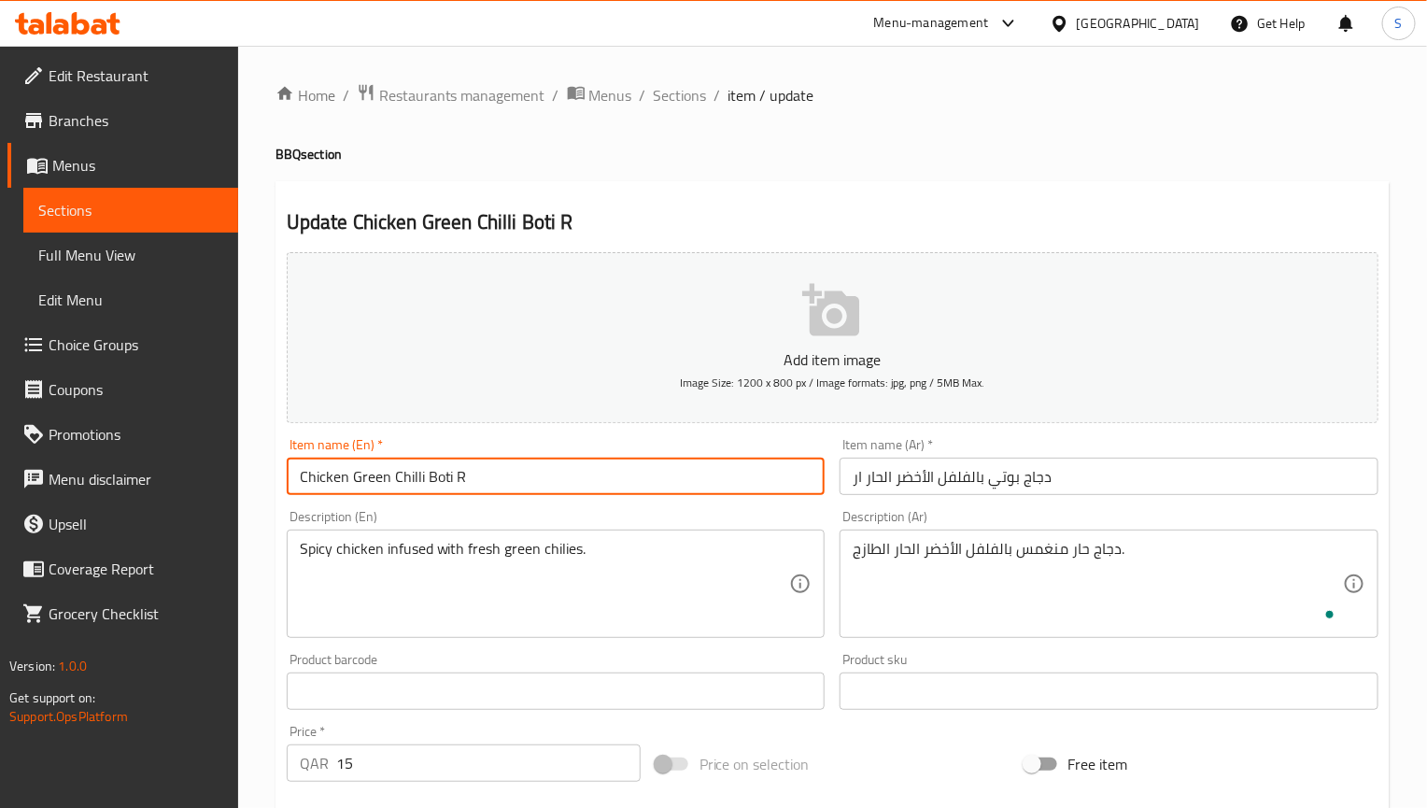
click at [615, 485] on input "Chicken Green Chilli Boti R" at bounding box center [556, 476] width 539 height 37
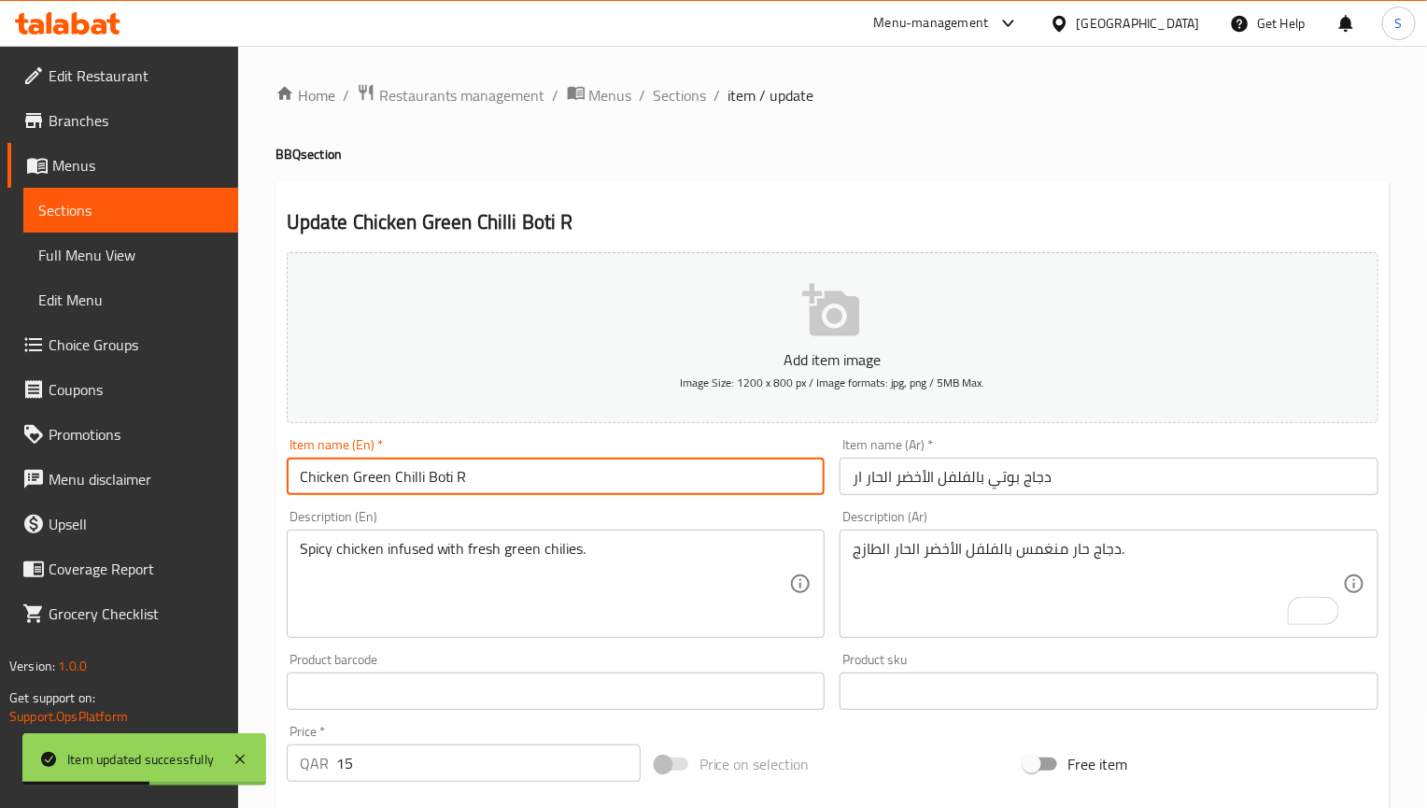
click at [681, 104] on span "Sections" at bounding box center [680, 95] width 53 height 22
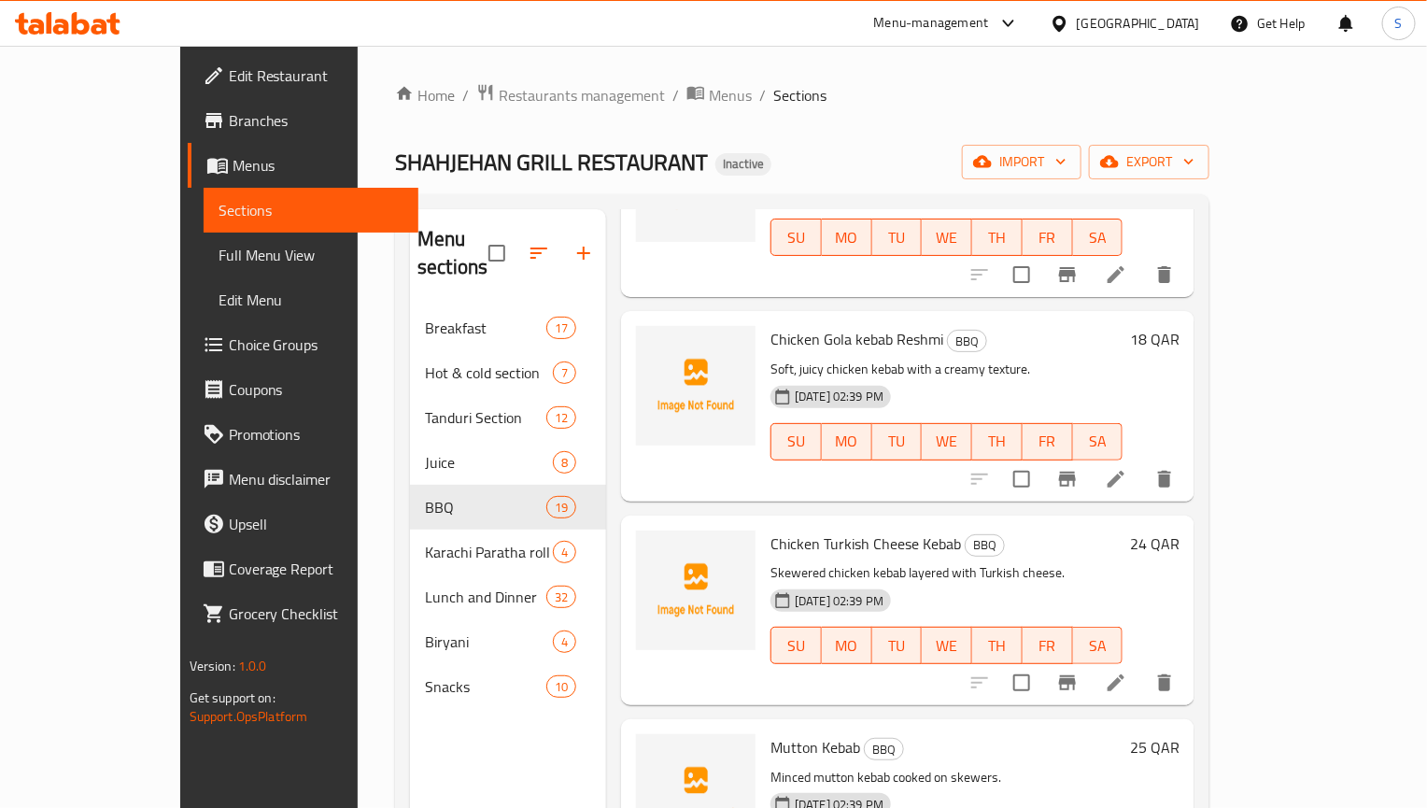
scroll to position [1892, 0]
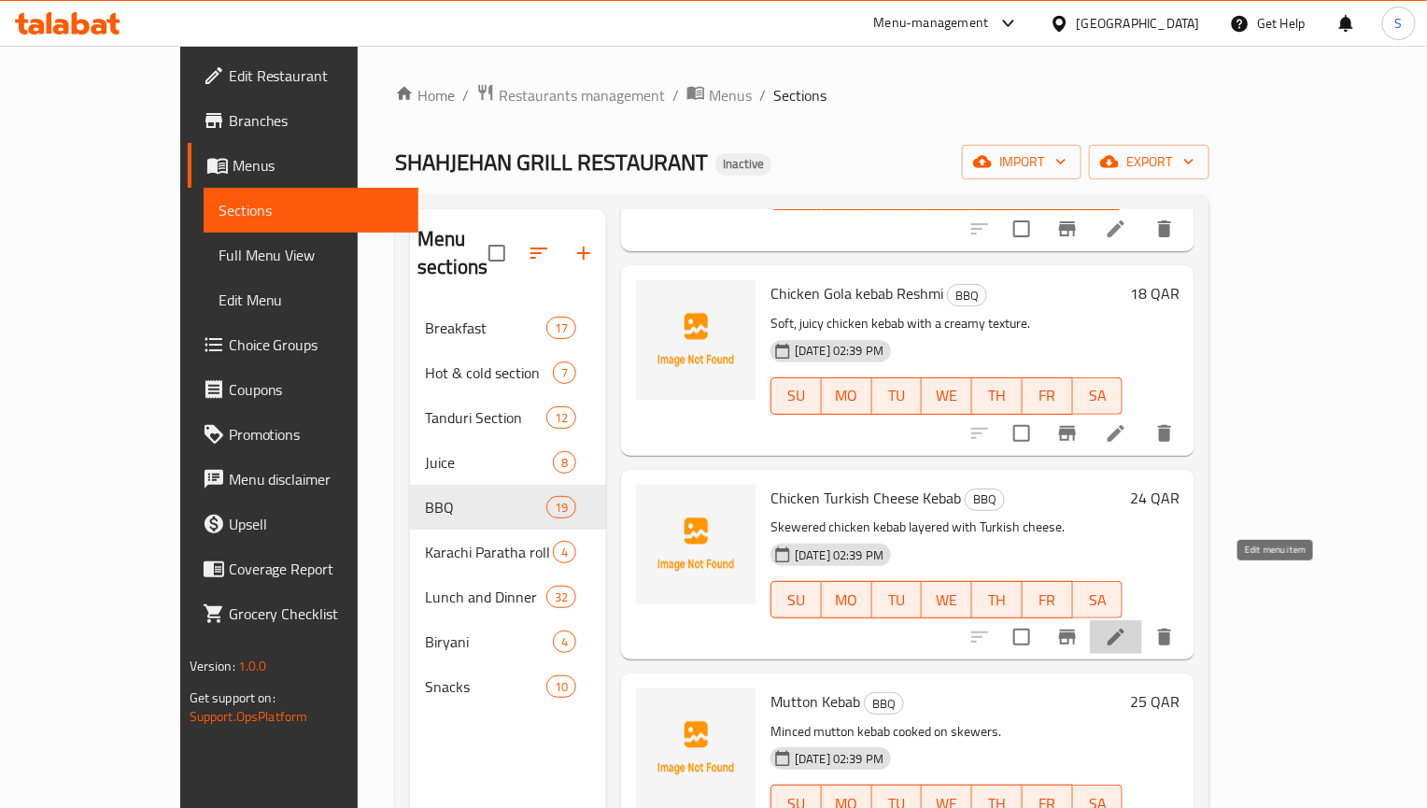
click at [1127, 626] on icon at bounding box center [1116, 637] width 22 height 22
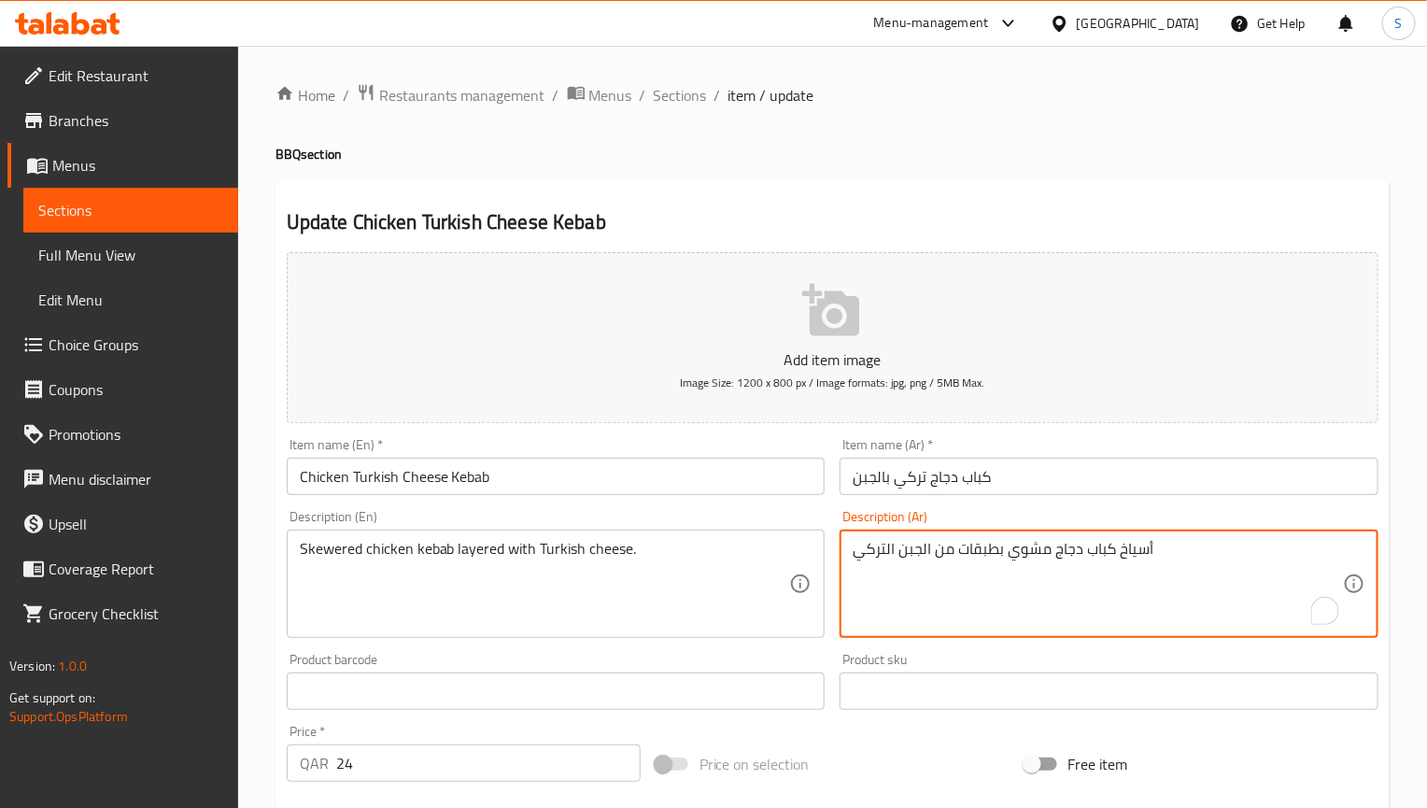
click at [1034, 550] on textarea "أسياخ كباب دجاج مشوي بطبقات من الجبن التركي" at bounding box center [1098, 584] width 490 height 89
type textarea "أسياخ كباب دجاج بطبقات من الجبن التركي"
click at [626, 488] on input "Chicken Turkish Cheese Kebab" at bounding box center [556, 476] width 539 height 37
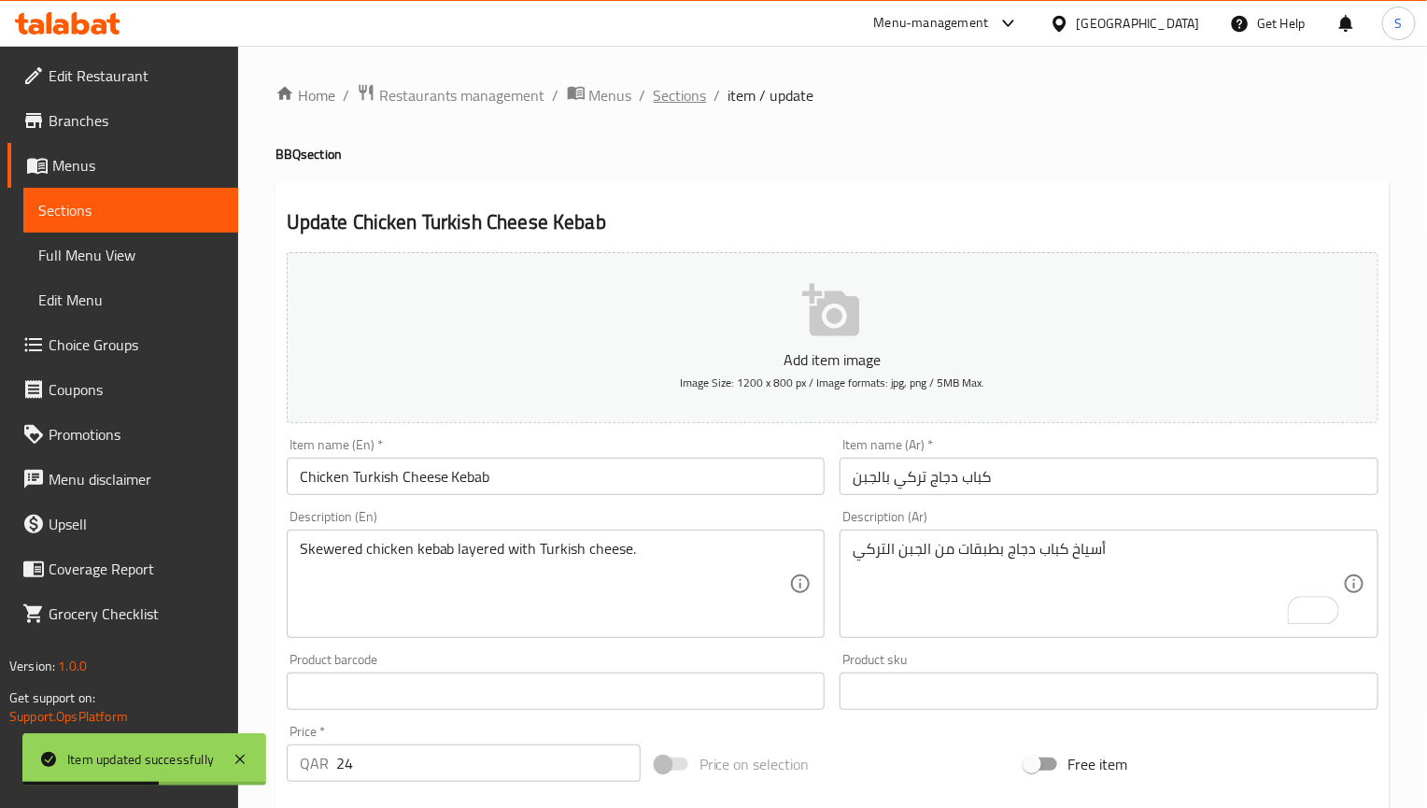
click at [673, 91] on span "Sections" at bounding box center [680, 95] width 53 height 22
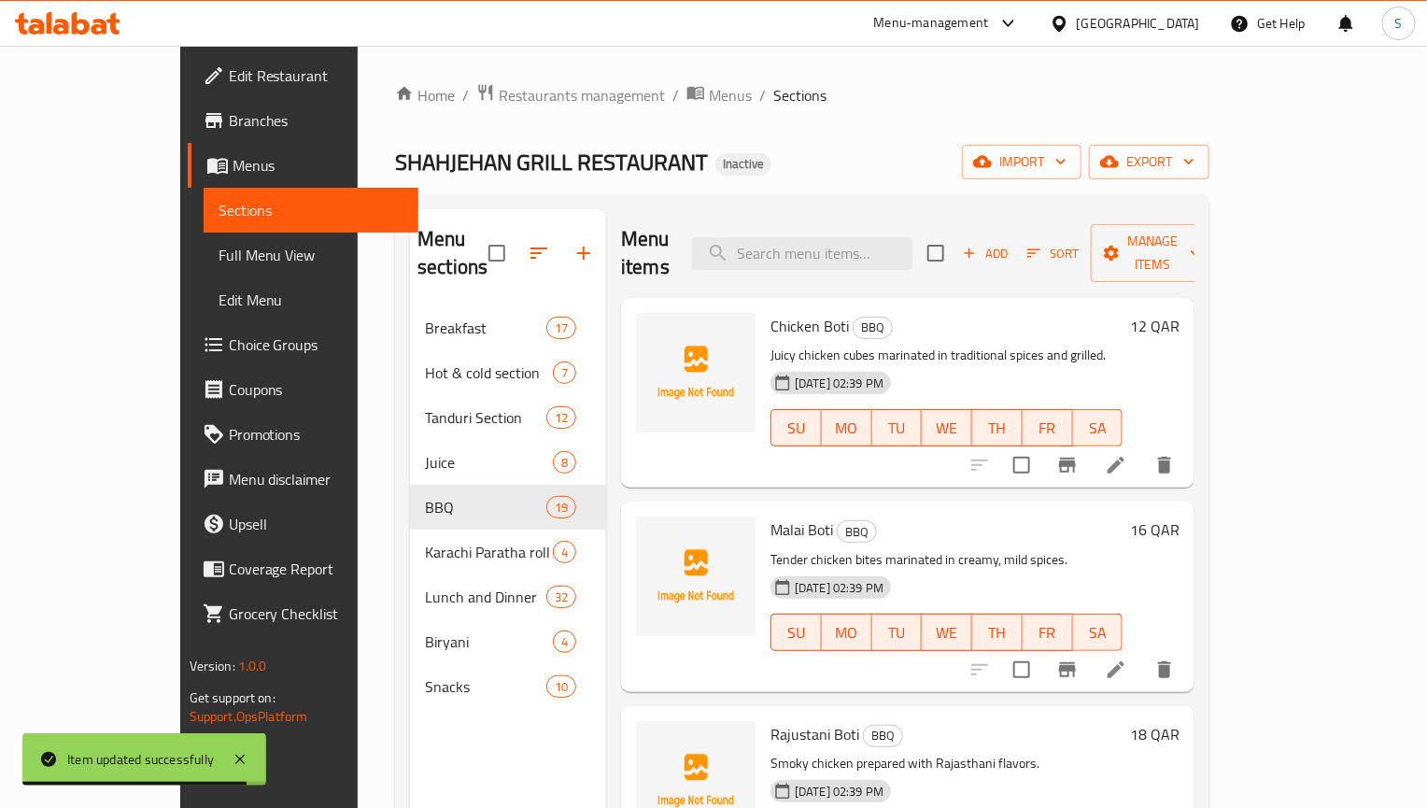
scroll to position [2161, 0]
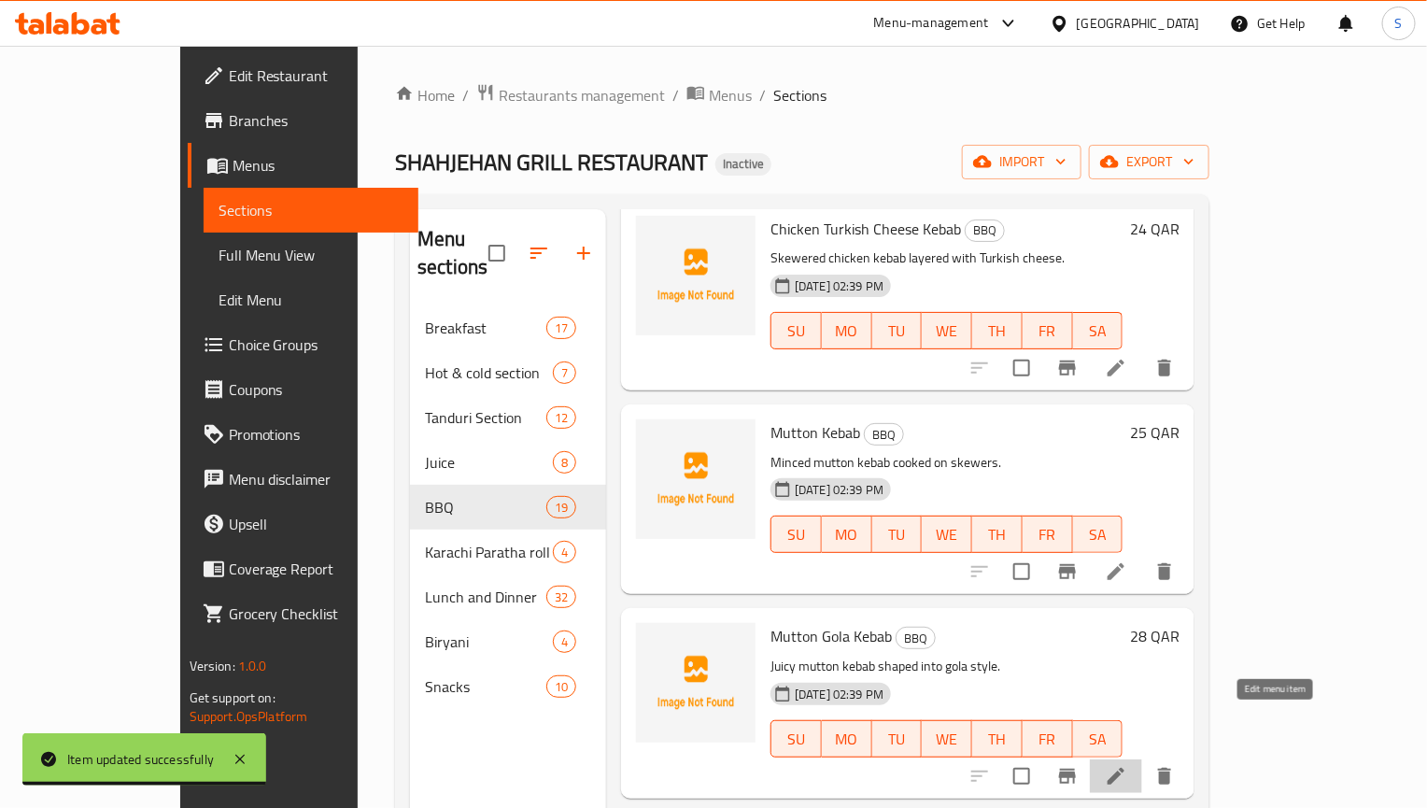
click at [1127, 765] on icon at bounding box center [1116, 776] width 22 height 22
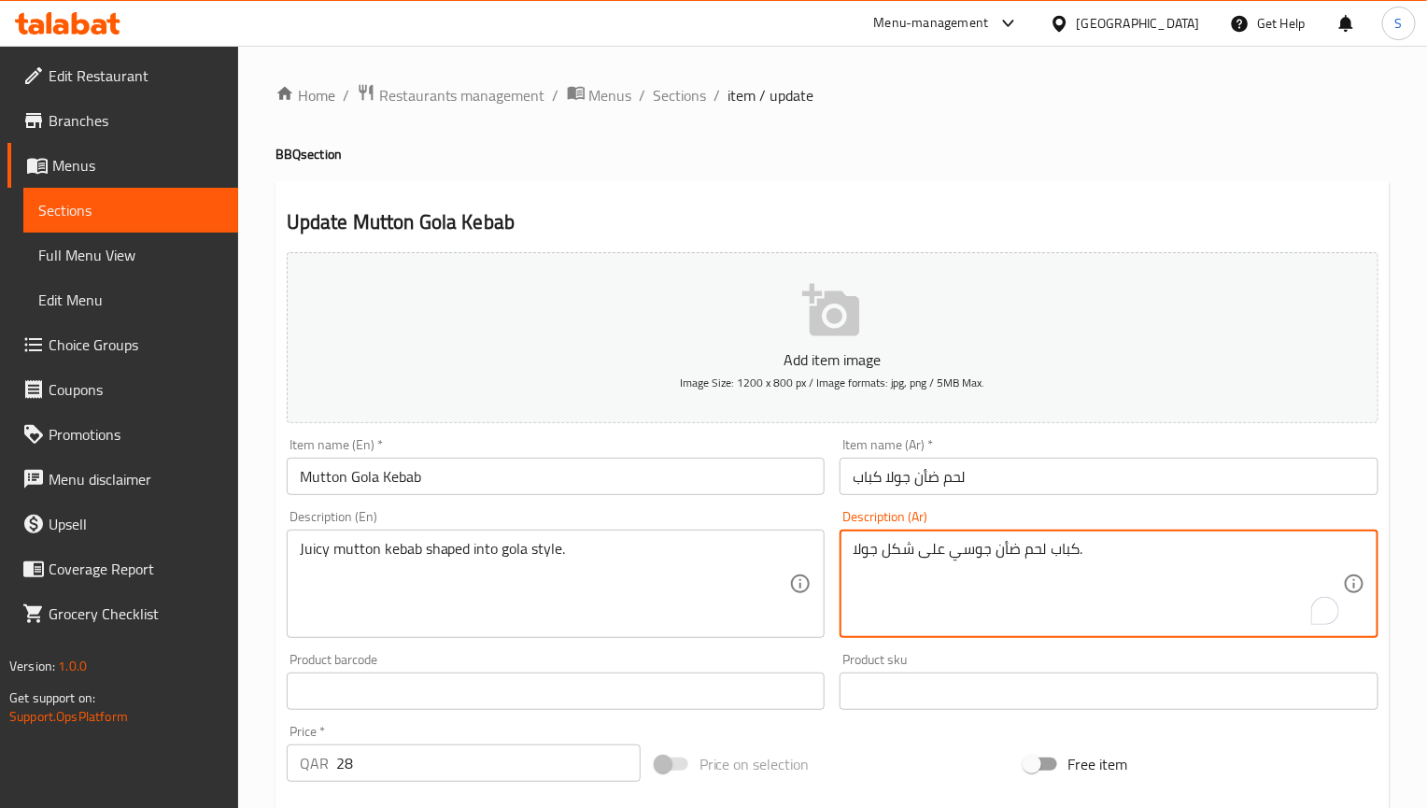
click at [906, 555] on textarea "كباب لحم ضأن جوسي على شكل جولا." at bounding box center [1098, 584] width 490 height 89
type textarea "كباب لحم ضأن [PERSON_NAME] على طريقة جولا."
click at [742, 473] on input "Mutton Gola Kebab" at bounding box center [556, 476] width 539 height 37
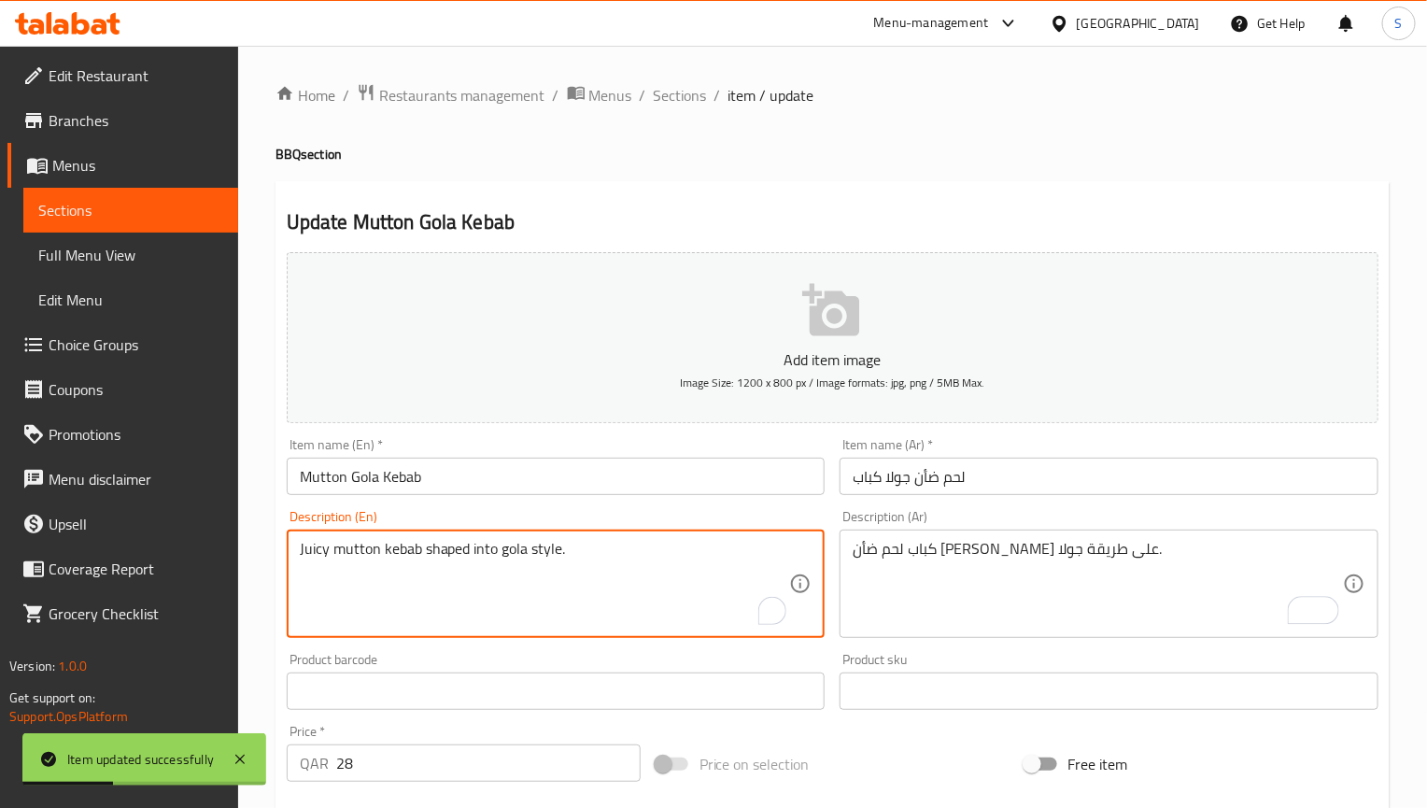
click at [468, 547] on textarea "Juicy mutton kebab shaped into gola style." at bounding box center [545, 584] width 490 height 89
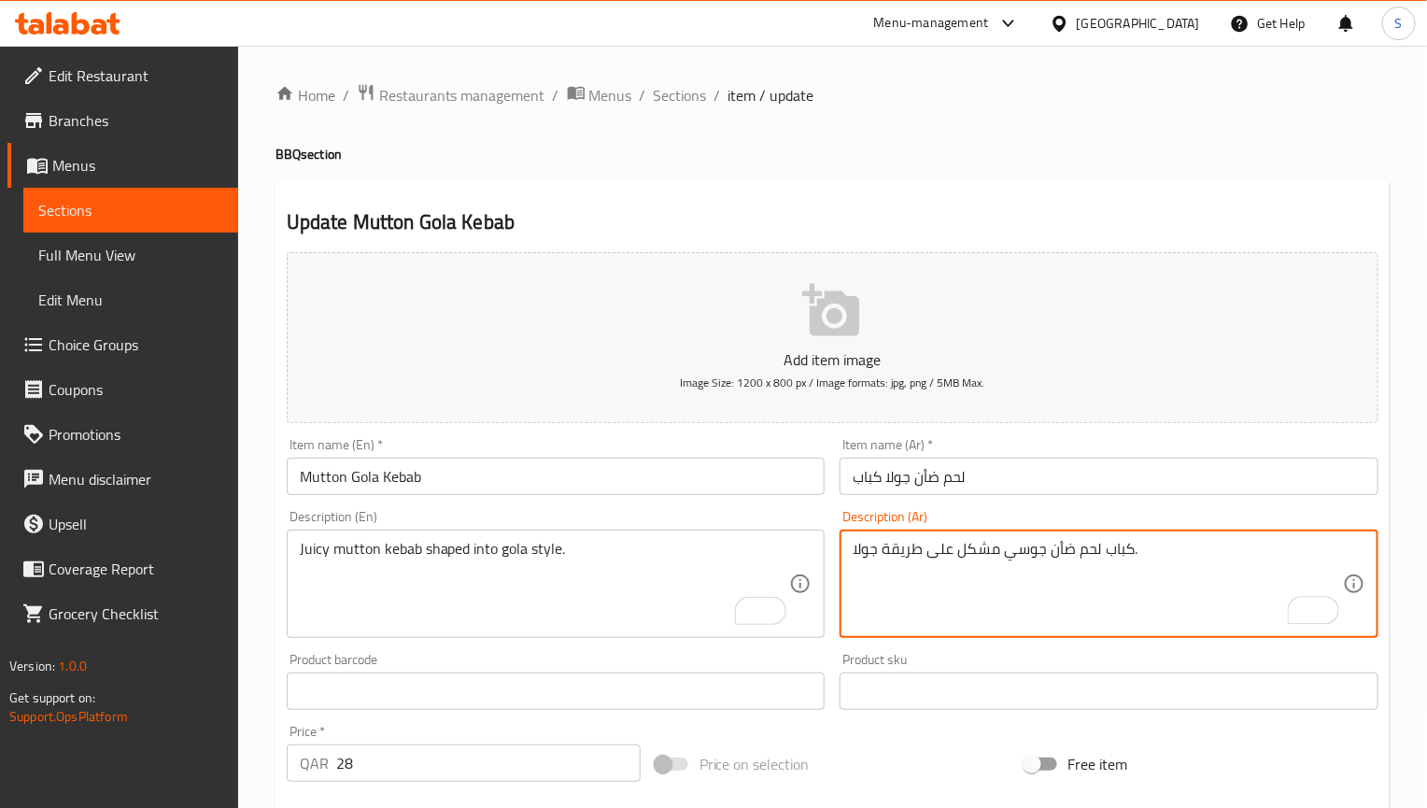
type textarea "كباب لحم ضأن جوسي مشكل على طريقة جولا."
click at [536, 482] on input "Mutton Gola Kebab" at bounding box center [556, 476] width 539 height 37
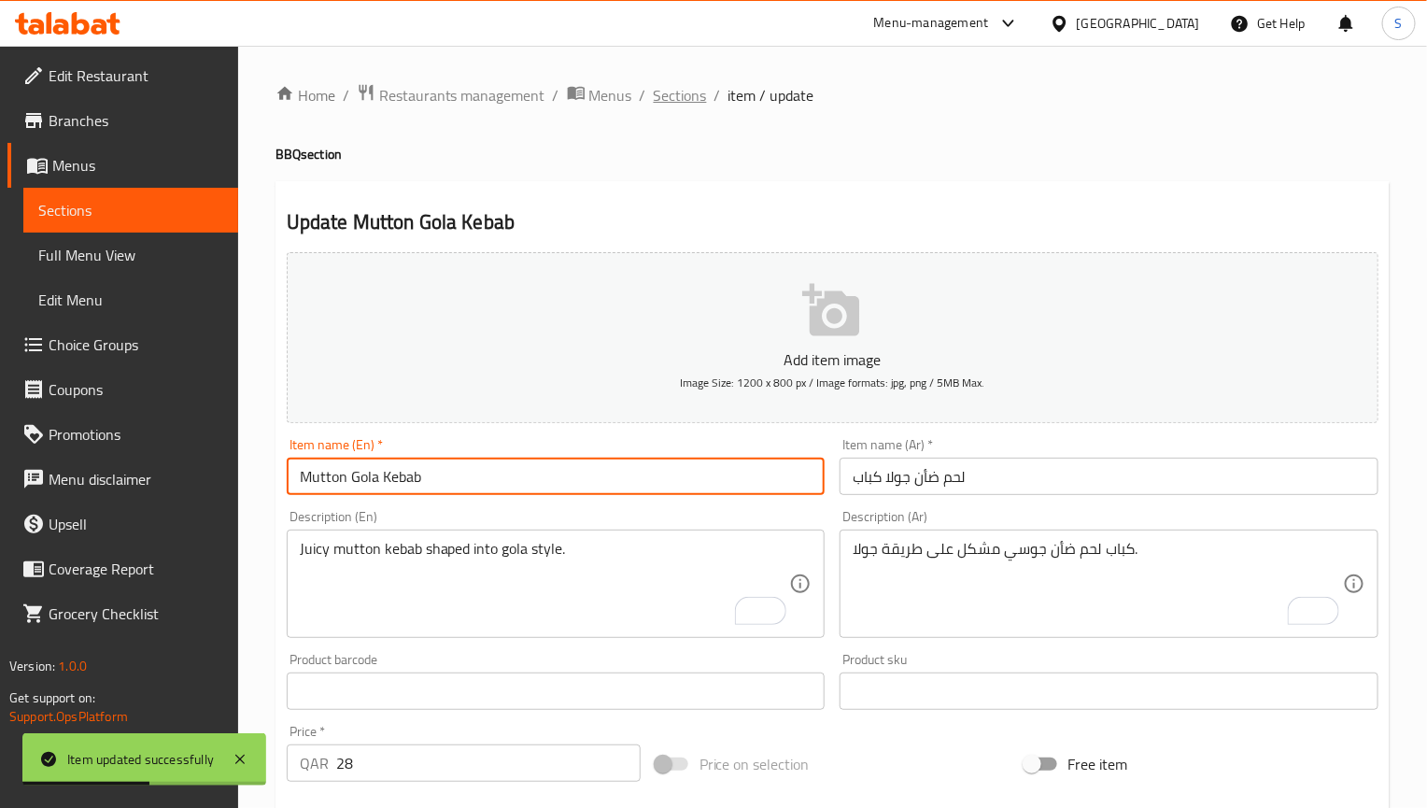
click at [686, 104] on span "Sections" at bounding box center [680, 95] width 53 height 22
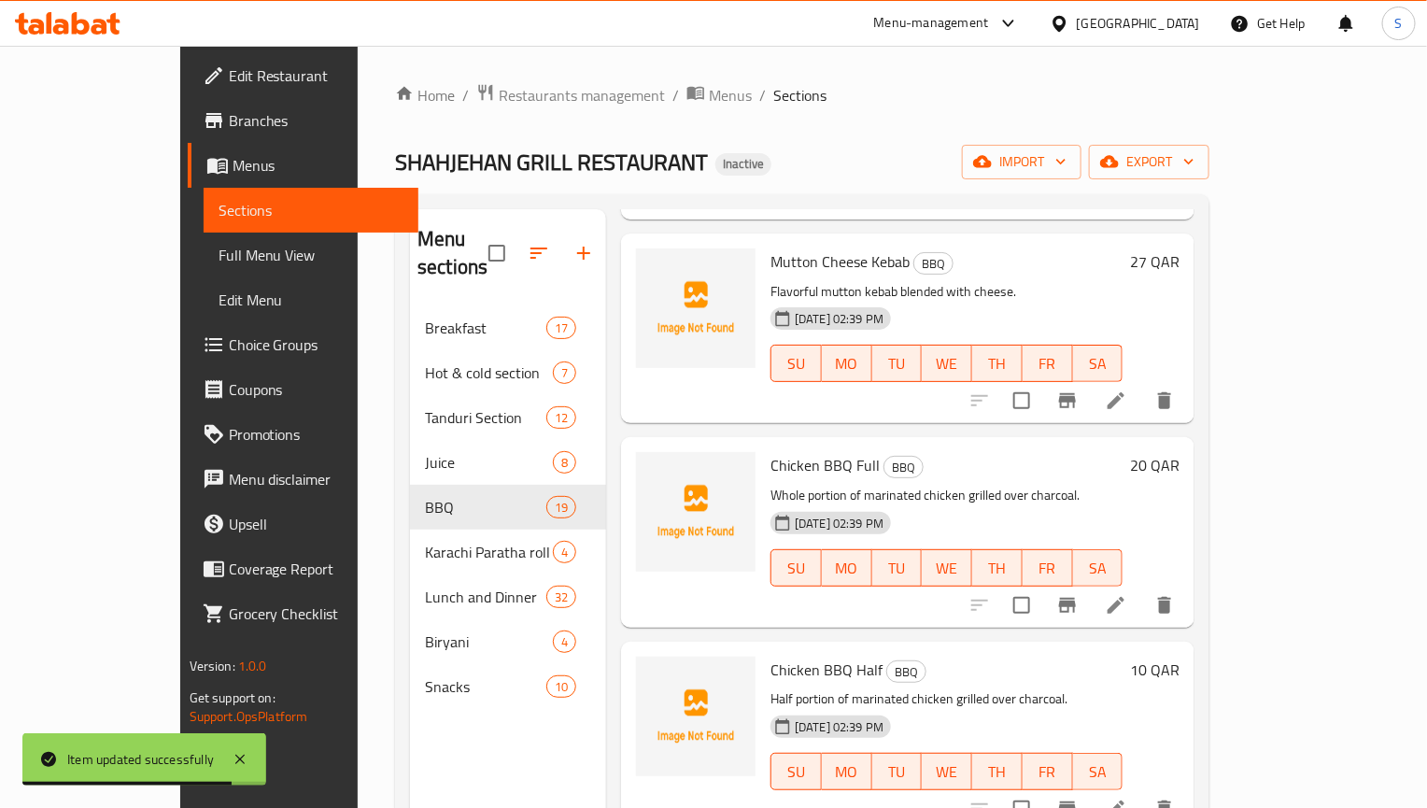
scroll to position [2819, 0]
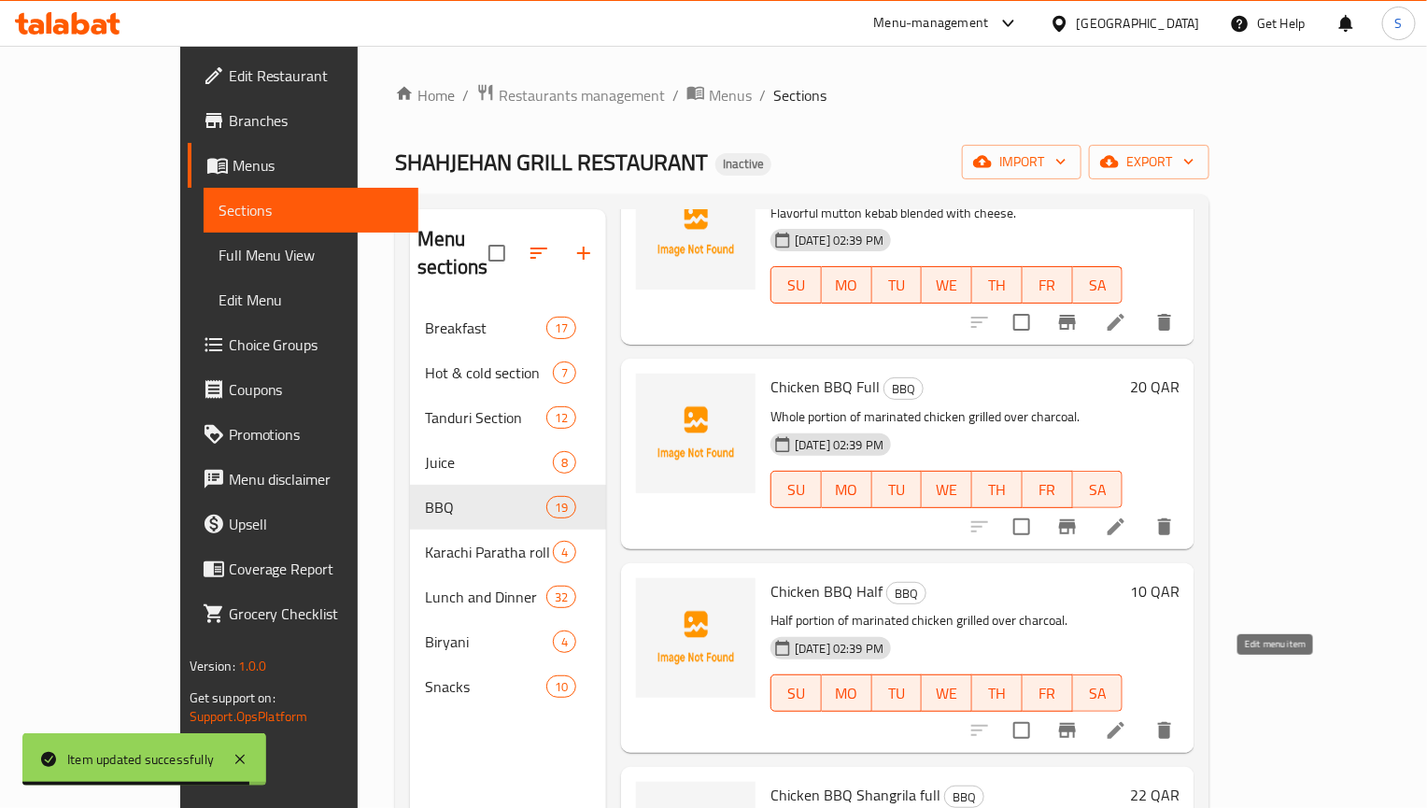
click at [1127, 719] on icon at bounding box center [1116, 730] width 22 height 22
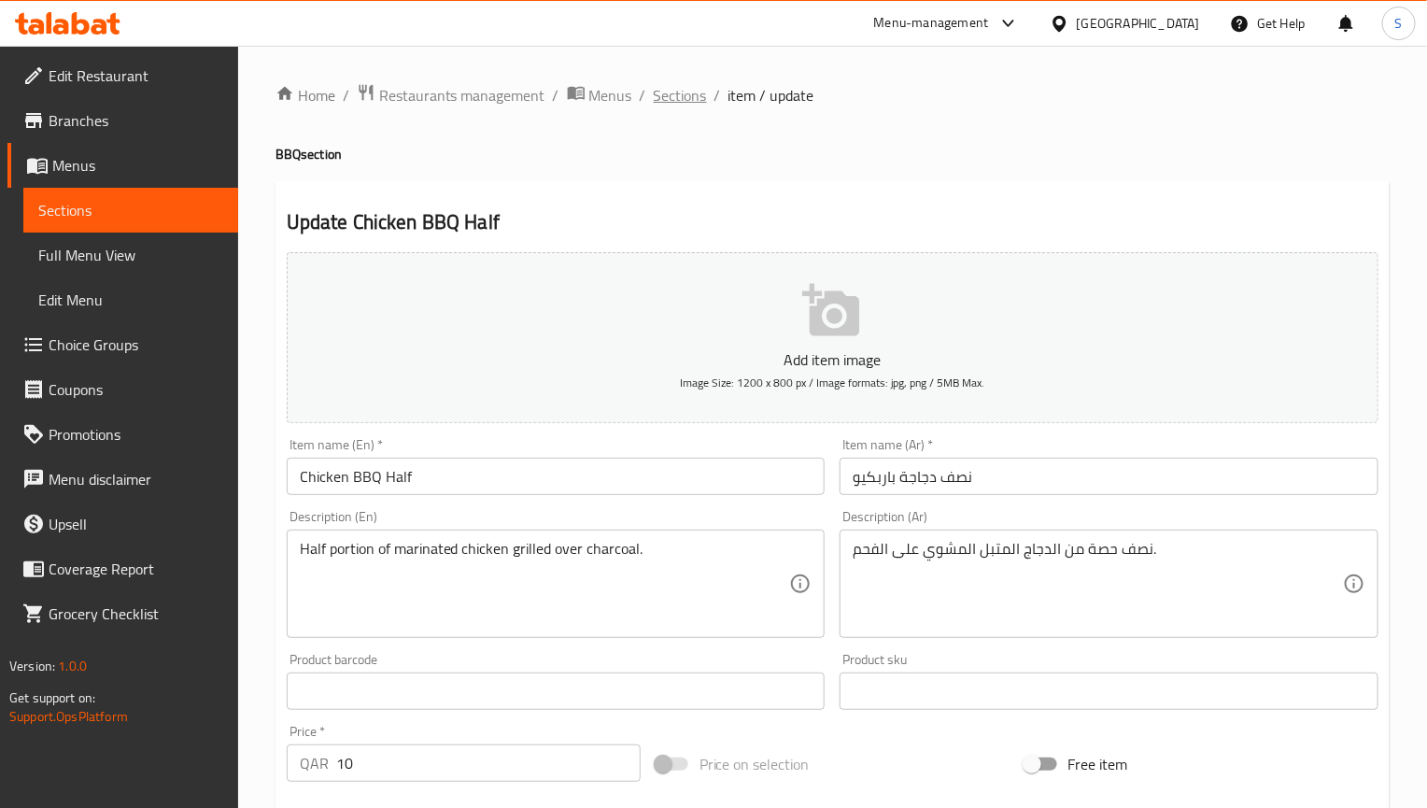
click at [664, 105] on span "Sections" at bounding box center [680, 95] width 53 height 22
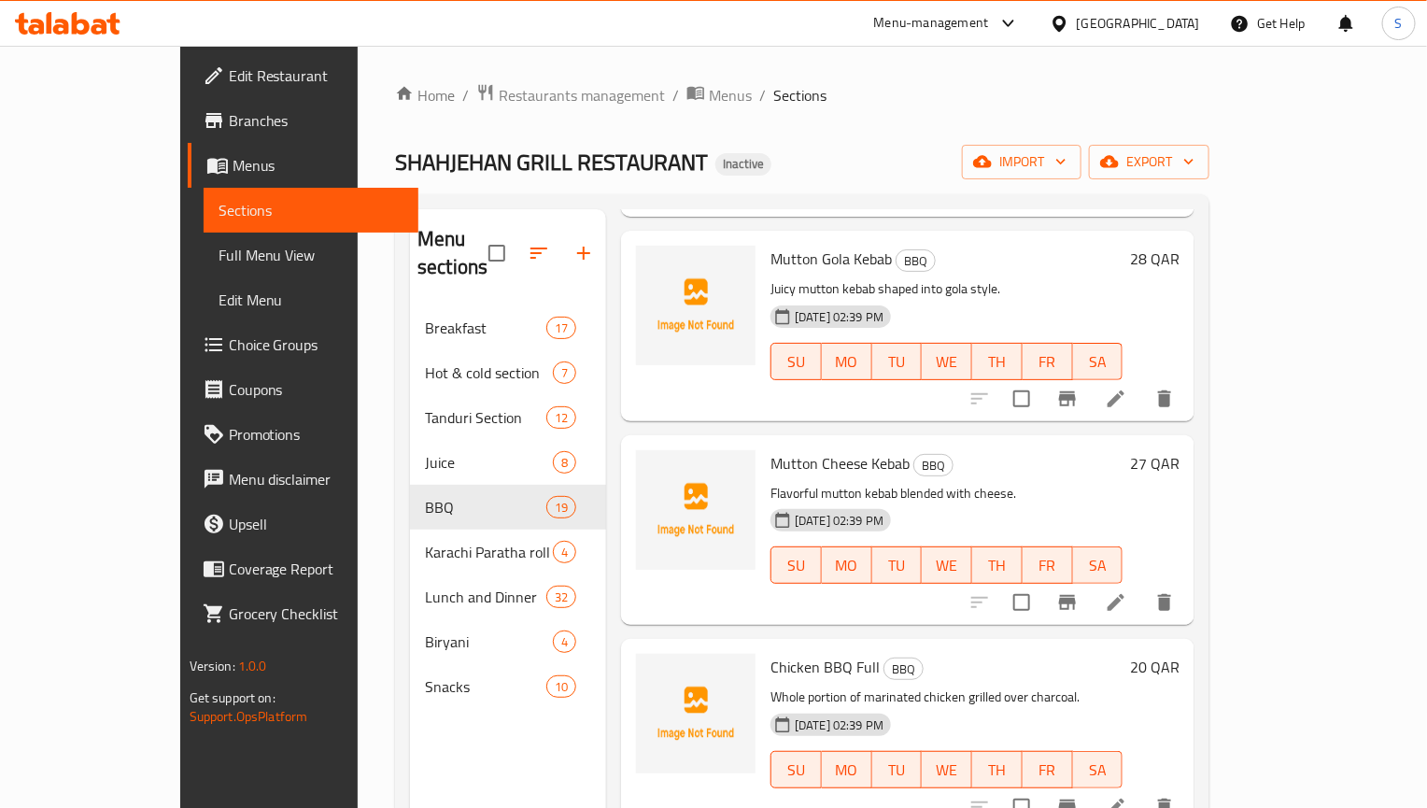
scroll to position [2678, 0]
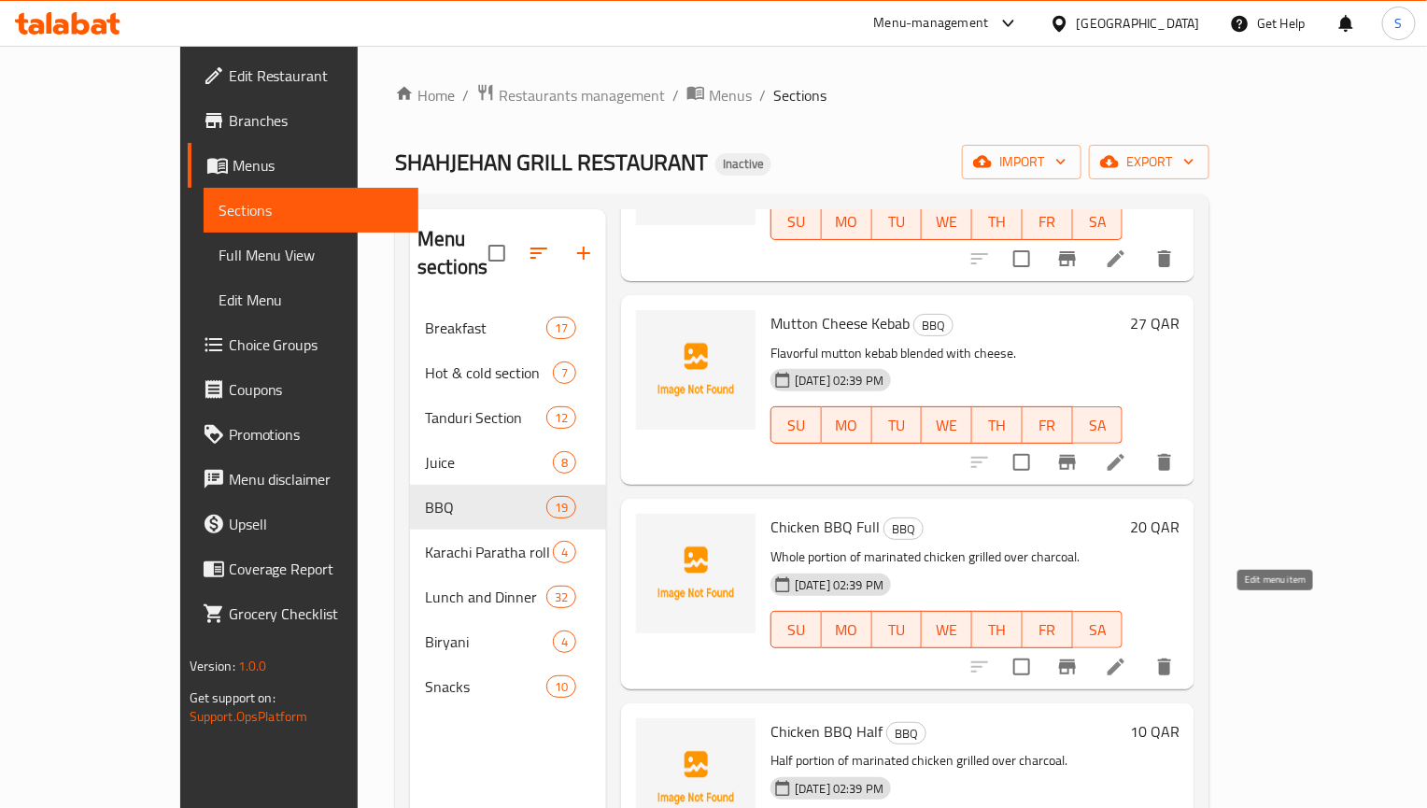
click at [1127, 656] on icon at bounding box center [1116, 667] width 22 height 22
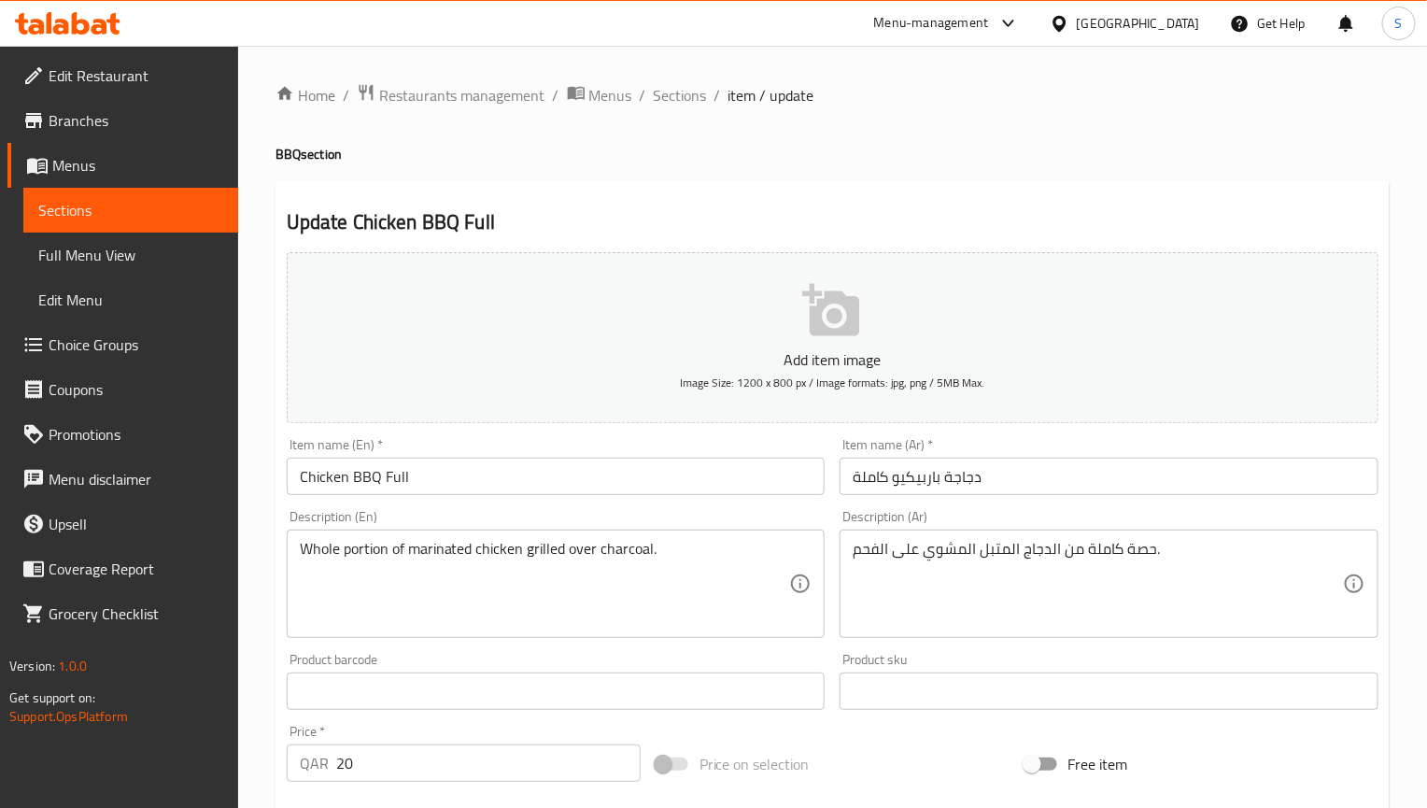
click at [945, 485] on input "دجاجة باربيكيو كاملة" at bounding box center [1109, 476] width 539 height 37
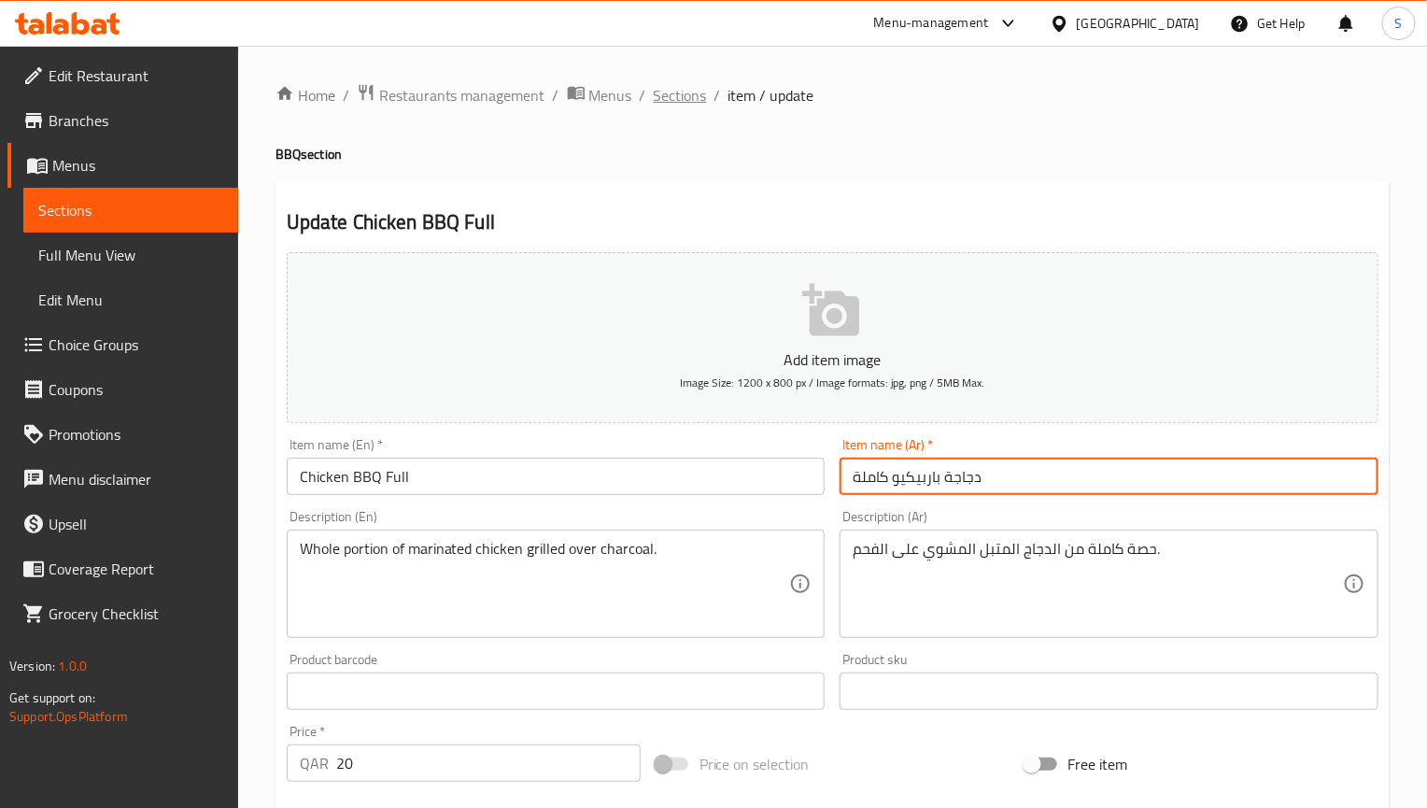
click at [687, 90] on span "Sections" at bounding box center [680, 95] width 53 height 22
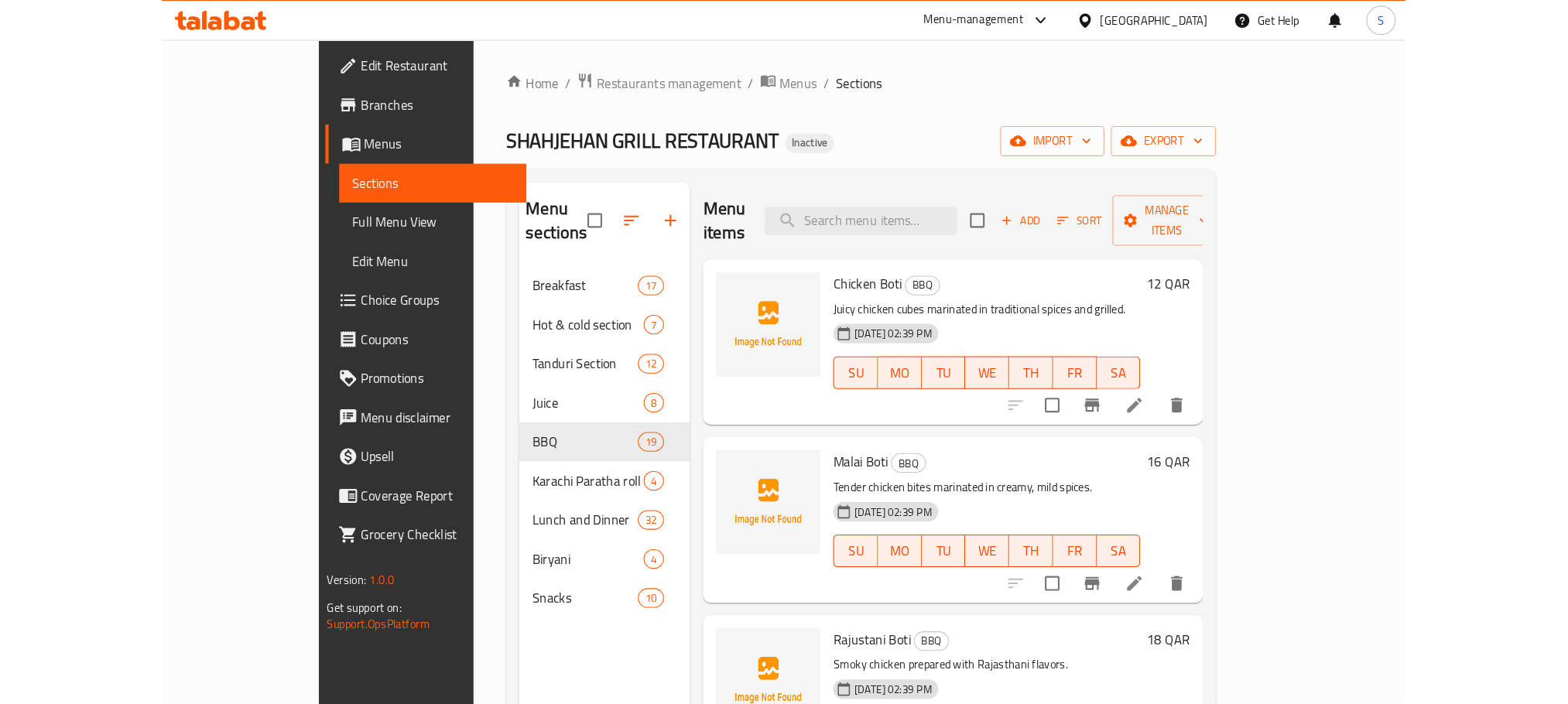
scroll to position [2128, 0]
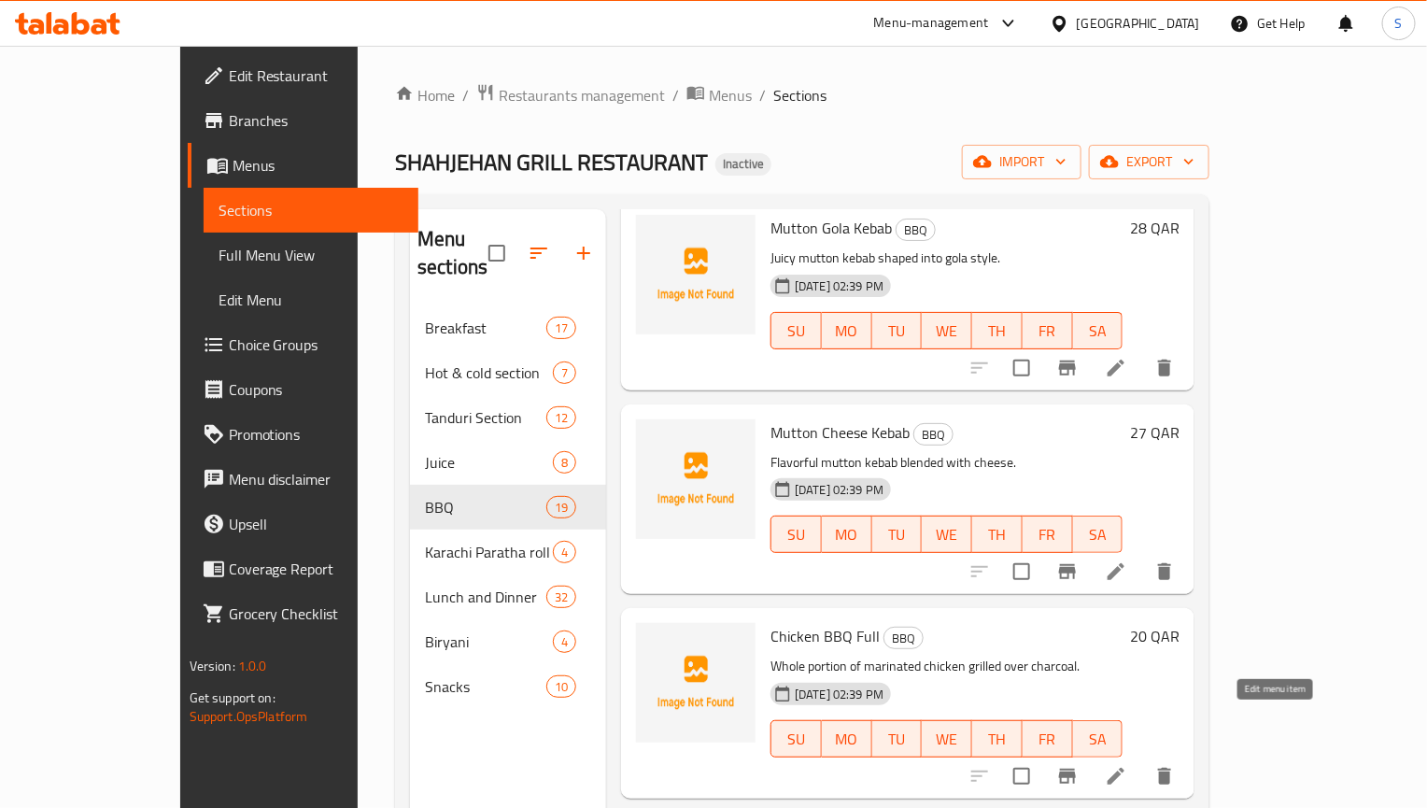
click at [1127, 765] on icon at bounding box center [1116, 776] width 22 height 22
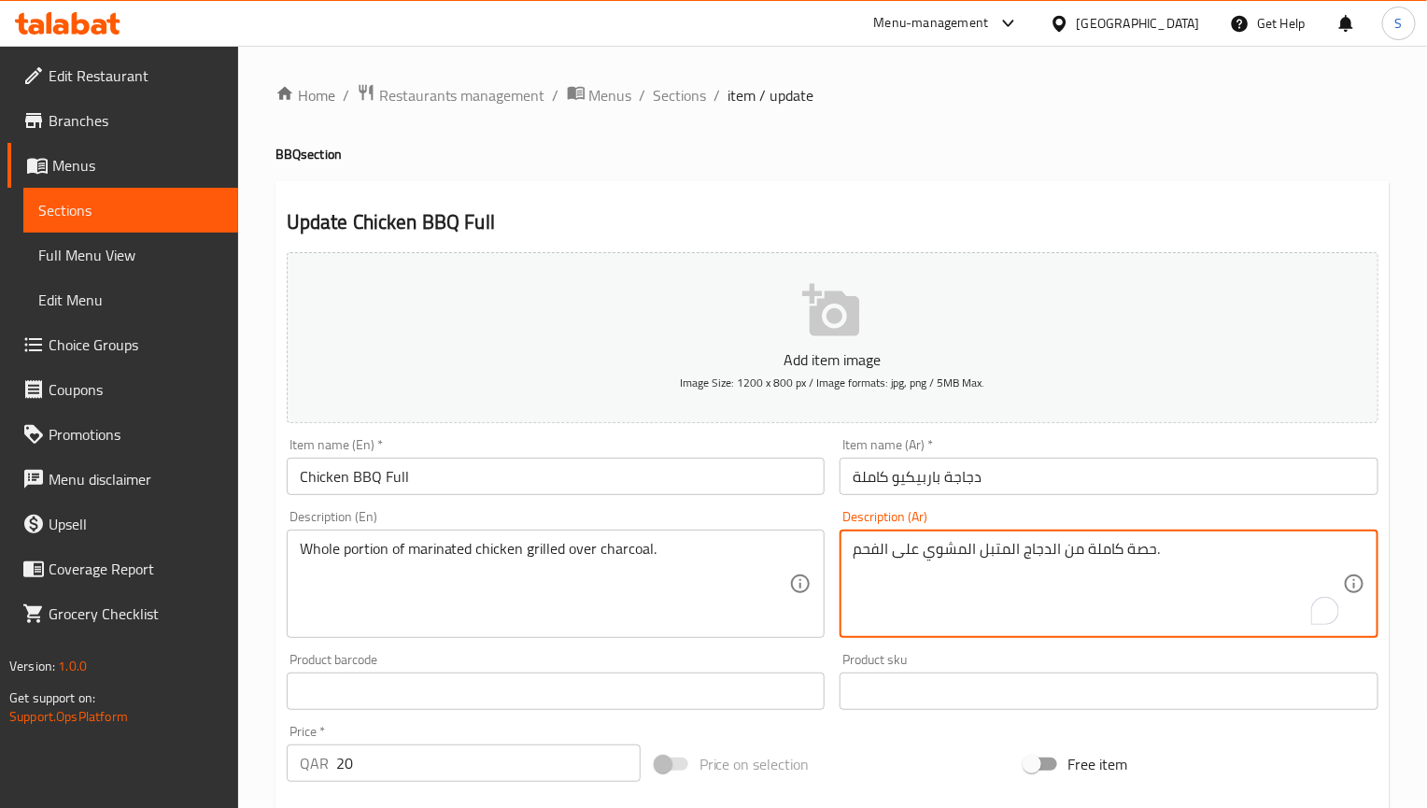
click at [1133, 558] on textarea "حصة كاملة من الدجاج المتبل المشوي على الفحم." at bounding box center [1098, 584] width 490 height 89
type textarea "كمية كاملة من الدجاج المتبل المشوي على الفحم."
click at [671, 480] on input "Chicken BBQ Full" at bounding box center [556, 476] width 539 height 37
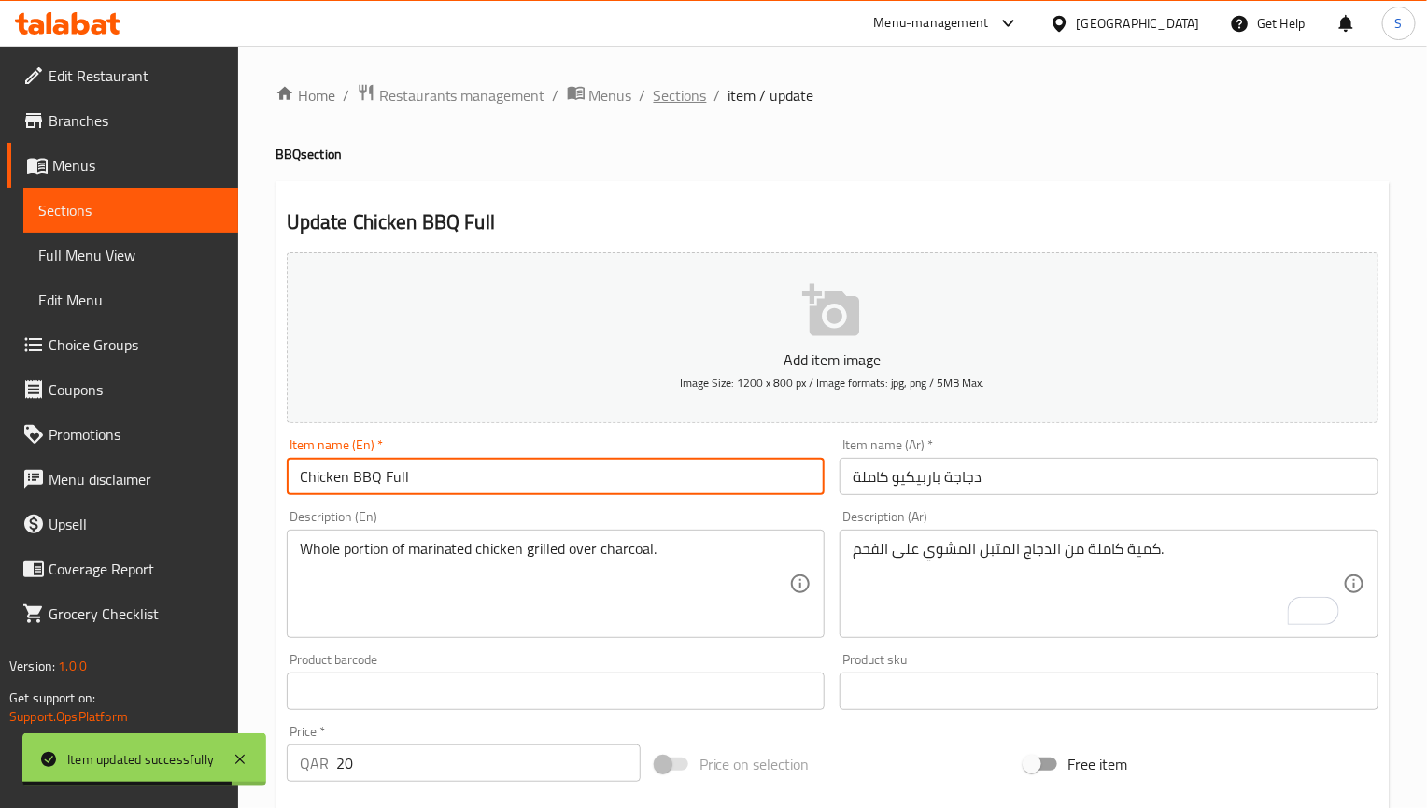
click at [681, 95] on span "Sections" at bounding box center [680, 95] width 53 height 22
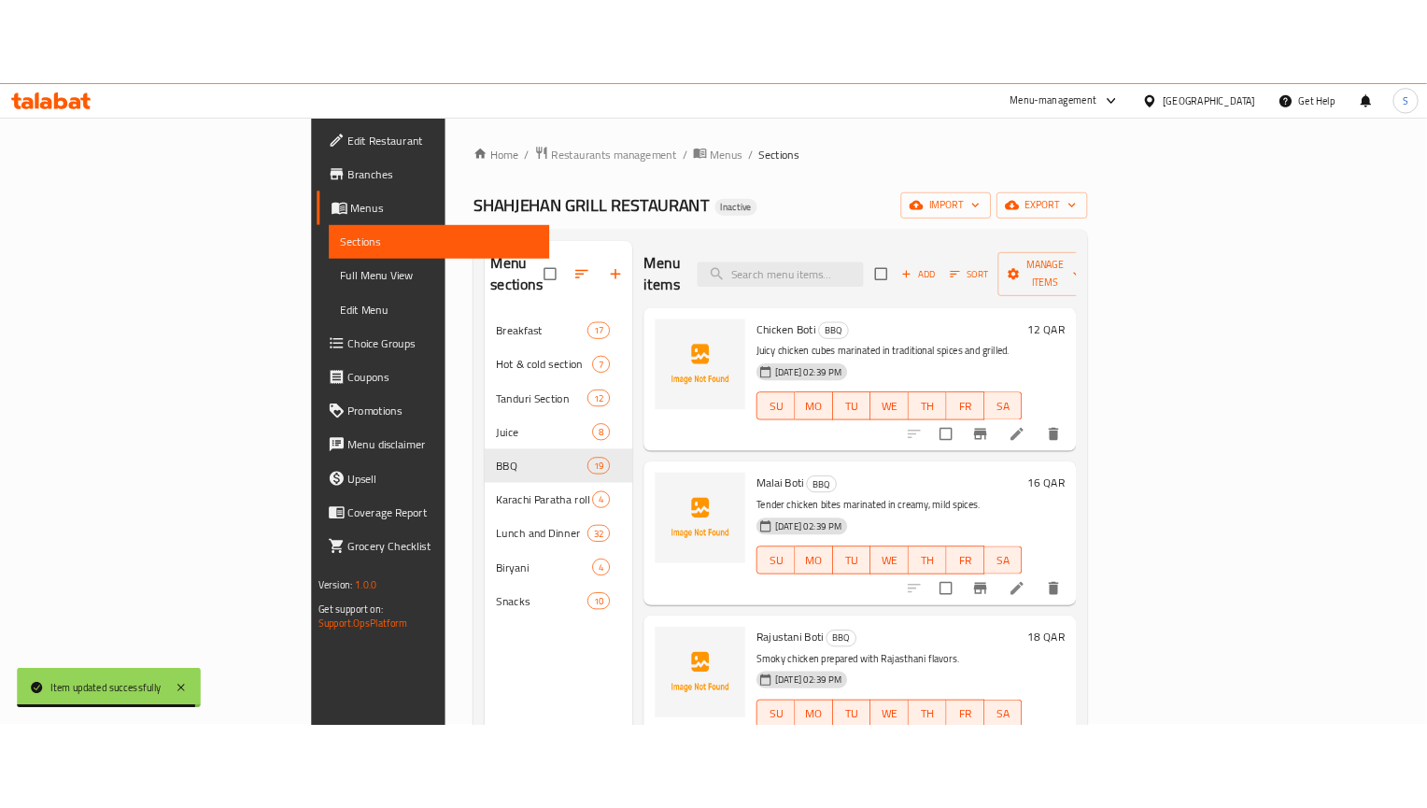
scroll to position [2751, 0]
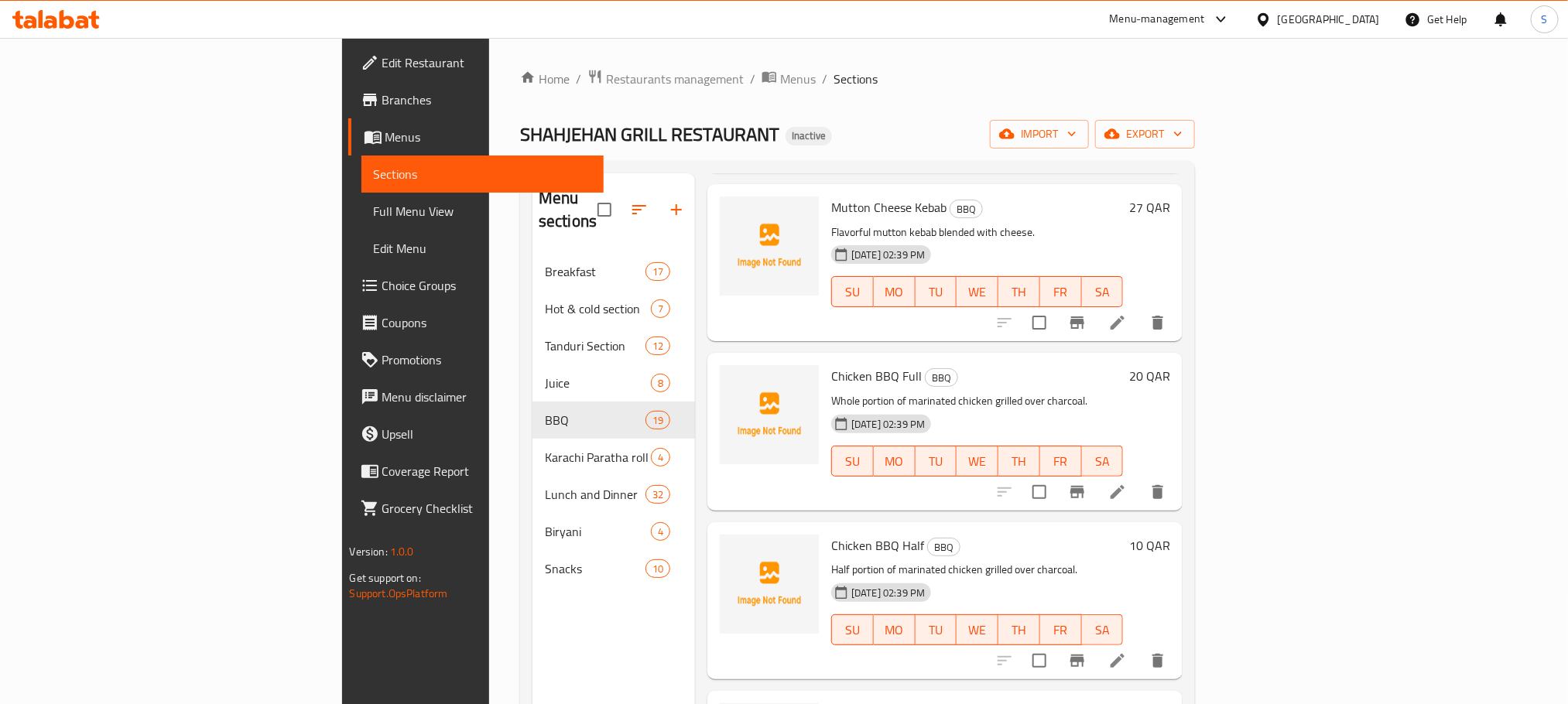
click at [1127, 651] on icon at bounding box center [1117, 660] width 18 height 18
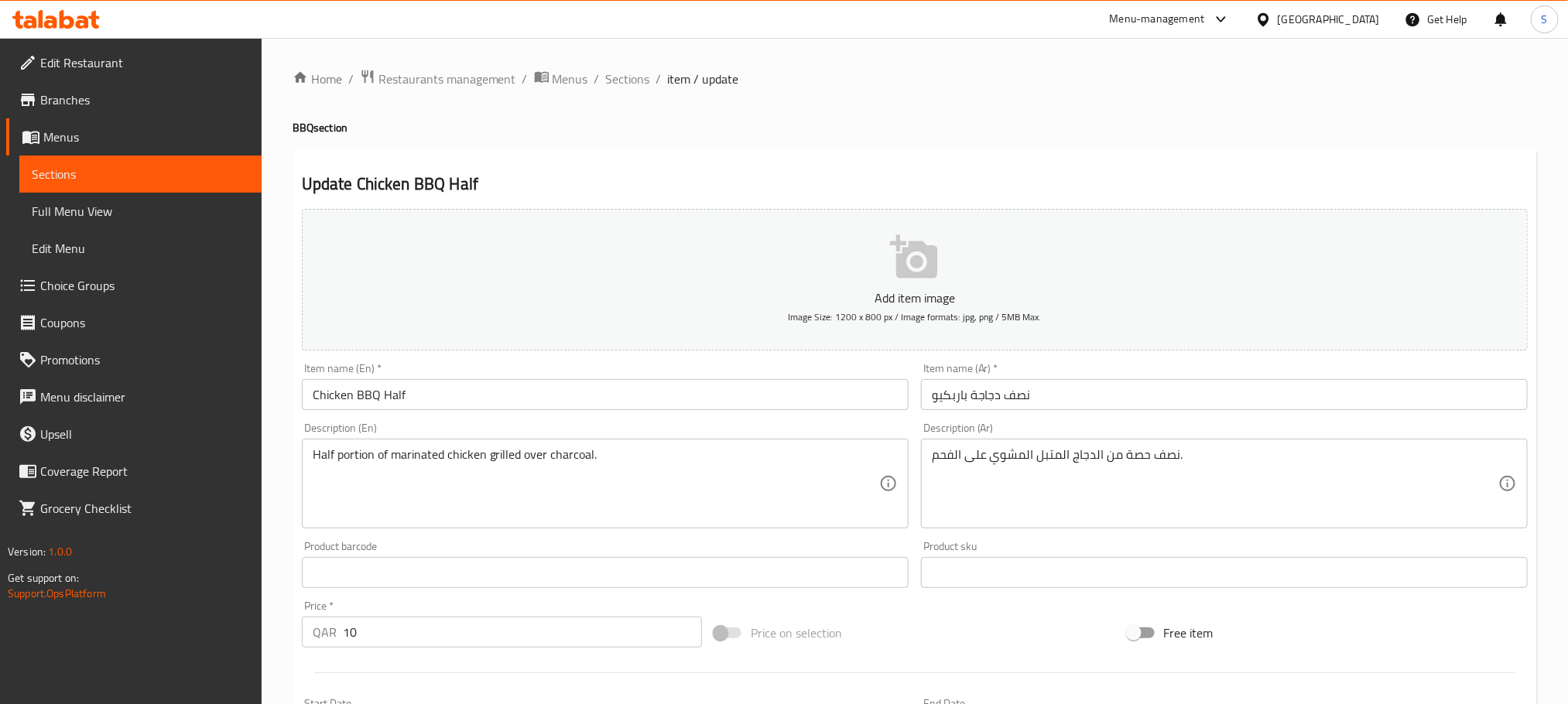
click at [1115, 446] on div "نصف حصة من الدجاج المتبل المشوي على الفحم. Description (Ar)" at bounding box center [1224, 484] width 607 height 89
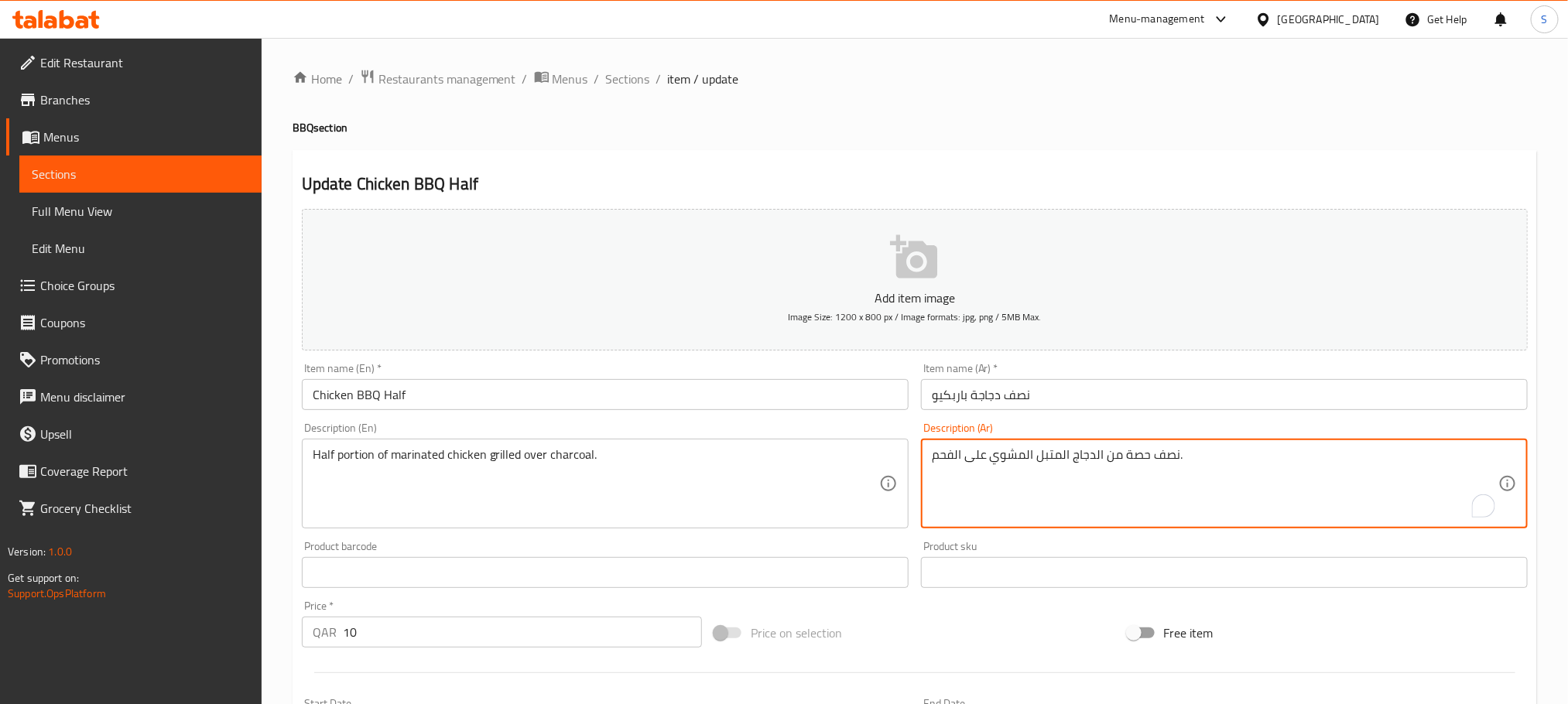
click at [1136, 451] on textarea "نصف حصة من الدجاج المتبل المشوي على الفحم." at bounding box center [1215, 484] width 567 height 74
type textarea "نصف كمية من الدجاج المتبل المشوي على الفحم."
click at [676, 394] on input "Chicken BBQ Half" at bounding box center [605, 394] width 607 height 31
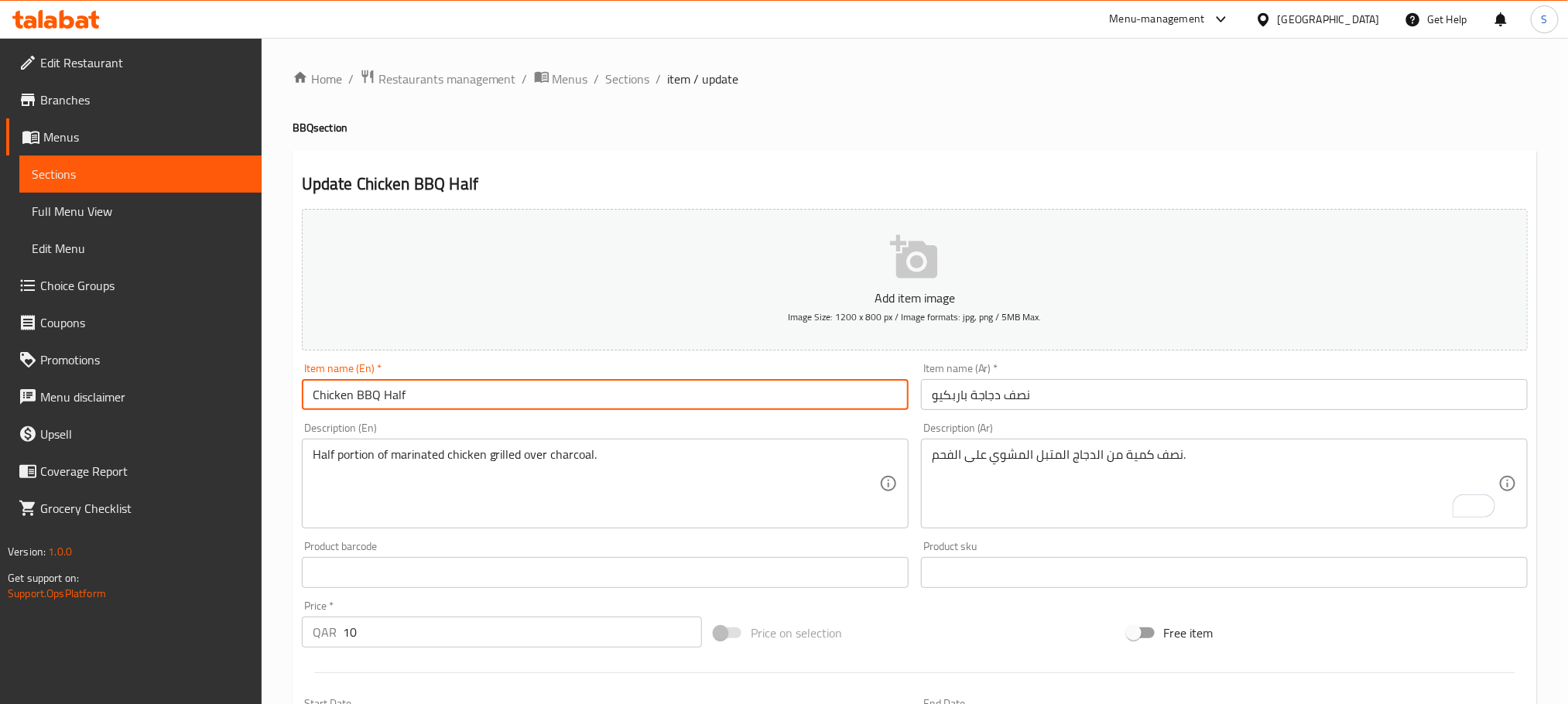
drag, startPoint x: 627, startPoint y: 81, endPoint x: 620, endPoint y: 50, distance: 31.8
click at [627, 80] on span "Sections" at bounding box center [627, 79] width 44 height 18
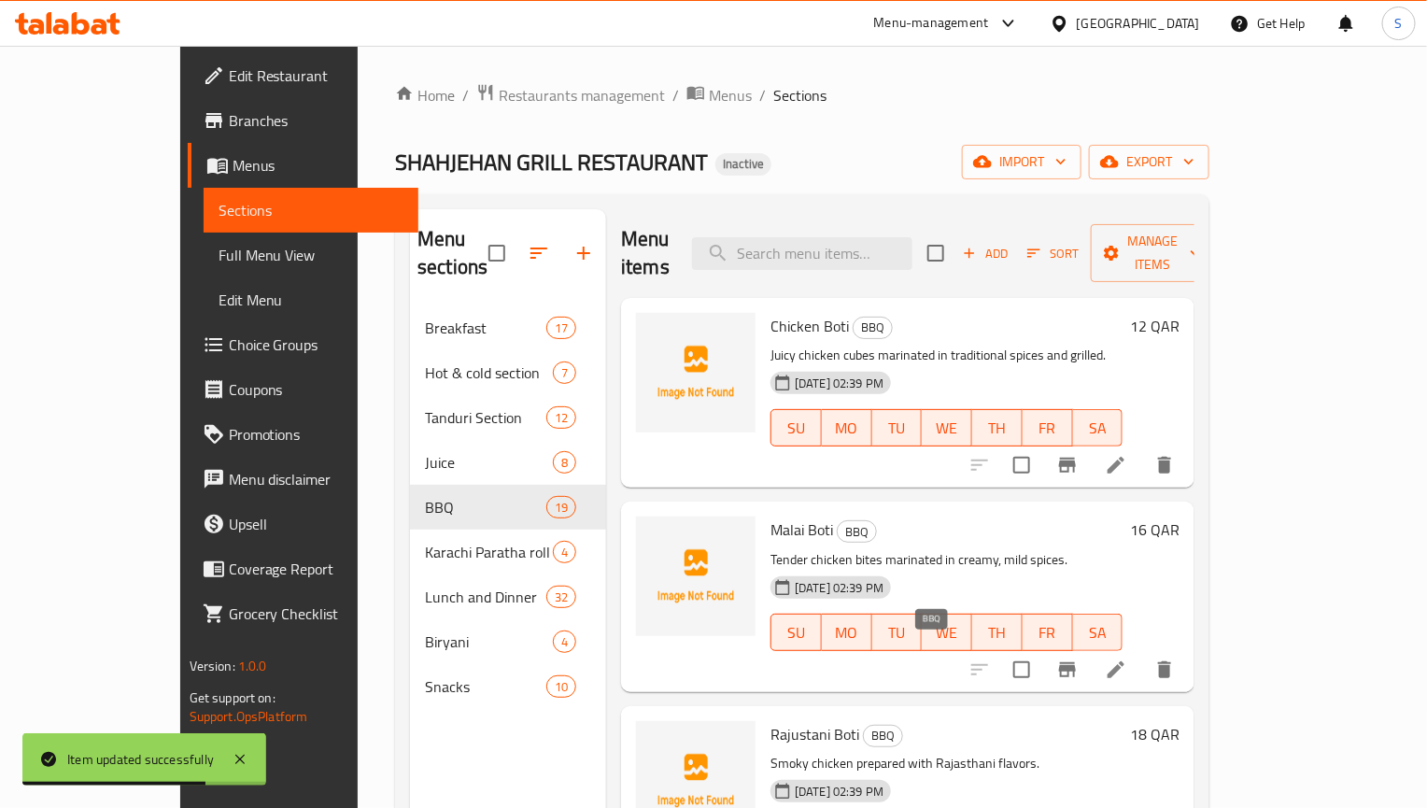
scroll to position [261, 0]
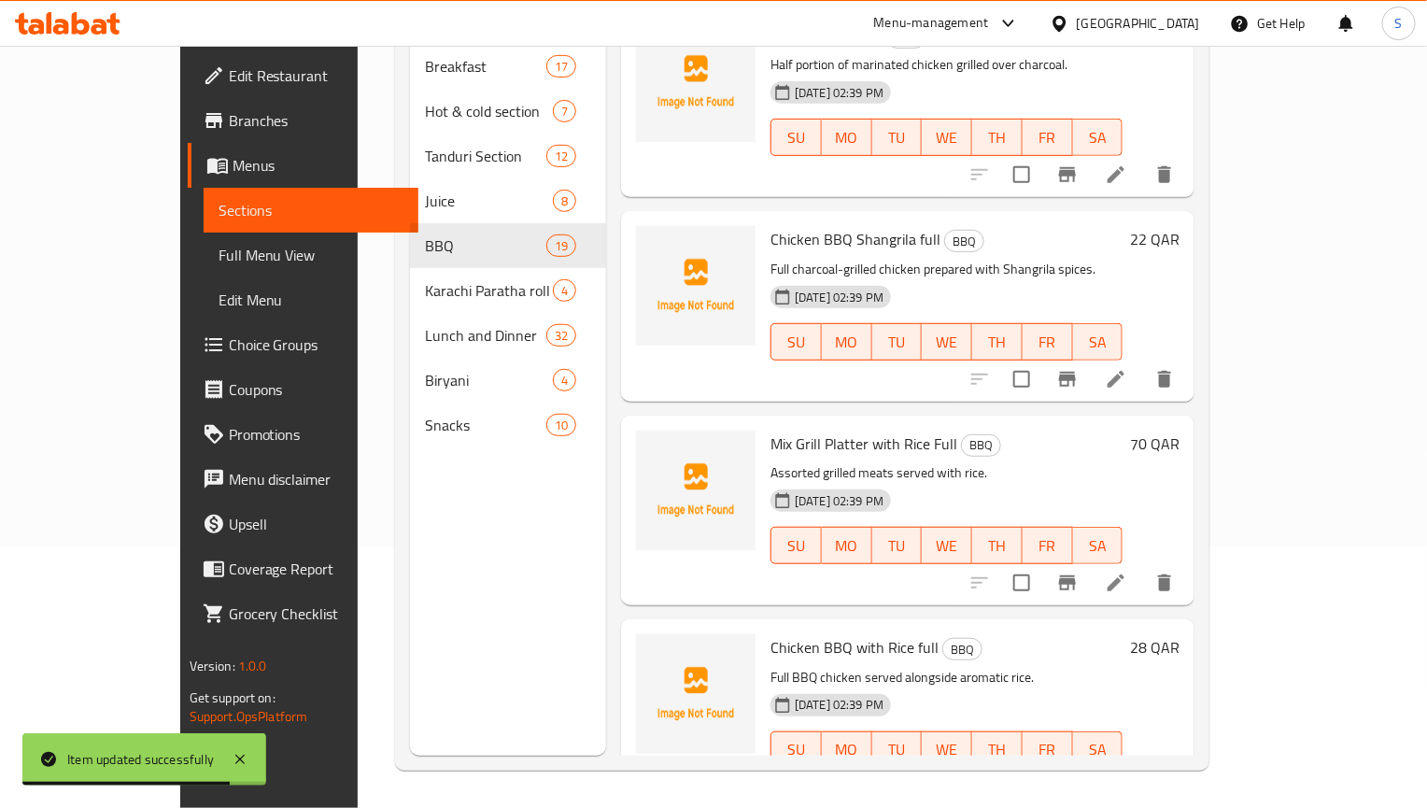
click at [1142, 770] on li at bounding box center [1116, 787] width 52 height 34
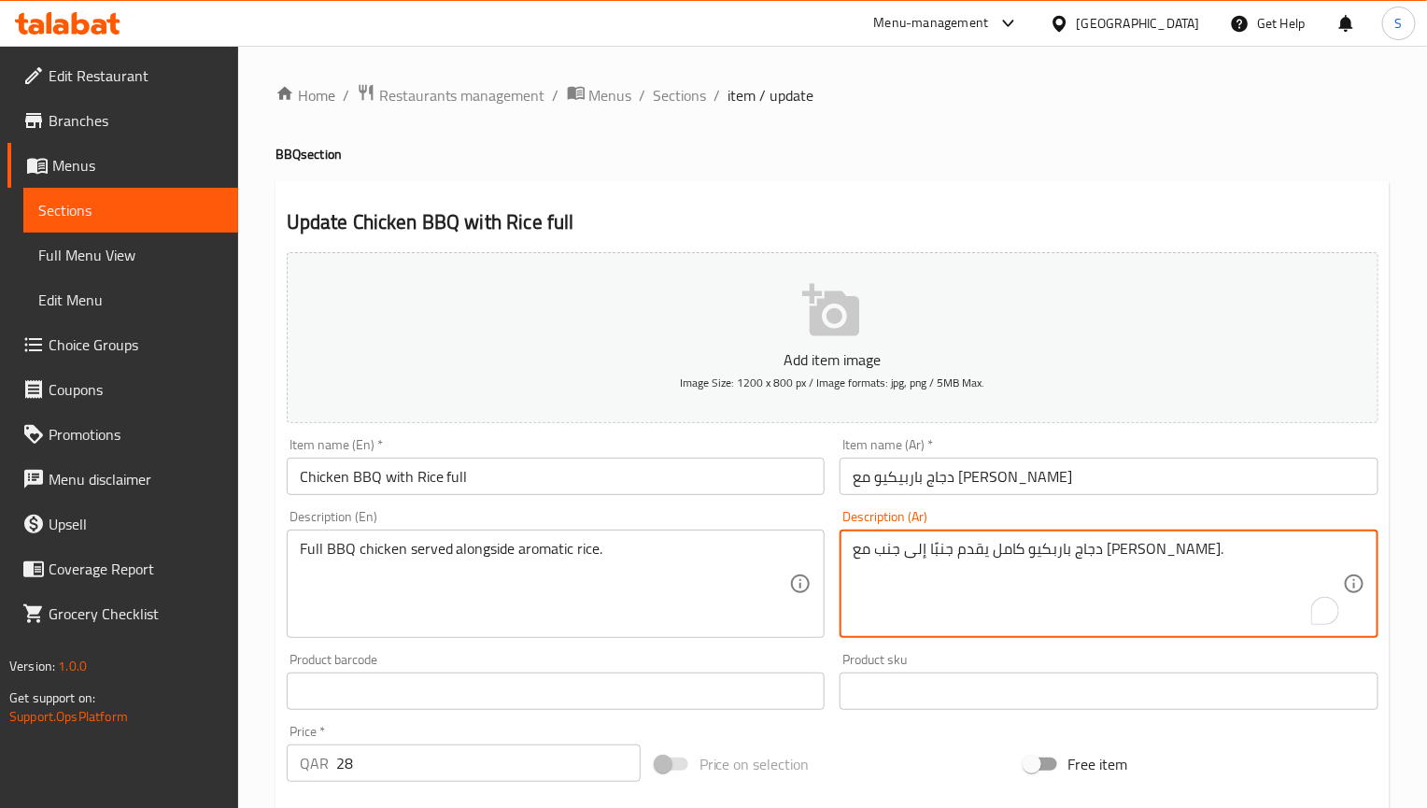
drag, startPoint x: 1012, startPoint y: 552, endPoint x: 937, endPoint y: 547, distance: 75.8
paste textarea "جا"
type textarea "دجاج باربكيو كامل يقدم بجانب مع أرز عطري."
click at [687, 479] on input "Chicken BBQ with Rice full" at bounding box center [556, 476] width 539 height 37
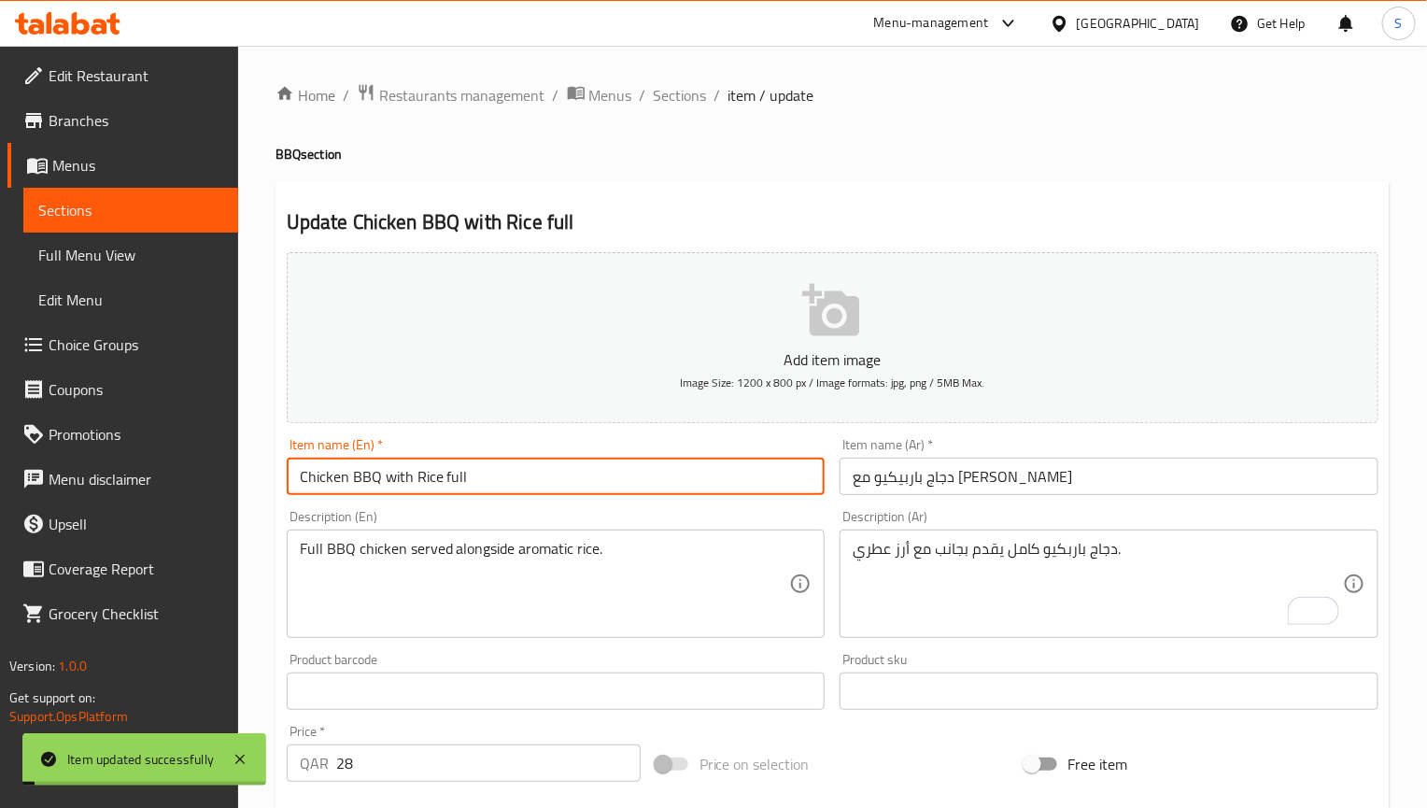
click at [692, 95] on span "Sections" at bounding box center [680, 95] width 53 height 22
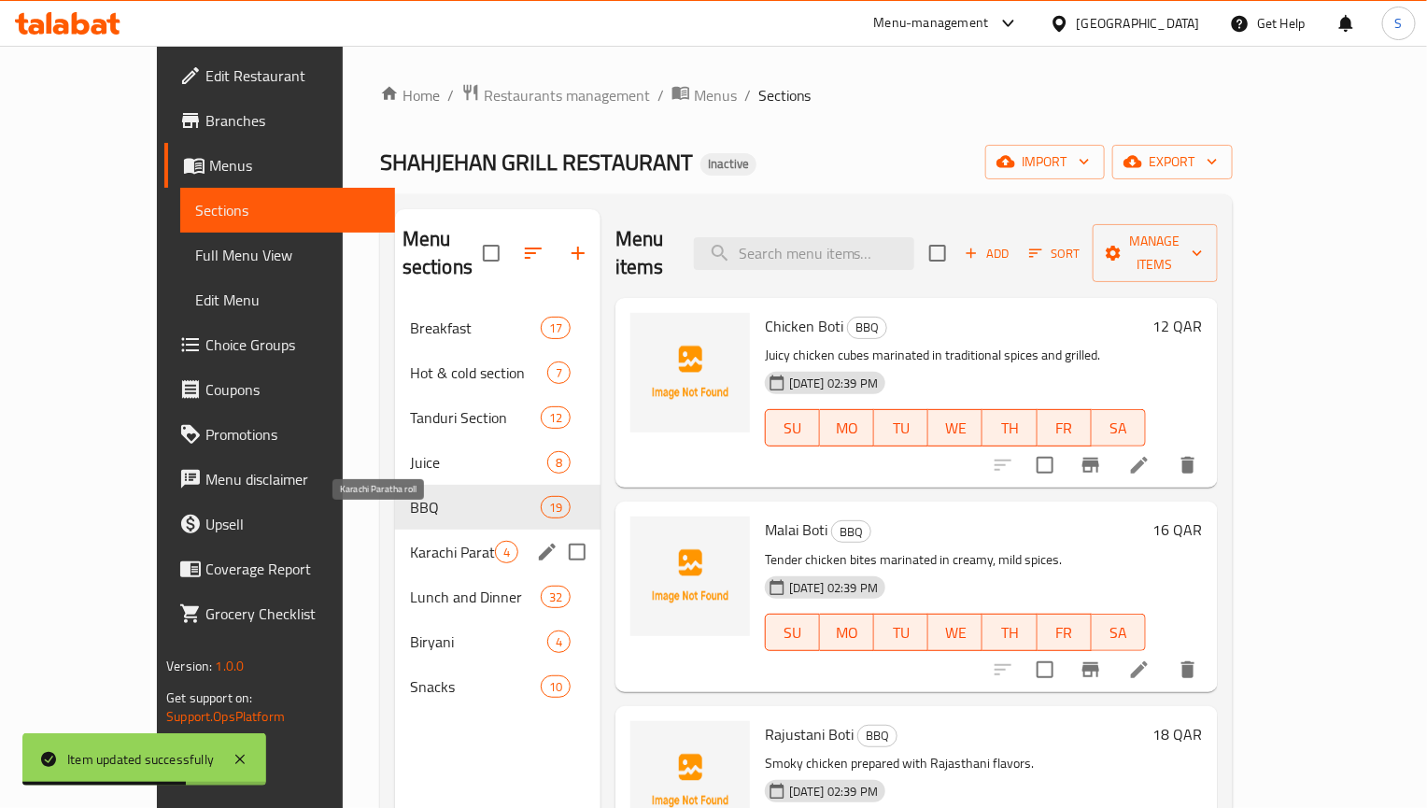
click at [410, 541] on span "Karachi Paratha roll" at bounding box center [452, 552] width 85 height 22
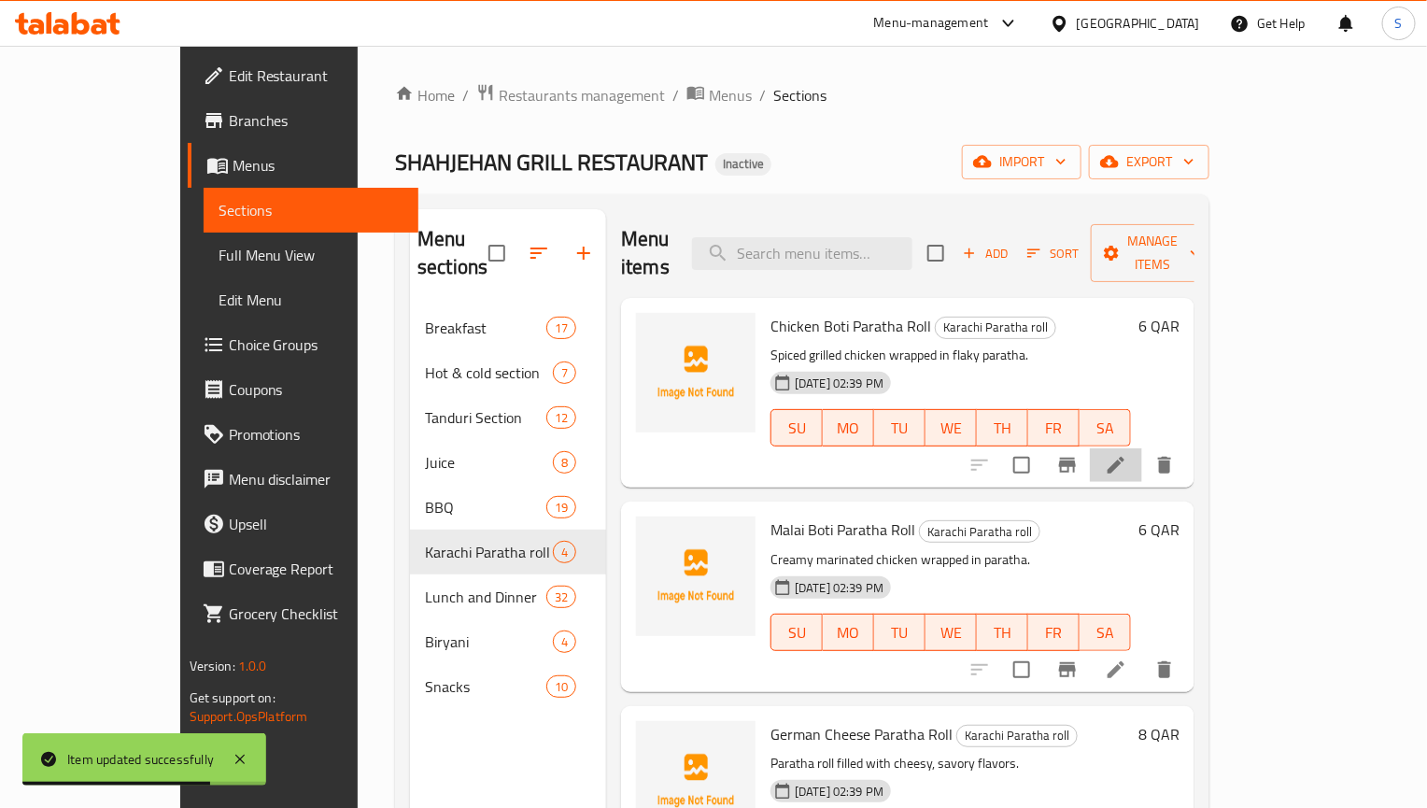
click at [1142, 448] on li at bounding box center [1116, 465] width 52 height 34
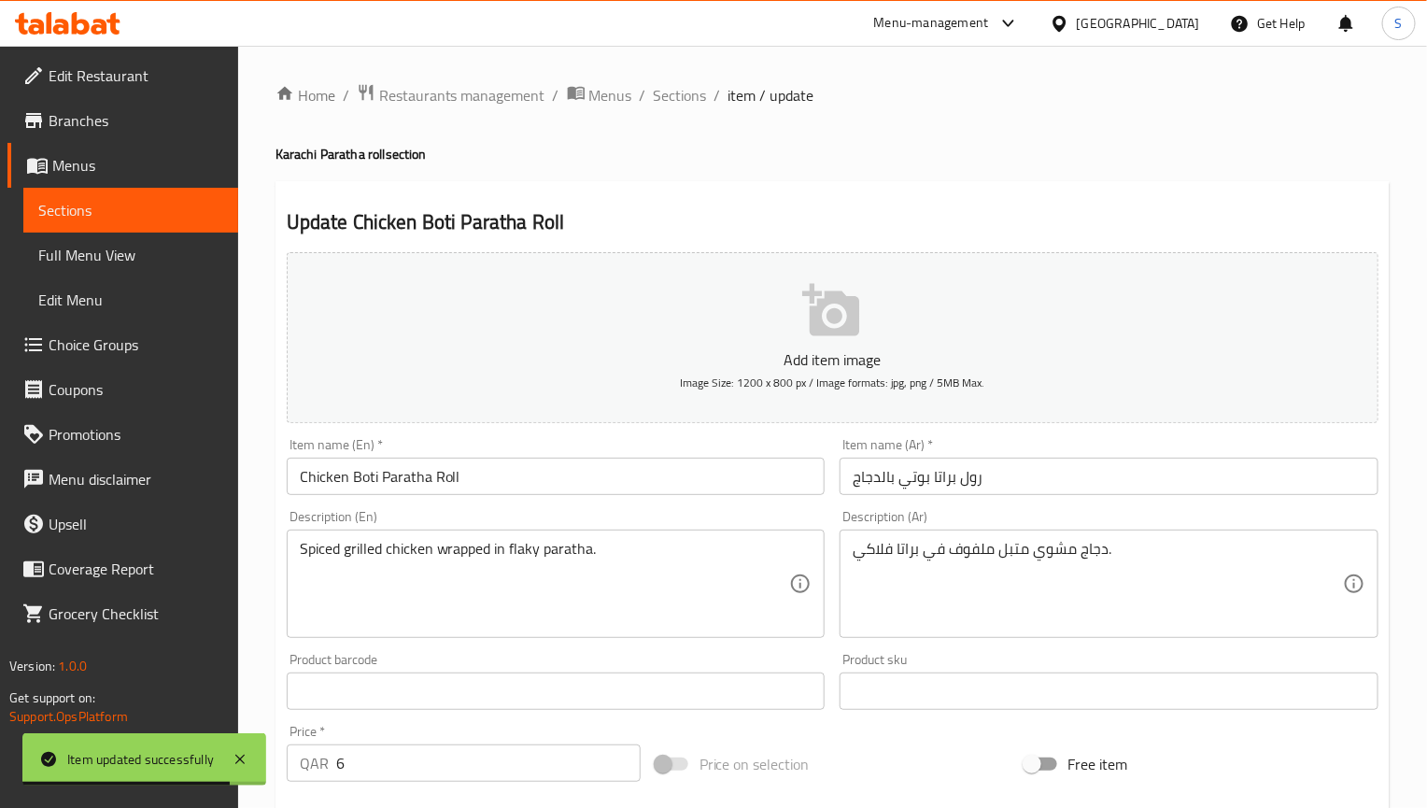
click at [914, 488] on input "رول براتا بوتي بالدجاج" at bounding box center [1109, 476] width 539 height 37
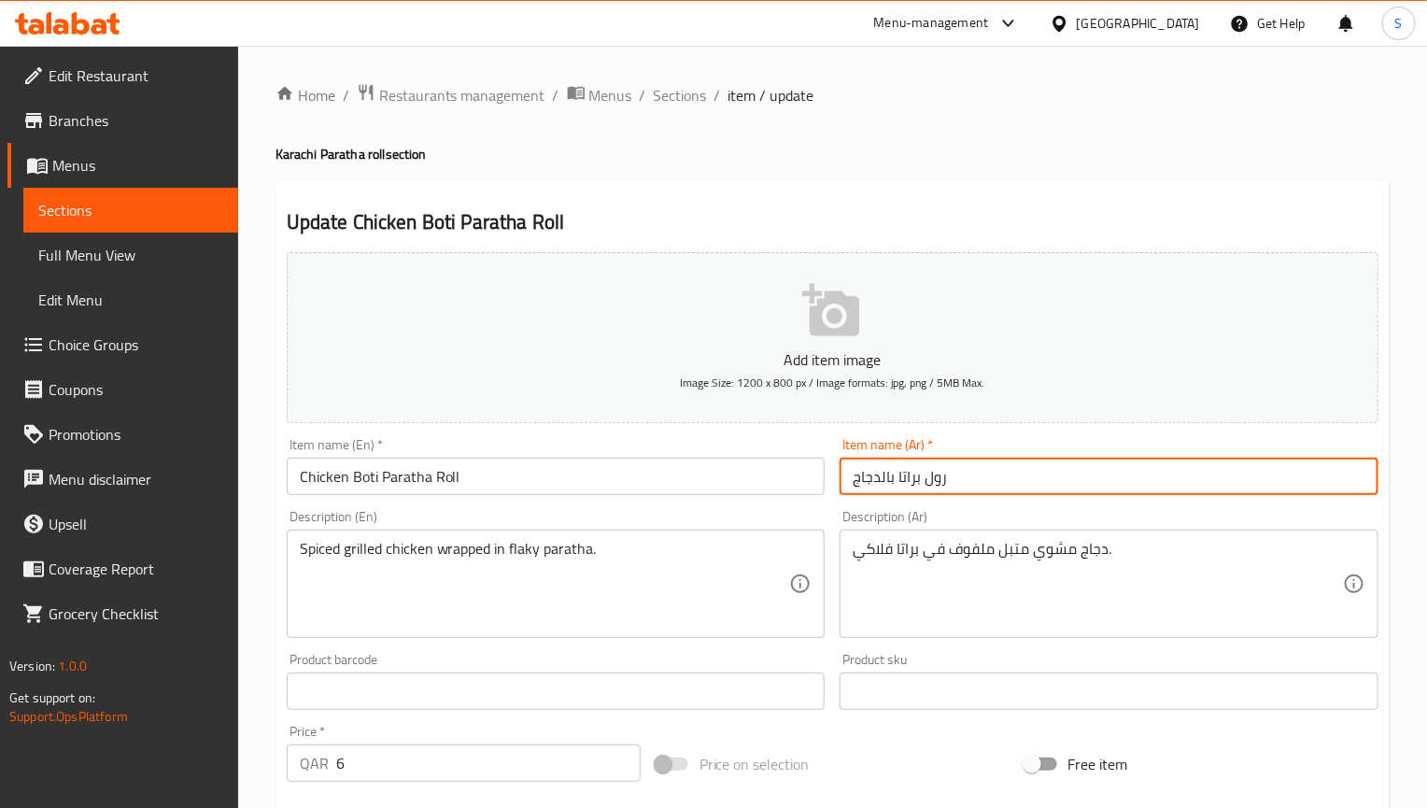
click at [997, 476] on input "رول براتا بالدجاج" at bounding box center [1109, 476] width 539 height 37
paste input "بوتي"
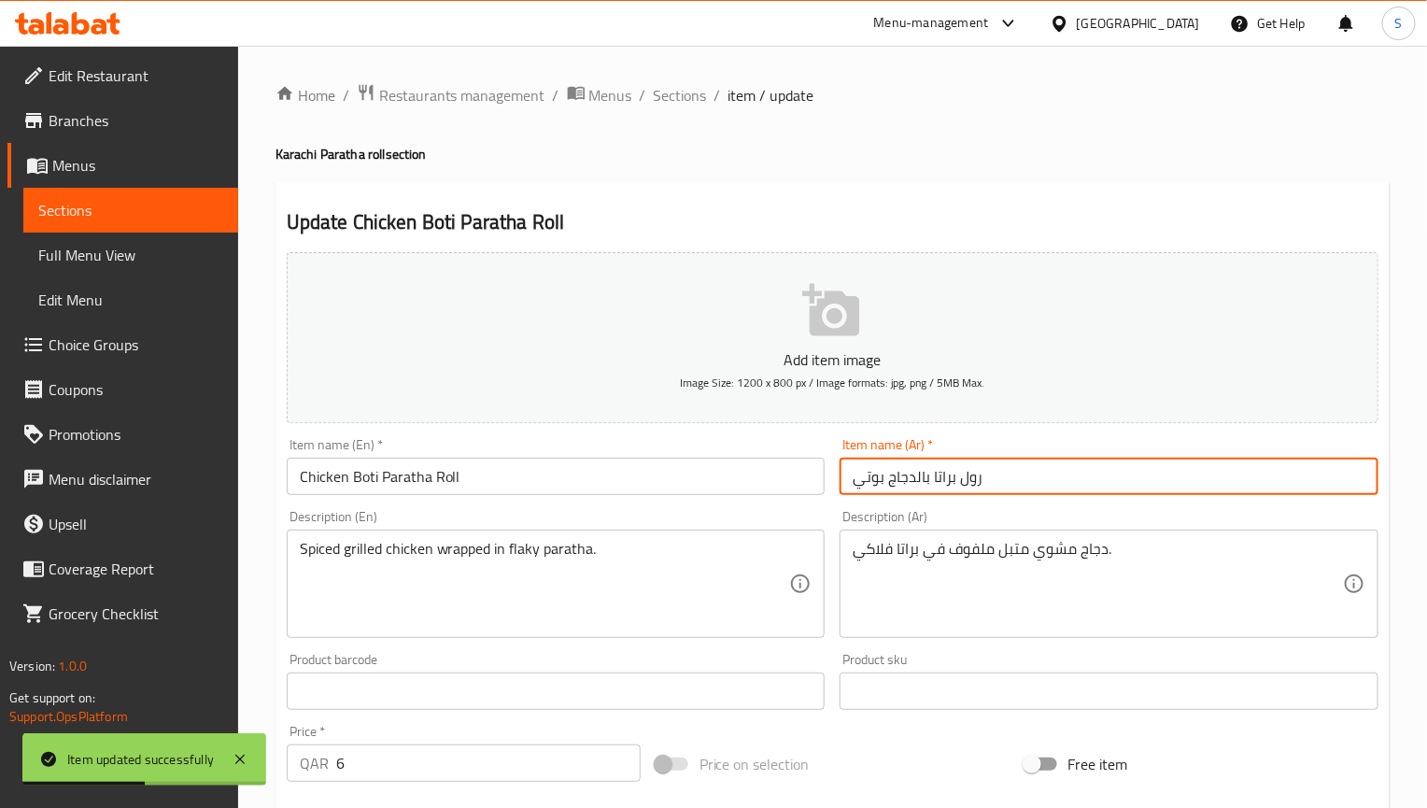
click at [913, 483] on input "رول براتا بالدجاج بوتي" at bounding box center [1109, 476] width 539 height 37
type input "رول براتا دجاج بوتي"
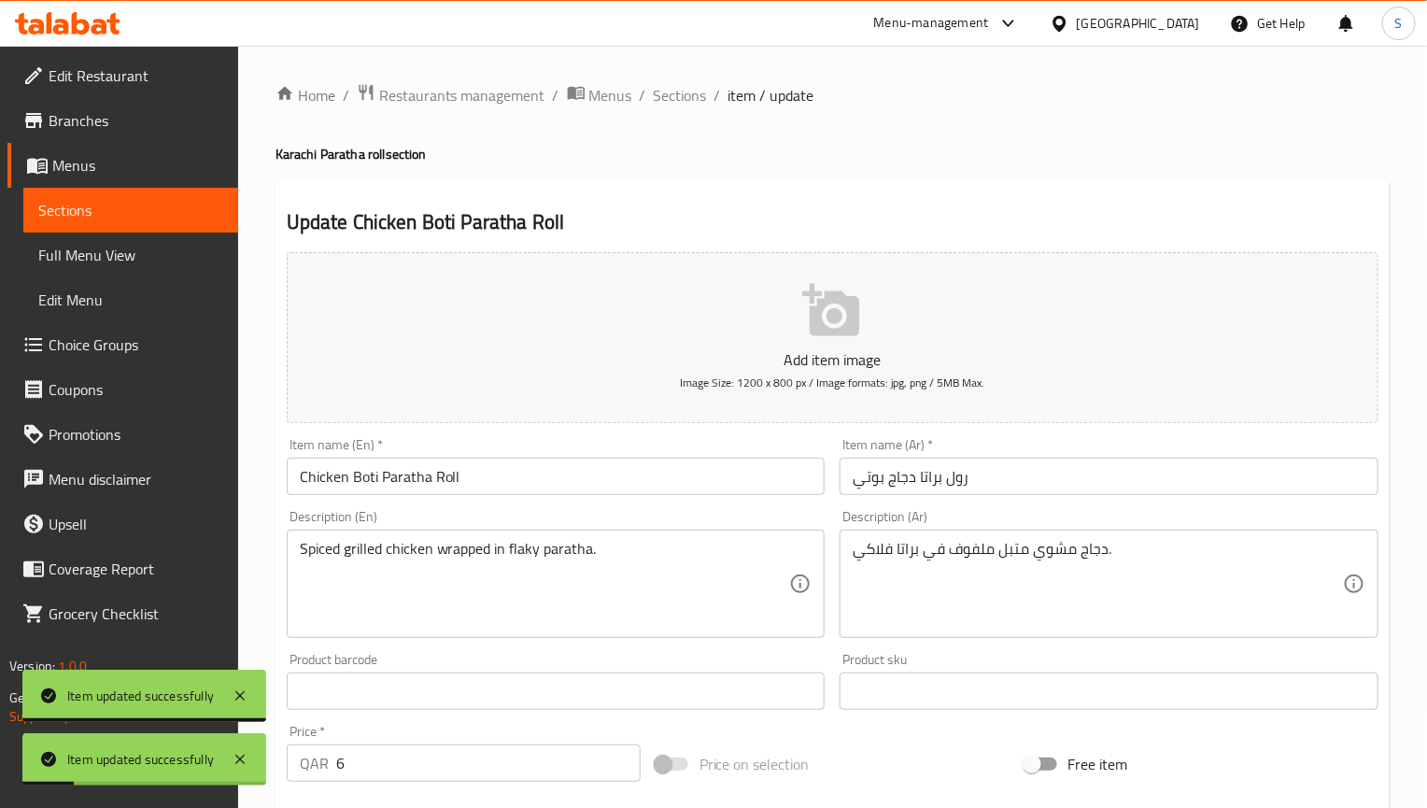
click at [634, 208] on h2 "Update Chicken Boti Paratha Roll" at bounding box center [833, 222] width 1092 height 28
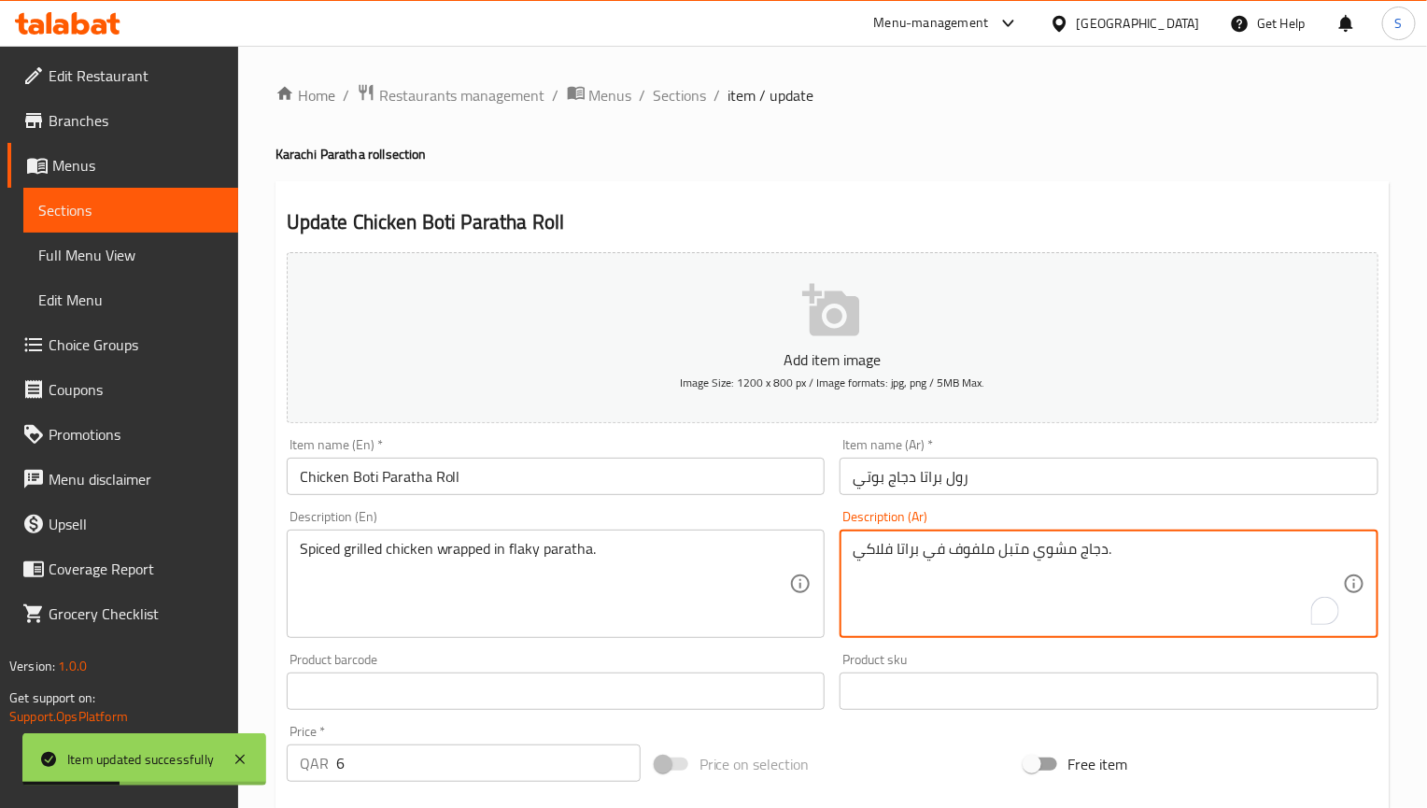
click at [872, 544] on textarea "دجاج مشوي متبل ملفوف في براتا فلاكي." at bounding box center [1098, 584] width 490 height 89
type textarea "دجاج مشوي متبل ملفوف في براتا هش."
click at [639, 488] on input "Chicken Boti Paratha Roll" at bounding box center [556, 476] width 539 height 37
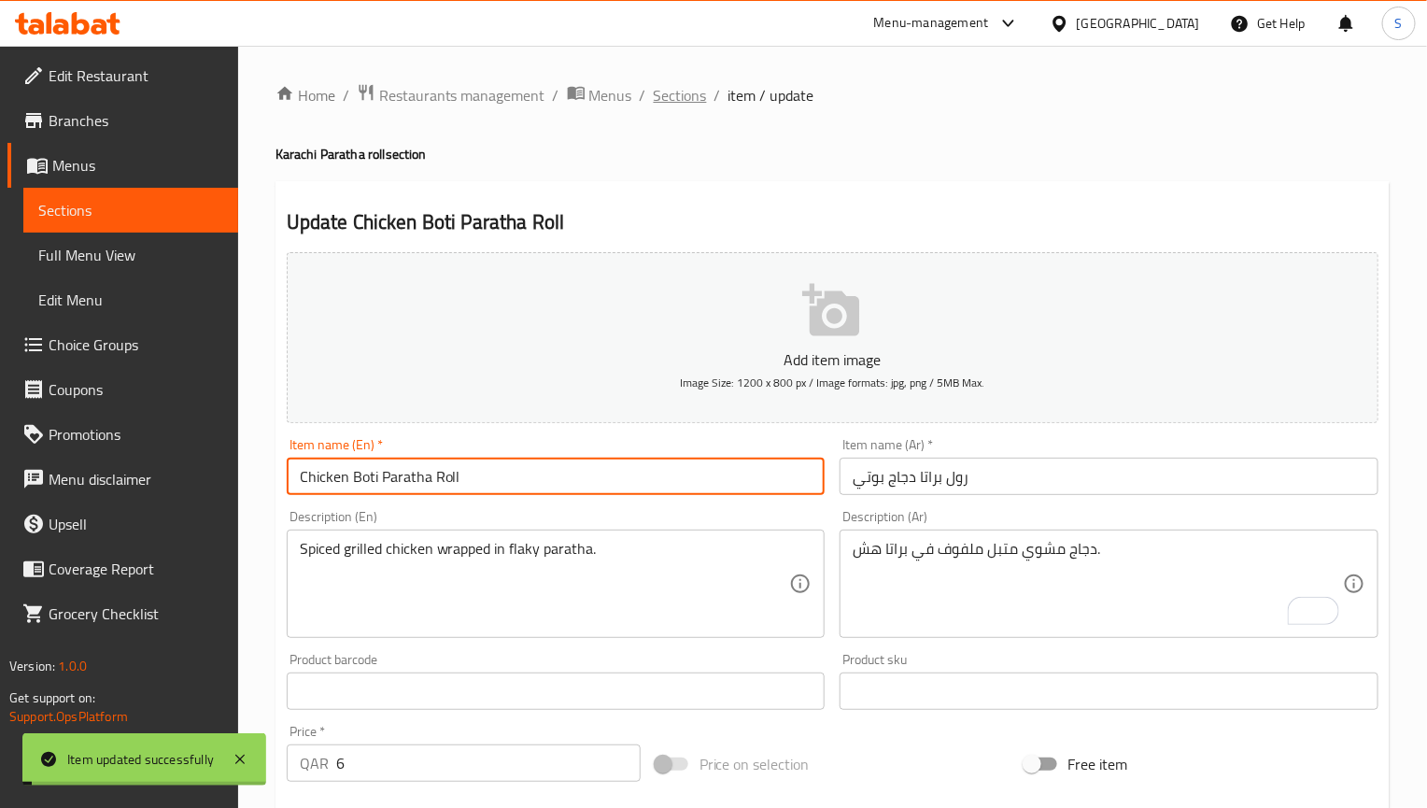
click at [679, 95] on span "Sections" at bounding box center [680, 95] width 53 height 22
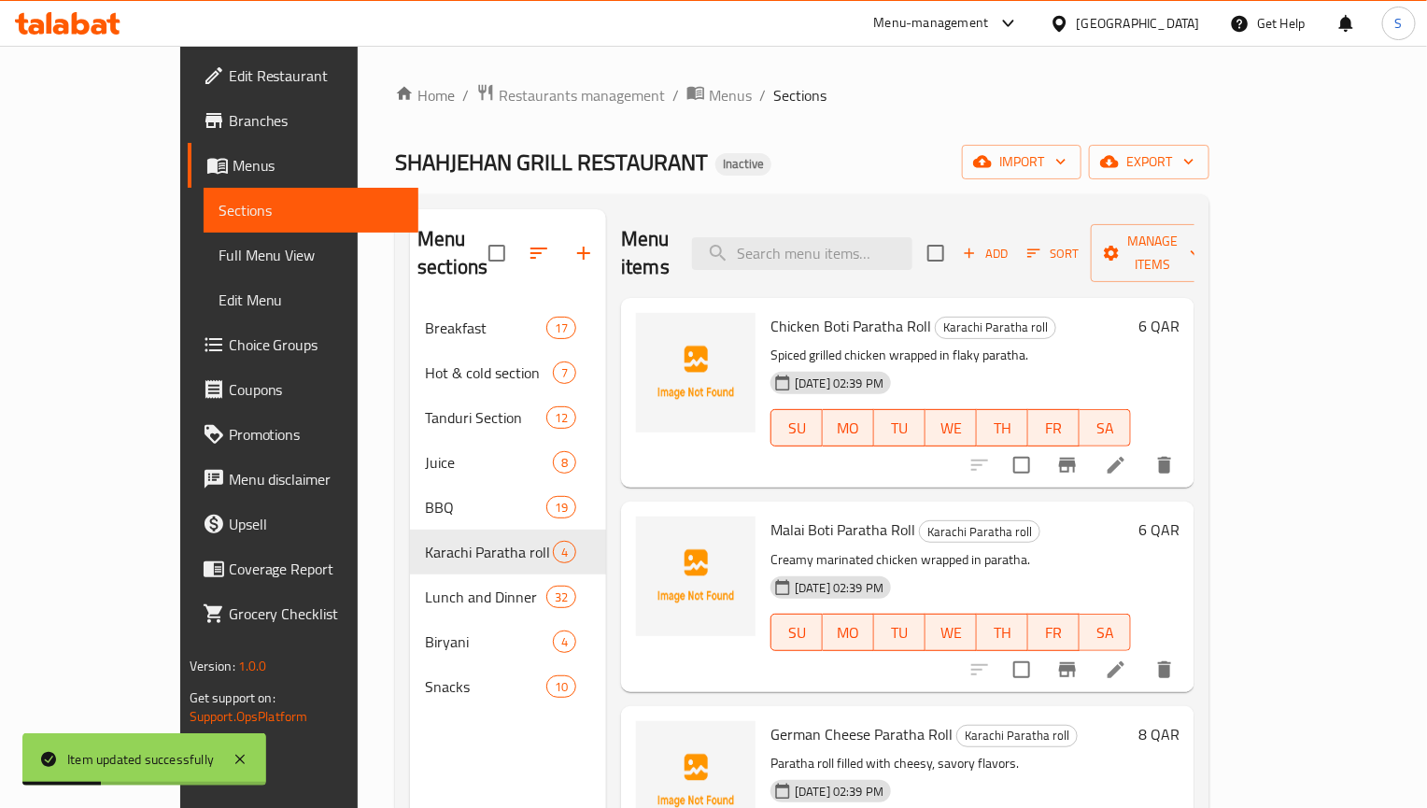
click at [894, 120] on div "Home / Restaurants management / Menus / Sections SHAHJEHAN GRILL RESTAURANT Ina…" at bounding box center [802, 557] width 814 height 949
click at [1127, 658] on icon at bounding box center [1116, 669] width 22 height 22
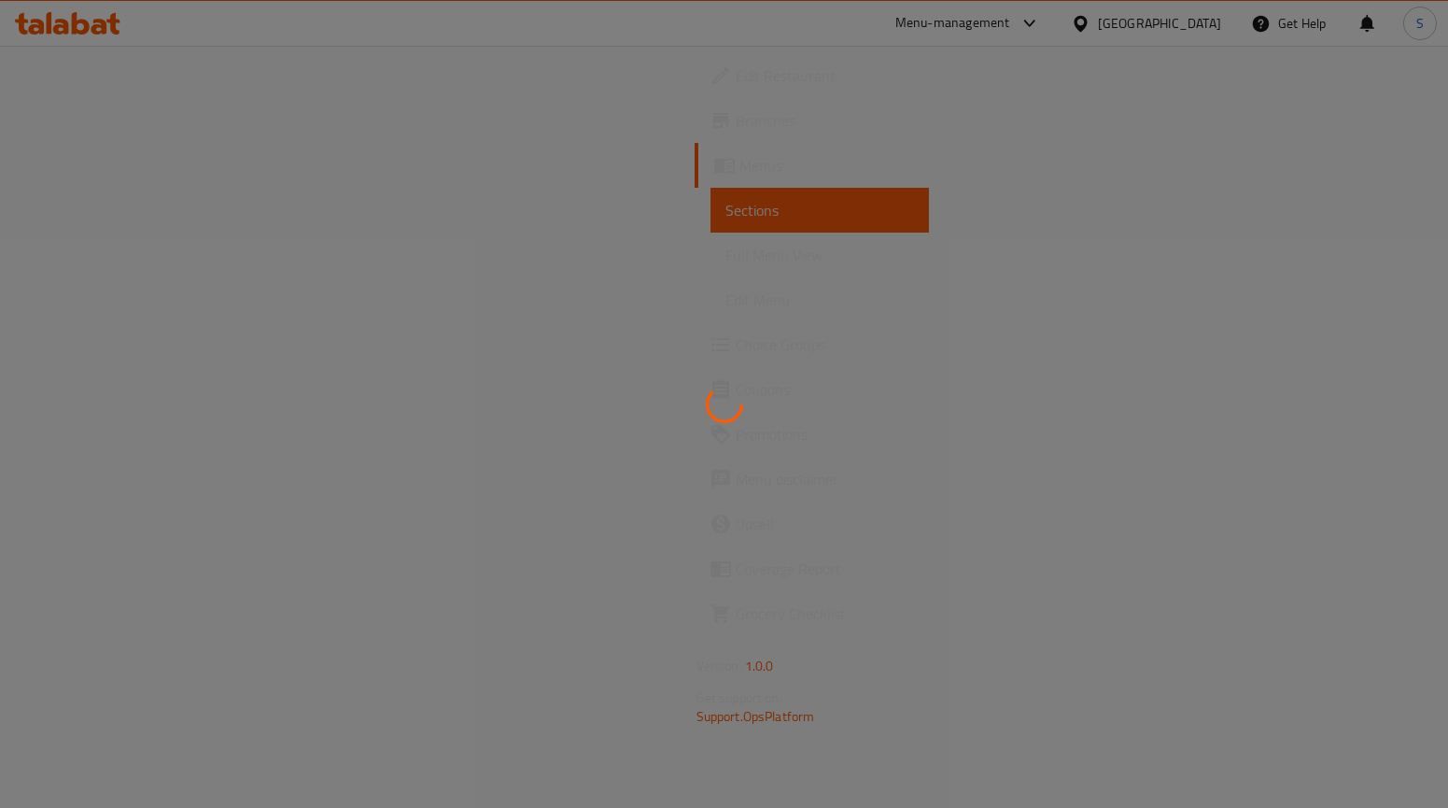
click at [661, 600] on div at bounding box center [724, 404] width 1448 height 808
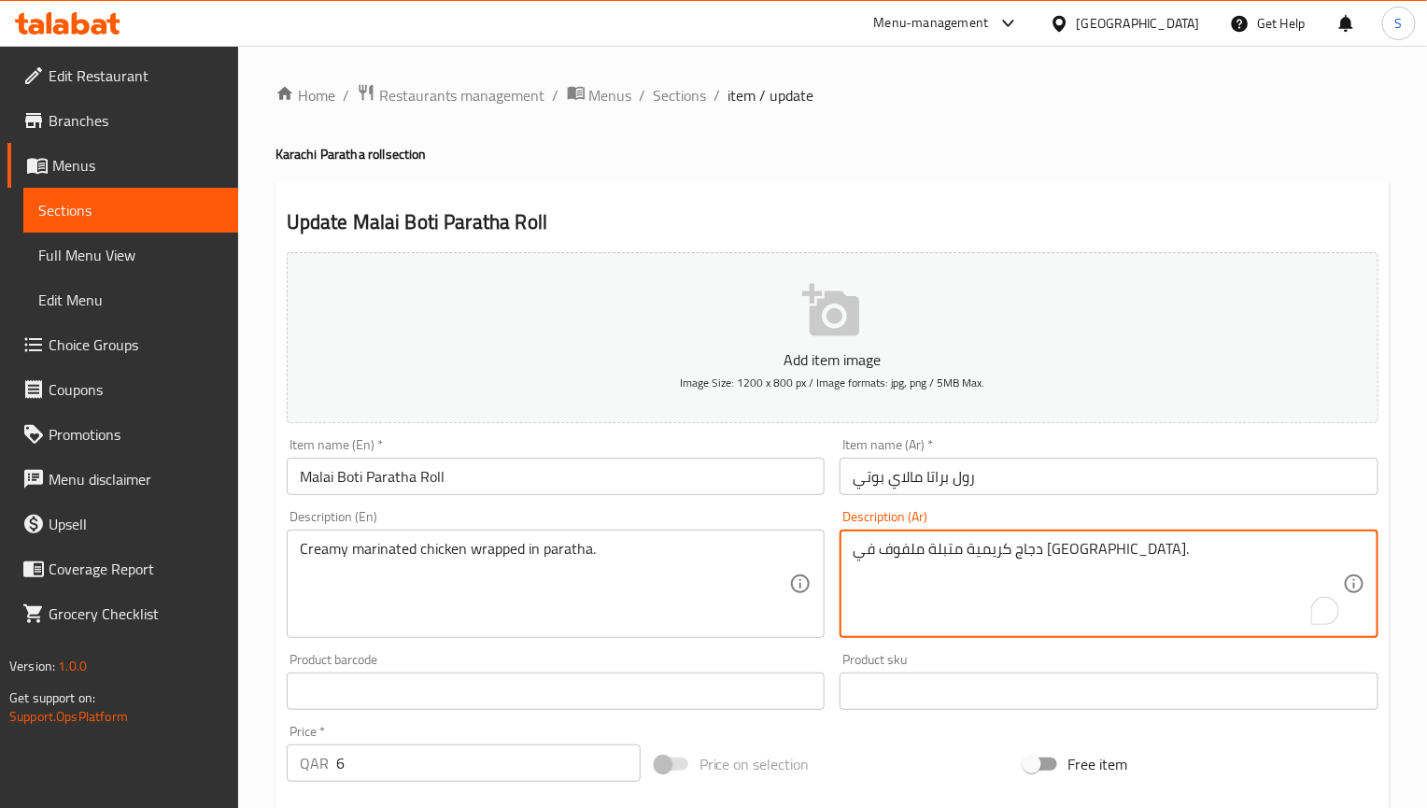
click at [1007, 560] on textarea "دجاج كريمية متبلة ملفوف في [GEOGRAPHIC_DATA]." at bounding box center [1098, 584] width 490 height 89
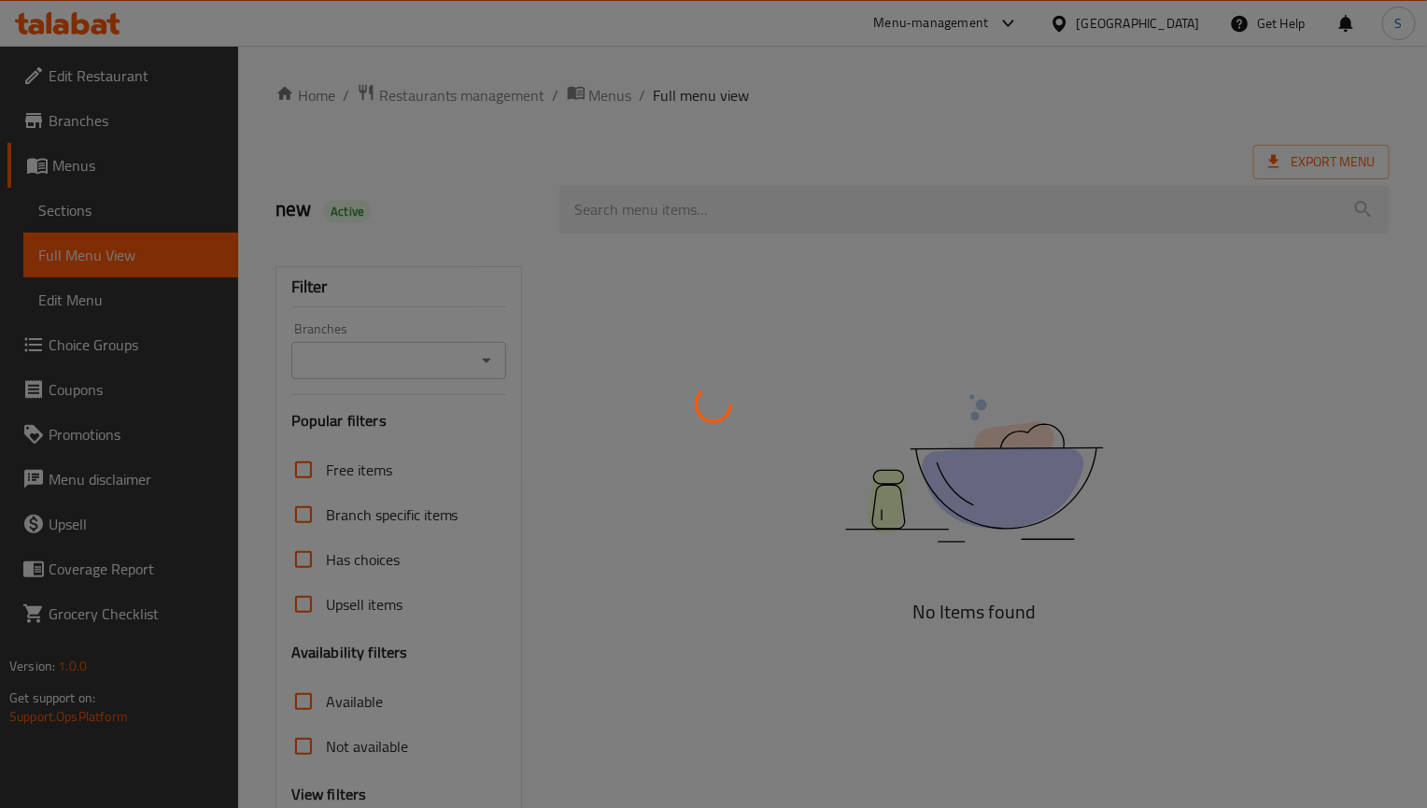
click at [552, 389] on div at bounding box center [713, 404] width 1427 height 808
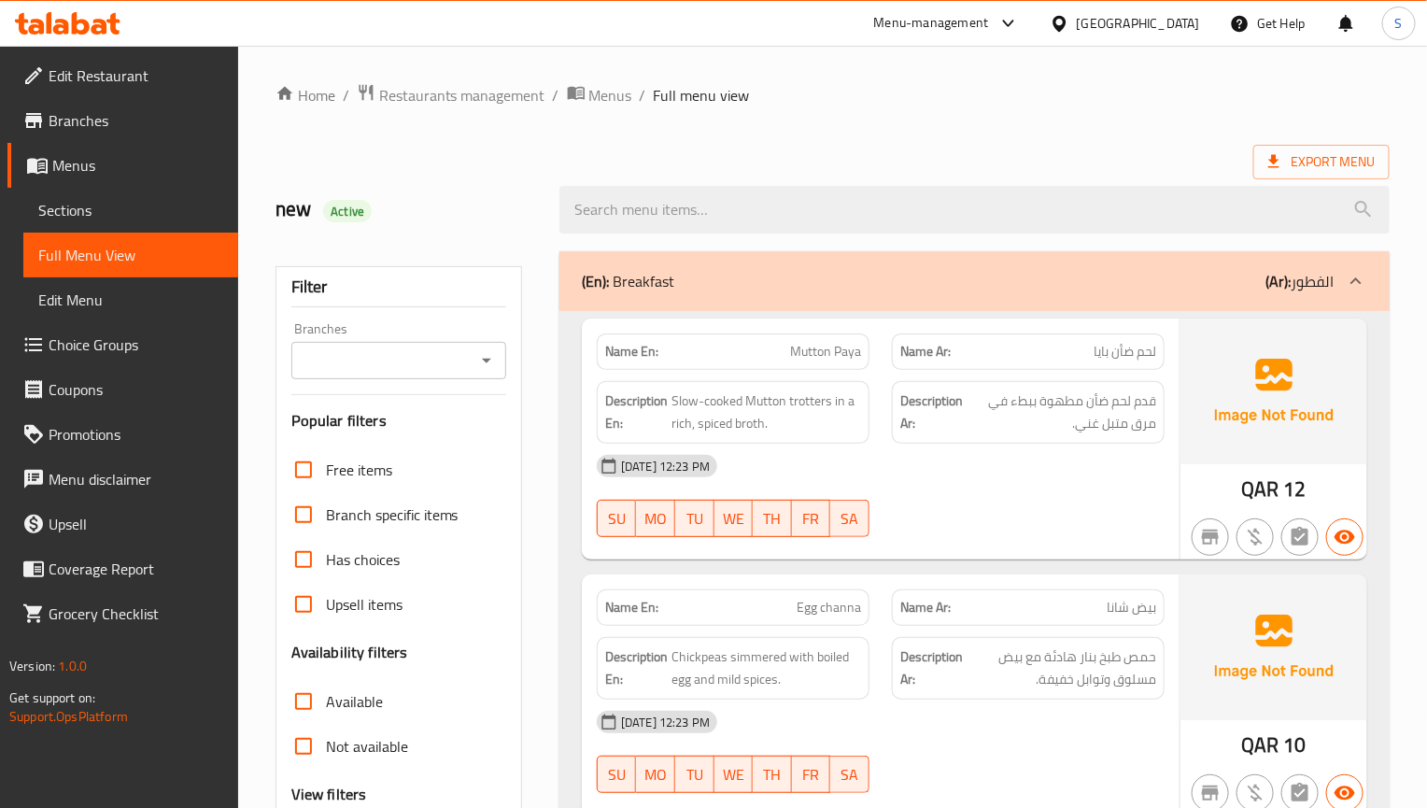
scroll to position [188, 0]
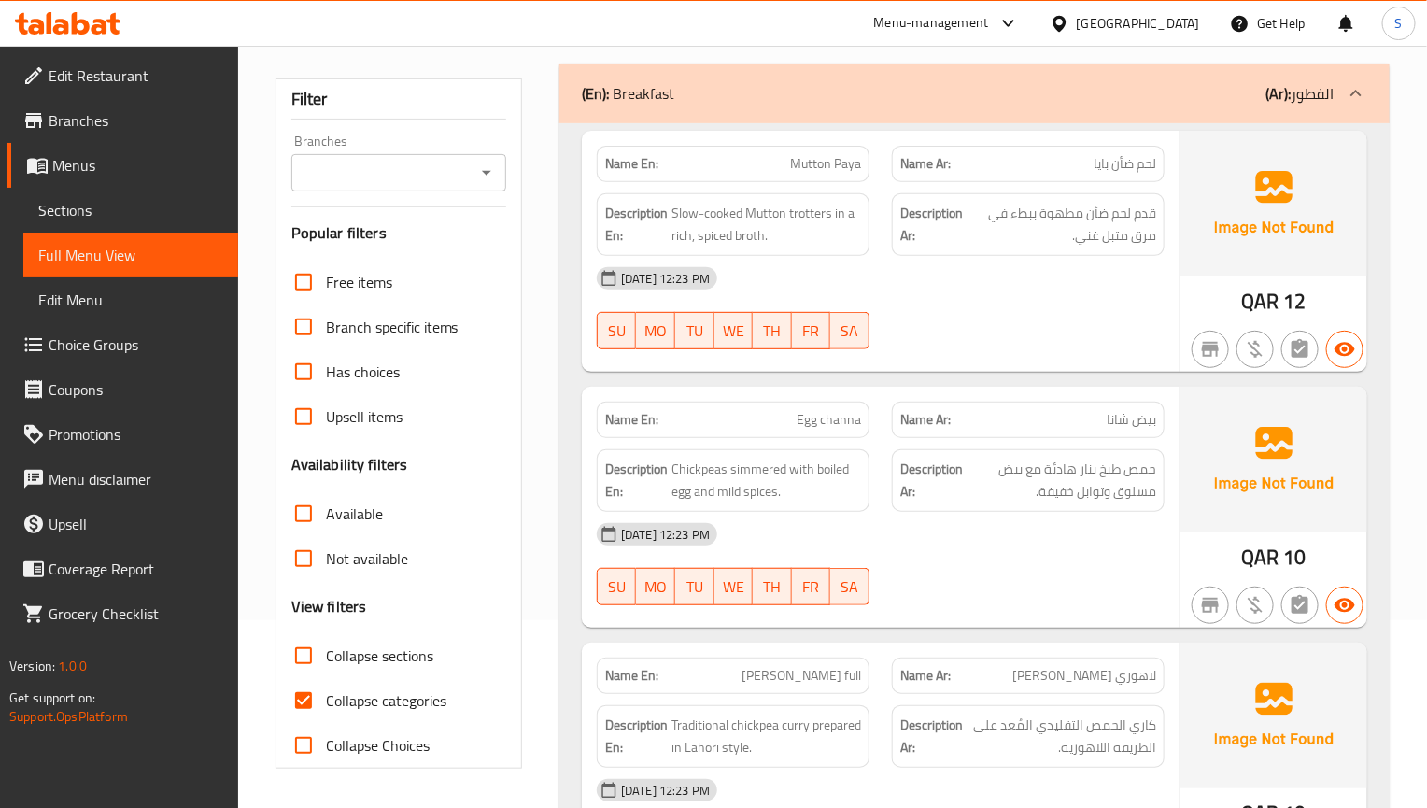
click at [306, 701] on input "Collapse categories" at bounding box center [303, 700] width 45 height 45
checkbox input "false"
click at [308, 653] on input "Collapse sections" at bounding box center [303, 655] width 45 height 45
checkbox input "true"
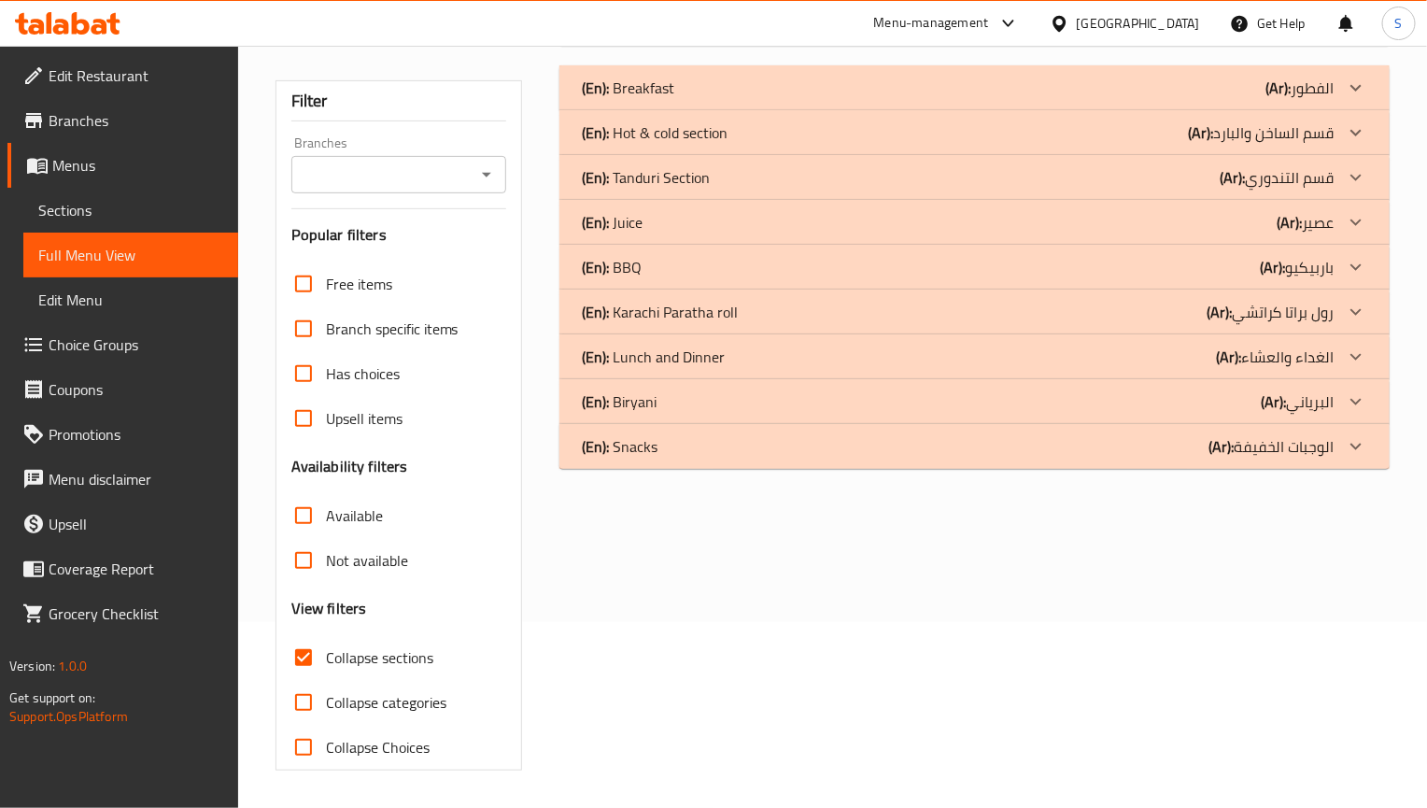
click at [782, 619] on div "(En): Breakfast (Ar): الفطور Name En: Mutton Paya Name Ar: لحم ضأن بايا Descrip…" at bounding box center [974, 418] width 853 height 728
click at [674, 99] on p "(En): Karachi Paratha roll" at bounding box center [628, 88] width 92 height 22
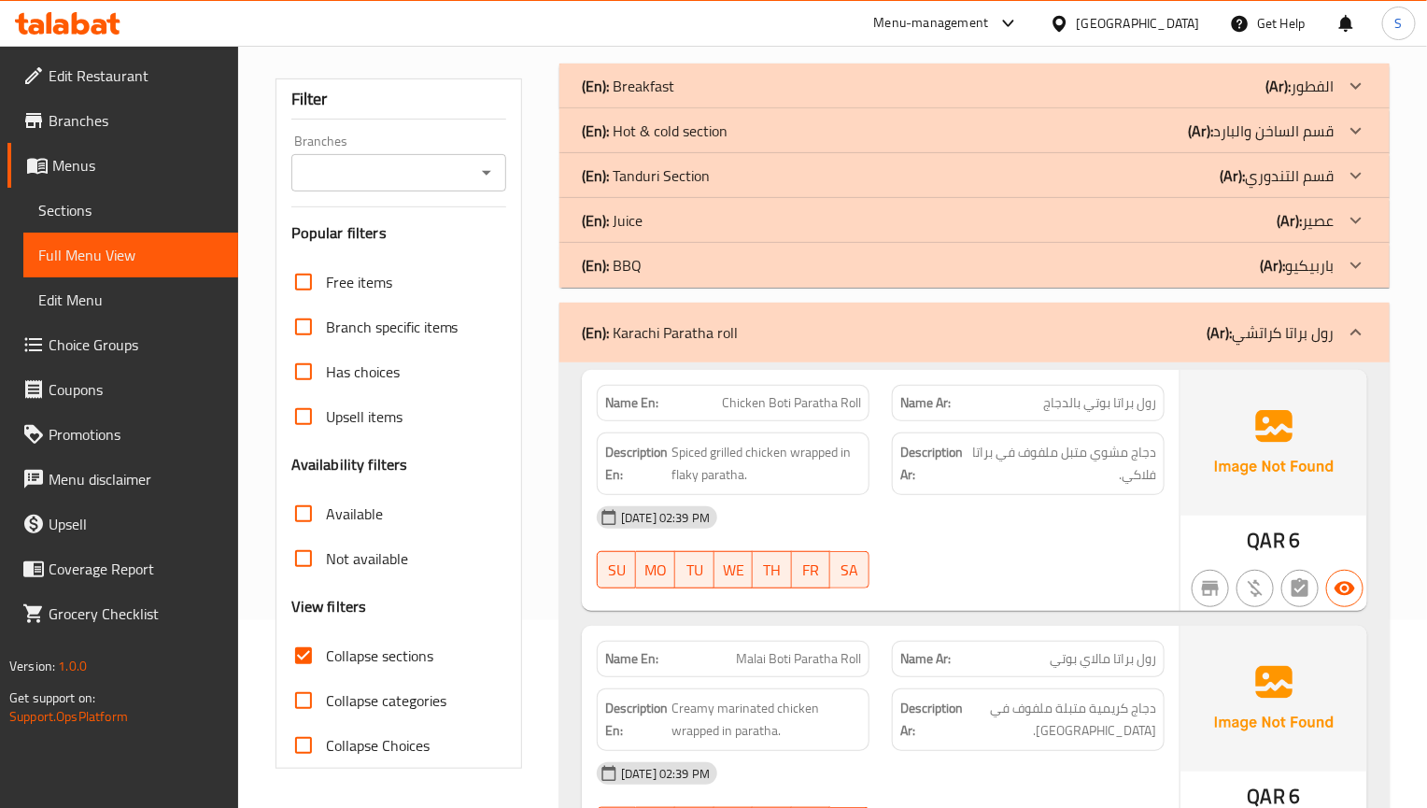
scroll to position [328, 0]
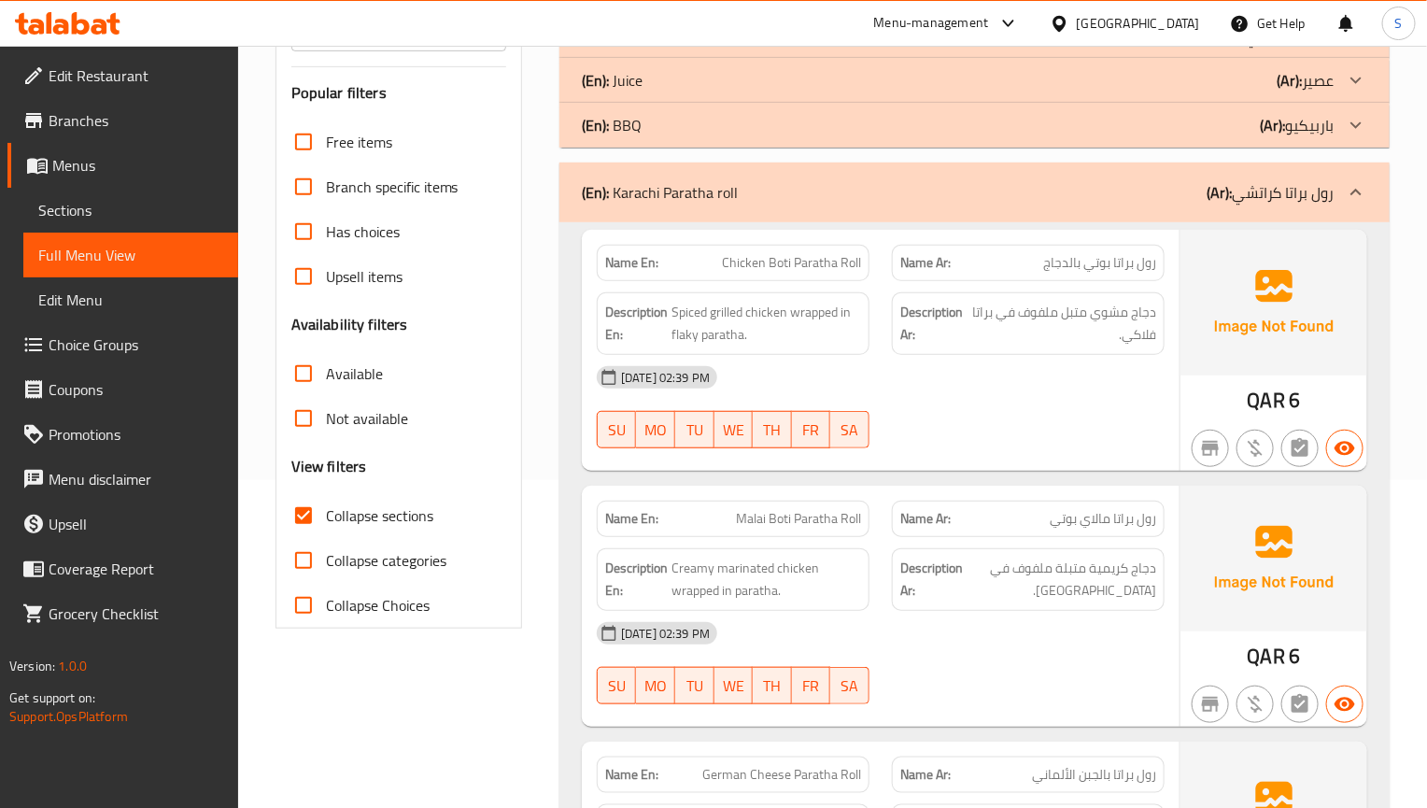
click at [1154, 412] on div "01-09-2025 02:39 PM SU MO TU WE TH FR SA" at bounding box center [881, 407] width 590 height 105
click at [1200, 535] on img at bounding box center [1273, 559] width 187 height 146
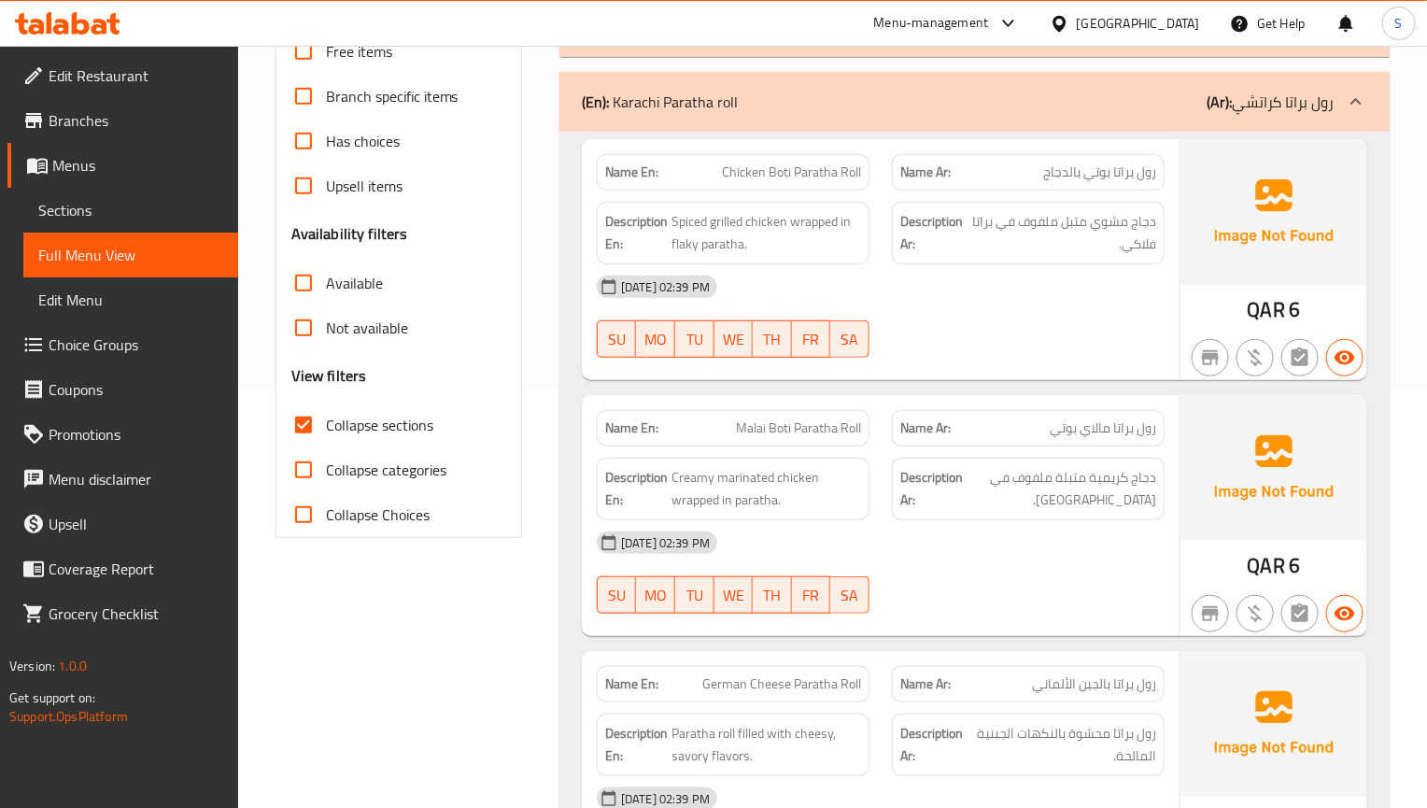
scroll to position [468, 0]
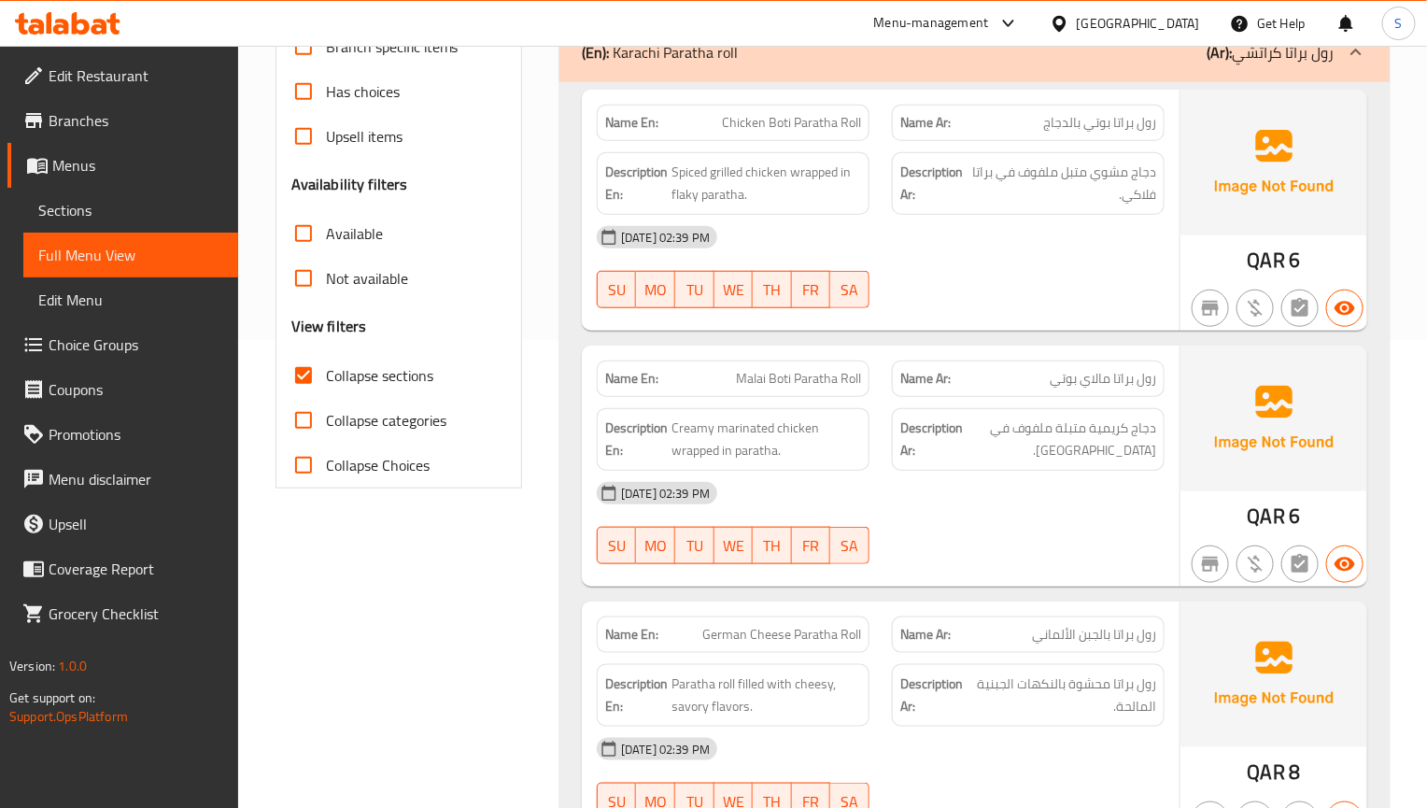
click at [1043, 504] on div "[DATE] 02:39 PM" at bounding box center [881, 493] width 590 height 45
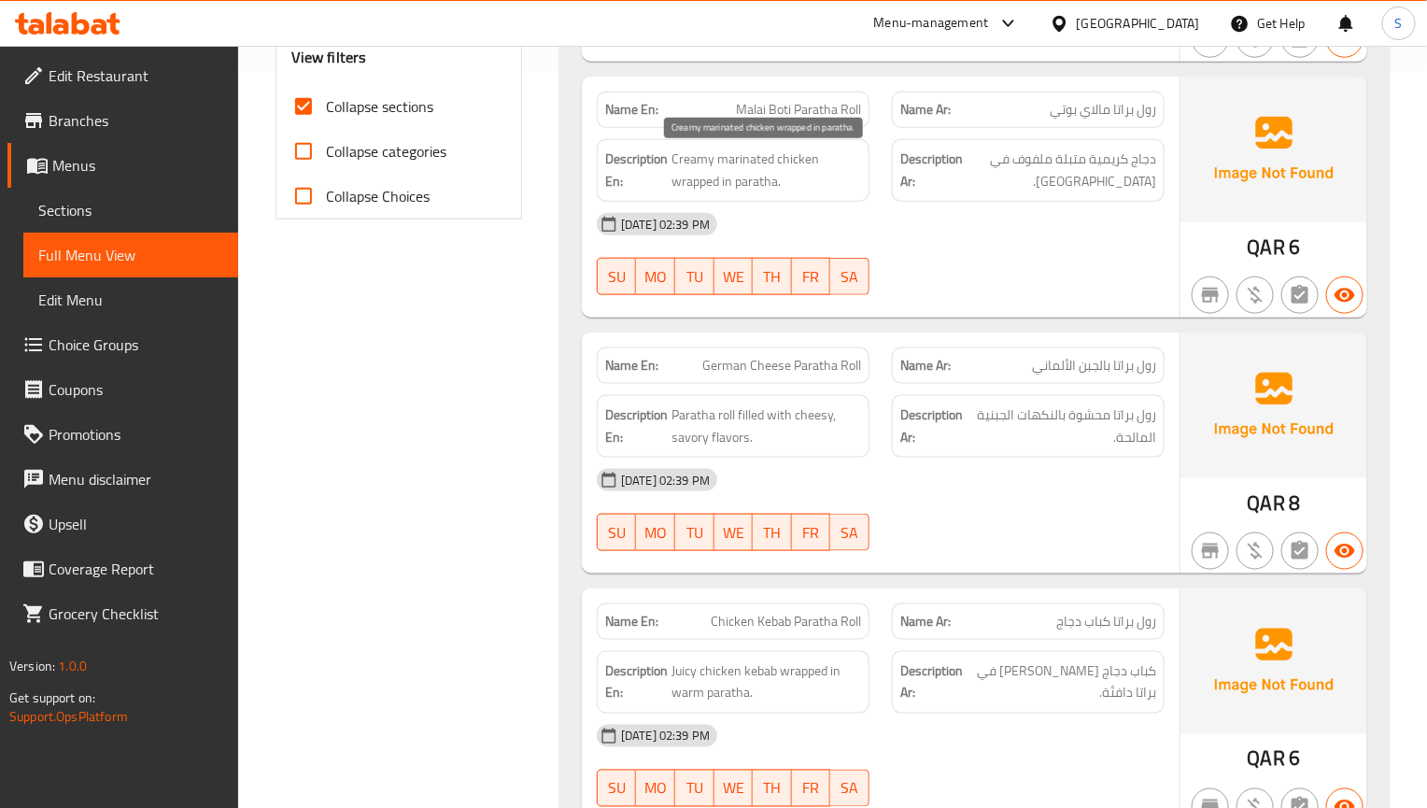
scroll to position [748, 0]
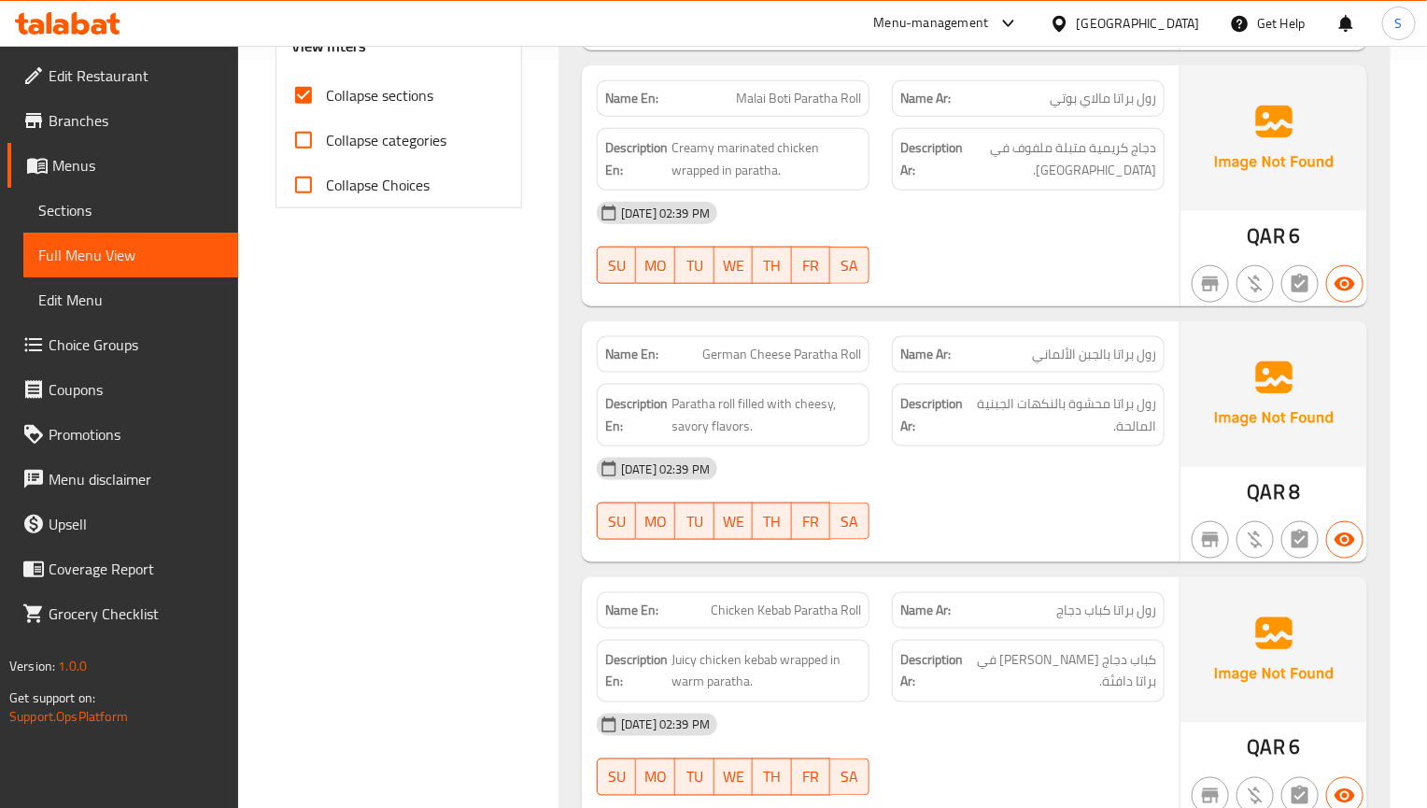
click at [984, 541] on div at bounding box center [1028, 540] width 295 height 22
click at [964, 535] on div at bounding box center [1028, 540] width 295 height 22
click at [1082, 544] on div at bounding box center [1028, 540] width 295 height 22
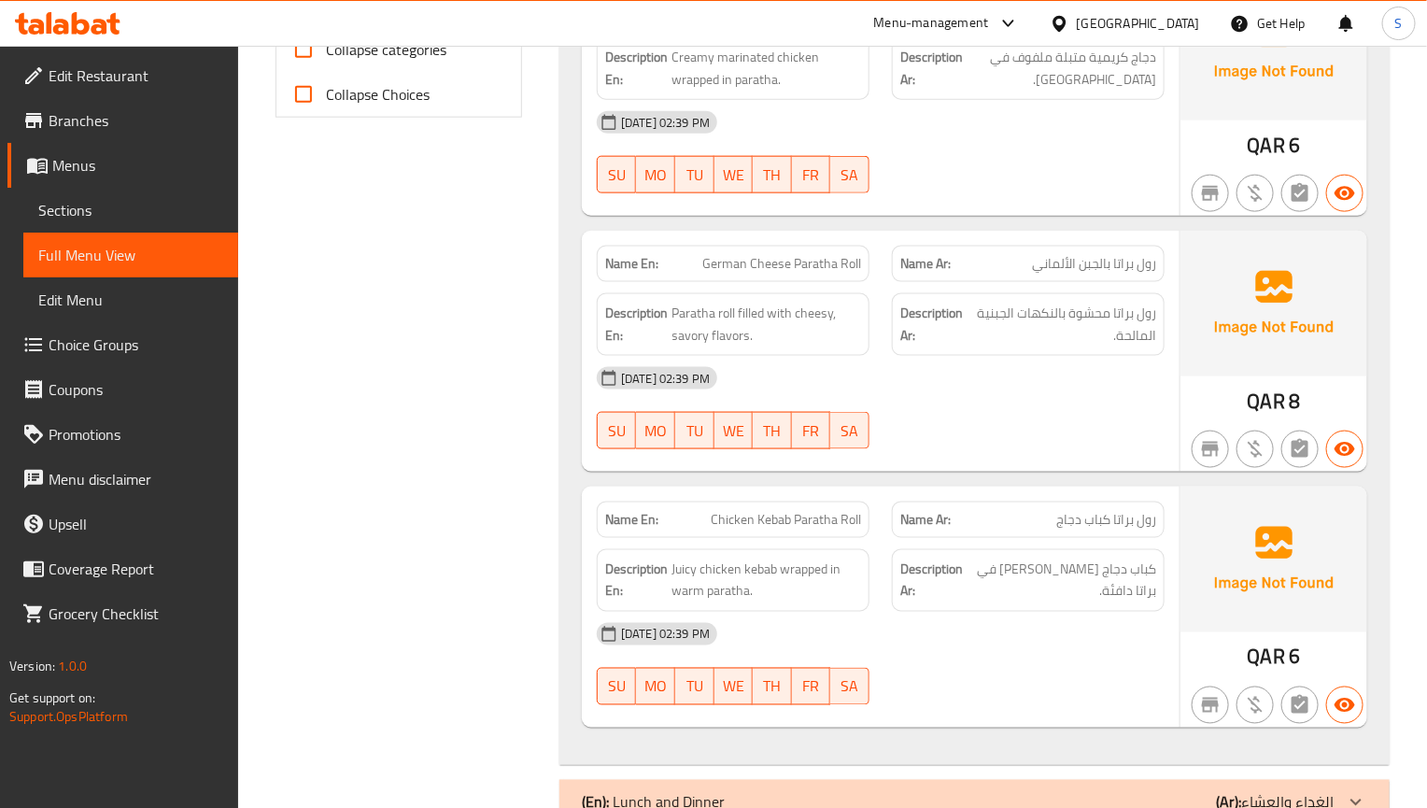
scroll to position [888, 0]
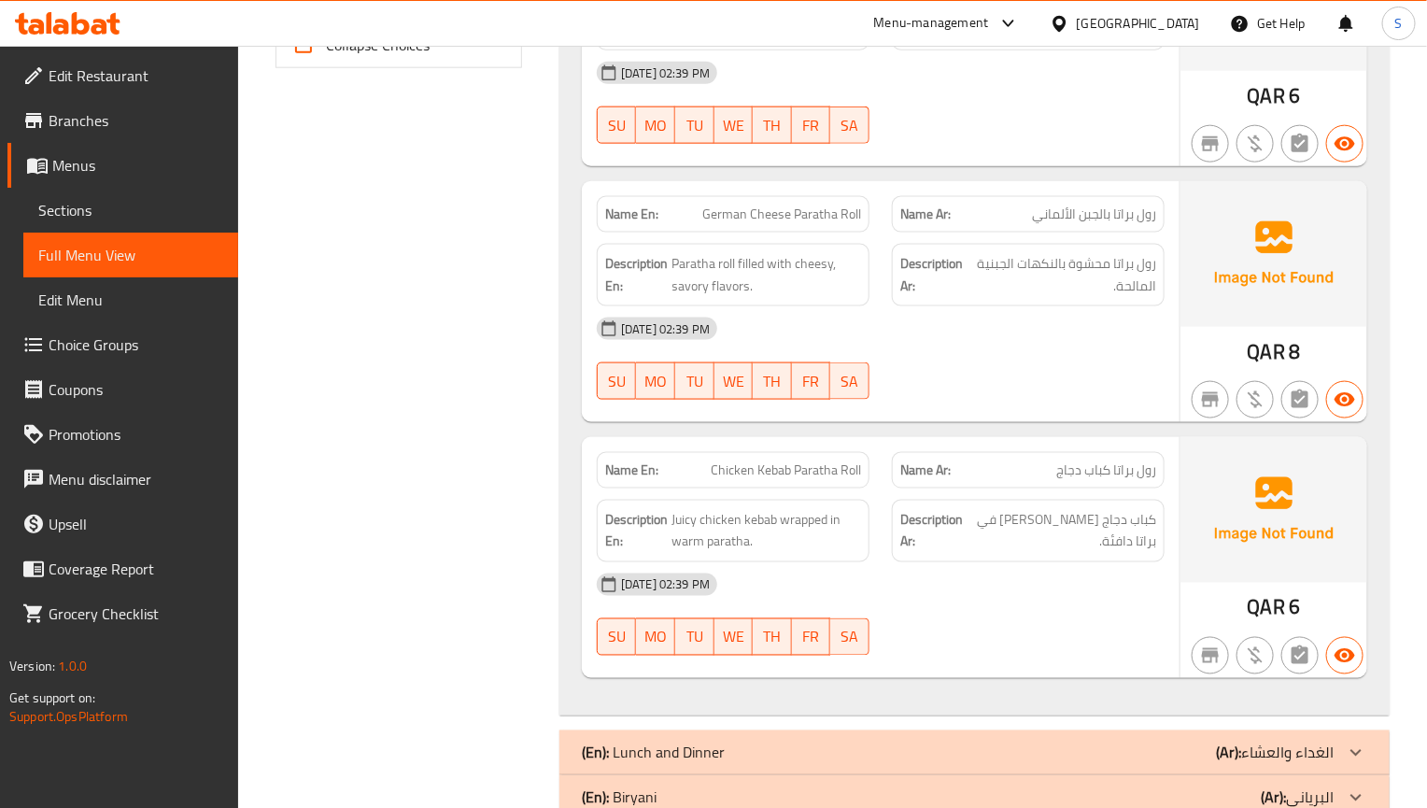
click at [983, 522] on span "كباب دجاج [PERSON_NAME] في براتا دافئة." at bounding box center [1062, 531] width 189 height 46
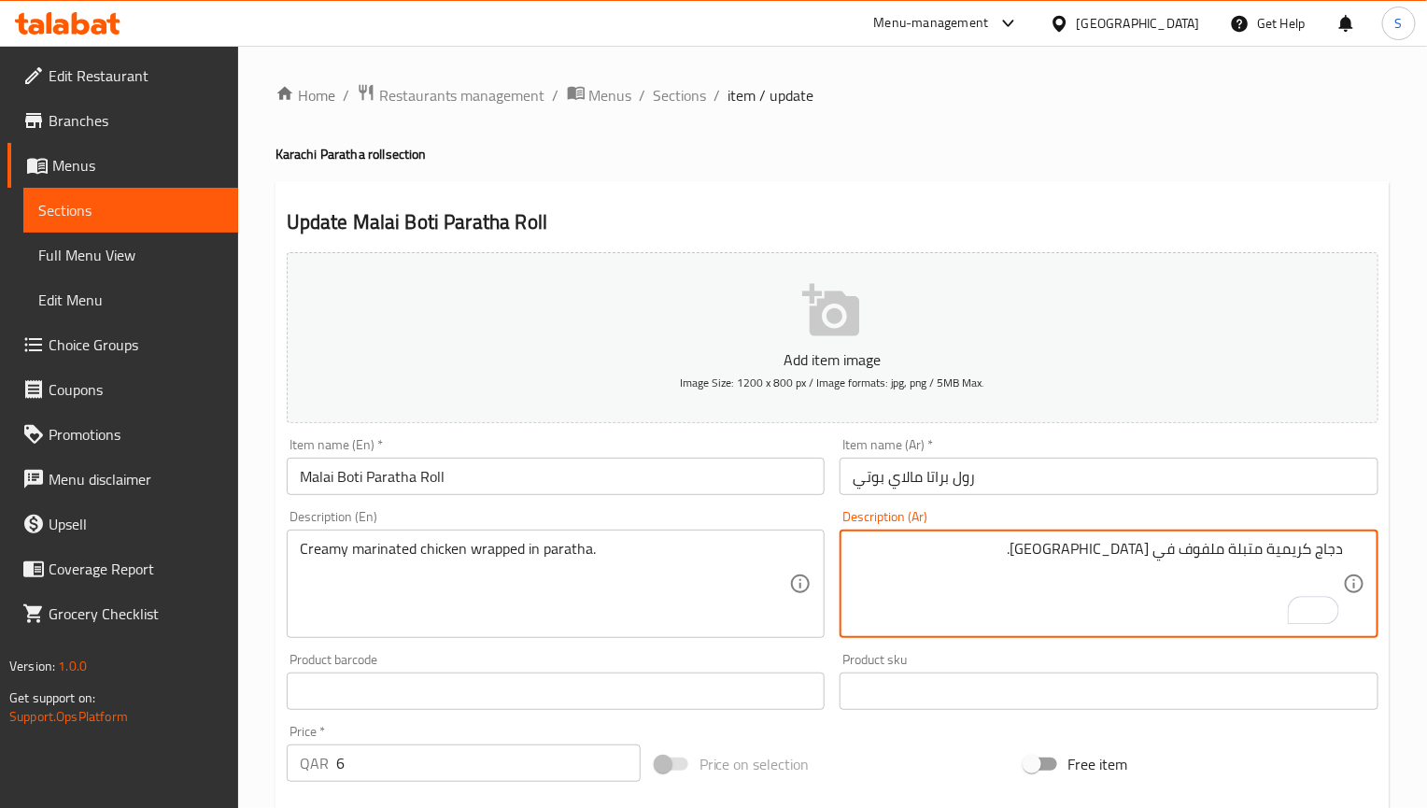
click at [1216, 567] on textarea "دجاج كريمية متبلة ملفوف في [GEOGRAPHIC_DATA]." at bounding box center [1098, 584] width 490 height 89
click at [1293, 572] on textarea "دجاج كريمية متبلة ملفوف في [GEOGRAPHIC_DATA]." at bounding box center [1098, 584] width 490 height 89
click at [1295, 560] on textarea "دجاج كريمية متبلة ملفوف في [GEOGRAPHIC_DATA]." at bounding box center [1098, 584] width 490 height 89
click at [1267, 547] on textarea "دجاج متبلة ملفوف في براتا." at bounding box center [1098, 584] width 490 height 89
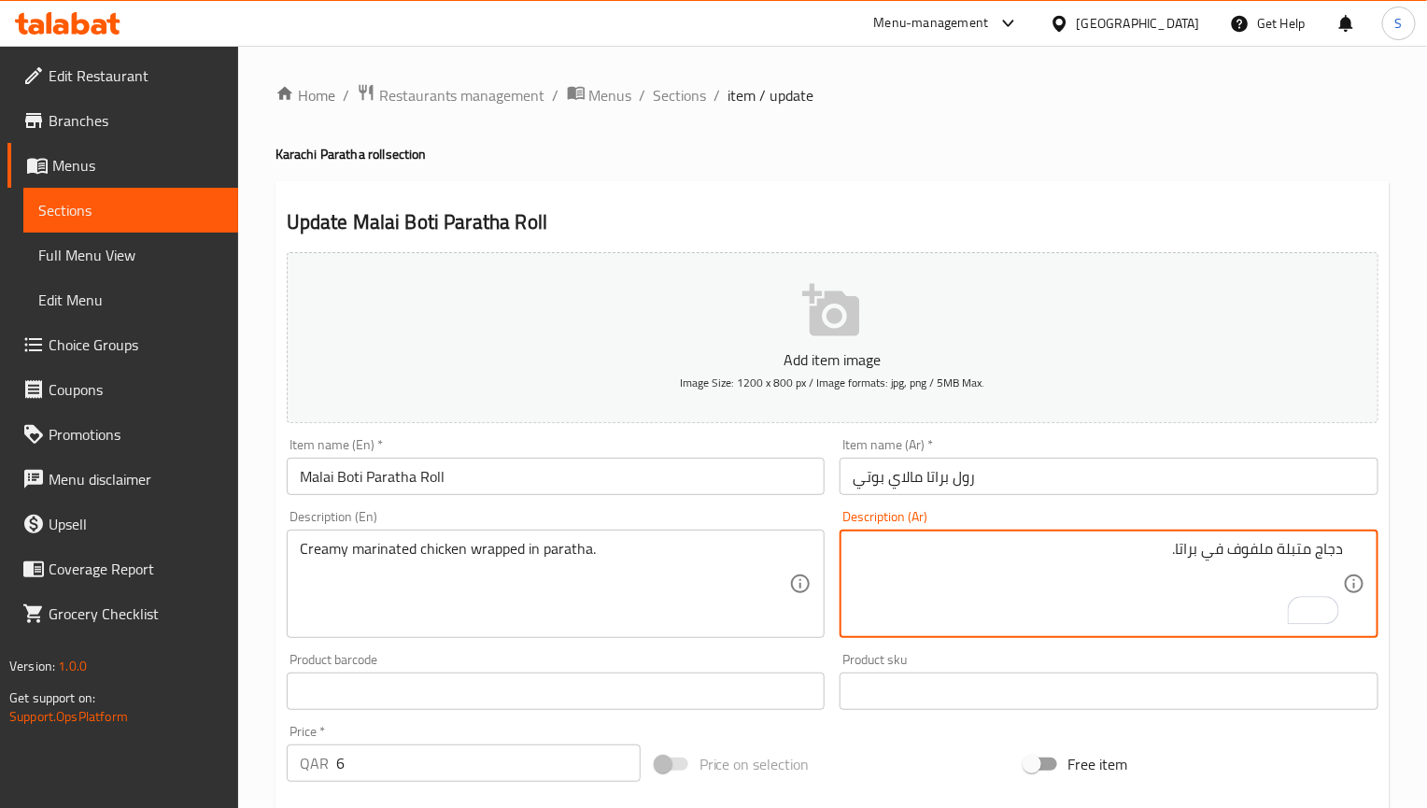
click at [1273, 558] on textarea "دجاج متبلة ملفوف في براتا." at bounding box center [1098, 584] width 490 height 89
type textarea "دجاج متبلة [PERSON_NAME] في [GEOGRAPHIC_DATA]."
click at [822, 483] on input "Malai Boti Paratha Roll" at bounding box center [556, 476] width 539 height 37
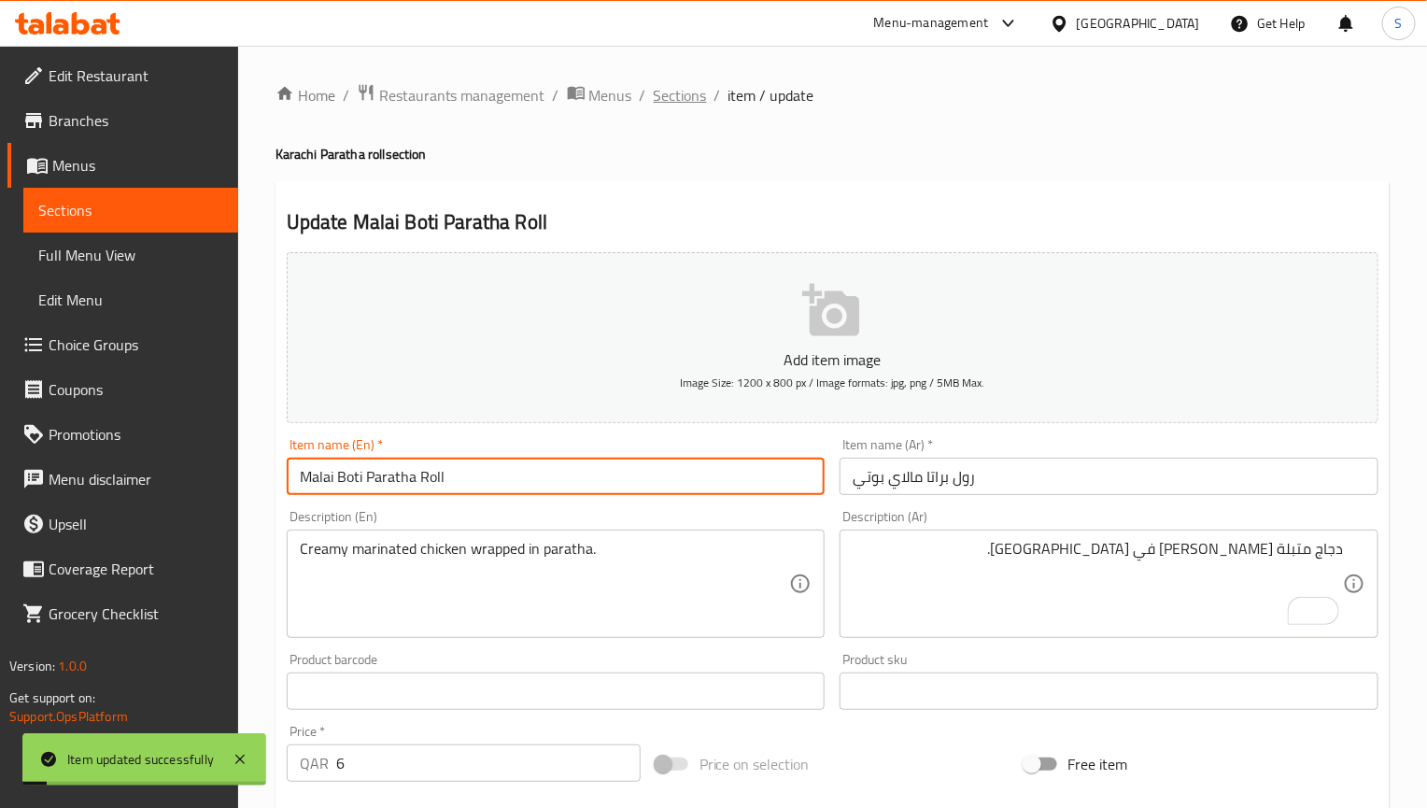
click at [676, 99] on span "Sections" at bounding box center [680, 95] width 53 height 22
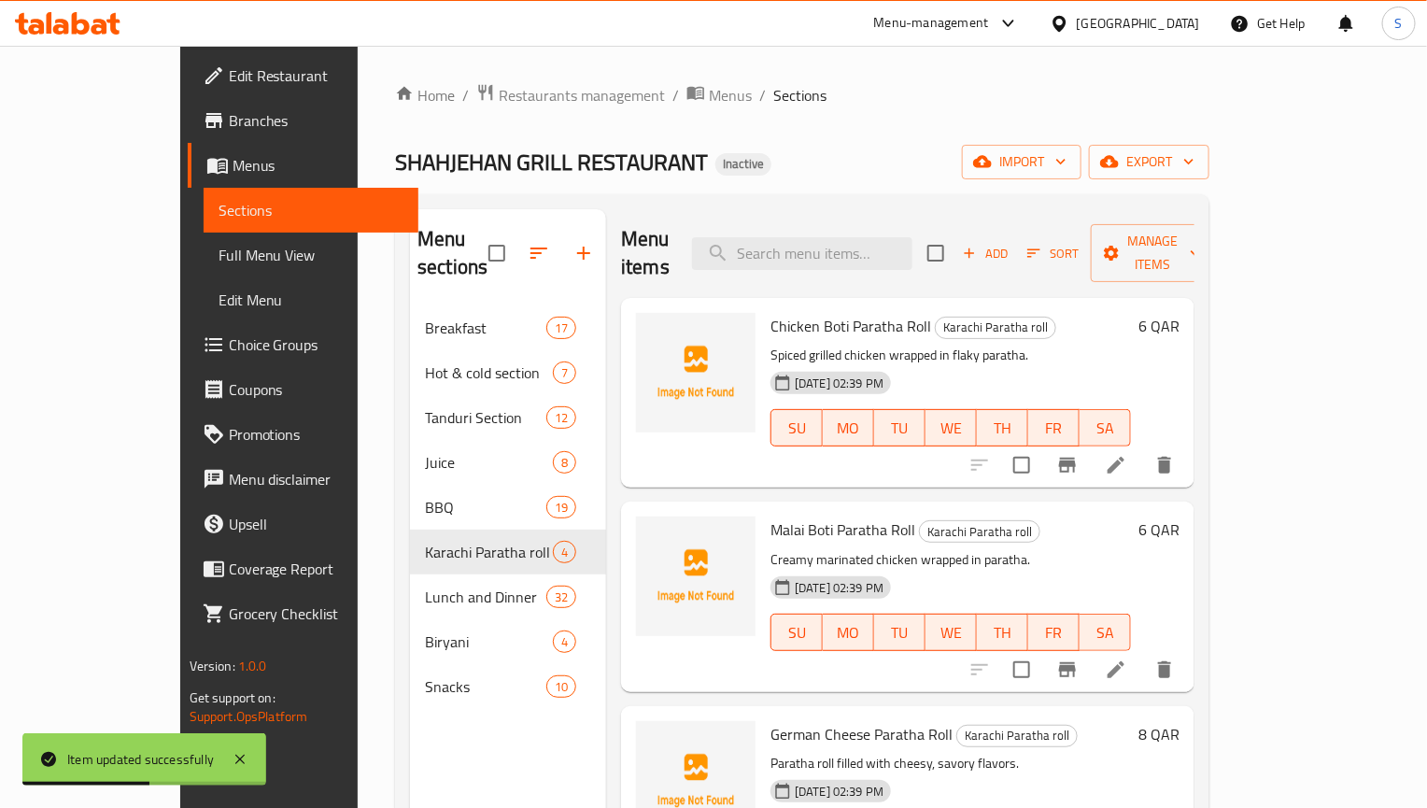
scroll to position [53, 0]
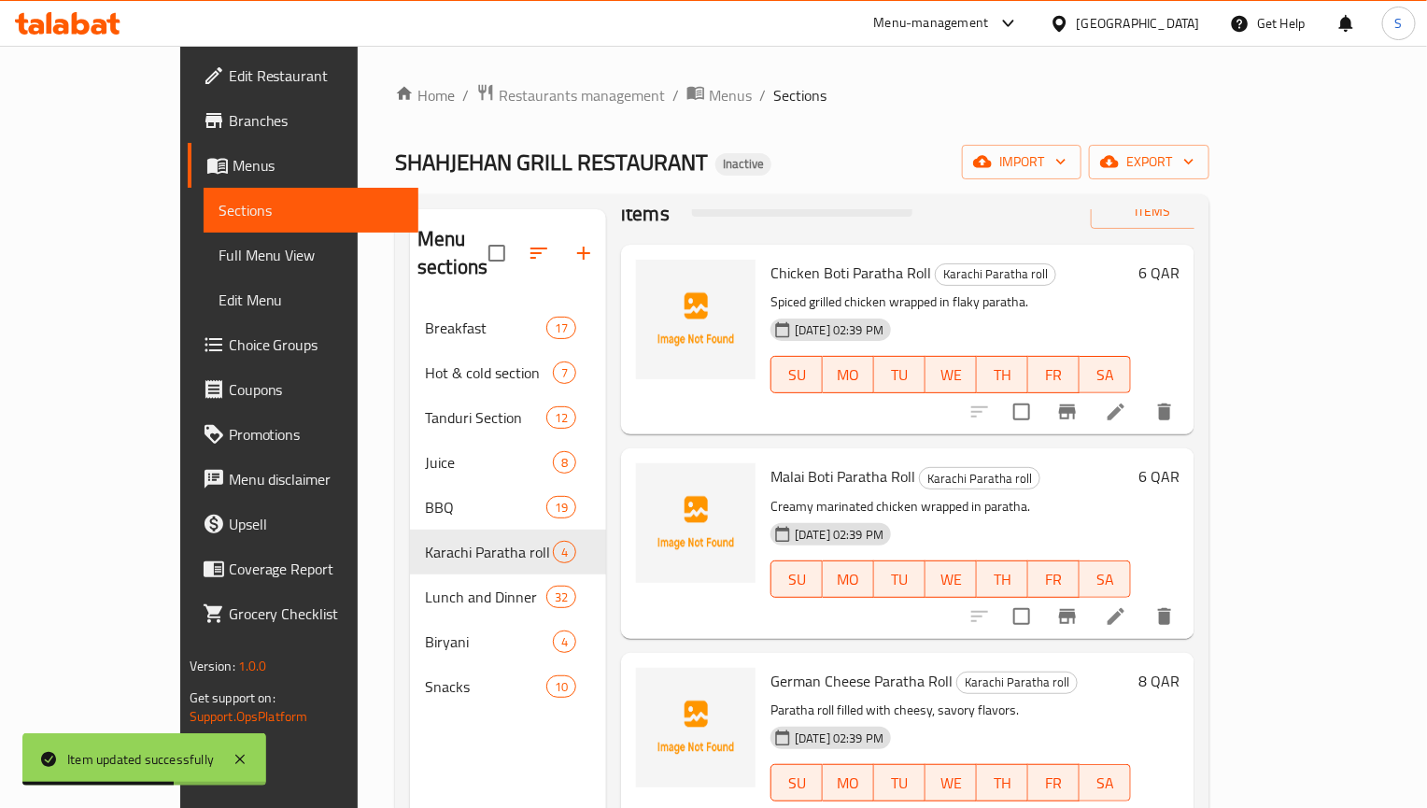
click at [1124, 807] on icon at bounding box center [1116, 820] width 17 height 17
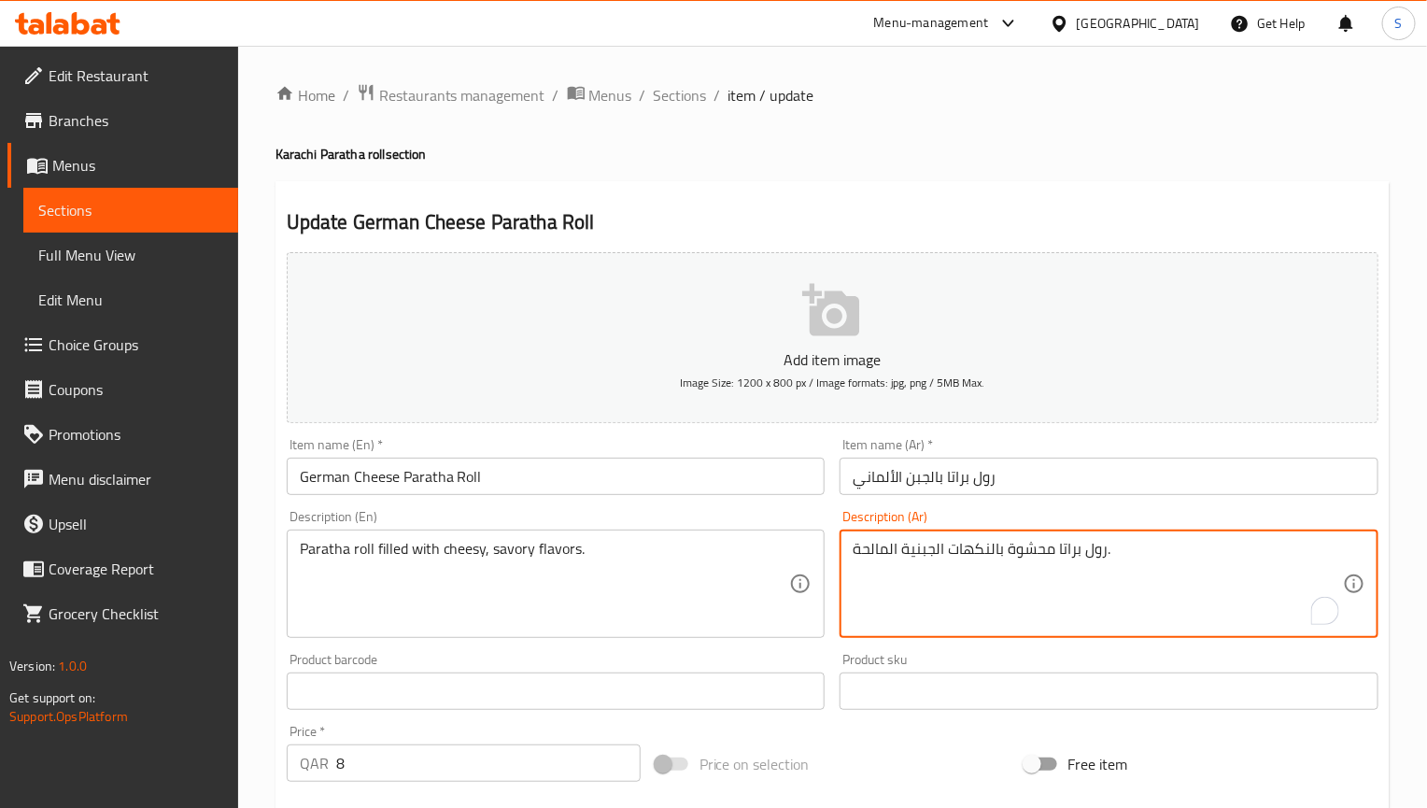
click at [926, 556] on textarea "رول براتا محشوة بالنكهات الجبنية المالحة." at bounding box center [1098, 584] width 490 height 89
type textarea "رول براتا محشوة بنكهات الجبنة المالحة."
click at [572, 451] on div "Item name (En)   * German Cheese Paratha Roll Item name (En) *" at bounding box center [556, 466] width 539 height 57
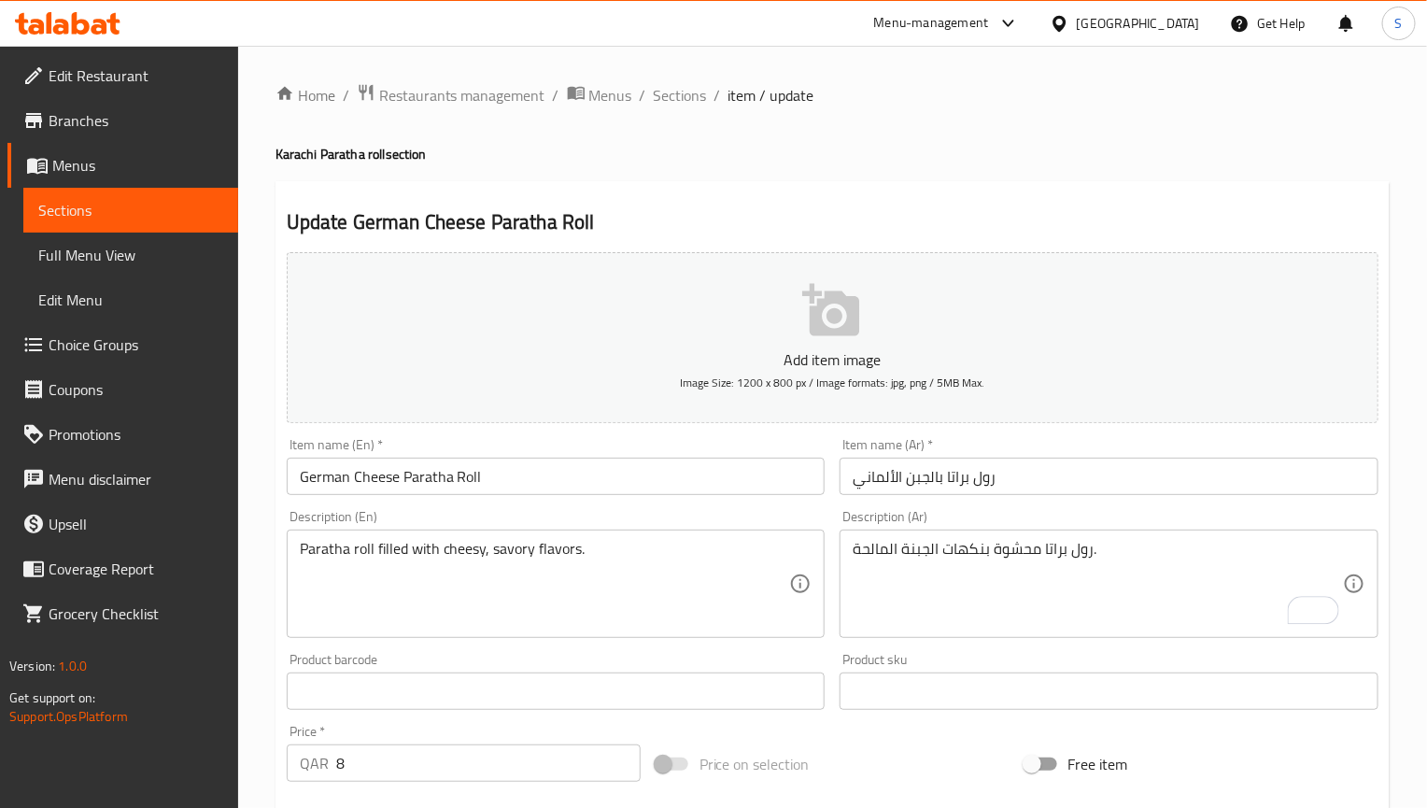
click at [572, 459] on input "German Cheese Paratha Roll" at bounding box center [556, 476] width 539 height 37
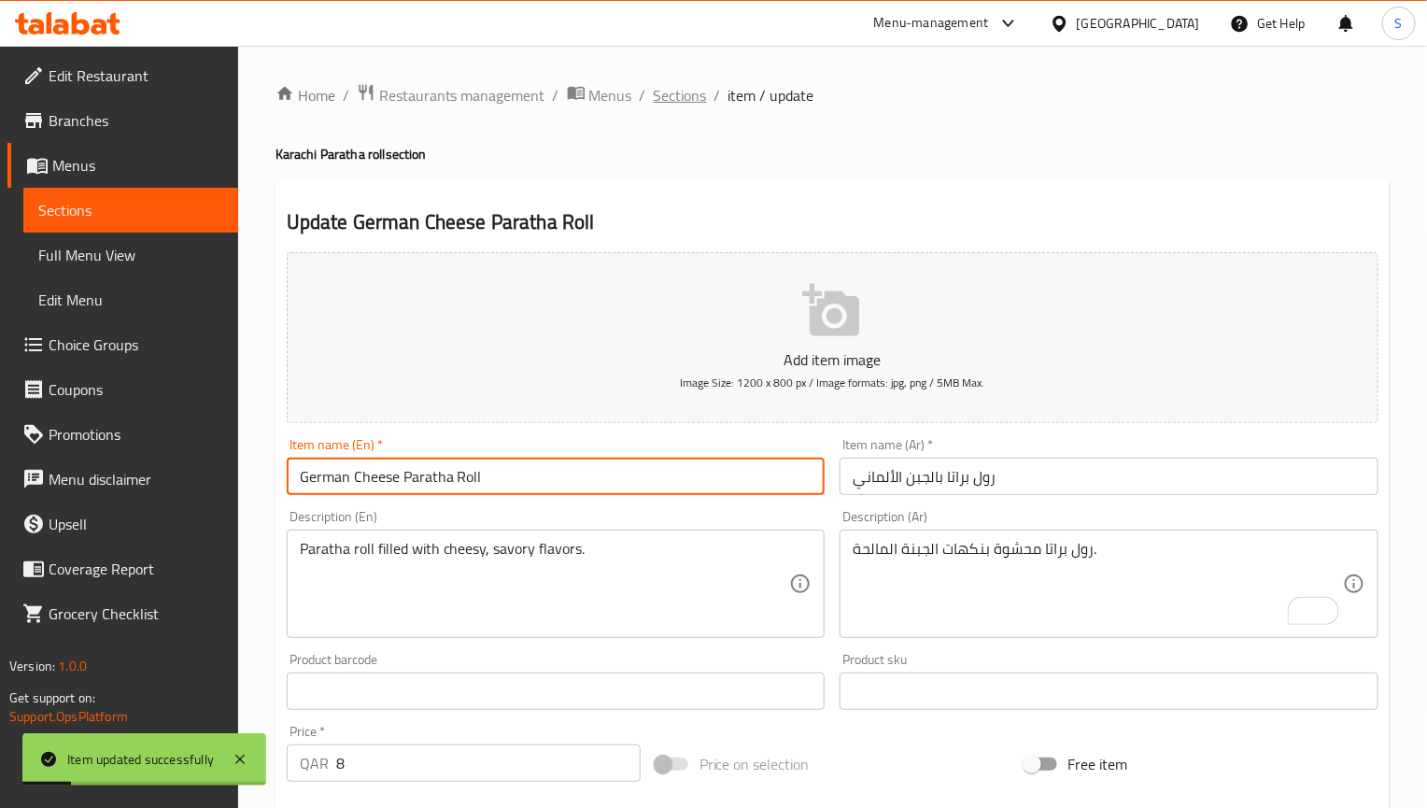
click at [681, 98] on span "Sections" at bounding box center [680, 95] width 53 height 22
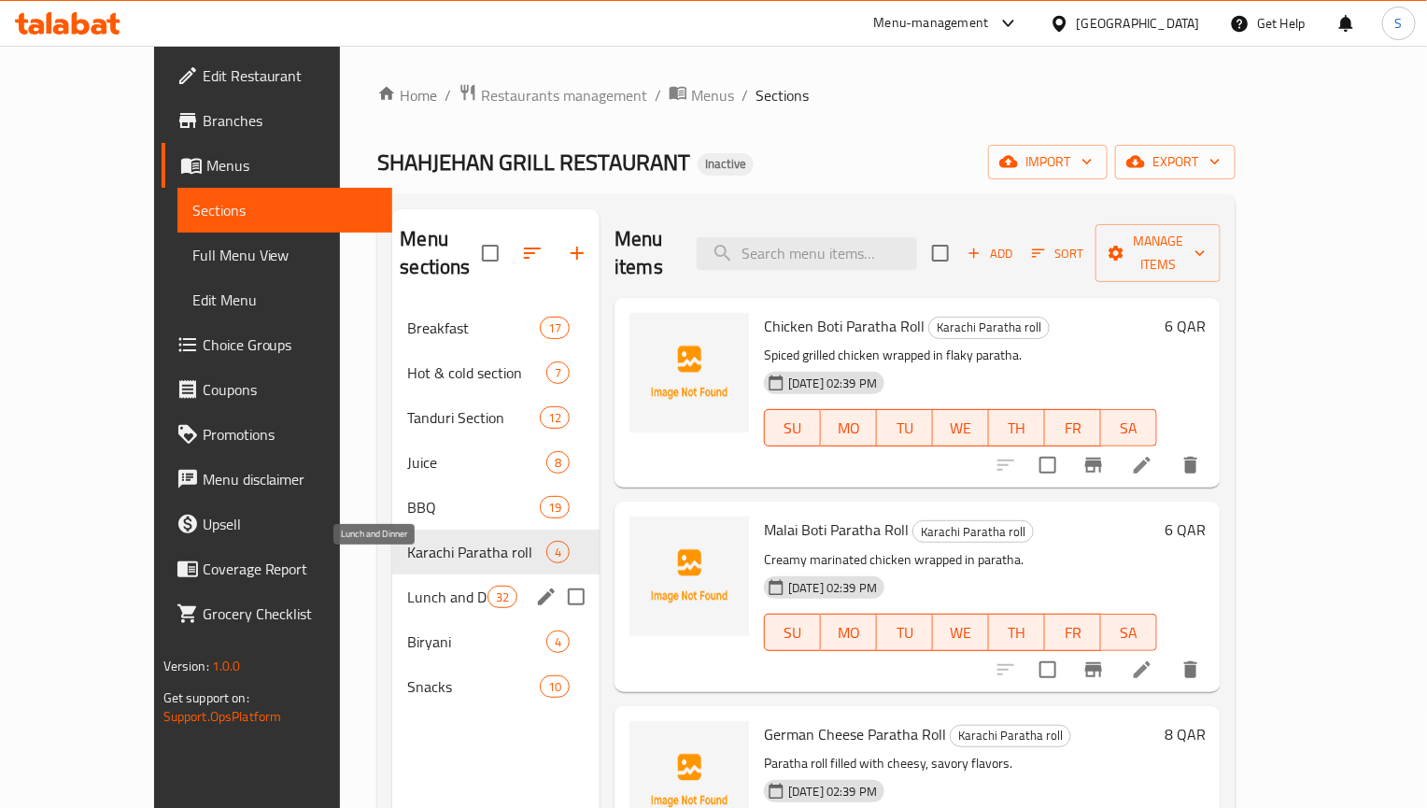
click at [407, 586] on span "Lunch and Dinner" at bounding box center [446, 597] width 79 height 22
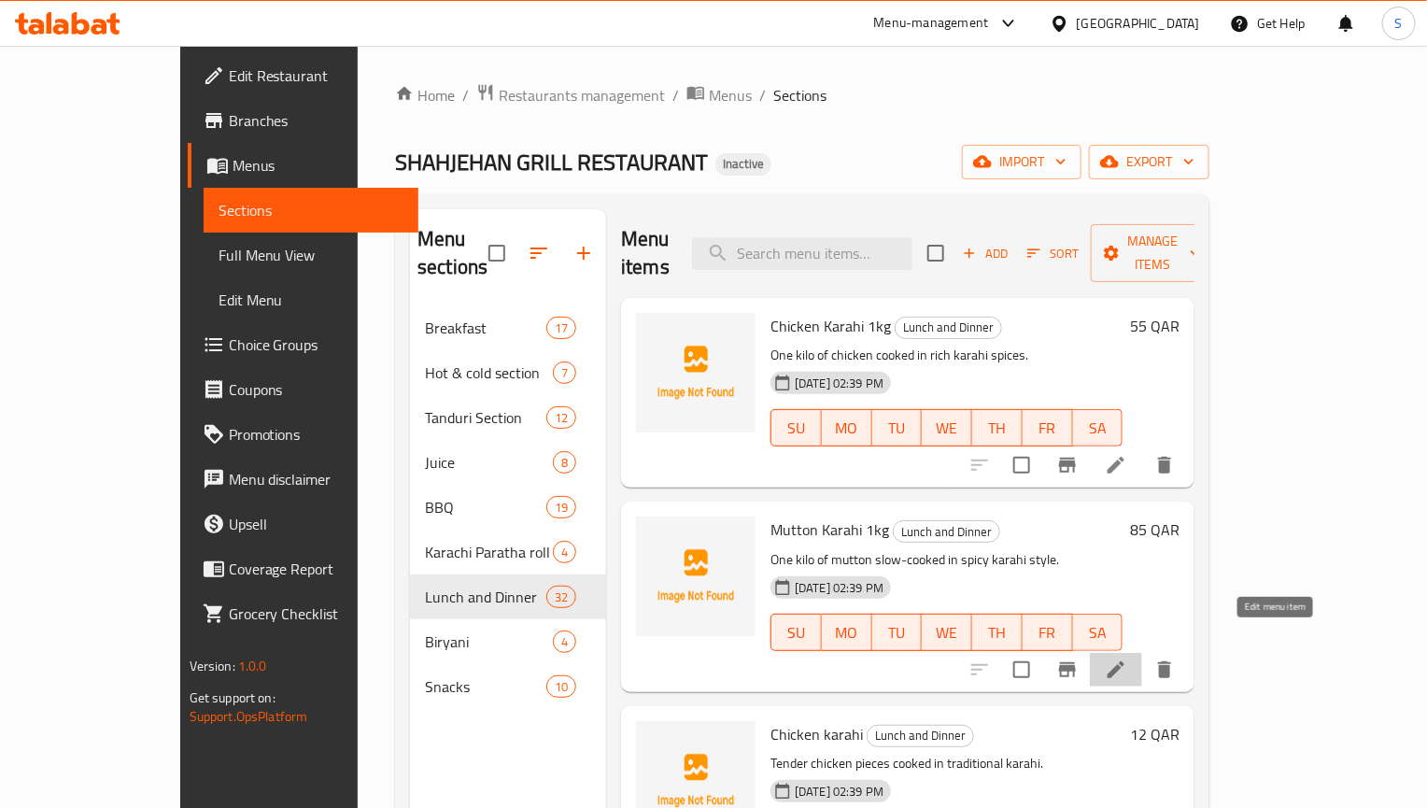
click at [1127, 658] on icon at bounding box center [1116, 669] width 22 height 22
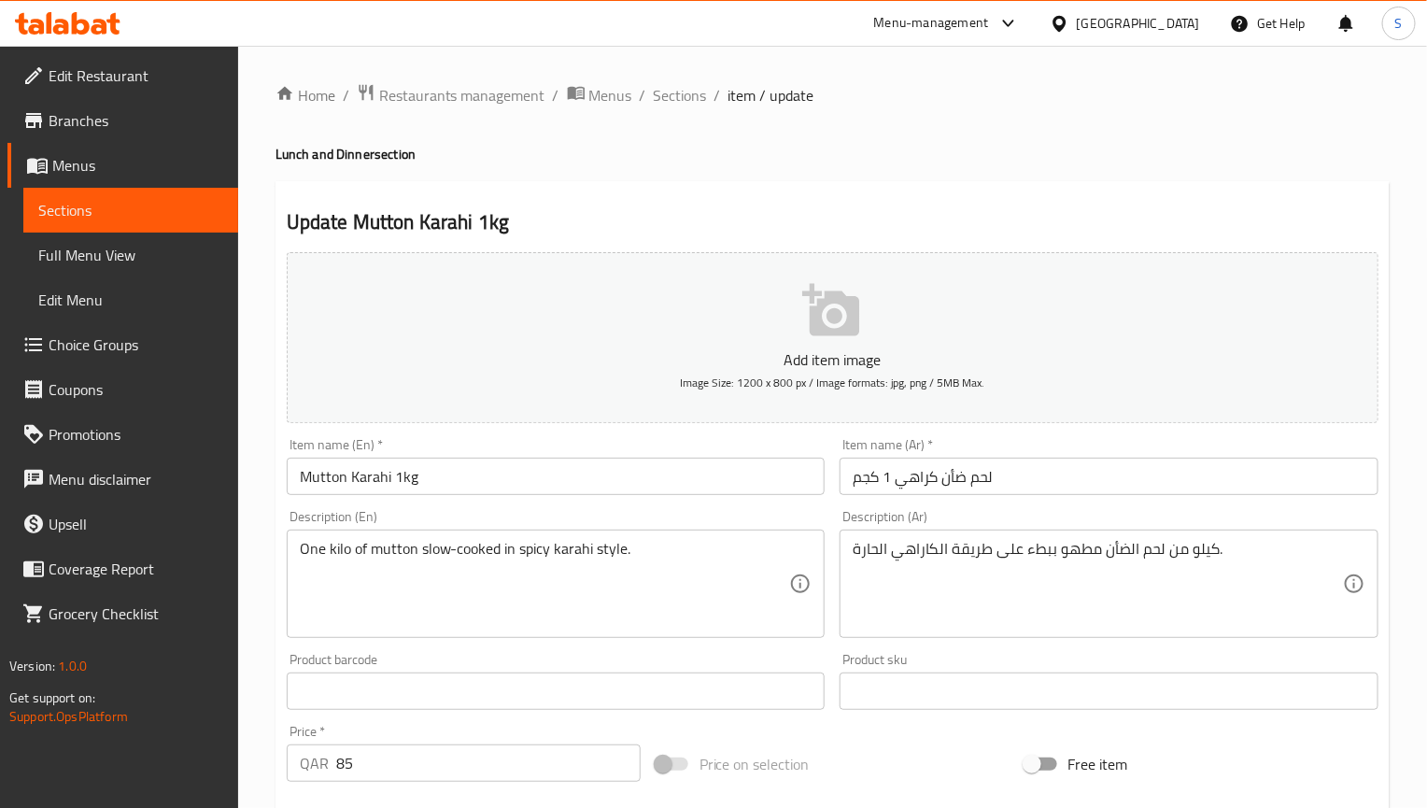
click at [923, 488] on input "لحم ضأن كراهي 1 كجم" at bounding box center [1109, 476] width 539 height 37
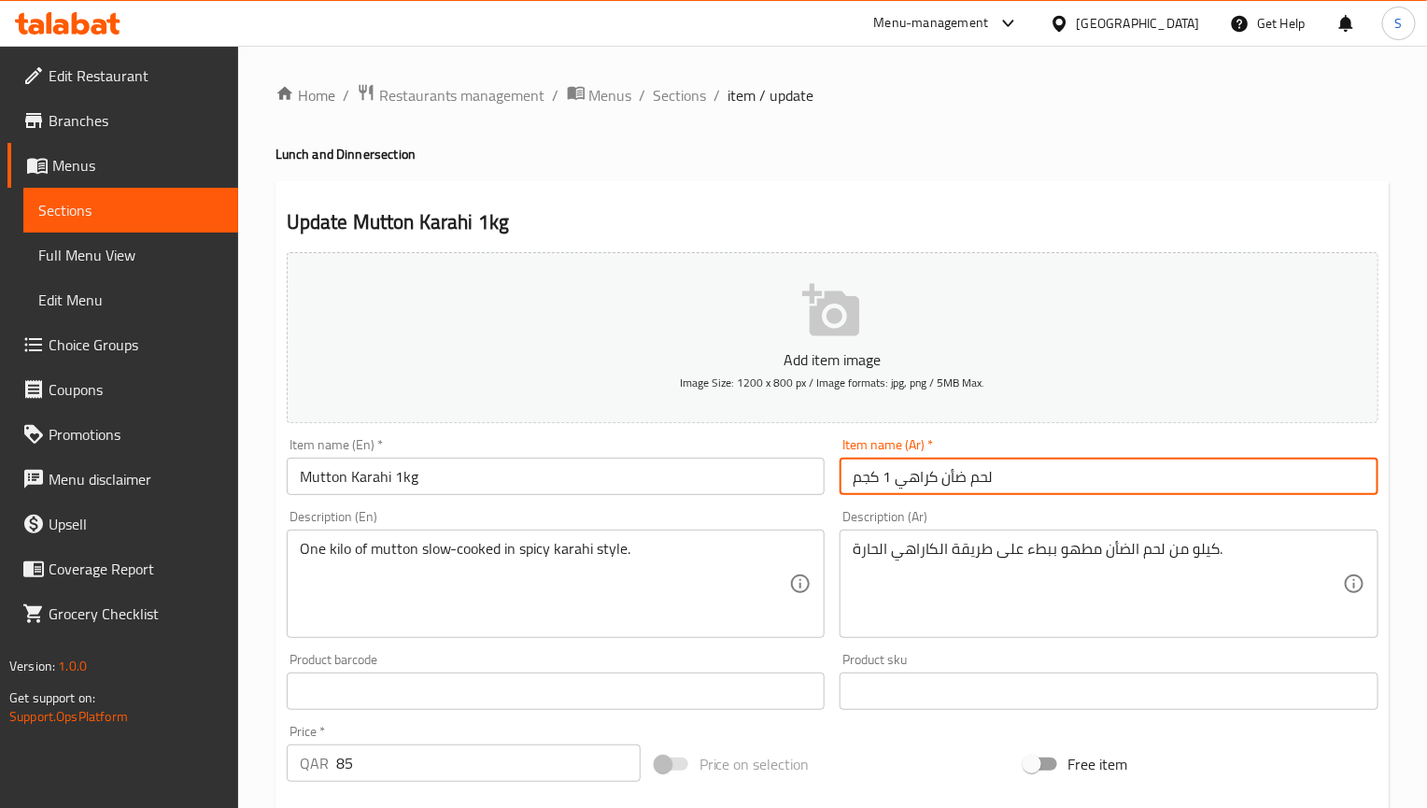
click at [923, 488] on input "لحم ضأن كراهي 1 كجم" at bounding box center [1109, 476] width 539 height 37
paste input "text"
type input "لحم ضأن كاراهي 1 كجم"
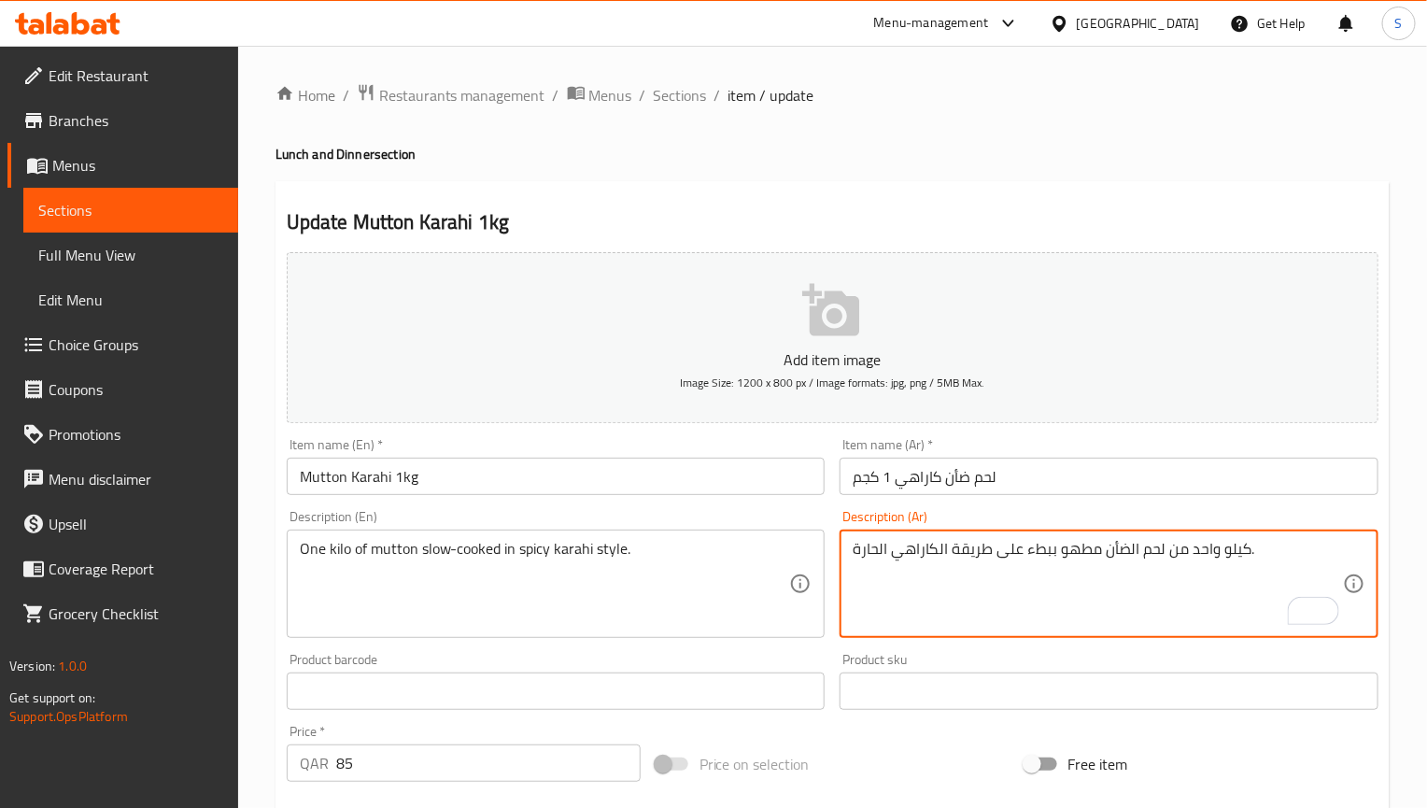
type textarea "كيلو واحد من لحم الضأن مطهو ببطء على طريقة الكاراهي الحارة."
click at [670, 469] on input "Mutton Karahi 1kg" at bounding box center [556, 476] width 539 height 37
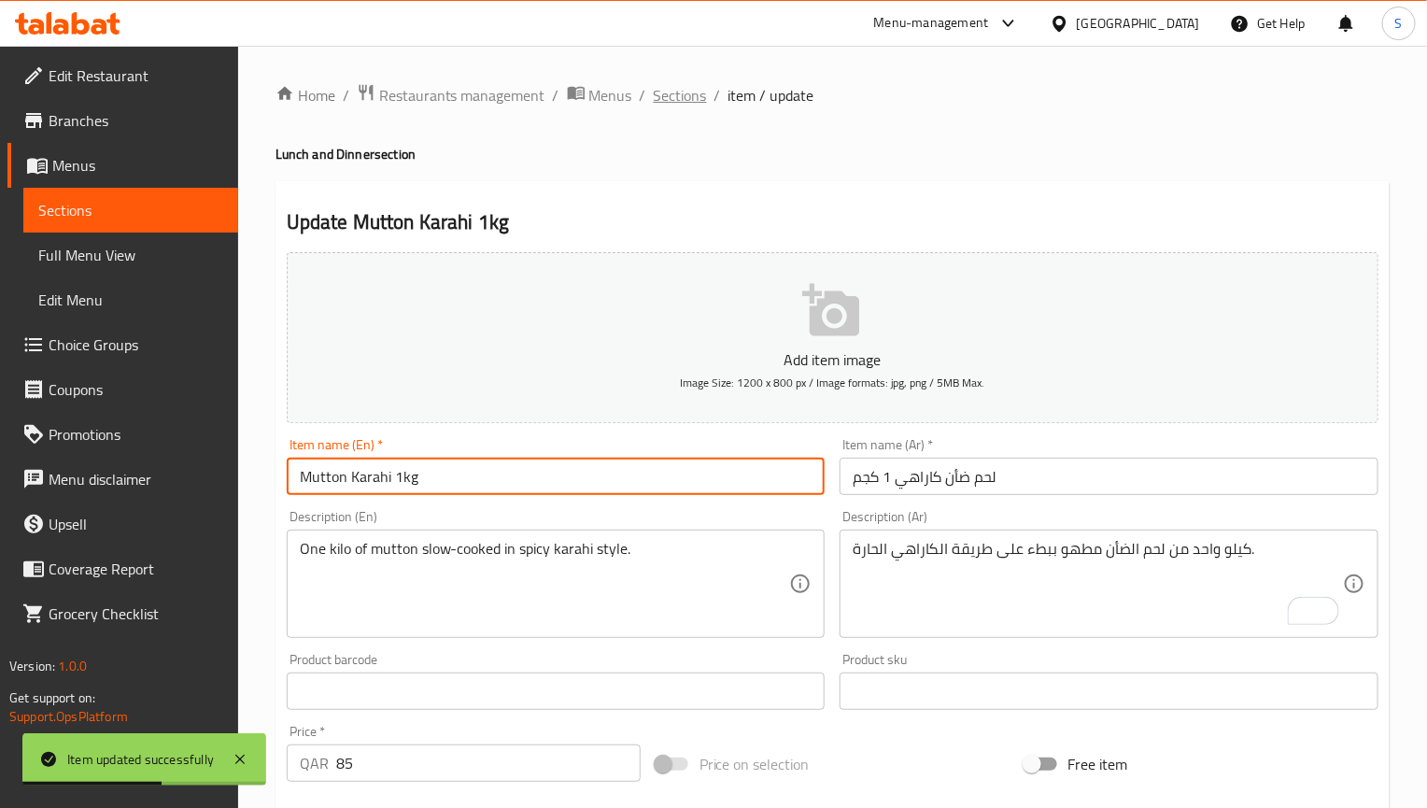
click at [678, 96] on span "Sections" at bounding box center [680, 95] width 53 height 22
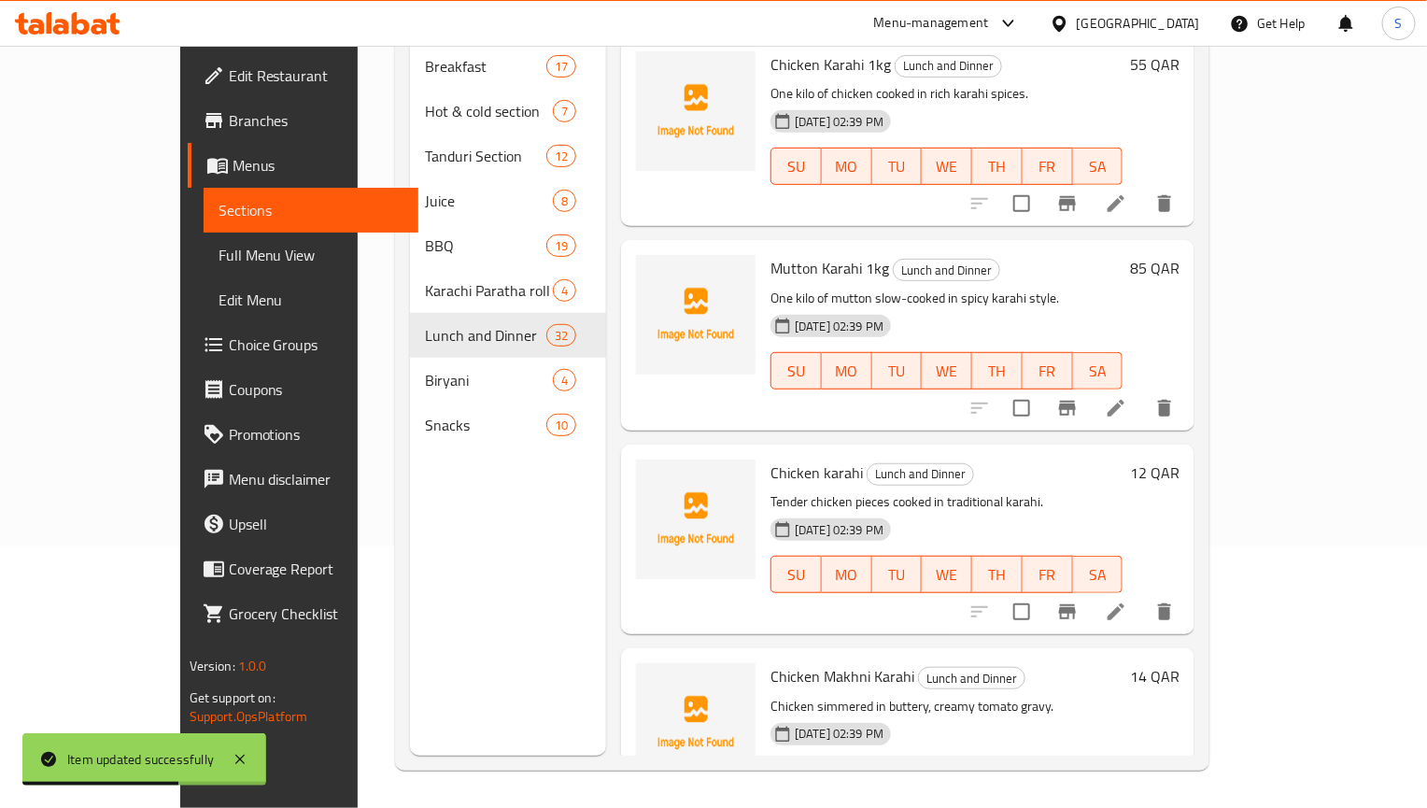
scroll to position [280, 0]
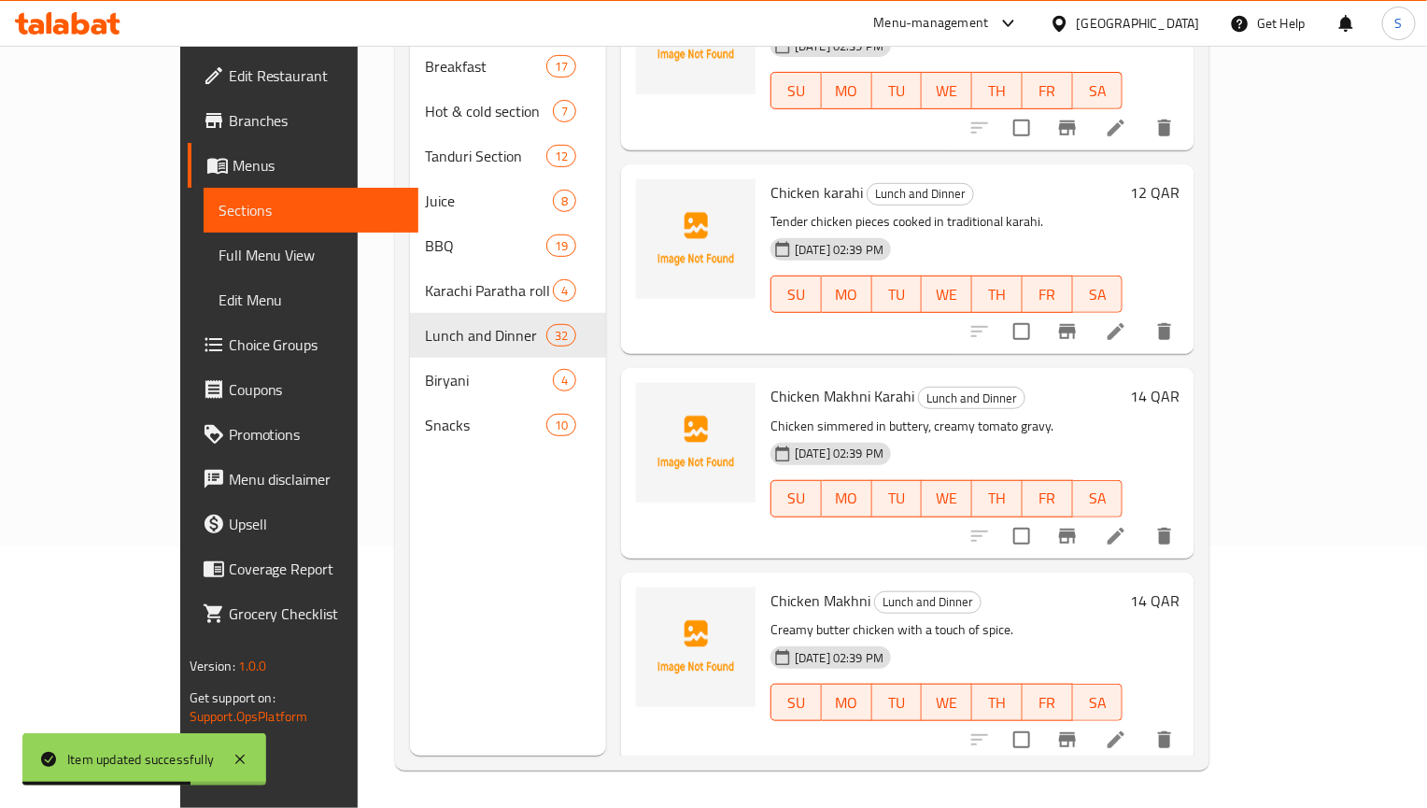
click at [1127, 525] on icon at bounding box center [1116, 536] width 22 height 22
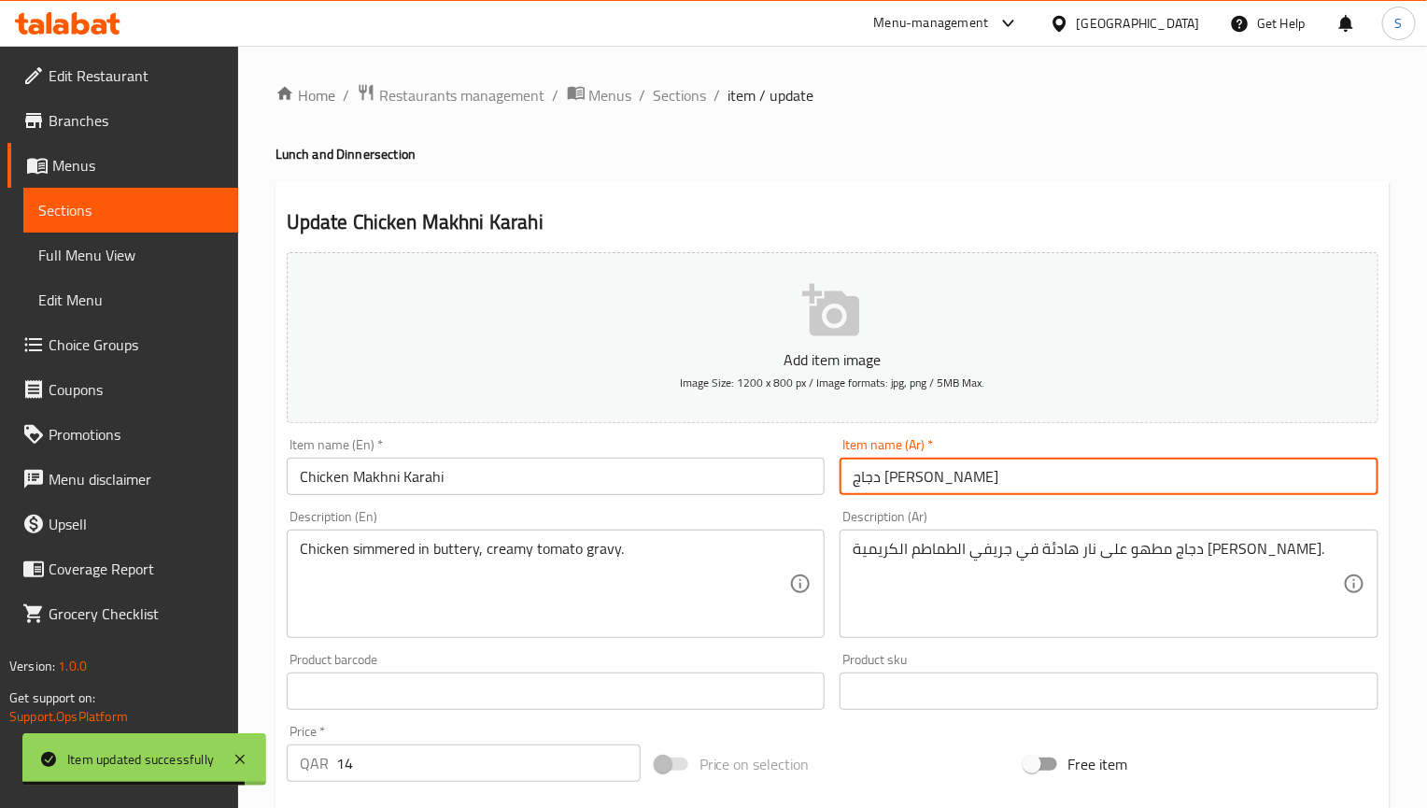
click at [883, 480] on input "دجاج [PERSON_NAME]" at bounding box center [1109, 476] width 539 height 37
paste input "راهي"
type input "دجاج ماخني كاراهي"
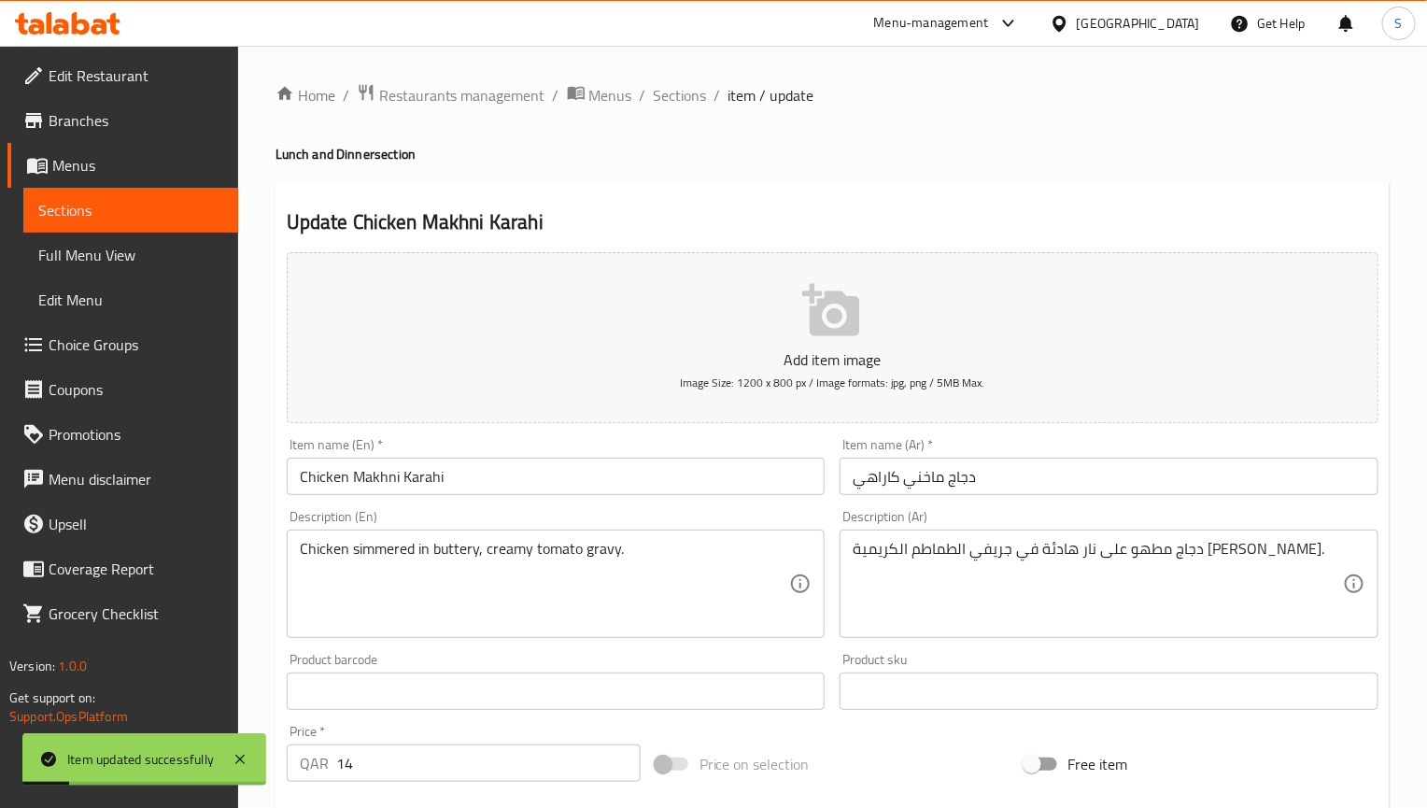
click at [793, 213] on h2 "Update Chicken Makhni Karahi" at bounding box center [833, 222] width 1092 height 28
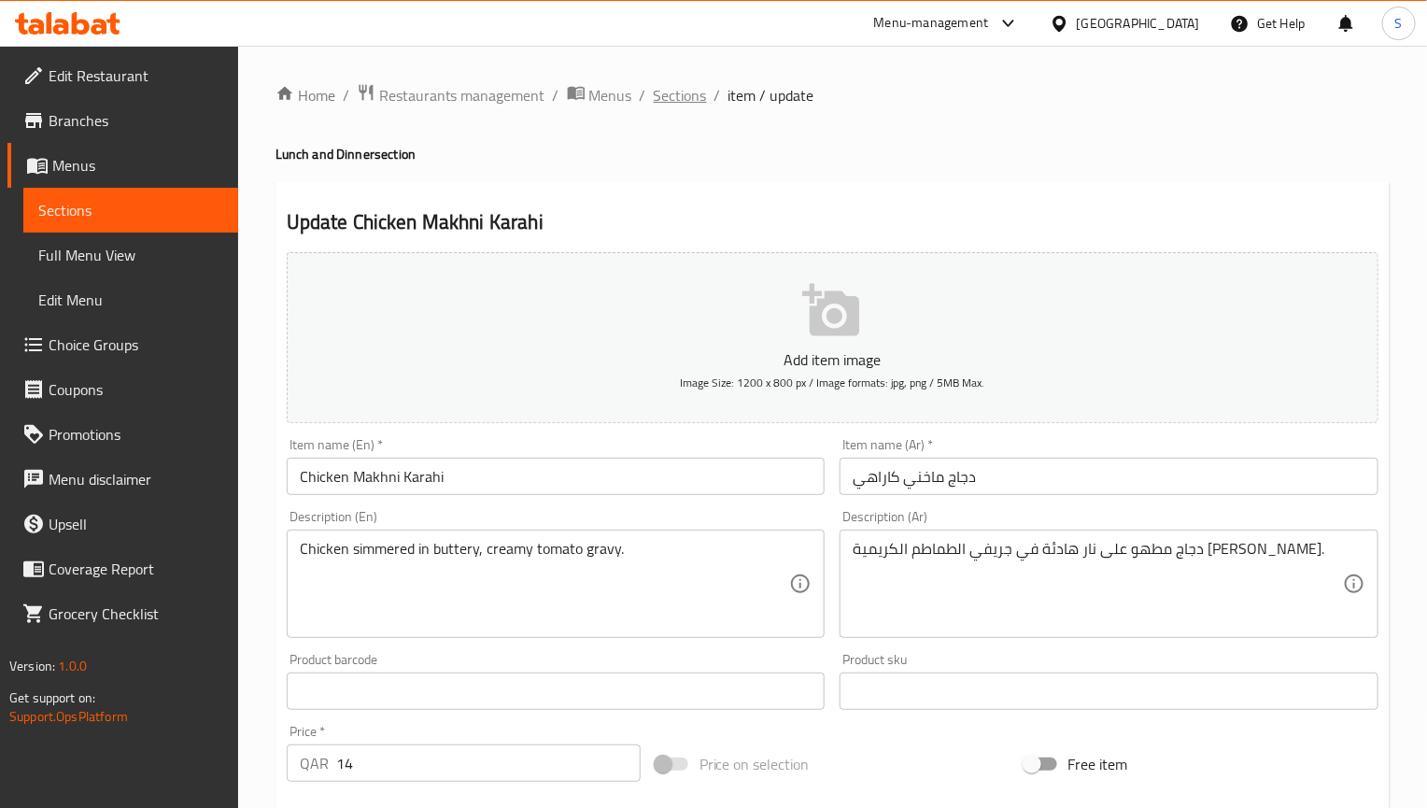
click at [675, 101] on span "Sections" at bounding box center [680, 95] width 53 height 22
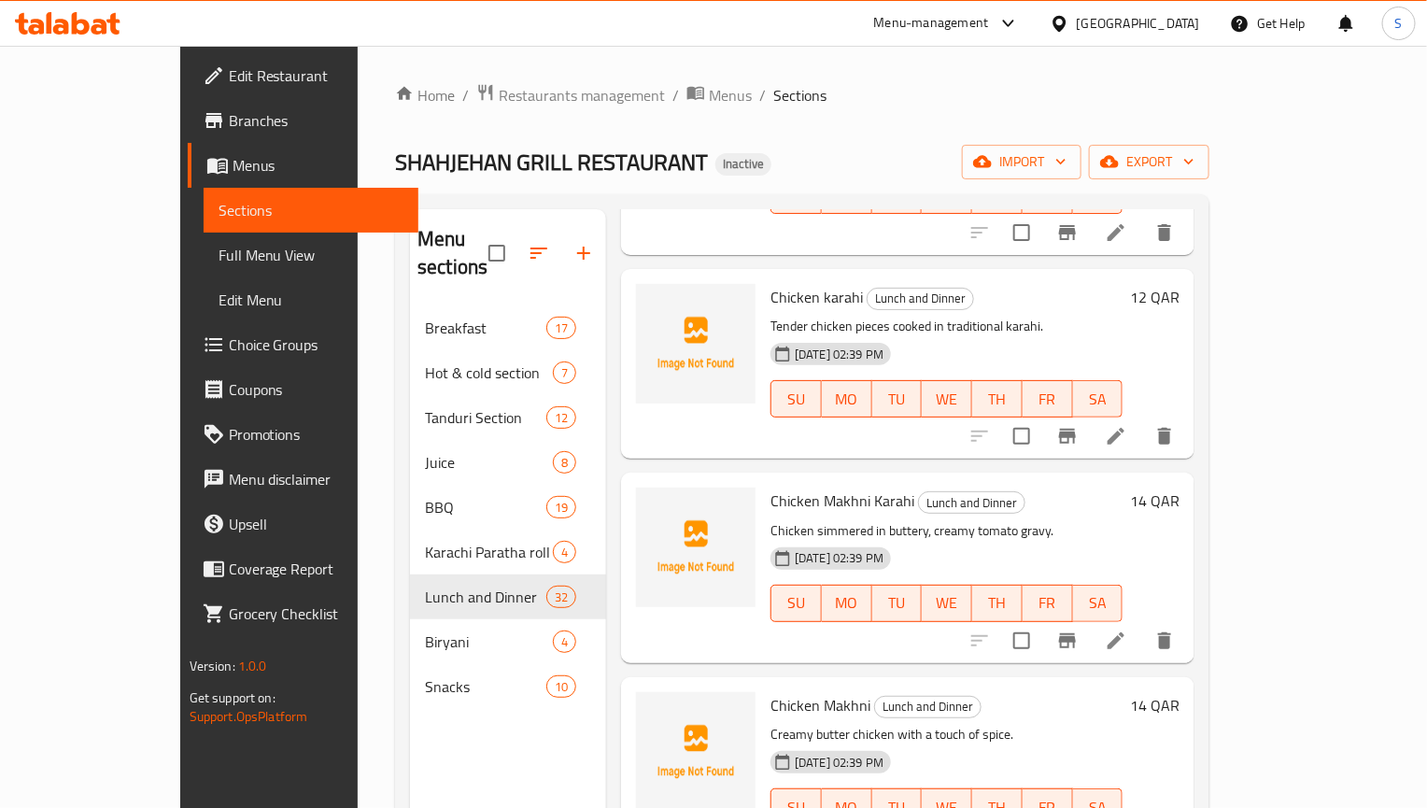
scroll to position [560, 0]
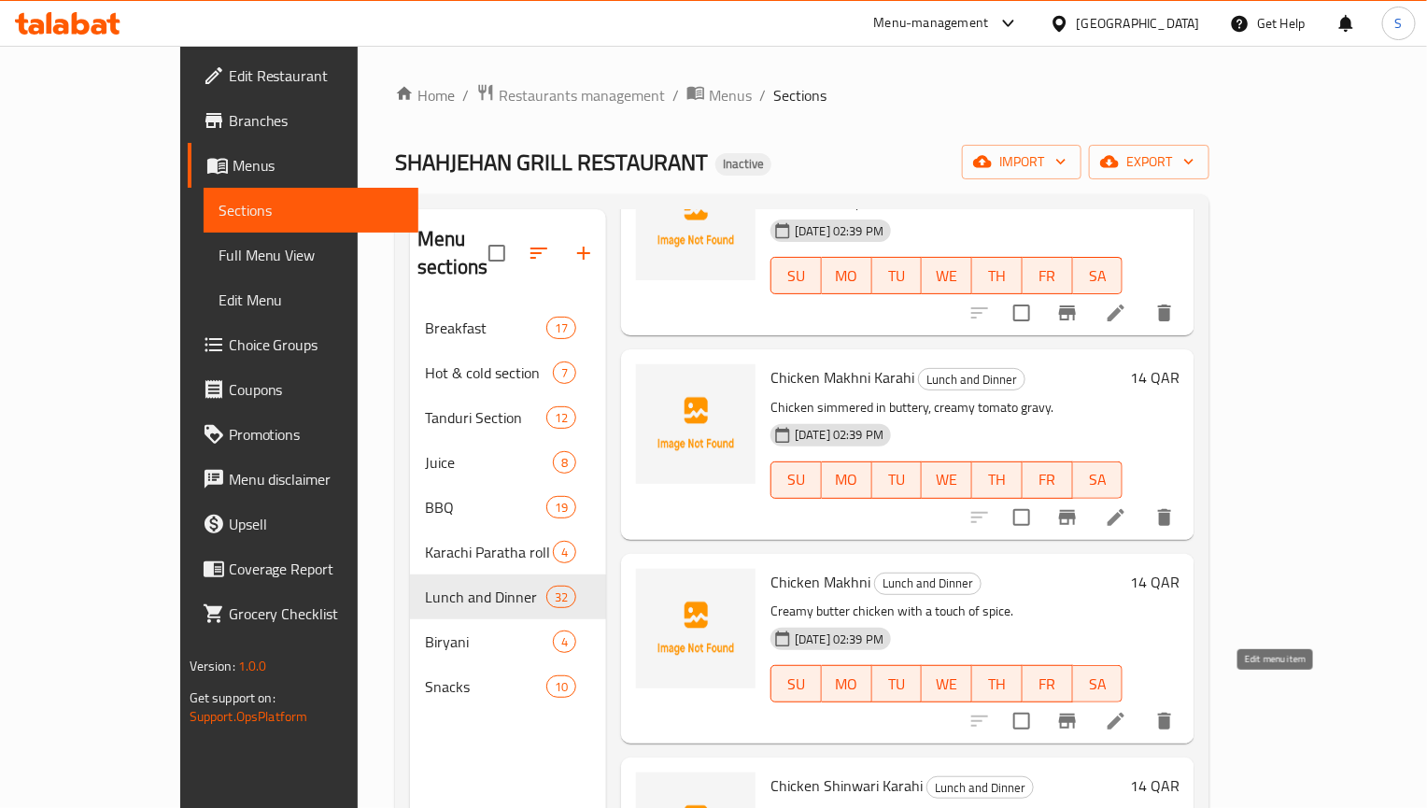
click at [1127, 710] on icon at bounding box center [1116, 721] width 22 height 22
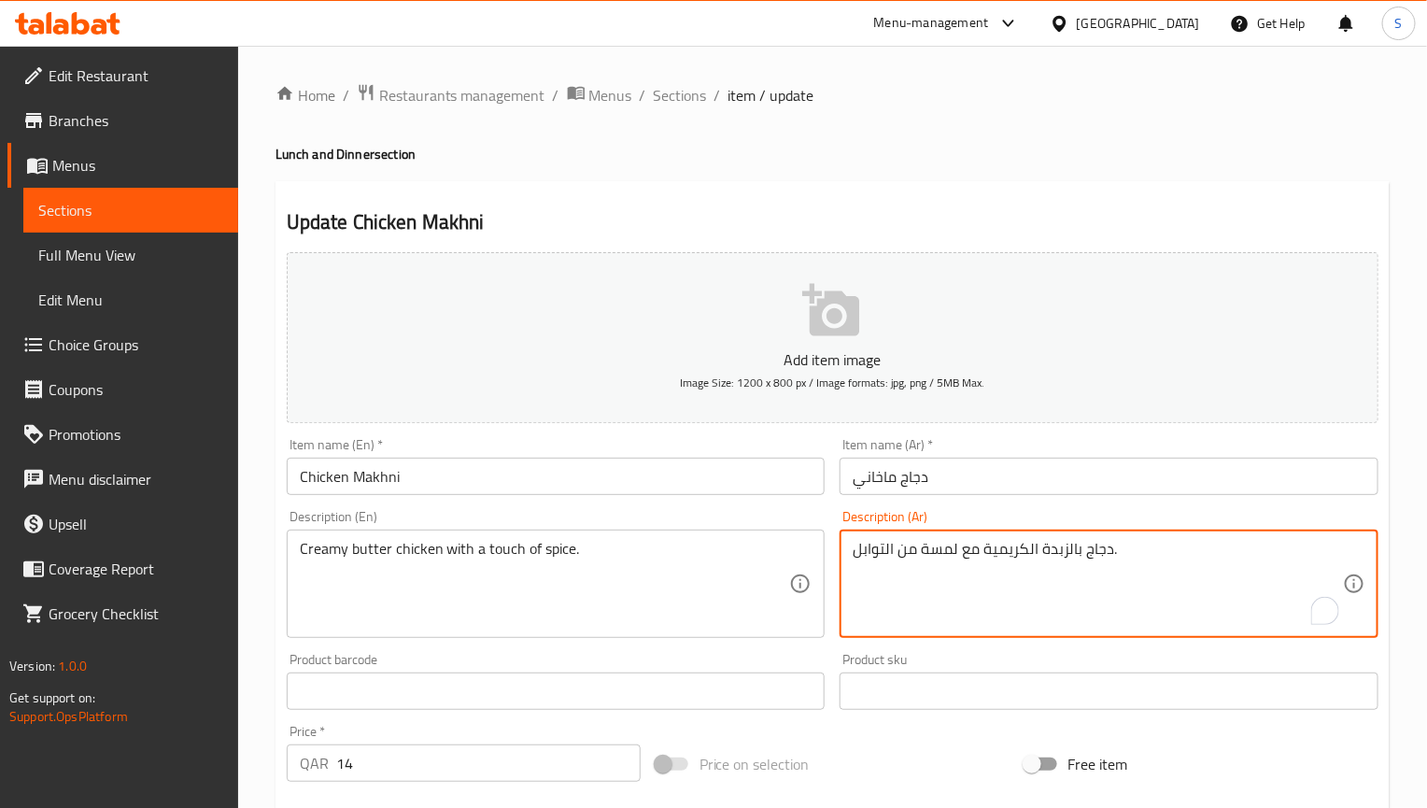
click at [1020, 552] on textarea "دجاج بالزبدة الكريمية مع لمسة من التوابل." at bounding box center [1098, 584] width 490 height 89
type textarea "دجاج بالزبدة كريمي مع لمسة من التوابل."
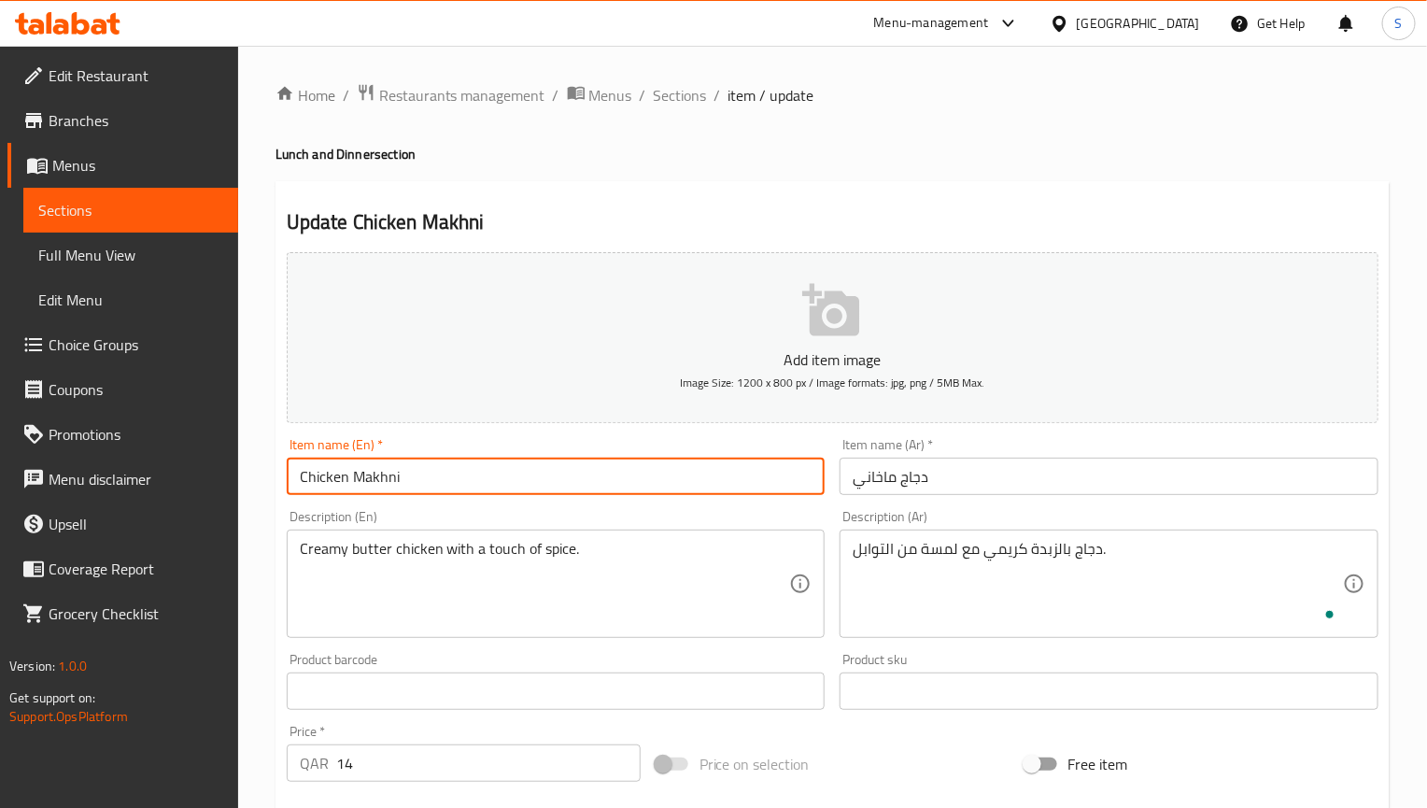
click at [752, 479] on input "Chicken Makhni" at bounding box center [556, 476] width 539 height 37
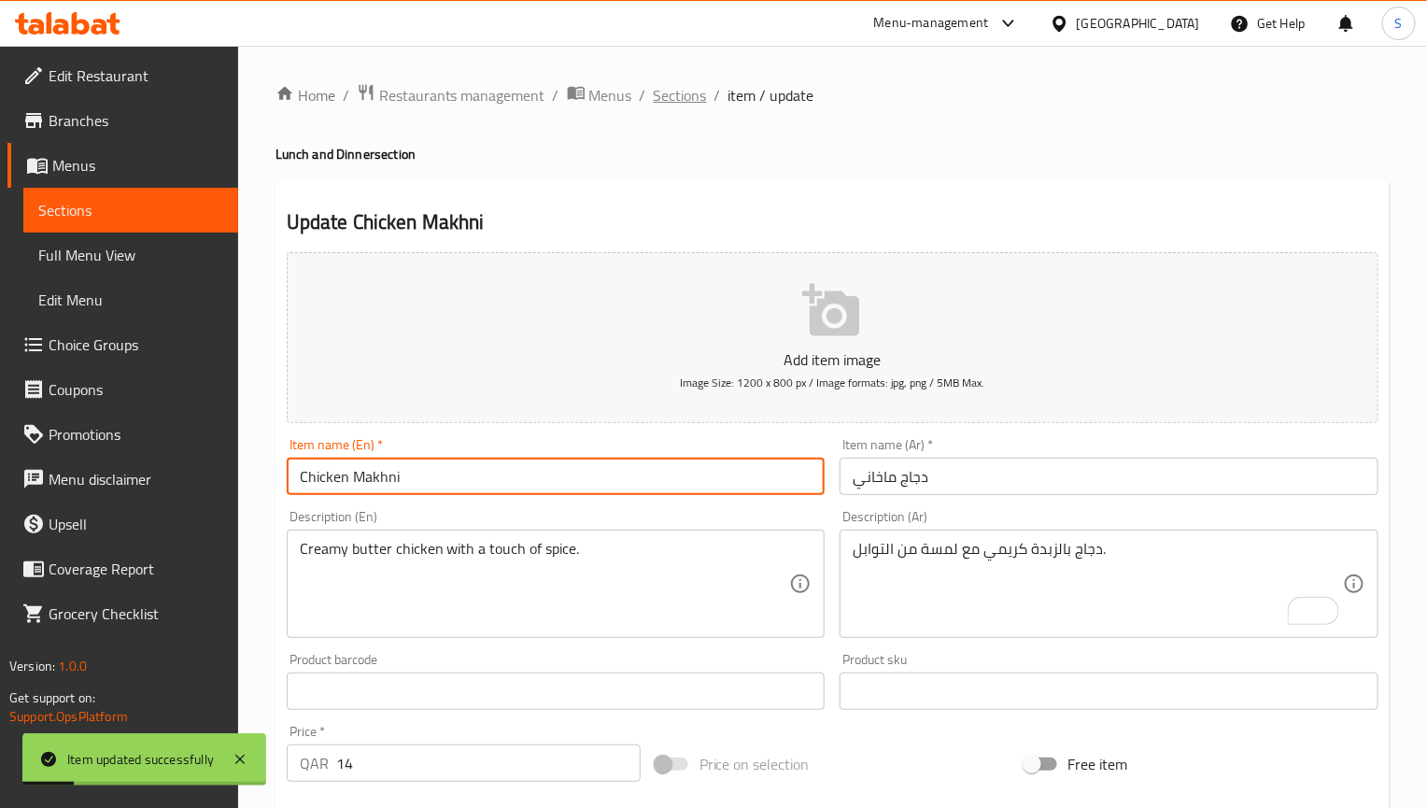
click at [654, 92] on span "Sections" at bounding box center [680, 95] width 53 height 22
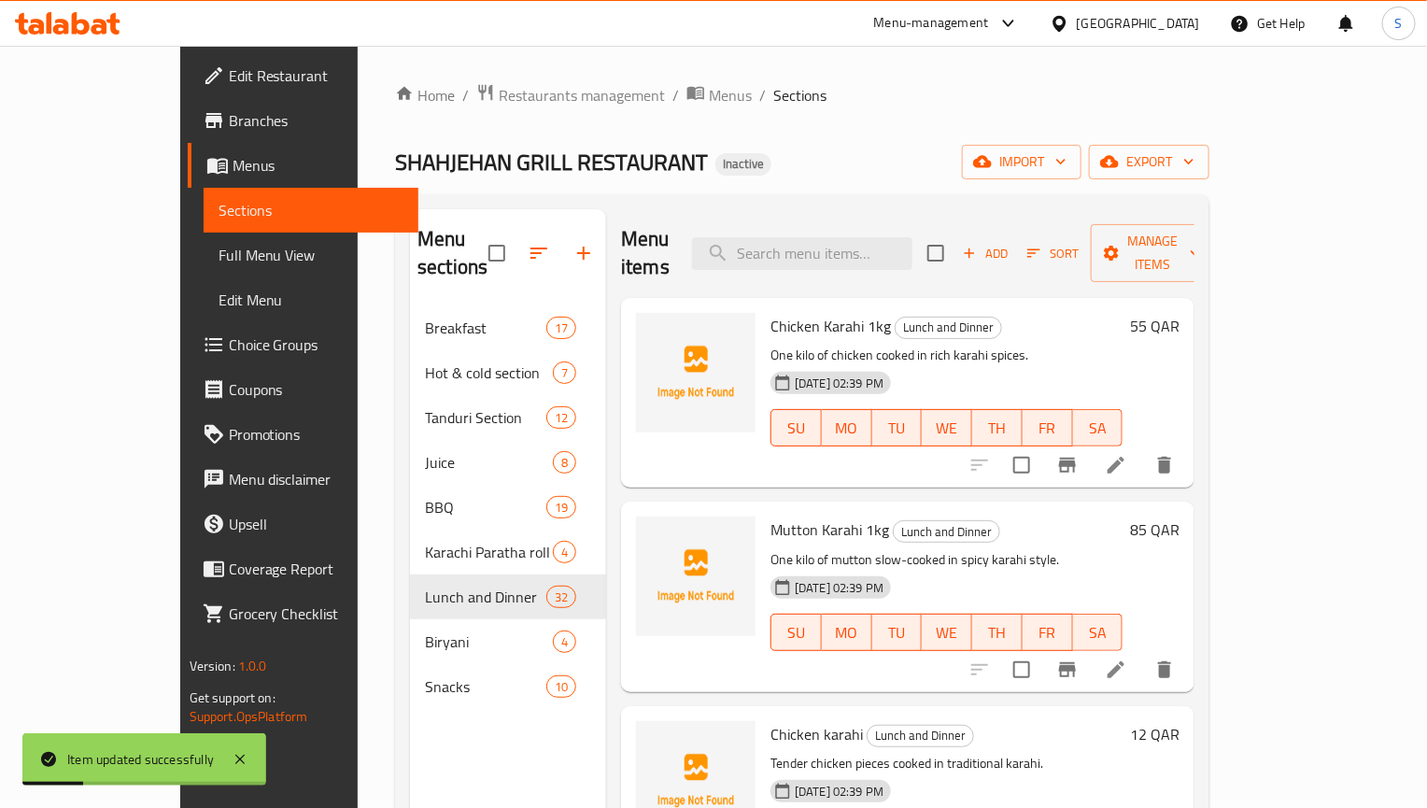
scroll to position [703, 0]
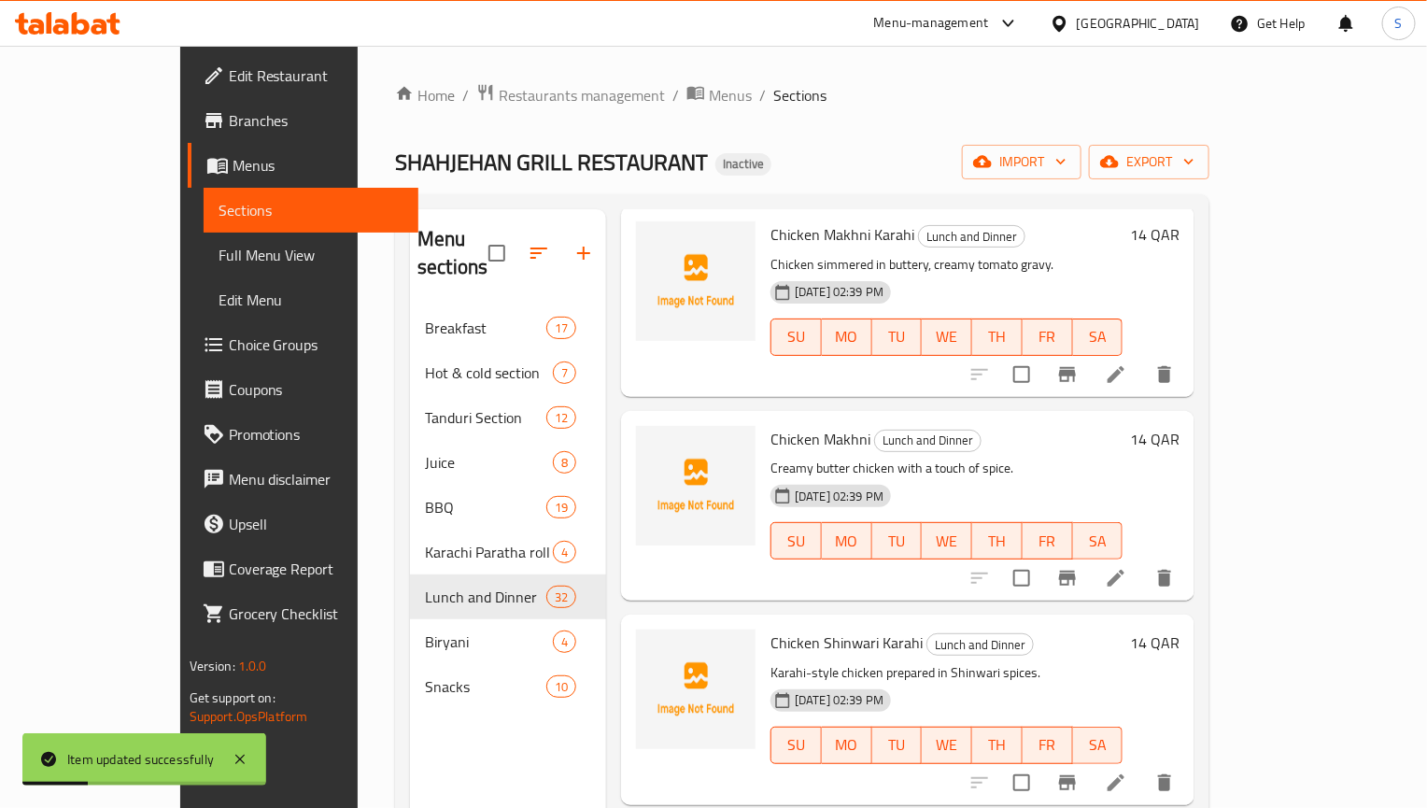
click at [1130, 719] on div "SU MO TU WE TH FR SA" at bounding box center [946, 745] width 367 height 52
click at [1124, 774] on icon at bounding box center [1116, 782] width 17 height 17
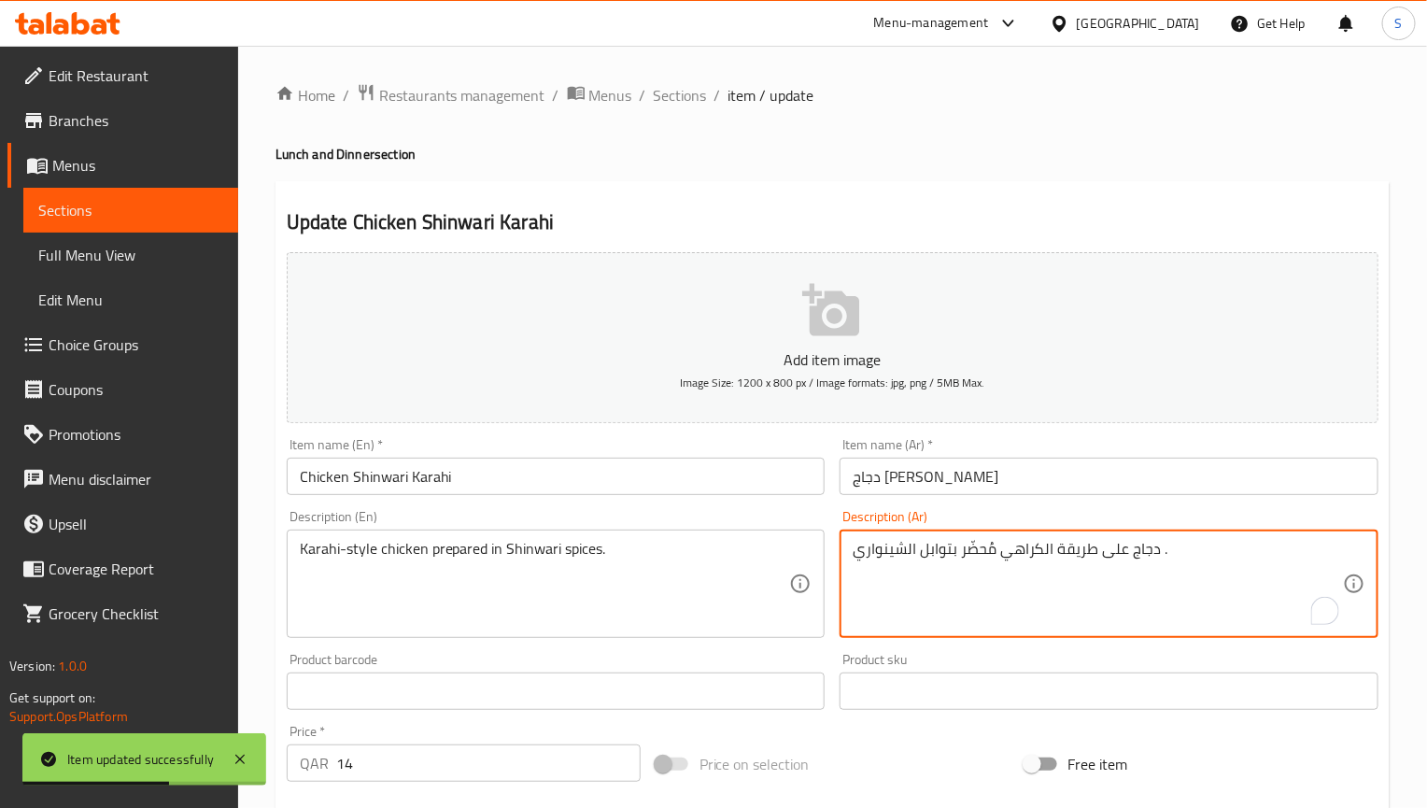
click at [1031, 553] on textarea "دجاج على طريقة الكراهي مُحضّر بتوابل الشينواري ." at bounding box center [1098, 584] width 490 height 89
paste textarea "كا"
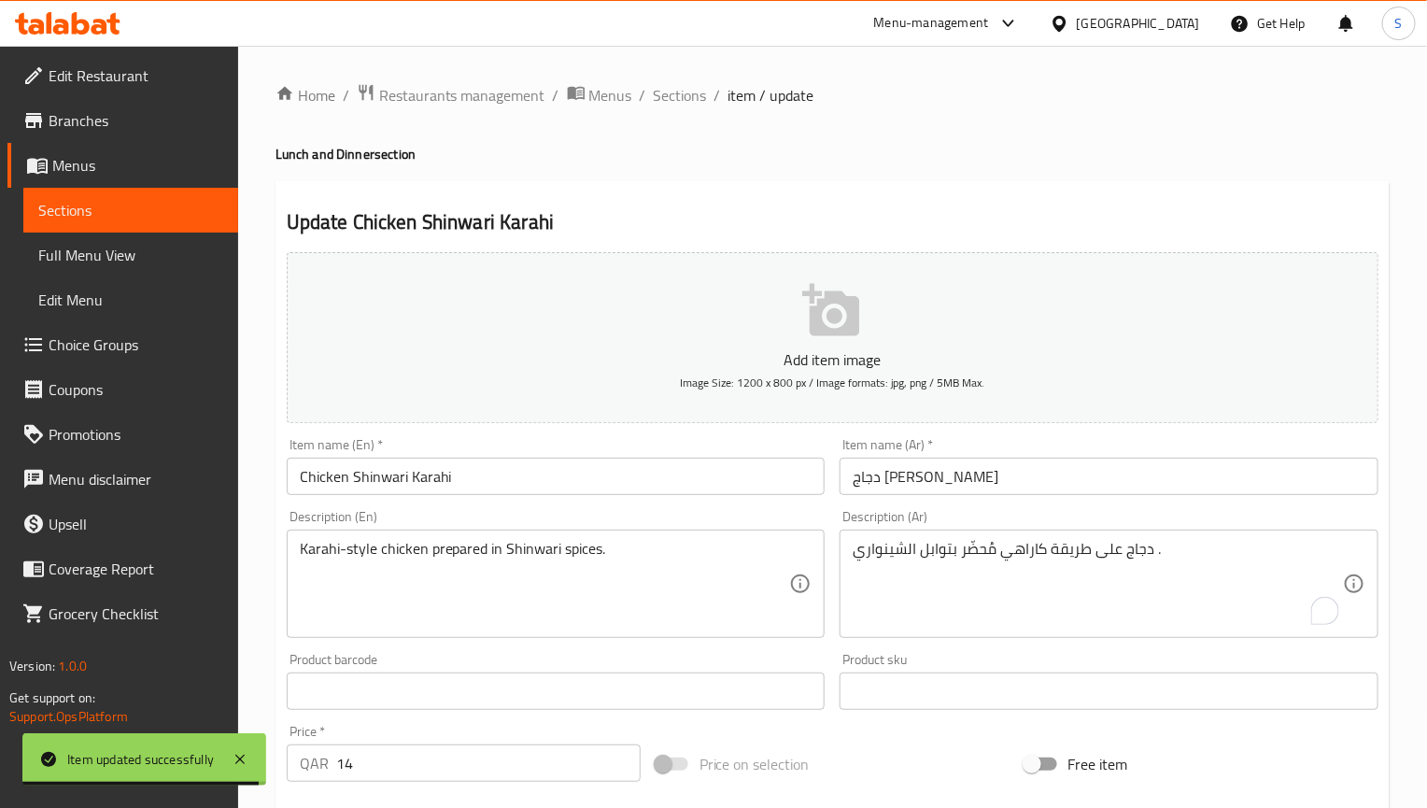
click at [989, 550] on textarea "دجاج على طريقة كاراهي مُحضّر بتوابل الشينواري ." at bounding box center [1098, 584] width 490 height 89
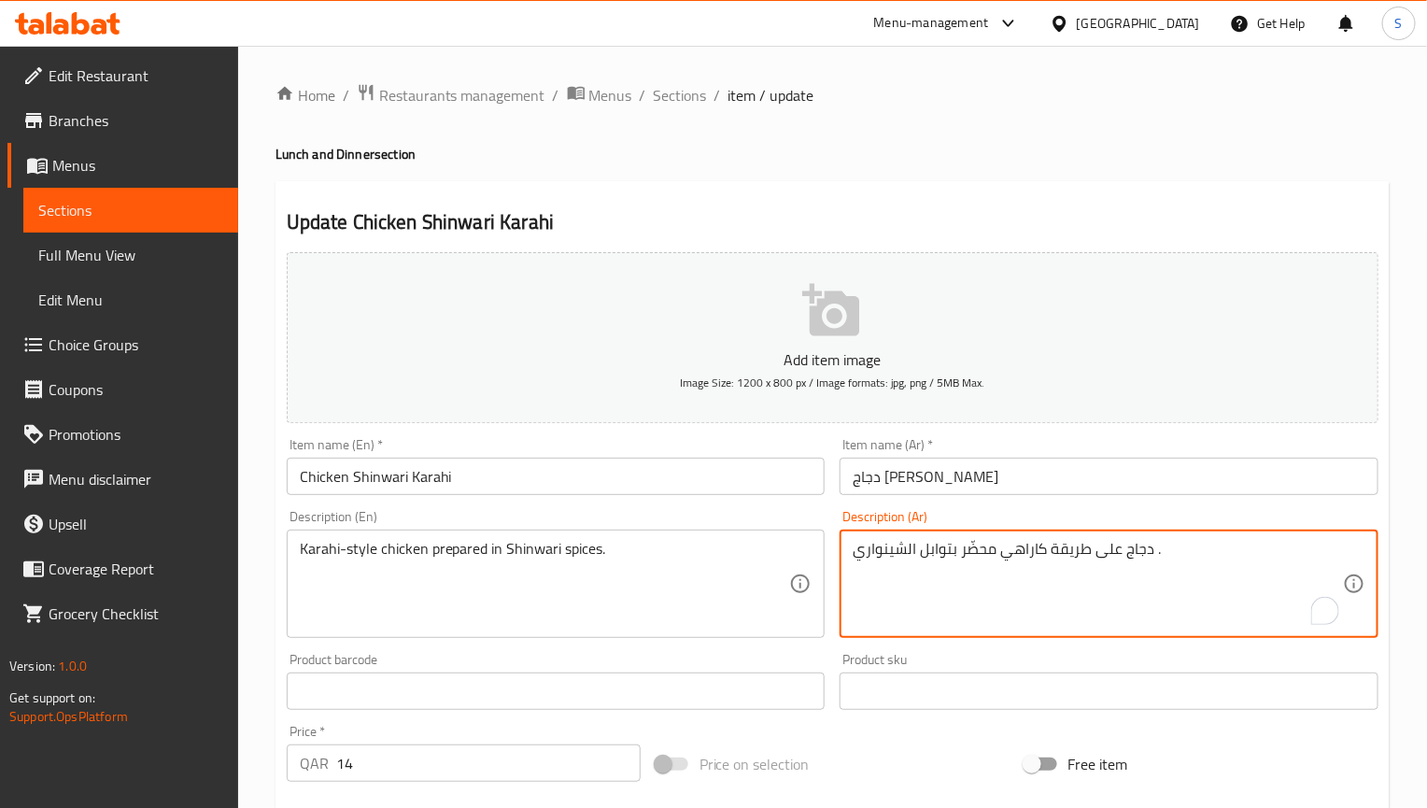
click at [967, 541] on textarea "دجاج على طريقة كاراهي محضّر بتوابل الشينواري ." at bounding box center [1098, 584] width 490 height 89
type textarea "دجاج على طريقة كاراهي محضر بتوابل الشينواري ."
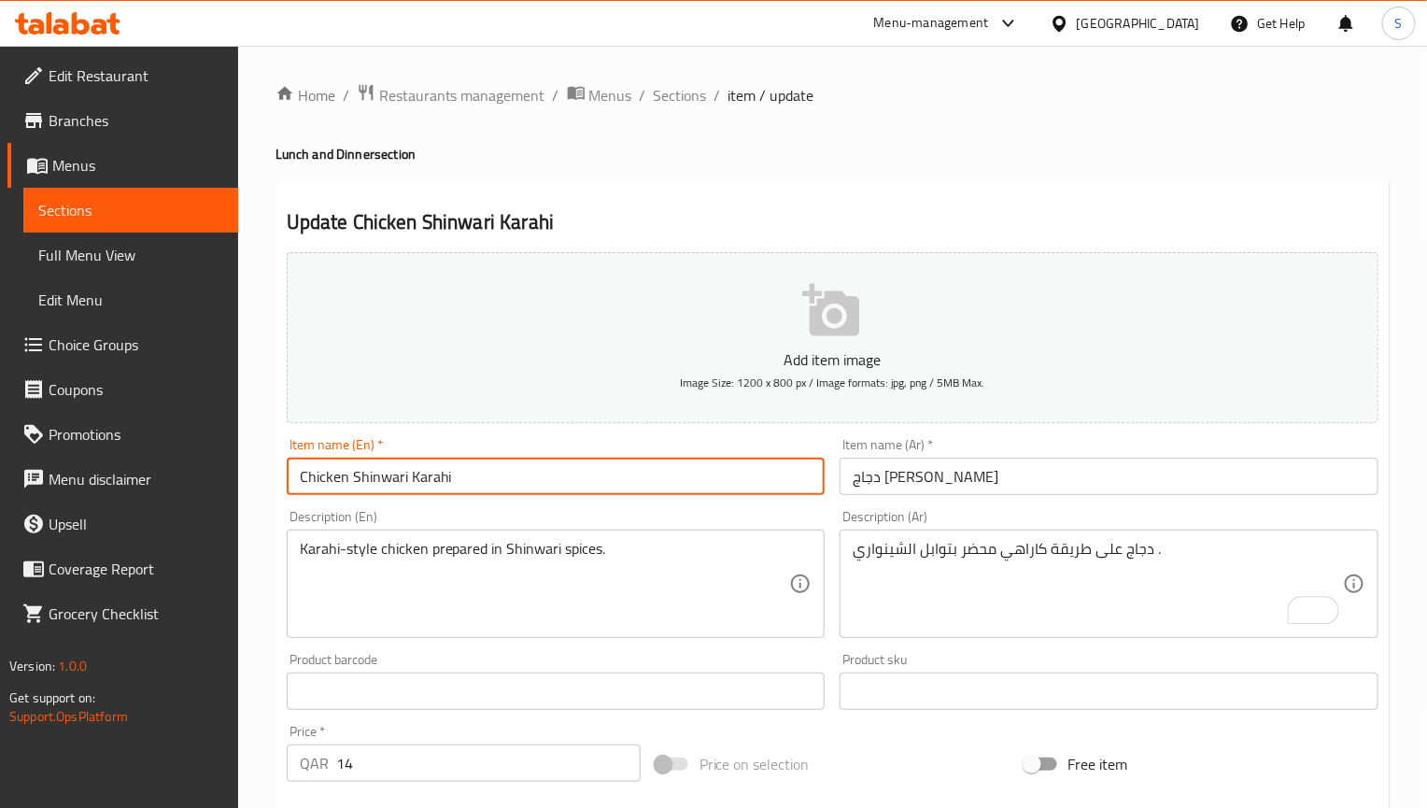
click at [700, 474] on input "Chicken Shinwari Karahi" at bounding box center [556, 476] width 539 height 37
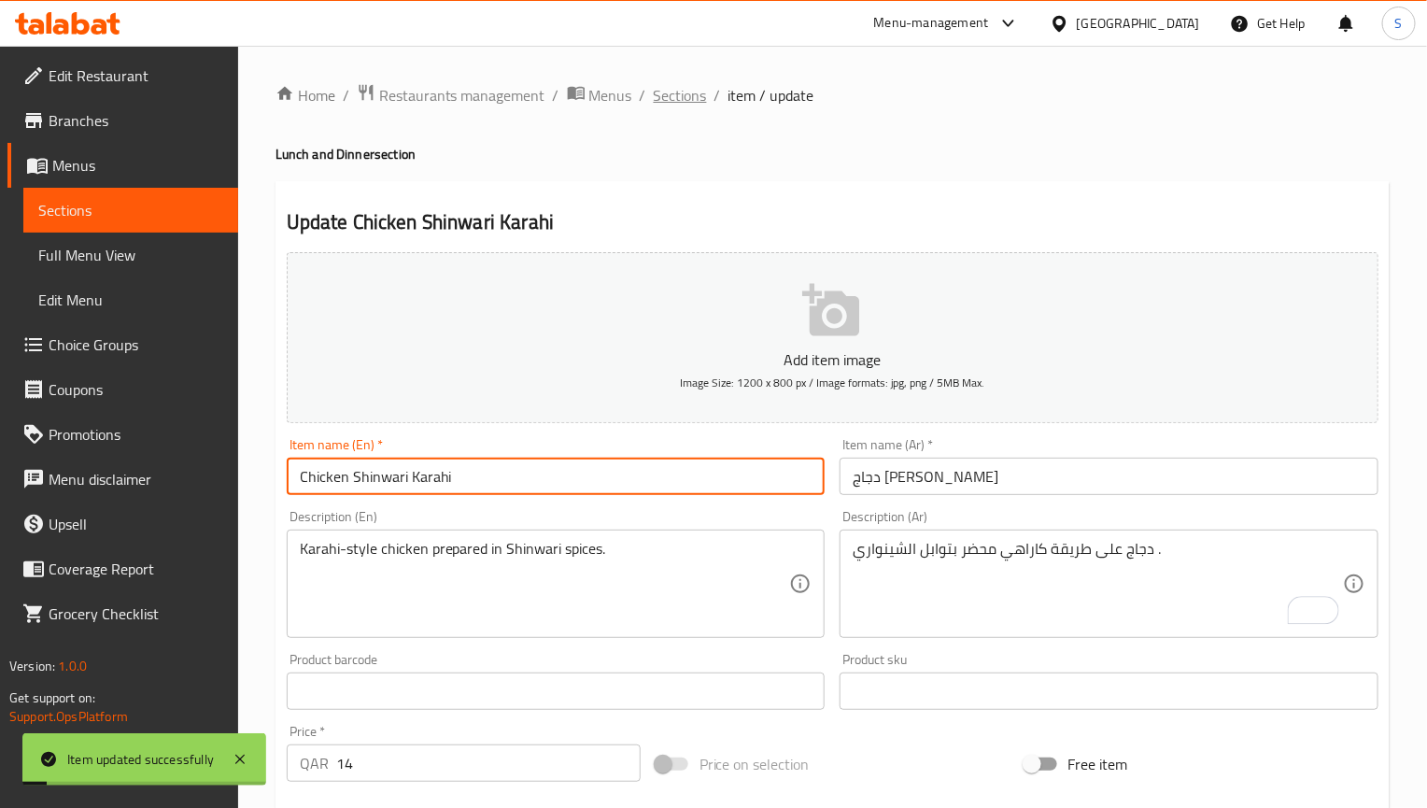
click at [676, 98] on span "Sections" at bounding box center [680, 95] width 53 height 22
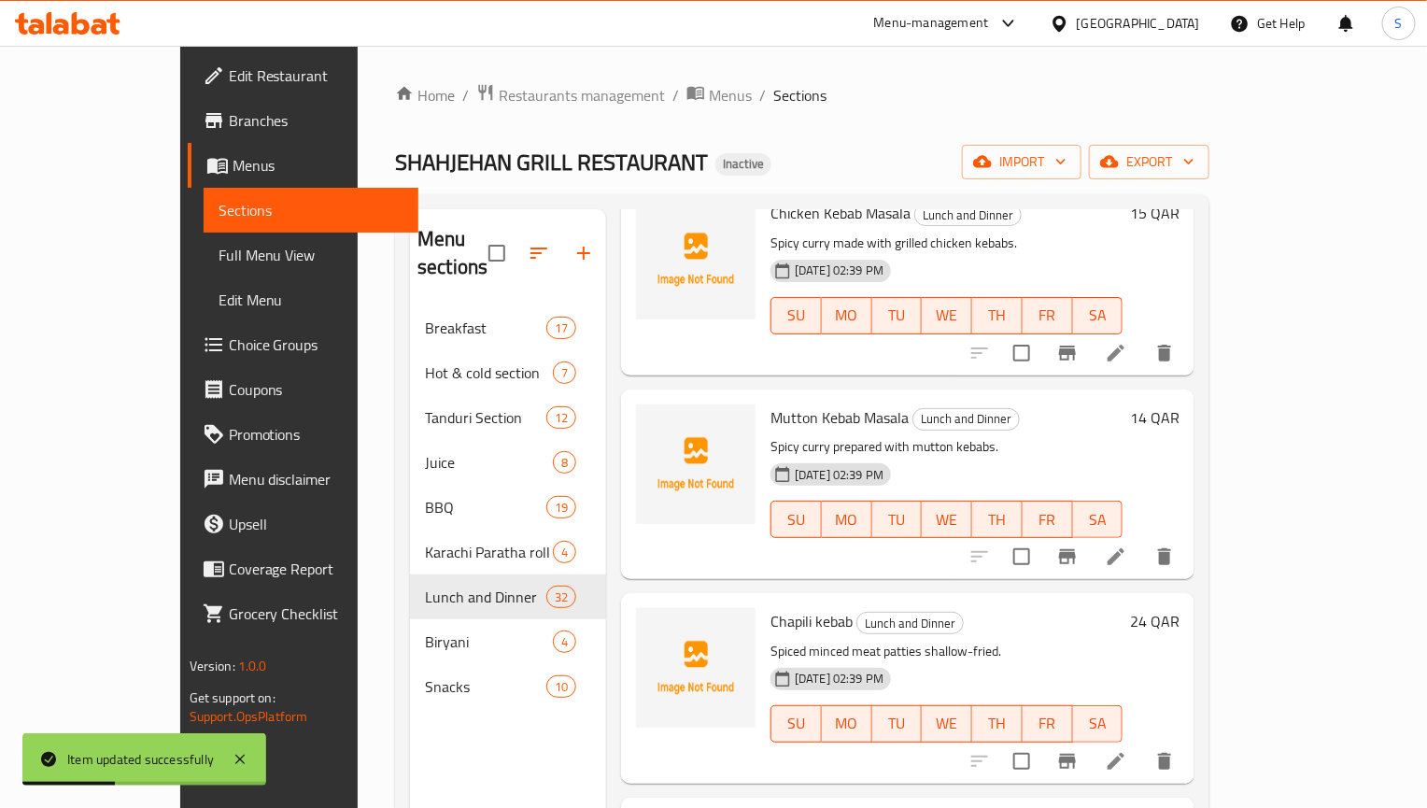
scroll to position [1401, 0]
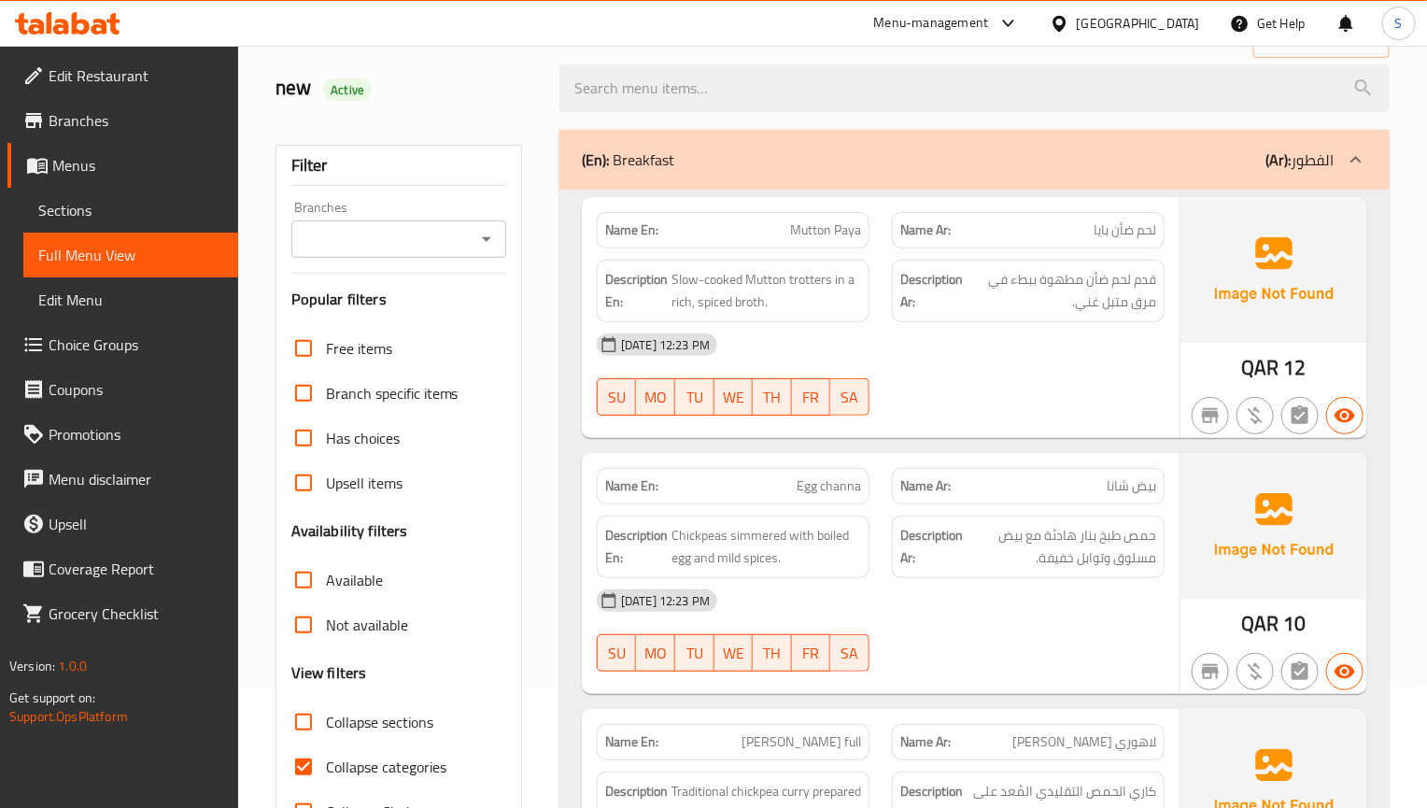
scroll to position [140, 0]
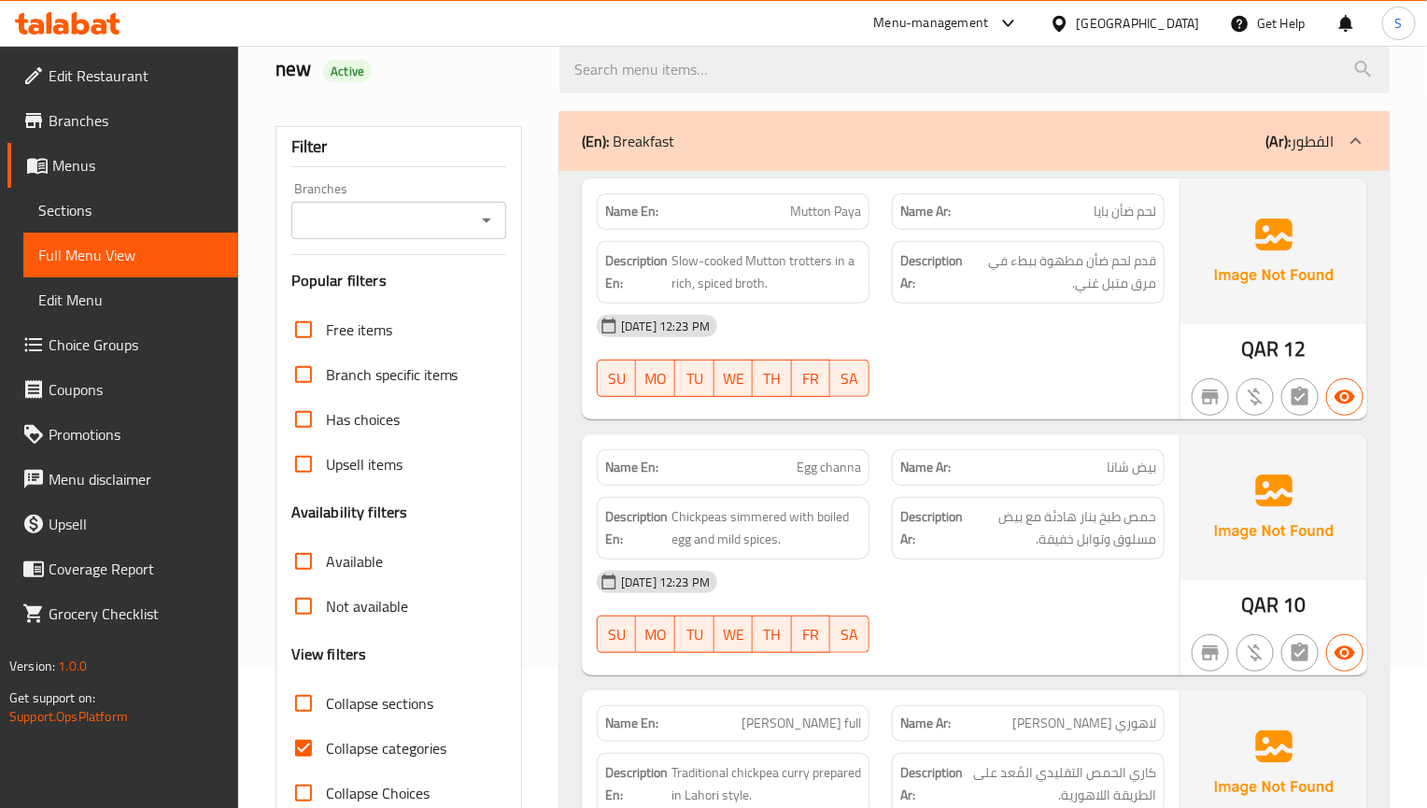
click at [306, 742] on input "Collapse categories" at bounding box center [303, 748] width 45 height 45
checkbox input "false"
click at [306, 706] on input "Collapse sections" at bounding box center [303, 703] width 45 height 45
checkbox input "true"
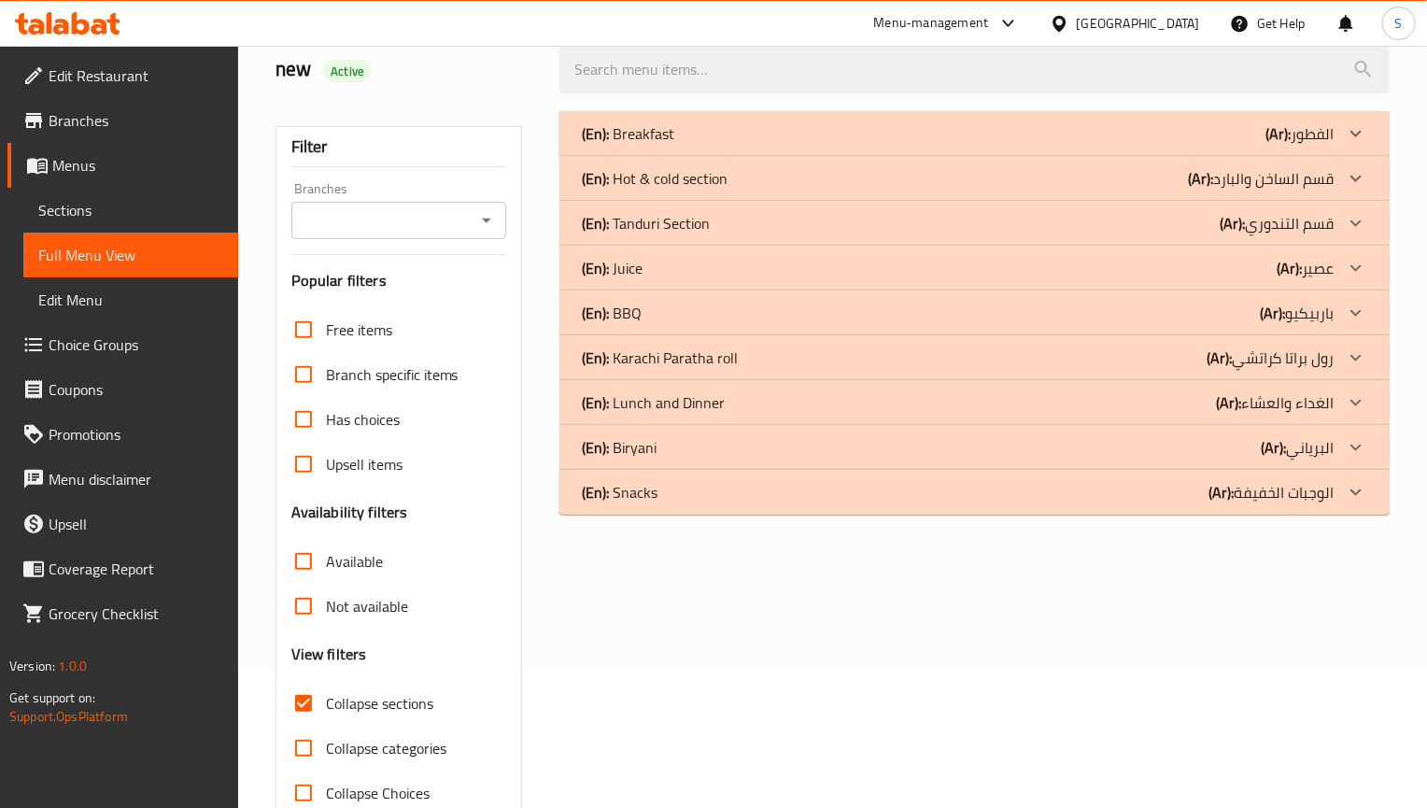
click at [664, 145] on p "(En): Karachi Paratha roll" at bounding box center [628, 133] width 92 height 22
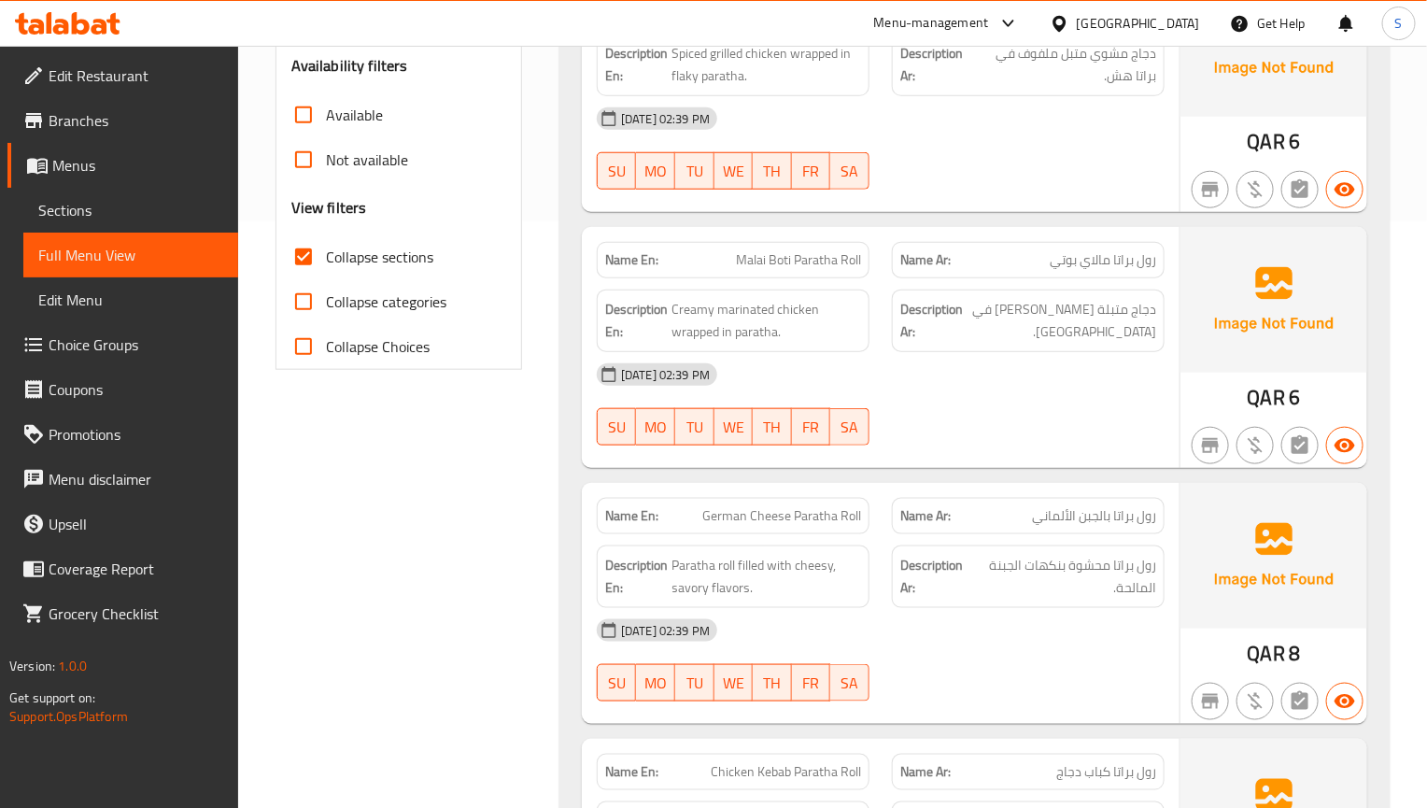
scroll to position [148, 0]
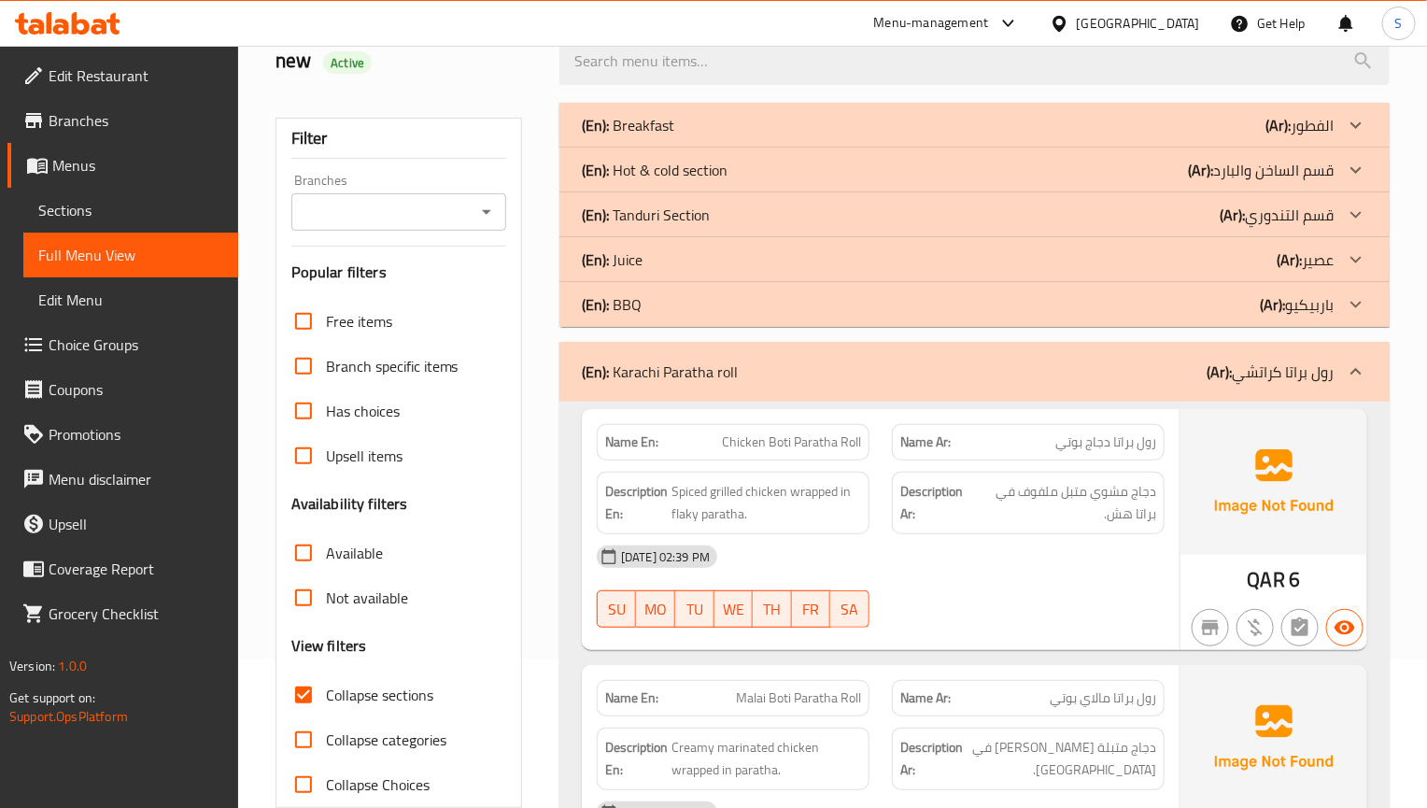
click at [727, 371] on p "(En): Karachi Paratha roll" at bounding box center [660, 371] width 156 height 22
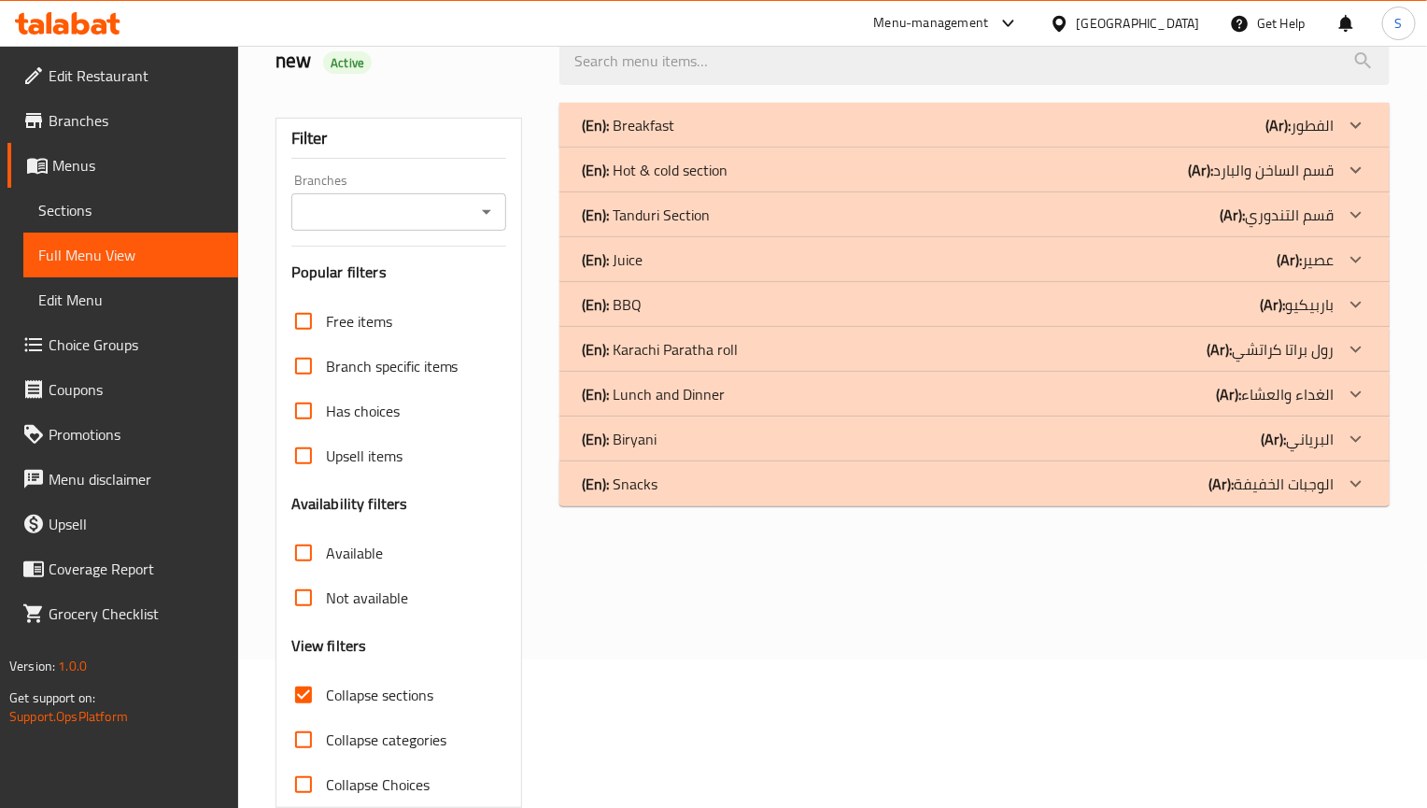
drag, startPoint x: 706, startPoint y: 396, endPoint x: 95, endPoint y: 413, distance: 611.0
click at [674, 136] on p "(En): [PERSON_NAME] and Dinner" at bounding box center [628, 125] width 92 height 22
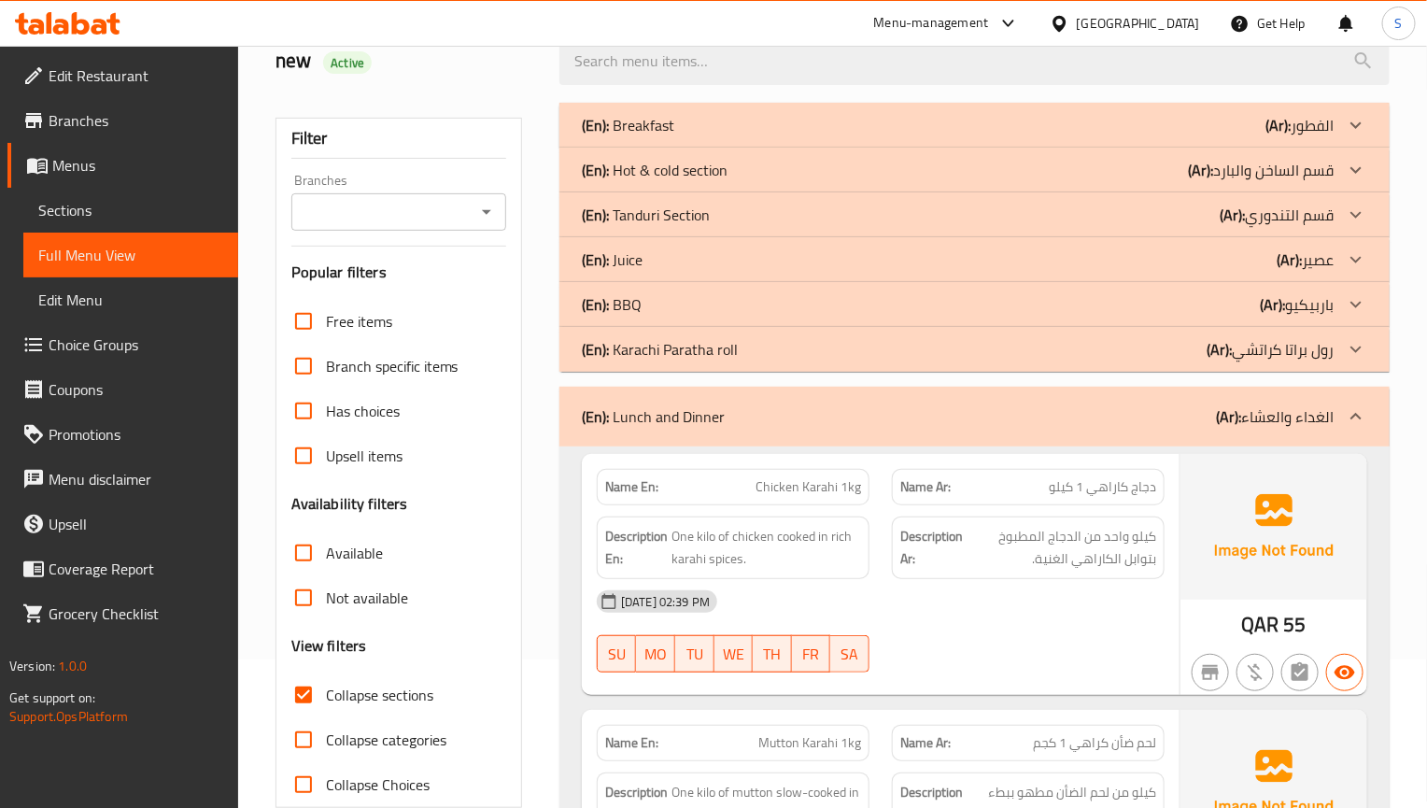
click at [1052, 620] on div "[DATE] 02:39 PM" at bounding box center [881, 601] width 590 height 45
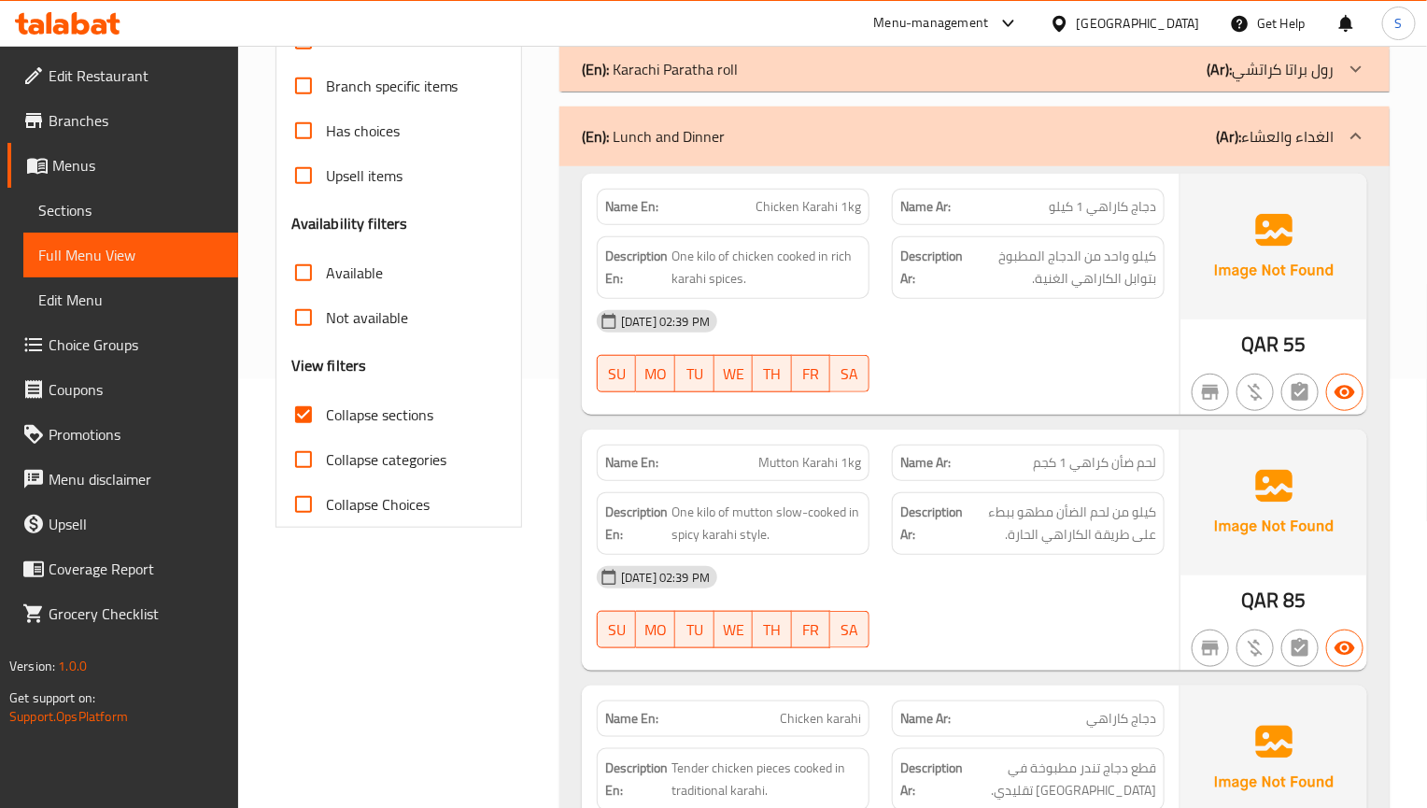
click at [1035, 521] on span "كيلو من لحم الضأن مطهو ببطء على طريقة الكاراهي الحارة." at bounding box center [1062, 524] width 190 height 46
click at [1087, 546] on span "كيلو من لحم الضأن مطهو ببطء على طريقة الكاراهي الحارة." at bounding box center [1062, 524] width 190 height 46
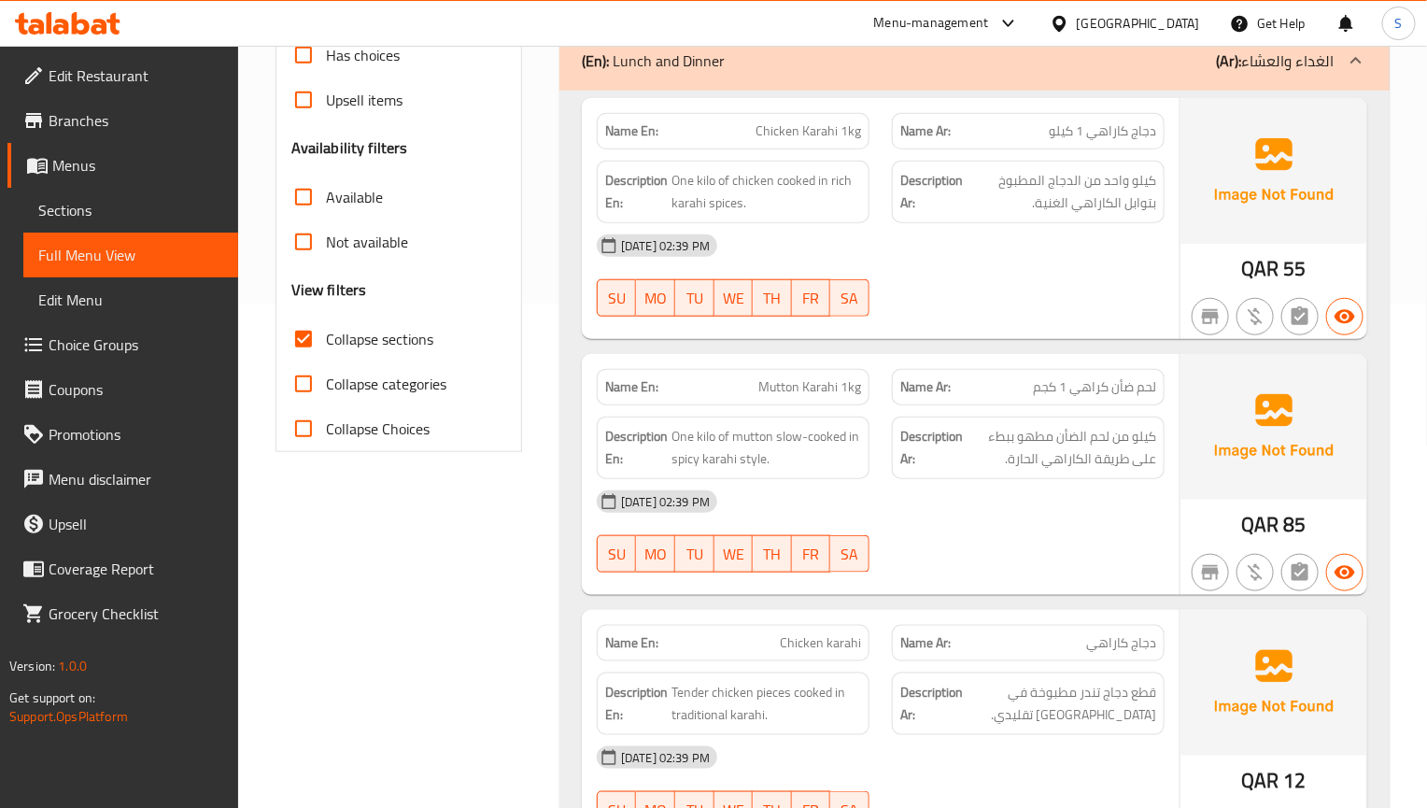
scroll to position [569, 0]
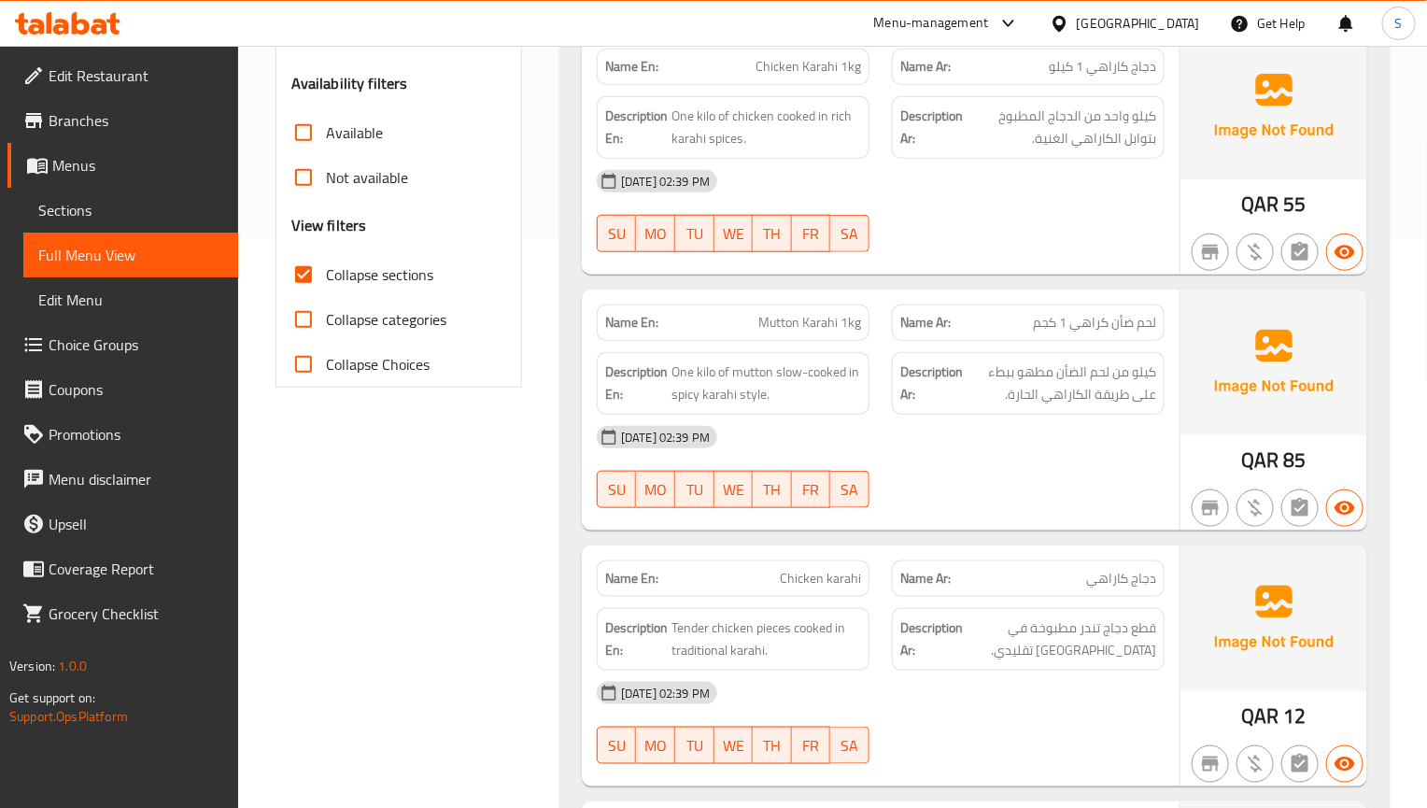
click at [822, 322] on span "Mutton Karahi 1kg" at bounding box center [809, 323] width 103 height 20
copy span "Karahi"
click at [1255, 566] on img at bounding box center [1273, 618] width 187 height 146
drag, startPoint x: 1012, startPoint y: 608, endPoint x: 1012, endPoint y: 561, distance: 46.7
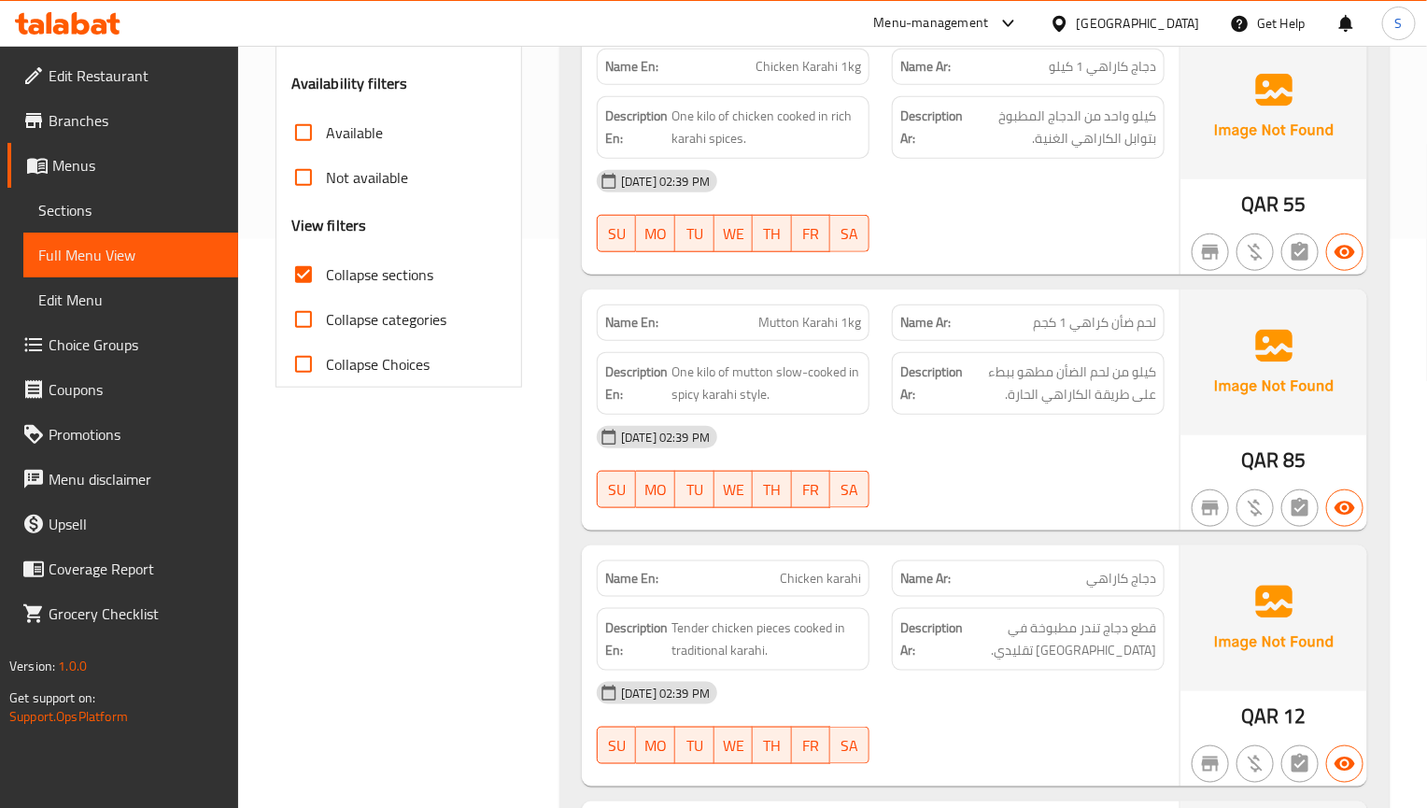
click at [1012, 608] on div "Description Ar: قطع دجاج تندر مطبوخة في كاراهي تقليدي." at bounding box center [1028, 639] width 295 height 85
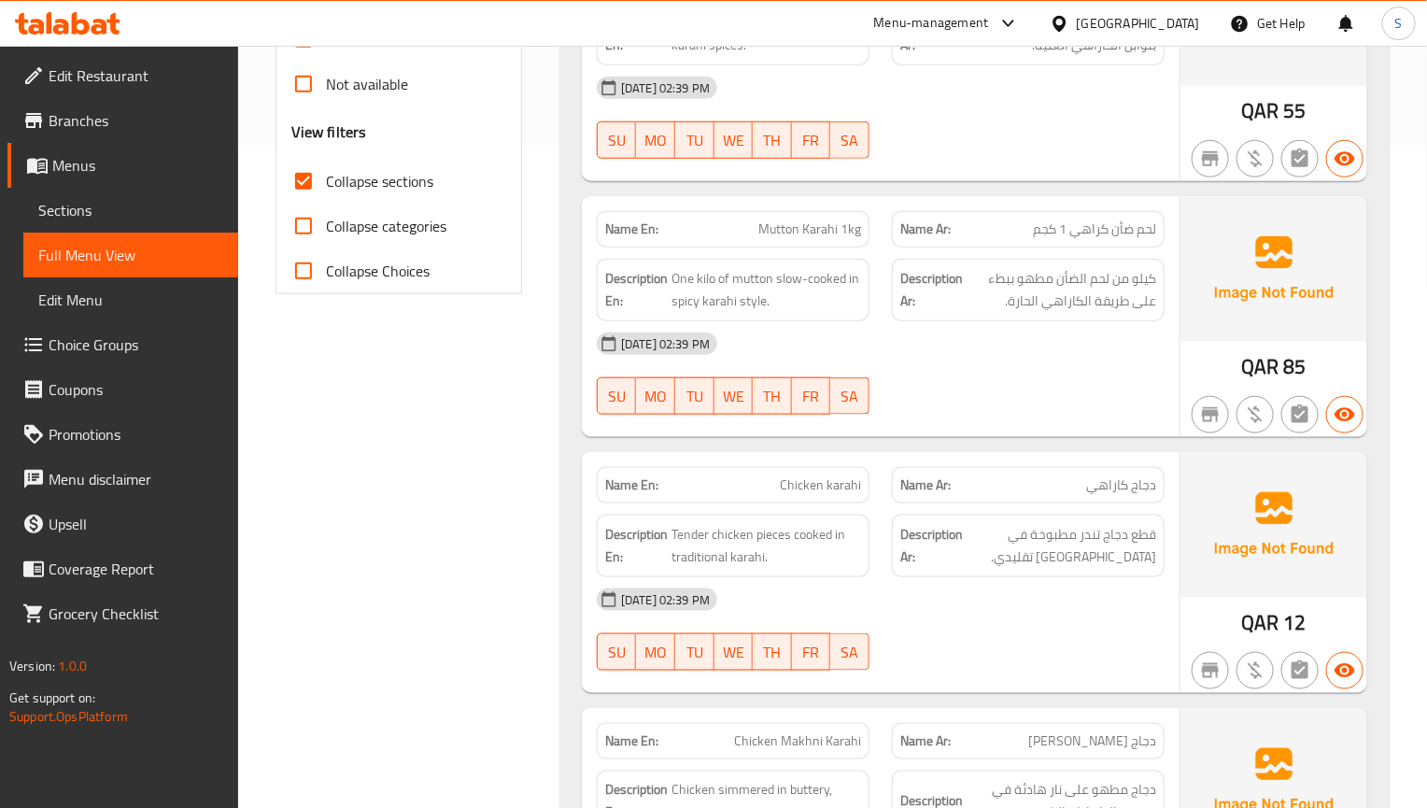
scroll to position [797, 0]
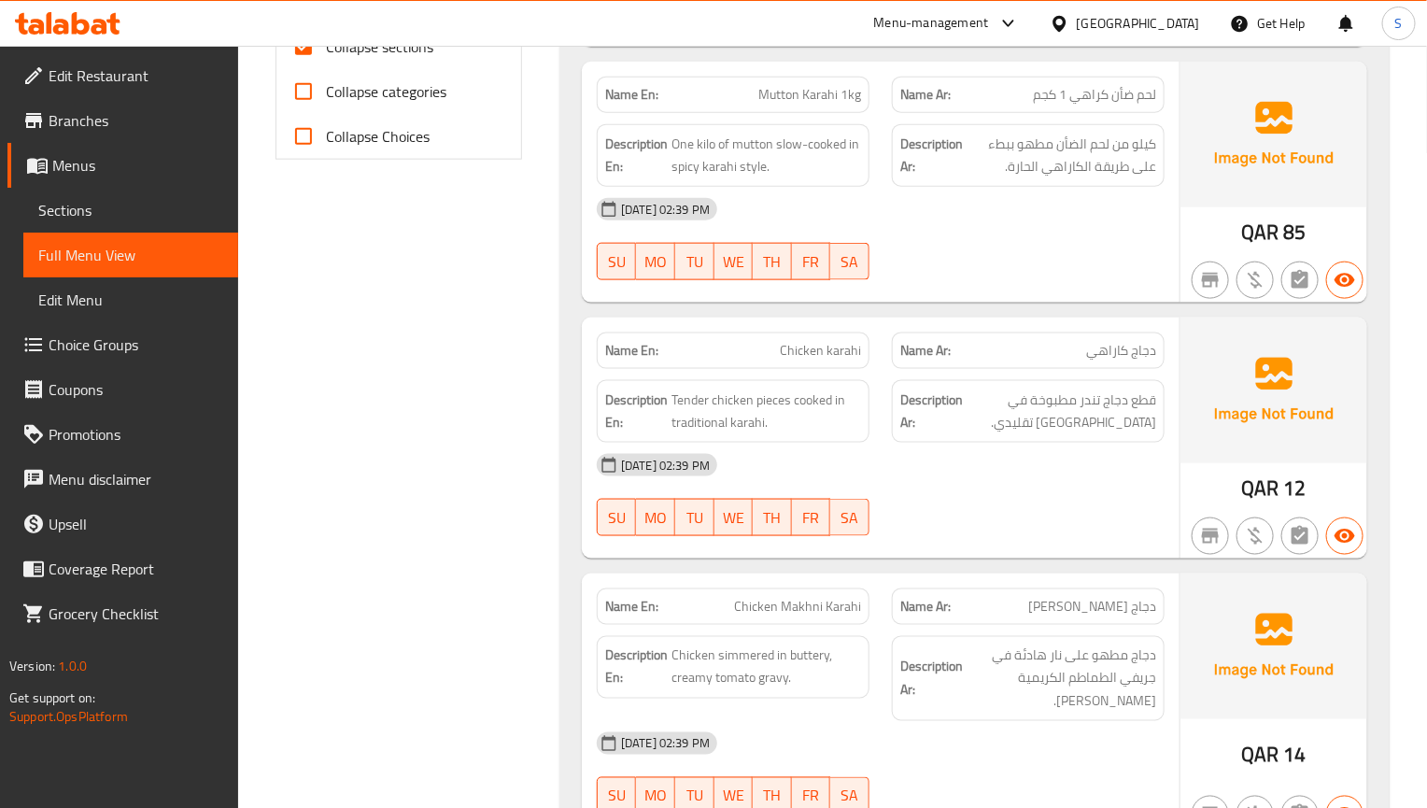
drag, startPoint x: 1155, startPoint y: 563, endPoint x: 1136, endPoint y: 564, distance: 19.6
click at [1155, 558] on div "Name En: Chicken karahi Name Ar: دجاج كاراهي Description En: Tender chicken pie…" at bounding box center [881, 438] width 598 height 241
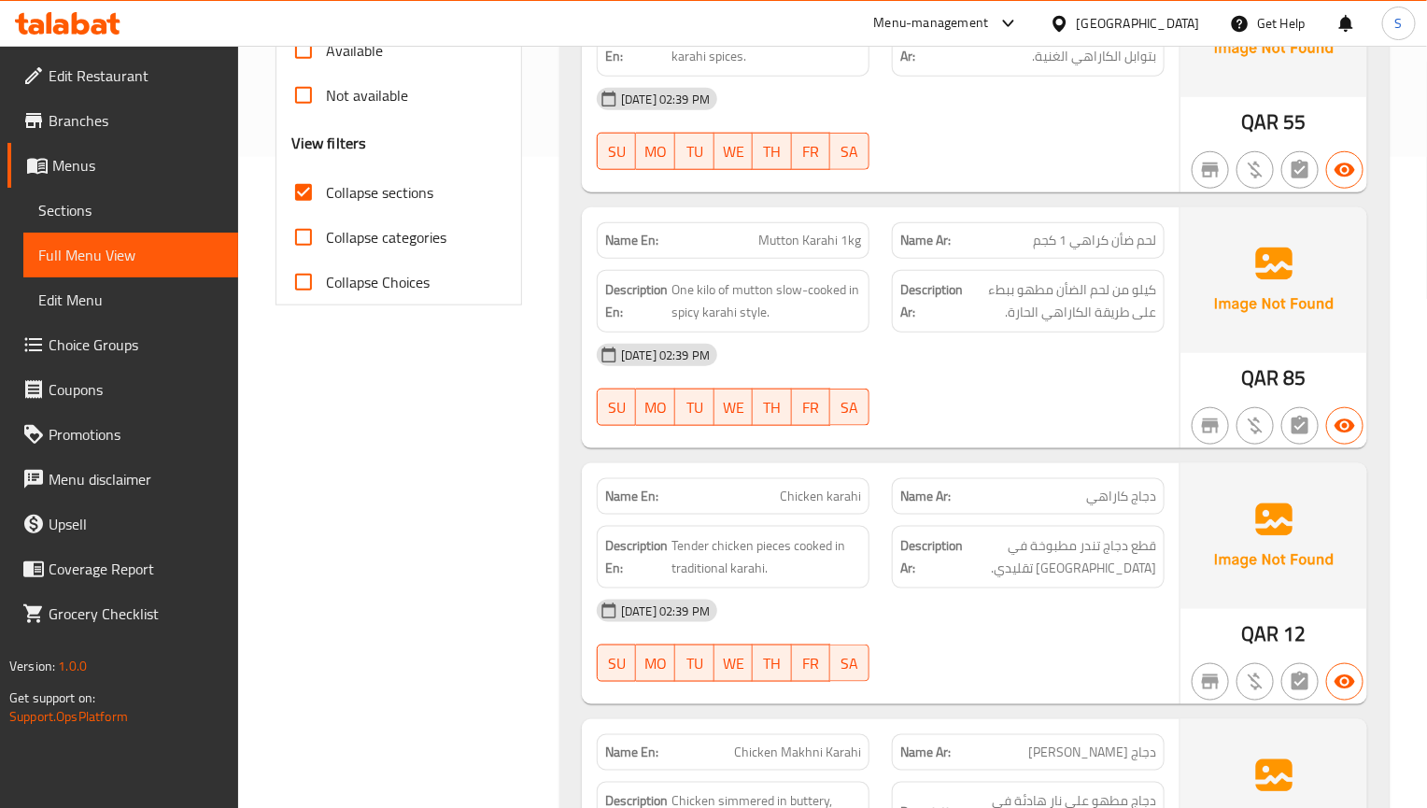
scroll to position [516, 0]
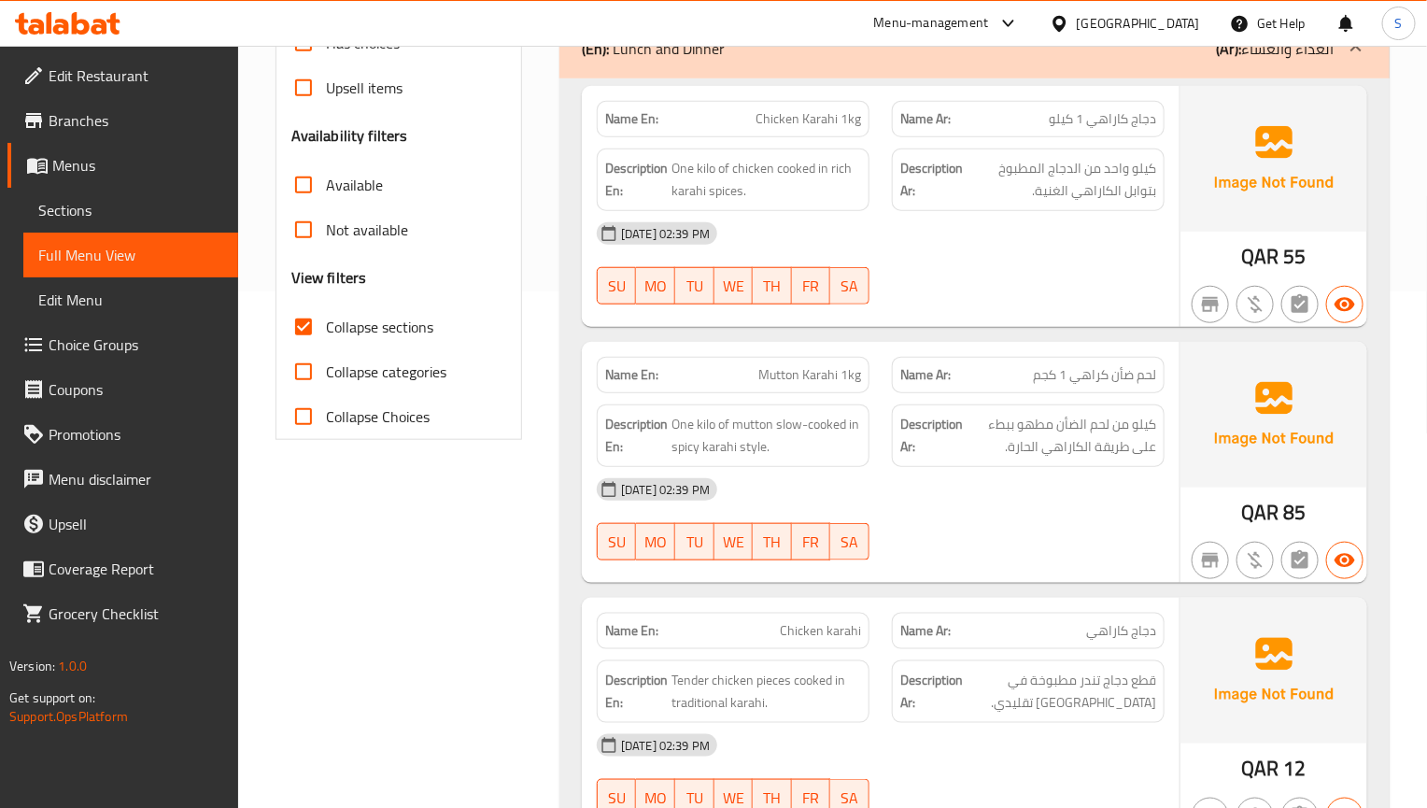
click at [1112, 119] on span "دجاج كاراهي 1 كيلو" at bounding box center [1102, 119] width 107 height 20
copy span "كاراهي"
click at [123, 207] on span "Sections" at bounding box center [130, 210] width 185 height 22
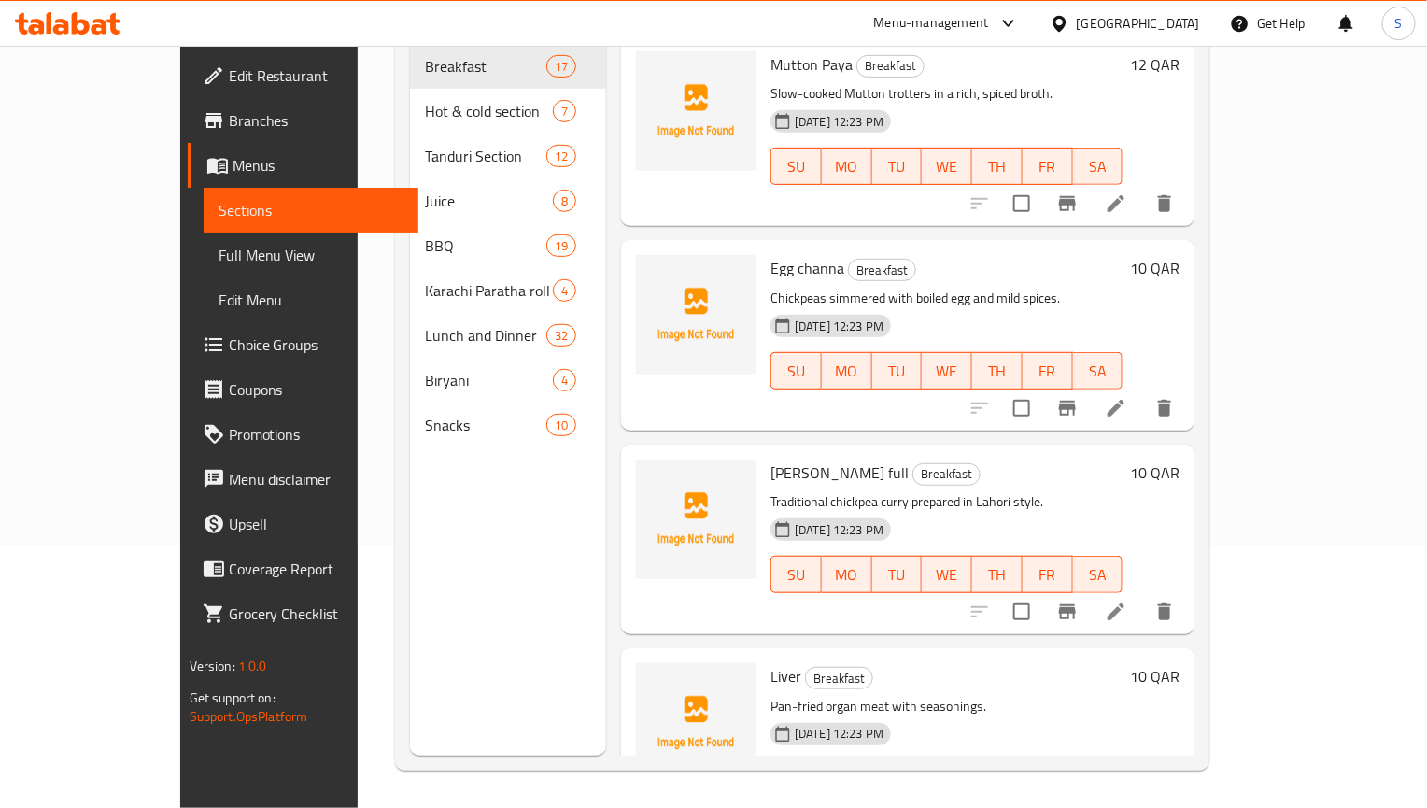
scroll to position [261, 0]
click at [219, 258] on span "Full Menu View" at bounding box center [311, 255] width 185 height 22
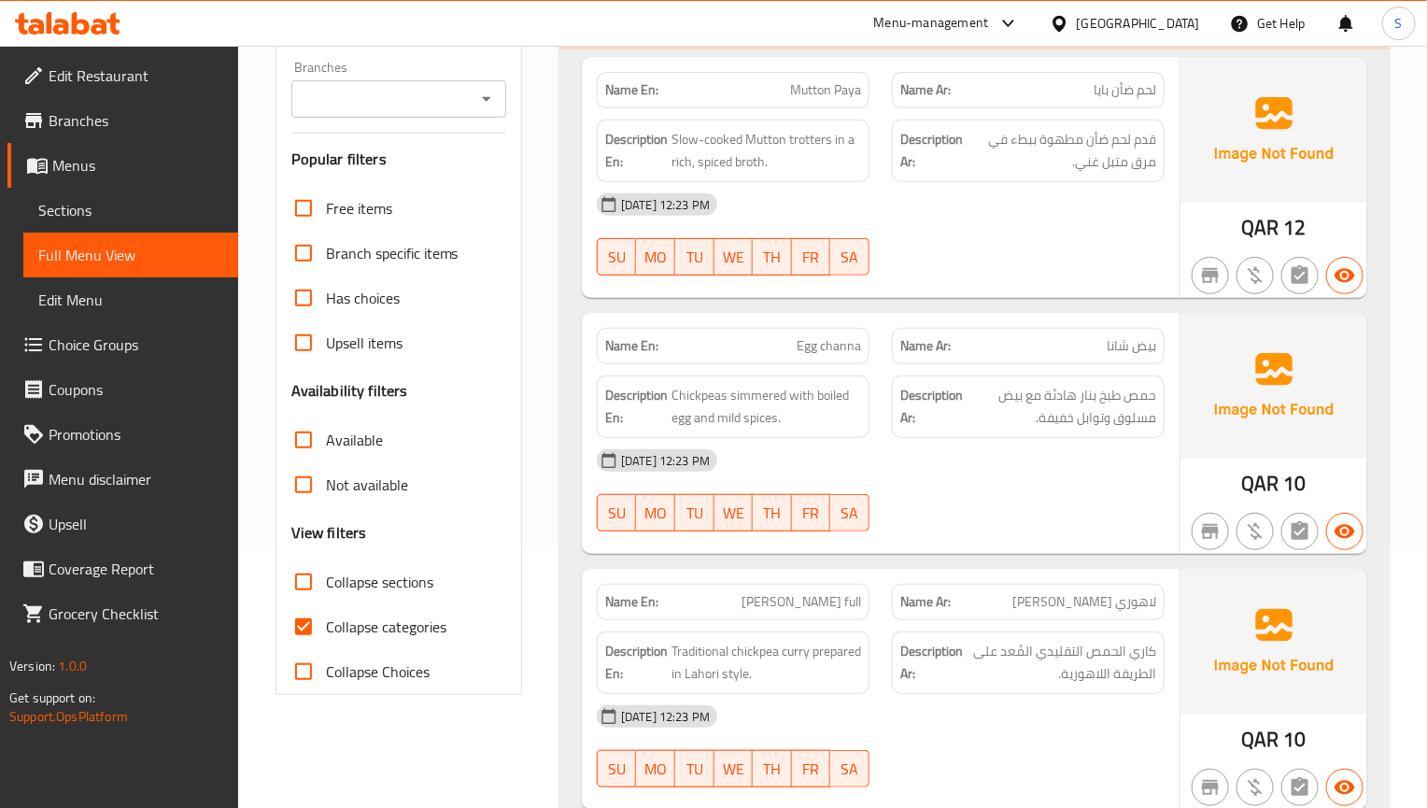
click at [317, 615] on input "Collapse categories" at bounding box center [303, 626] width 45 height 45
checkbox input "false"
click at [317, 578] on input "Collapse sections" at bounding box center [303, 581] width 45 height 45
checkbox input "true"
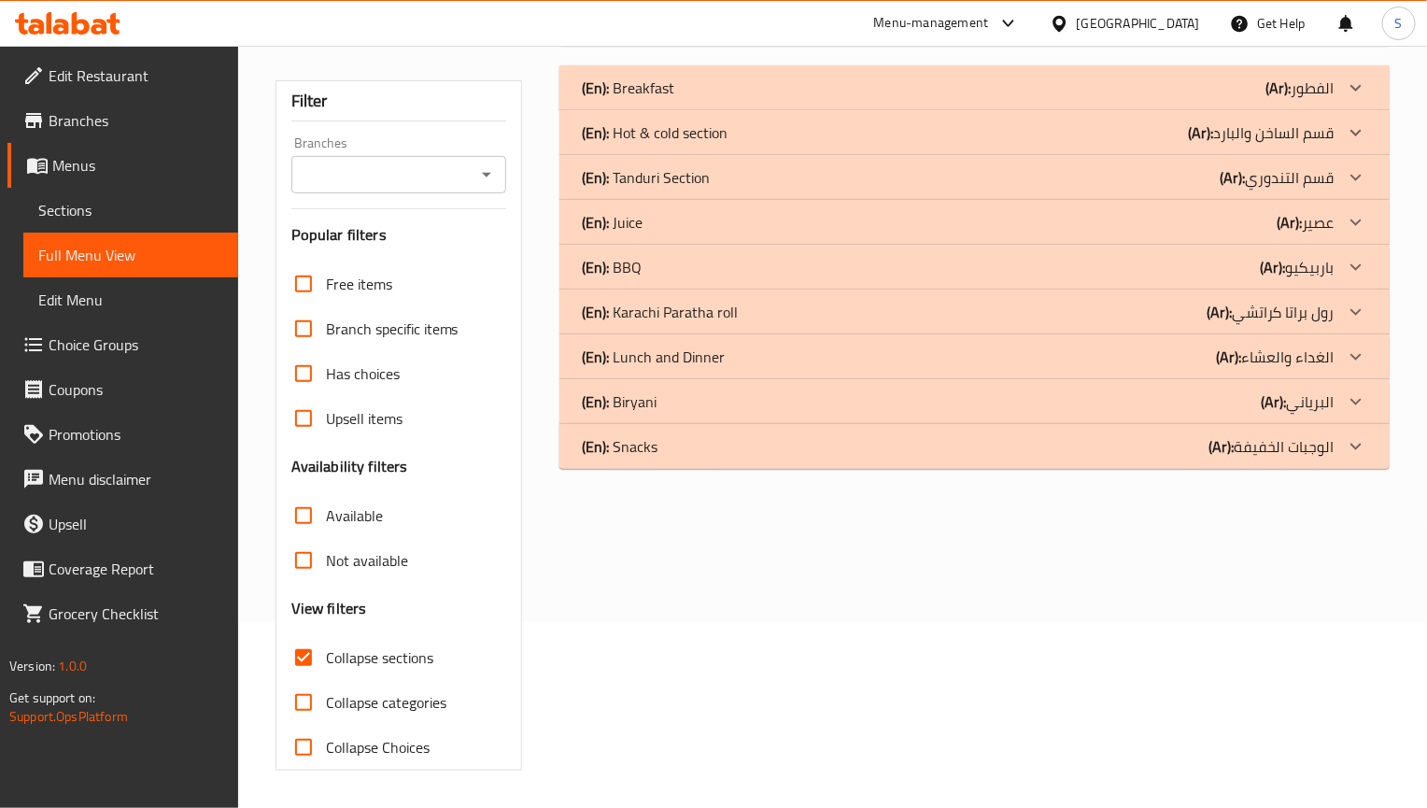
scroll to position [188, 0]
click at [674, 99] on p "(En): Lunch and Dinner" at bounding box center [628, 88] width 92 height 22
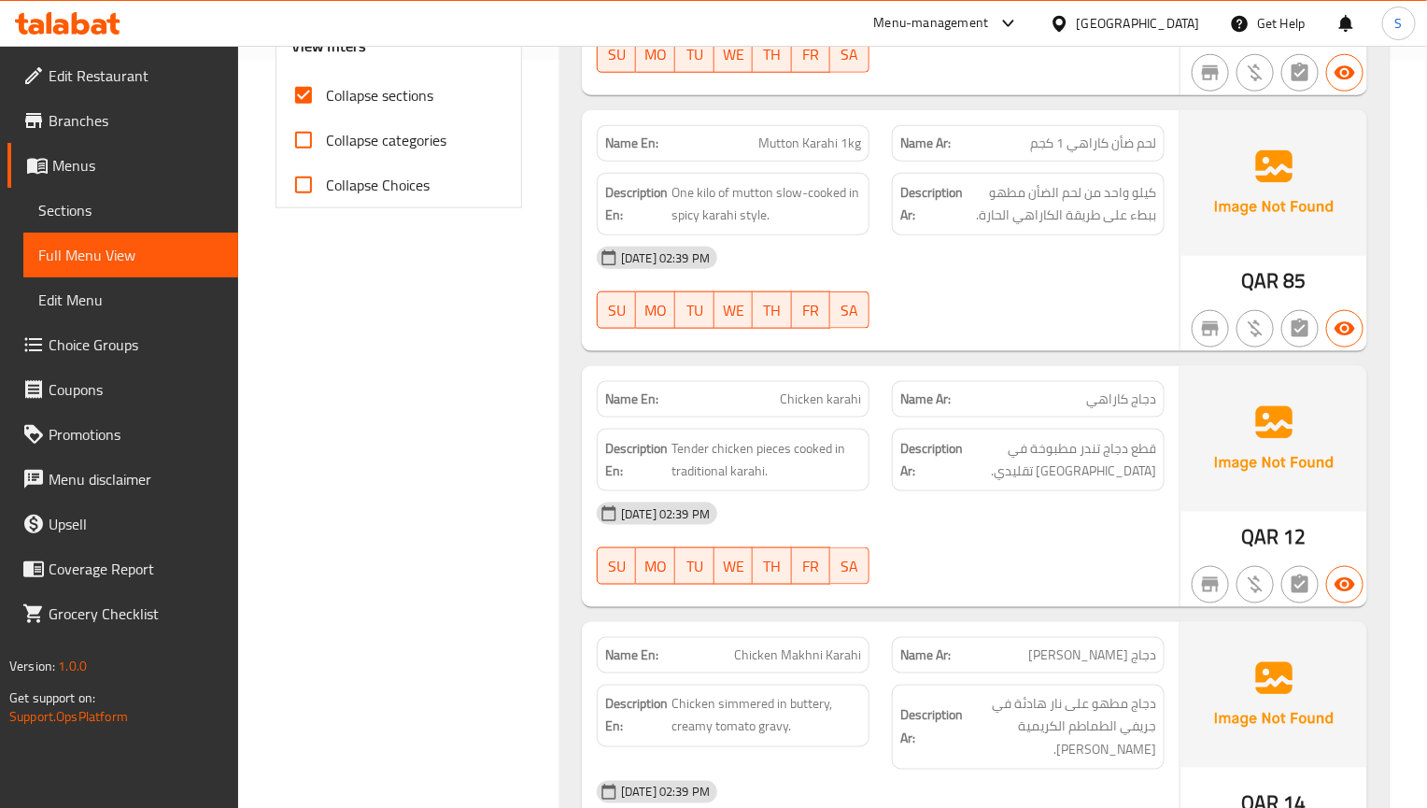
scroll to position [888, 0]
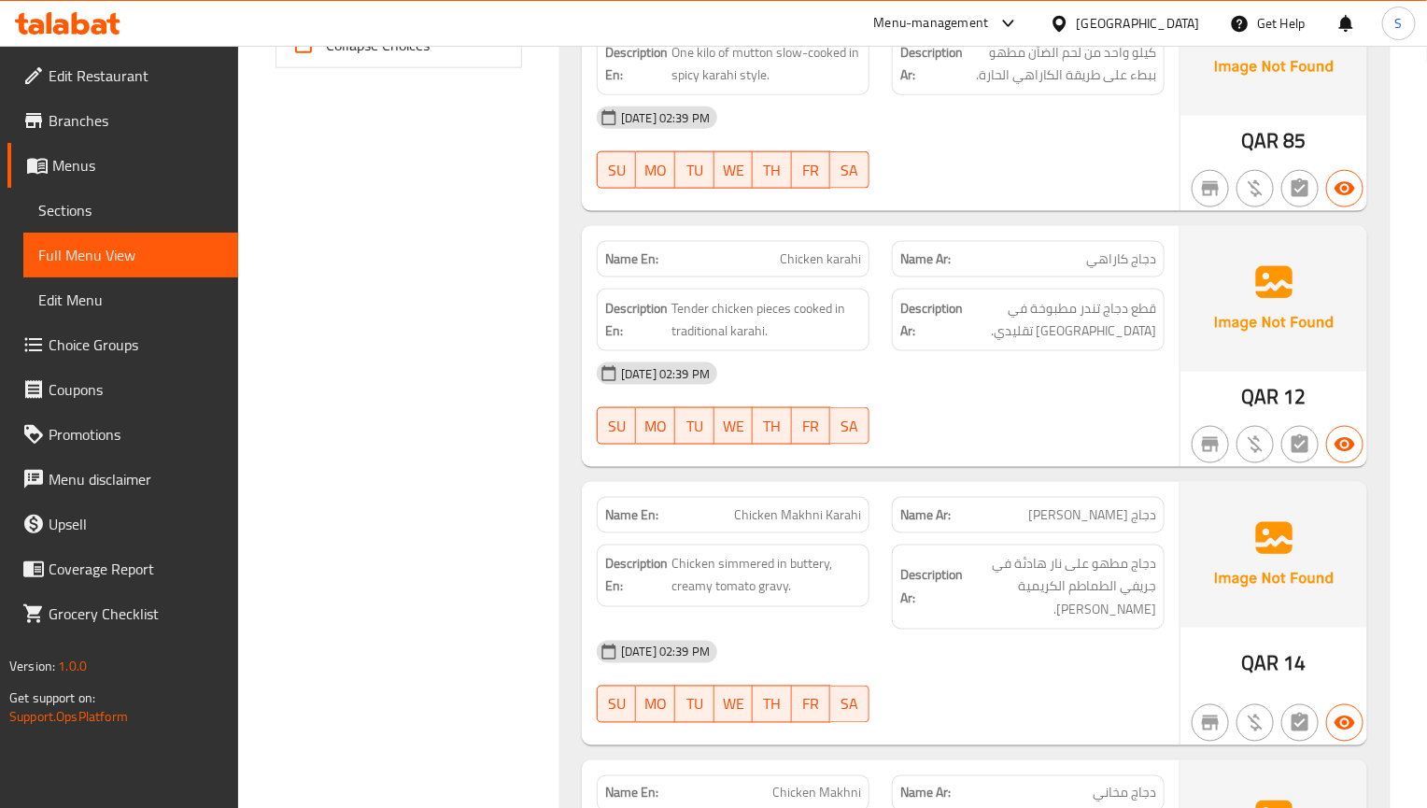
click at [1219, 504] on img at bounding box center [1273, 555] width 187 height 146
drag, startPoint x: 961, startPoint y: 608, endPoint x: 953, endPoint y: 427, distance: 181.4
click at [961, 608] on div "Description Ar: دجاج مطهو على نار هادئة في جريفي الطماطم الكريمية والزبدية." at bounding box center [1028, 587] width 273 height 86
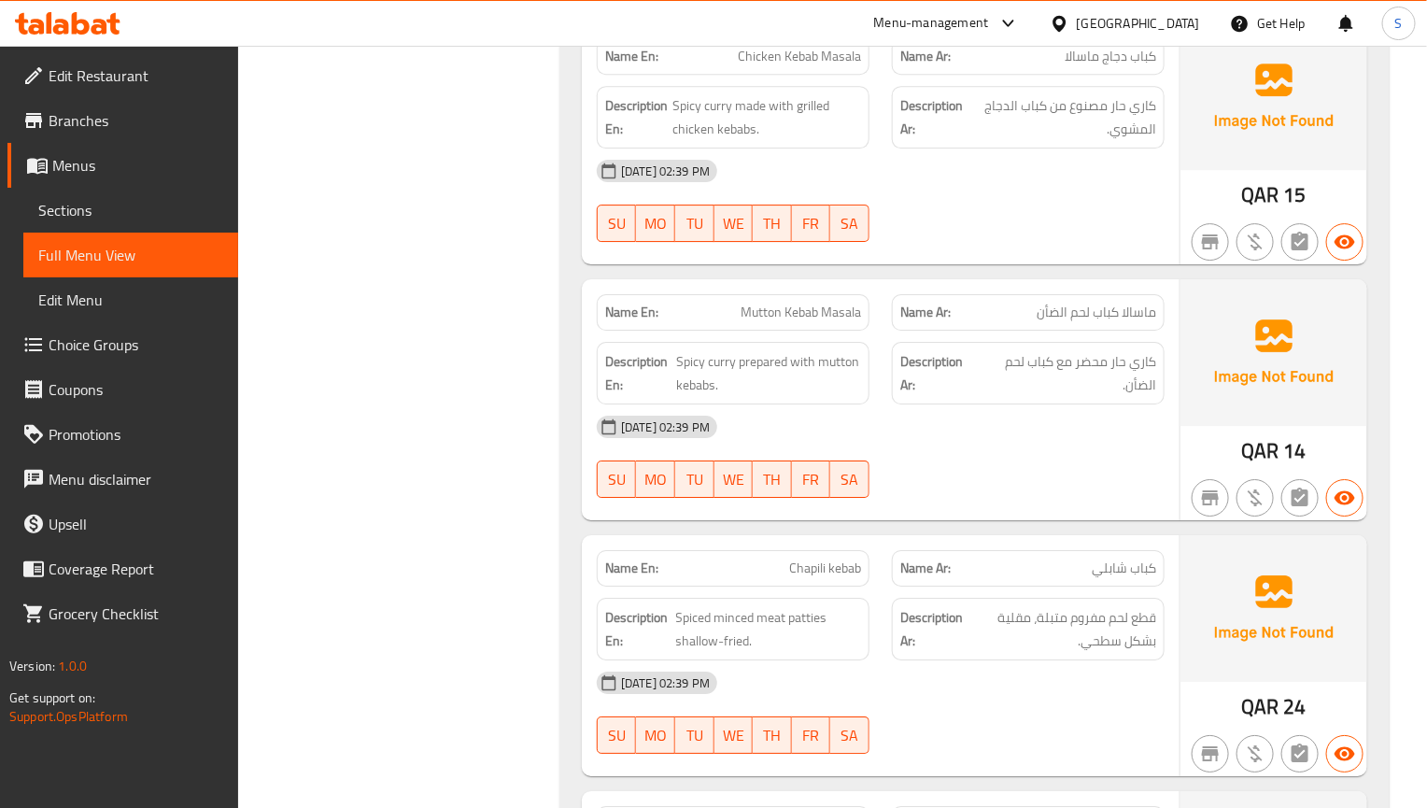
scroll to position [1972, 0]
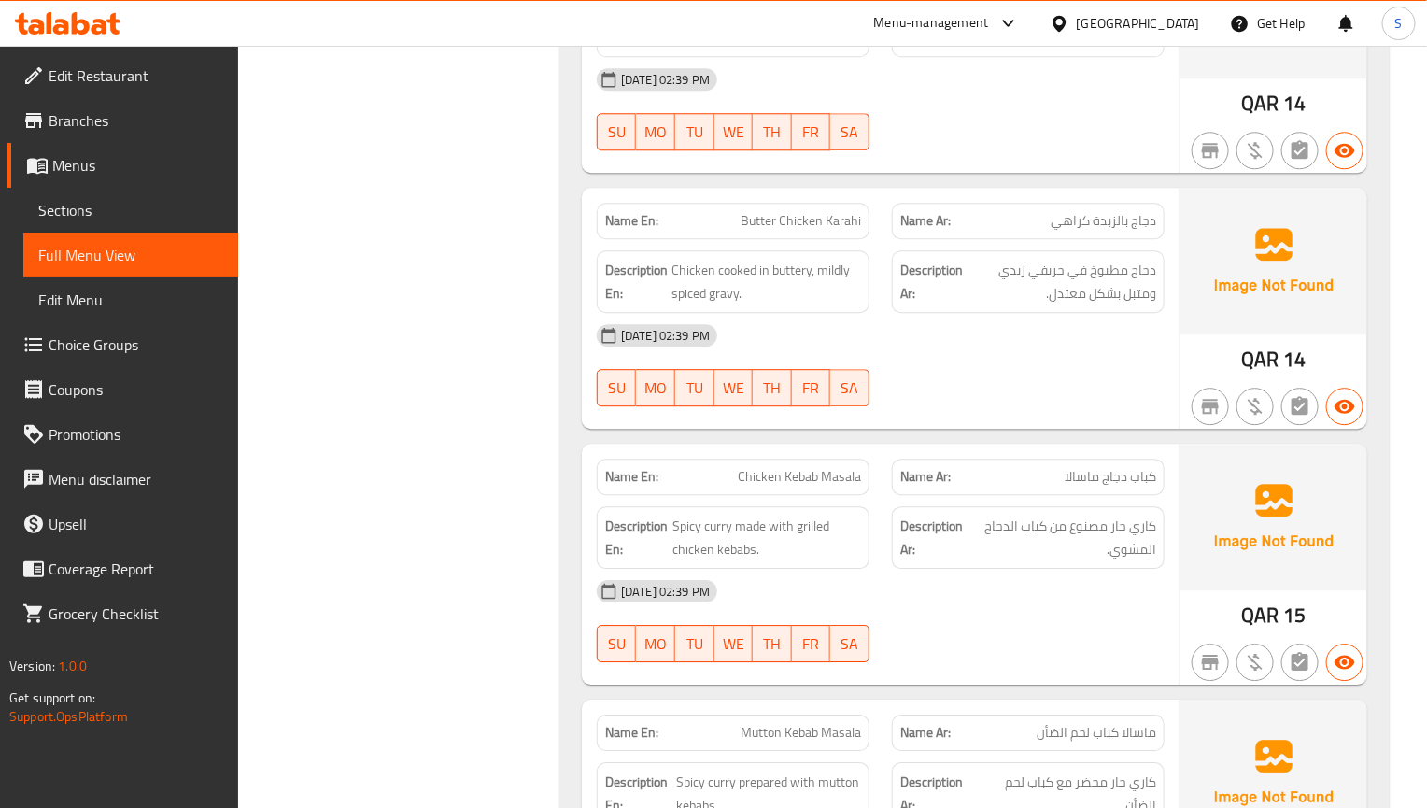
drag, startPoint x: 1124, startPoint y: 494, endPoint x: 1039, endPoint y: 368, distance: 152.0
click at [1124, 495] on div "Description Ar: كاري حار مصنوع من كباب الدجاج المشوي." at bounding box center [1028, 537] width 295 height 85
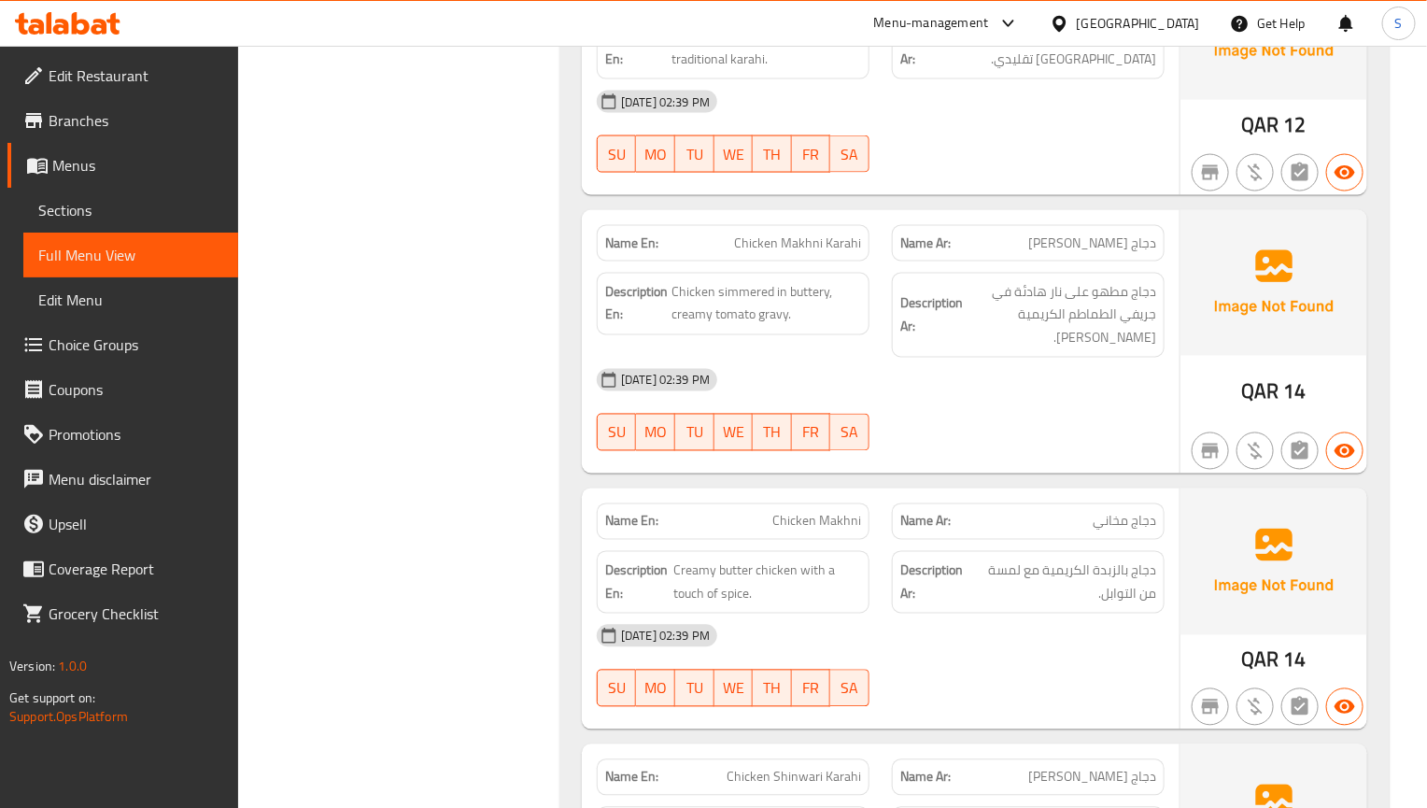
scroll to position [1208, 0]
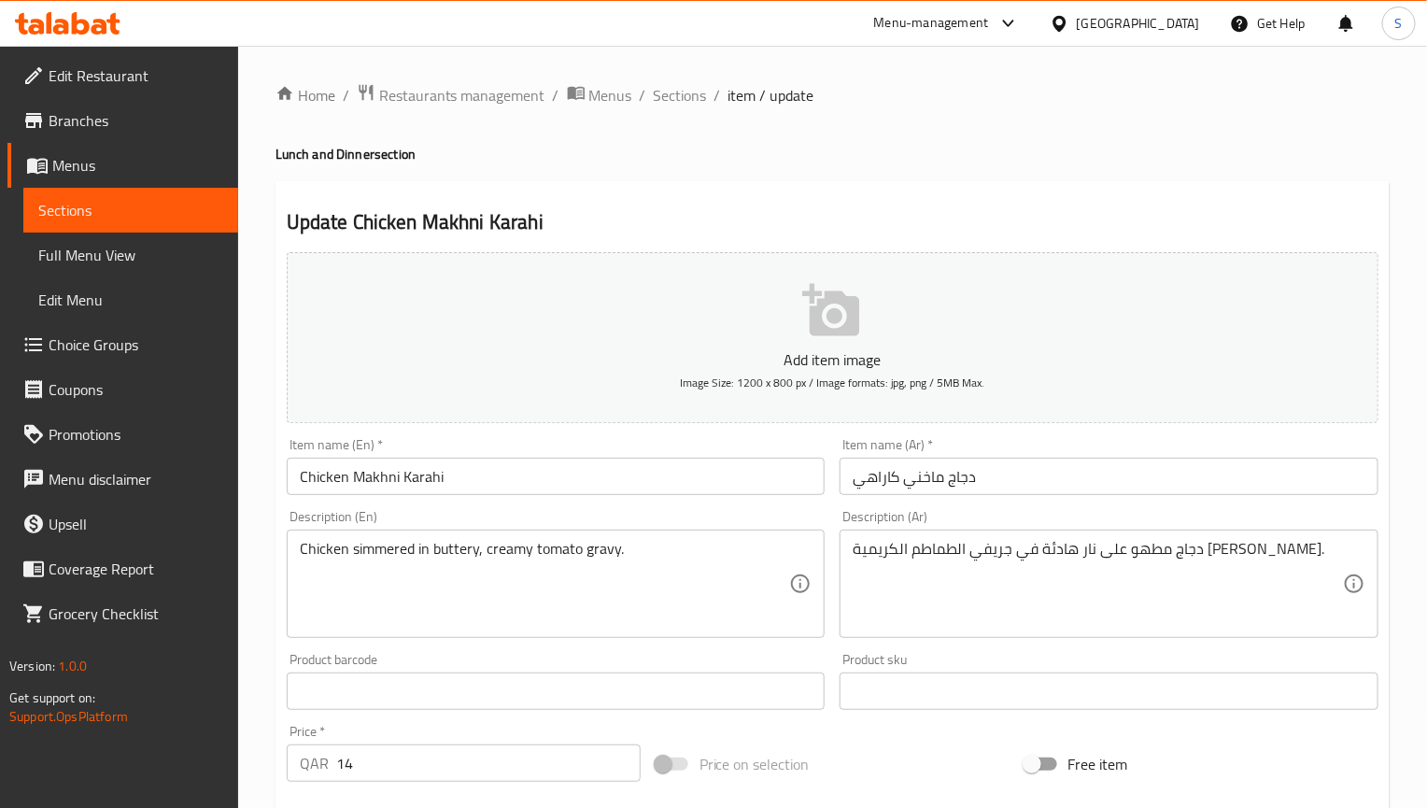
click at [936, 482] on input "دجاج ماخني كاراهي" at bounding box center [1109, 476] width 539 height 37
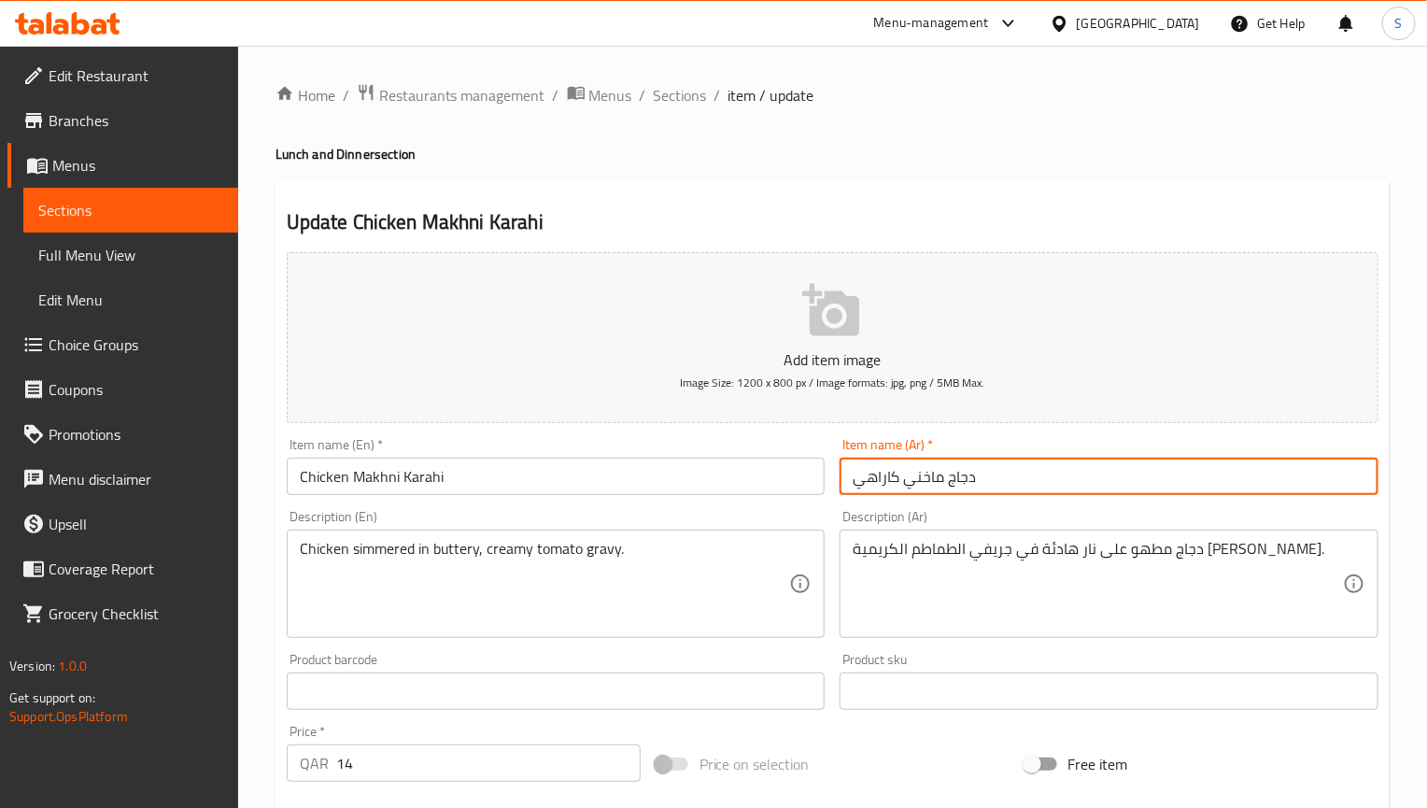
paste input "اني"
type input "دجاج [PERSON_NAME]"
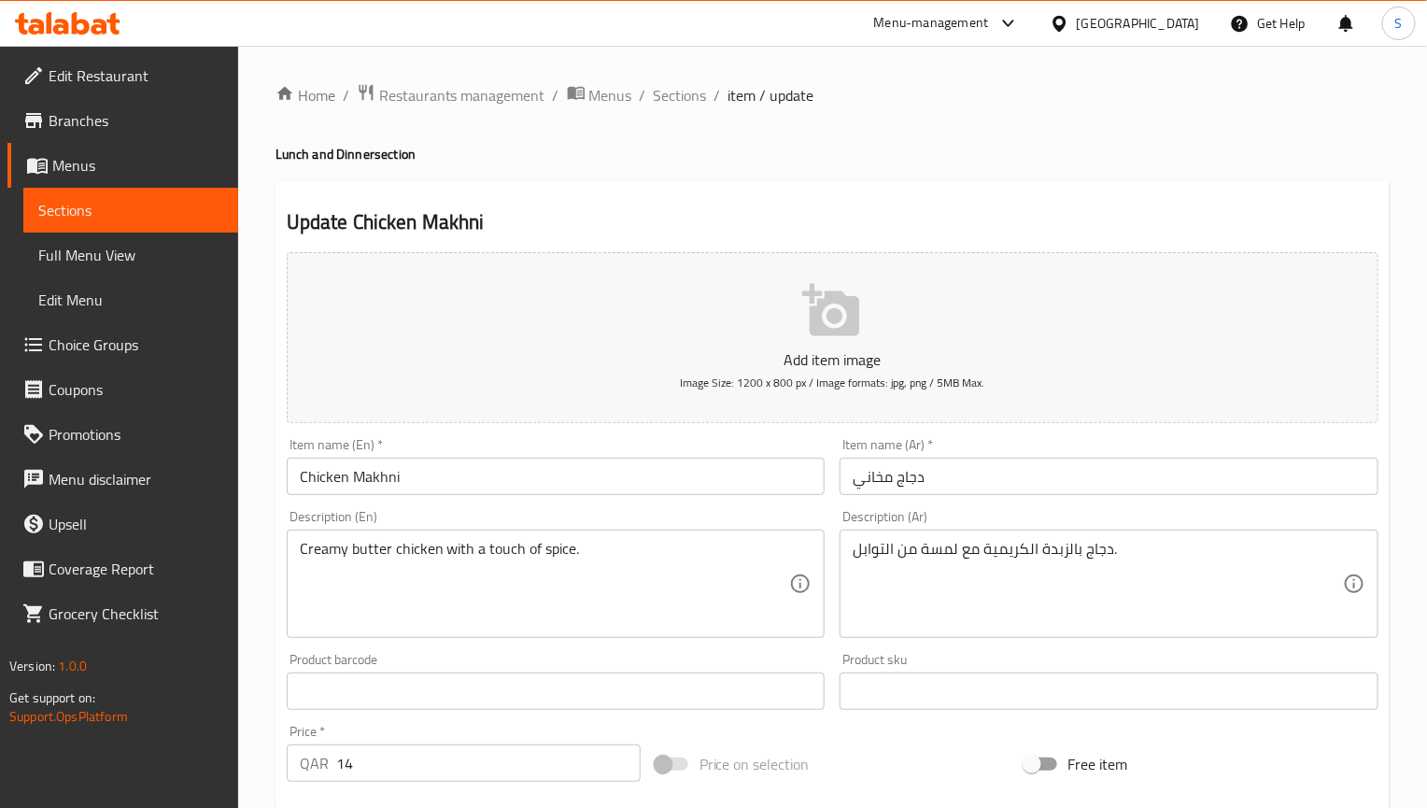
click at [871, 477] on input "دجاج مخاني" at bounding box center [1109, 476] width 539 height 37
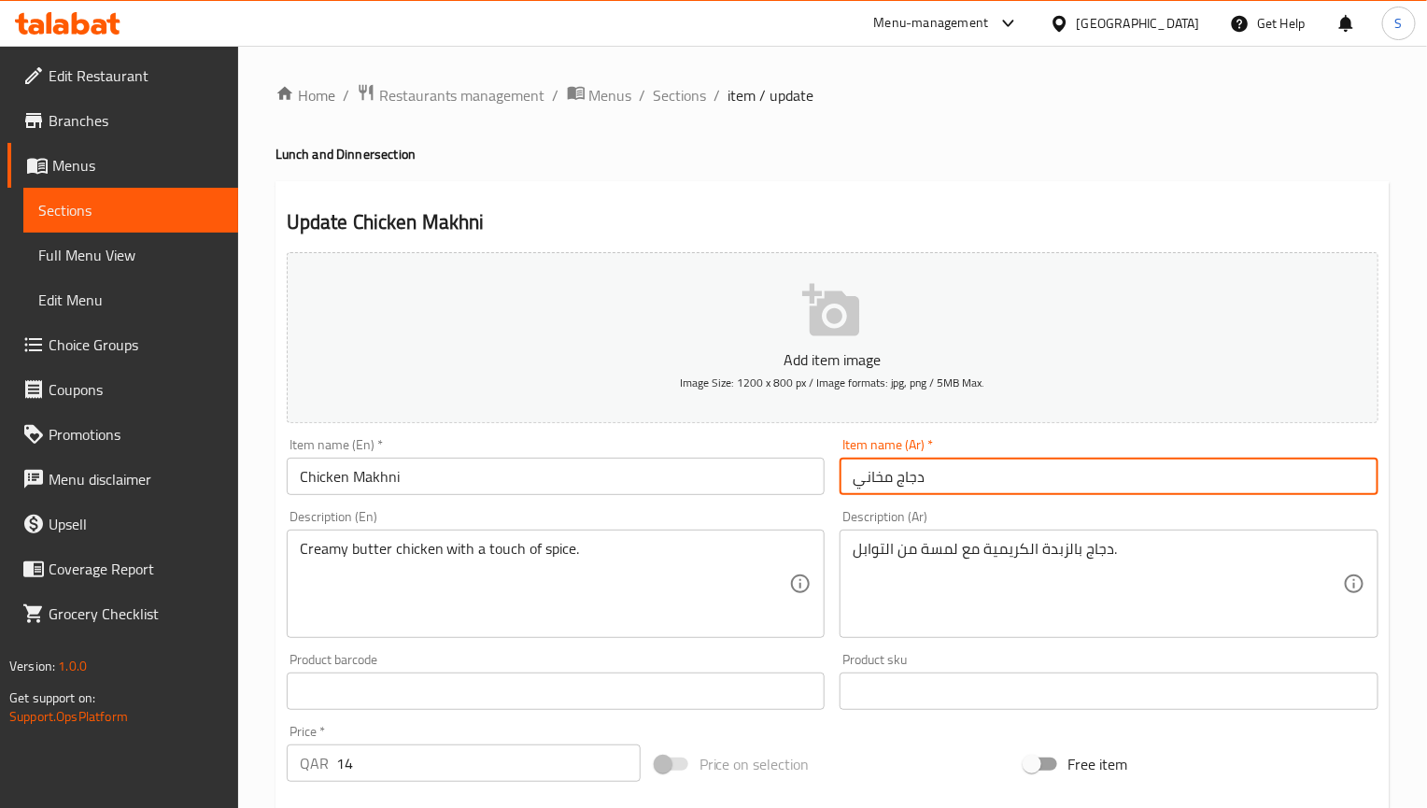
click at [871, 477] on input "دجاج مخاني" at bounding box center [1109, 476] width 539 height 37
paste input "text"
type input "دجاج ماخاني"
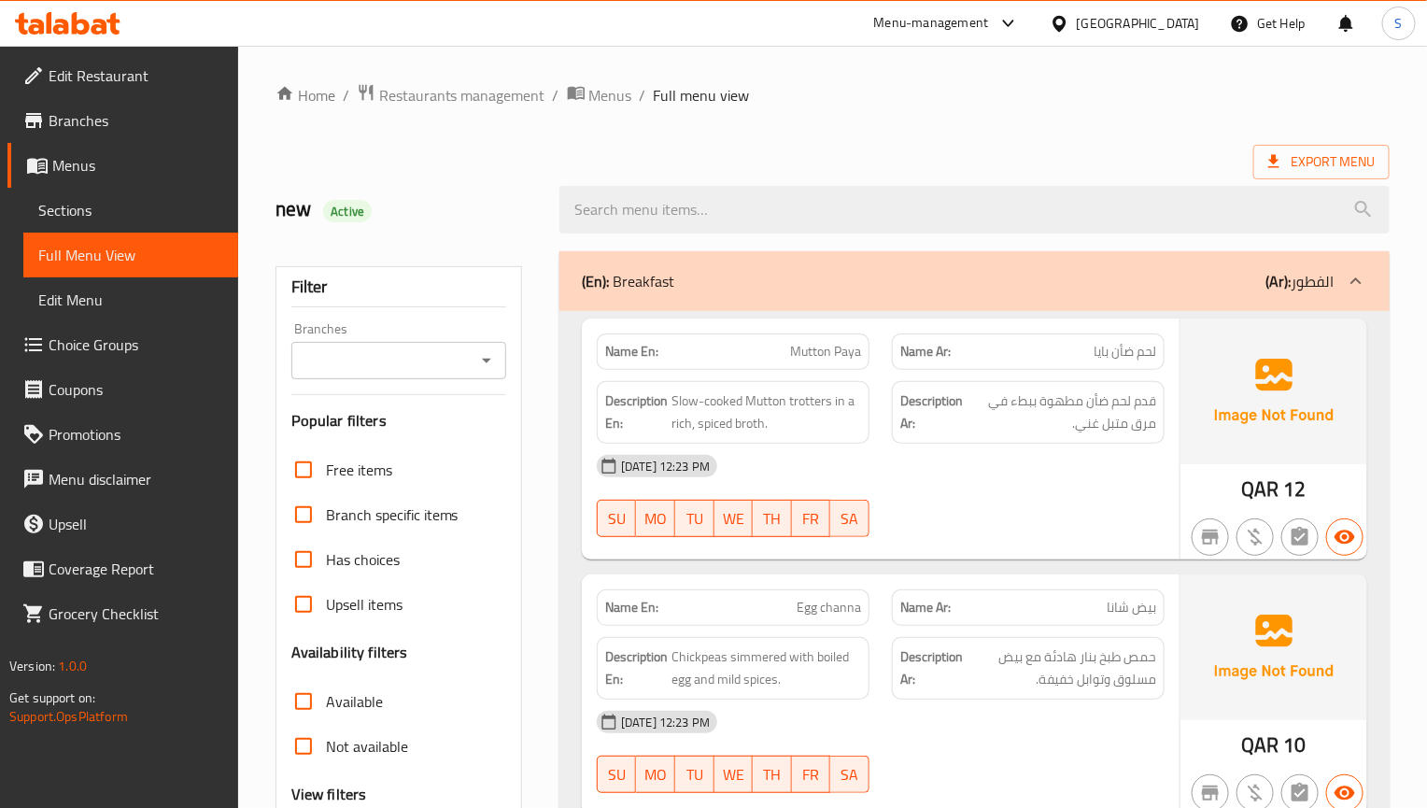
scroll to position [140, 0]
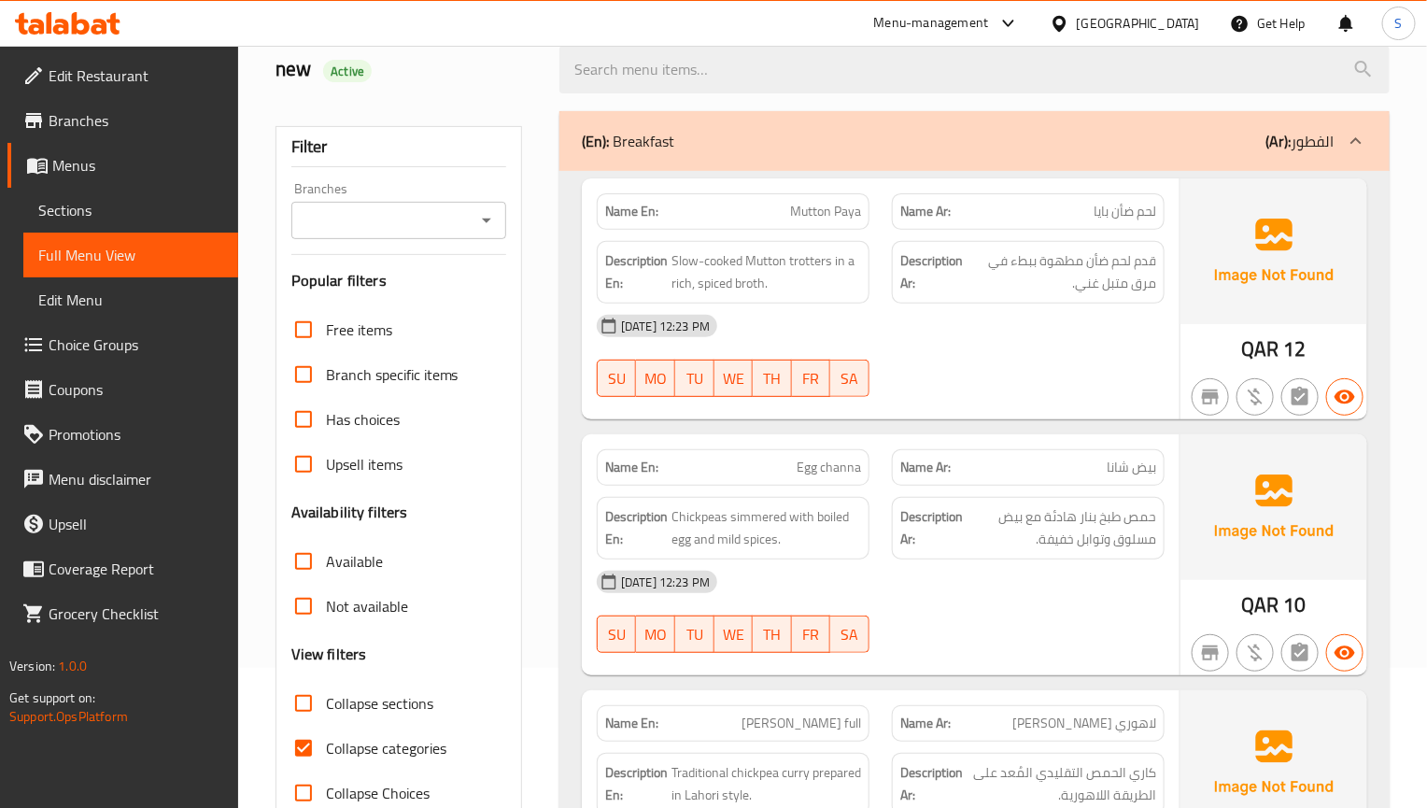
click at [308, 749] on input "Collapse categories" at bounding box center [303, 748] width 45 height 45
checkbox input "false"
click at [308, 706] on input "Collapse sections" at bounding box center [303, 703] width 45 height 45
checkbox input "true"
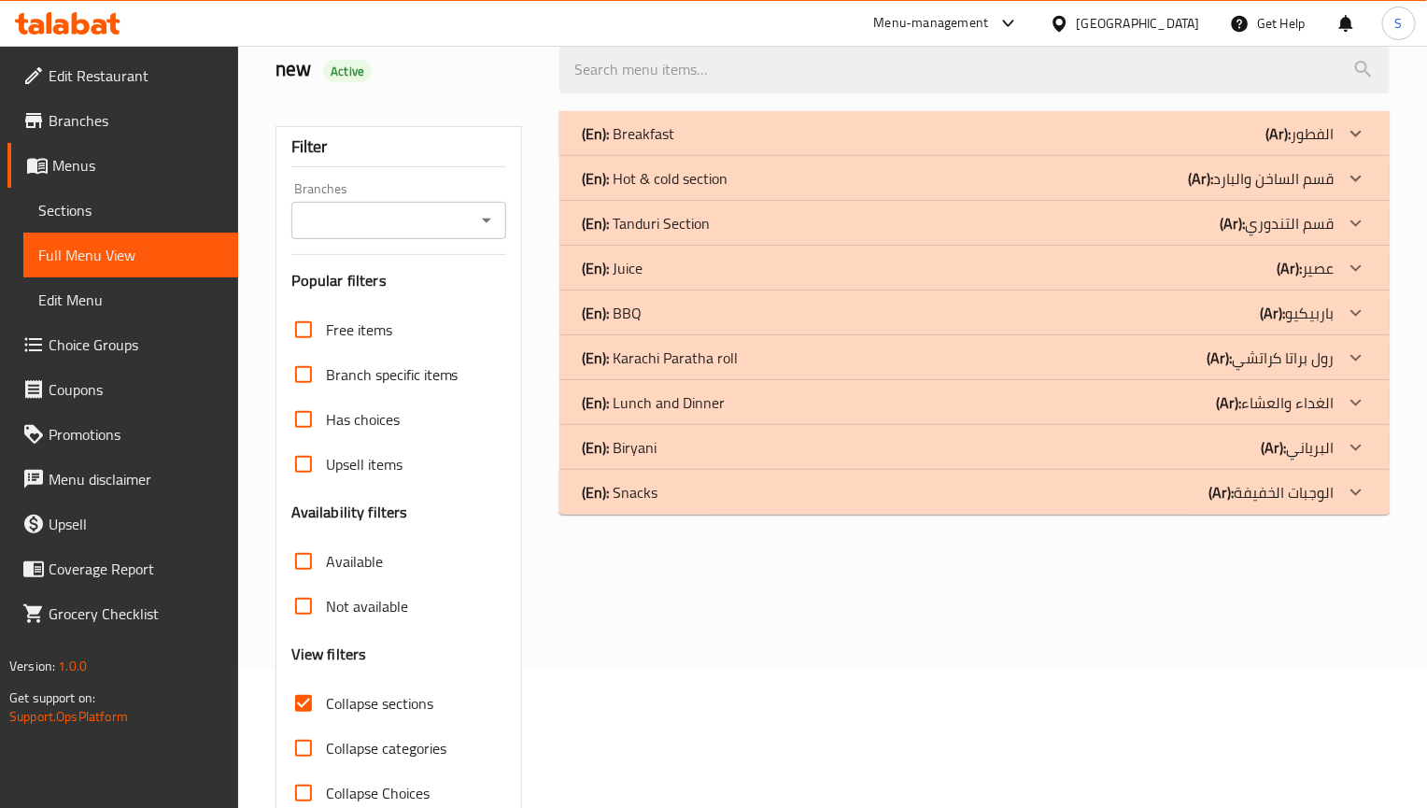
click at [674, 145] on p "(En): Karachi Paratha roll" at bounding box center [628, 133] width 92 height 22
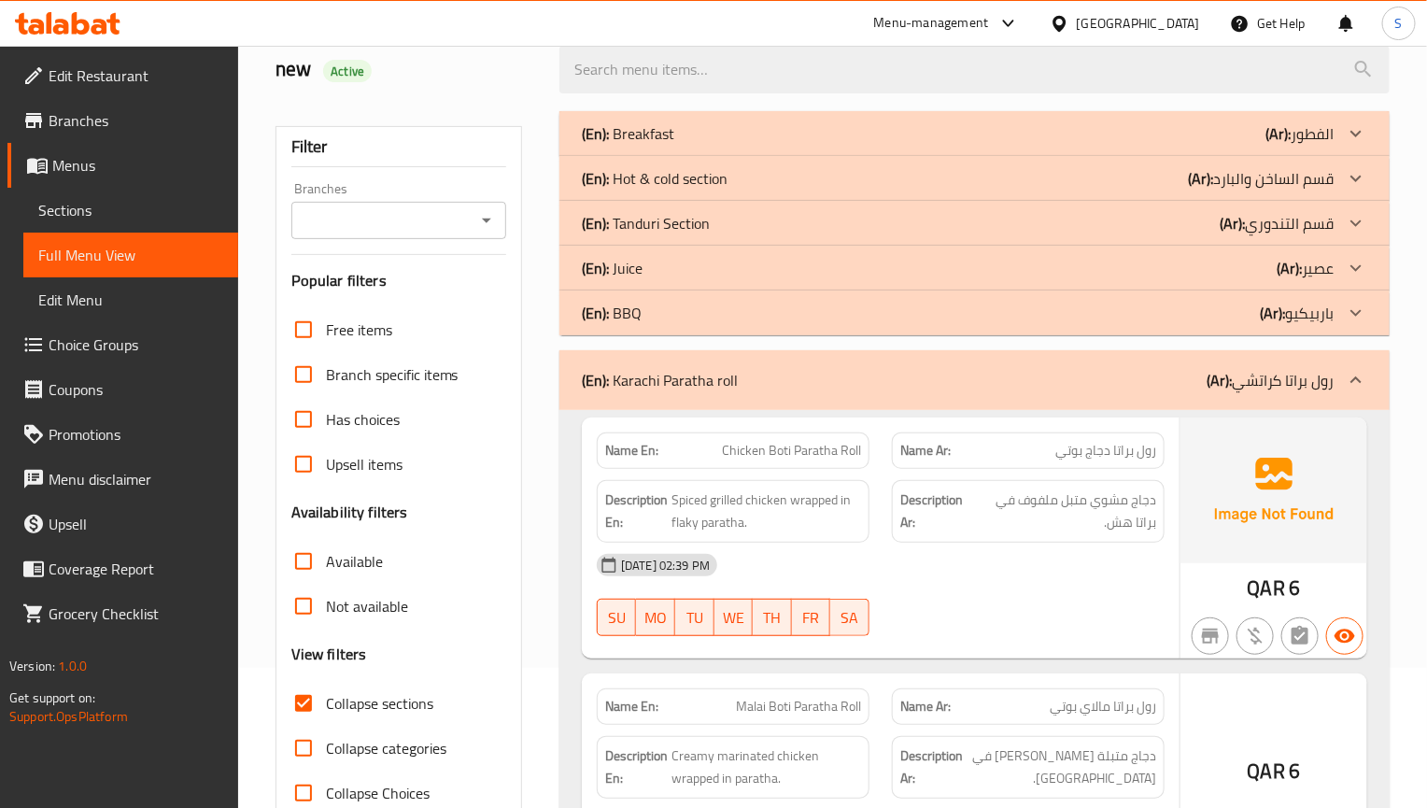
click at [724, 382] on p "(En): Karachi Paratha roll" at bounding box center [660, 380] width 156 height 22
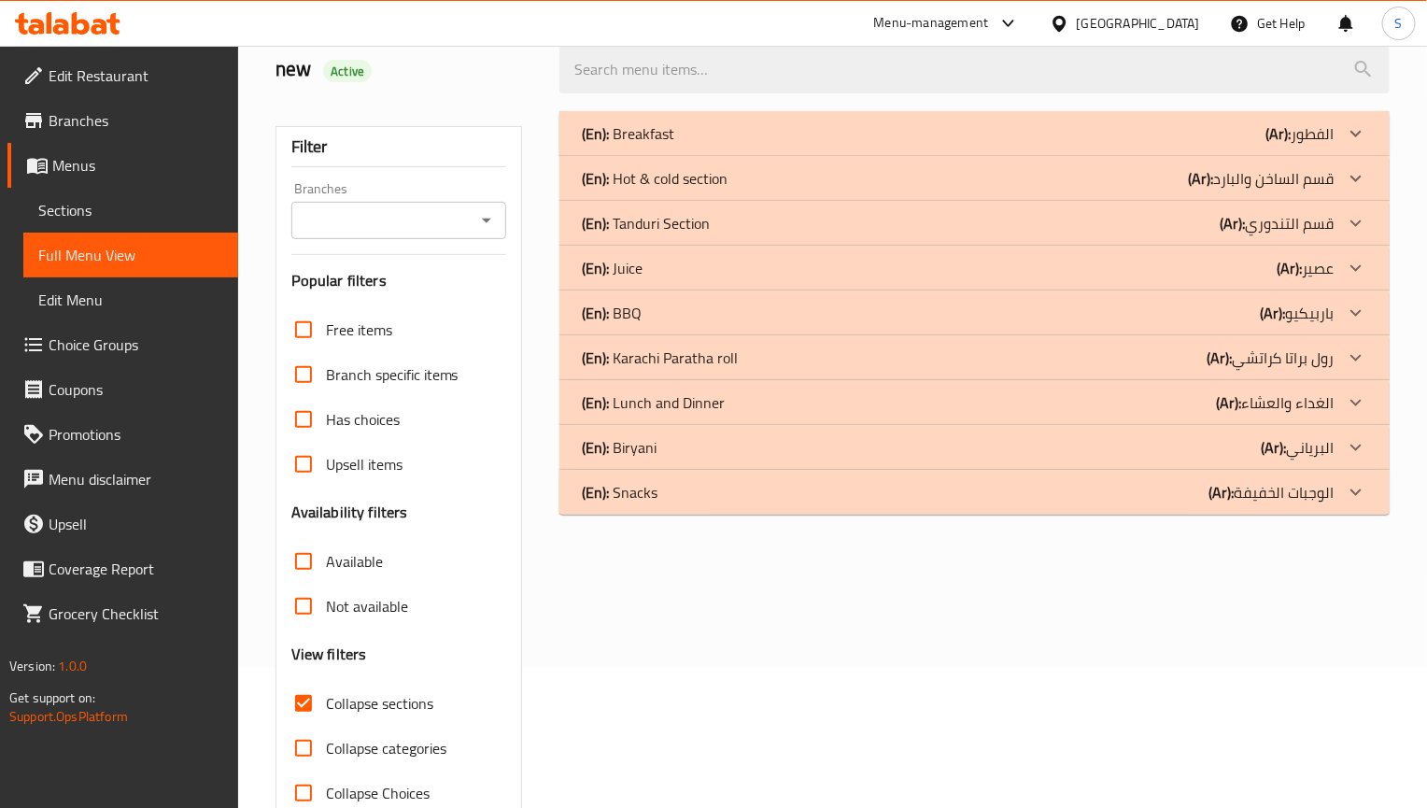
click at [674, 145] on p "(En): Lunch and Dinner" at bounding box center [628, 133] width 92 height 22
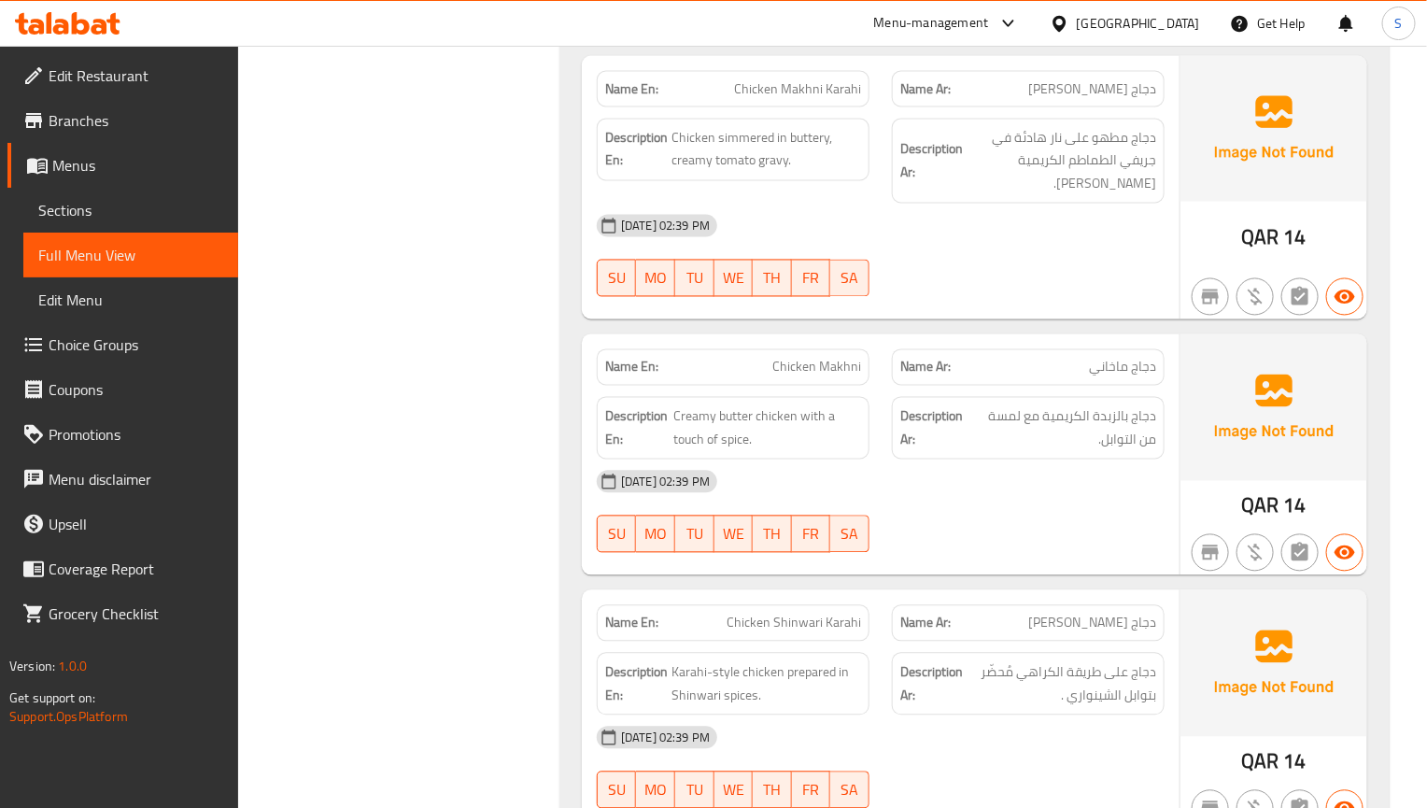
scroll to position [1348, 0]
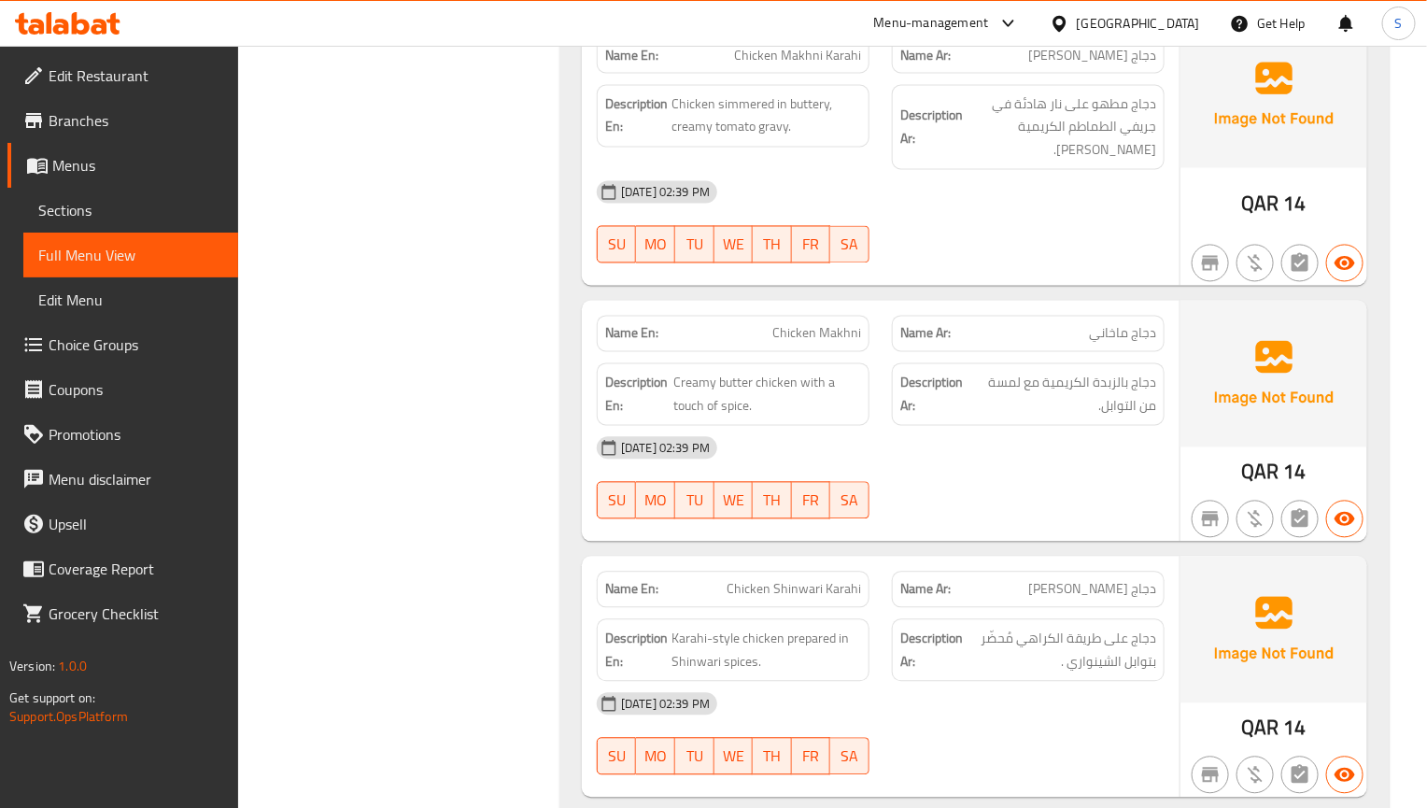
click at [857, 502] on button "SA" at bounding box center [849, 500] width 39 height 37
type button "6"
click at [908, 528] on div "Name En: Chicken Makhni Name Ar: دجاج ماخاني Description En: Creamy butter chic…" at bounding box center [881, 421] width 598 height 241
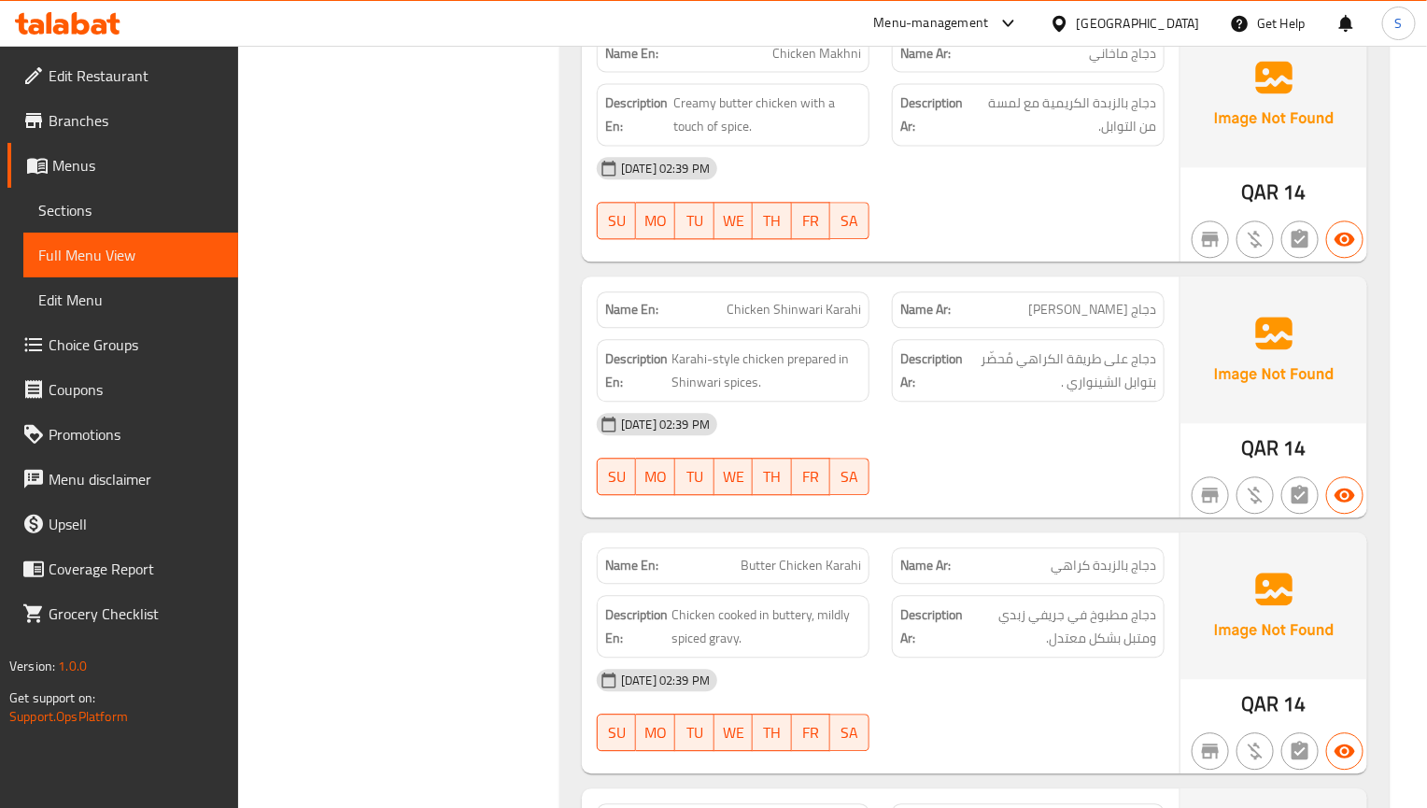
click at [836, 300] on span "Chicken Shinwari Karahi" at bounding box center [794, 310] width 134 height 20
copy span "Chicken Shinwari Karahi"
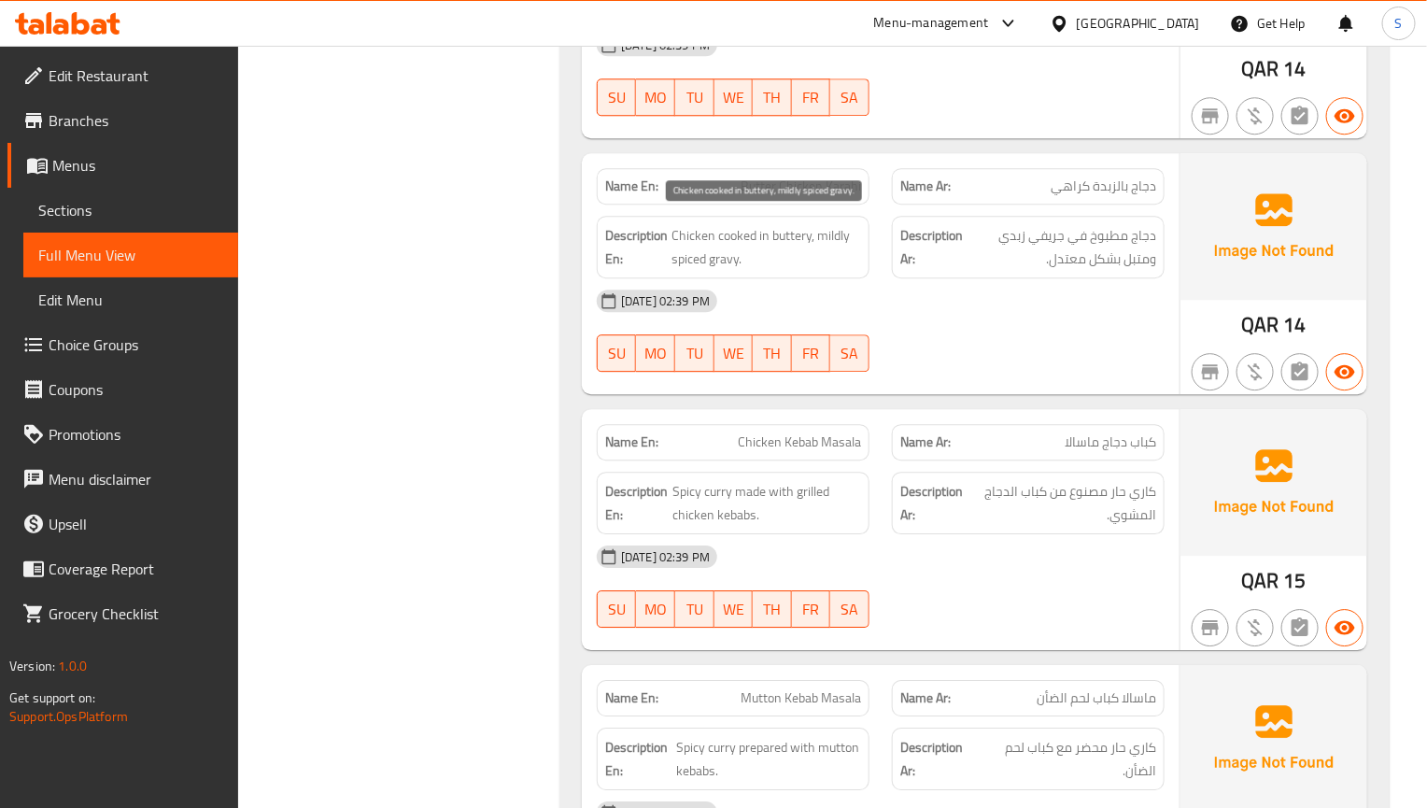
scroll to position [2188, 0]
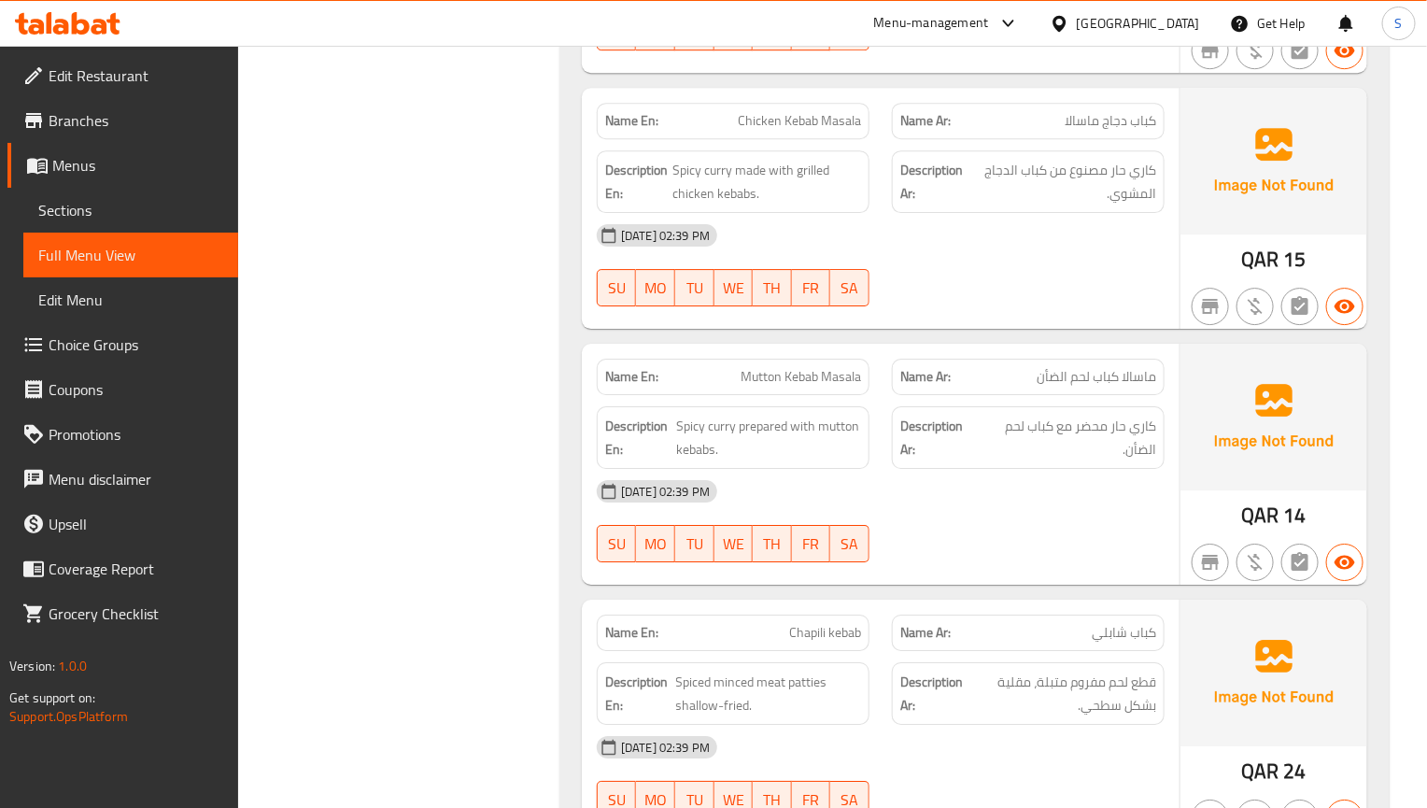
click at [1032, 476] on div "[DATE] 02:39 PM" at bounding box center [881, 491] width 590 height 45
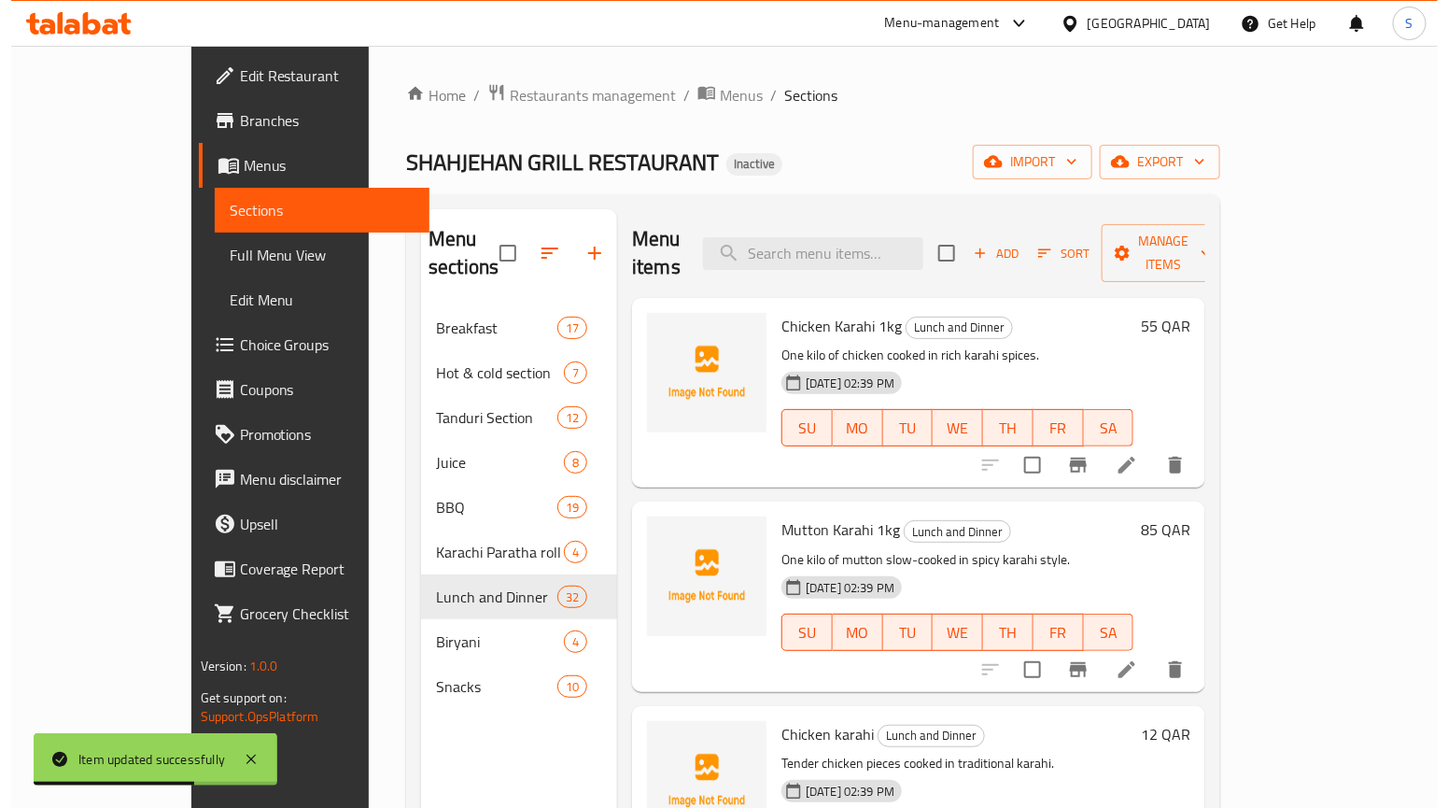
scroll to position [1261, 0]
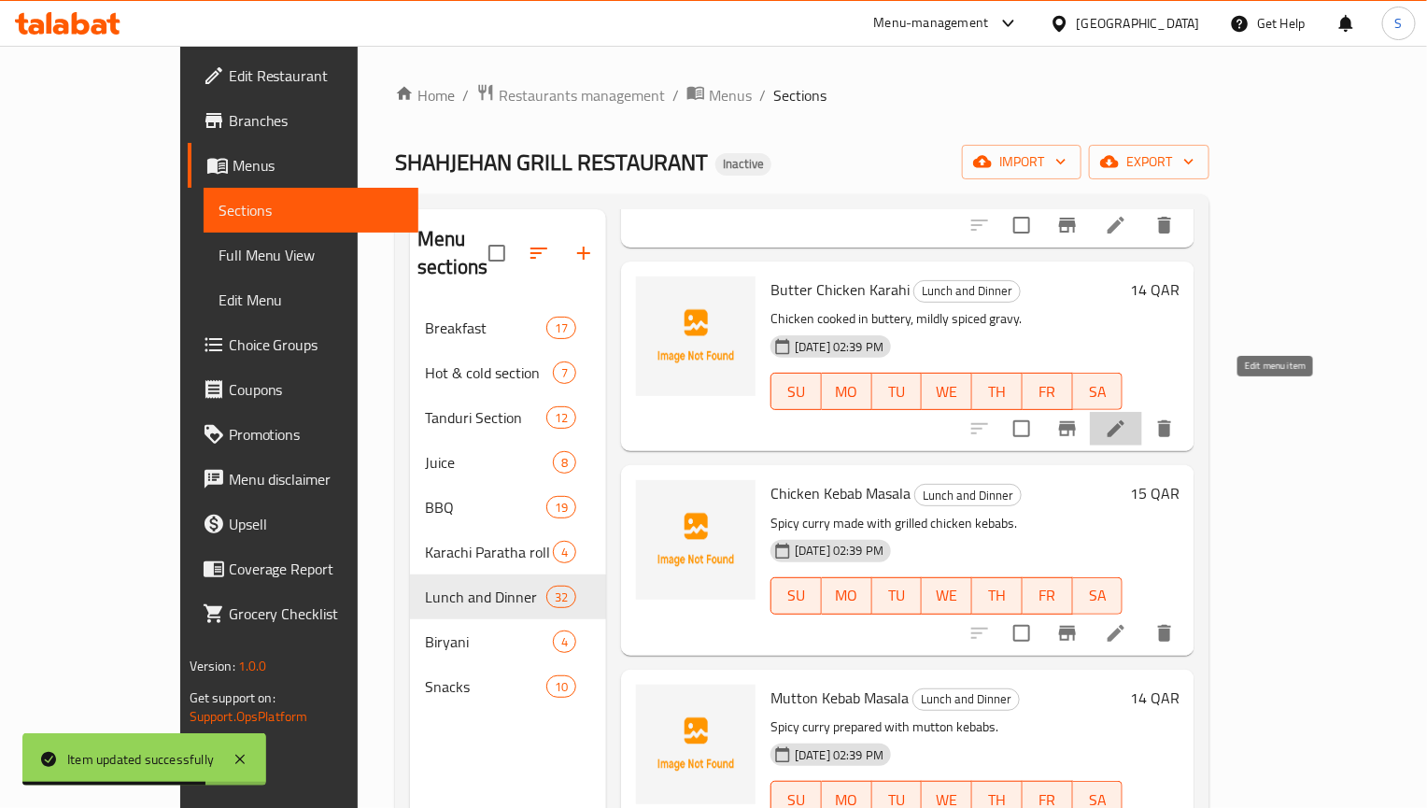
click at [1127, 417] on icon at bounding box center [1116, 428] width 22 height 22
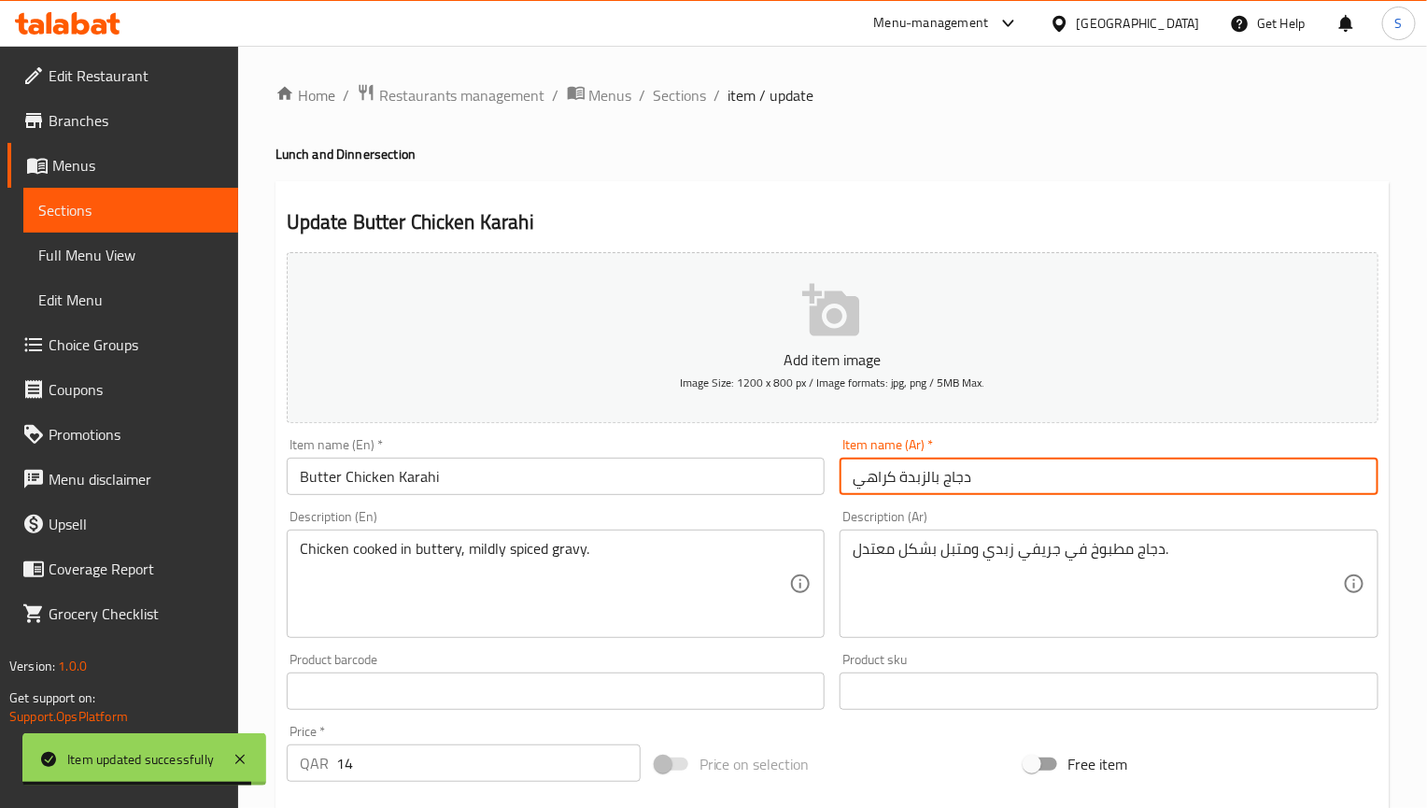
click at [888, 477] on input "دجاج بالزبدة كراهي" at bounding box center [1109, 476] width 539 height 37
paste input "text"
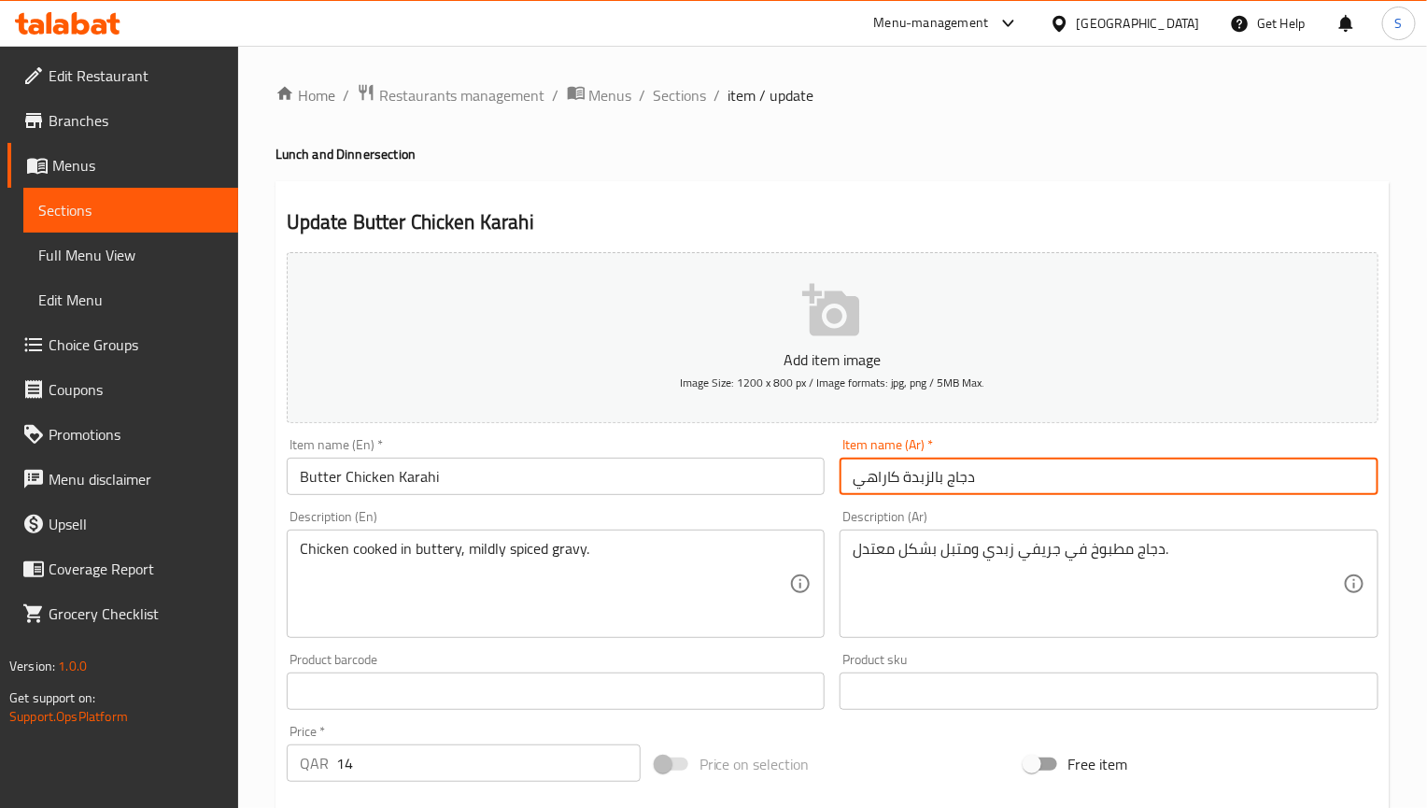
type input "دجاج بالزبدة كاراهي"
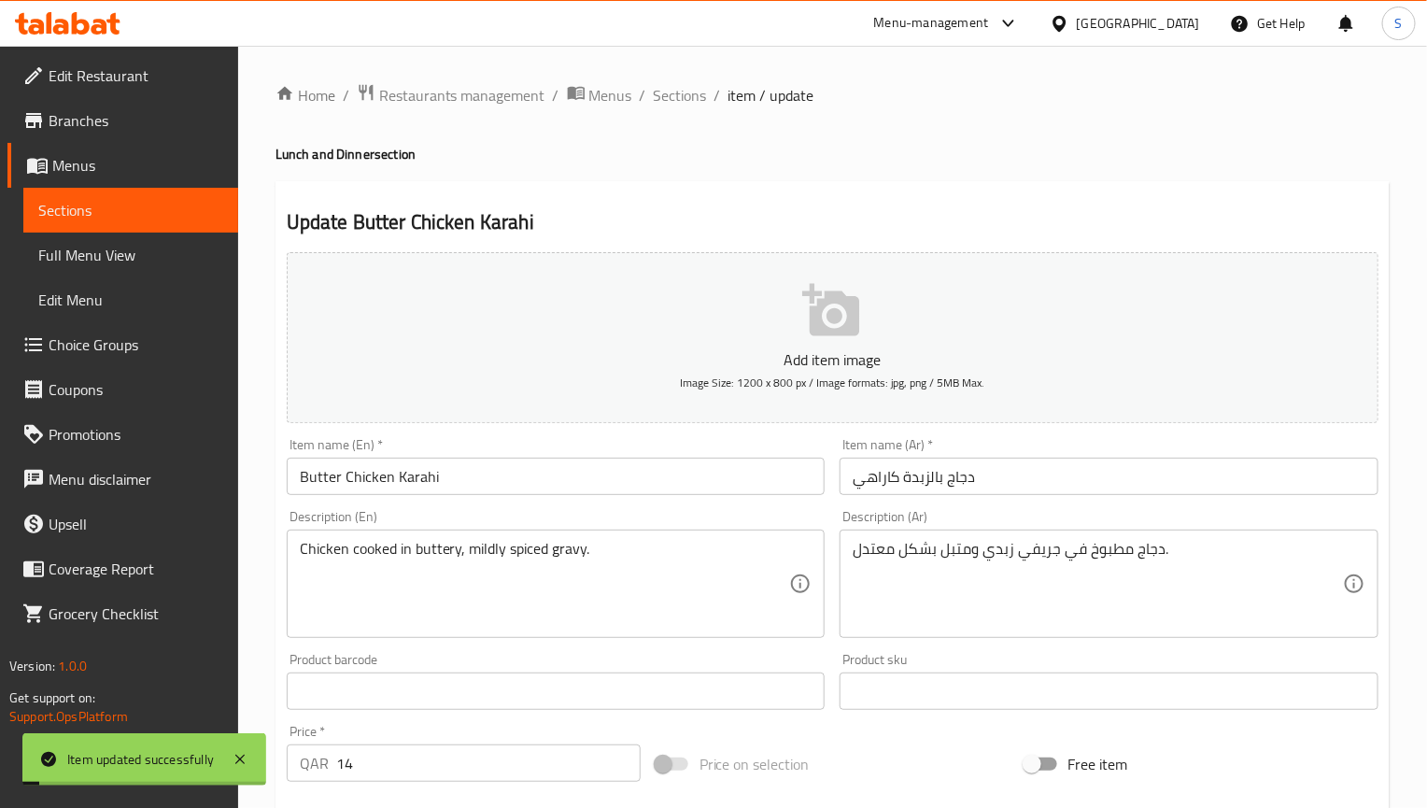
click at [746, 203] on div "Update Butter Chicken Karahi Add item image Image Size: 1200 x 800 px / Image f…" at bounding box center [833, 724] width 1114 height 1087
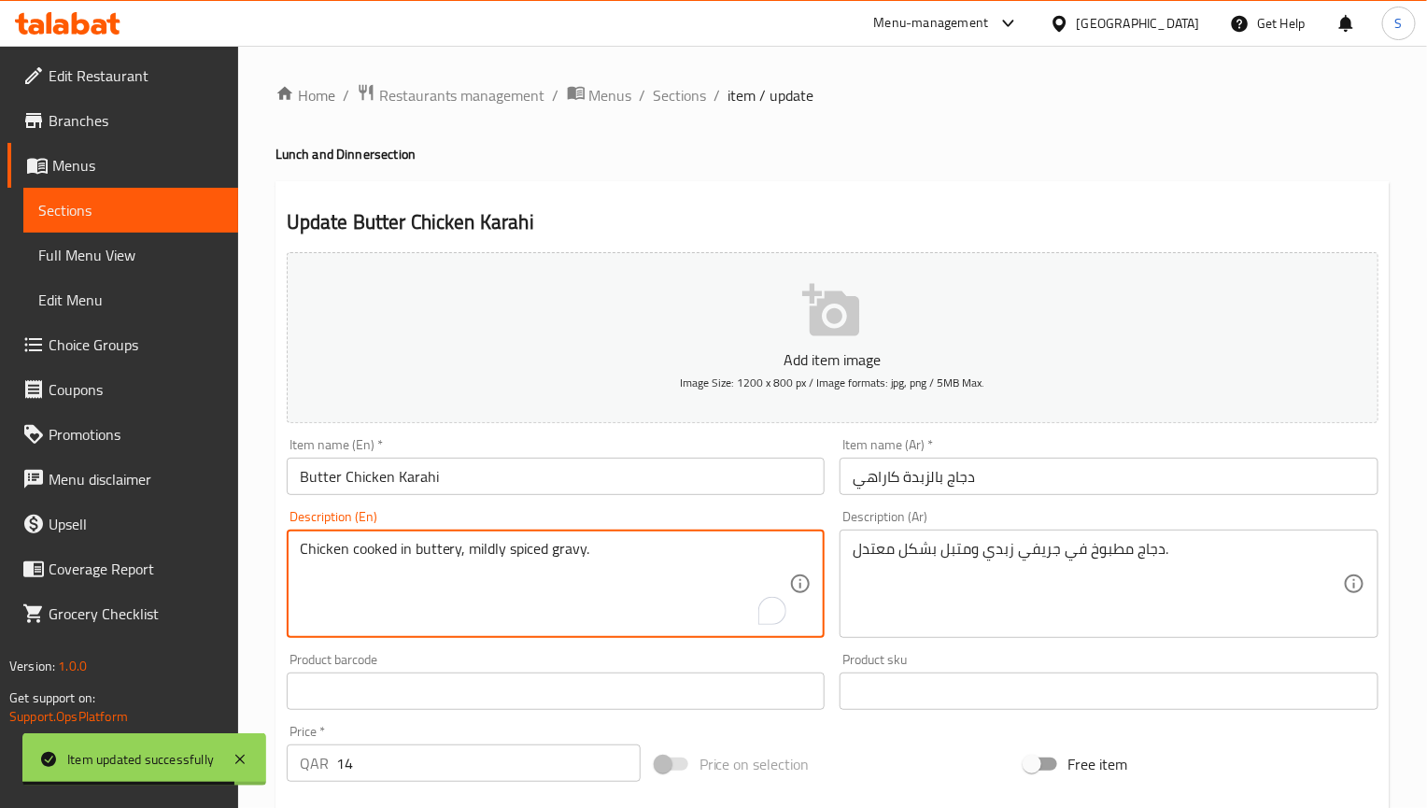
click at [521, 546] on textarea "Chicken cooked in buttery, mildly spiced gravy." at bounding box center [545, 584] width 490 height 89
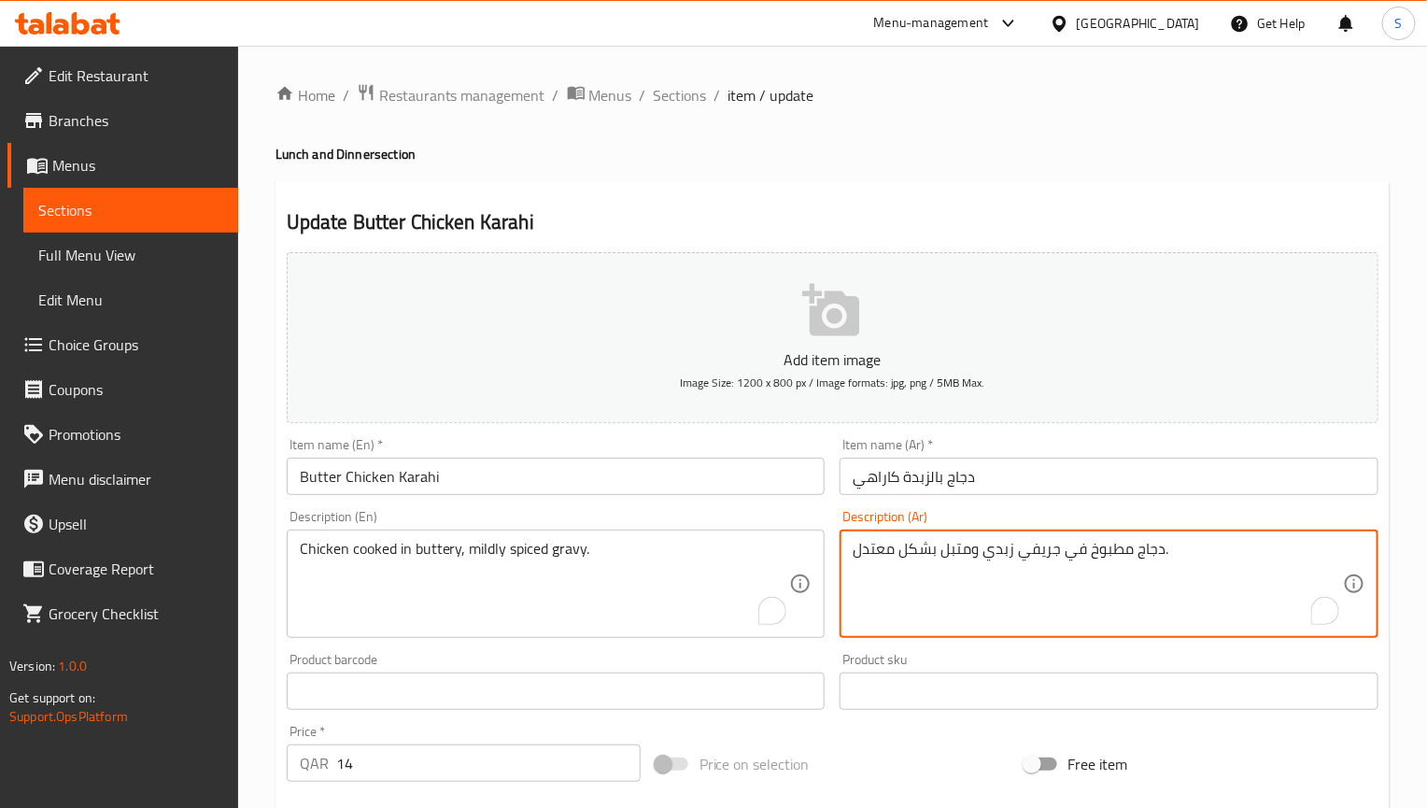
click at [998, 558] on textarea "دجاج مطبوخ في جريفي زبدي ومتبل بشكل معتدل." at bounding box center [1098, 584] width 490 height 89
paste textarea "ان"
type textarea "دجاج مطبوخ في جريفي زبداني ومتبل بشكل معتدل."
click at [754, 485] on input "Butter Chicken Karahi" at bounding box center [556, 476] width 539 height 37
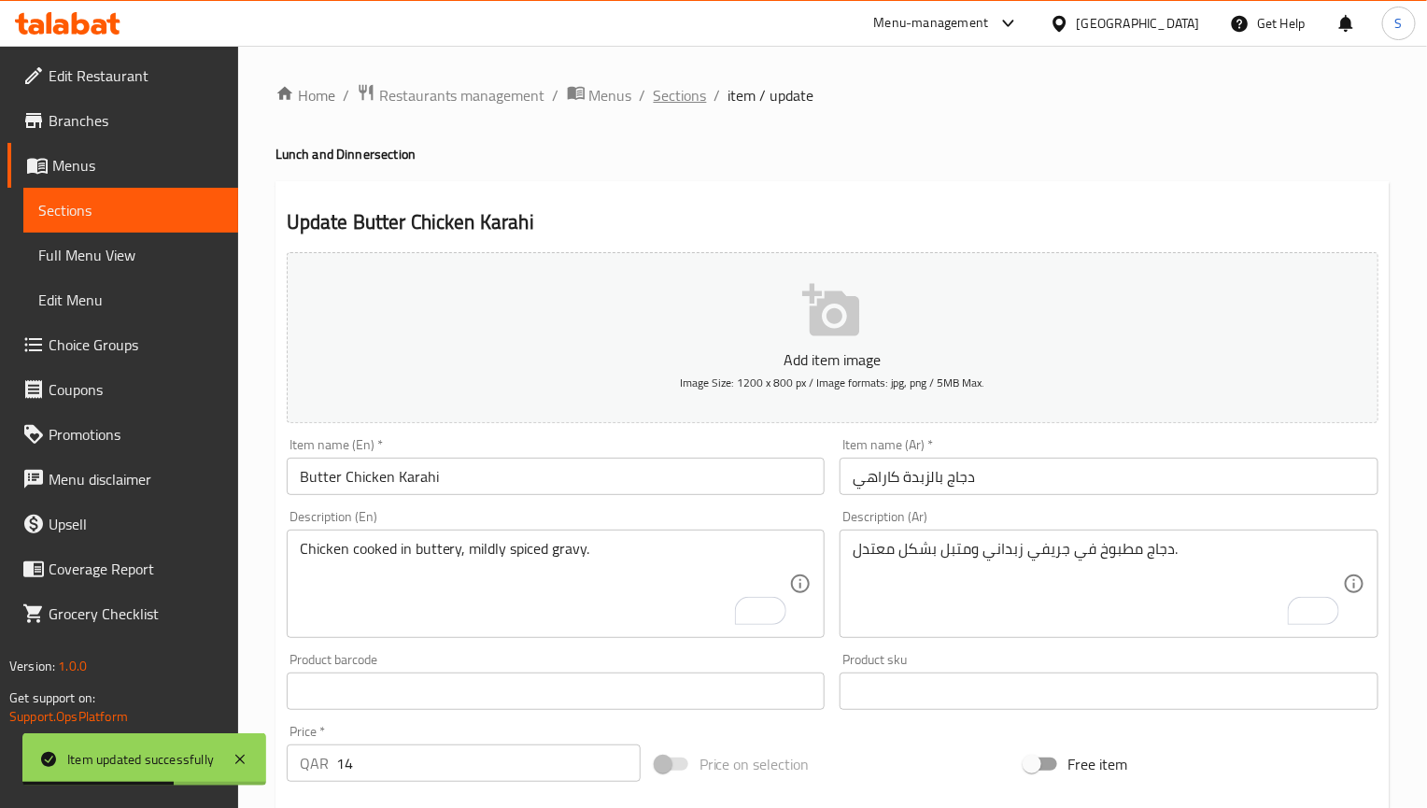
click at [671, 93] on span "Sections" at bounding box center [680, 95] width 53 height 22
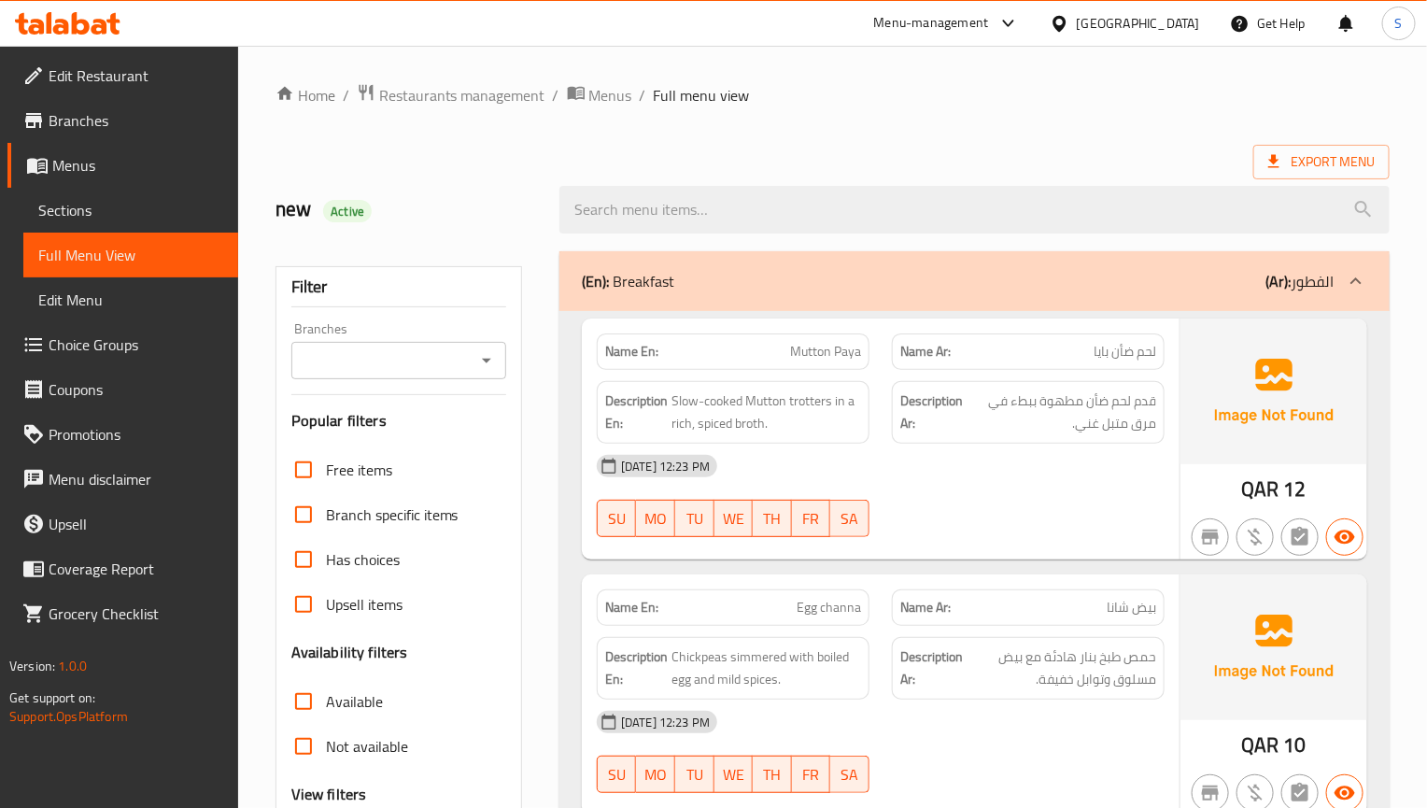
click at [1042, 544] on div at bounding box center [1028, 537] width 295 height 22
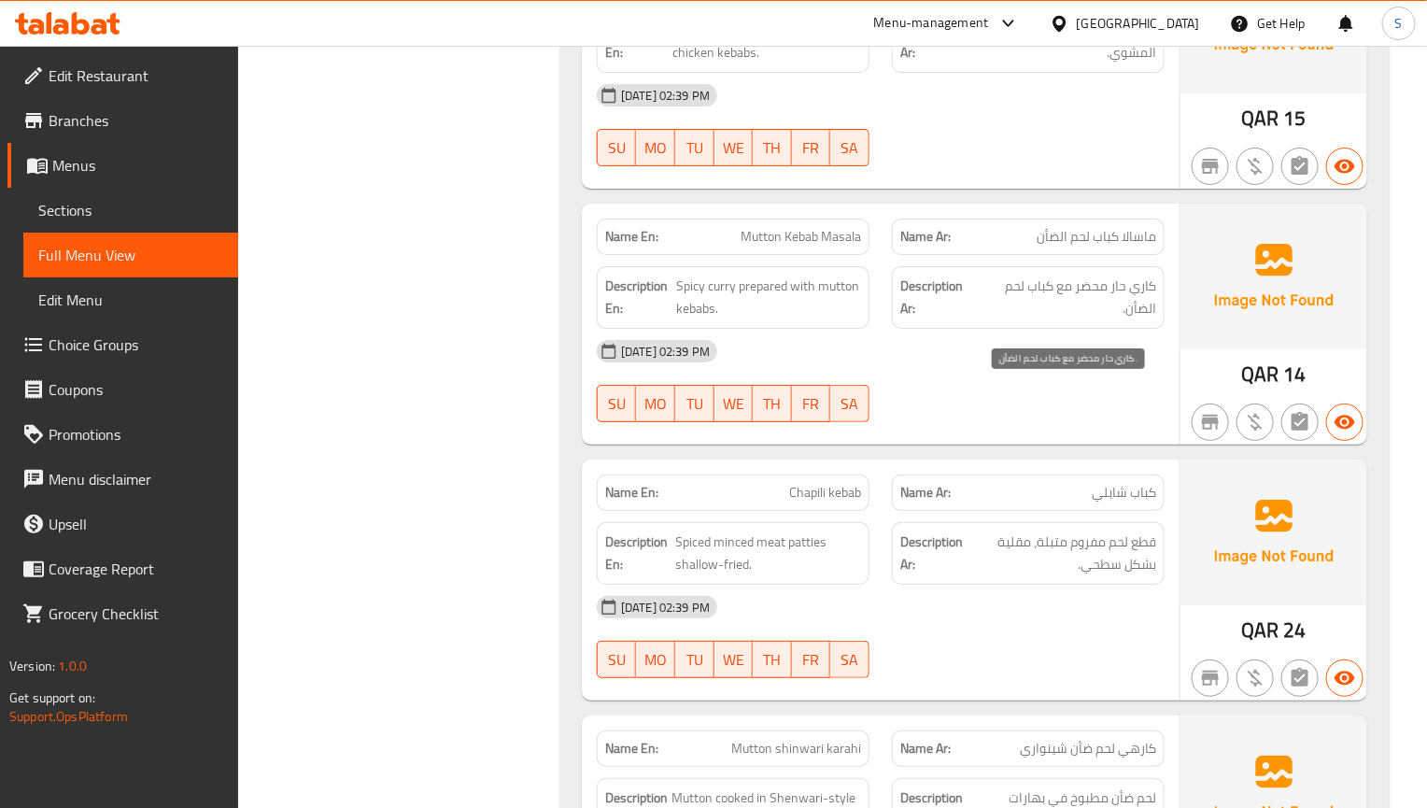
scroll to position [20120, 0]
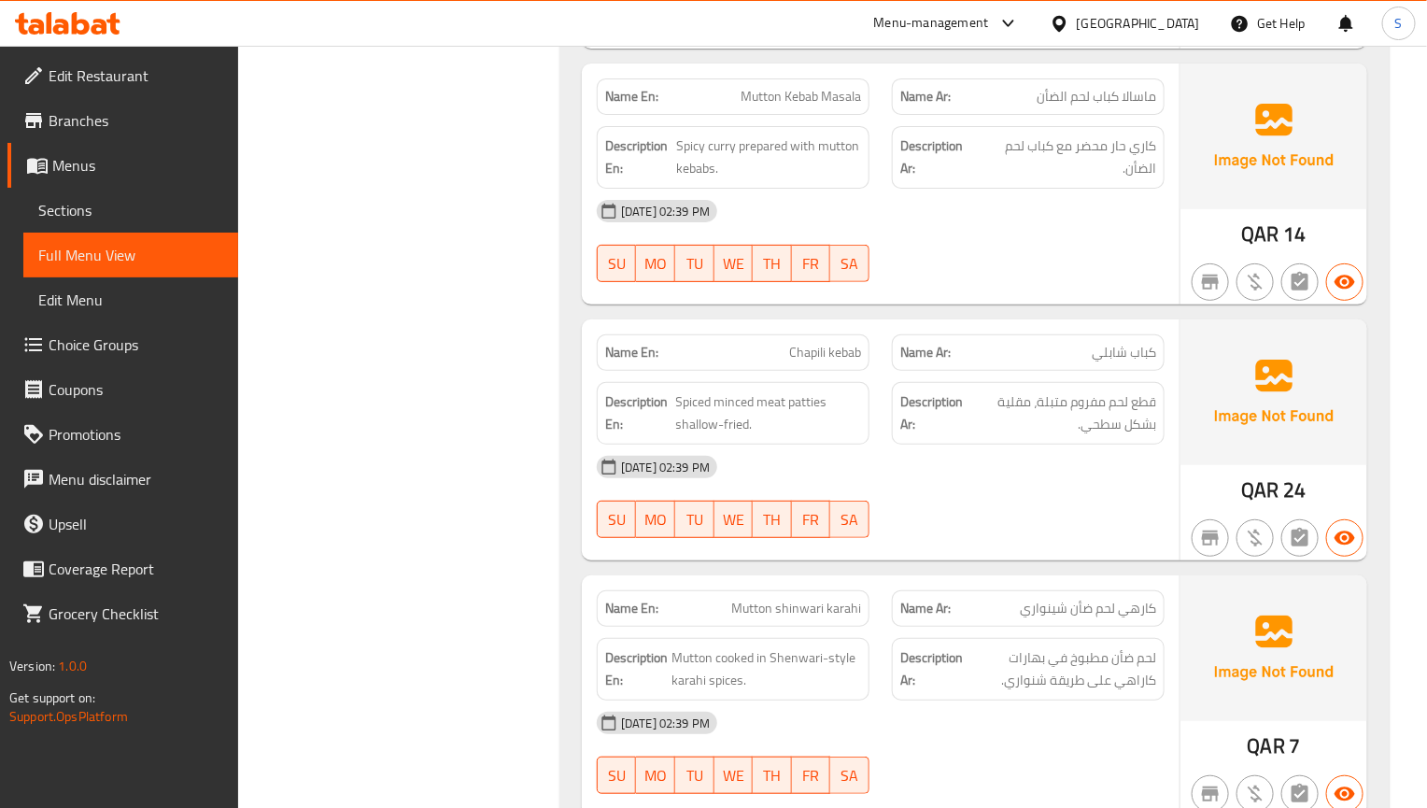
drag, startPoint x: 1082, startPoint y: 504, endPoint x: 1032, endPoint y: 415, distance: 102.9
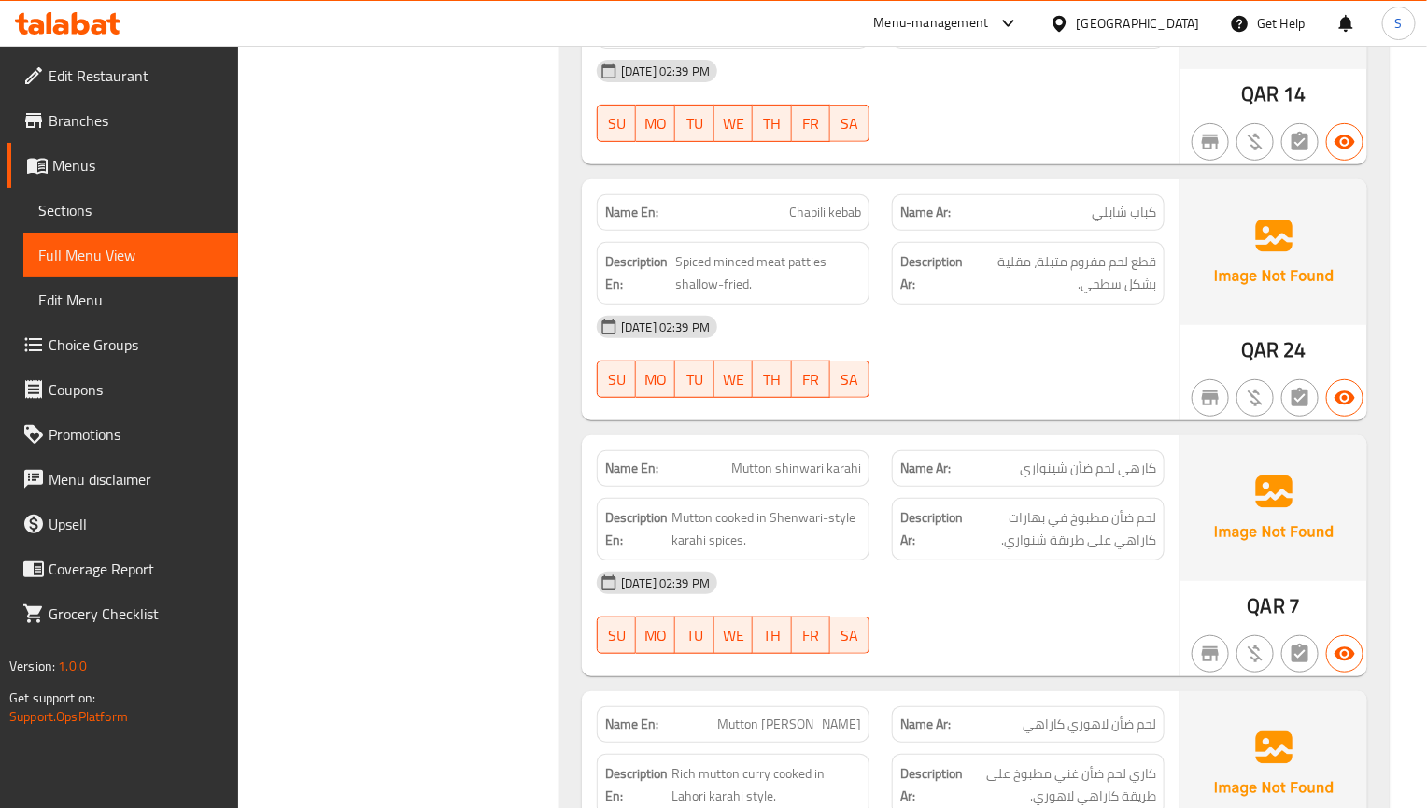
scroll to position [20400, 0]
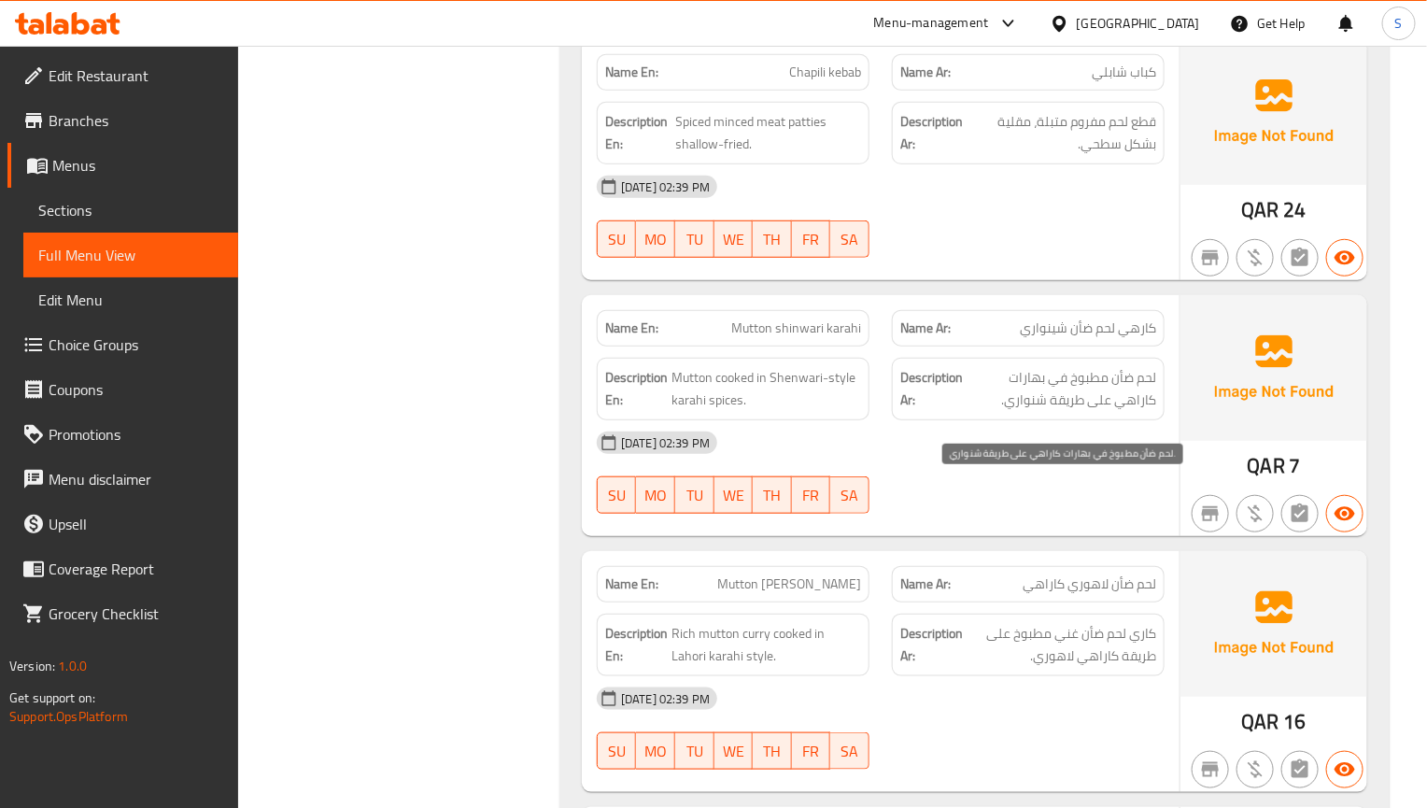
click at [1068, 412] on span "لحم ضأن مطبوخ في بهارات كاراهي على طريقة شنواري." at bounding box center [1062, 389] width 190 height 46
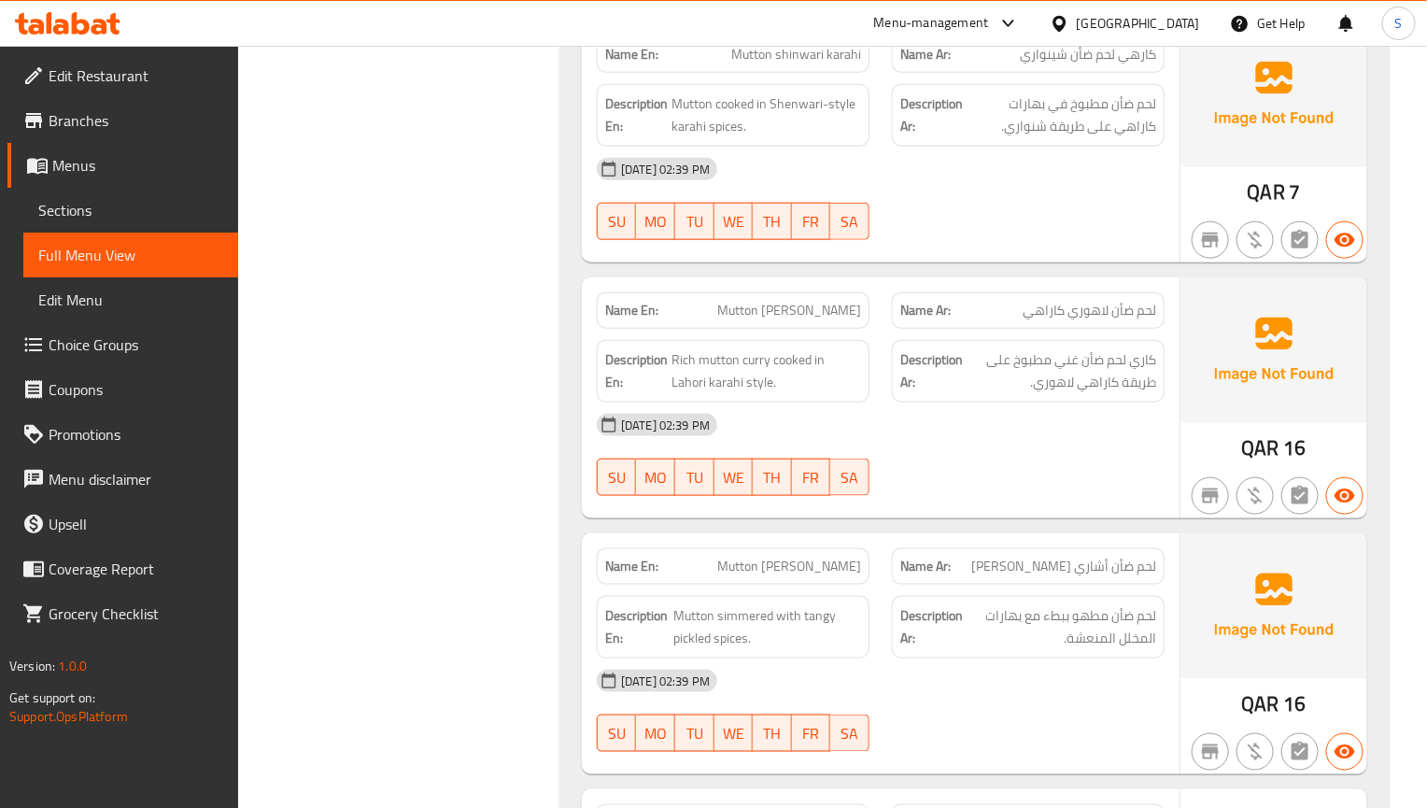
scroll to position [20681, 0]
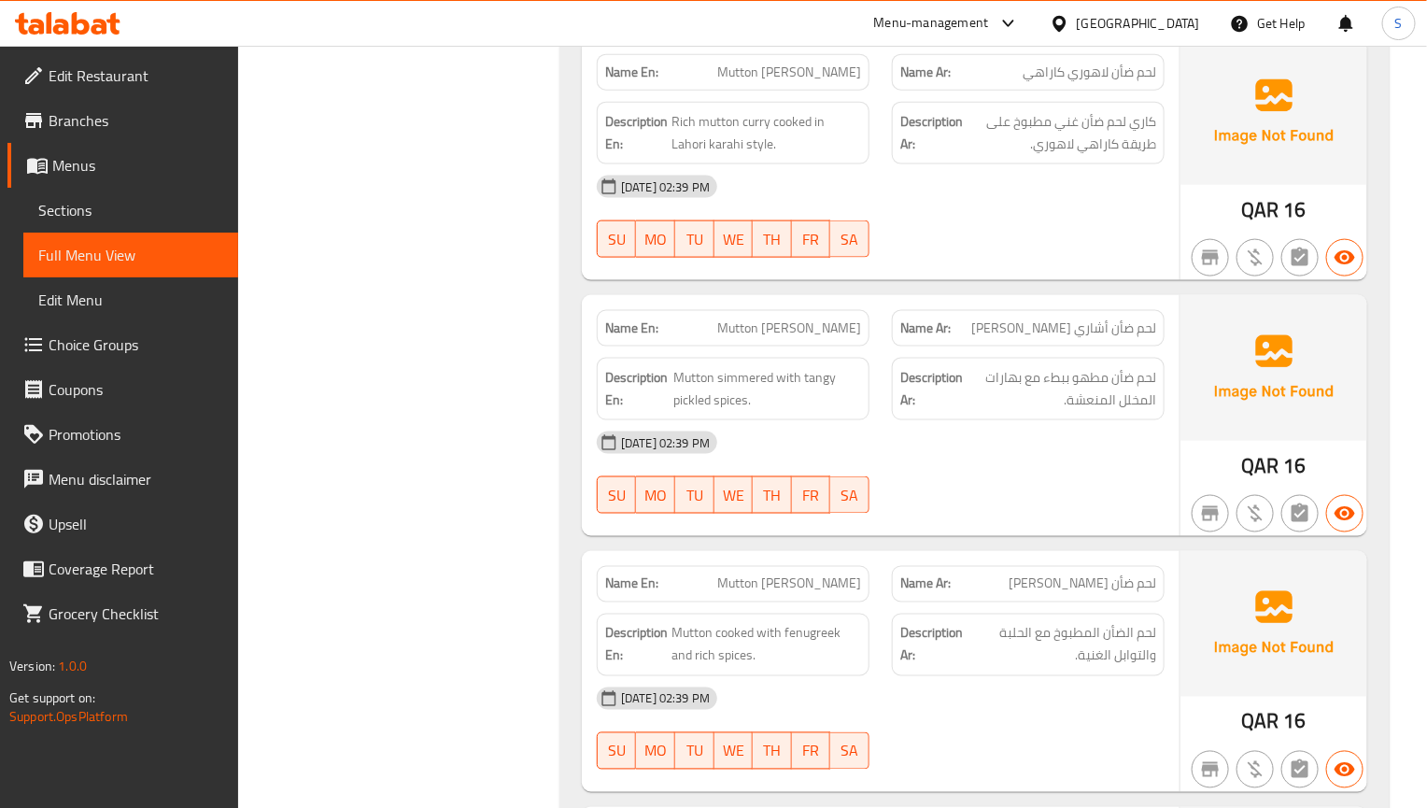
scroll to position [20961, 0]
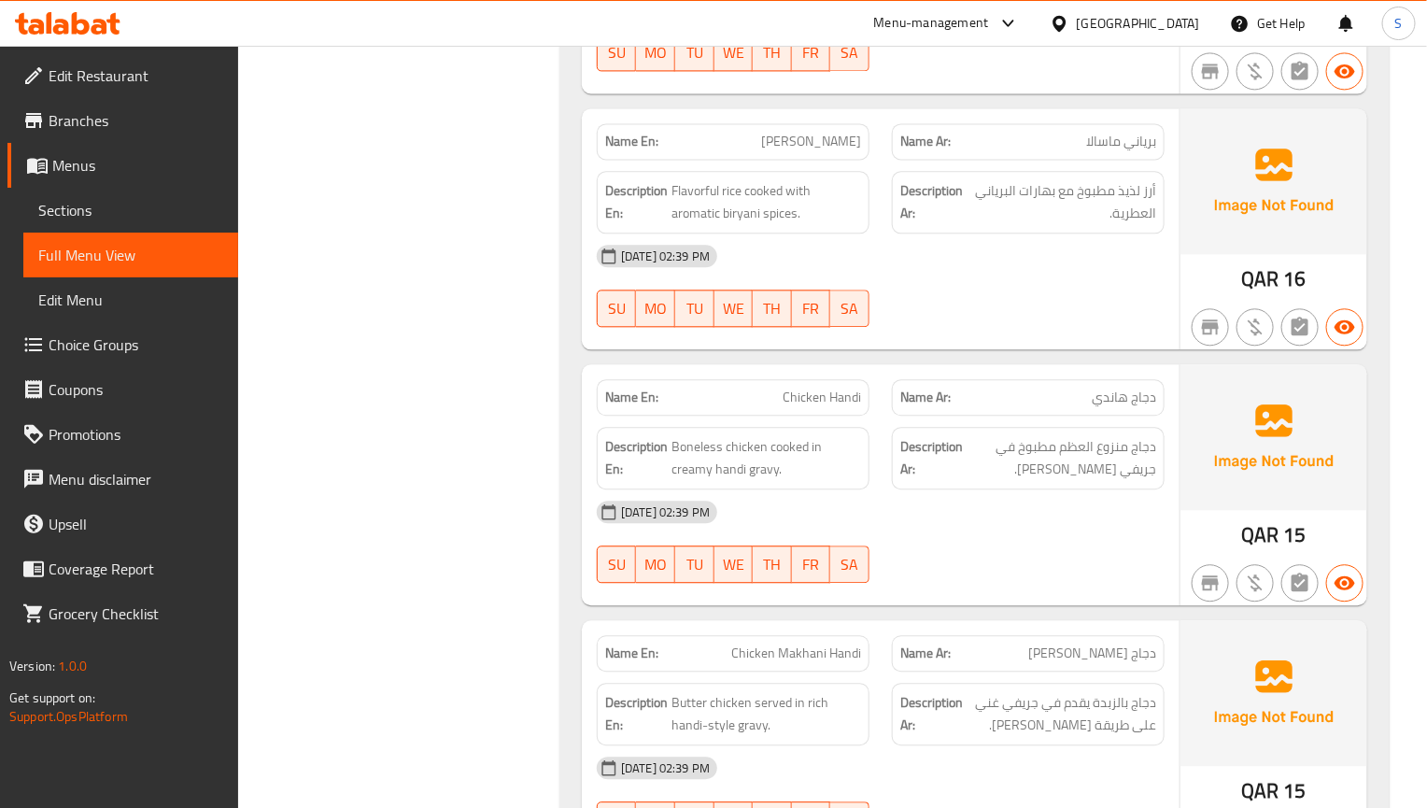
scroll to position [21661, 0]
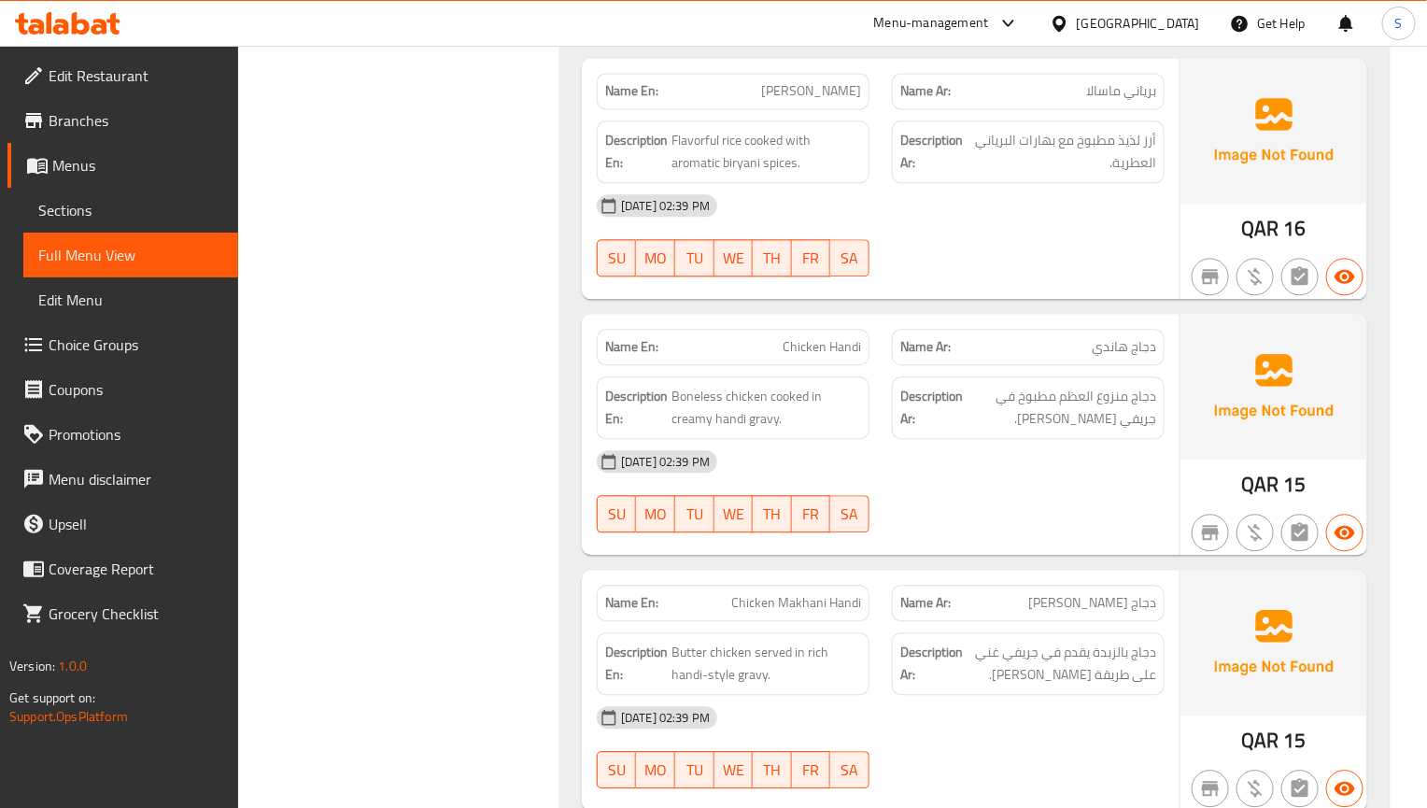
click at [1199, 459] on img at bounding box center [1273, 387] width 187 height 146
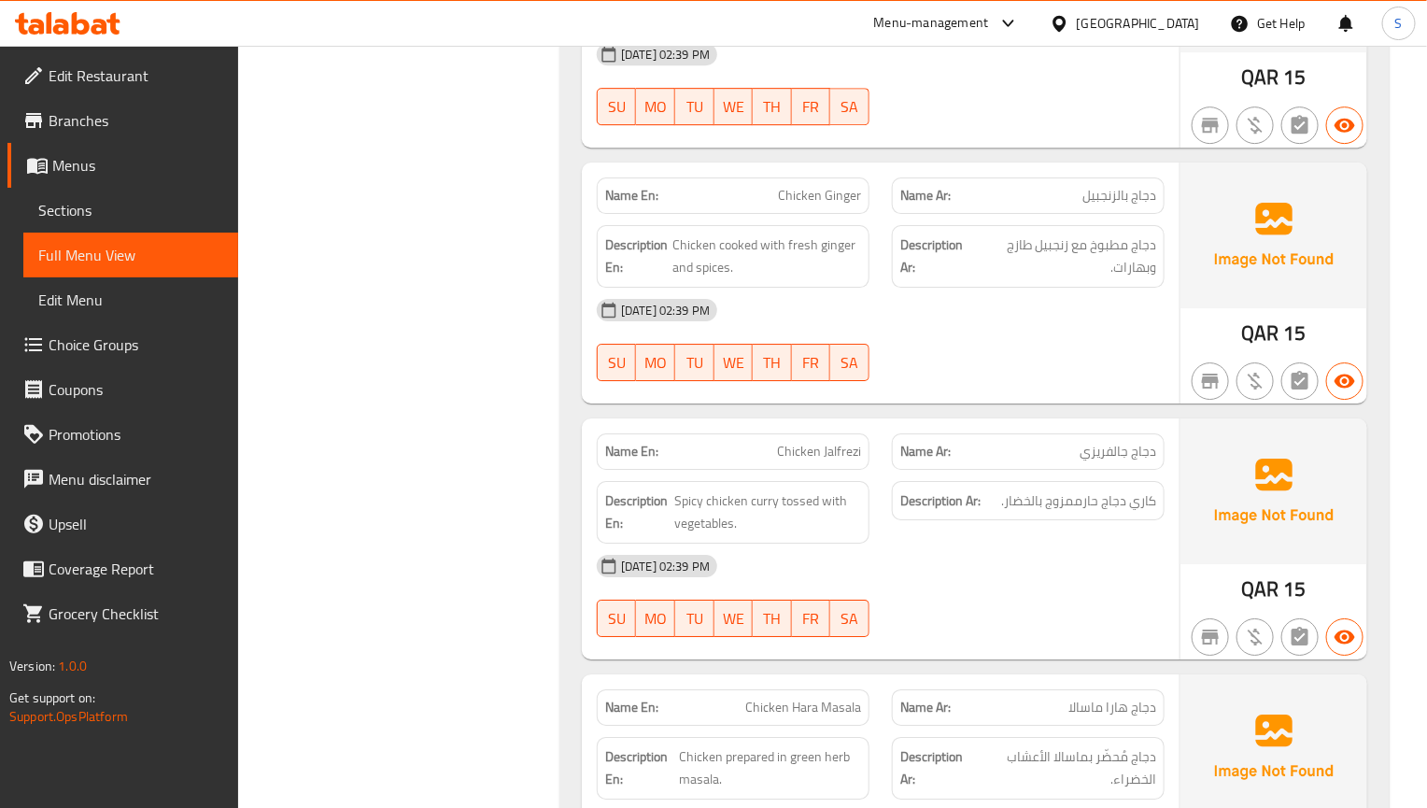
scroll to position [22362, 0]
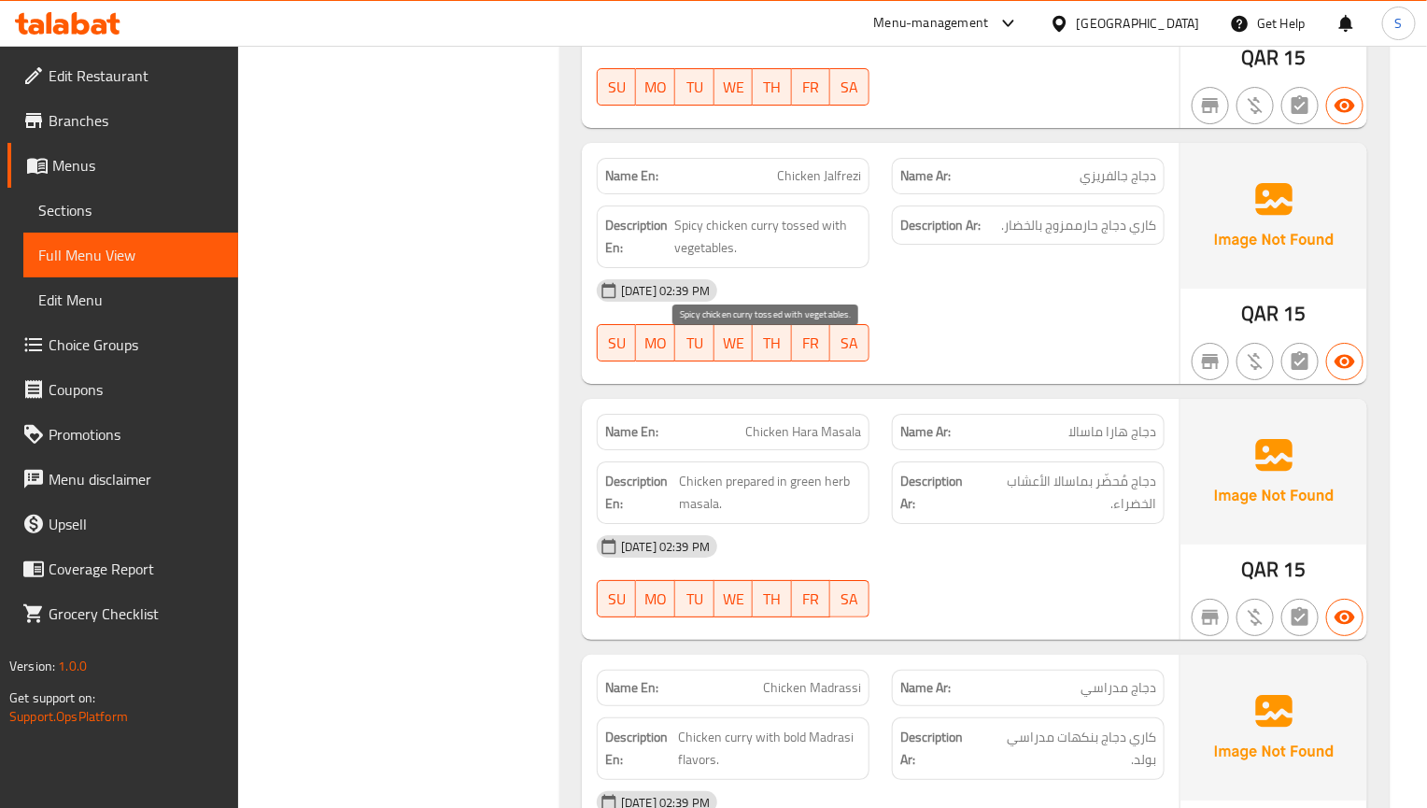
scroll to position [22642, 0]
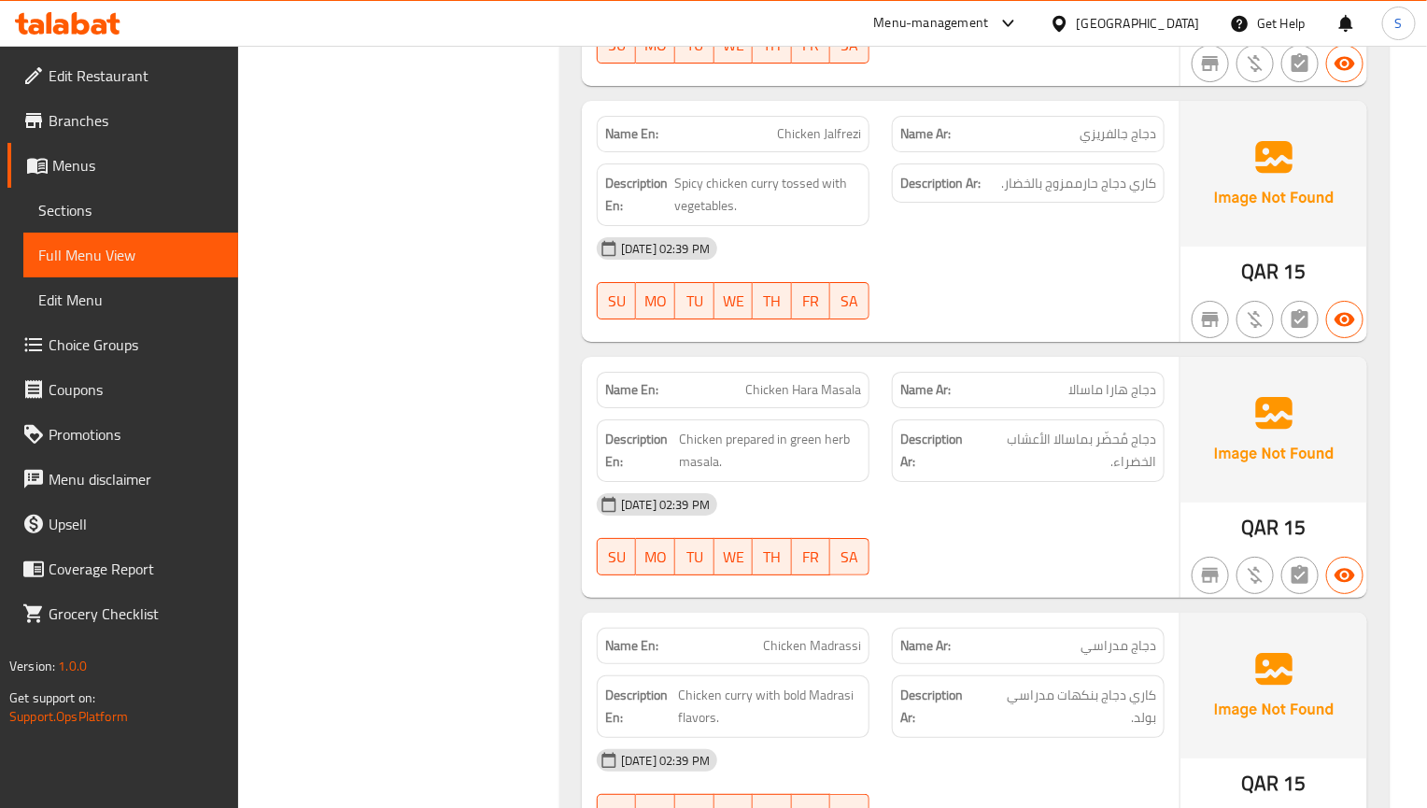
click at [1034, 408] on div "Name Ar: دجاج هارا ماسالا" at bounding box center [1028, 390] width 273 height 36
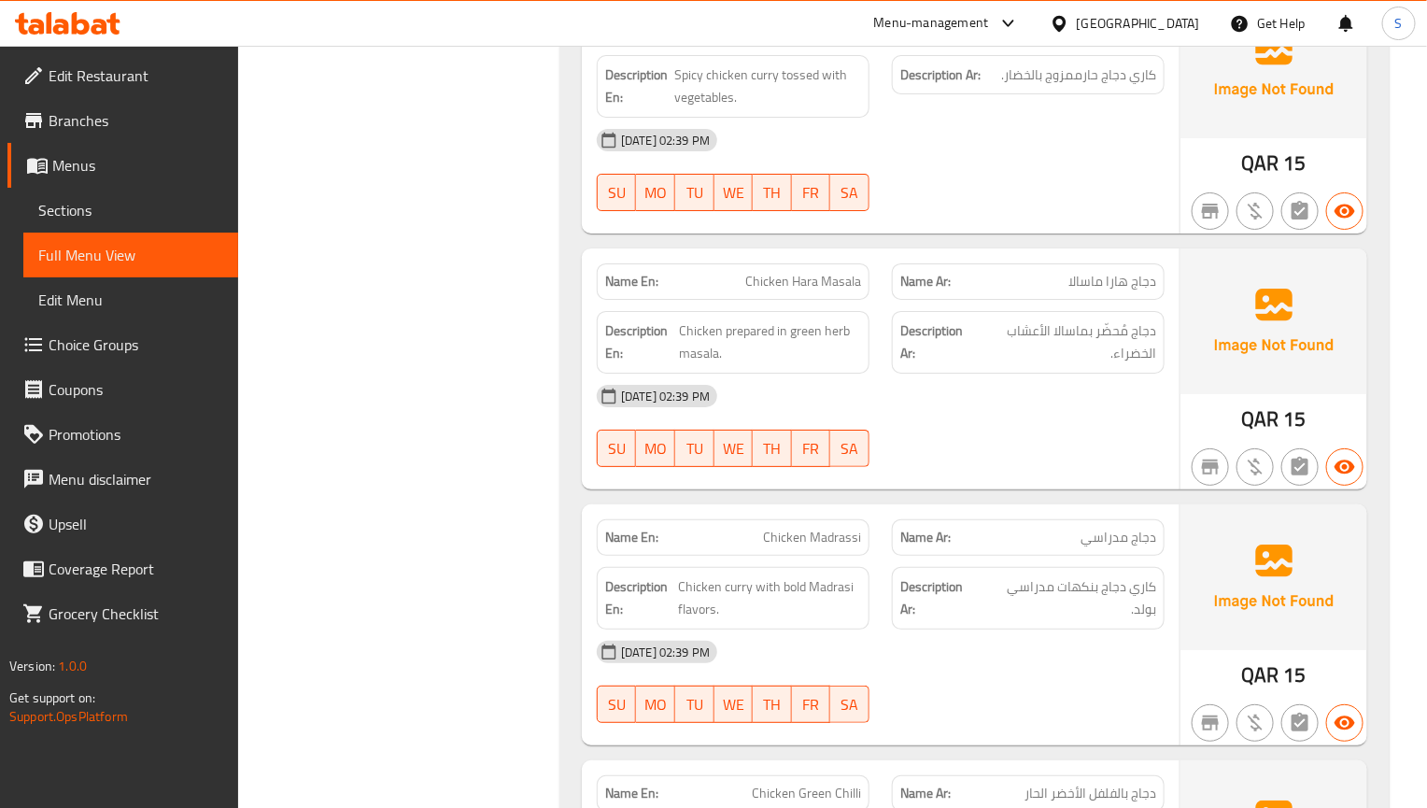
scroll to position [22782, 0]
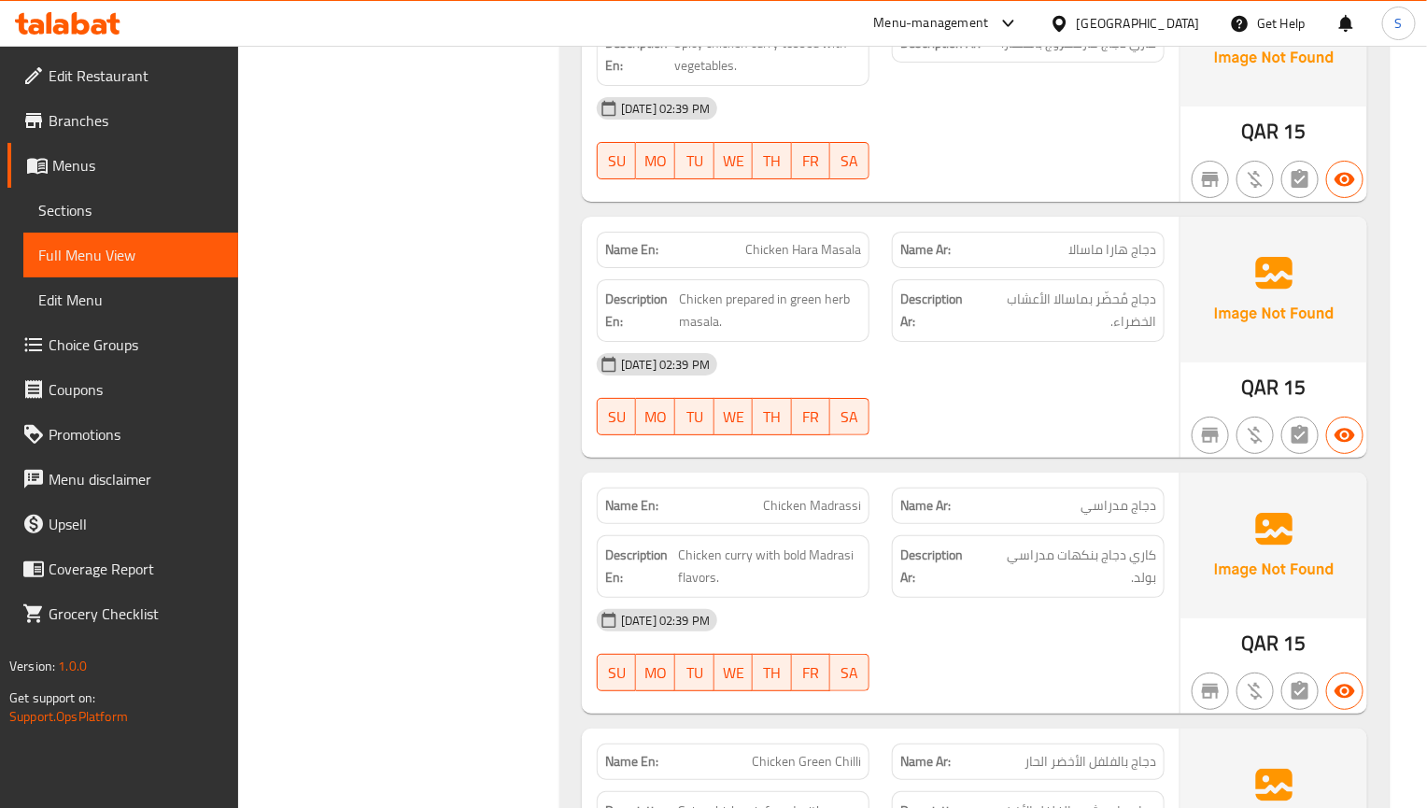
click at [846, 516] on span "Chicken Madrassi" at bounding box center [812, 506] width 98 height 20
copy span "Chicken Madrassi"
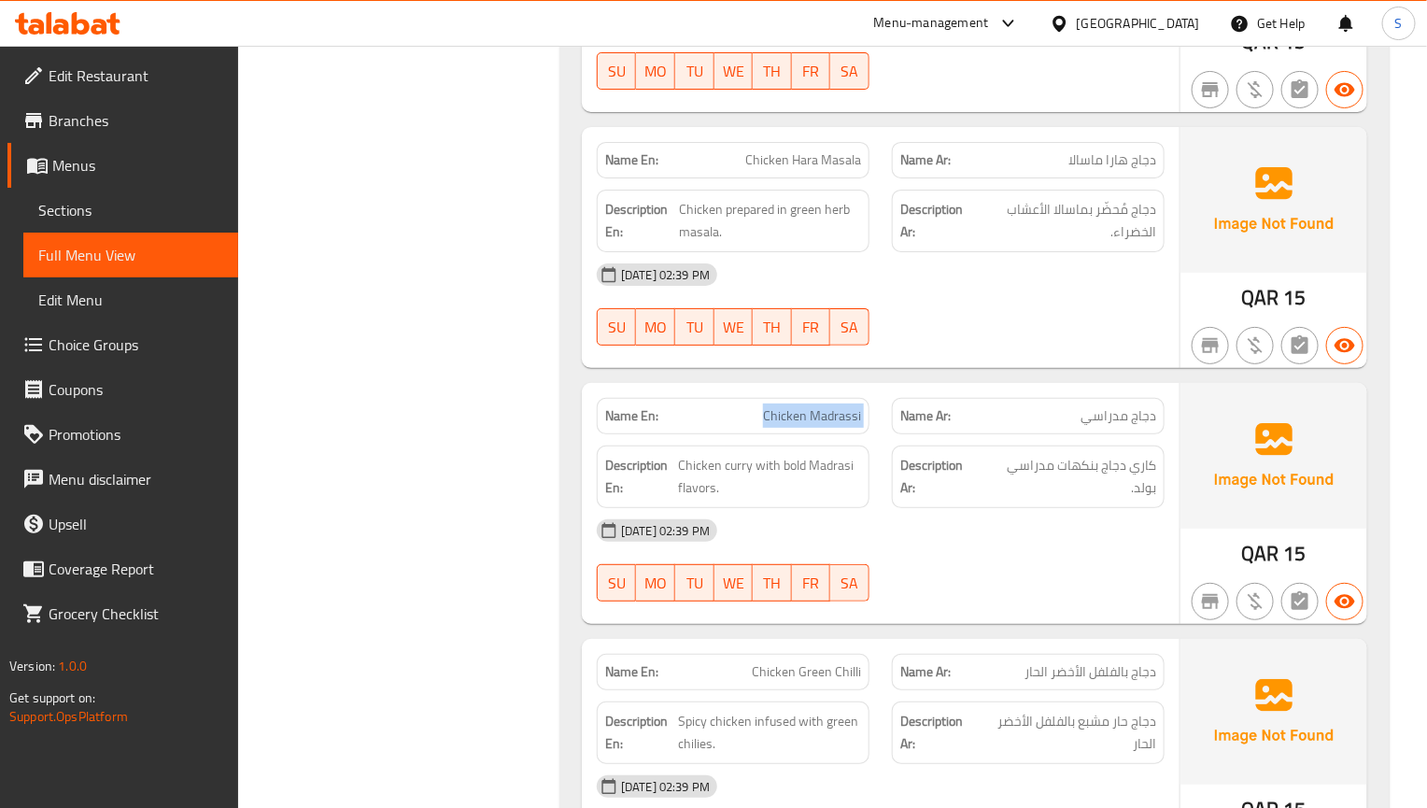
scroll to position [22922, 0]
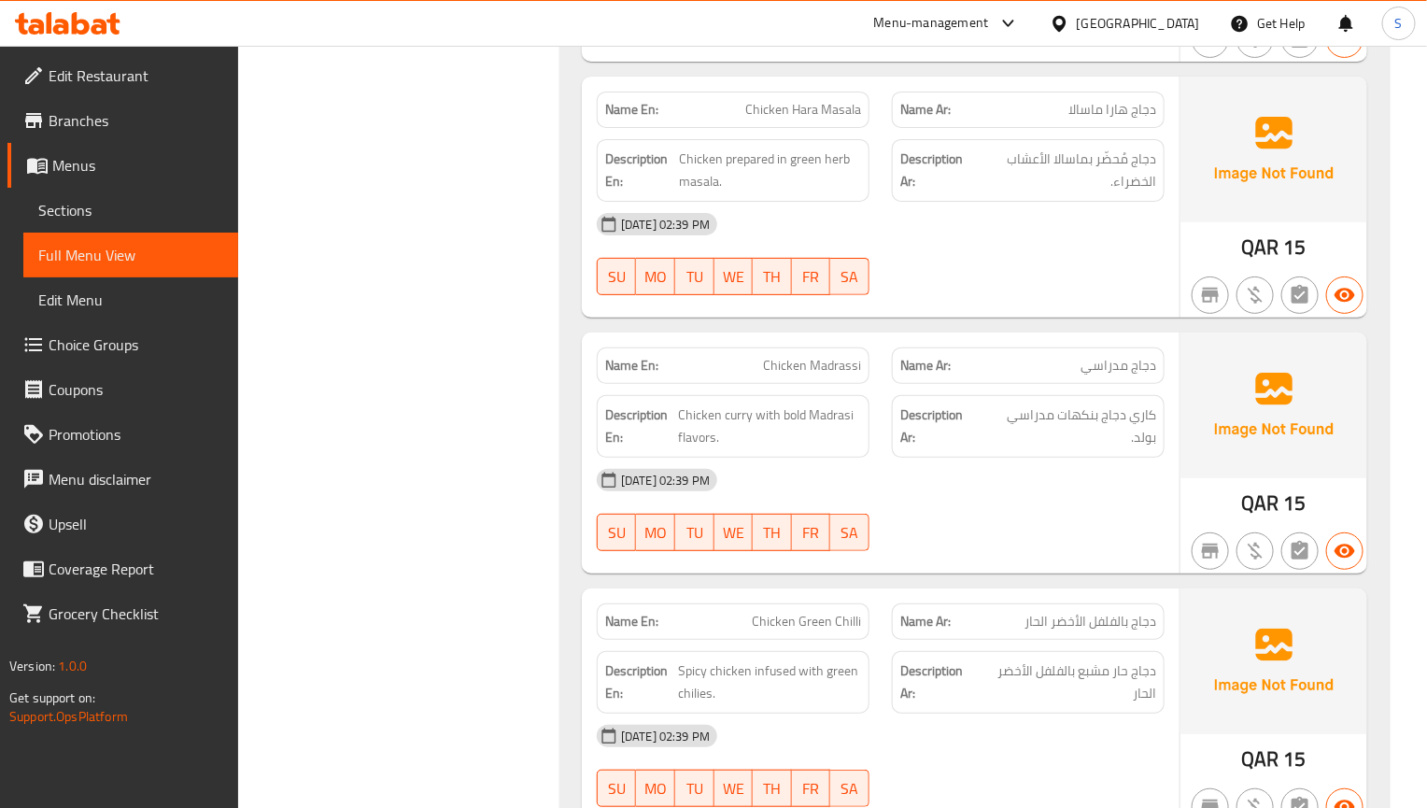
click at [871, 469] on div "Description En: Chicken curry with bold Madrasi flavors." at bounding box center [733, 426] width 295 height 85
click at [989, 449] on span "كاري دجاج بنكهات مدراسي بولد." at bounding box center [1069, 426] width 174 height 46
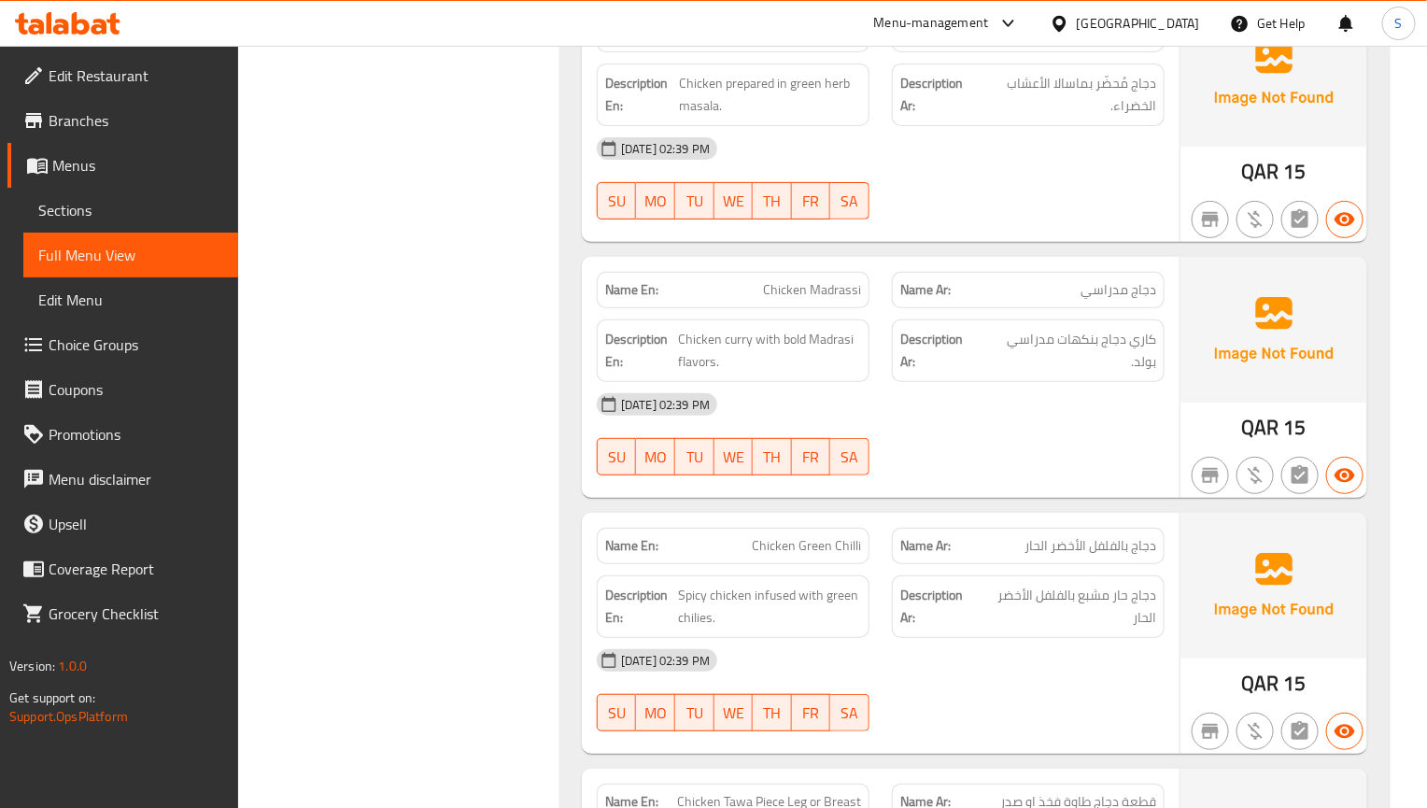
scroll to position [23062, 0]
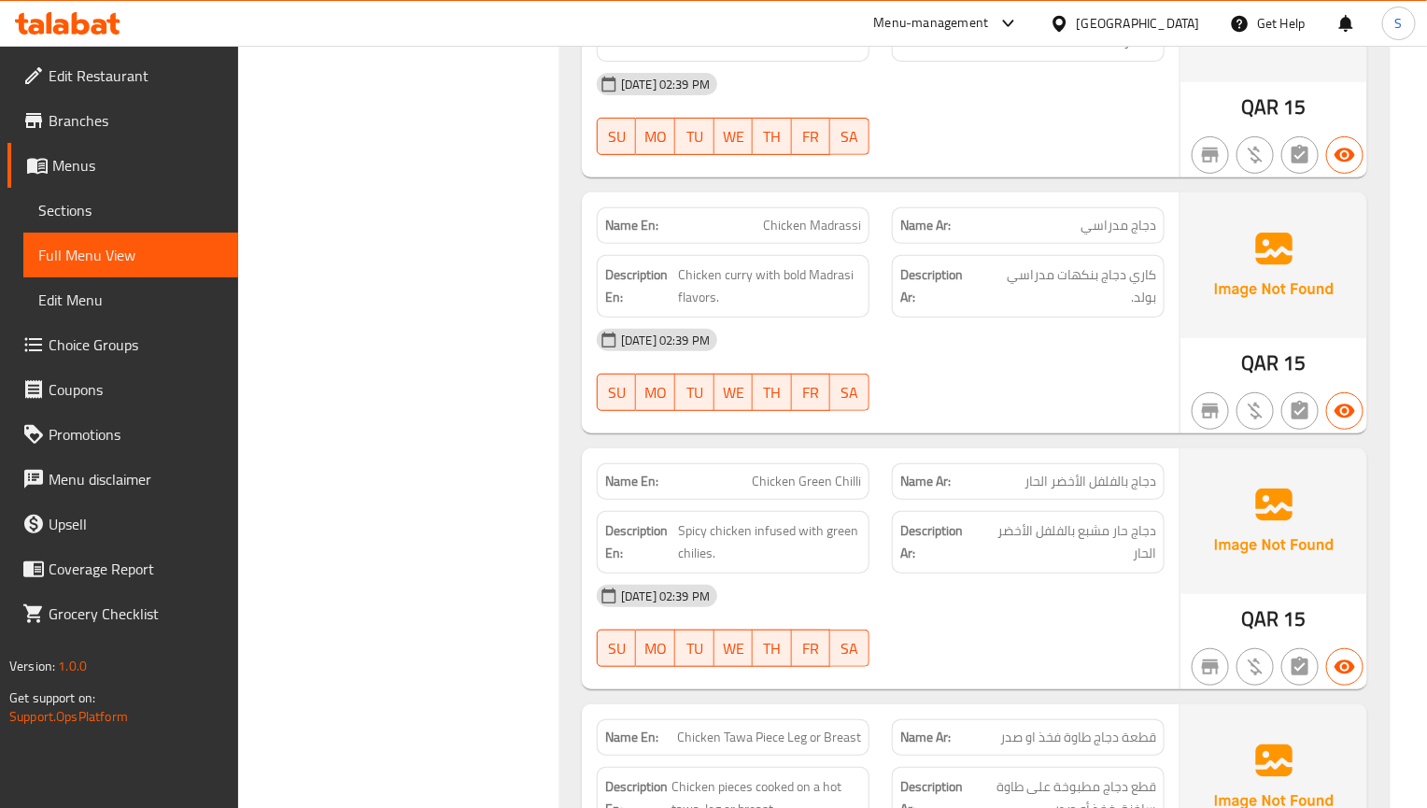
click at [1099, 318] on div "Description Ar: كاري دجاج بنكهات مدراسي بولد." at bounding box center [1028, 286] width 273 height 63
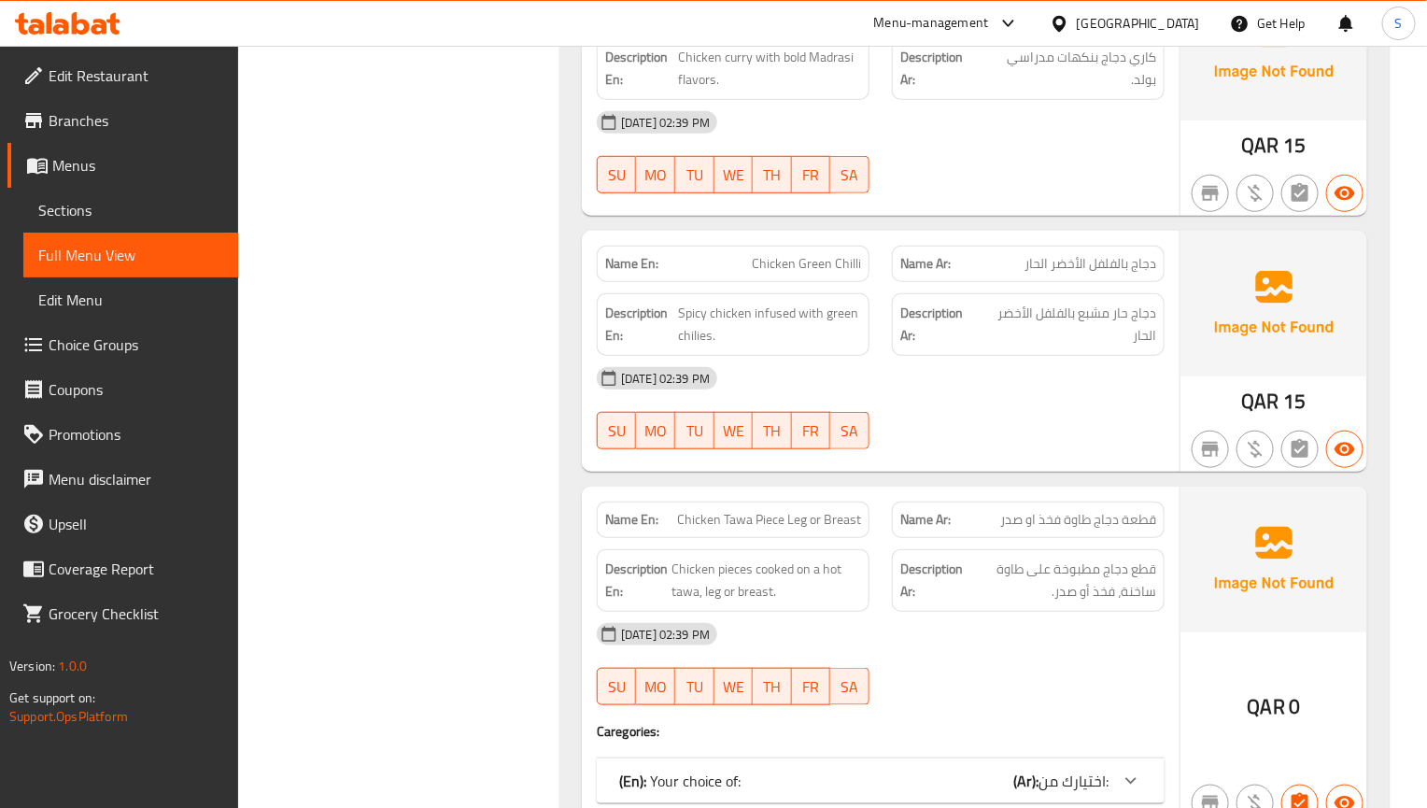
scroll to position [23342, 0]
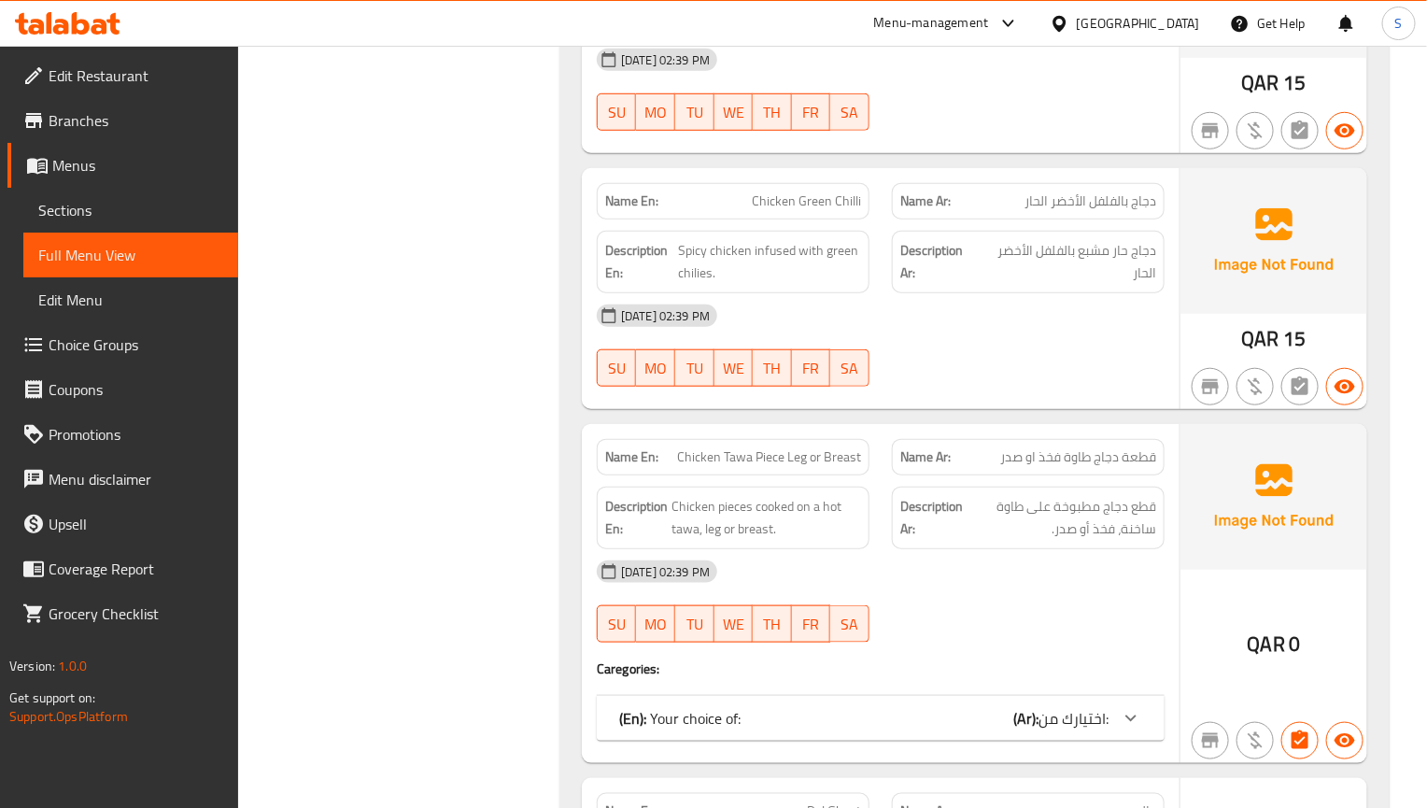
click at [609, 409] on div "Name En: Chicken Green Chilli Name Ar: دجاج بالفلفل الأخضر الحار Description En…" at bounding box center [881, 288] width 598 height 241
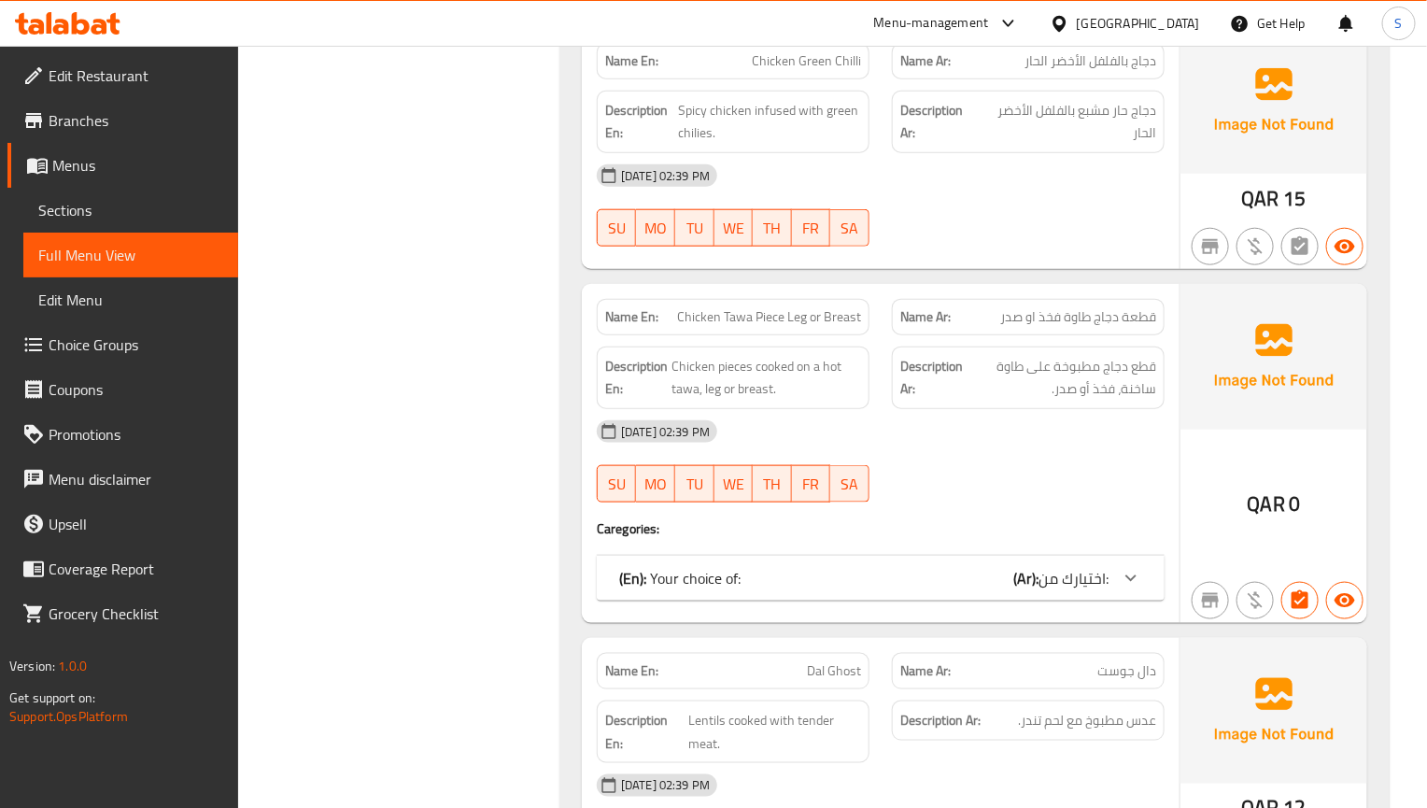
click at [724, 589] on p "(En): Your choice of:" at bounding box center [679, 578] width 121 height 22
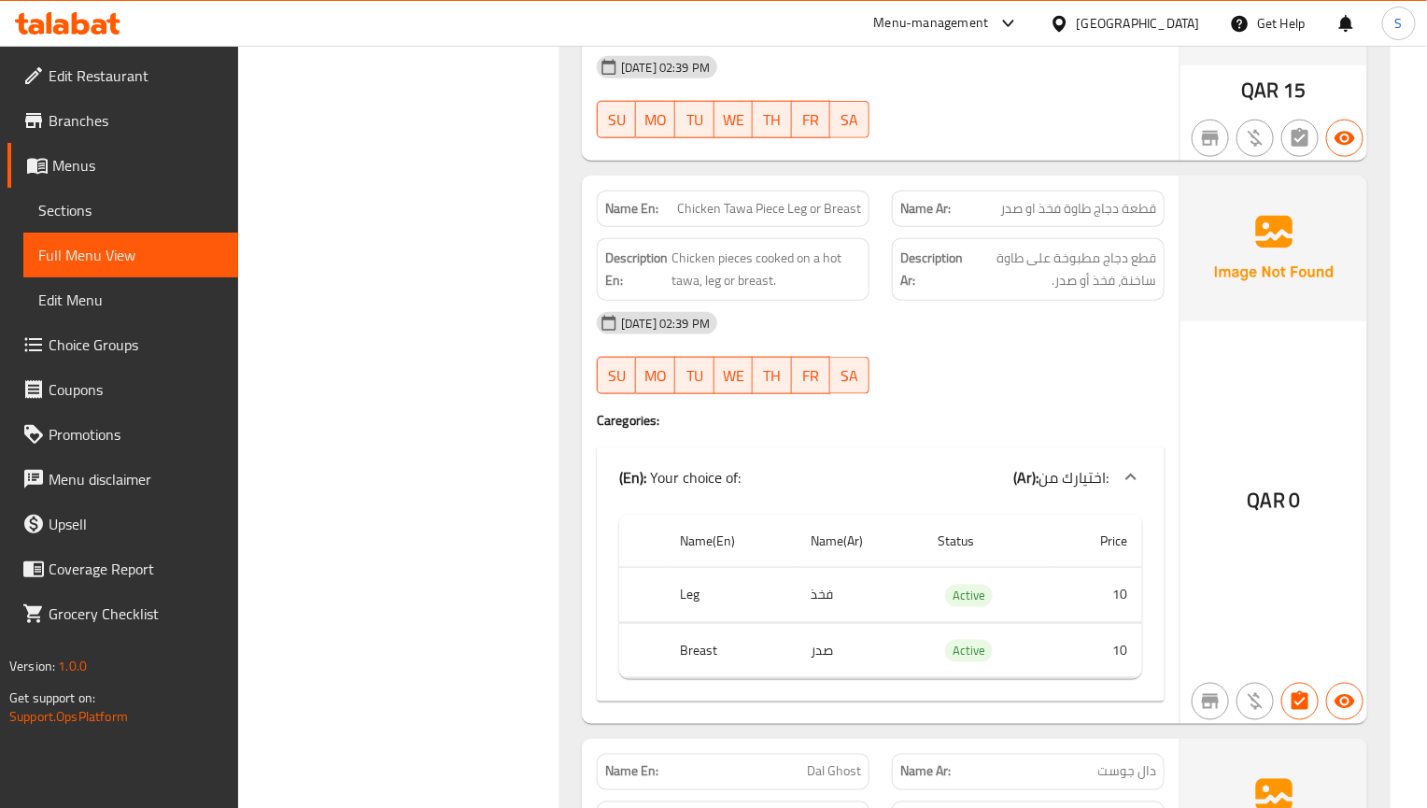
scroll to position [23622, 0]
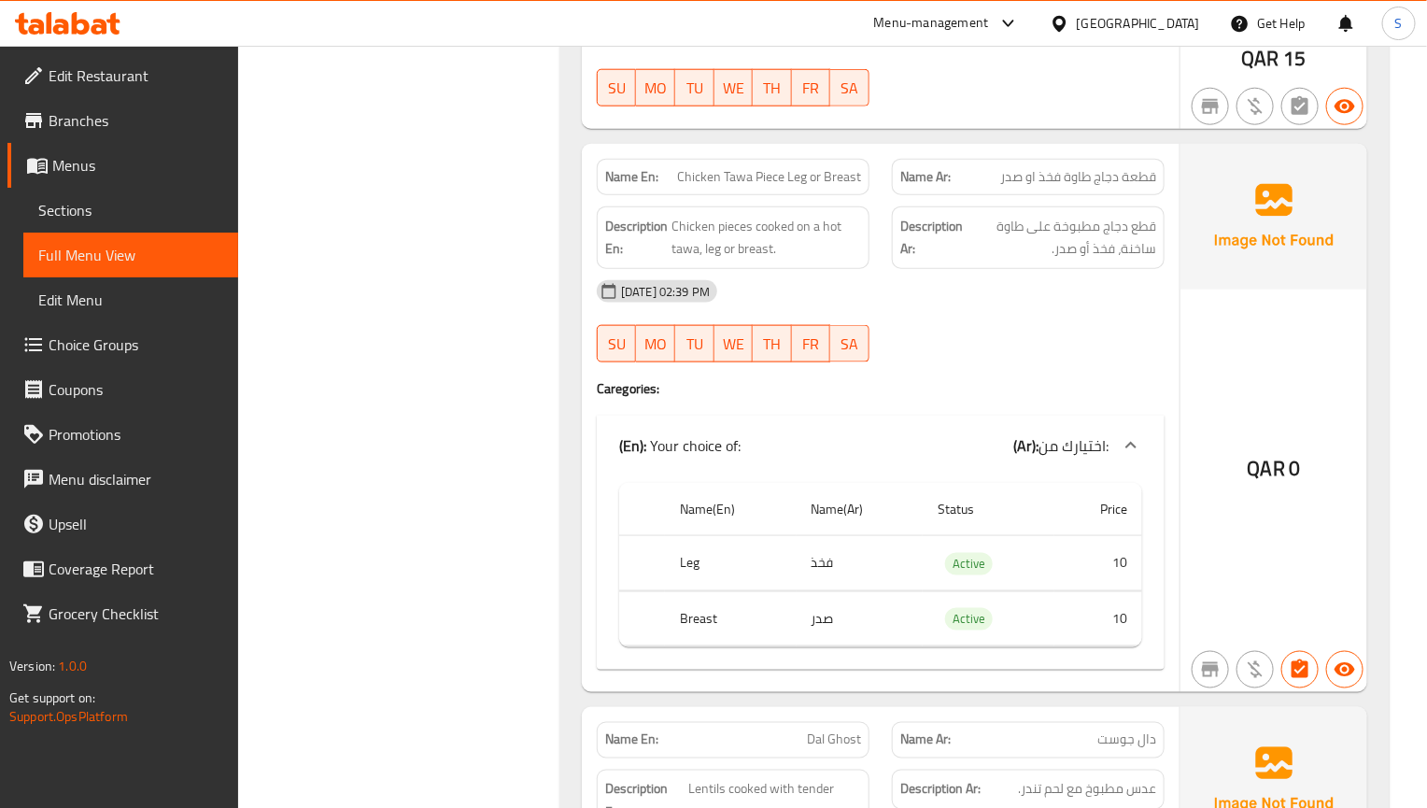
drag, startPoint x: 895, startPoint y: 398, endPoint x: 855, endPoint y: 325, distance: 82.7
click at [895, 269] on div "Description Ar: قطع دجاج مطبوخة على طاوة ساخنة، فخذ أو صدر." at bounding box center [1028, 237] width 273 height 63
click at [830, 362] on button "SA" at bounding box center [849, 343] width 39 height 37
type button "6"
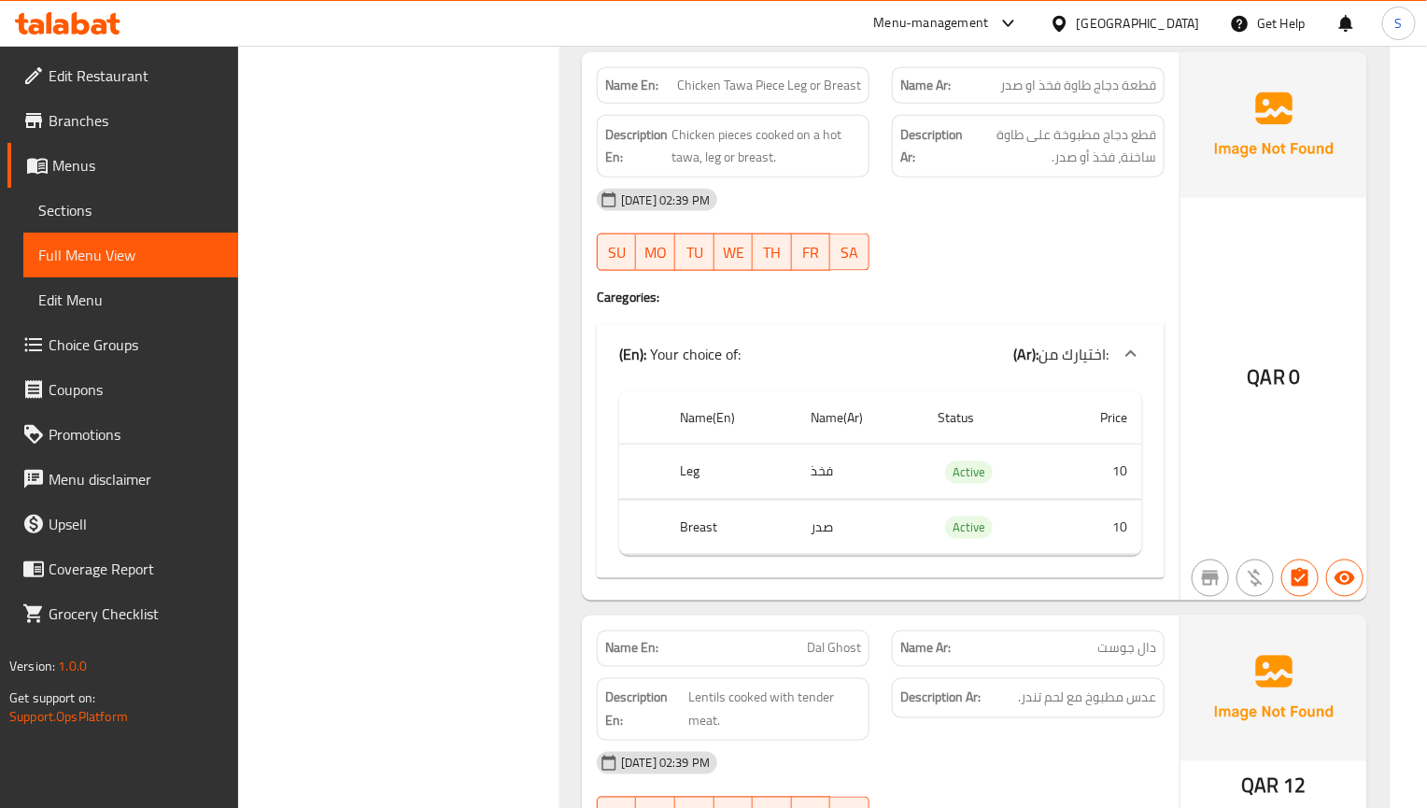
scroll to position [23903, 0]
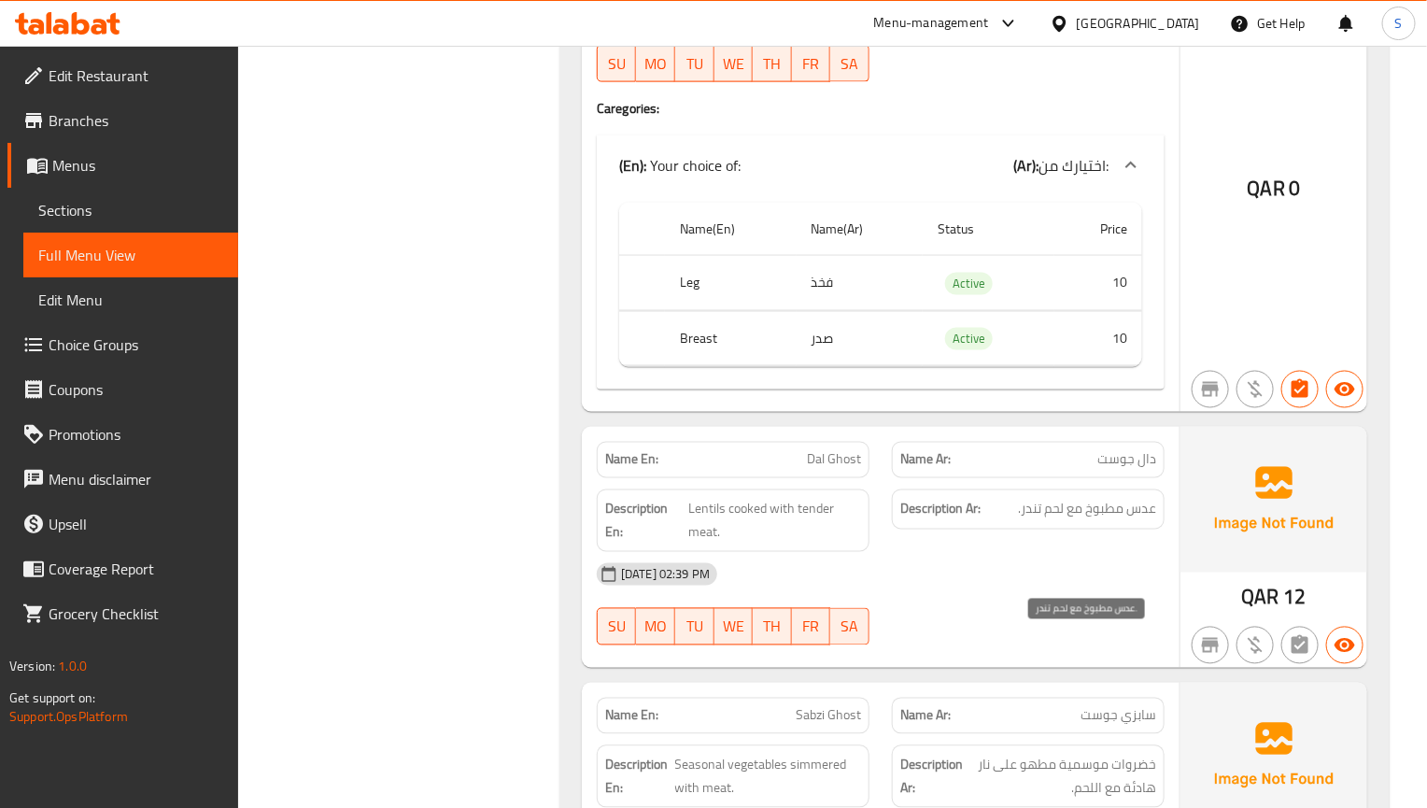
click at [1077, 521] on span "عدس مطبوخ مع لحم تندر." at bounding box center [1087, 509] width 138 height 23
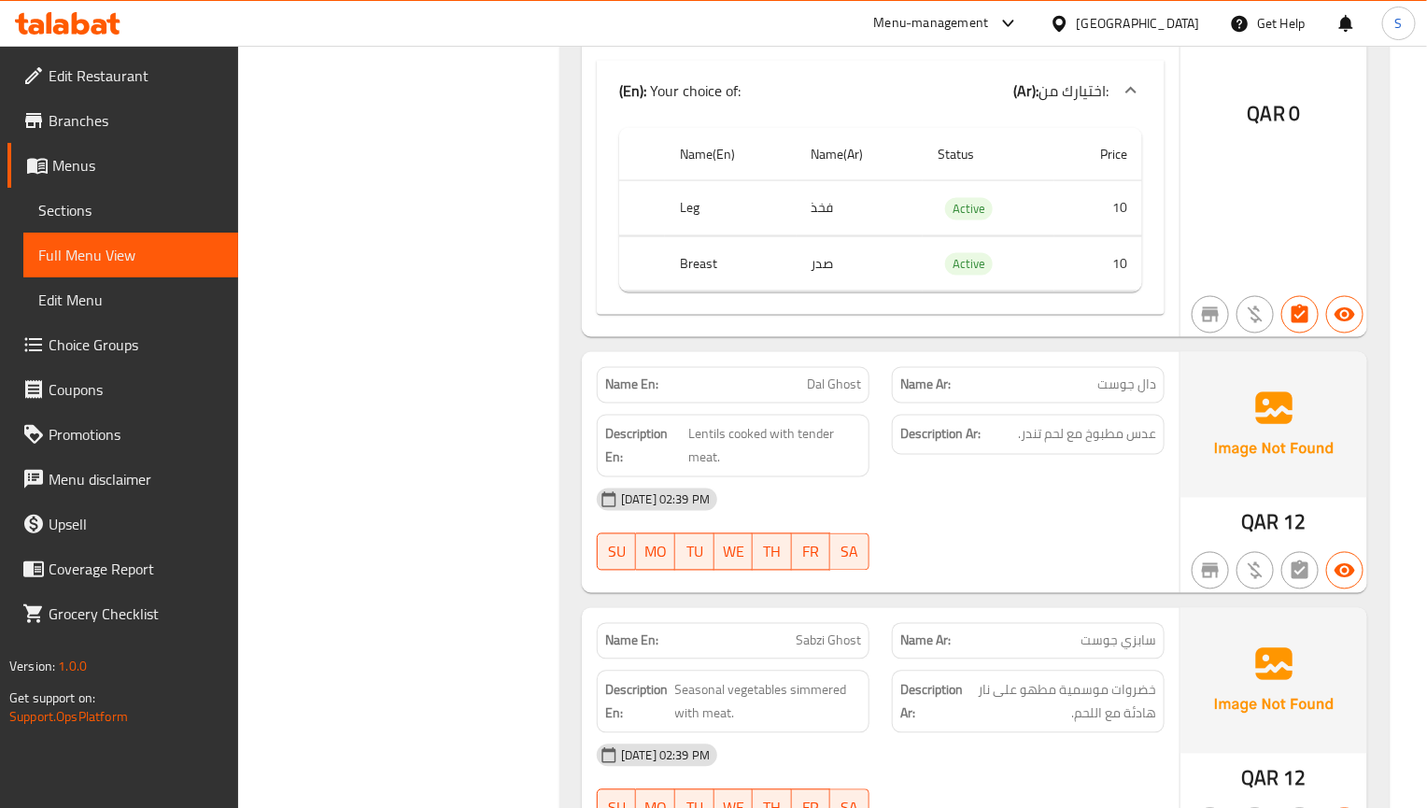
scroll to position [24043, 0]
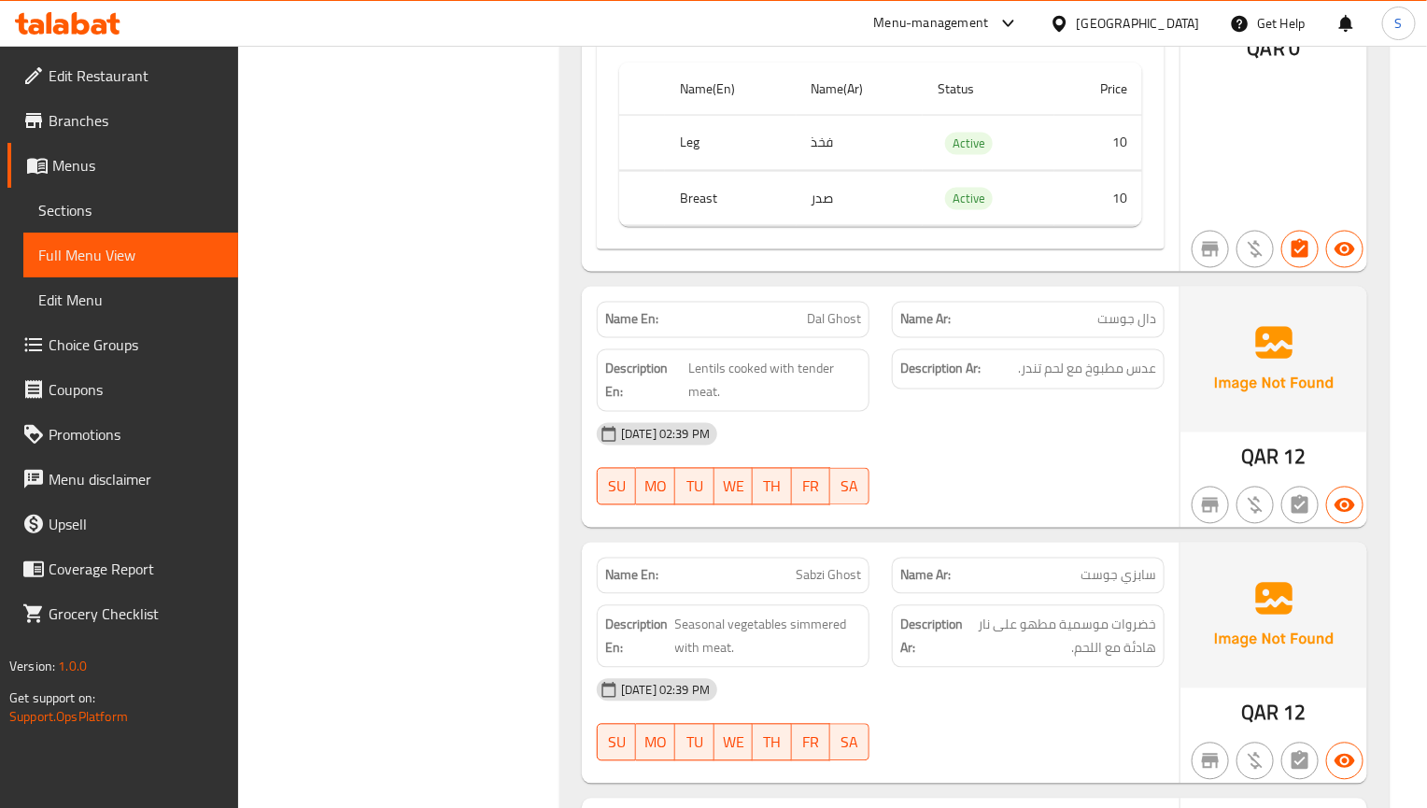
click at [844, 330] on span "Dal Ghost" at bounding box center [834, 320] width 54 height 20
copy span "Ghost"
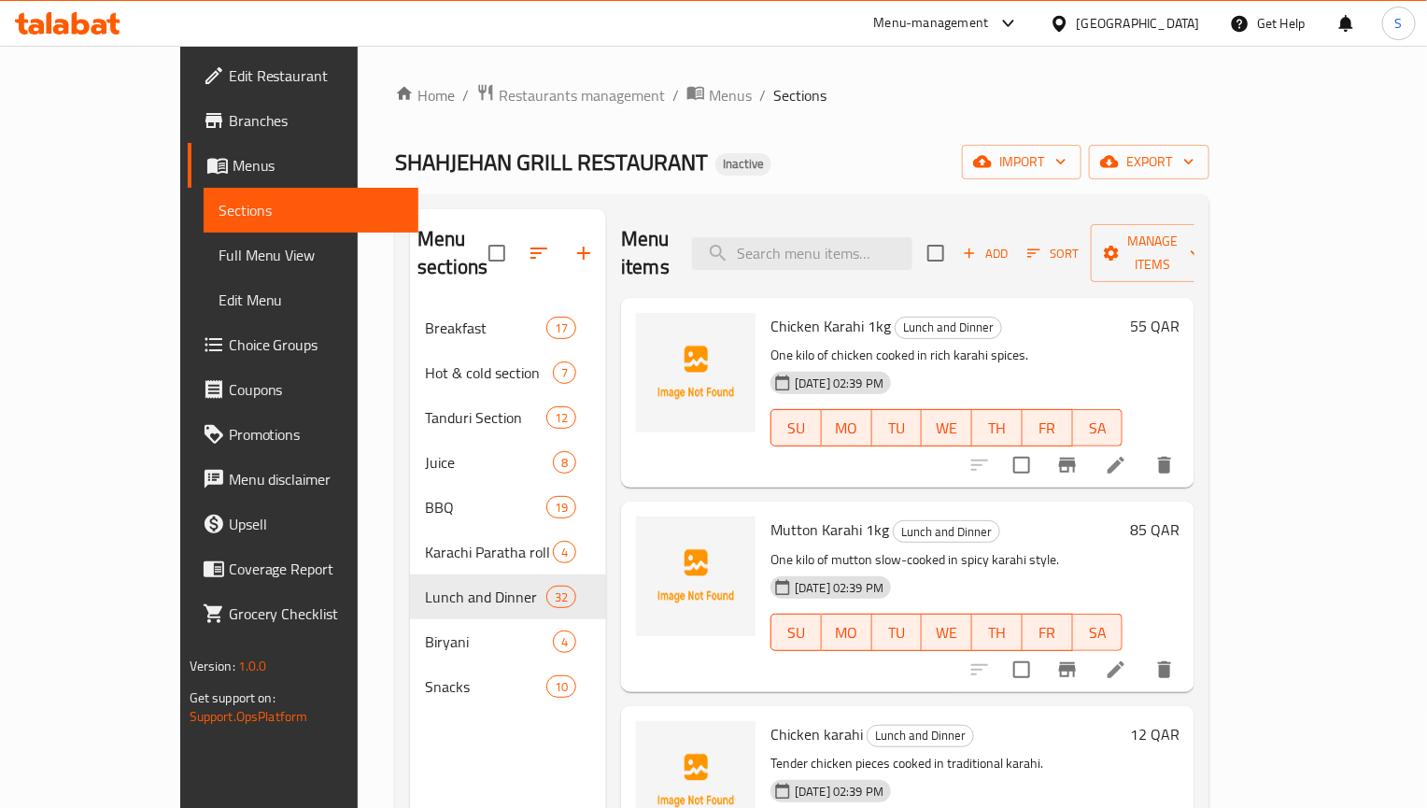
scroll to position [1752, 0]
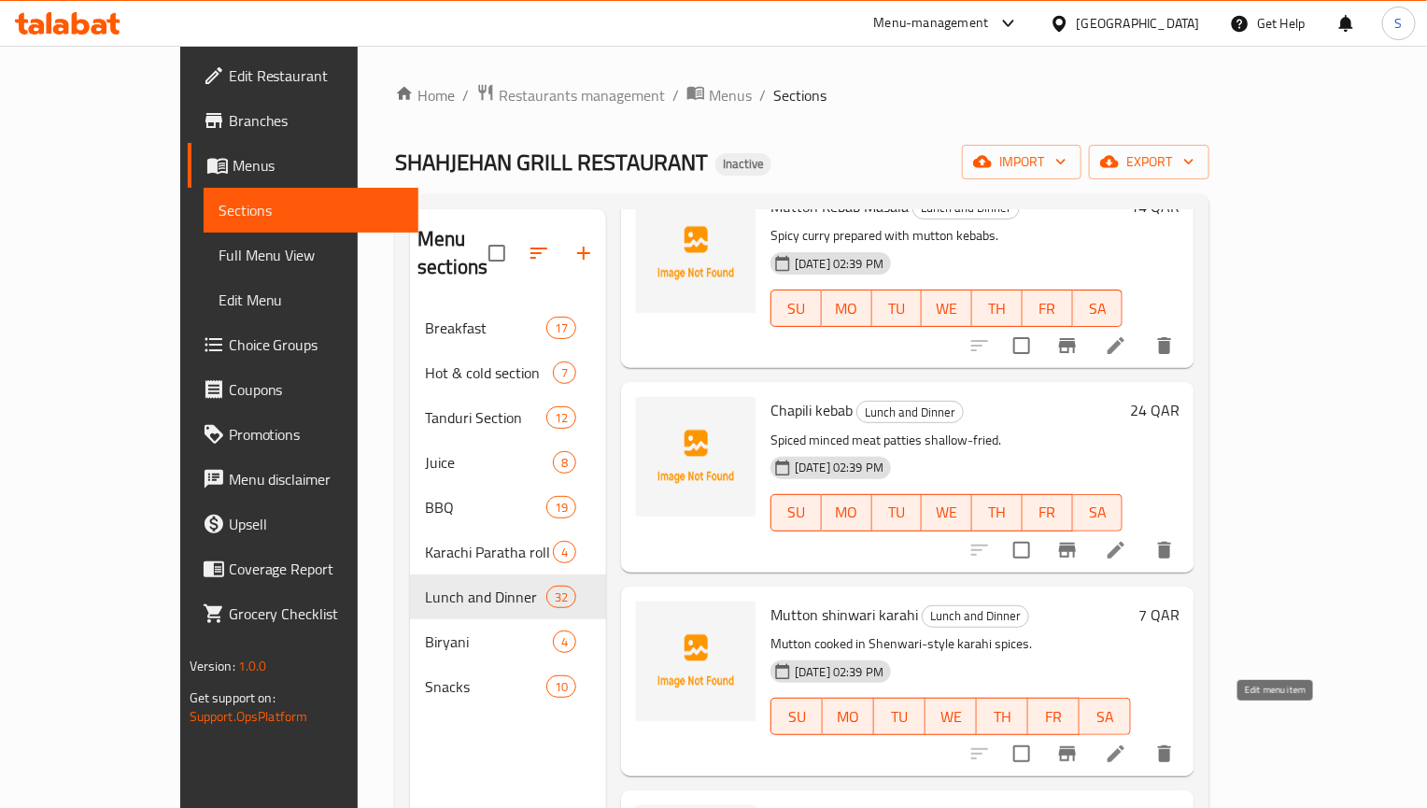
click at [1124, 745] on icon at bounding box center [1116, 753] width 17 height 17
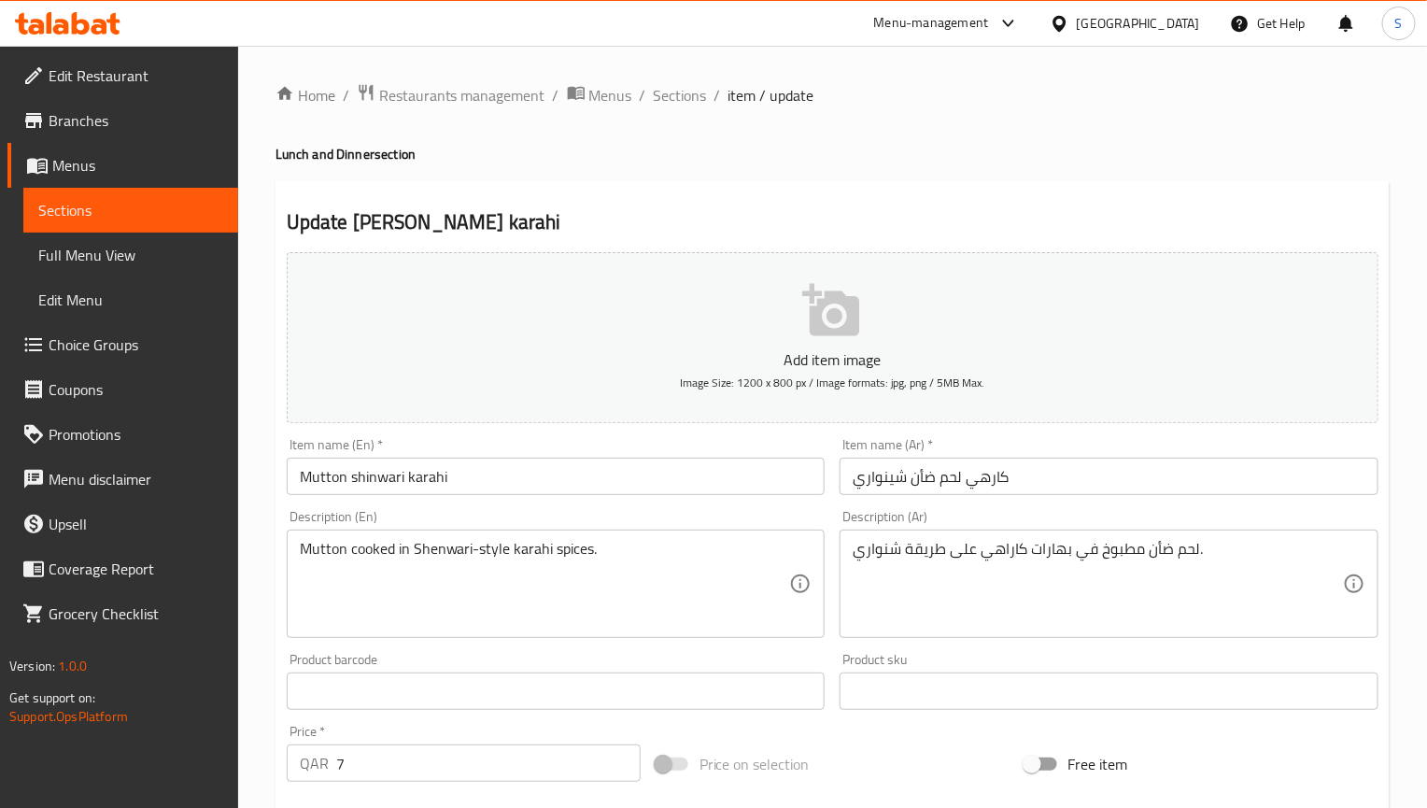
click at [983, 476] on input "كارهي لحم ضأن شينواري" at bounding box center [1109, 476] width 539 height 37
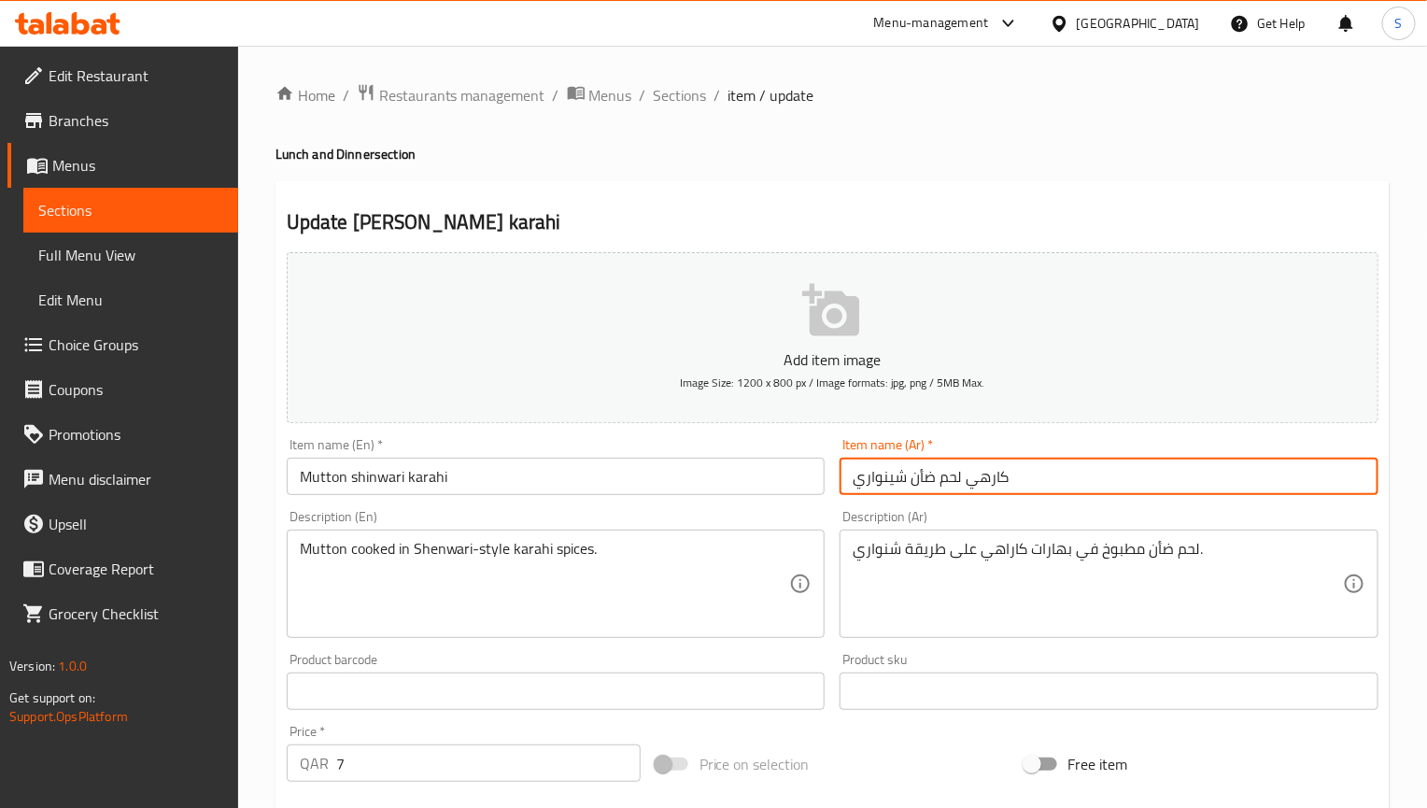
click at [983, 476] on input "كارهي لحم ضأن شينواري" at bounding box center [1109, 476] width 539 height 37
paste input "ا"
type input "كاراهي لحم ضأن [PERSON_NAME]"
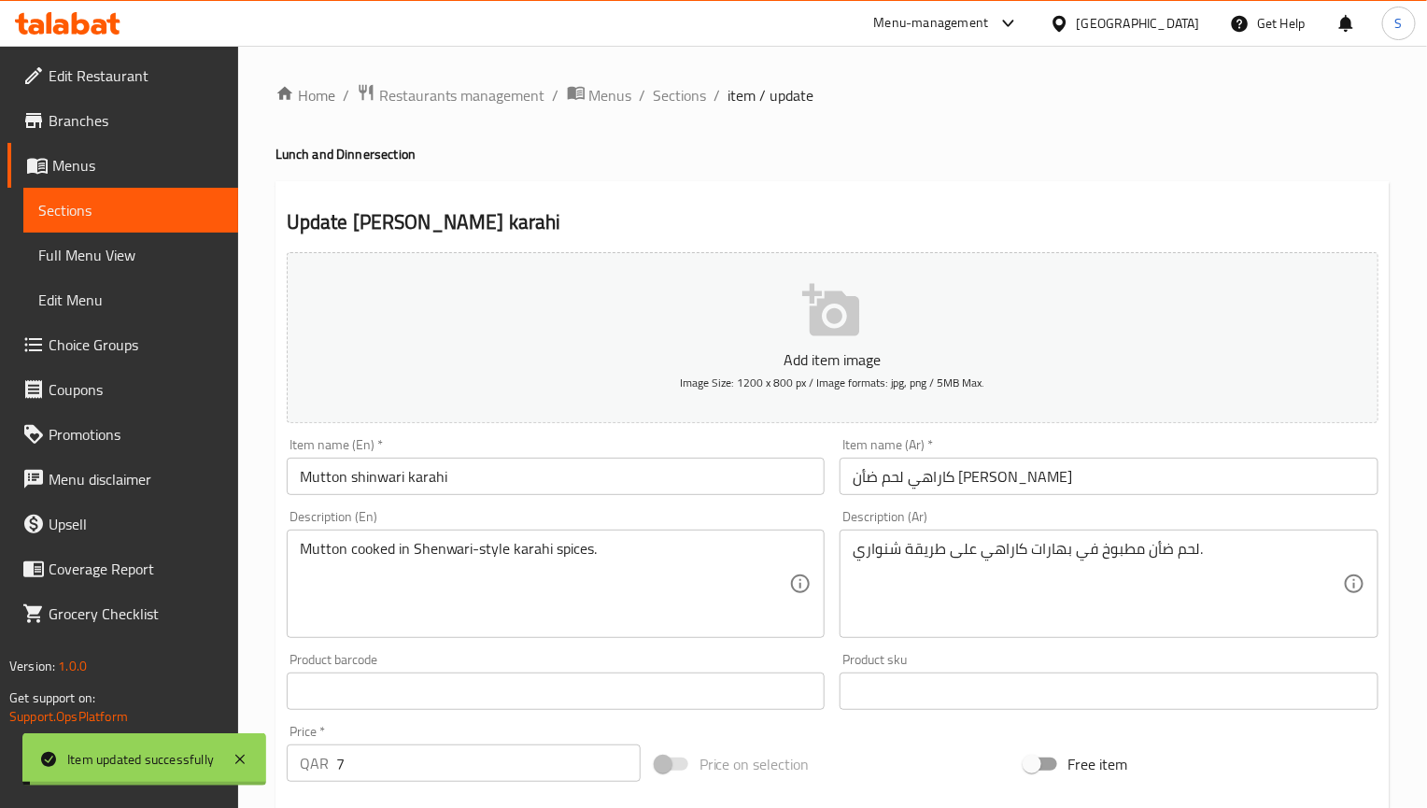
click at [782, 147] on h4 "Lunch and Dinner section" at bounding box center [833, 154] width 1114 height 19
click at [687, 485] on input "Mutton shinwari karahi" at bounding box center [556, 476] width 539 height 37
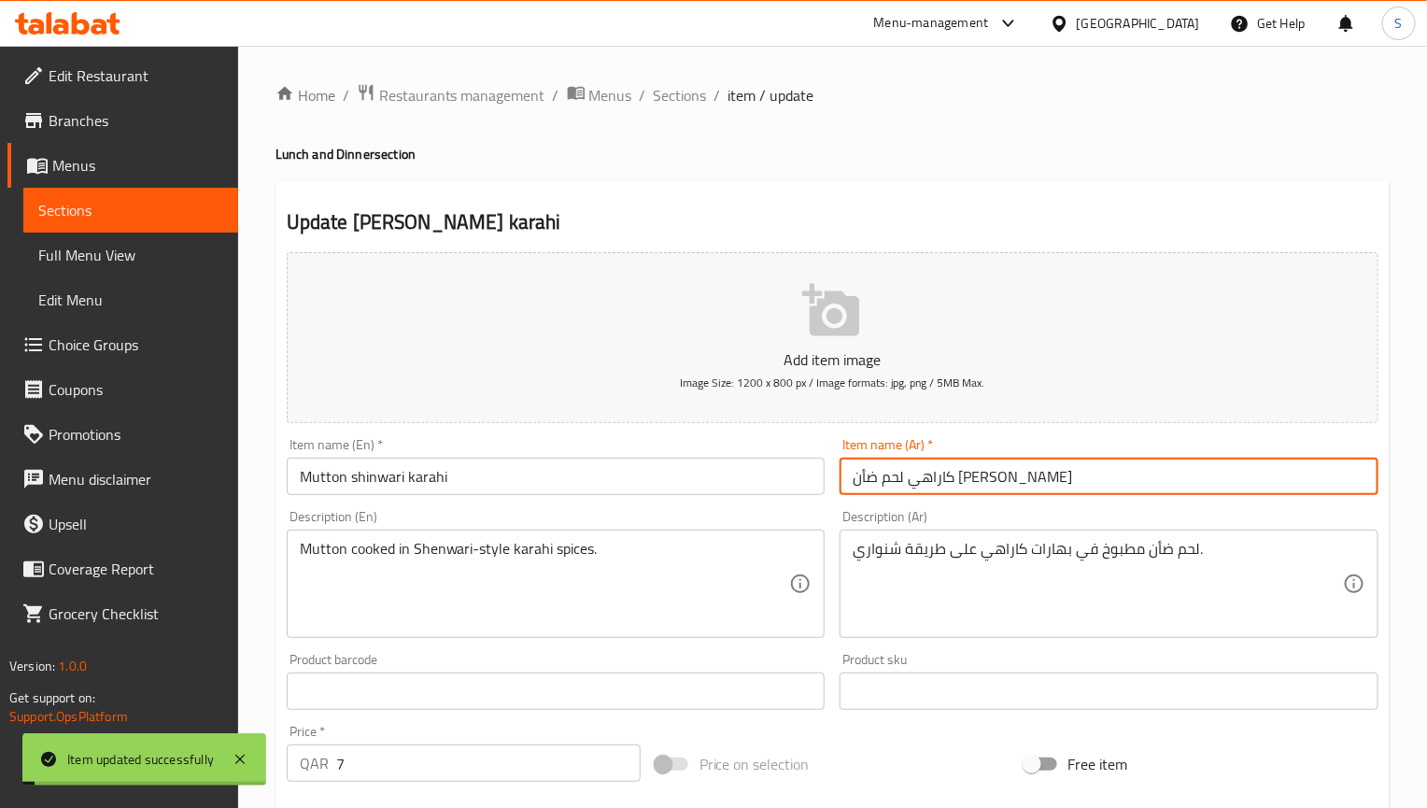
click at [889, 480] on input "كاراهي لحم ضأن [PERSON_NAME]" at bounding box center [1109, 476] width 539 height 37
click at [888, 474] on input "كاراهي لحم ضأن [PERSON_NAME]" at bounding box center [1109, 476] width 539 height 37
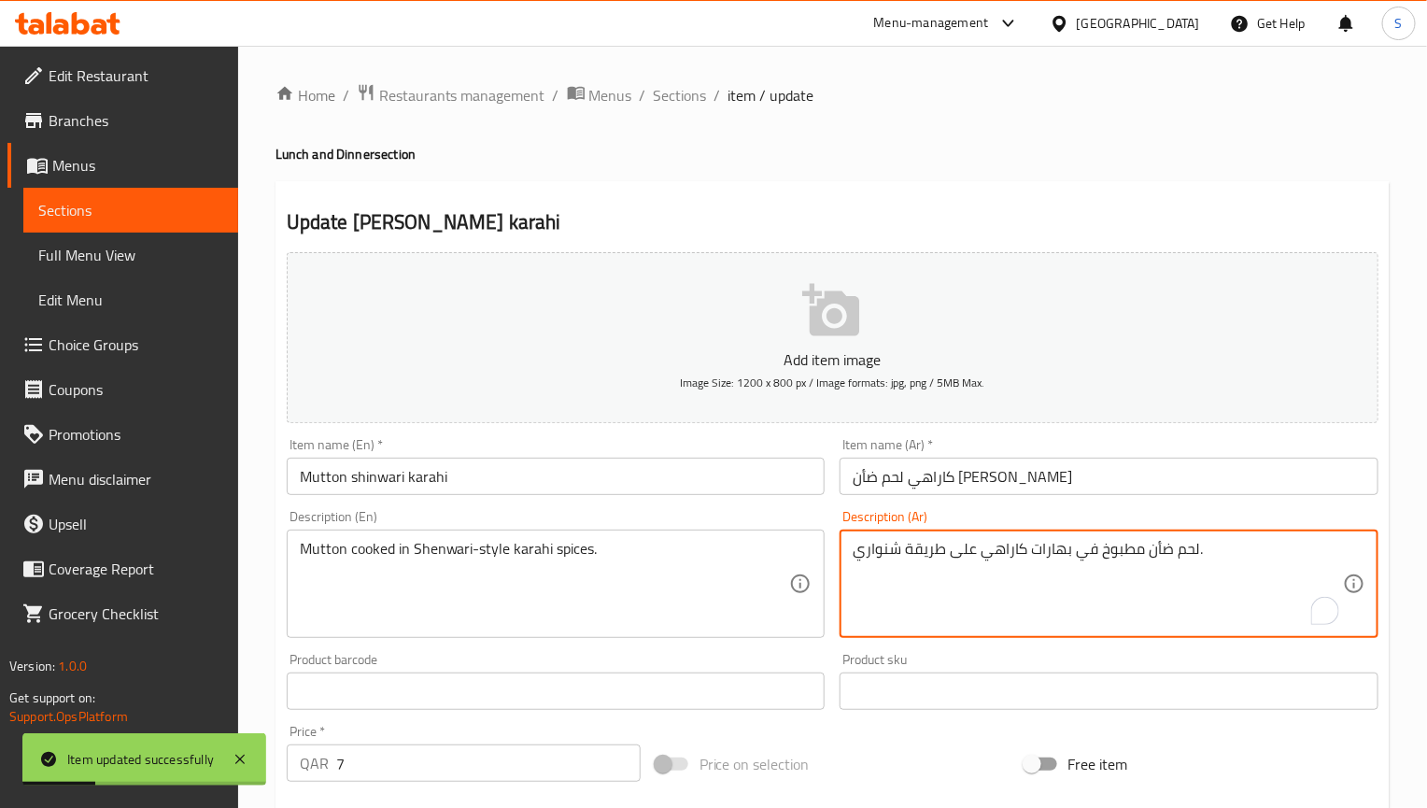
click at [891, 544] on textarea "لحم ضأن مطبوخ في بهارات كاراهي على طريقة شنواري." at bounding box center [1098, 584] width 490 height 89
paste textarea "To enrich screen reader interactions, please activate Accessibility in Grammarl…"
type textarea "لحم ضأن مطبوخ في بهارات كاراهي على طريقة [PERSON_NAME]."
click at [713, 476] on input "Mutton shinwari karahi" at bounding box center [556, 476] width 539 height 37
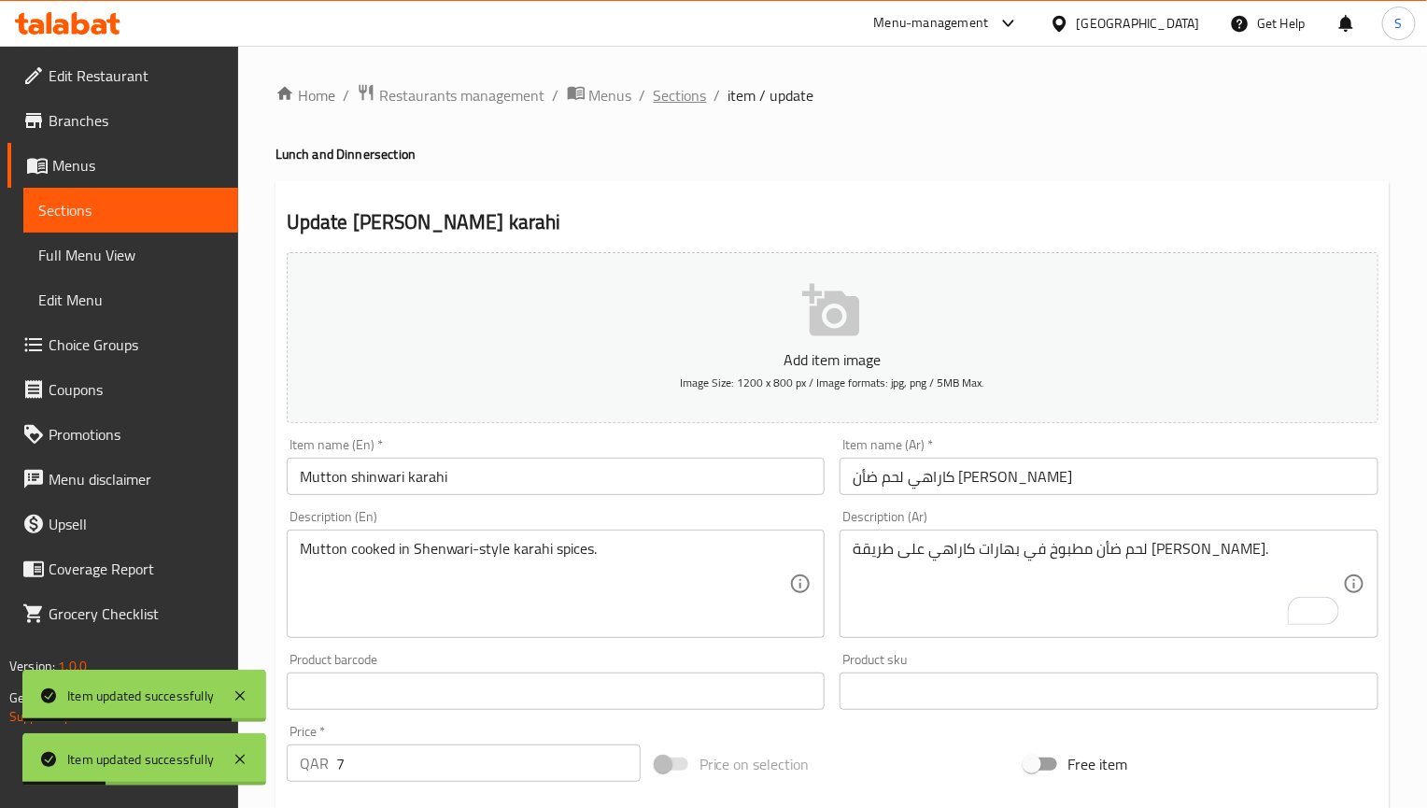
click at [692, 99] on span "Sections" at bounding box center [680, 95] width 53 height 22
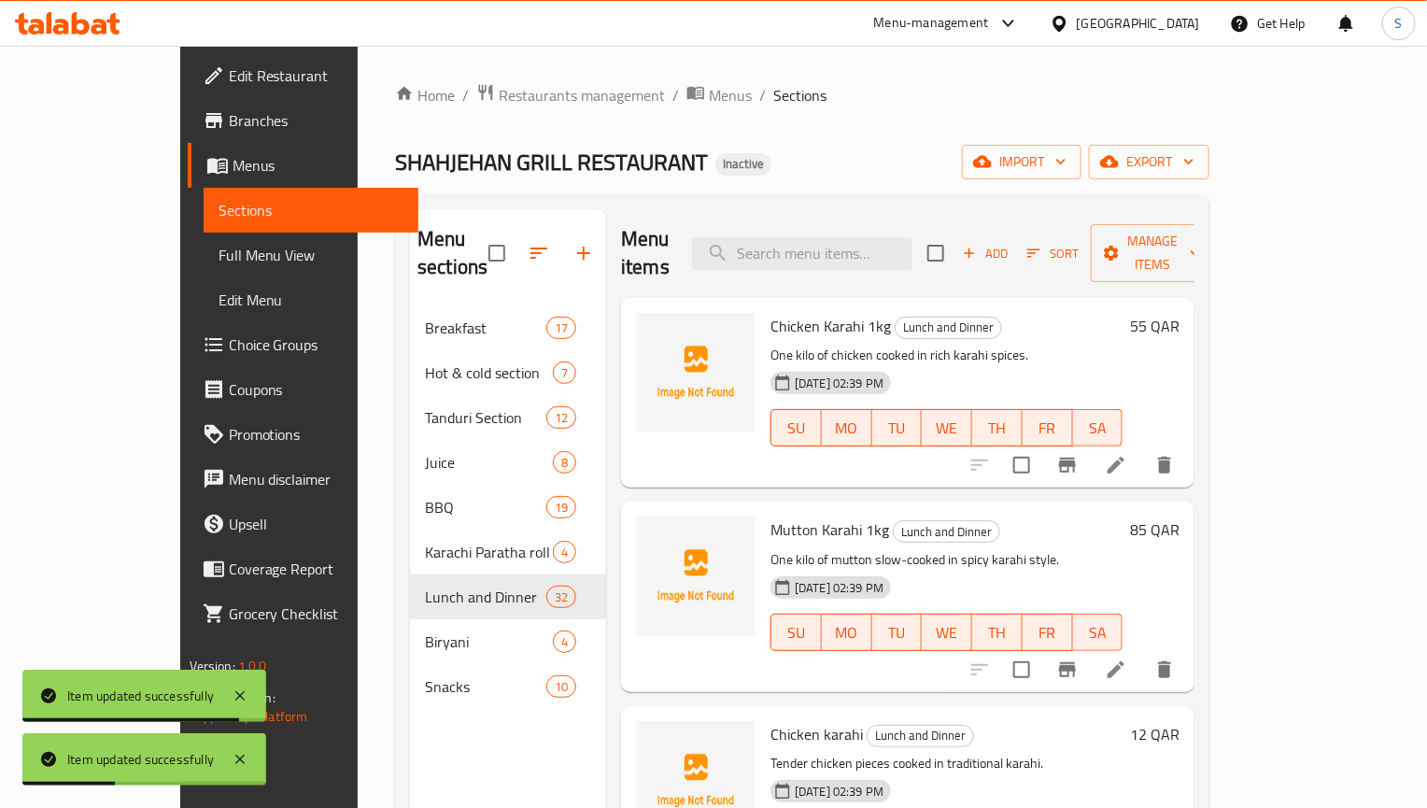
scroll to position [2161, 0]
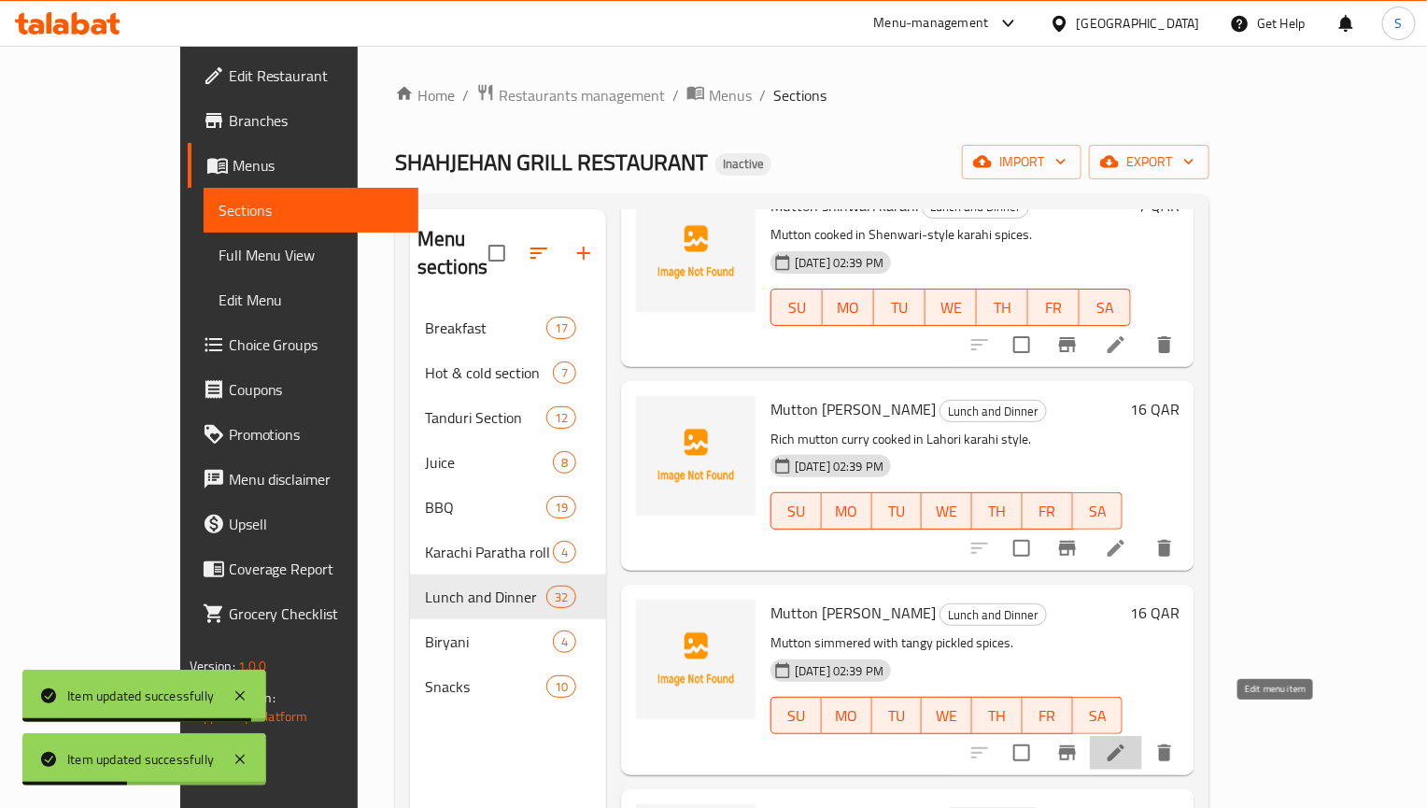
click at [1127, 742] on icon at bounding box center [1116, 753] width 22 height 22
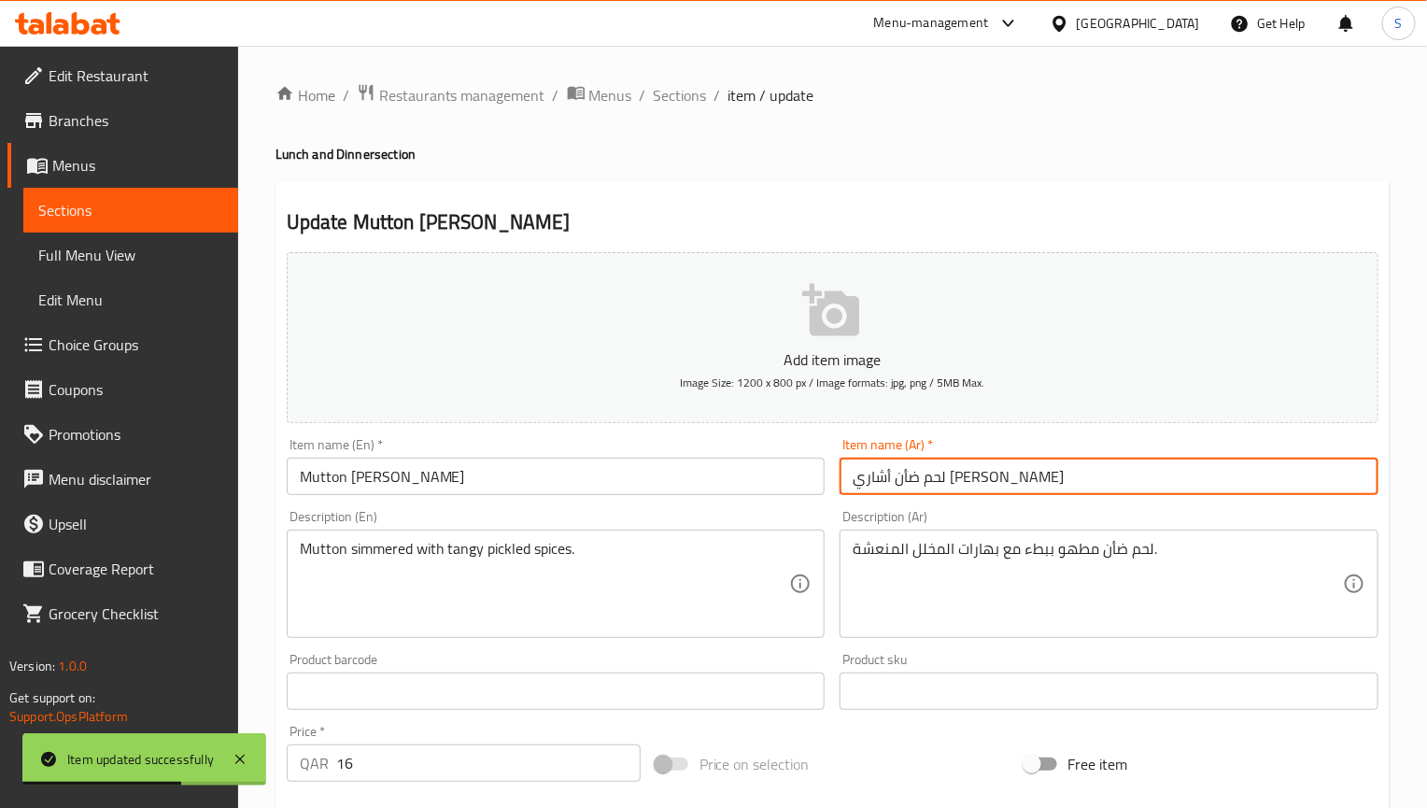
click at [894, 482] on input "لحم ضأن أشاري [PERSON_NAME]" at bounding box center [1109, 476] width 539 height 37
paste input "راهي"
type input "لحم ضأن أشاري [PERSON_NAME]"
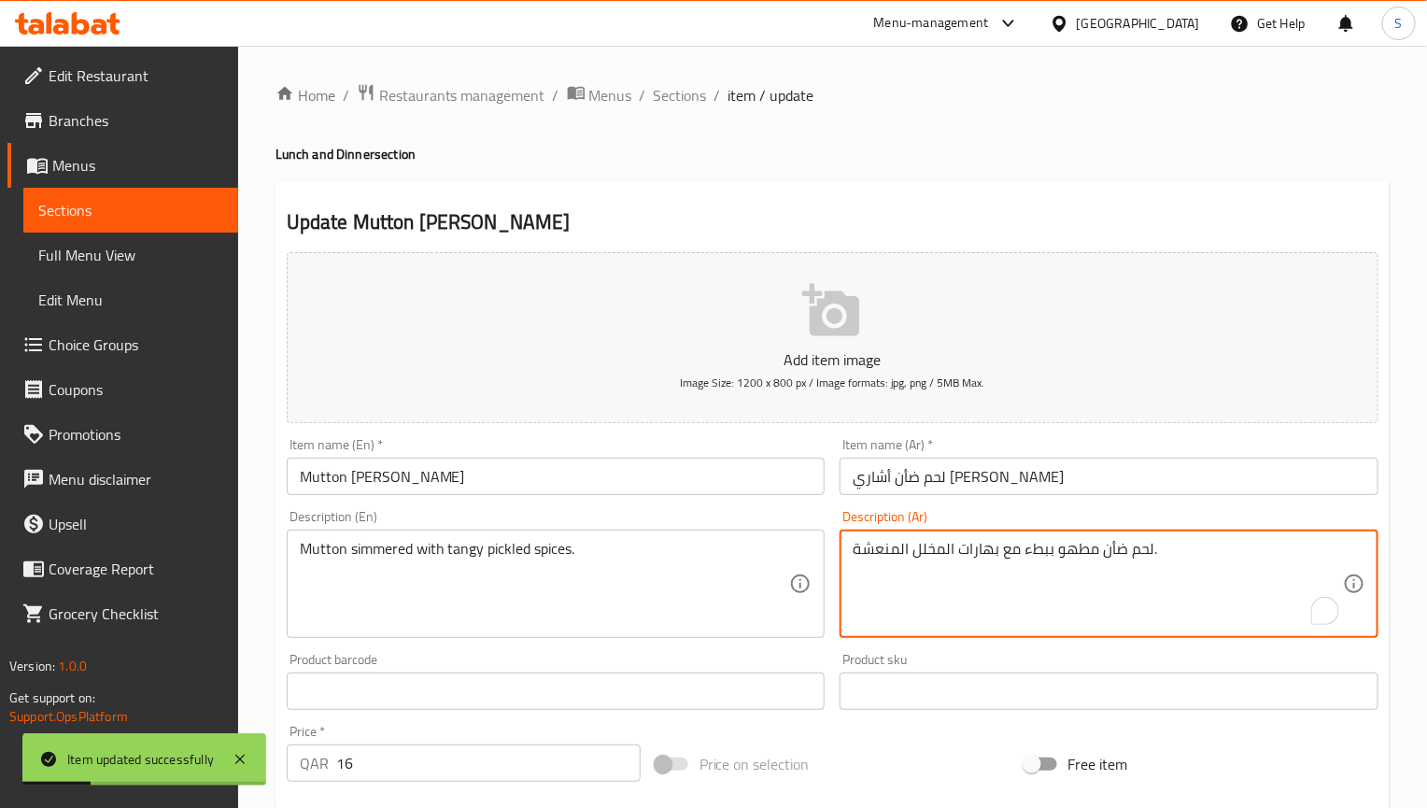
click at [937, 558] on textarea "لحم ضأن مطهو ببطء مع بهارات المخلل المنعشة." at bounding box center [1098, 584] width 490 height 89
click at [895, 558] on textarea "لحم ضأن مطهو ببطء مع بهارات مخللة المنعشة." at bounding box center [1098, 584] width 490 height 89
type textarea "لحم ضأن مطهو ببطء مع بهارات مخللة منعشة."
click at [745, 485] on input "Mutton [PERSON_NAME]" at bounding box center [556, 476] width 539 height 37
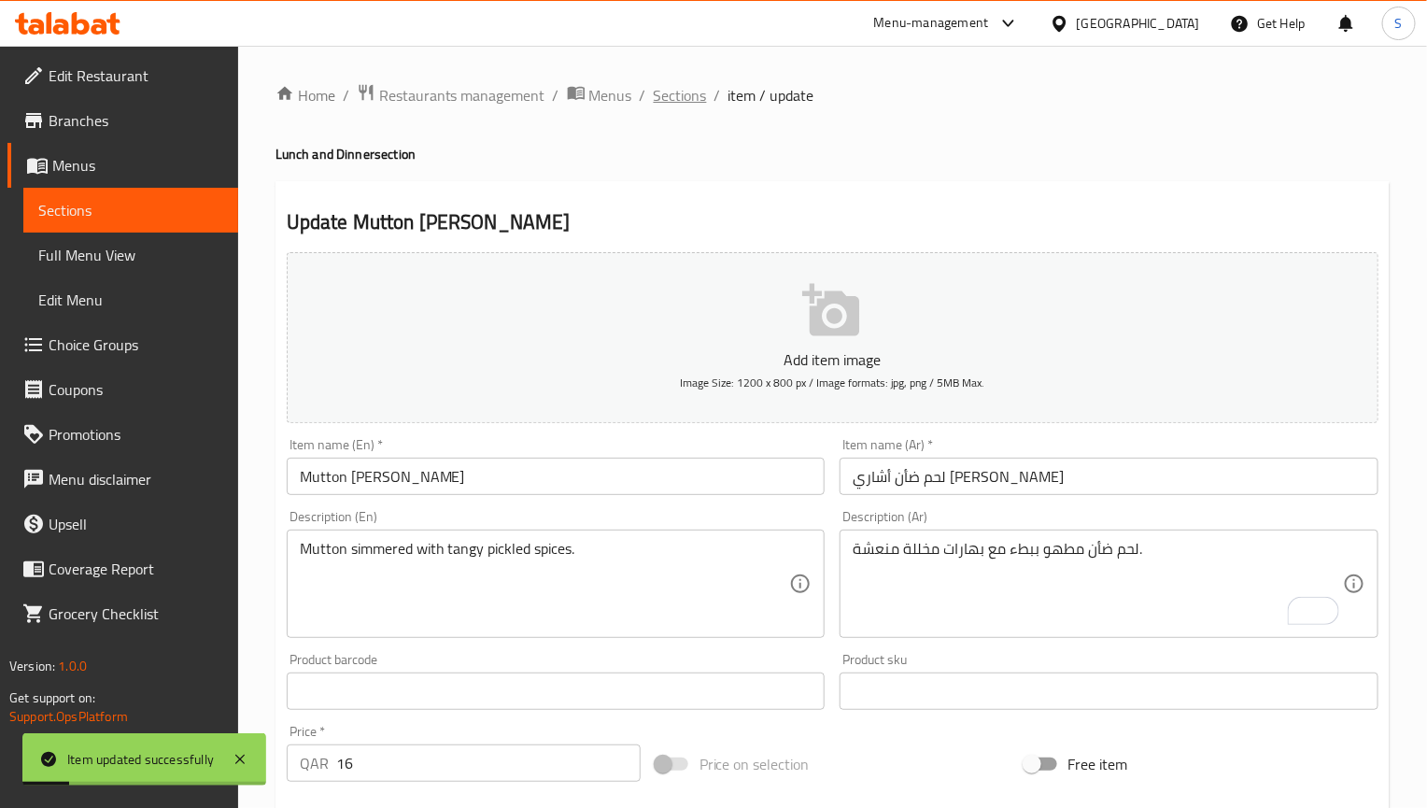
click at [678, 91] on span "Sections" at bounding box center [680, 95] width 53 height 22
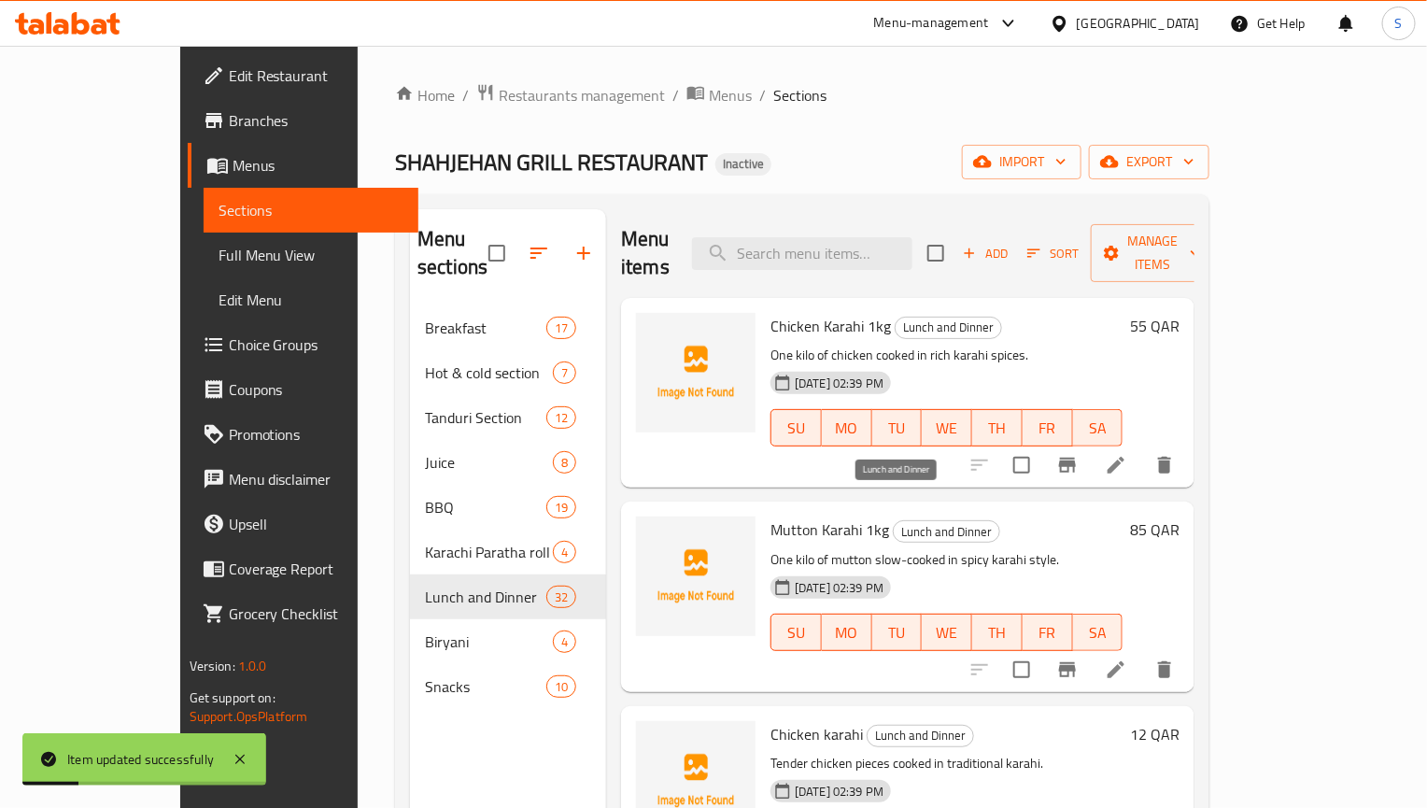
scroll to position [2365, 0]
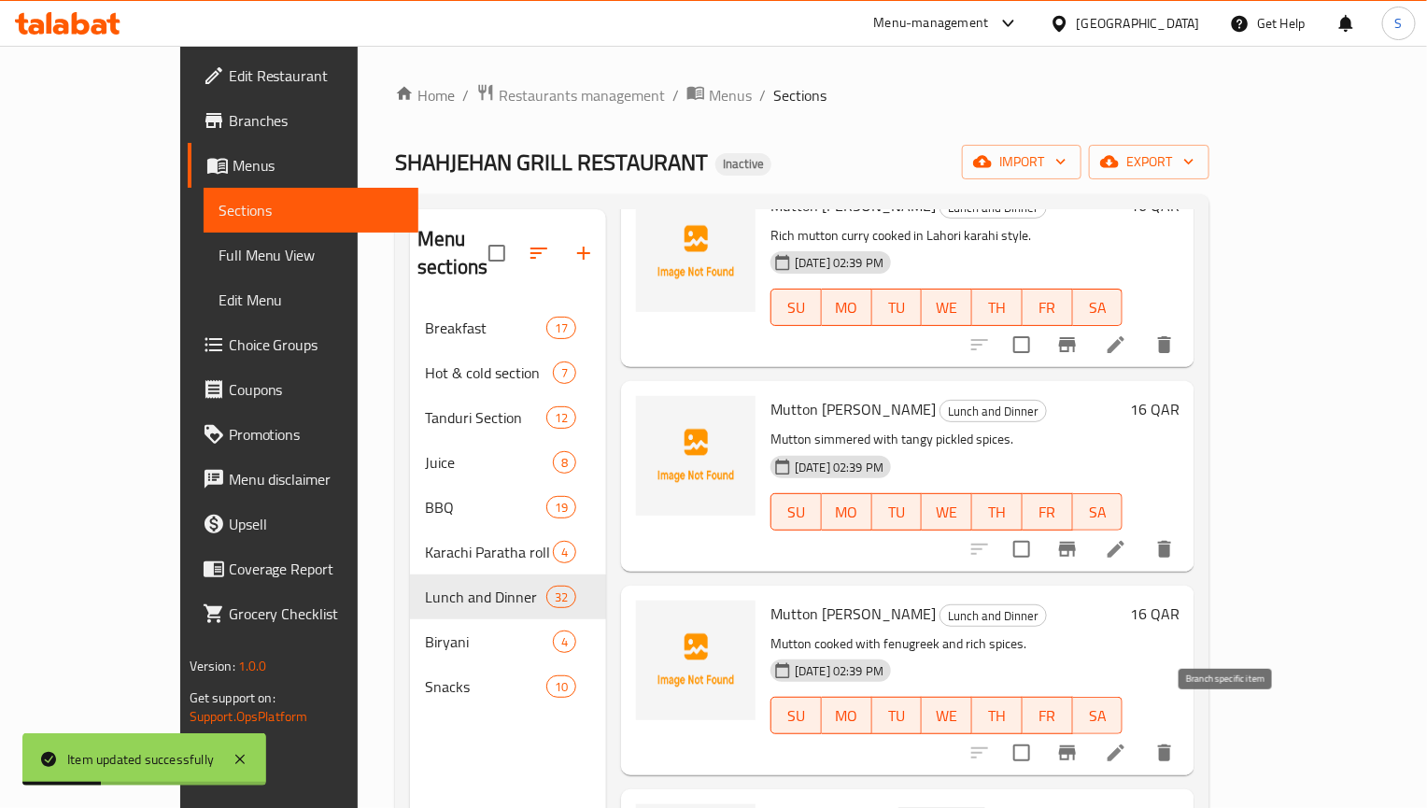
click at [1127, 742] on icon at bounding box center [1116, 753] width 22 height 22
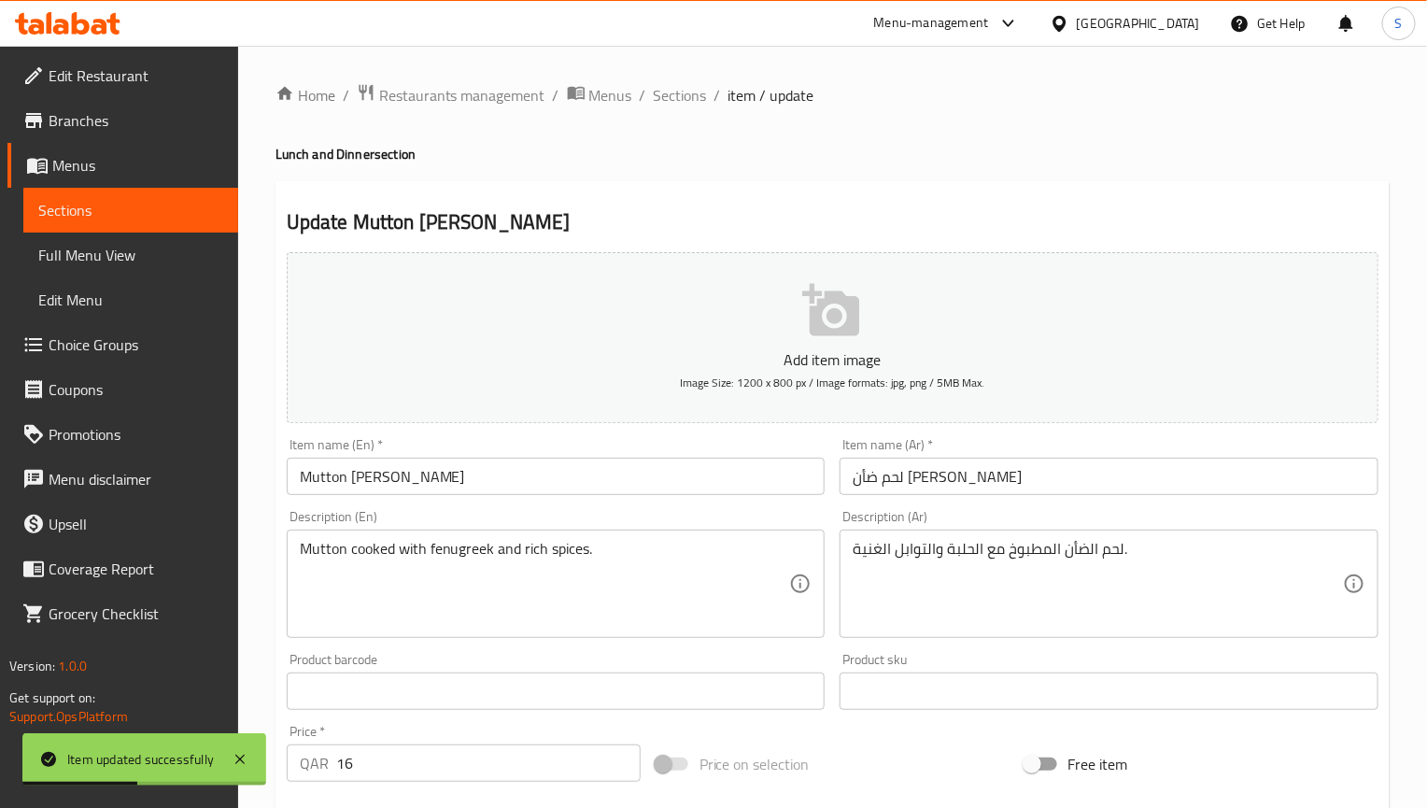
click at [889, 471] on input "لحم ضأن [PERSON_NAME]" at bounding box center [1109, 476] width 539 height 37
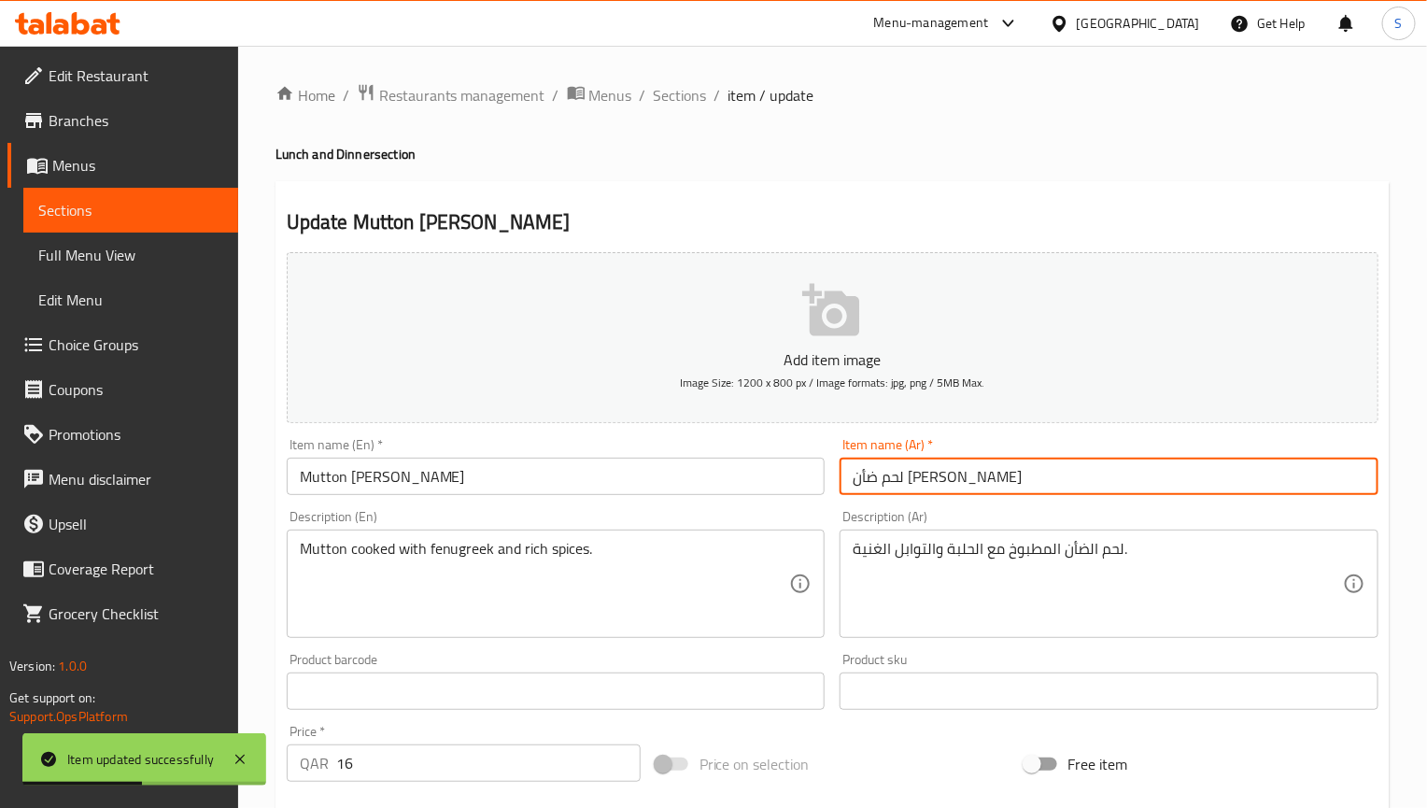
click at [889, 471] on input "لحم ضأن [PERSON_NAME]" at bounding box center [1109, 476] width 539 height 37
paste input "راهي"
type input "لحم ضأن [PERSON_NAME]"
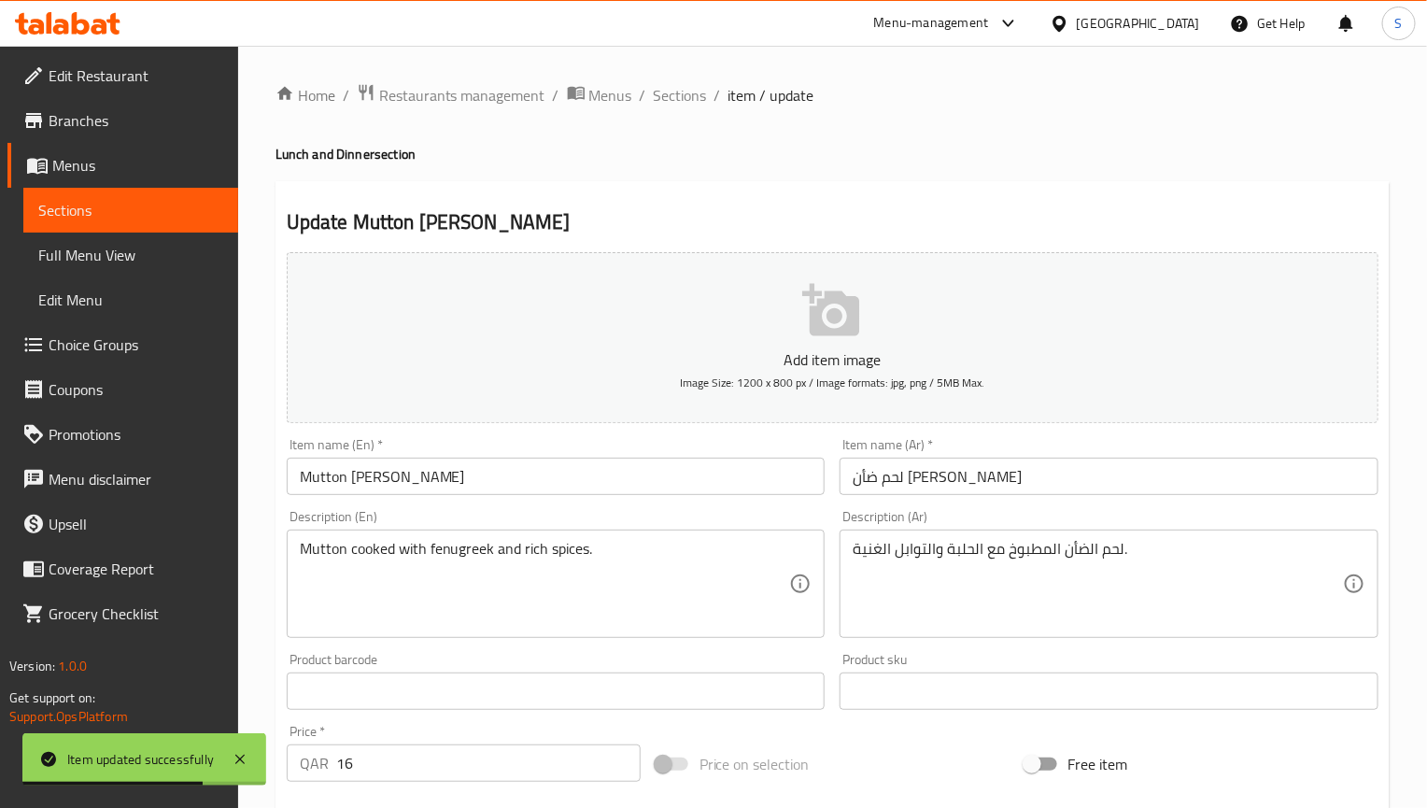
click at [653, 205] on div "Update Mutton [PERSON_NAME] Add item image Image Size: 1200 x 800 px / Image fo…" at bounding box center [833, 724] width 1114 height 1087
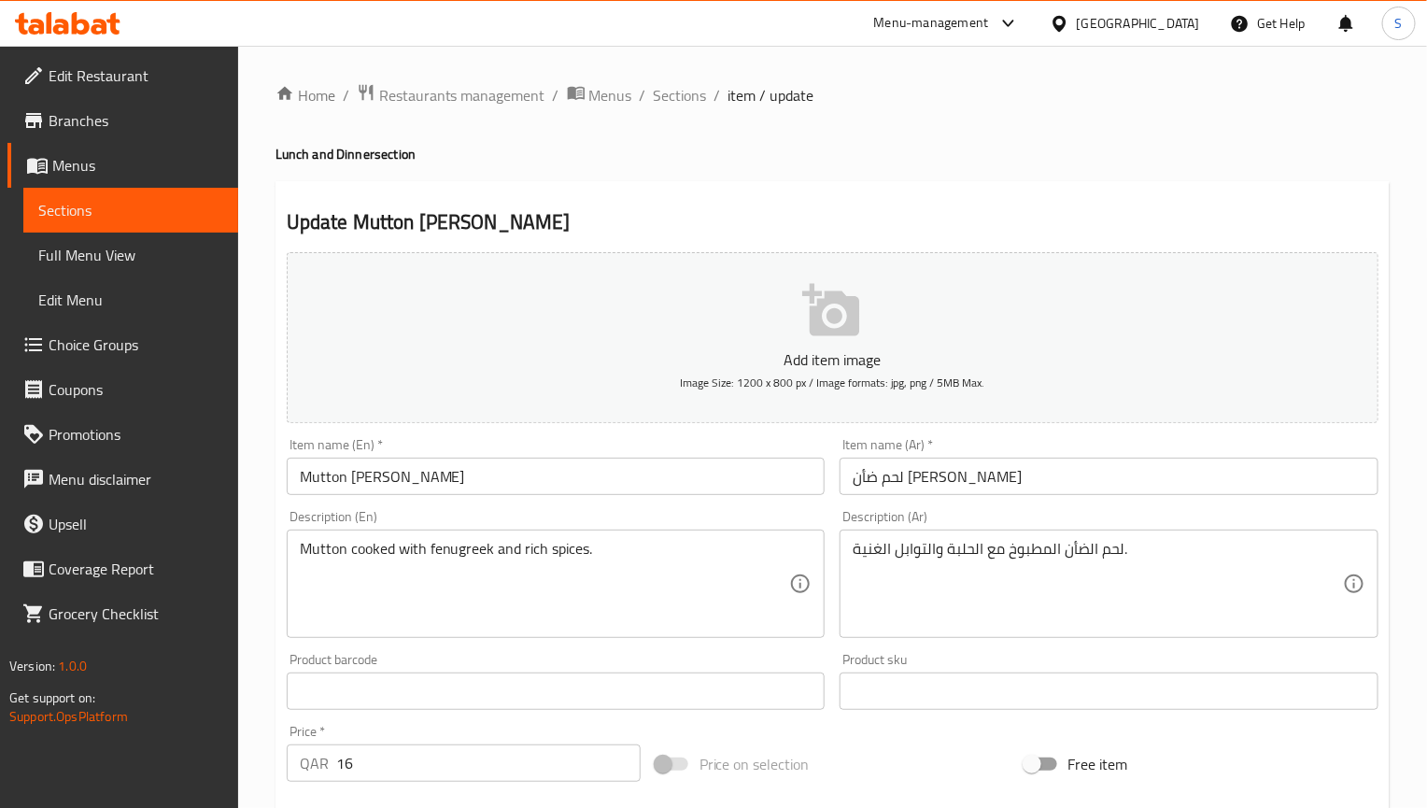
click at [690, 488] on input "Mutton [PERSON_NAME]" at bounding box center [556, 476] width 539 height 37
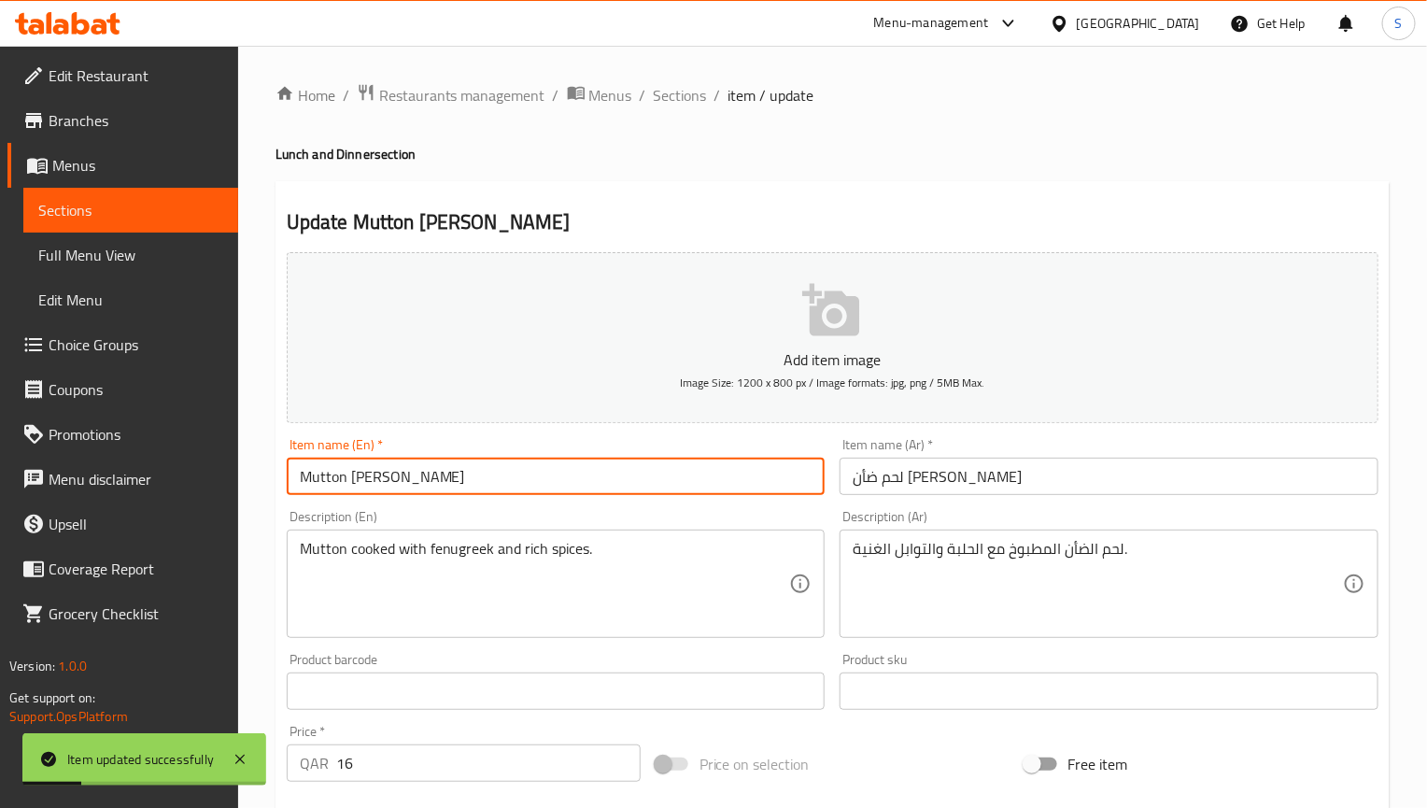
click at [645, 101] on ol "Home / Restaurants management / Menus / Sections / item / update" at bounding box center [833, 95] width 1114 height 24
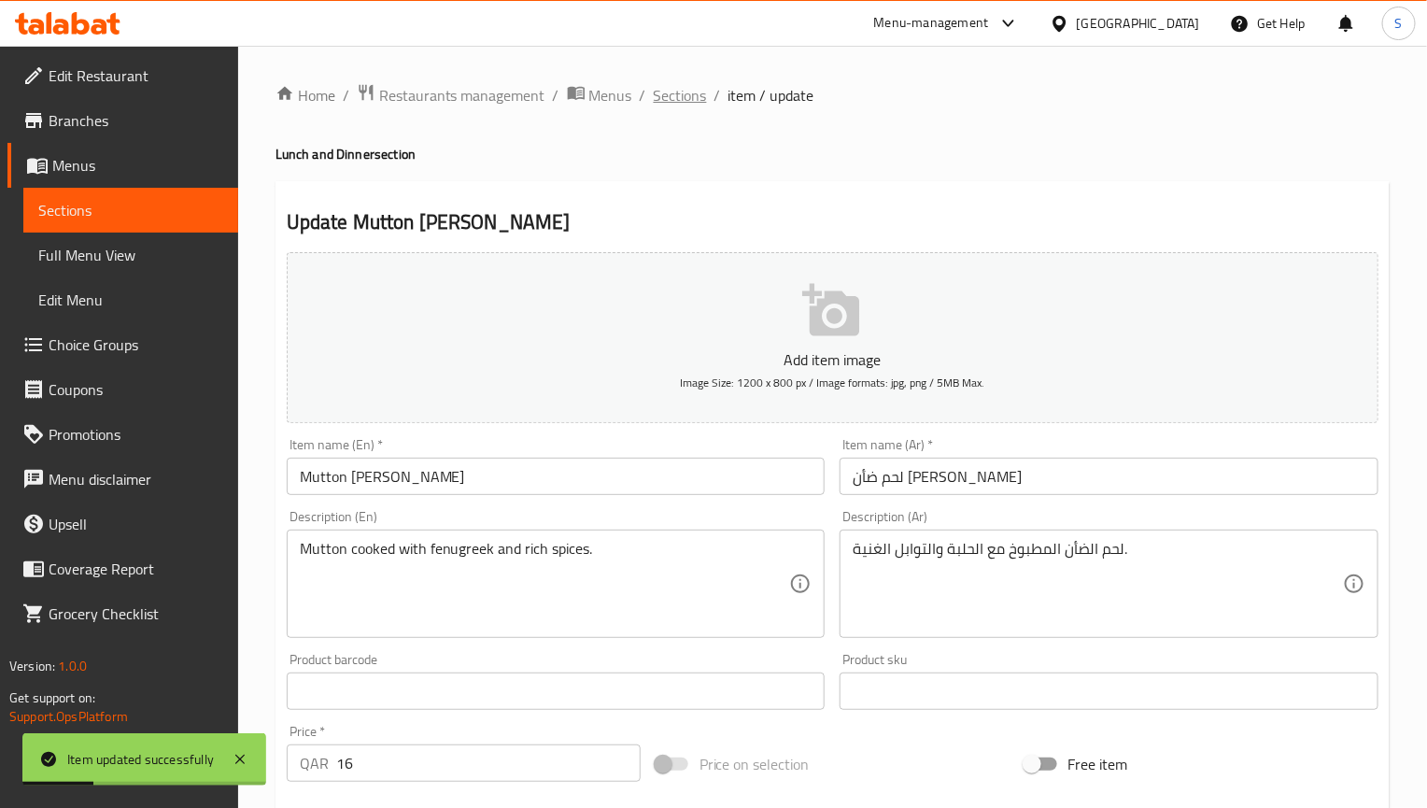
click at [662, 96] on span "Sections" at bounding box center [680, 95] width 53 height 22
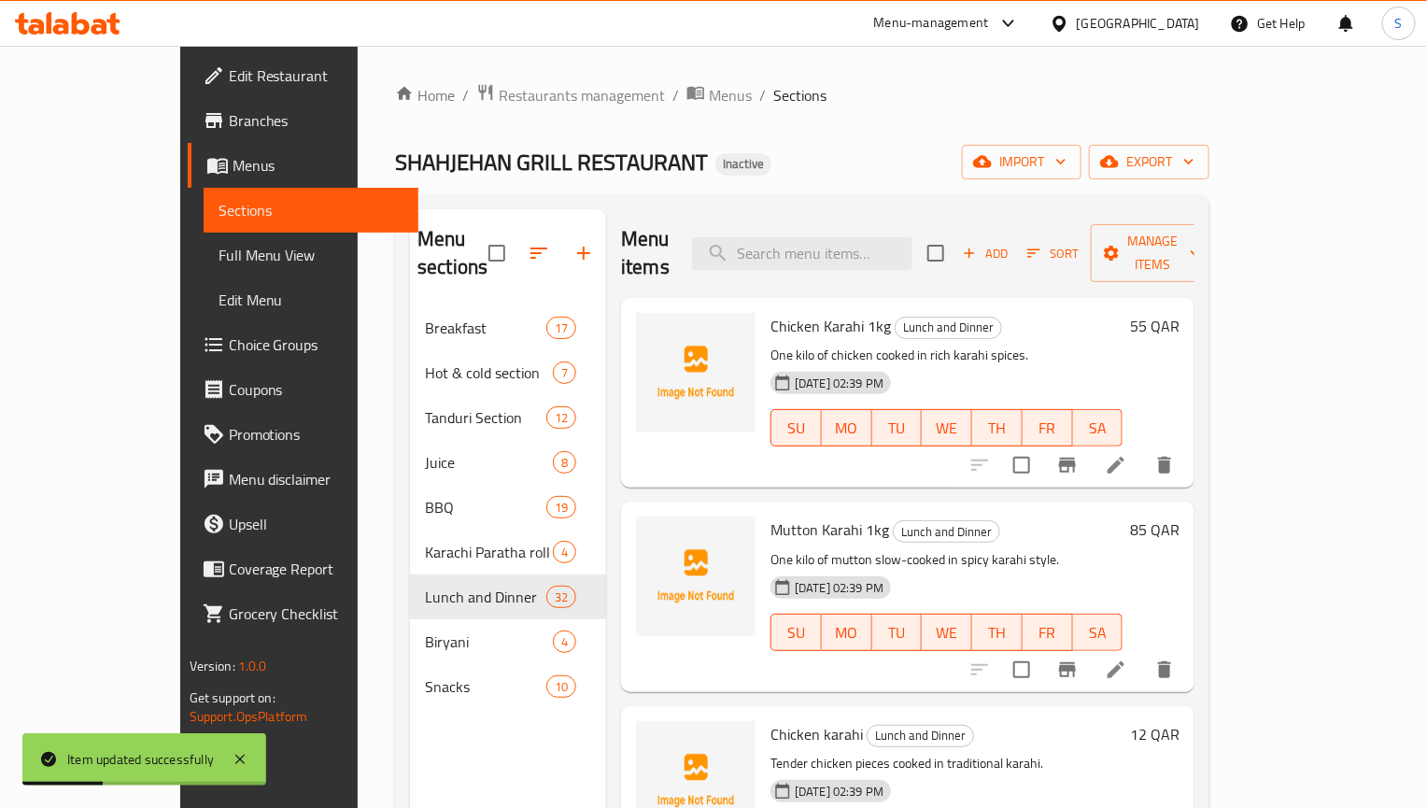
scroll to position [2772, 0]
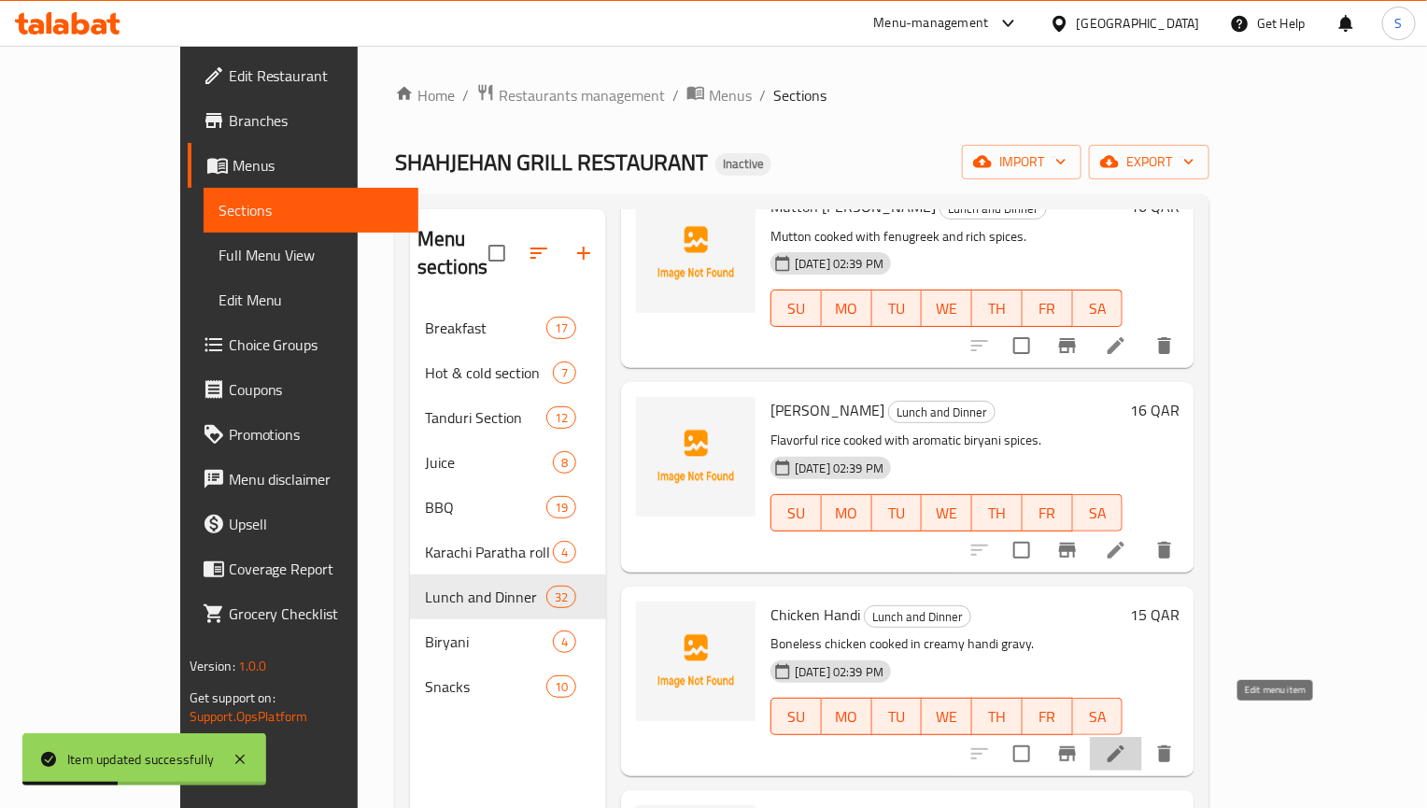
click at [1124, 745] on icon at bounding box center [1116, 753] width 17 height 17
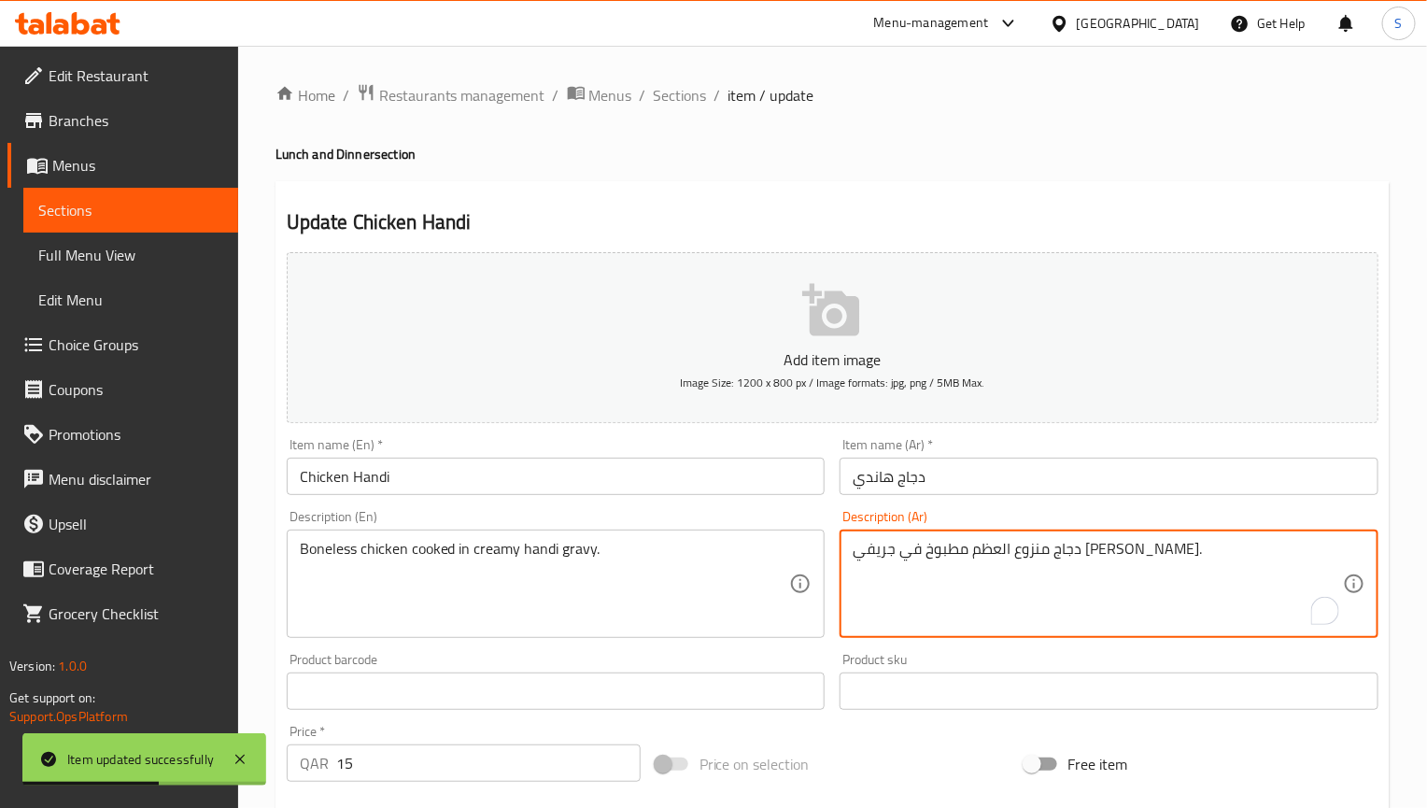
click at [1093, 552] on textarea "دجاج منزوع العظم مطبوخ في جريفي هاندي كريمي." at bounding box center [1098, 584] width 490 height 89
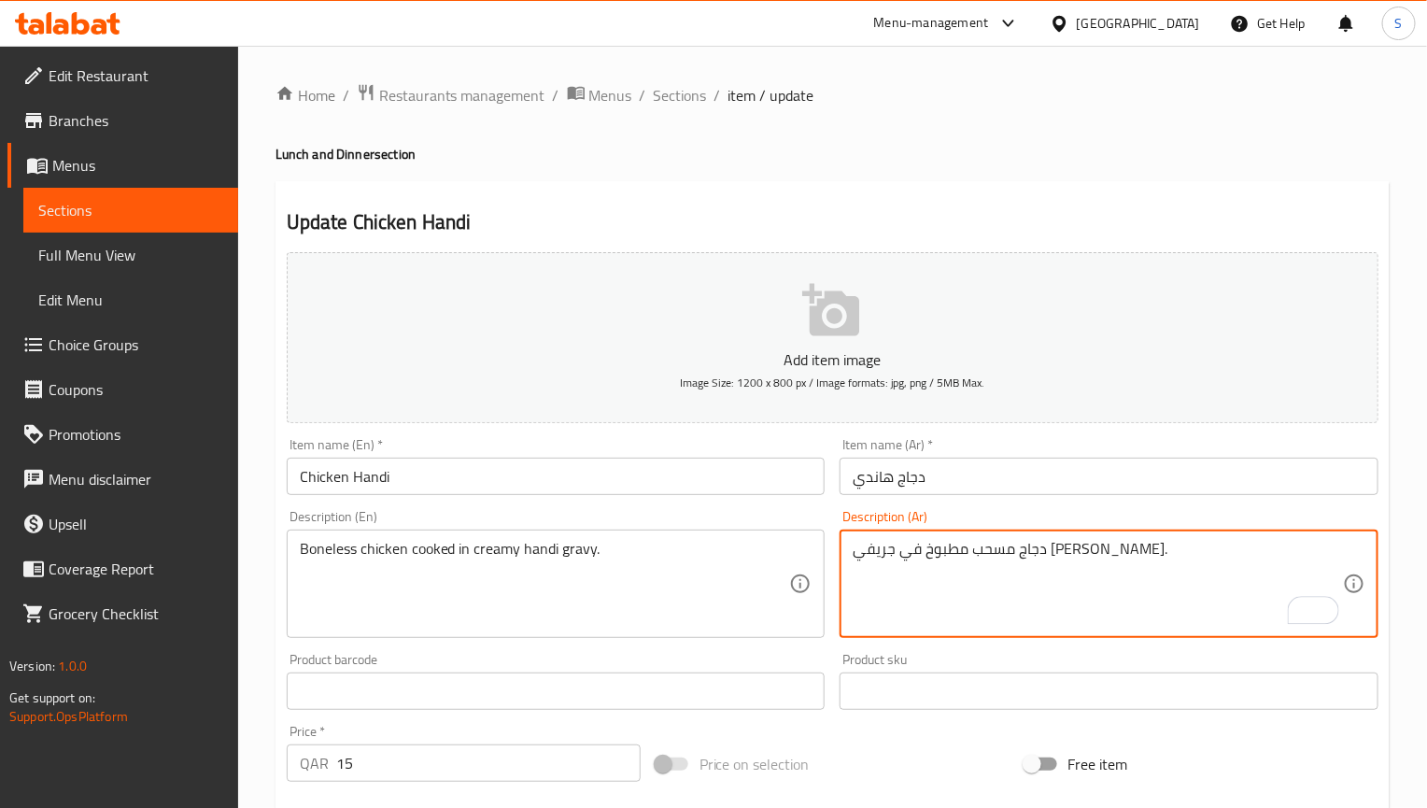
type textarea "دجاج مسحب مطبوخ في جريفي هاندي كريمي."
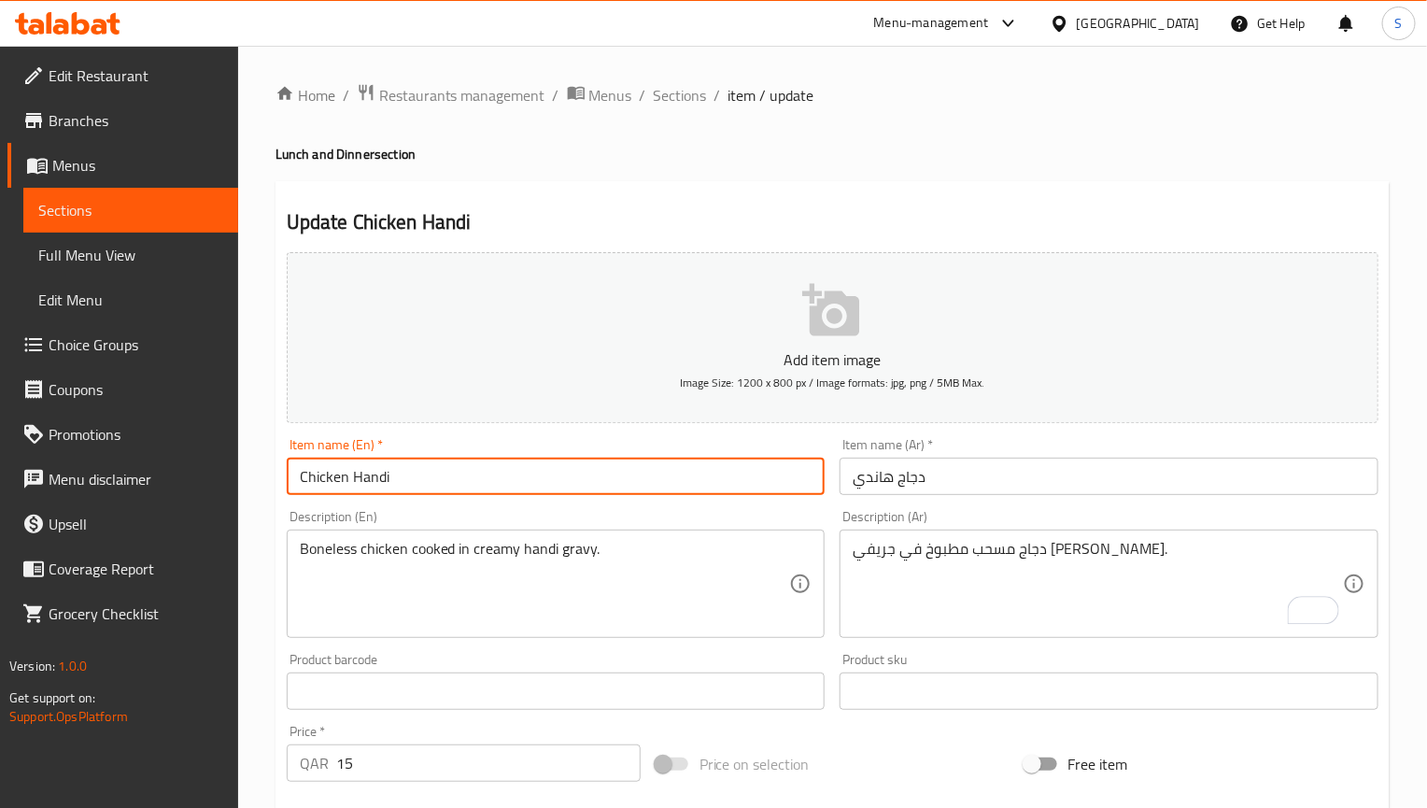
click at [765, 486] on input "Chicken Handi" at bounding box center [556, 476] width 539 height 37
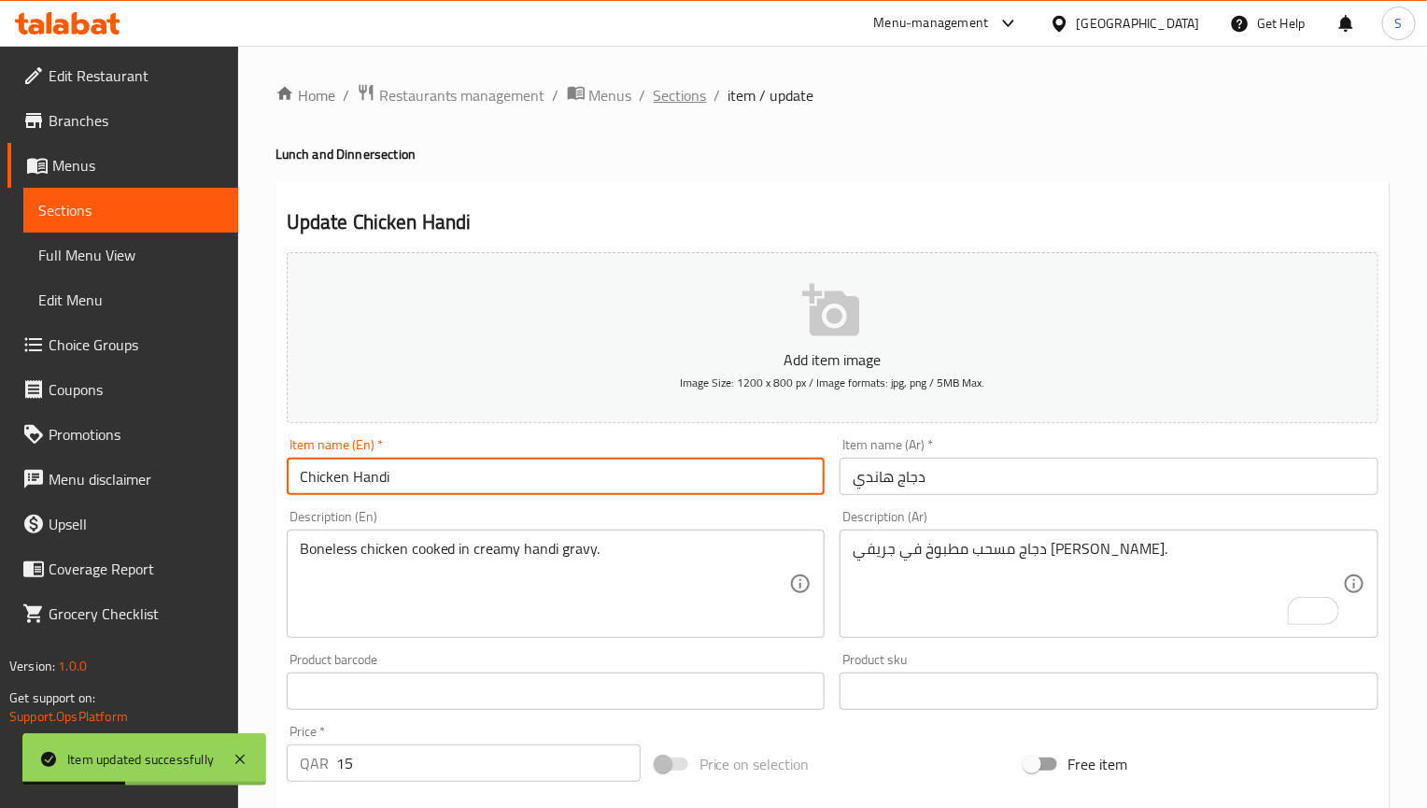
click at [685, 93] on span "Sections" at bounding box center [680, 95] width 53 height 22
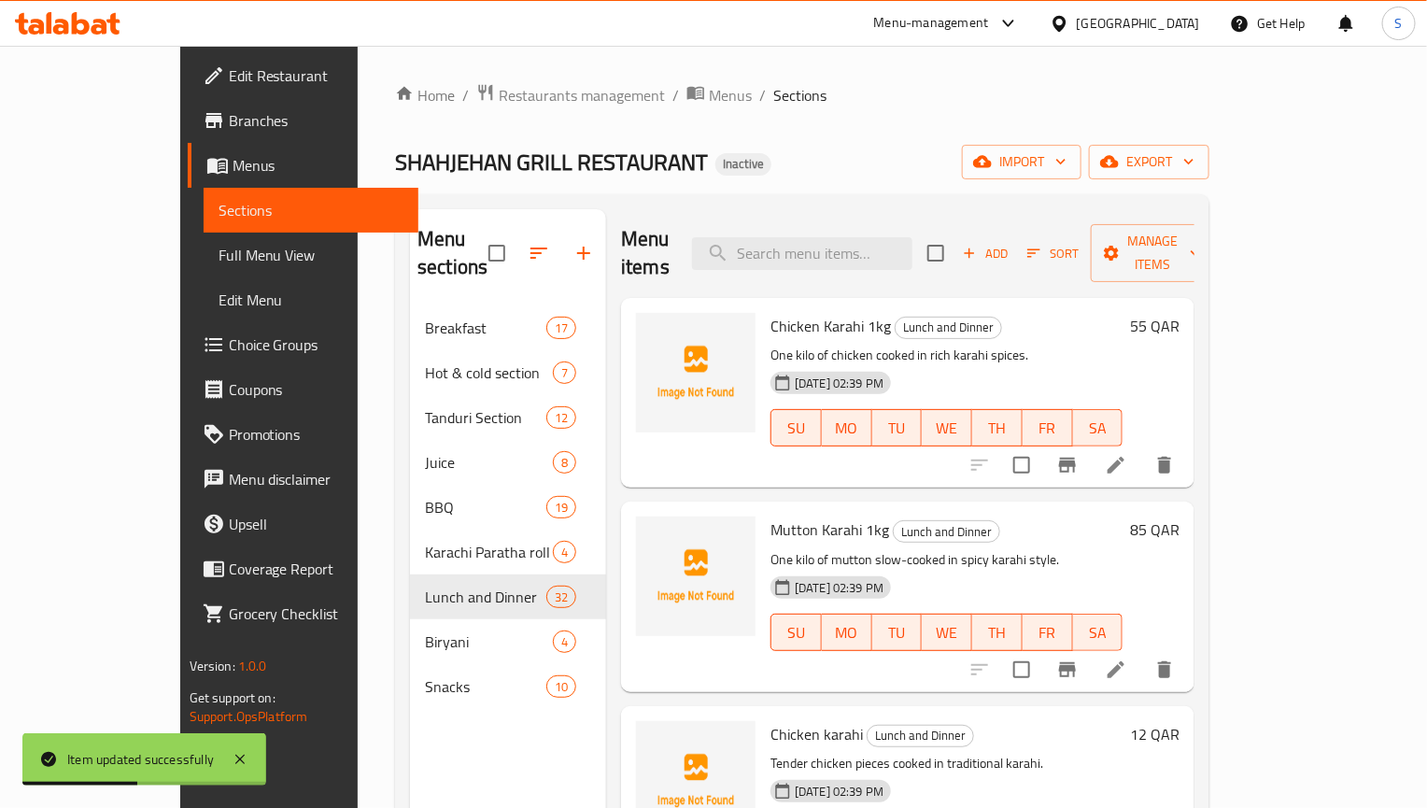
scroll to position [3385, 0]
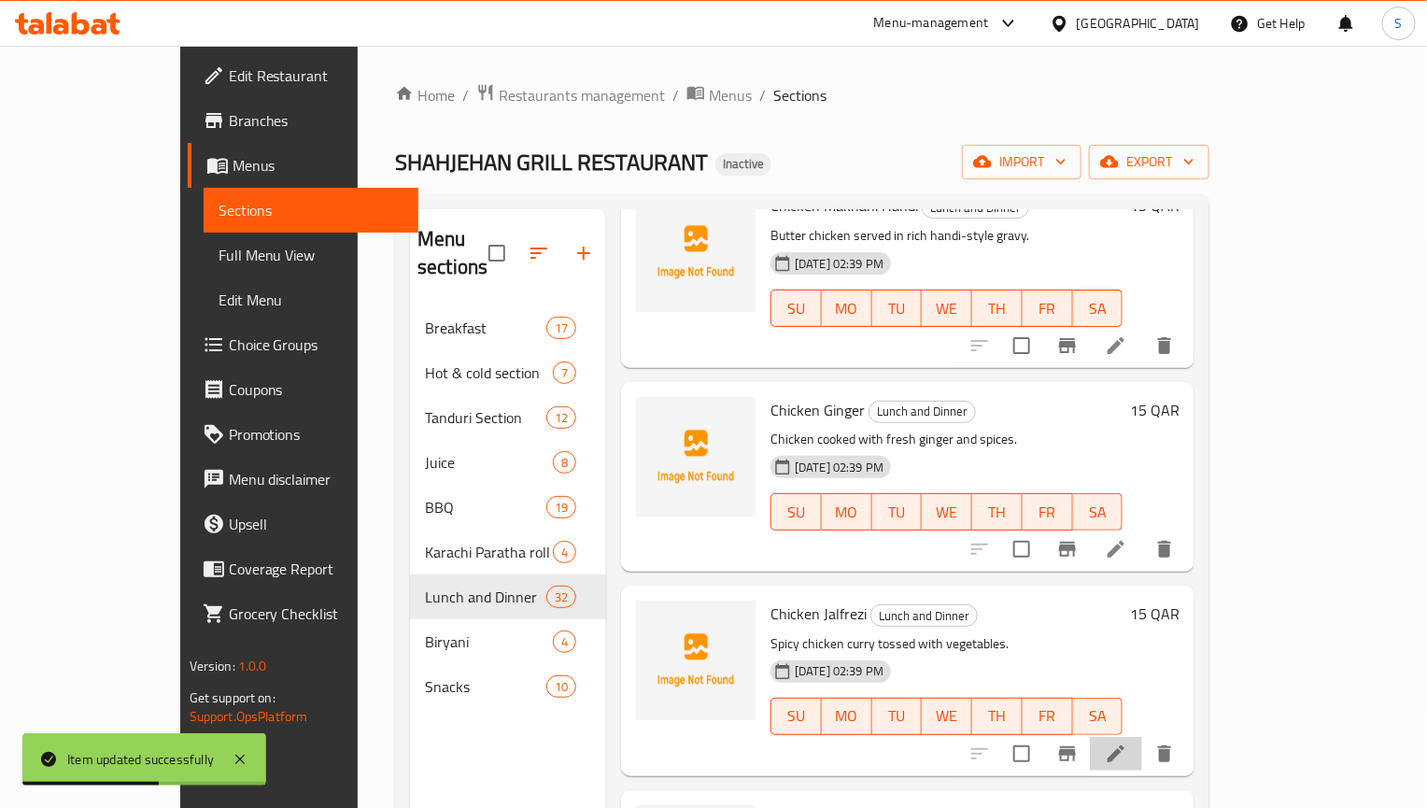
click at [1142, 737] on li at bounding box center [1116, 754] width 52 height 34
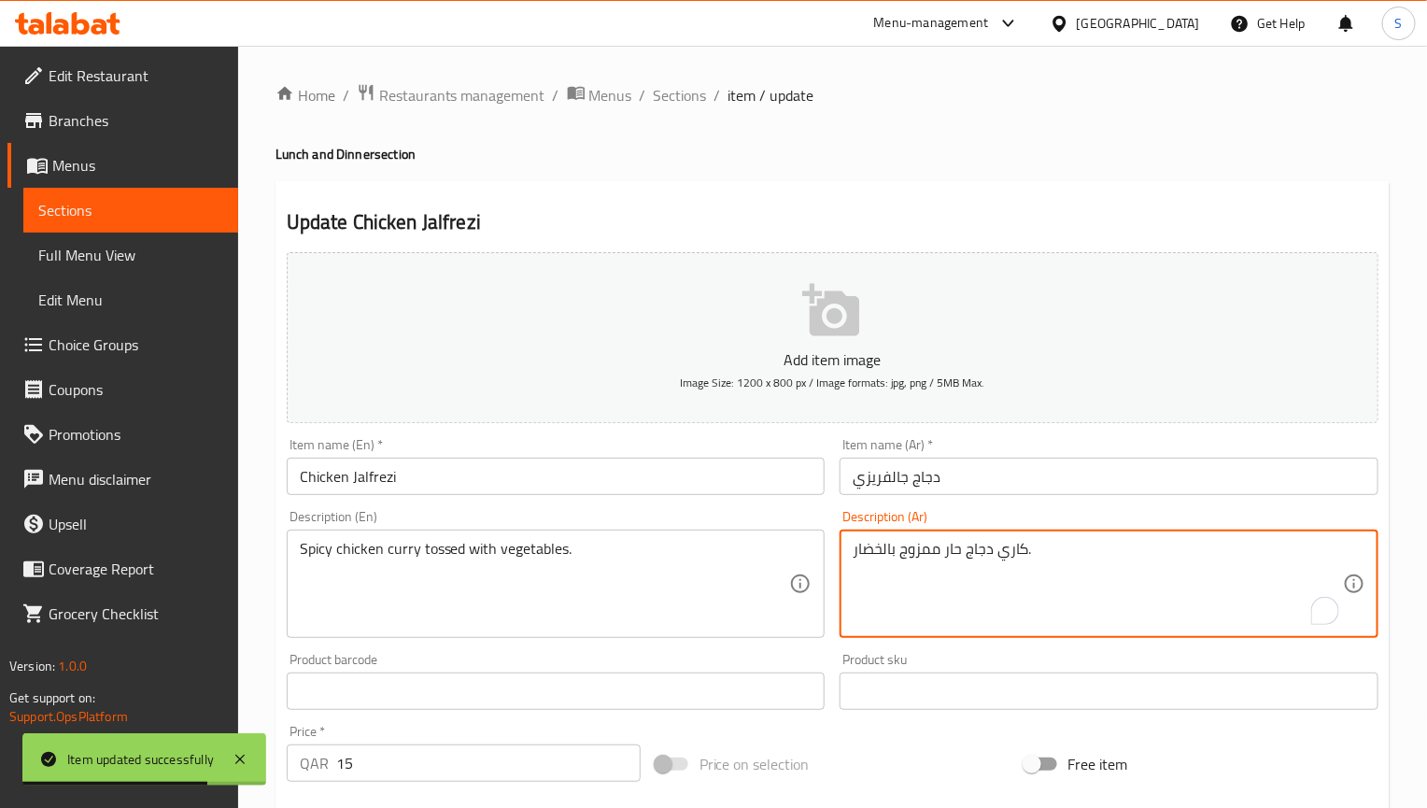
type textarea "كاري دجاج حار ممزوج بالخضار."
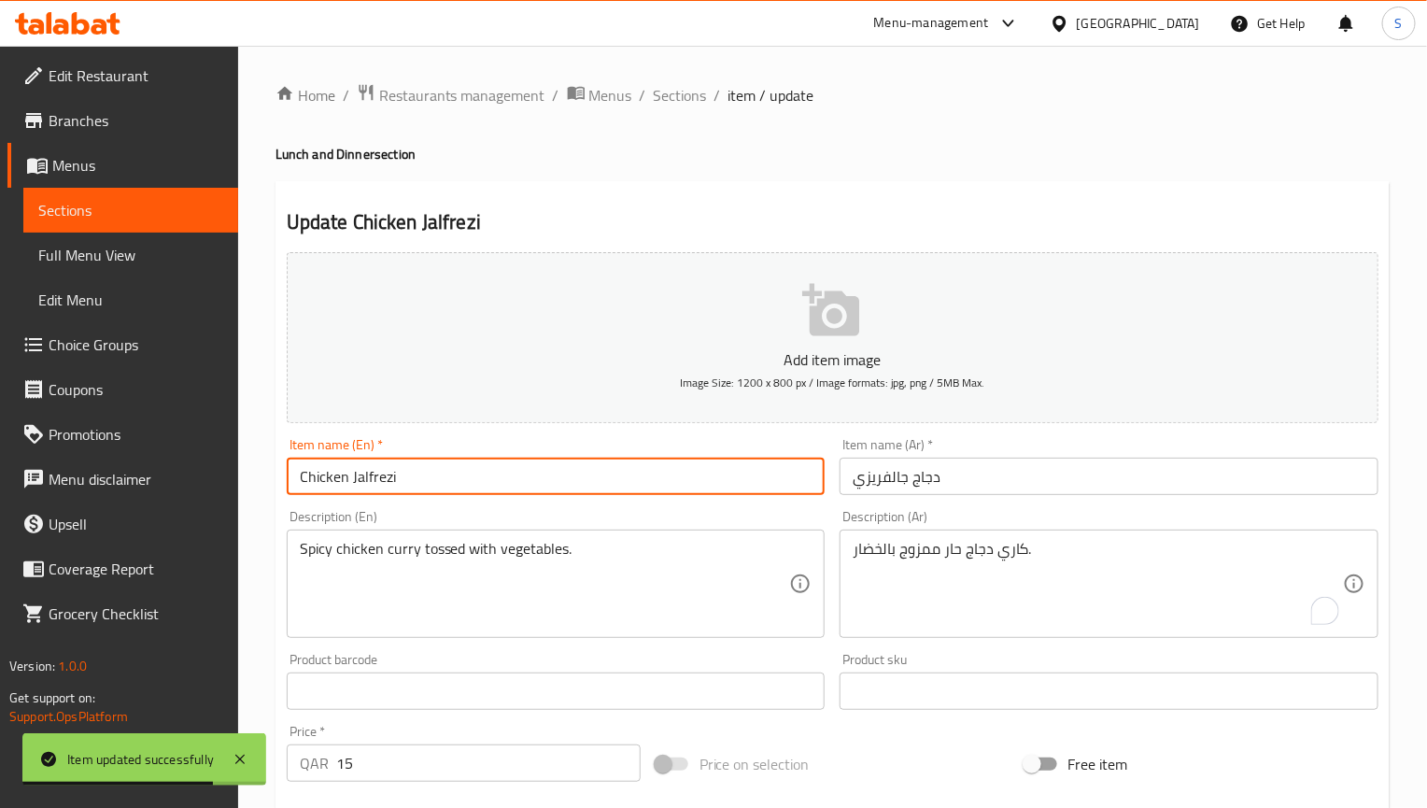
click at [700, 476] on input "Chicken Jalfrezi" at bounding box center [556, 476] width 539 height 37
click at [662, 84] on span "Sections" at bounding box center [680, 95] width 53 height 22
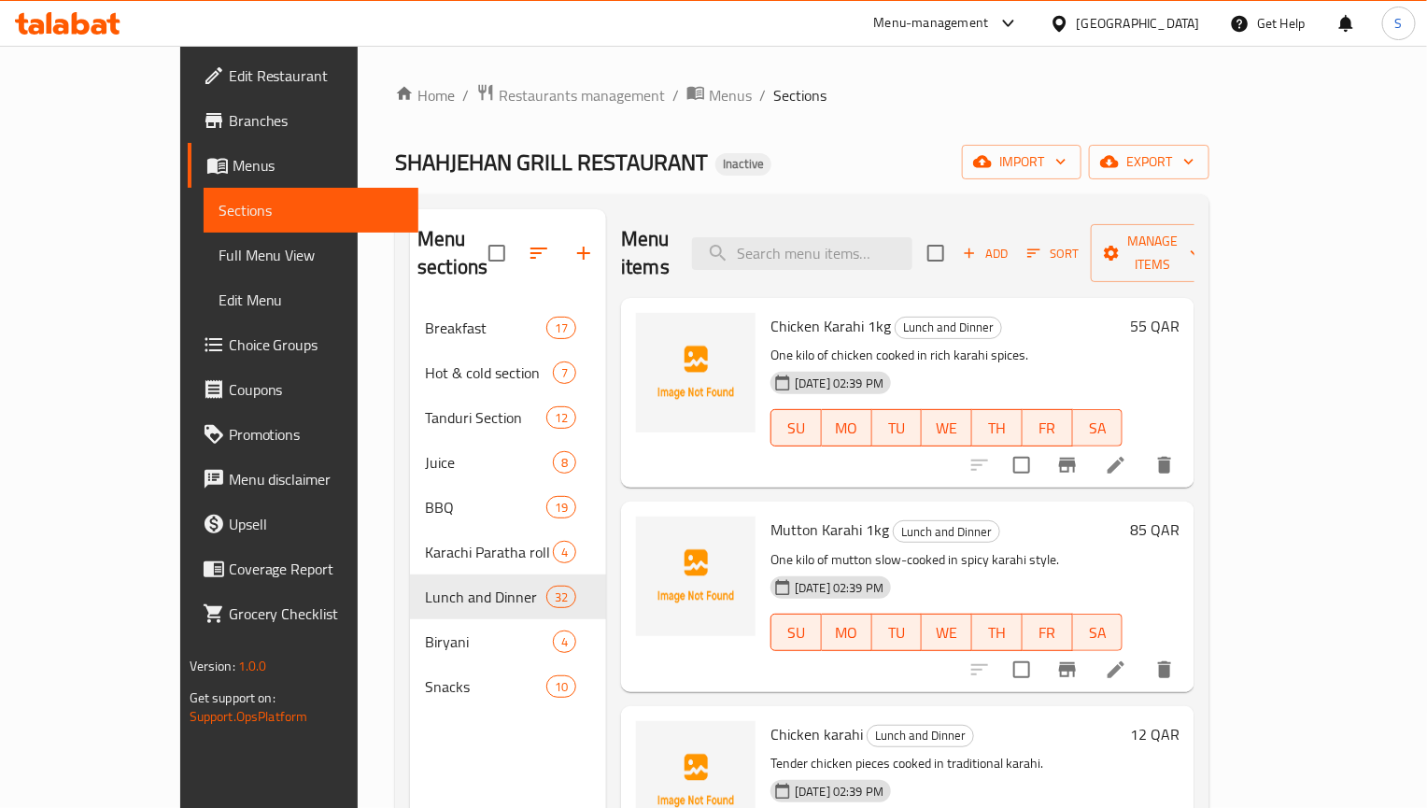
scroll to position [3792, 0]
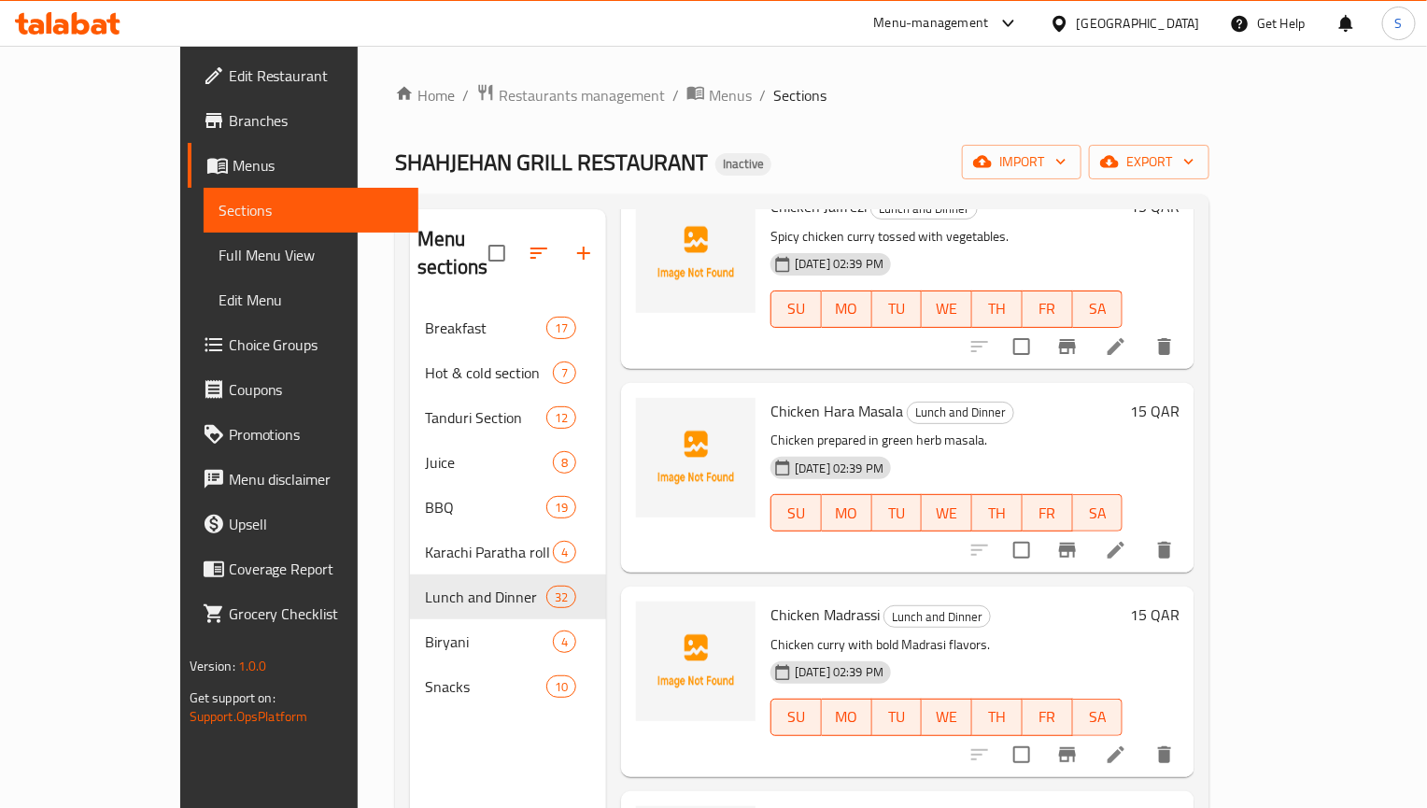
click at [1142, 738] on li at bounding box center [1116, 755] width 52 height 34
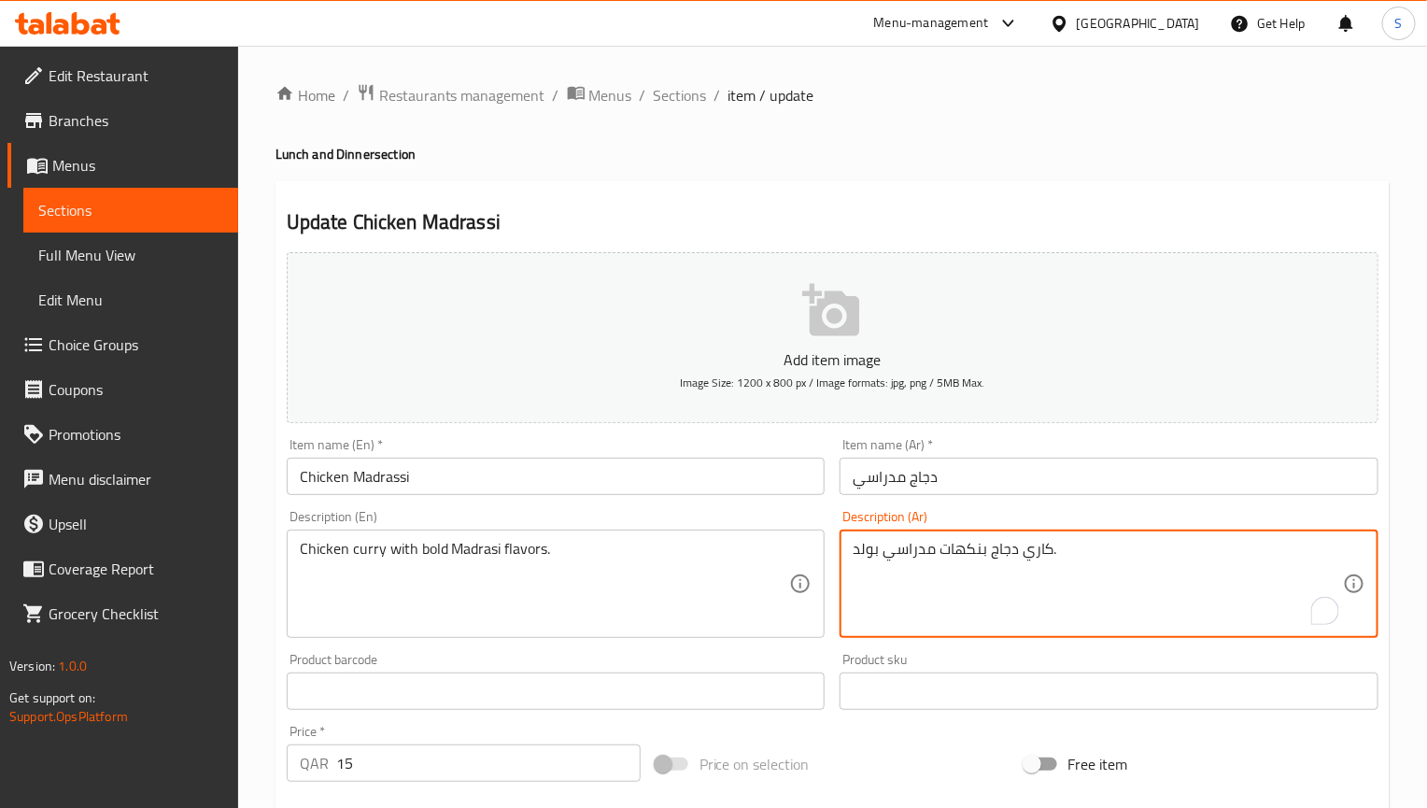
click at [872, 549] on textarea "كاري دجاج بنكهات مدراسي بولد." at bounding box center [1098, 584] width 490 height 89
paste textarea "ريئة"
type textarea "كاري دجاج بنكهات مدراسي جريئة."
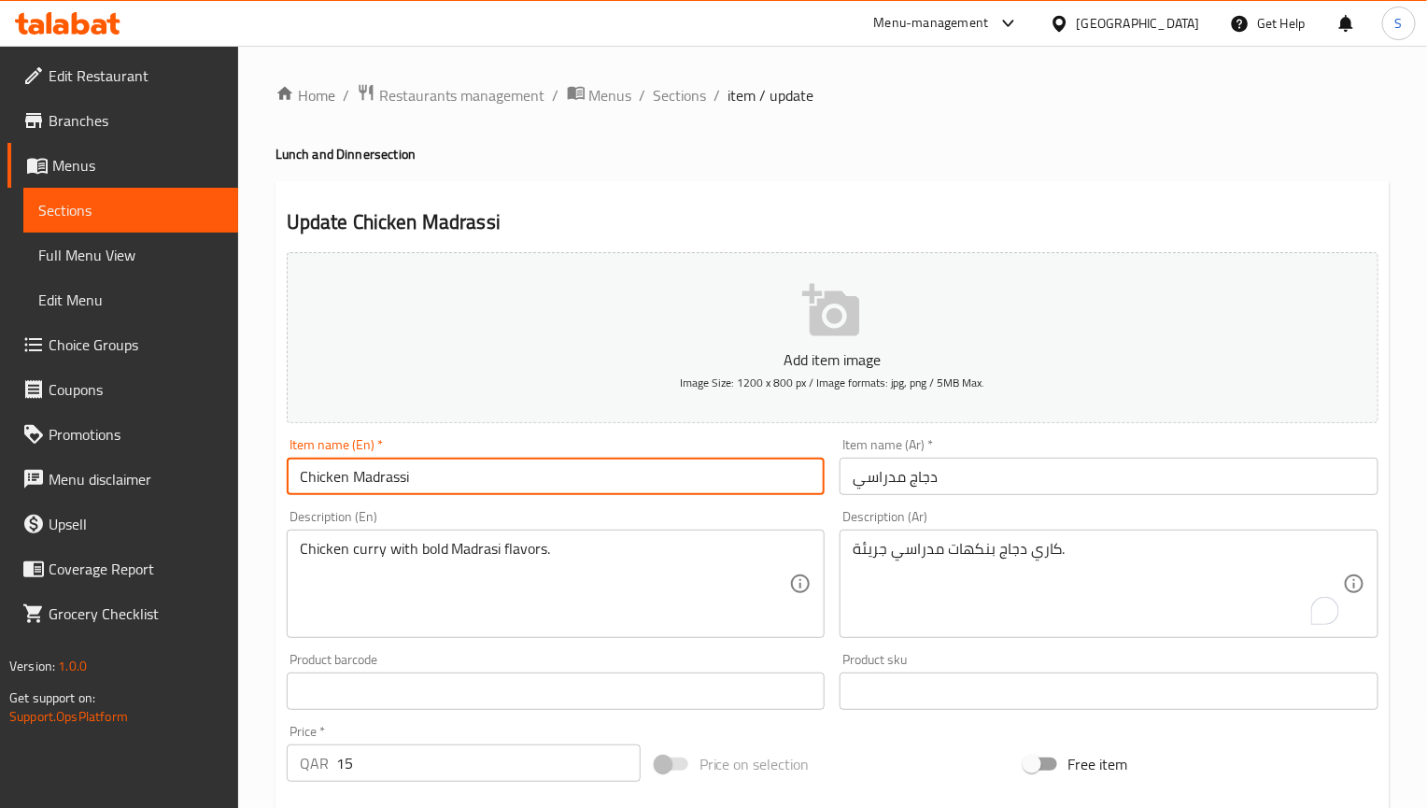
click at [763, 473] on input "Chicken Madrassi" at bounding box center [556, 476] width 539 height 37
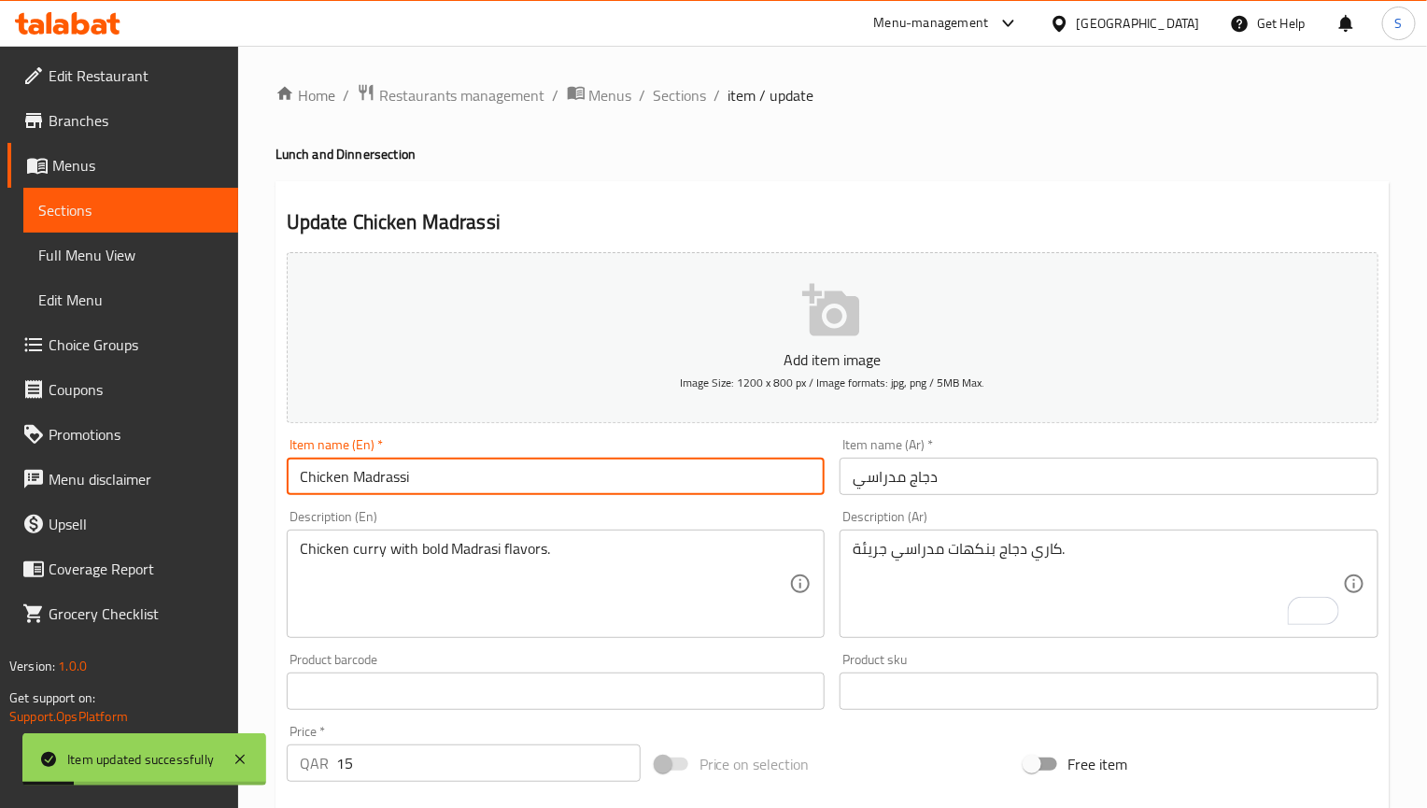
click at [700, 118] on div "Home / Restaurants management / Menus / Sections / item / update Lunch and Dinn…" at bounding box center [833, 682] width 1114 height 1199
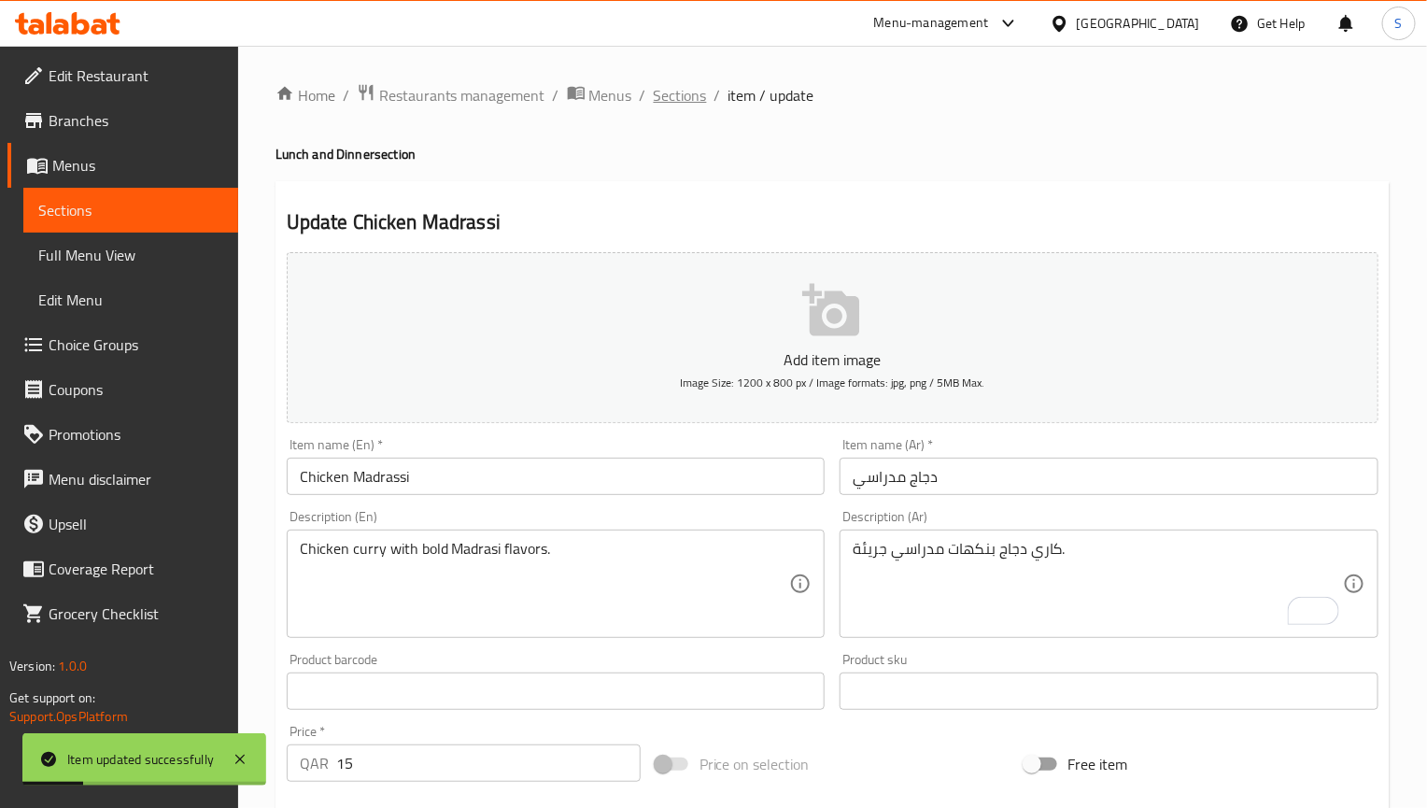
click at [686, 93] on span "Sections" at bounding box center [680, 95] width 53 height 22
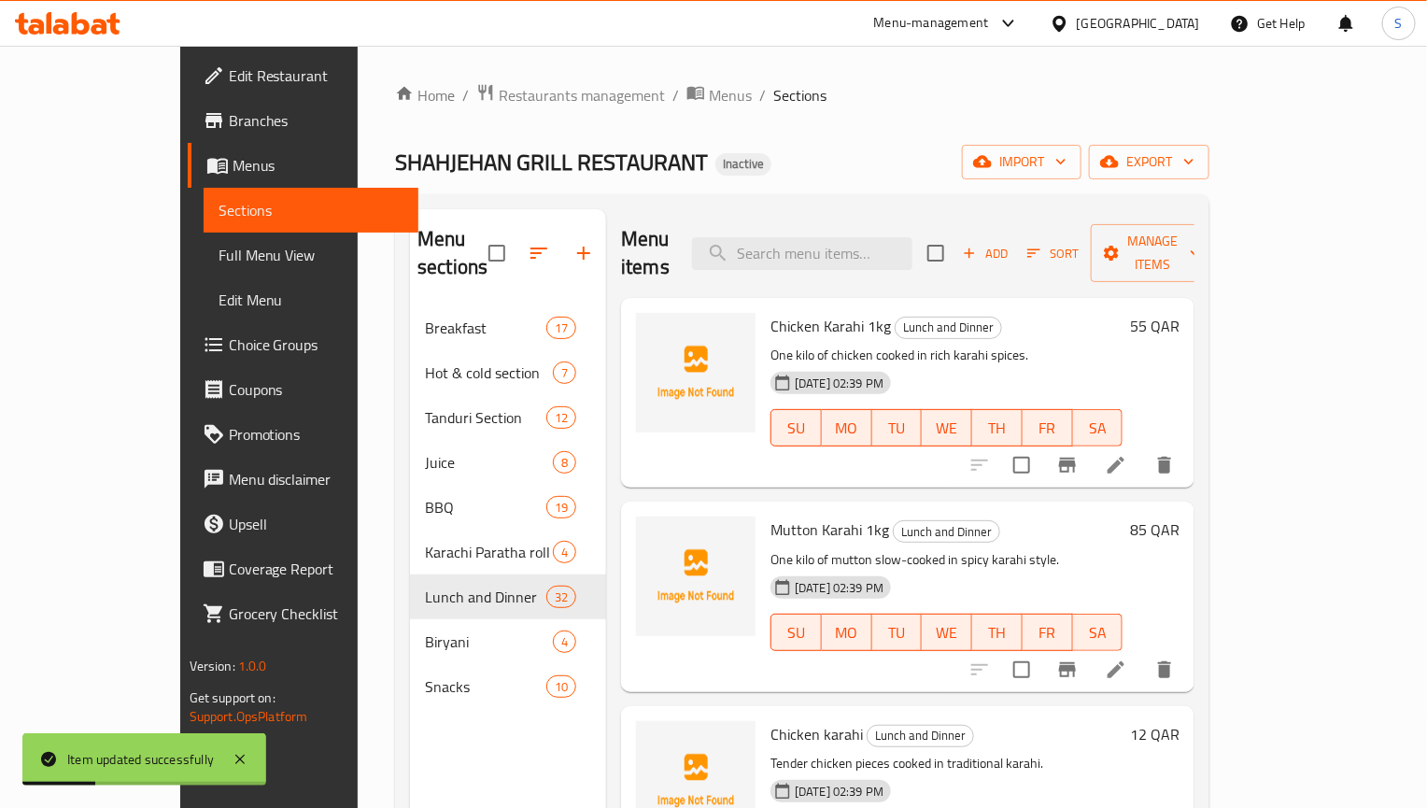
scroll to position [3996, 0]
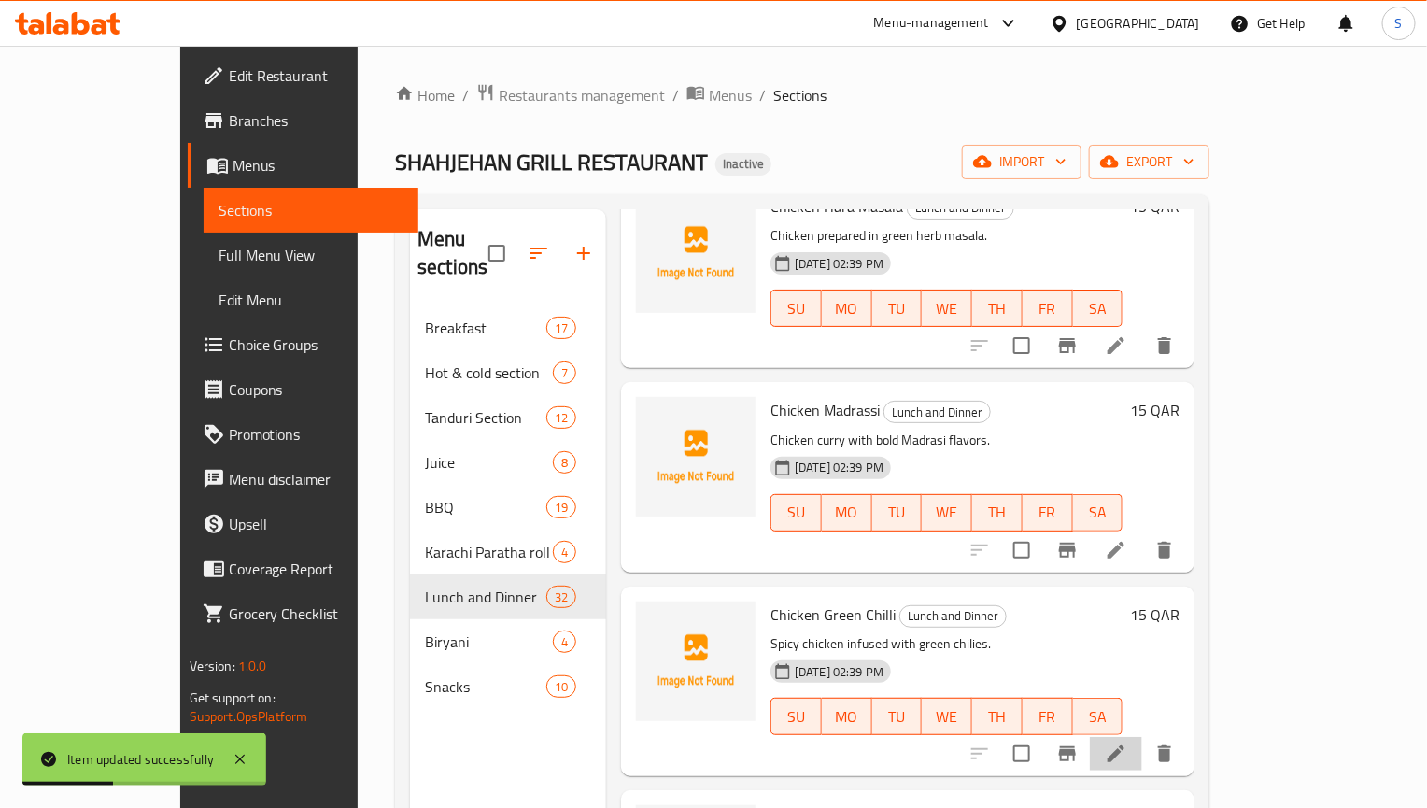
click at [1127, 742] on icon at bounding box center [1116, 753] width 22 height 22
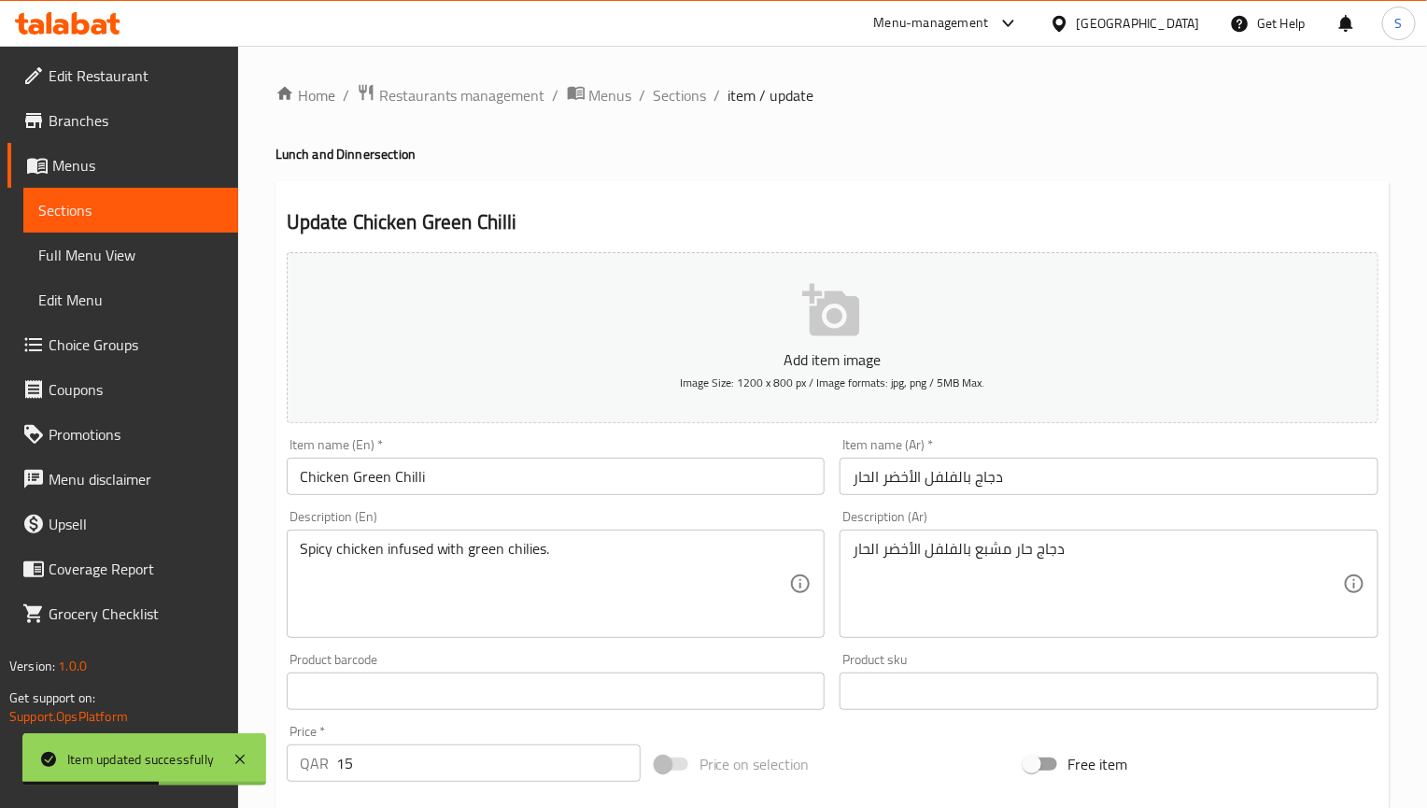
click at [986, 561] on textarea "دجاج حار مشبع بالفلفل الأخضر الحار" at bounding box center [1098, 584] width 490 height 89
paste textarea "نغمس"
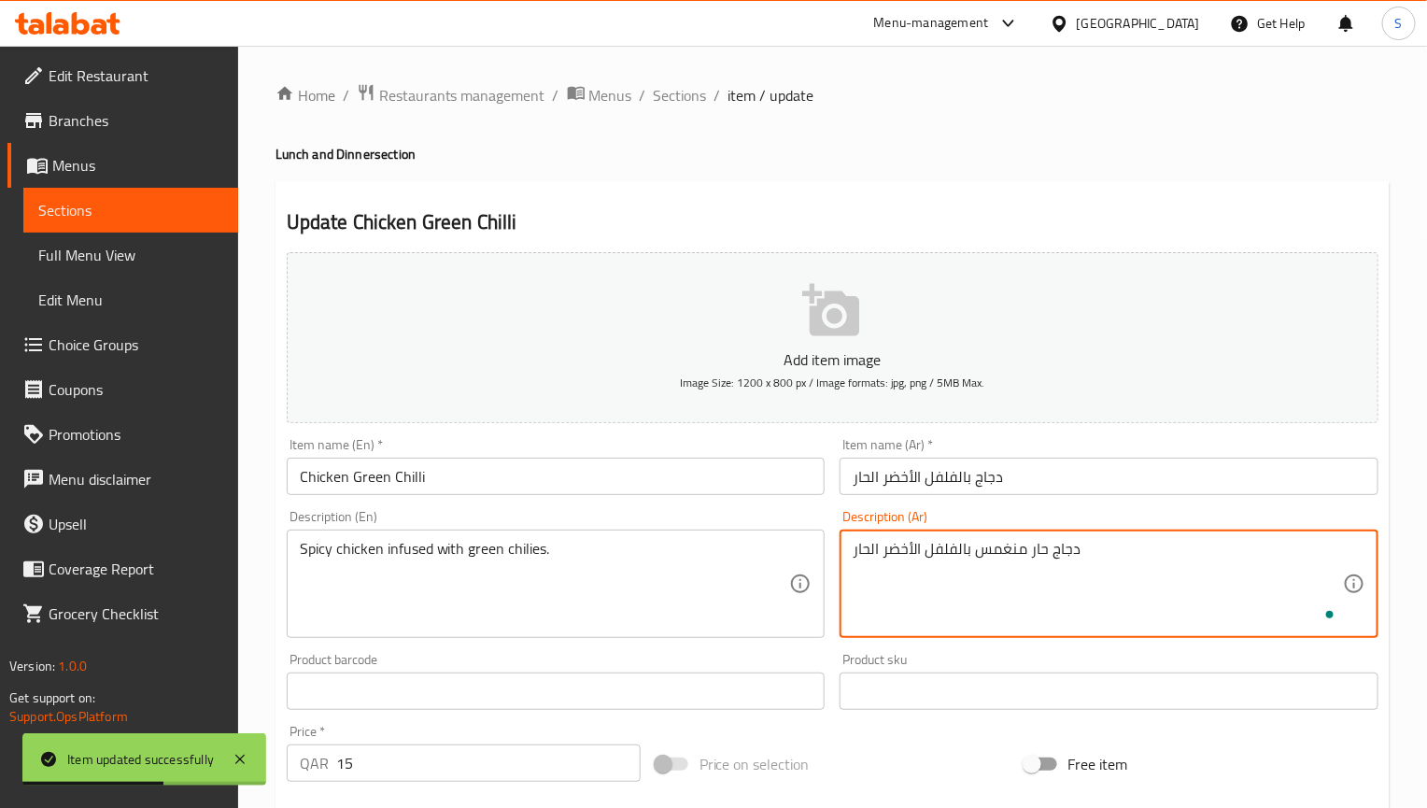
type textarea "دجاج حار منغمس بالفلفل الأخضر الحار"
click at [757, 490] on input "Chicken Green Chilli" at bounding box center [556, 476] width 539 height 37
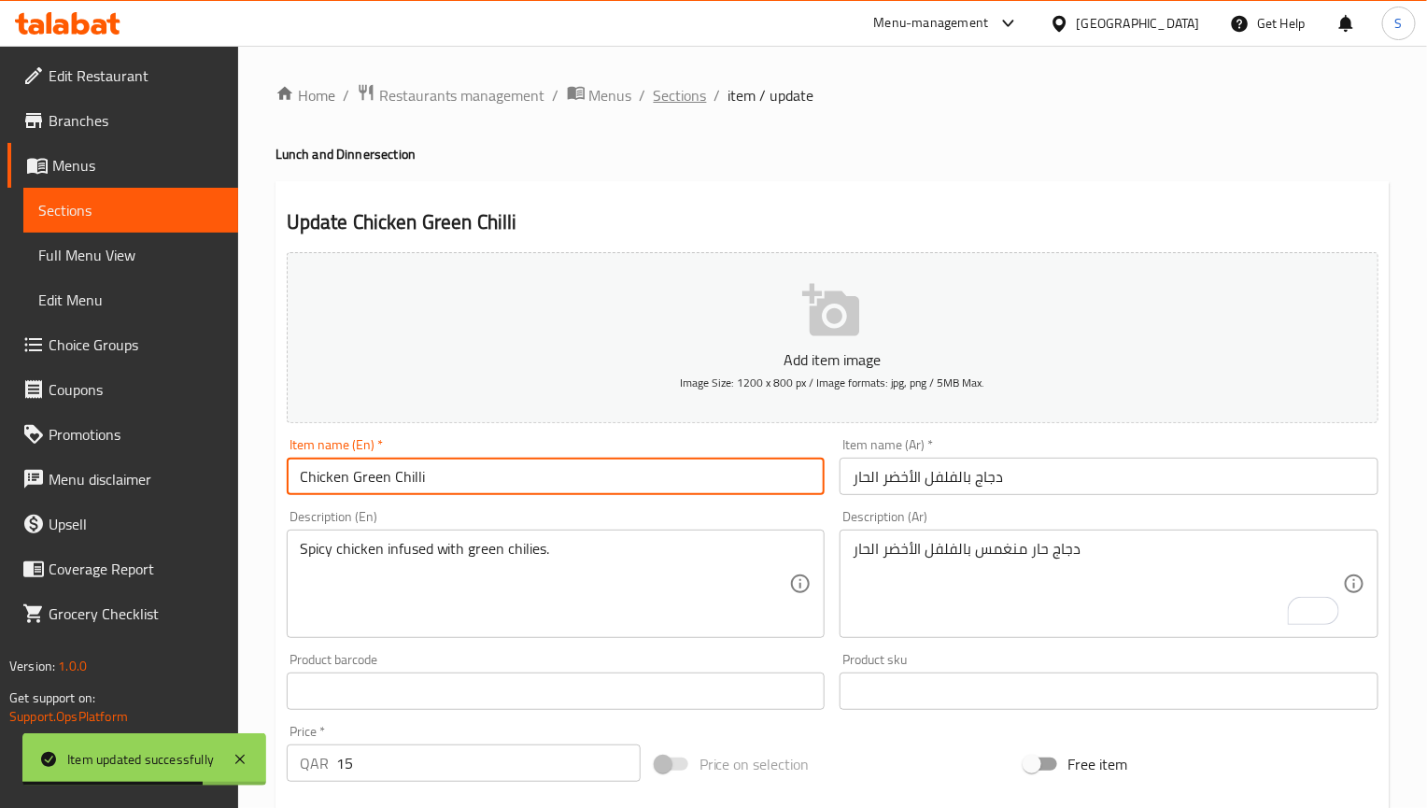
click at [684, 106] on span "Sections" at bounding box center [680, 95] width 53 height 22
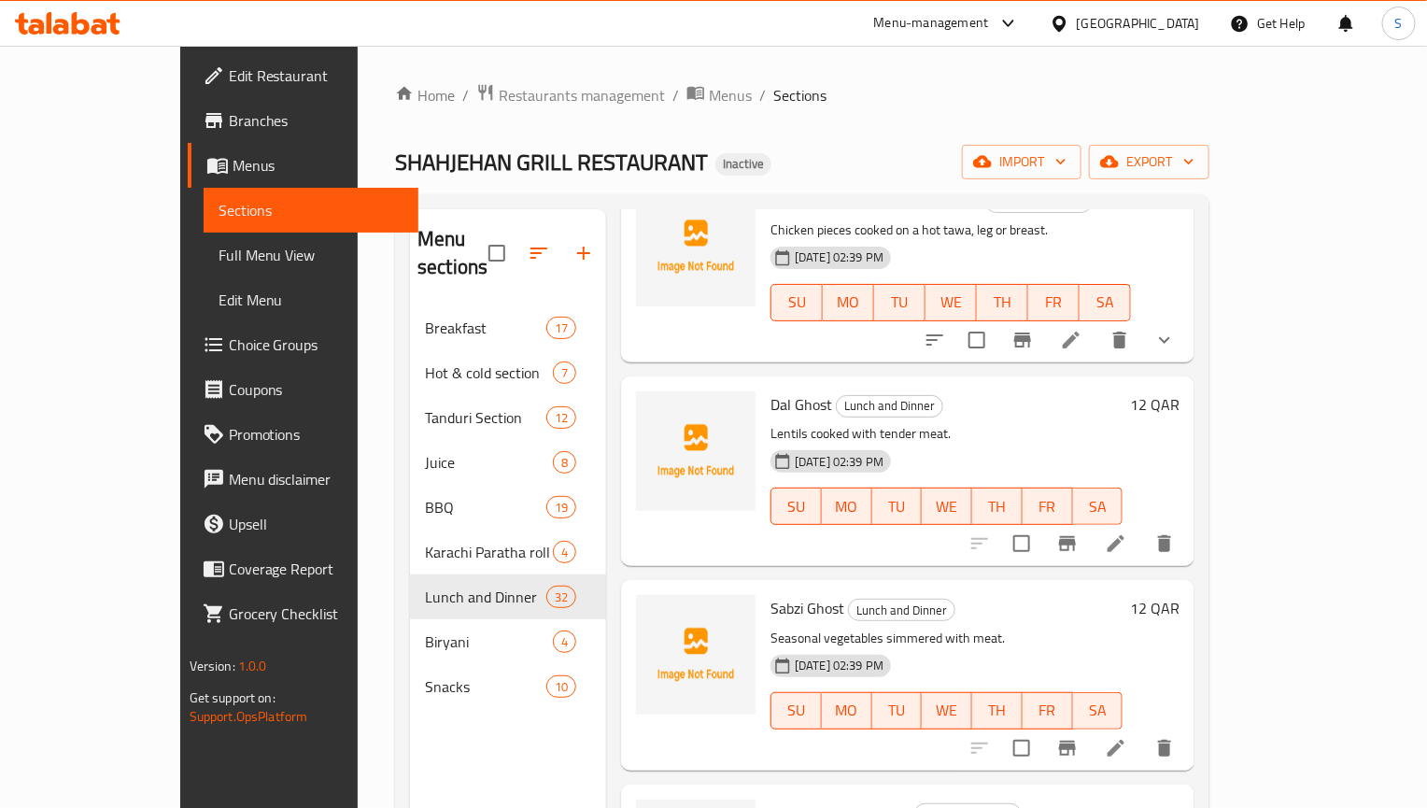
scroll to position [4763, 0]
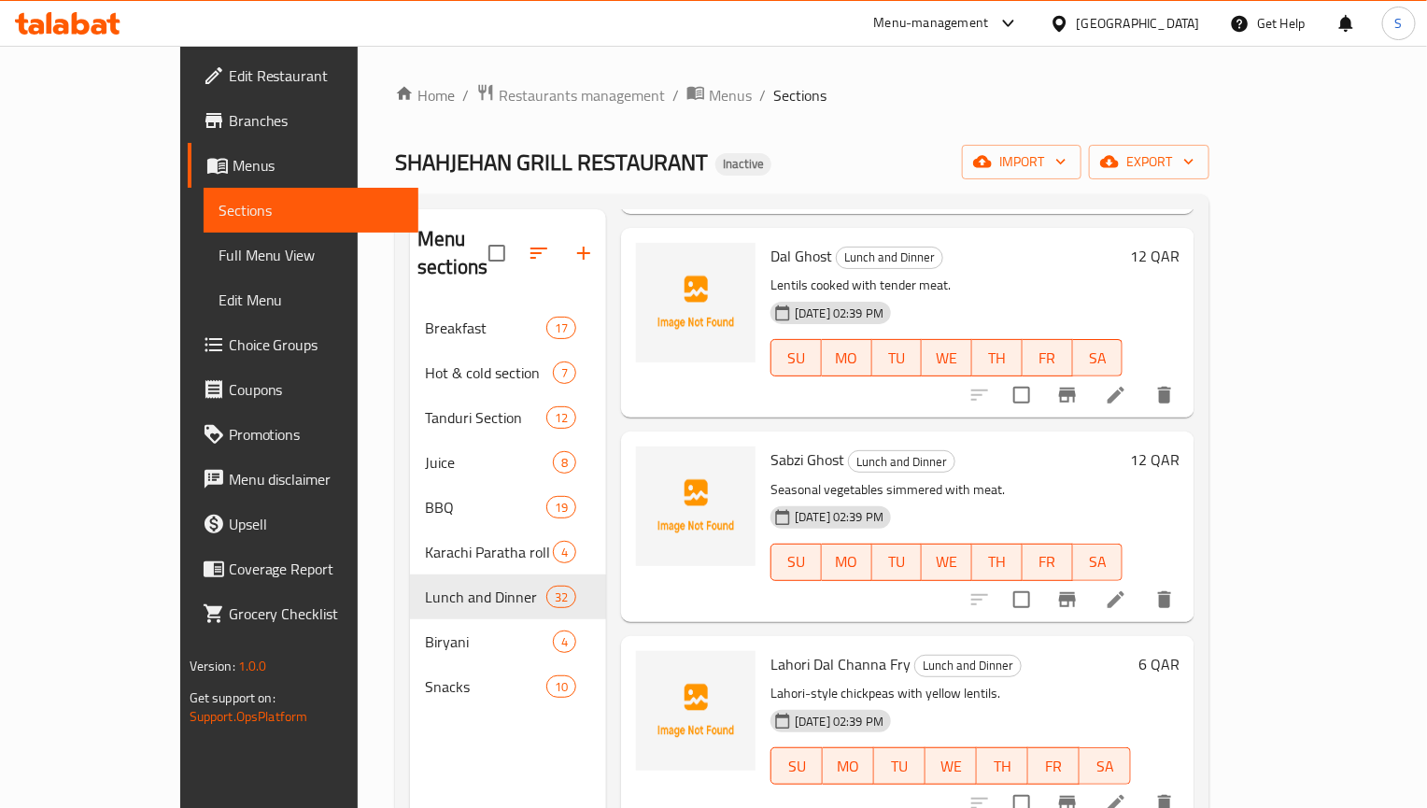
drag, startPoint x: 1262, startPoint y: 570, endPoint x: 1276, endPoint y: 563, distance: 15.5
drag, startPoint x: 944, startPoint y: 143, endPoint x: 937, endPoint y: 152, distance: 12.0
click at [944, 143] on div "Home / Restaurants management / Menus / Sections SHAHJEHAN GRILL RESTAURANT Ina…" at bounding box center [802, 557] width 814 height 949
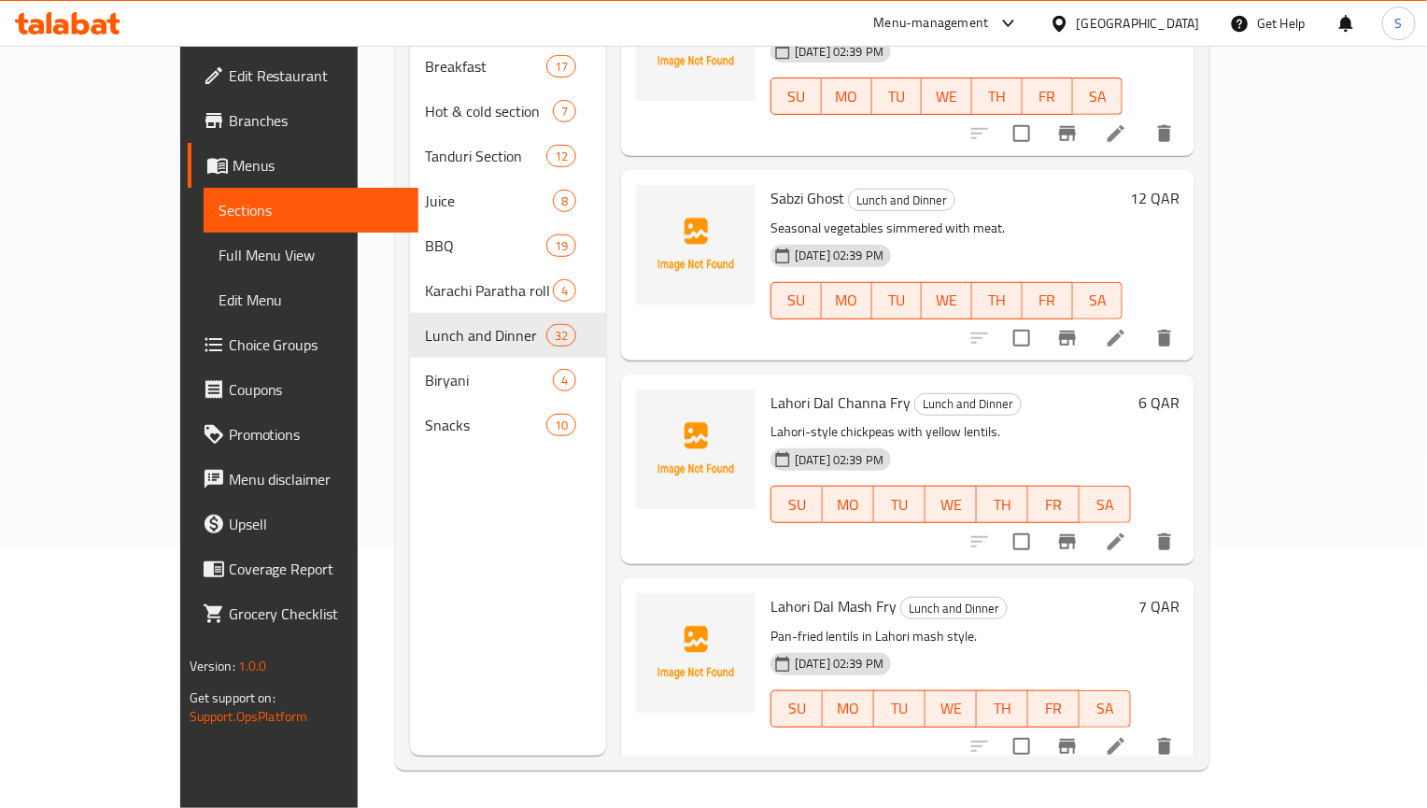
click at [1142, 729] on li at bounding box center [1116, 746] width 52 height 34
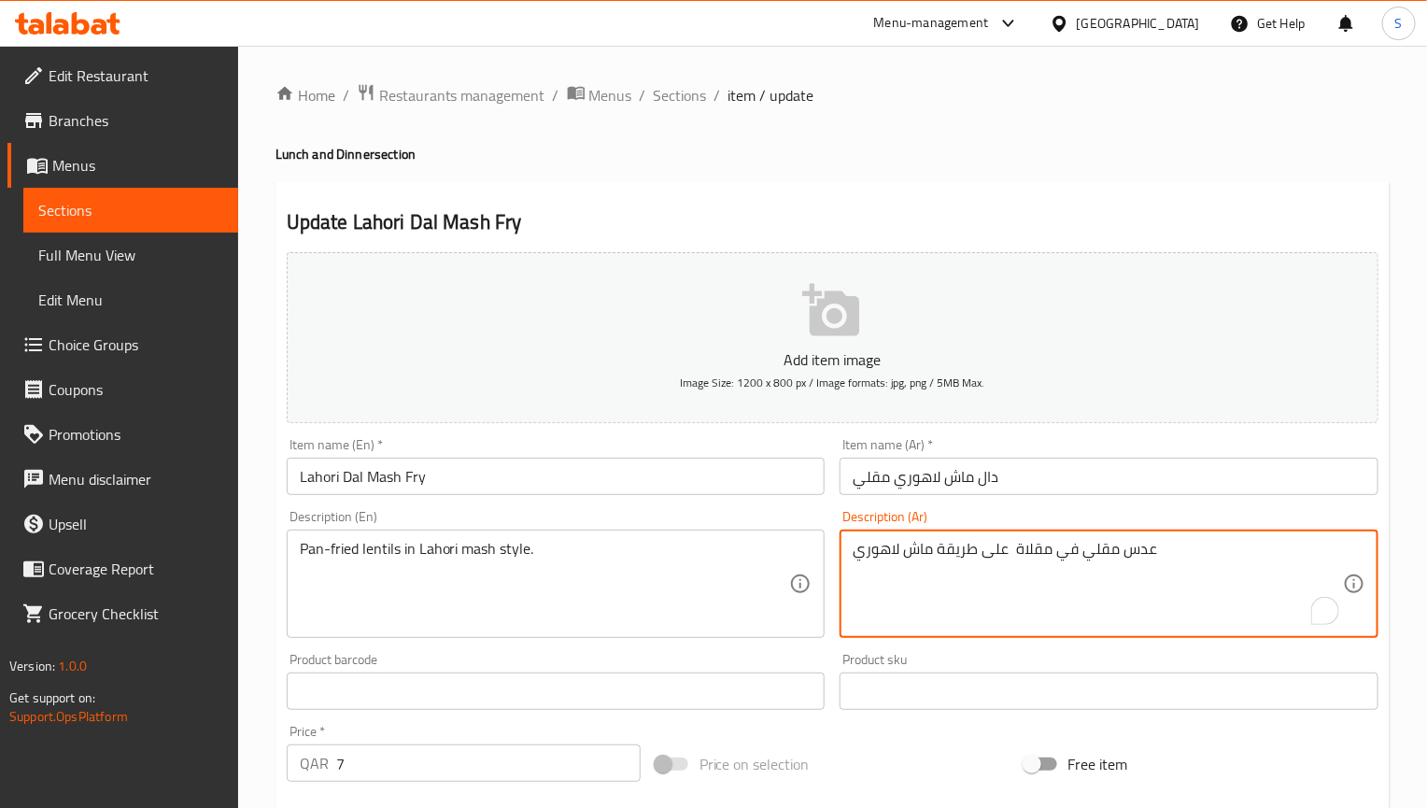
click at [1007, 547] on textarea "عدس مقلي في مقلاة على طريقة ماش لاهوري" at bounding box center [1098, 584] width 490 height 89
click at [1169, 577] on textarea "عدس مقلي في مقلاة على طريقة ماش لاهوري" at bounding box center [1098, 584] width 490 height 89
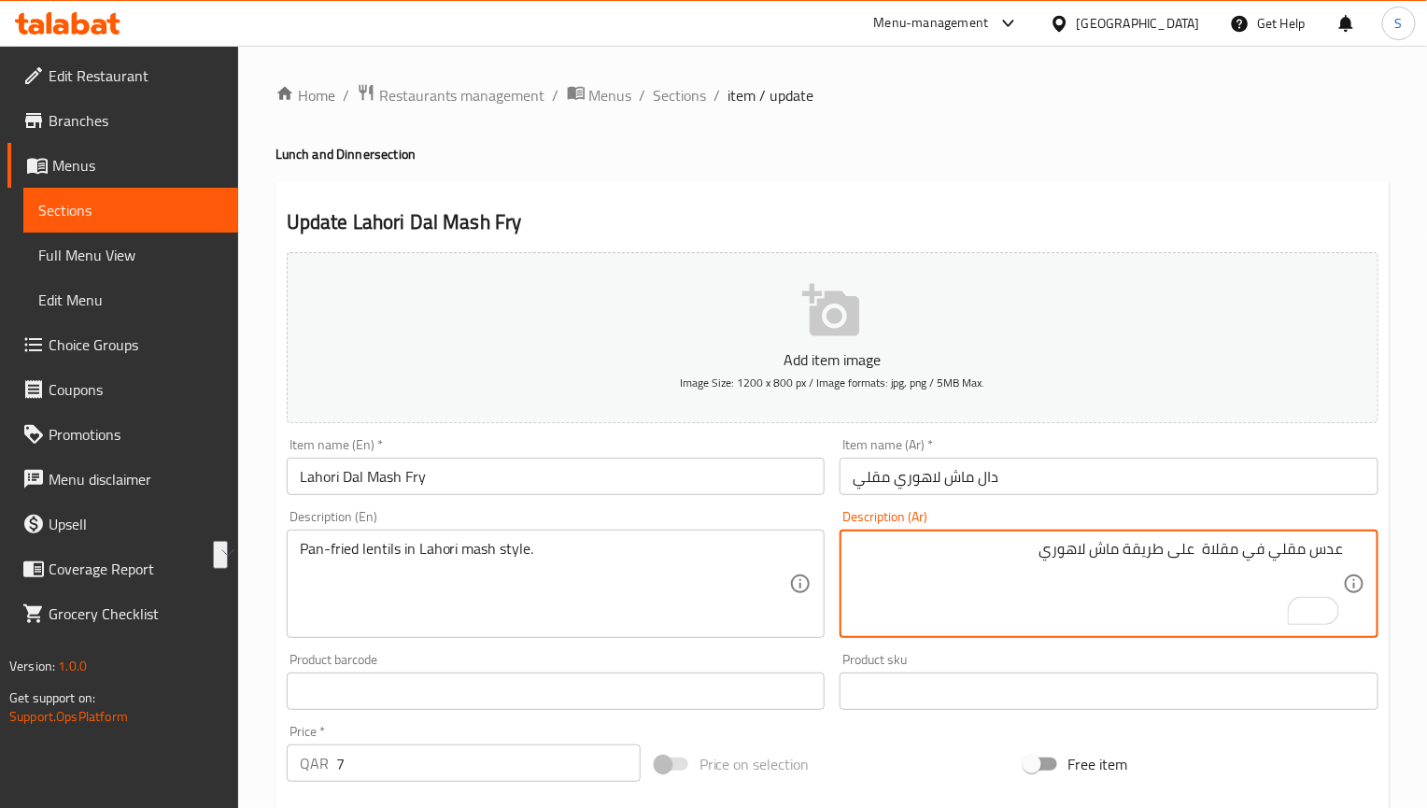
drag, startPoint x: 1306, startPoint y: 552, endPoint x: 1202, endPoint y: 553, distance: 103.7
click at [1202, 553] on textarea "عدس مقلي في مقلاة على طريقة ماش لاهوري" at bounding box center [1098, 584] width 490 height 89
paste textarea "بالطاسة"
type textarea "عدس مقلي بالطاسة على طريقة ماش لاهوري"
click at [542, 479] on input "Lahori Dal Mash Fry" at bounding box center [556, 476] width 539 height 37
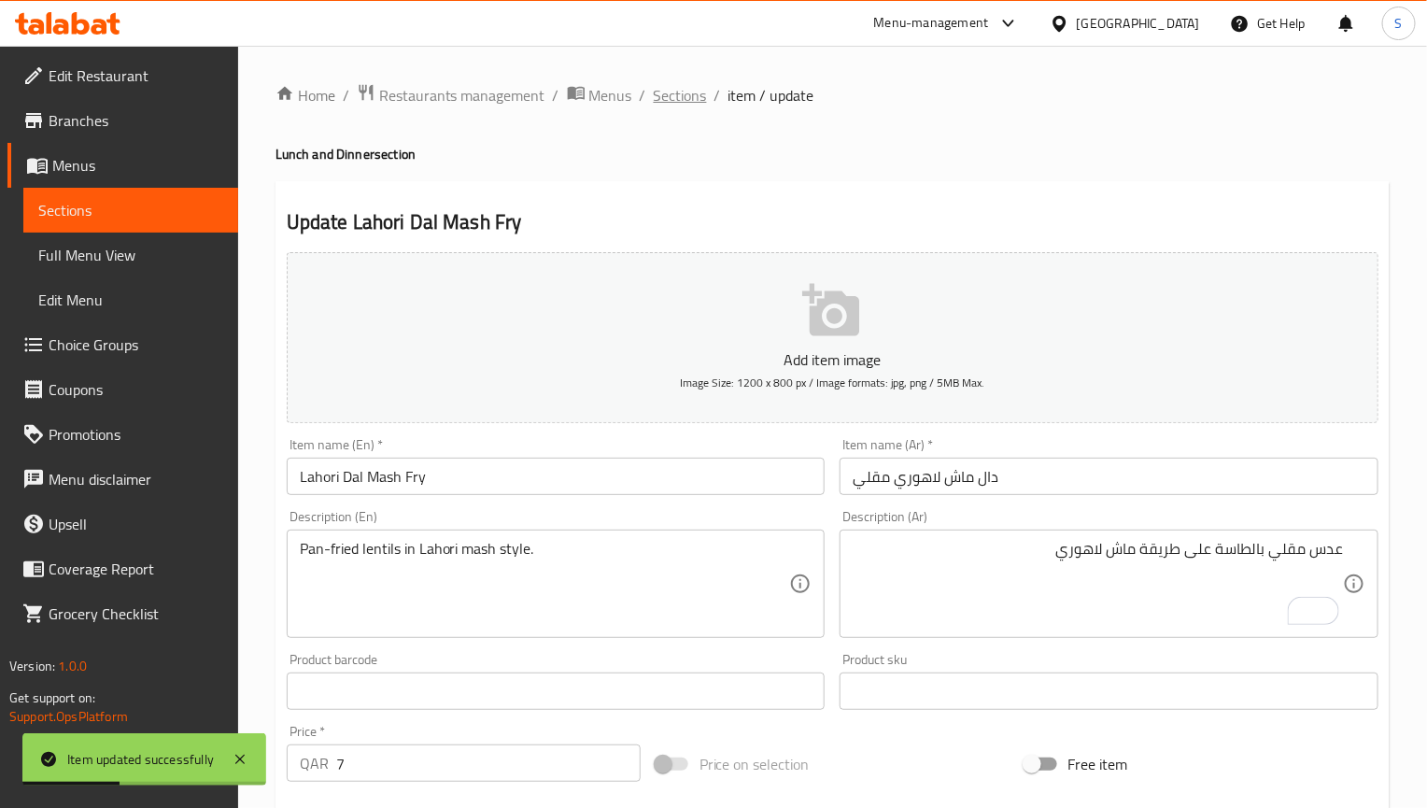
click at [689, 102] on span "Sections" at bounding box center [680, 95] width 53 height 22
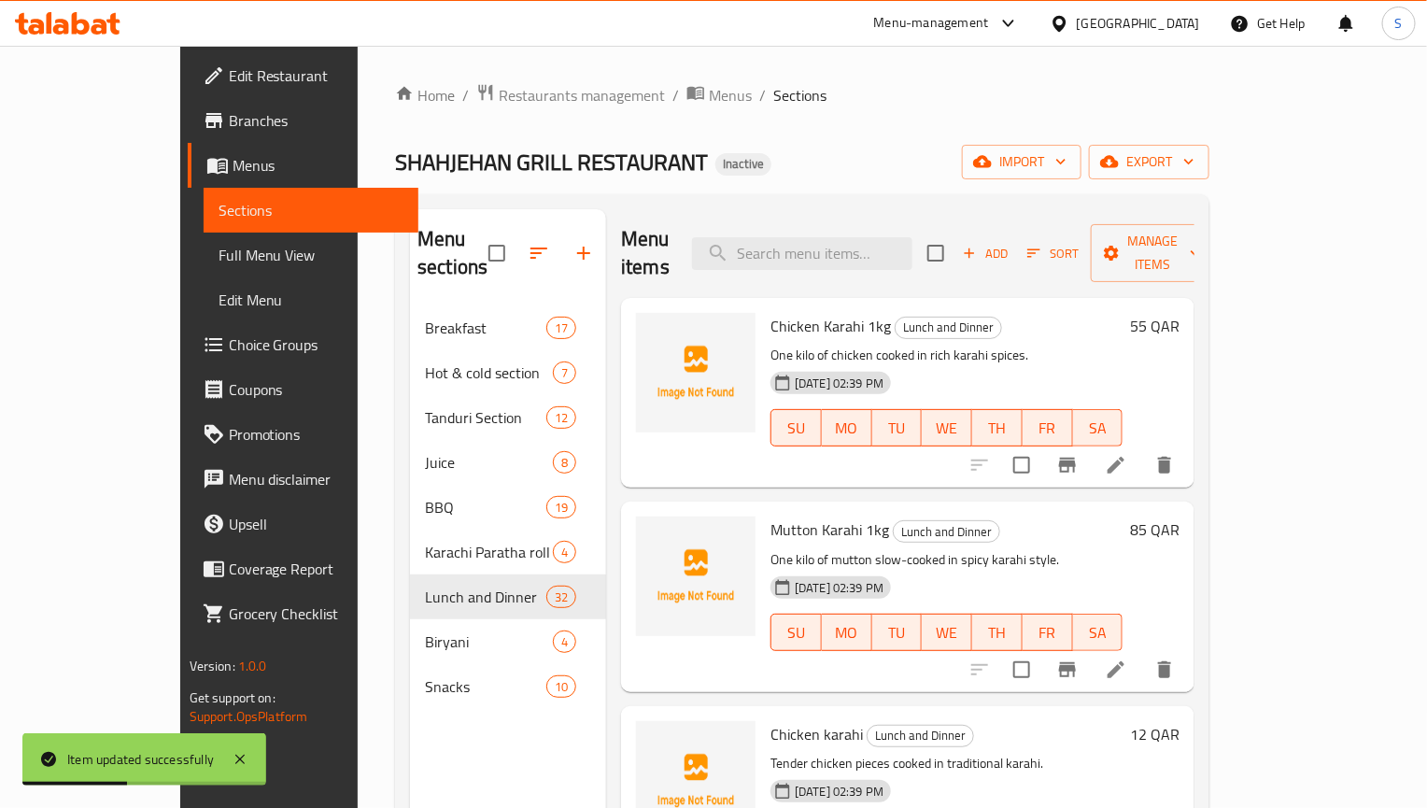
scroll to position [5424, 0]
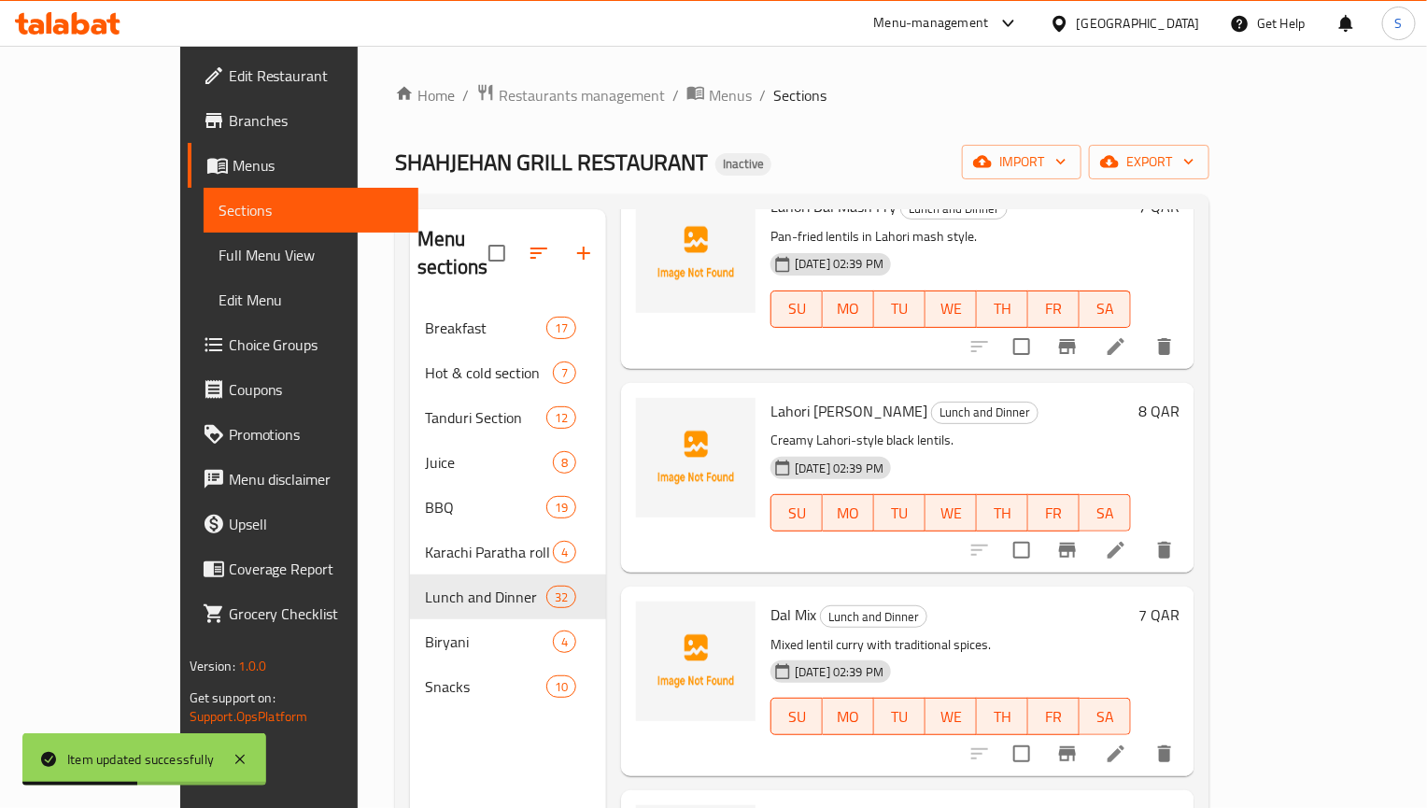
click at [1142, 737] on li at bounding box center [1116, 754] width 52 height 34
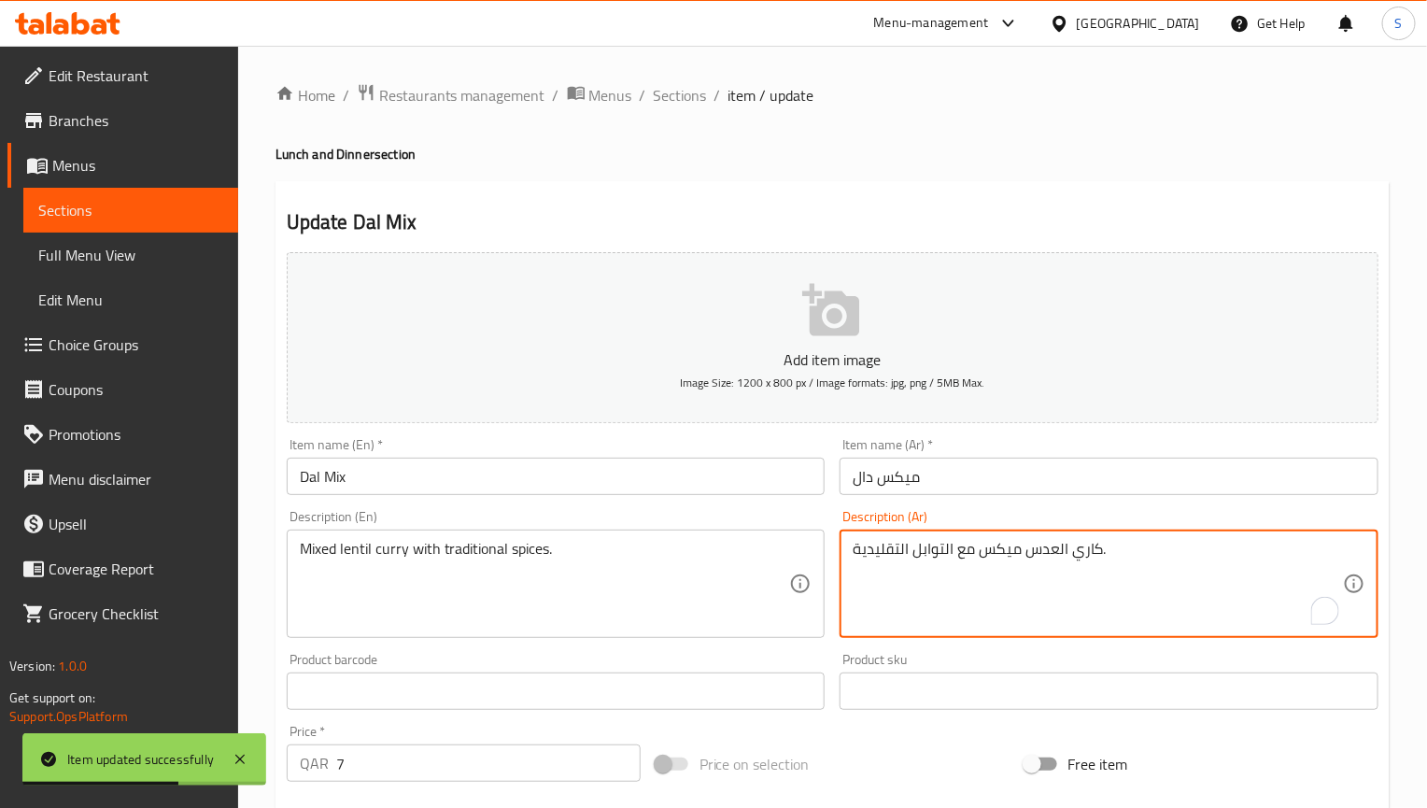
click at [955, 555] on textarea "كاري العدس ميكس مع التوابل التقليدية." at bounding box center [1098, 584] width 490 height 89
click at [1084, 547] on textarea "كاري العدس ميكس مع التوابل التقليدية." at bounding box center [1098, 584] width 490 height 89
click at [1239, 552] on textarea "كاري العدس ميكس مع التوابل التقليدية." at bounding box center [1098, 584] width 490 height 89
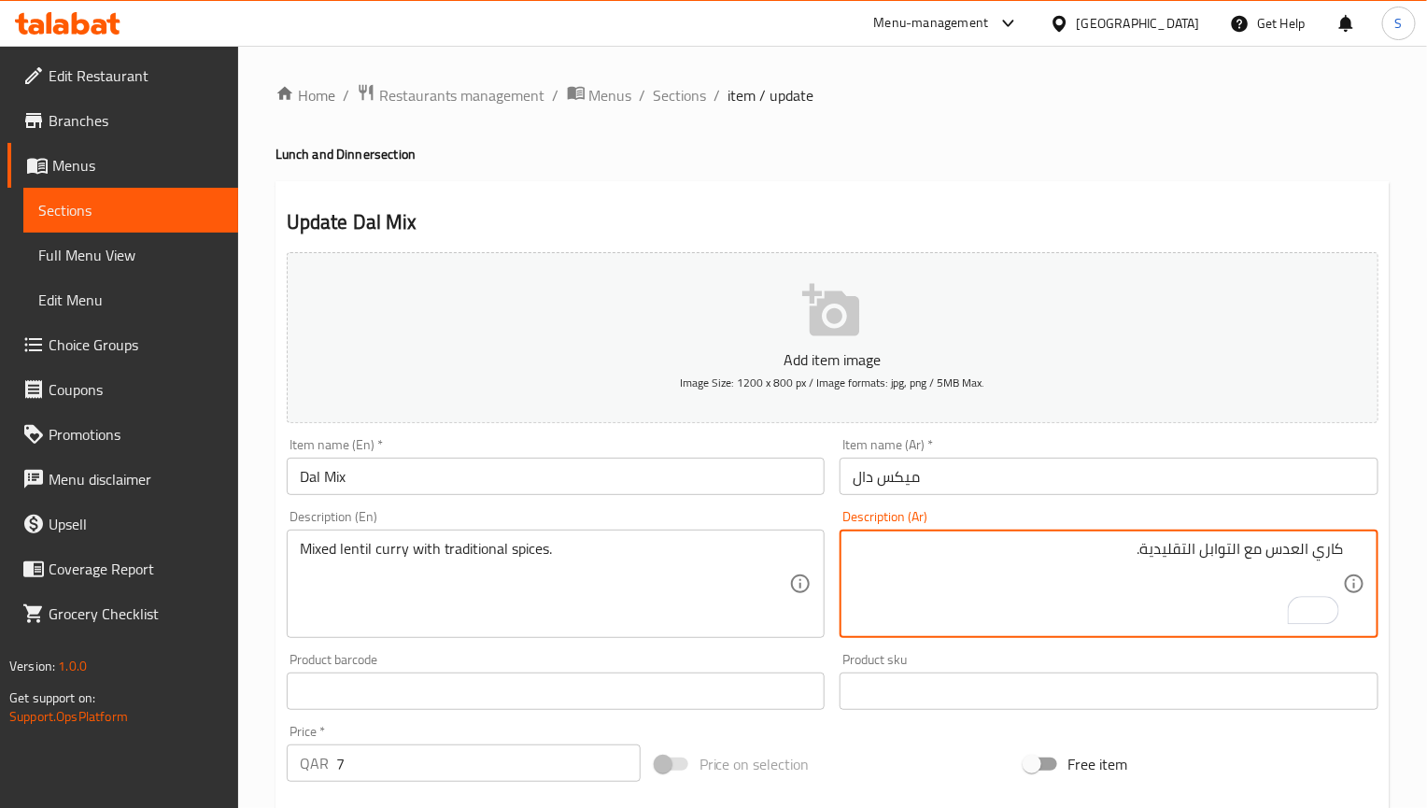
click at [1342, 552] on textarea "كاري العدس مع التوابل التقليدية." at bounding box center [1098, 584] width 490 height 89
paste textarea "ميكس"
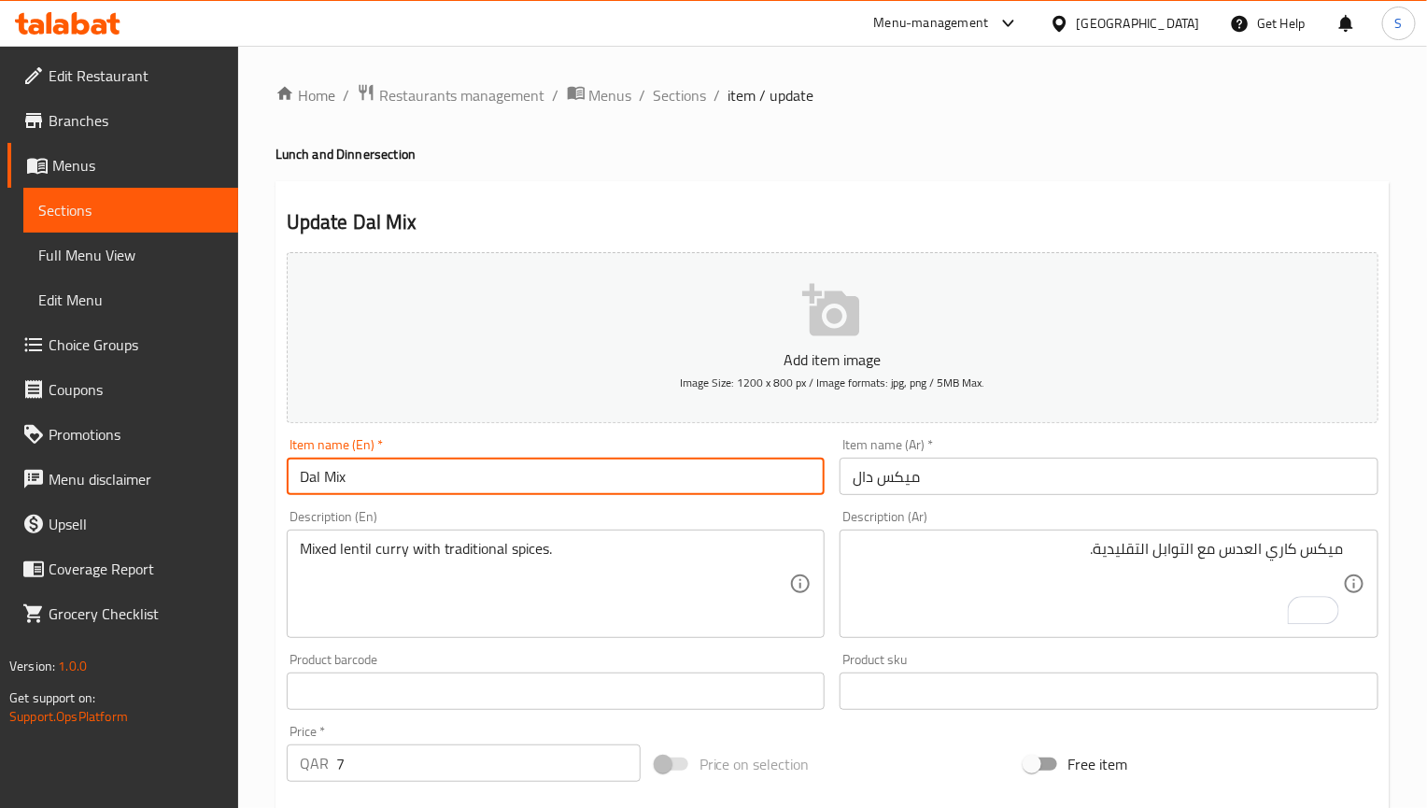
click at [813, 488] on input "Dal Mix" at bounding box center [556, 476] width 539 height 37
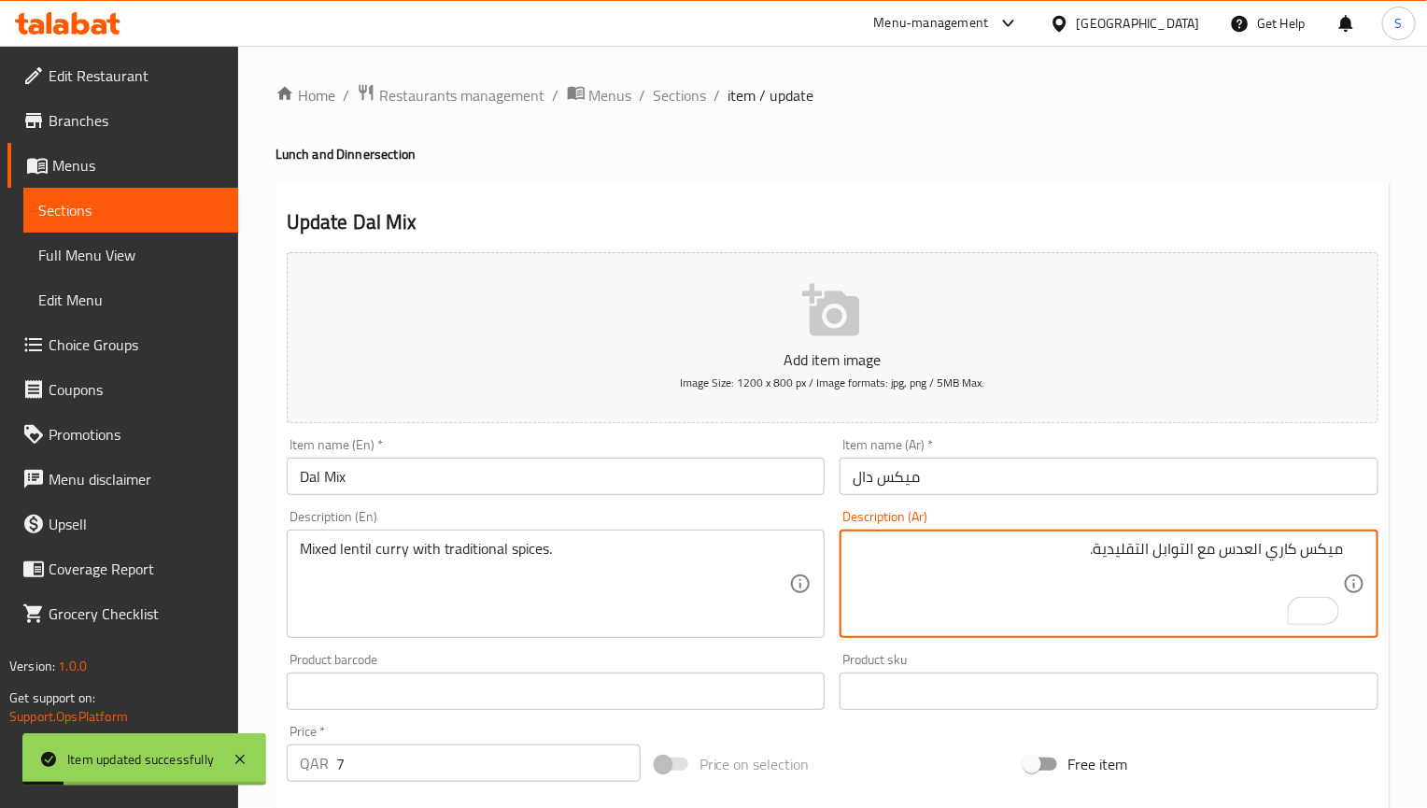
click at [1328, 558] on textarea "ميكس كاري العدس مع التوابل التقليدية." at bounding box center [1098, 584] width 490 height 89
click at [1300, 558] on textarea "كاري العدس مع التوابل التقليدية." at bounding box center [1098, 584] width 490 height 89
click at [1269, 542] on textarea "كاري عدس مع التوابل التقليدية." at bounding box center [1098, 584] width 490 height 89
paste textarea "يكس م"
type textarea "كاري عدس ميكس مع التوابل التقليدية."
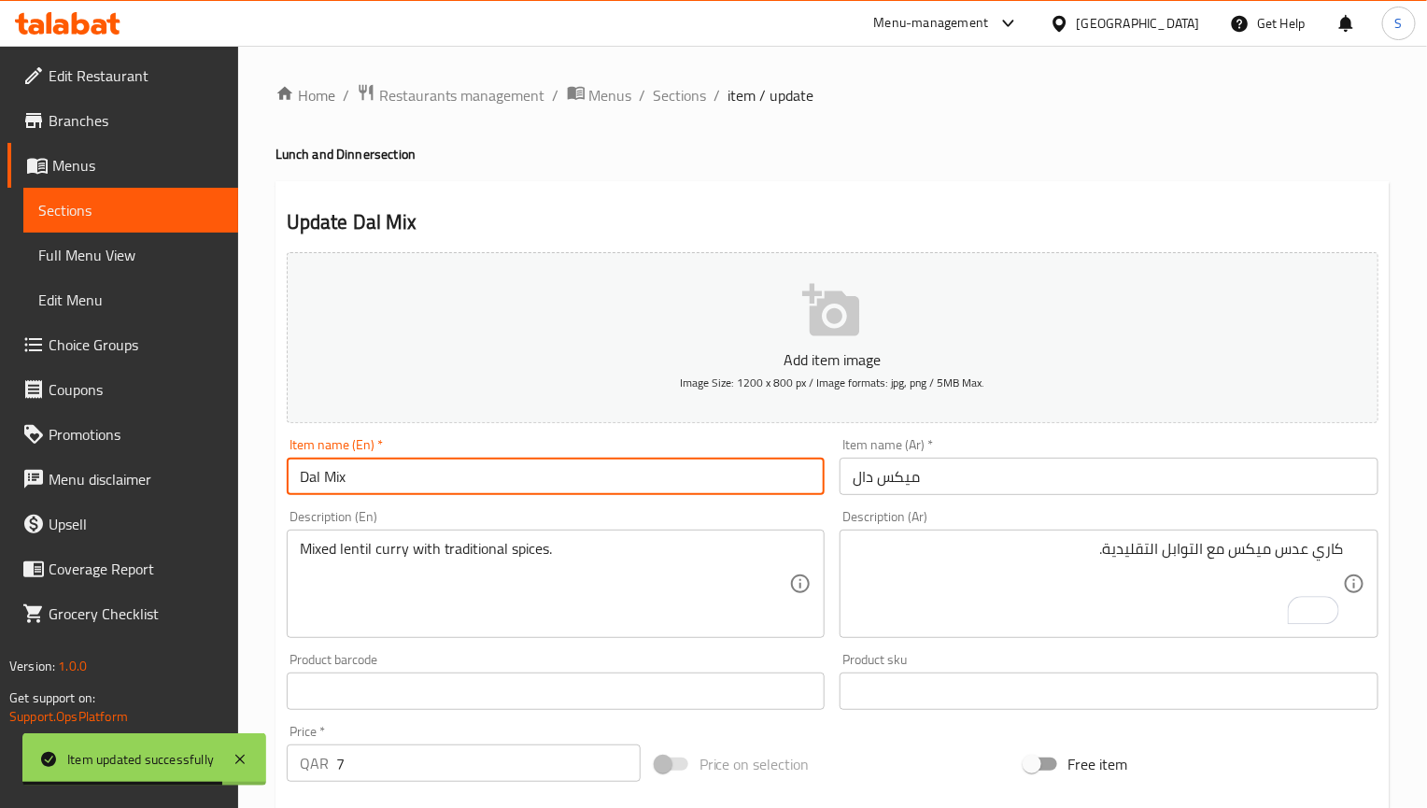
click at [563, 477] on input "Dal Mix" at bounding box center [556, 476] width 539 height 37
click at [681, 84] on span "Sections" at bounding box center [680, 95] width 53 height 22
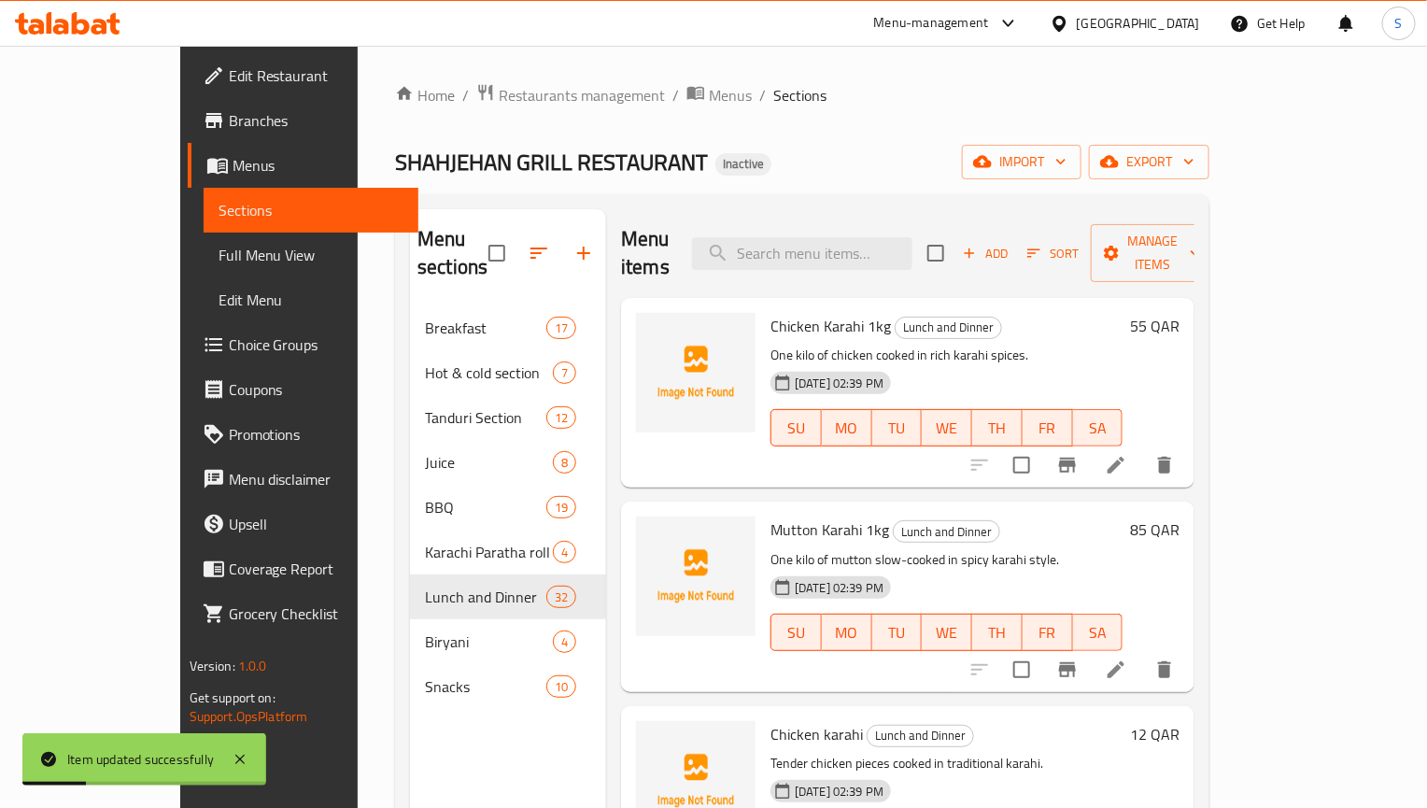
scroll to position [5627, 0]
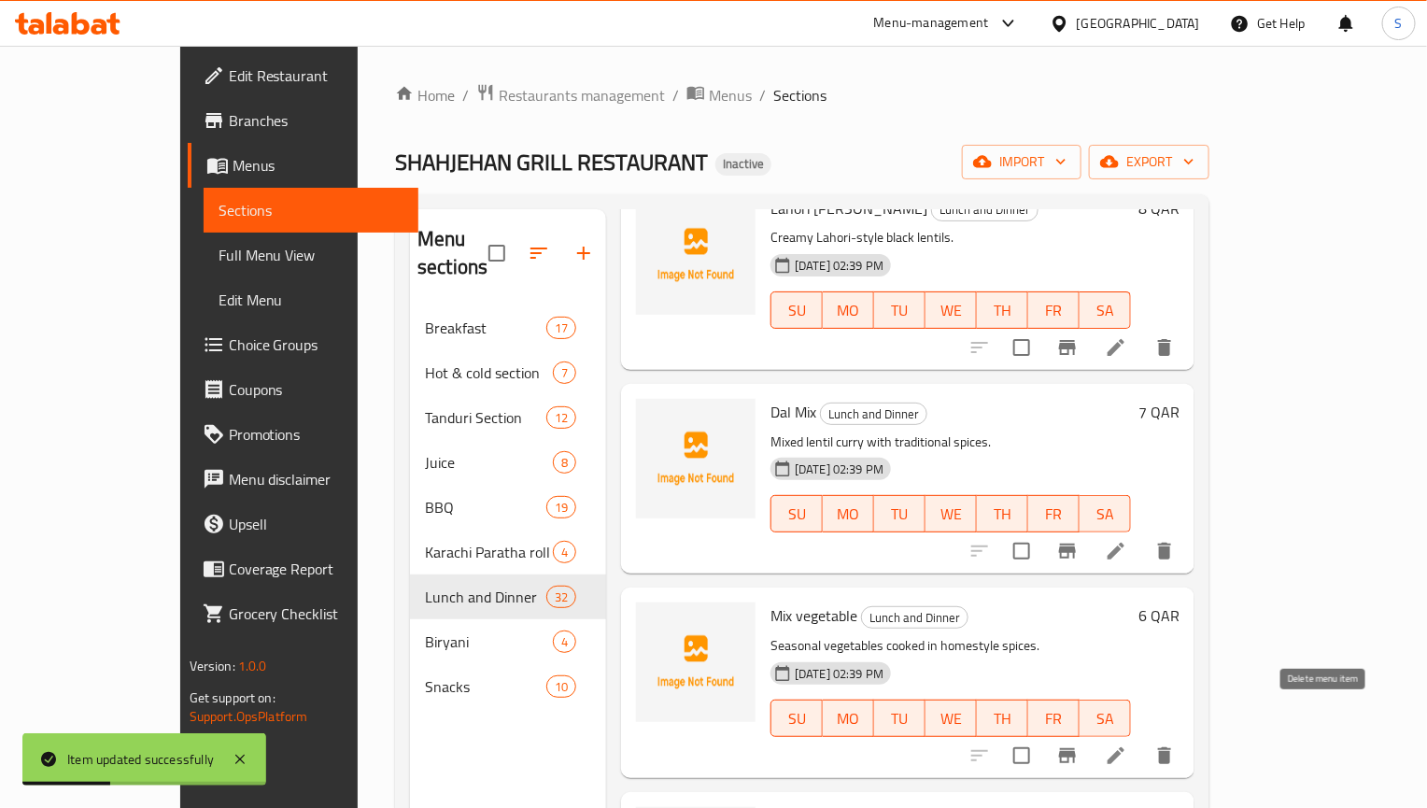
click at [1127, 744] on icon at bounding box center [1116, 755] width 22 height 22
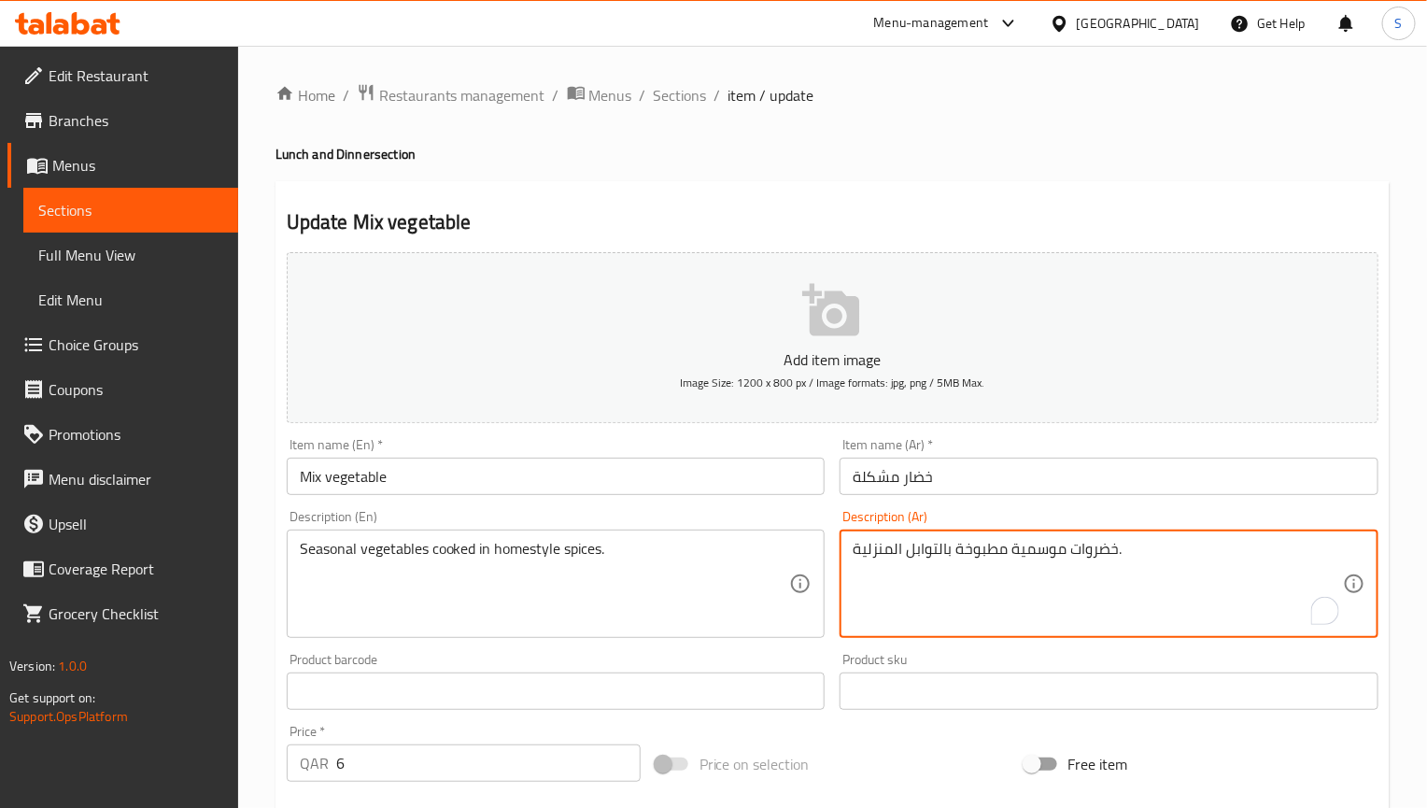
click at [1105, 541] on textarea "خضروات موسمية مطبوخة بالتوابل المنزلية." at bounding box center [1098, 584] width 490 height 89
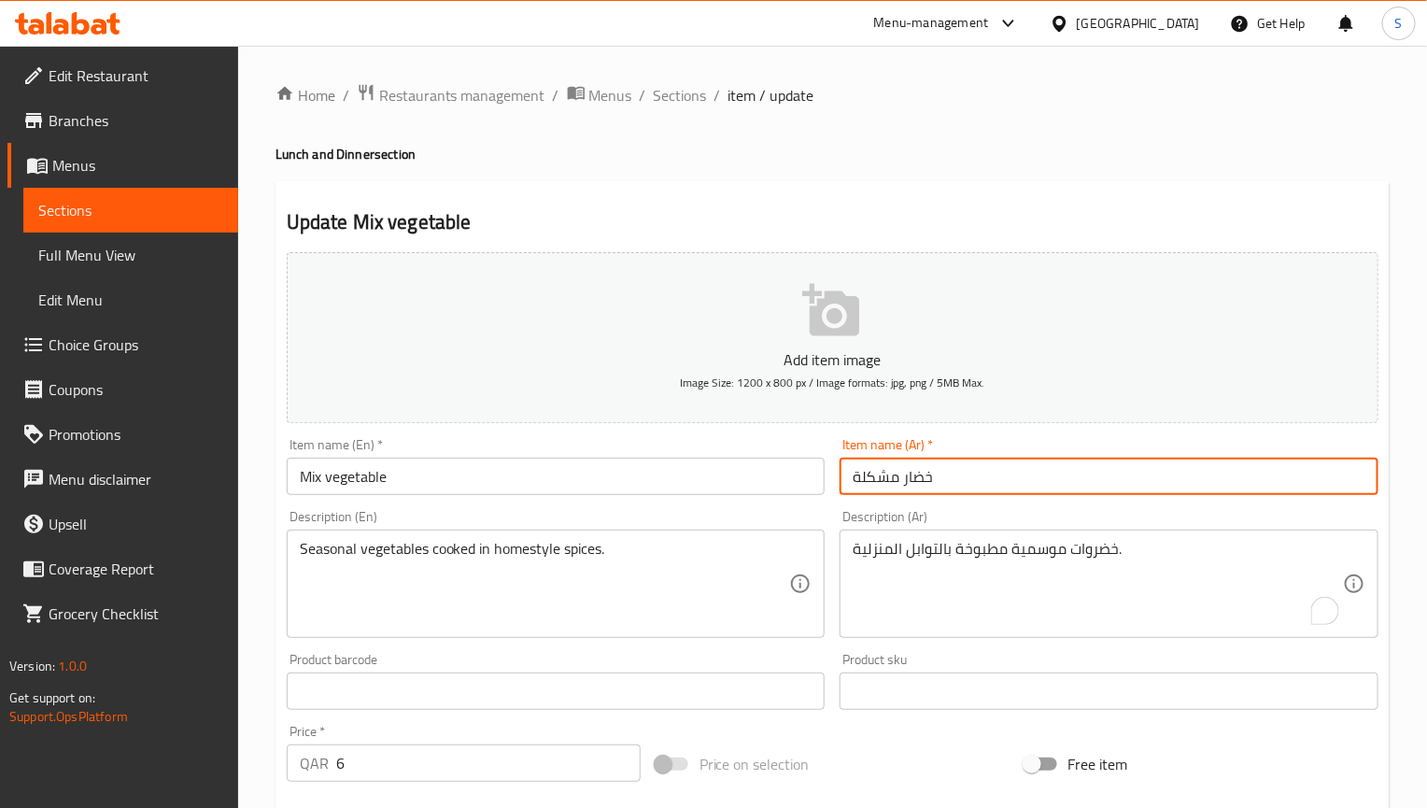
click at [914, 482] on input "خضار مشكلة" at bounding box center [1109, 476] width 539 height 37
paste input "وات"
type input "خضروات مشكلة"
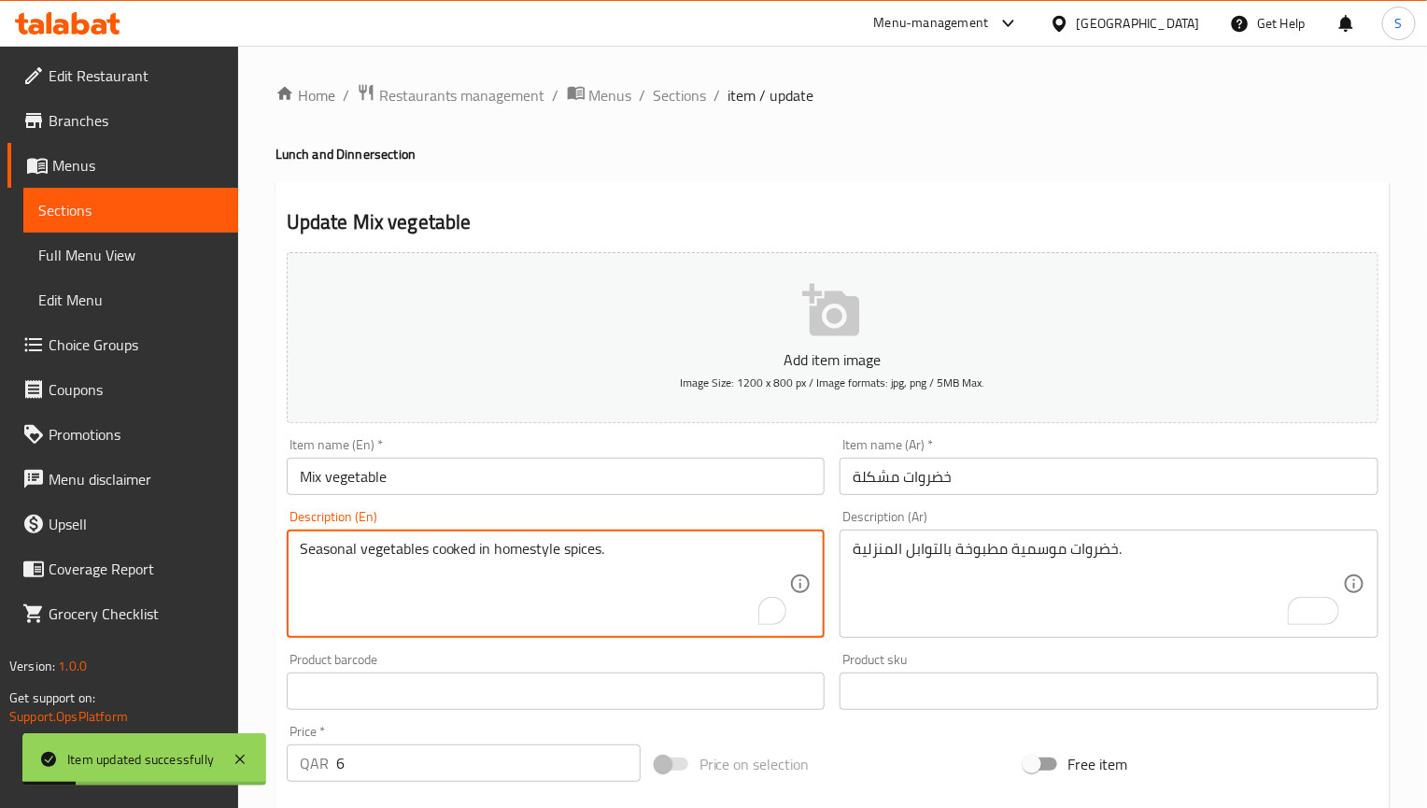
click at [605, 558] on textarea "Seasonal vegetables cooked in homestyle spices." at bounding box center [545, 584] width 490 height 89
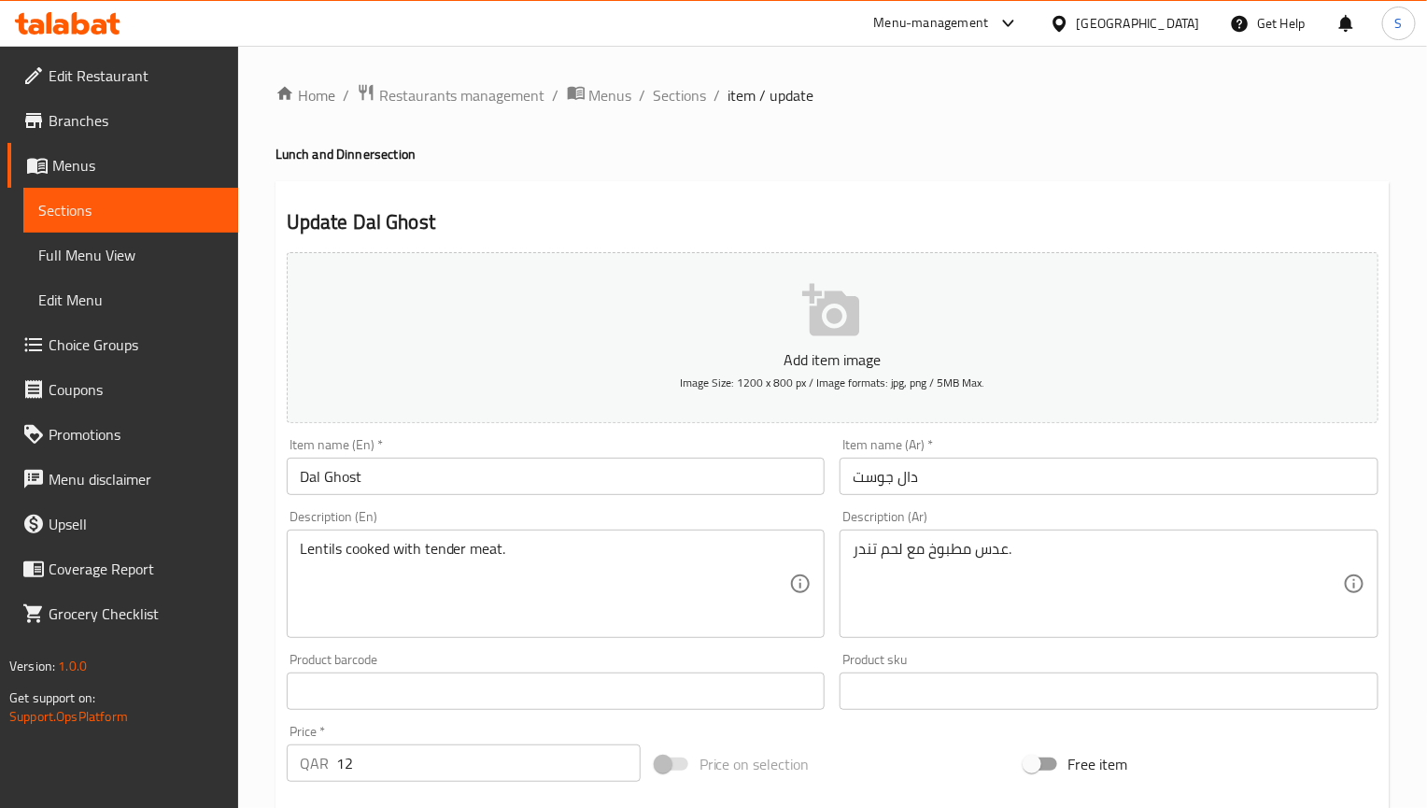
click at [875, 476] on input "دال جوست" at bounding box center [1109, 476] width 539 height 37
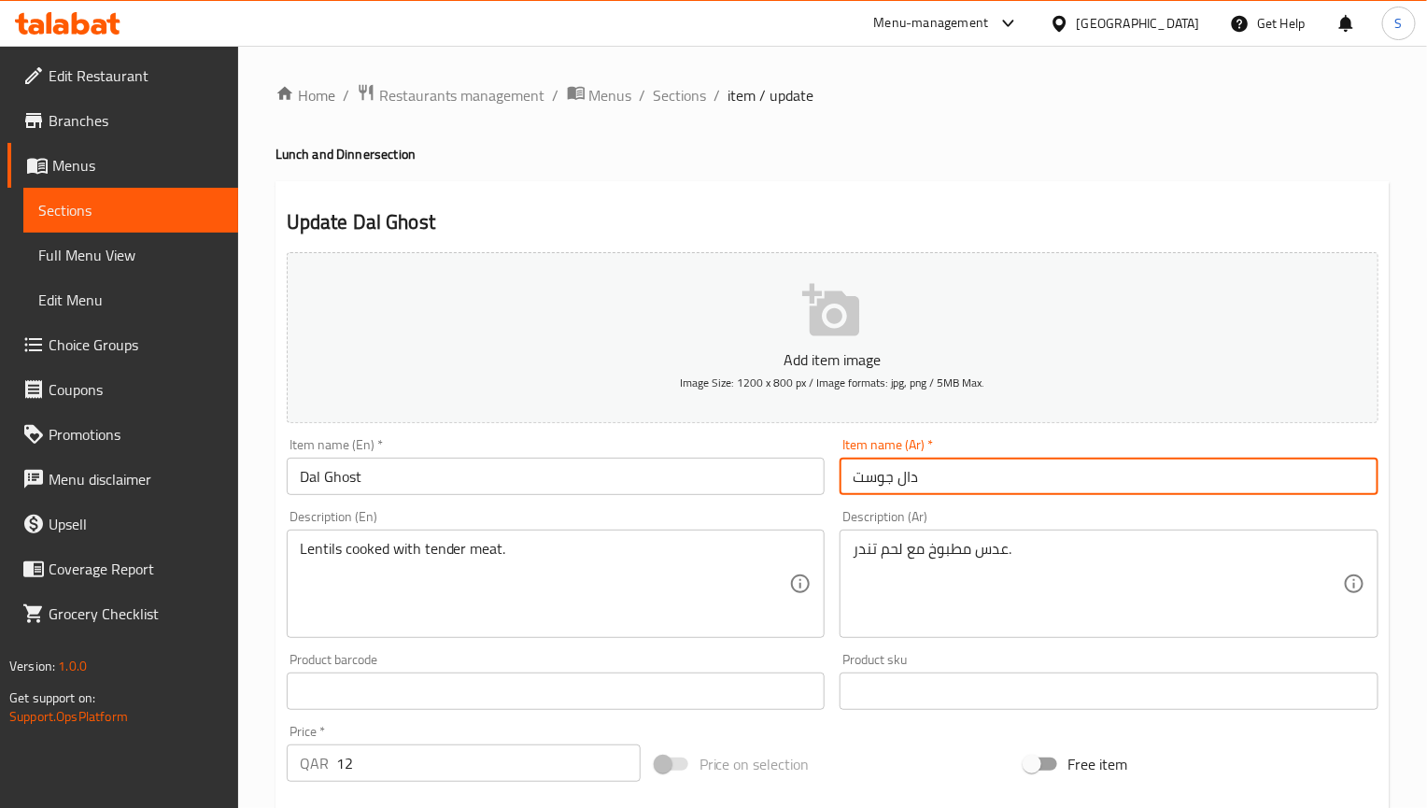
click at [875, 476] on input "دال جوست" at bounding box center [1109, 476] width 539 height 37
paste input "text"
type input "دال جوشت"
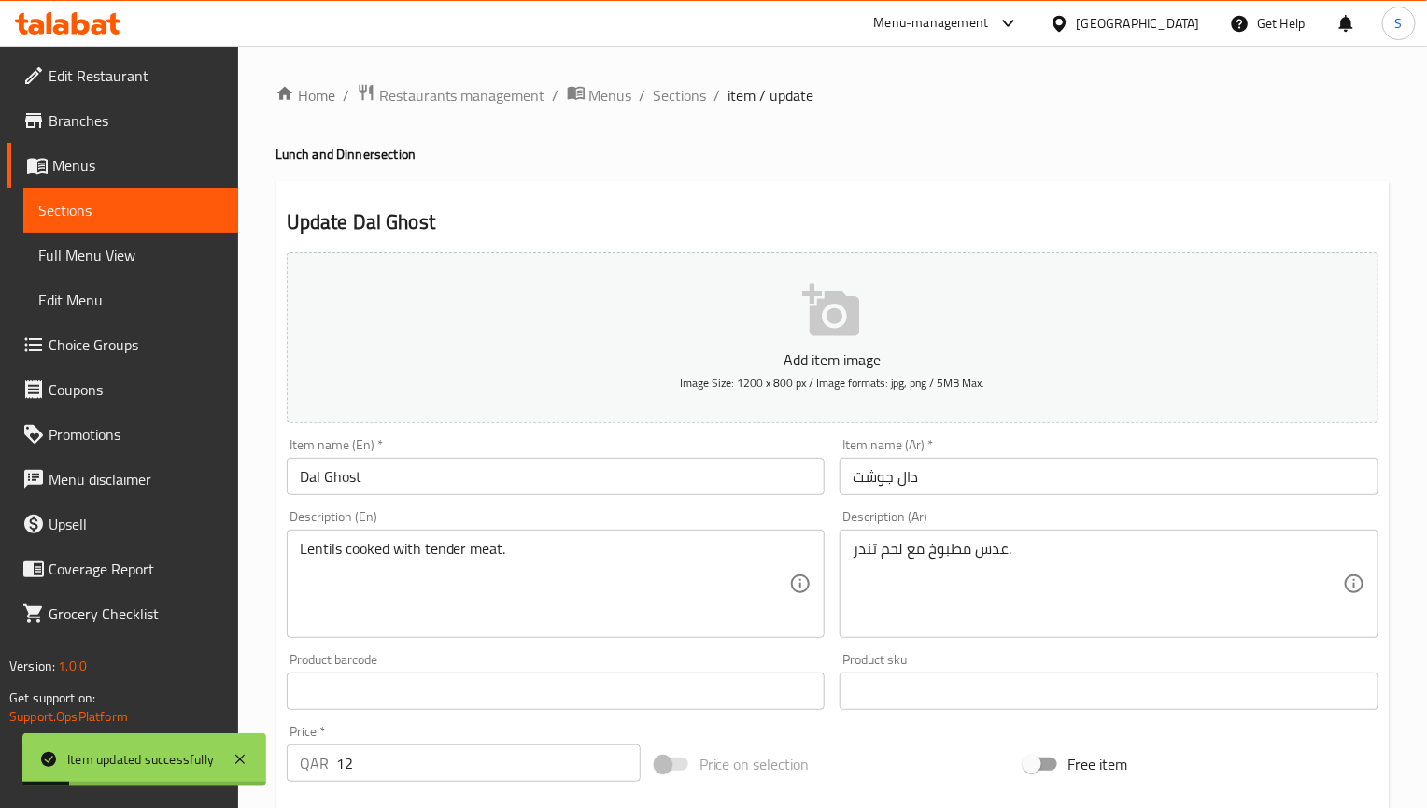
click at [713, 149] on h4 "Lunch and Dinner section" at bounding box center [833, 154] width 1114 height 19
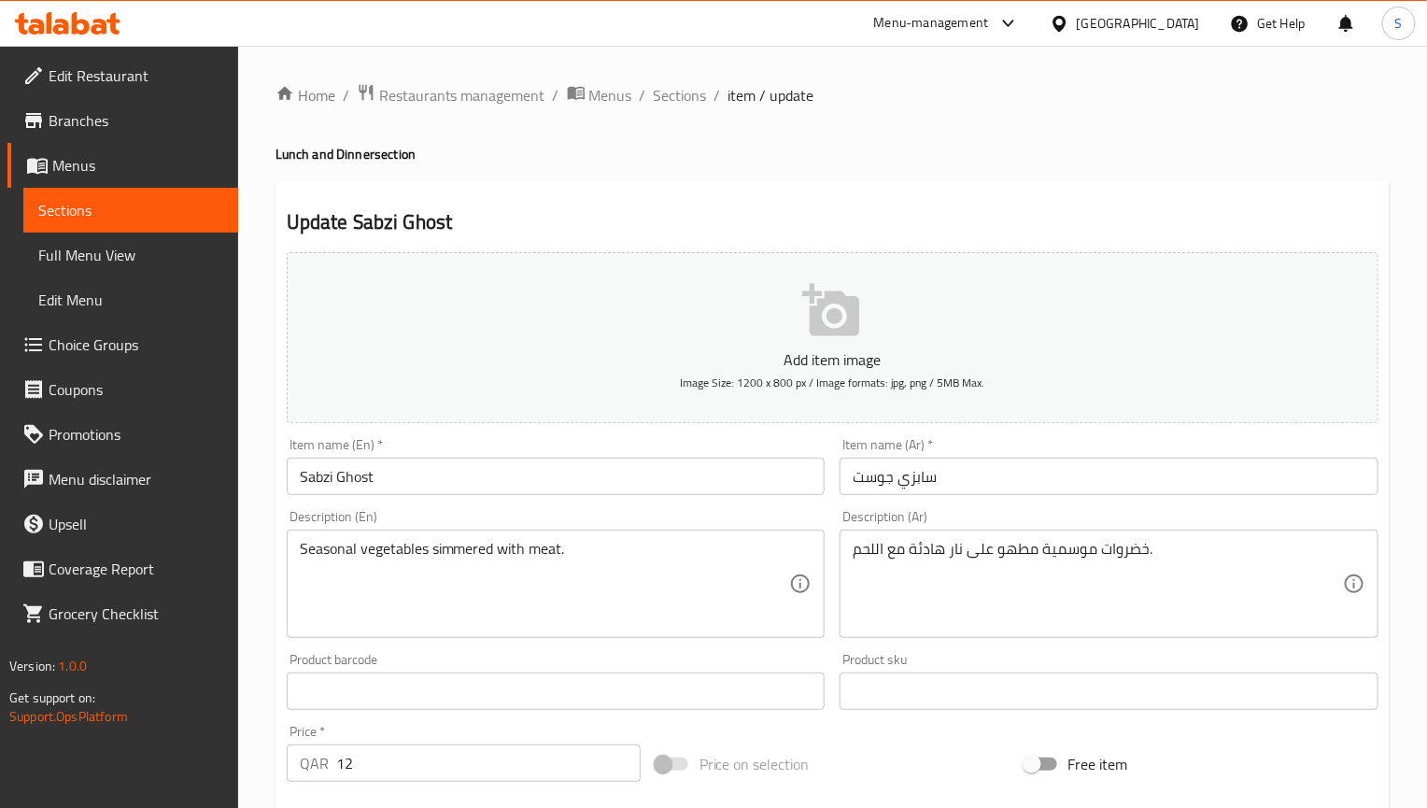
click at [885, 483] on input "سابزي جوست" at bounding box center [1109, 476] width 539 height 37
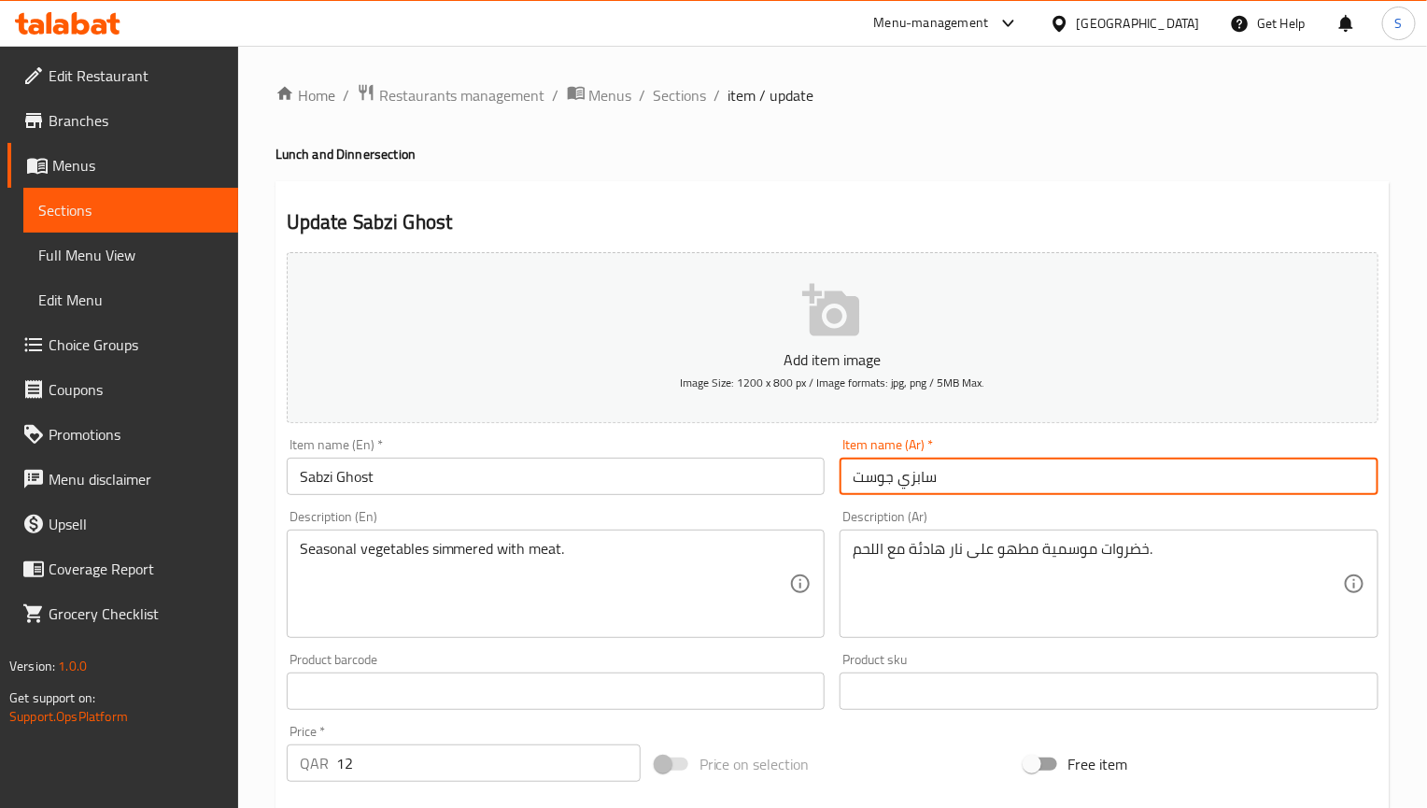
click at [885, 483] on input "سابزي جوست" at bounding box center [1109, 476] width 539 height 37
paste input "text"
type input "سابزي جوشت"
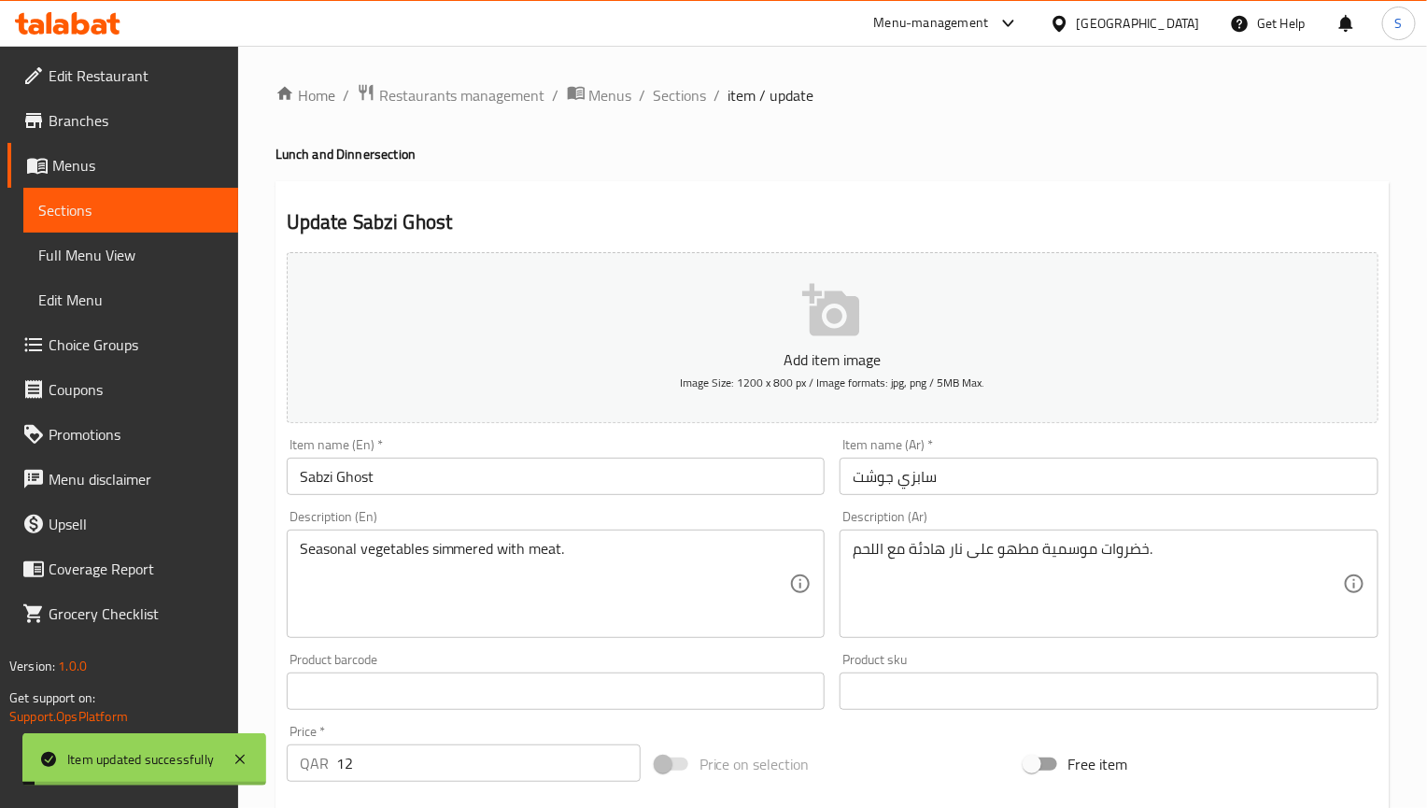
click at [774, 225] on h2 "Update Sabzi Ghost" at bounding box center [833, 222] width 1092 height 28
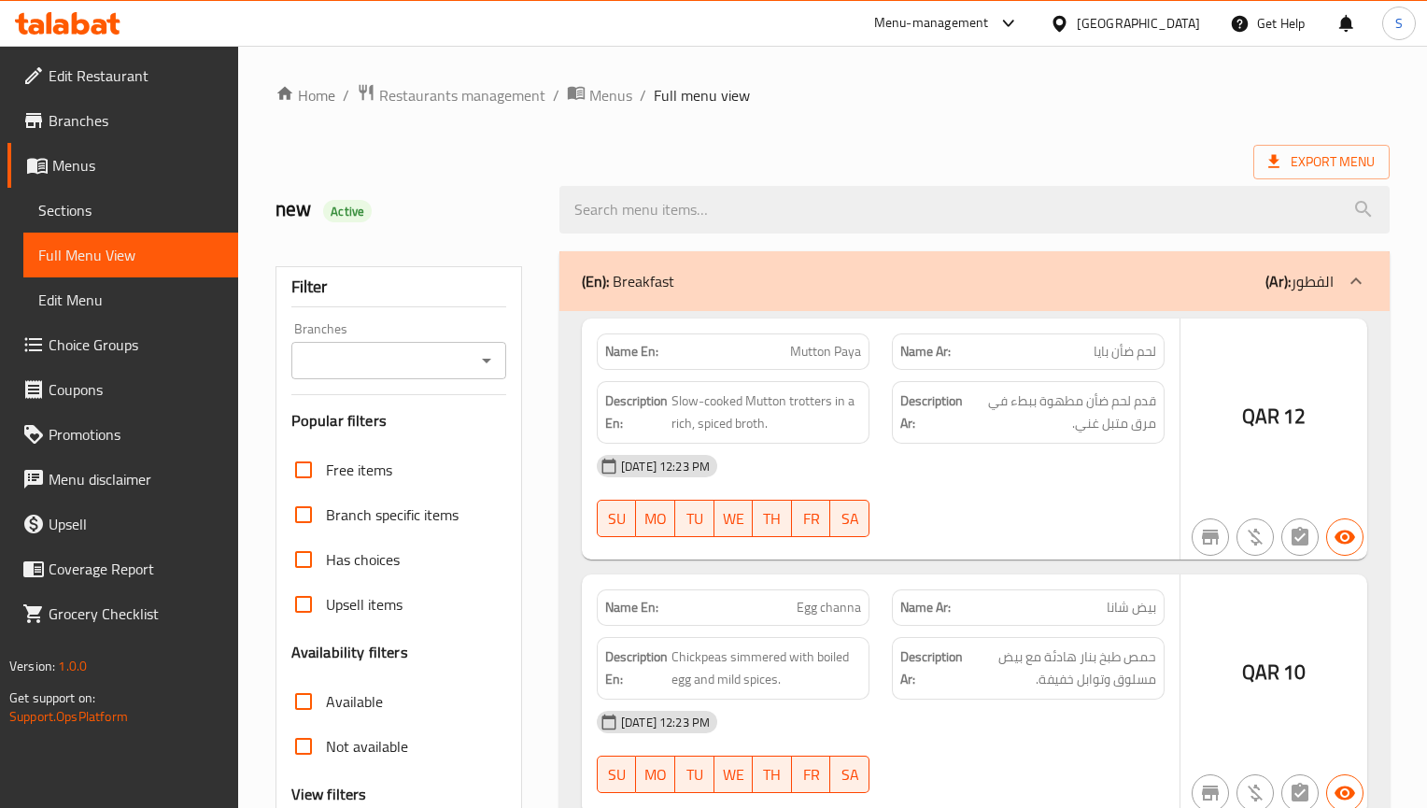
click at [1046, 385] on div "Description Ar: قدم لحم ضأن مطهوة ببطء في مرق متبل غني." at bounding box center [1028, 412] width 273 height 63
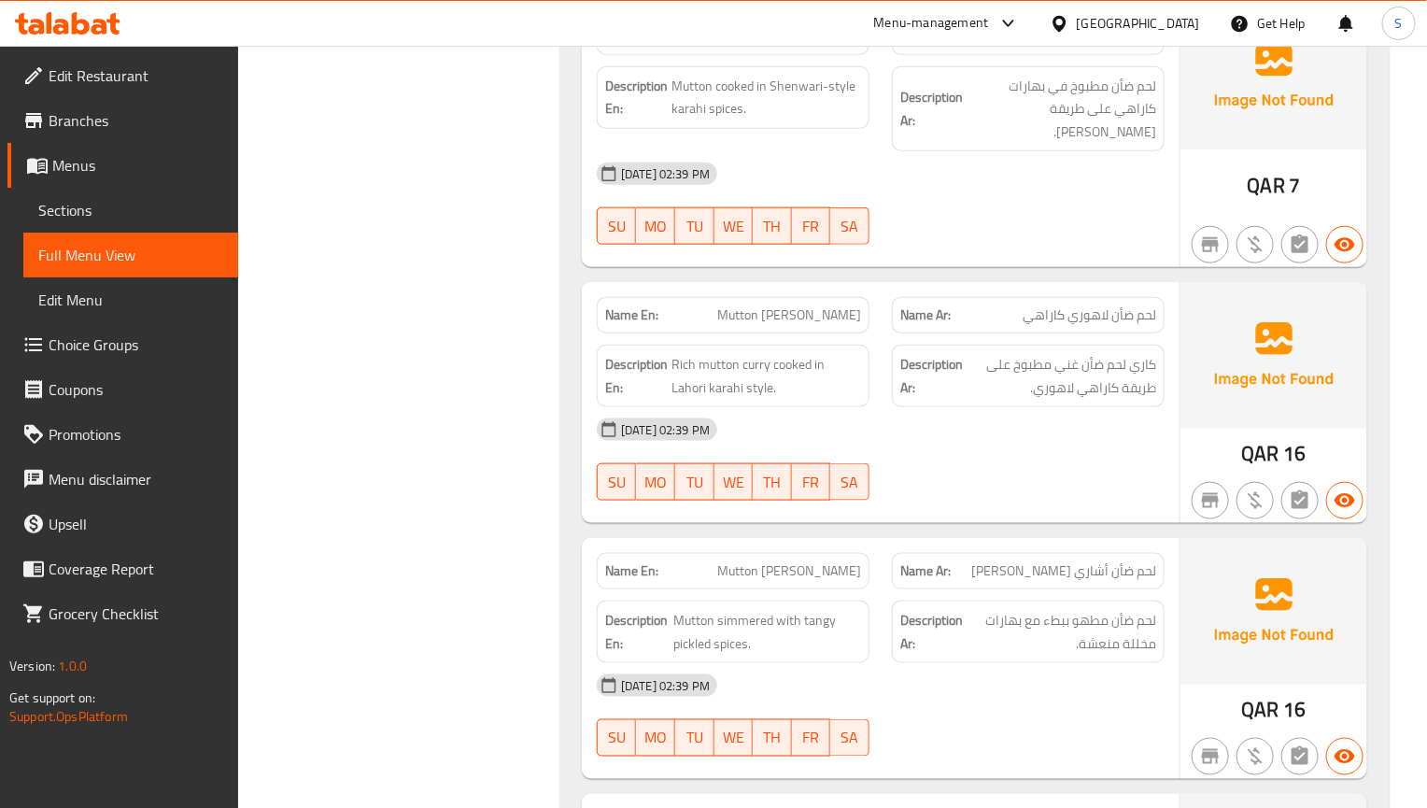
scroll to position [24398, 0]
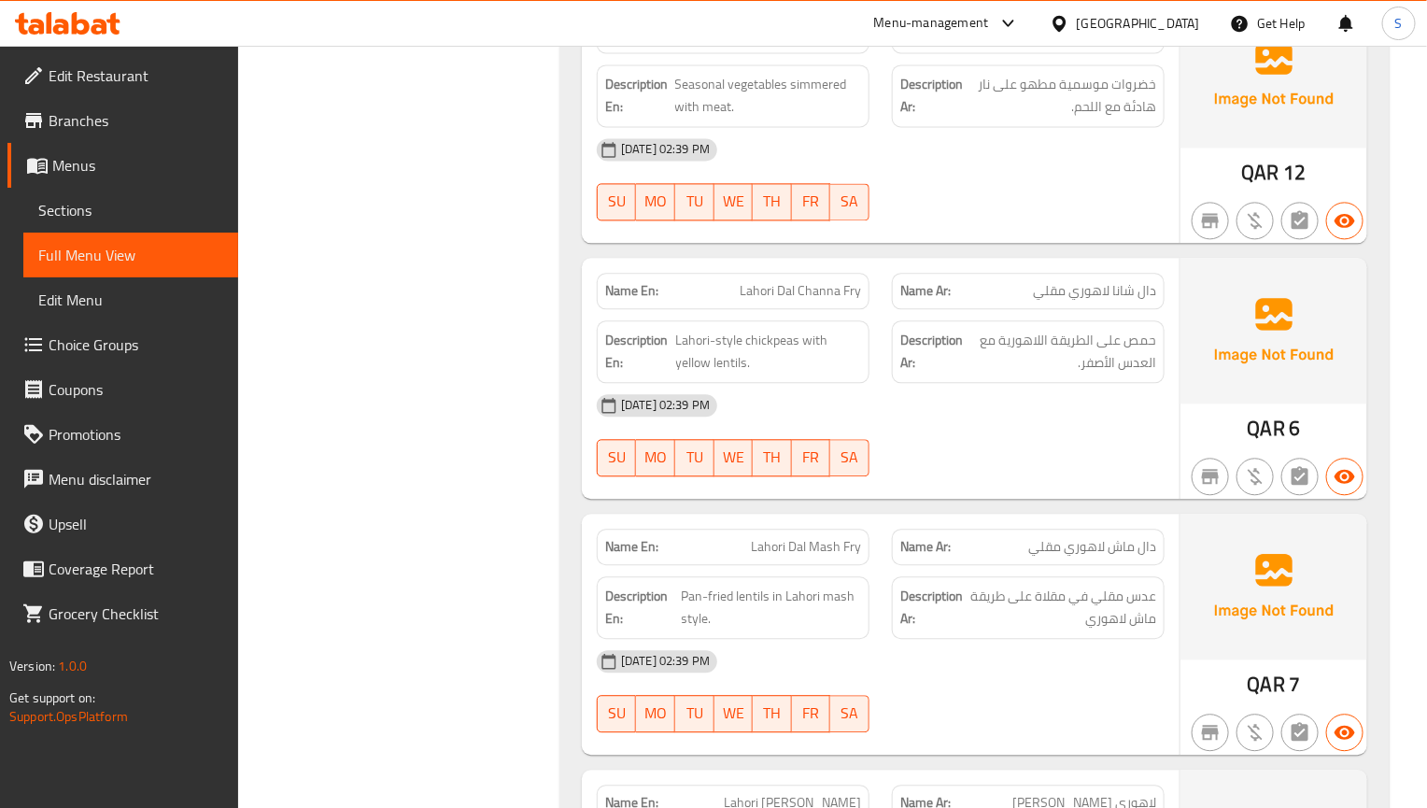
click at [1098, 428] on div "[DATE] 02:39 PM" at bounding box center [881, 405] width 590 height 45
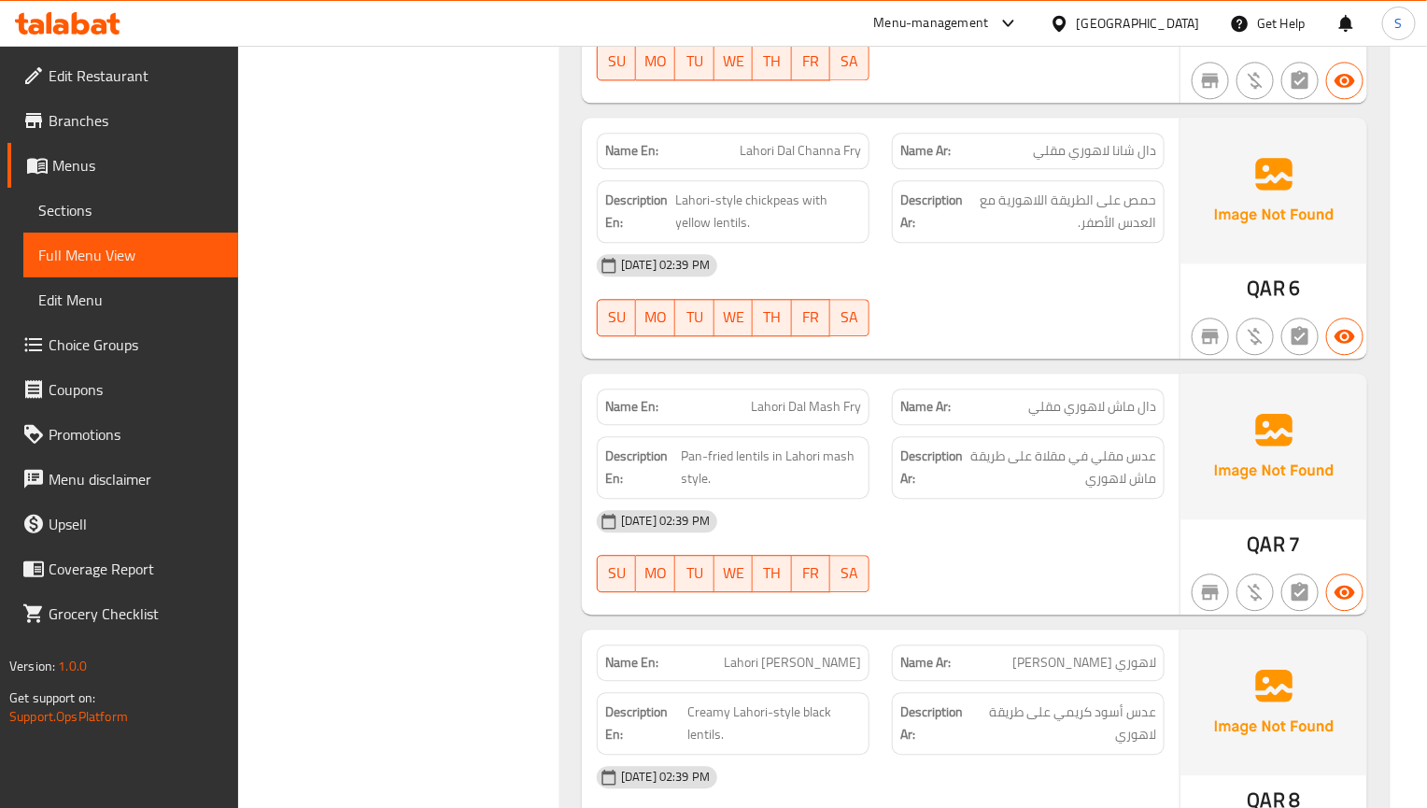
scroll to position [24678, 0]
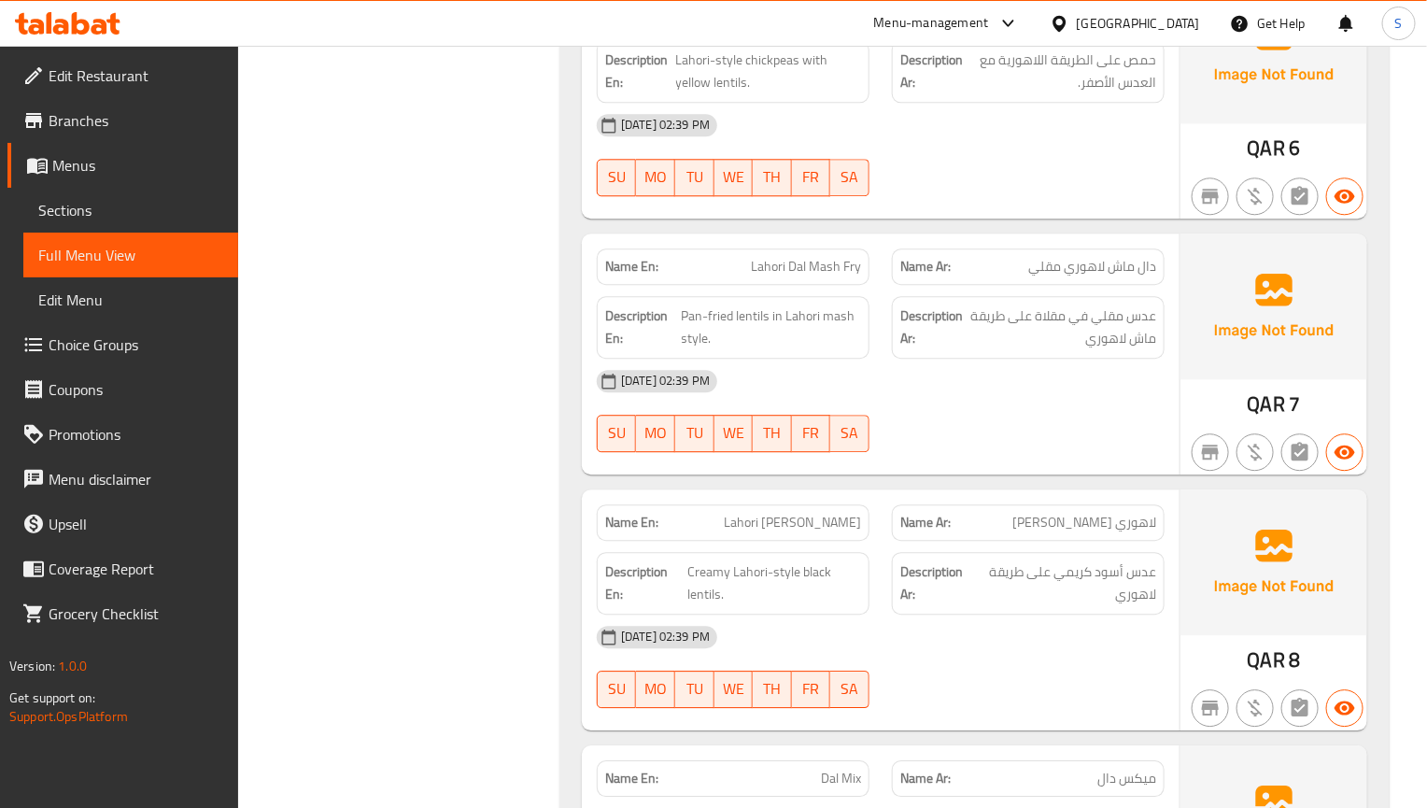
click at [788, 463] on div "SU MO TU WE TH FR SA" at bounding box center [733, 433] width 295 height 60
click at [1121, 403] on div "[DATE] 02:39 PM" at bounding box center [881, 381] width 590 height 45
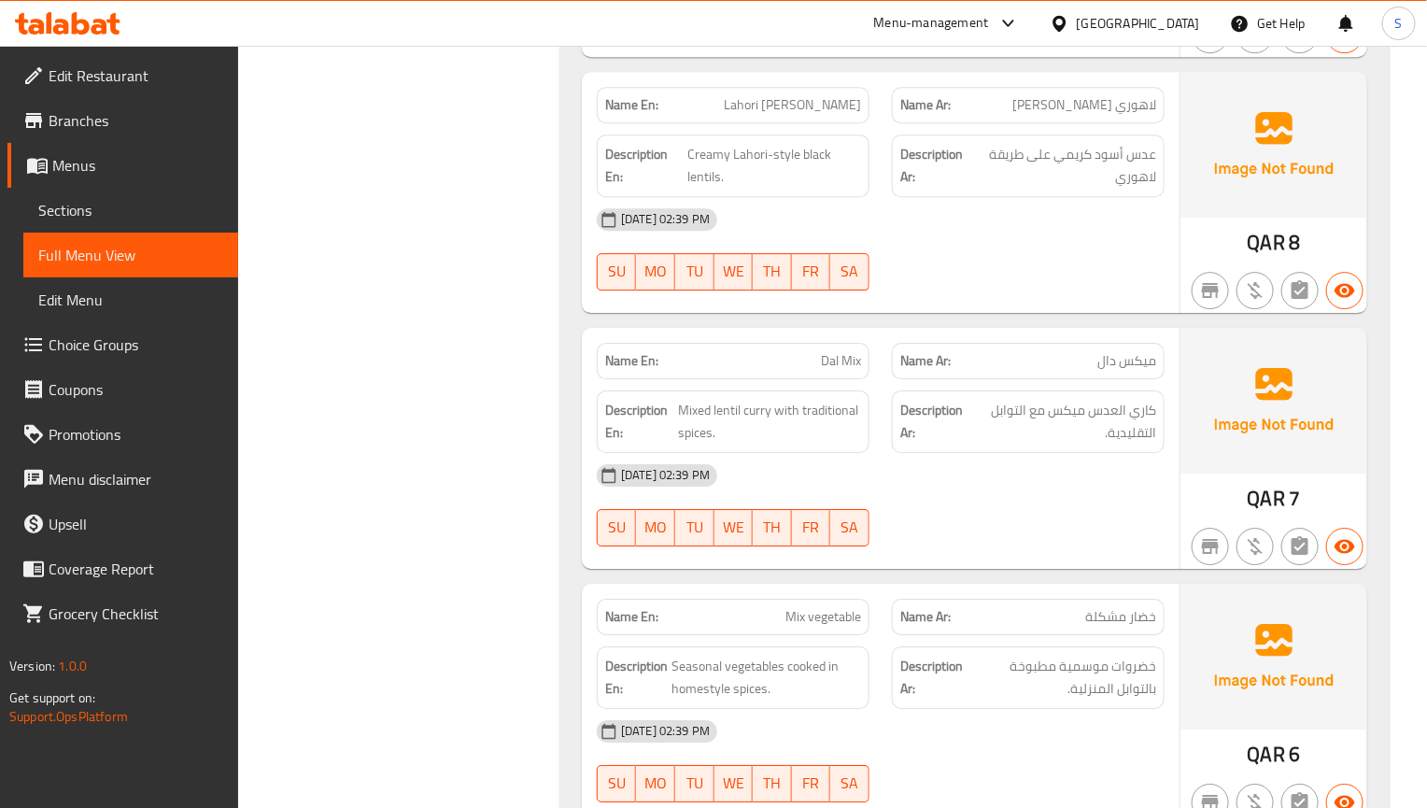
scroll to position [25098, 0]
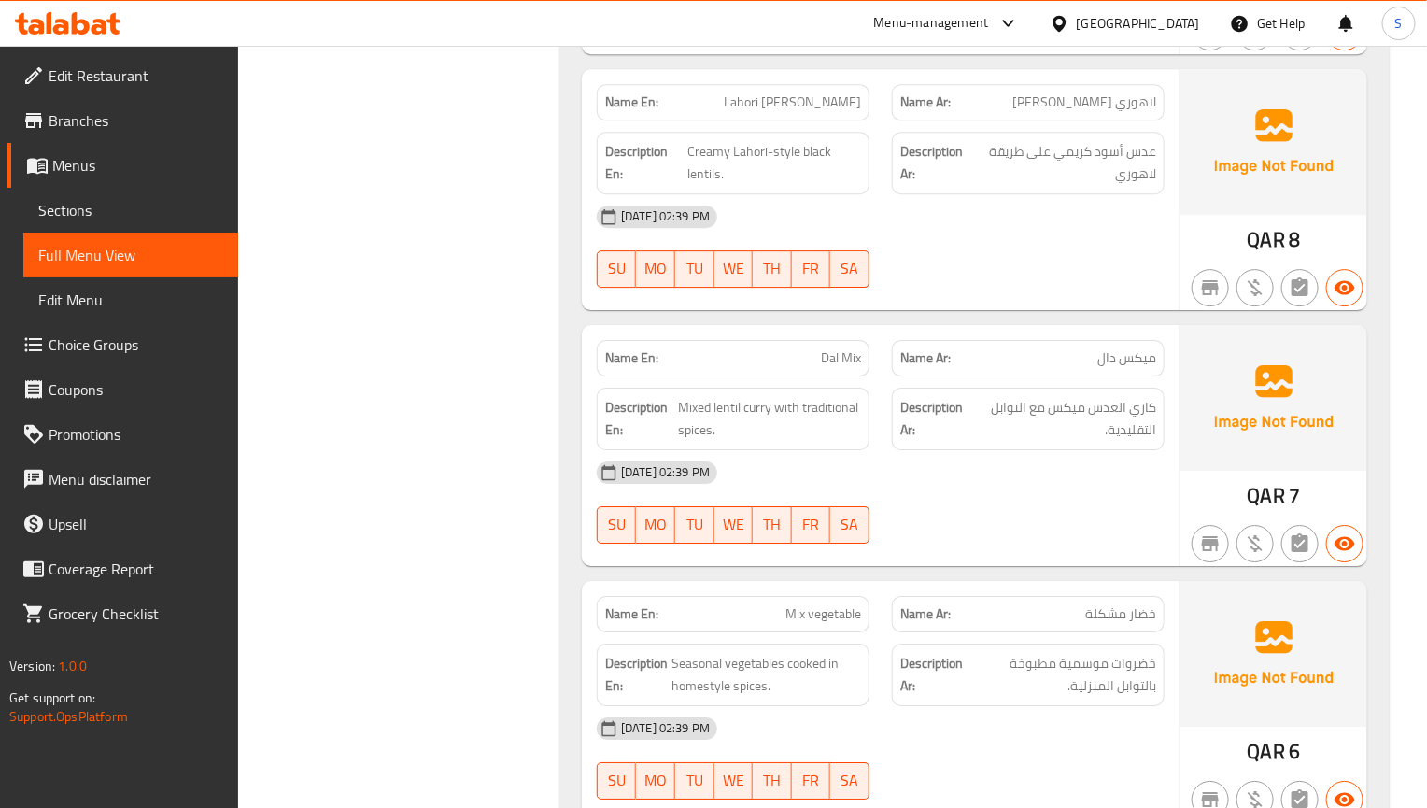
drag, startPoint x: 1090, startPoint y: 479, endPoint x: 1065, endPoint y: 459, distance: 31.9
click at [1090, 368] on p "Name Ar: ميكس دال" at bounding box center [1028, 358] width 256 height 20
drag, startPoint x: 942, startPoint y: 560, endPoint x: 897, endPoint y: 457, distance: 113.3
click at [942, 450] on div "Description Ar: كاري العدس ميكس مع التوابل التقليدية." at bounding box center [1028, 419] width 273 height 63
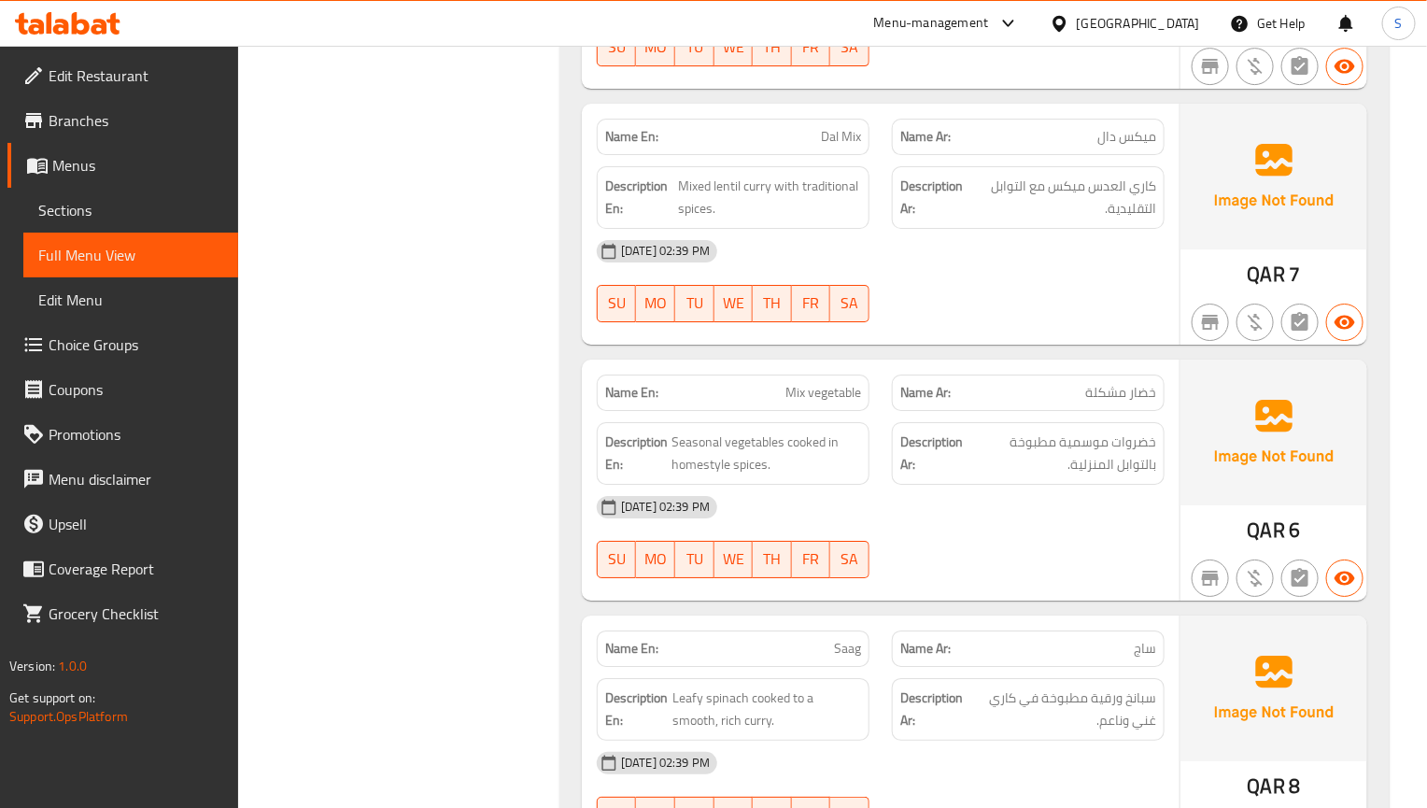
scroll to position [25388, 0]
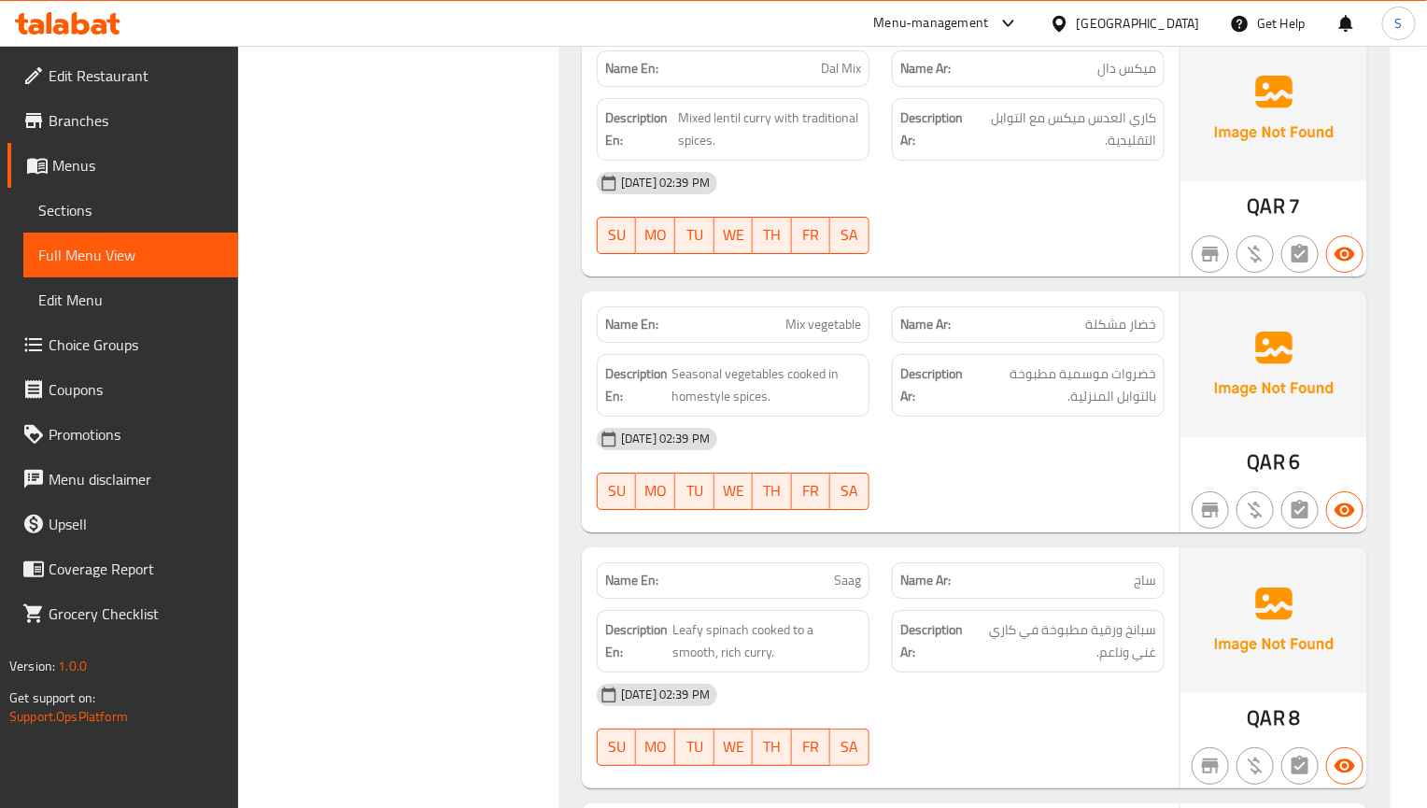
drag, startPoint x: 1029, startPoint y: 542, endPoint x: 950, endPoint y: 385, distance: 175.8
click at [1029, 461] on div "[DATE] 02:39 PM" at bounding box center [881, 439] width 590 height 45
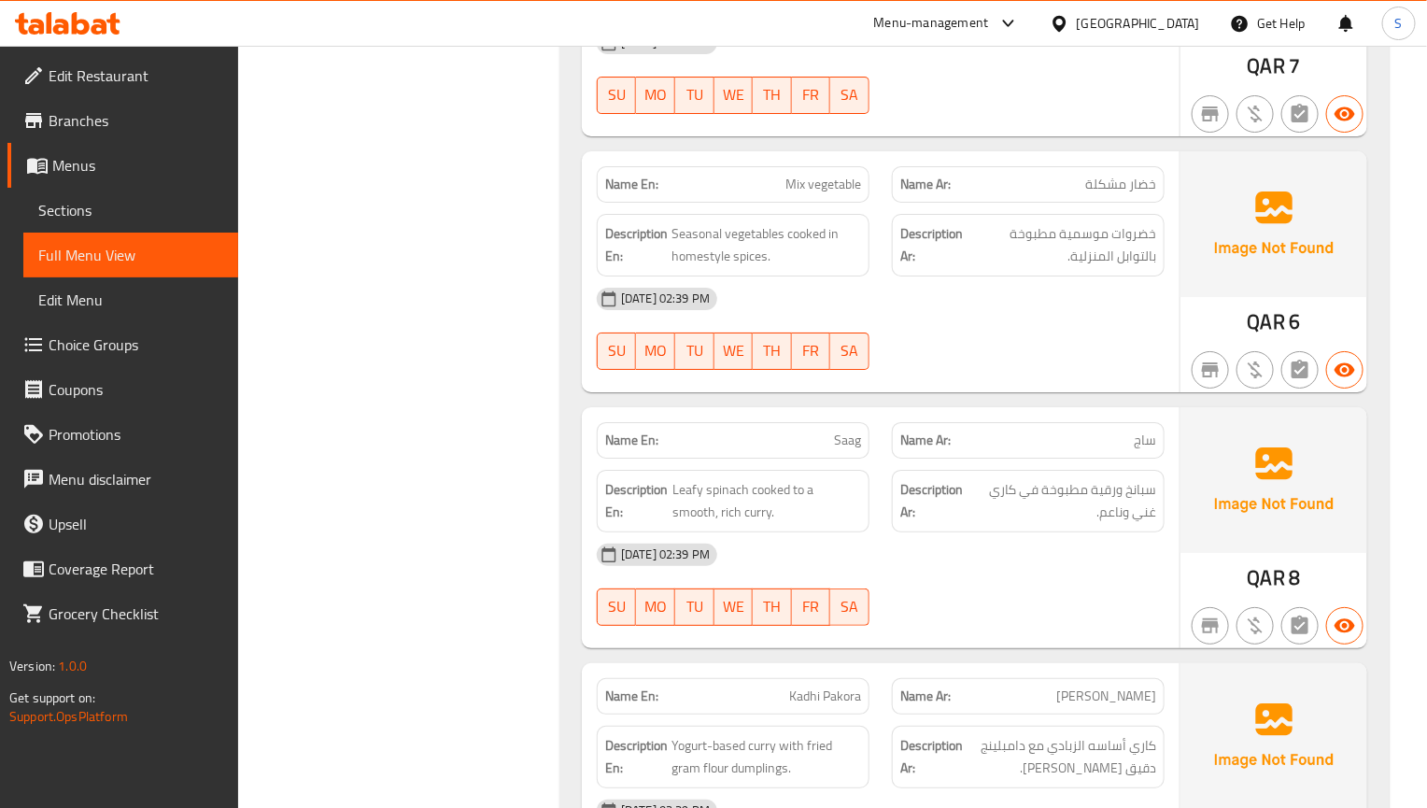
scroll to position [25668, 0]
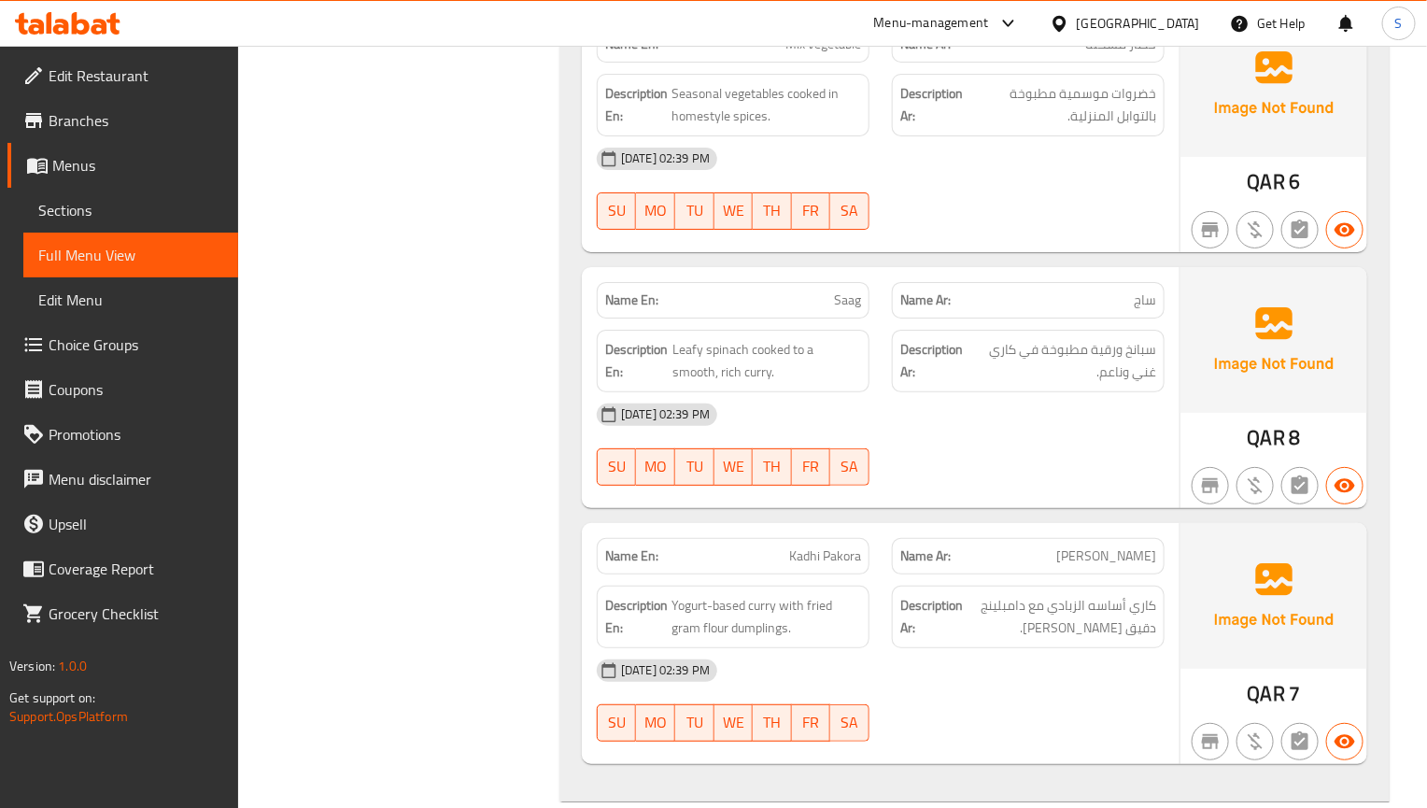
click at [1138, 310] on span "ساج" at bounding box center [1145, 300] width 22 height 20
copy span "ساج"
click at [1141, 310] on span "ساج" at bounding box center [1145, 300] width 22 height 20
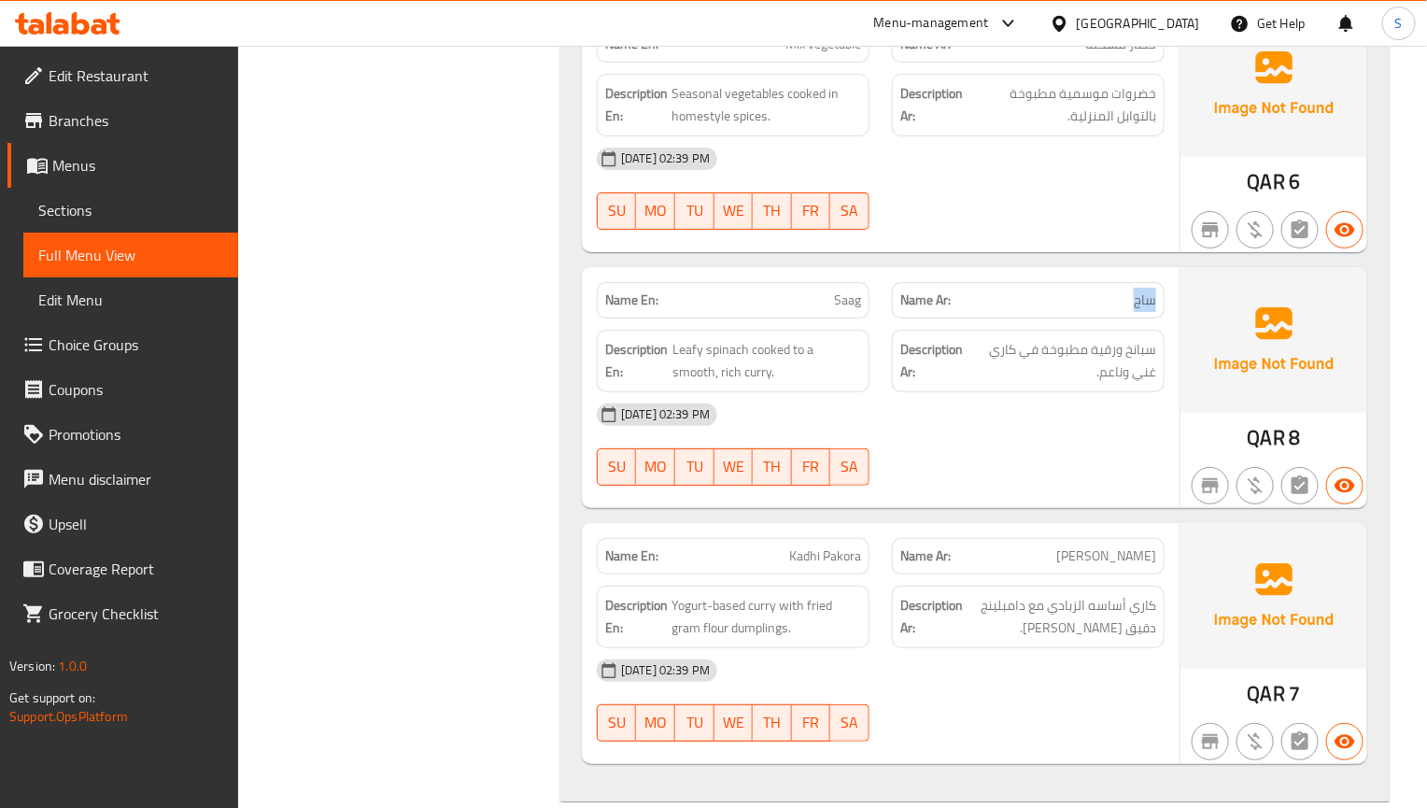
copy span "ساج"
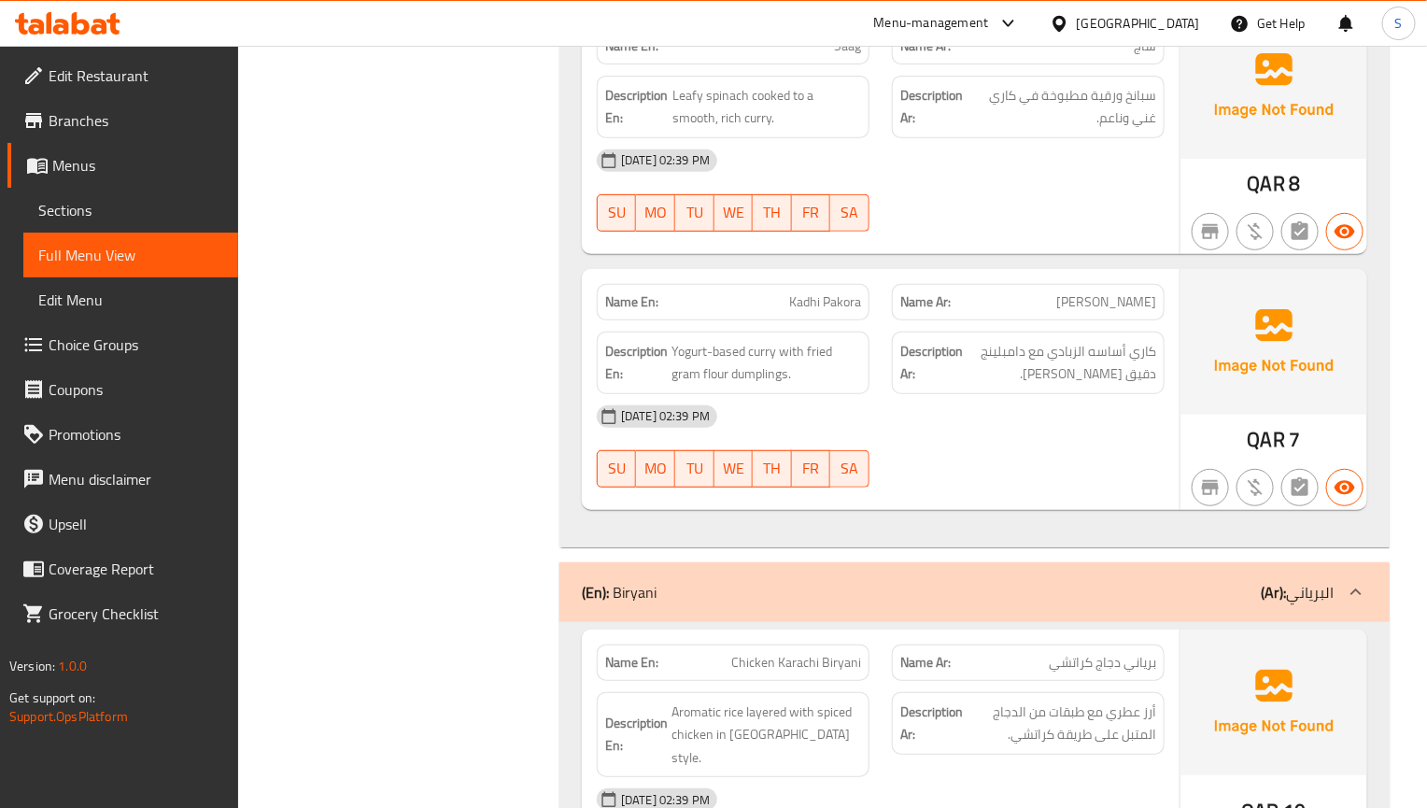
scroll to position [25948, 0]
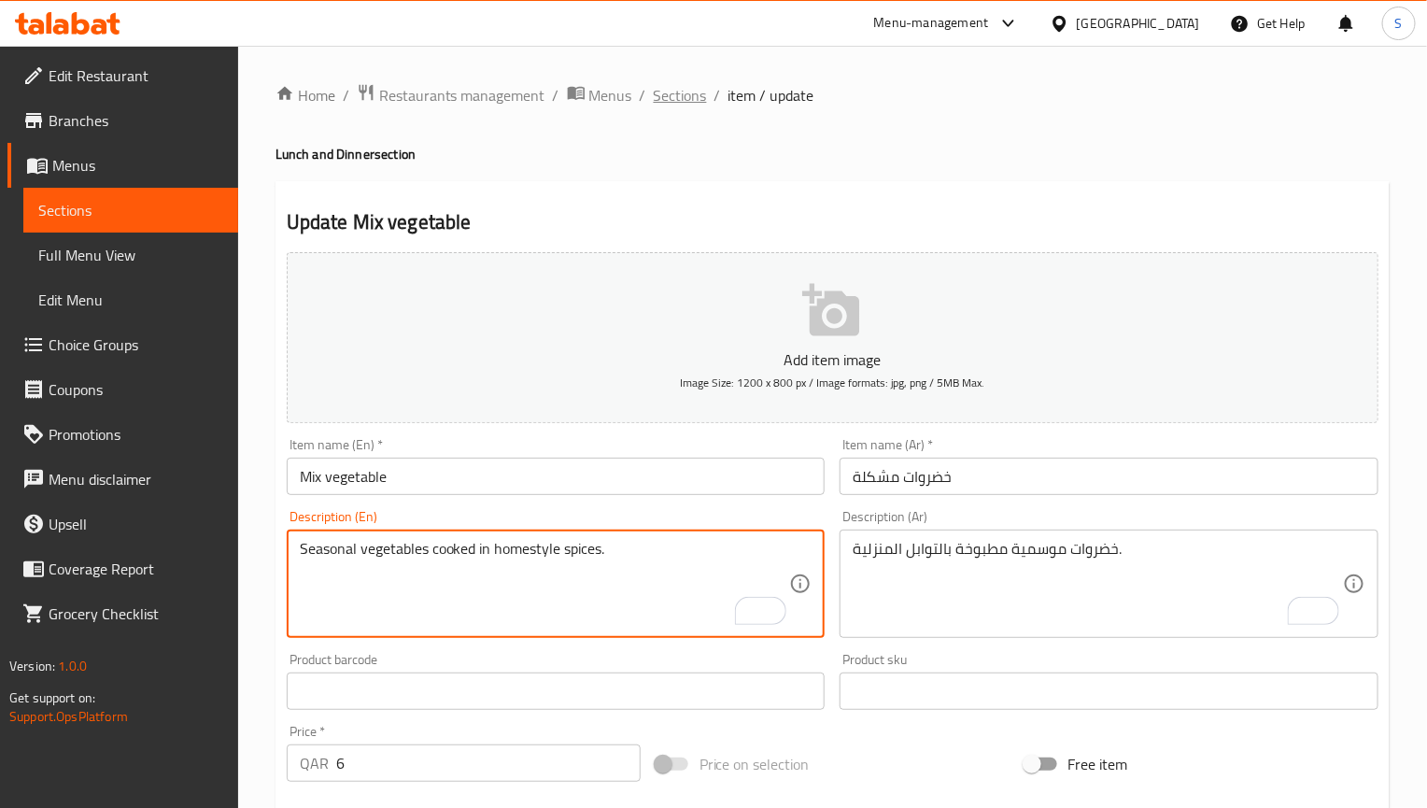
click at [675, 96] on span "Sections" at bounding box center [680, 95] width 53 height 22
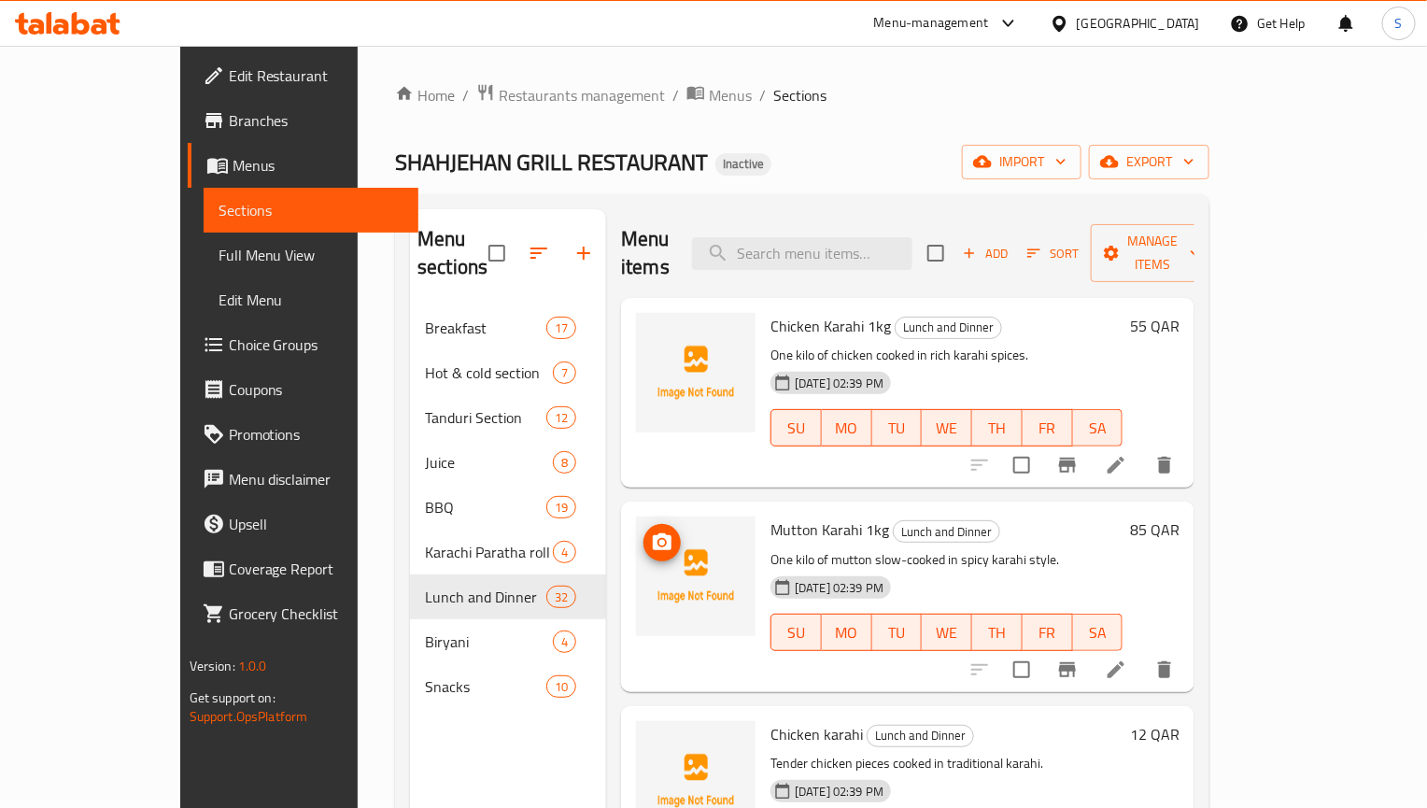
click at [425, 675] on span "Snacks" at bounding box center [485, 686] width 121 height 22
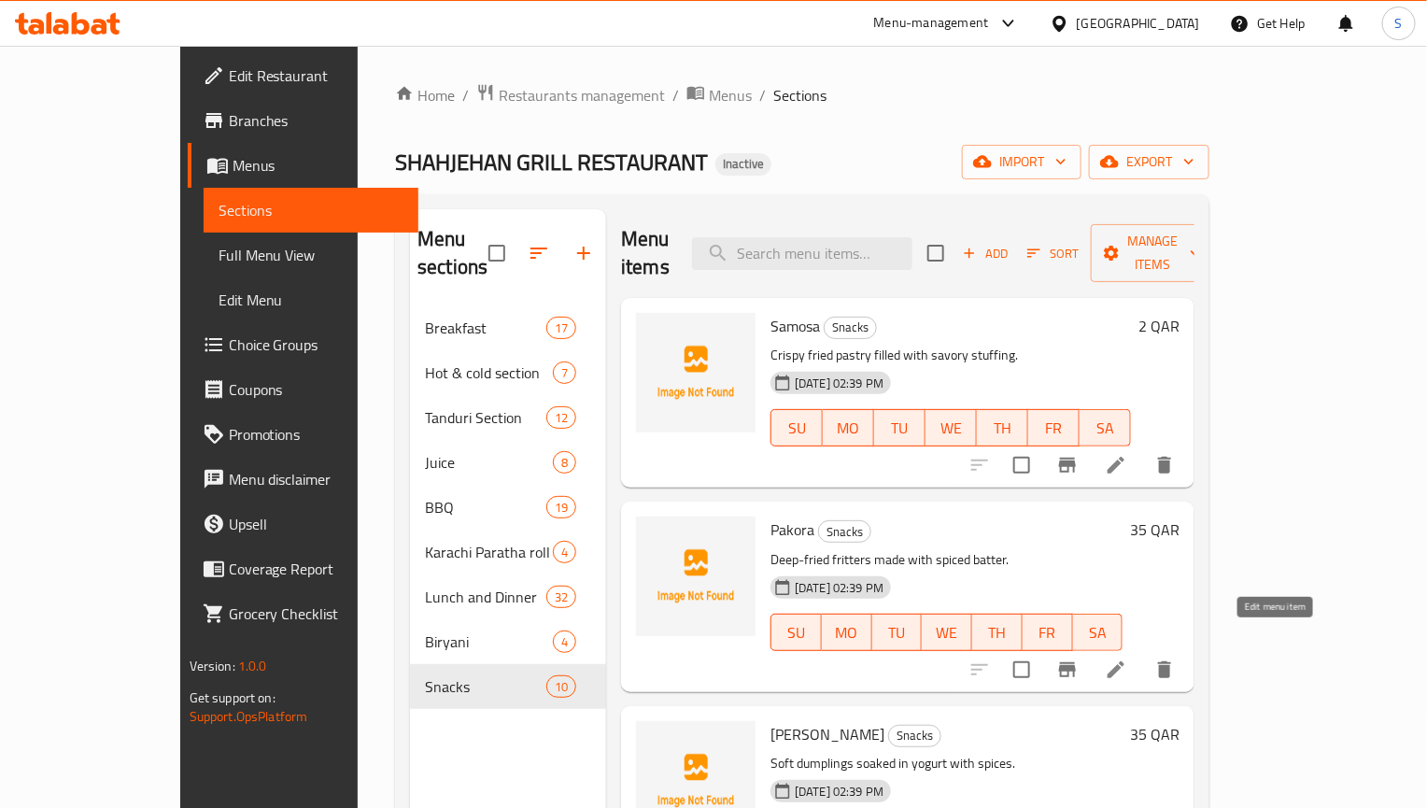
click at [1127, 658] on icon at bounding box center [1116, 669] width 22 height 22
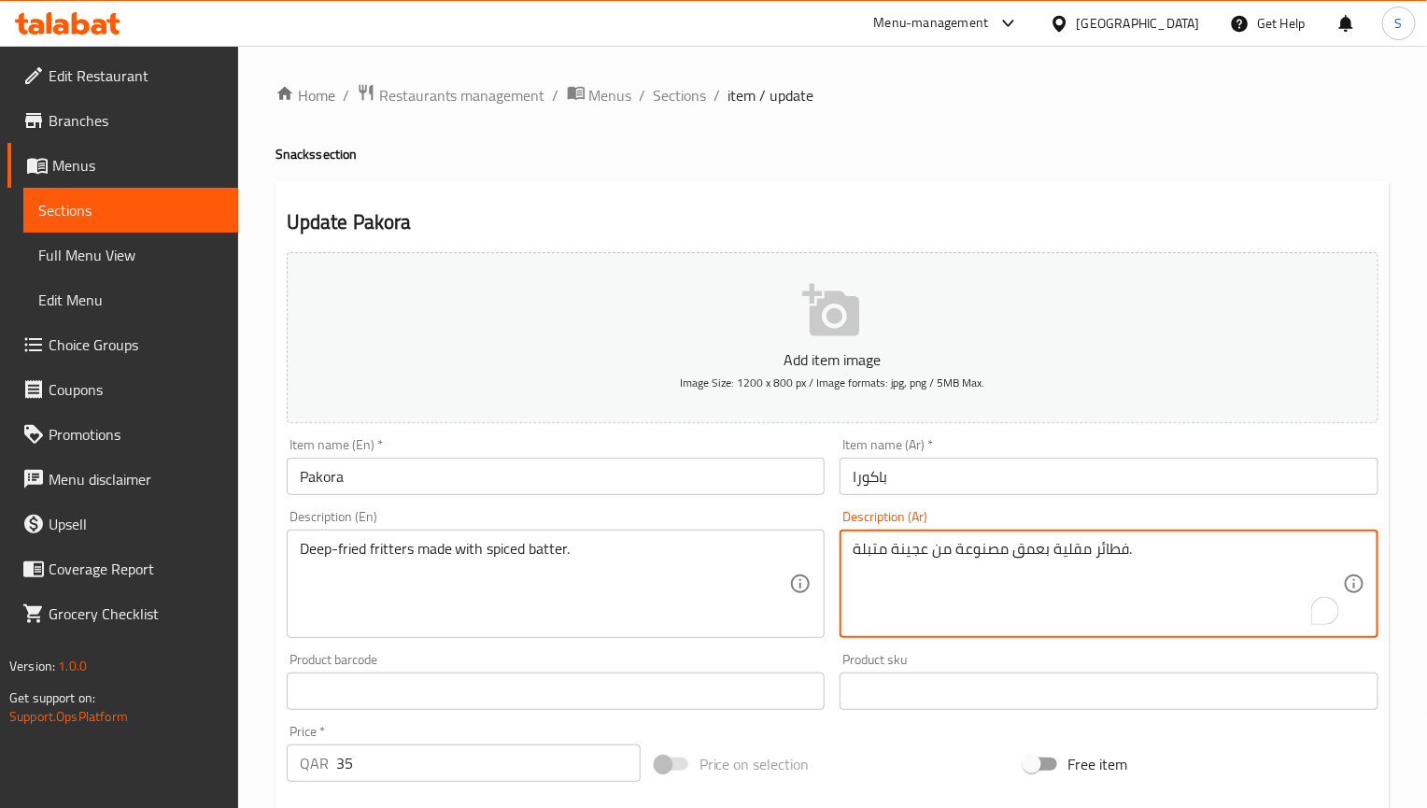
drag, startPoint x: 1091, startPoint y: 555, endPoint x: 1007, endPoint y: 556, distance: 84.1
paste textarea "مقلي بزيت غزير"
click at [1109, 553] on textarea "فطائر مقلي بزيت غزير مصنوعة من عجينة متبلة." at bounding box center [1098, 584] width 490 height 89
click at [1071, 563] on textarea "فطائر مقلي بزيت غزير مصنوعة من عجينة متبلة." at bounding box center [1098, 584] width 490 height 89
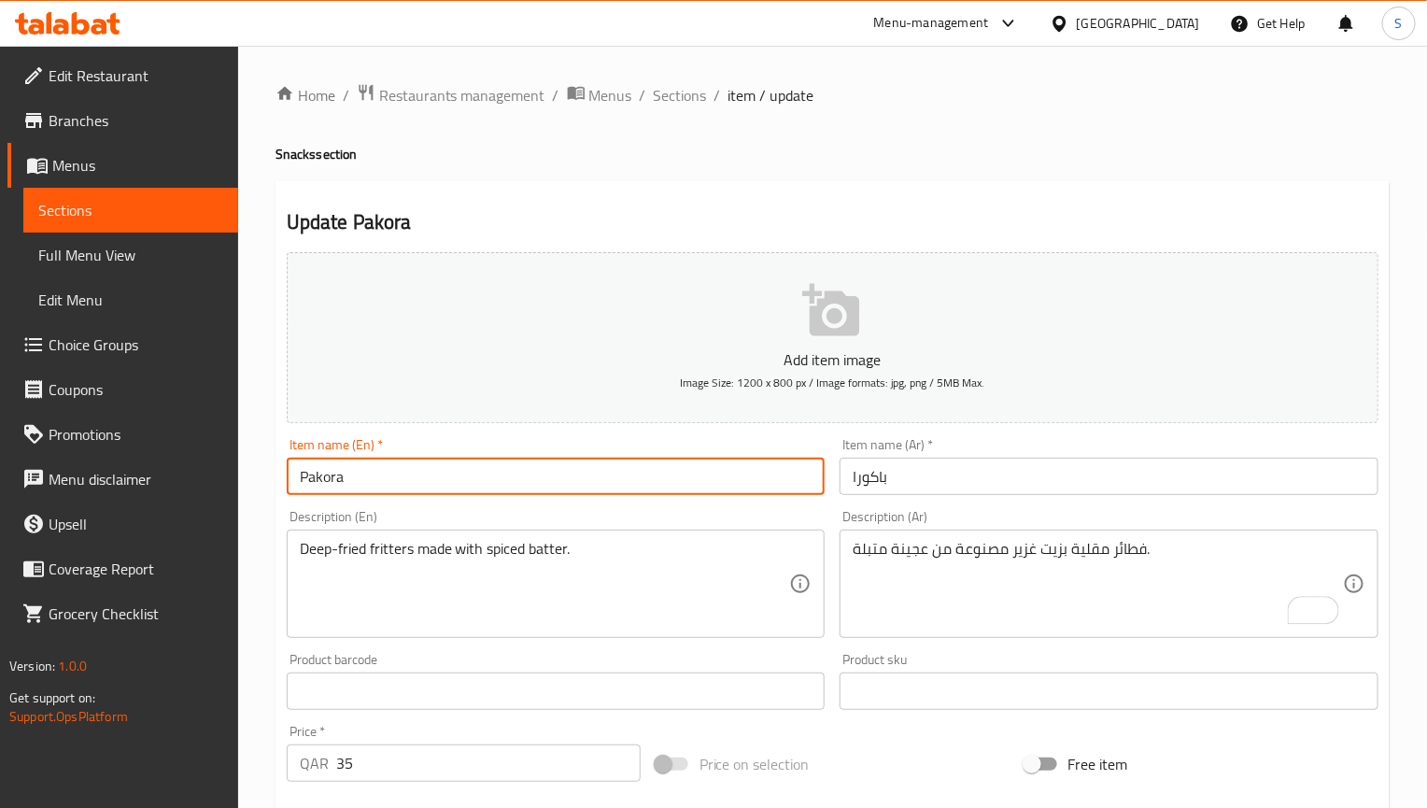
click at [615, 474] on input "Pakora" at bounding box center [556, 476] width 539 height 37
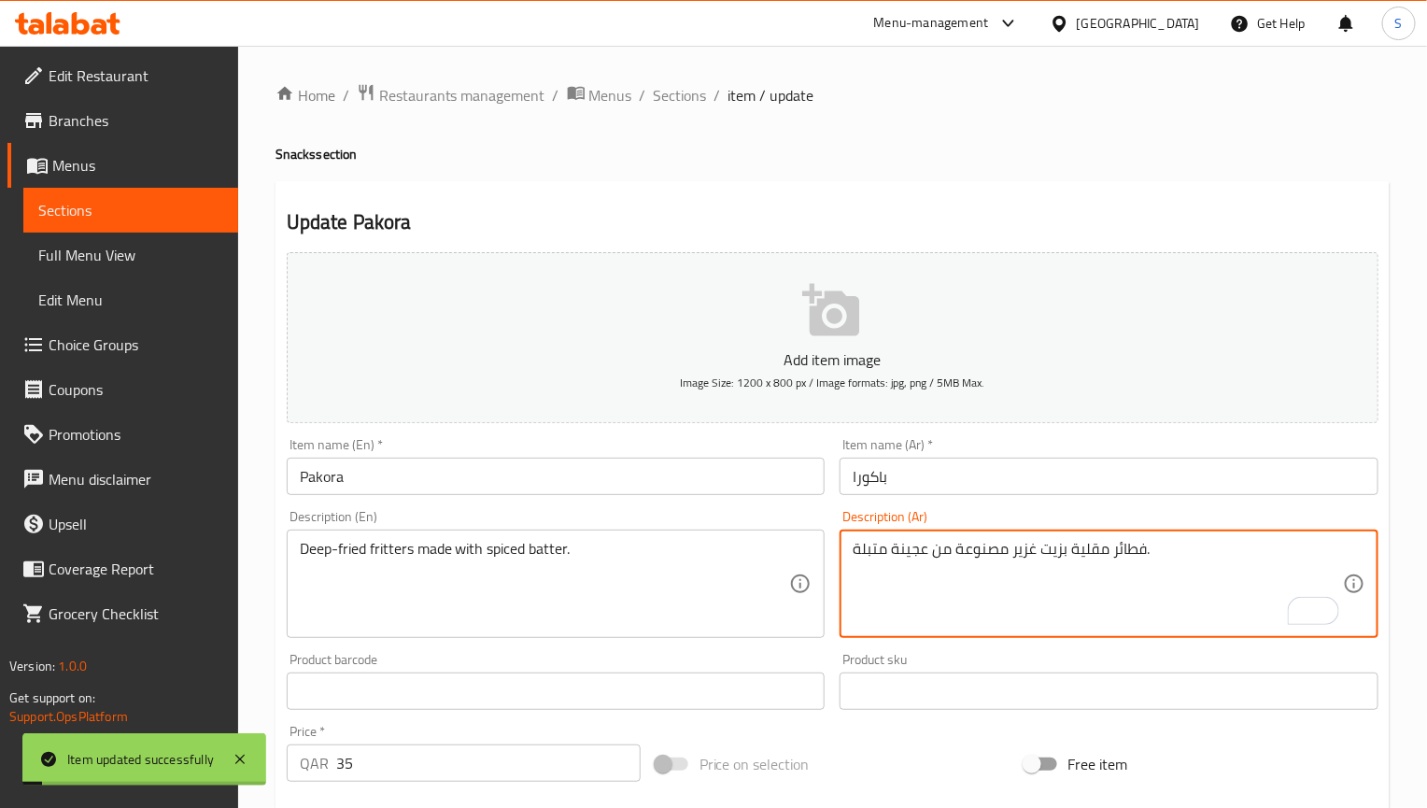
click at [916, 549] on textarea "فطائر مقلية بزيت غزير مصنوعة من عجينة متبلة." at bounding box center [1098, 584] width 490 height 89
click at [1196, 563] on textarea "فطائر مقلية بزيت غزير مصنوعة من خليط متبلة." at bounding box center [1098, 584] width 490 height 89
type textarea "فطائر مقلية بزيت غزير مصنوعة من خليط متبل"
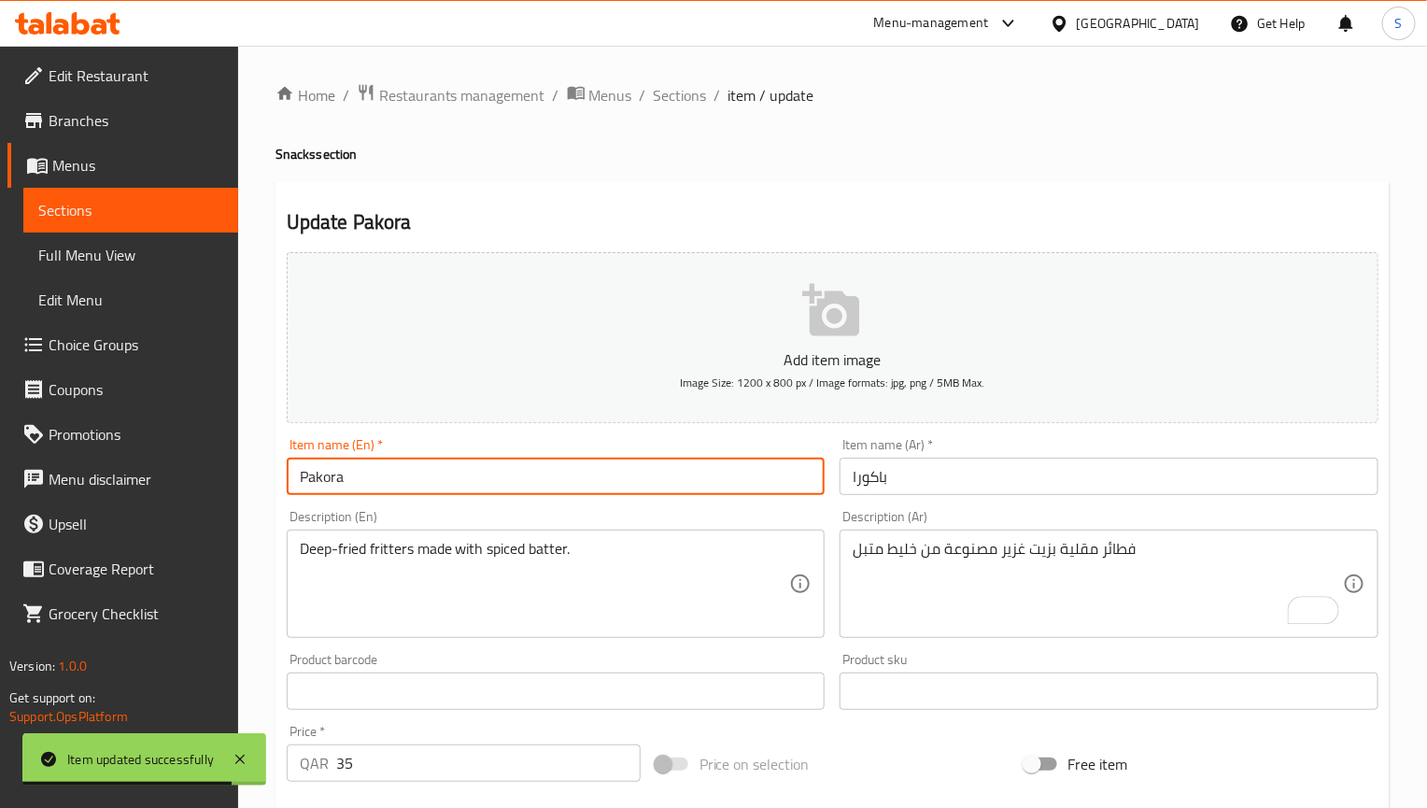
click at [468, 483] on input "Pakora" at bounding box center [556, 476] width 539 height 37
click at [675, 96] on span "Sections" at bounding box center [680, 95] width 53 height 22
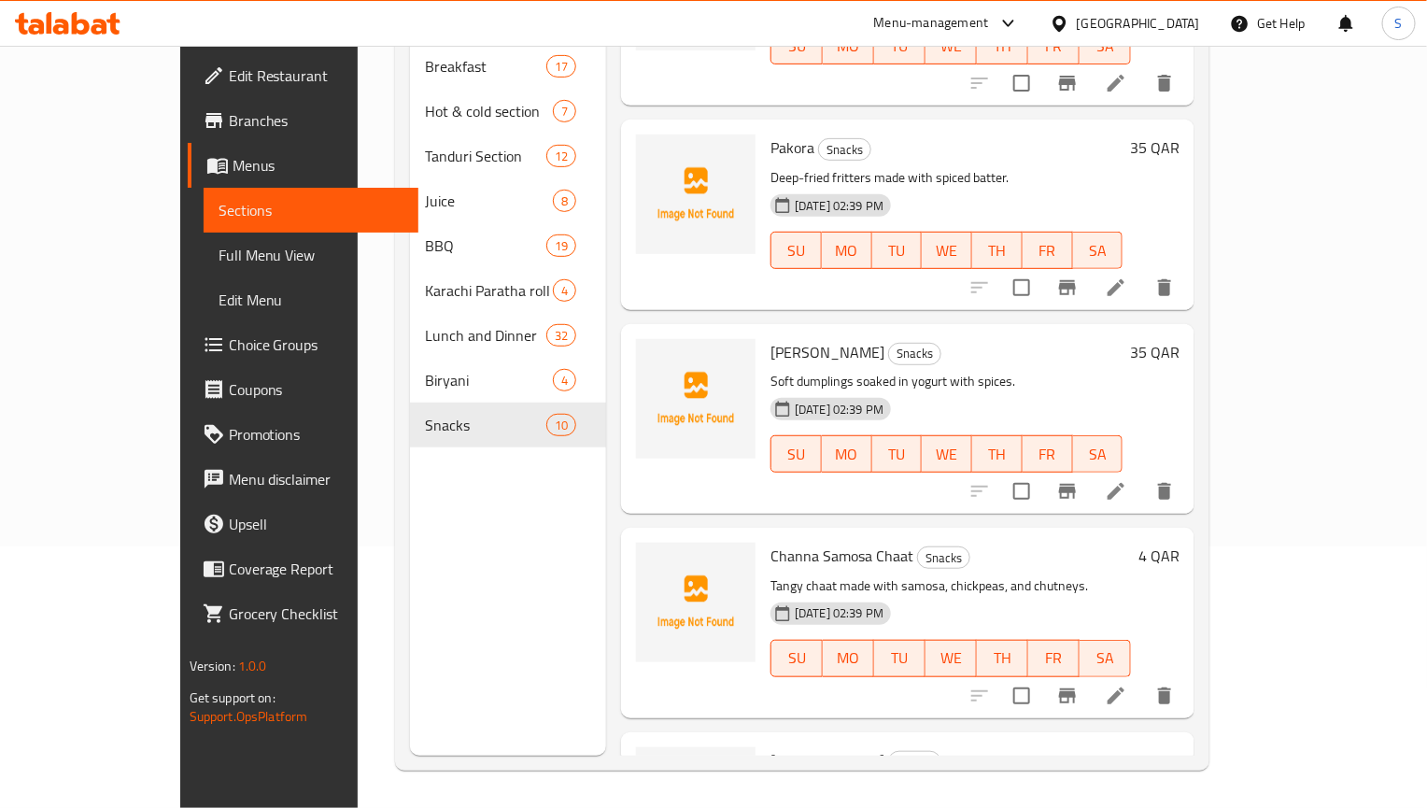
scroll to position [280, 0]
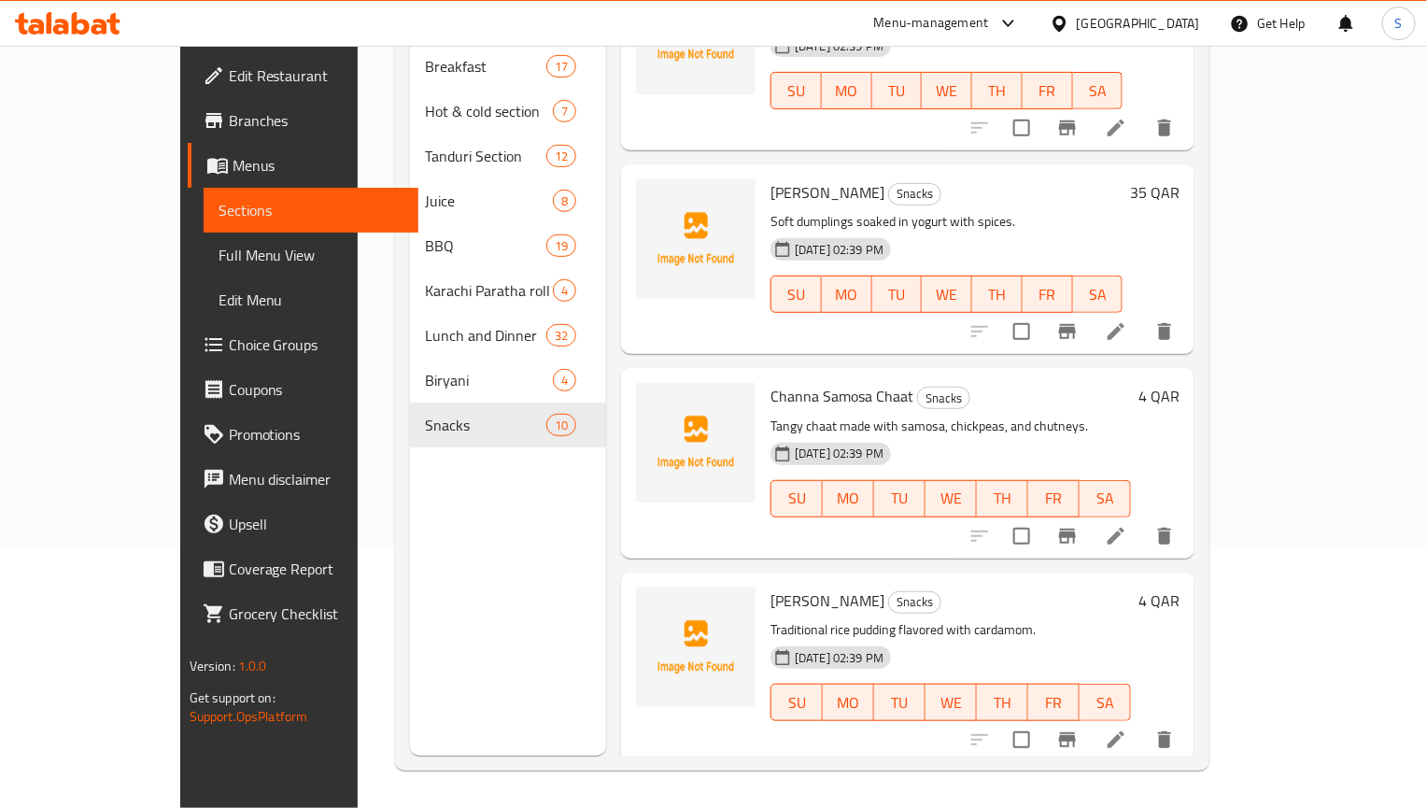
click at [1142, 519] on li at bounding box center [1116, 536] width 52 height 34
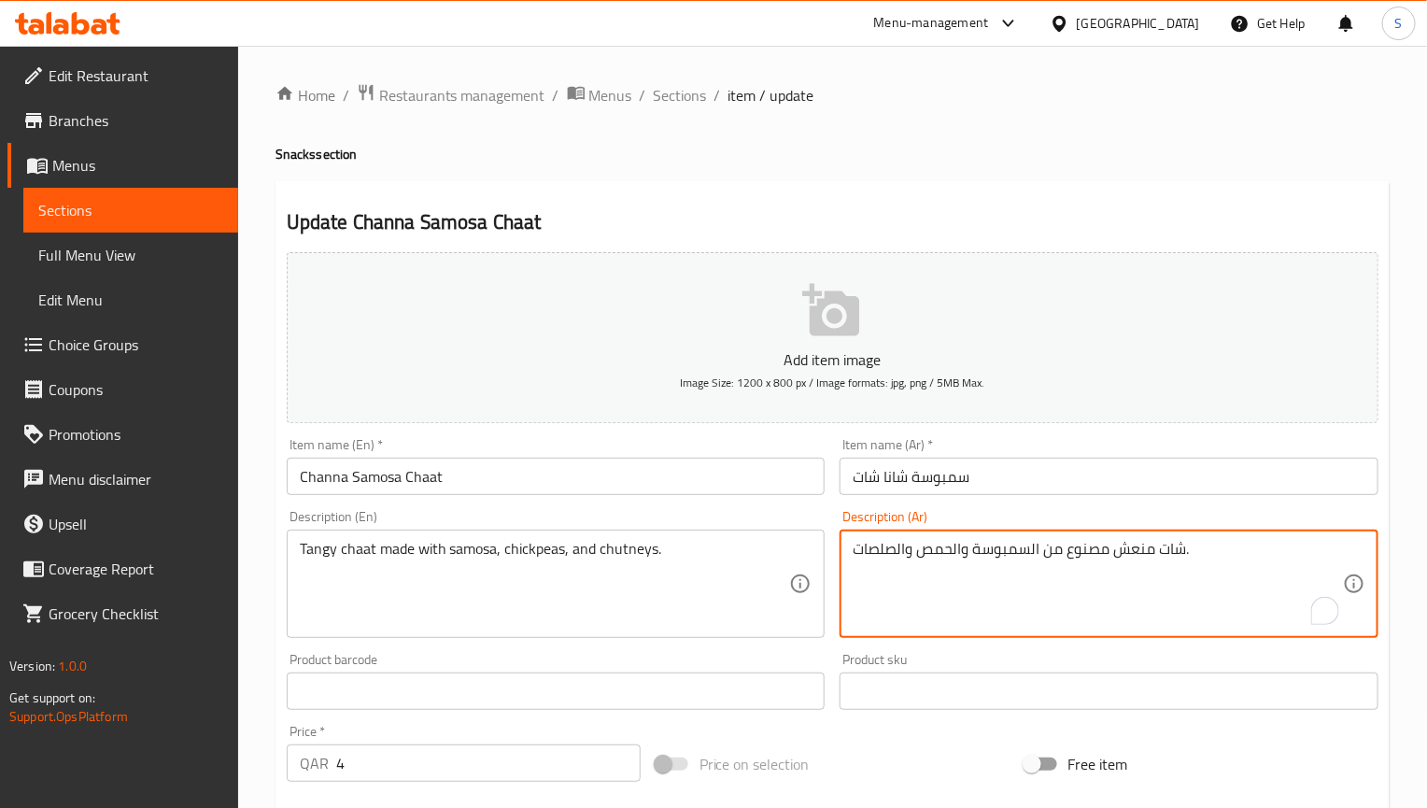
drag, startPoint x: 906, startPoint y: 549, endPoint x: 766, endPoint y: 550, distance: 140.1
paste textarea "وتني"
type textarea "شات منعش مصنوع من السمبوسة والحمص وشوتني ."
click at [606, 465] on input "Channa Samosa Chaat" at bounding box center [556, 476] width 539 height 37
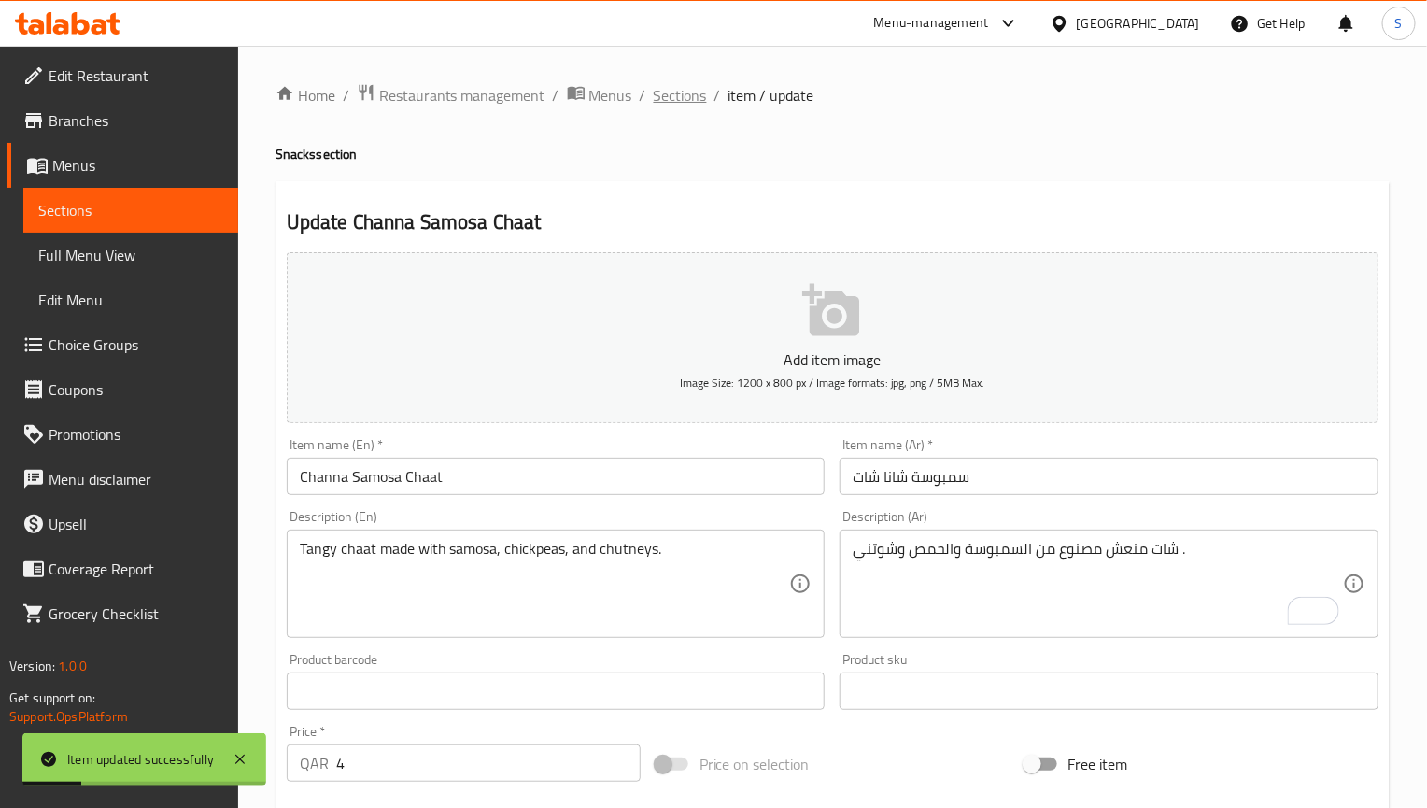
click at [686, 90] on span "Sections" at bounding box center [680, 95] width 53 height 22
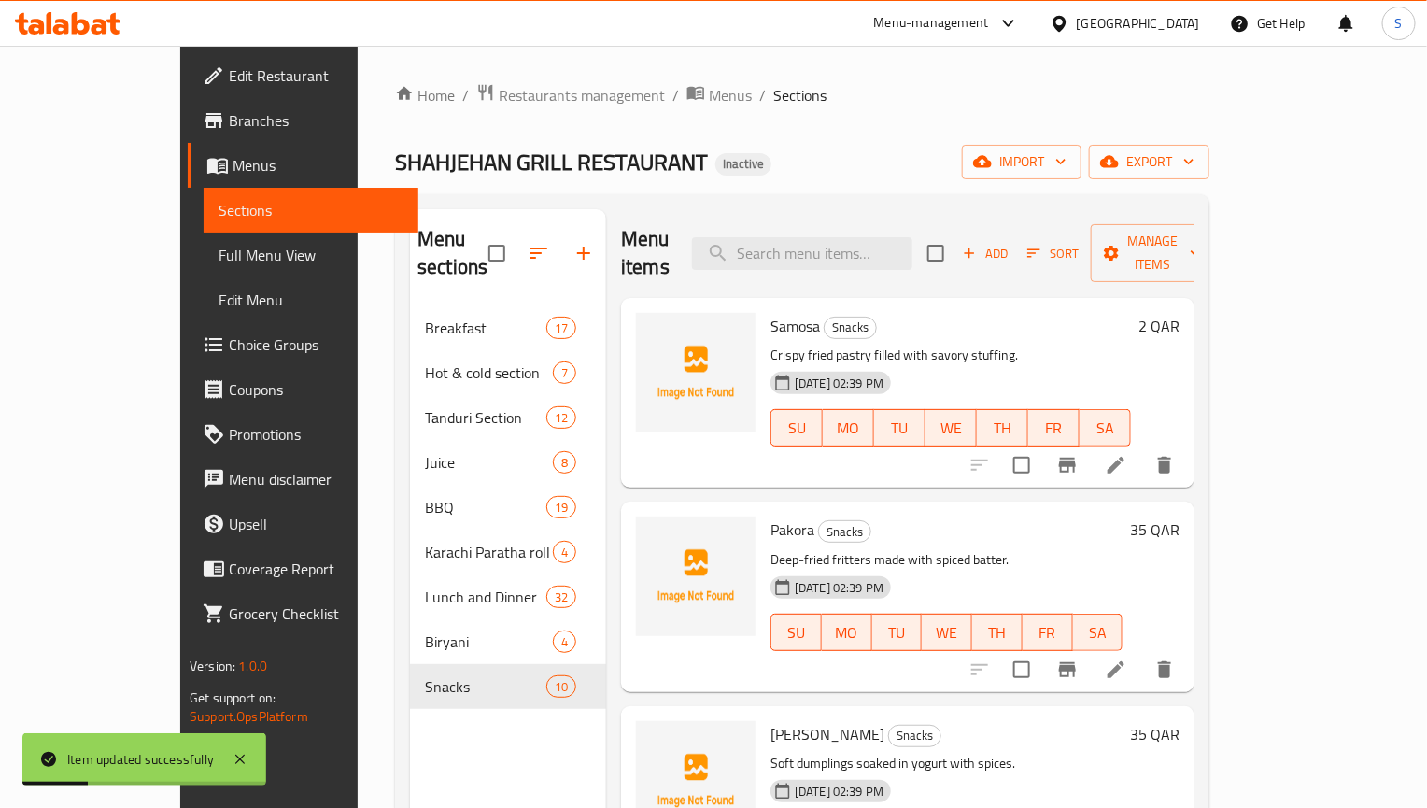
scroll to position [530, 0]
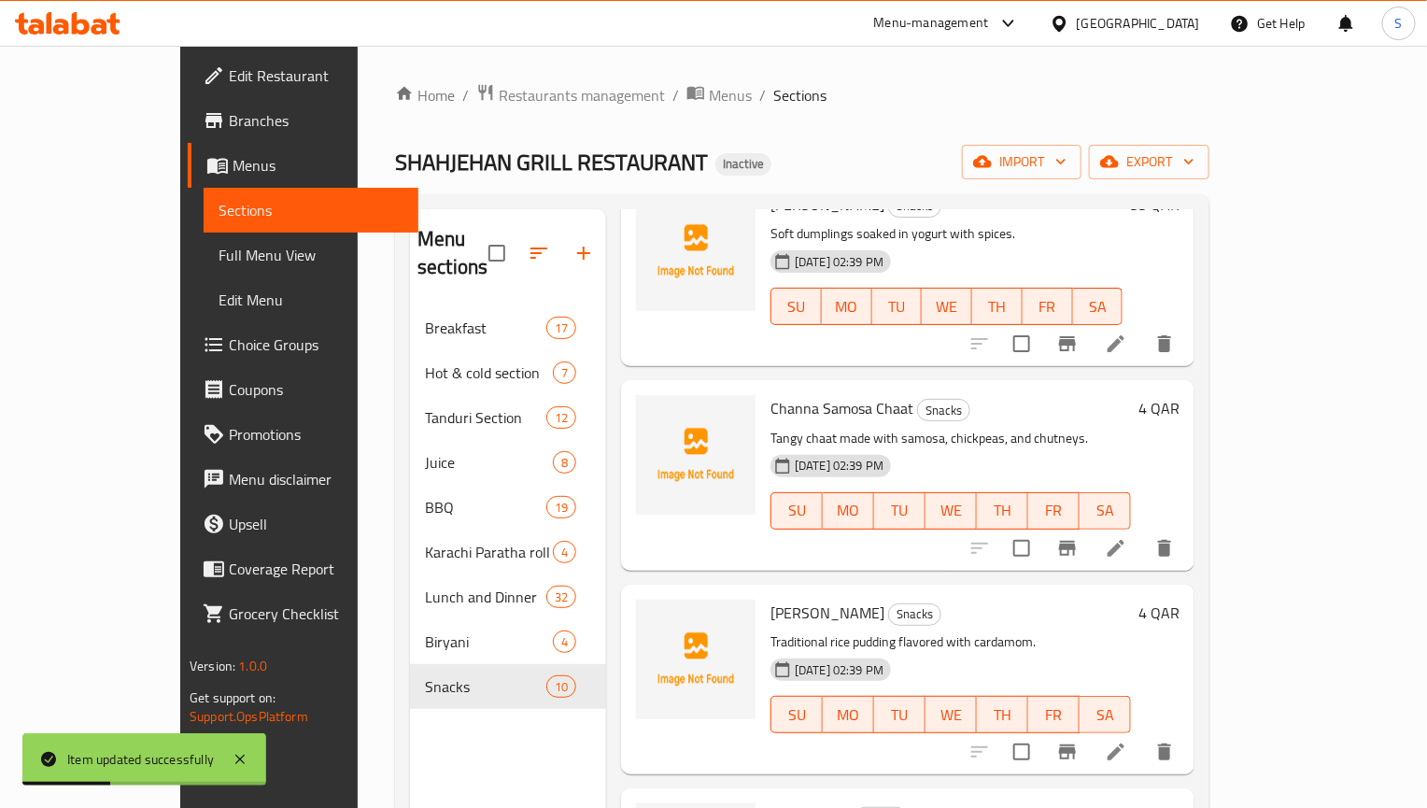
click at [1127, 741] on icon at bounding box center [1116, 752] width 22 height 22
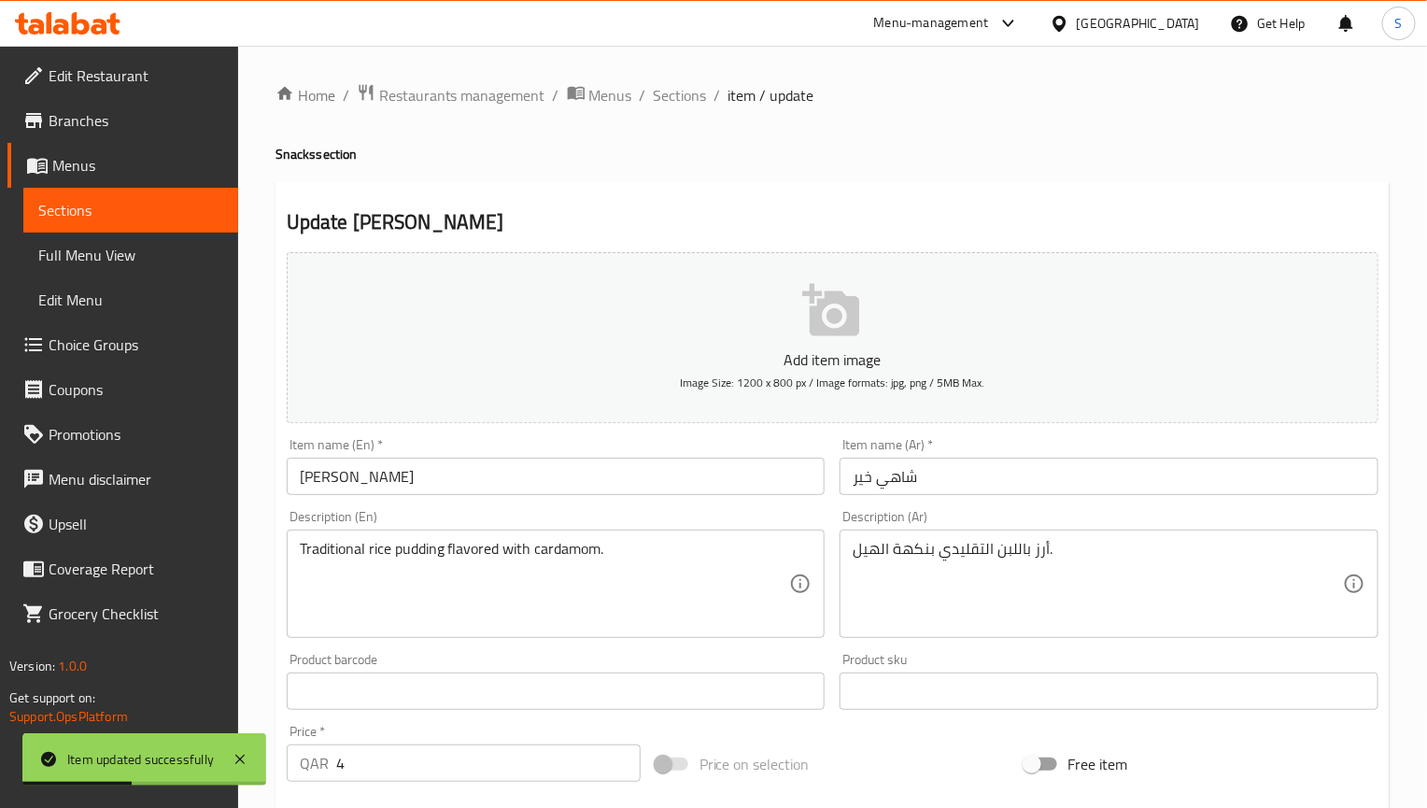
click at [494, 460] on input "[PERSON_NAME]" at bounding box center [556, 476] width 539 height 37
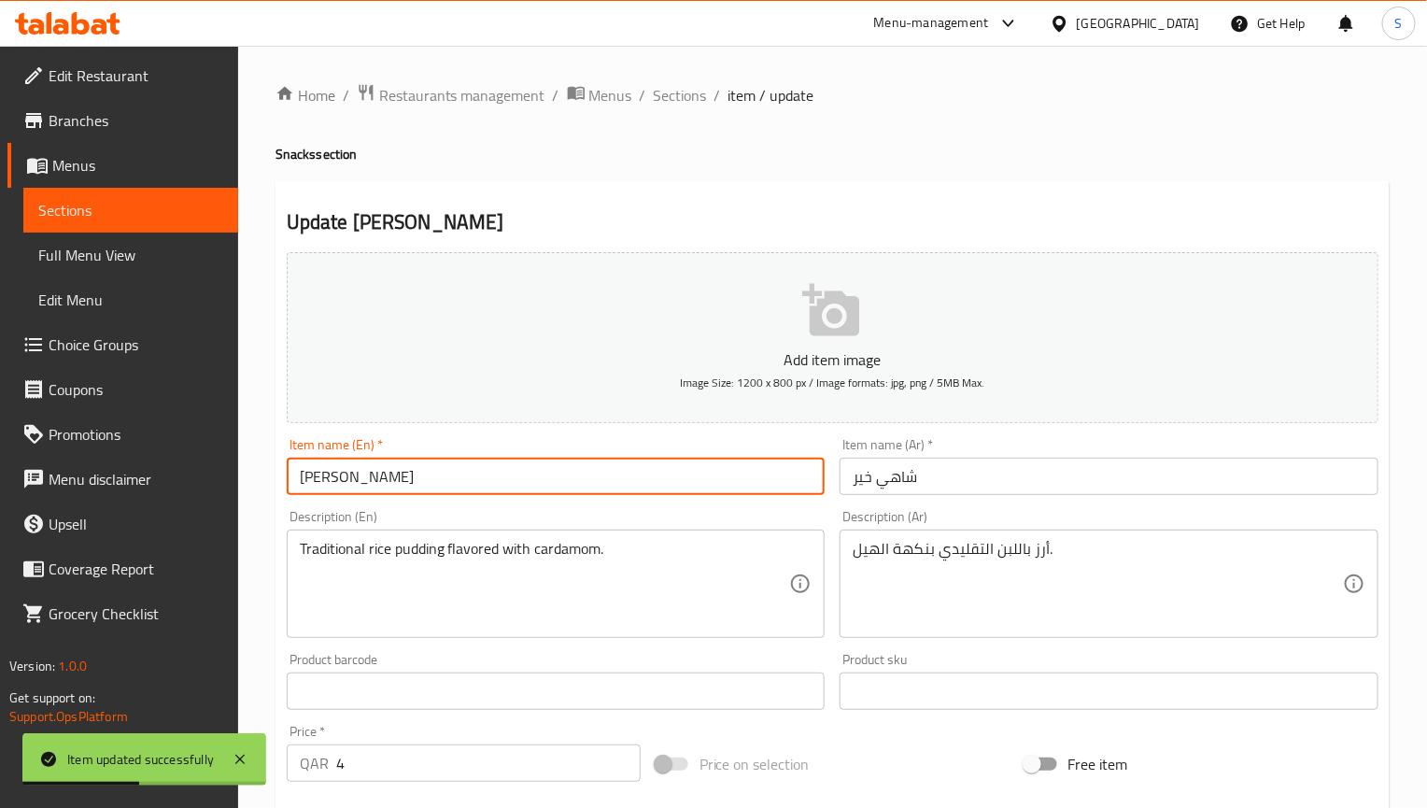
click at [494, 460] on input "[PERSON_NAME]" at bounding box center [556, 476] width 539 height 37
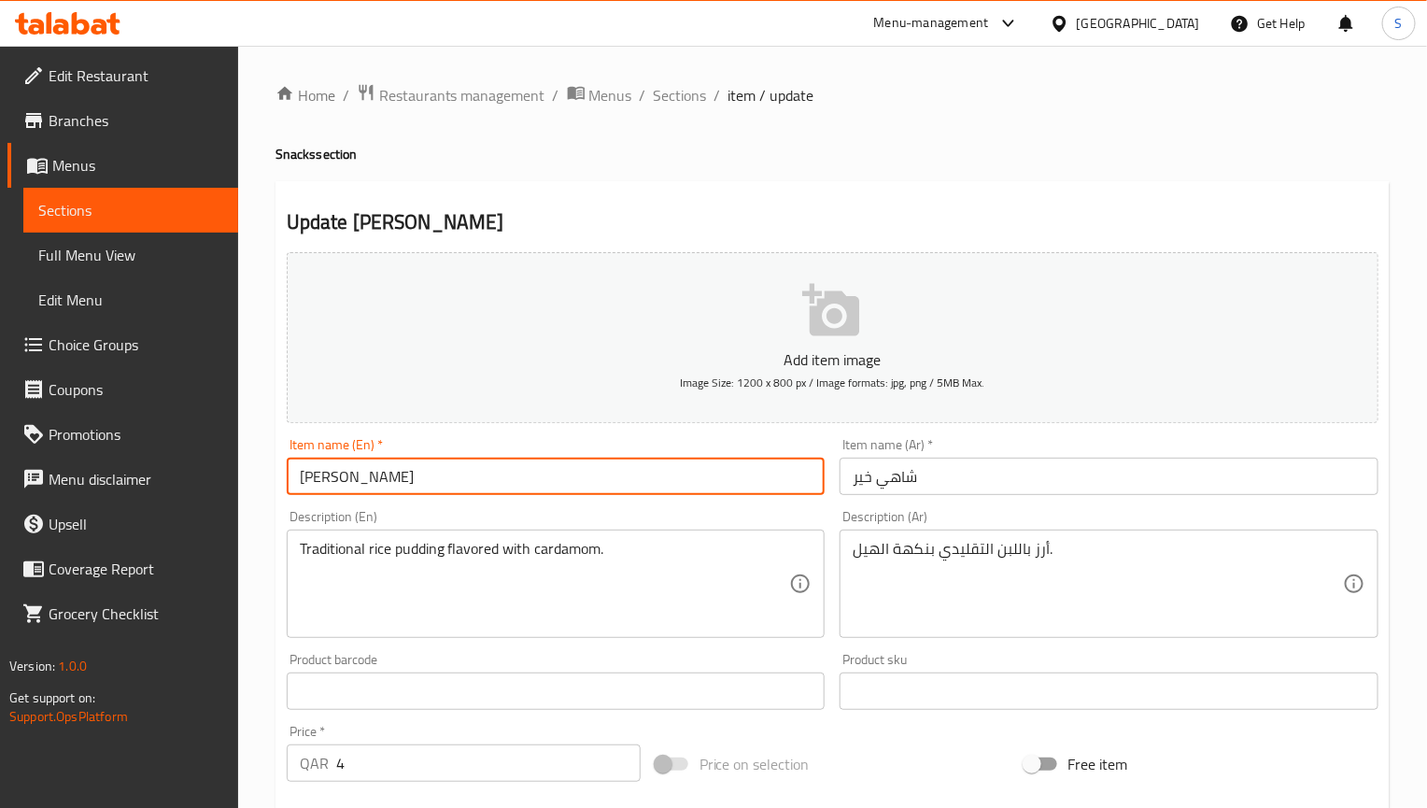
click at [908, 556] on textarea "أرز باللبن التقليدي بنكهة الهيل." at bounding box center [1098, 584] width 490 height 89
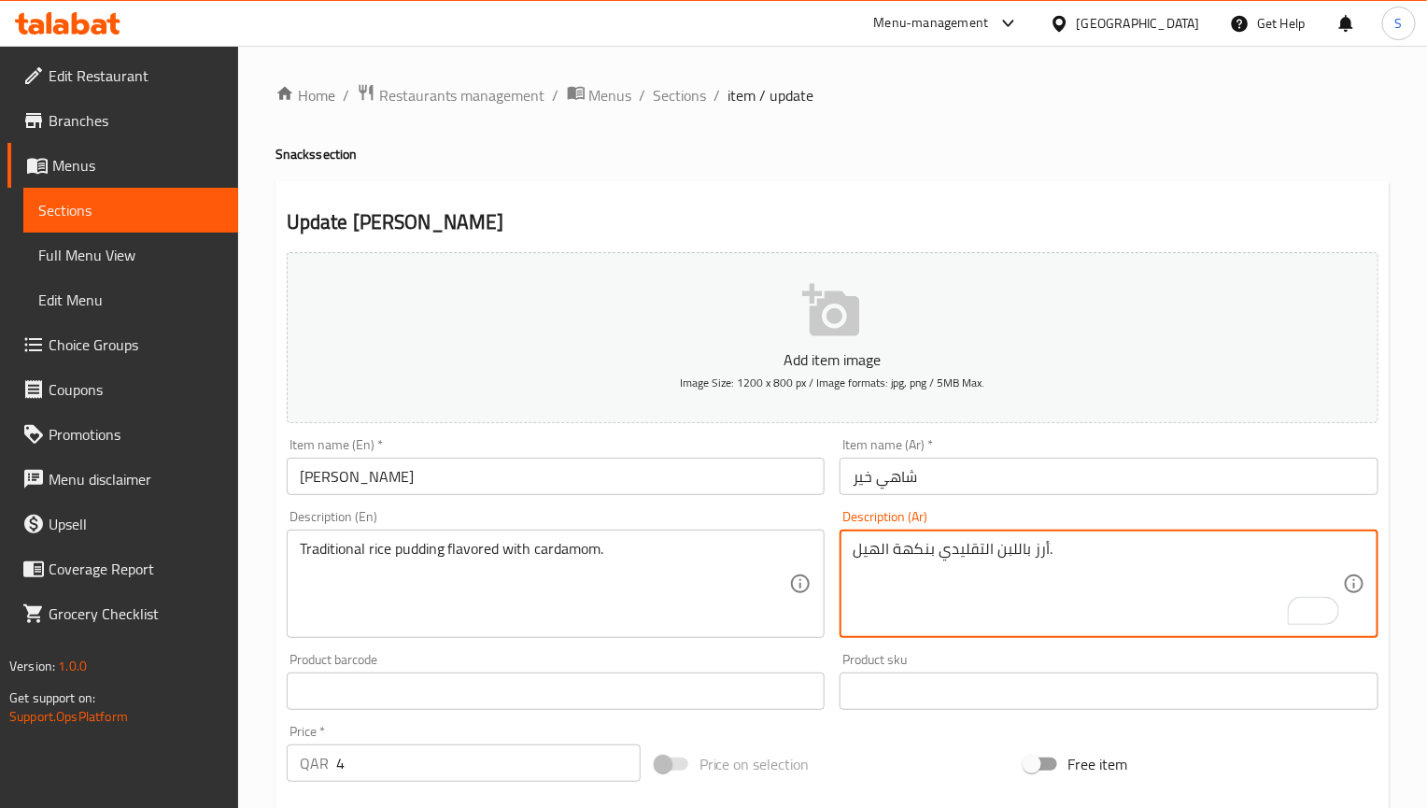
paste textarea "منكه"
type textarea "أرز باللبن التقليدي منكه بالهيل."
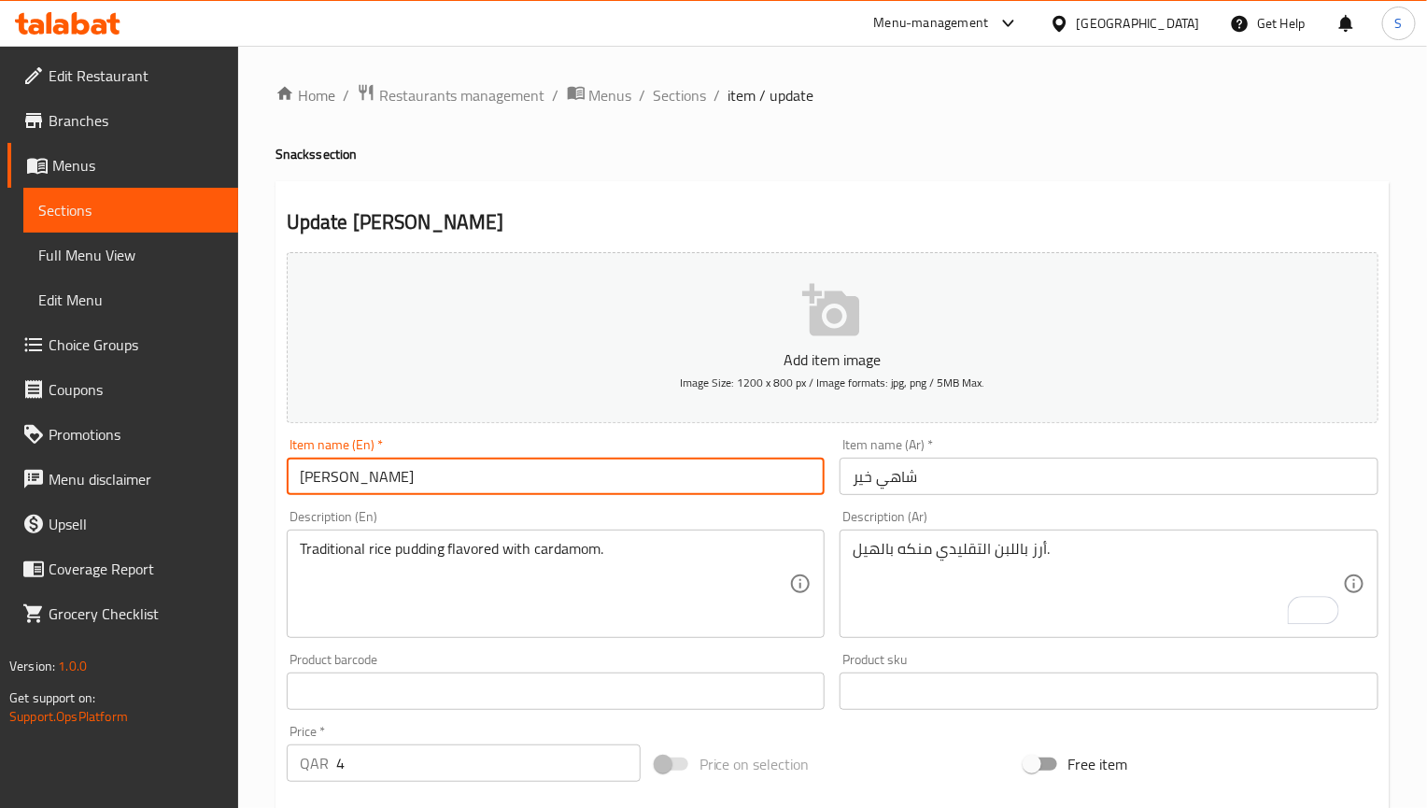
click at [661, 471] on input "[PERSON_NAME]" at bounding box center [556, 476] width 539 height 37
type input "[PERSON_NAME]"
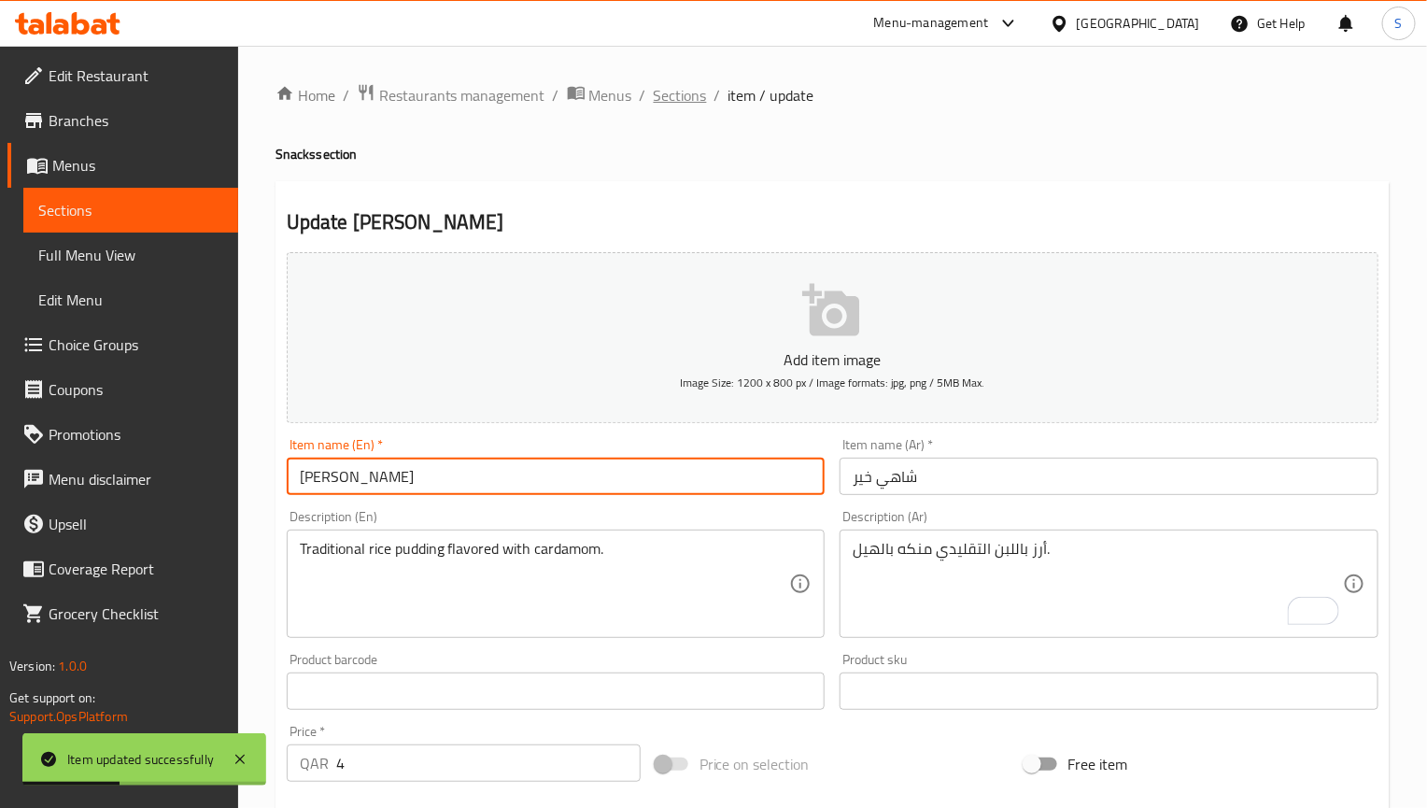
click at [675, 98] on span "Sections" at bounding box center [680, 95] width 53 height 22
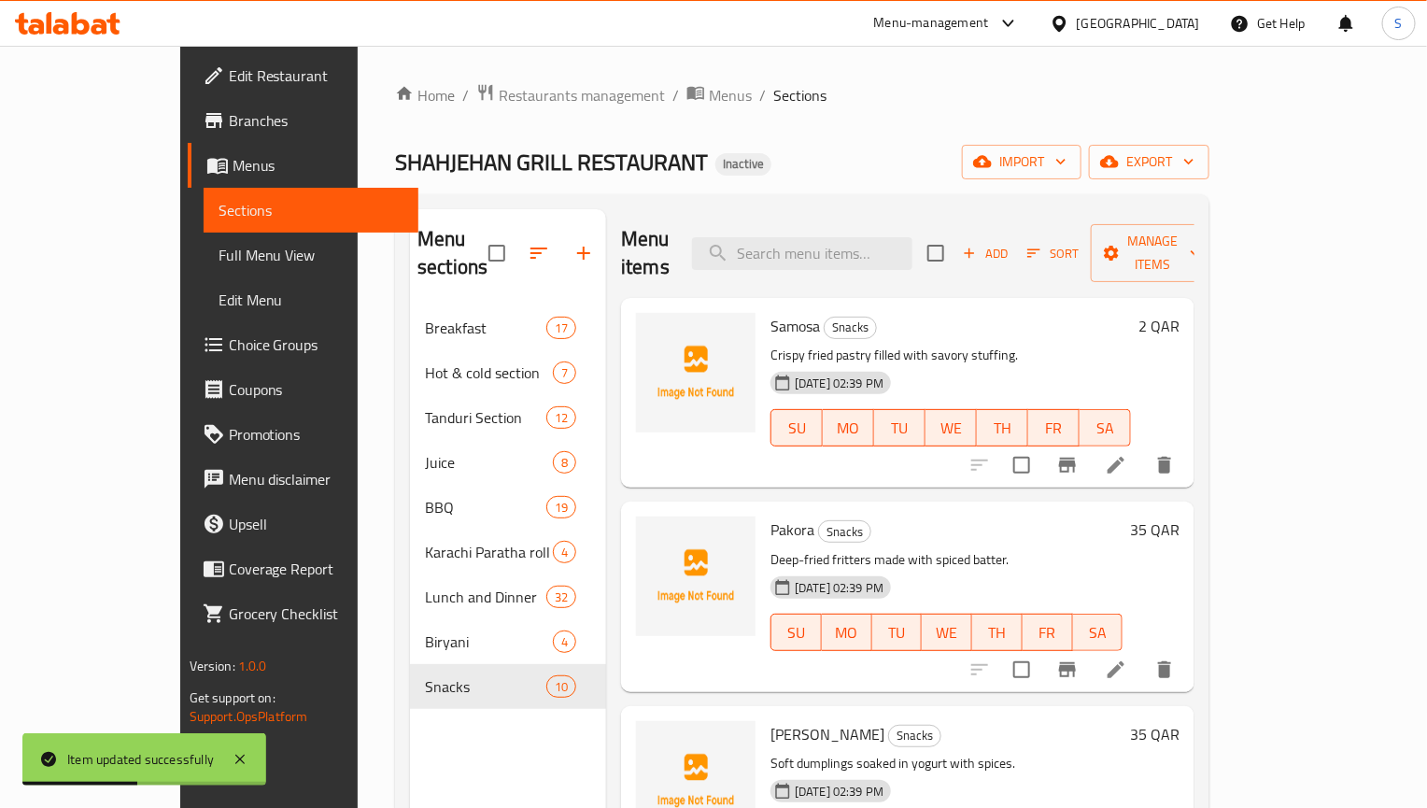
scroll to position [937, 0]
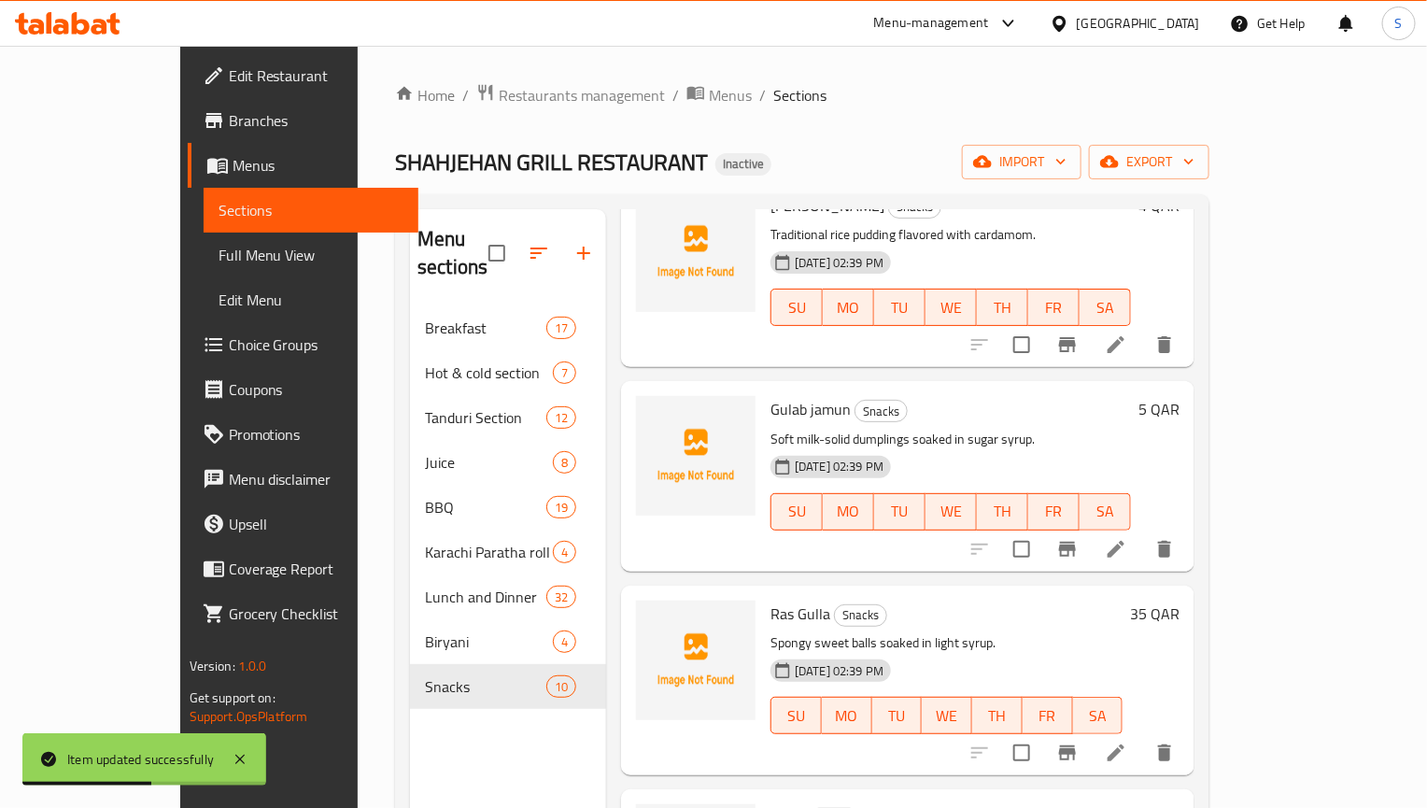
click at [1142, 736] on li at bounding box center [1116, 753] width 52 height 34
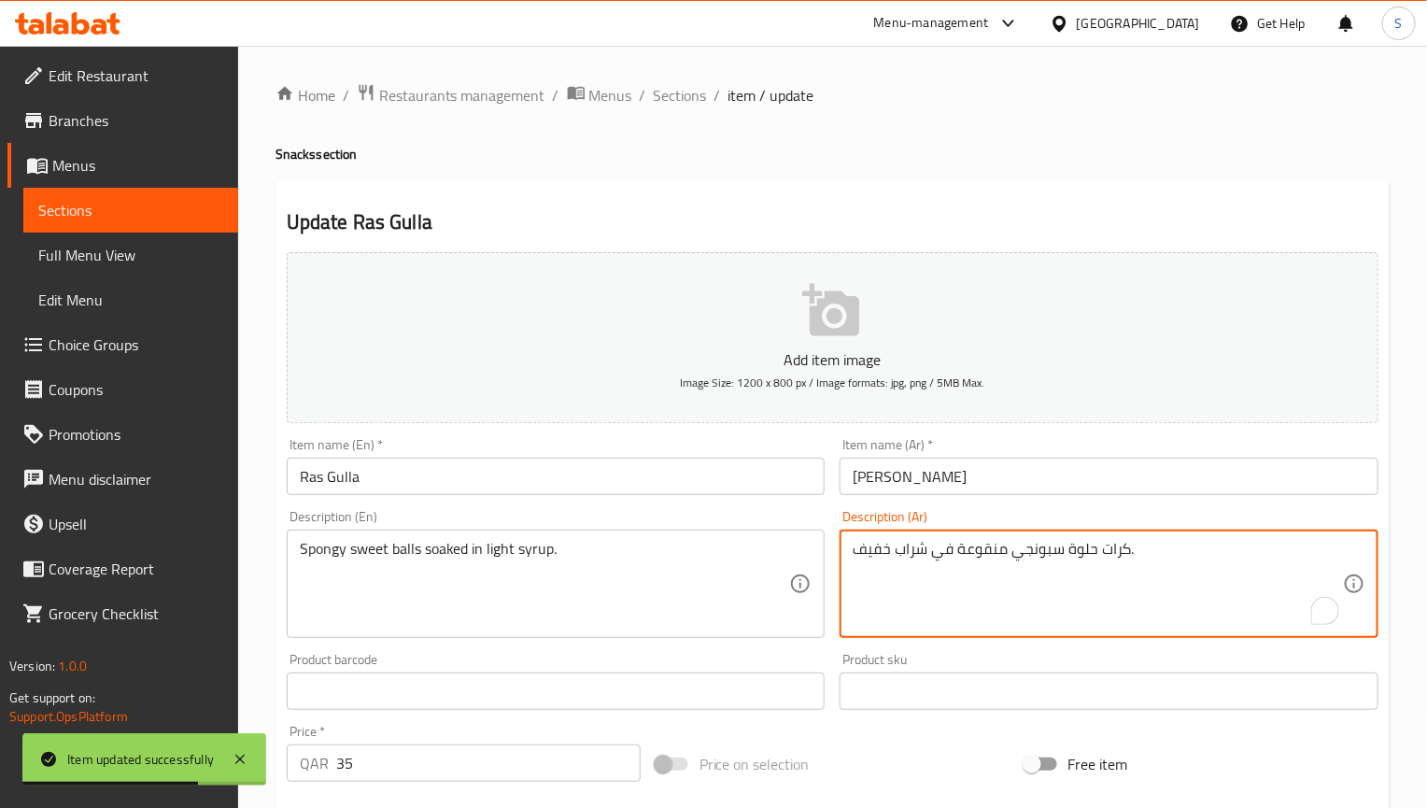
click at [1031, 550] on textarea "كرات حلوة سبونجي منقوعة في شراب خفيف." at bounding box center [1098, 584] width 490 height 89
paste textarea "سفنجية"
type textarea "كرات حلوة إسفنجية منقوعة في شراب خفيف."
click at [686, 490] on input "Ras Gulla" at bounding box center [556, 476] width 539 height 37
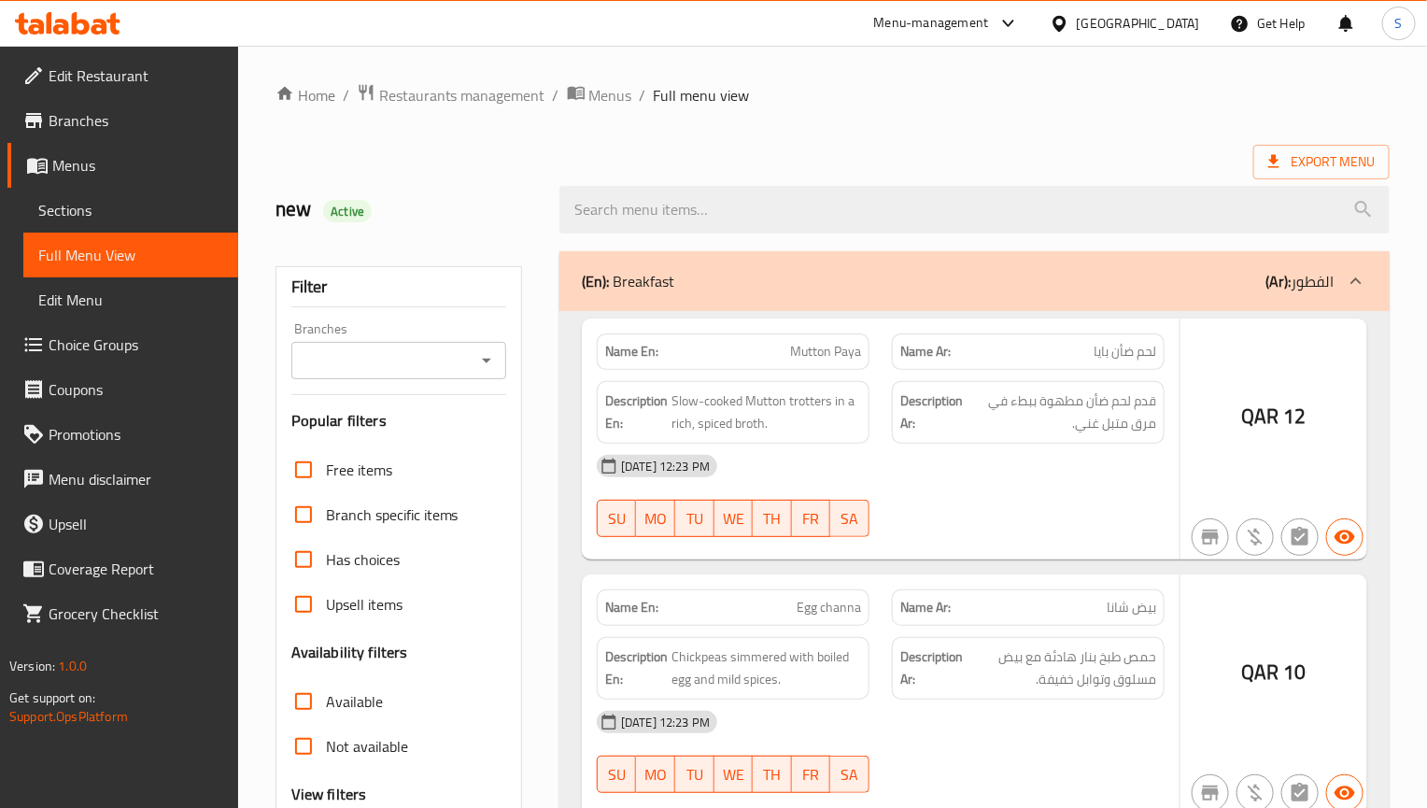
scroll to position [188, 0]
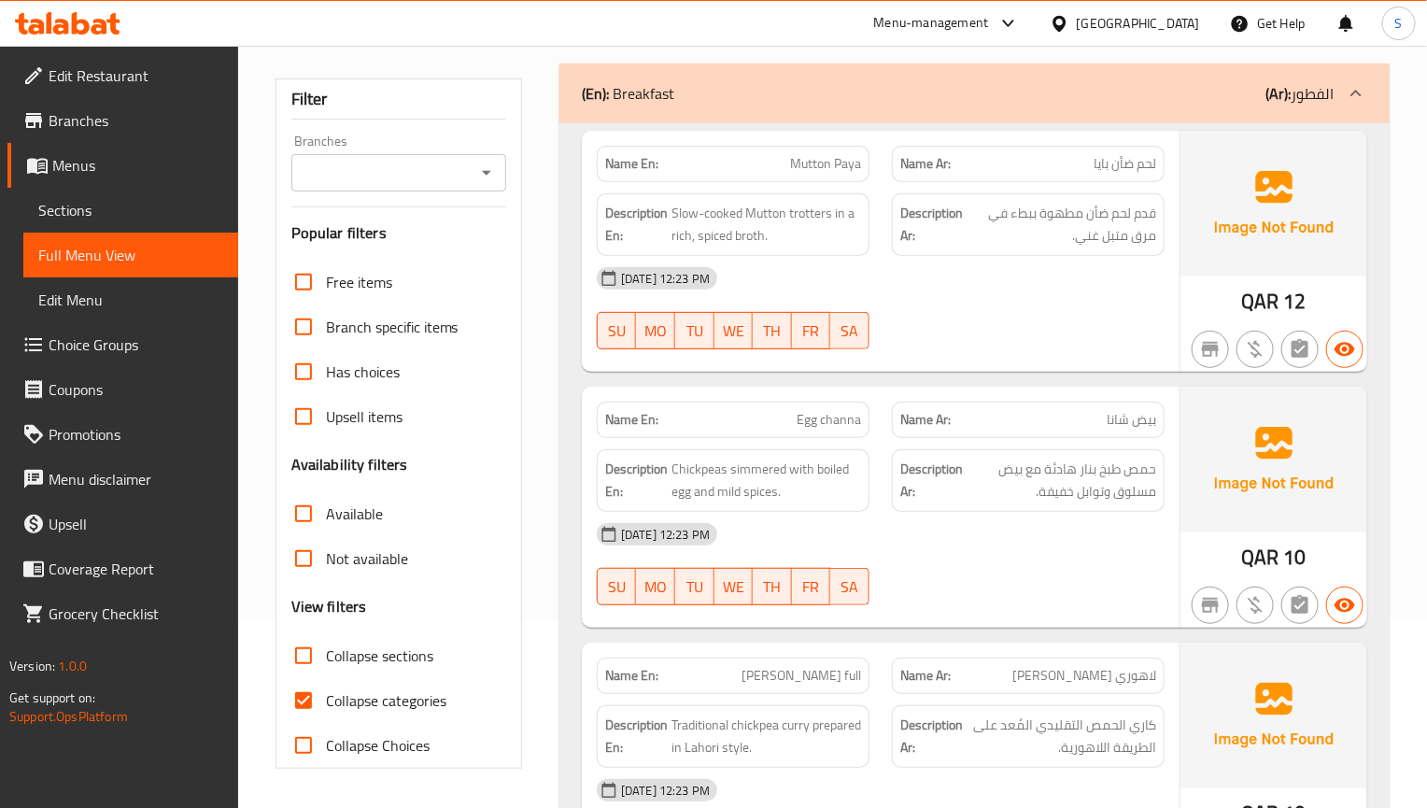
click at [298, 709] on input "Collapse categories" at bounding box center [303, 700] width 45 height 45
checkbox input "false"
click at [305, 664] on input "Collapse sections" at bounding box center [303, 655] width 45 height 45
checkbox input "true"
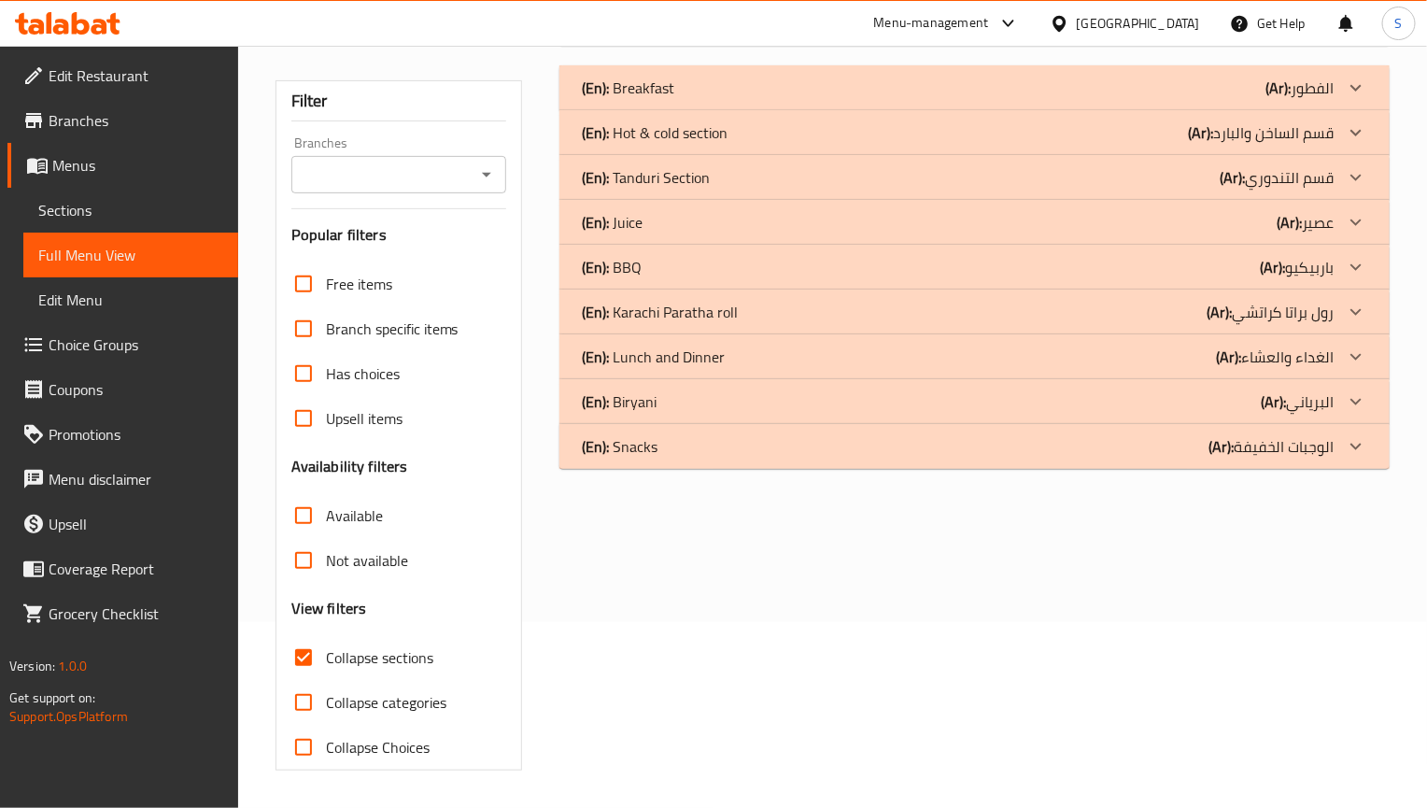
click at [700, 99] on div "(En): Snacks (Ar): الوجبات الخفيفة" at bounding box center [958, 88] width 752 height 22
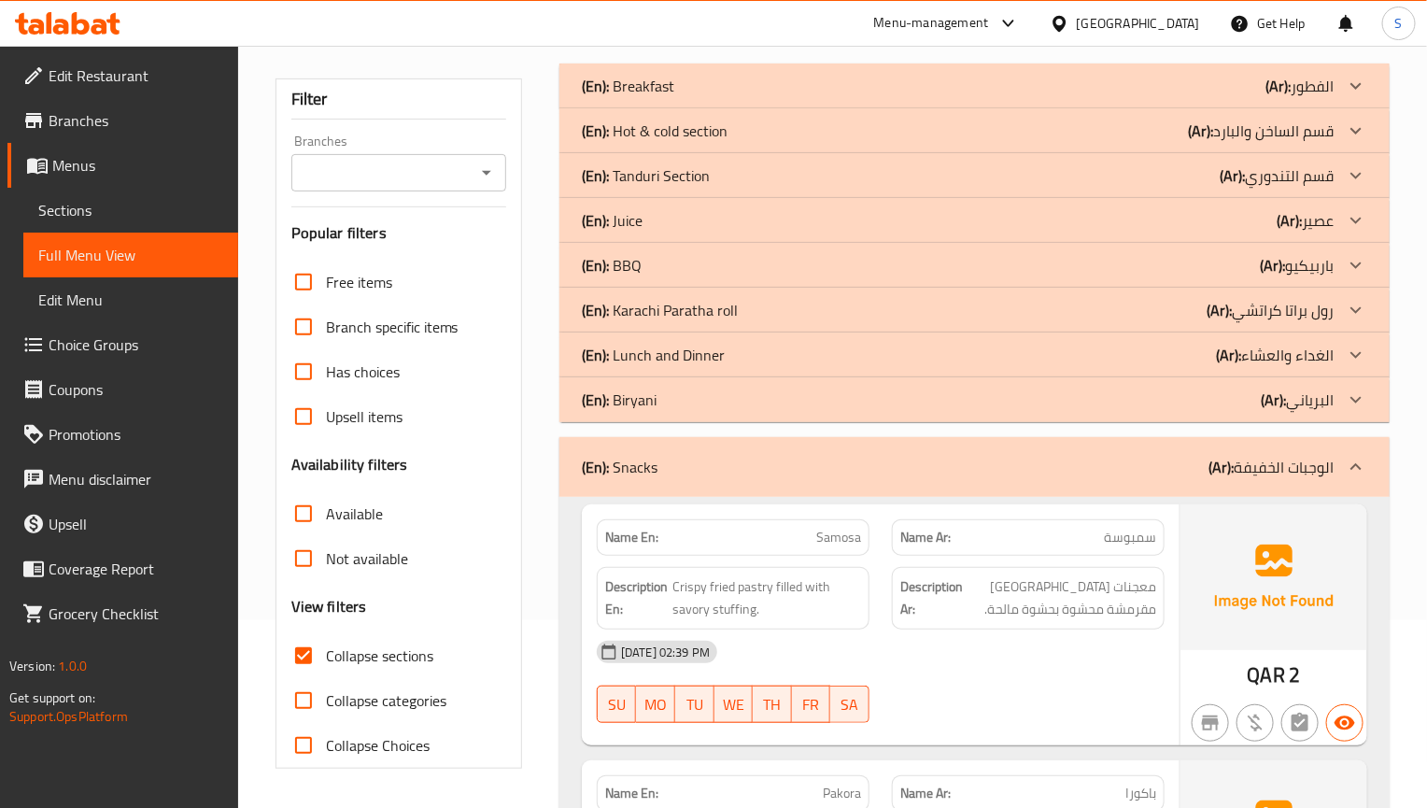
click at [909, 595] on strong "Description Ar:" at bounding box center [931, 598] width 63 height 46
click at [686, 97] on div "(En): Biryani (Ar): البرياني" at bounding box center [958, 86] width 752 height 22
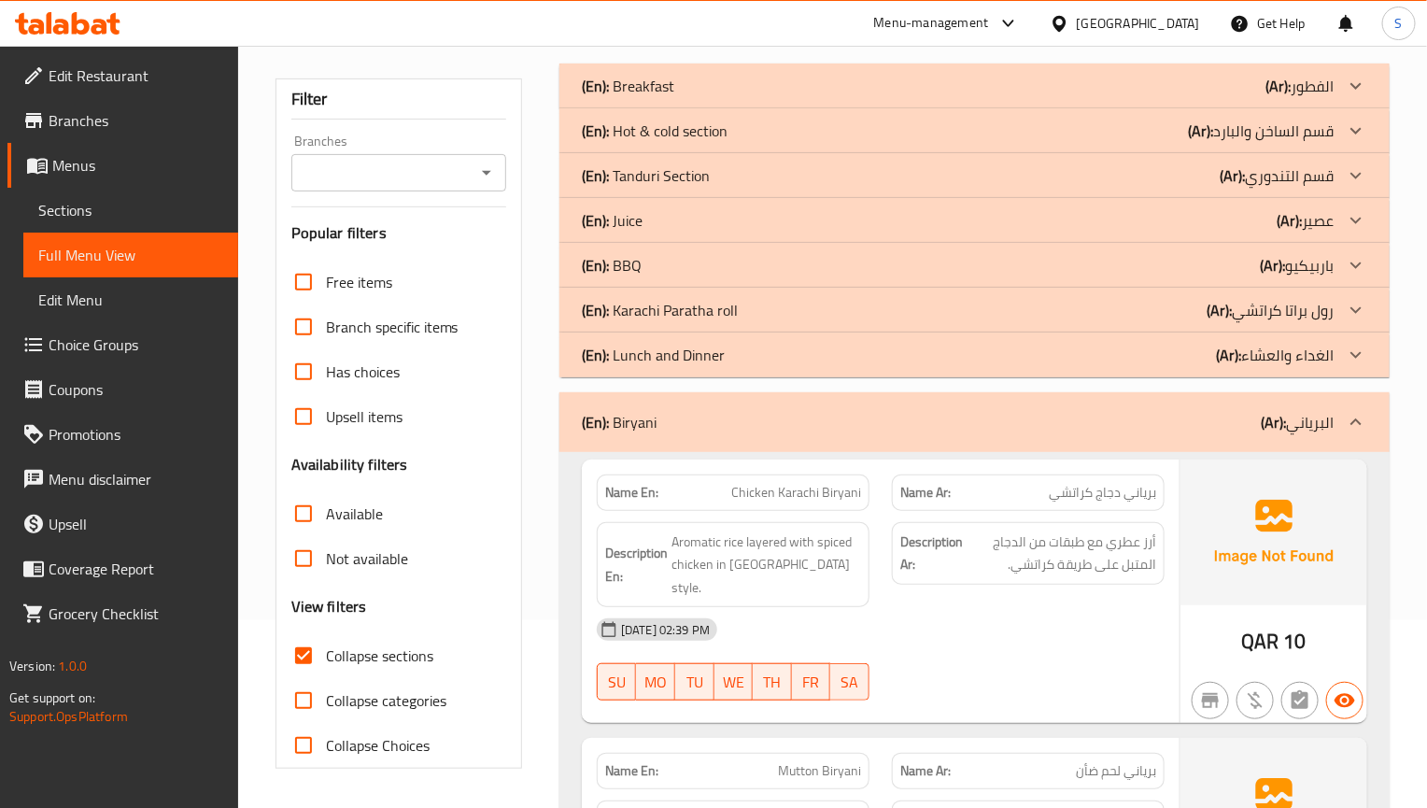
click at [1070, 524] on div "Description Ar: أرز عطري مع طبقات من الدجاج المتبل على طريقة كراتشي." at bounding box center [1028, 553] width 273 height 63
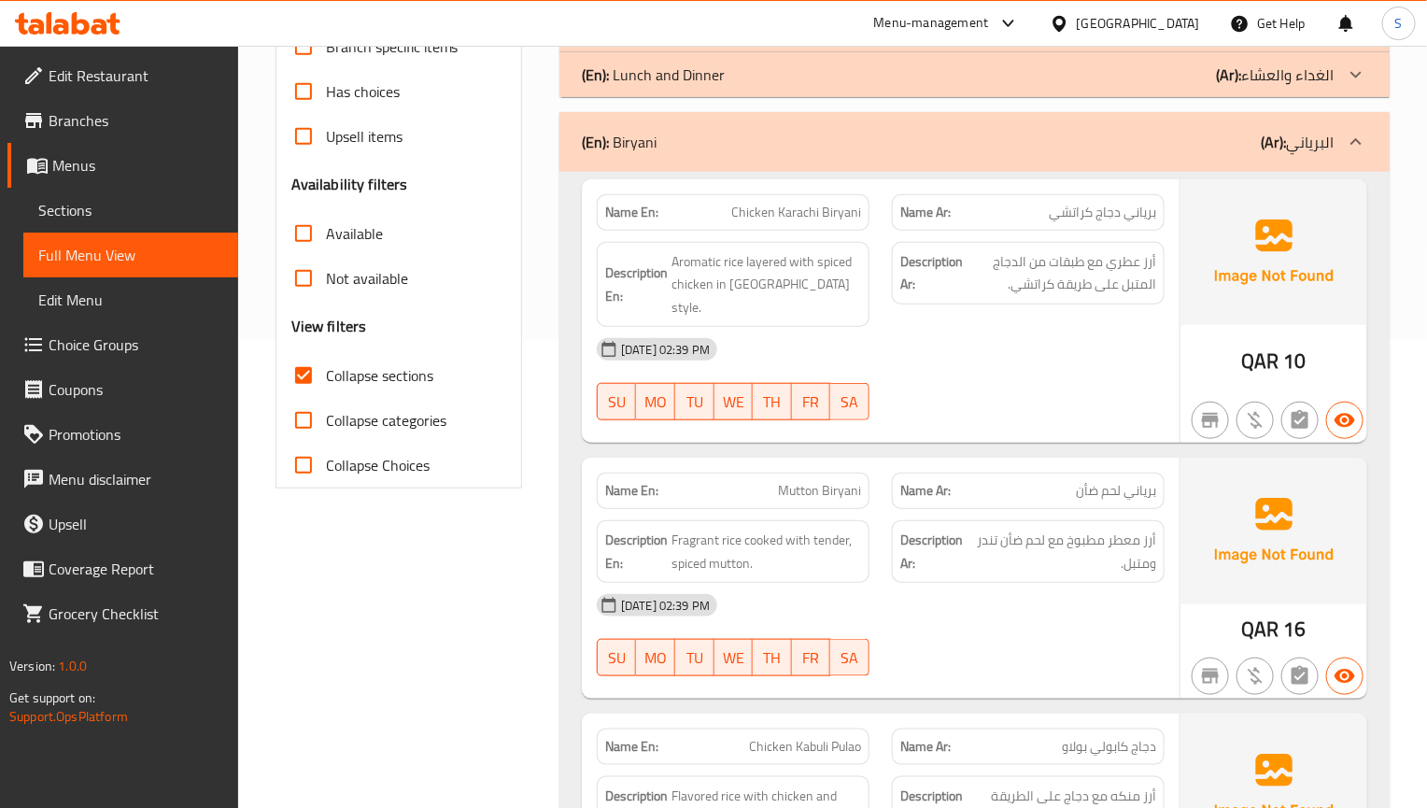
click at [948, 481] on strong "Name Ar:" at bounding box center [925, 491] width 50 height 20
click at [1133, 529] on span "أرز معطر مطبوخ مع لحم ضأن تندر ومتبل." at bounding box center [1064, 552] width 184 height 46
click at [1166, 513] on div "Description Ar: أرز معطر مطبوخ مع لحم ضأن تندر ومتبل." at bounding box center [1028, 551] width 295 height 85
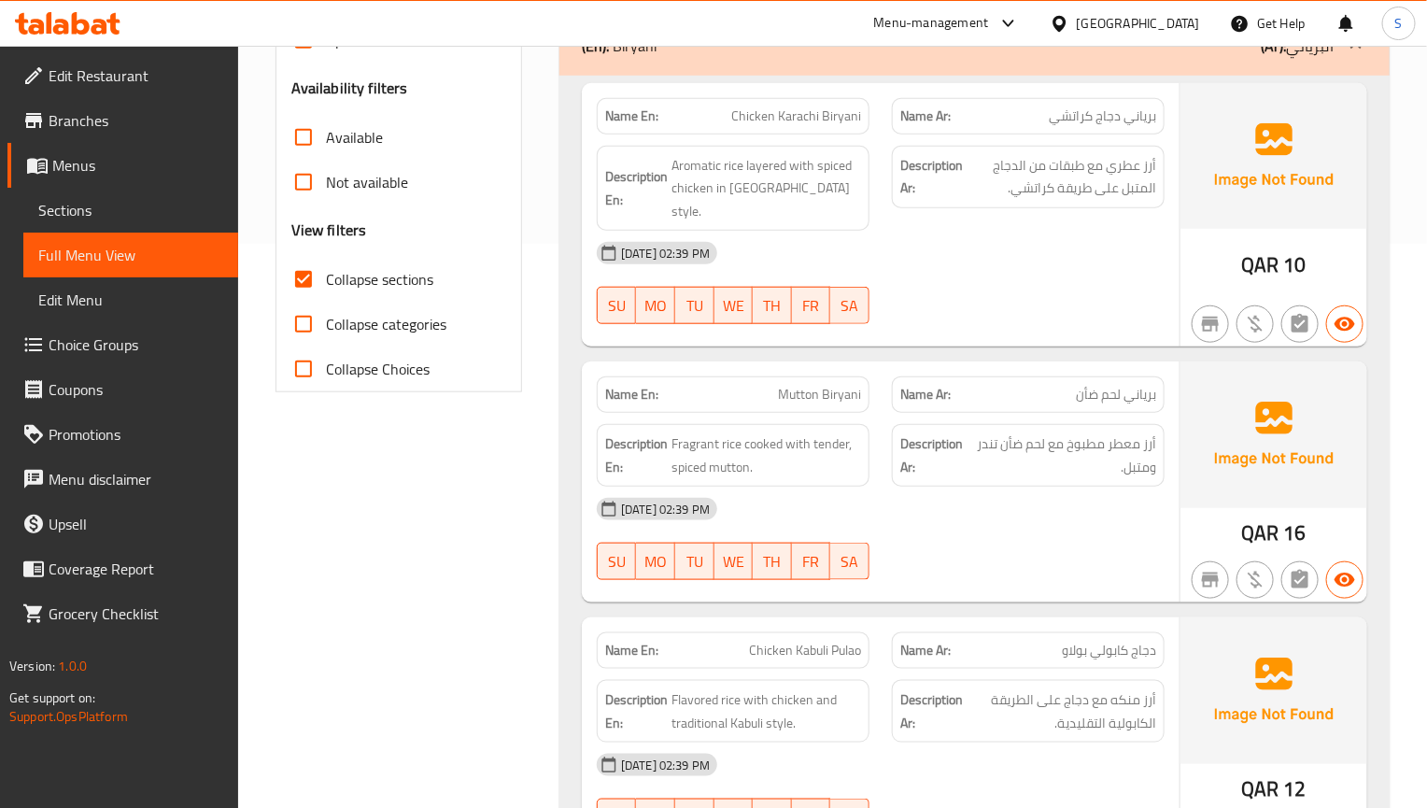
scroll to position [608, 0]
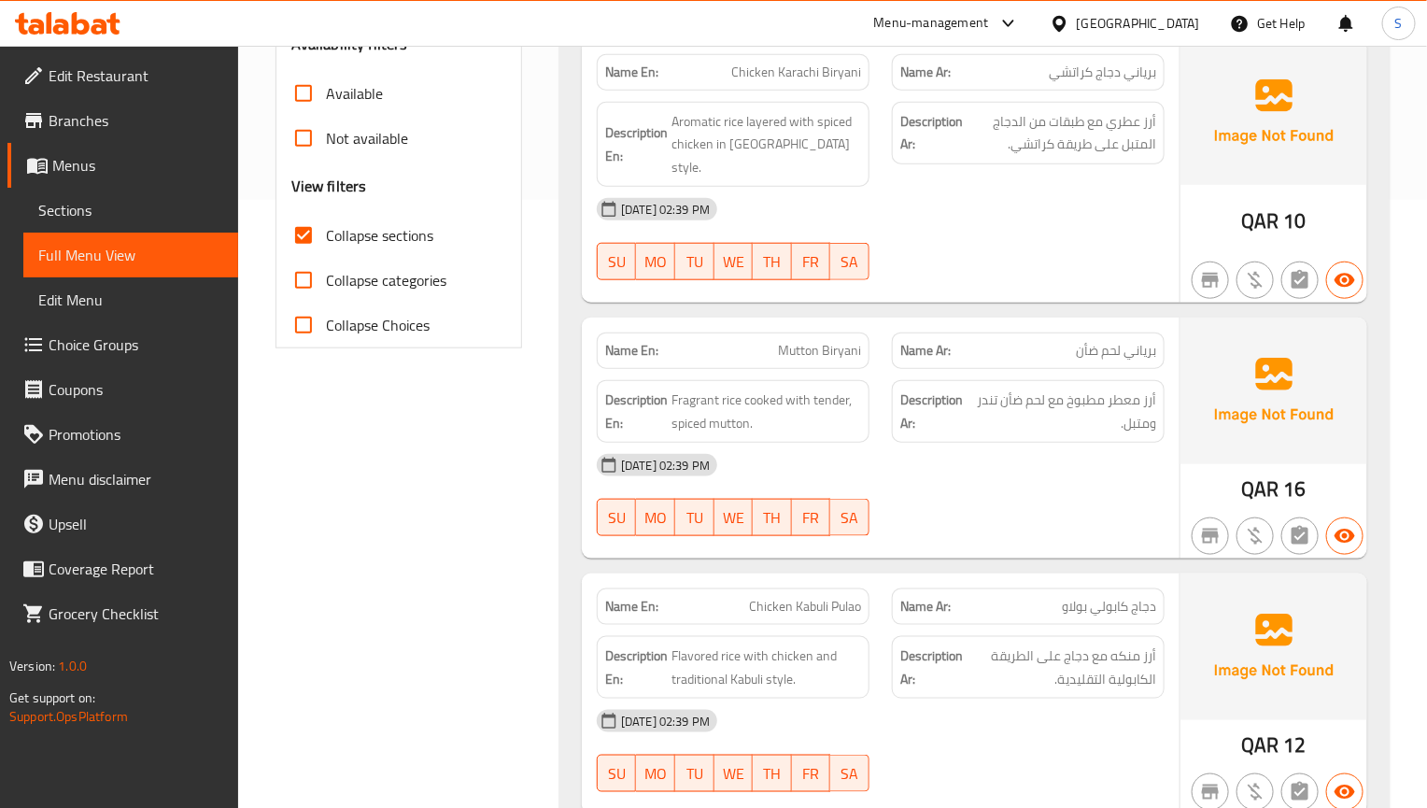
click at [953, 597] on p "Name Ar: دجاج كابولي بولاو" at bounding box center [1028, 607] width 256 height 20
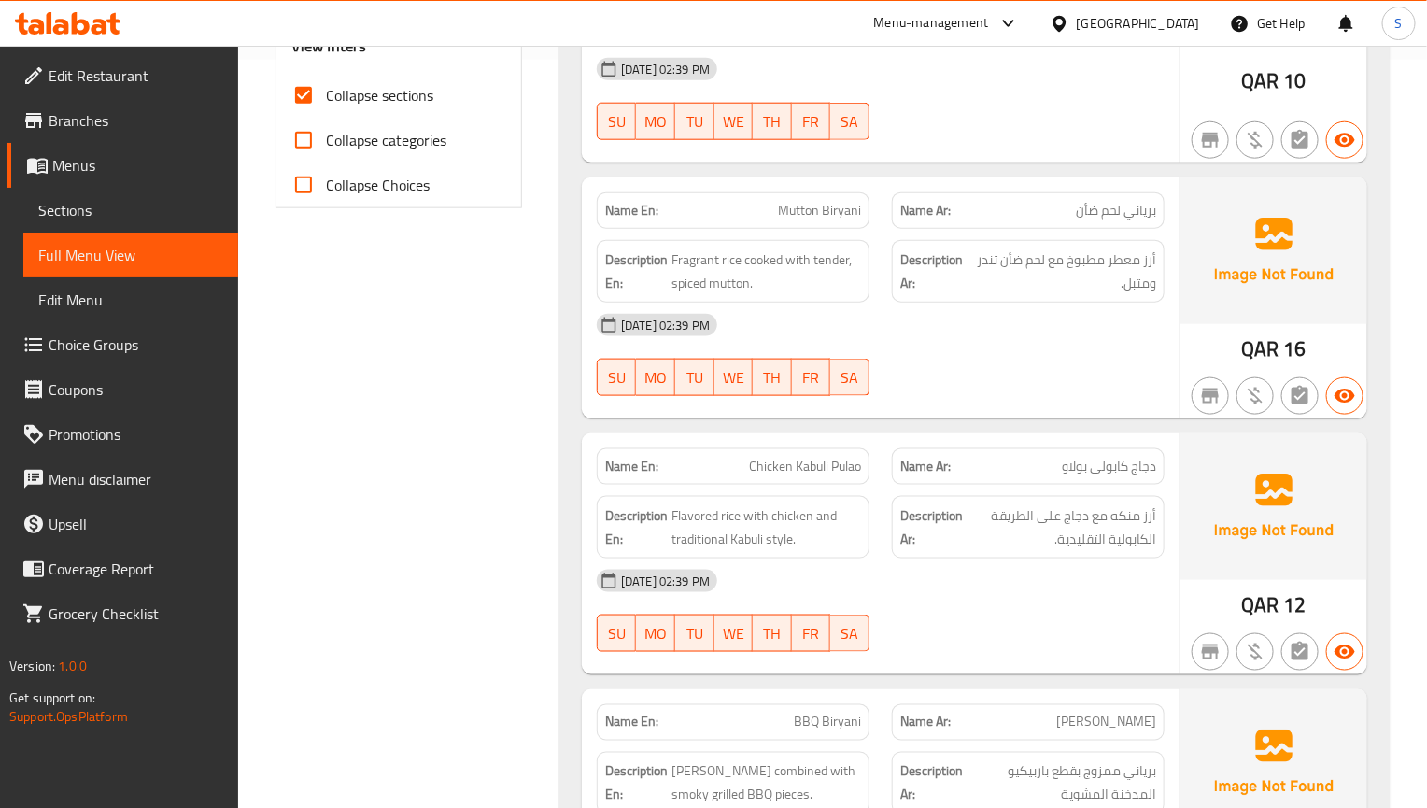
click at [981, 558] on div "[DATE] 02:39 PM" at bounding box center [881, 580] width 590 height 45
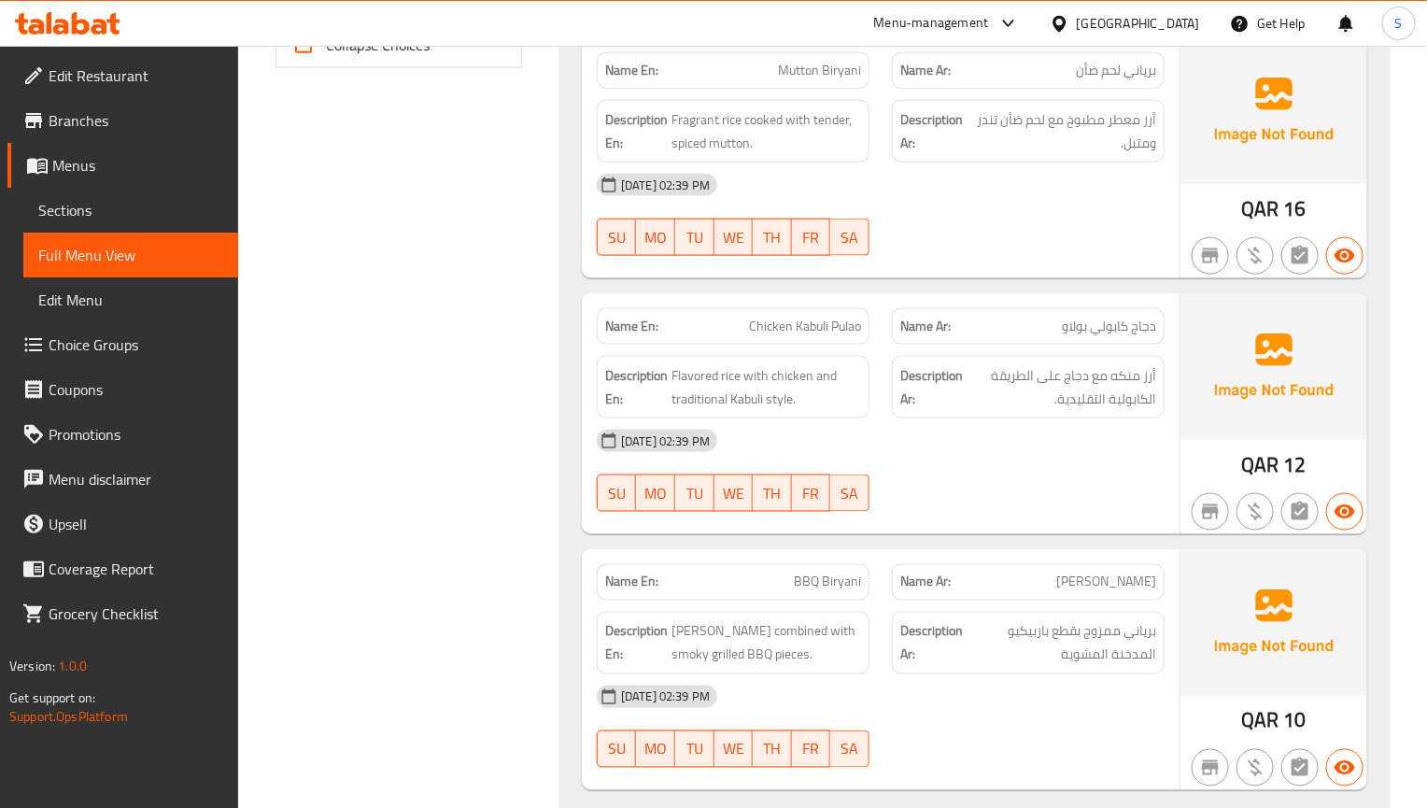
click at [1003, 510] on div "Name En: Chicken Kabuli Pulao Name Ar: دجاج كابولي بولاو Description En: Flavor…" at bounding box center [881, 413] width 598 height 241
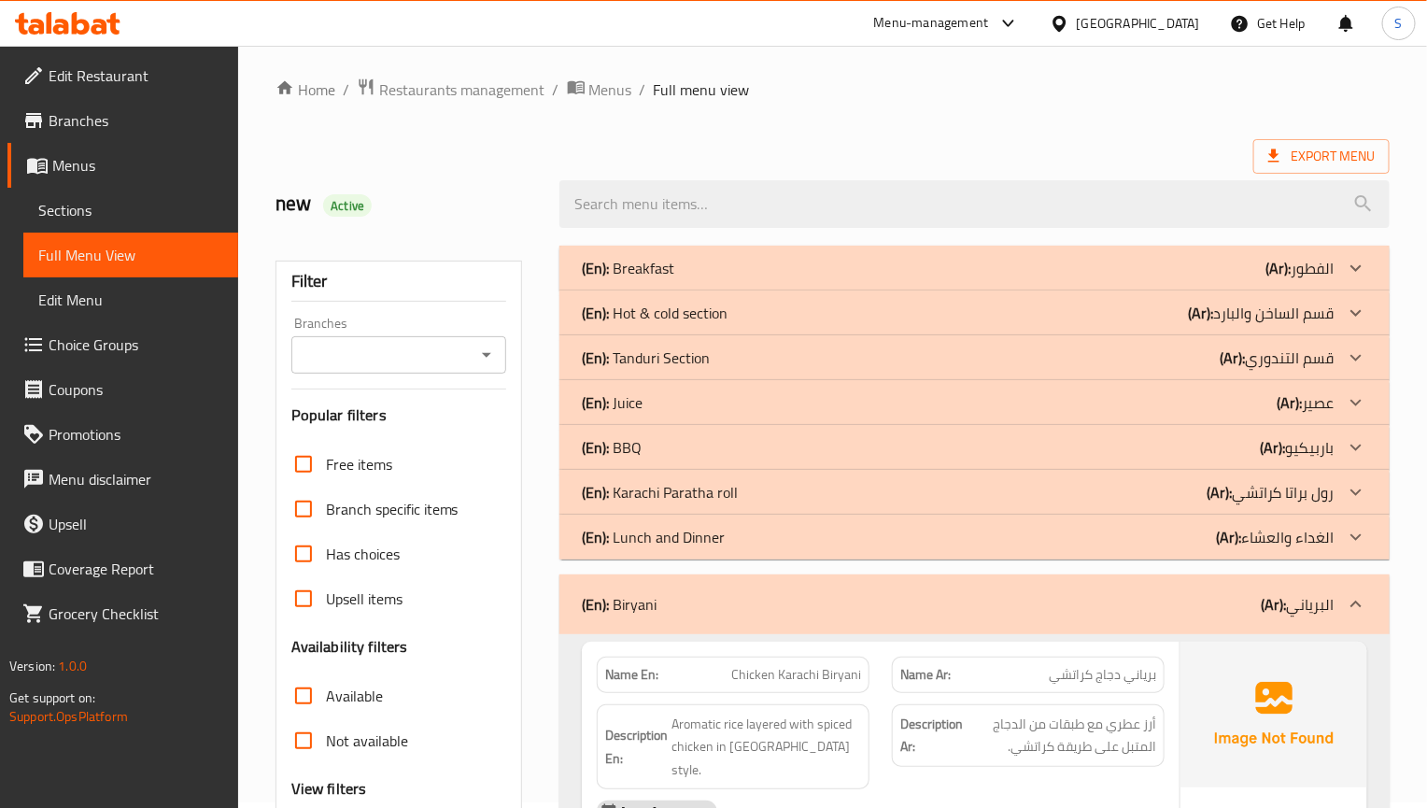
scroll to position [0, 0]
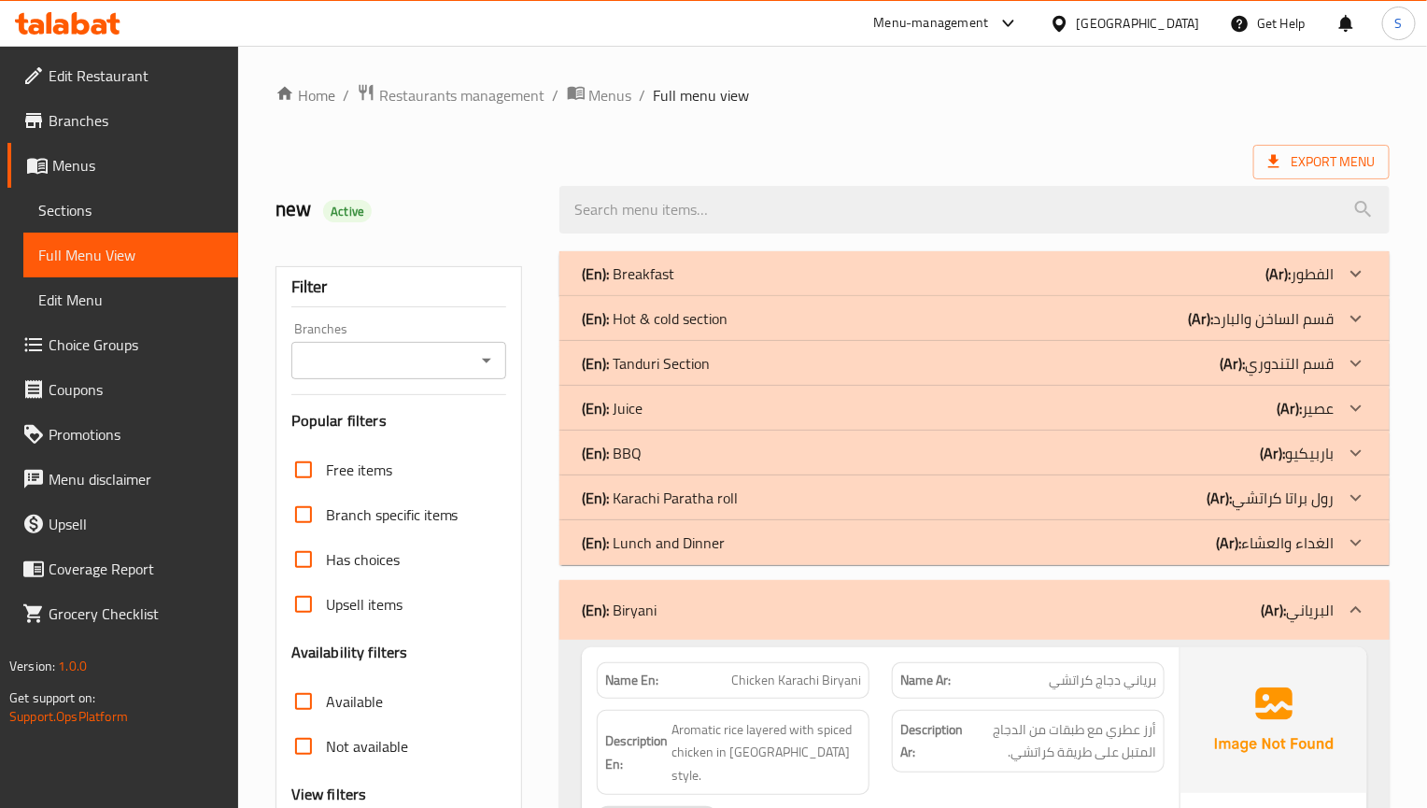
click at [685, 609] on div "(En): Biryani (Ar): البرياني" at bounding box center [958, 610] width 752 height 22
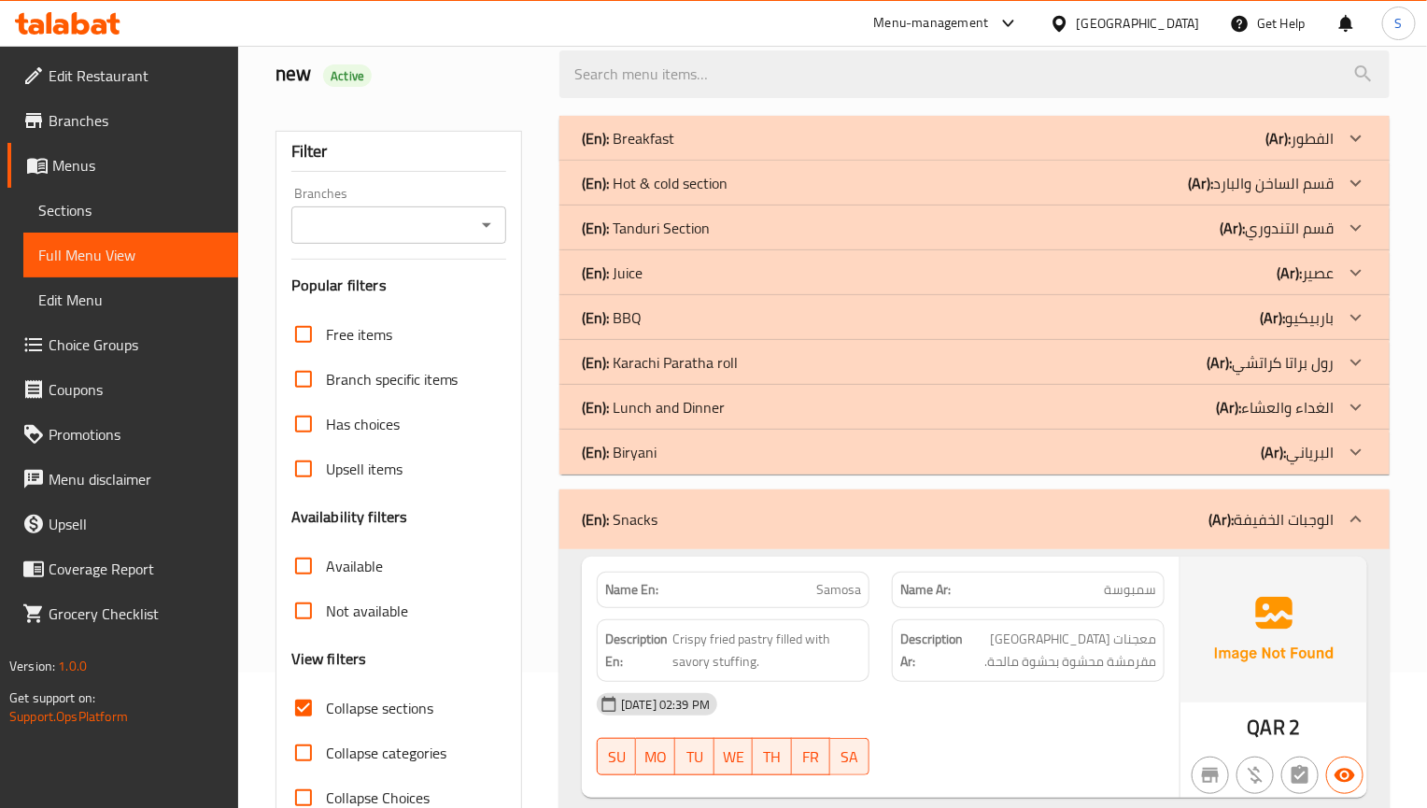
scroll to position [280, 0]
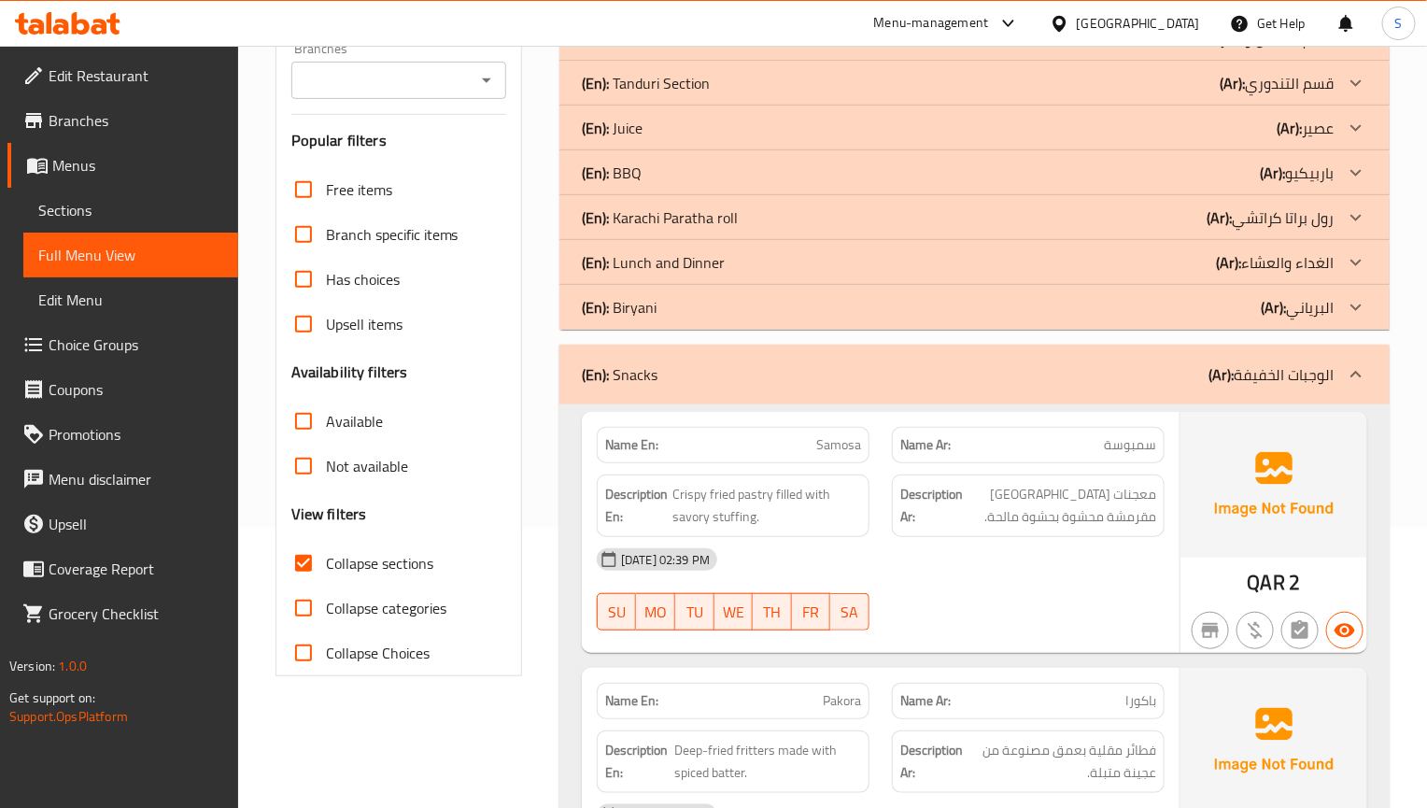
click at [857, 628] on button "SA" at bounding box center [849, 611] width 39 height 37
type button "6"
click at [965, 558] on div "[DATE] 02:39 PM" at bounding box center [881, 559] width 590 height 45
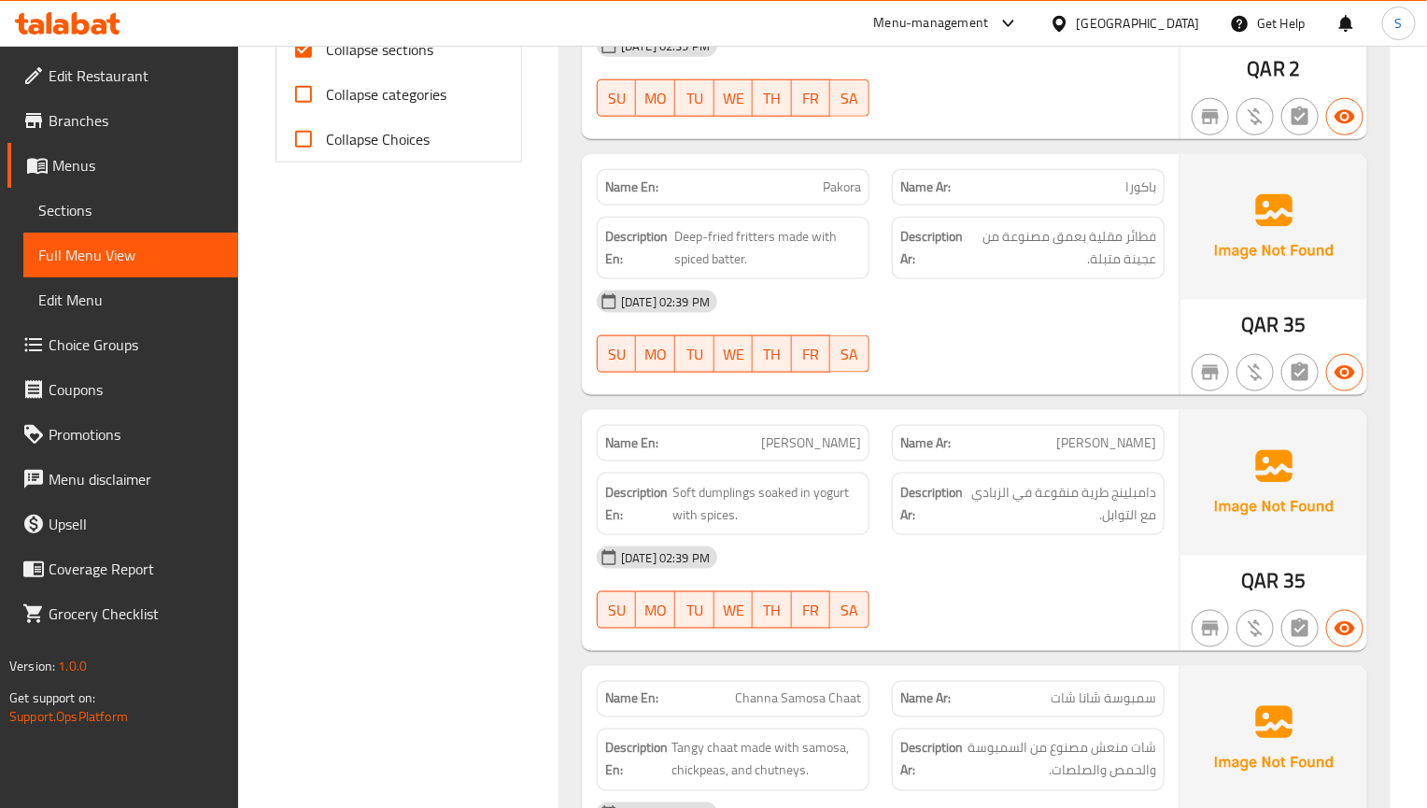
scroll to position [841, 0]
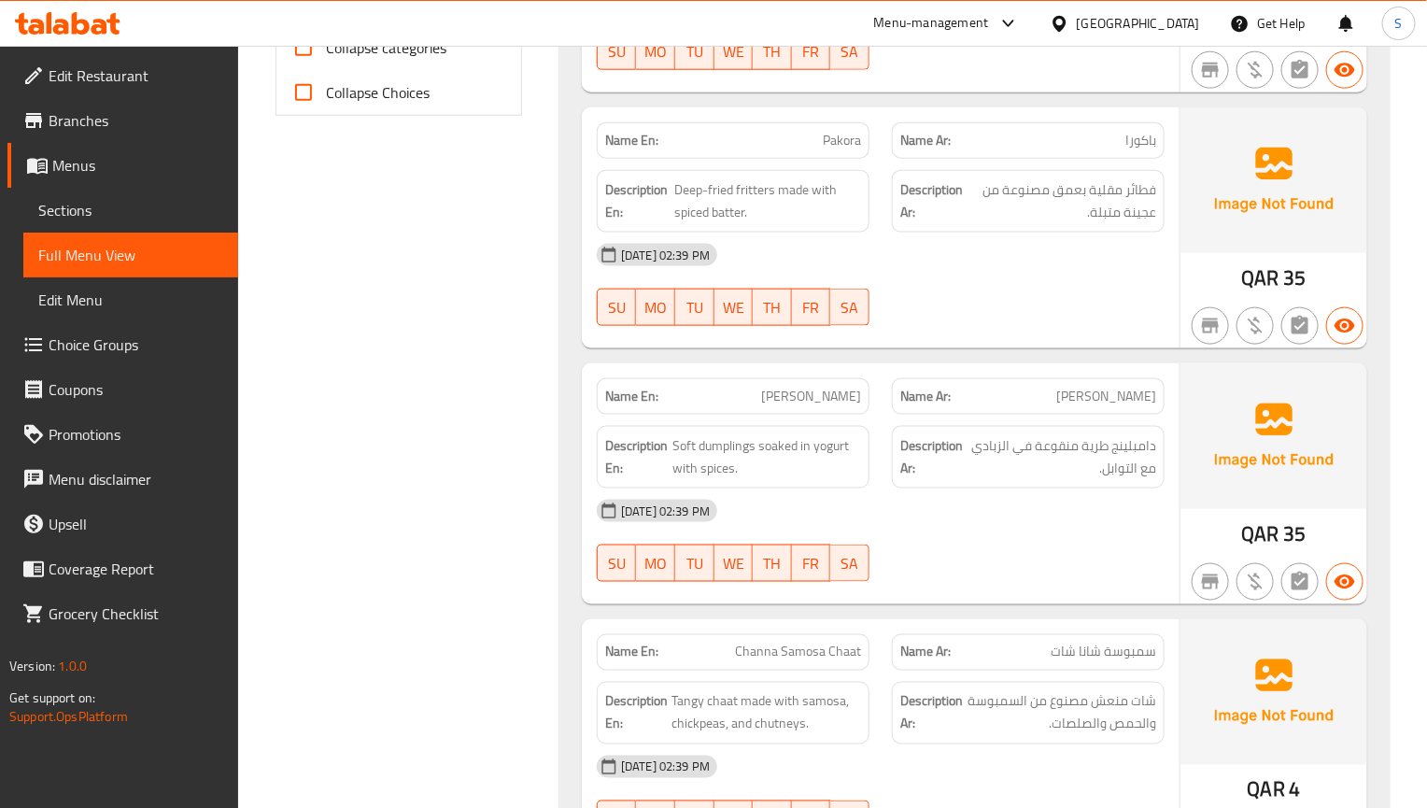
click at [942, 603] on div "Name En: Dahi Phulkiya Name Ar: داهي فولكيا Description En: Soft dumplings soak…" at bounding box center [881, 483] width 598 height 241
click at [1085, 521] on div "[DATE] 02:39 PM" at bounding box center [881, 510] width 590 height 45
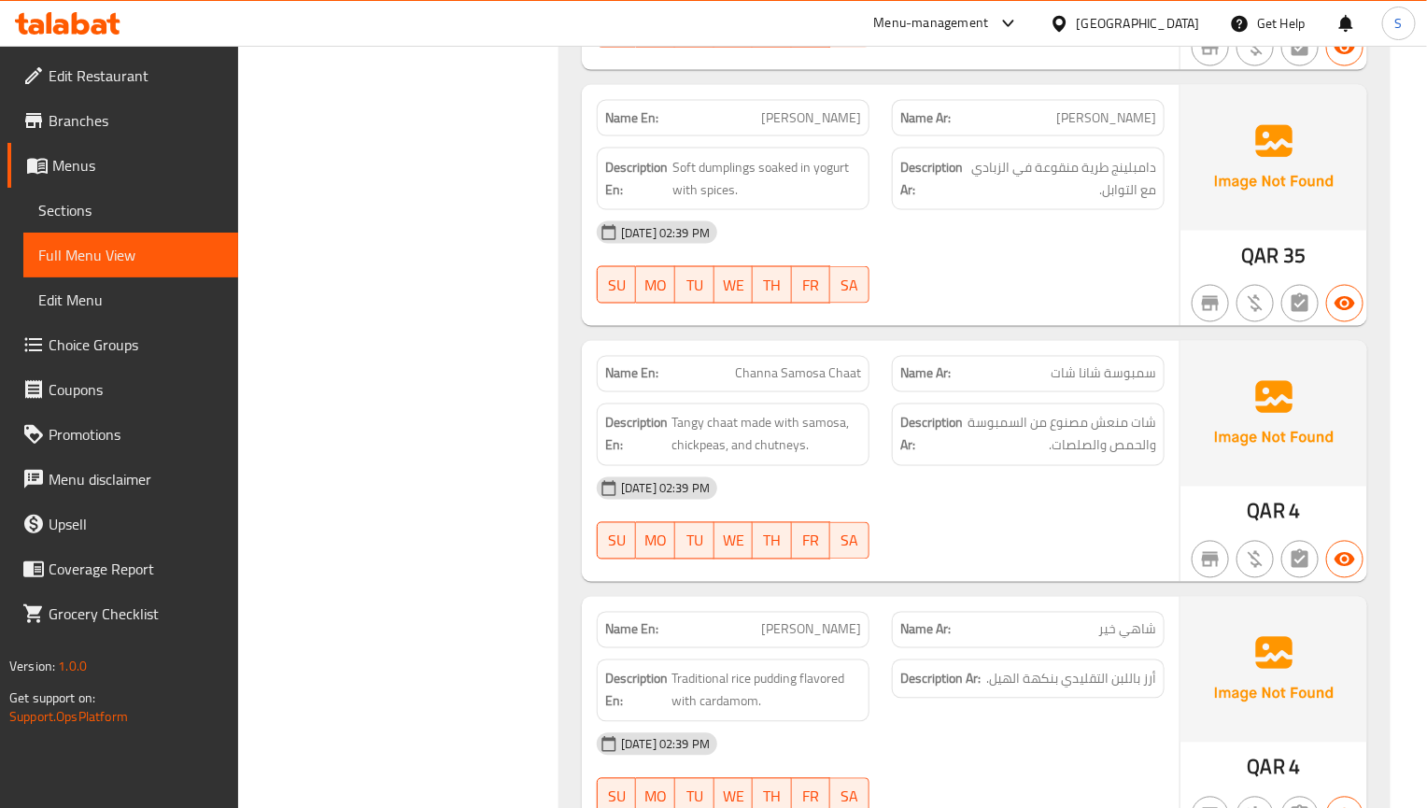
scroll to position [1121, 0]
click at [756, 558] on button "TH" at bounding box center [772, 538] width 39 height 37
type button "4"
click at [875, 500] on div "[DATE] 02:39 PM" at bounding box center [881, 486] width 590 height 45
click at [1199, 513] on div "QAR 4" at bounding box center [1273, 459] width 187 height 241
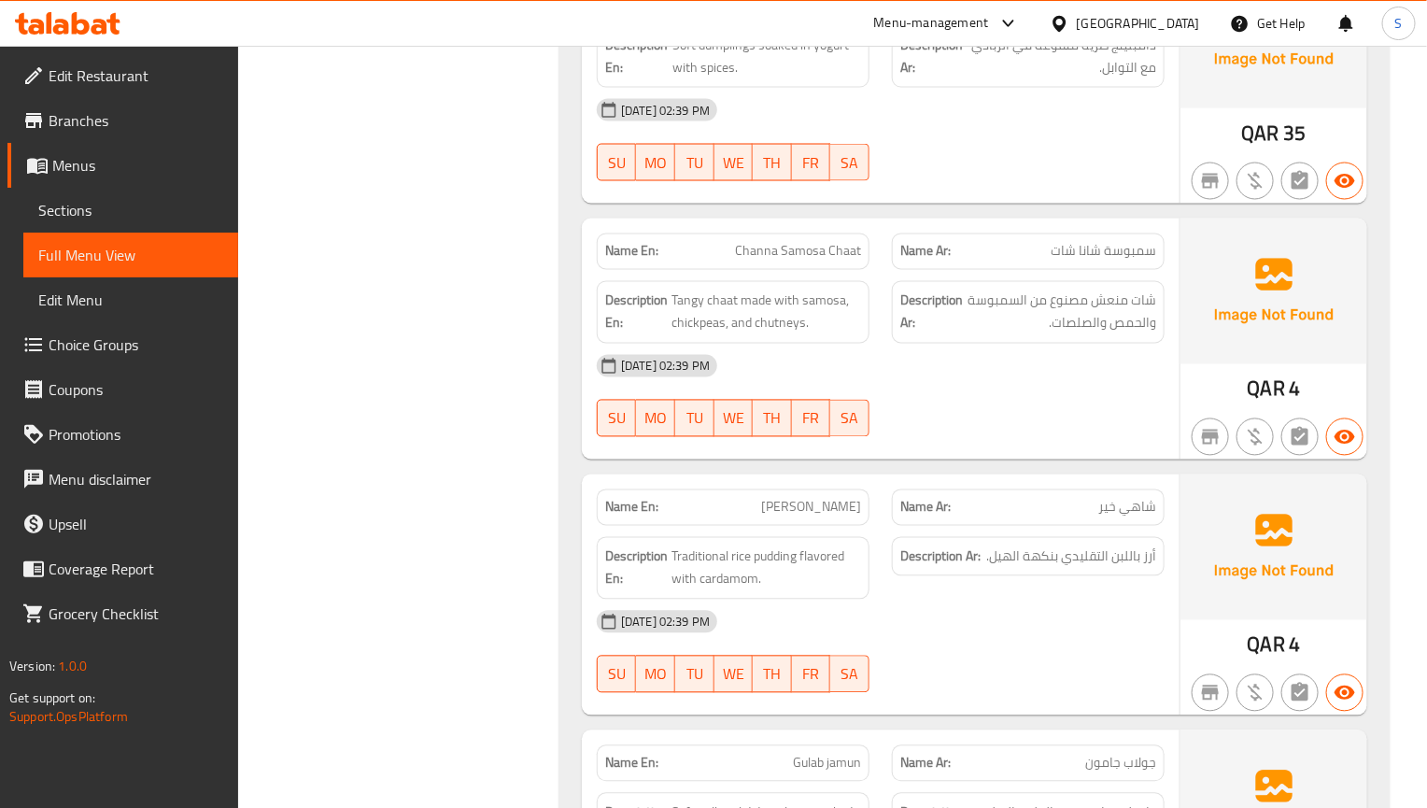
scroll to position [1401, 0]
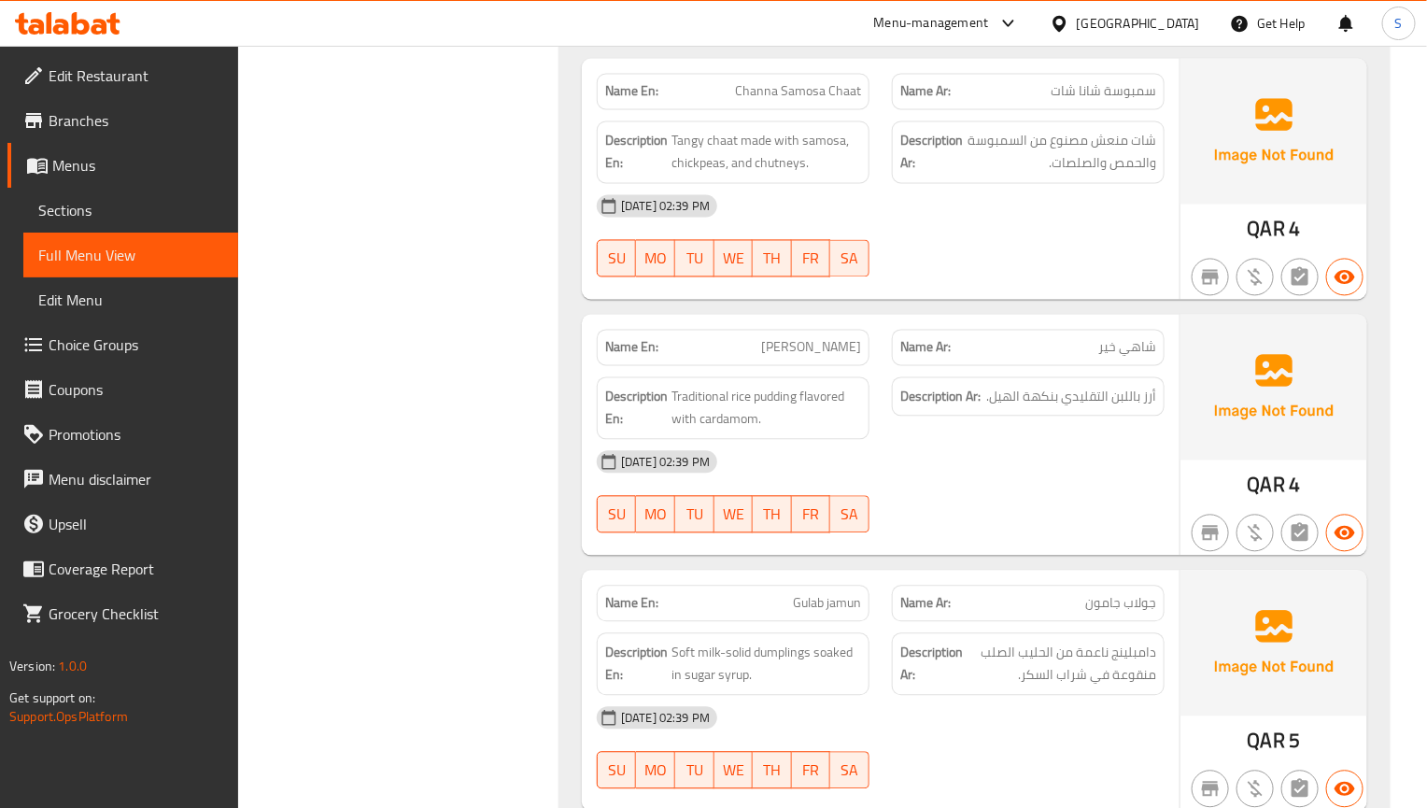
drag, startPoint x: 763, startPoint y: 502, endPoint x: 763, endPoint y: 488, distance: 13.1
click at [763, 502] on div "SU MO TU WE TH FR SA" at bounding box center [733, 515] width 295 height 60
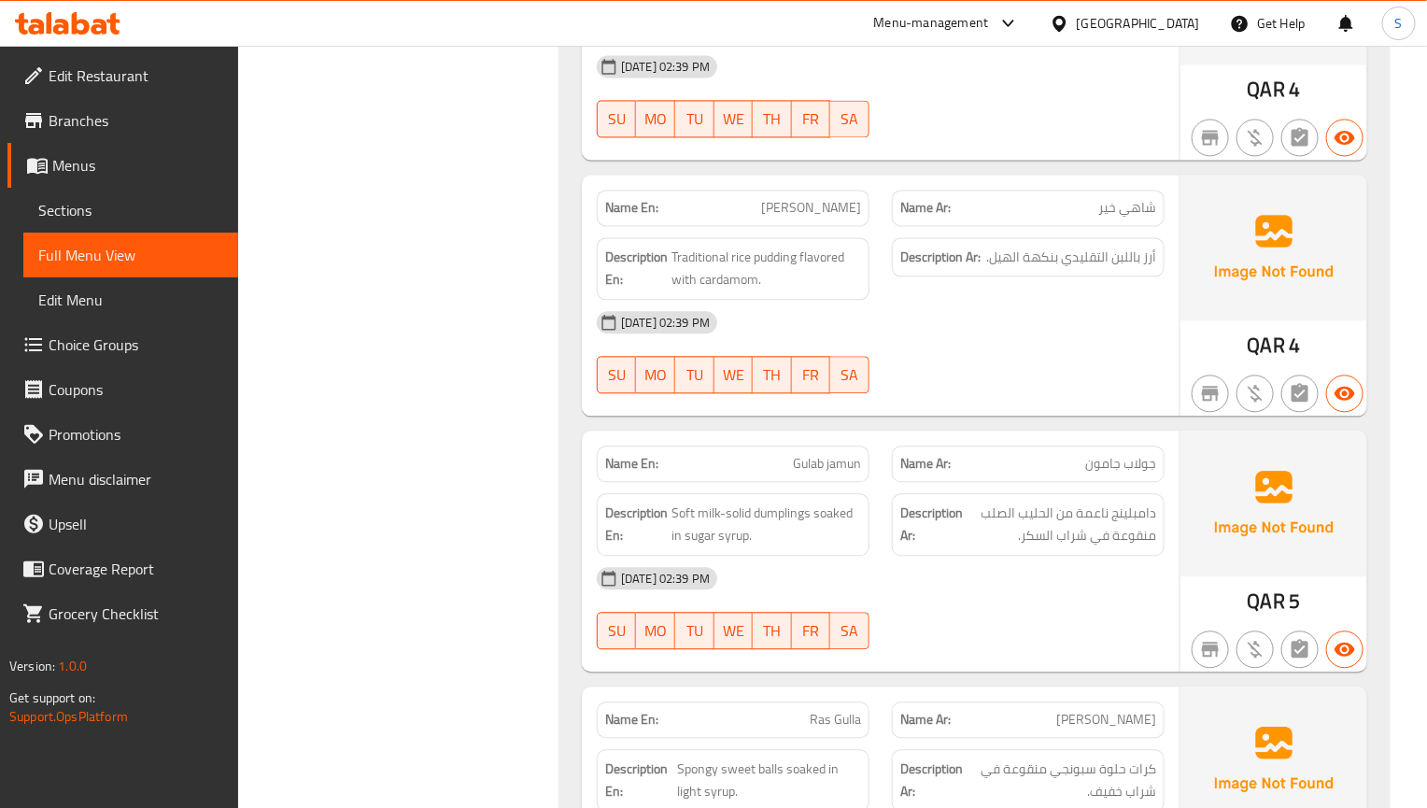
scroll to position [1681, 0]
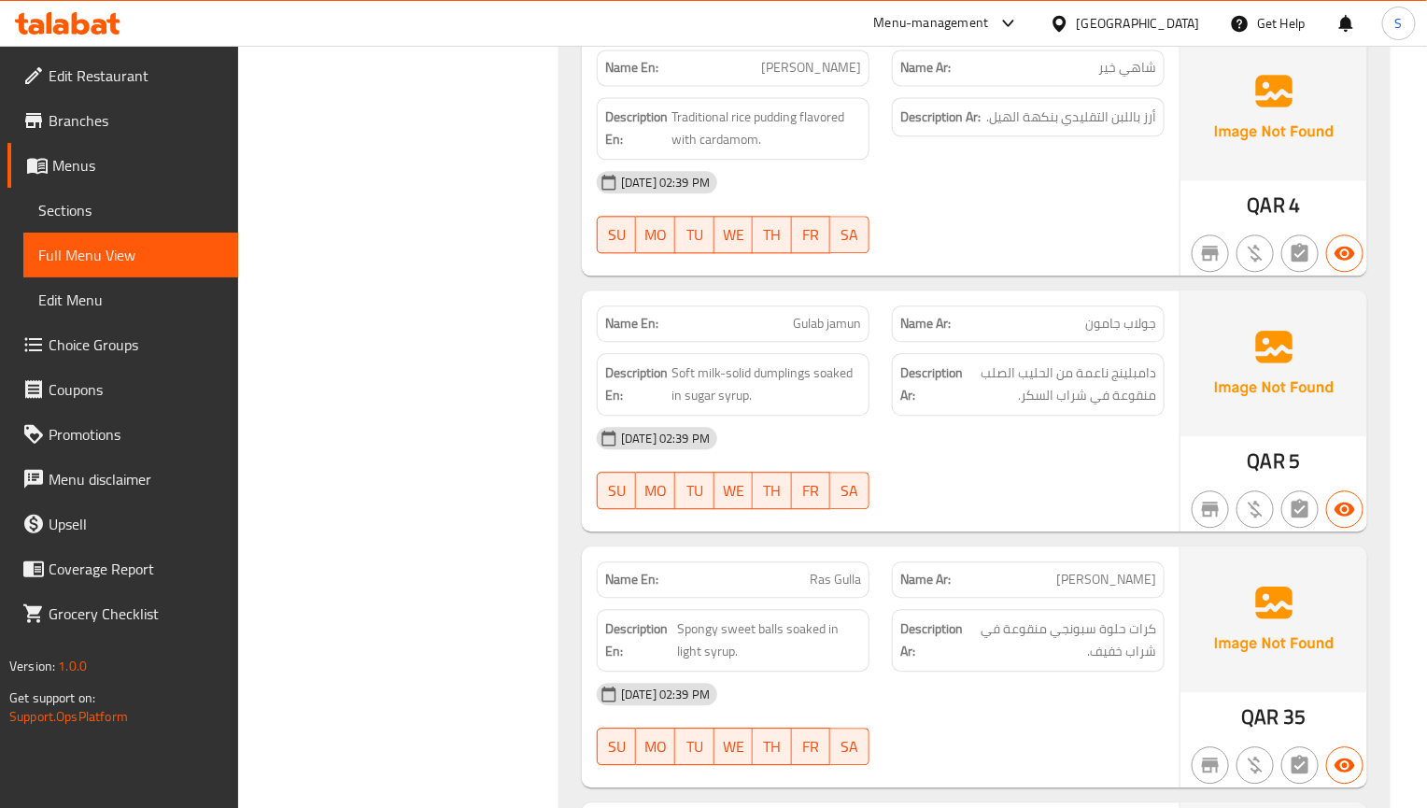
click at [752, 589] on p "Name En: Ras Gulla" at bounding box center [733, 580] width 256 height 20
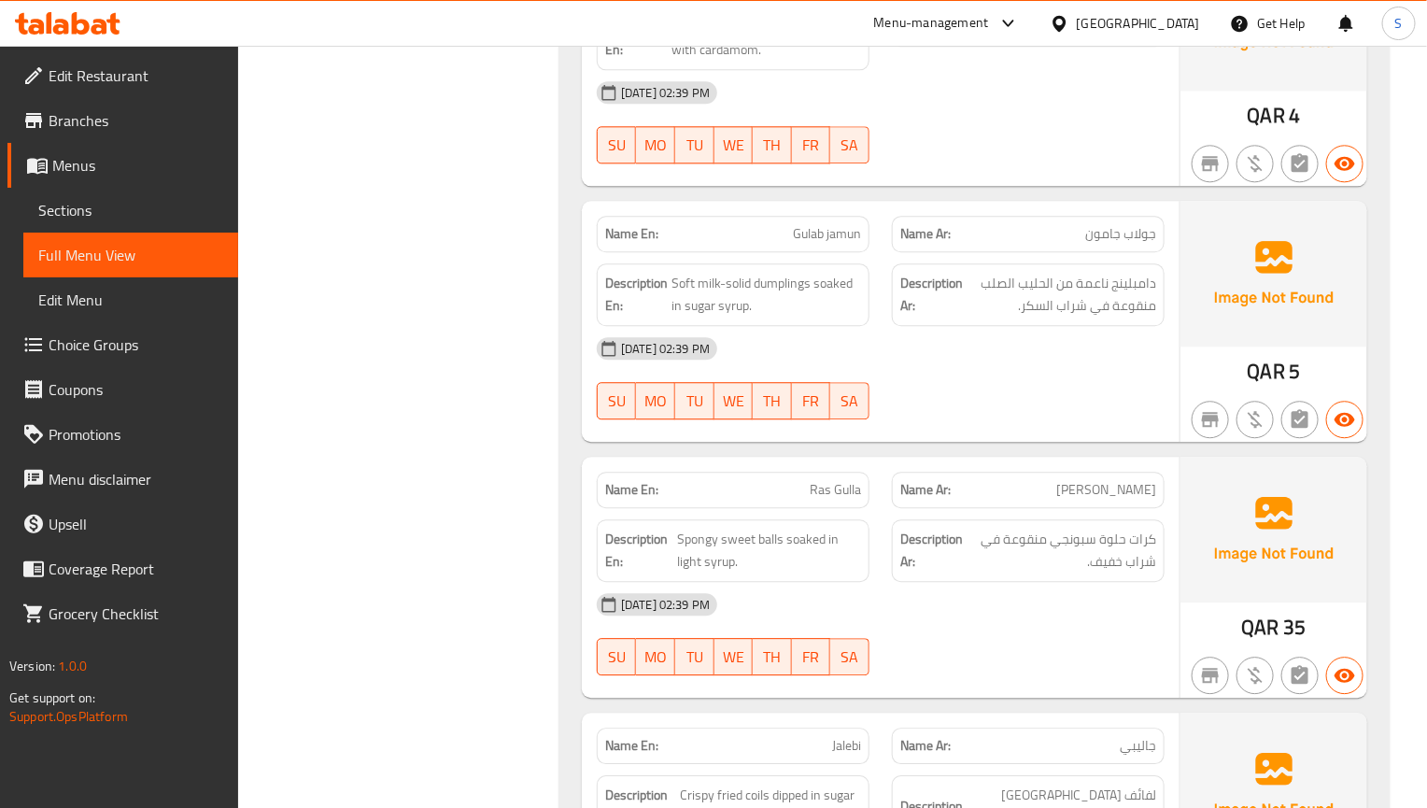
scroll to position [1821, 0]
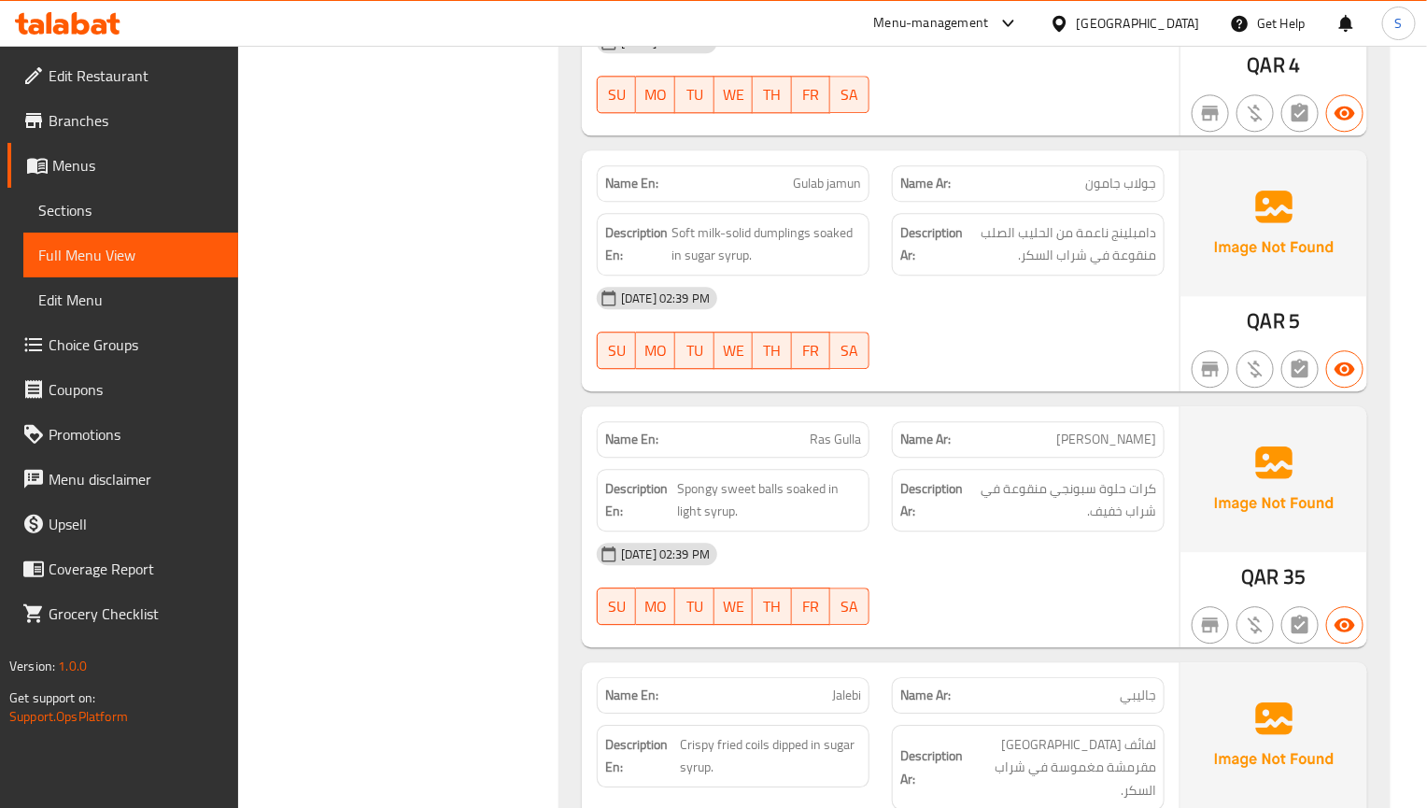
click at [644, 563] on span "[DATE] 02:39 PM" at bounding box center [666, 554] width 104 height 18
click at [881, 513] on div "Description Ar: كرات حلوة سبونجي منقوعة في شراب خفيف." at bounding box center [1028, 500] width 295 height 85
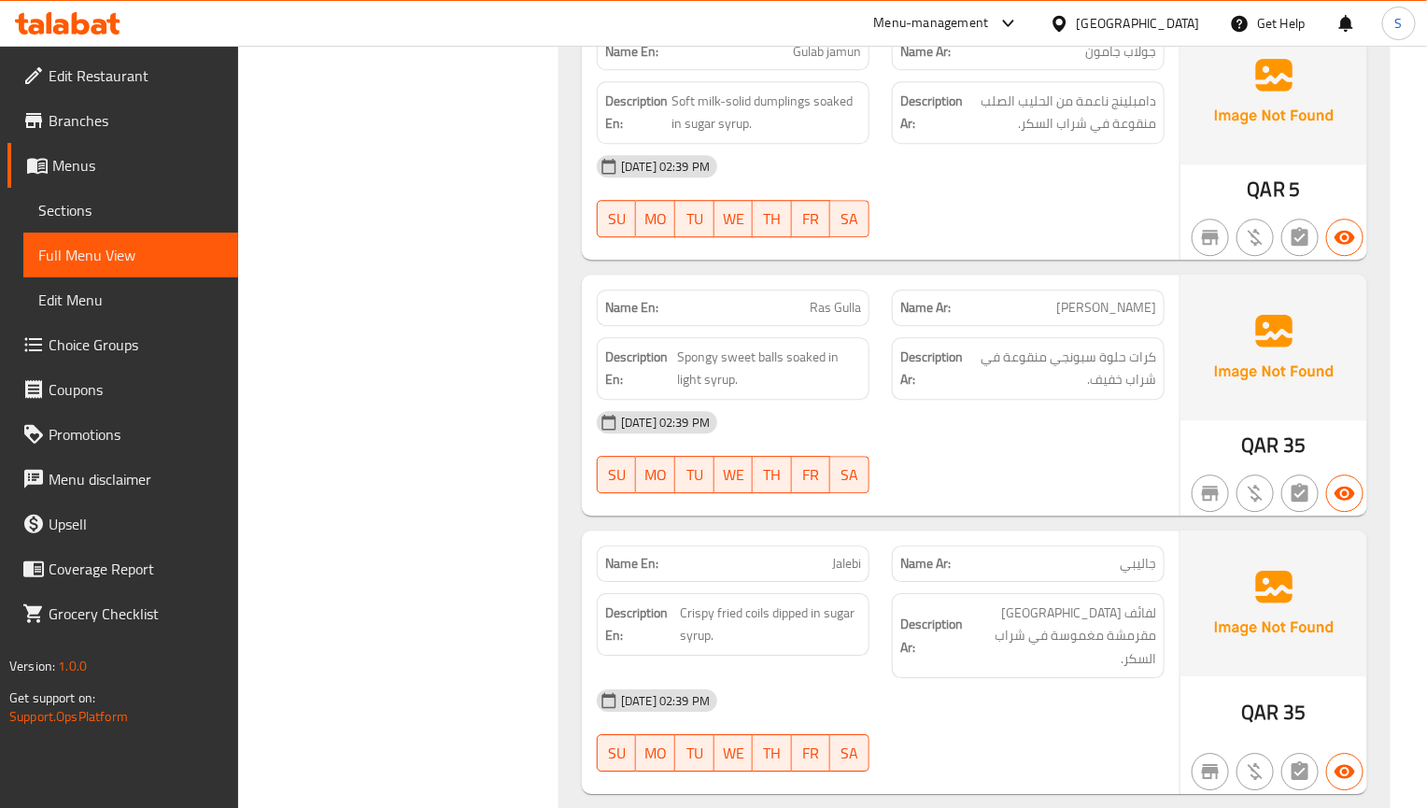
scroll to position [2101, 0]
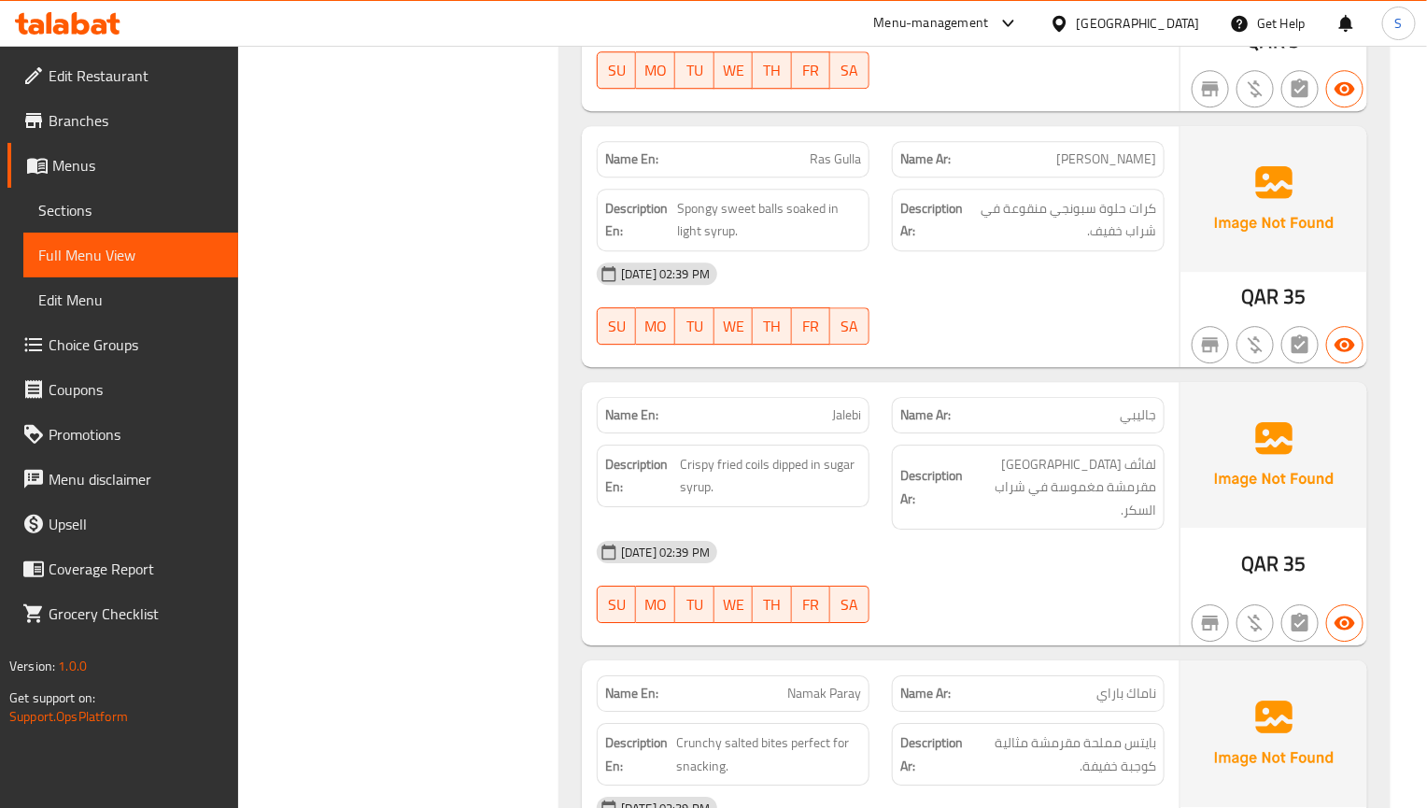
drag, startPoint x: 768, startPoint y: 549, endPoint x: 770, endPoint y: 535, distance: 14.3
click at [768, 549] on div "[DATE] 02:39 PM" at bounding box center [881, 552] width 590 height 45
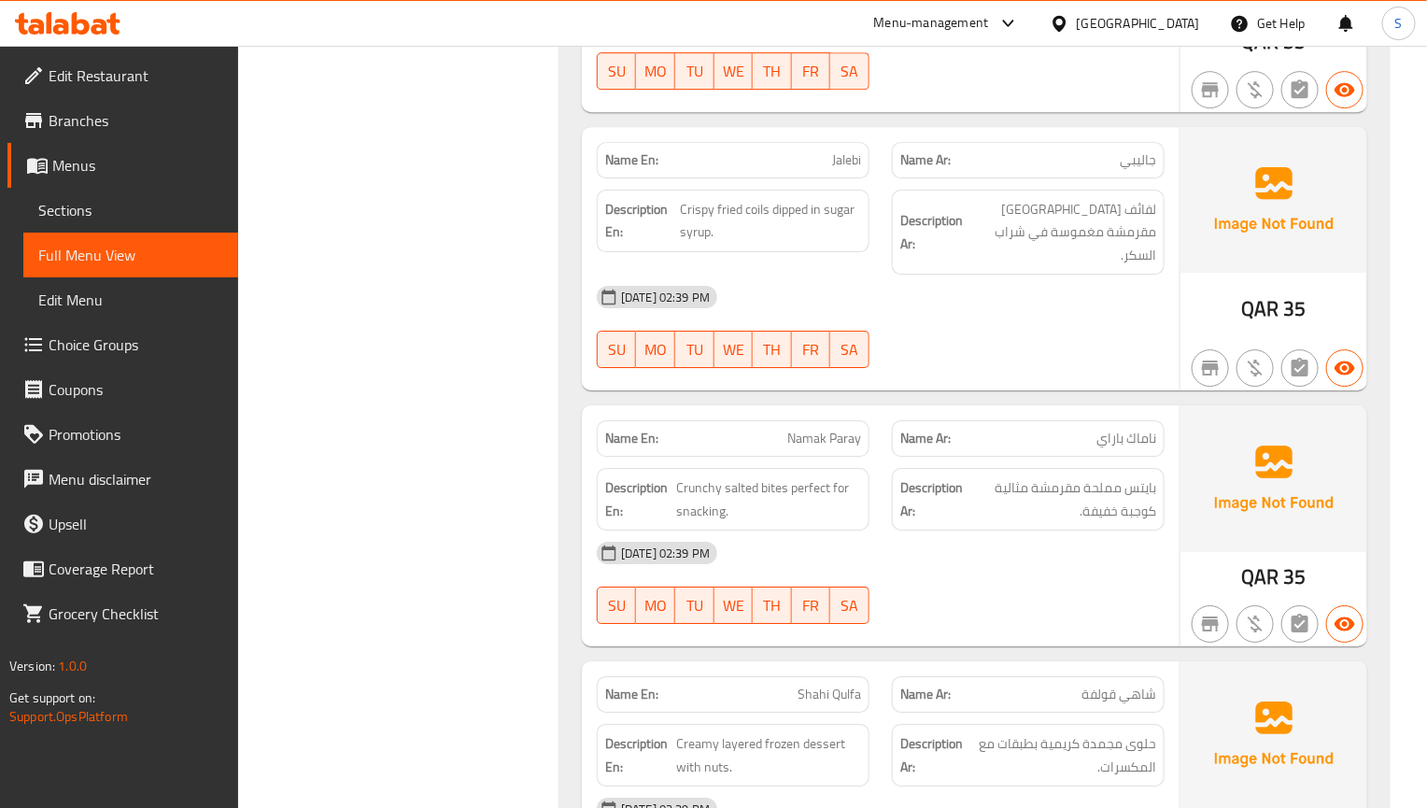
scroll to position [2381, 0]
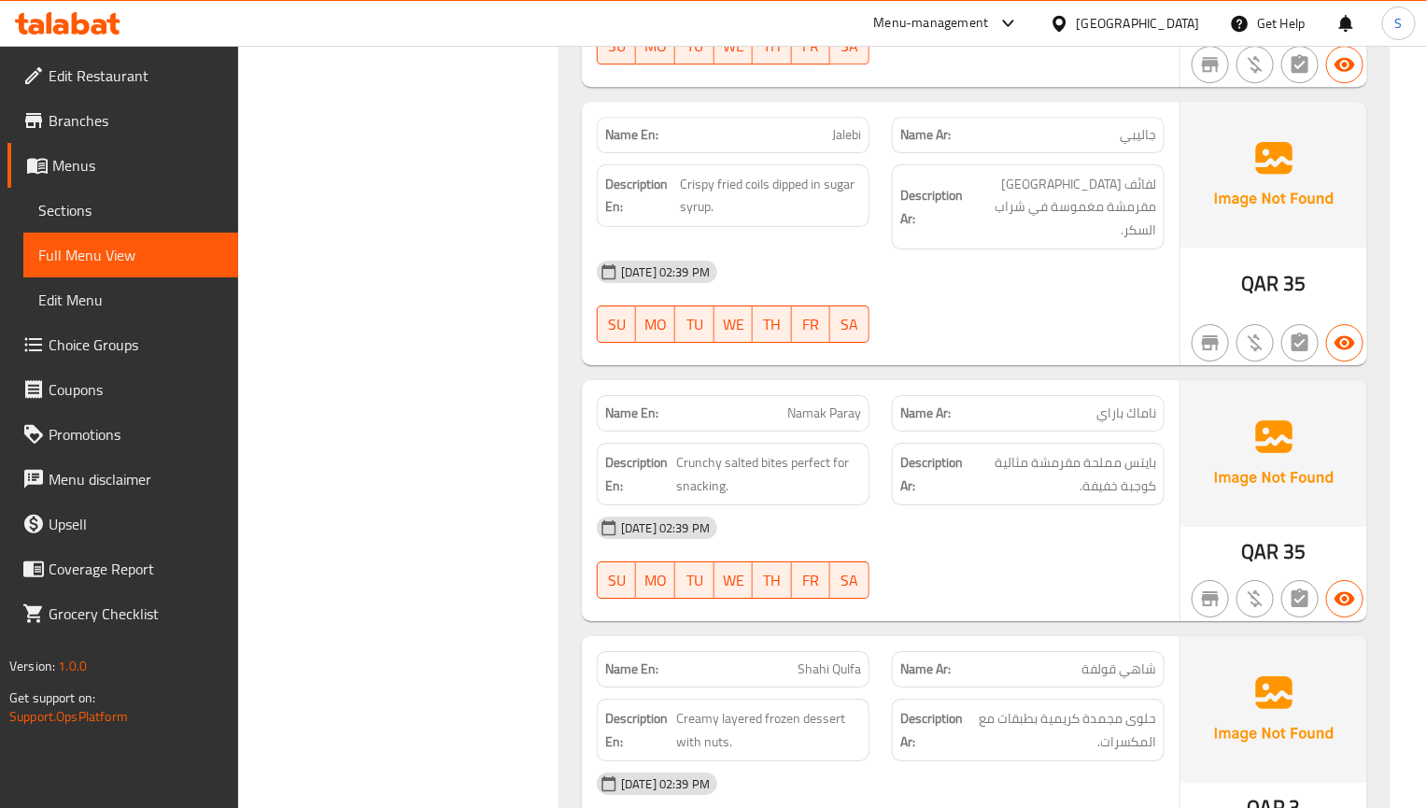
click at [880, 603] on div "Name En: Namak Paray Name Ar: ناماك باراي Description En: Crunchy salted bites …" at bounding box center [881, 500] width 598 height 241
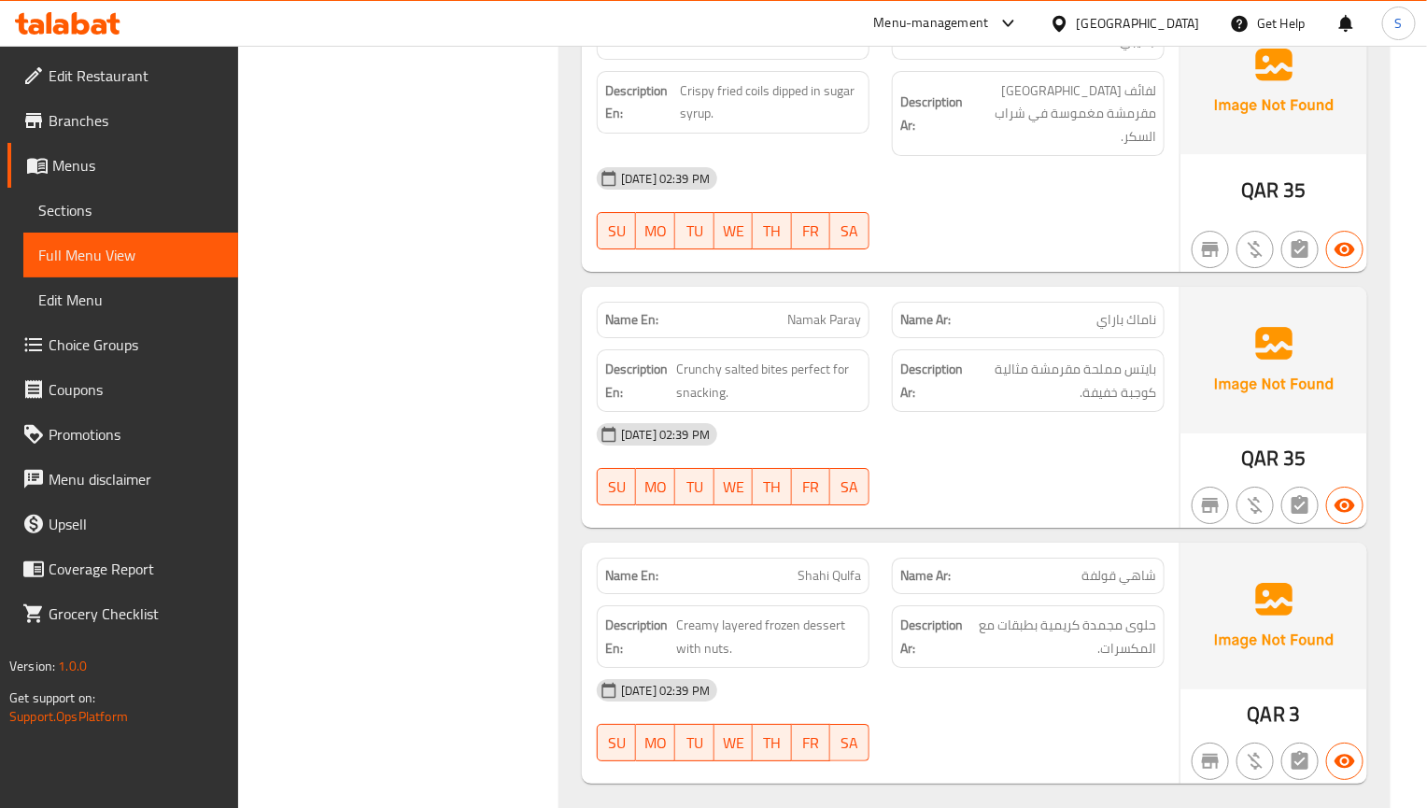
scroll to position [2520, 0]
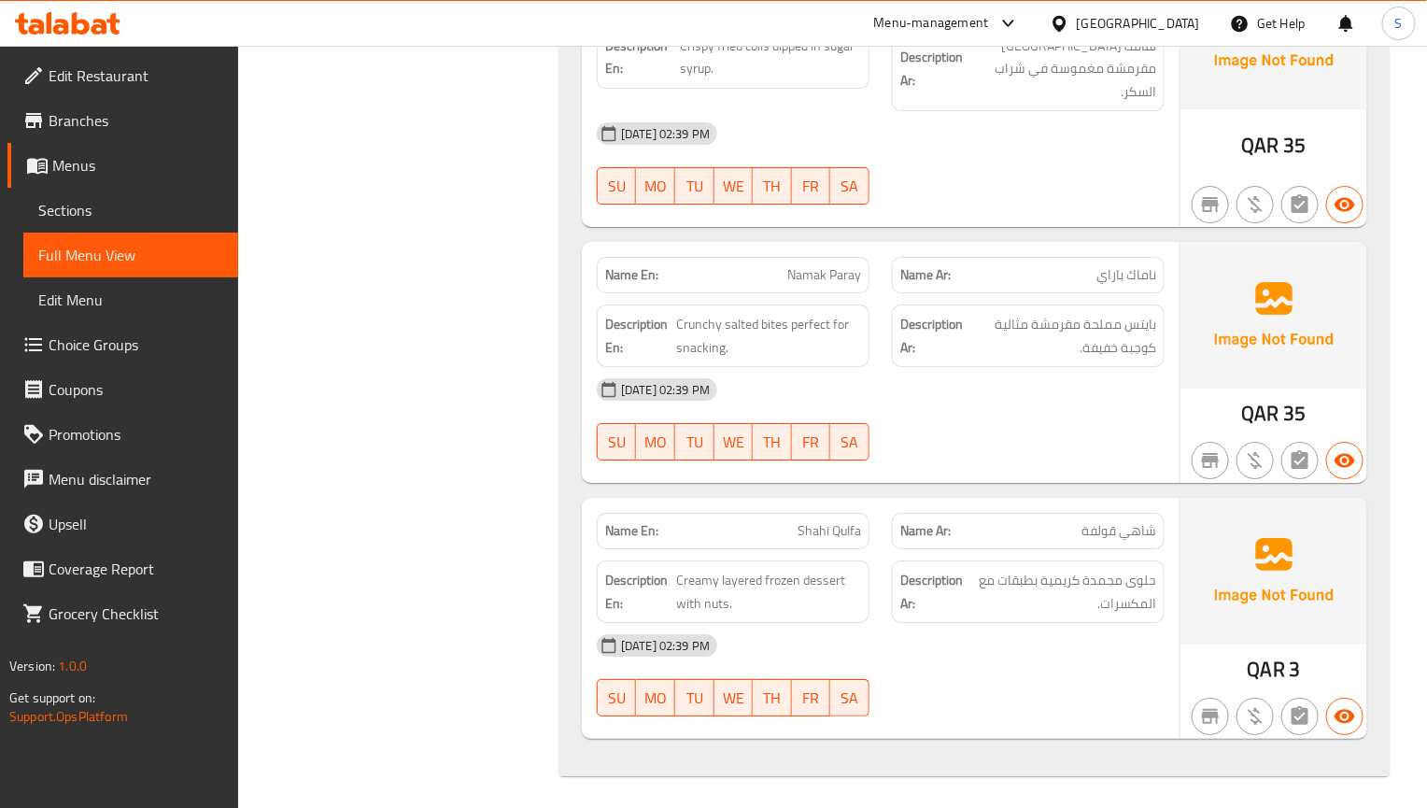
click at [829, 530] on span "Shahi Qulfa" at bounding box center [830, 531] width 64 height 20
copy span "Shahi Qulfa"
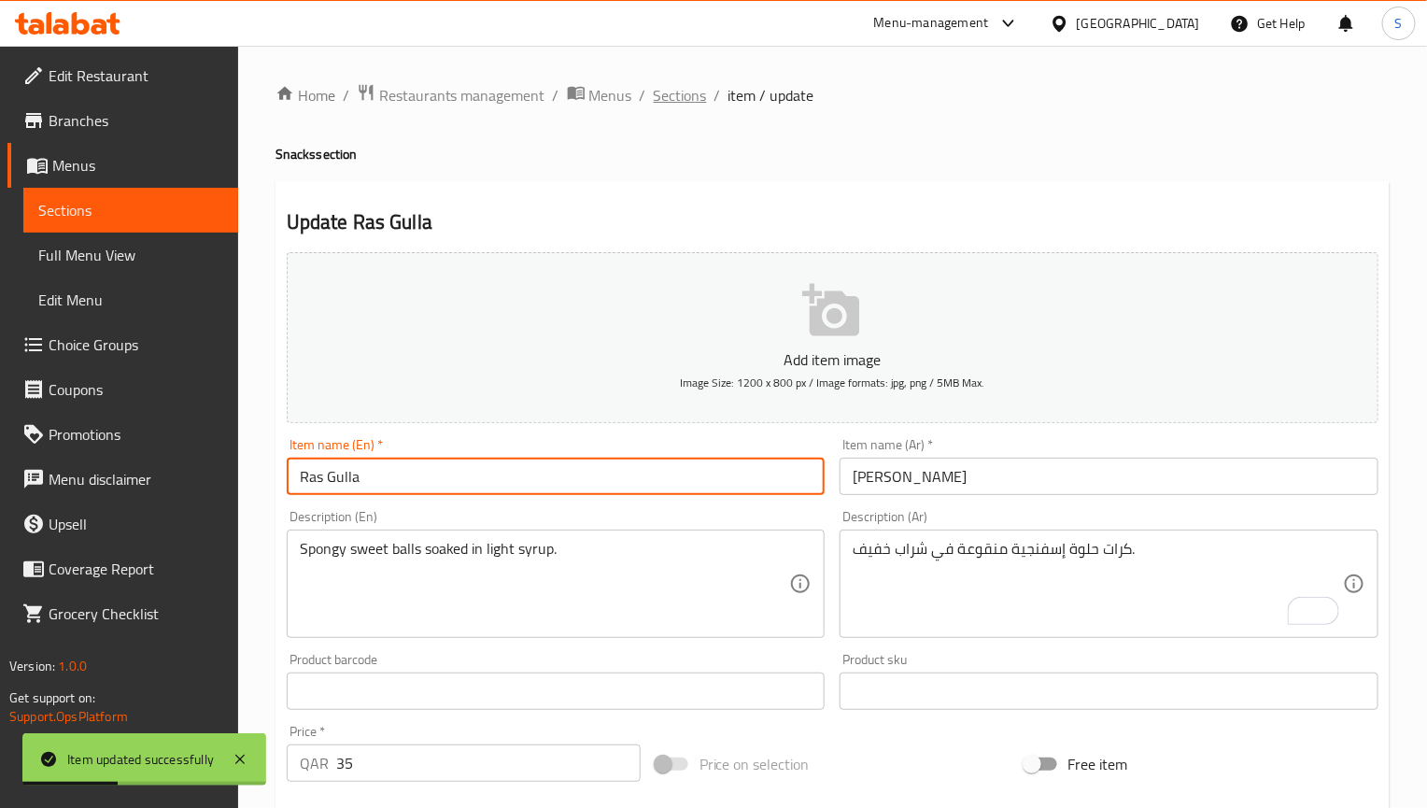
click at [657, 88] on span "Sections" at bounding box center [680, 95] width 53 height 22
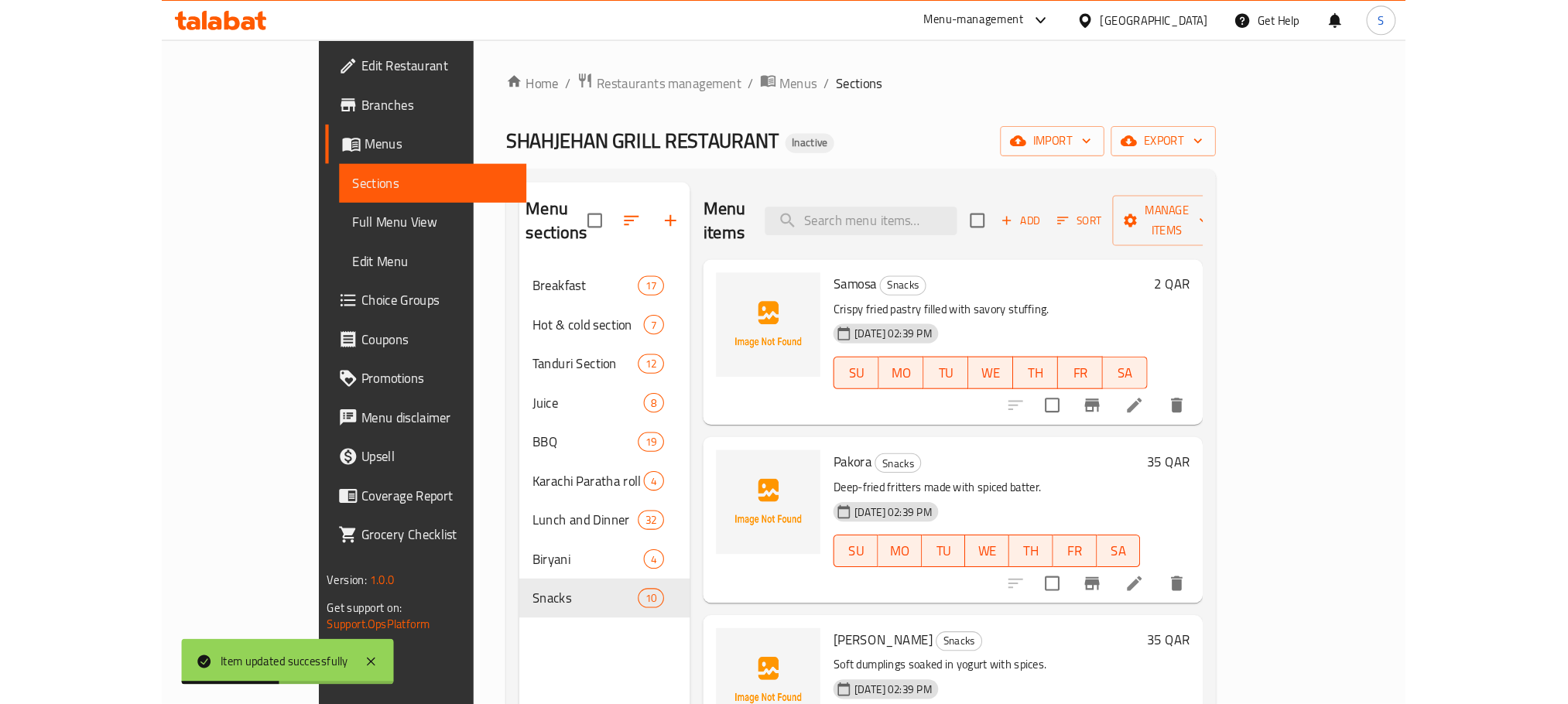
scroll to position [1058, 0]
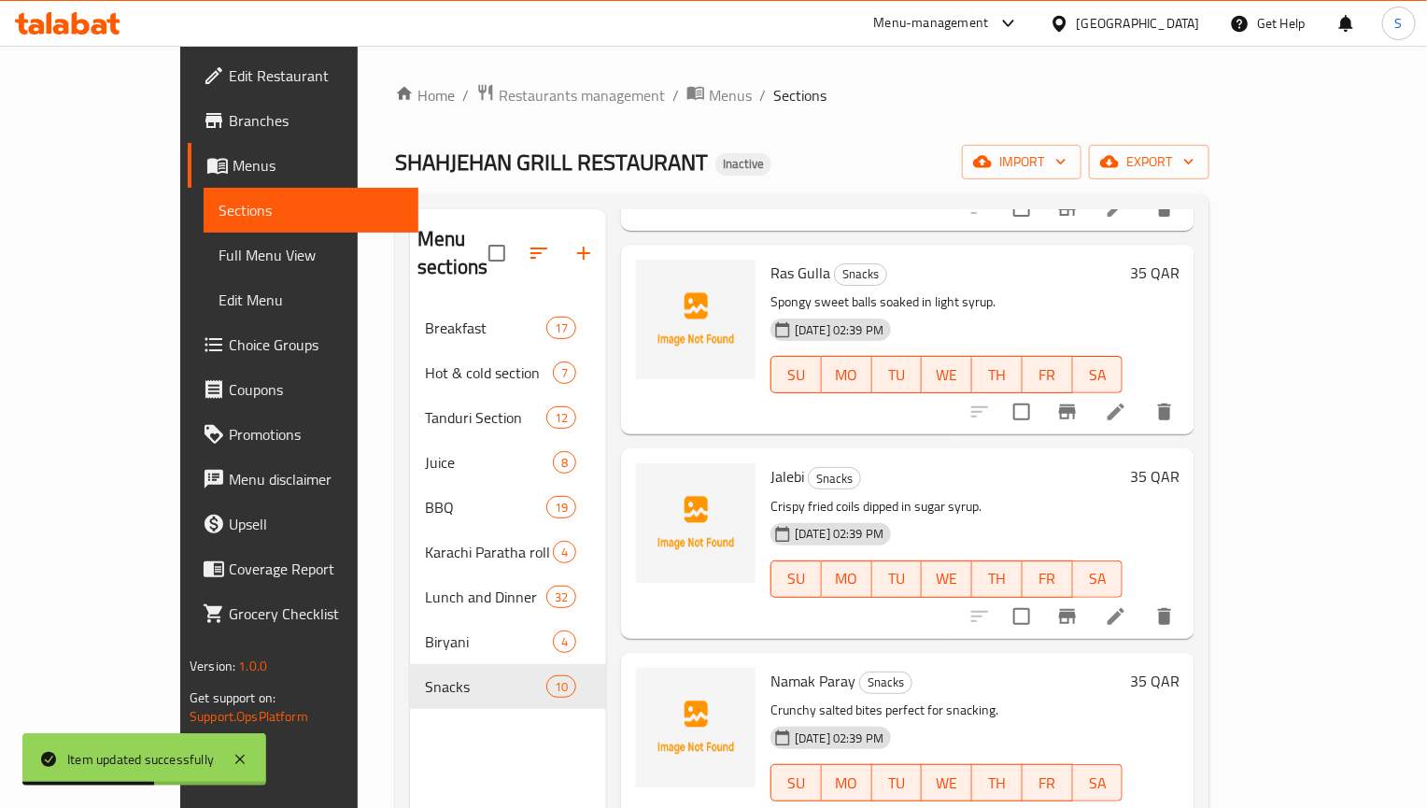
click at [1142, 803] on li at bounding box center [1116, 820] width 52 height 34
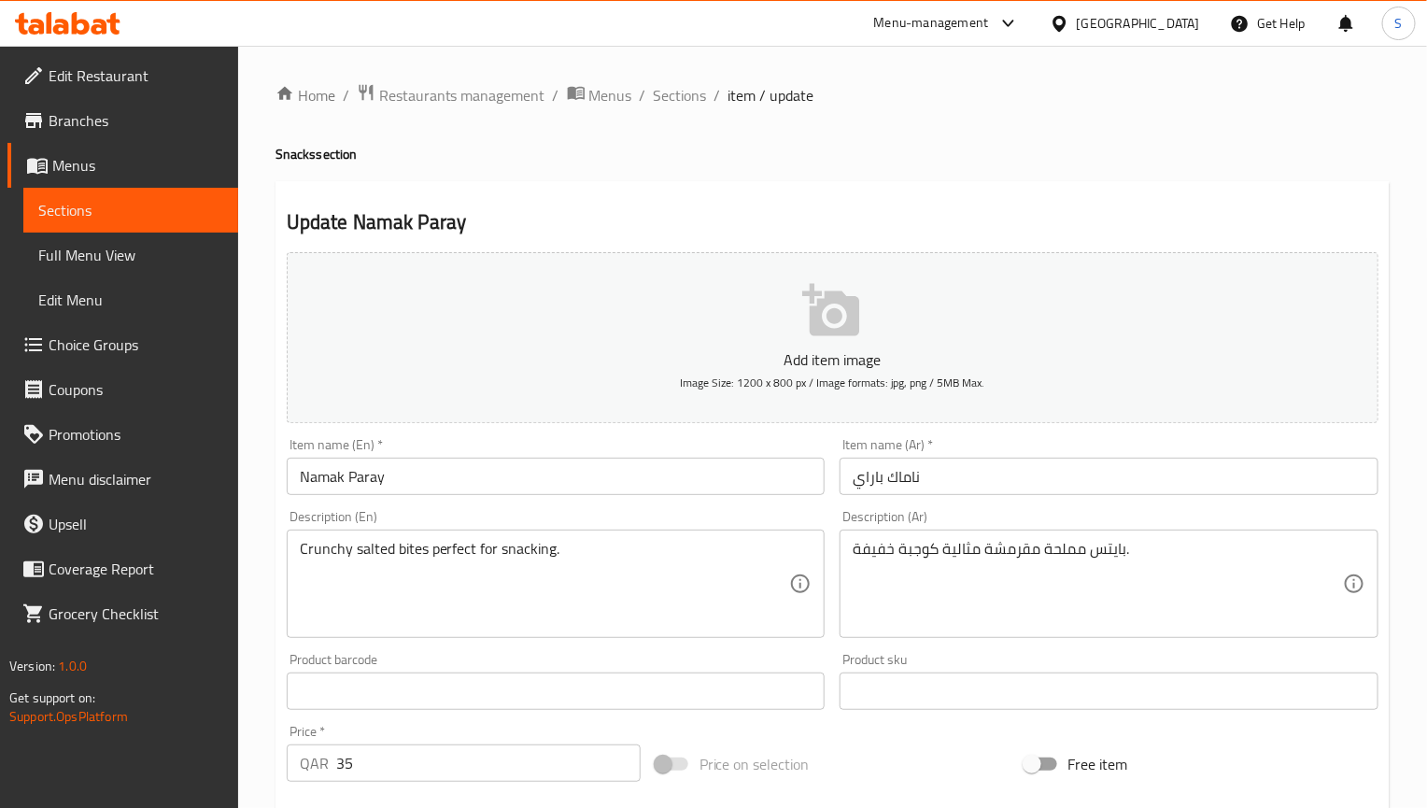
click at [1024, 546] on textarea "بايتس مملحة مقرمشة مثالية كوجبة خفيفة." at bounding box center [1098, 584] width 490 height 89
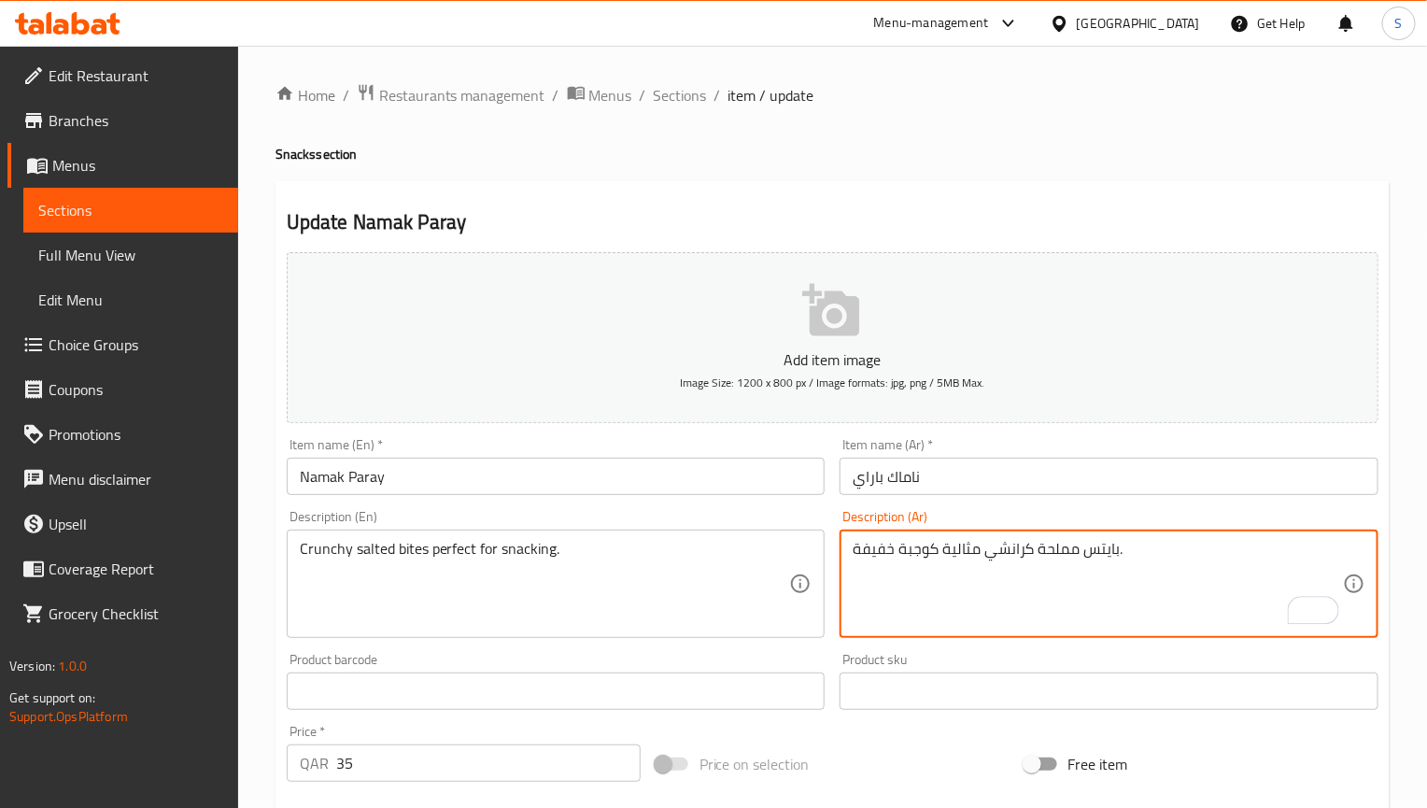
type textarea "بايتس مملحة كرانشي مثالية كوجبة خفيفة."
click at [802, 491] on input "Namak Paray" at bounding box center [556, 476] width 539 height 37
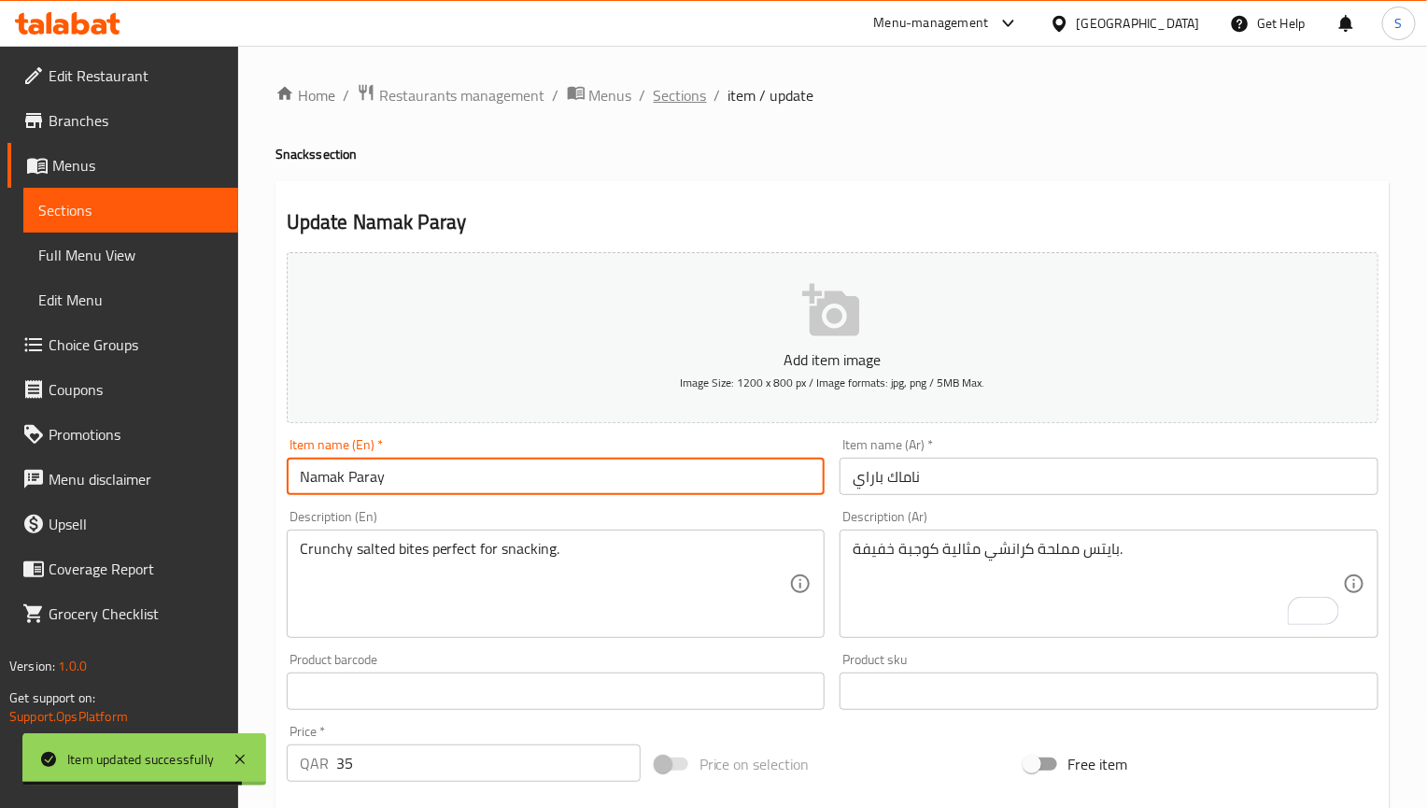
click at [678, 90] on span "Sections" at bounding box center [680, 95] width 53 height 22
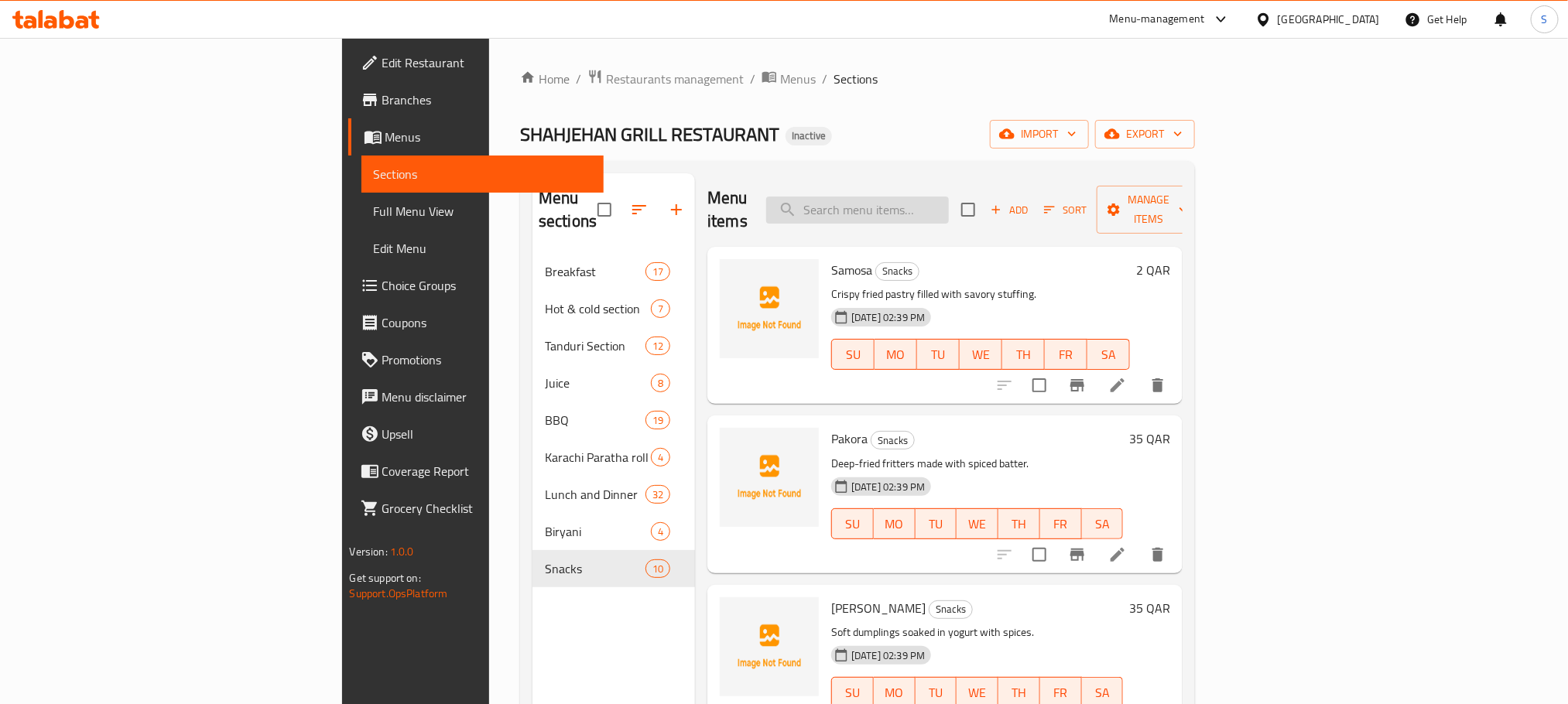
click at [949, 196] on input "search" at bounding box center [858, 210] width 182 height 27
paste input "Mutton [PERSON_NAME]"
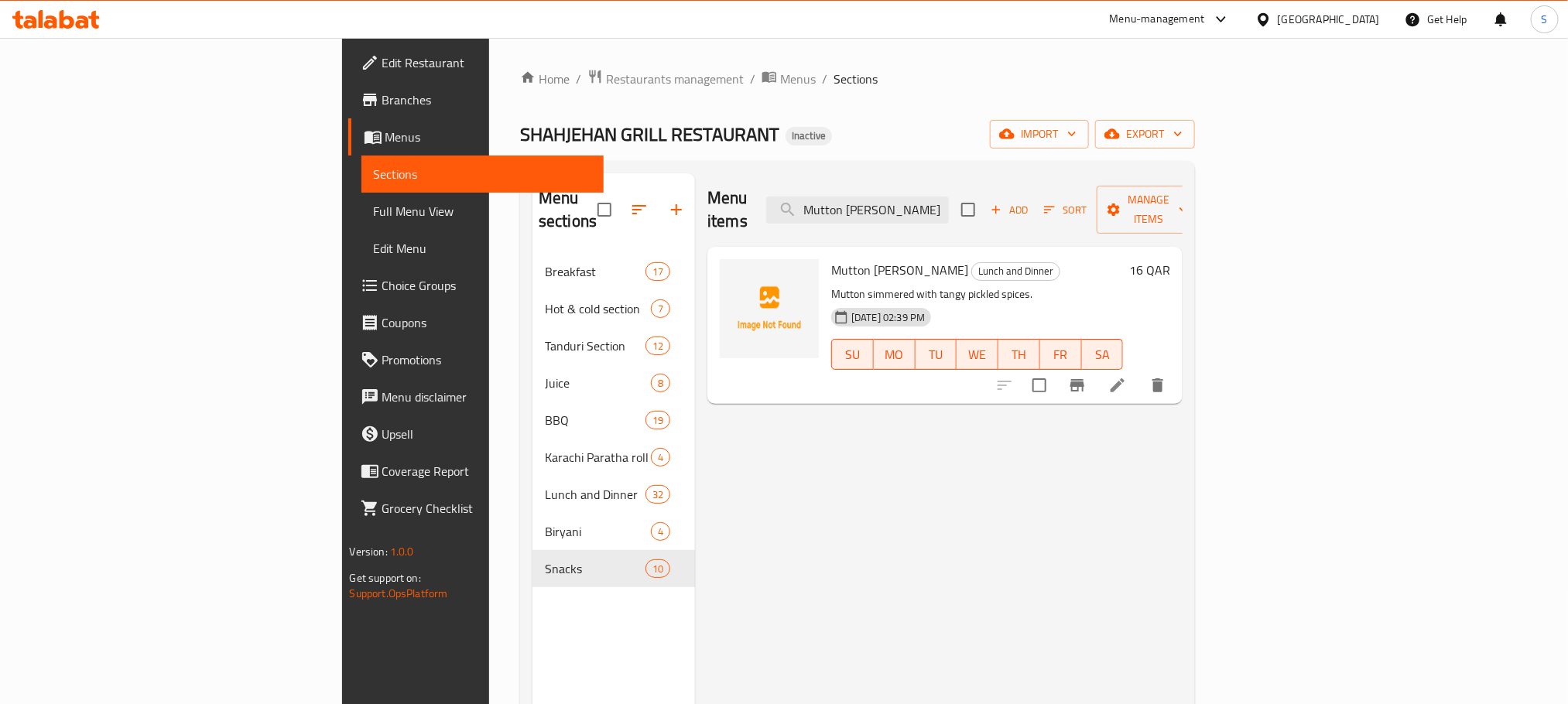
type input "Mutton [PERSON_NAME]"
click at [1140, 374] on li at bounding box center [1117, 385] width 43 height 28
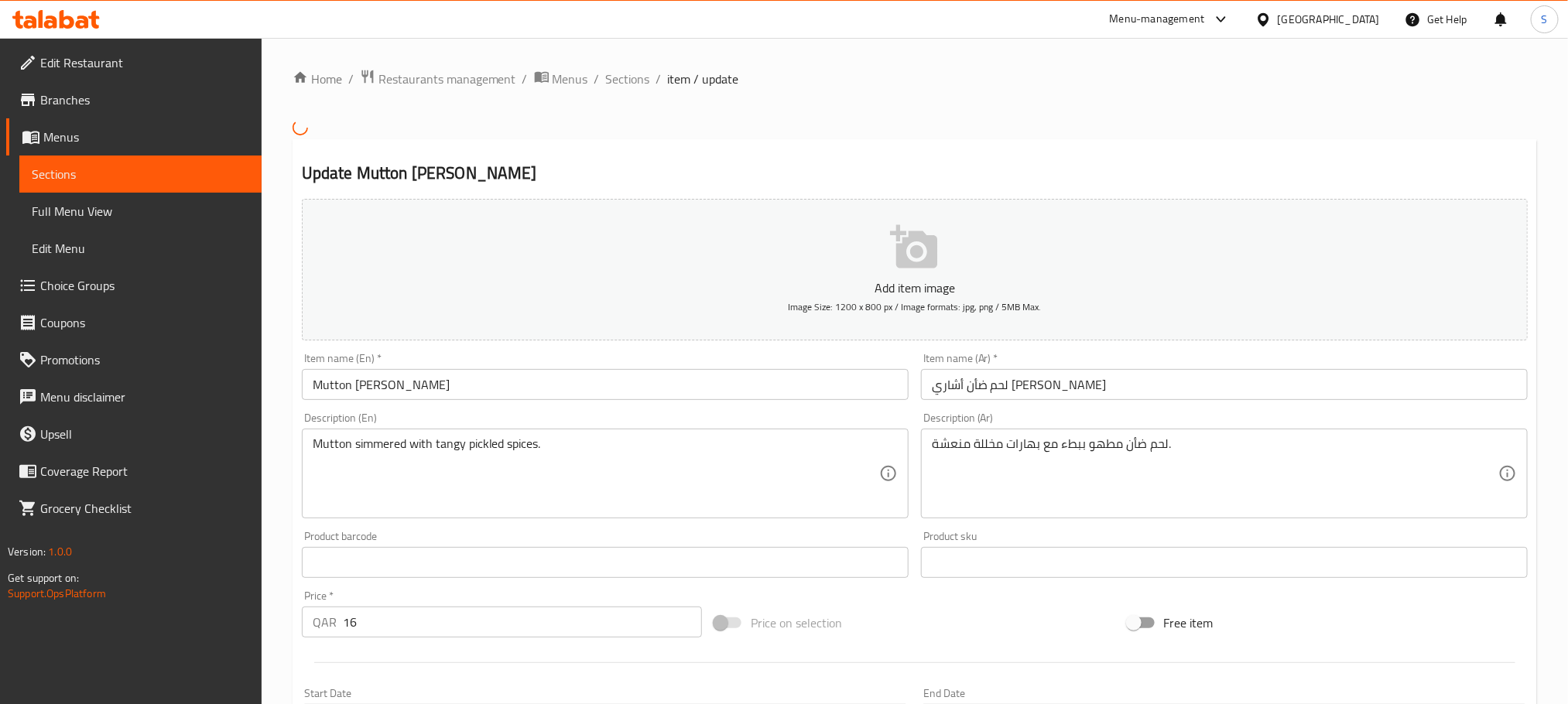
click at [964, 388] on input "لحم ضأن أشاري [PERSON_NAME]" at bounding box center [1224, 383] width 607 height 31
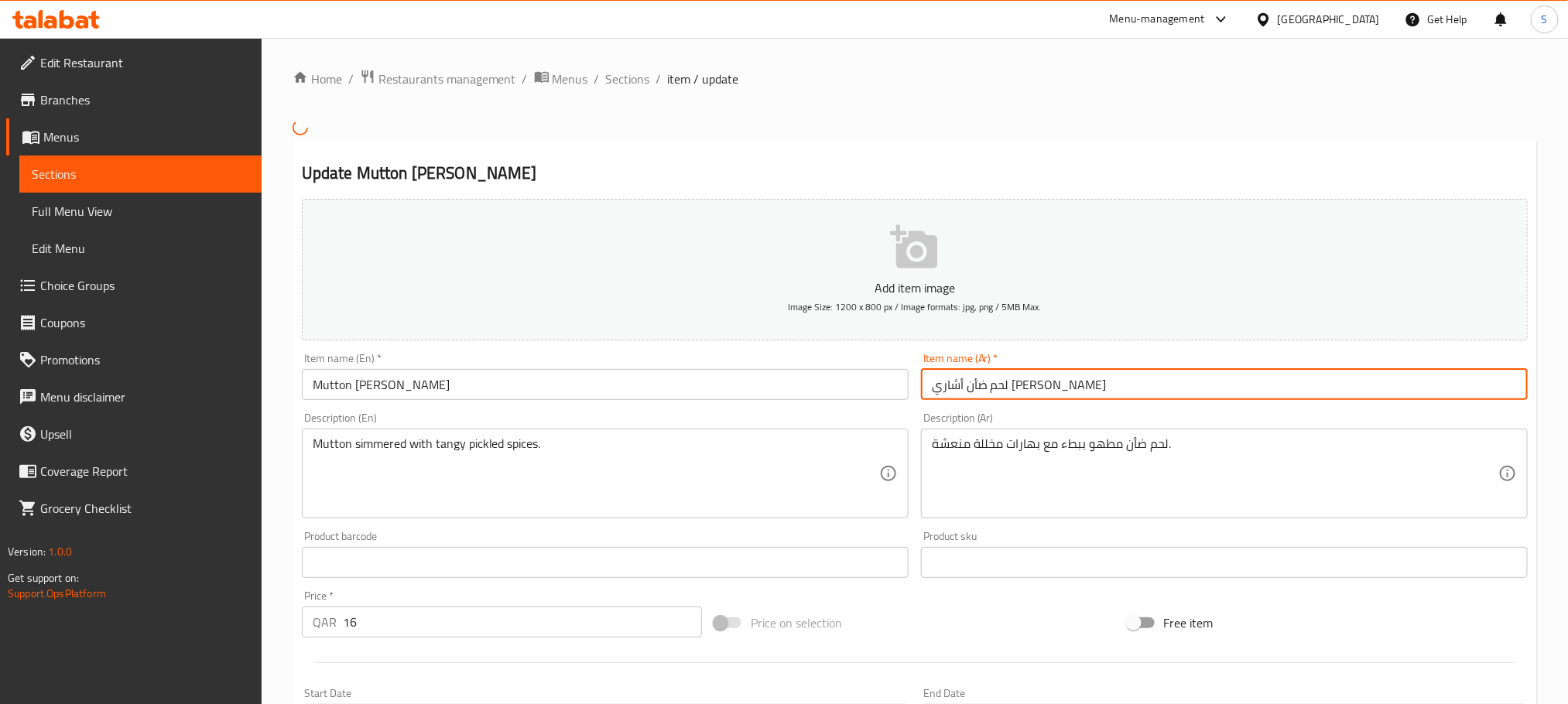
click at [964, 388] on input "لحم ضأن أشاري [PERSON_NAME]" at bounding box center [1224, 383] width 607 height 31
paste input "text"
type input "لحم ضأن أشاري كاراي"
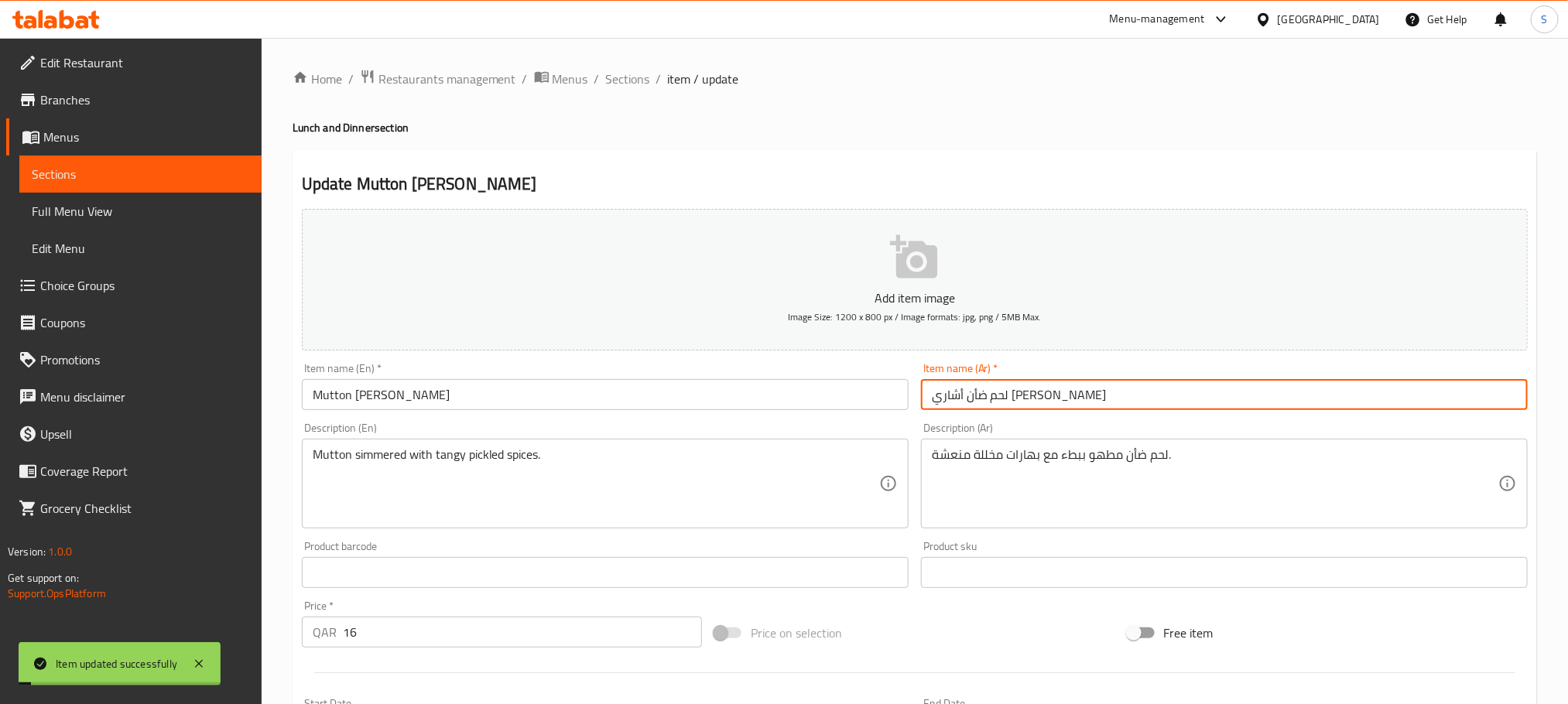
click at [615, 84] on span "Sections" at bounding box center [627, 79] width 44 height 18
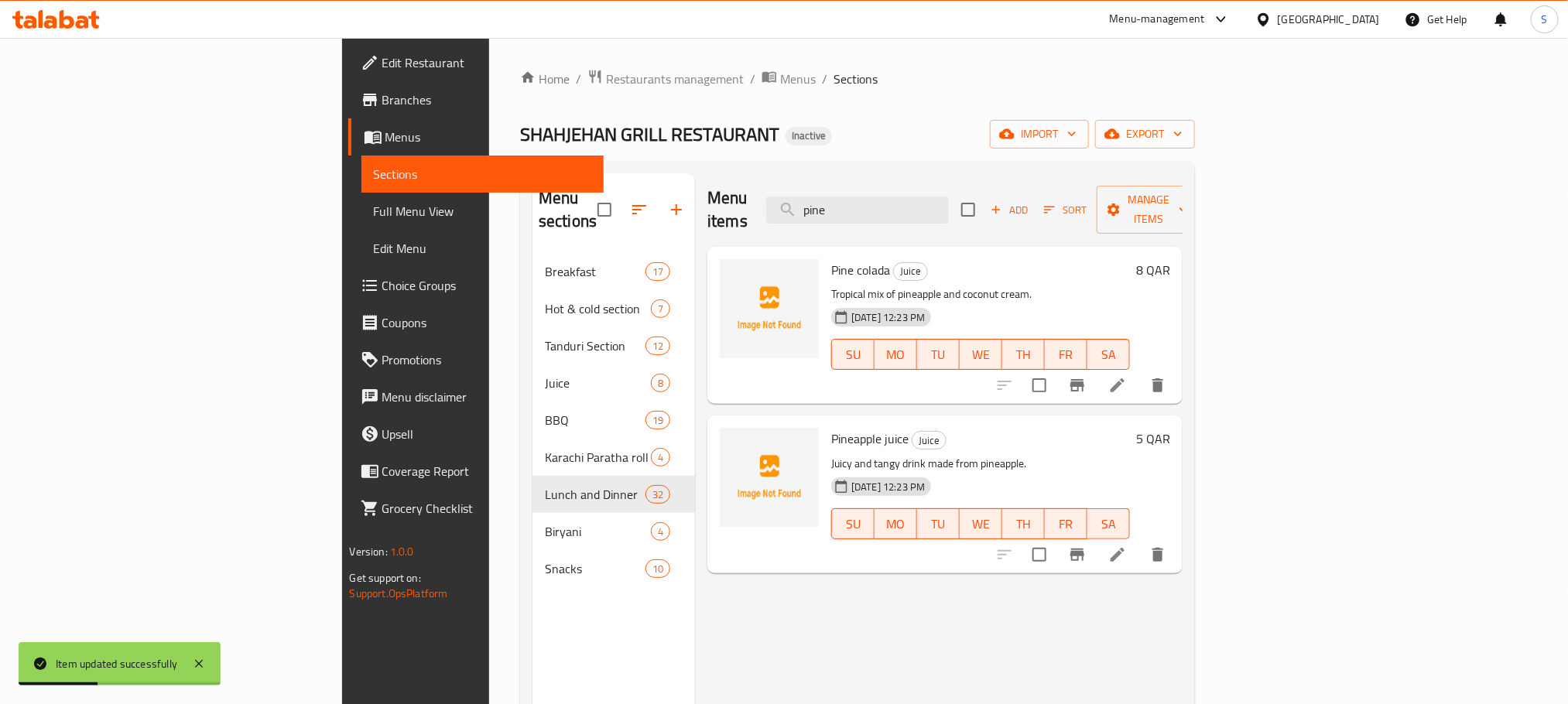
type input "pine"
click at [1182, 381] on div "Menu items pine Add Sort Manage items Pine colada Juice Tropical mix of pineapp…" at bounding box center [939, 525] width 487 height 704
click at [1140, 374] on li at bounding box center [1117, 385] width 43 height 28
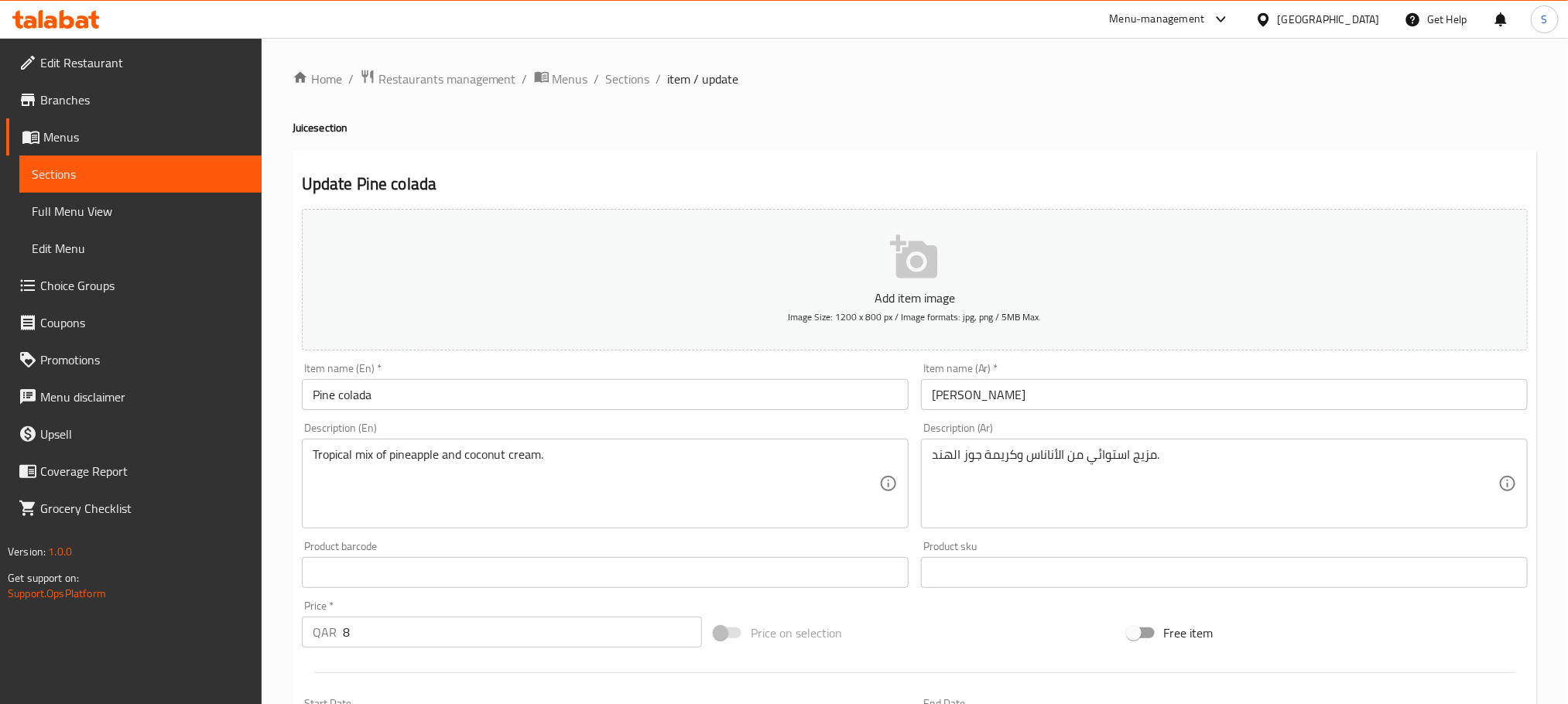
click at [990, 404] on input "[PERSON_NAME]" at bounding box center [1224, 394] width 607 height 31
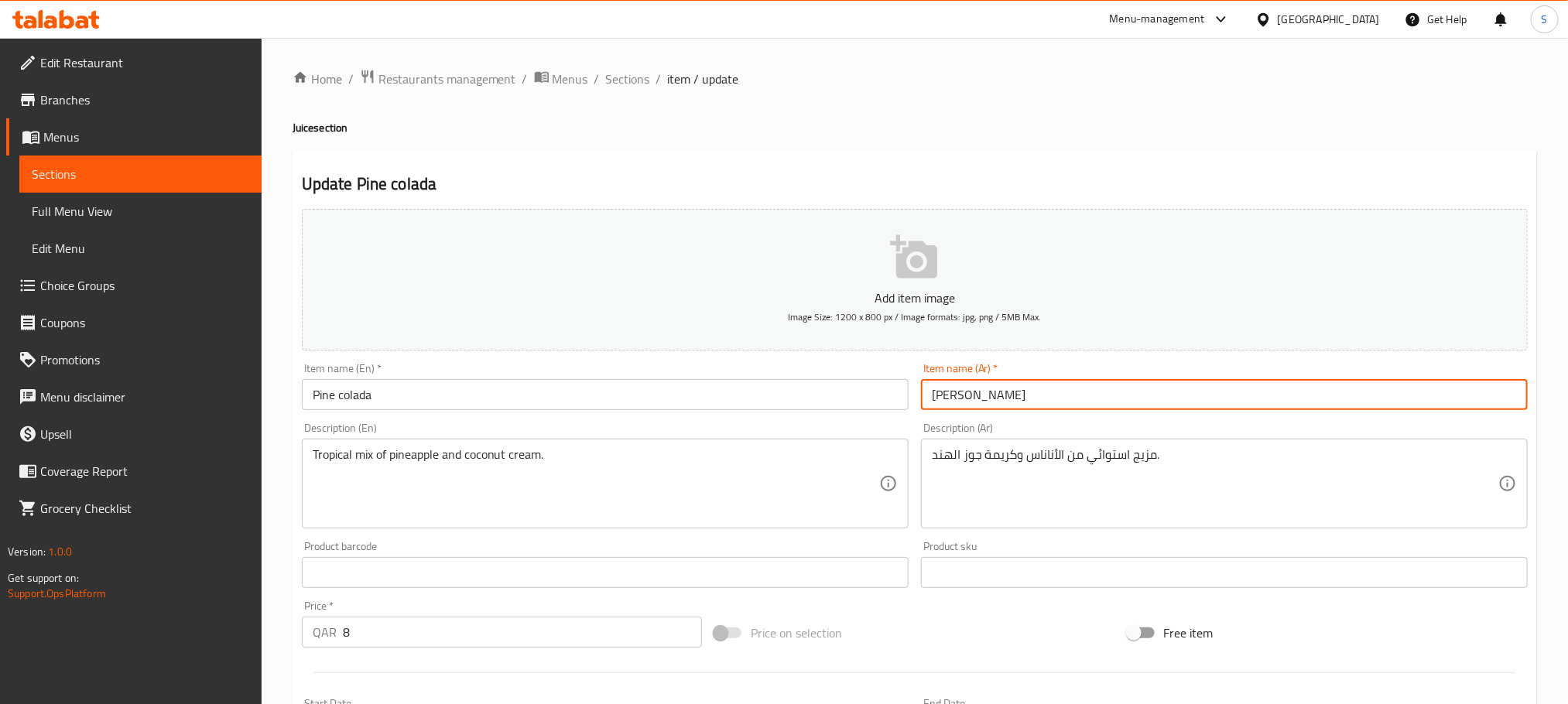
click at [990, 404] on input "[PERSON_NAME]" at bounding box center [1224, 394] width 607 height 31
paste input "اين"
type input "باين كولادا"
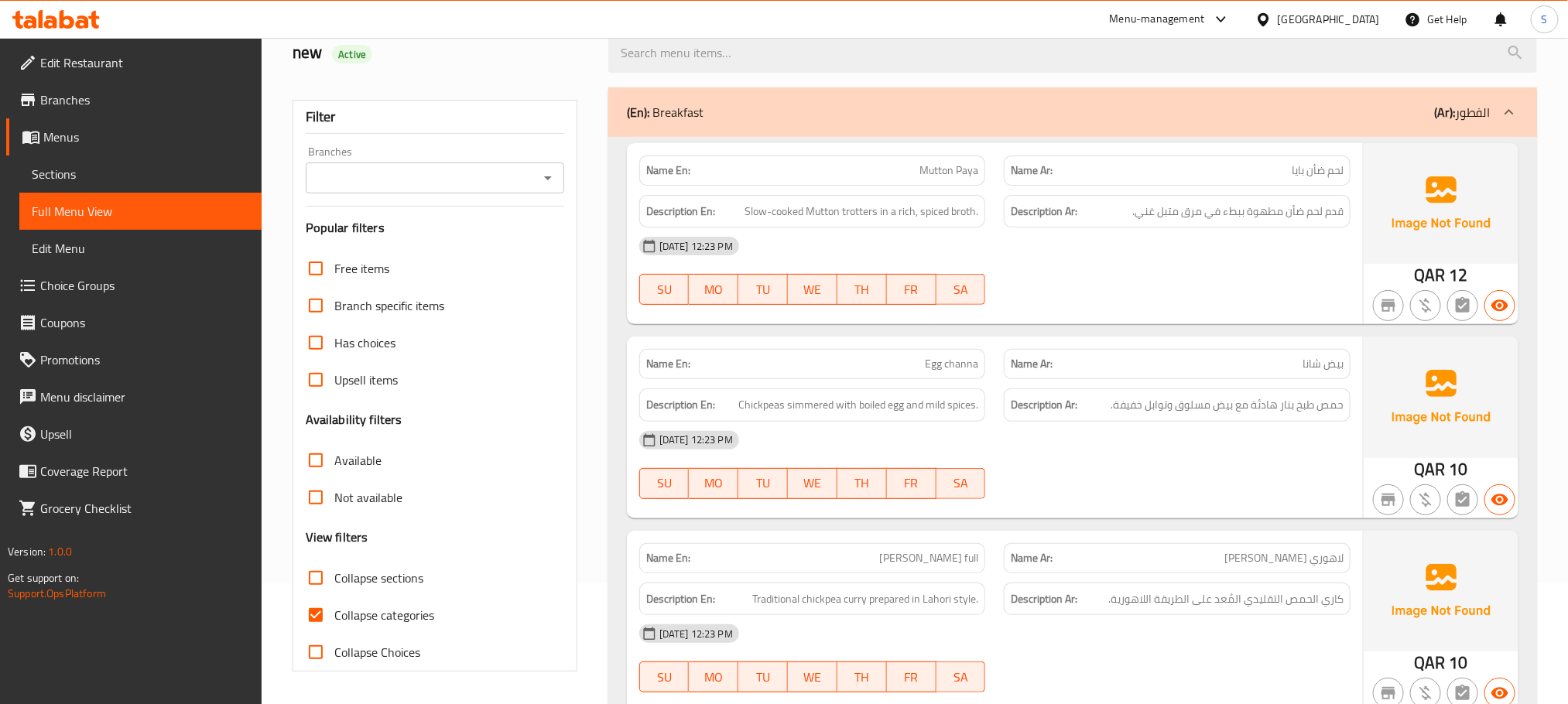
scroll to position [237, 0]
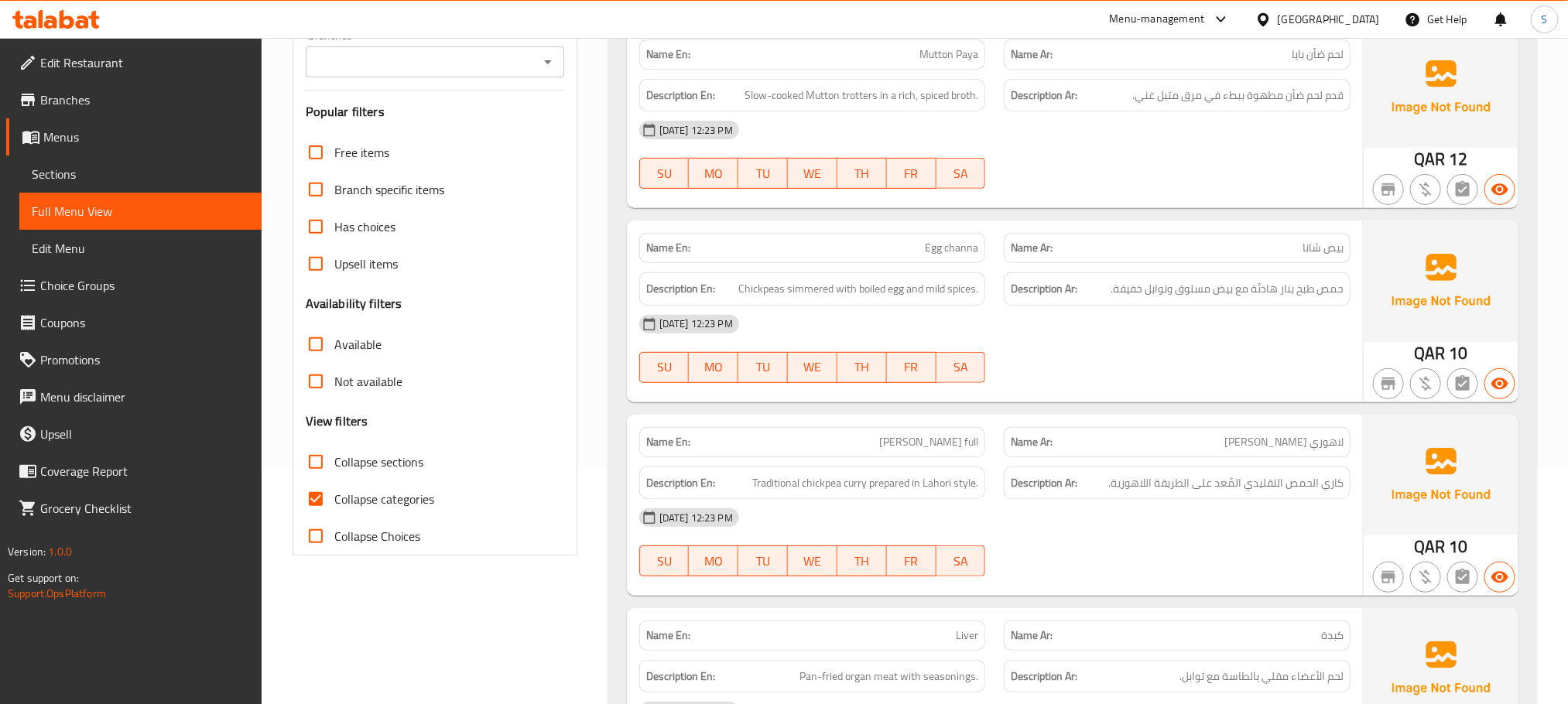
click at [318, 502] on input "Collapse categories" at bounding box center [316, 499] width 37 height 37
checkbox input "false"
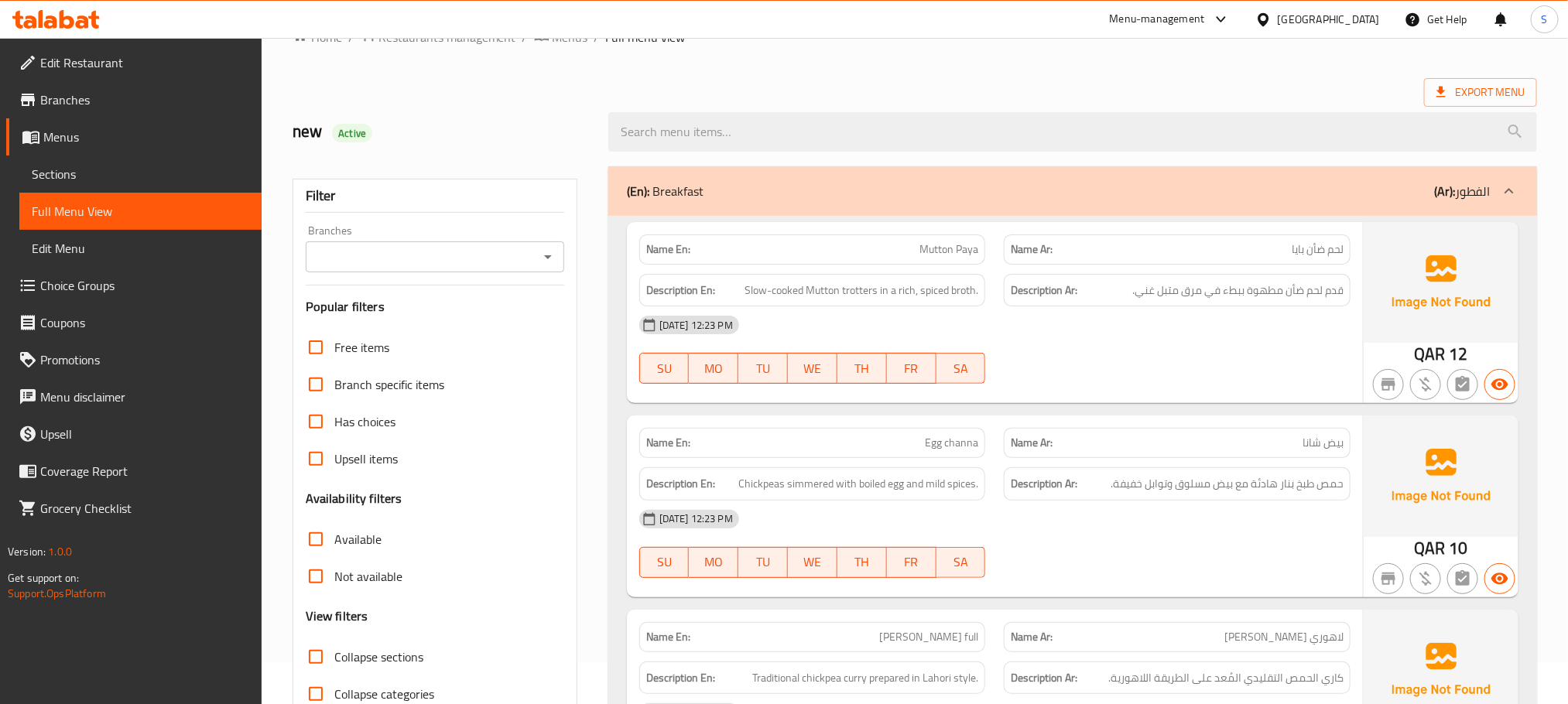
scroll to position [0, 0]
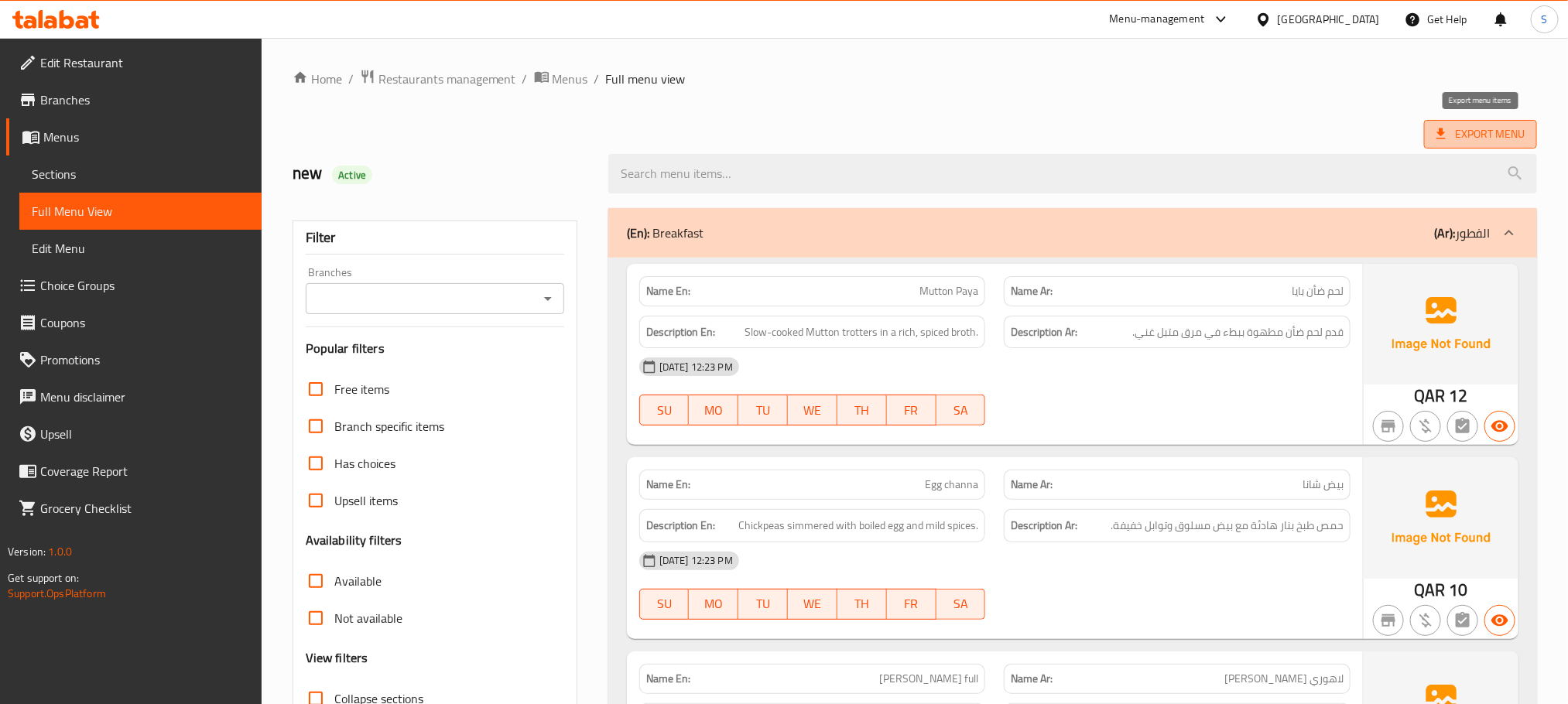
click at [1443, 130] on icon at bounding box center [1440, 133] width 9 height 11
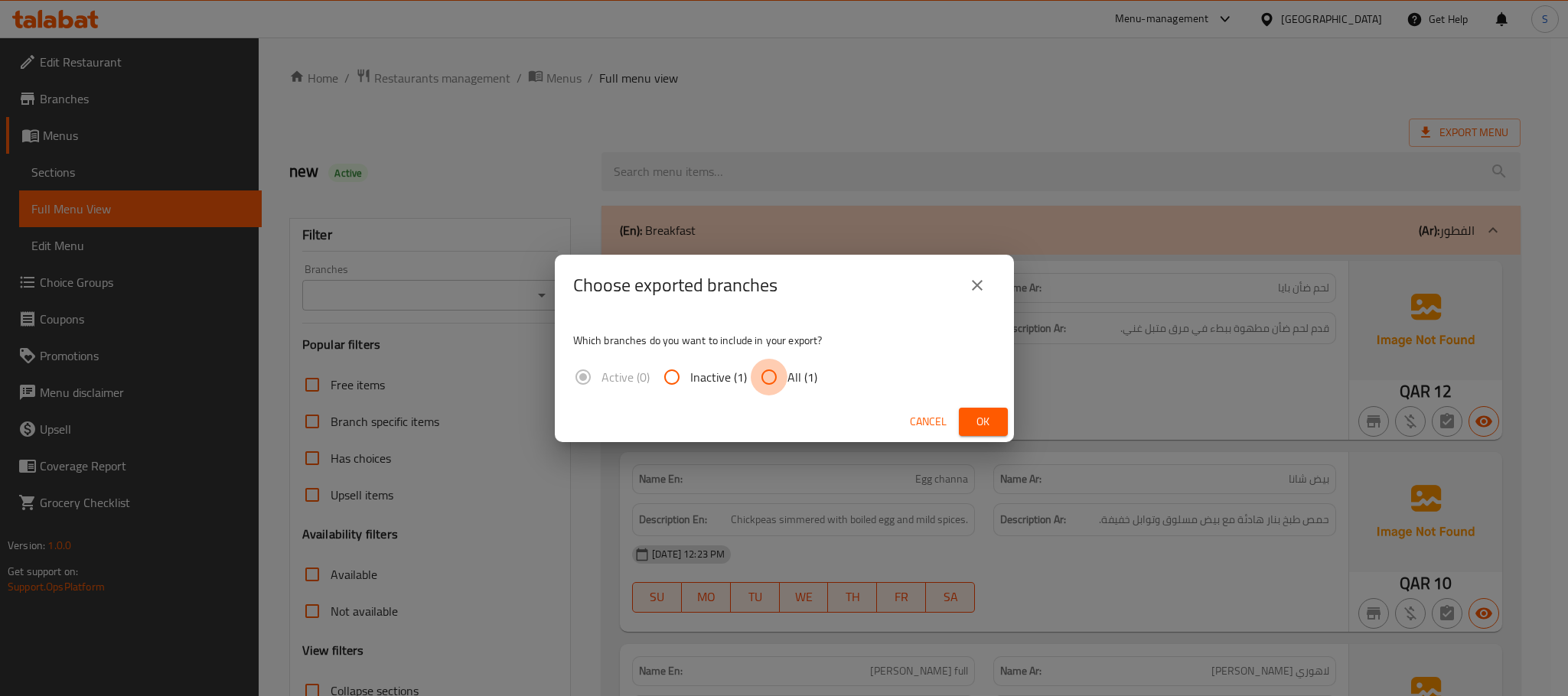
click at [760, 376] on input "All (1)" at bounding box center [768, 377] width 37 height 37
radio input "true"
click at [981, 420] on span "Ok" at bounding box center [983, 421] width 25 height 19
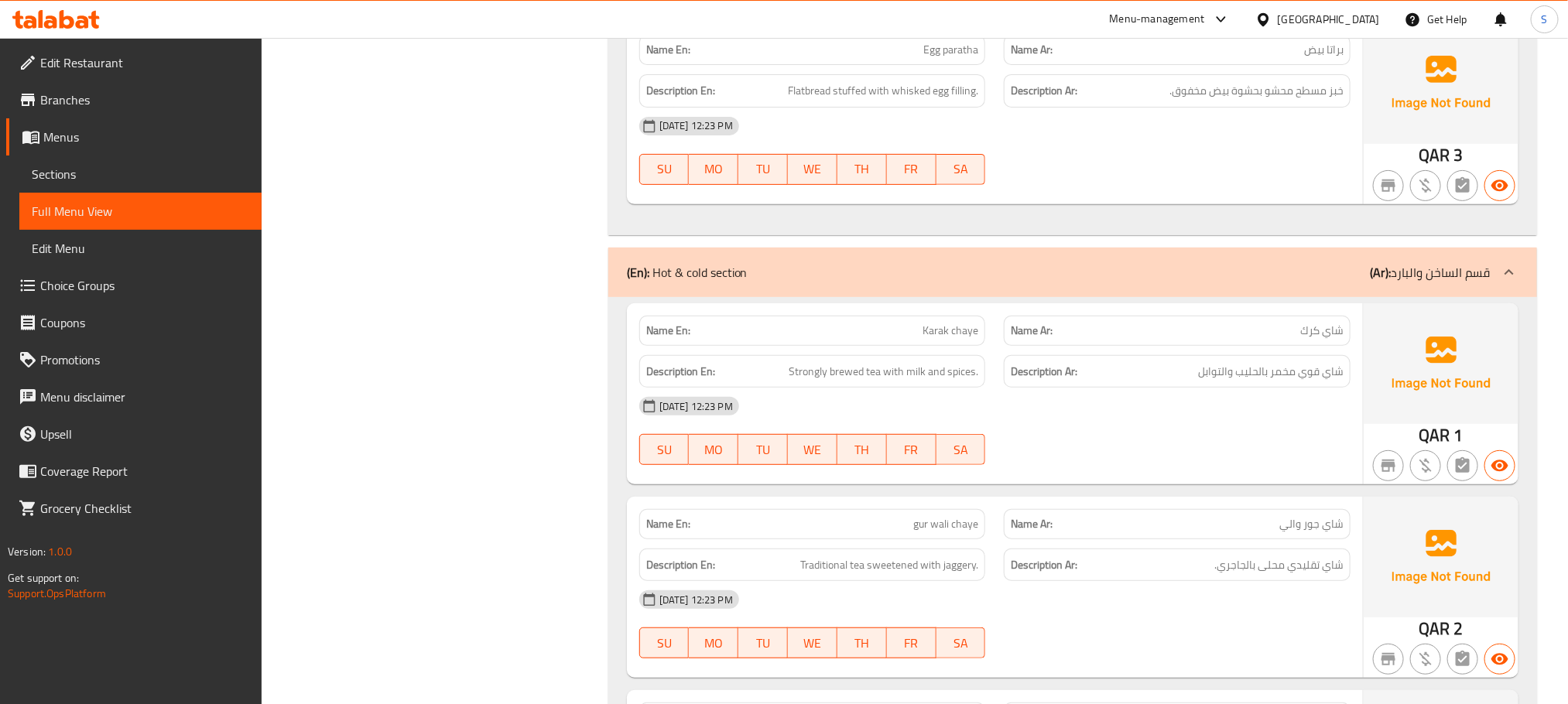
scroll to position [15952, 0]
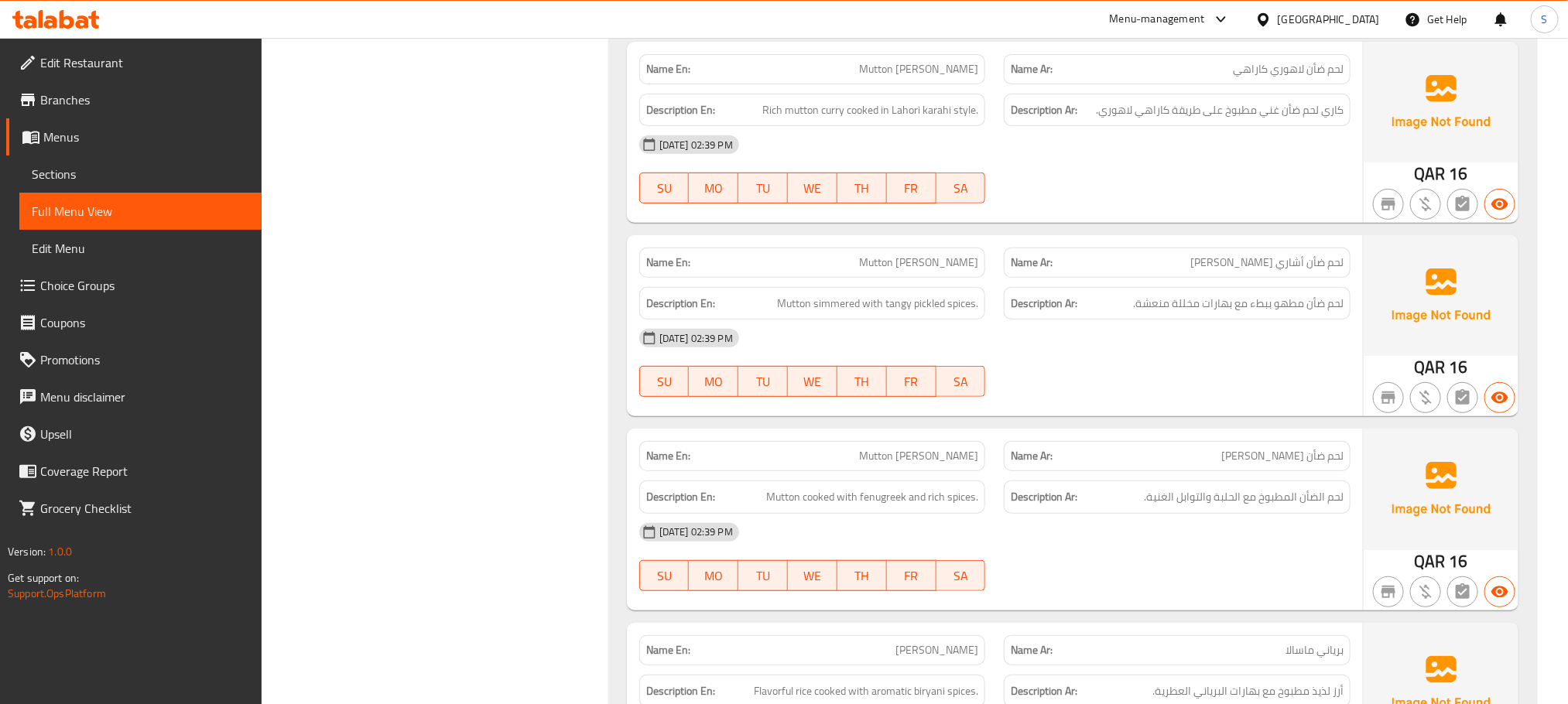
copy span "Mutton [PERSON_NAME]"
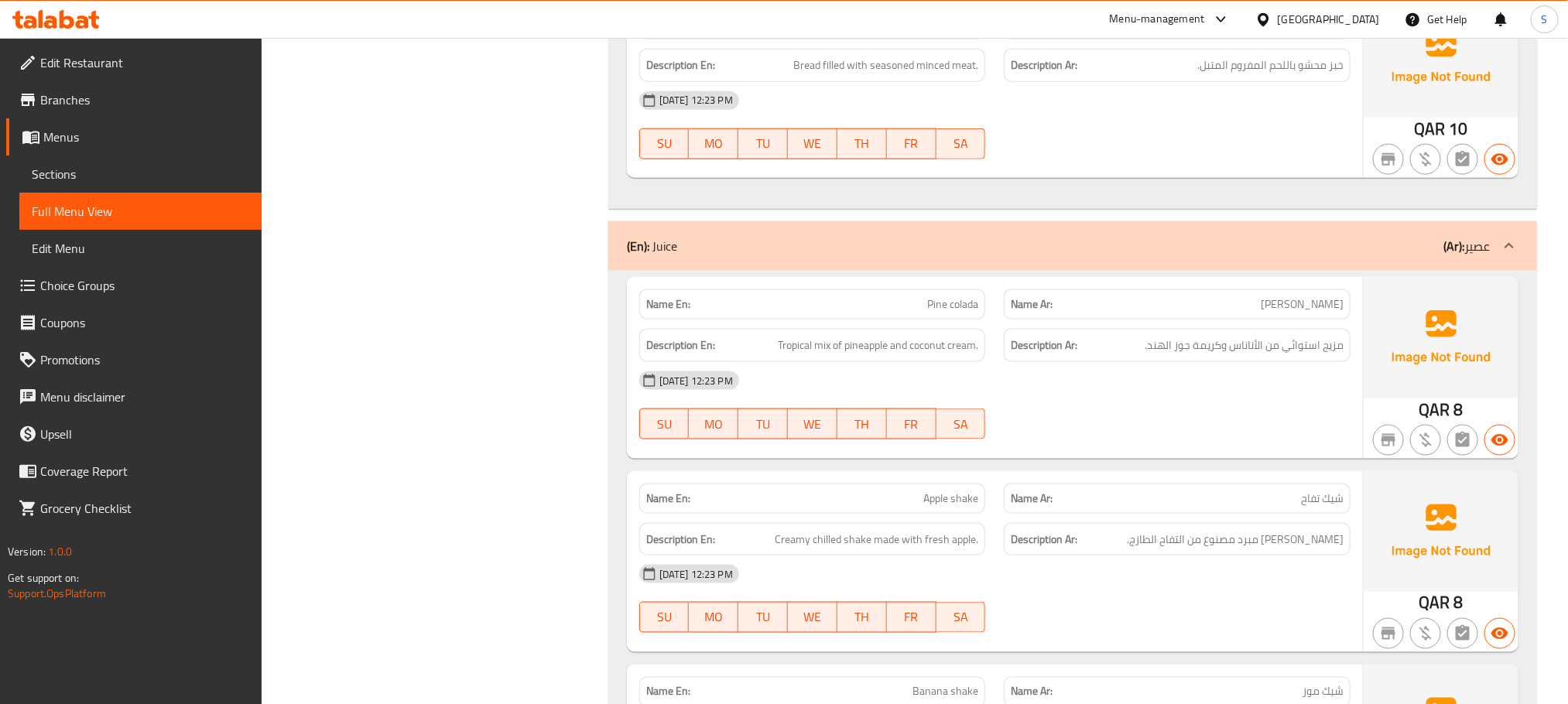
copy span "Pine colada"
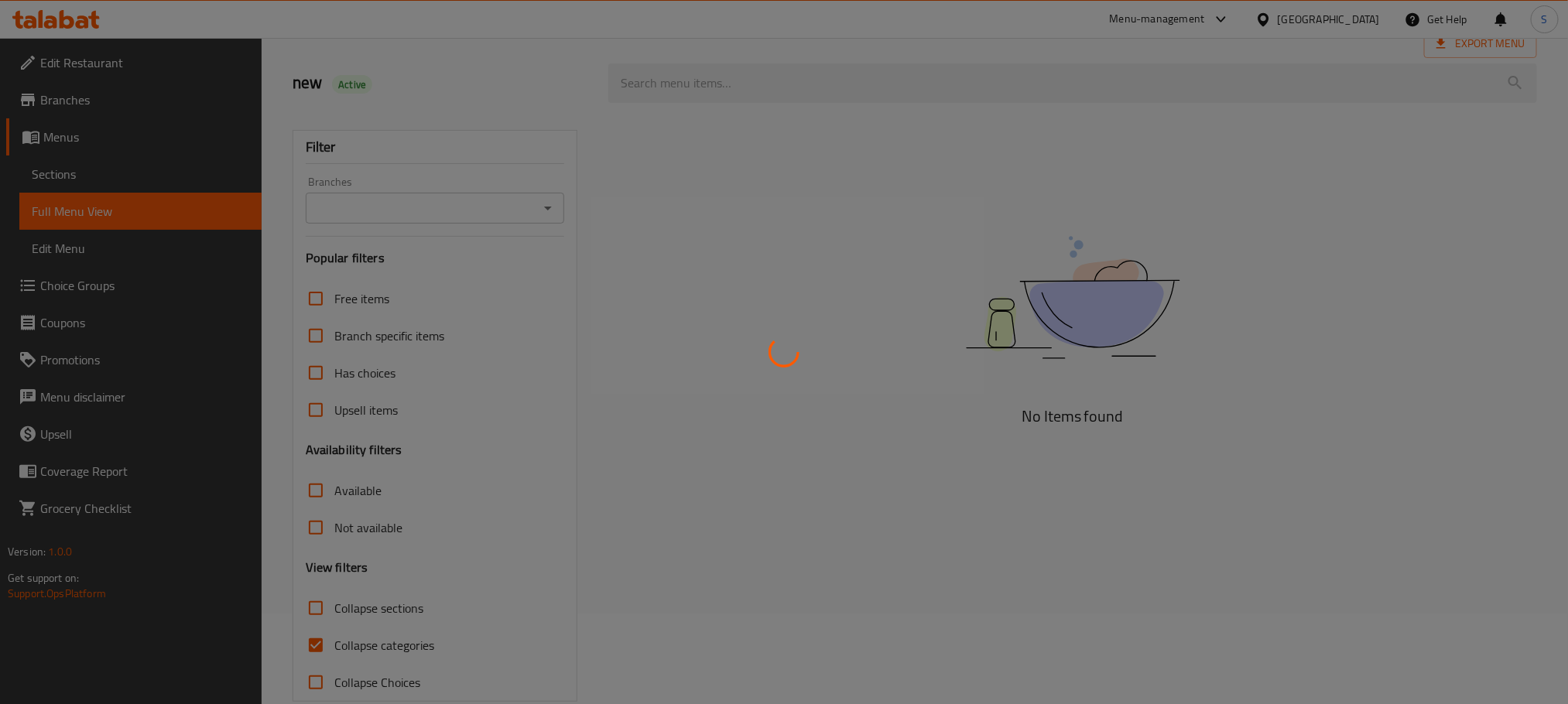
scroll to position [121, 0]
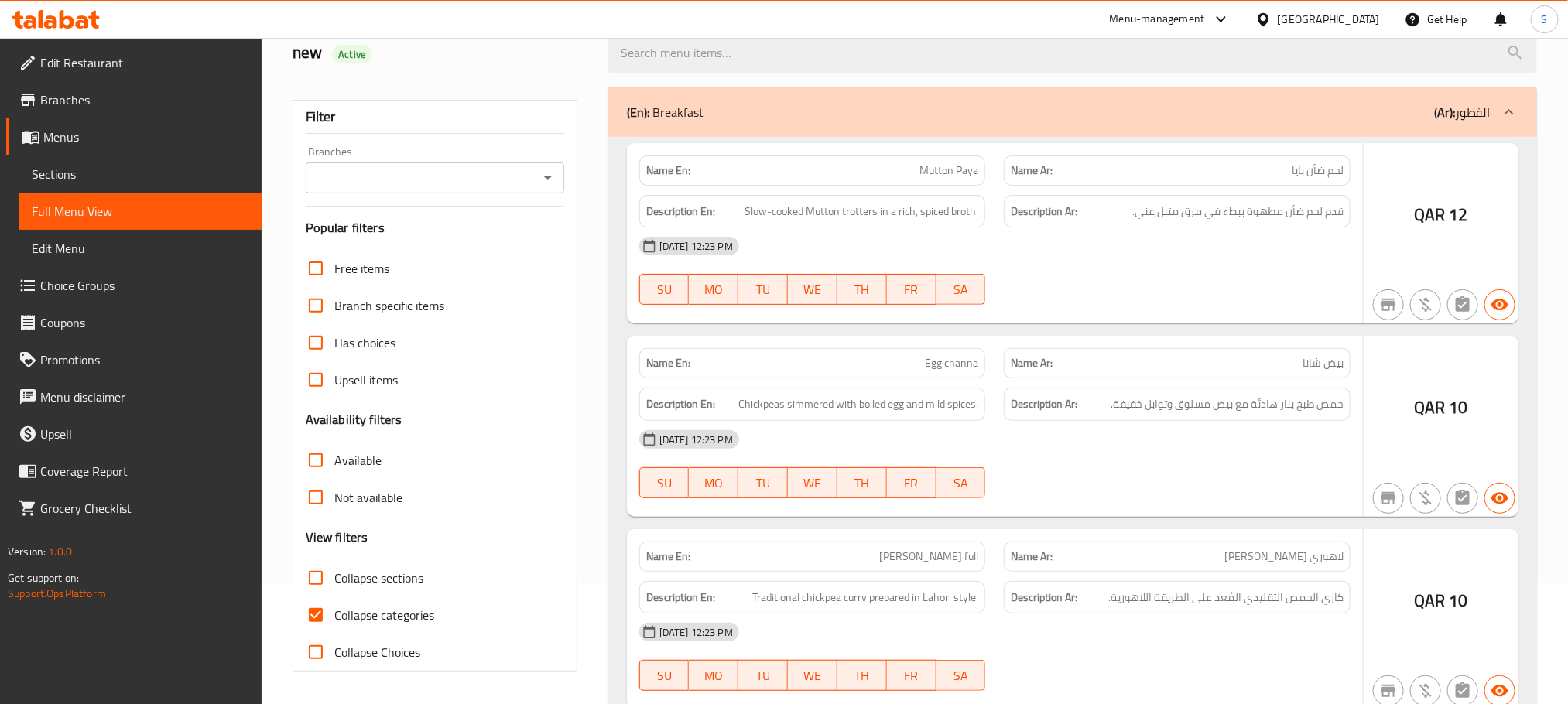
click at [319, 623] on div at bounding box center [784, 352] width 1568 height 704
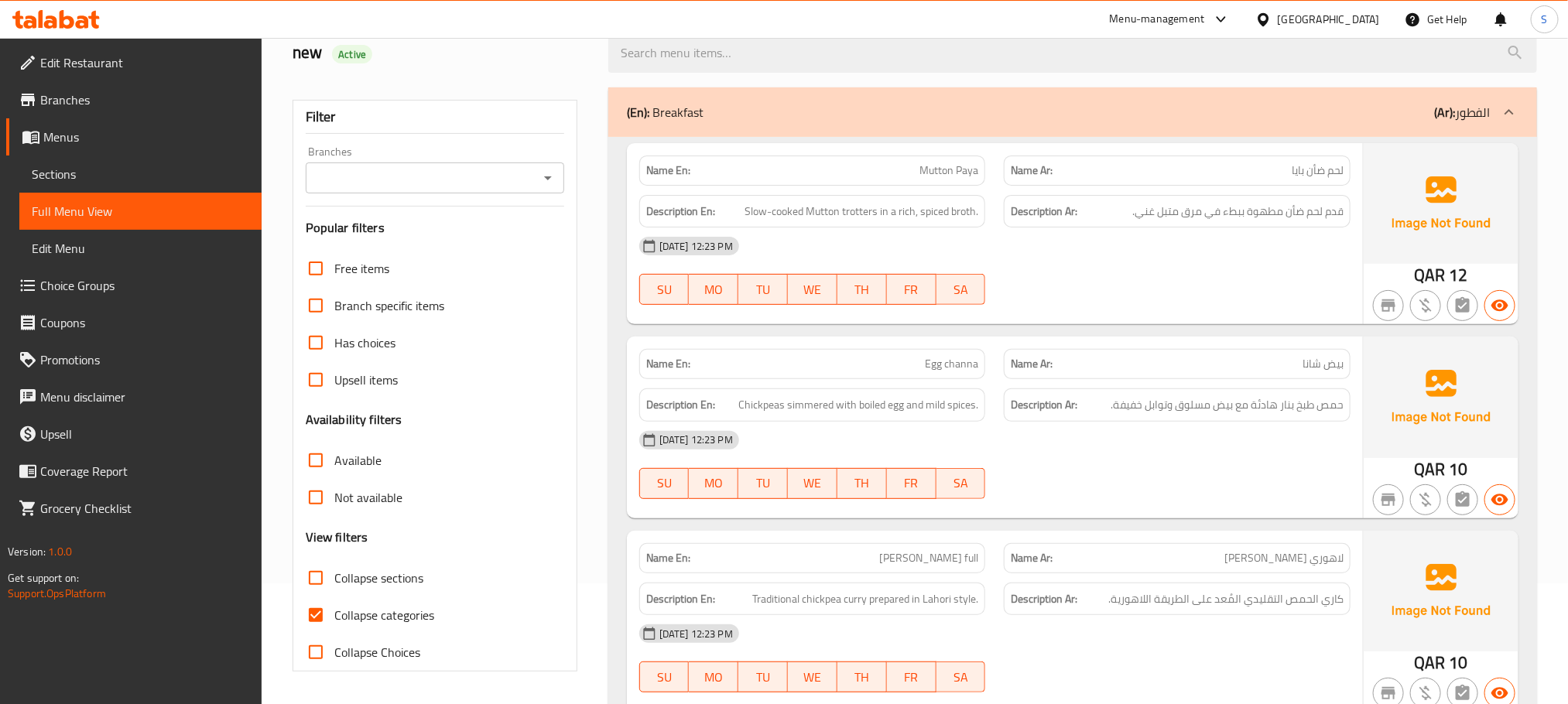
click at [319, 613] on input "Collapse categories" at bounding box center [316, 615] width 37 height 37
checkbox input "false"
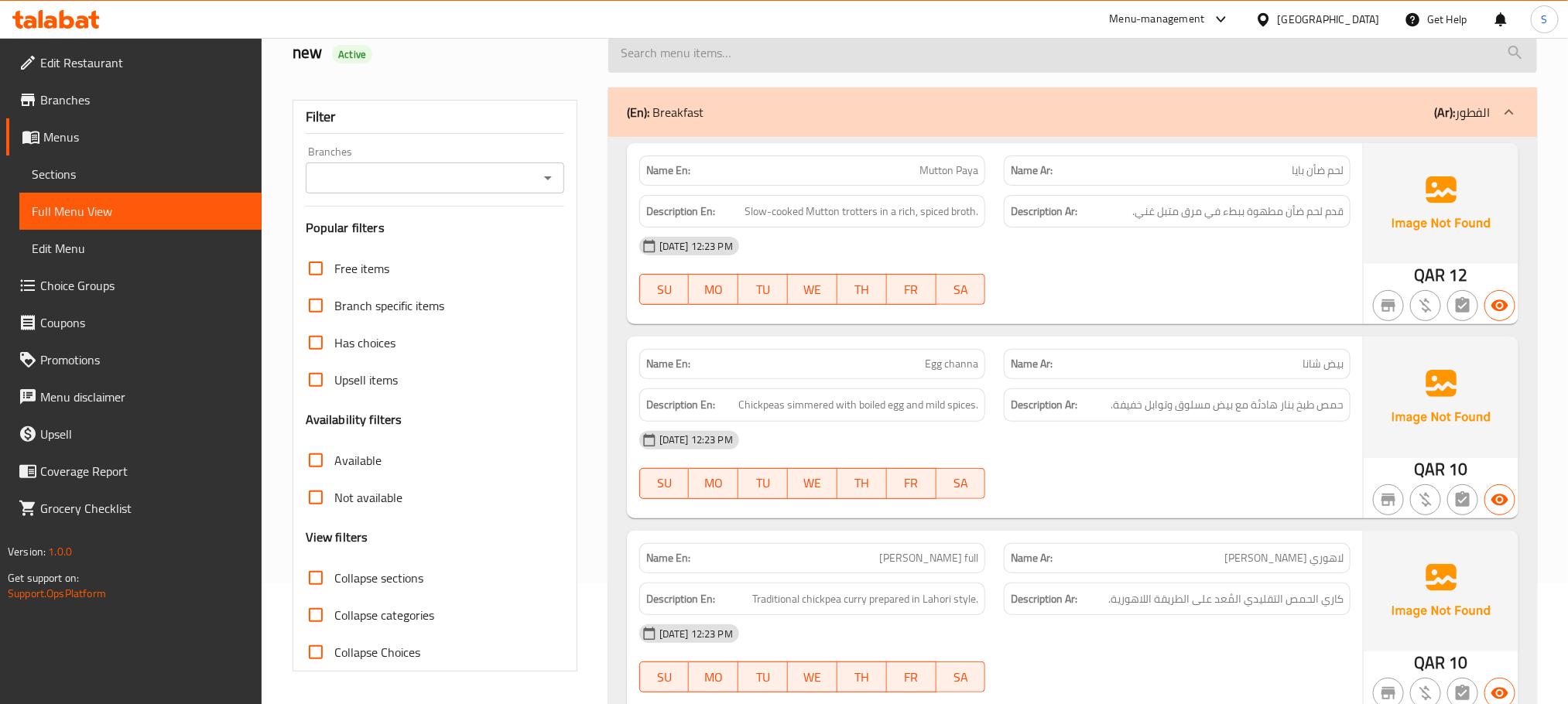
scroll to position [7238, 0]
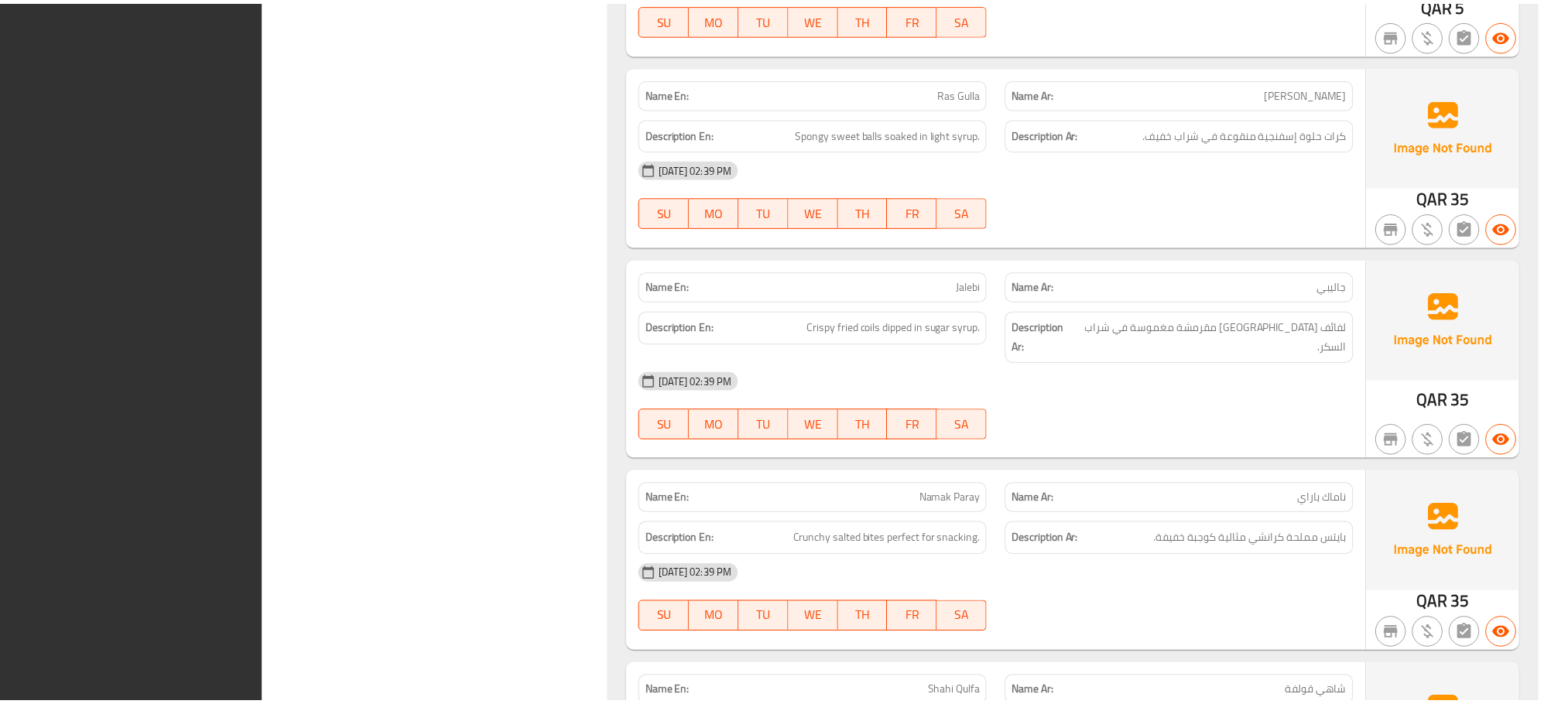
scroll to position [22642, 0]
